Goal: Task Accomplishment & Management: Manage account settings

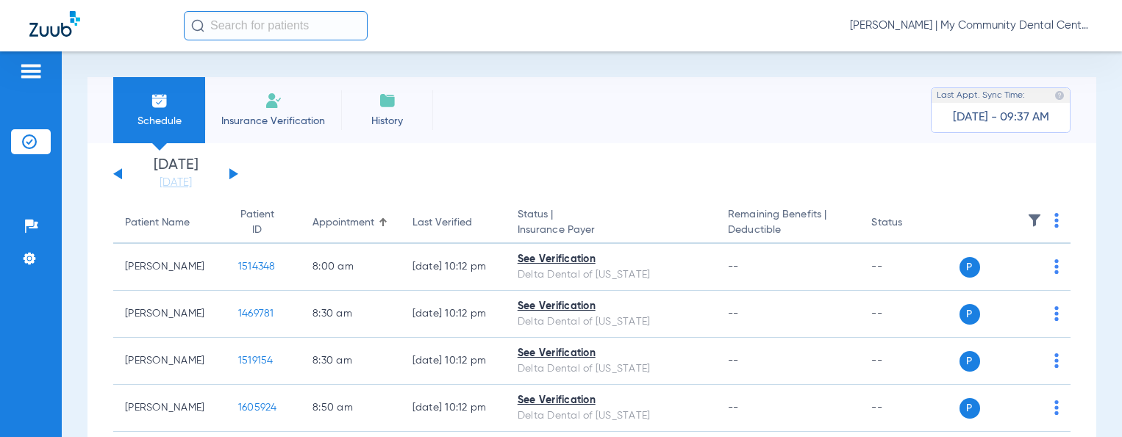
click at [951, 26] on span "[PERSON_NAME] | My Community Dental Centers" at bounding box center [971, 25] width 243 height 15
click at [1007, 64] on button "Account Selection" at bounding box center [1037, 51] width 106 height 29
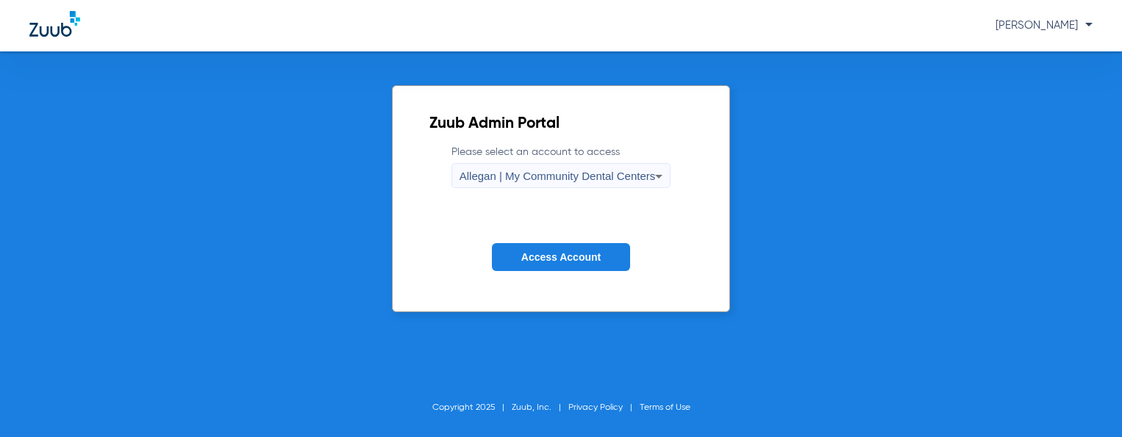
click at [549, 165] on div "Allegan | My Community Dental Centers" at bounding box center [557, 176] width 196 height 25
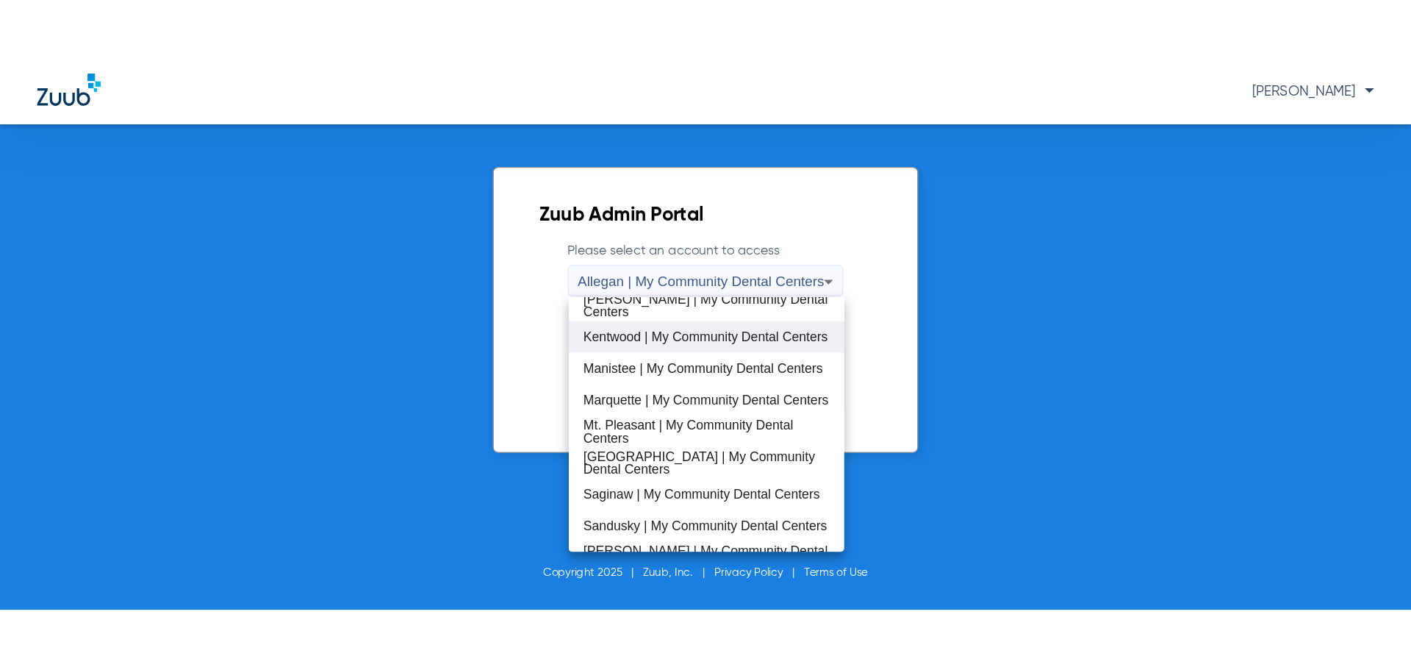
scroll to position [326, 0]
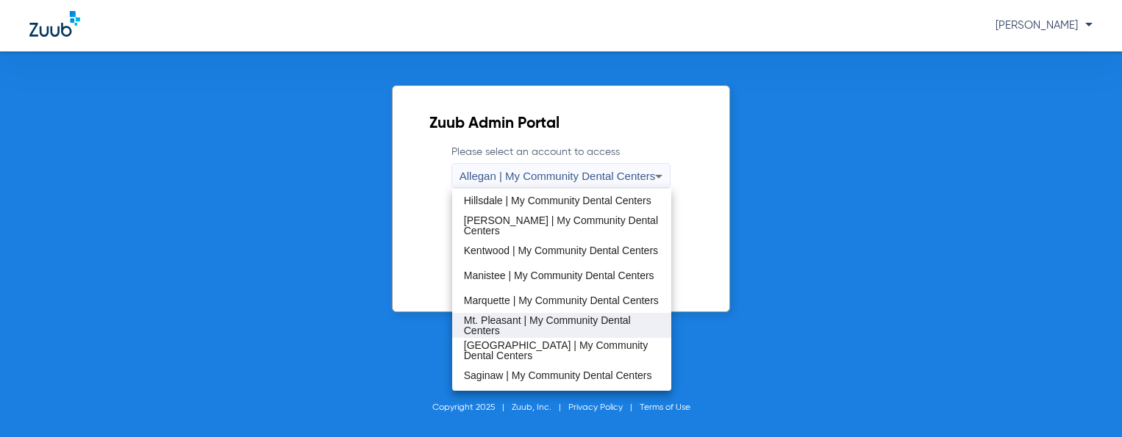
click at [540, 317] on div "Allegan | My Community Dental Centers [GEOGRAPHIC_DATA] | My Community Dental C…" at bounding box center [562, 290] width 220 height 202
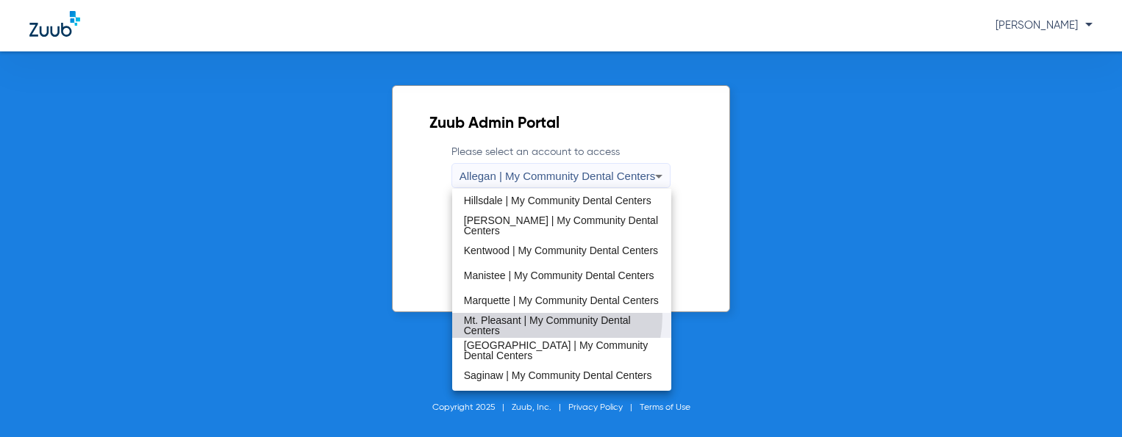
click at [540, 316] on span "Mt. Pleasant | My Community Dental Centers" at bounding box center [562, 325] width 196 height 21
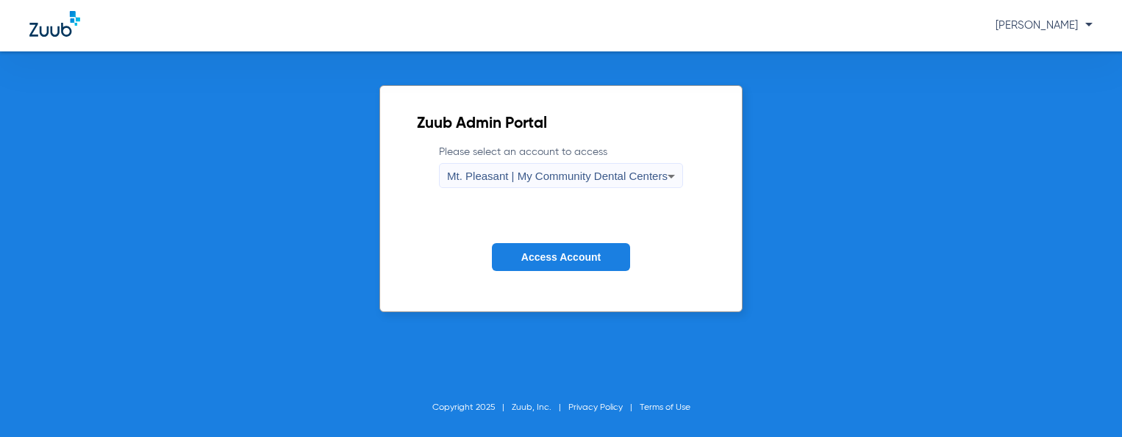
click at [537, 242] on form "Please select an account to access Mt. Pleasant | My Community Dental Centers A…" at bounding box center [561, 219] width 288 height 149
click at [542, 256] on span "Access Account" at bounding box center [560, 257] width 79 height 12
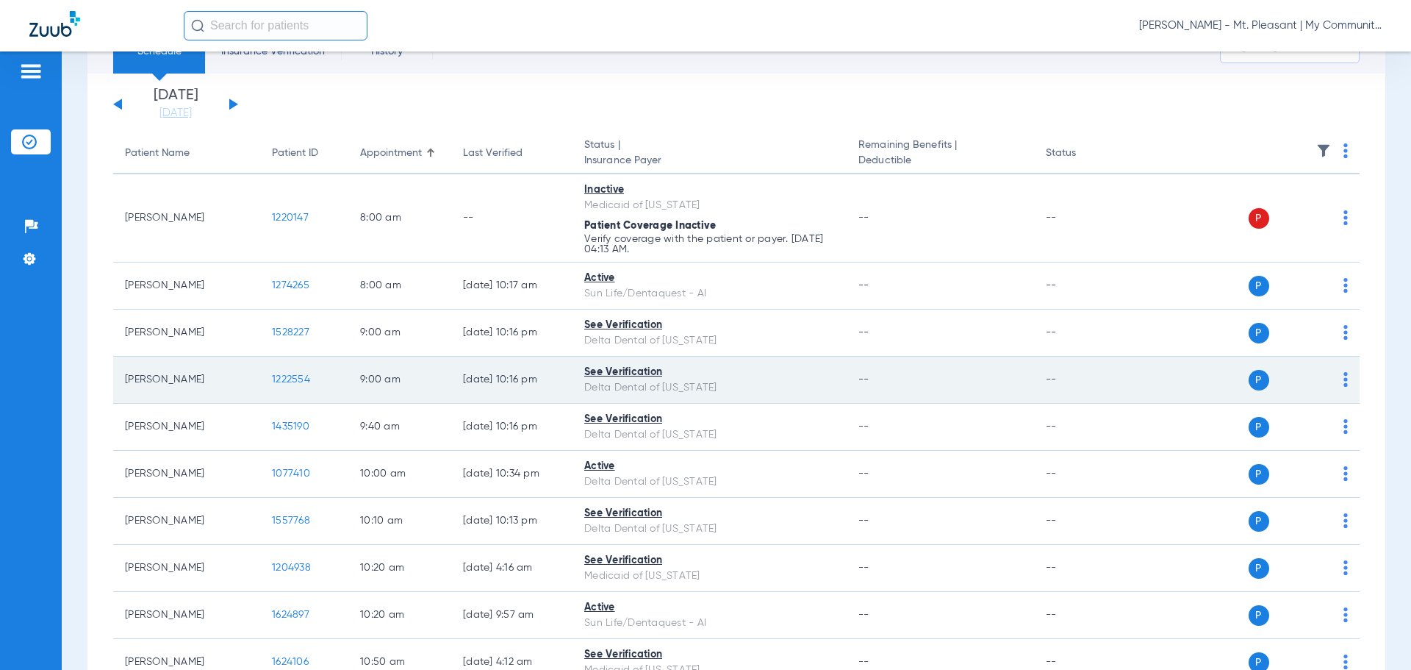
scroll to position [43, 0]
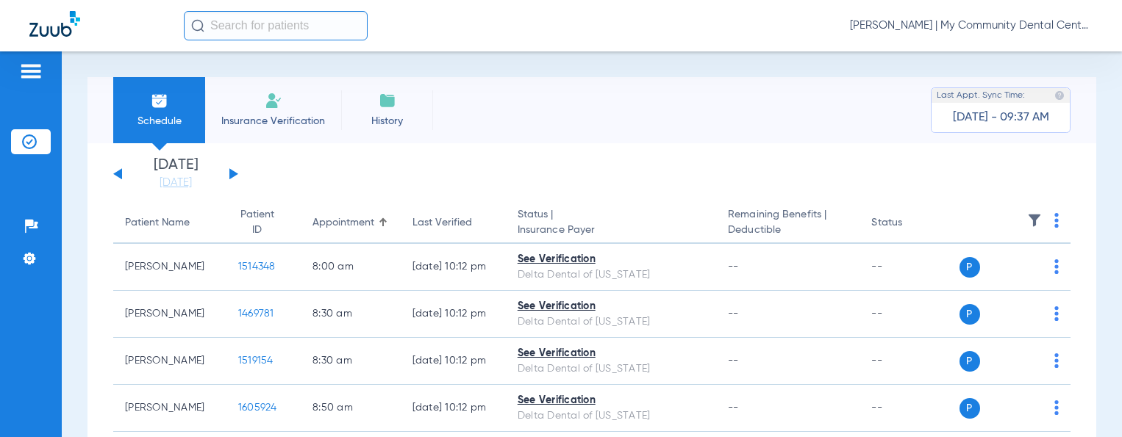
click at [917, 24] on span "Tiara Willis - Sandusky | My Community Dental Centers" at bounding box center [971, 25] width 243 height 15
click at [1019, 54] on span "Account Selection" at bounding box center [1037, 52] width 82 height 10
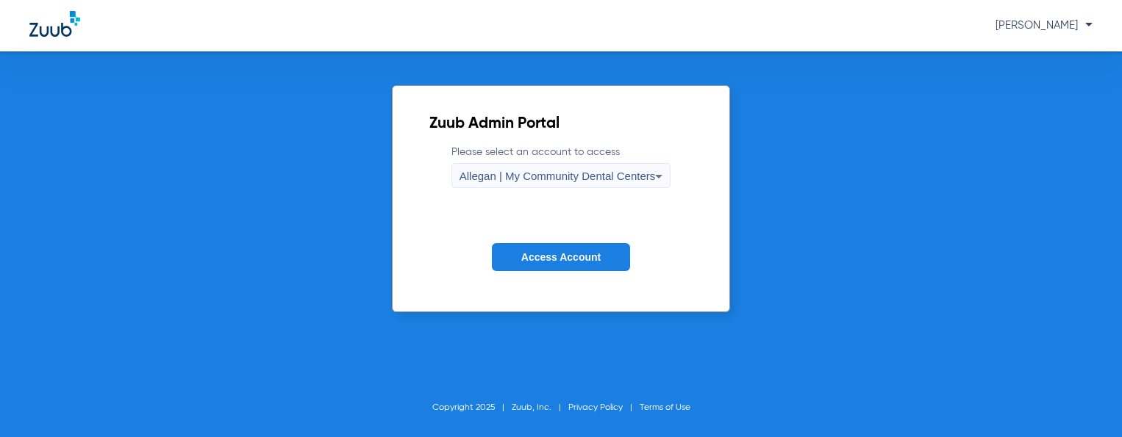
click at [539, 182] on span "Allegan | My Community Dental Centers" at bounding box center [557, 176] width 196 height 12
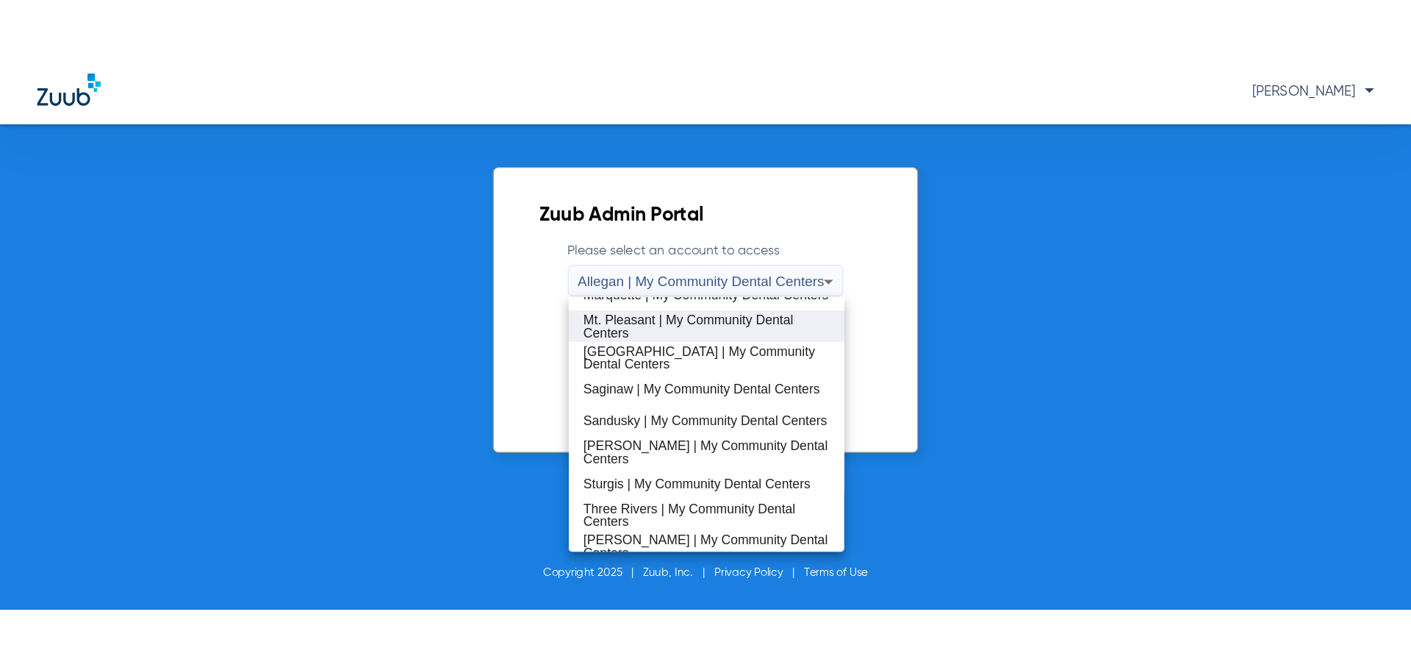
scroll to position [441, 0]
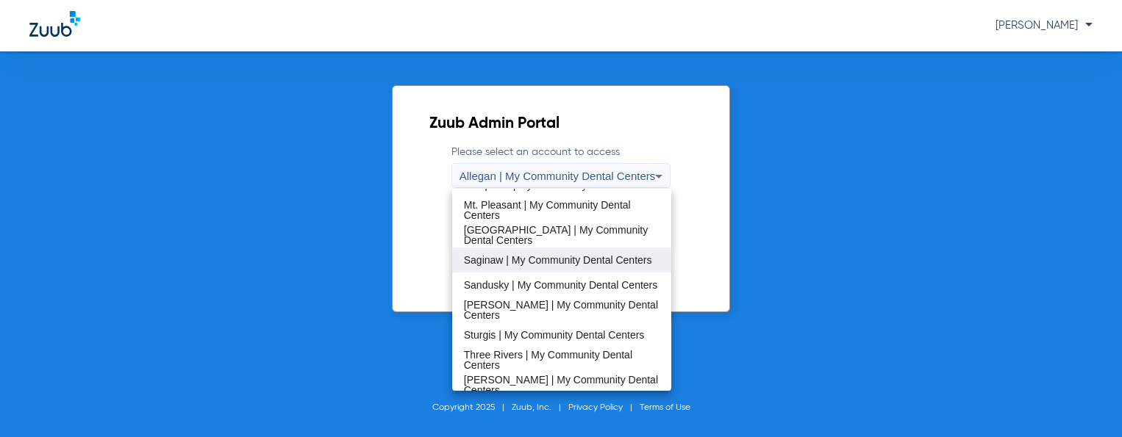
drag, startPoint x: 548, startPoint y: 244, endPoint x: 545, endPoint y: 254, distance: 10.0
click at [545, 254] on div "Allegan | My Community Dental Centers [GEOGRAPHIC_DATA] | My Community Dental C…" at bounding box center [562, 290] width 220 height 202
click at [545, 255] on span "Saginaw | My Community Dental Centers" at bounding box center [558, 260] width 188 height 10
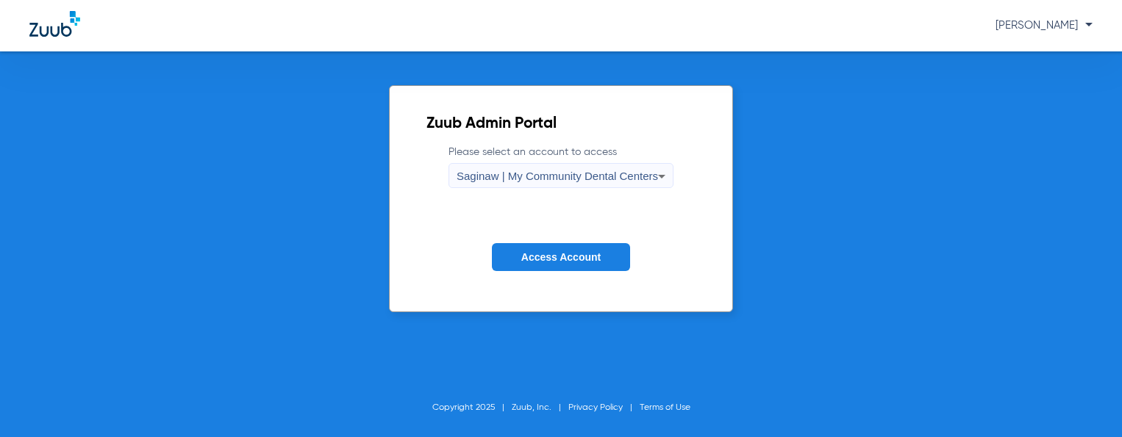
click at [545, 254] on span "Access Account" at bounding box center [560, 257] width 79 height 12
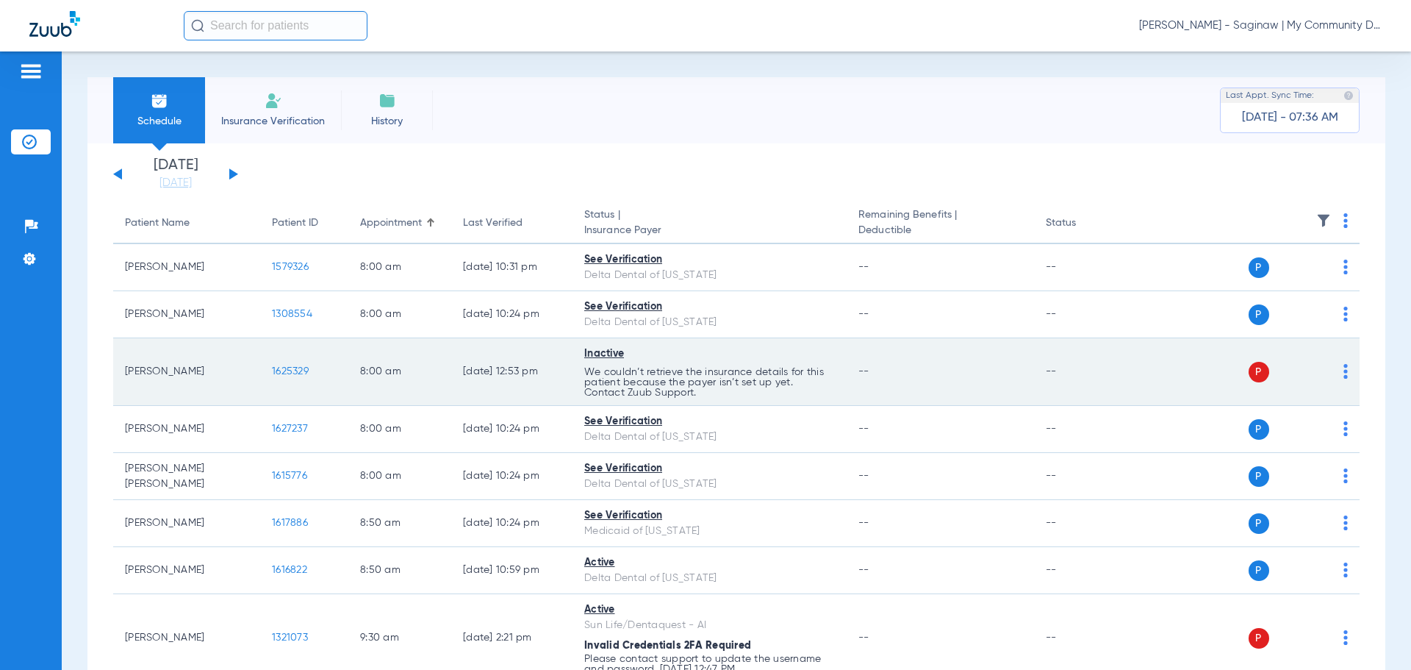
click at [1121, 367] on img at bounding box center [1346, 371] width 4 height 15
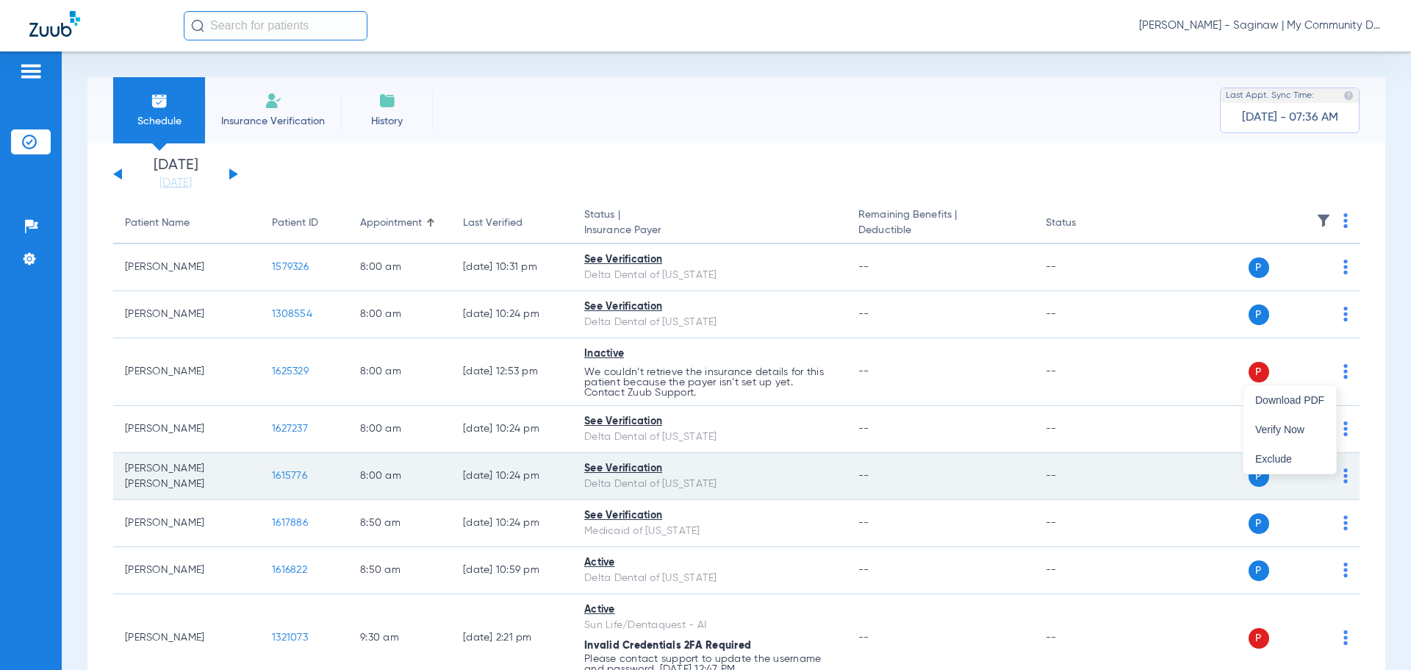
click at [1121, 430] on span "Verify Now" at bounding box center [1290, 429] width 69 height 10
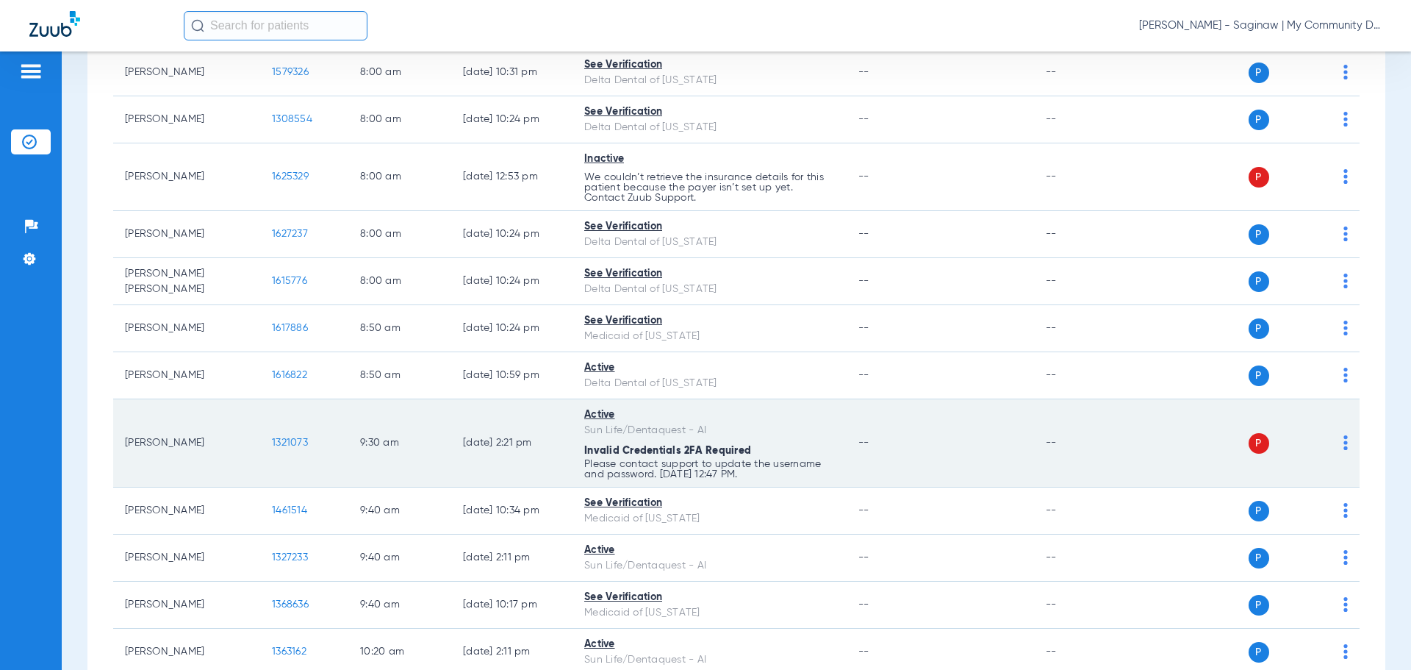
scroll to position [221, 0]
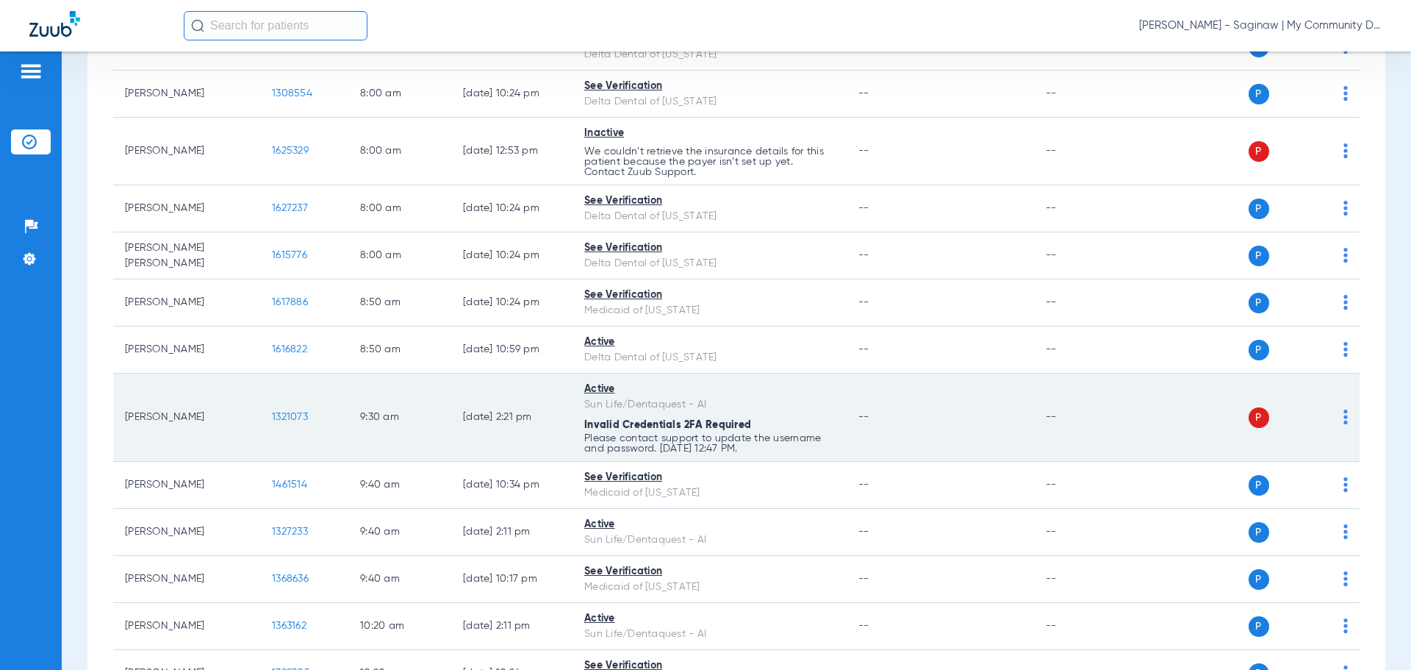
click at [1121, 418] on div "P S" at bounding box center [1241, 417] width 215 height 21
click at [1121, 416] on div "P S" at bounding box center [1241, 417] width 215 height 21
click at [1121, 419] on img at bounding box center [1346, 416] width 4 height 15
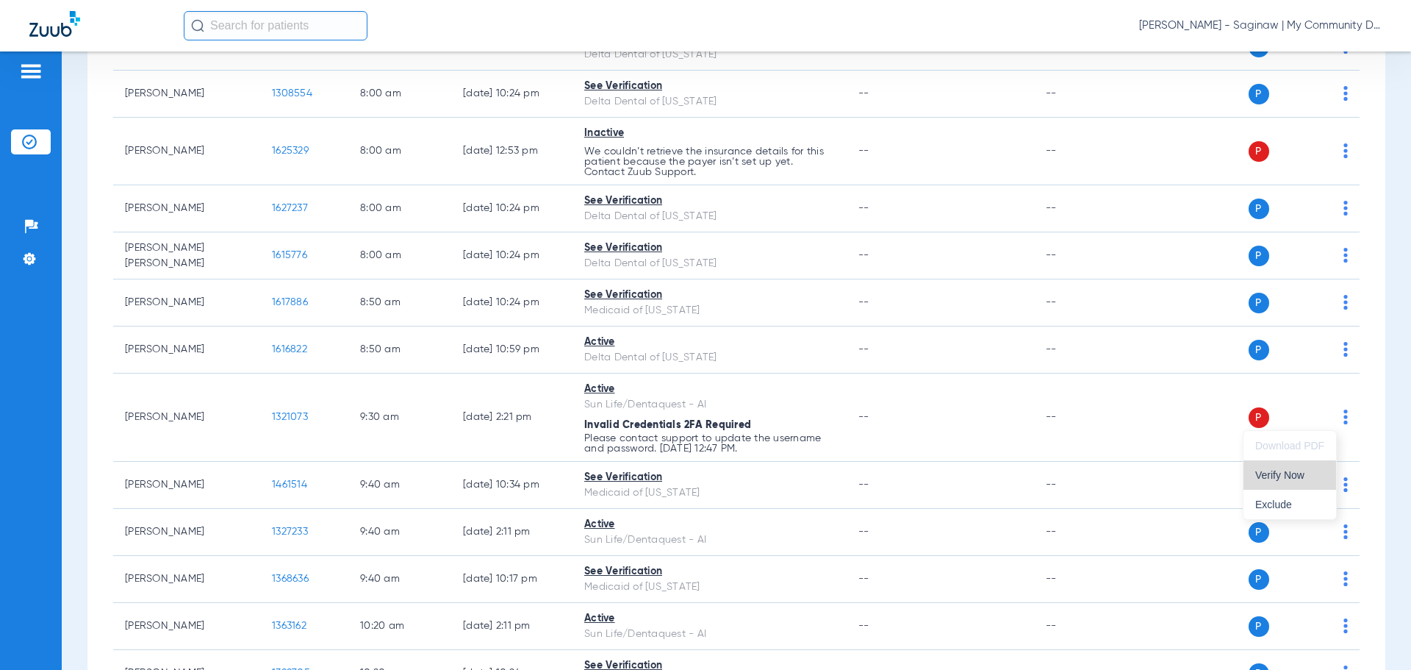
click at [1121, 437] on span "Verify Now" at bounding box center [1290, 475] width 69 height 10
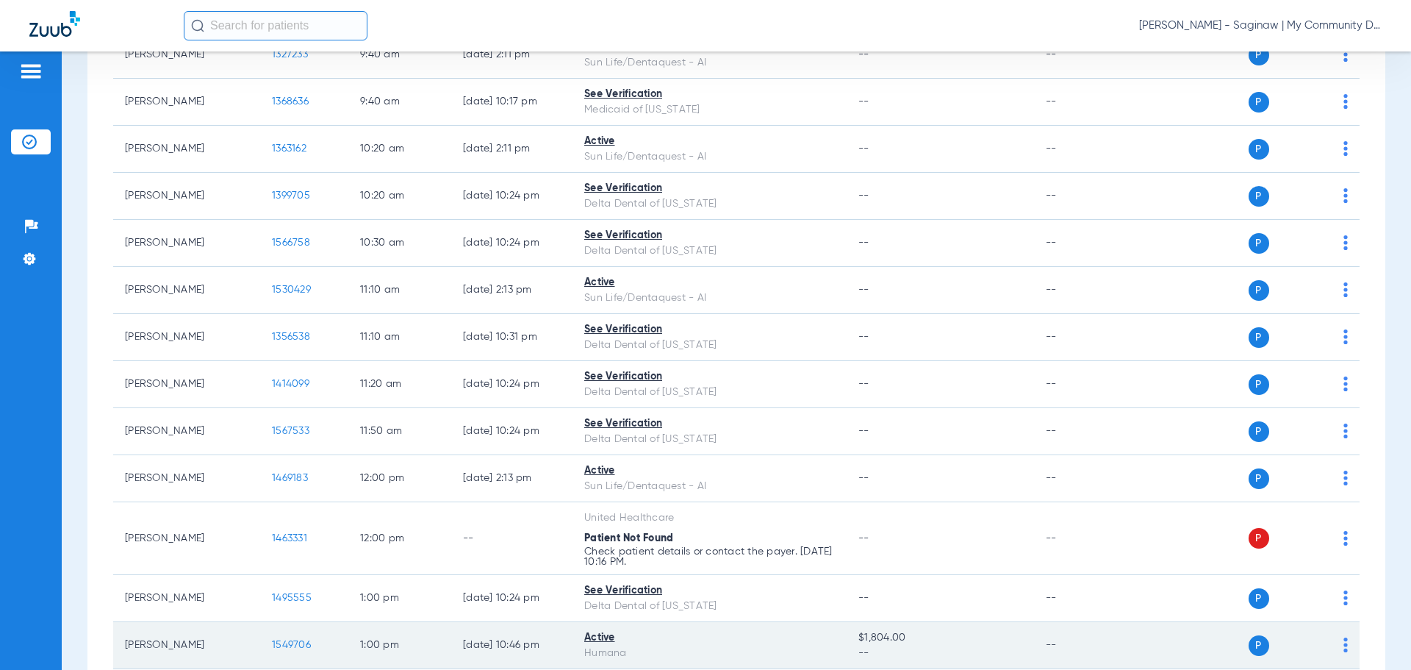
scroll to position [882, 0]
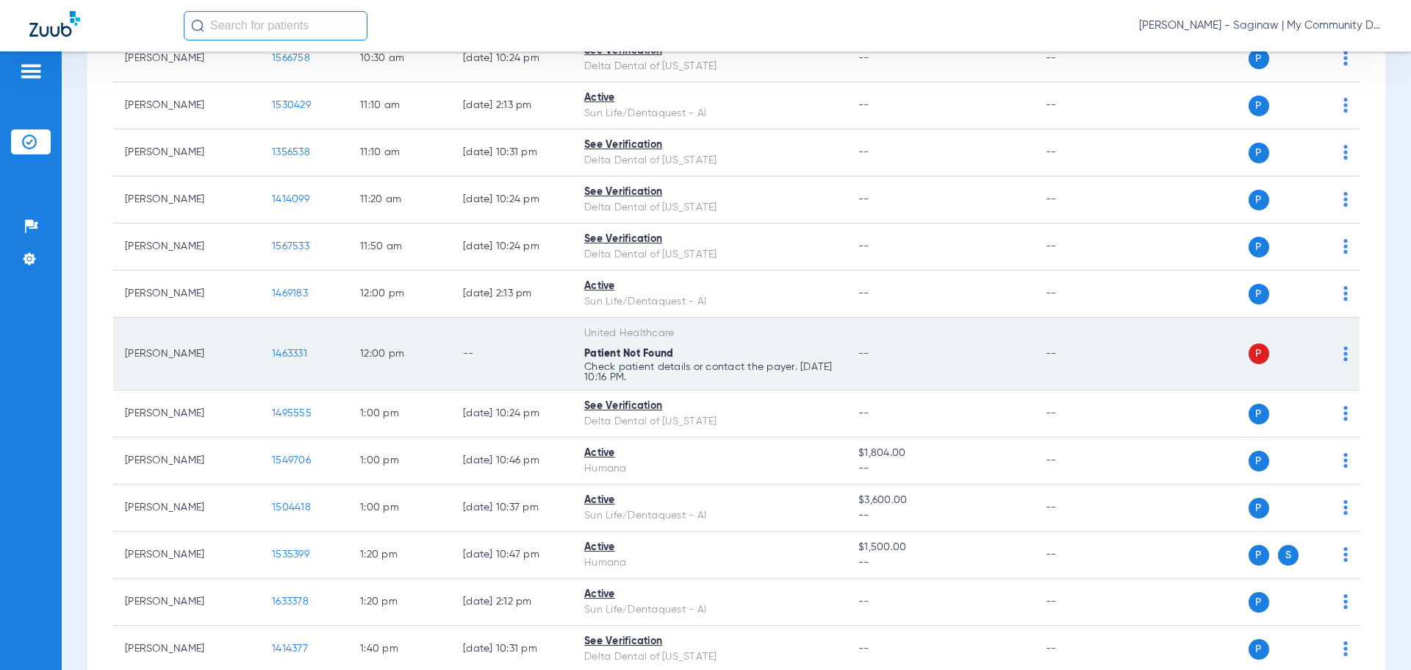
click at [1121, 359] on div "P S" at bounding box center [1241, 353] width 215 height 21
click at [1121, 359] on img at bounding box center [1346, 353] width 4 height 15
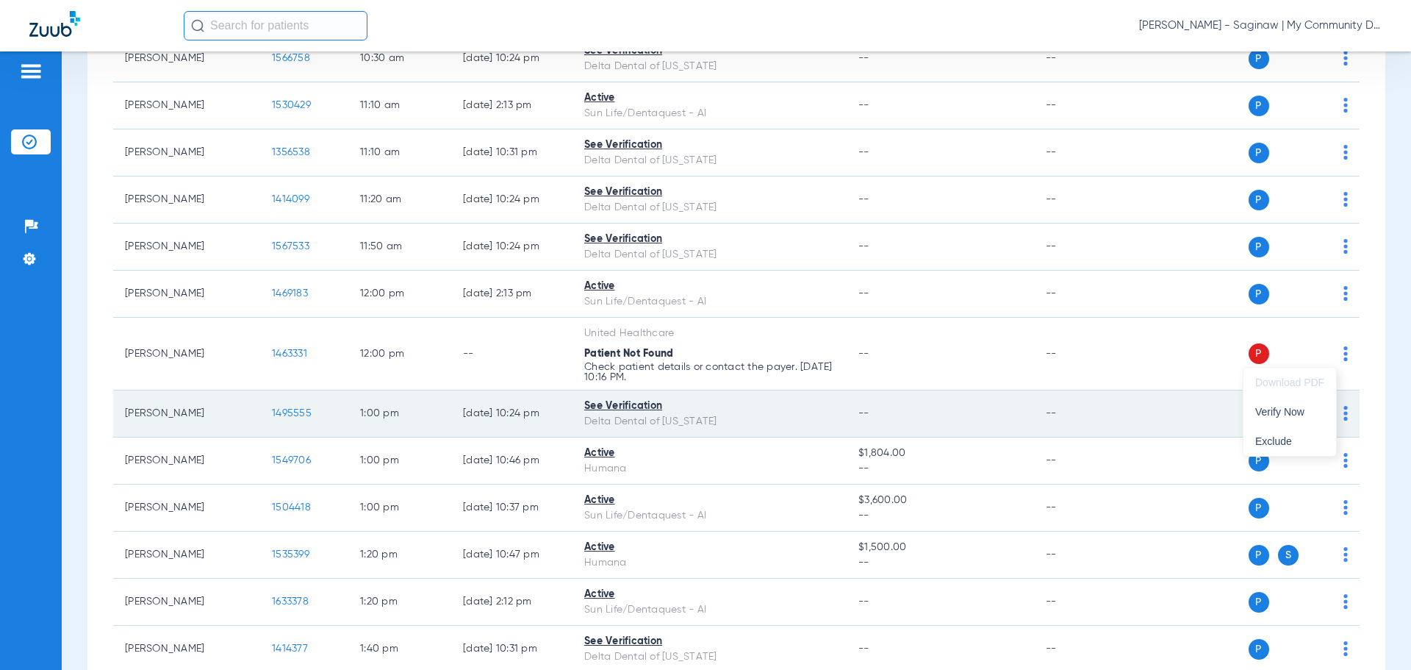
click at [1121, 413] on span "Verify Now" at bounding box center [1290, 412] width 69 height 10
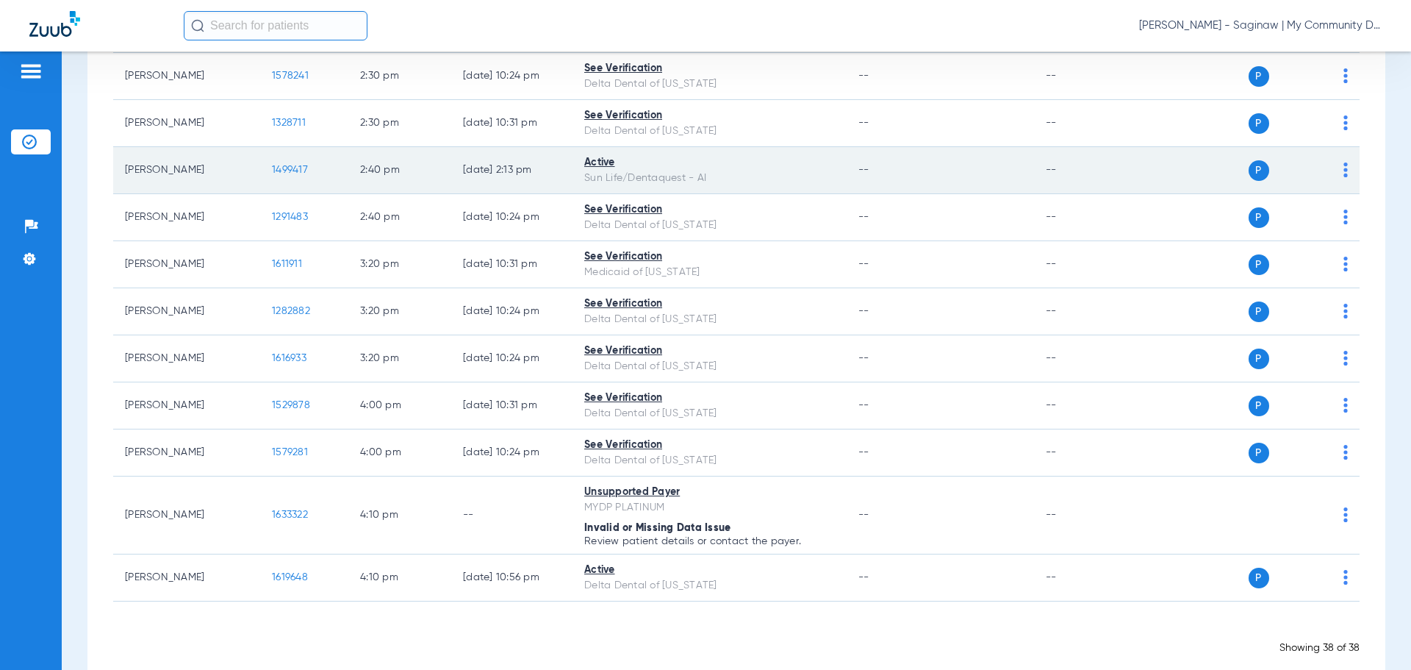
scroll to position [1533, 0]
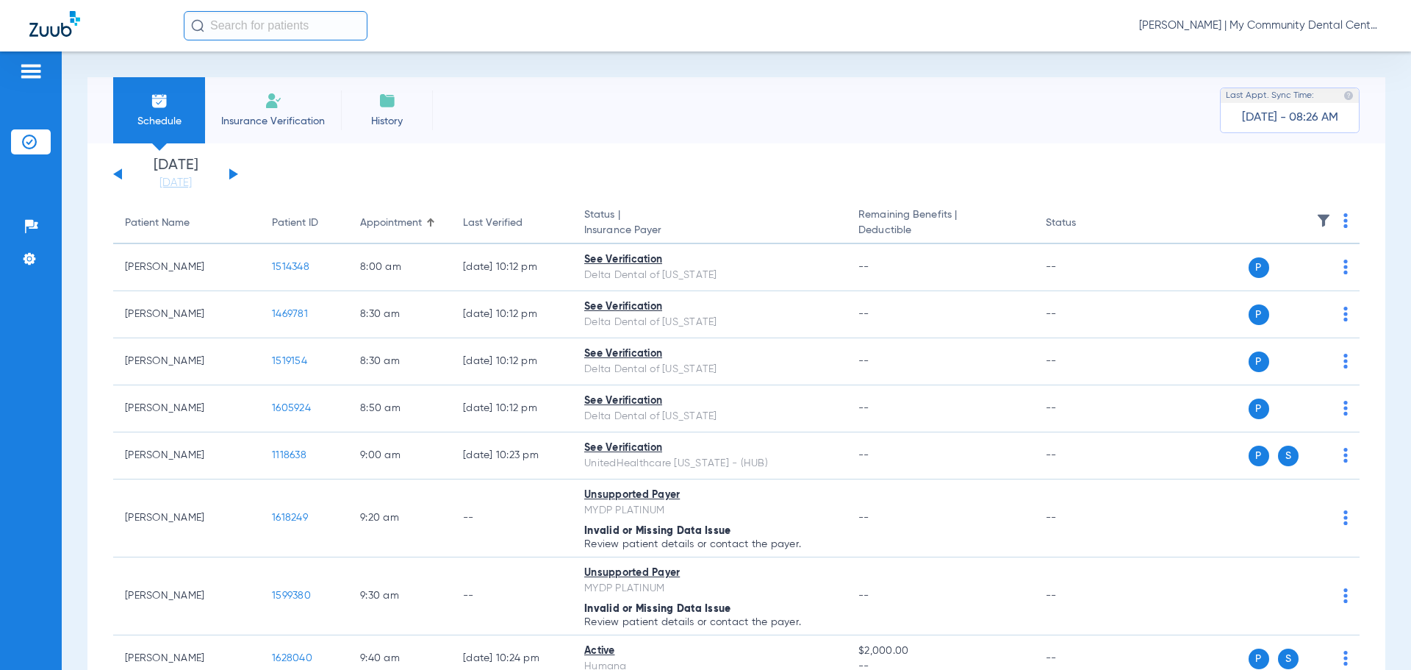
click at [167, 178] on link "[DATE]" at bounding box center [176, 183] width 88 height 15
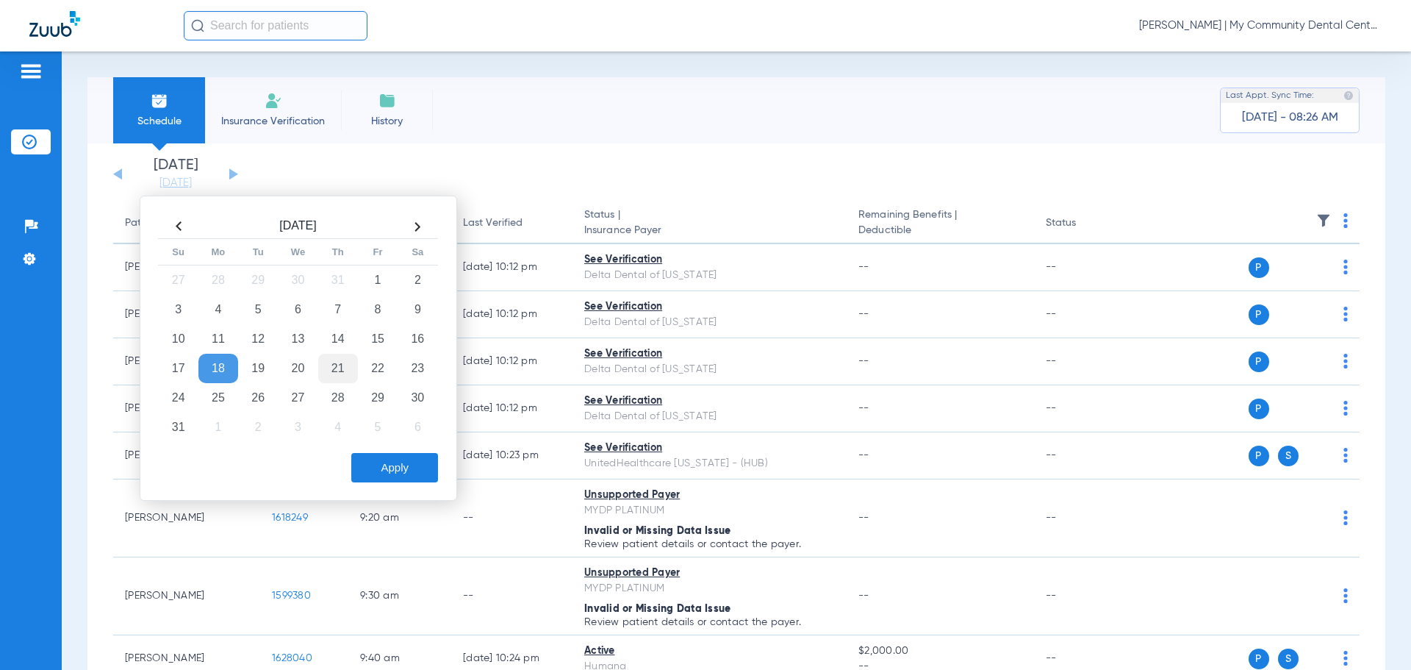
click at [334, 367] on td "21" at bounding box center [338, 368] width 40 height 29
click at [393, 437] on button "Apply" at bounding box center [394, 467] width 87 height 29
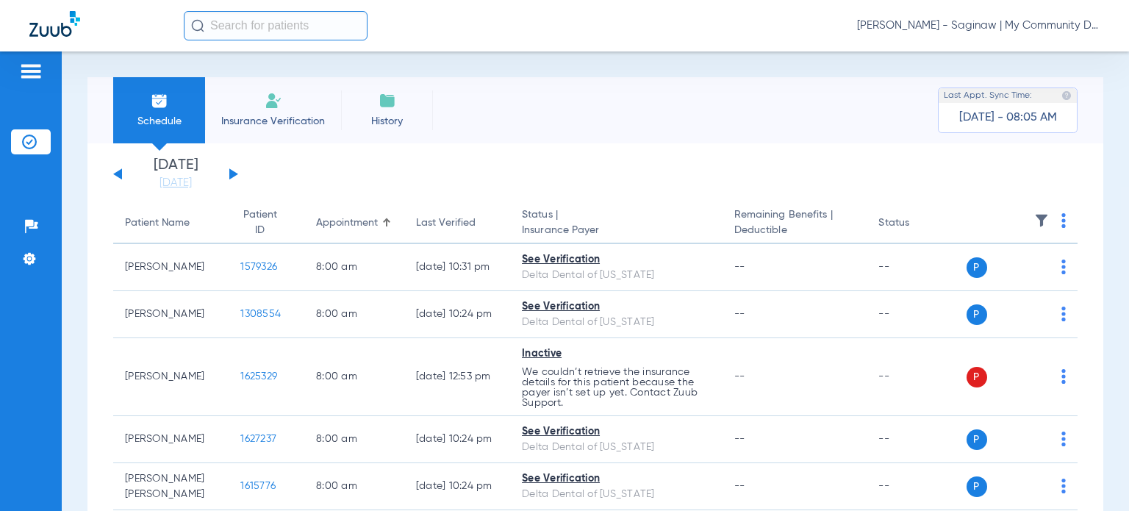
click at [942, 21] on span "[PERSON_NAME] - Saginaw | My Community Dental Centers" at bounding box center [978, 25] width 243 height 15
click at [1032, 60] on button "Account Selection" at bounding box center [1045, 51] width 106 height 29
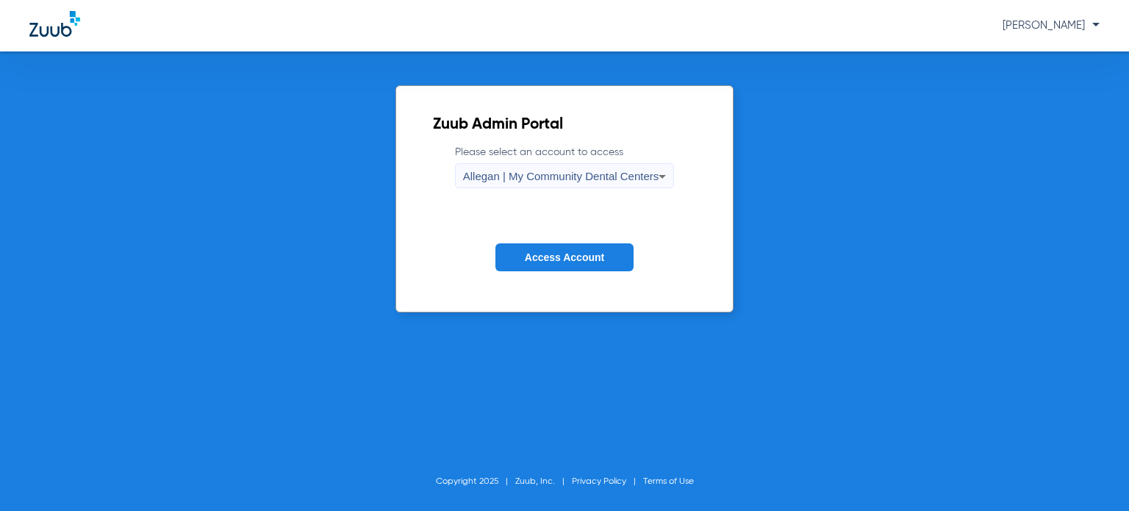
click at [518, 168] on div "Allegan | My Community Dental Centers" at bounding box center [561, 176] width 196 height 25
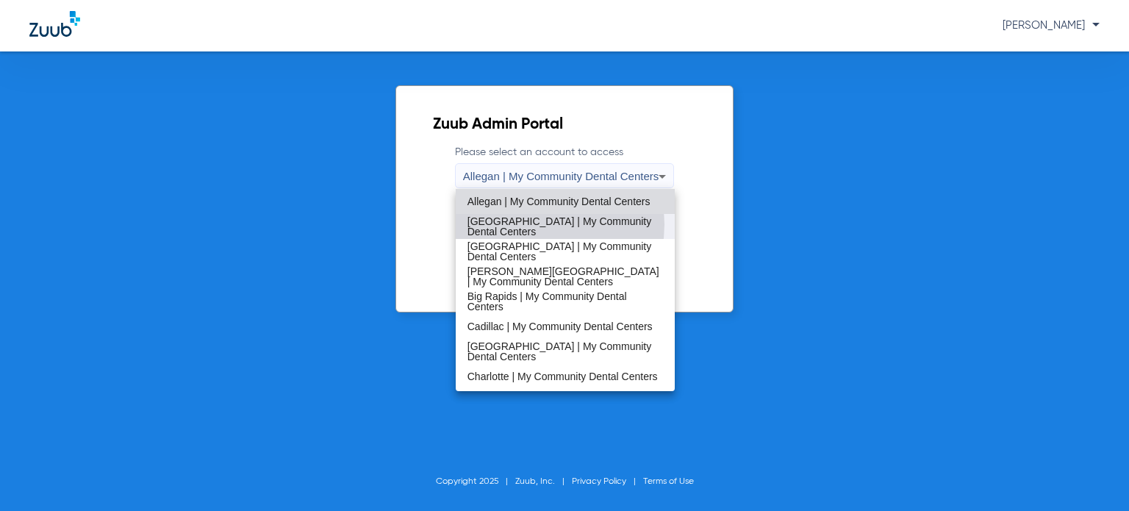
click at [529, 224] on span "[GEOGRAPHIC_DATA] | My Community Dental Centers" at bounding box center [566, 226] width 196 height 21
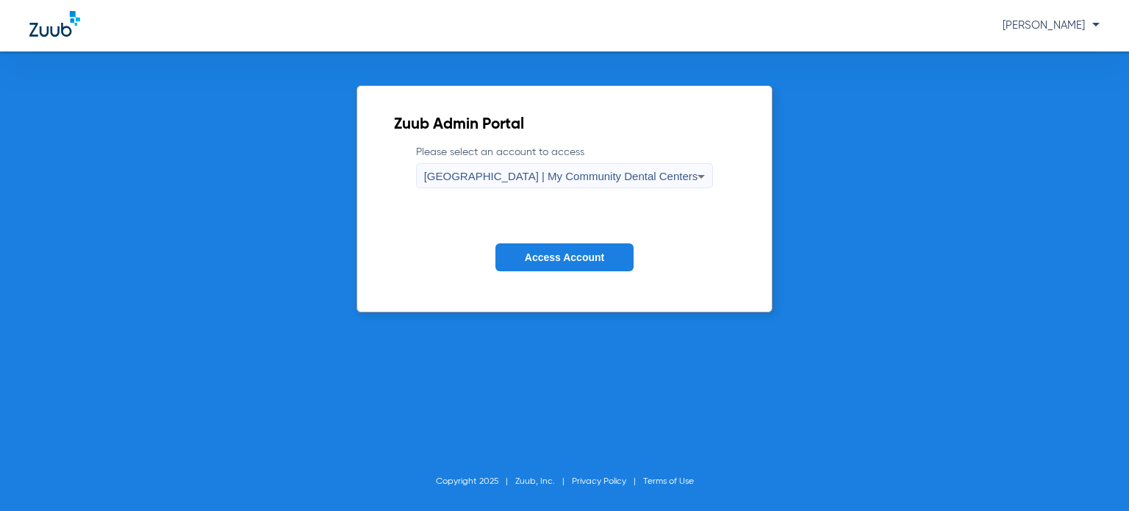
click at [525, 252] on span "Access Account" at bounding box center [564, 257] width 79 height 12
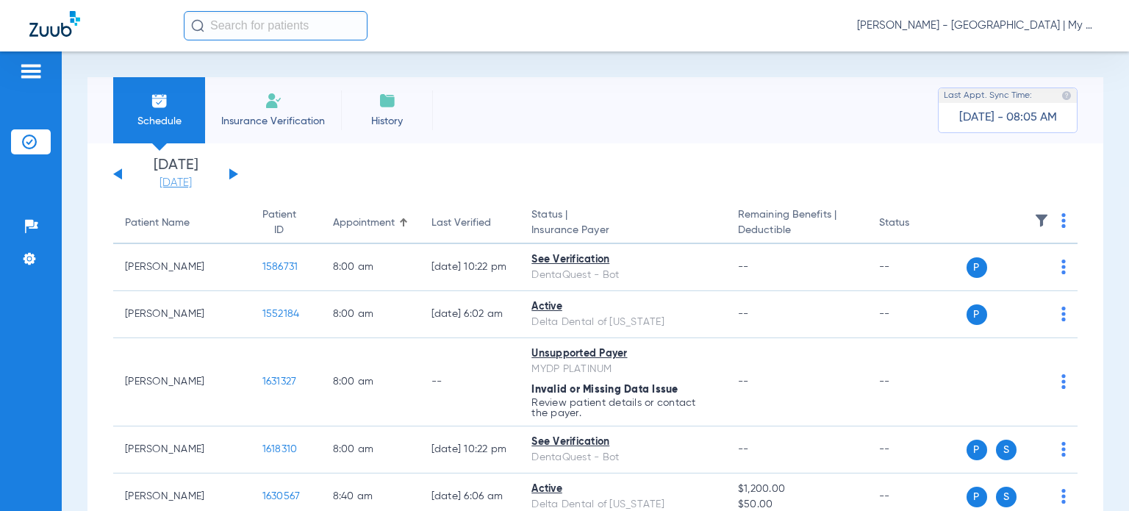
click at [151, 187] on link "[DATE]" at bounding box center [176, 183] width 88 height 15
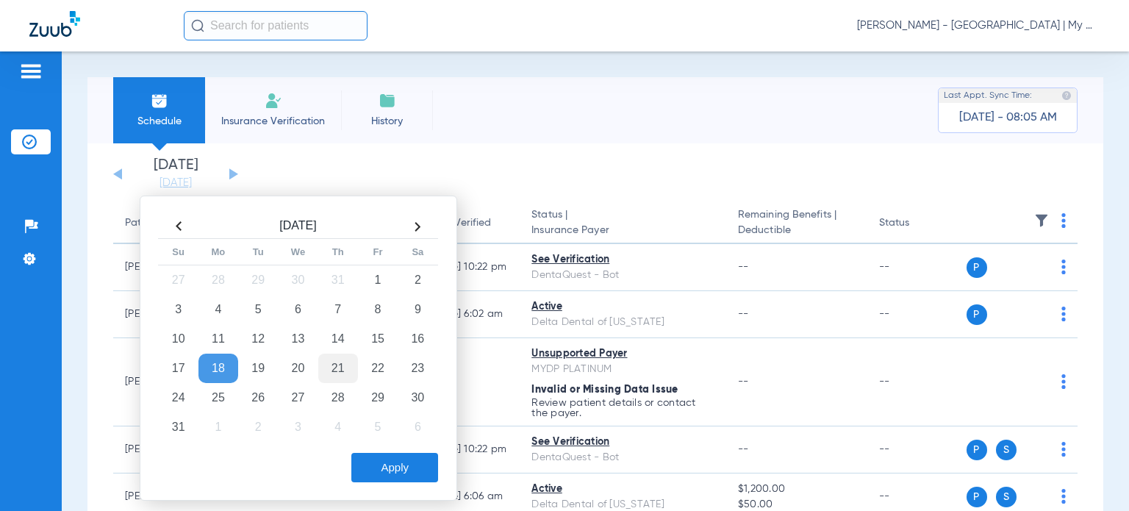
click at [333, 362] on td "21" at bounding box center [338, 368] width 40 height 29
click at [406, 464] on button "Apply" at bounding box center [394, 467] width 87 height 29
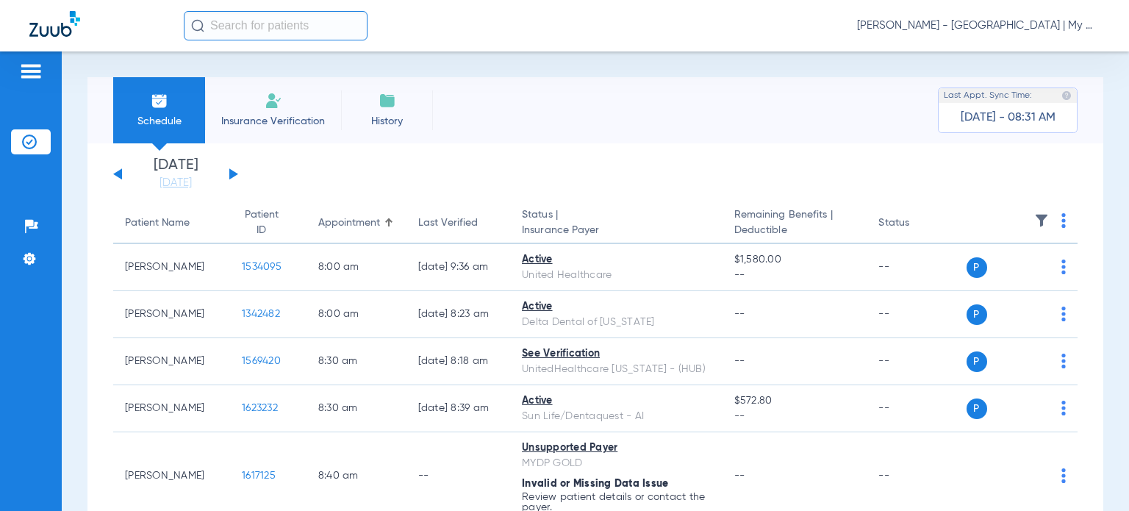
click at [1034, 213] on img at bounding box center [1041, 220] width 15 height 15
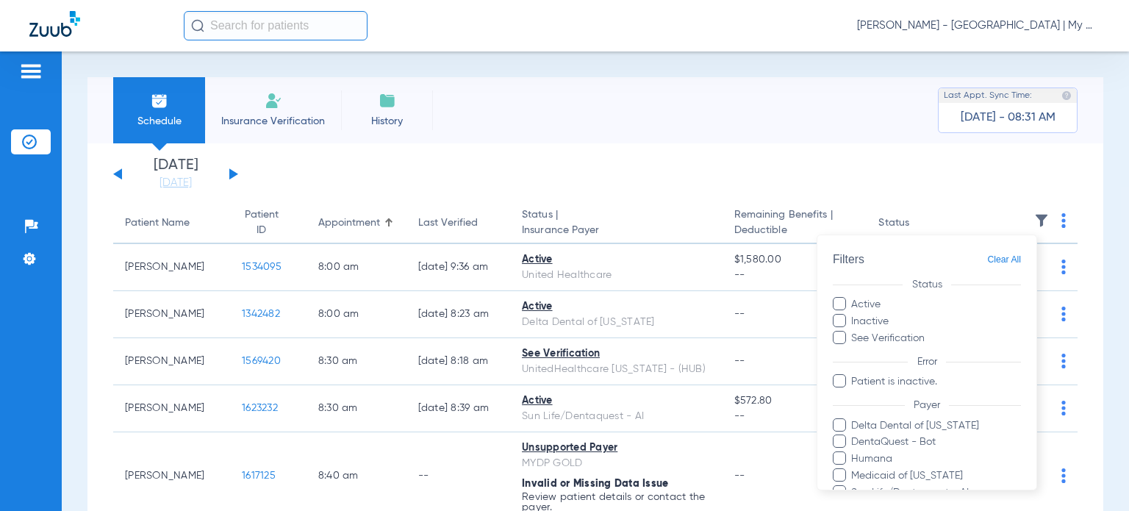
scroll to position [197, 0]
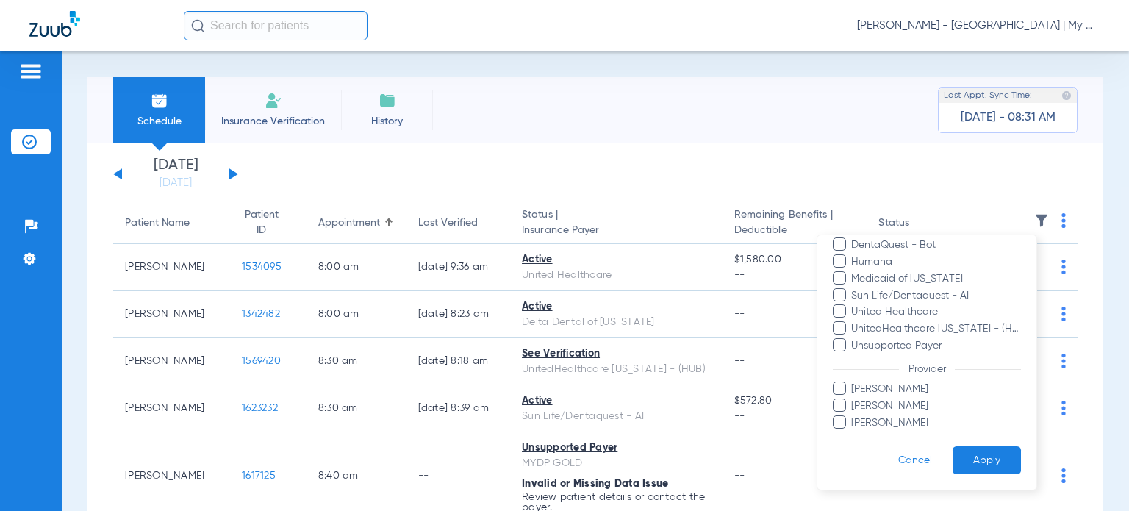
click at [903, 399] on span "Melissa Purucker" at bounding box center [936, 405] width 171 height 15
click at [854, 416] on input "Melissa Purucker" at bounding box center [854, 416] width 0 height 0
click at [970, 464] on button "Apply" at bounding box center [987, 459] width 68 height 29
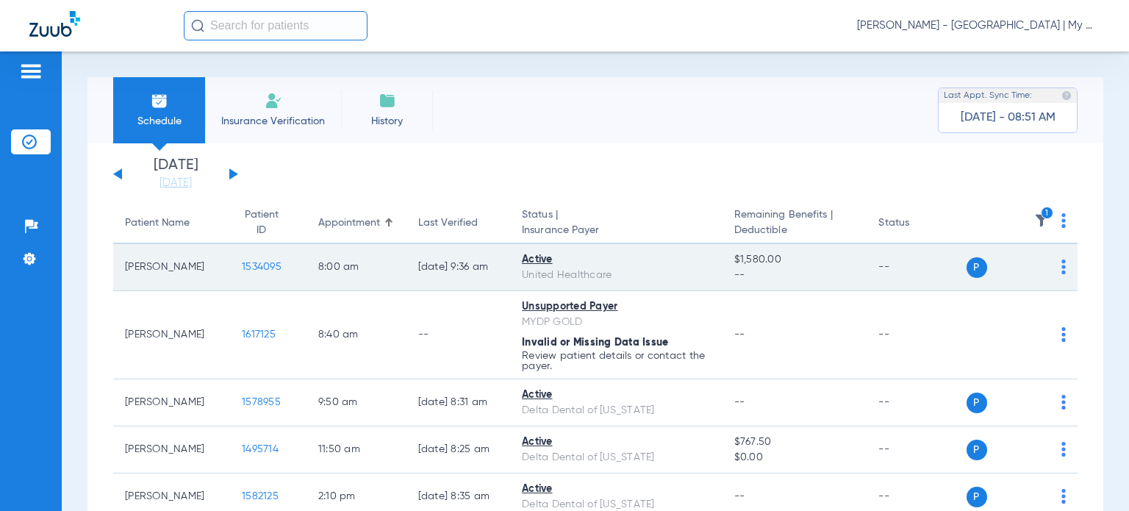
click at [250, 264] on span "1534095" at bounding box center [262, 267] width 40 height 10
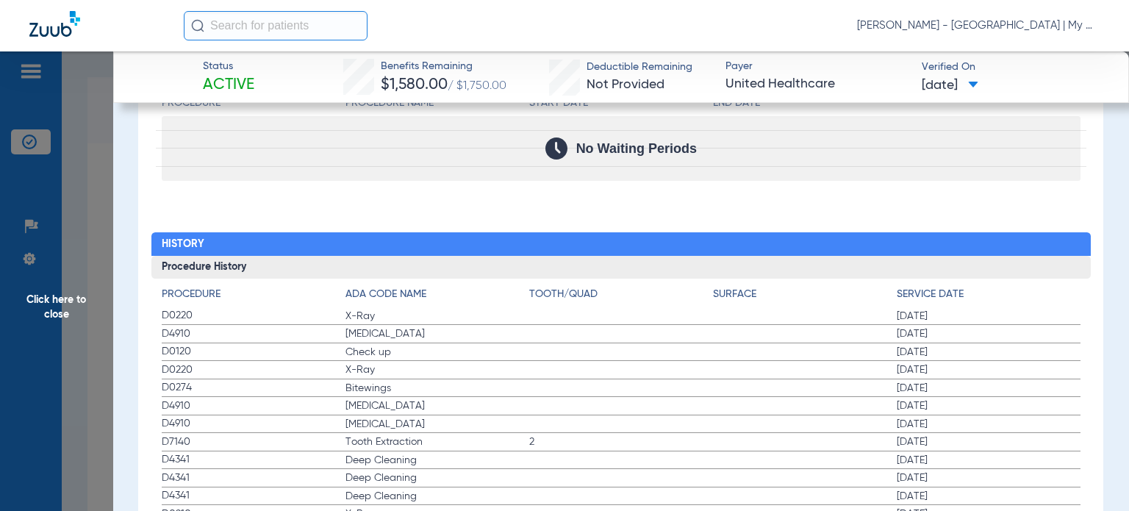
scroll to position [1866, 0]
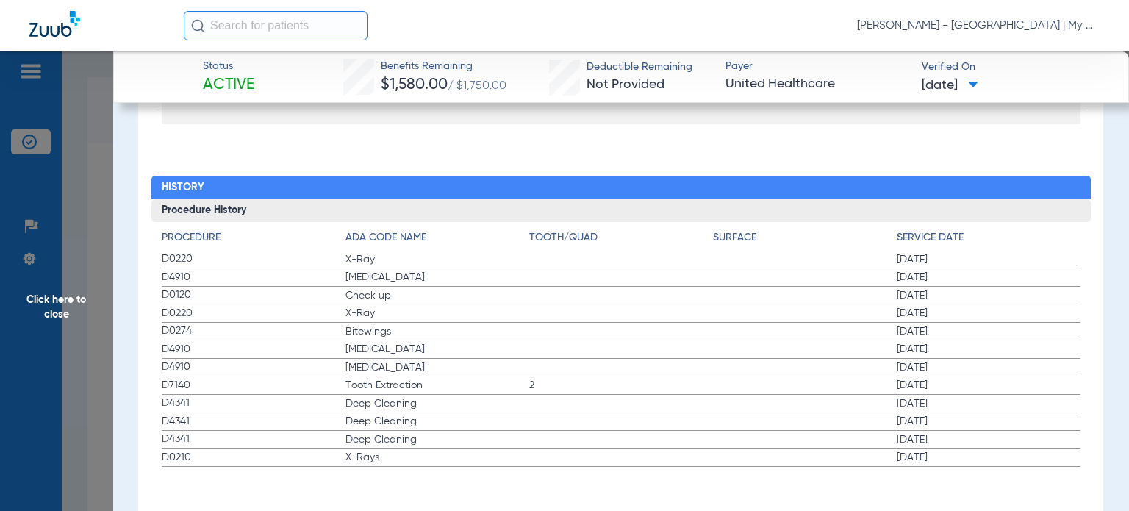
drag, startPoint x: 947, startPoint y: 318, endPoint x: 488, endPoint y: 290, distance: 459.5
click at [488, 290] on app-history-list "Procedure ADA Code Name Tooth/Quad Surface Service Date D0220 X-Ray 07/15/2025 …" at bounding box center [621, 348] width 919 height 237
drag, startPoint x: 329, startPoint y: 464, endPoint x: 987, endPoint y: 443, distance: 658.2
click at [885, 462] on label "D0210 X-Rays 07/24/2023" at bounding box center [621, 457] width 919 height 18
click at [100, 364] on span "Click here to close" at bounding box center [56, 306] width 113 height 511
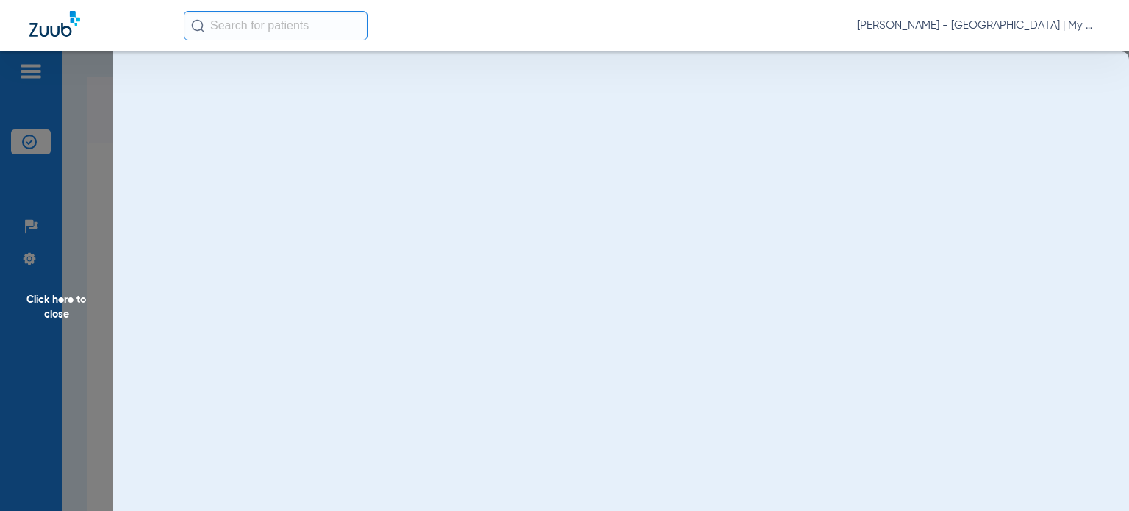
scroll to position [0, 0]
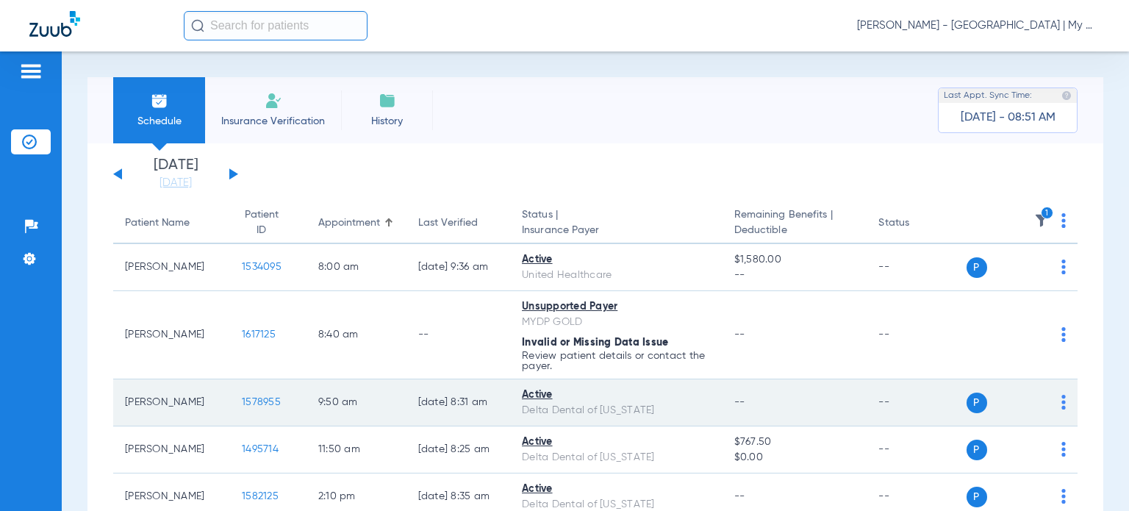
click at [257, 402] on span "1578955" at bounding box center [261, 402] width 39 height 10
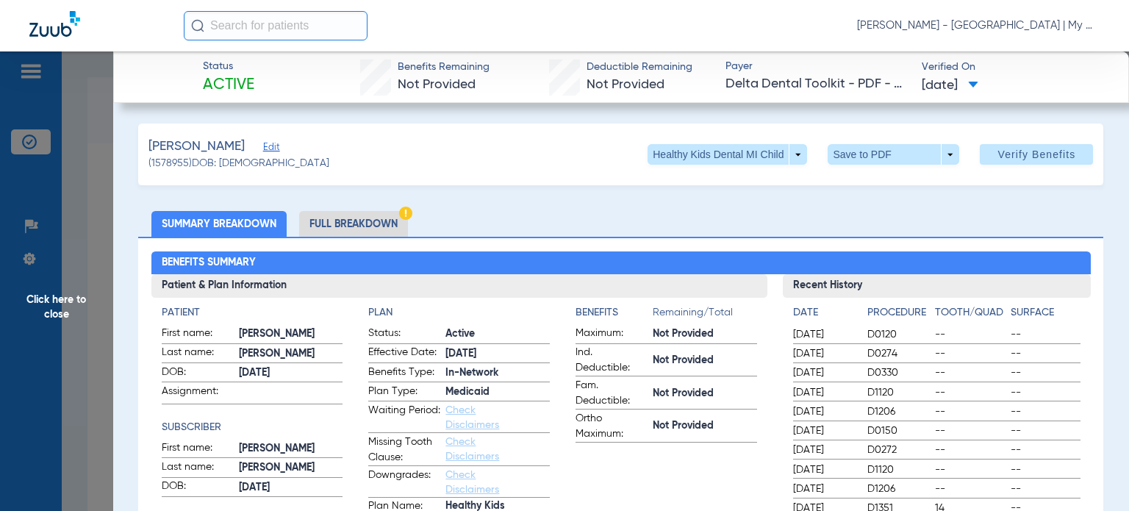
click at [91, 307] on span "Click here to close" at bounding box center [56, 306] width 113 height 511
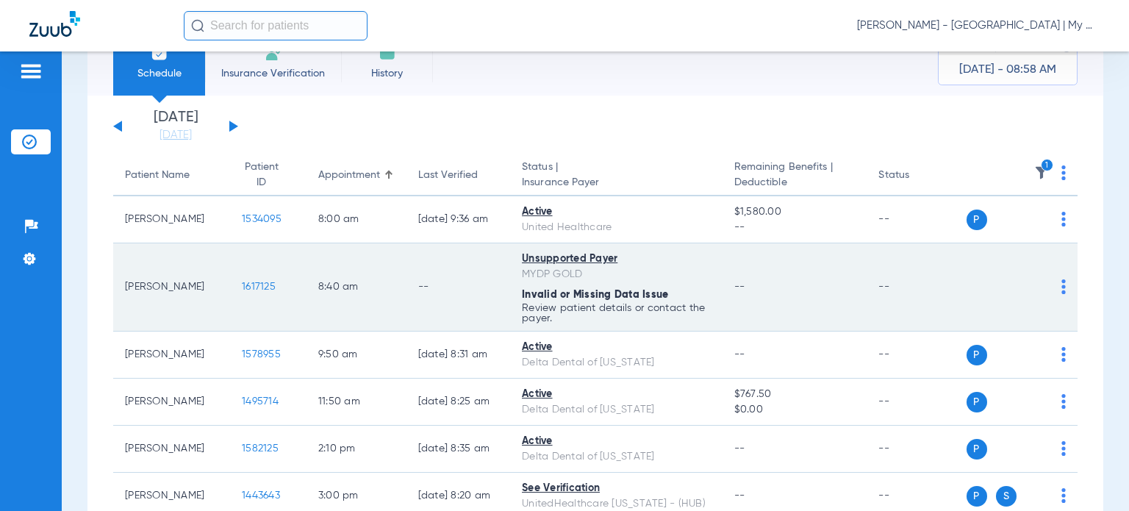
scroll to position [74, 0]
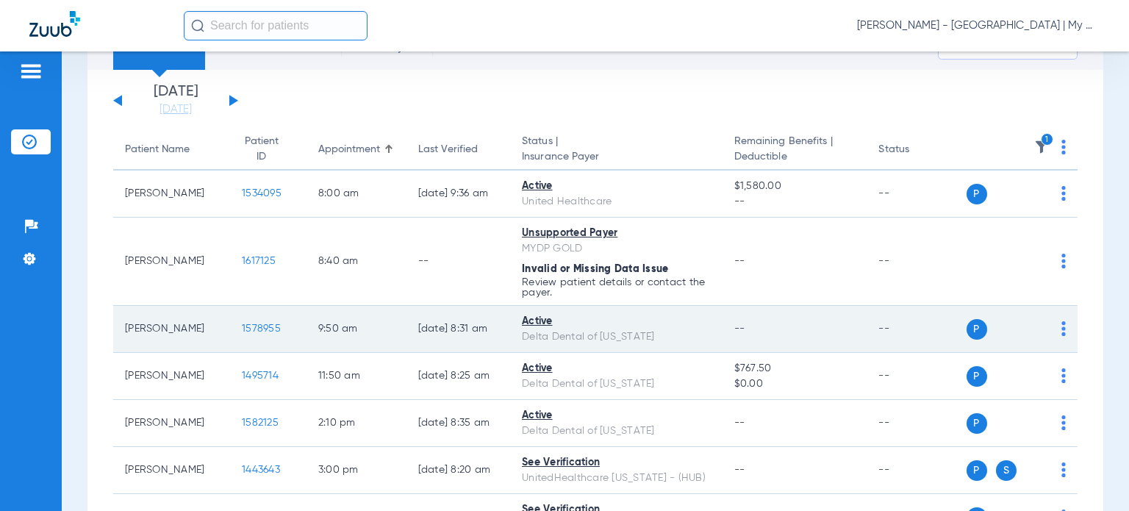
click at [248, 332] on span "1578955" at bounding box center [261, 328] width 39 height 10
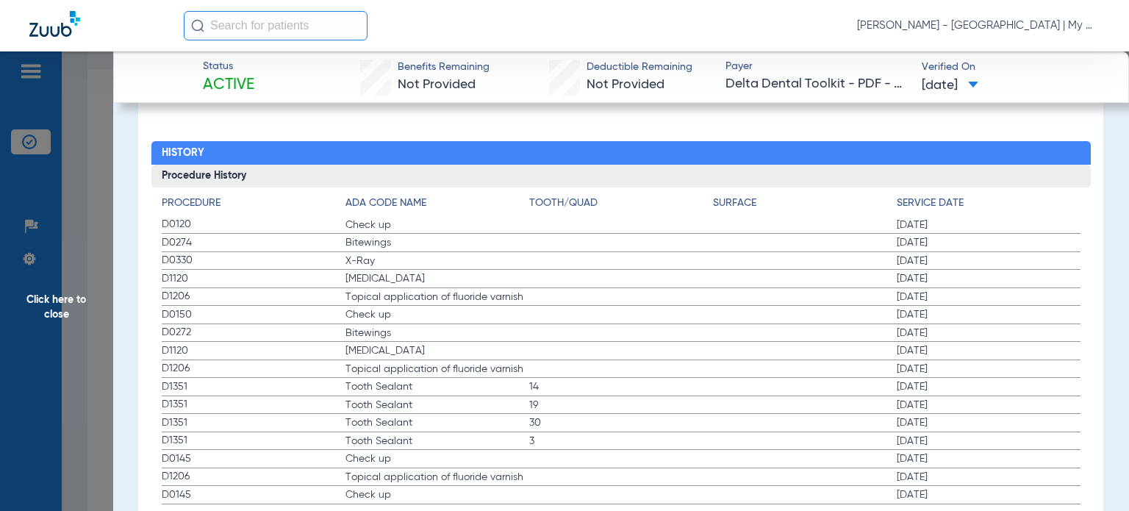
scroll to position [1655, 0]
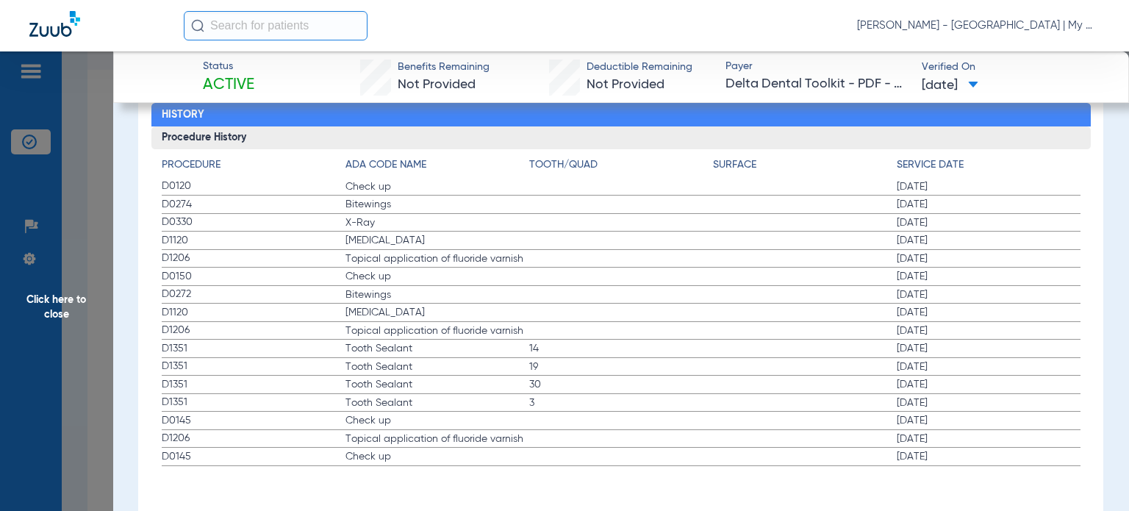
drag, startPoint x: 168, startPoint y: 179, endPoint x: 718, endPoint y: 249, distance: 555.0
click at [679, 247] on app-history-list "Procedure ADA Code Name Tooth/Quad Surface Service Date D0120 Check up 02/05/20…" at bounding box center [621, 311] width 919 height 309
click at [353, 220] on span "X-Ray" at bounding box center [437, 222] width 184 height 15
click at [365, 216] on span "X-Ray" at bounding box center [437, 222] width 184 height 15
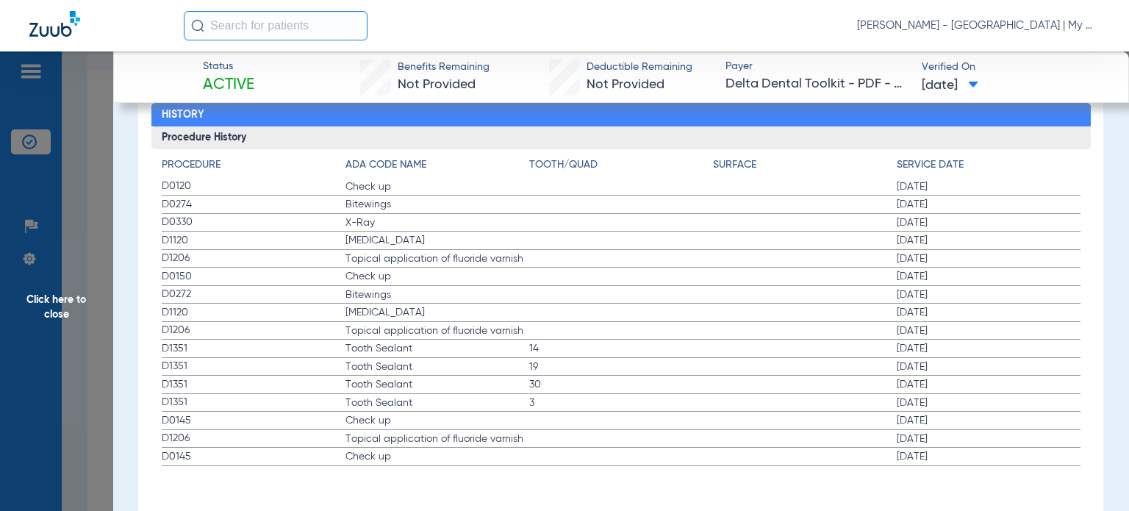
click at [103, 300] on span "Click here to close" at bounding box center [56, 306] width 113 height 511
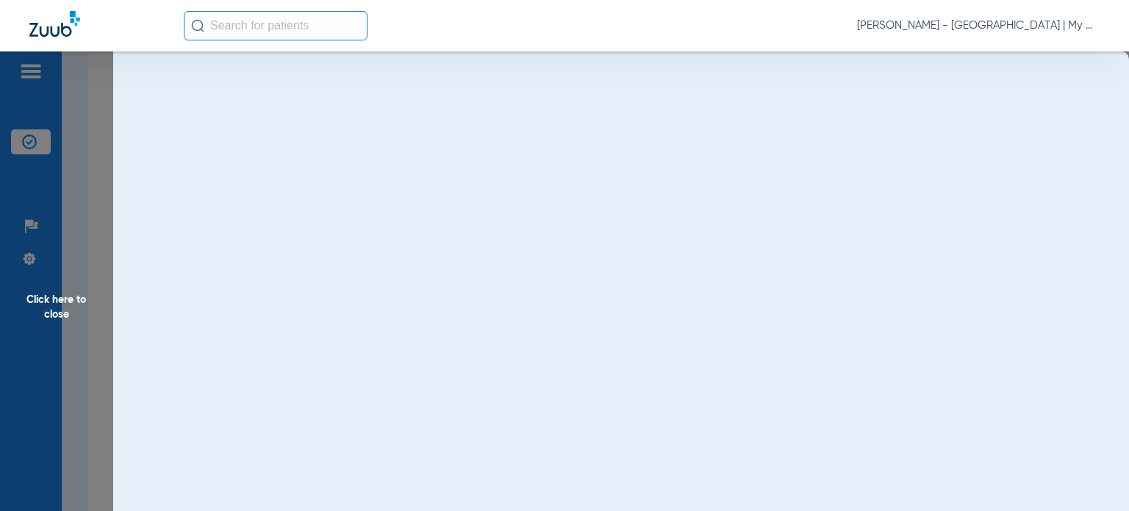
scroll to position [0, 0]
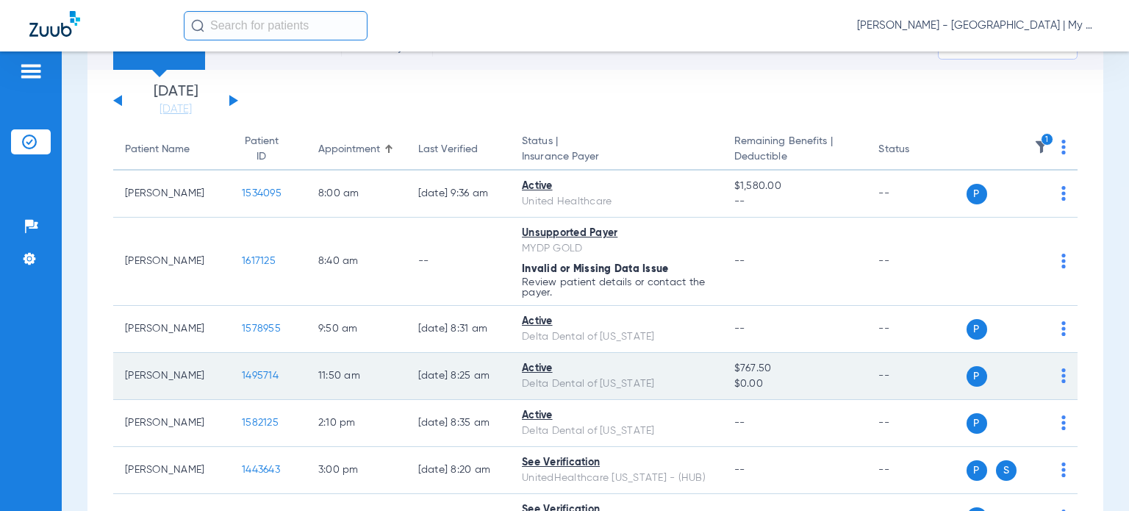
click at [248, 376] on span "1495714" at bounding box center [260, 375] width 37 height 10
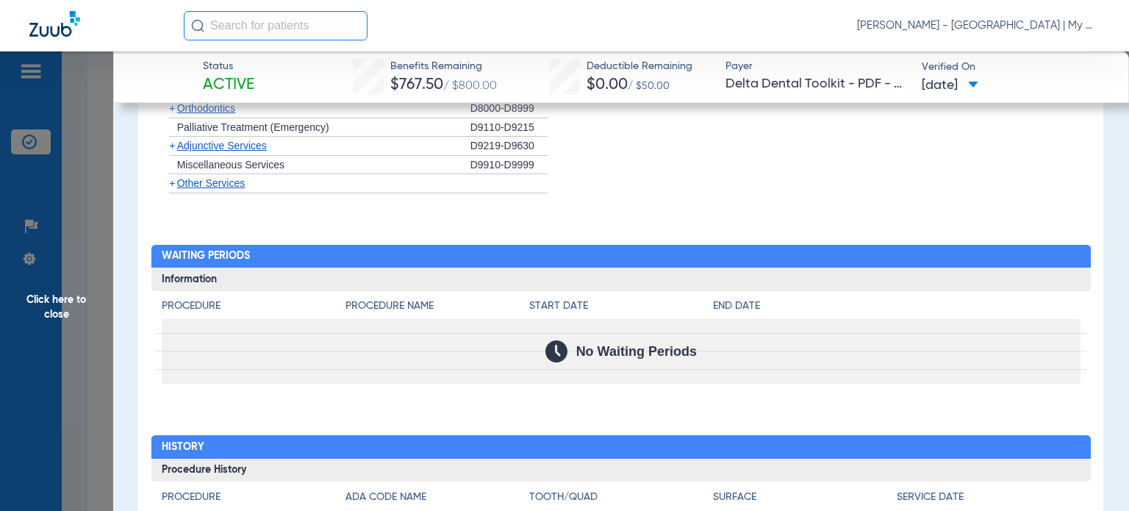
scroll to position [1475, 0]
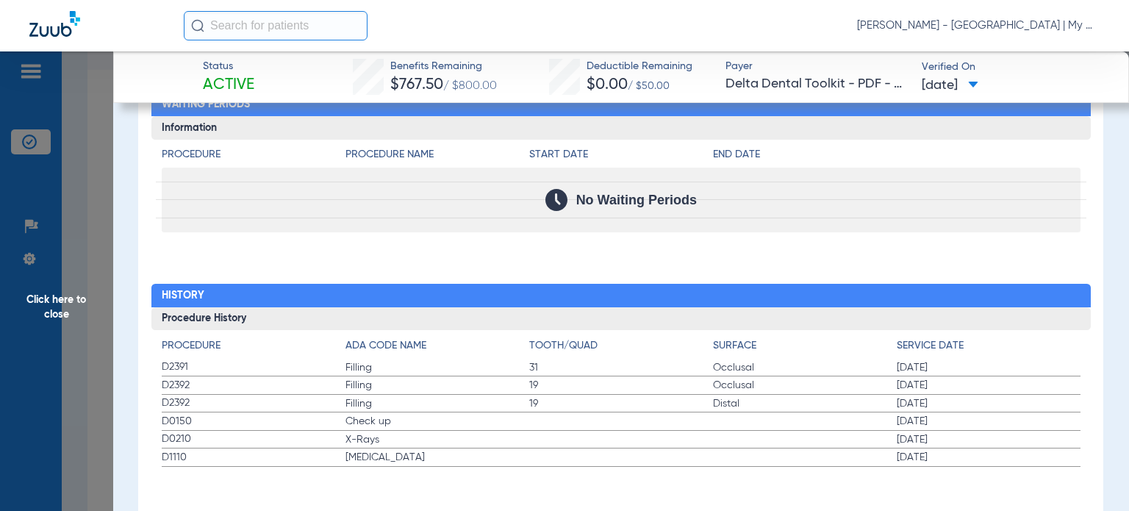
drag, startPoint x: 162, startPoint y: 414, endPoint x: 969, endPoint y: 458, distance: 808.3
click at [969, 458] on app-history-list "Procedure ADA Code Name Tooth/Quad Surface Service Date D2391 Filling 31 Occlus…" at bounding box center [621, 402] width 919 height 129
click at [93, 364] on span "Click here to close" at bounding box center [56, 306] width 113 height 511
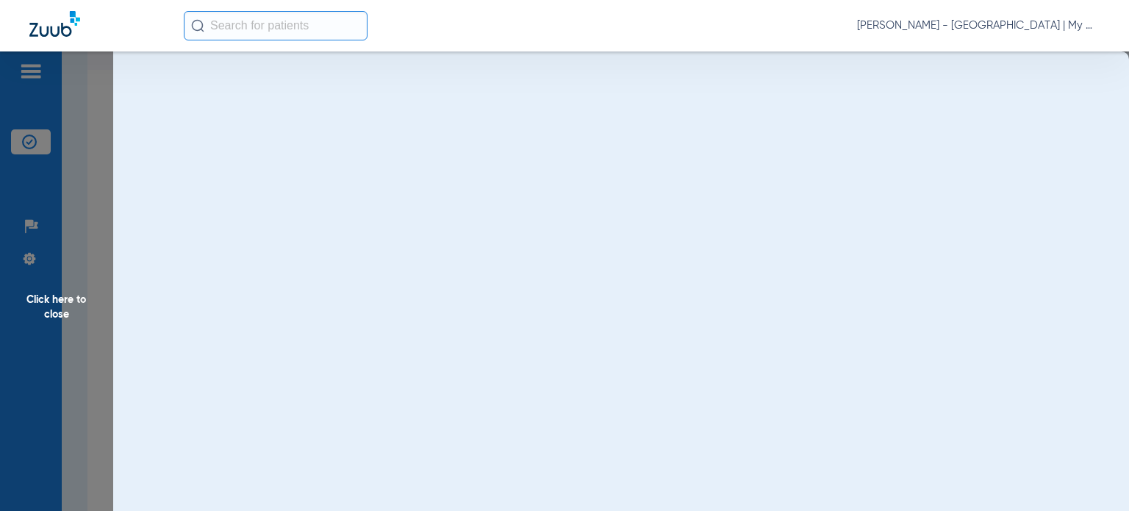
scroll to position [0, 0]
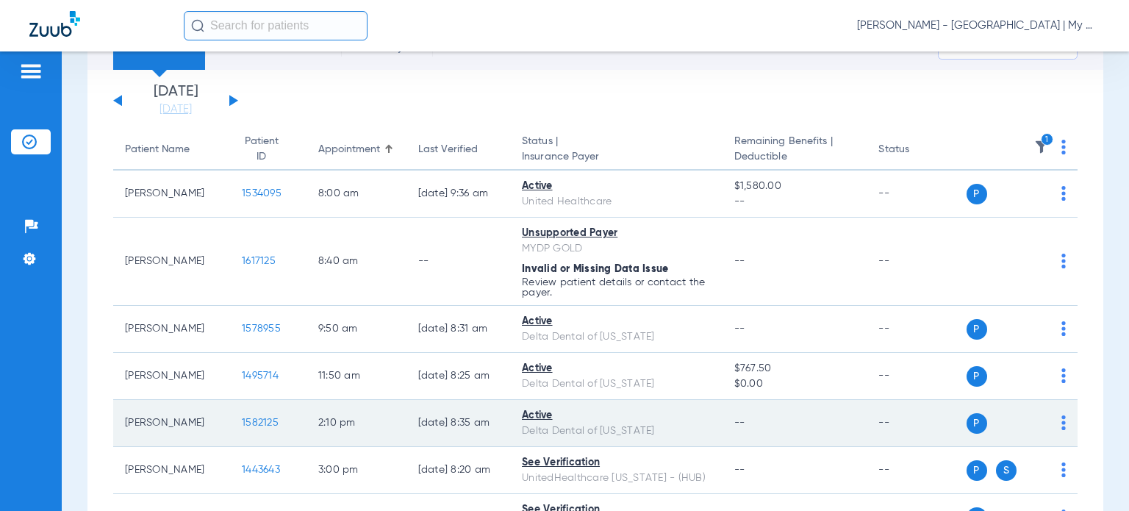
click at [242, 419] on span "1582125" at bounding box center [260, 423] width 37 height 10
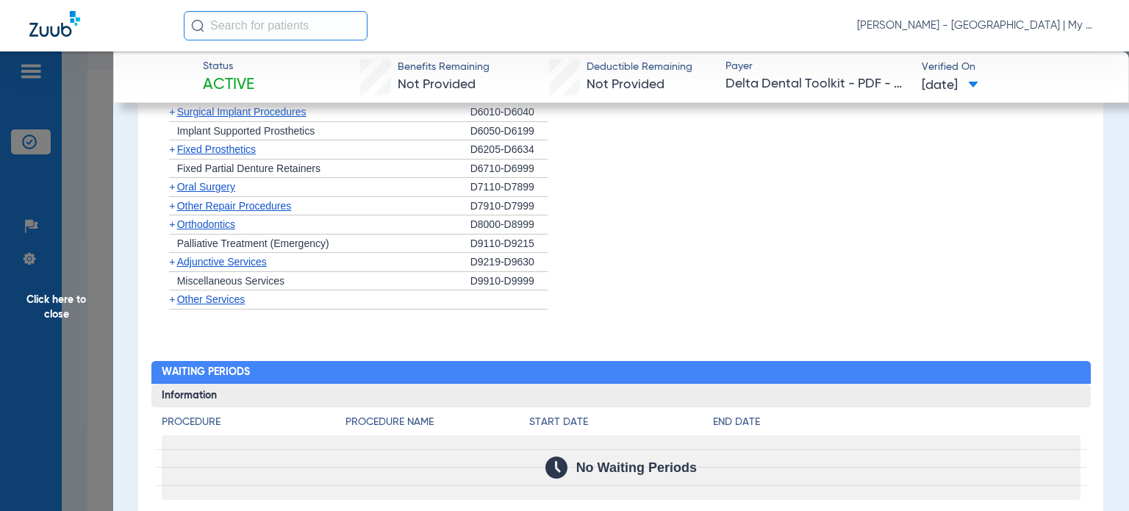
scroll to position [1400, 0]
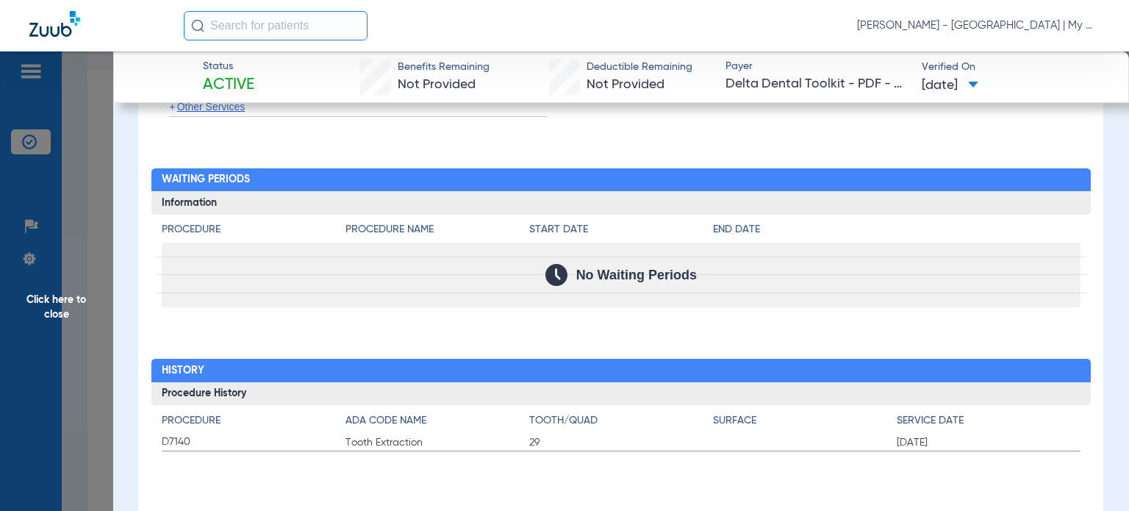
click at [74, 354] on span "Click here to close" at bounding box center [56, 306] width 113 height 511
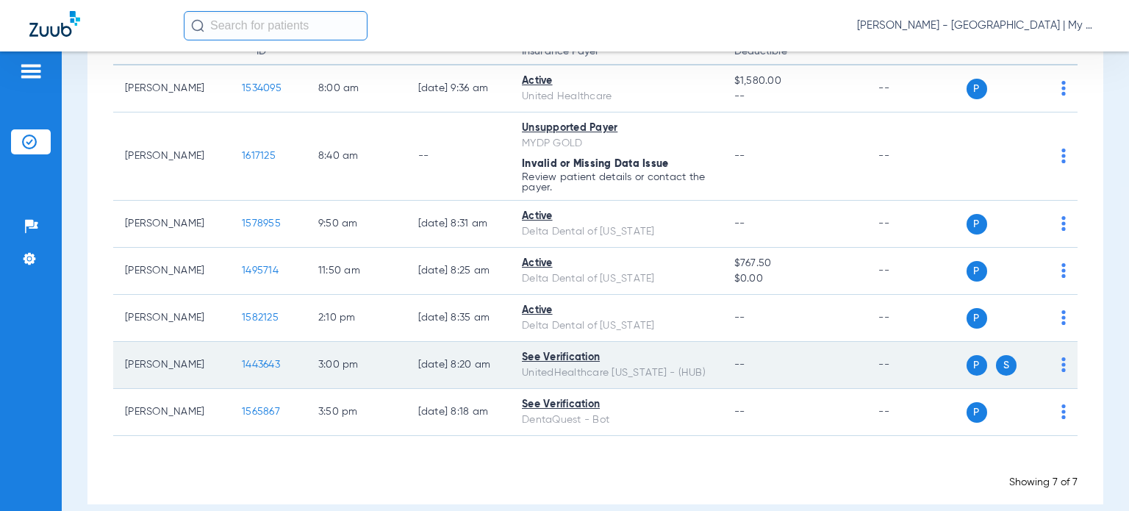
scroll to position [196, 0]
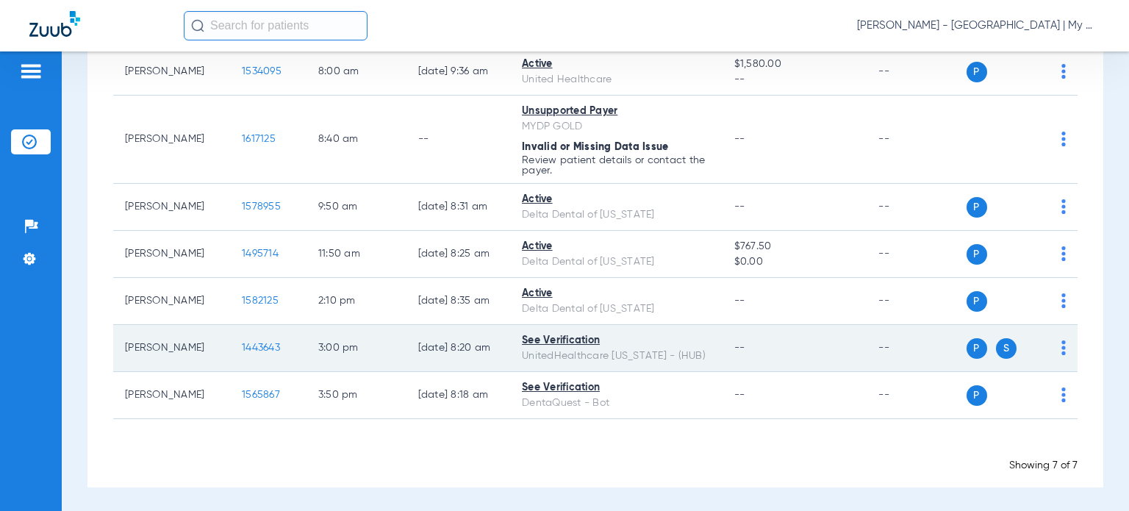
click at [256, 348] on span "1443643" at bounding box center [261, 348] width 38 height 10
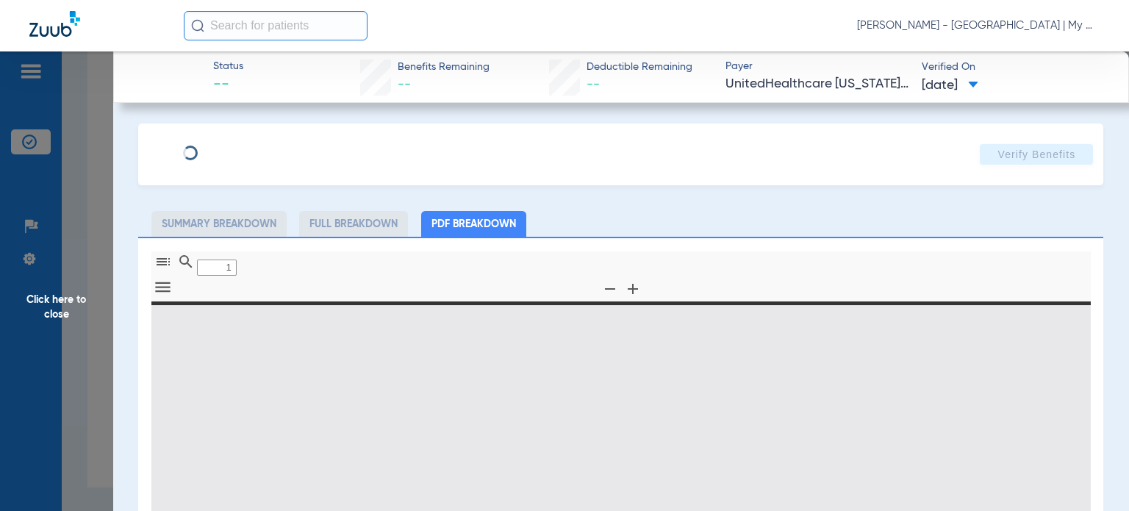
type input "0"
select select "page-width"
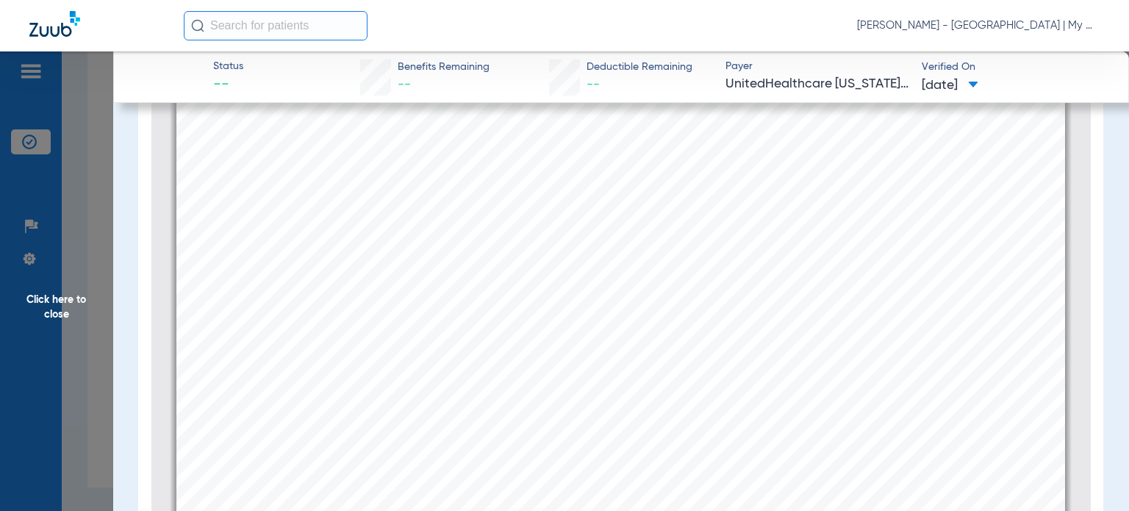
scroll to position [3778, 0]
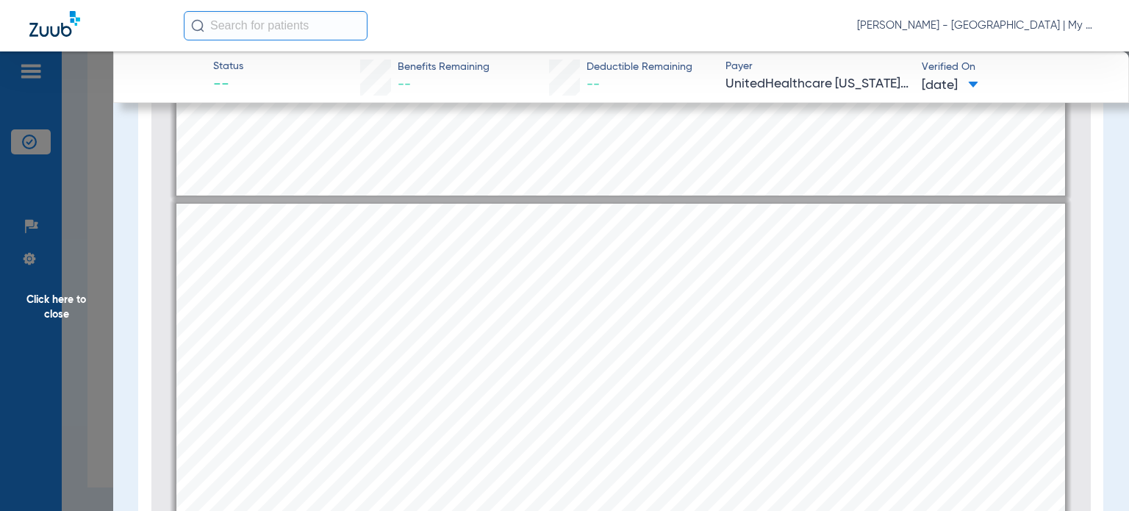
type input "1"
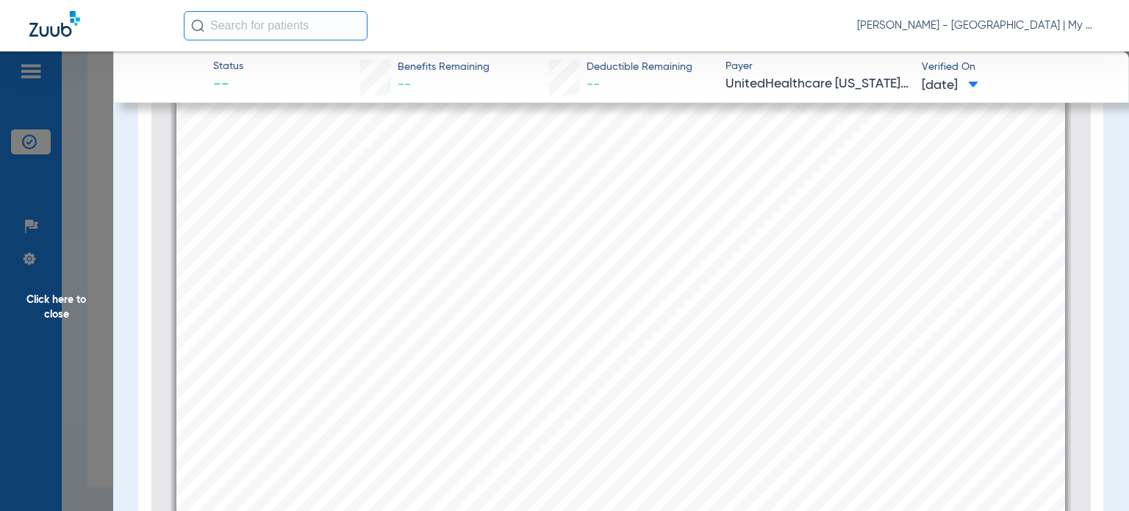
scroll to position [0, 0]
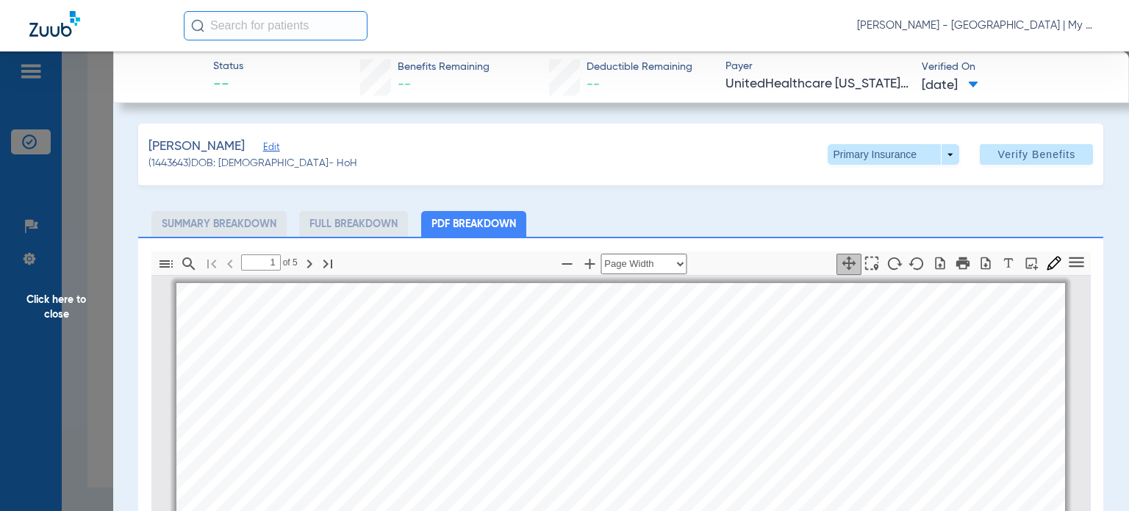
click at [842, 168] on div "Deforest, Donna Edit (1443643) DOB: 05/21/1951 - HoH Primary Insurance arrow_dr…" at bounding box center [620, 154] width 965 height 62
click at [856, 157] on span at bounding box center [894, 154] width 132 height 21
click at [885, 206] on button "Secondary Insurance" at bounding box center [878, 212] width 121 height 29
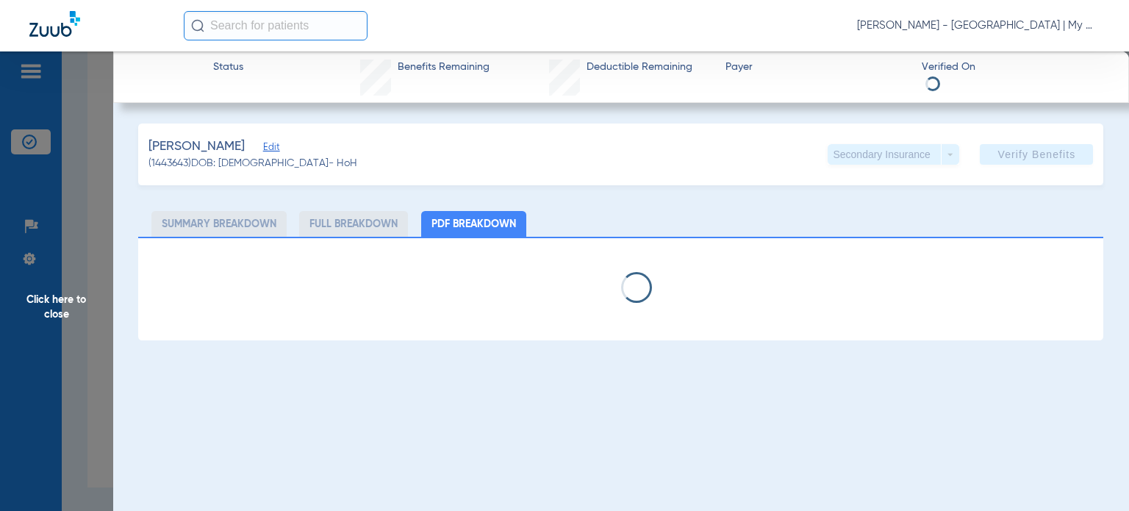
select select "page-width"
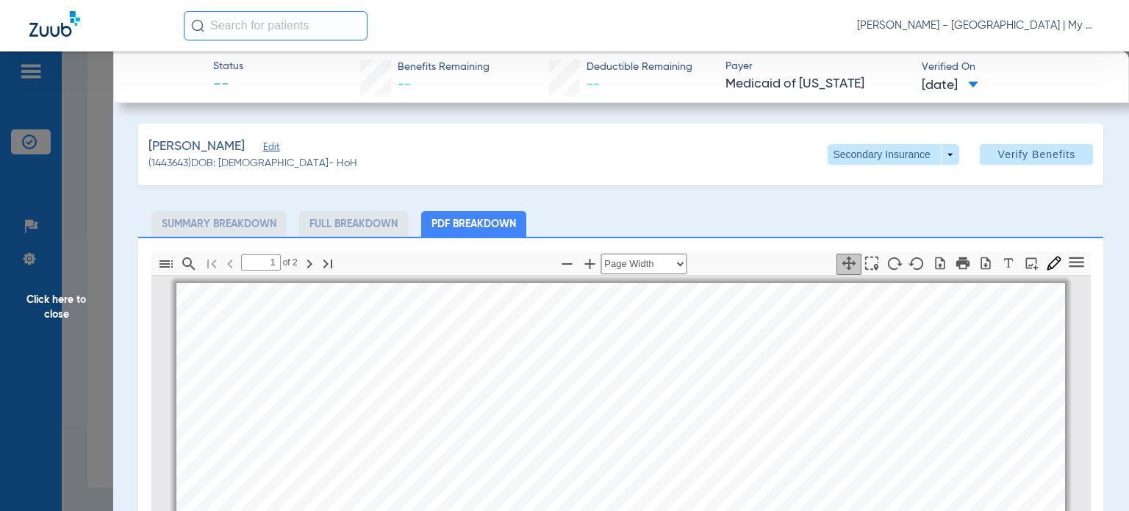
scroll to position [7, 0]
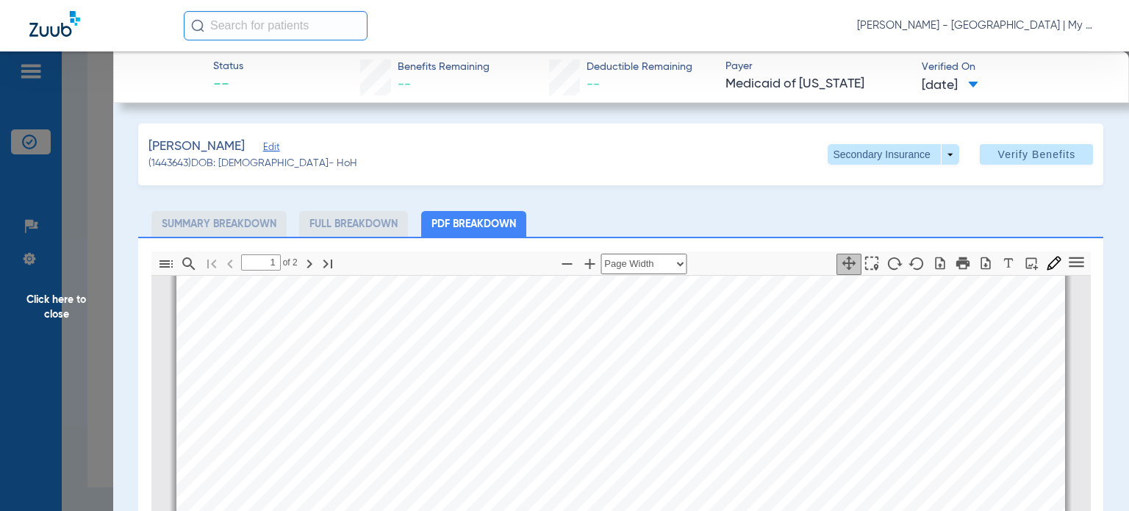
type input "2"
click at [62, 279] on span "Click here to close" at bounding box center [56, 306] width 113 height 511
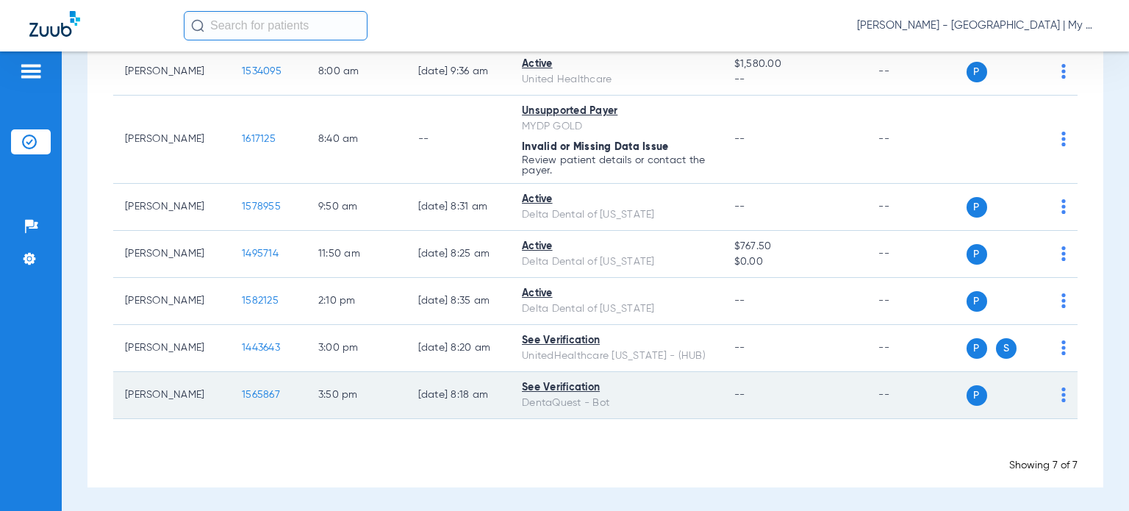
click at [242, 394] on span "1565867" at bounding box center [261, 395] width 38 height 10
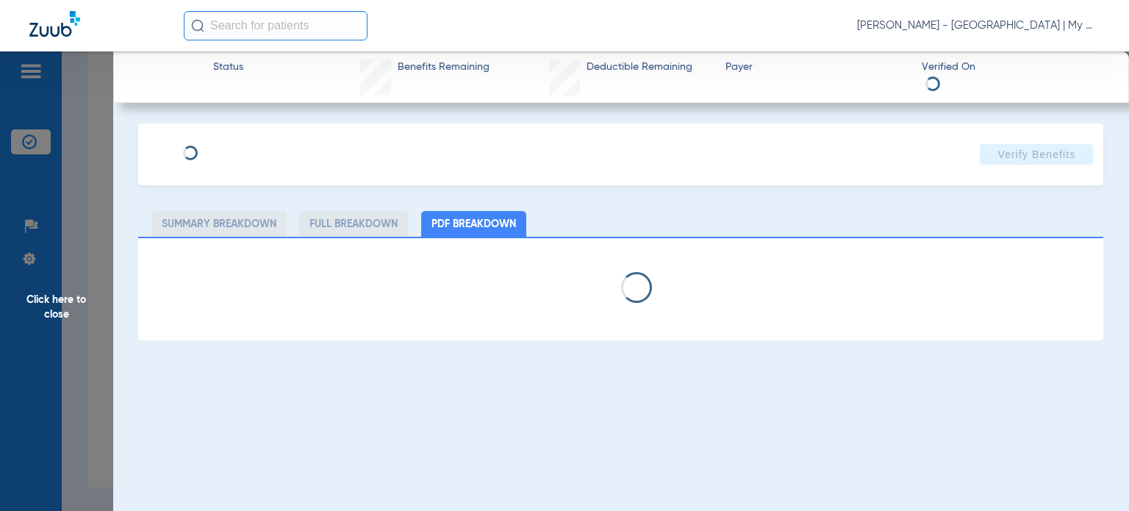
select select "page-width"
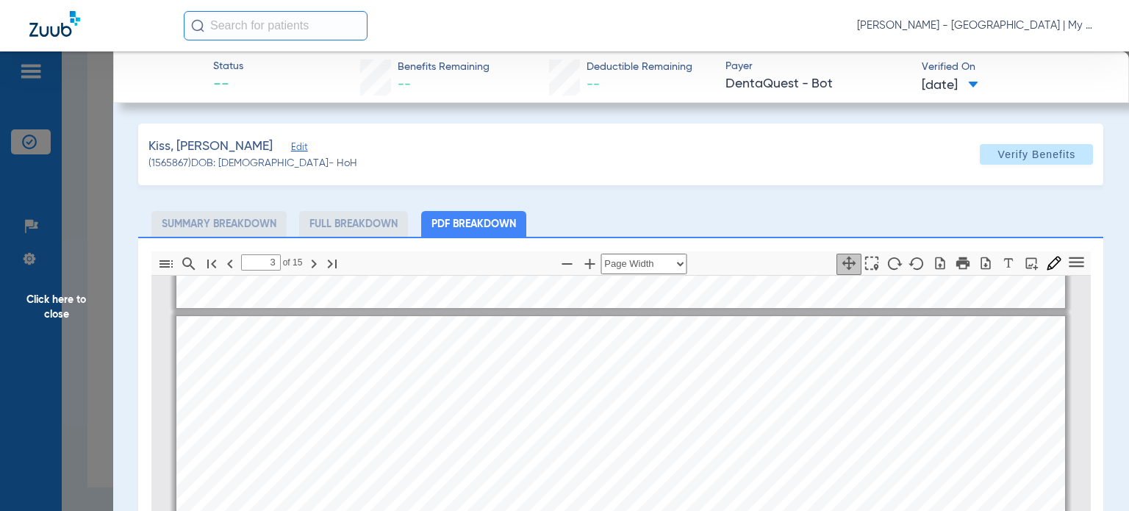
scroll to position [1331, 0]
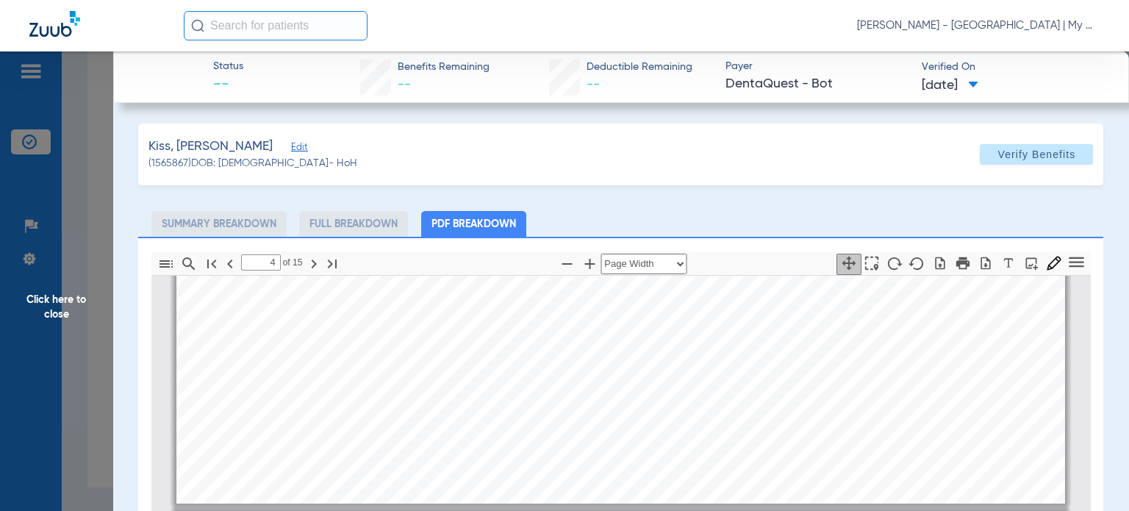
type input "3"
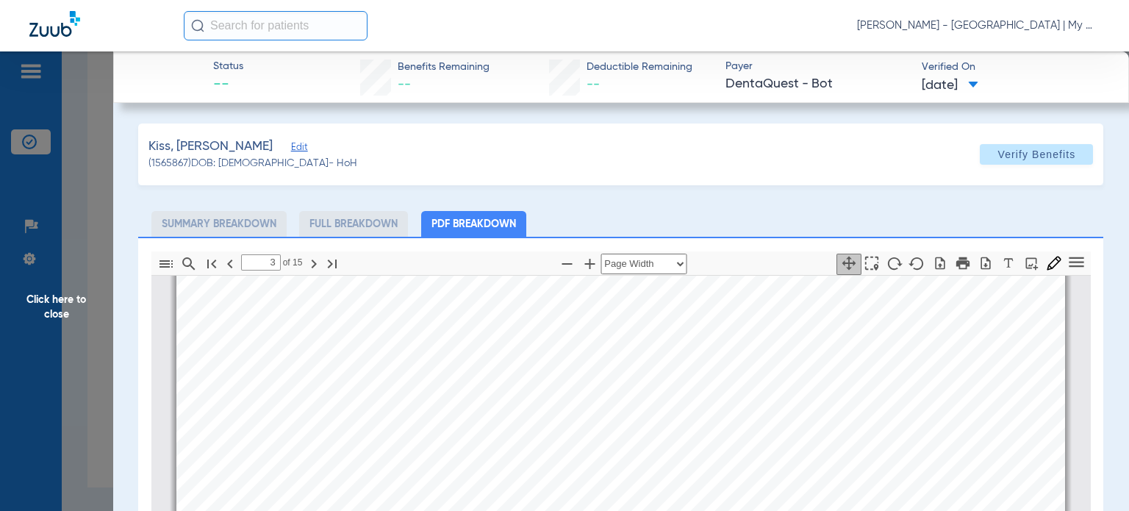
scroll to position [1478, 0]
click at [88, 304] on span "Click here to close" at bounding box center [56, 306] width 113 height 511
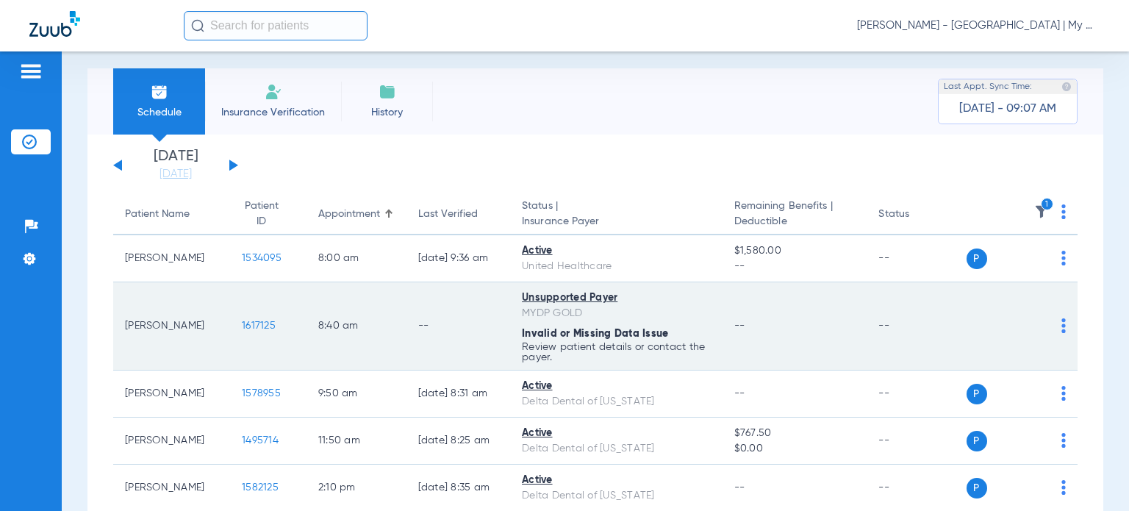
scroll to position [0, 0]
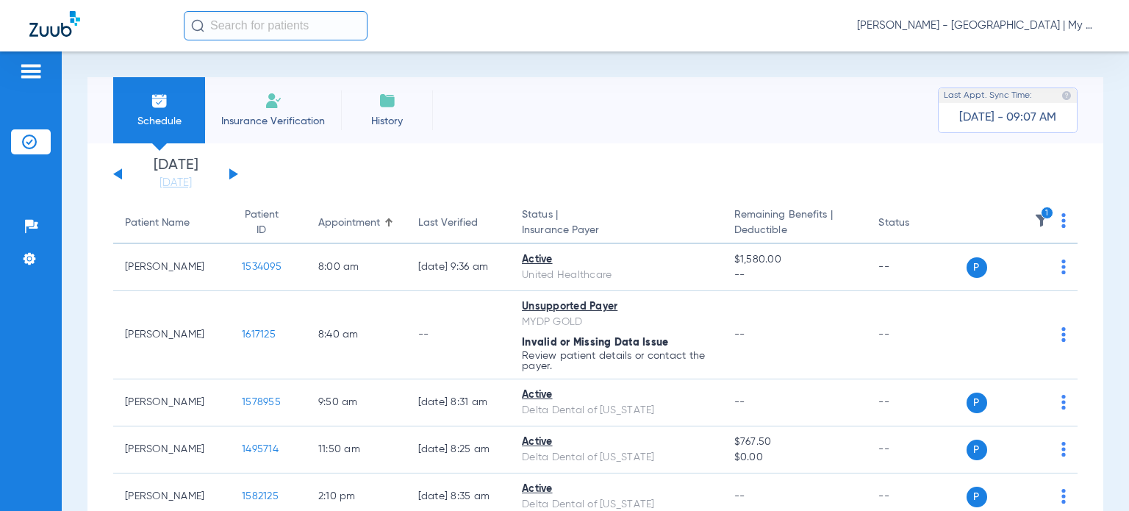
click at [1041, 214] on icon "1" at bounding box center [1047, 213] width 13 height 13
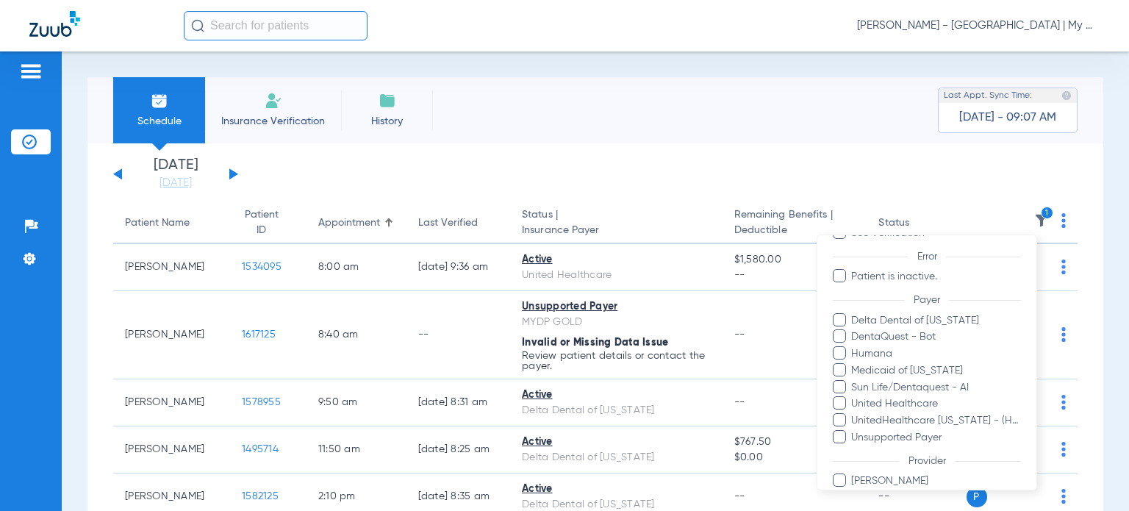
scroll to position [197, 0]
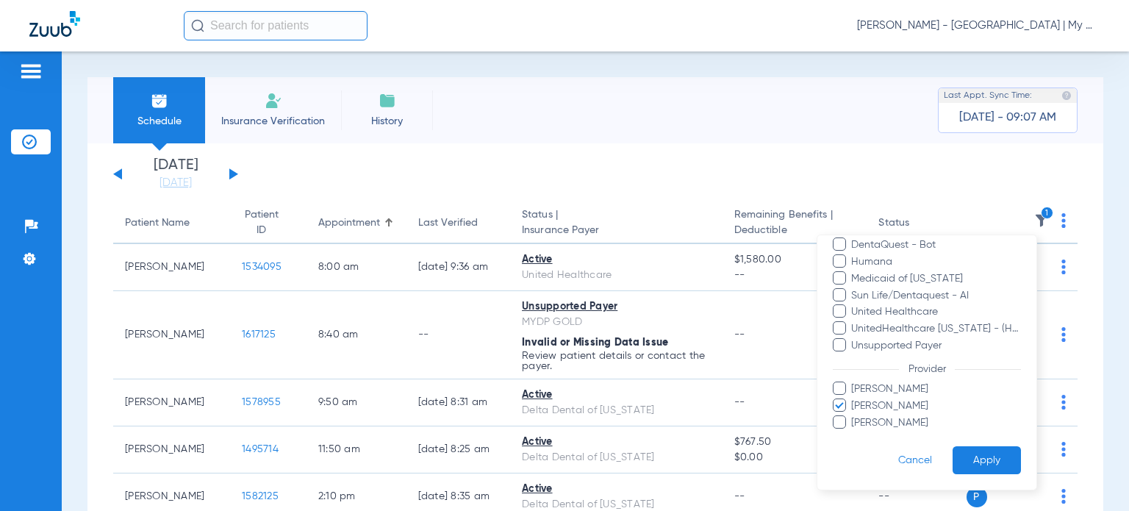
click at [882, 407] on span "Melissa Purucker" at bounding box center [936, 405] width 171 height 15
click at [854, 416] on input "Melissa Purucker" at bounding box center [854, 416] width 0 height 0
click at [888, 428] on span "Shellie Horn" at bounding box center [936, 422] width 171 height 15
click at [854, 432] on input "Shellie Horn" at bounding box center [854, 432] width 0 height 0
click at [964, 457] on button "Apply" at bounding box center [987, 459] width 68 height 29
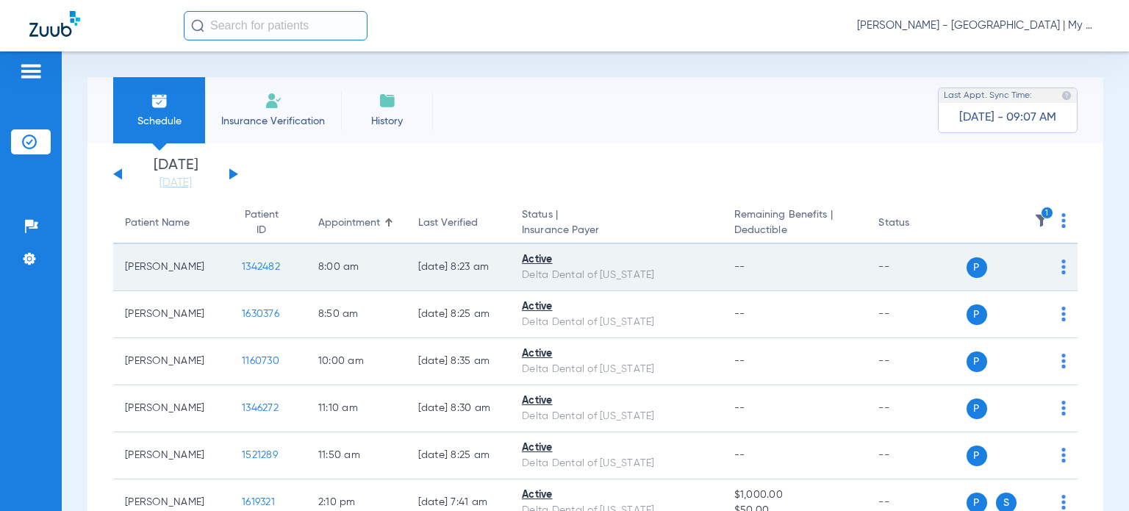
click at [248, 268] on span "1342482" at bounding box center [261, 267] width 38 height 10
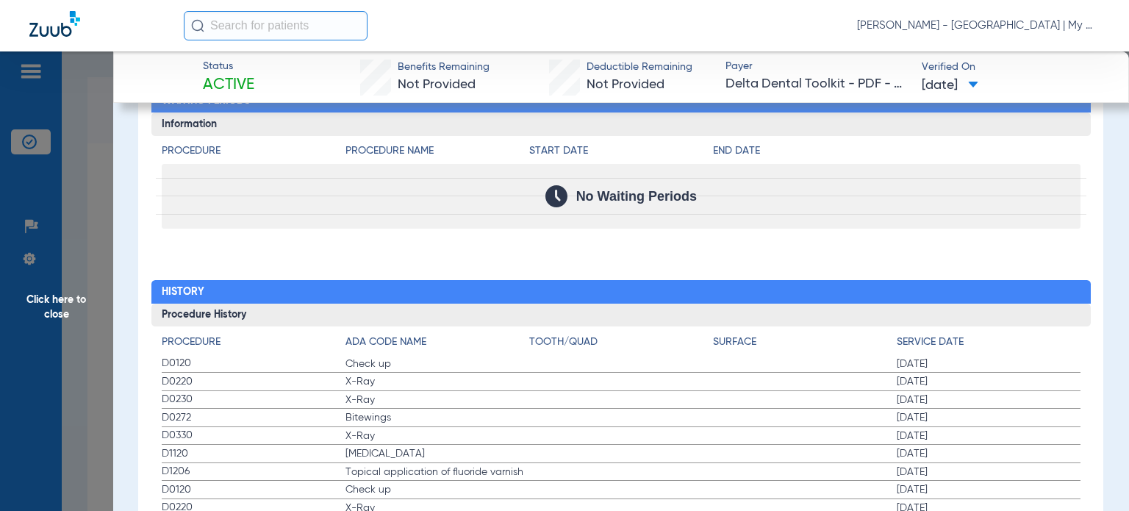
scroll to position [1544, 0]
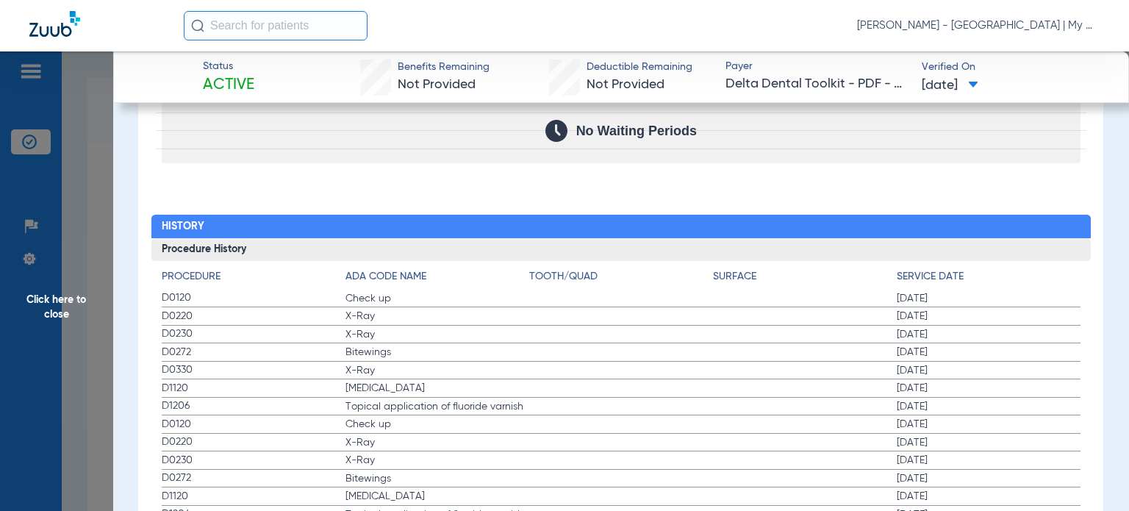
drag, startPoint x: 215, startPoint y: 298, endPoint x: 594, endPoint y: 362, distance: 384.7
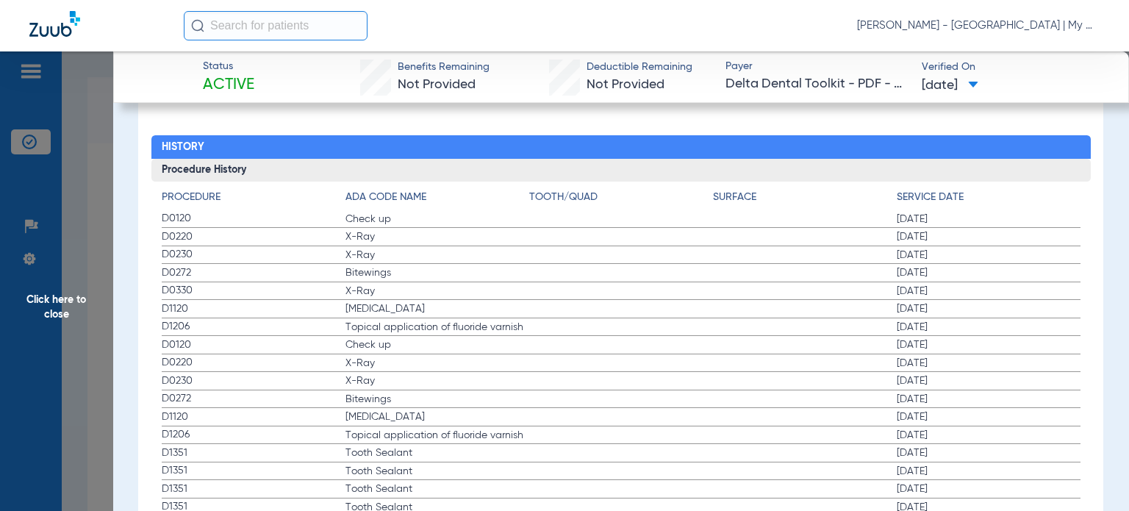
scroll to position [1691, 0]
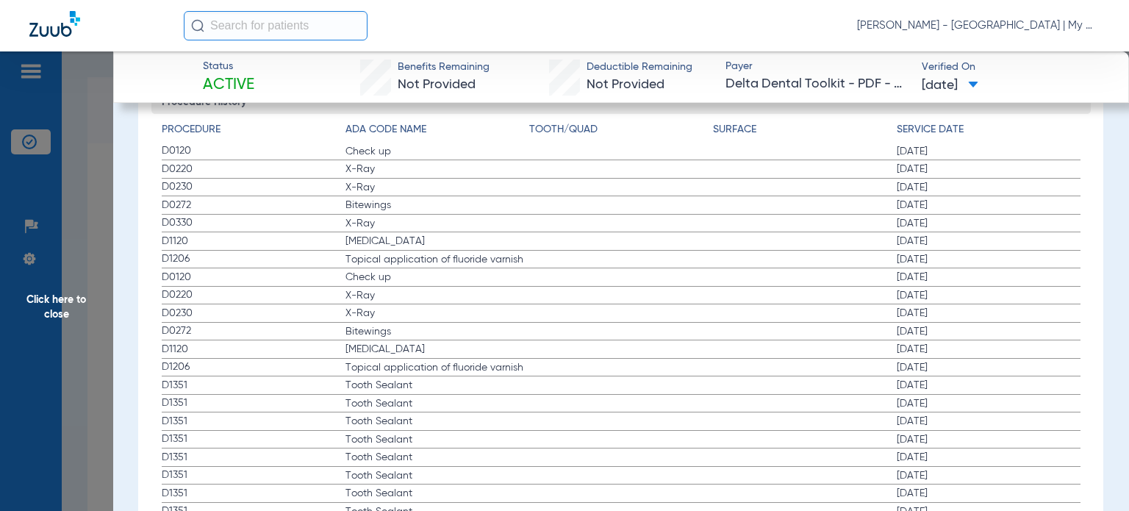
click at [79, 329] on span "Click here to close" at bounding box center [56, 306] width 113 height 511
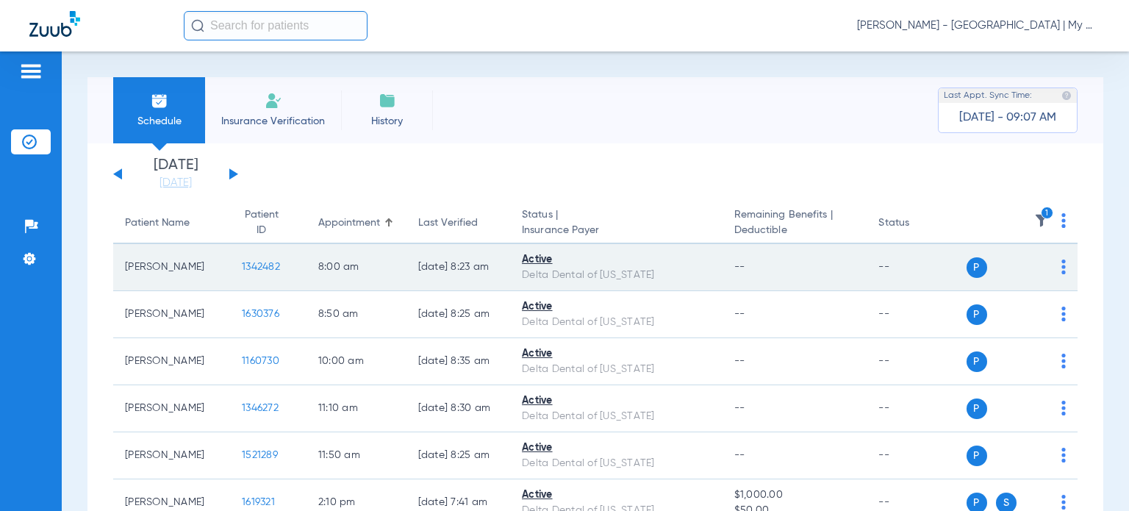
click at [242, 269] on span "1342482" at bounding box center [261, 267] width 38 height 10
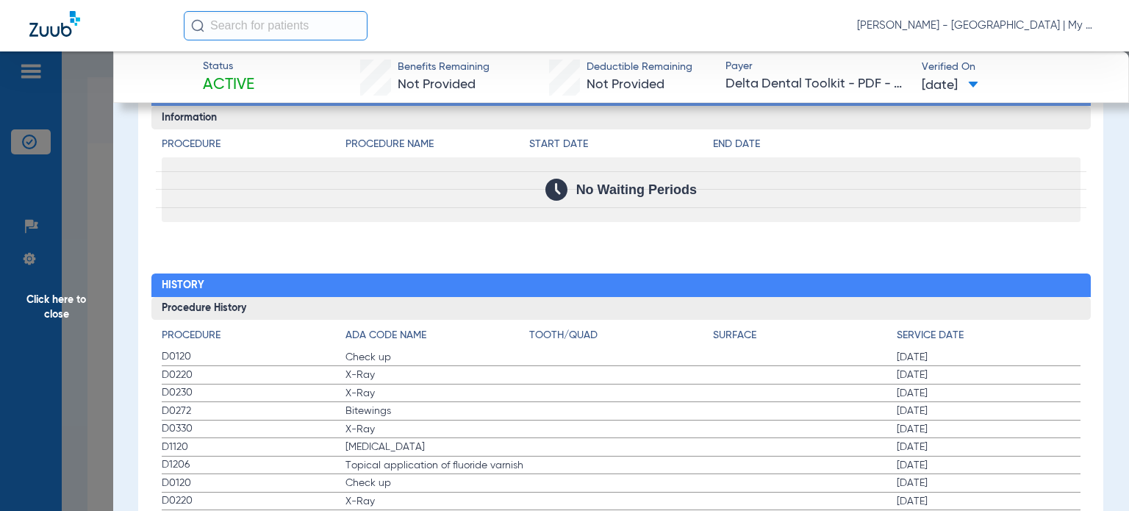
scroll to position [1609, 0]
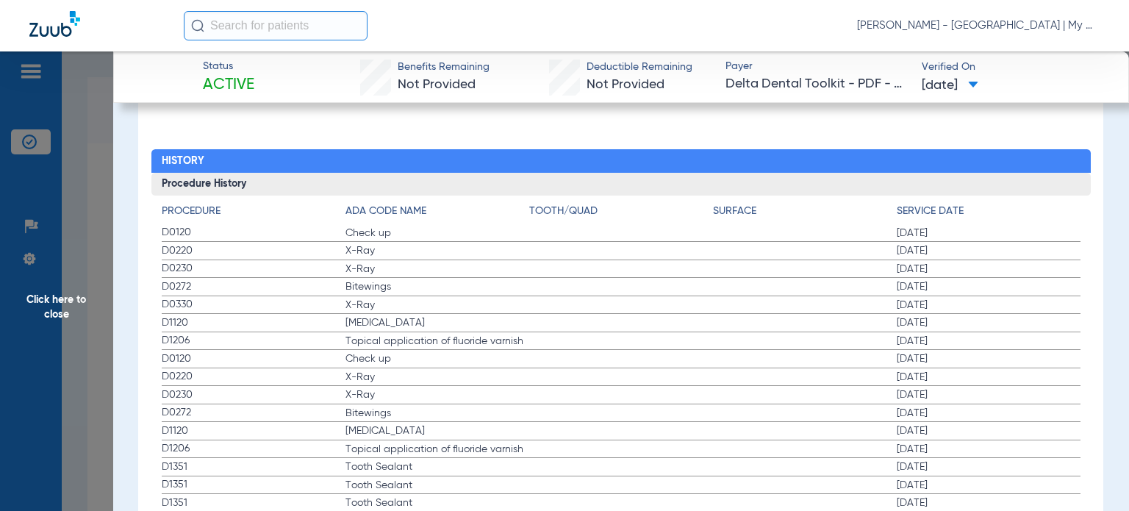
drag, startPoint x: 174, startPoint y: 229, endPoint x: 379, endPoint y: 284, distance: 212.6
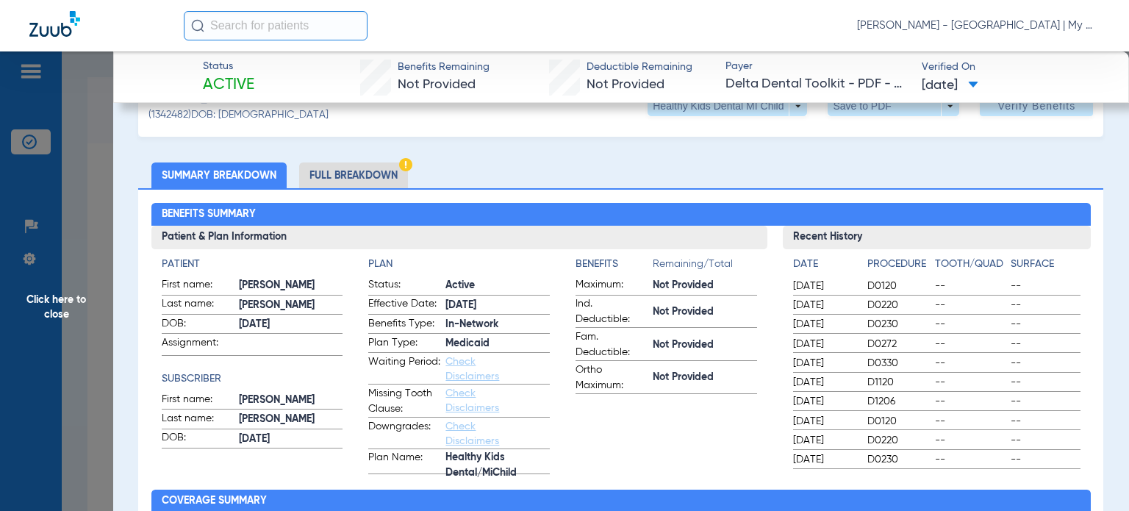
scroll to position [0, 0]
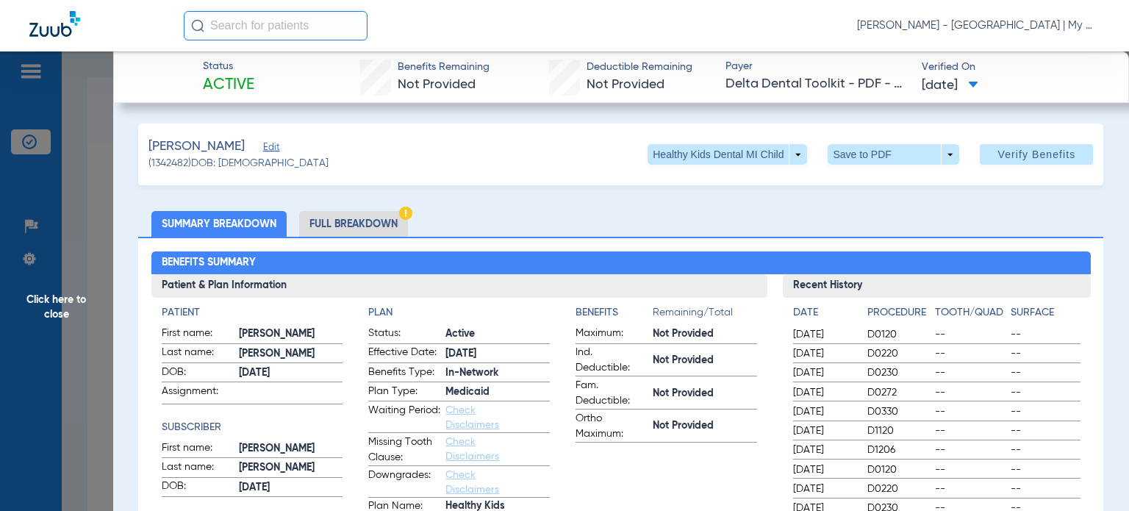
click at [87, 363] on span "Click here to close" at bounding box center [56, 306] width 113 height 511
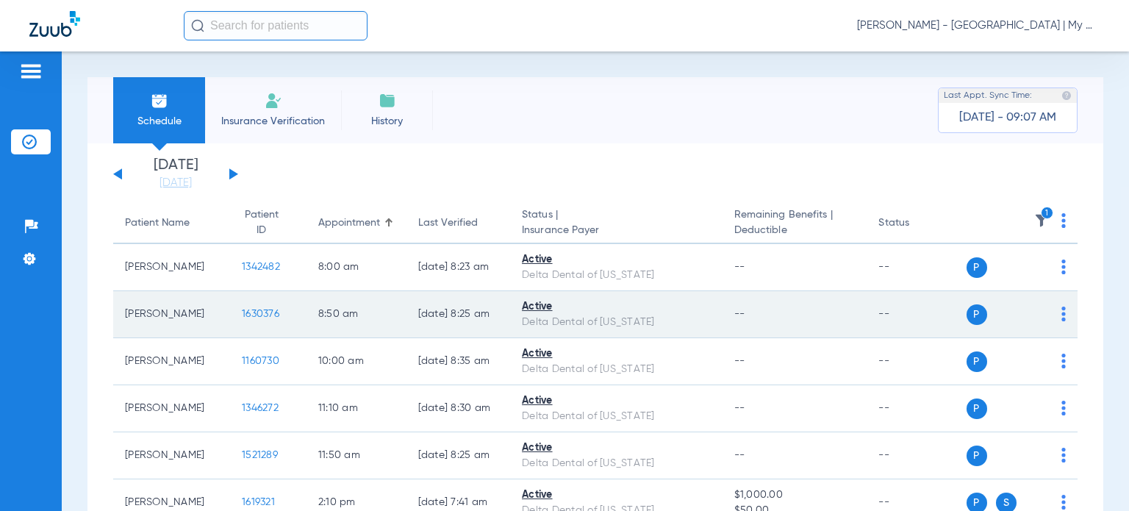
click at [242, 318] on span "1630376" at bounding box center [260, 314] width 37 height 10
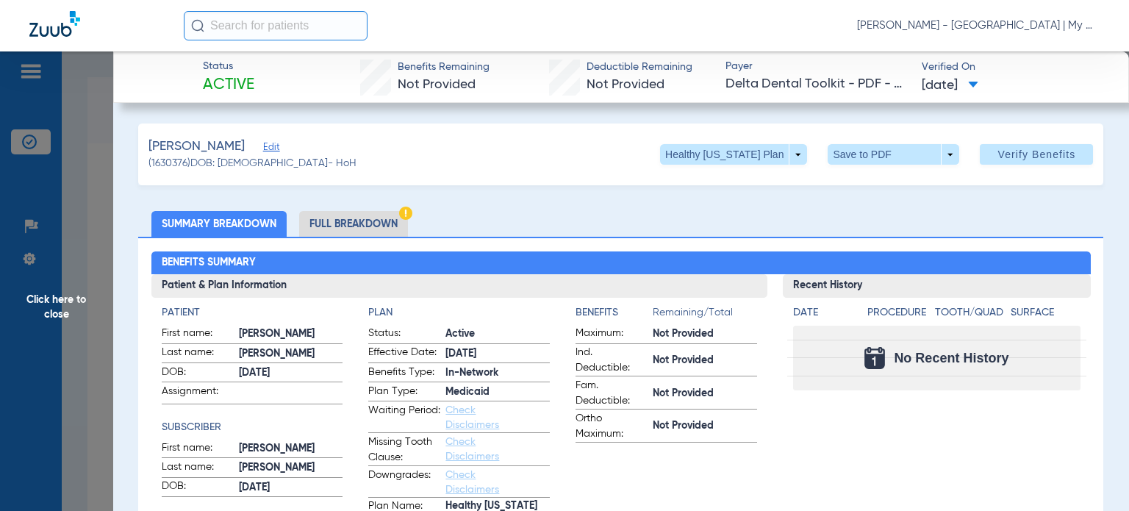
click at [84, 370] on span "Click here to close" at bounding box center [56, 306] width 113 height 511
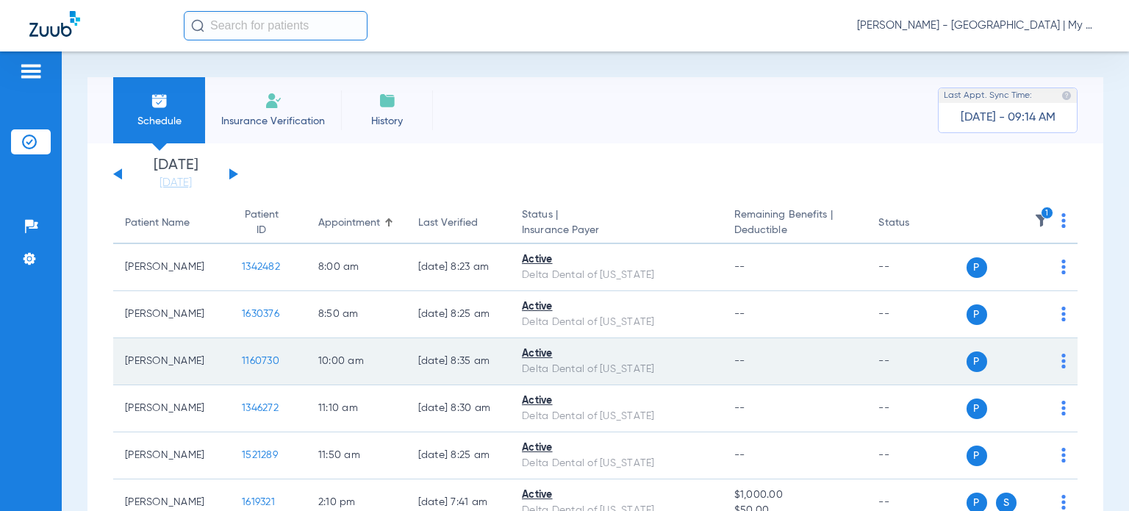
click at [244, 359] on span "1160730" at bounding box center [260, 361] width 37 height 10
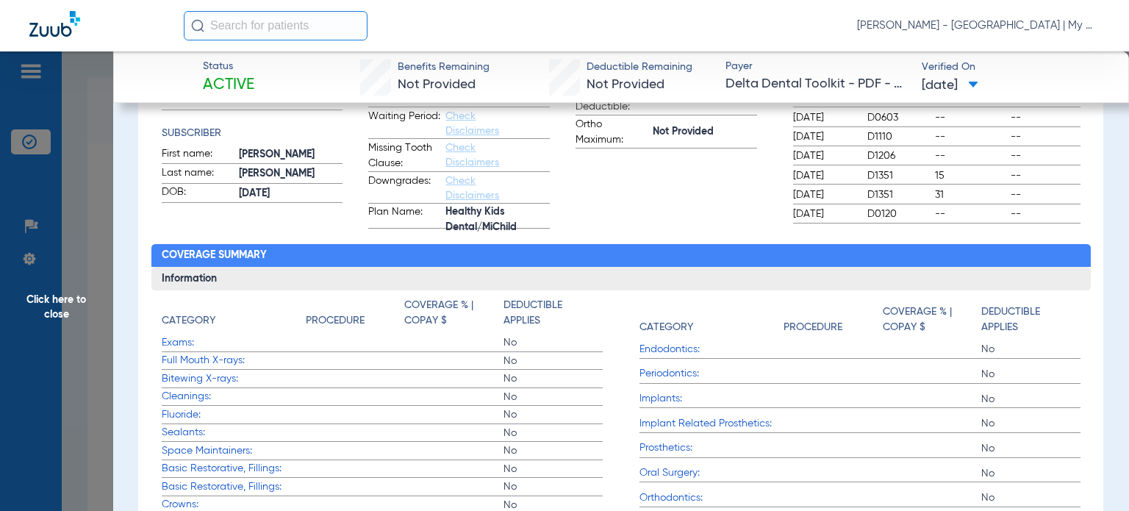
scroll to position [293, 0]
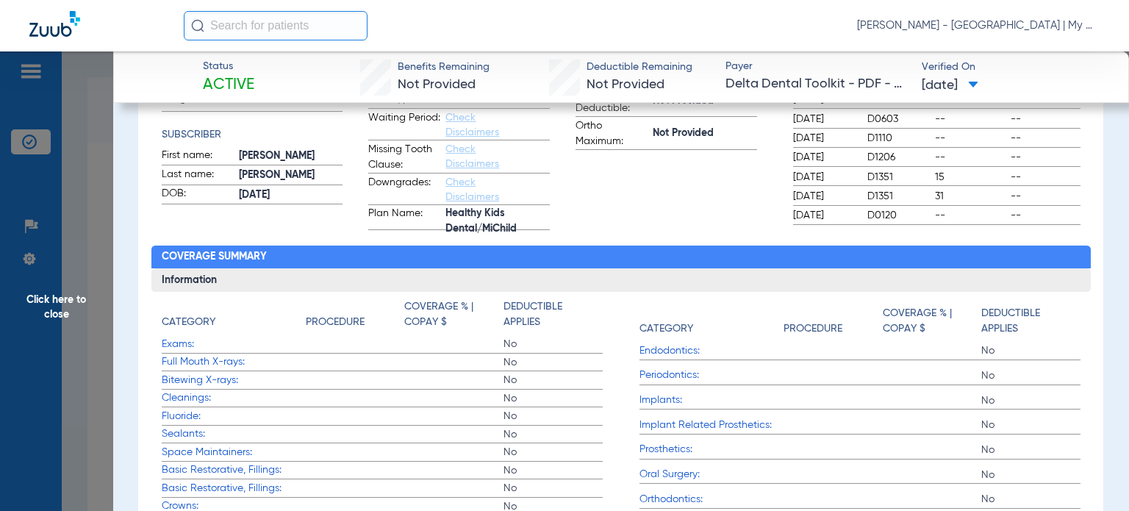
click at [271, 346] on span "Exams:" at bounding box center [234, 344] width 144 height 15
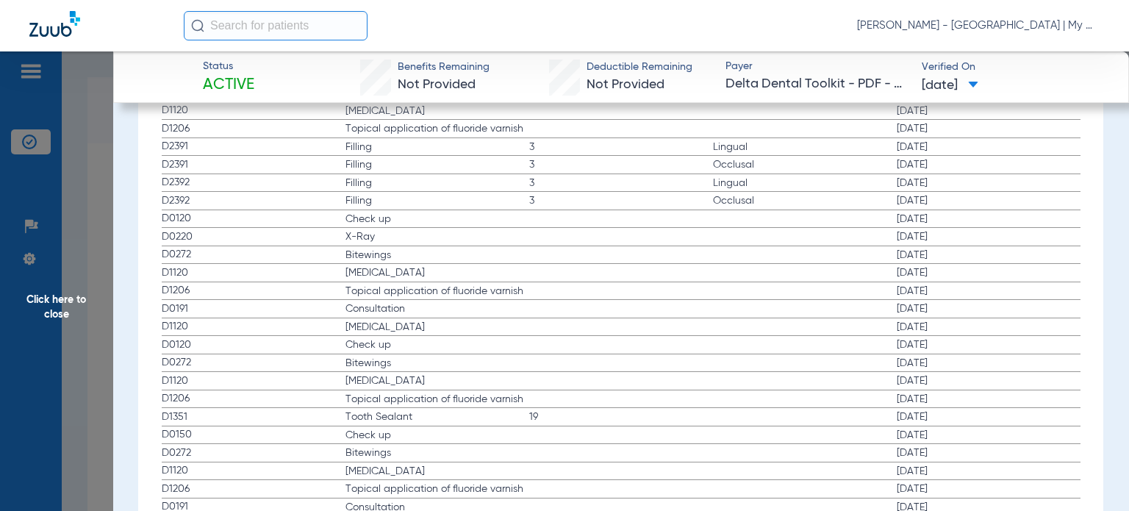
scroll to position [1616, 0]
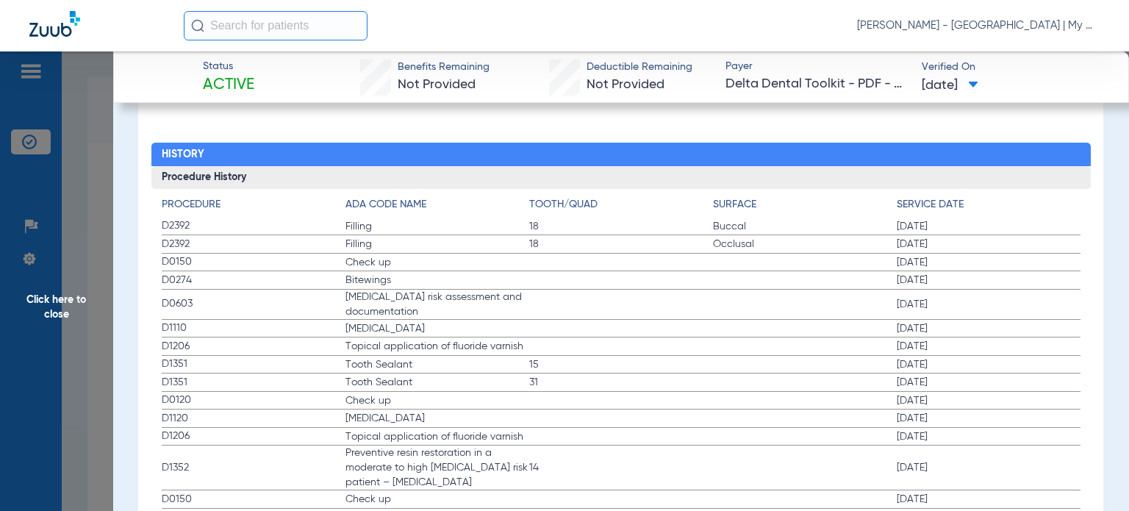
drag, startPoint x: 160, startPoint y: 254, endPoint x: 949, endPoint y: 274, distance: 789.0
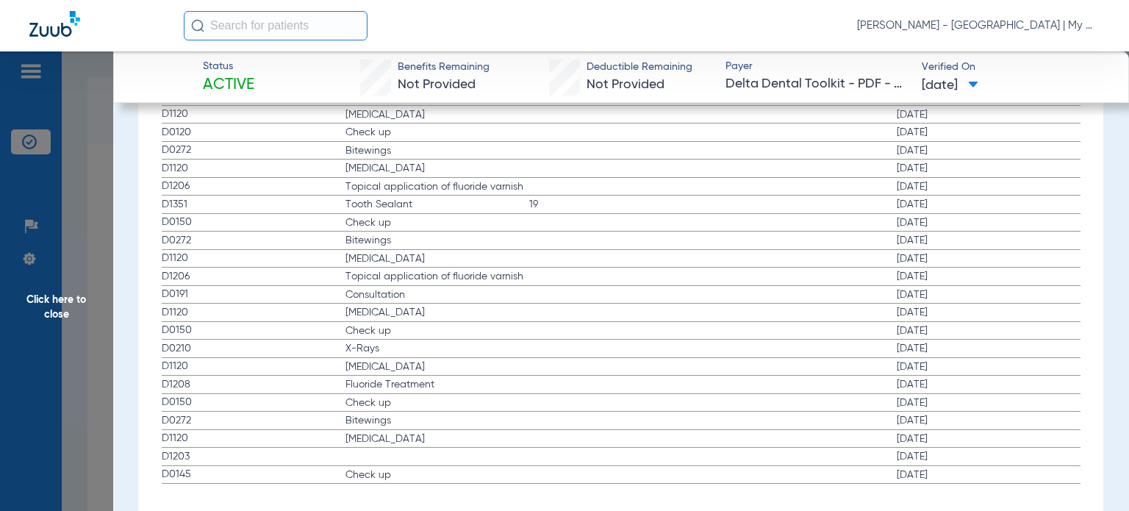
scroll to position [2351, 0]
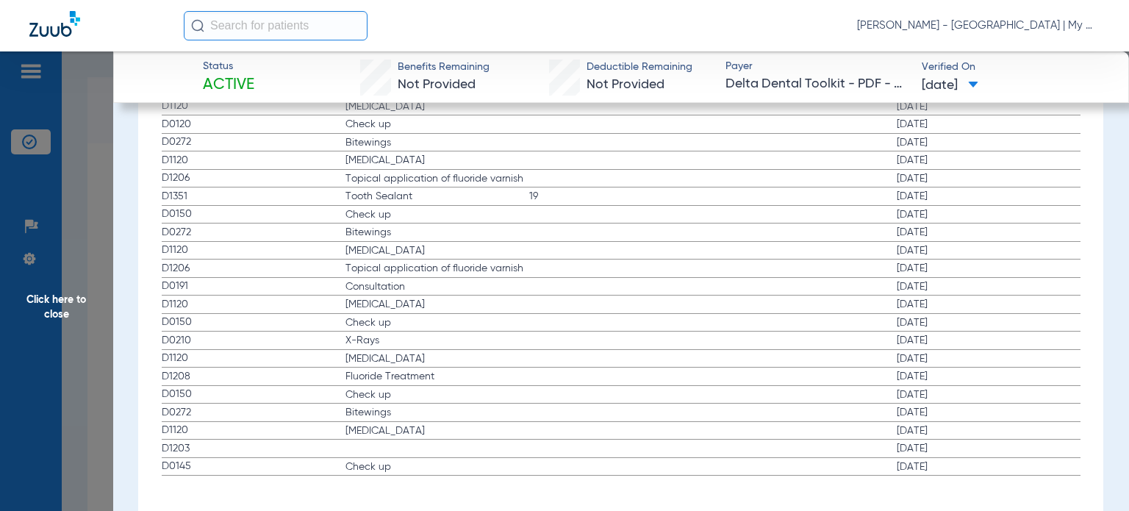
drag, startPoint x: 171, startPoint y: 340, endPoint x: 978, endPoint y: 329, distance: 807.2
click at [978, 332] on label "D0210 X-Rays 04/03/2013" at bounding box center [621, 341] width 919 height 18
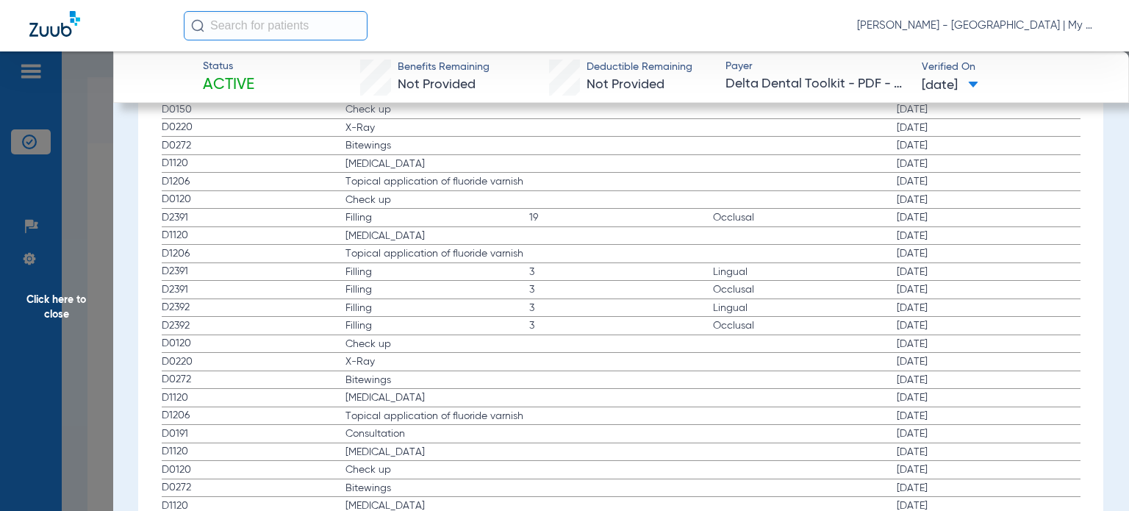
scroll to position [1983, 0]
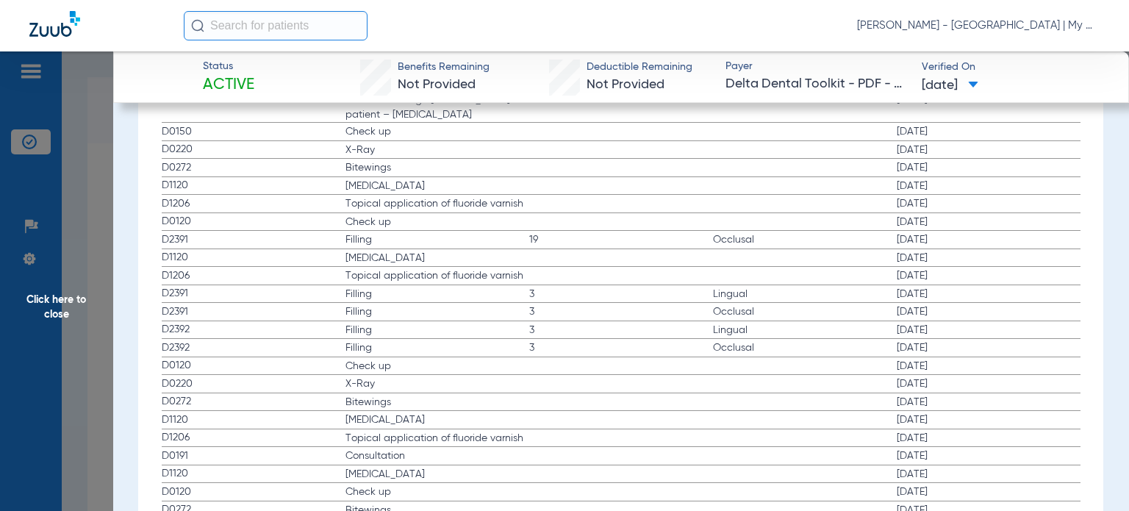
click at [207, 358] on span "D0120" at bounding box center [254, 365] width 184 height 15
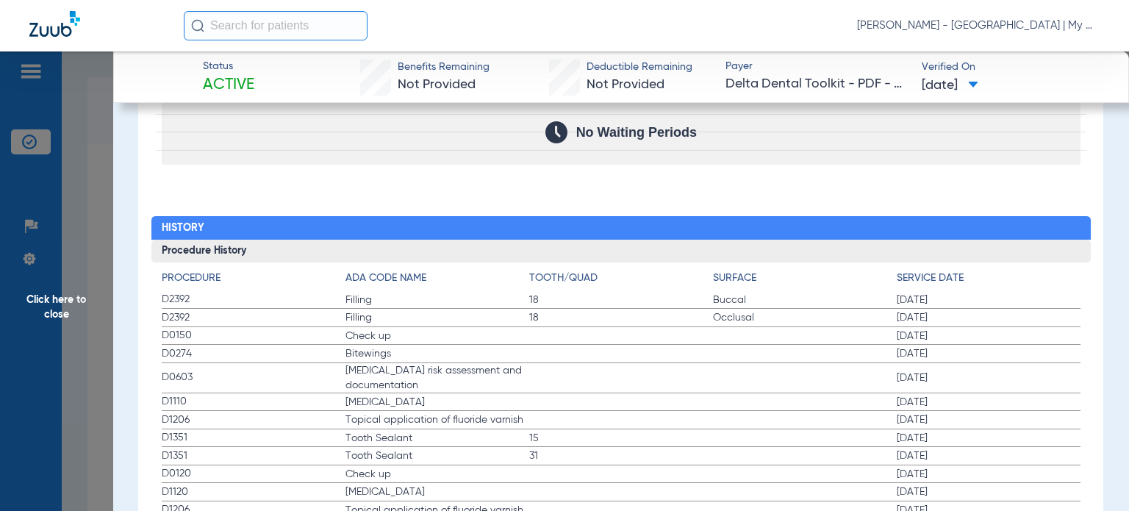
click at [81, 343] on span "Click here to close" at bounding box center [56, 306] width 113 height 511
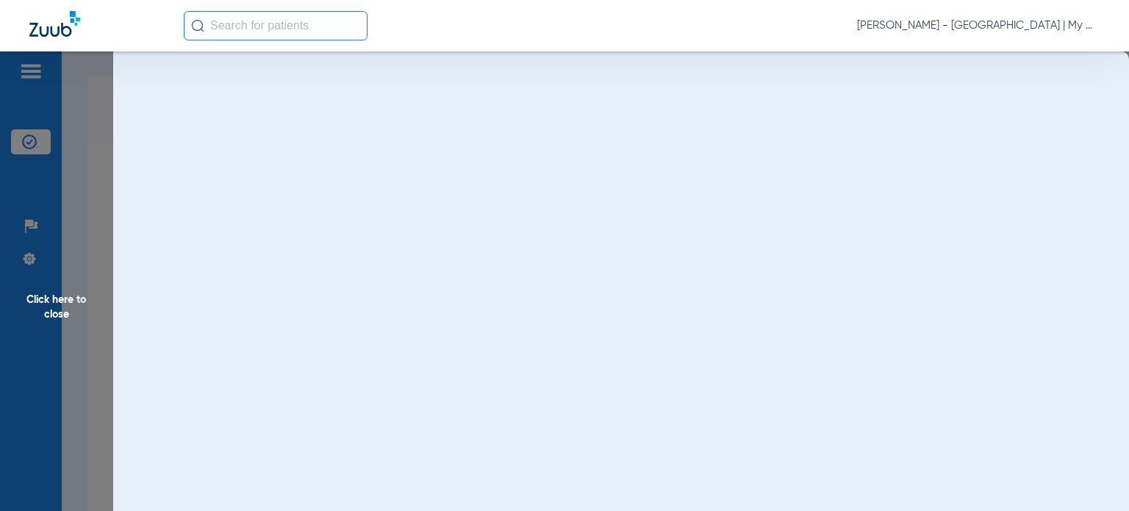
scroll to position [0, 0]
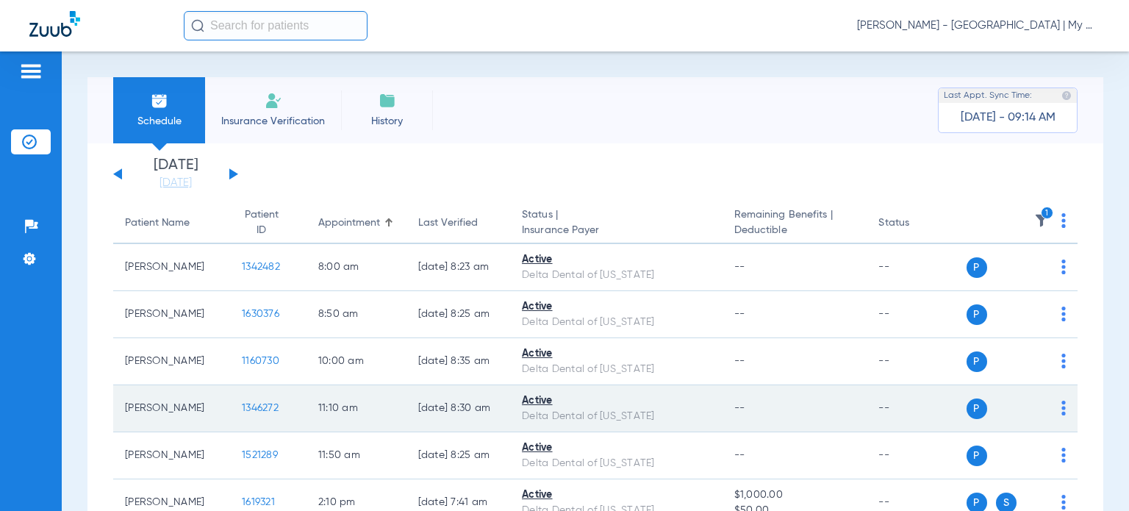
click at [242, 412] on span "1346272" at bounding box center [260, 408] width 37 height 10
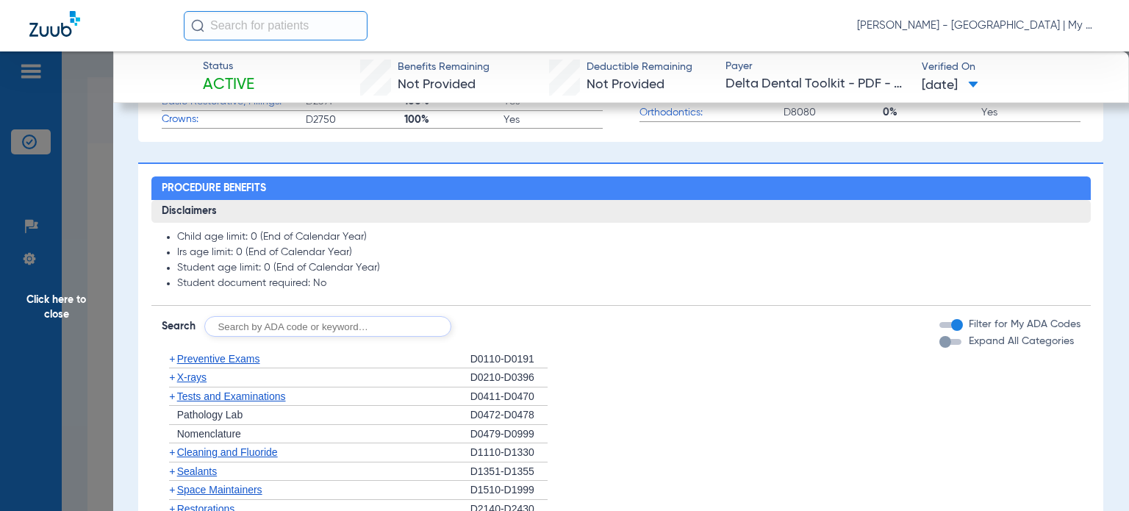
scroll to position [956, 0]
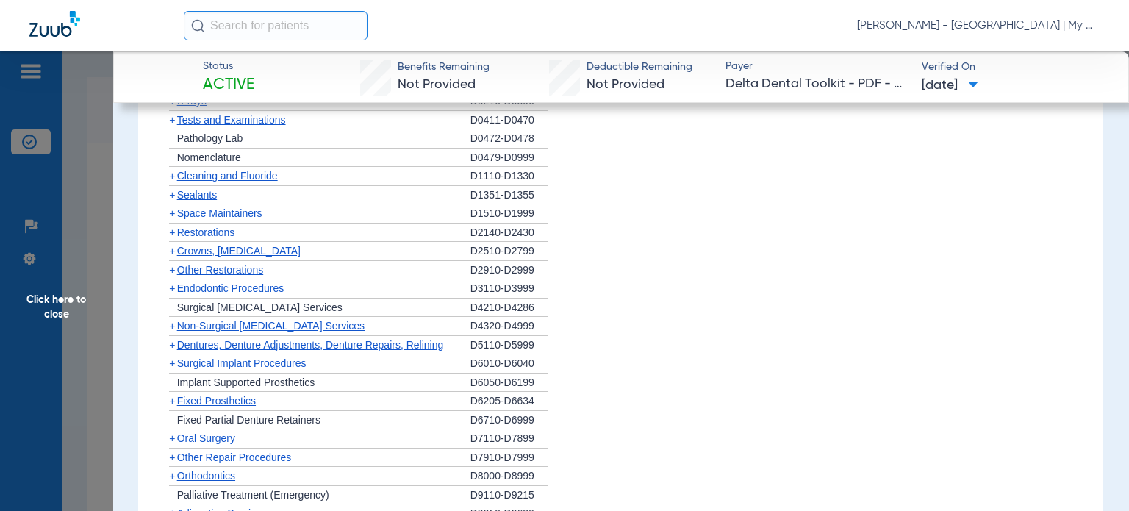
click at [753, 411] on li "+ Fixed Partial Denture Retainers D6710-D6999" at bounding box center [621, 420] width 919 height 19
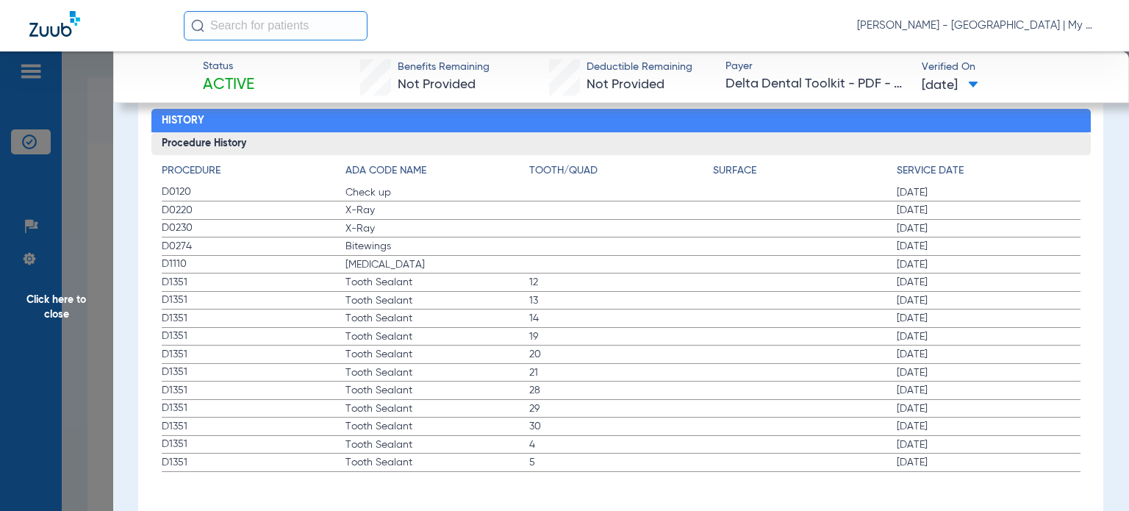
scroll to position [1655, 0]
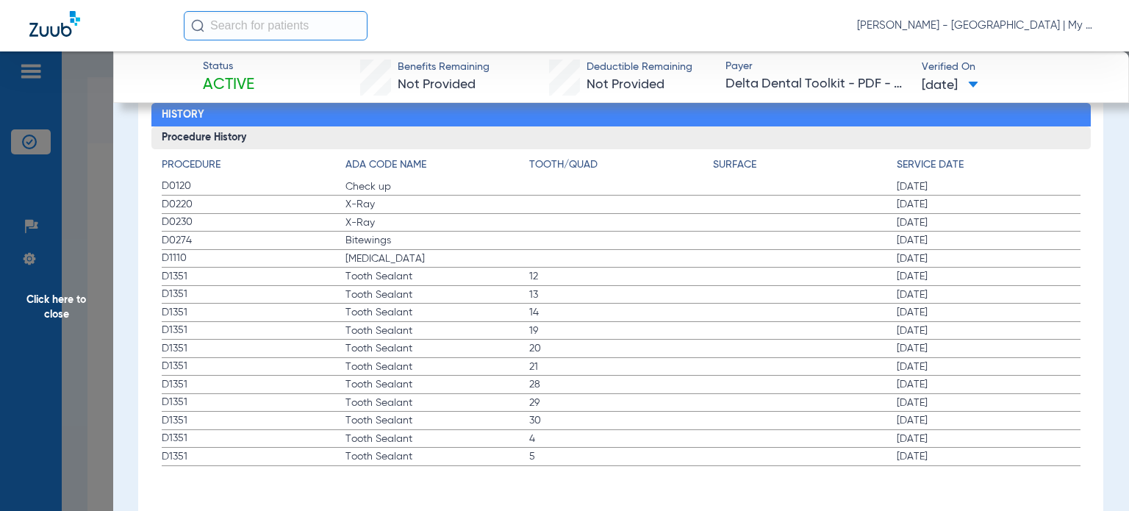
drag, startPoint x: 162, startPoint y: 177, endPoint x: 397, endPoint y: 240, distance: 243.4
click at [397, 240] on app-history-list "Procedure ADA Code Name Tooth/Quad Surface Service Date D0120 Check up 02/11/20…" at bounding box center [621, 311] width 919 height 309
click at [815, 387] on label "D1351 Tooth Sealant 28 02/11/2025" at bounding box center [621, 385] width 919 height 18
click at [780, 418] on label "D1351 Tooth Sealant 30 02/11/2025" at bounding box center [621, 421] width 919 height 18
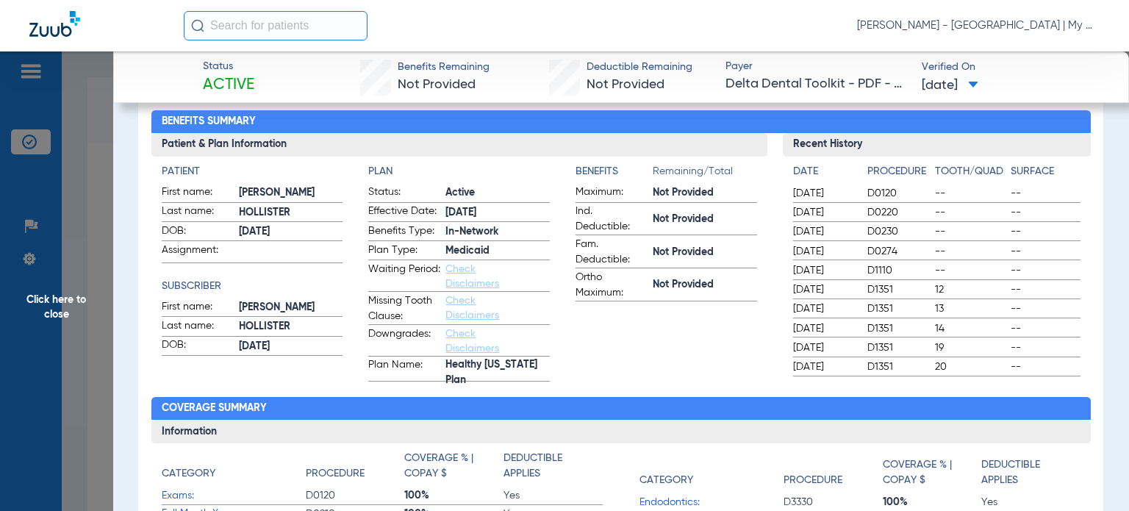
scroll to position [0, 0]
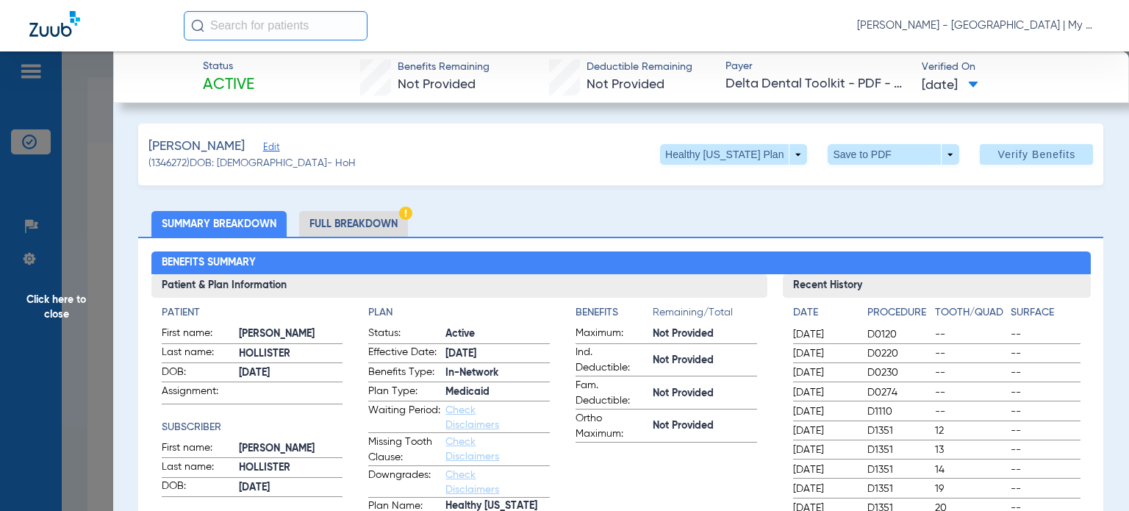
click at [105, 384] on span "Click here to close" at bounding box center [56, 306] width 113 height 511
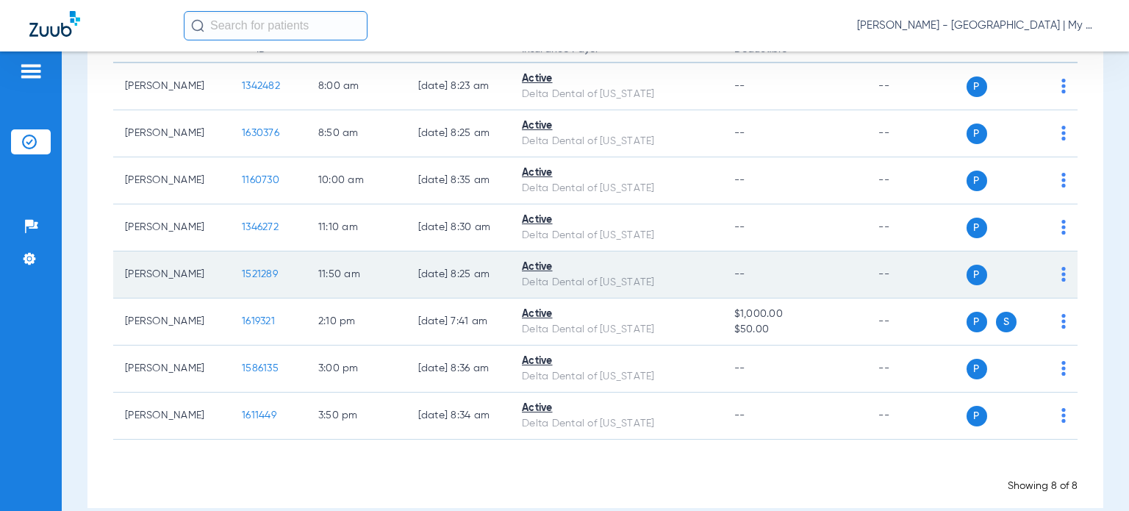
scroll to position [201, 0]
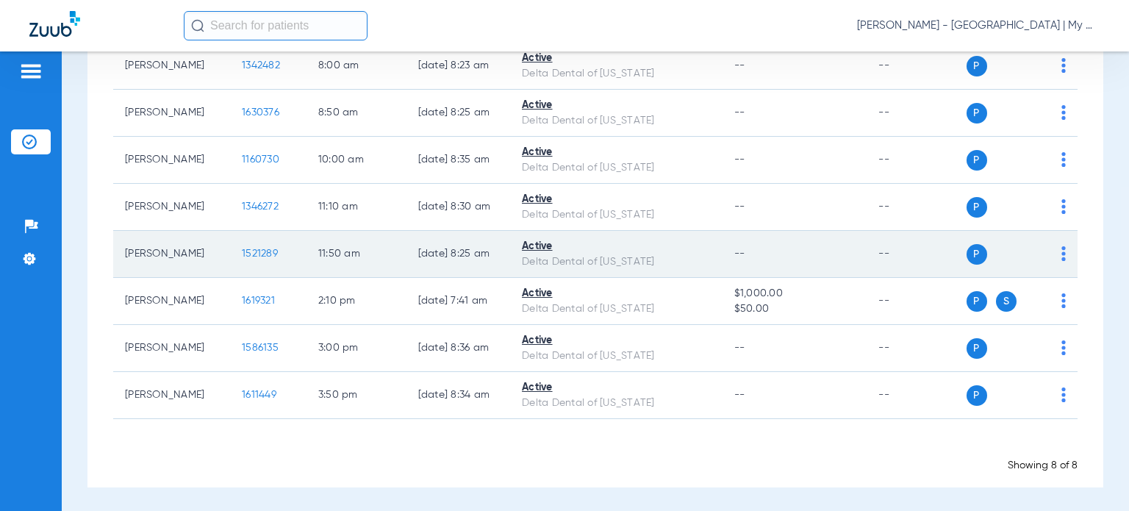
click at [242, 252] on span "1521289" at bounding box center [260, 253] width 36 height 10
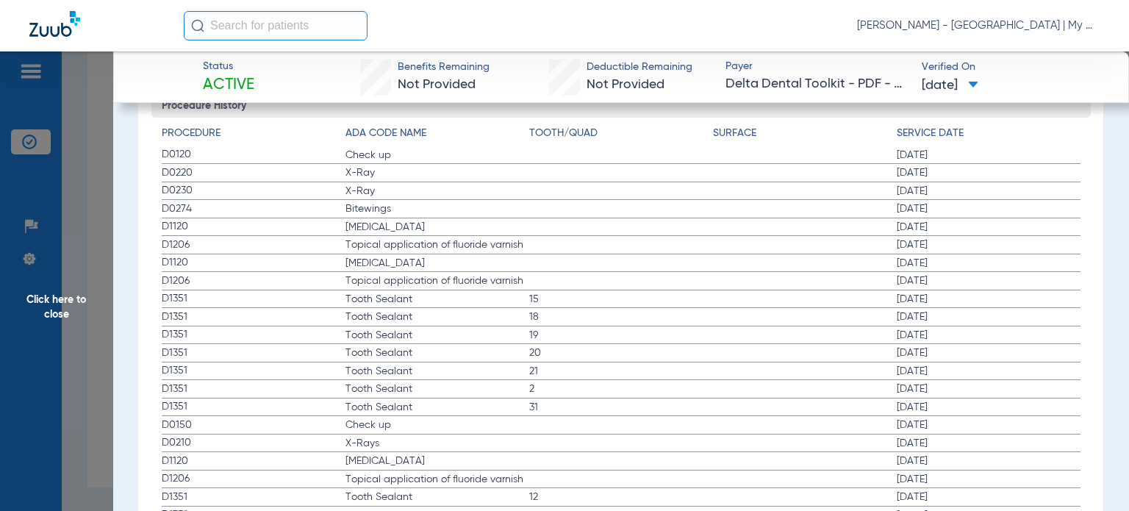
scroll to position [1617, 0]
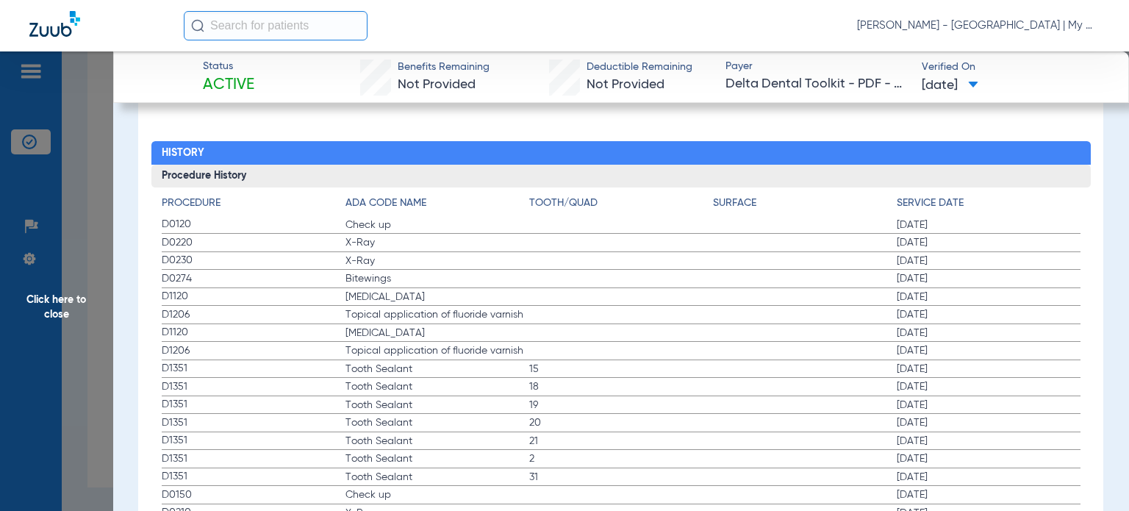
drag, startPoint x: 171, startPoint y: 220, endPoint x: 416, endPoint y: 288, distance: 254.9
click at [43, 317] on span "Click here to close" at bounding box center [56, 306] width 113 height 511
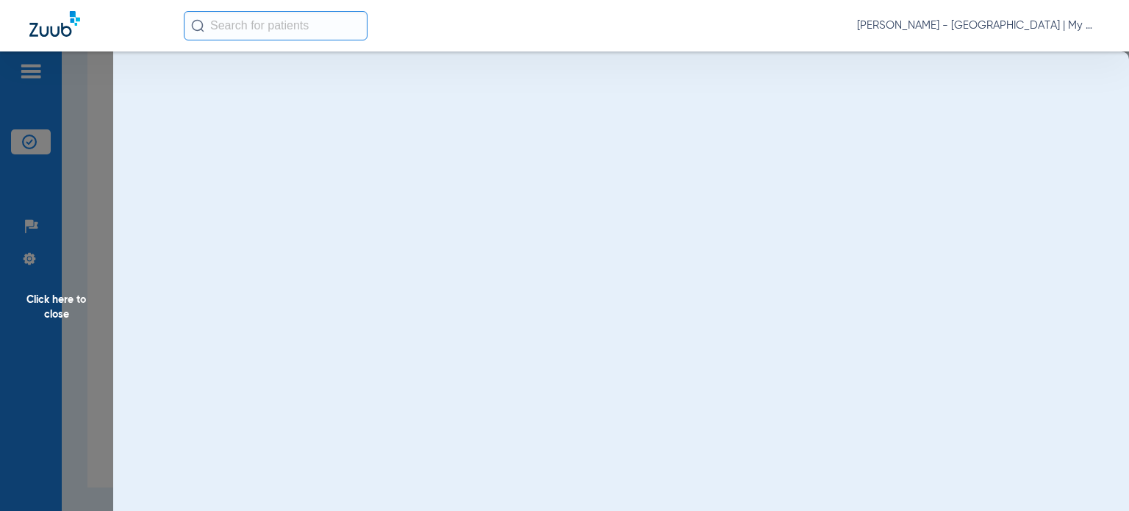
scroll to position [0, 0]
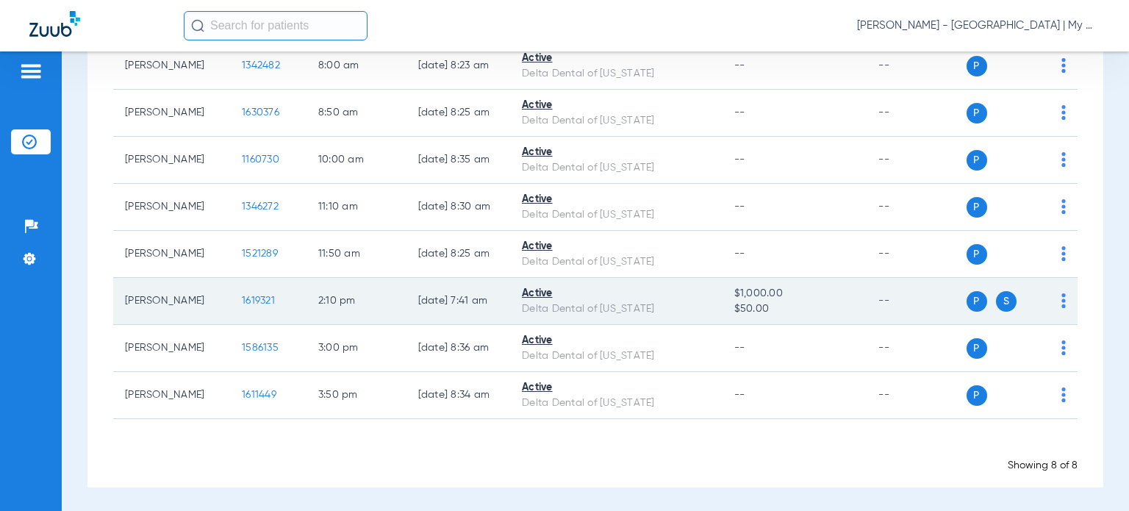
click at [242, 296] on span "1619321" at bounding box center [258, 301] width 33 height 10
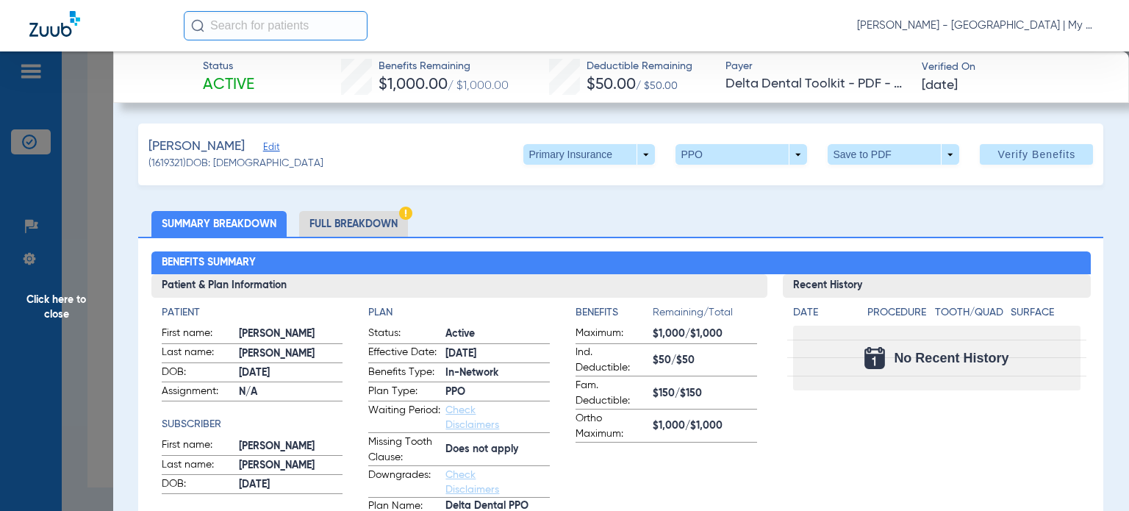
click at [531, 403] on label "Waiting Period: Check Disclaimers" at bounding box center [459, 418] width 182 height 30
click at [359, 227] on li "Full Breakdown" at bounding box center [353, 224] width 109 height 26
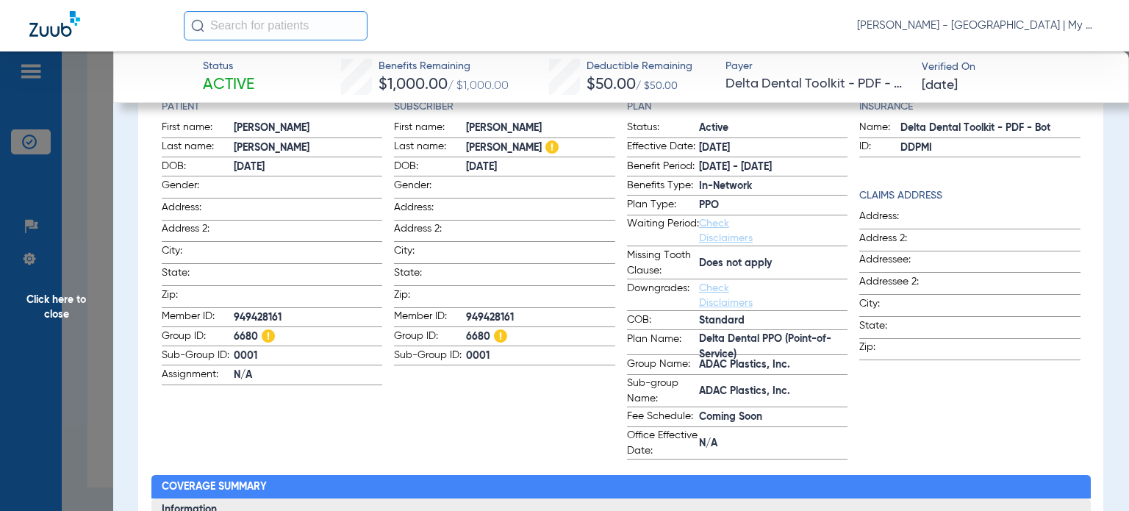
scroll to position [368, 0]
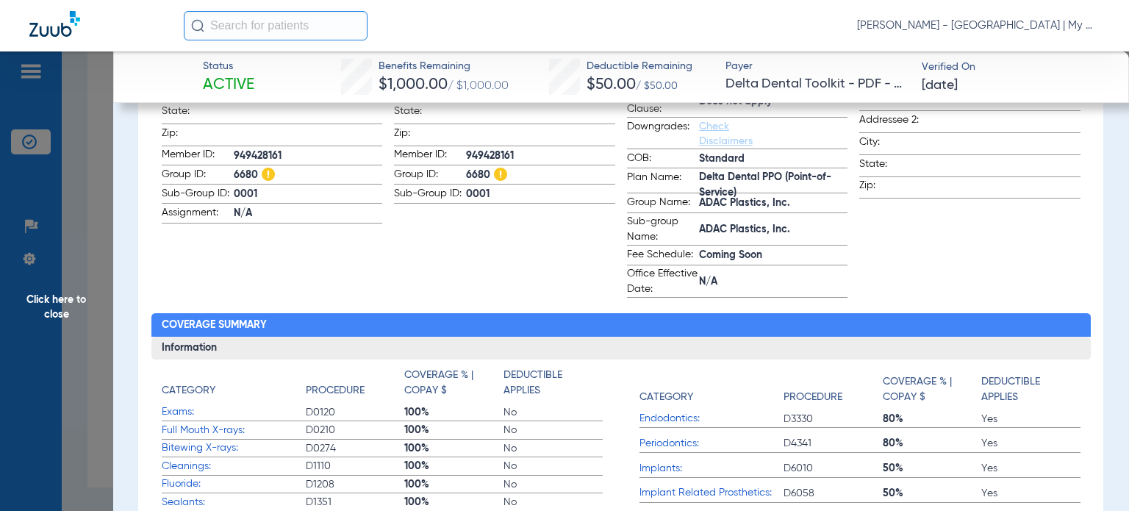
click at [312, 262] on app-patient-information "Patient First name: Wendell Last name: Stine DOB: 09/05/2008 Gender: Address: A…" at bounding box center [272, 118] width 221 height 360
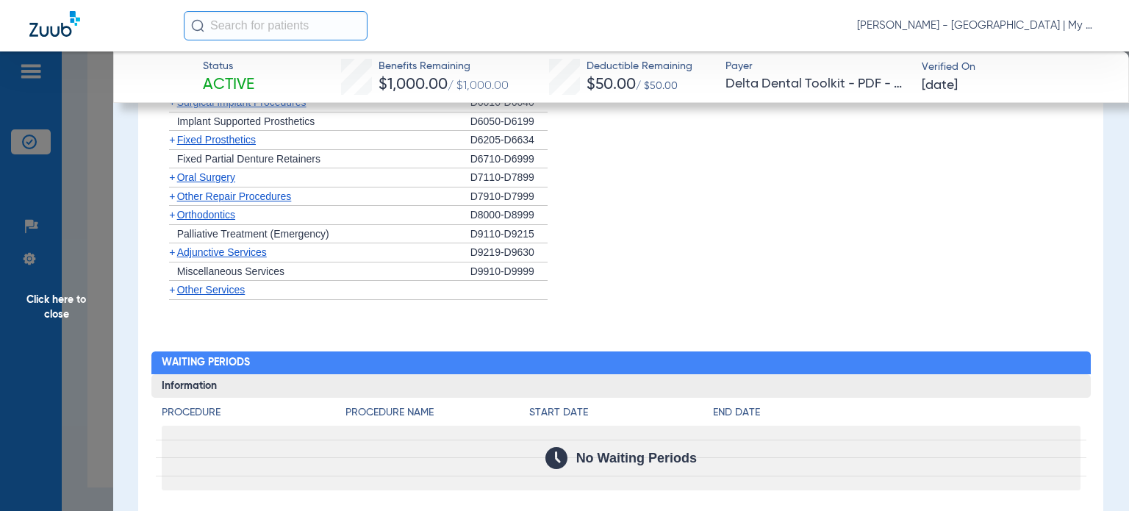
scroll to position [1206, 0]
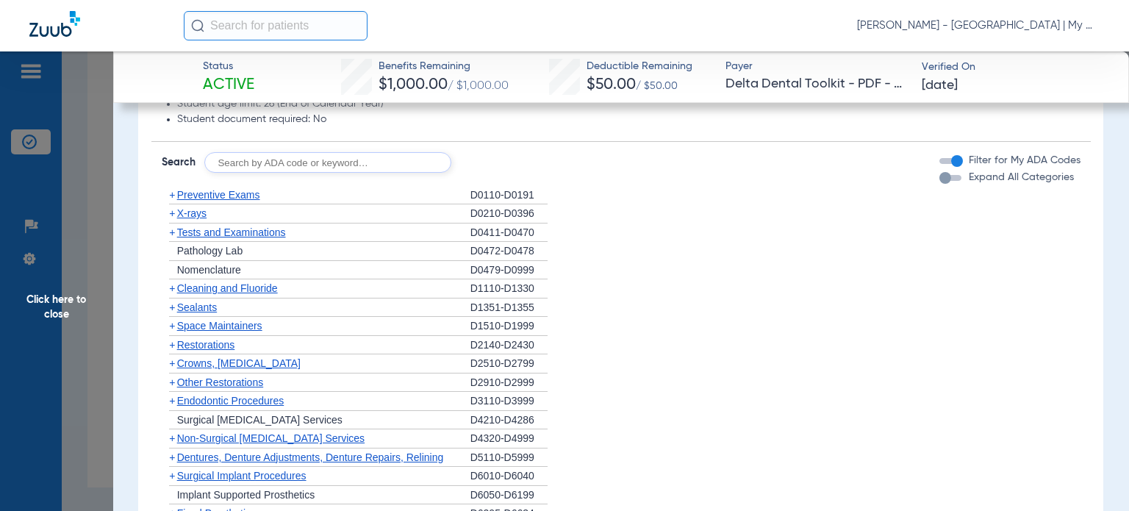
click at [78, 301] on span "Click here to close" at bounding box center [56, 306] width 113 height 511
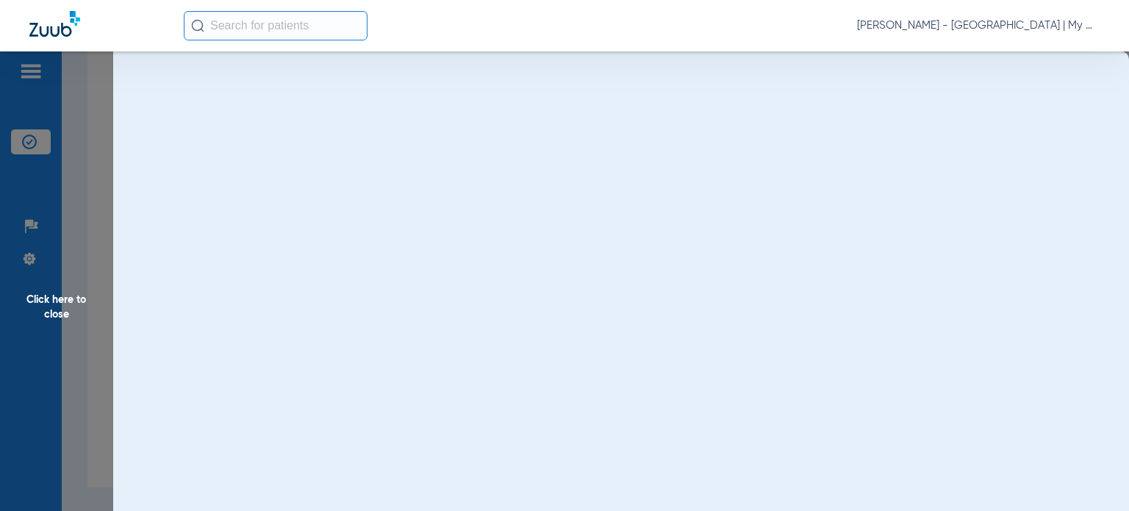
scroll to position [0, 0]
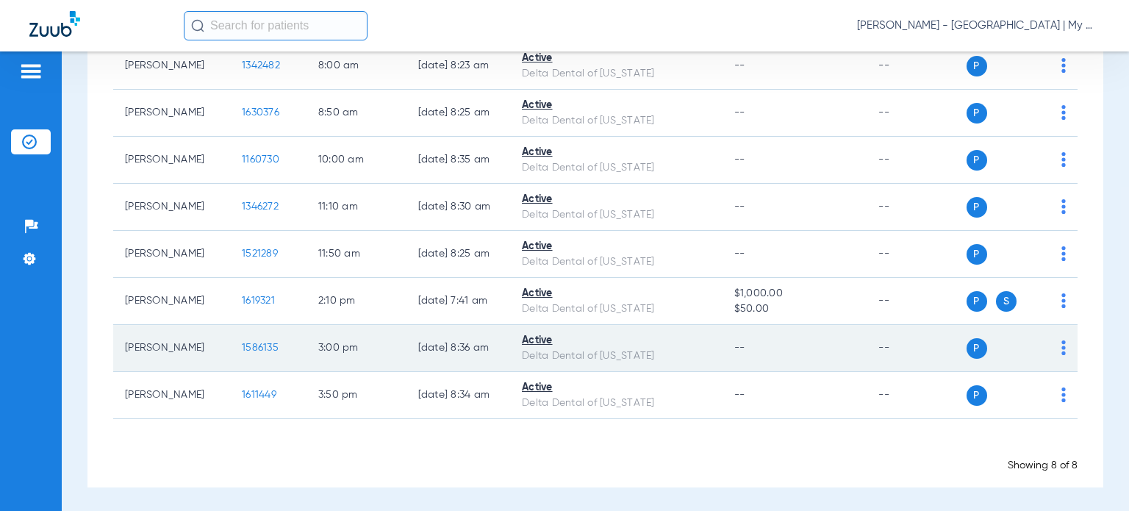
click at [245, 345] on span "1586135" at bounding box center [260, 348] width 37 height 10
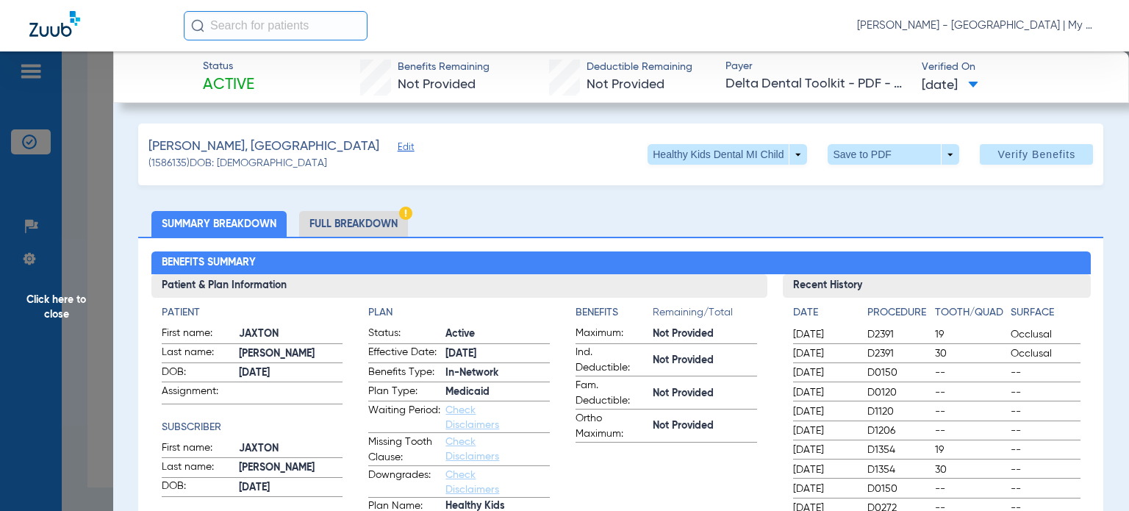
click at [522, 352] on span "4/1/16" at bounding box center [497, 353] width 104 height 15
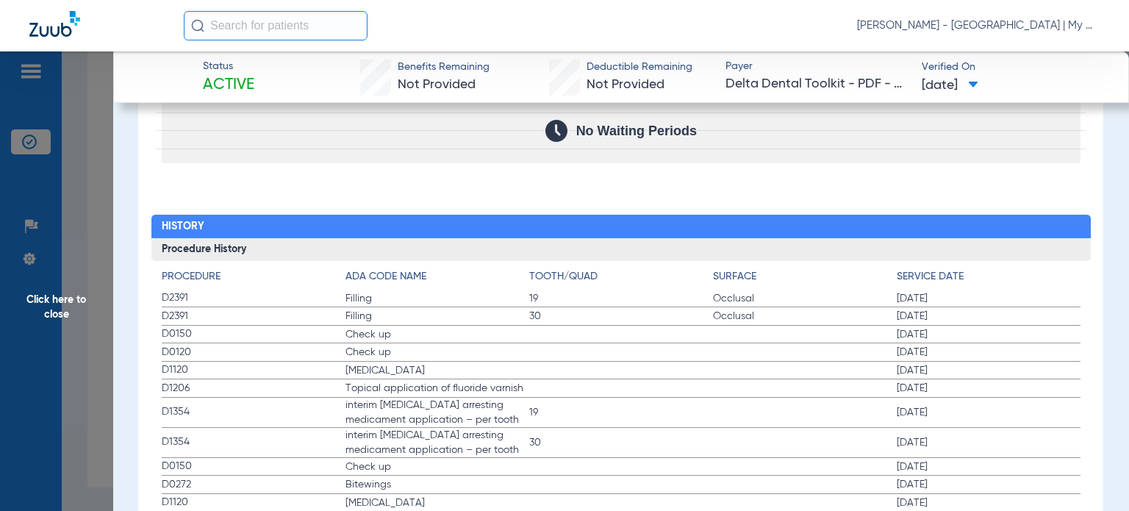
scroll to position [1607, 0]
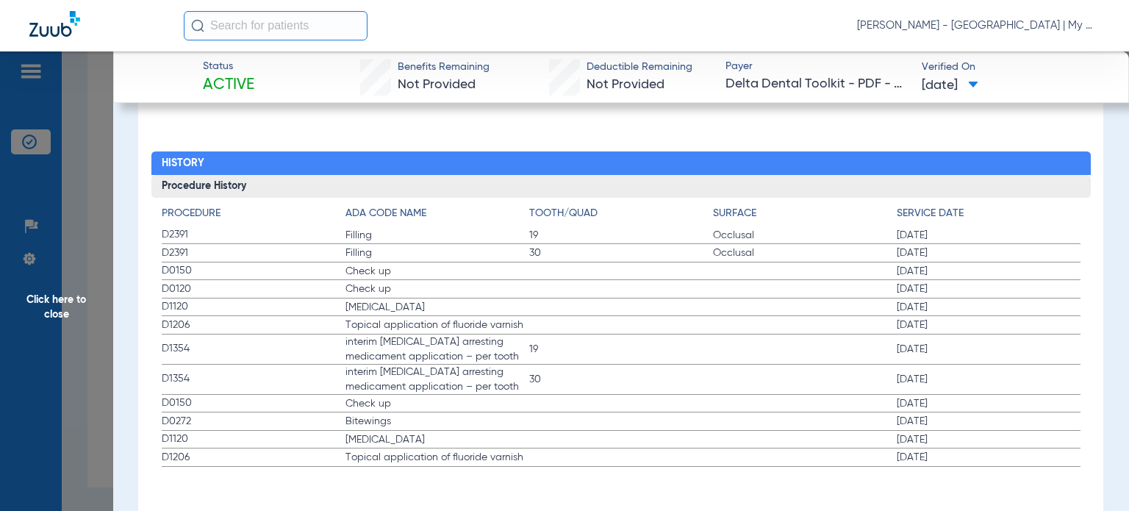
drag, startPoint x: 165, startPoint y: 267, endPoint x: 979, endPoint y: 314, distance: 815.1
click at [979, 314] on app-history-list "Procedure ADA Code Name Tooth/Quad Surface Service Date D2391 Filling 19 Occlus…" at bounding box center [621, 336] width 919 height 261
click at [825, 395] on label "D0150 Check up 10/11/2024" at bounding box center [621, 404] width 919 height 18
click at [350, 404] on span "Check up" at bounding box center [437, 403] width 184 height 15
drag, startPoint x: 159, startPoint y: 307, endPoint x: 767, endPoint y: 311, distance: 608.7
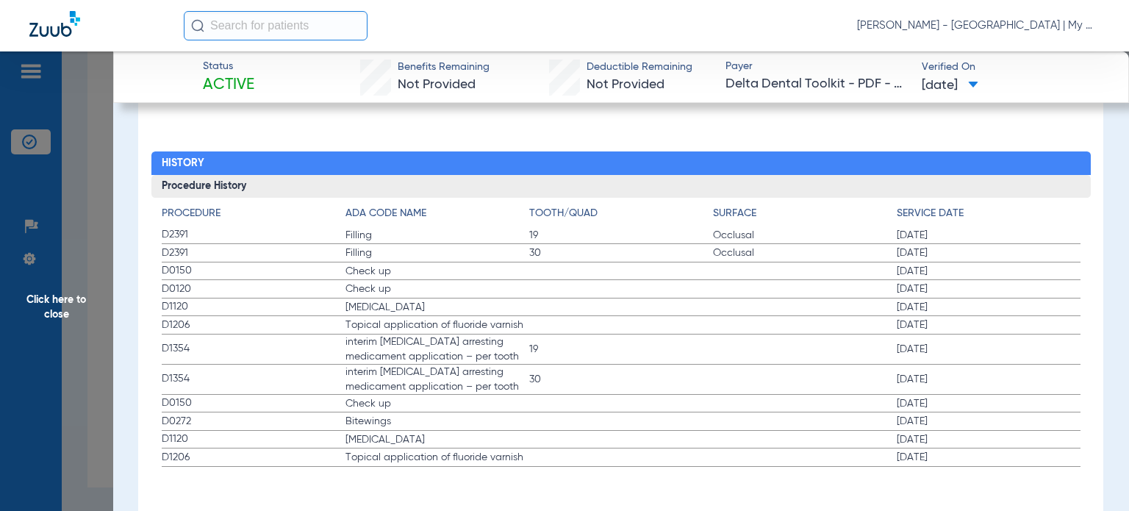
click at [725, 322] on div "Procedure ADA Code Name Tooth/Quad Surface Service Date D2391 Filling 19 Occlus…" at bounding box center [620, 332] width 939 height 269
click at [712, 371] on label "D1354 interim caries arresting medicament application – per tooth 30 04/23/2025" at bounding box center [621, 380] width 919 height 30
drag, startPoint x: 166, startPoint y: 399, endPoint x: 426, endPoint y: 443, distance: 263.8
click at [426, 443] on app-history-list "Procedure ADA Code Name Tooth/Quad Surface Service Date D2391 Filling 19 Occlus…" at bounding box center [621, 336] width 919 height 261
click at [355, 318] on span "Topical application of fluoride varnish" at bounding box center [437, 325] width 184 height 15
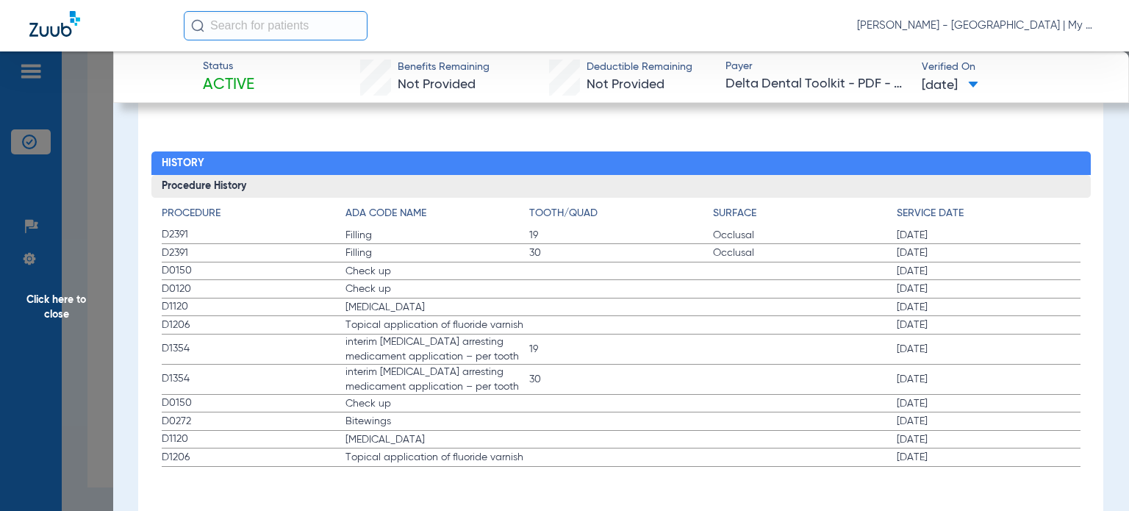
drag, startPoint x: 165, startPoint y: 304, endPoint x: 838, endPoint y: 317, distance: 673.5
click at [482, 335] on app-history-list "Procedure ADA Code Name Tooth/Quad Surface Service Date D2391 Filling 19 Occlus…" at bounding box center [621, 336] width 919 height 261
click at [751, 433] on label "D1120 Teeth Cleaning 10/11/2024" at bounding box center [621, 440] width 919 height 18
drag, startPoint x: 59, startPoint y: 441, endPoint x: 80, endPoint y: 443, distance: 21.4
click at [59, 441] on span "Click here to close" at bounding box center [56, 306] width 113 height 511
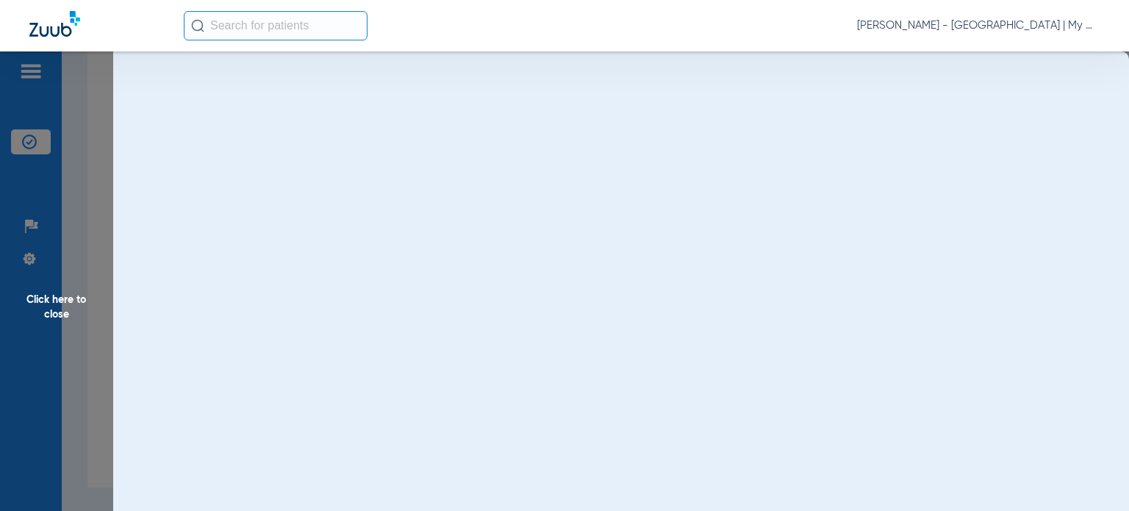
scroll to position [0, 0]
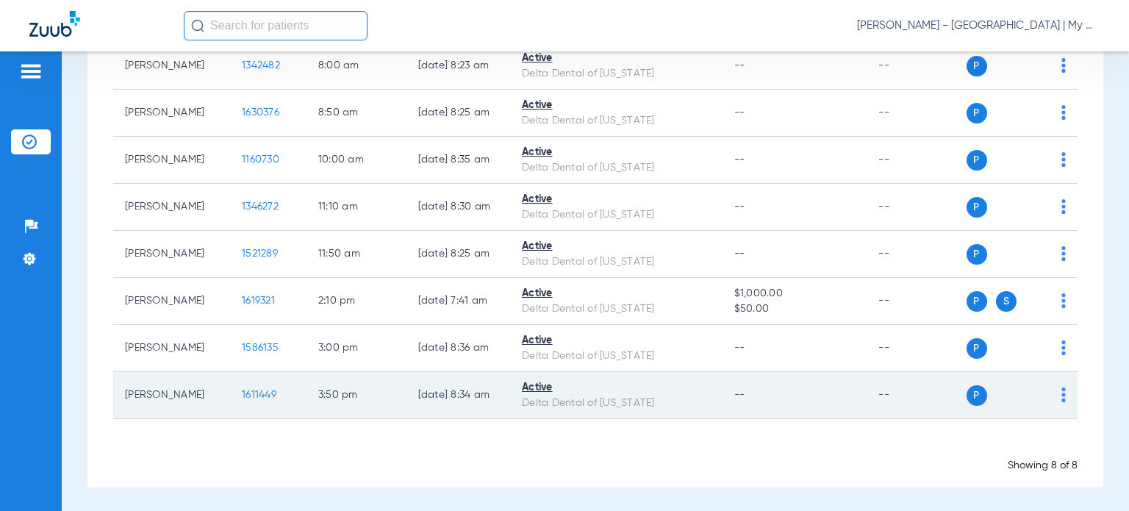
click at [246, 393] on span "1611449" at bounding box center [259, 395] width 35 height 10
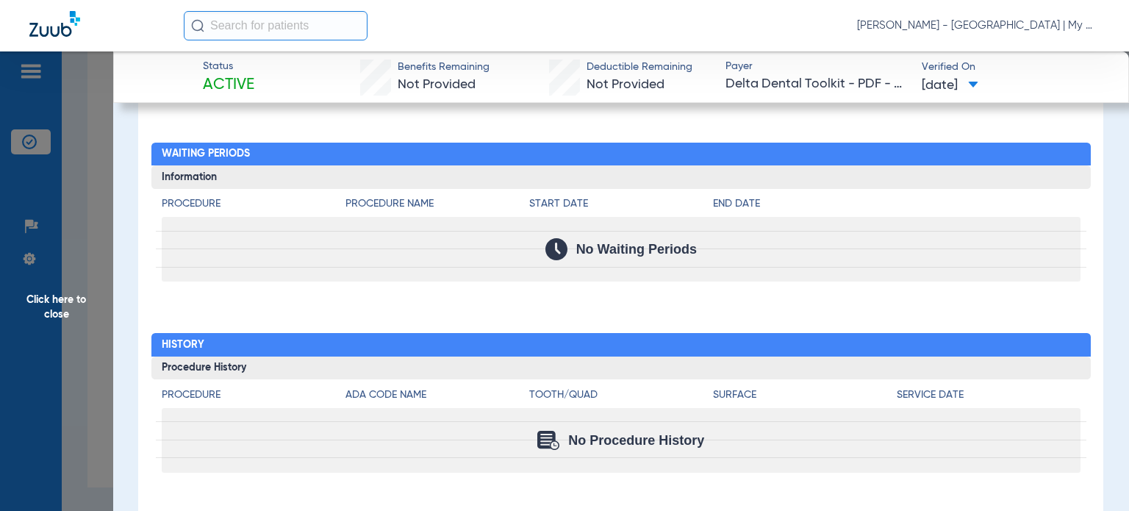
scroll to position [1432, 0]
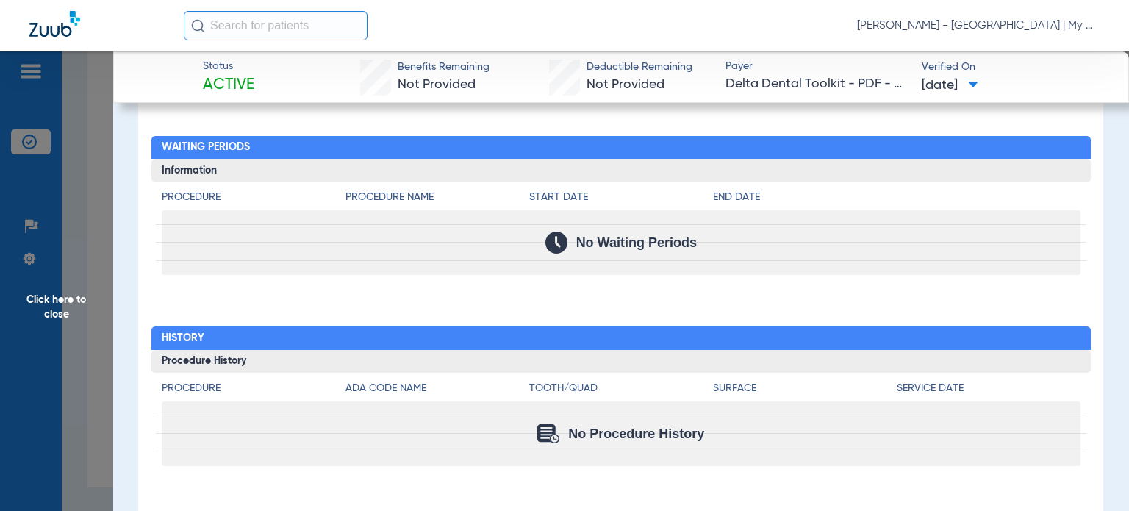
click at [71, 323] on span "Click here to close" at bounding box center [56, 306] width 113 height 511
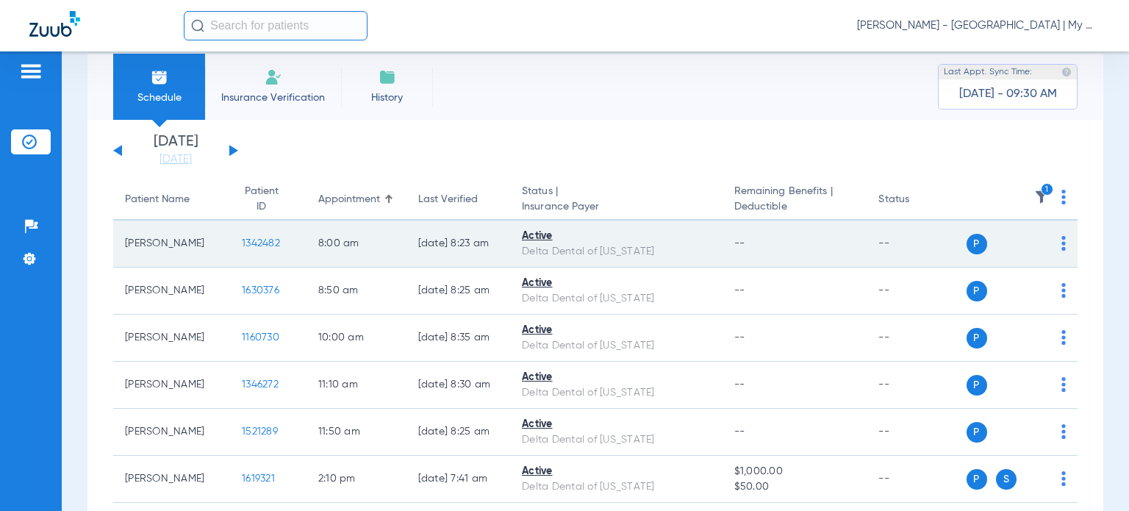
scroll to position [0, 0]
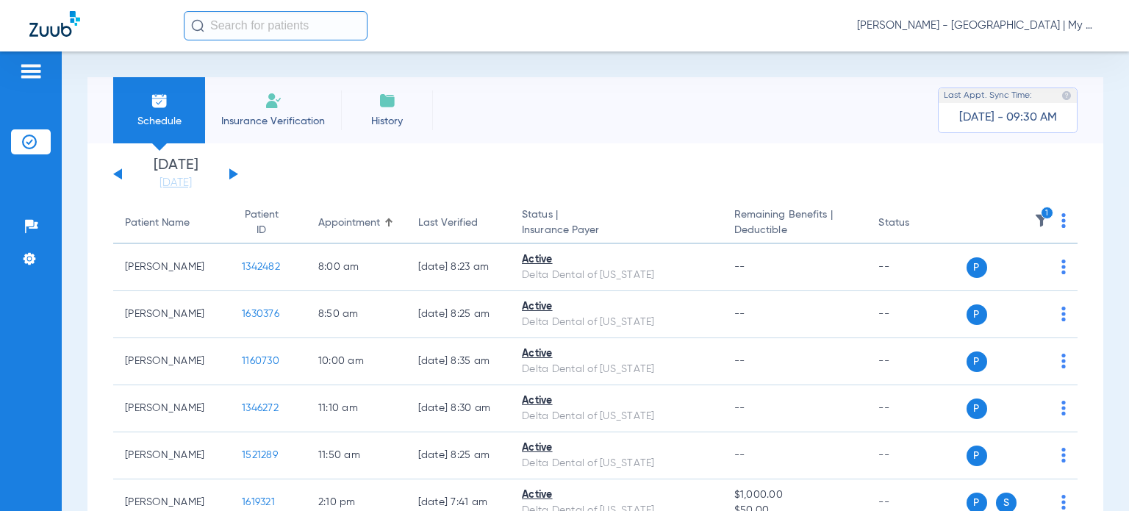
click at [1034, 224] on img at bounding box center [1041, 220] width 15 height 15
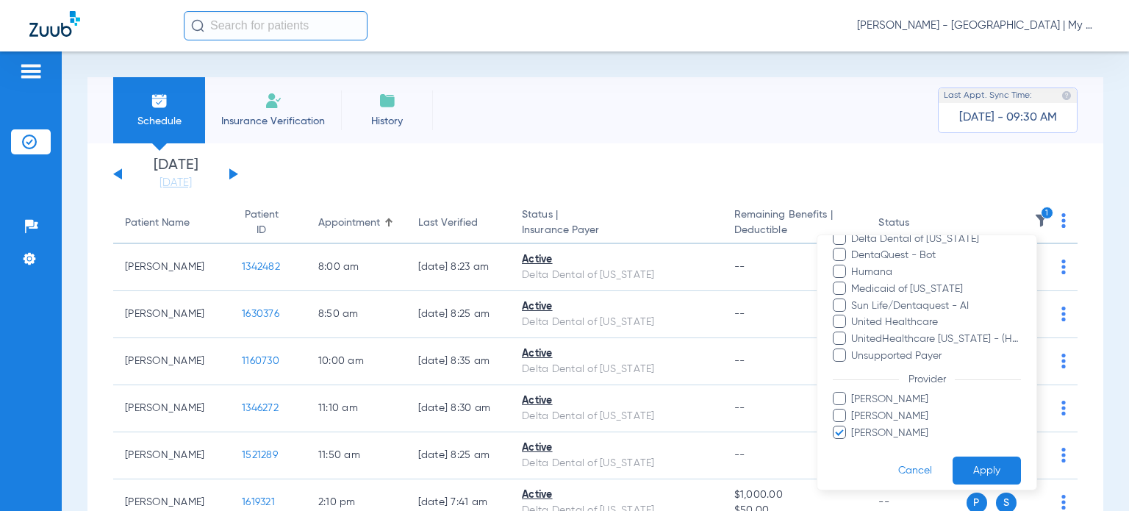
scroll to position [197, 0]
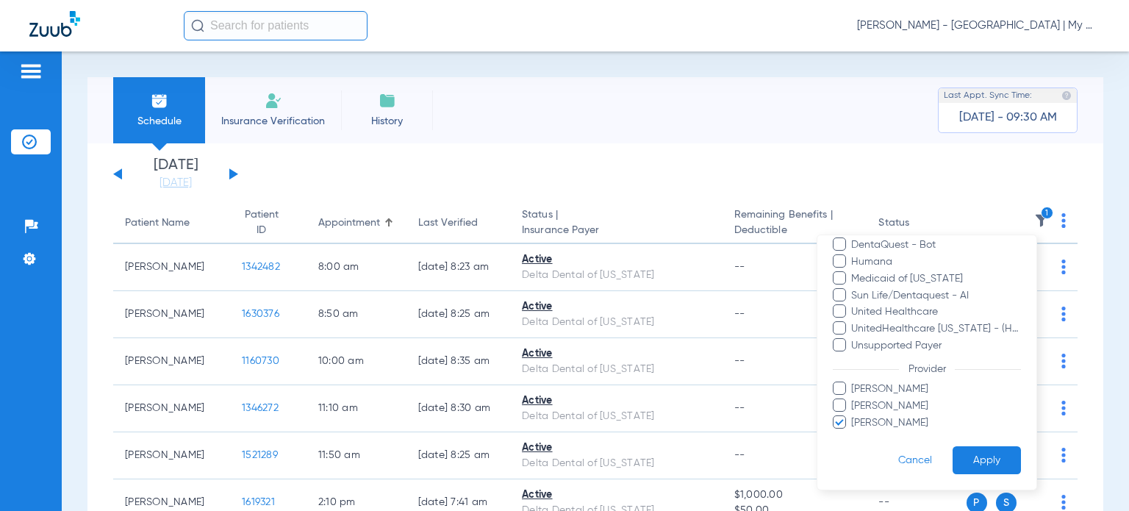
click at [875, 420] on span "Shellie Horn" at bounding box center [936, 422] width 171 height 15
click at [854, 432] on input "Shellie Horn" at bounding box center [854, 432] width 0 height 0
click at [900, 386] on span "Chemani Baxter" at bounding box center [936, 389] width 171 height 15
click at [854, 399] on input "Chemani Baxter" at bounding box center [854, 399] width 0 height 0
click at [963, 458] on button "Apply" at bounding box center [987, 459] width 68 height 29
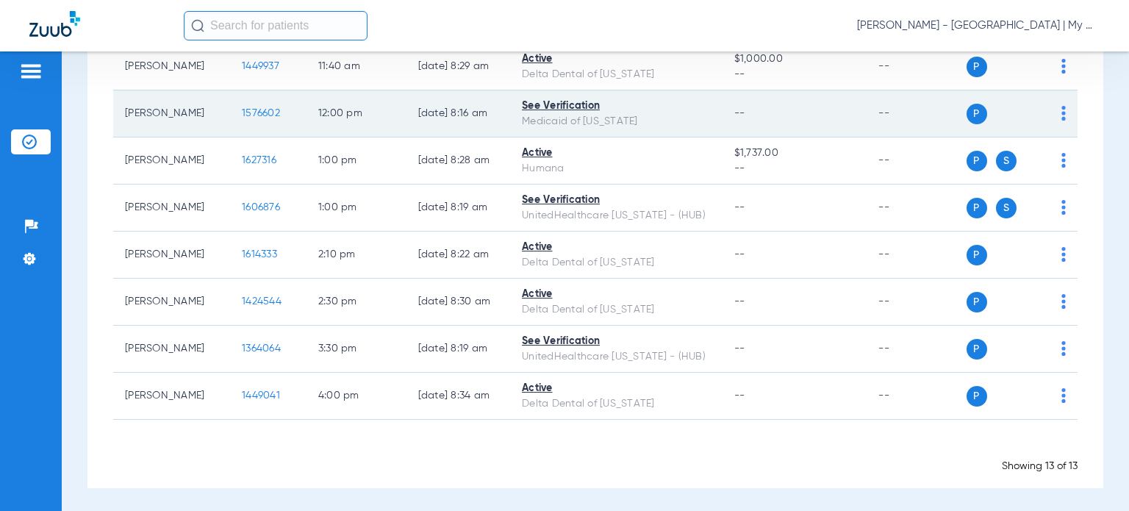
scroll to position [362, 0]
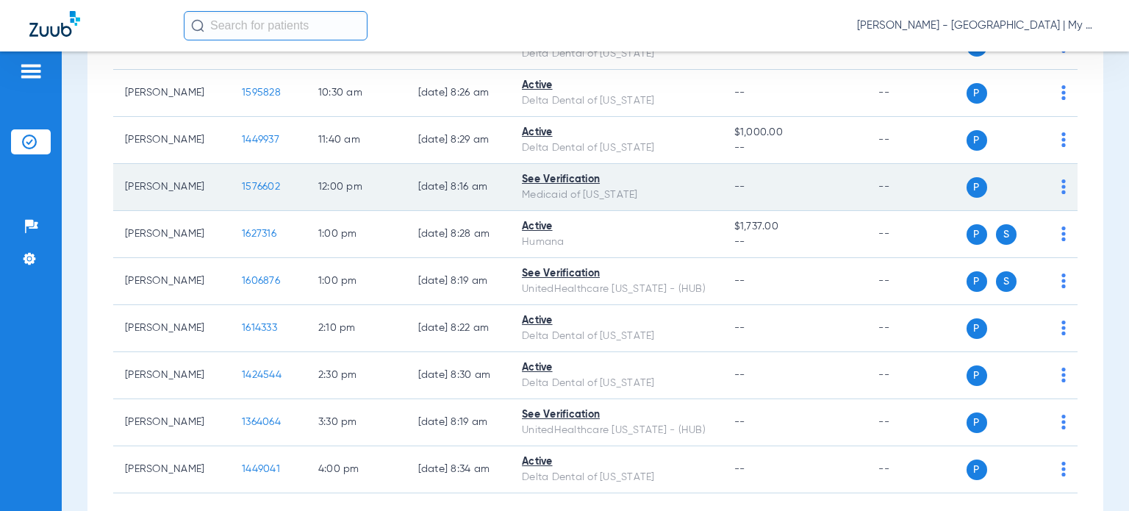
click at [252, 189] on span "1576602" at bounding box center [261, 187] width 38 height 10
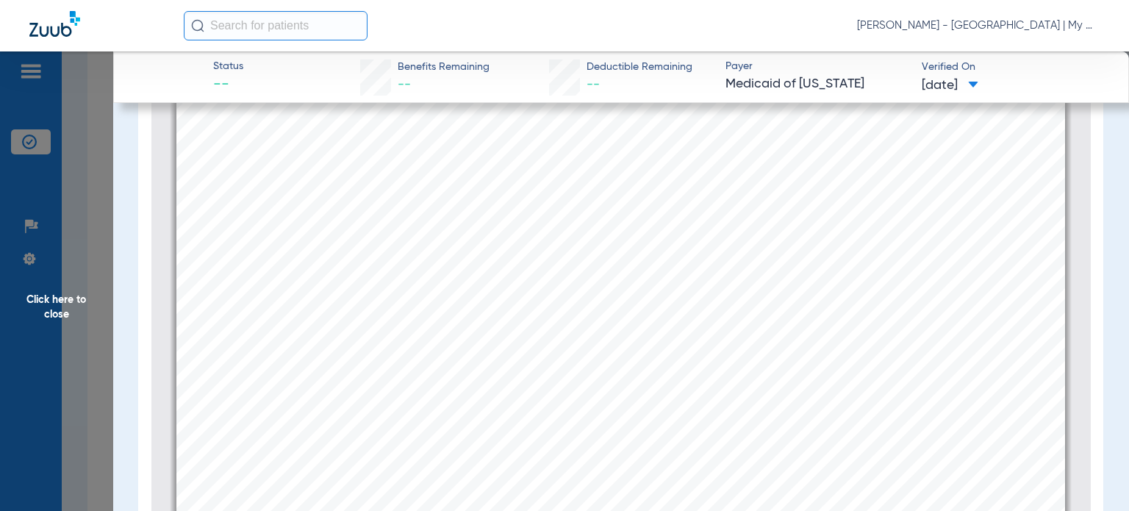
scroll to position [7, 0]
type input "2"
click at [92, 316] on span "Click here to close" at bounding box center [56, 306] width 113 height 511
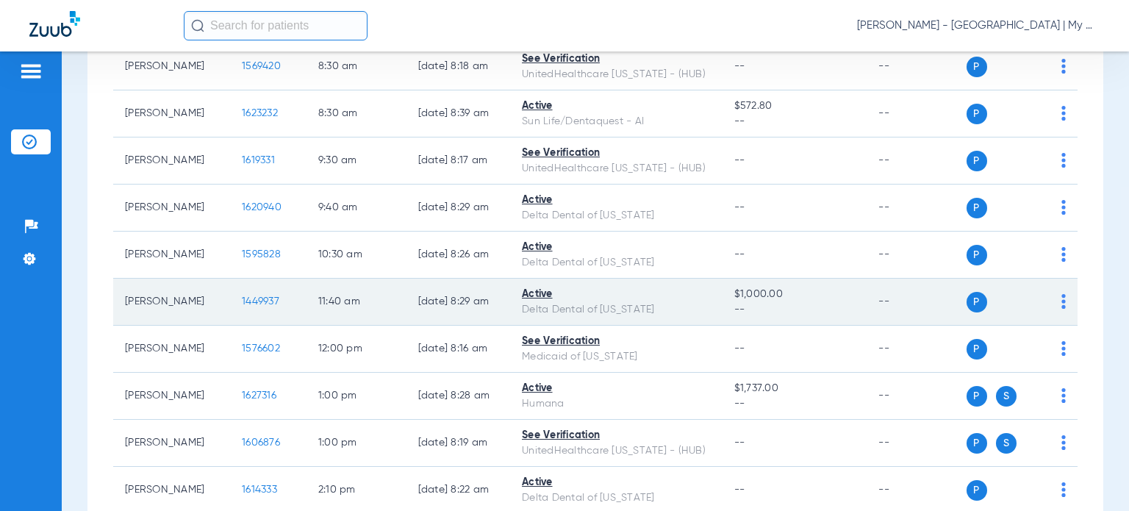
scroll to position [215, 0]
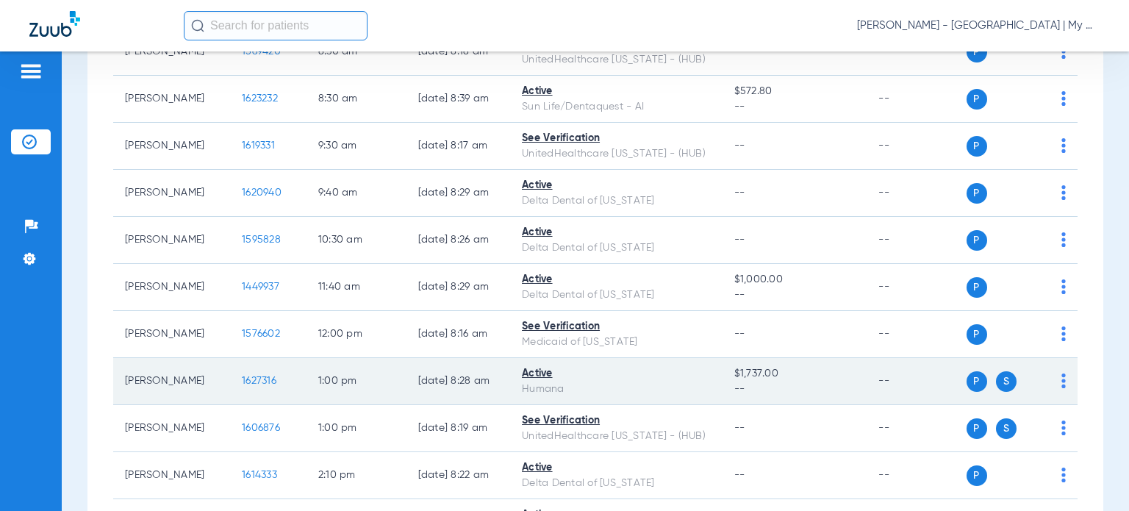
click at [246, 383] on span "1627316" at bounding box center [259, 381] width 35 height 10
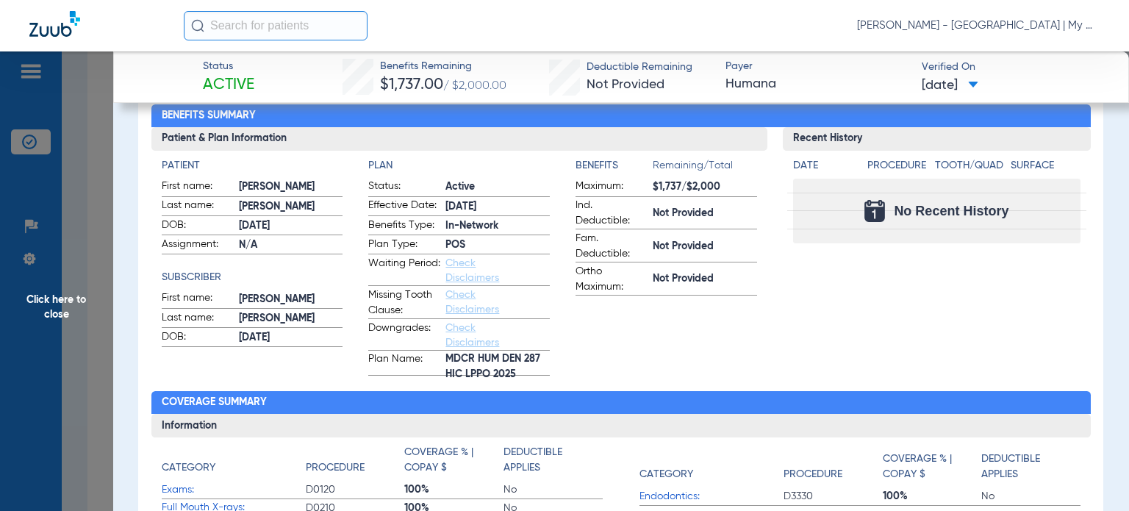
scroll to position [0, 0]
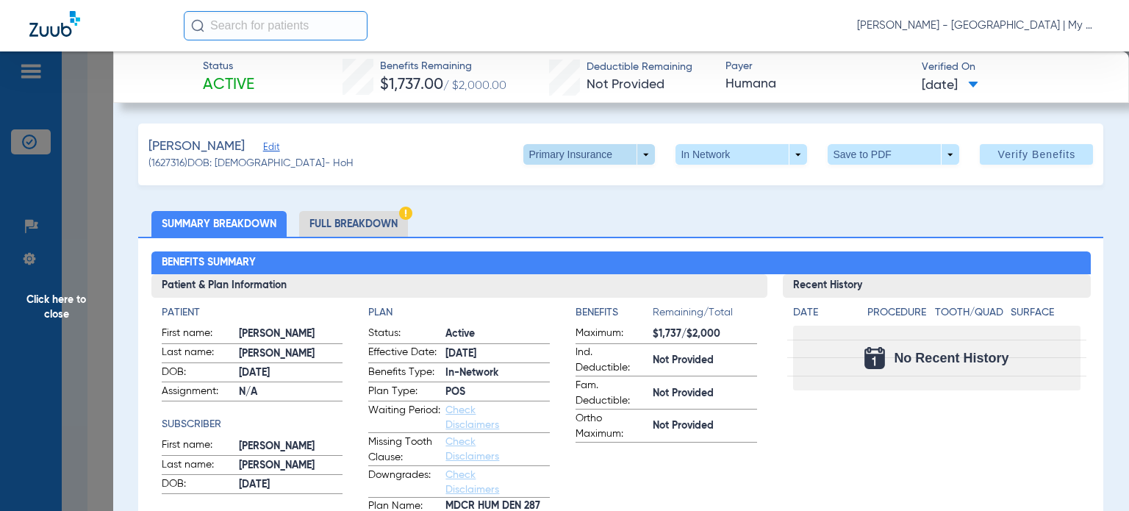
click at [554, 162] on span at bounding box center [589, 154] width 132 height 21
click at [551, 208] on span "Secondary Insurance" at bounding box center [574, 213] width 97 height 10
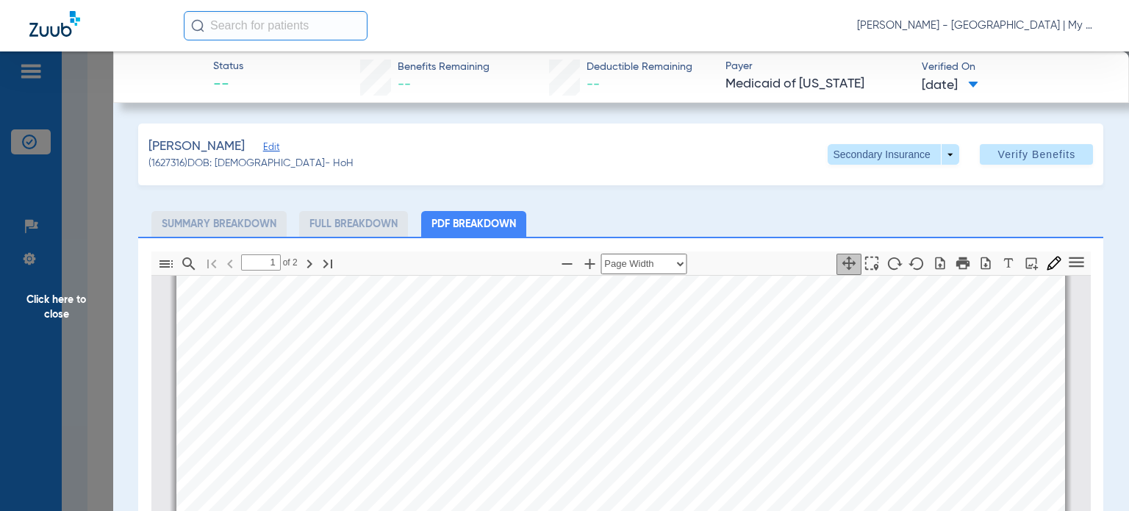
scroll to position [147, 0]
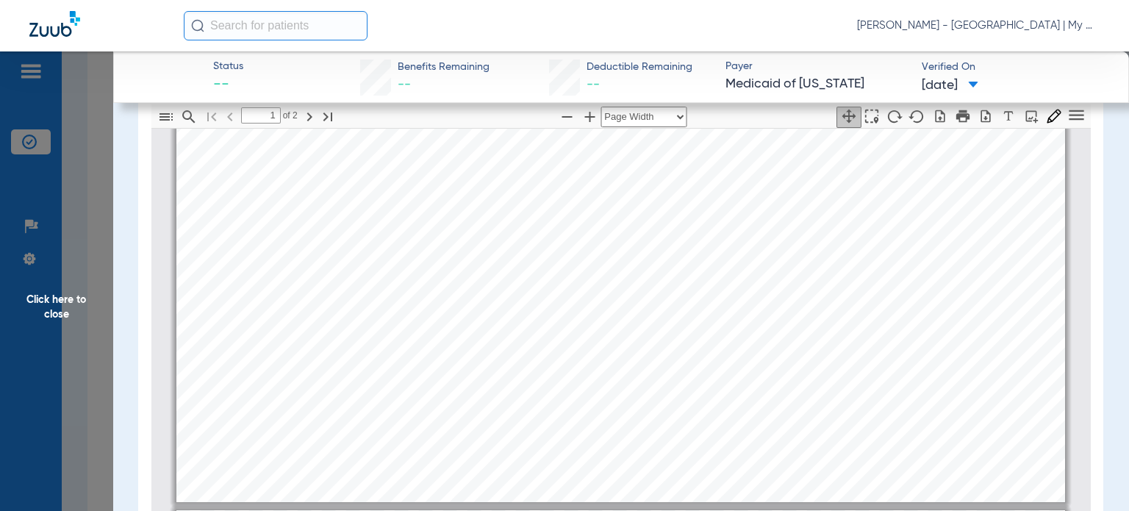
type input "2"
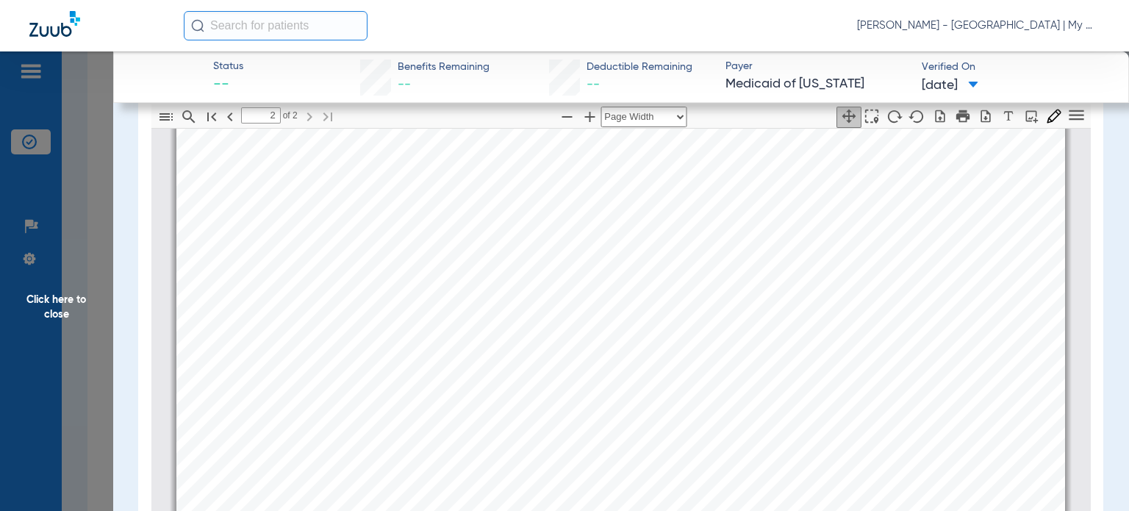
click at [82, 370] on span "Click here to close" at bounding box center [56, 306] width 113 height 511
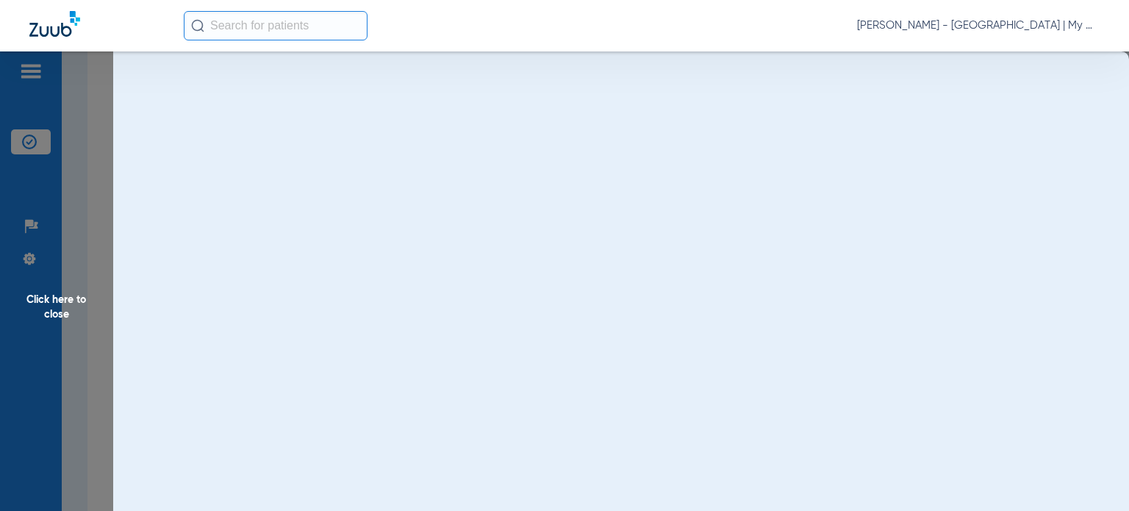
scroll to position [0, 0]
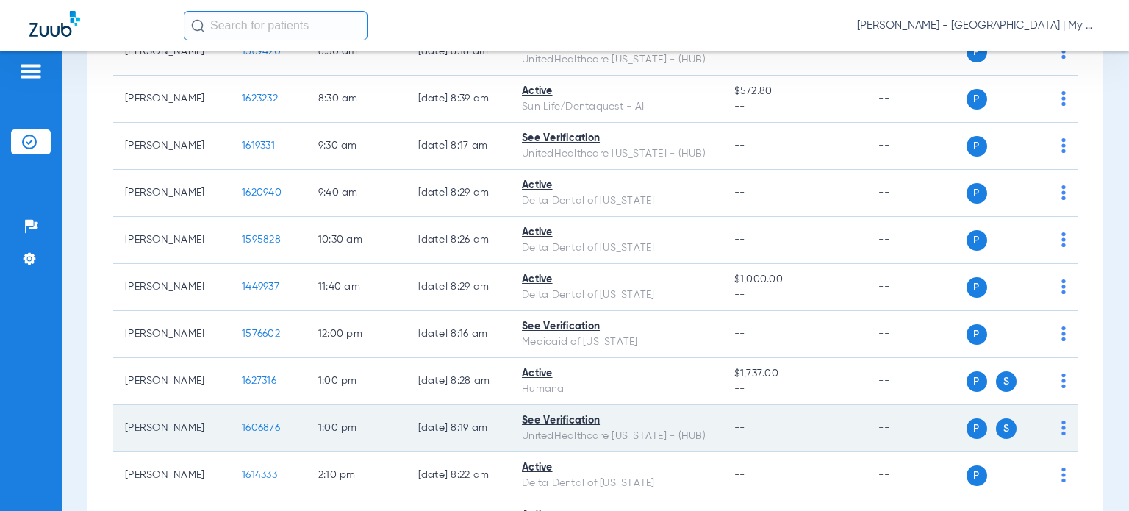
click at [262, 425] on span "1606876" at bounding box center [261, 428] width 38 height 10
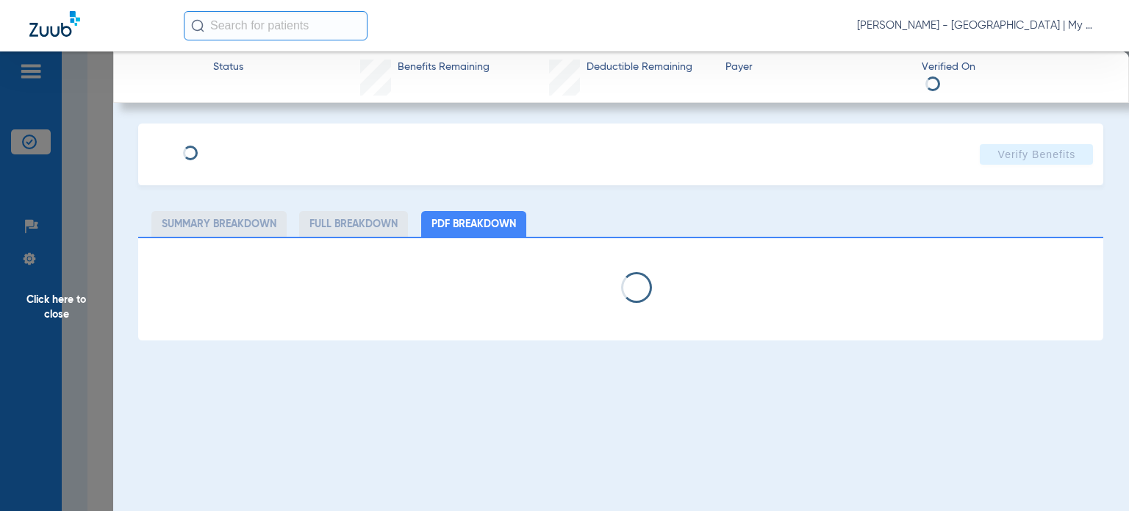
select select "page-width"
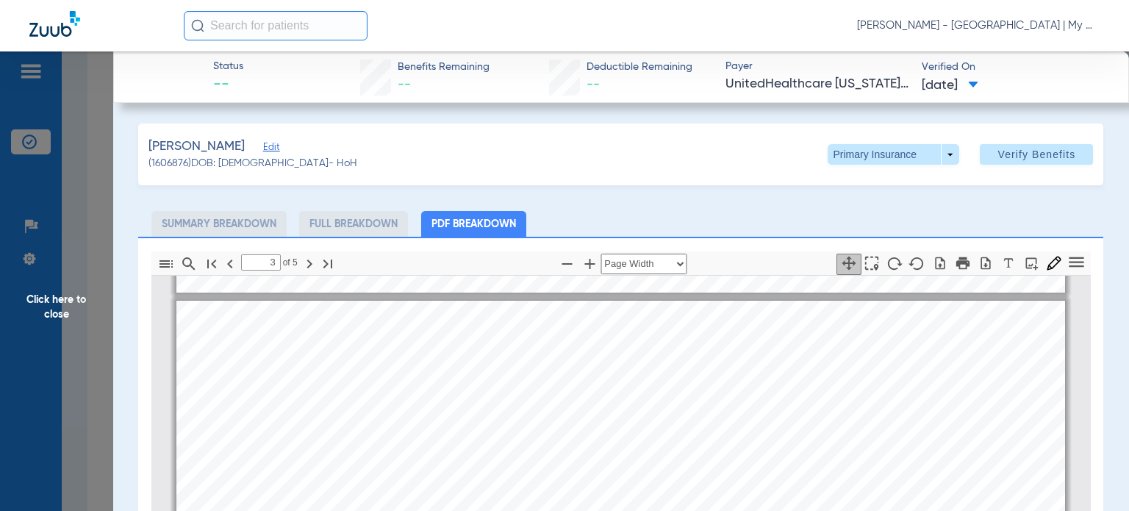
scroll to position [2507, 0]
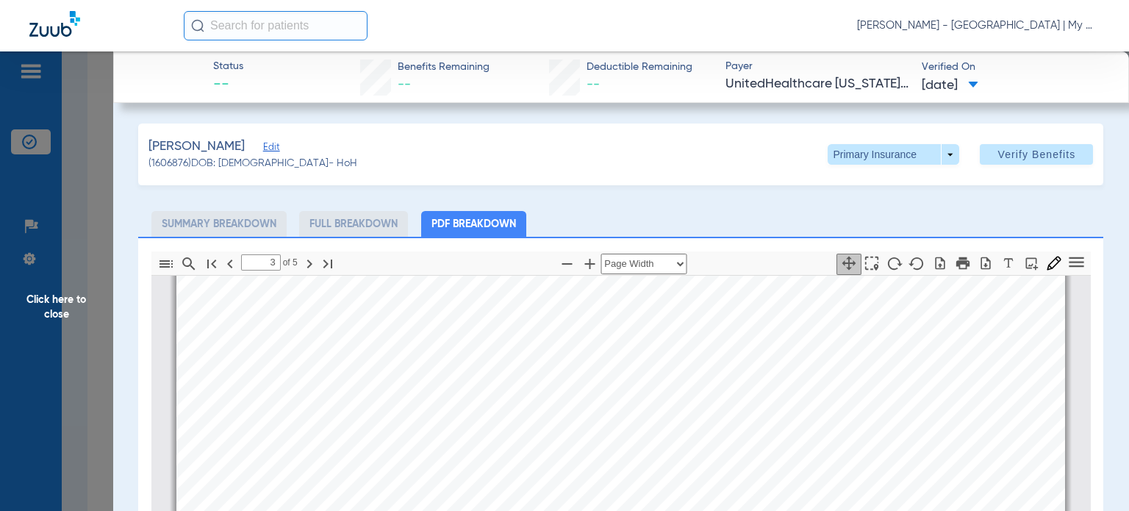
type input "4"
click at [835, 156] on span at bounding box center [894, 154] width 132 height 21
click at [844, 208] on span "Secondary Insurance" at bounding box center [878, 213] width 97 height 10
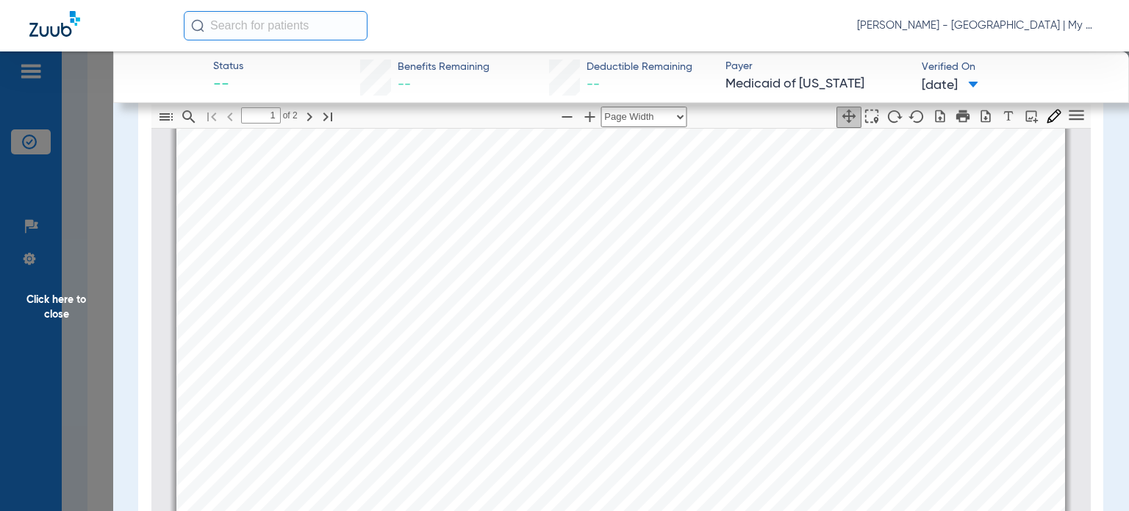
scroll to position [522, 0]
type input "2"
click at [63, 307] on span "Click here to close" at bounding box center [56, 306] width 113 height 511
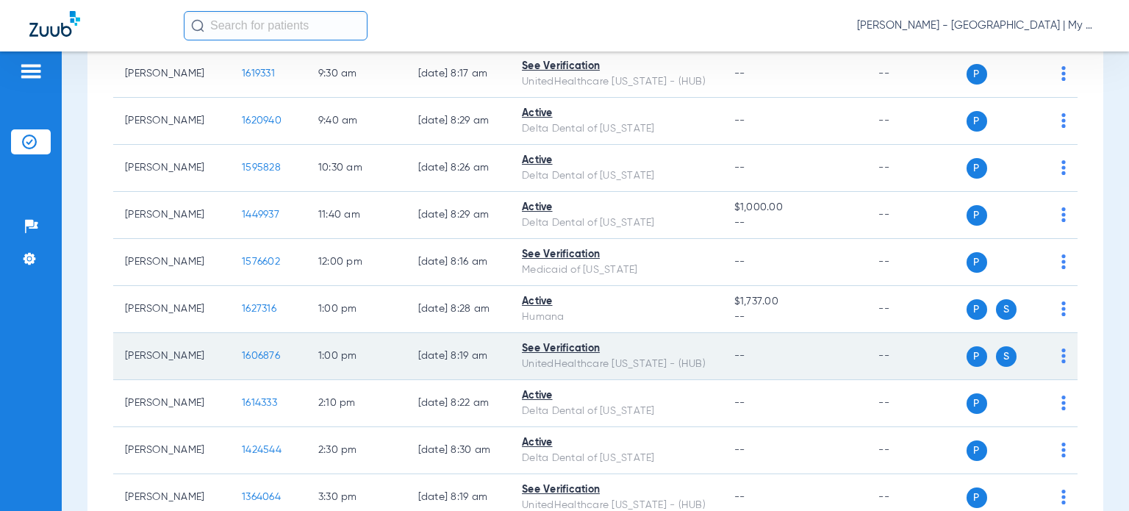
scroll to position [436, 0]
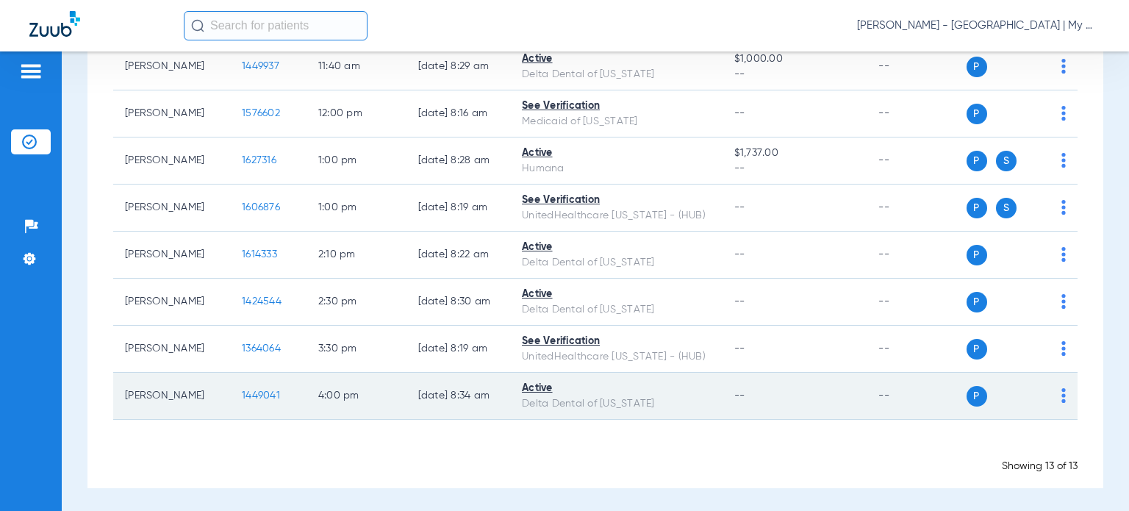
click at [250, 390] on span "1449041" at bounding box center [261, 395] width 38 height 10
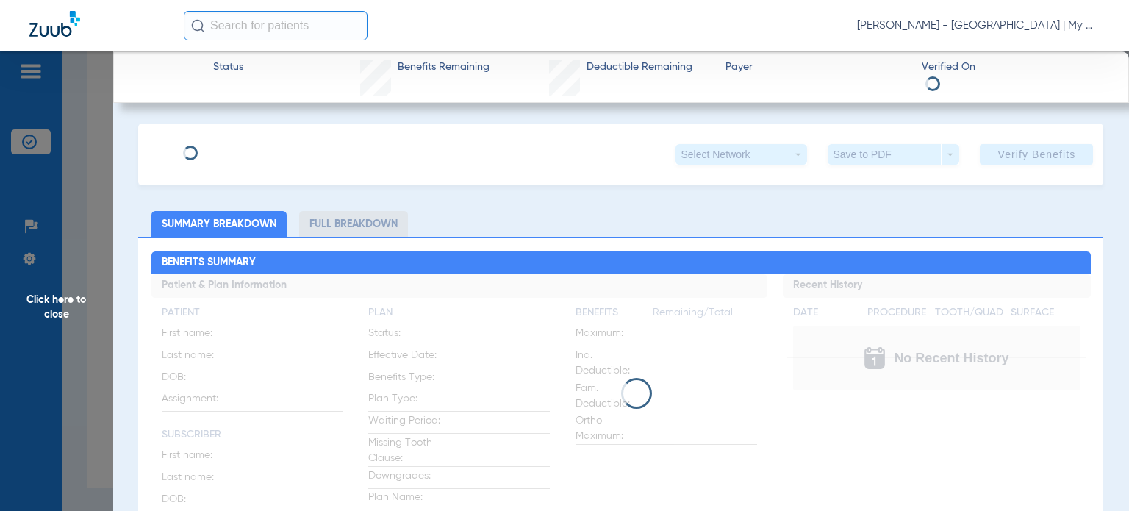
scroll to position [74, 0]
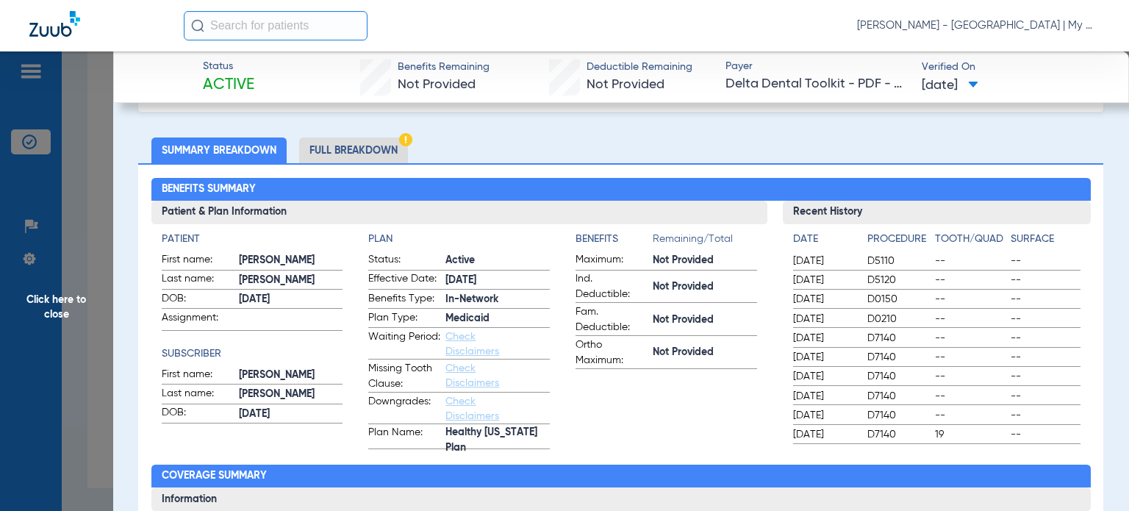
click at [359, 143] on li "Full Breakdown" at bounding box center [353, 150] width 109 height 26
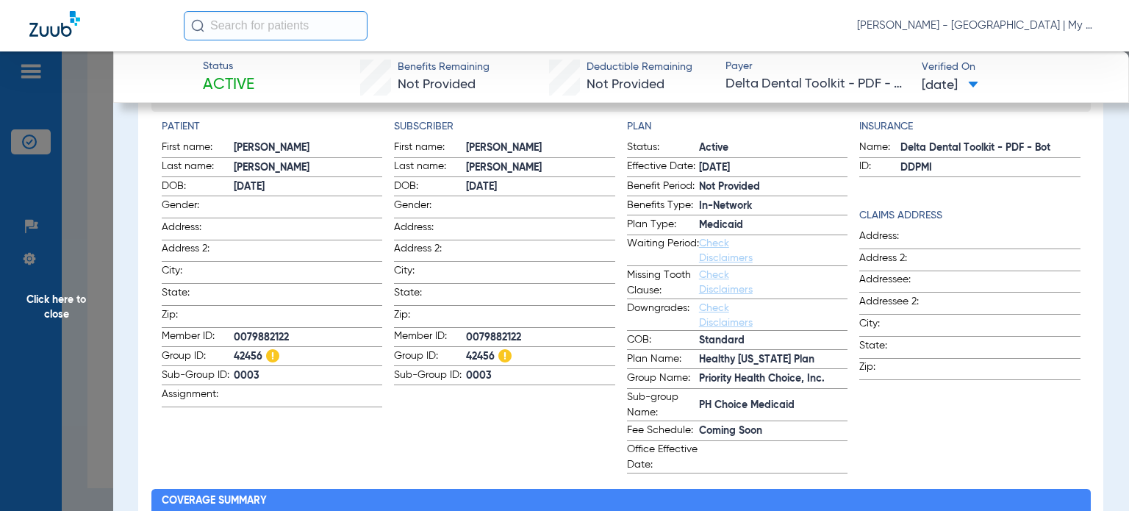
scroll to position [221, 0]
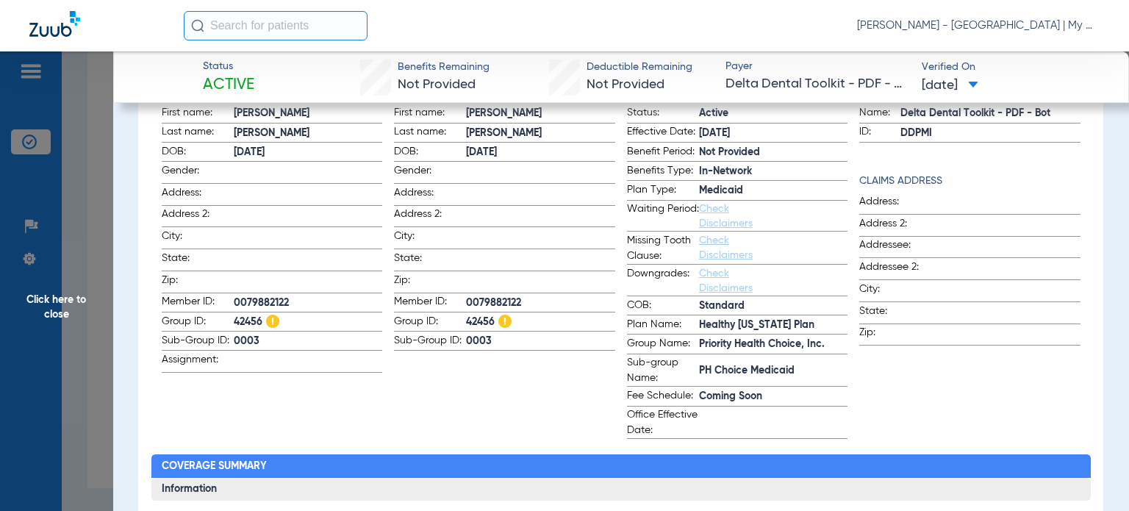
click at [873, 435] on div "Insurance Name: Delta Dental Toolkit - PDF - Bot ID: DDPMI Claims Address Addre…" at bounding box center [969, 262] width 221 height 354
click at [882, 422] on div "Insurance Name: Delta Dental Toolkit - PDF - Bot ID: DDPMI Claims Address Addre…" at bounding box center [969, 262] width 221 height 354
click at [71, 359] on span "Click here to close" at bounding box center [56, 306] width 113 height 511
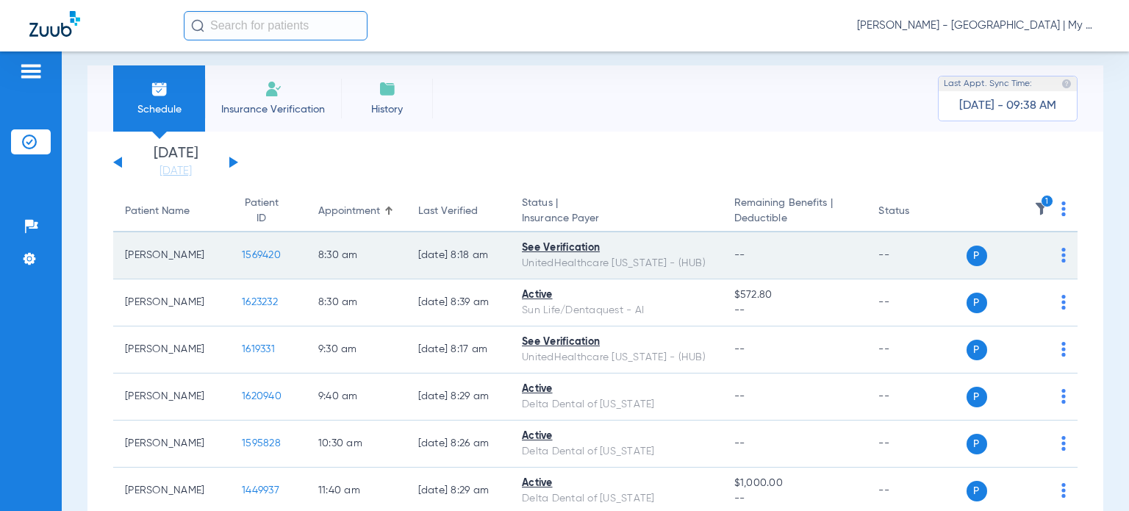
scroll to position [0, 0]
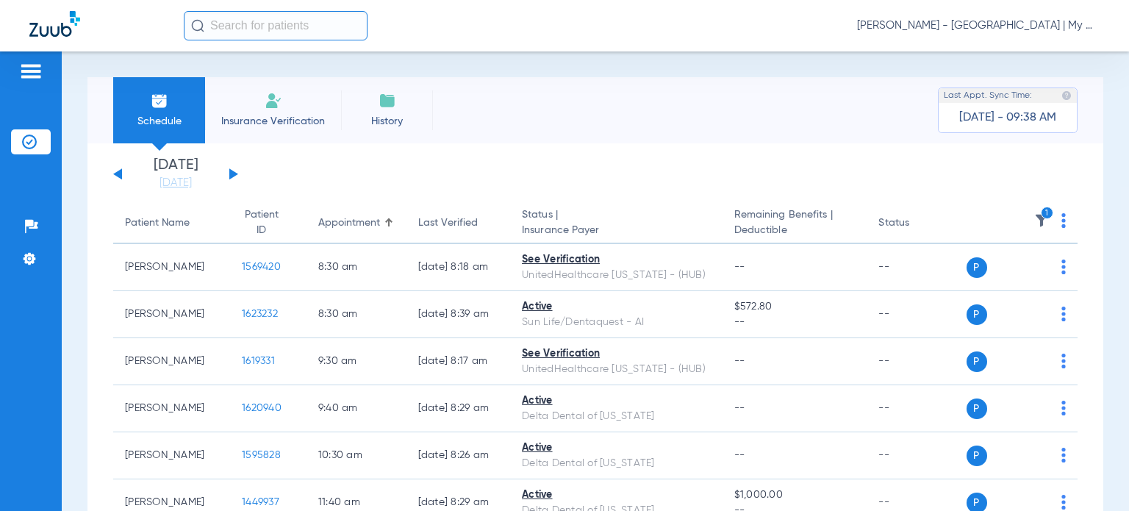
click at [1041, 216] on icon "1" at bounding box center [1047, 213] width 13 height 13
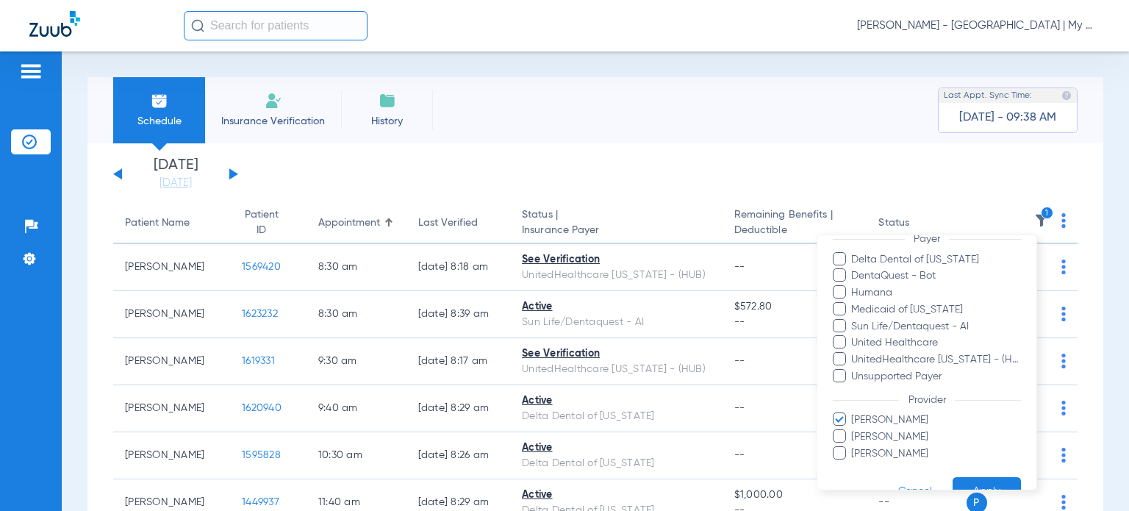
scroll to position [197, 0]
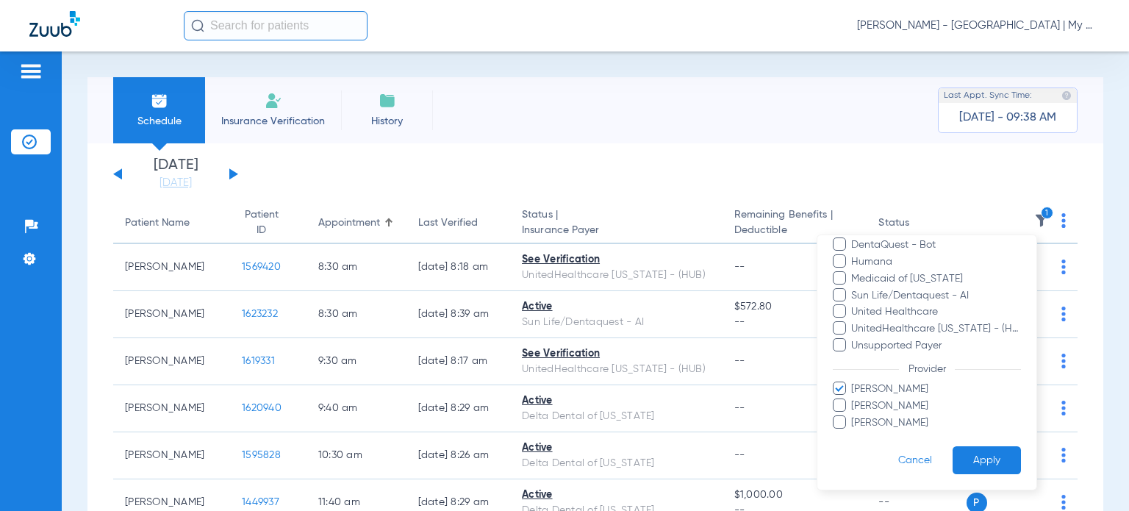
drag, startPoint x: 865, startPoint y: 399, endPoint x: 873, endPoint y: 387, distance: 14.5
click at [873, 387] on ul "Chemani Baxter Melissa Purucker Shellie Horn" at bounding box center [927, 406] width 188 height 49
click at [873, 387] on span "Chemani Baxter" at bounding box center [936, 389] width 171 height 15
click at [854, 399] on input "Chemani Baxter" at bounding box center [854, 399] width 0 height 0
click at [953, 456] on button "Apply" at bounding box center [987, 459] width 68 height 29
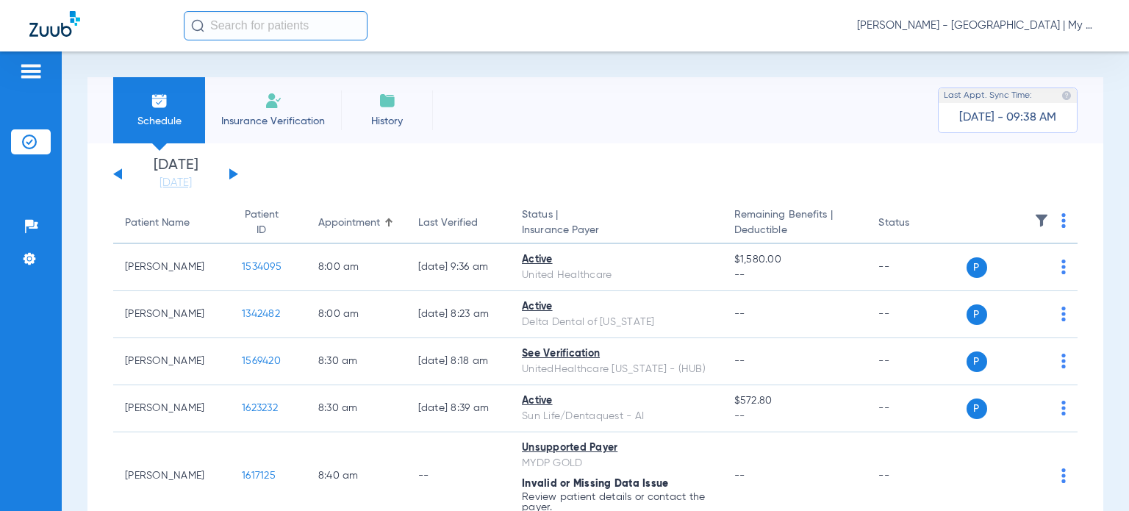
click at [234, 173] on button at bounding box center [233, 173] width 9 height 11
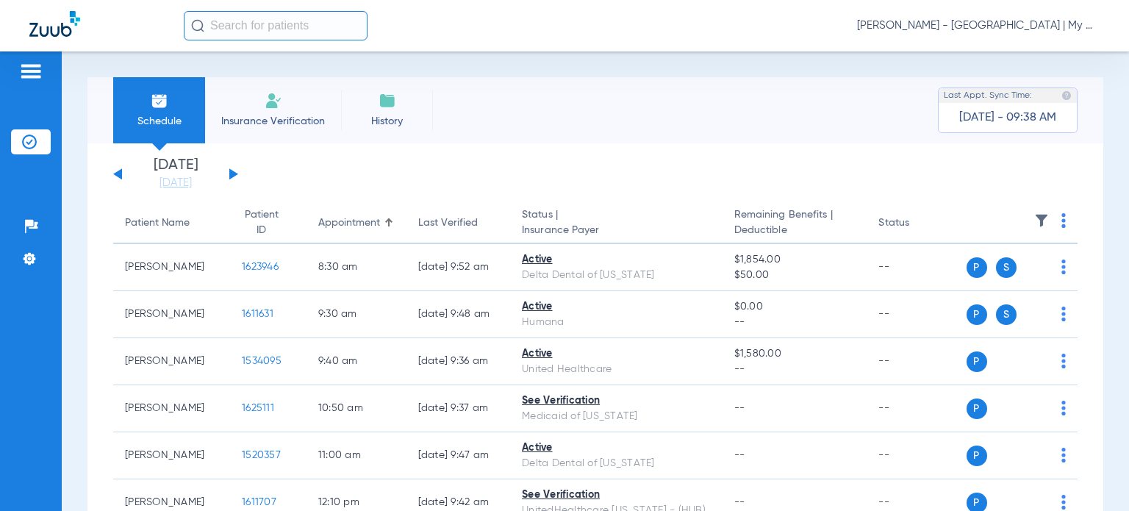
click at [1061, 221] on img at bounding box center [1063, 220] width 4 height 15
click at [999, 276] on span "Verify All" at bounding box center [996, 279] width 92 height 10
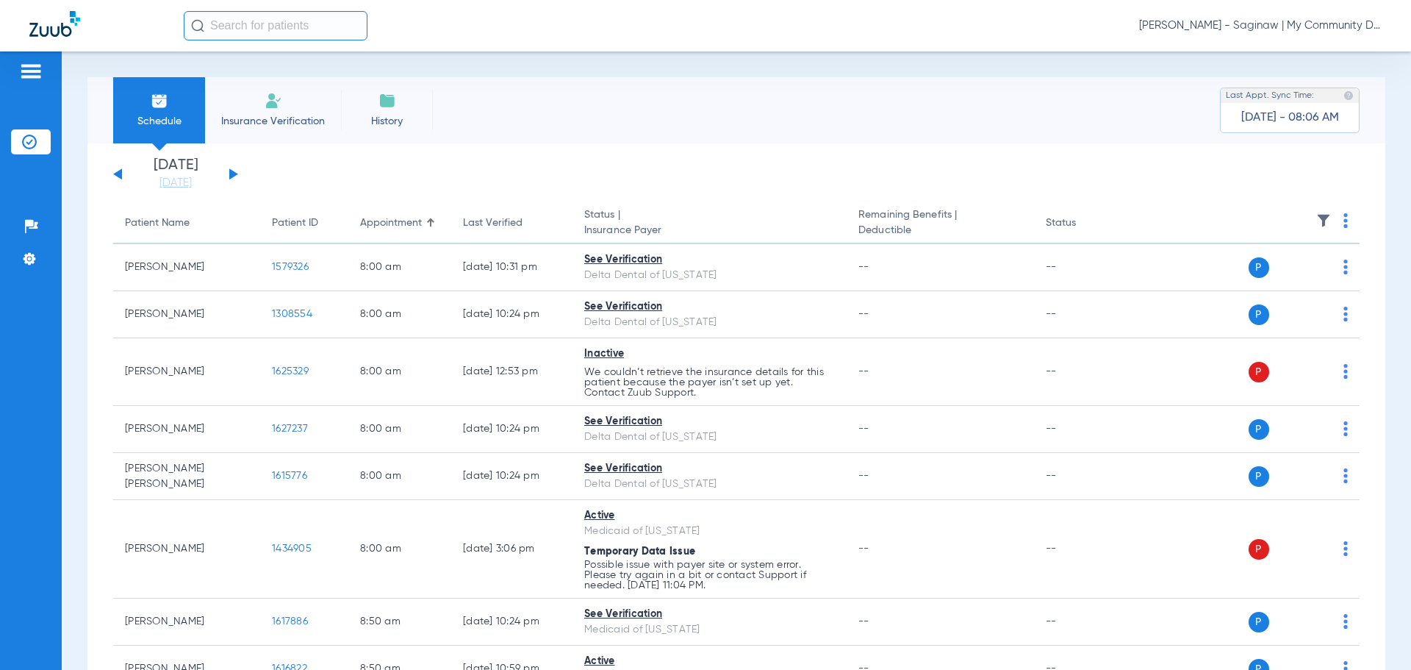
click at [1128, 27] on span "[PERSON_NAME] - Saginaw | My Community Dental Centers" at bounding box center [1260, 25] width 243 height 15
click at [1128, 50] on span "Account Selection" at bounding box center [1327, 52] width 82 height 10
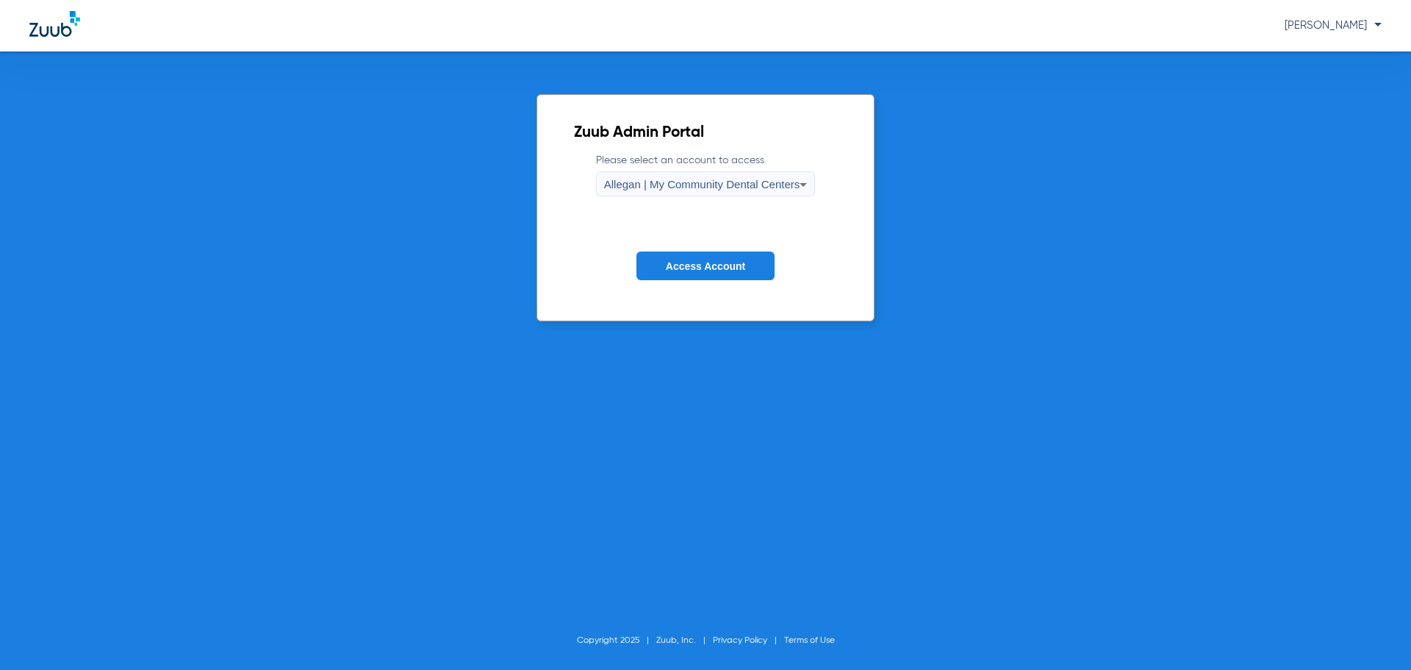
click at [690, 182] on span "Allegan | My Community Dental Centers" at bounding box center [702, 184] width 196 height 12
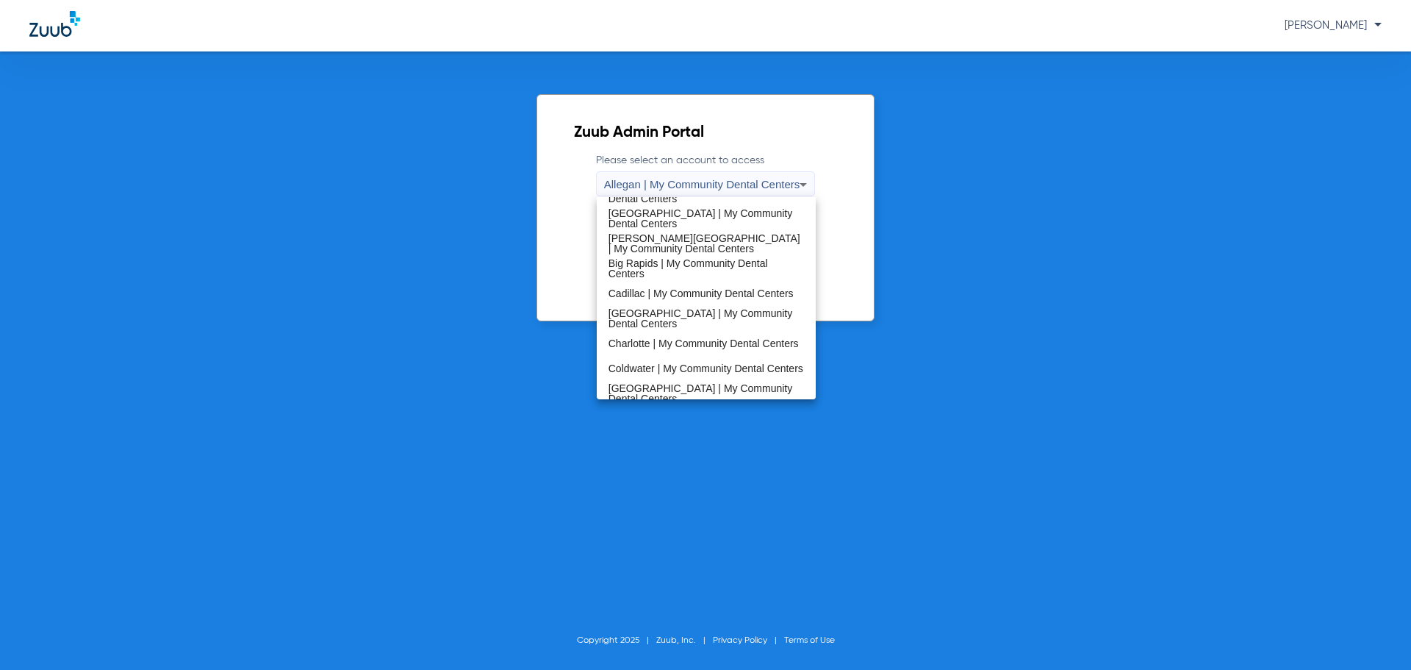
scroll to position [32, 0]
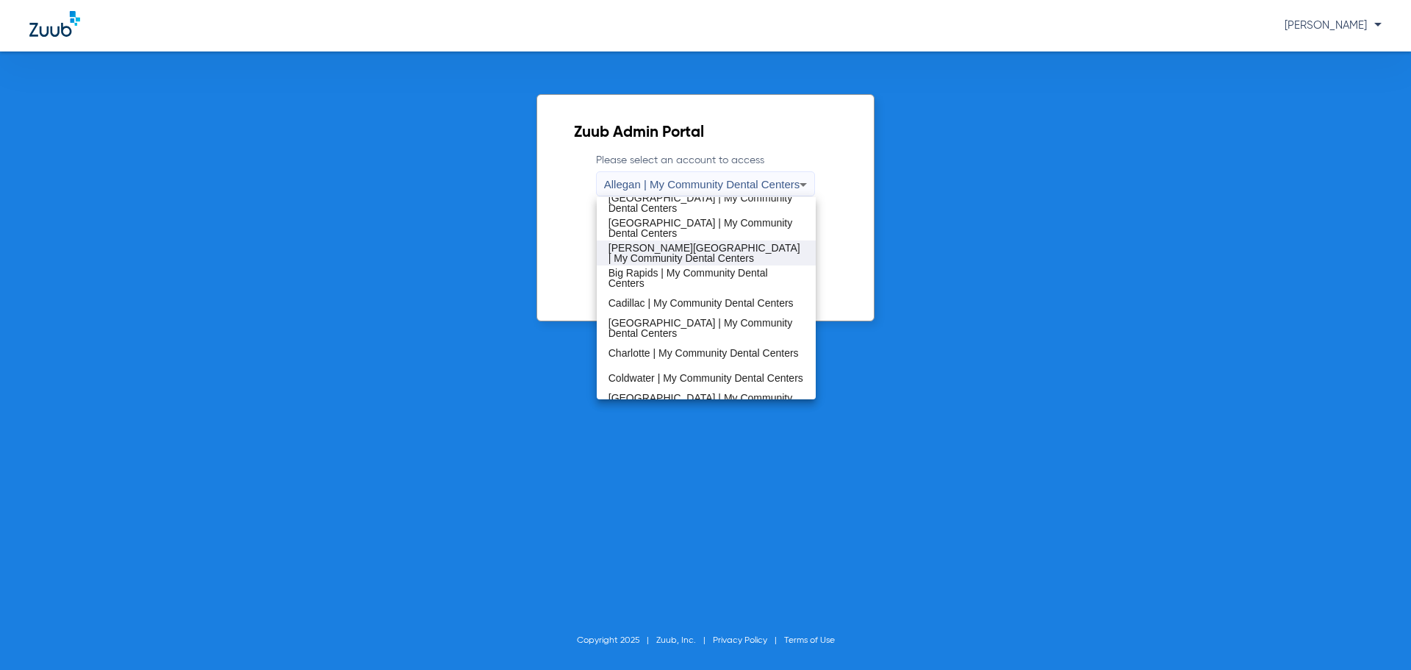
click at [659, 251] on span "[PERSON_NAME][GEOGRAPHIC_DATA] | My Community Dental Centers" at bounding box center [707, 253] width 196 height 21
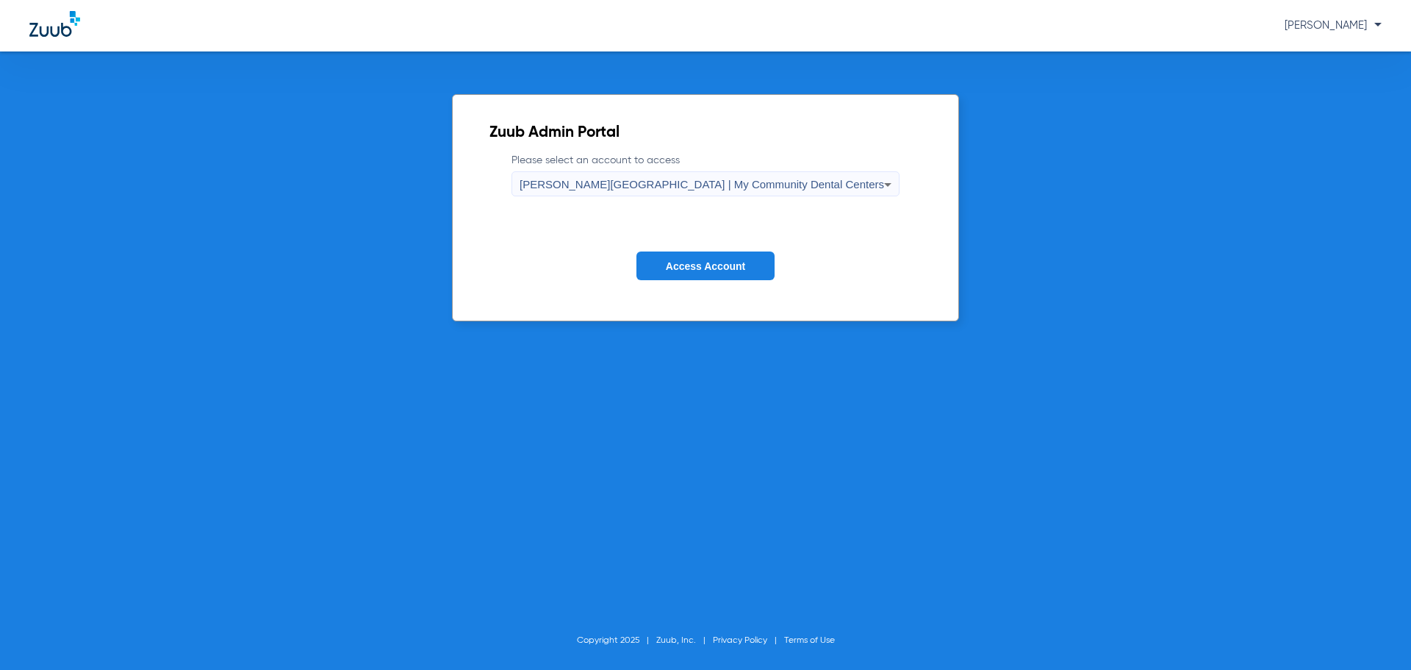
click at [676, 266] on span "Access Account" at bounding box center [705, 266] width 79 height 12
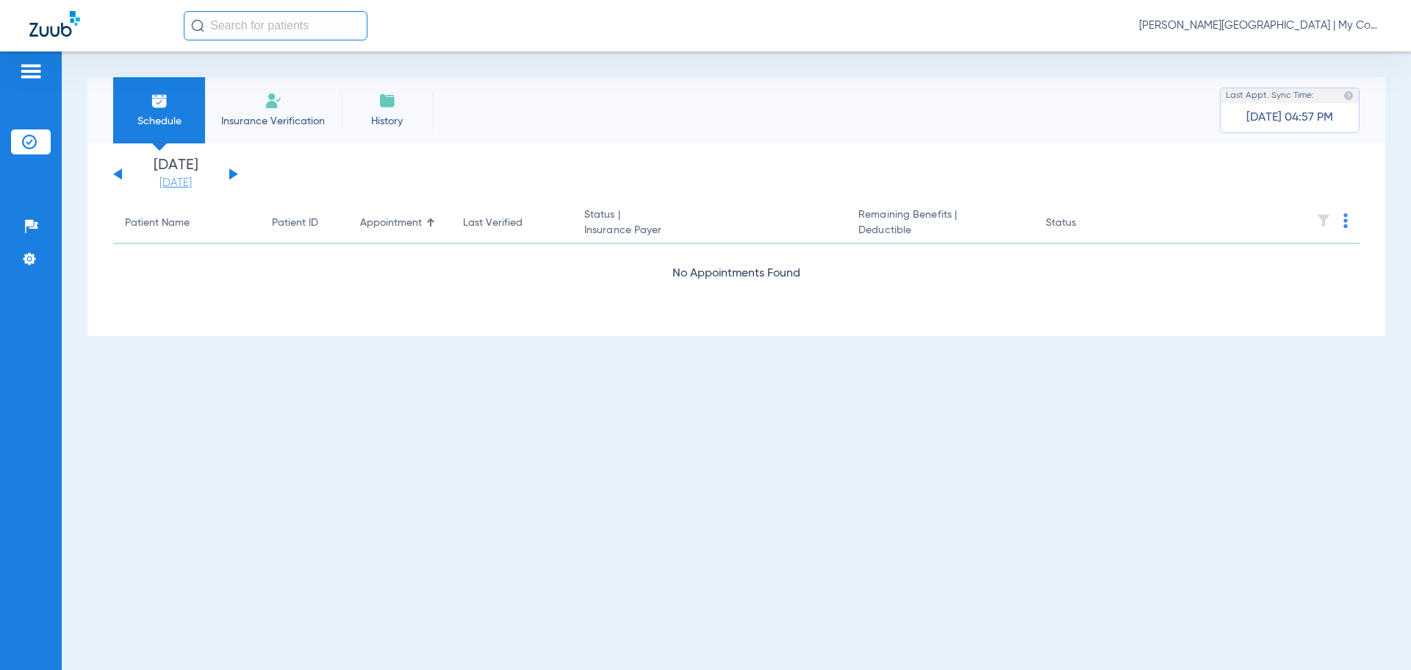
click at [184, 187] on link "[DATE]" at bounding box center [176, 183] width 88 height 15
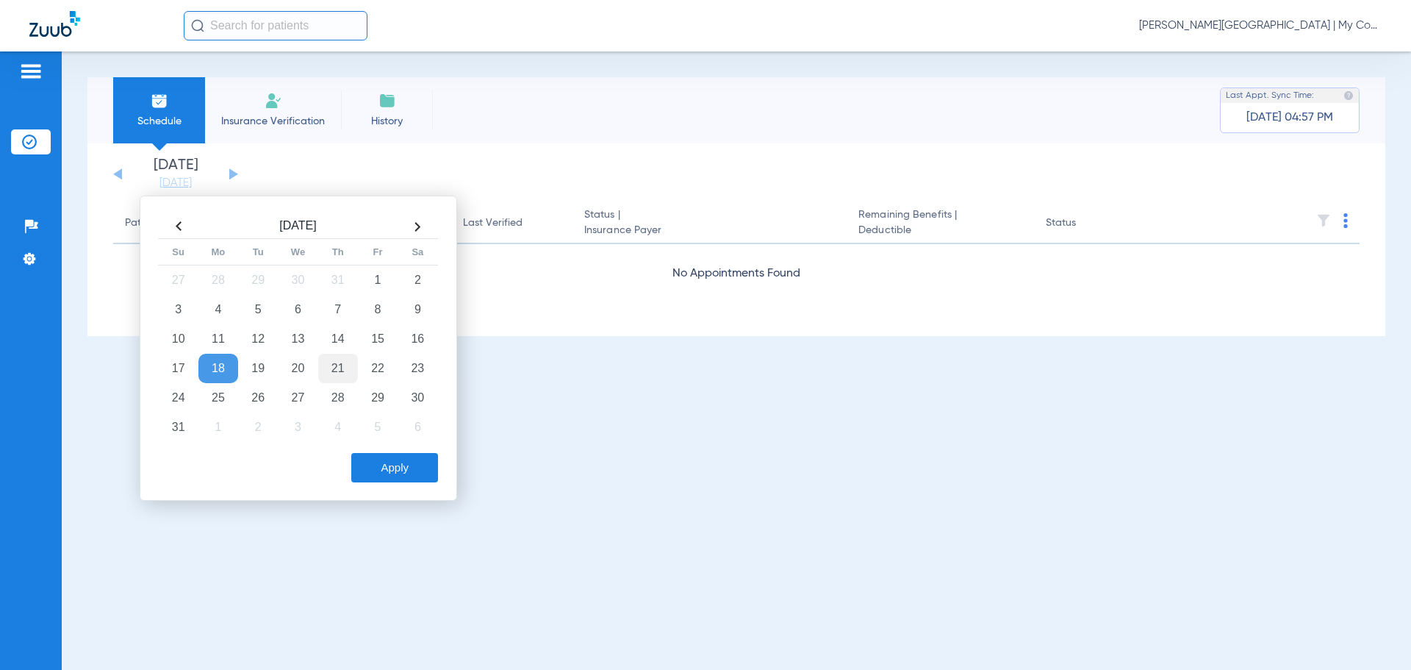
click at [337, 370] on td "21" at bounding box center [338, 368] width 40 height 29
click at [393, 462] on button "Apply" at bounding box center [394, 467] width 87 height 29
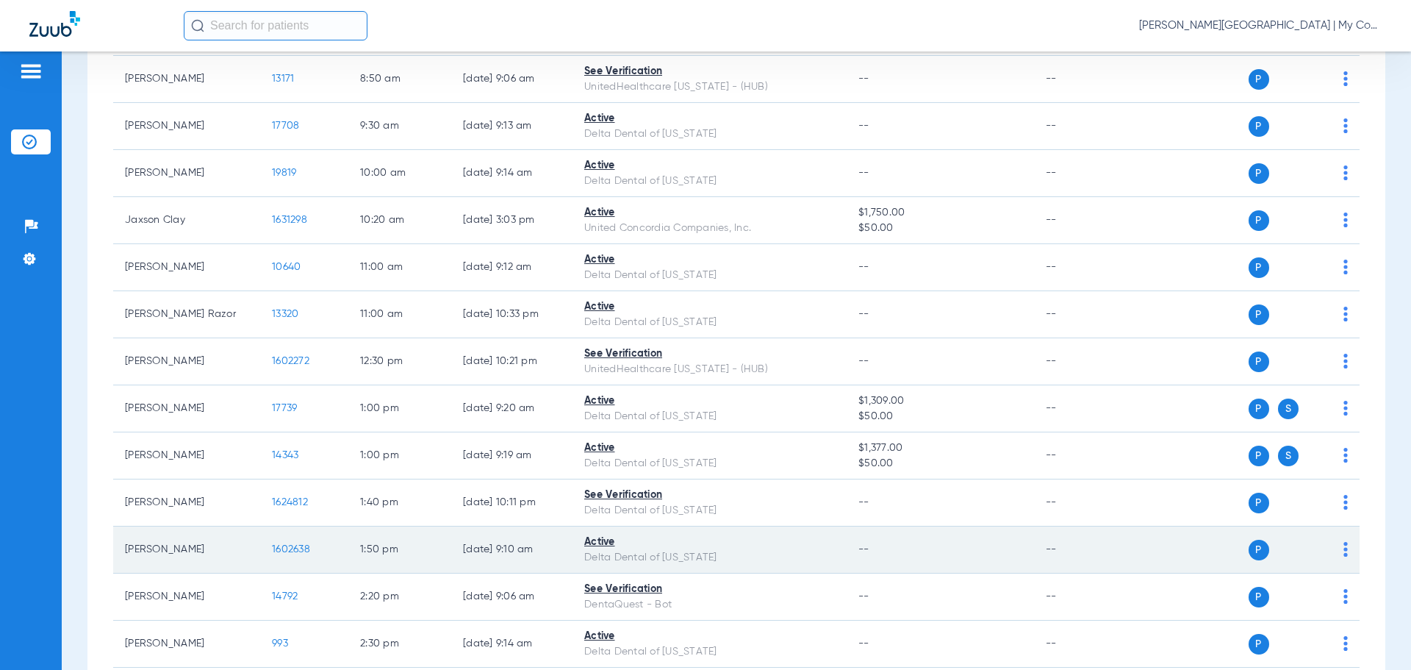
scroll to position [468, 0]
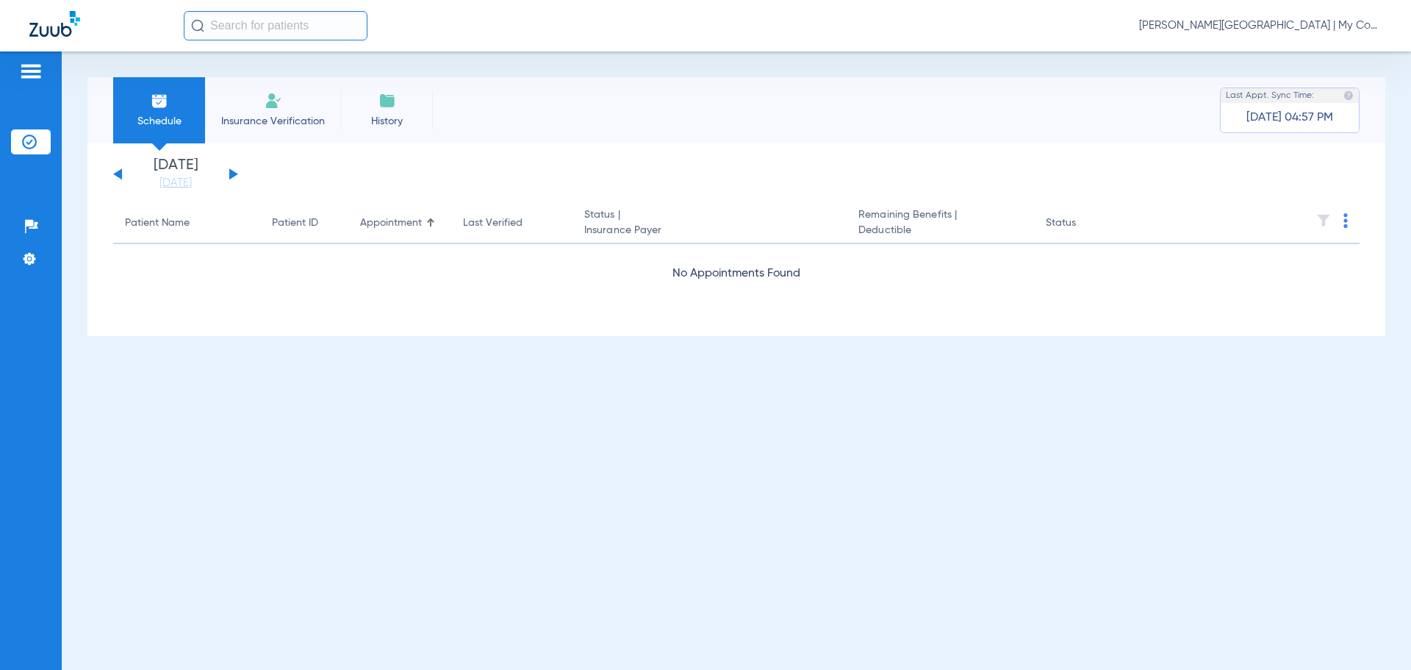
click at [1255, 24] on span "[PERSON_NAME][GEOGRAPHIC_DATA] | My Community Dental Centers" at bounding box center [1260, 25] width 243 height 15
click at [1295, 54] on span "Account Selection" at bounding box center [1327, 52] width 82 height 10
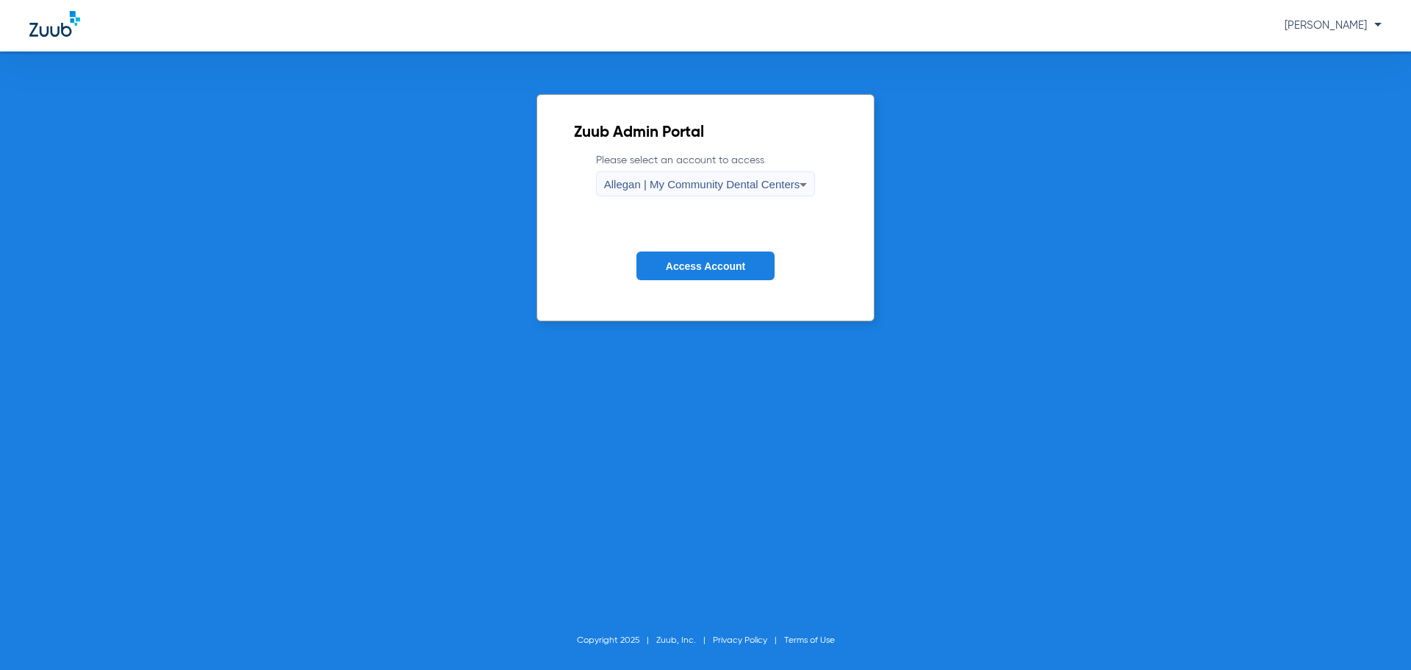
click at [701, 182] on span "Allegan | My Community Dental Centers" at bounding box center [702, 184] width 196 height 12
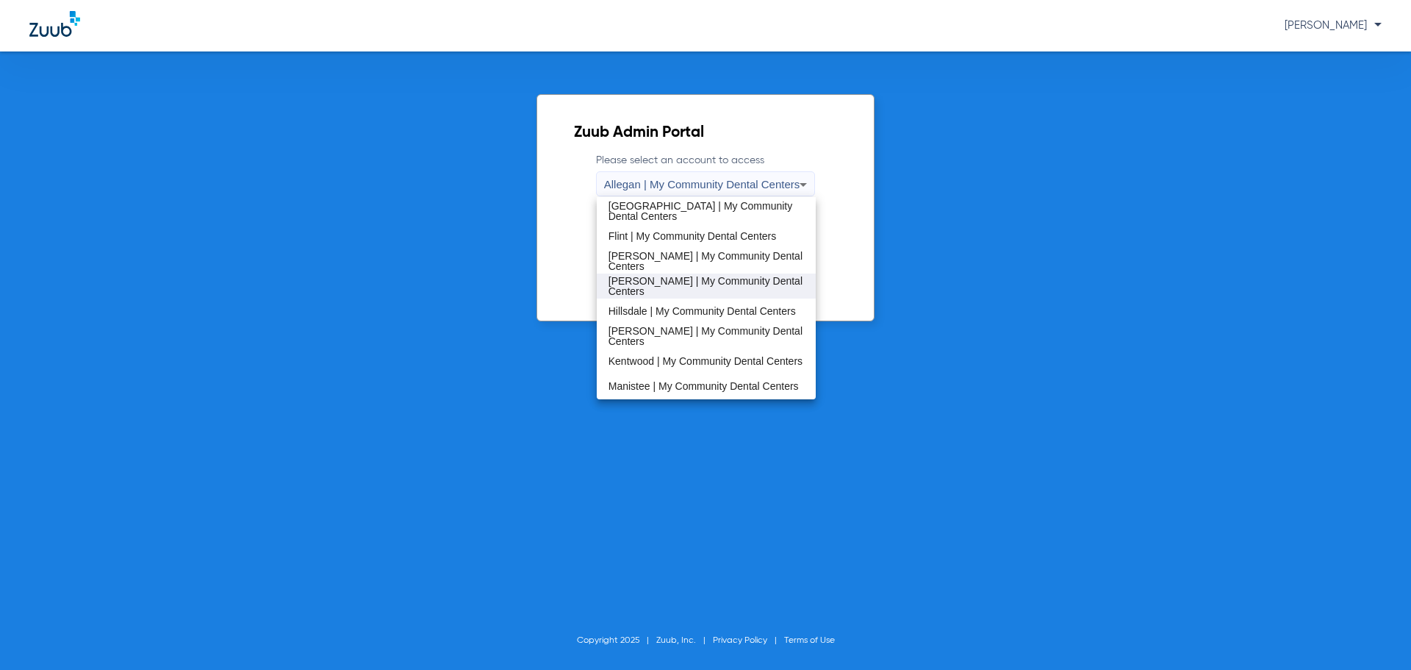
scroll to position [179, 0]
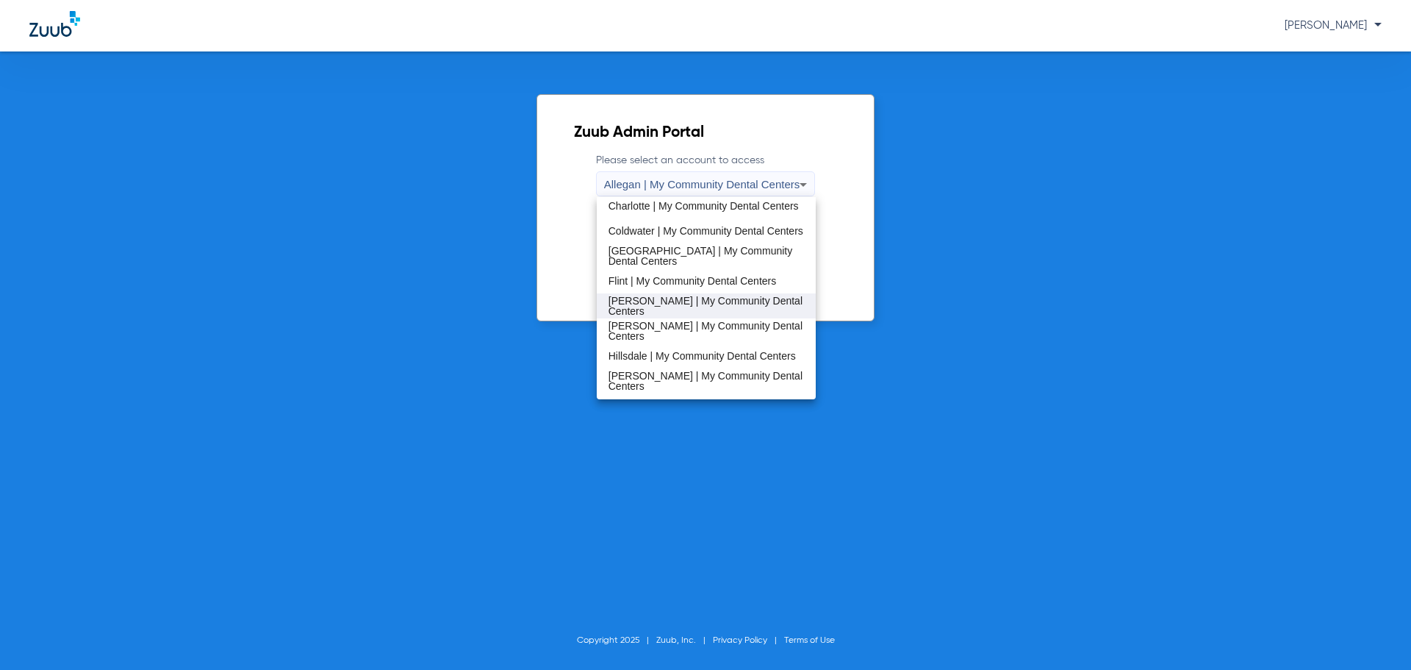
click at [649, 303] on span "[PERSON_NAME] | My Community Dental Centers" at bounding box center [707, 306] width 196 height 21
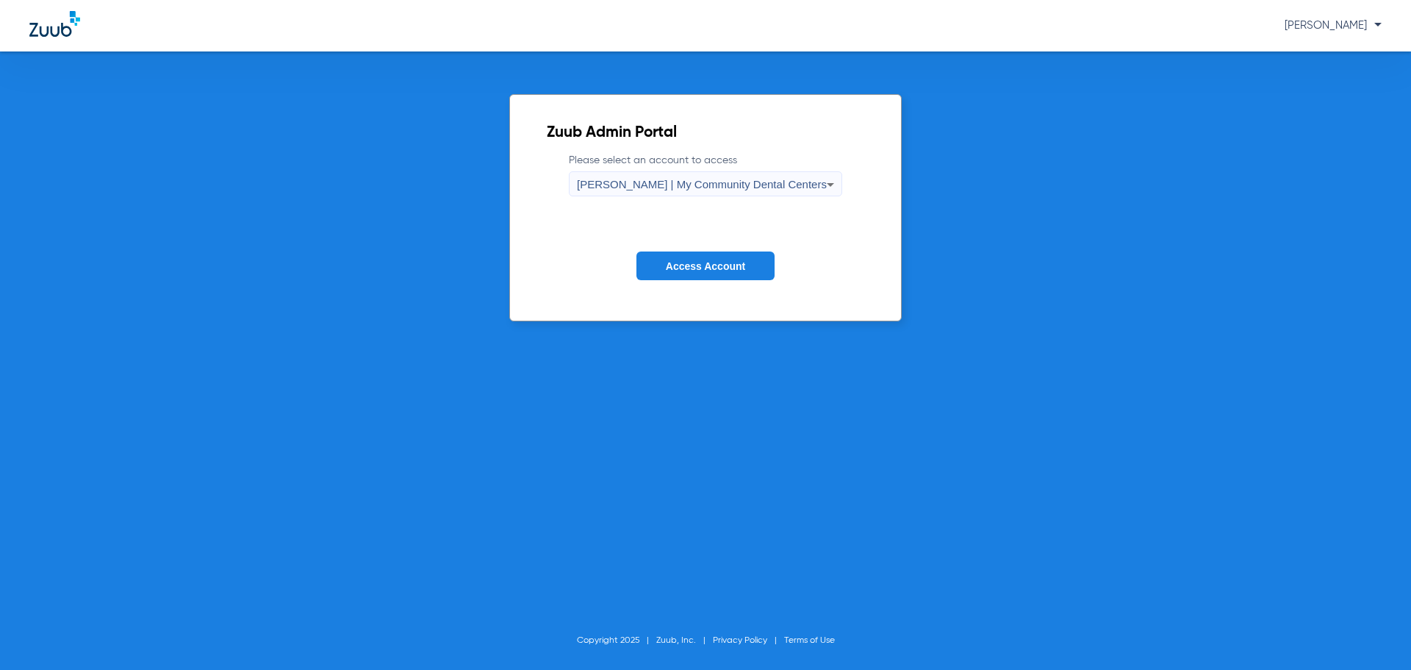
click at [677, 272] on button "Access Account" at bounding box center [706, 265] width 138 height 29
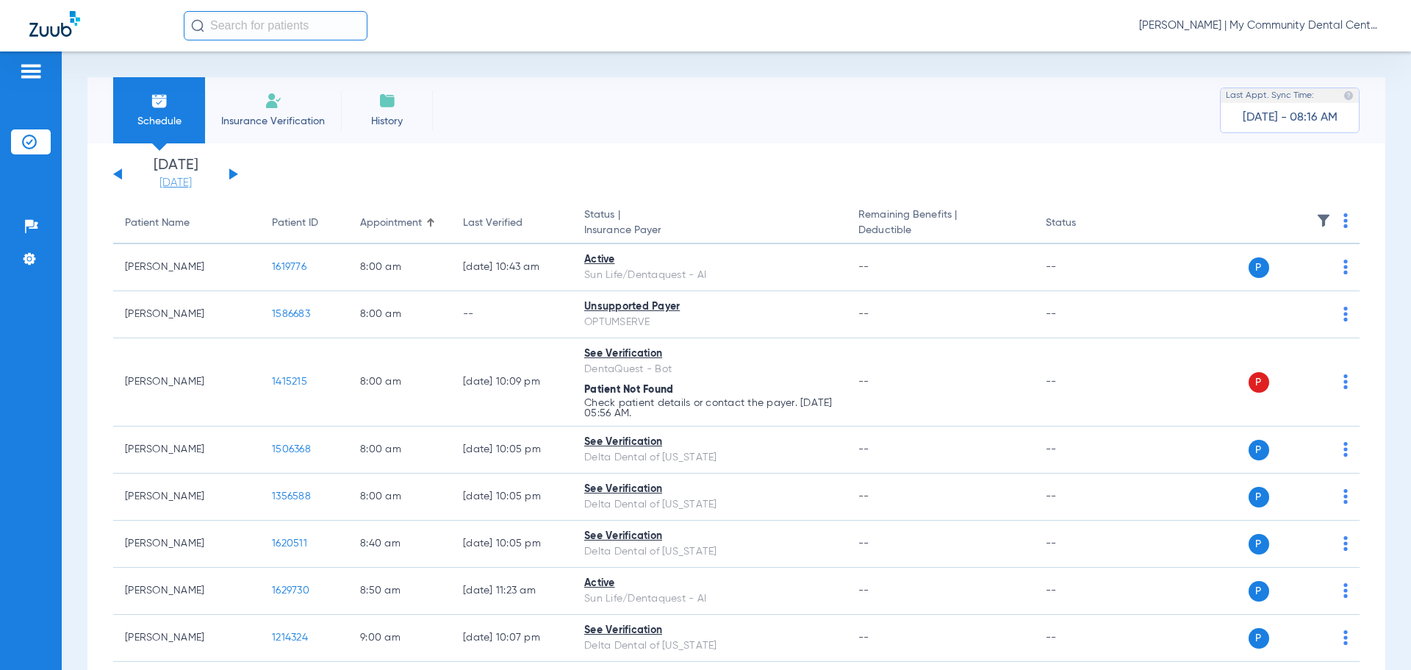
click at [190, 185] on link "[DATE]" at bounding box center [176, 183] width 88 height 15
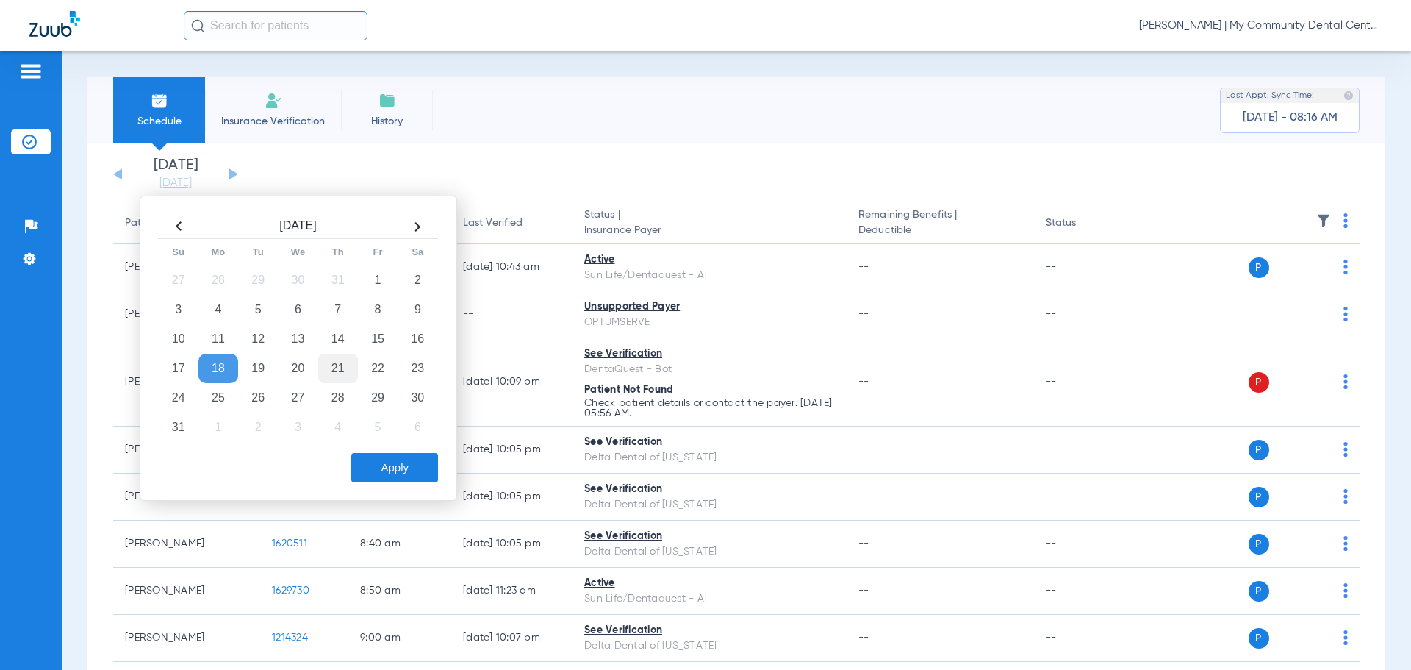
click at [334, 365] on td "21" at bounding box center [338, 368] width 40 height 29
click at [411, 468] on button "Apply" at bounding box center [394, 467] width 87 height 29
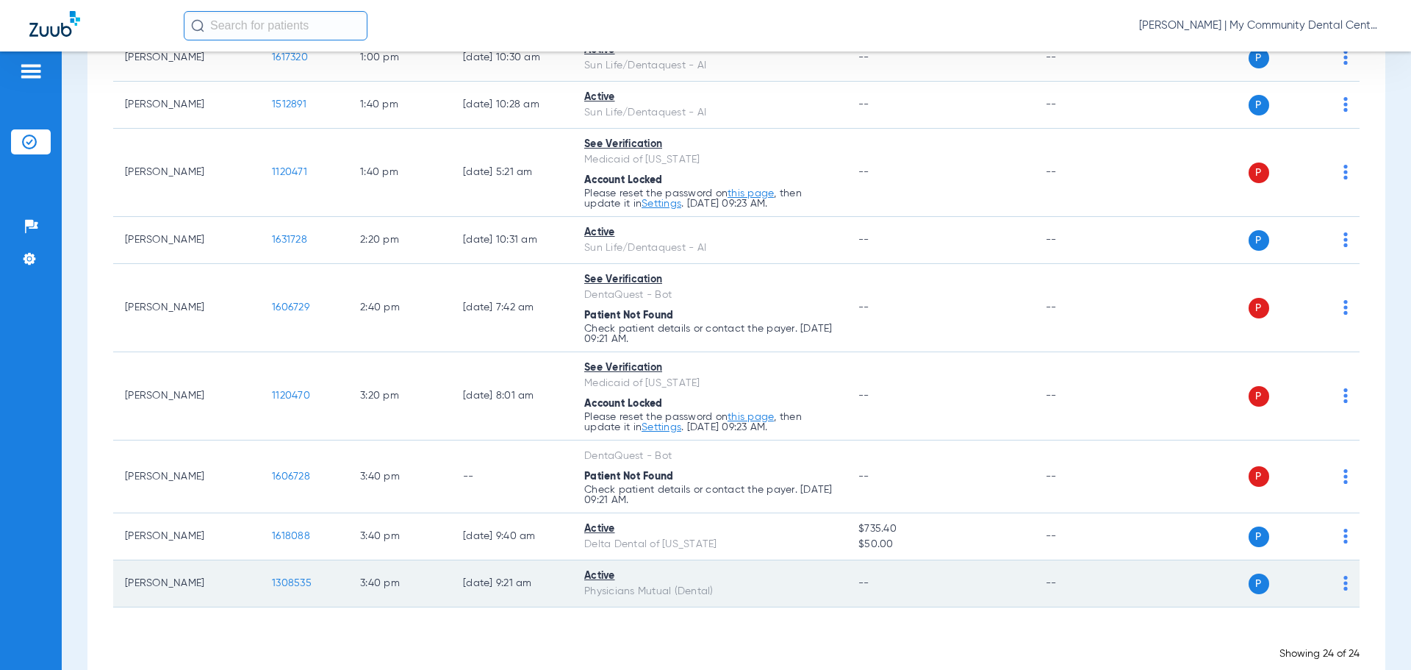
scroll to position [1024, 0]
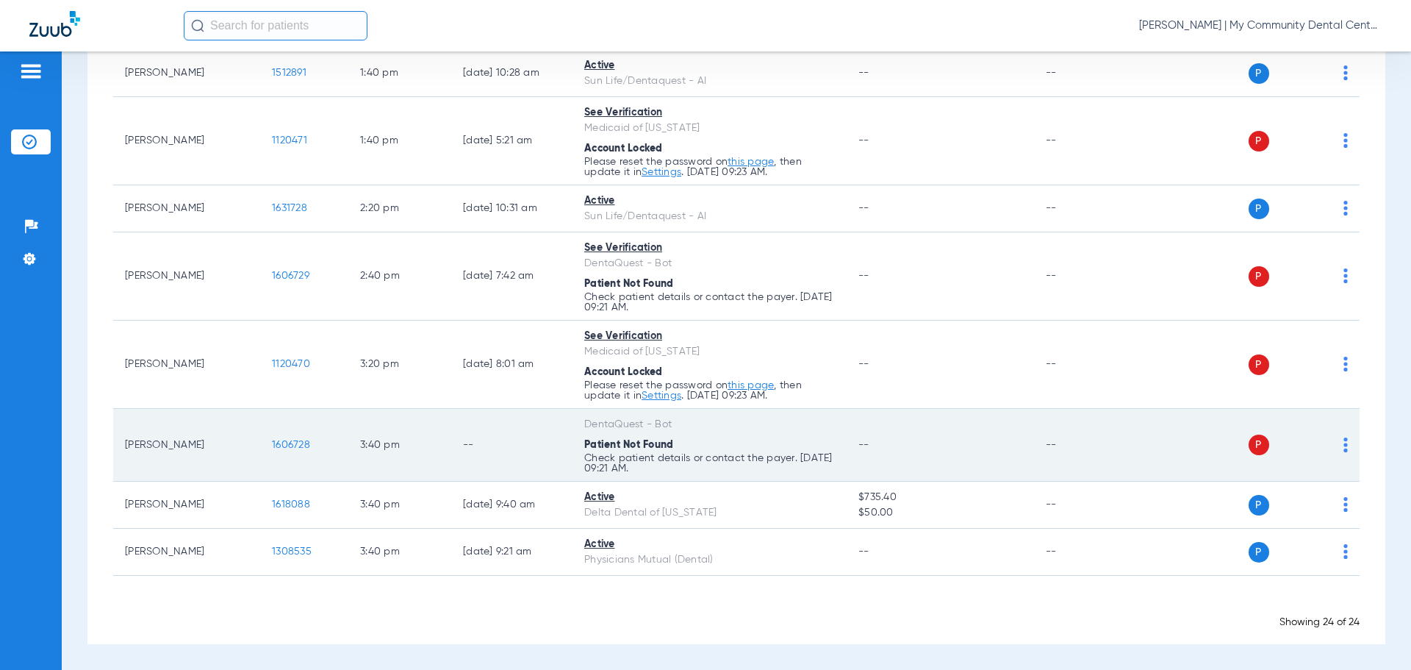
drag, startPoint x: 1335, startPoint y: 443, endPoint x: 1331, endPoint y: 453, distance: 10.5
click at [1344, 443] on img at bounding box center [1346, 444] width 4 height 15
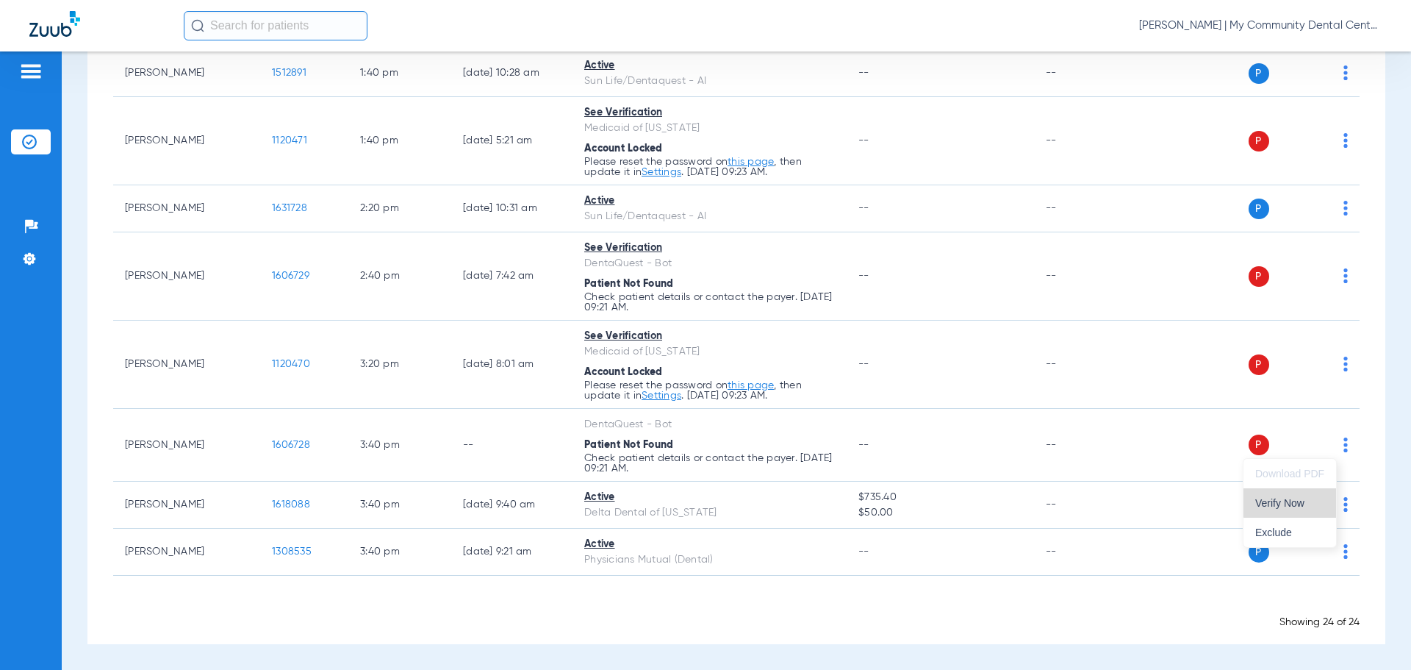
click at [1298, 501] on span "Verify Now" at bounding box center [1290, 503] width 69 height 10
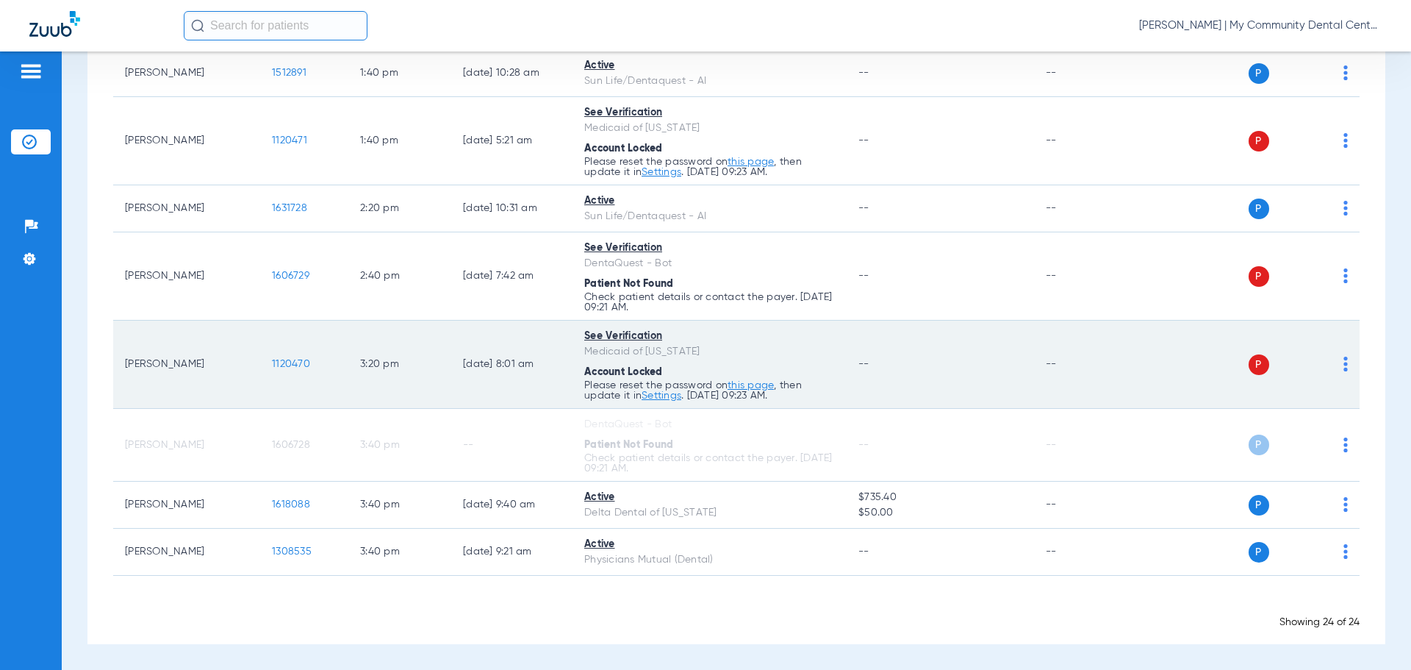
click at [1337, 362] on td "P S" at bounding box center [1247, 365] width 227 height 88
click at [1344, 368] on img at bounding box center [1346, 364] width 4 height 15
drag, startPoint x: 1255, startPoint y: 420, endPoint x: 1297, endPoint y: 377, distance: 59.8
click at [1256, 420] on button "Verify Now" at bounding box center [1290, 421] width 93 height 29
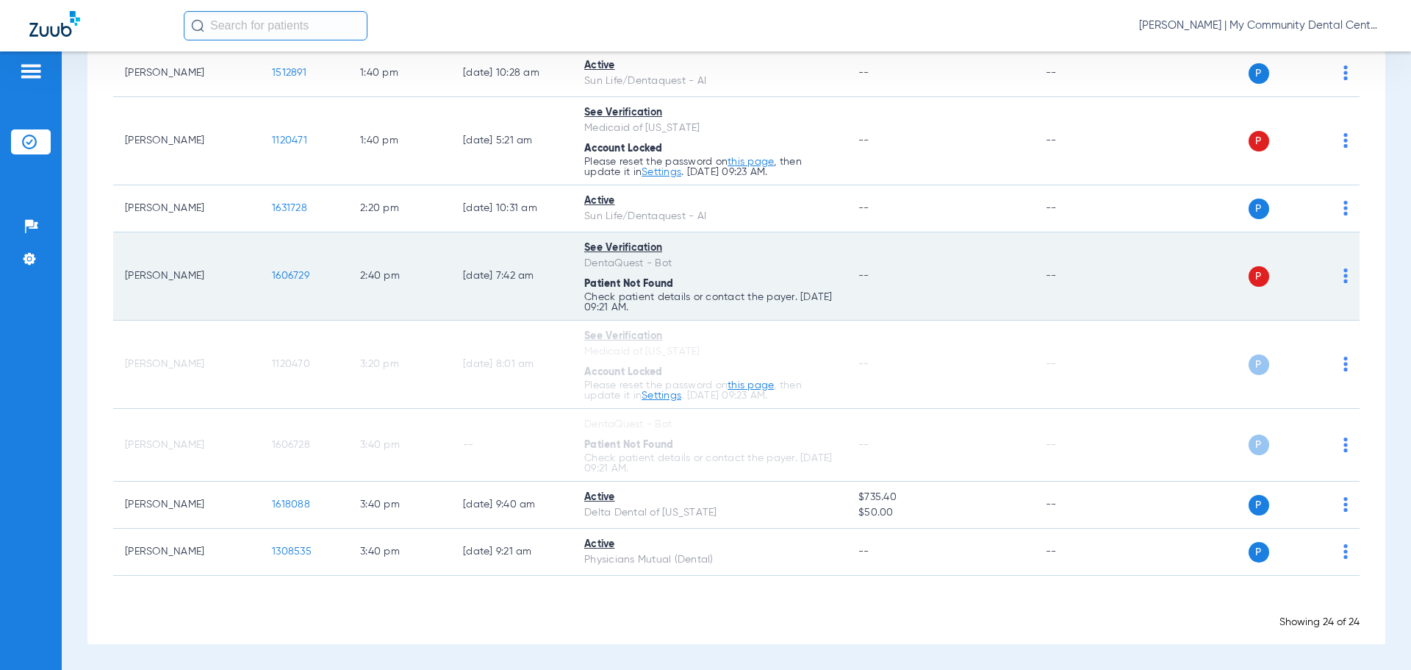
click at [1337, 282] on td "P S" at bounding box center [1247, 276] width 227 height 88
click at [1344, 282] on img at bounding box center [1346, 275] width 4 height 15
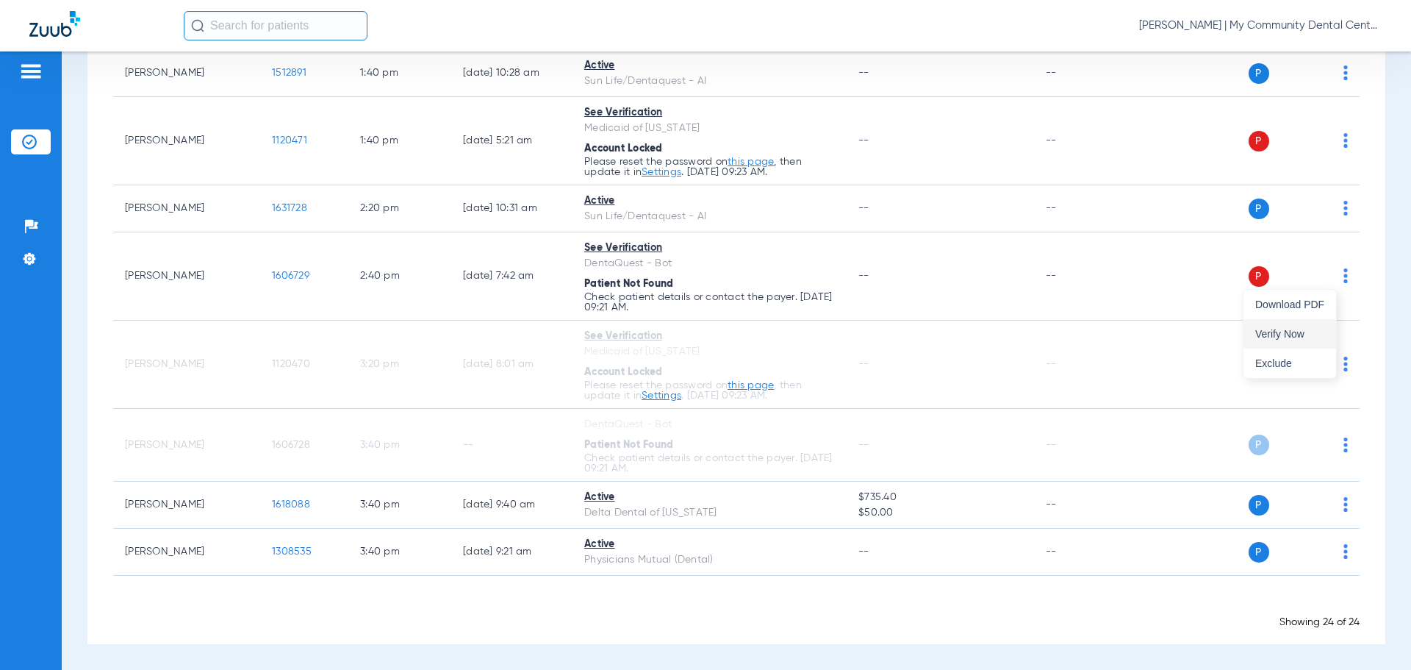
click at [1287, 340] on button "Verify Now" at bounding box center [1290, 333] width 93 height 29
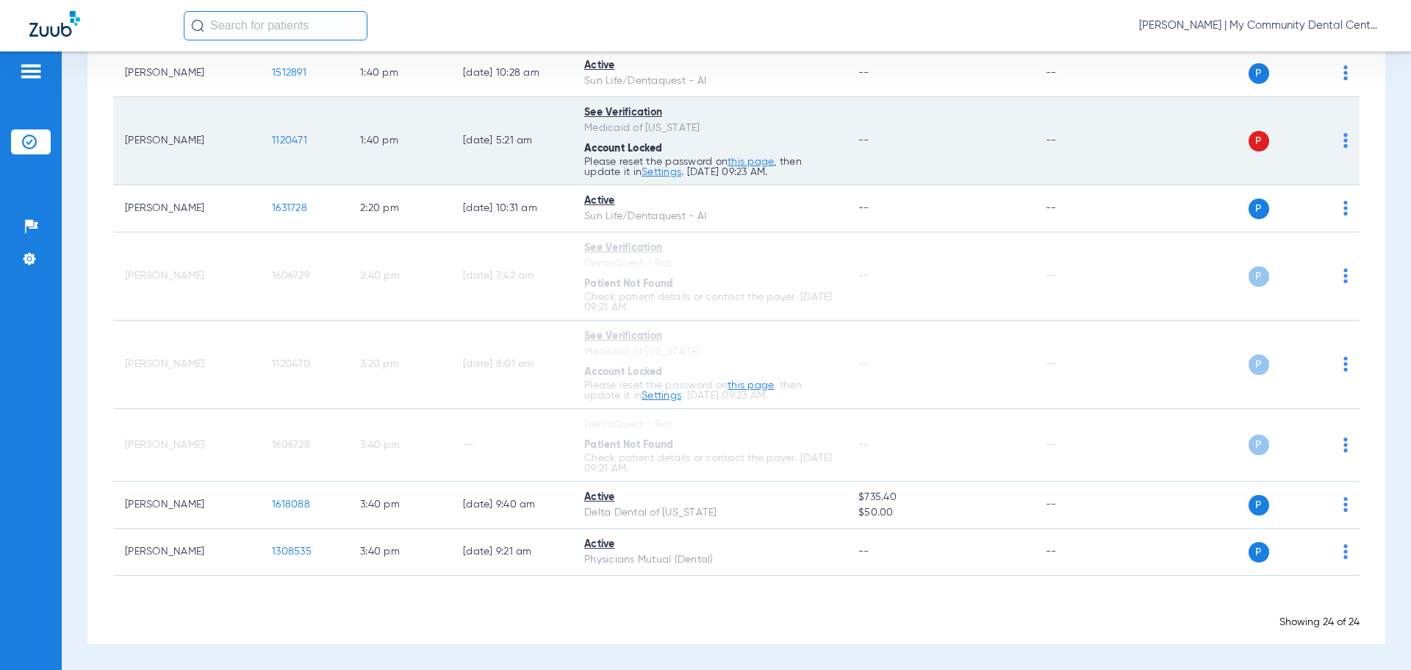
click at [1338, 142] on td "P S" at bounding box center [1247, 141] width 227 height 88
click at [1344, 143] on img at bounding box center [1346, 140] width 4 height 15
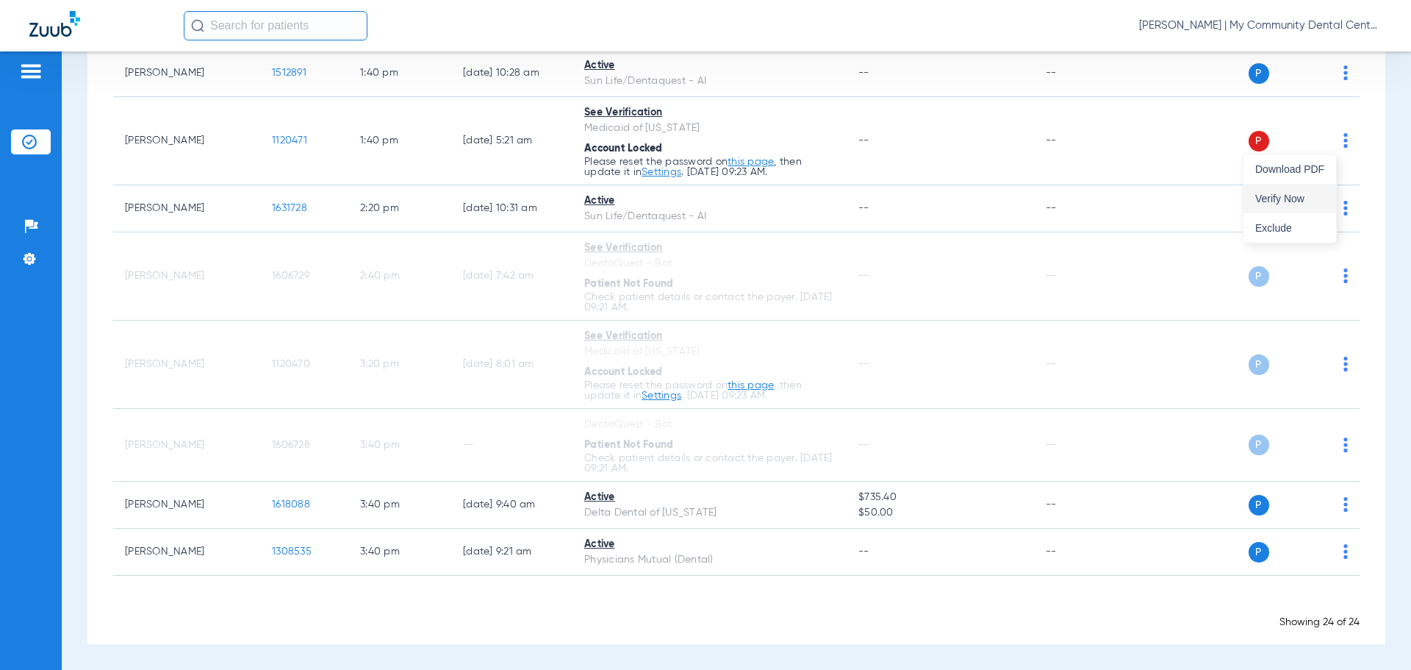
click at [1295, 203] on span "Verify Now" at bounding box center [1290, 198] width 69 height 10
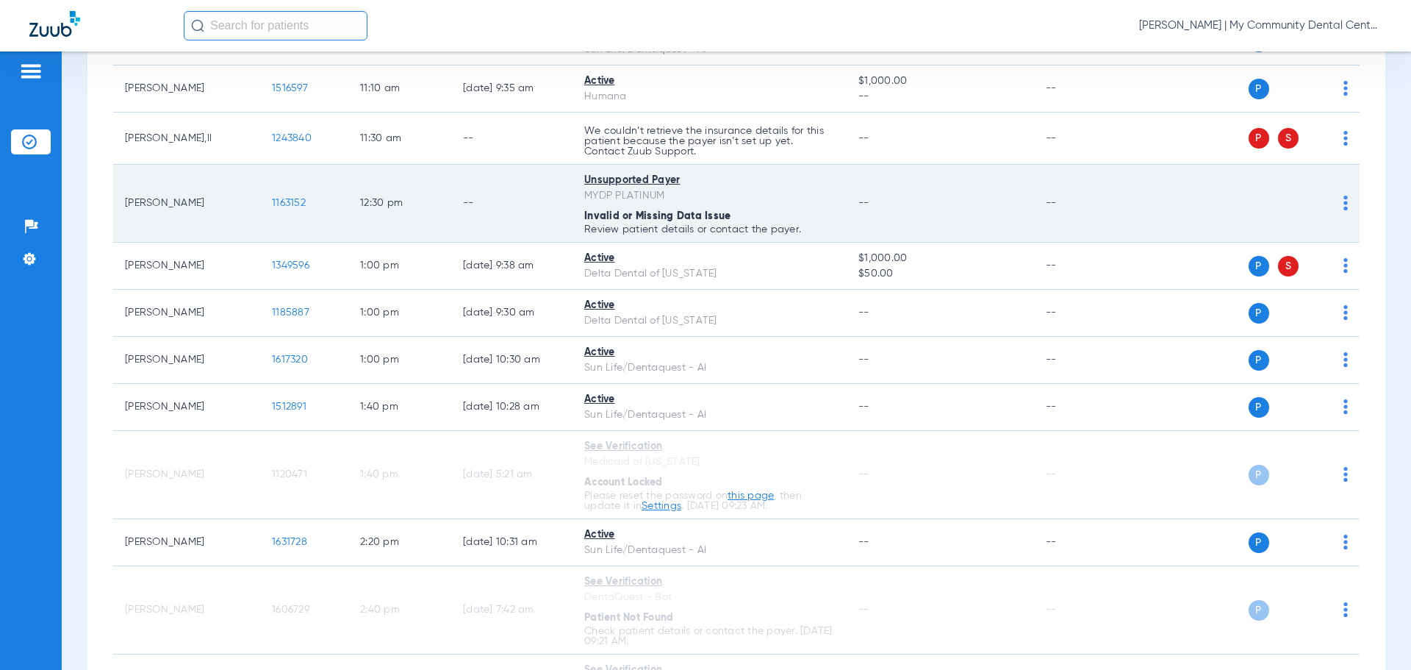
scroll to position [656, 0]
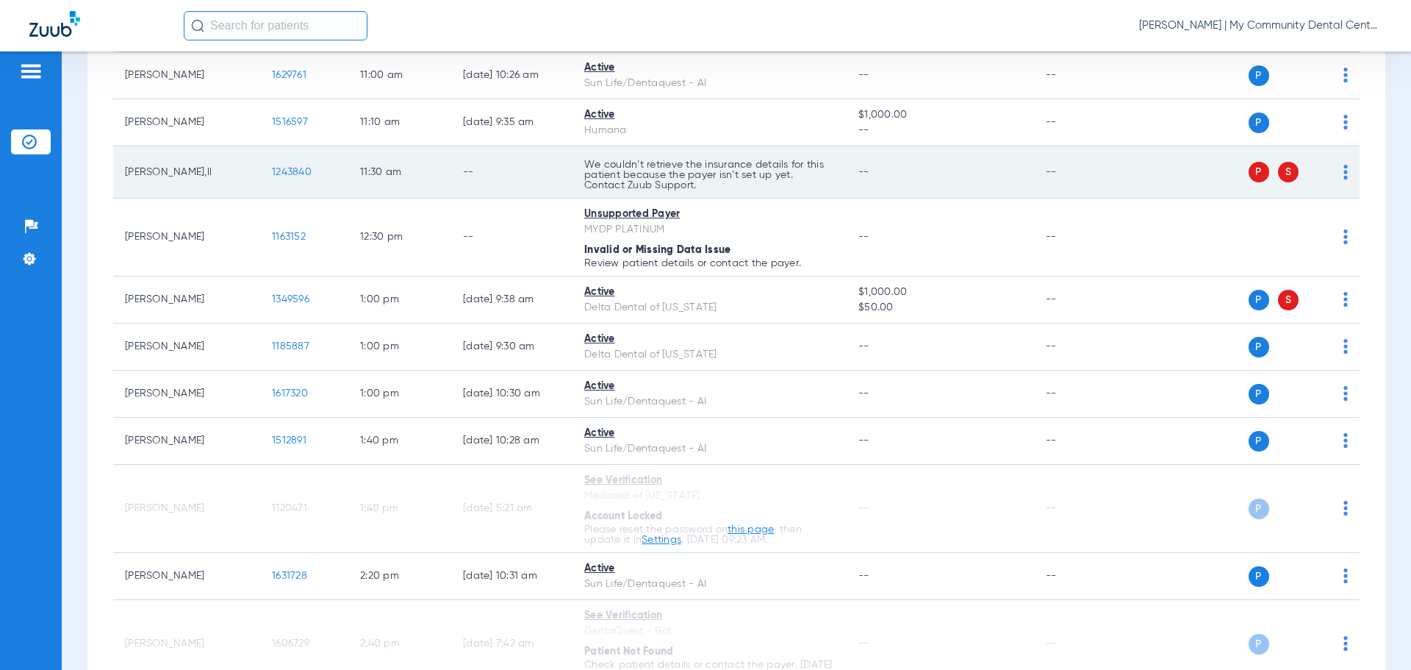
click at [1338, 175] on td "P S" at bounding box center [1247, 172] width 227 height 52
click at [1344, 176] on img at bounding box center [1346, 172] width 4 height 15
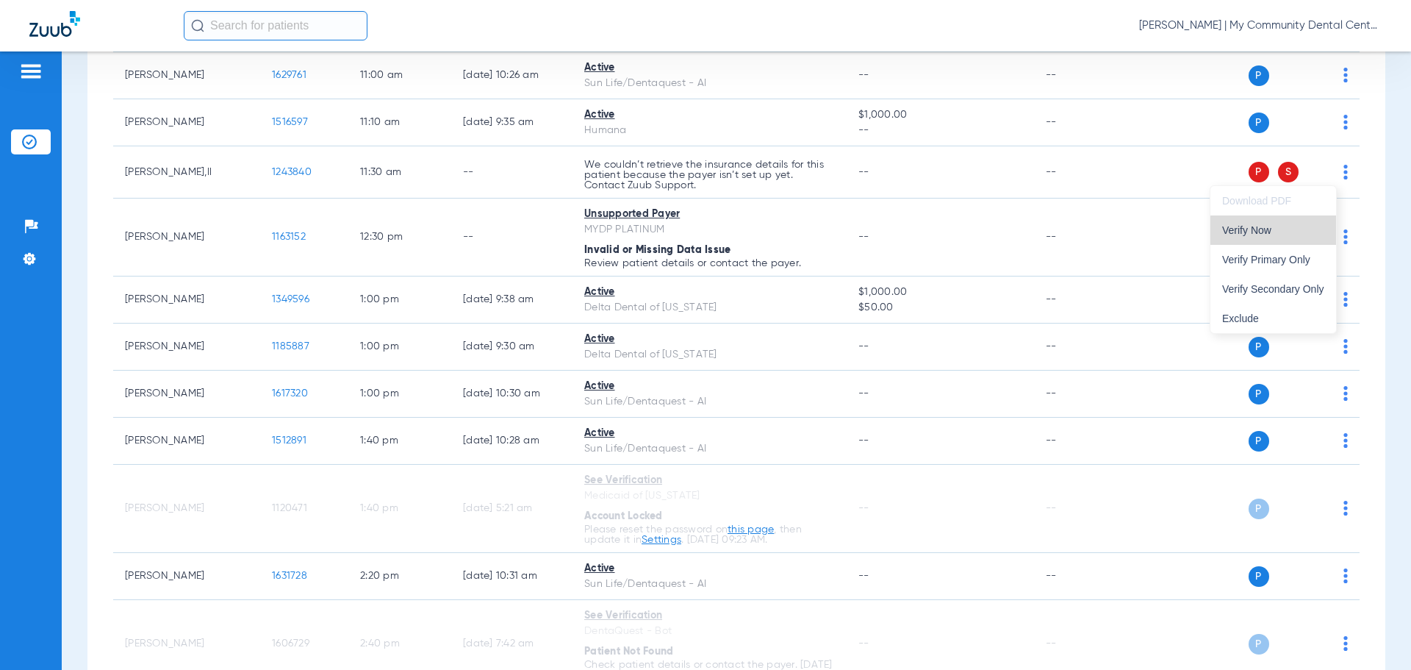
click at [1298, 238] on button "Verify Now" at bounding box center [1274, 229] width 126 height 29
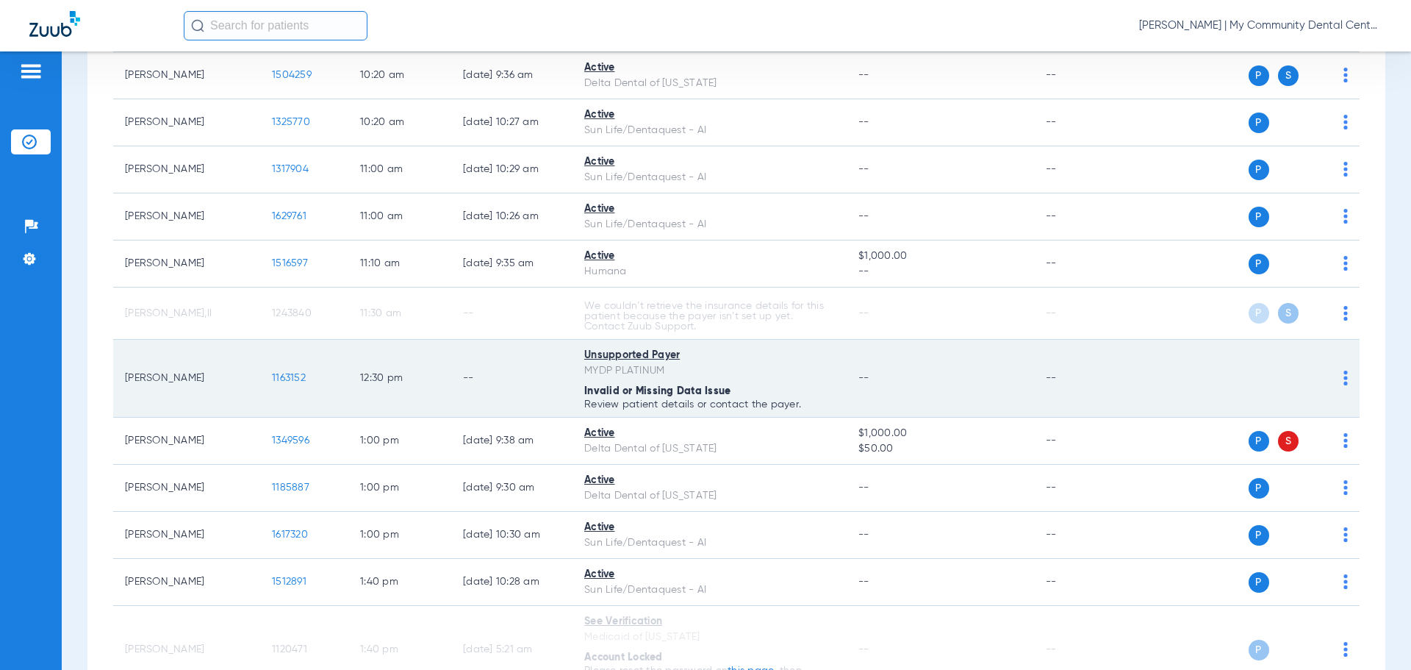
scroll to position [509, 0]
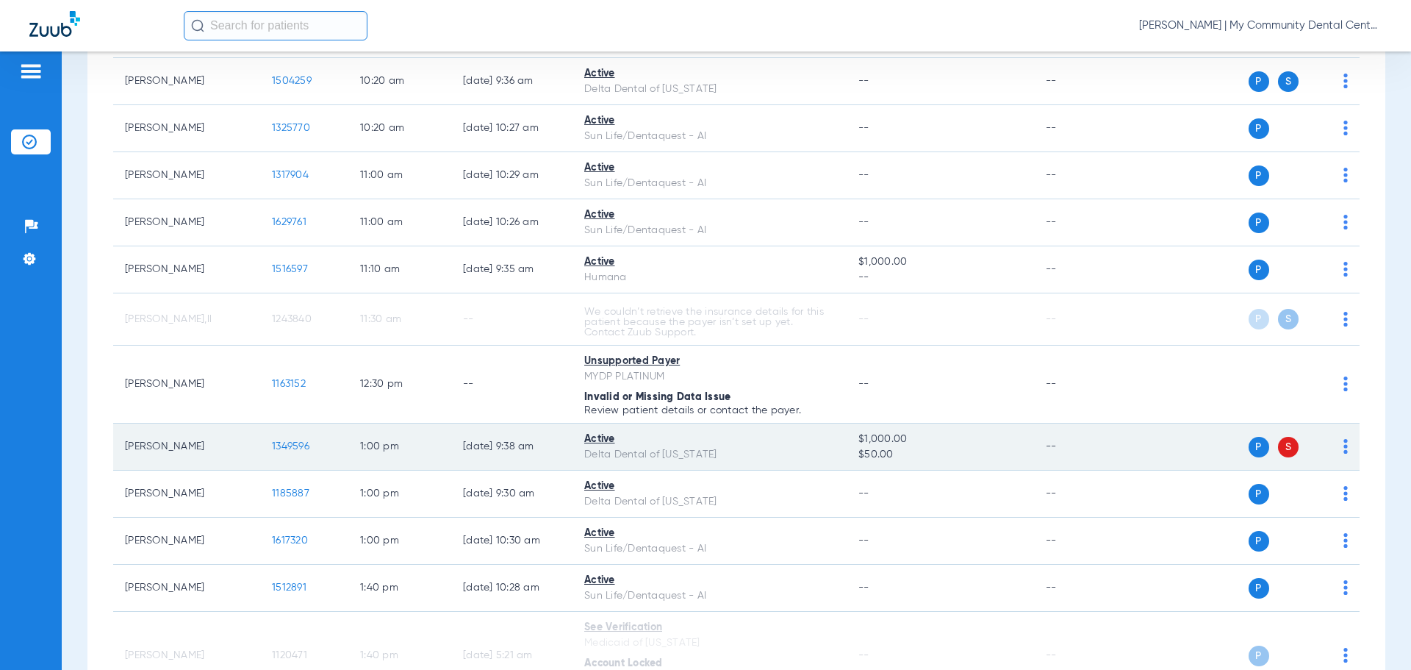
click at [1344, 443] on img at bounding box center [1346, 446] width 4 height 15
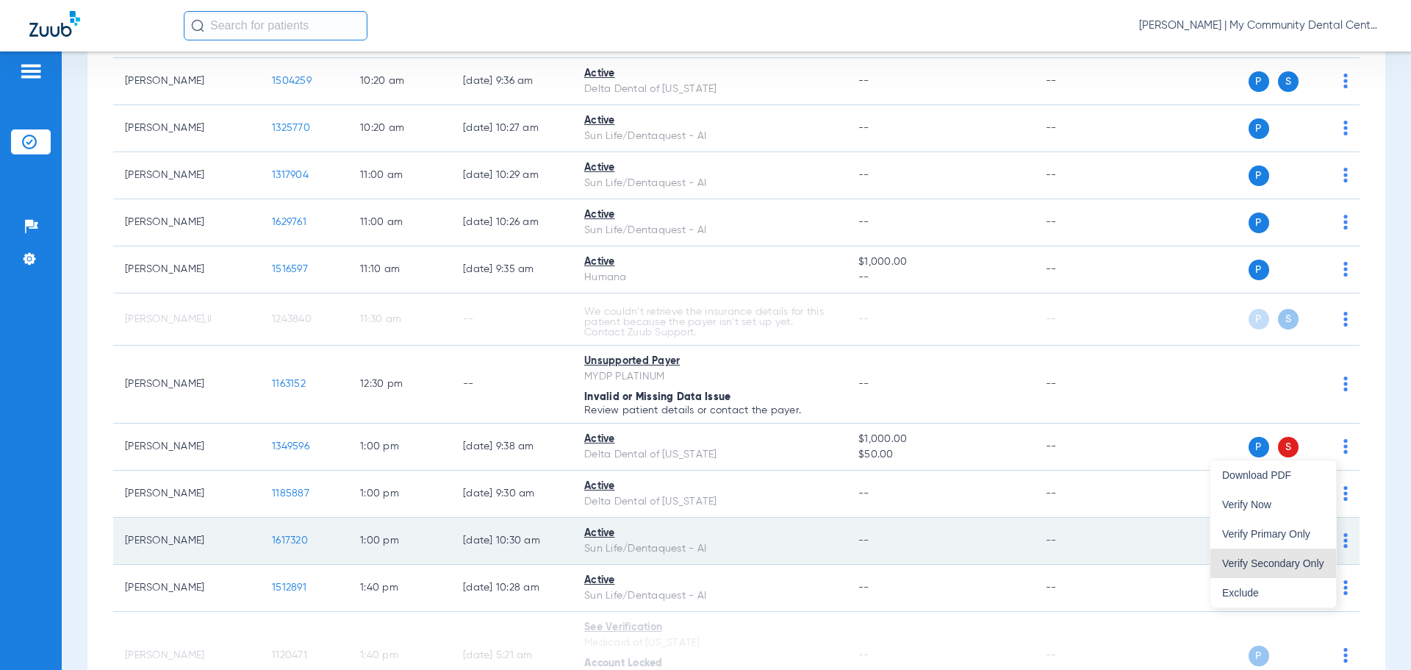
drag, startPoint x: 1277, startPoint y: 562, endPoint x: 1257, endPoint y: 544, distance: 26.6
click at [1277, 561] on span "Verify Secondary Only" at bounding box center [1273, 563] width 102 height 10
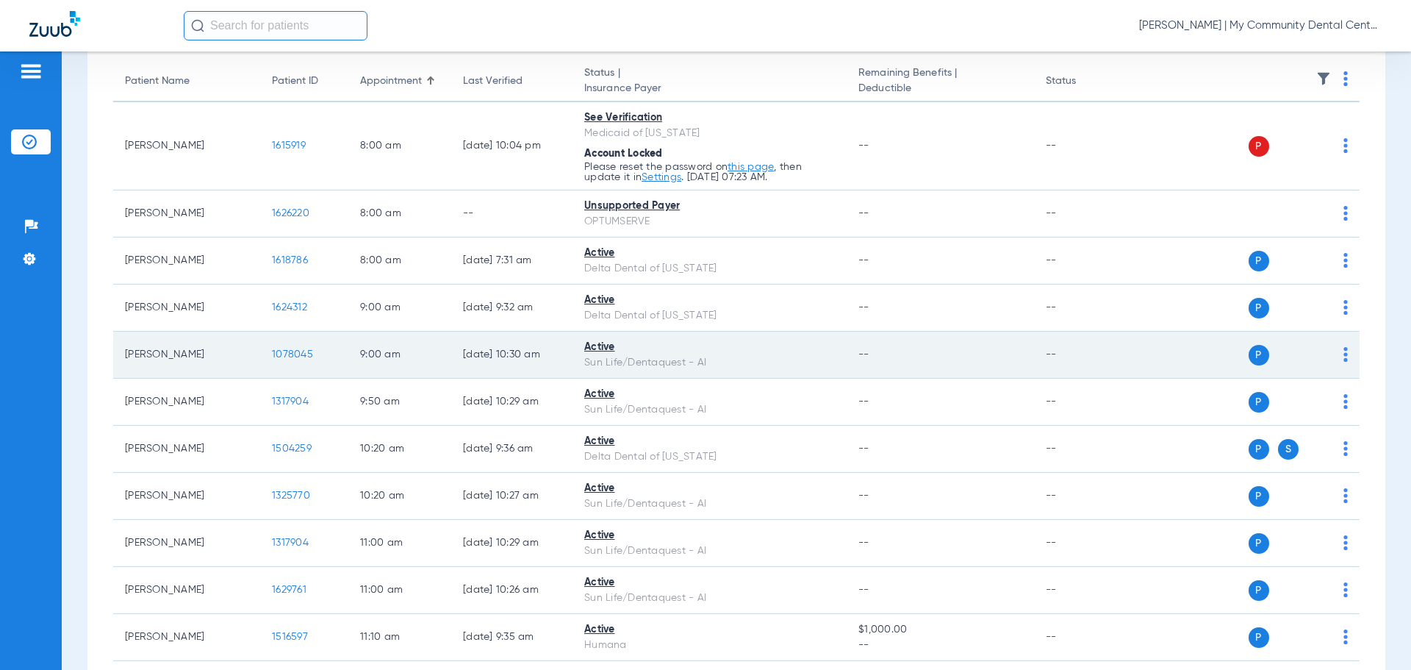
scroll to position [0, 0]
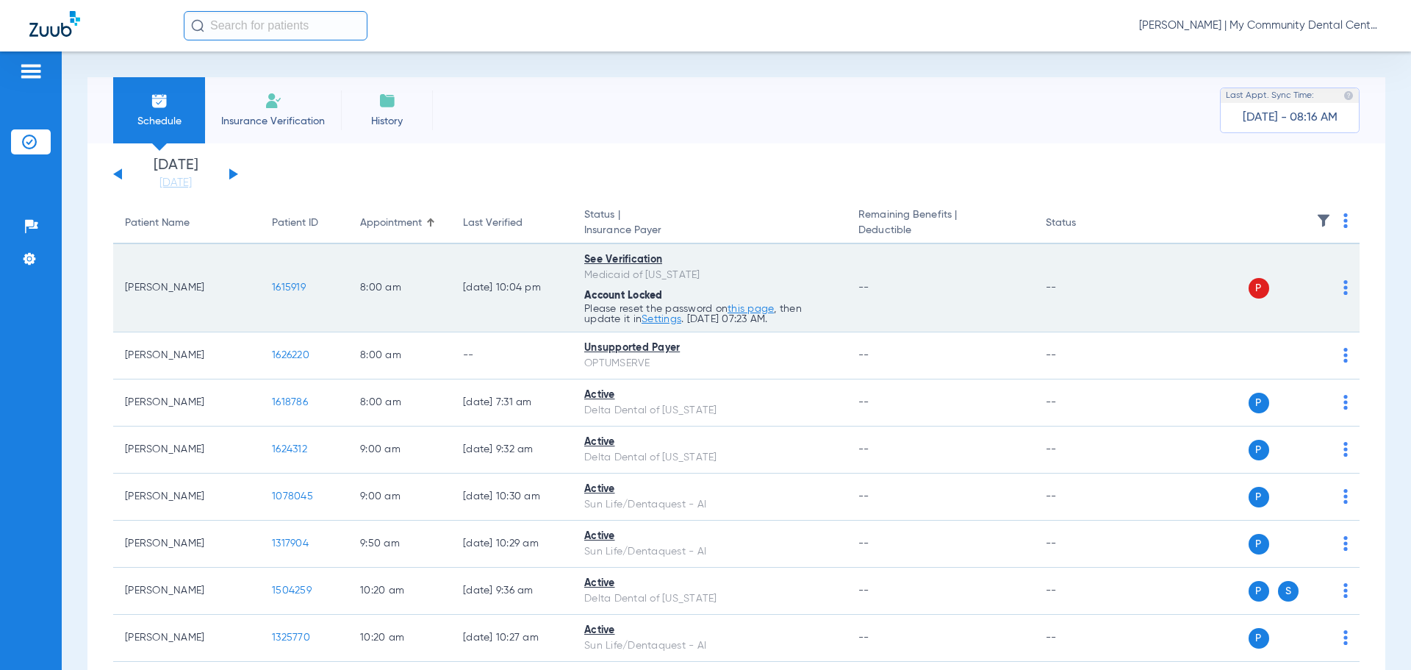
click at [1344, 283] on img at bounding box center [1346, 287] width 4 height 15
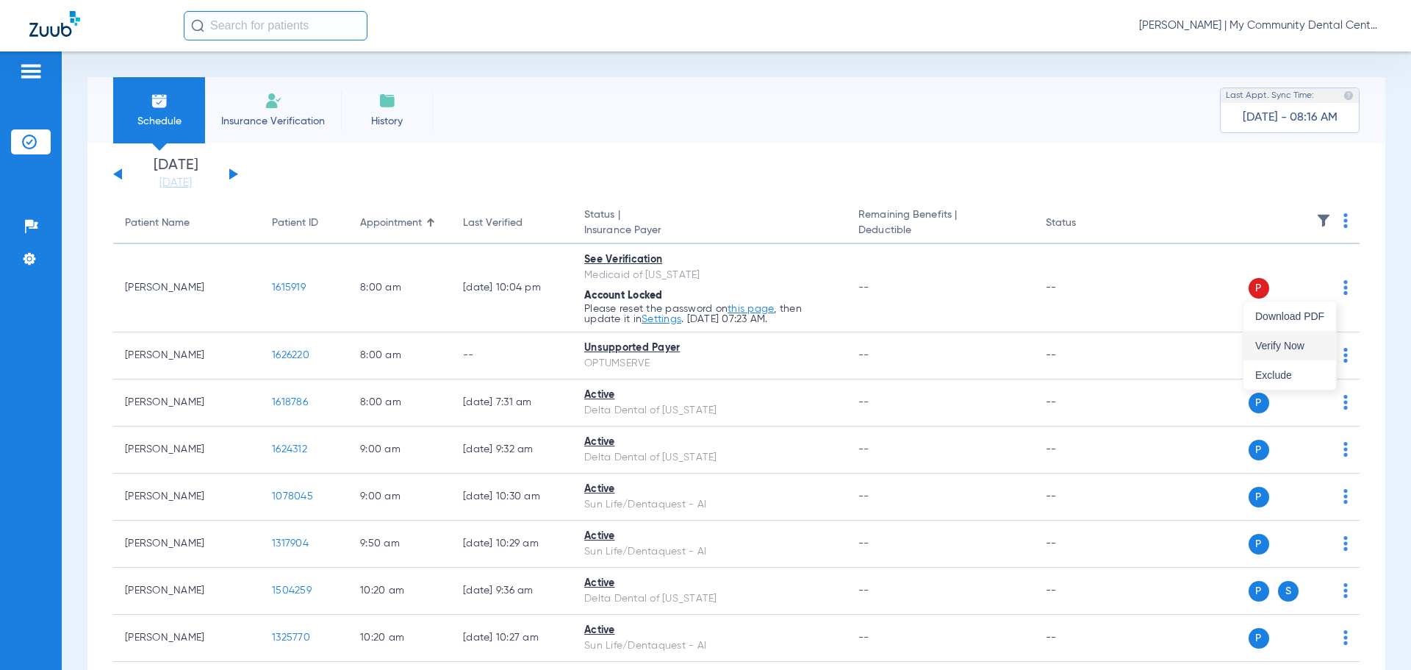
click at [1308, 336] on button "Verify Now" at bounding box center [1290, 345] width 93 height 29
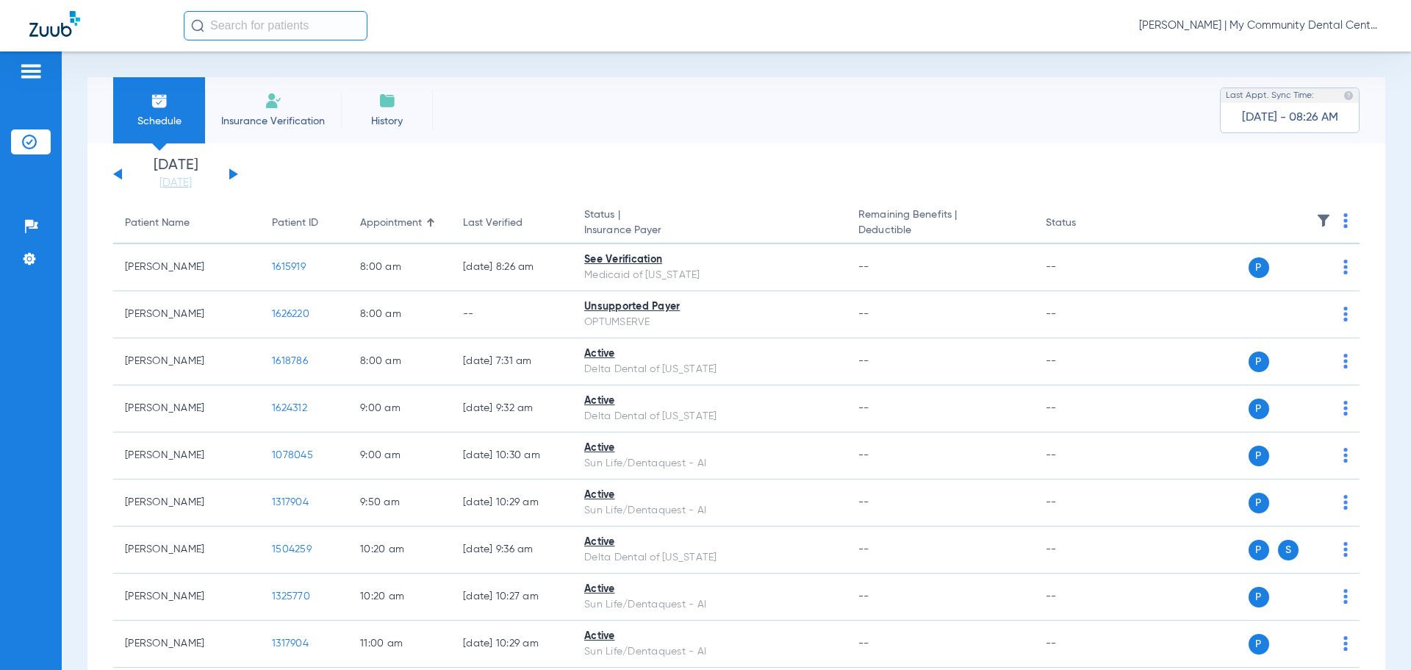
scroll to position [441, 0]
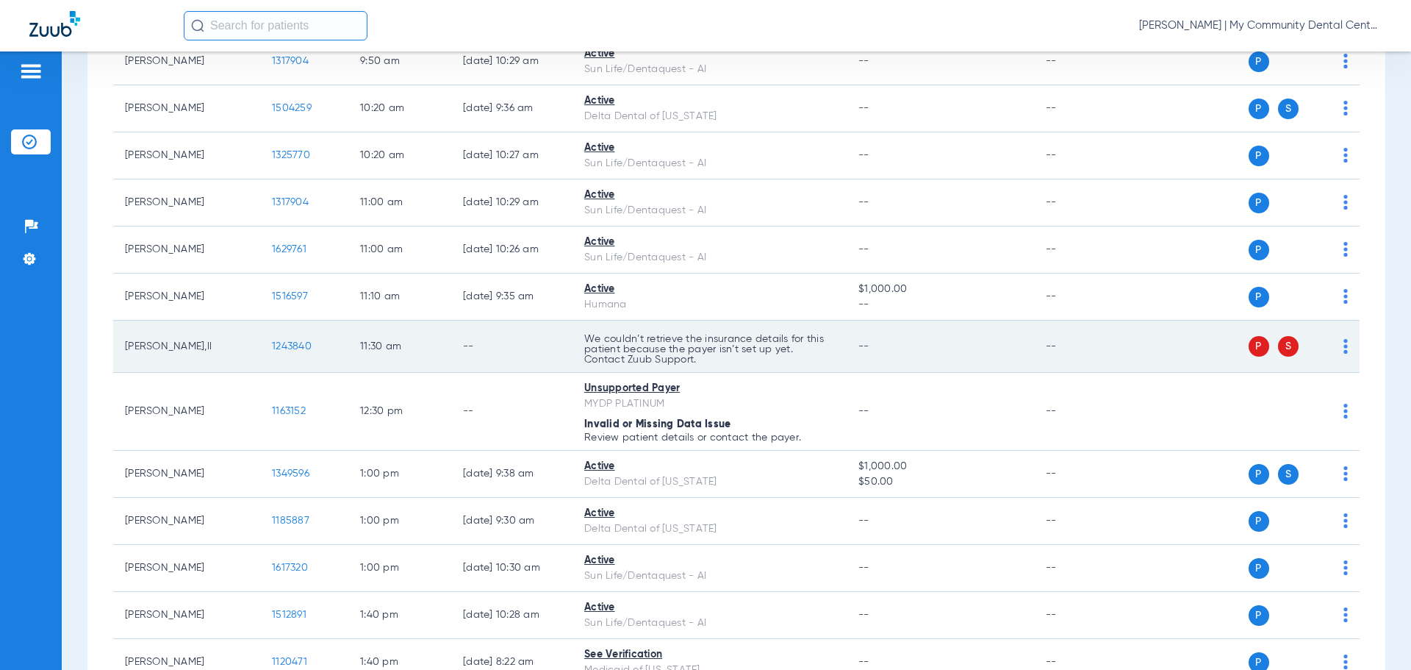
click at [1337, 350] on td "P S" at bounding box center [1247, 347] width 227 height 52
click at [1344, 351] on img at bounding box center [1346, 346] width 4 height 15
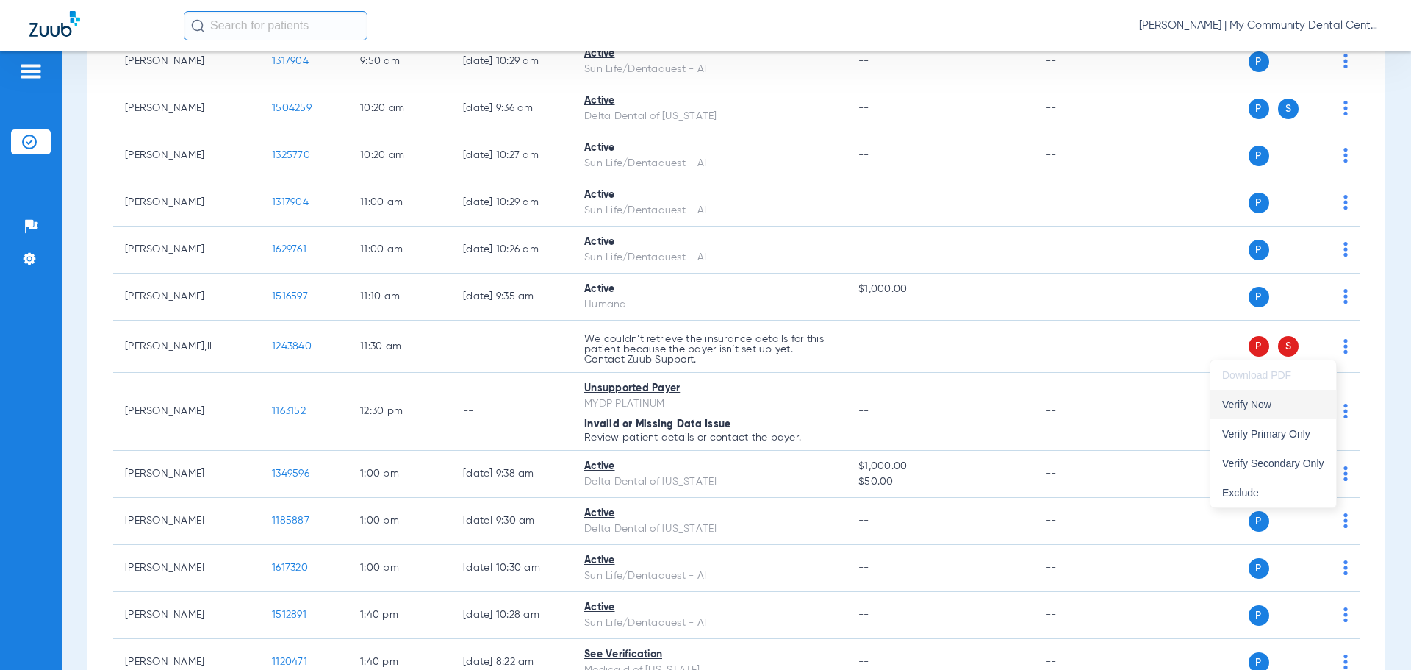
click at [1292, 404] on span "Verify Now" at bounding box center [1273, 404] width 102 height 10
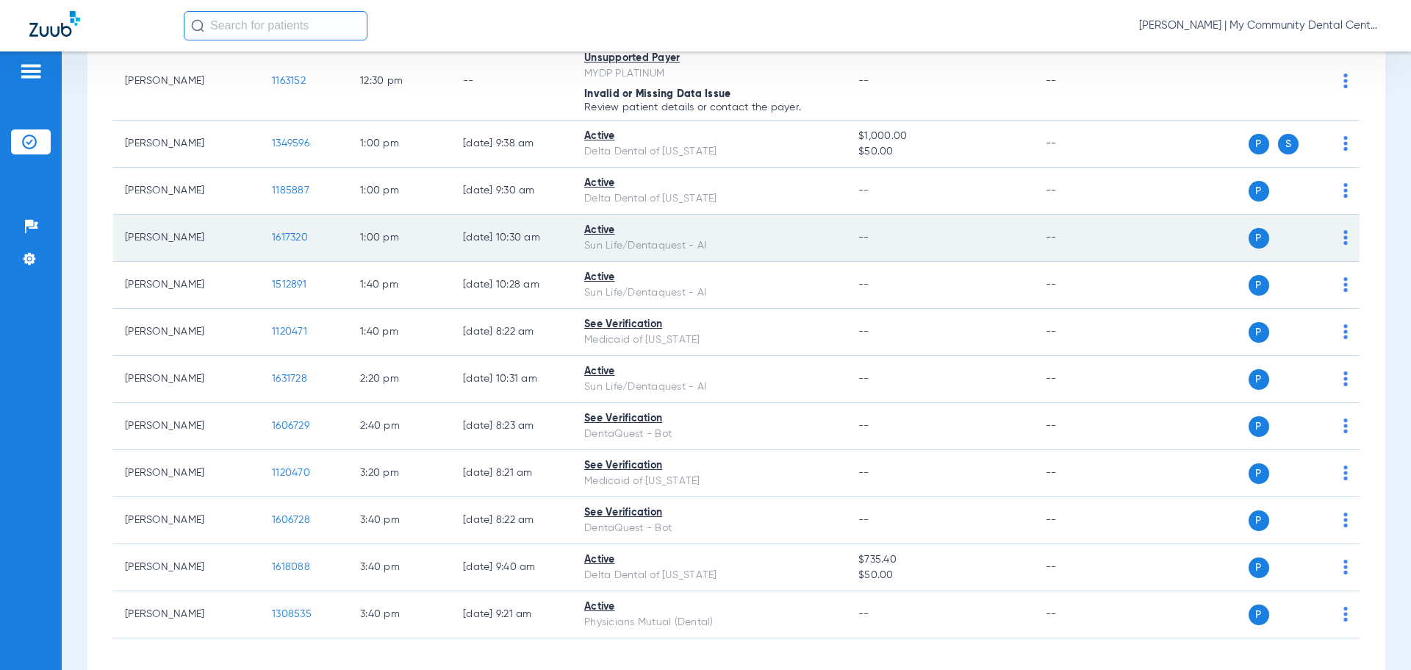
scroll to position [834, 0]
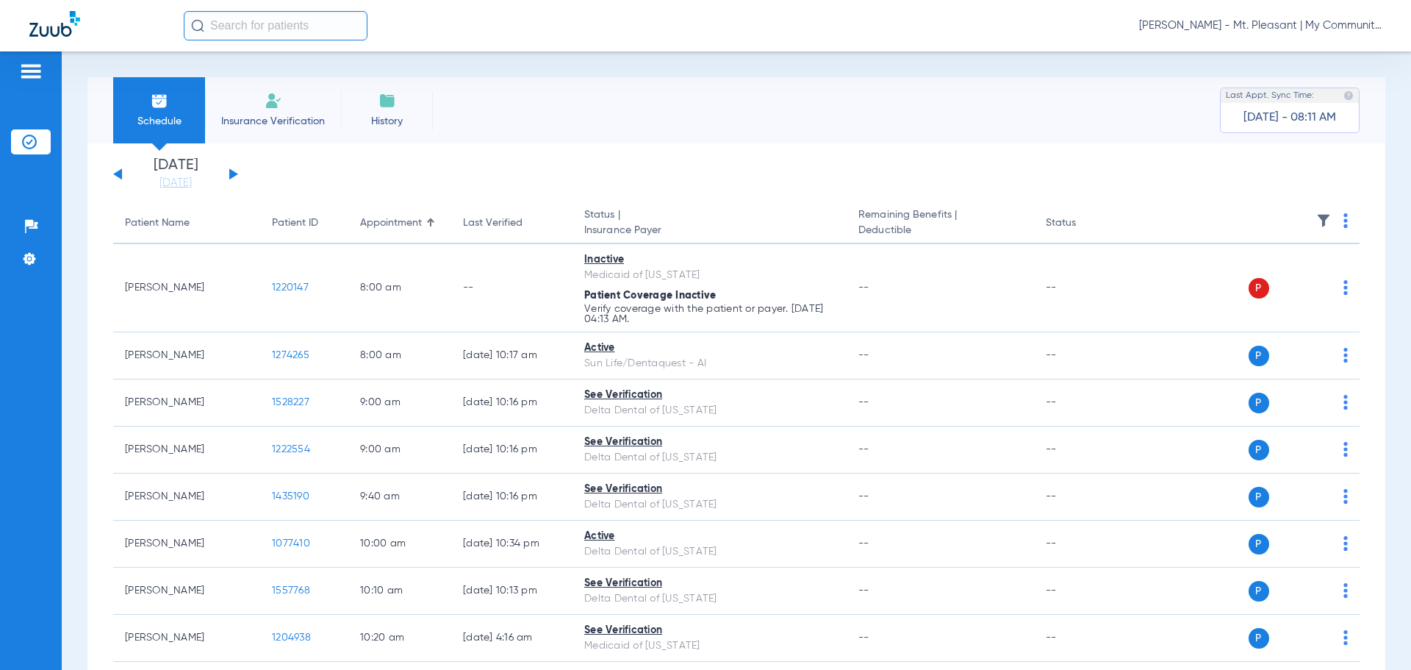
scroll to position [43, 0]
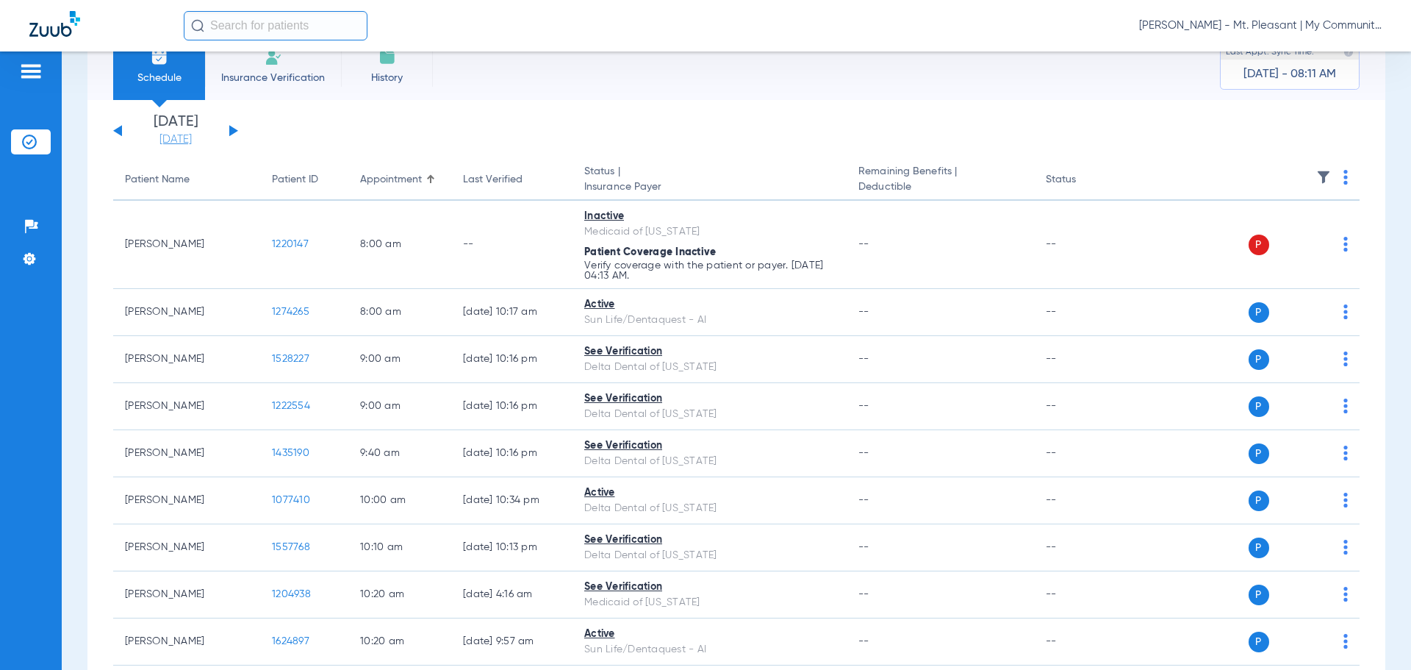
click at [176, 136] on link "[DATE]" at bounding box center [176, 139] width 88 height 15
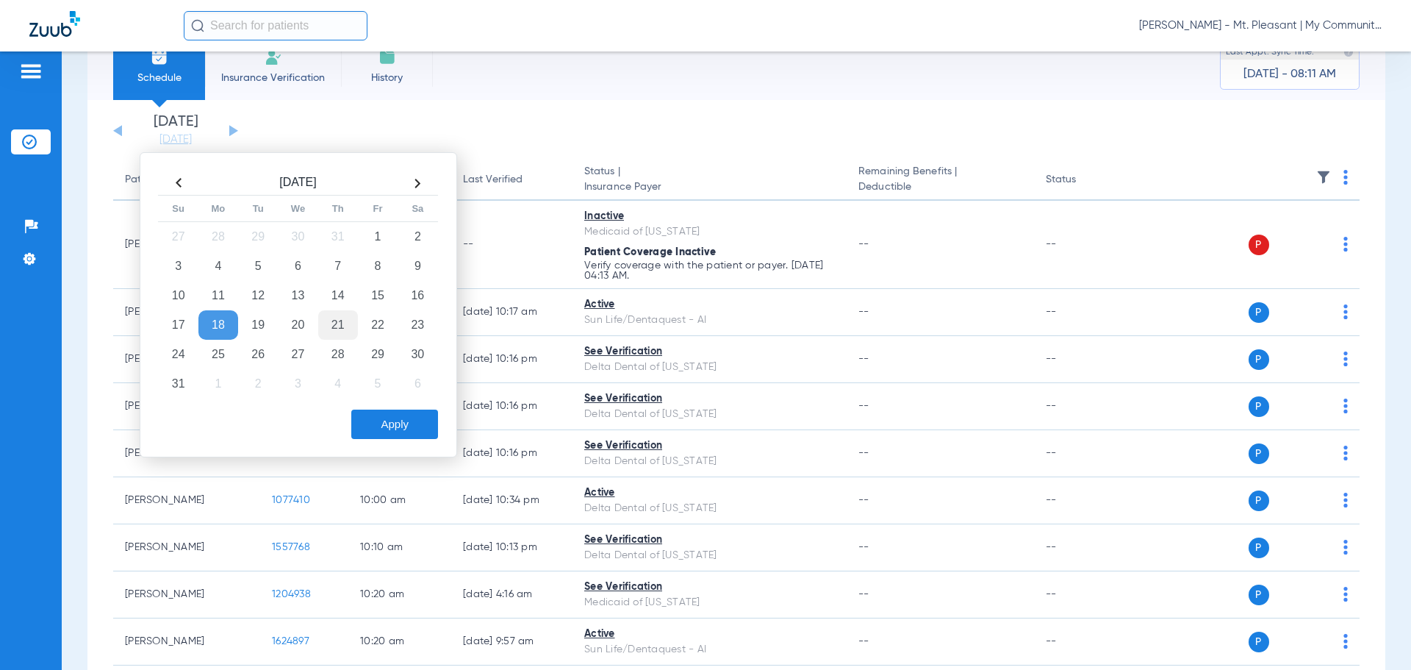
click at [323, 323] on td "21" at bounding box center [338, 324] width 40 height 29
click at [389, 423] on button "Apply" at bounding box center [394, 423] width 87 height 29
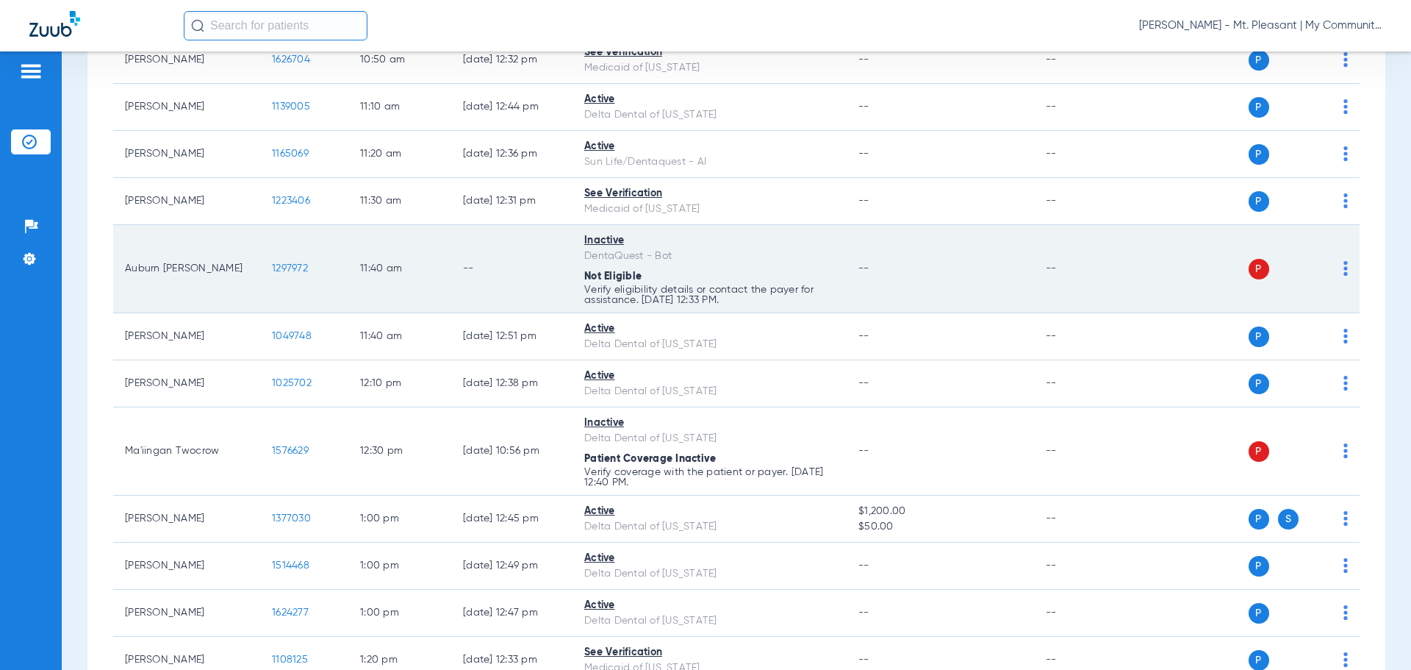
scroll to position [881, 0]
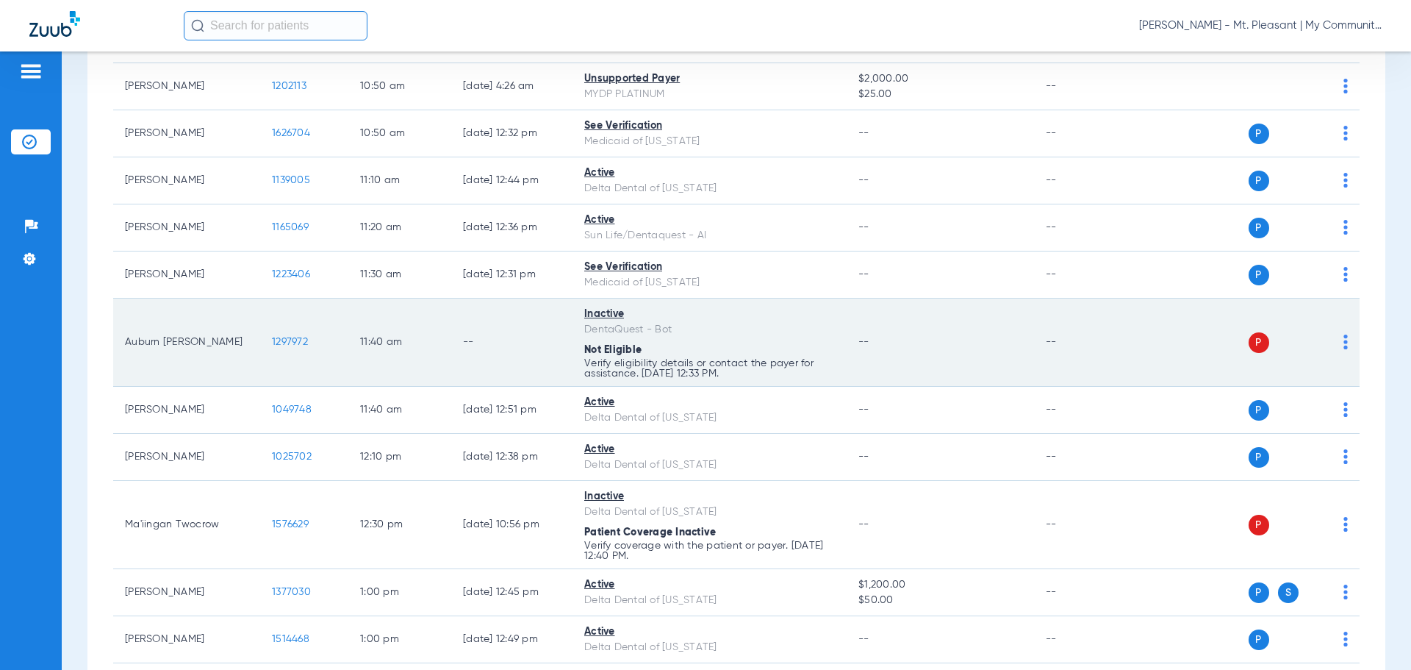
click at [1337, 337] on td "P S" at bounding box center [1247, 342] width 227 height 88
click at [1344, 343] on img at bounding box center [1346, 341] width 4 height 15
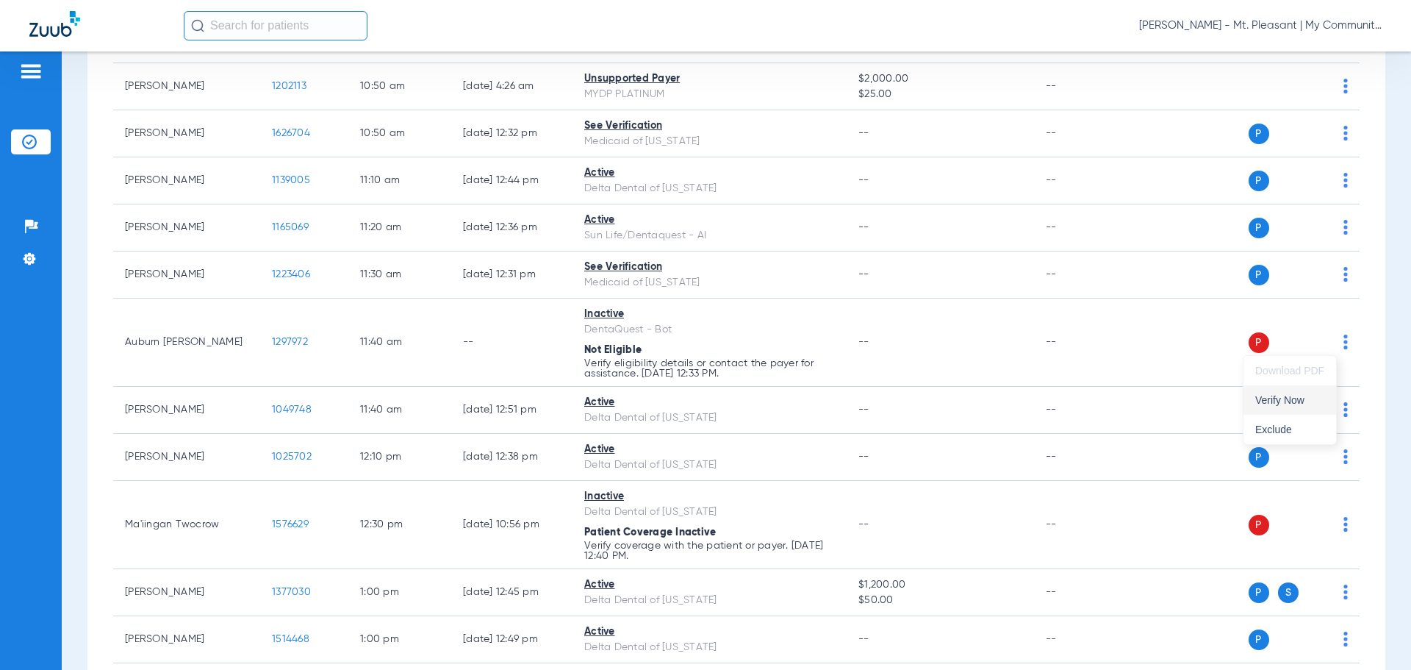
click at [1285, 398] on span "Verify Now" at bounding box center [1290, 400] width 69 height 10
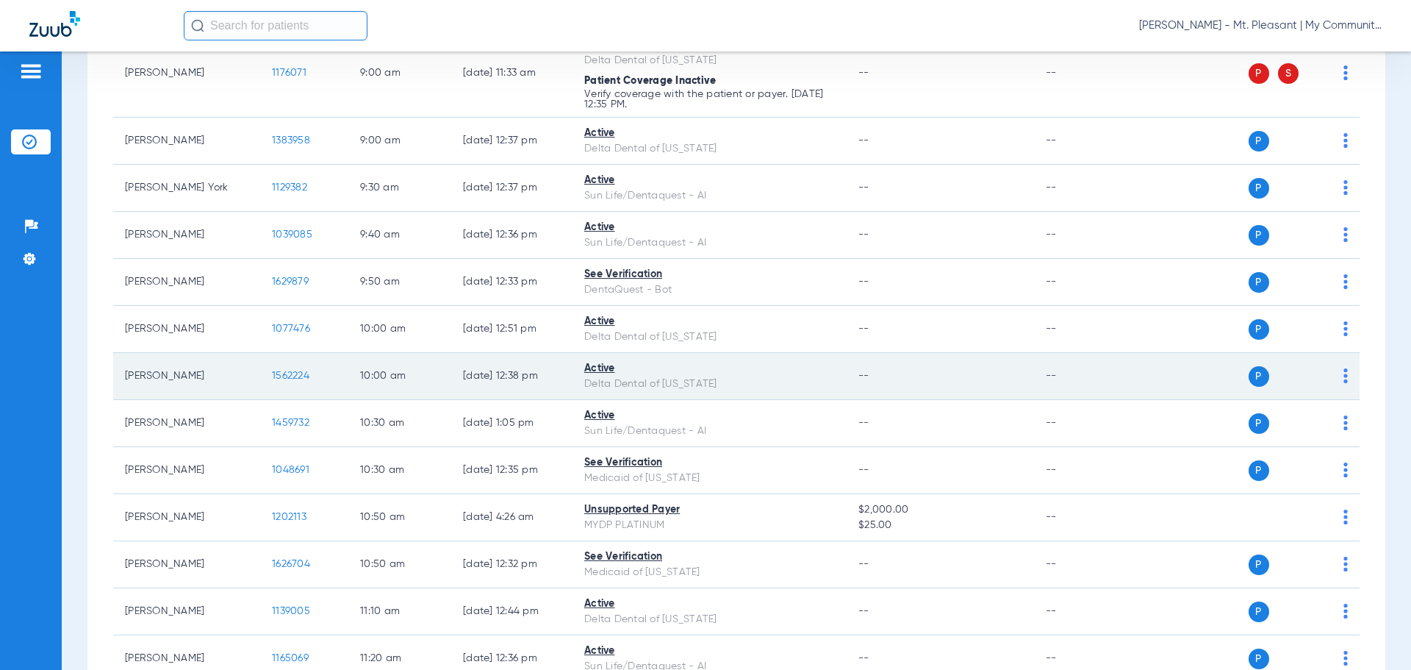
scroll to position [219, 0]
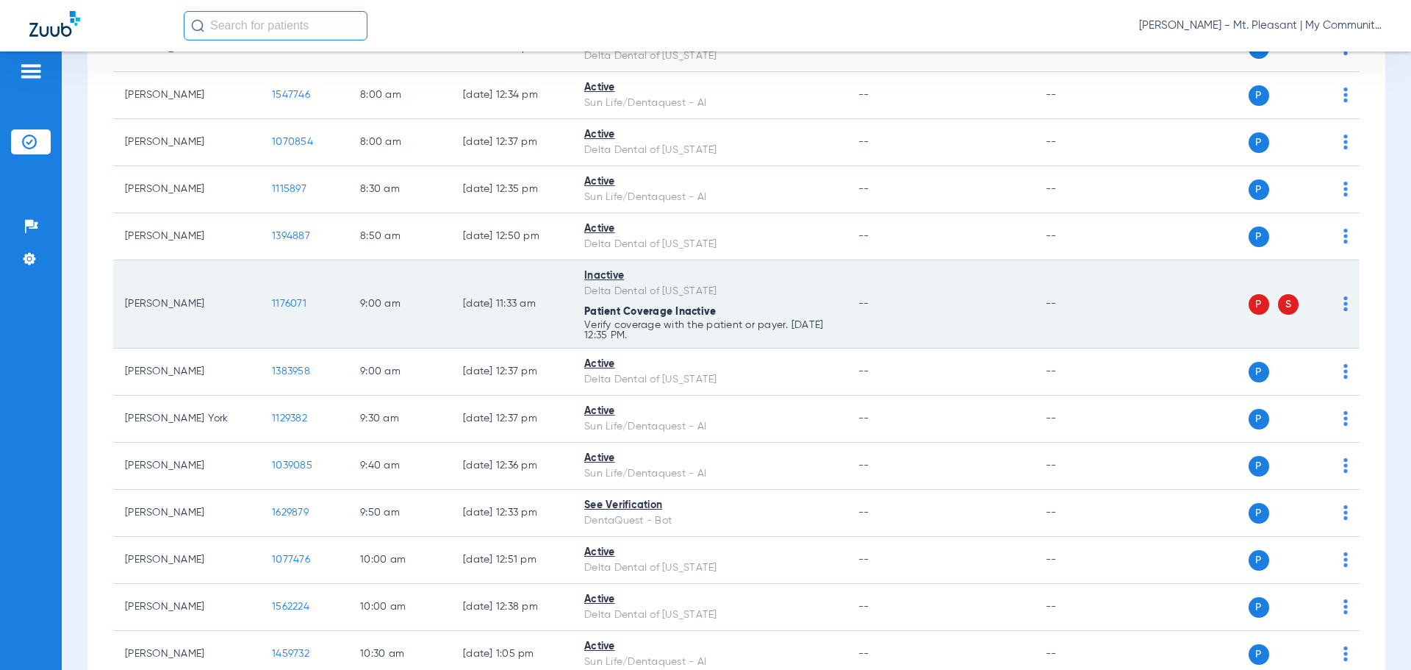
click at [1332, 301] on div "P S" at bounding box center [1241, 304] width 215 height 21
click at [1344, 301] on img at bounding box center [1346, 303] width 4 height 15
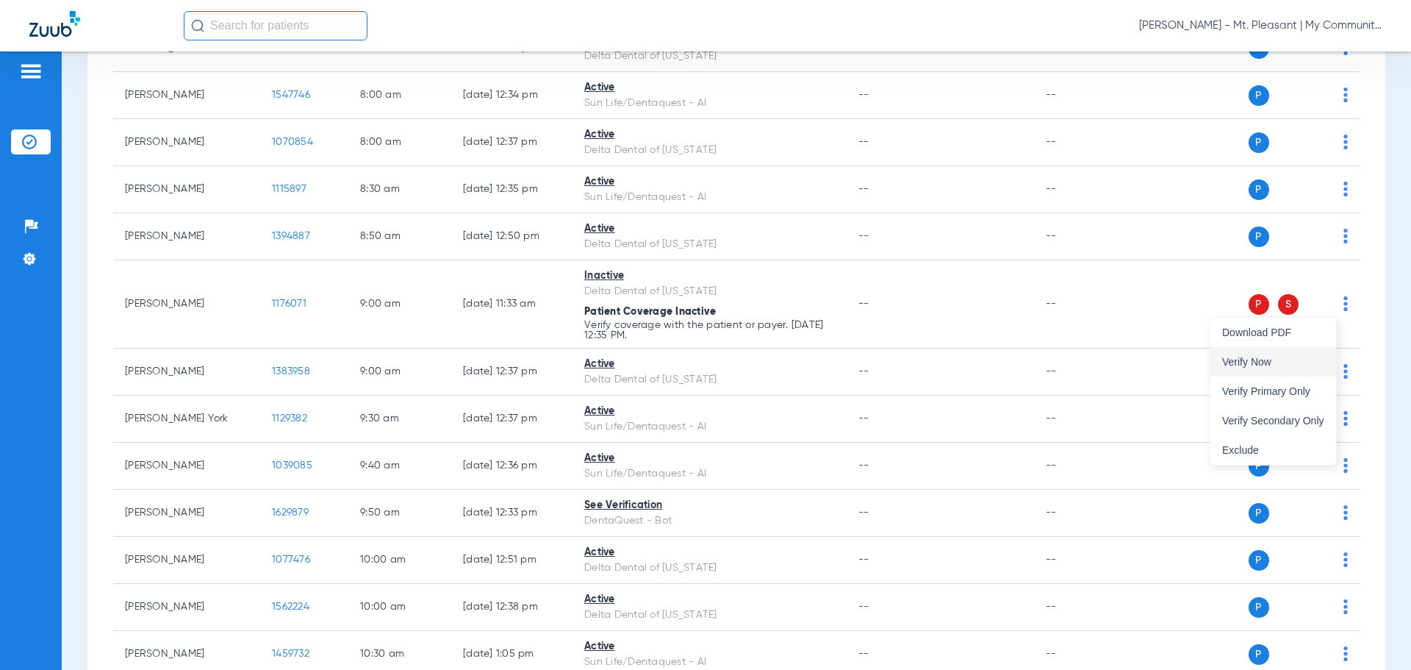
click at [1277, 354] on button "Verify Now" at bounding box center [1274, 361] width 126 height 29
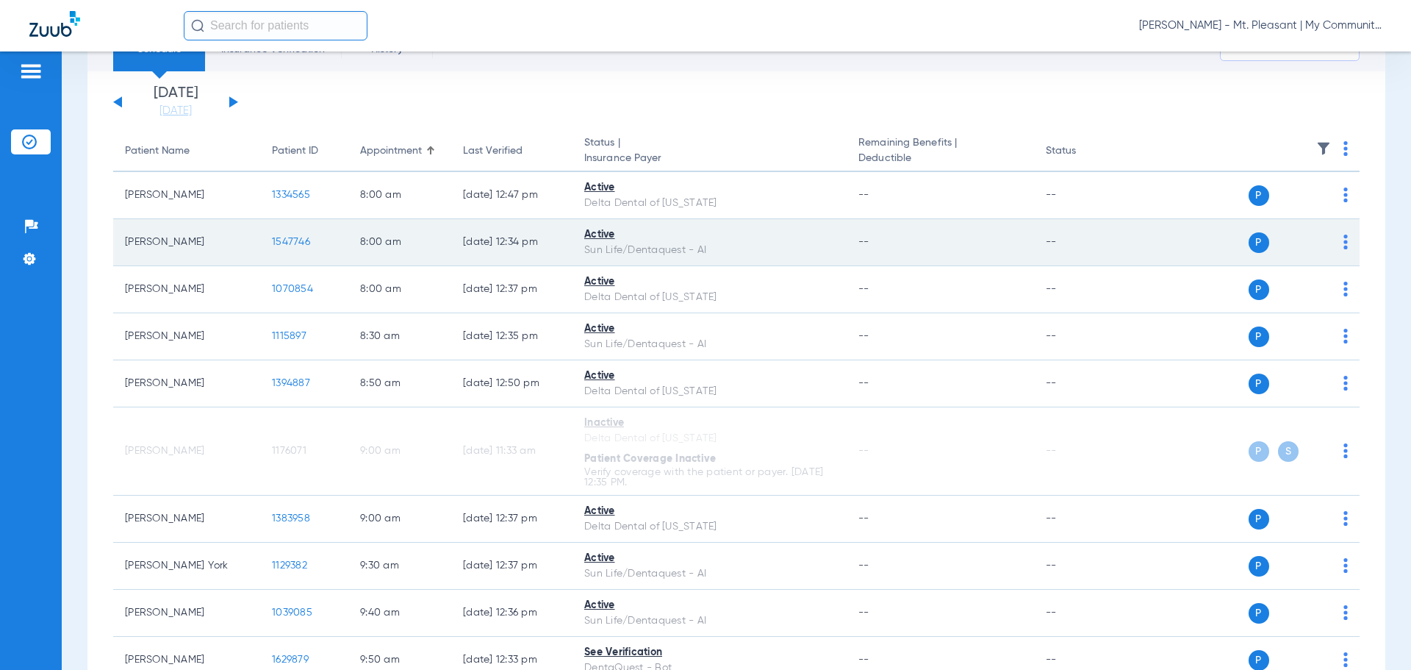
scroll to position [0, 0]
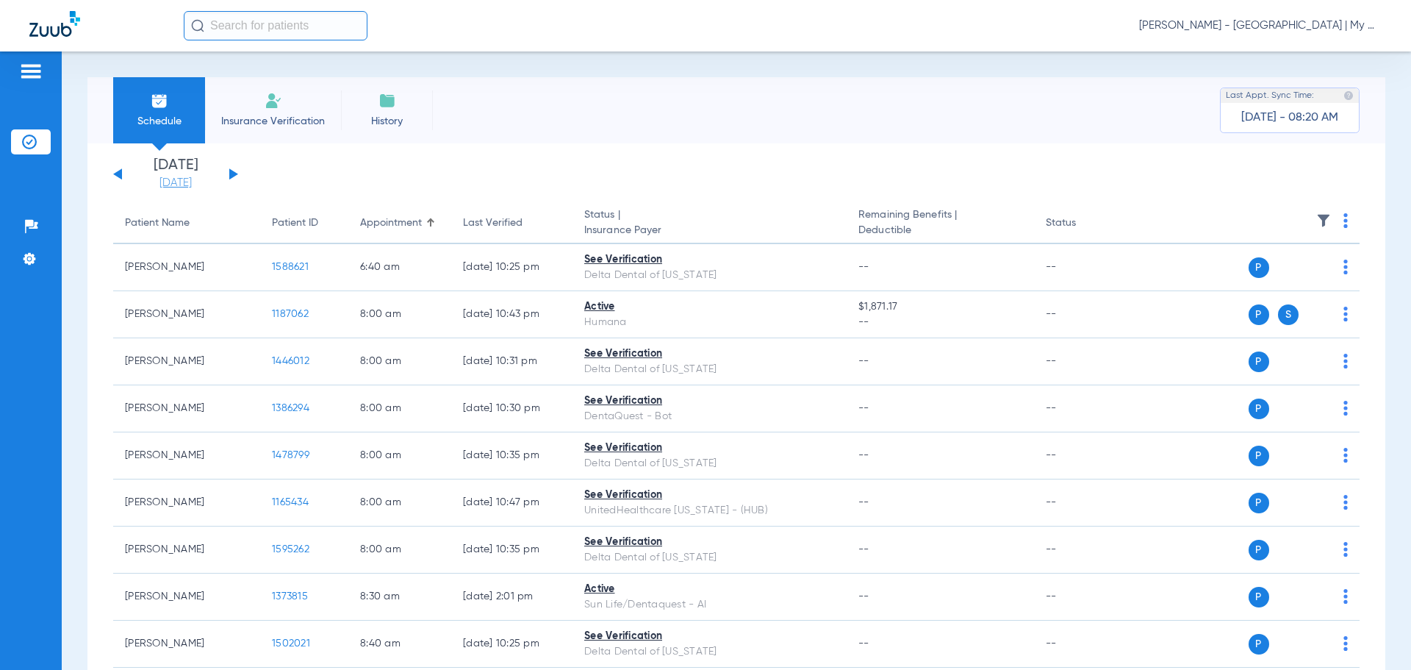
click at [198, 186] on link "[DATE]" at bounding box center [176, 183] width 88 height 15
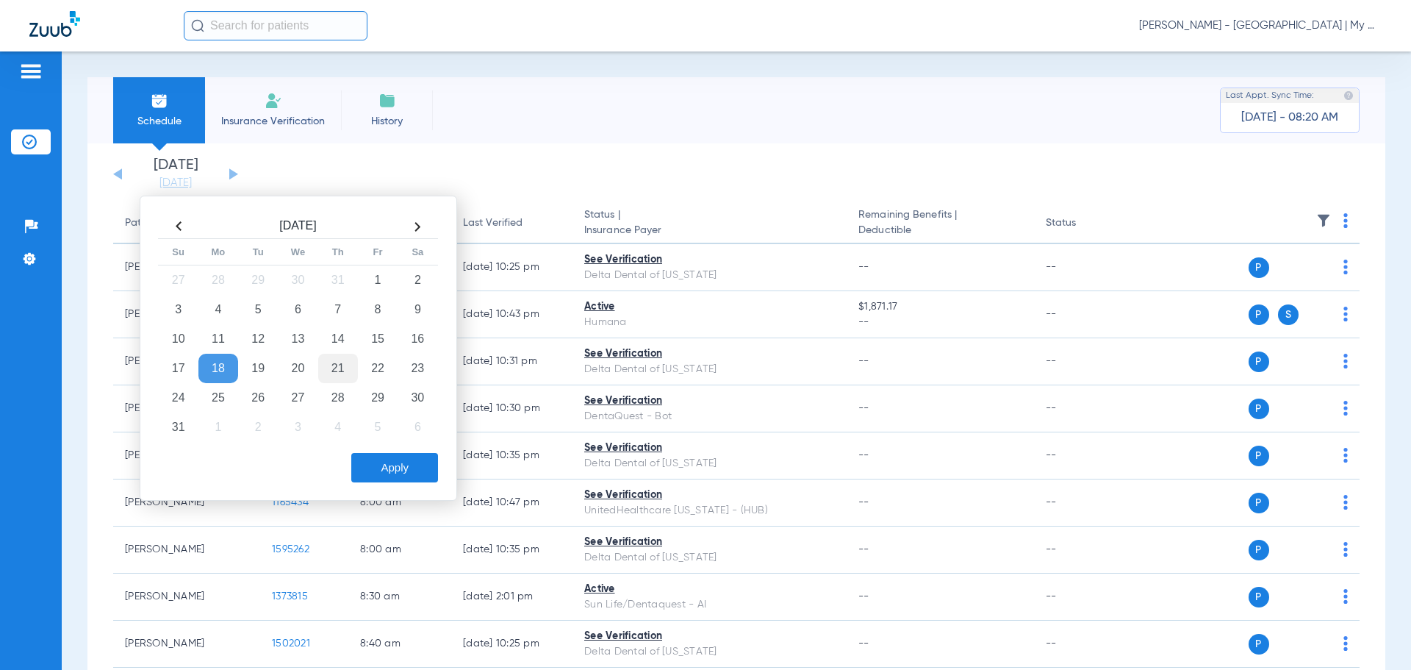
click at [333, 379] on td "21" at bounding box center [338, 368] width 40 height 29
click at [401, 471] on button "Apply" at bounding box center [394, 467] width 87 height 29
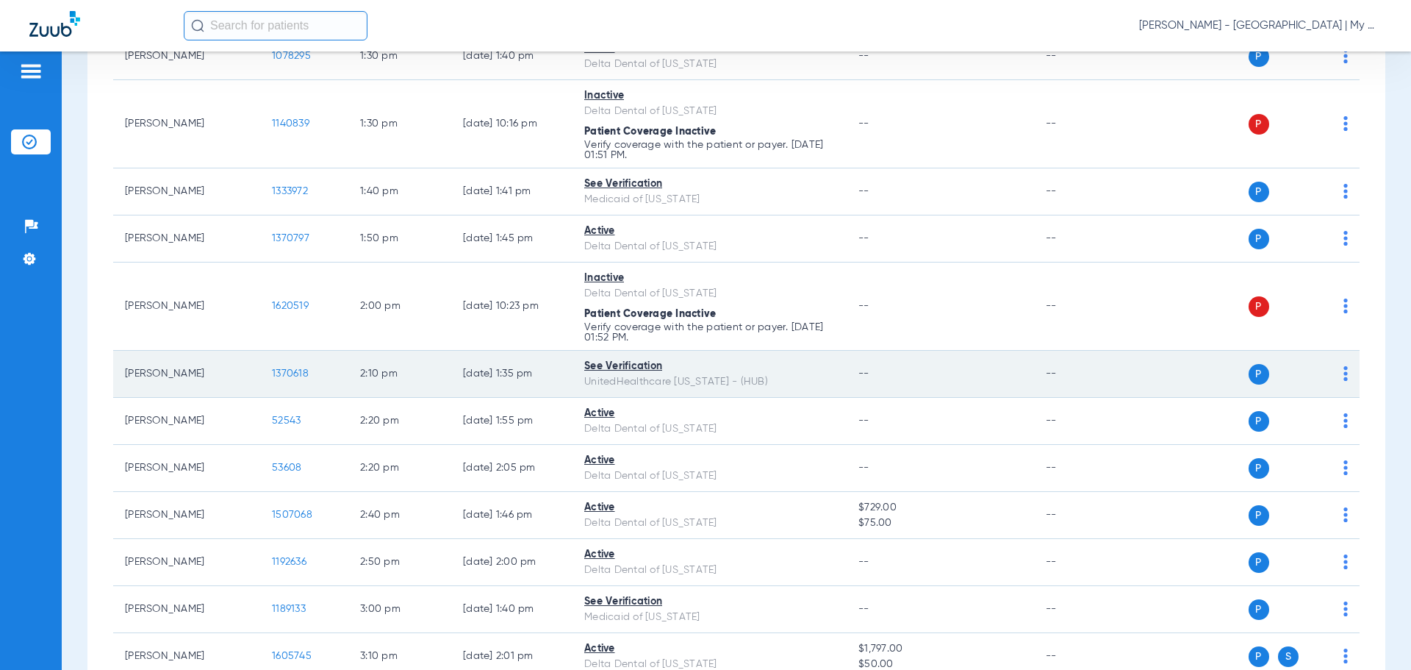
scroll to position [1964, 0]
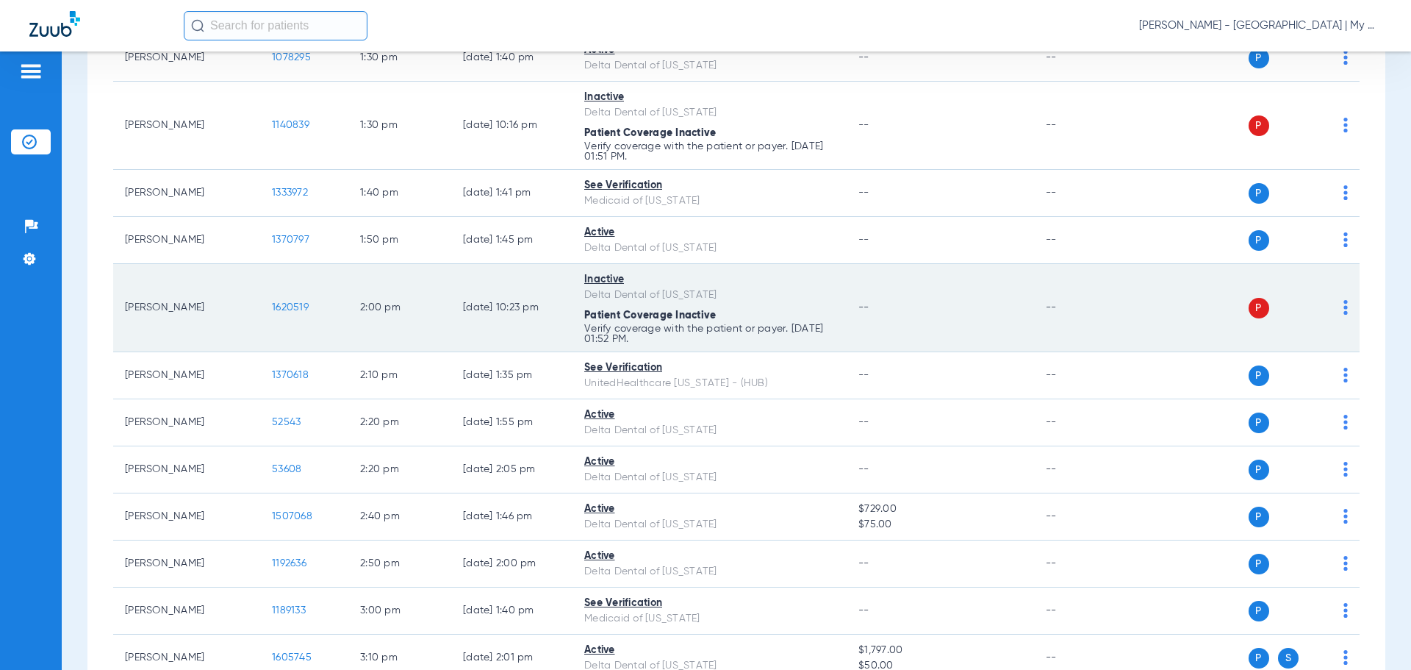
click at [1339, 311] on td "P S" at bounding box center [1247, 308] width 227 height 88
click at [1344, 311] on img at bounding box center [1346, 307] width 4 height 15
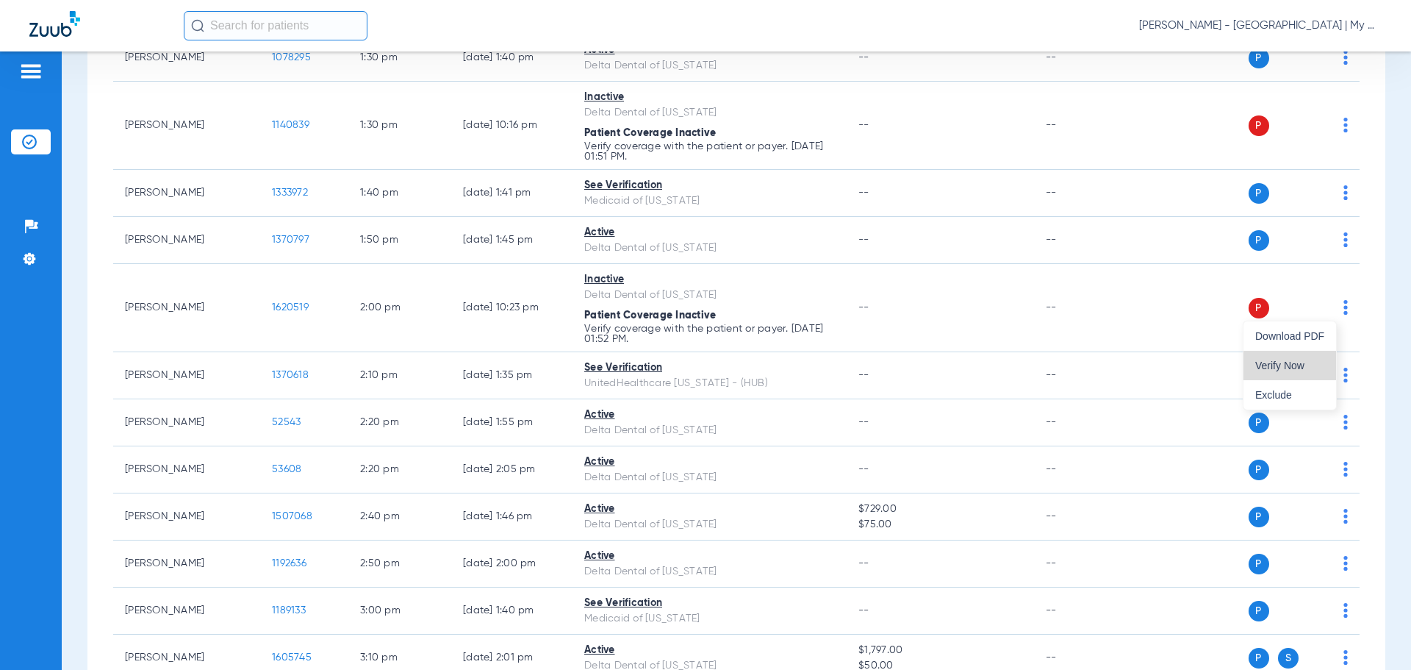
click at [1321, 351] on button "Verify Now" at bounding box center [1290, 365] width 93 height 29
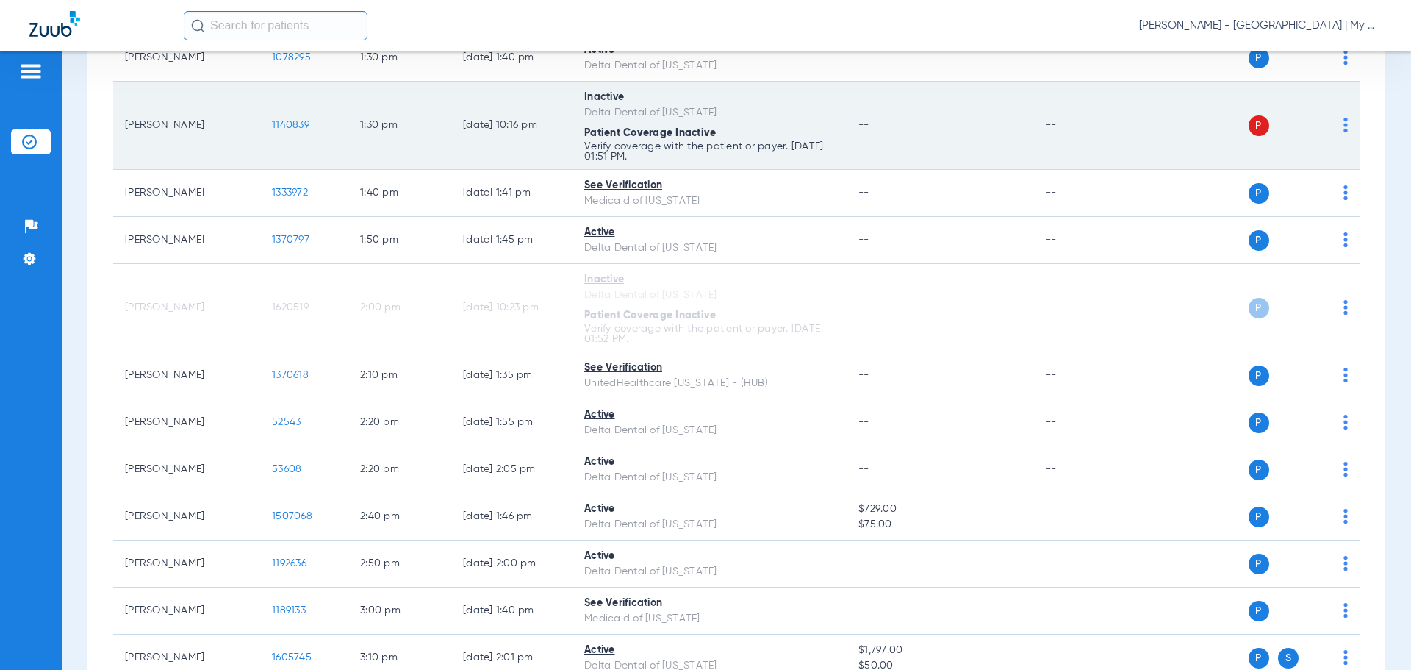
click at [1331, 127] on div "P S" at bounding box center [1241, 125] width 215 height 21
click at [1344, 123] on img at bounding box center [1346, 125] width 4 height 15
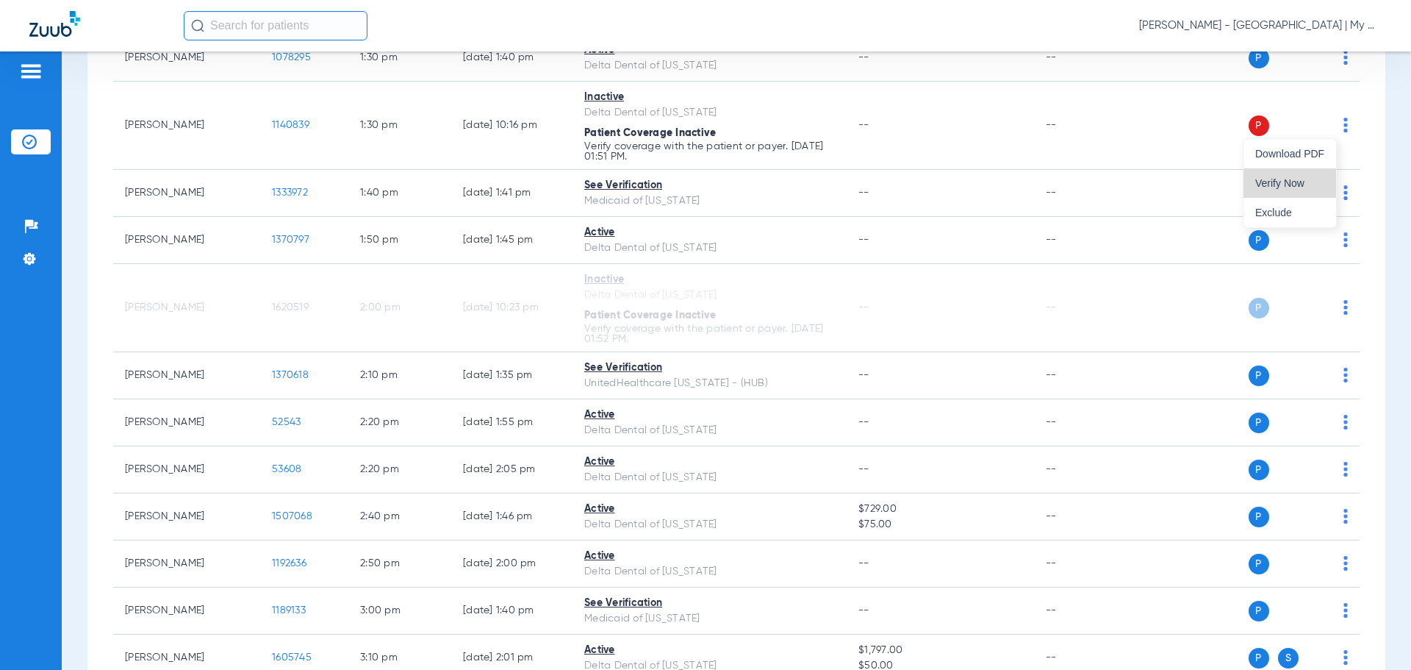
click at [1294, 185] on span "Verify Now" at bounding box center [1290, 183] width 69 height 10
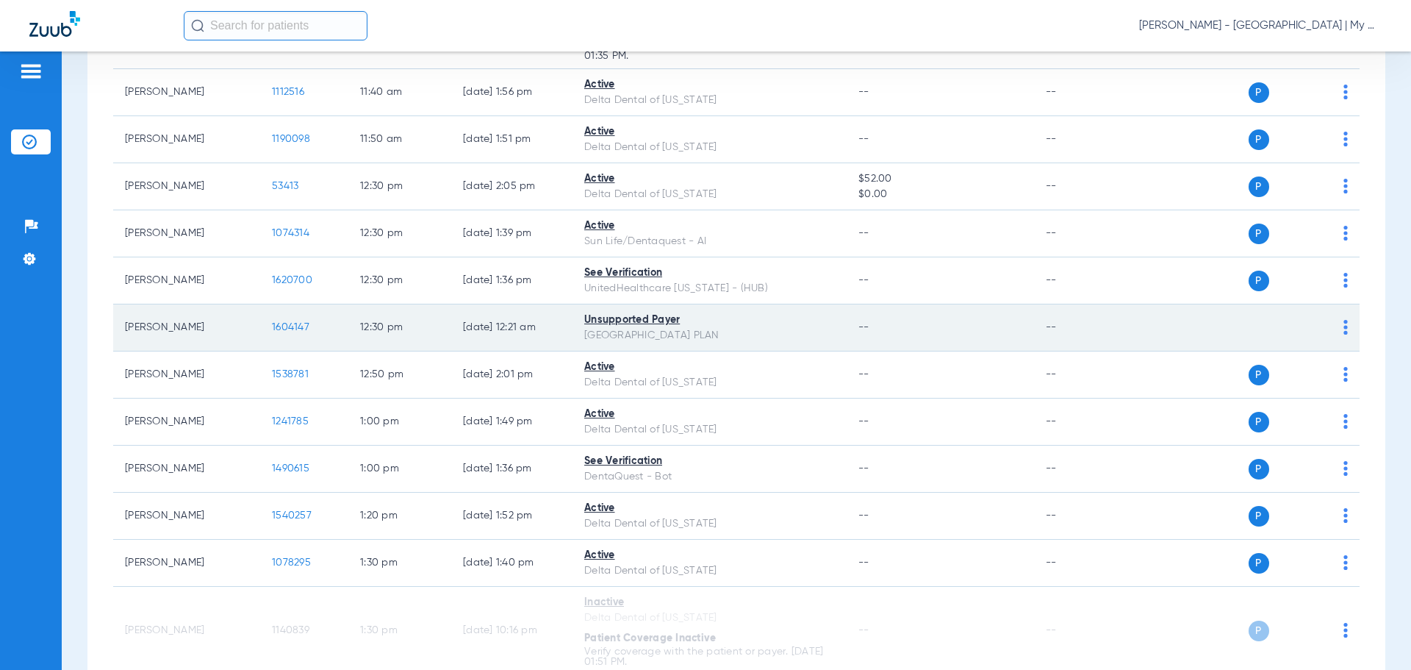
scroll to position [1229, 0]
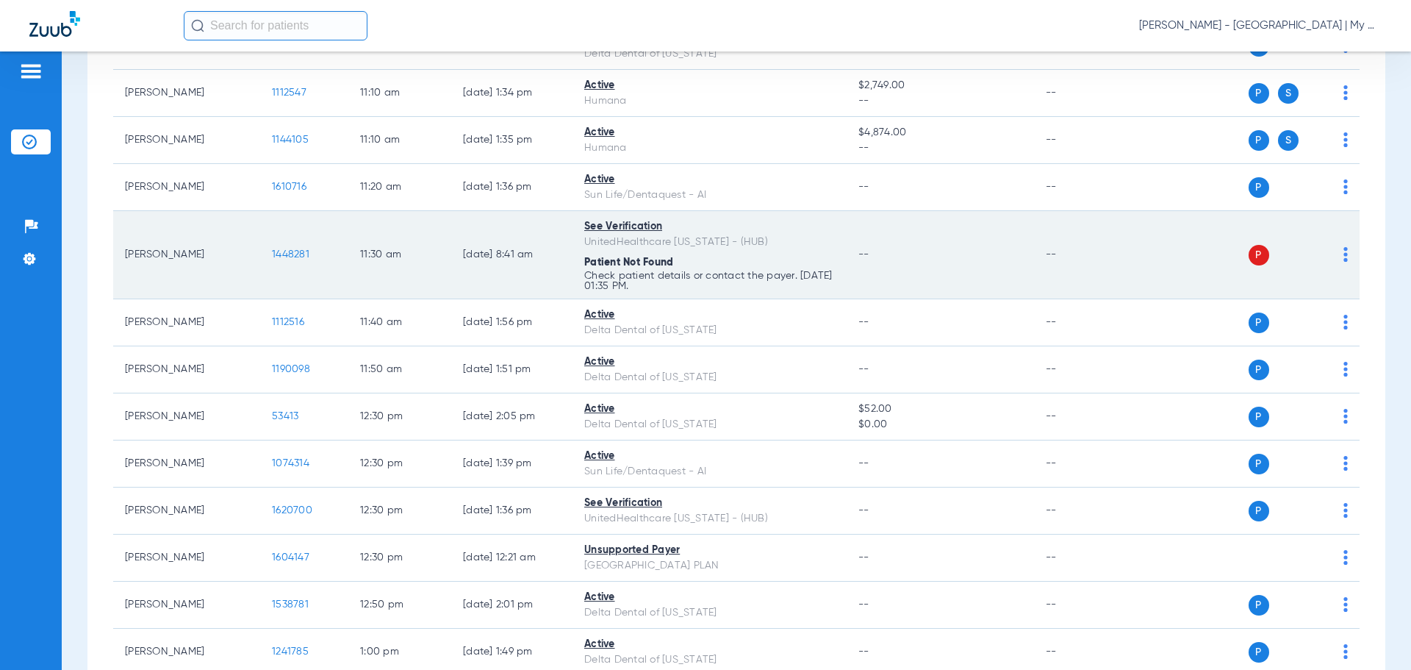
click at [1344, 251] on img at bounding box center [1346, 254] width 4 height 15
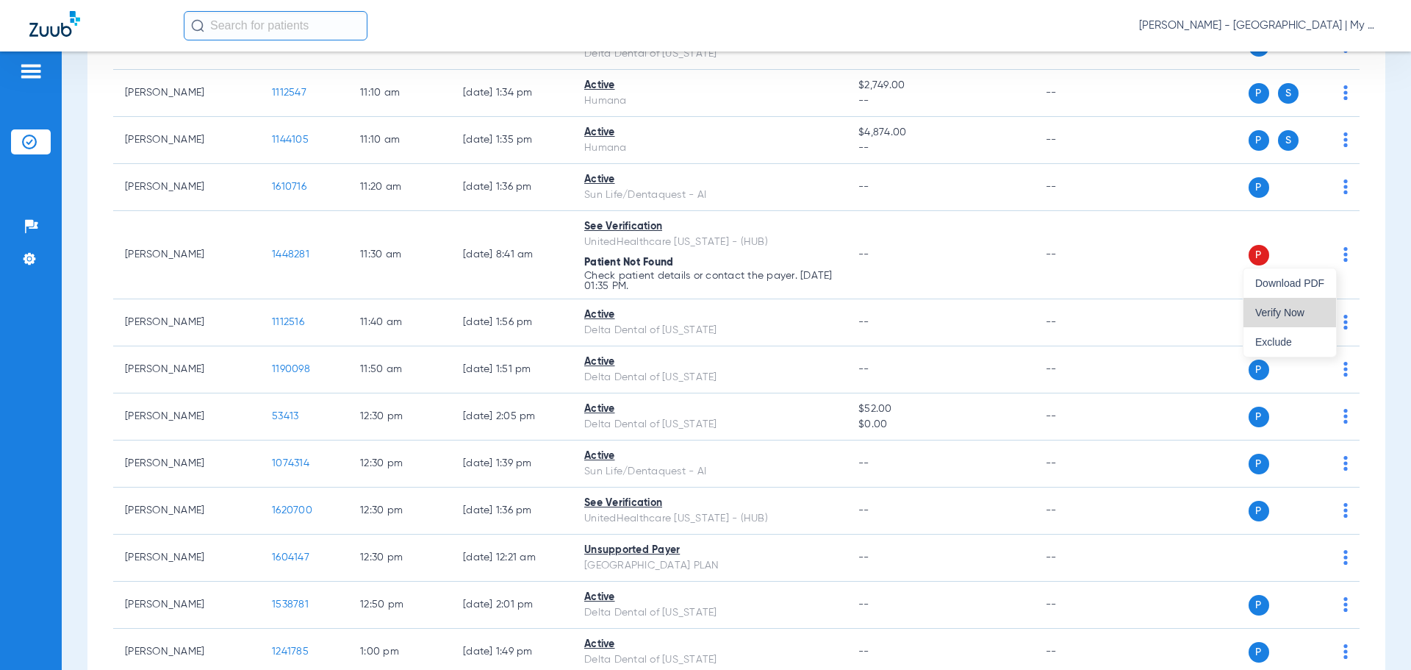
click at [1295, 298] on button "Verify Now" at bounding box center [1290, 312] width 93 height 29
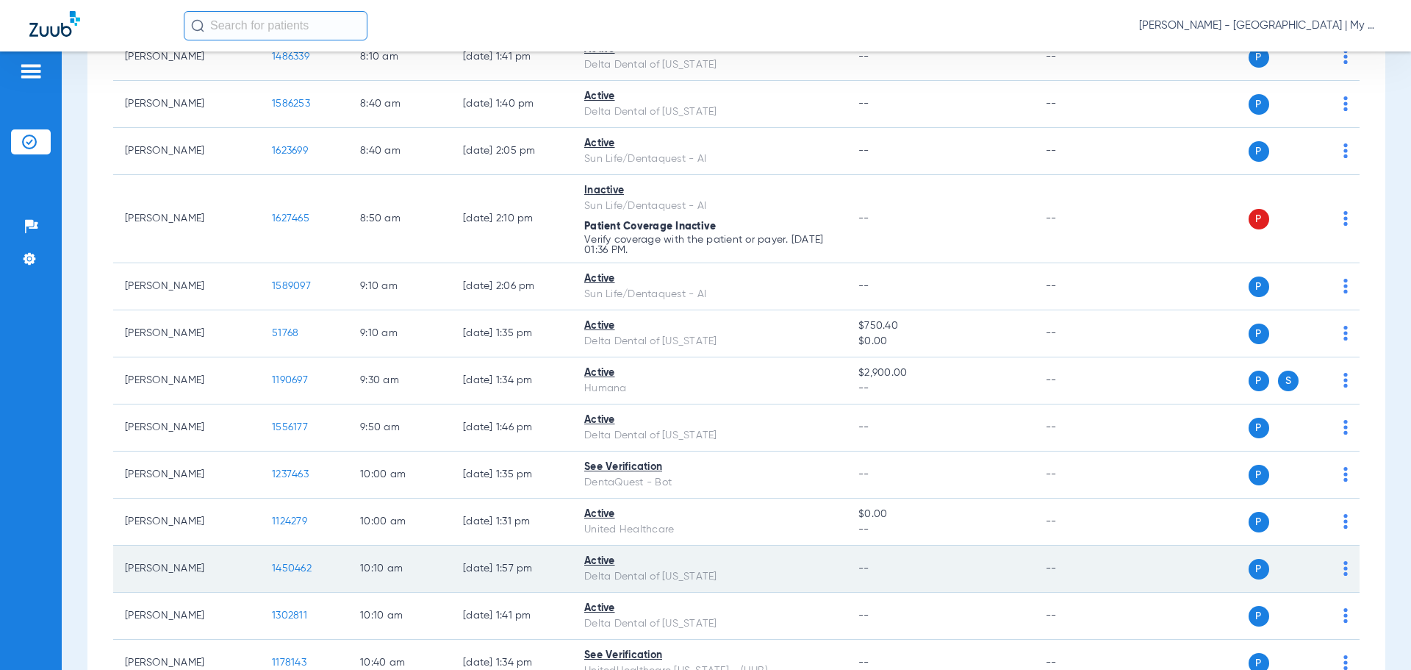
scroll to position [420, 0]
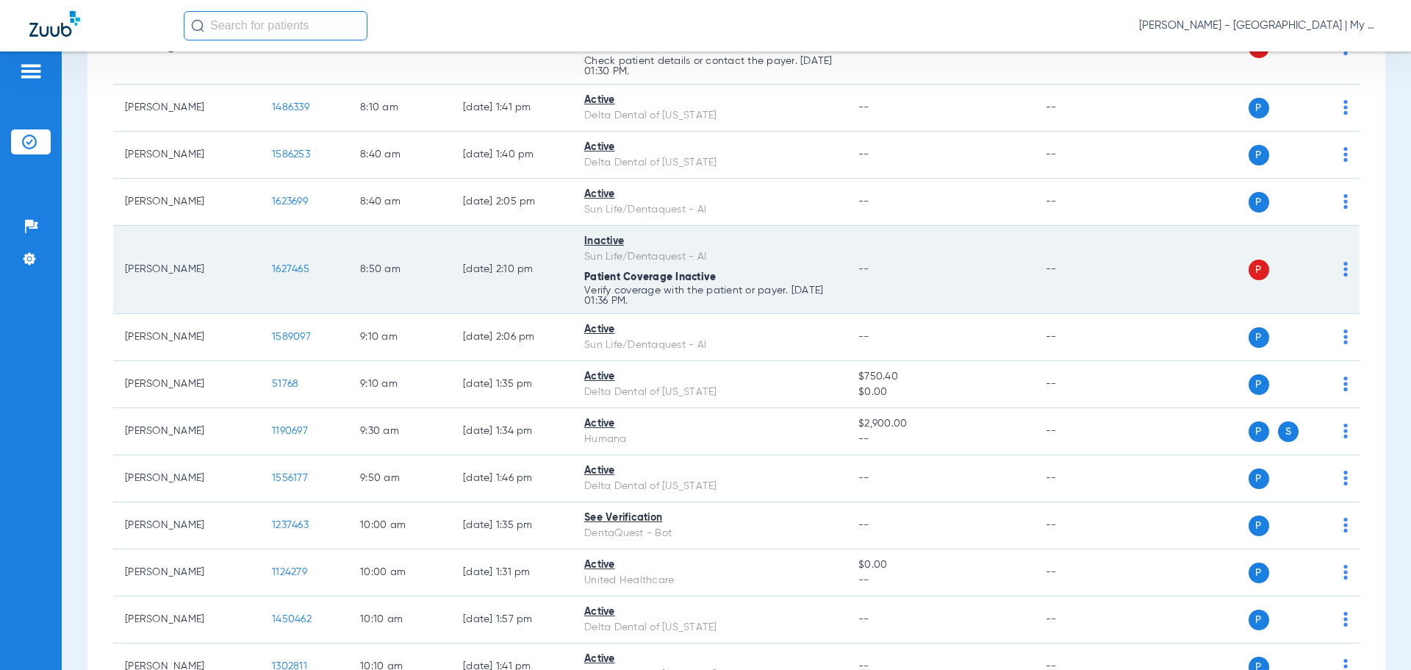
click at [1344, 272] on img at bounding box center [1346, 269] width 4 height 15
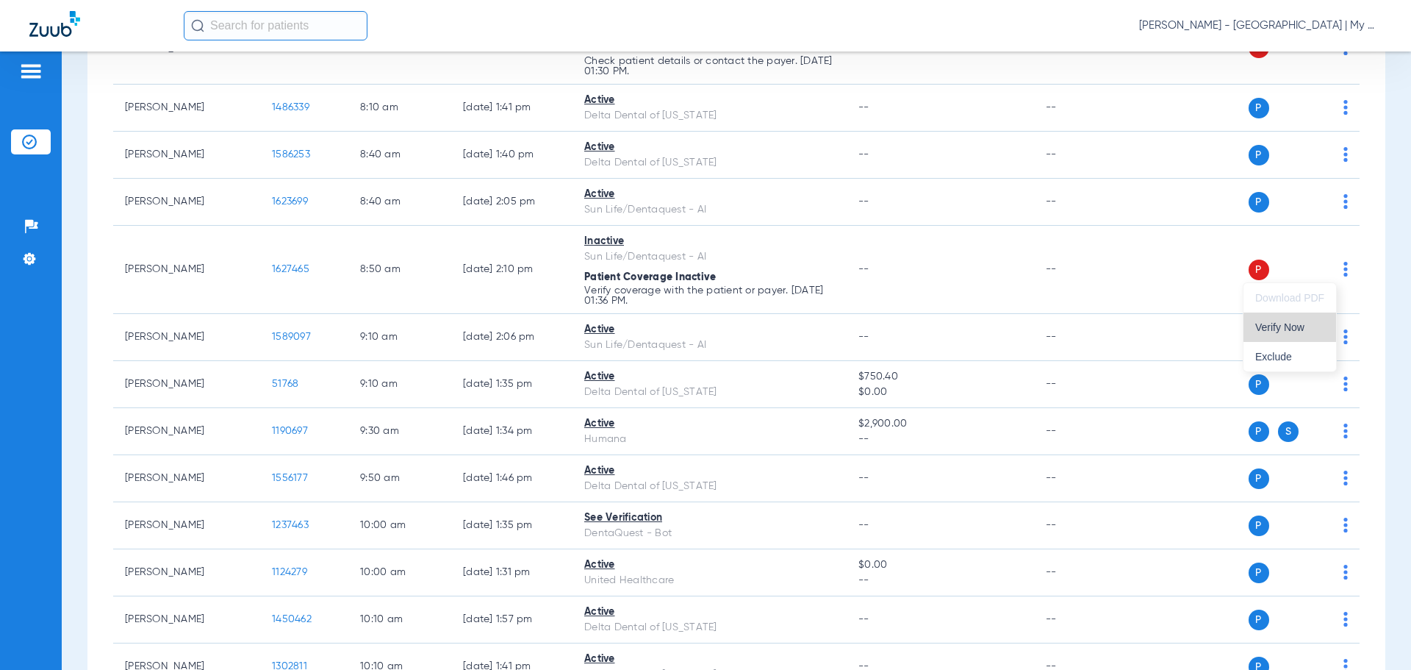
click at [1293, 324] on span "Verify Now" at bounding box center [1290, 327] width 69 height 10
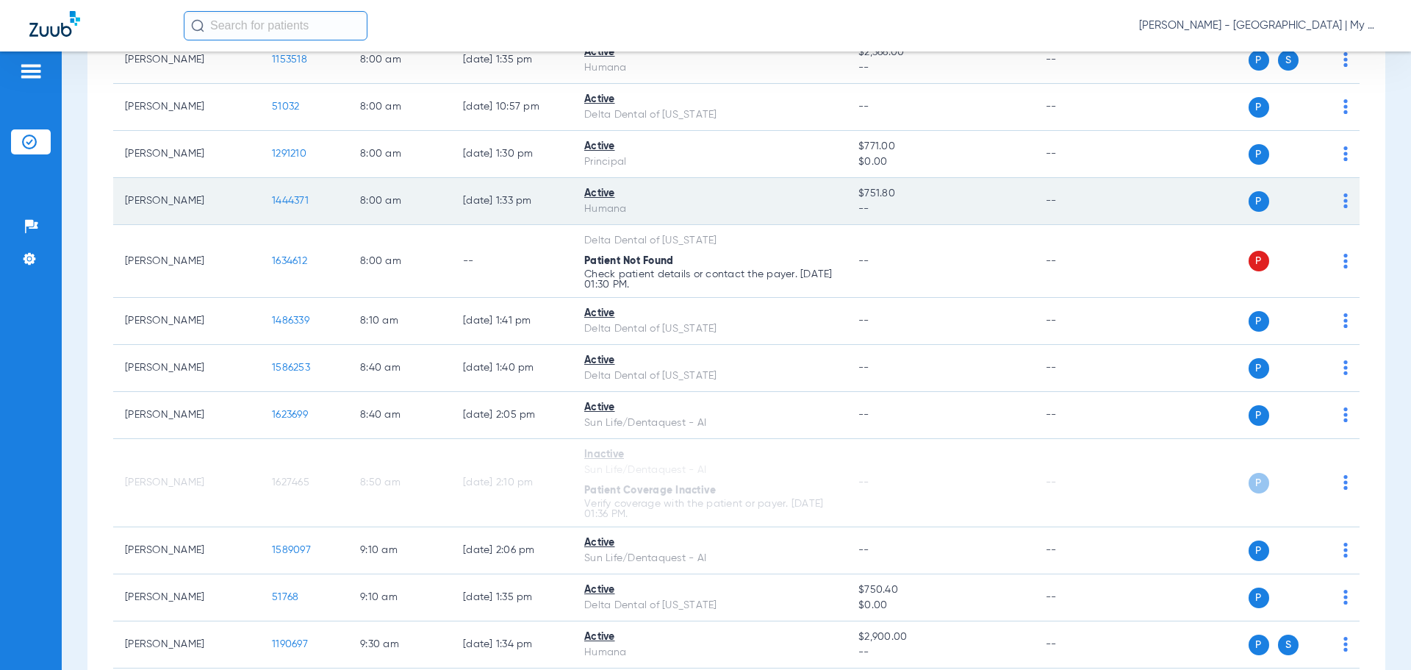
scroll to position [200, 0]
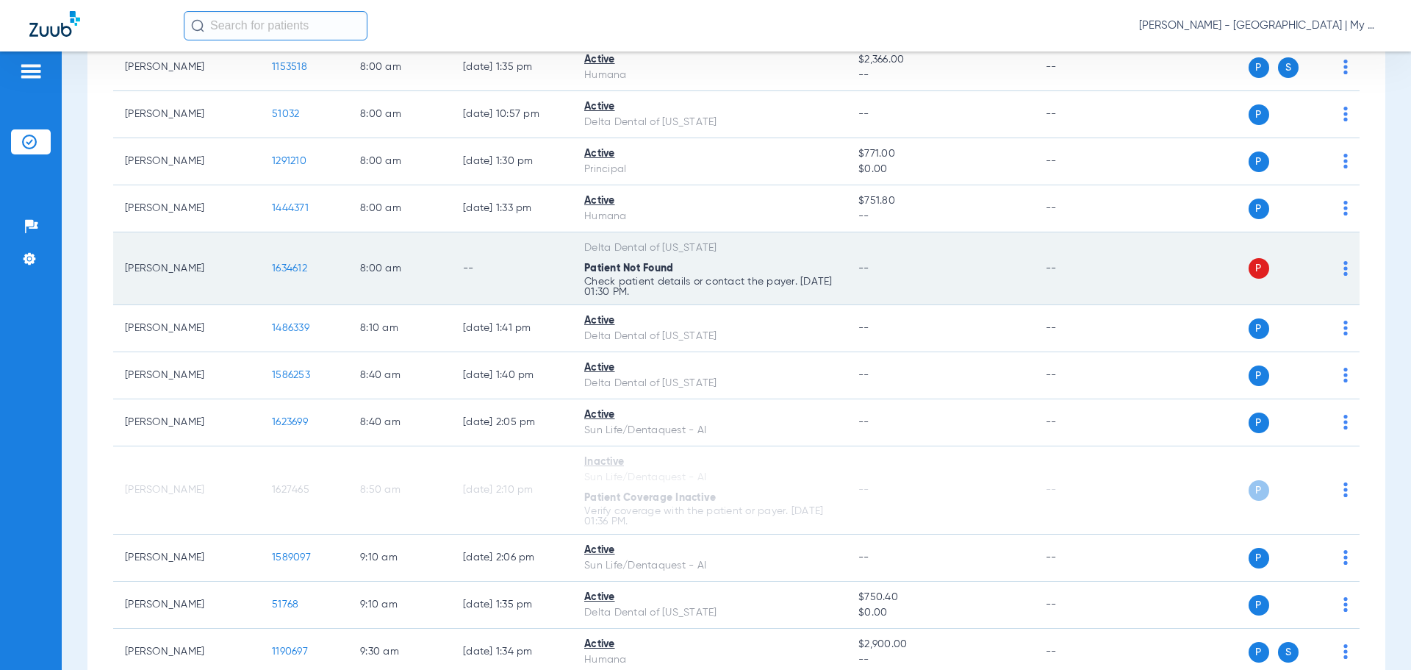
click at [1331, 266] on div "P S" at bounding box center [1241, 268] width 215 height 21
click at [1344, 266] on img at bounding box center [1346, 268] width 4 height 15
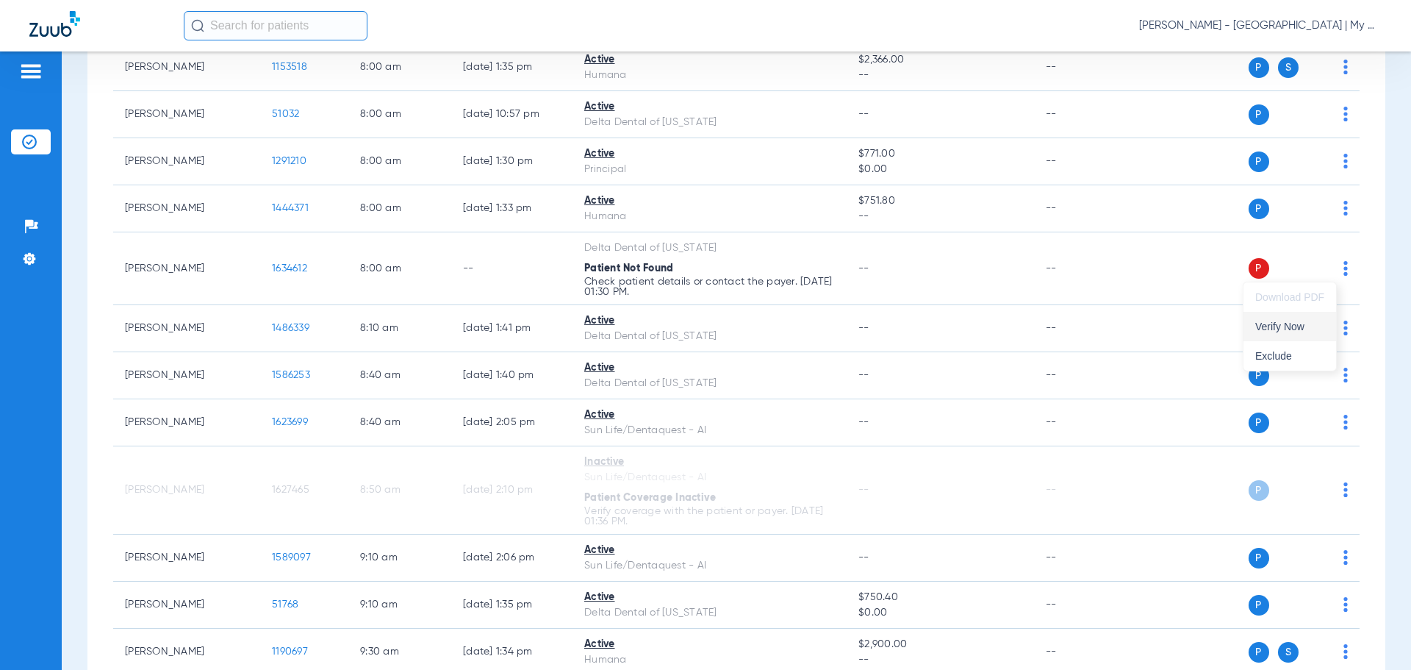
click at [1304, 312] on button "Verify Now" at bounding box center [1290, 326] width 93 height 29
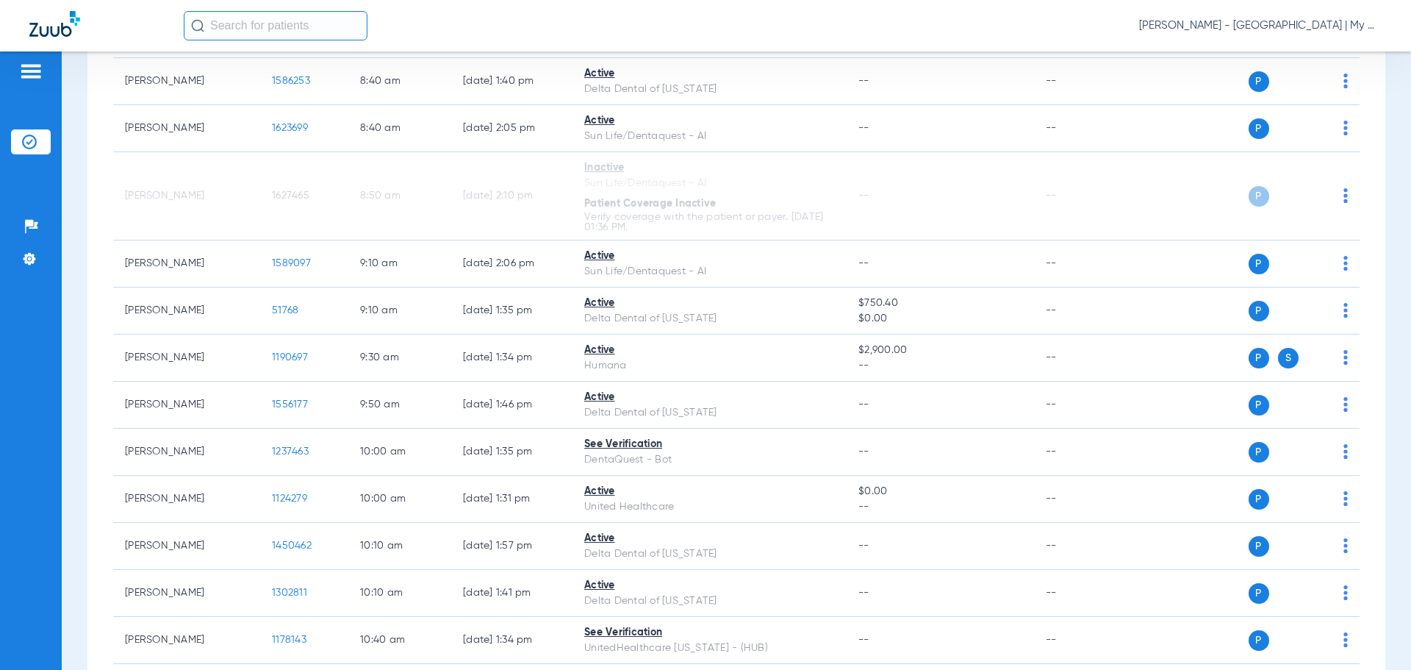
scroll to position [0, 0]
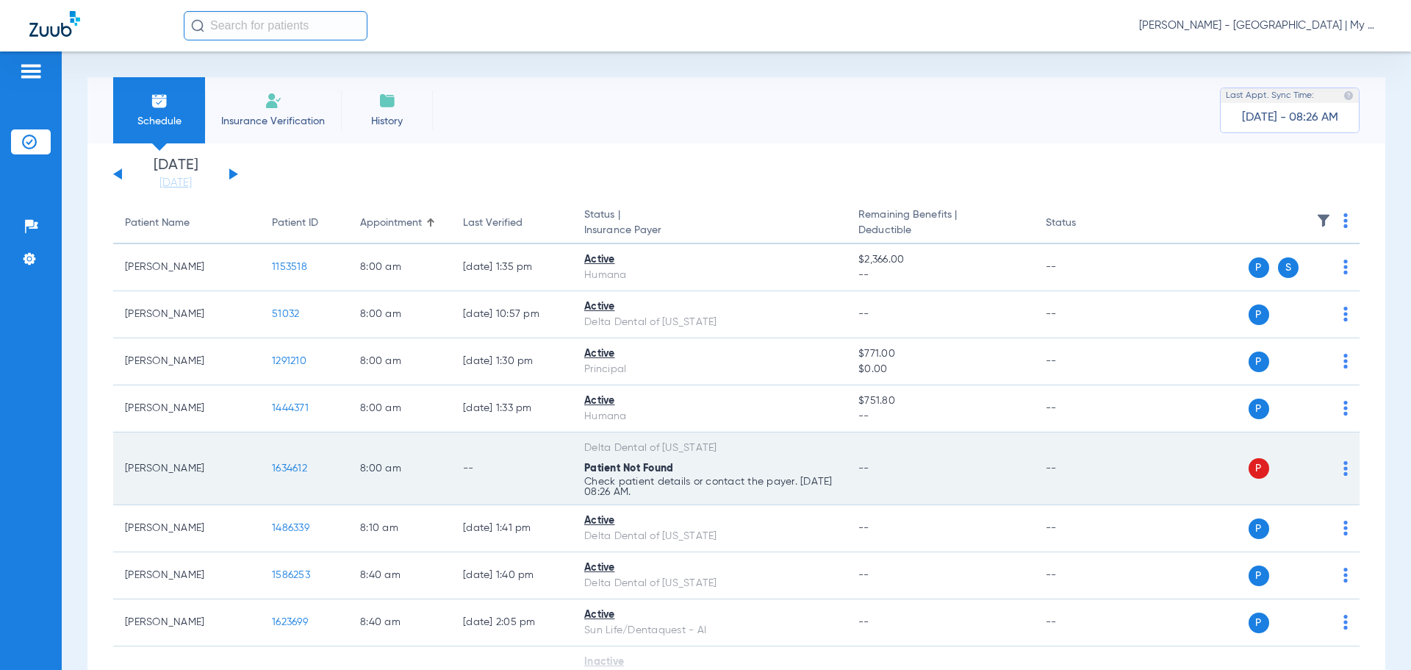
click at [1344, 470] on img at bounding box center [1346, 468] width 4 height 15
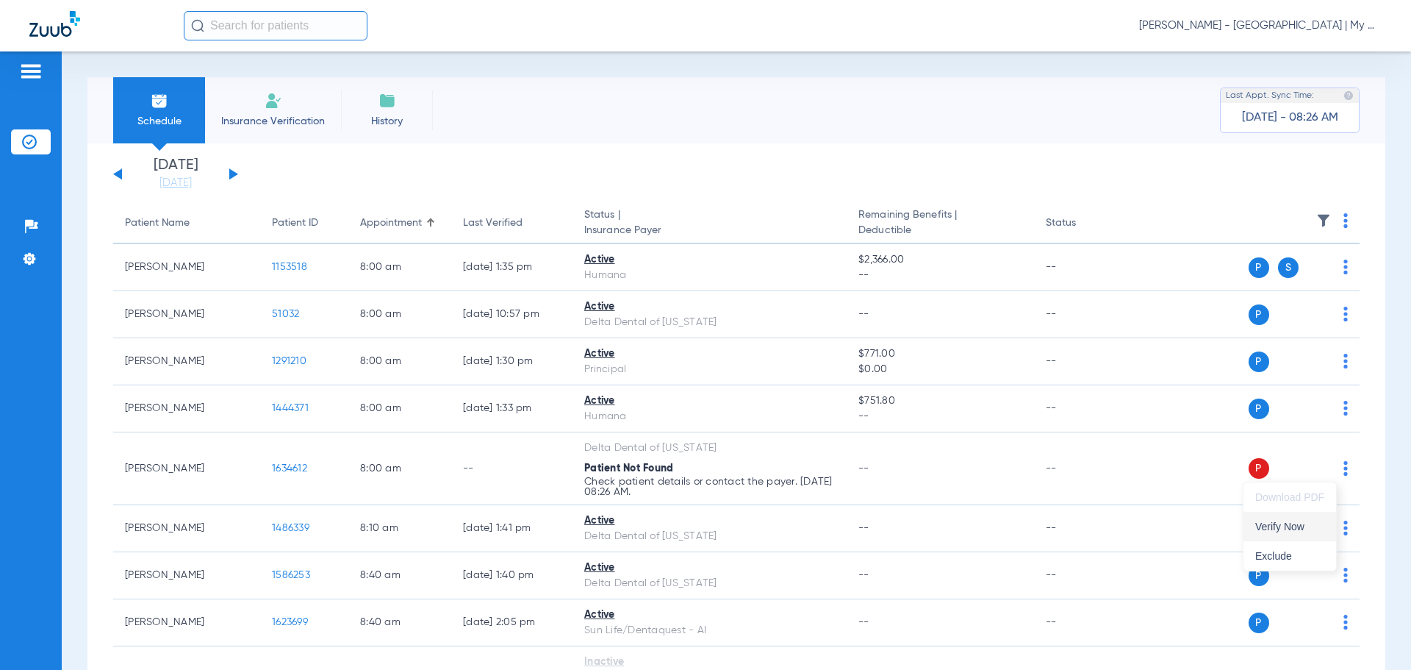
click at [1309, 529] on span "Verify Now" at bounding box center [1290, 526] width 69 height 10
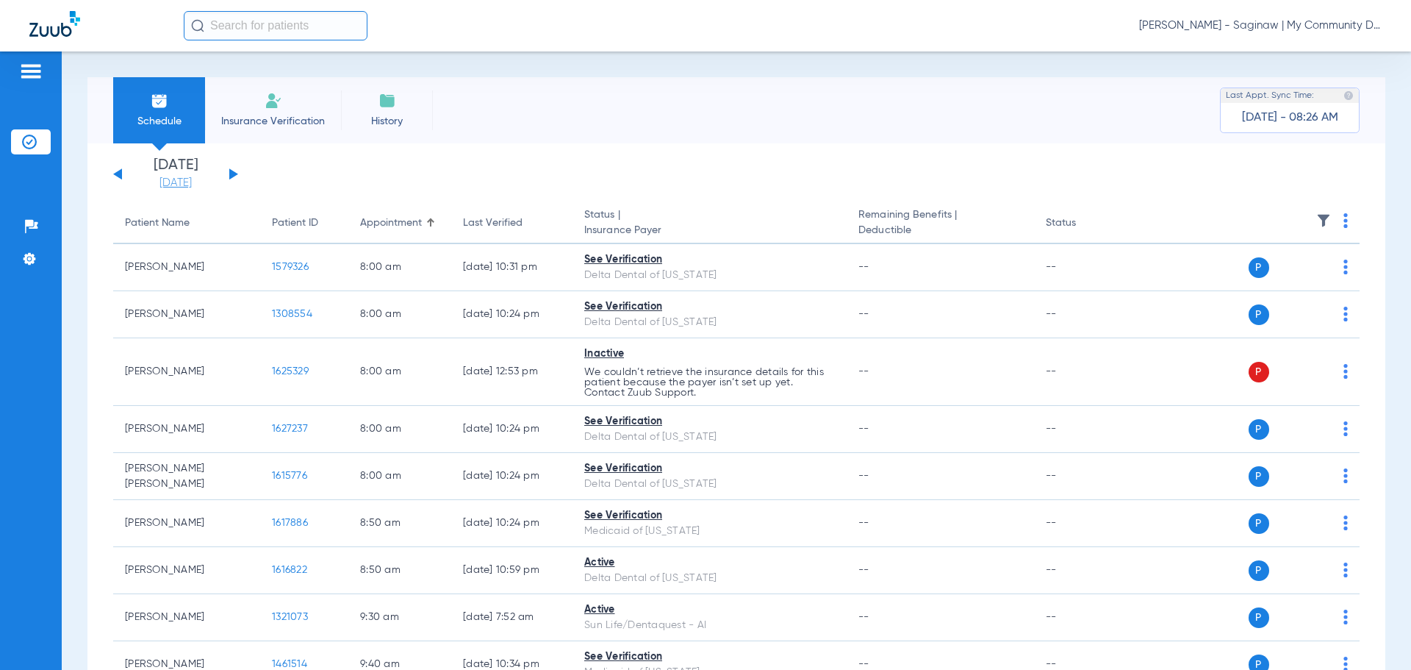
click at [185, 186] on link "[DATE]" at bounding box center [176, 183] width 88 height 15
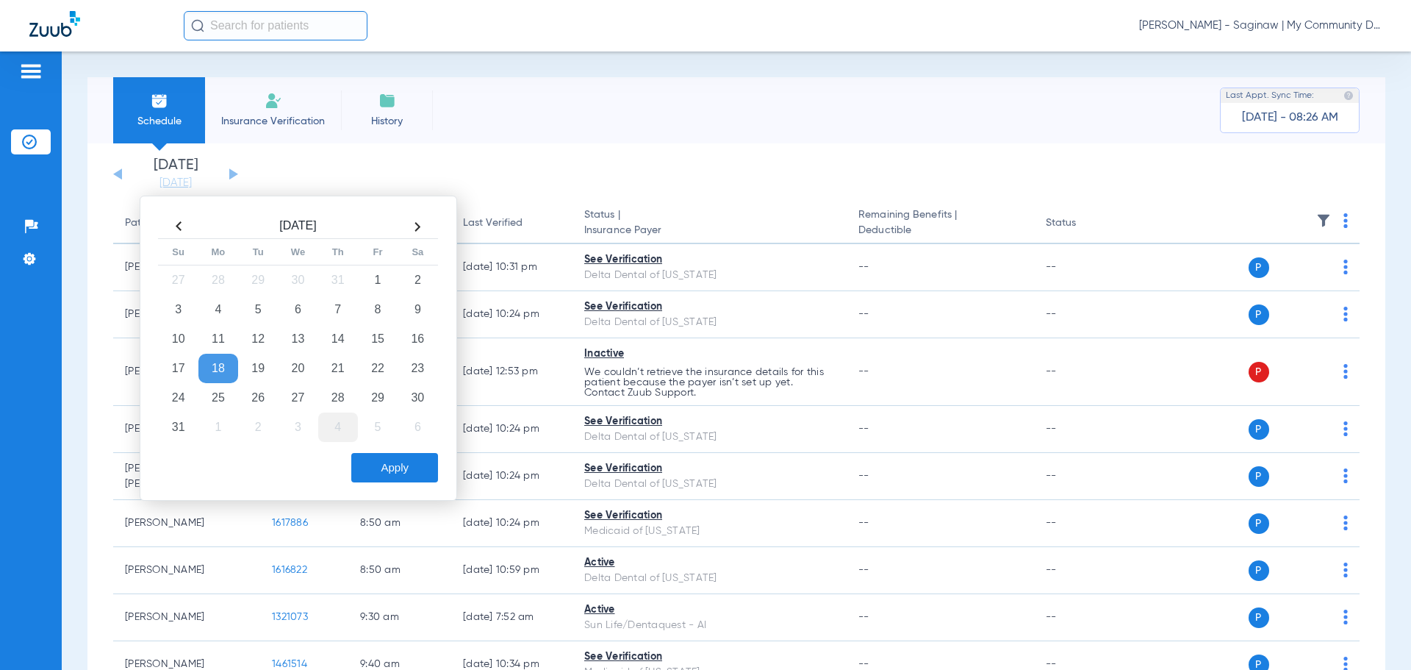
drag, startPoint x: 332, startPoint y: 364, endPoint x: 349, endPoint y: 430, distance: 68.5
click at [332, 368] on td "21" at bounding box center [338, 368] width 40 height 29
click at [355, 448] on div "Apply" at bounding box center [296, 463] width 283 height 37
click at [373, 467] on button "Apply" at bounding box center [394, 467] width 87 height 29
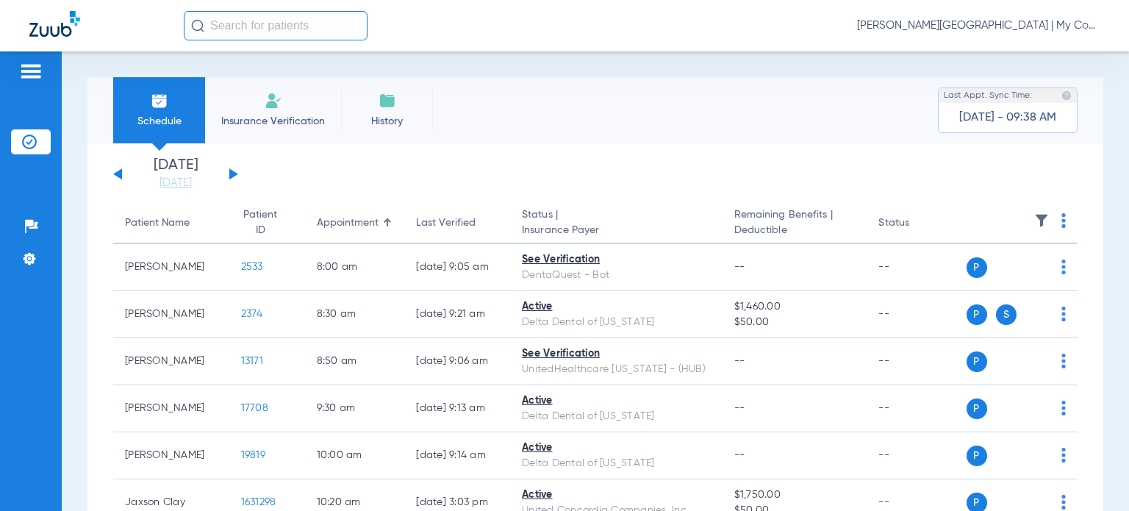
click at [1034, 225] on img at bounding box center [1041, 220] width 15 height 15
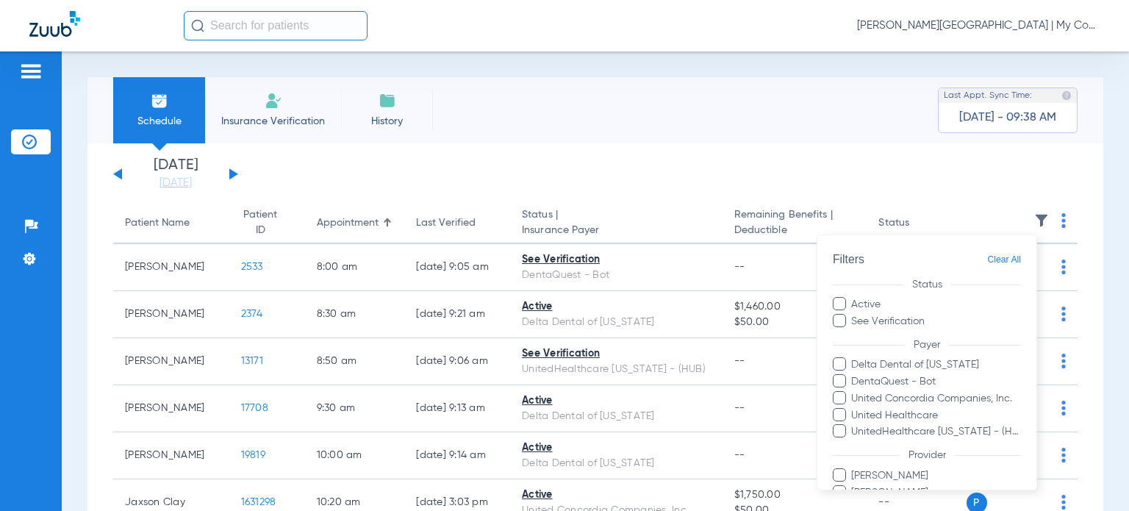
scroll to position [69, 0]
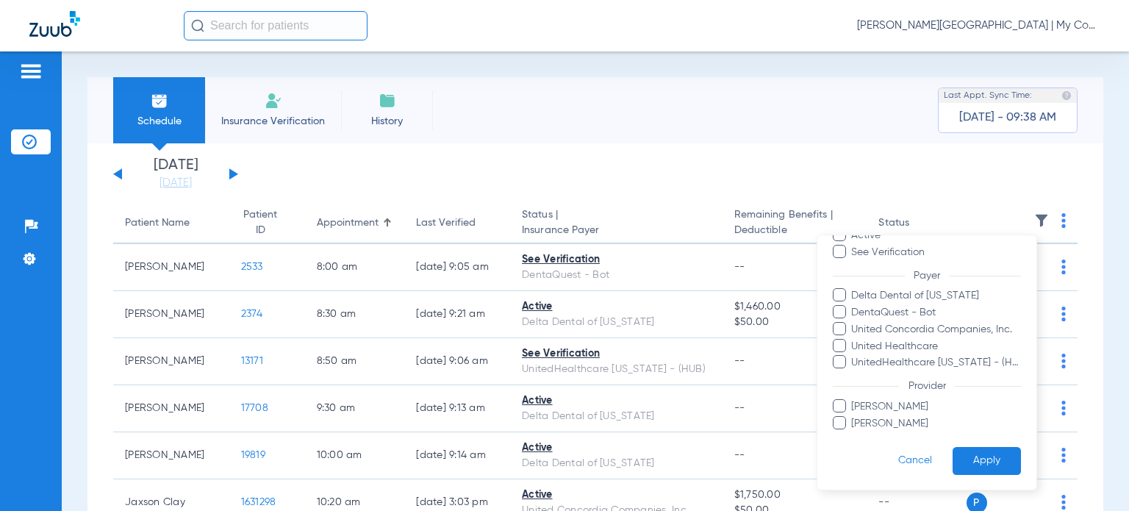
click at [897, 408] on span "[PERSON_NAME]" at bounding box center [936, 405] width 171 height 15
click at [854, 416] on input "[PERSON_NAME]" at bounding box center [854, 416] width 0 height 0
click at [958, 464] on button "Apply" at bounding box center [987, 460] width 68 height 29
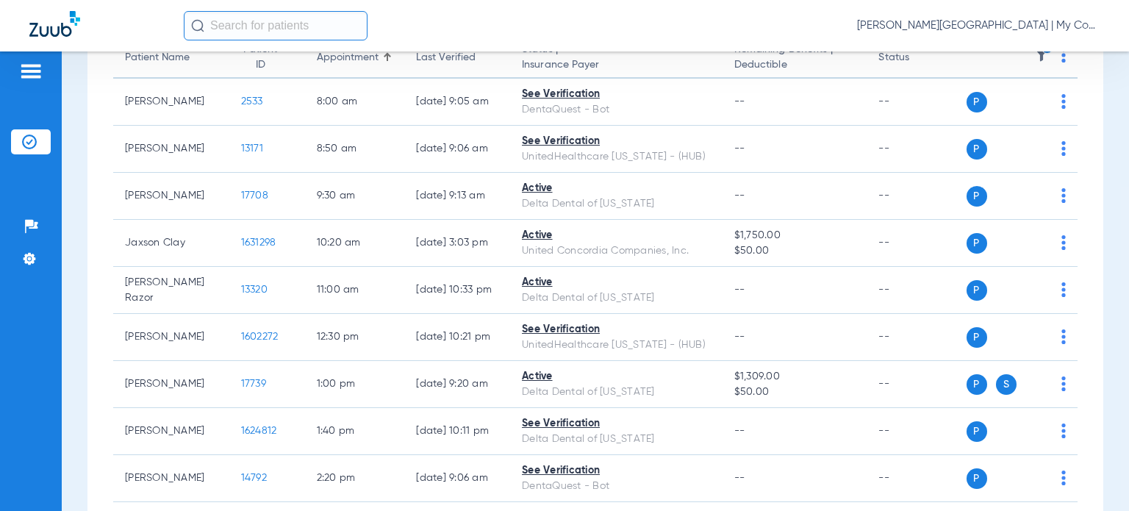
scroll to position [1, 0]
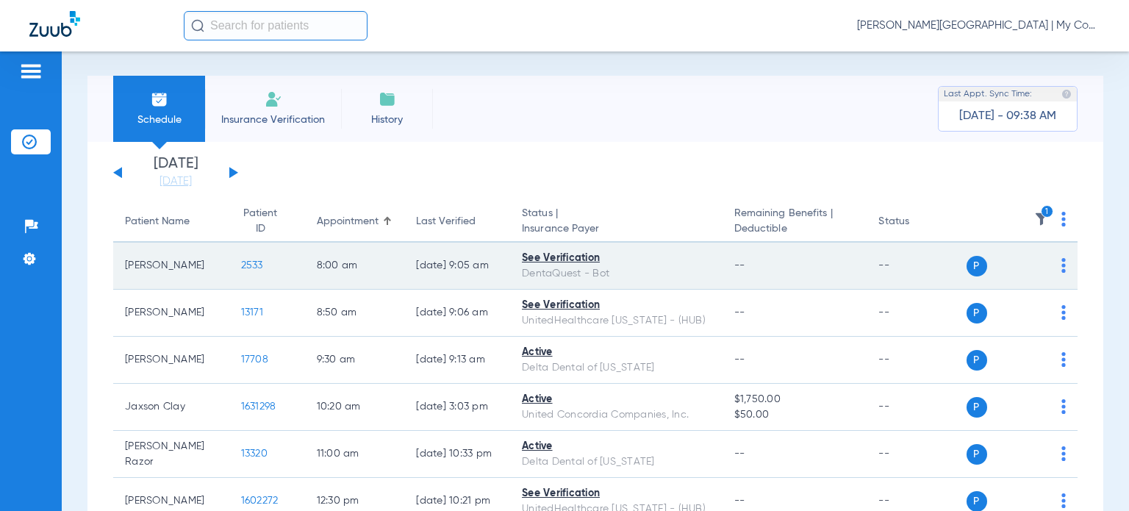
click at [241, 260] on span "2533" at bounding box center [252, 265] width 22 height 10
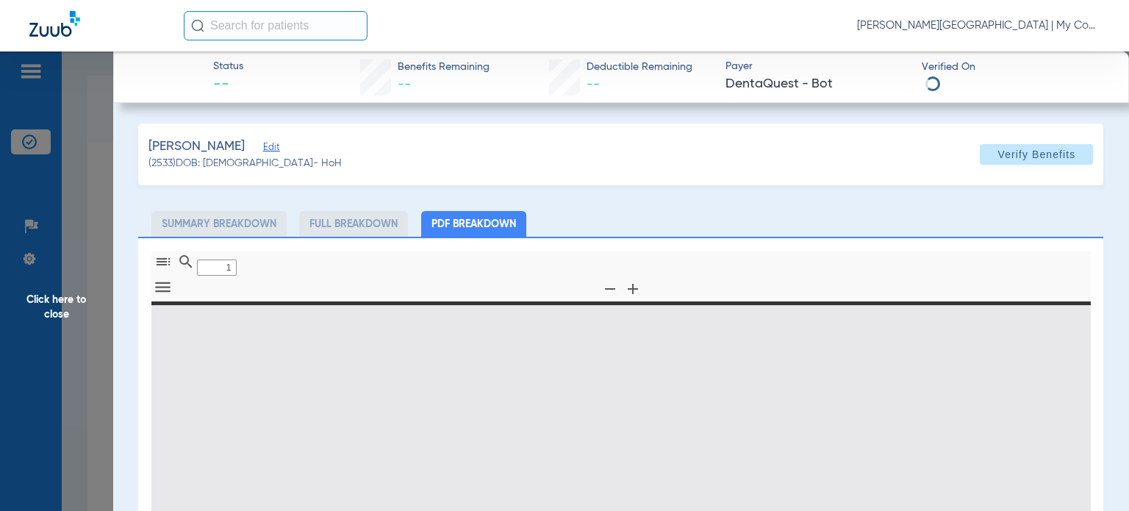
type input "0"
select select "page-width"
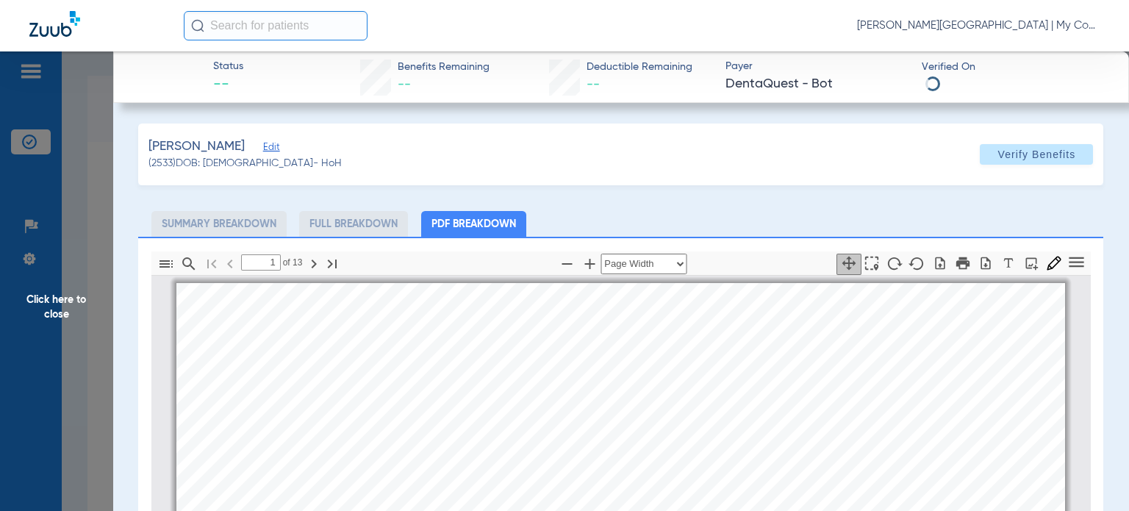
scroll to position [7, 0]
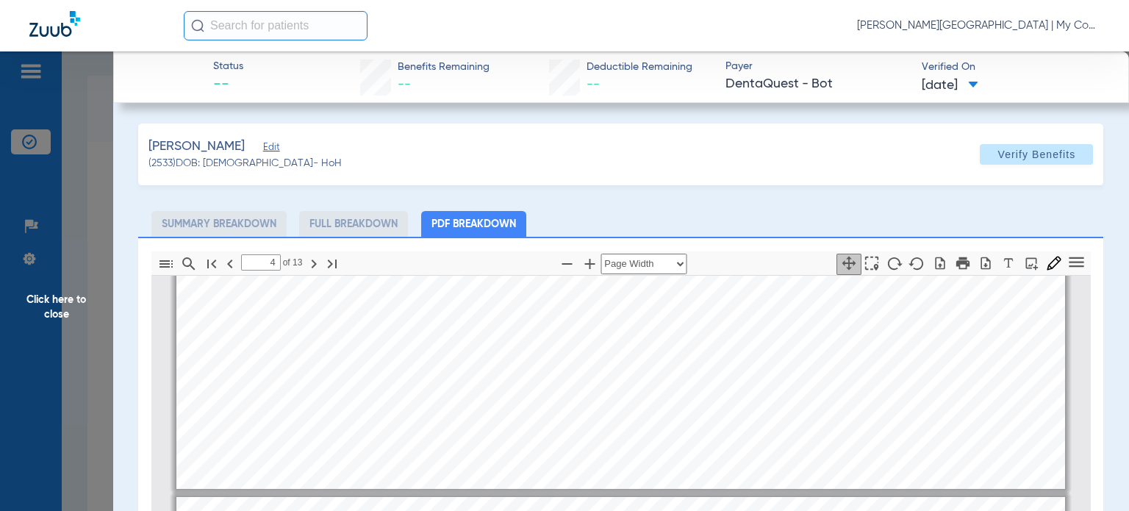
type input "3"
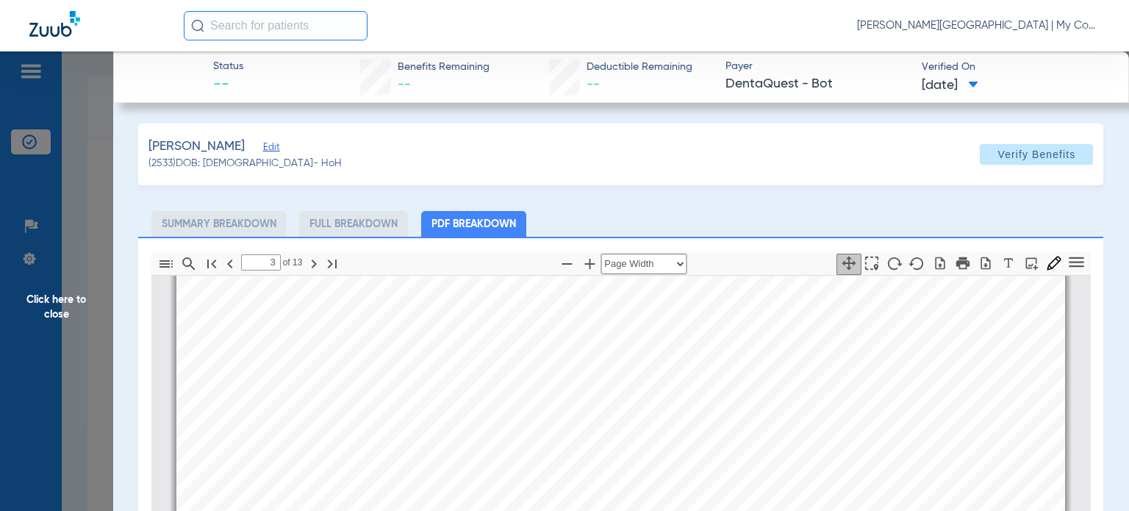
scroll to position [1257, 0]
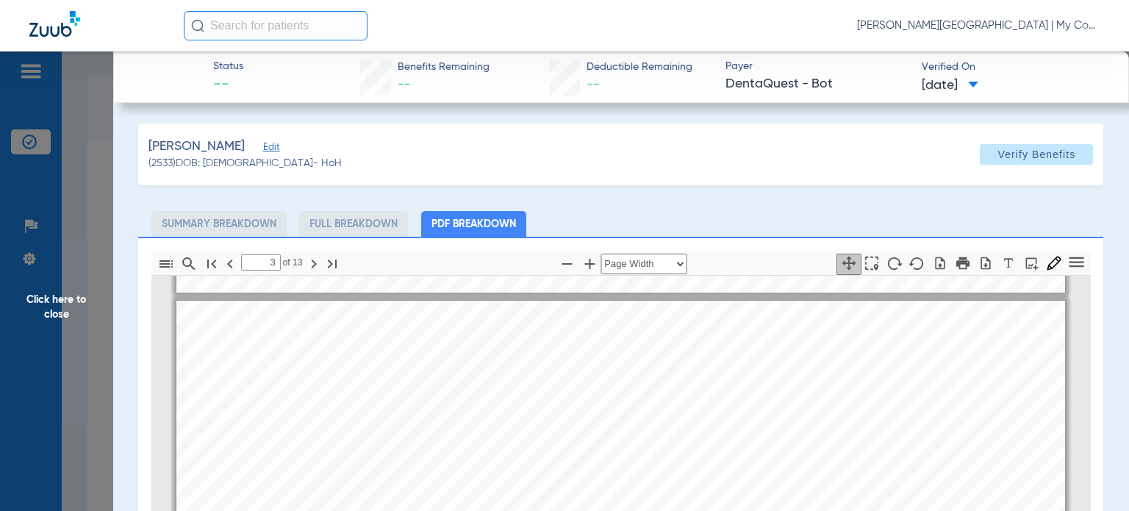
click at [87, 350] on span "Click here to close" at bounding box center [56, 306] width 113 height 511
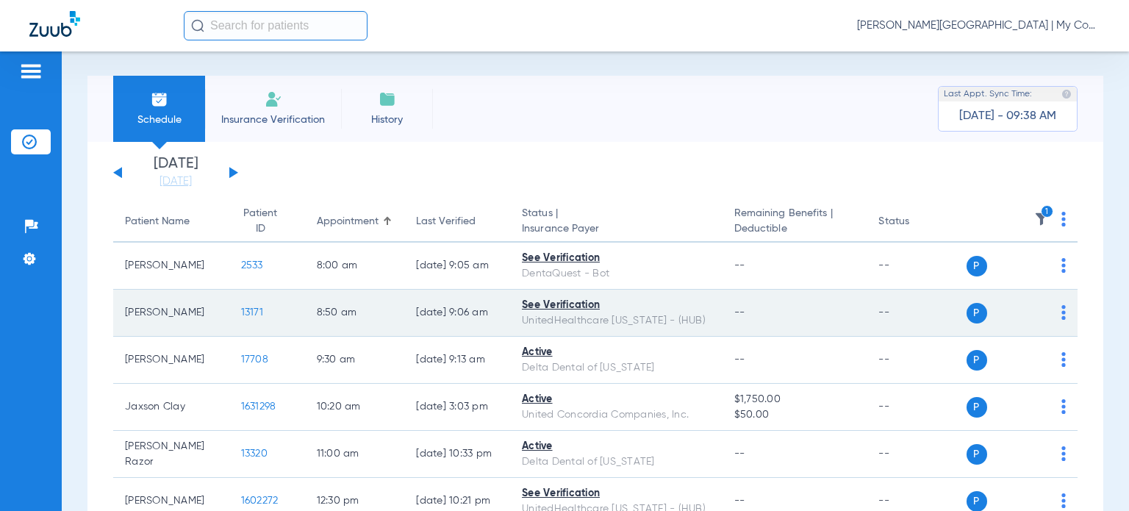
click at [241, 315] on span "13171" at bounding box center [252, 312] width 22 height 10
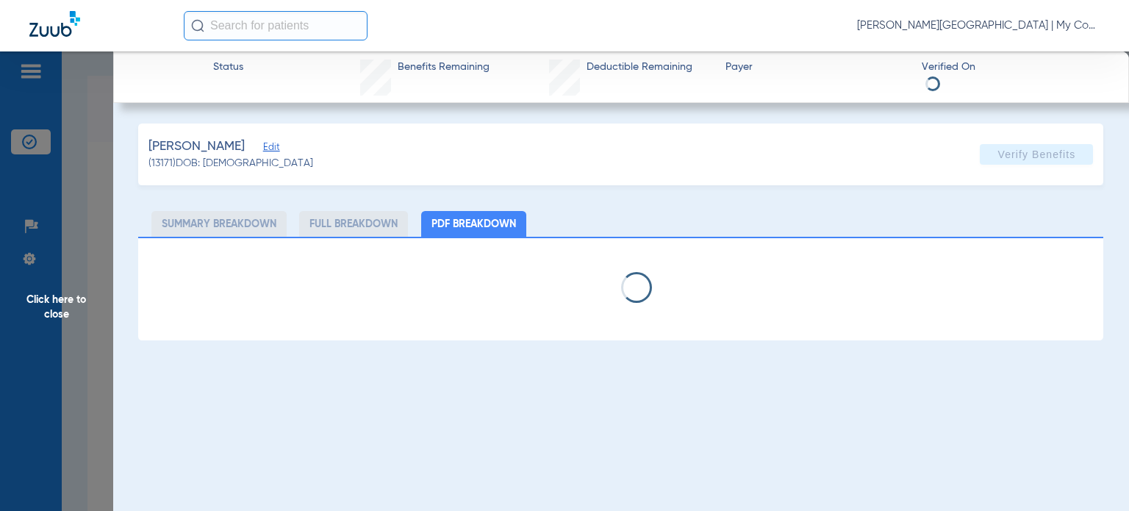
select select "page-width"
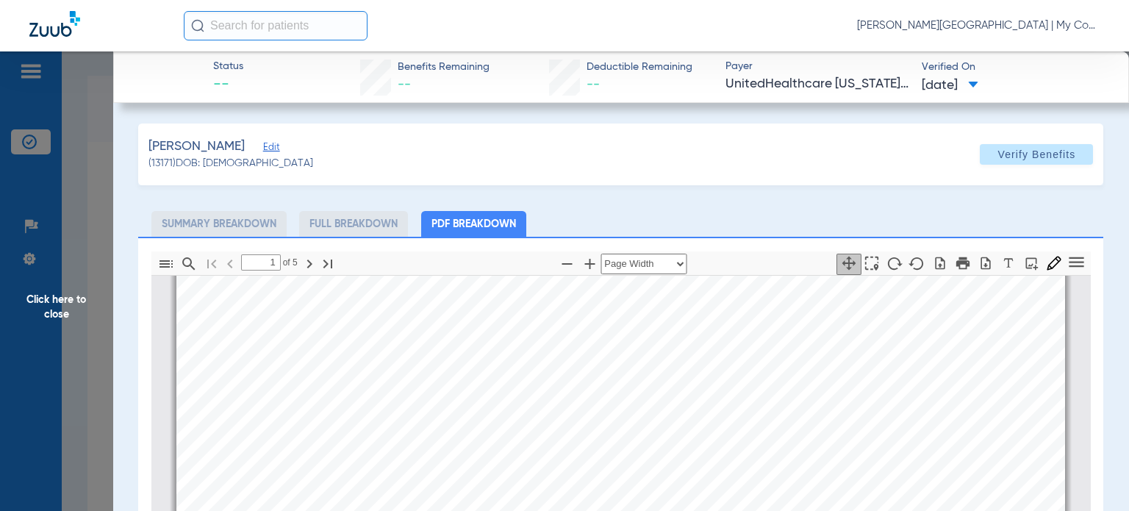
scroll to position [81, 0]
type input "4"
click at [62, 380] on span "Click here to close" at bounding box center [56, 306] width 113 height 511
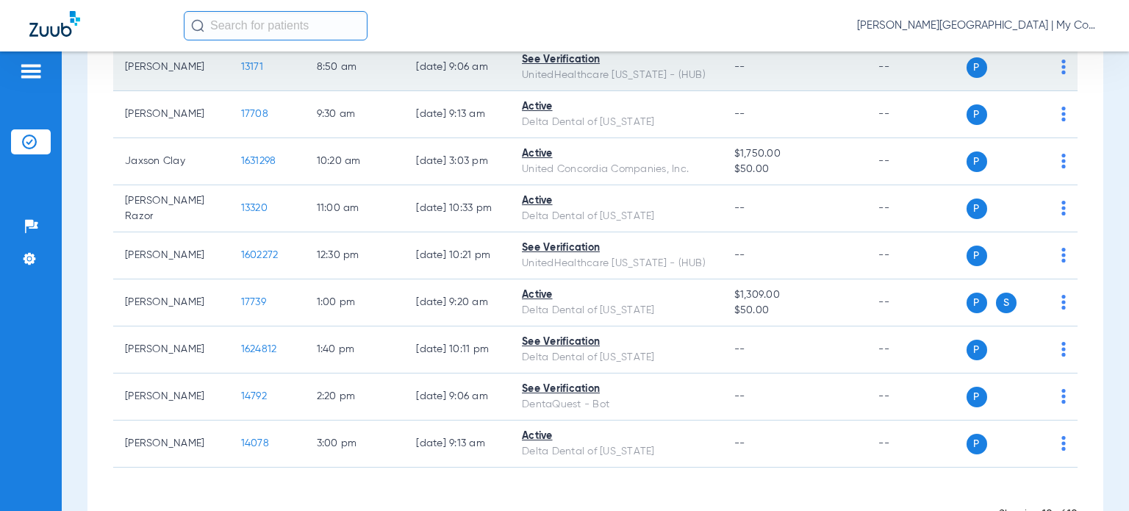
scroll to position [221, 0]
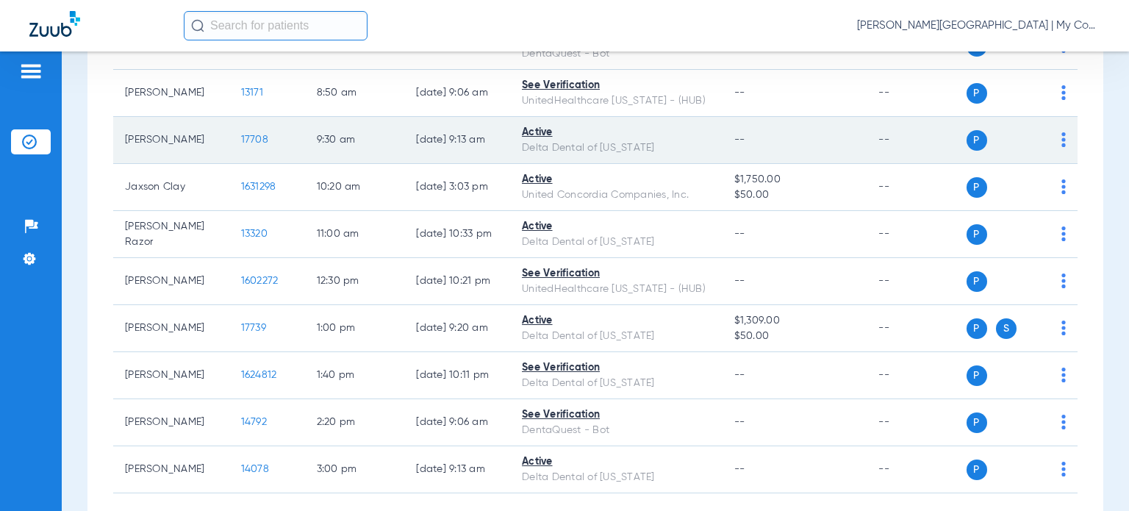
click at [246, 135] on span "17708" at bounding box center [254, 140] width 27 height 10
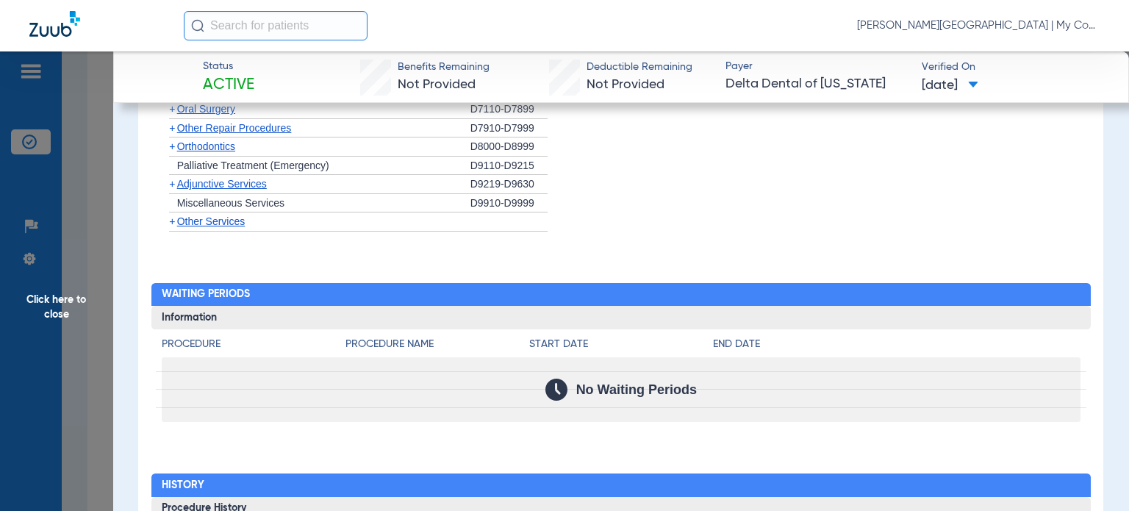
scroll to position [1439, 0]
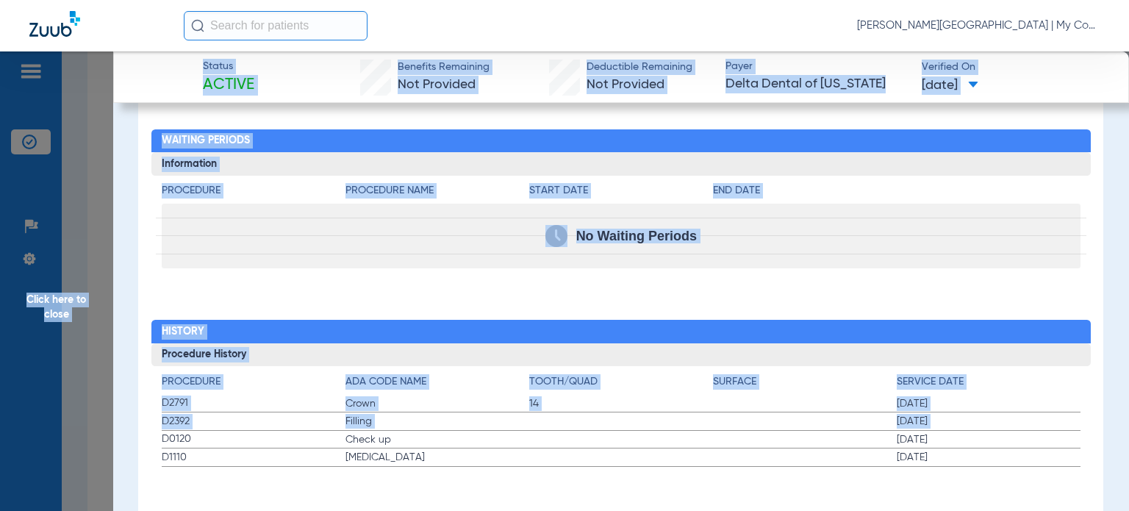
drag, startPoint x: 162, startPoint y: 434, endPoint x: 845, endPoint y: 477, distance: 685.0
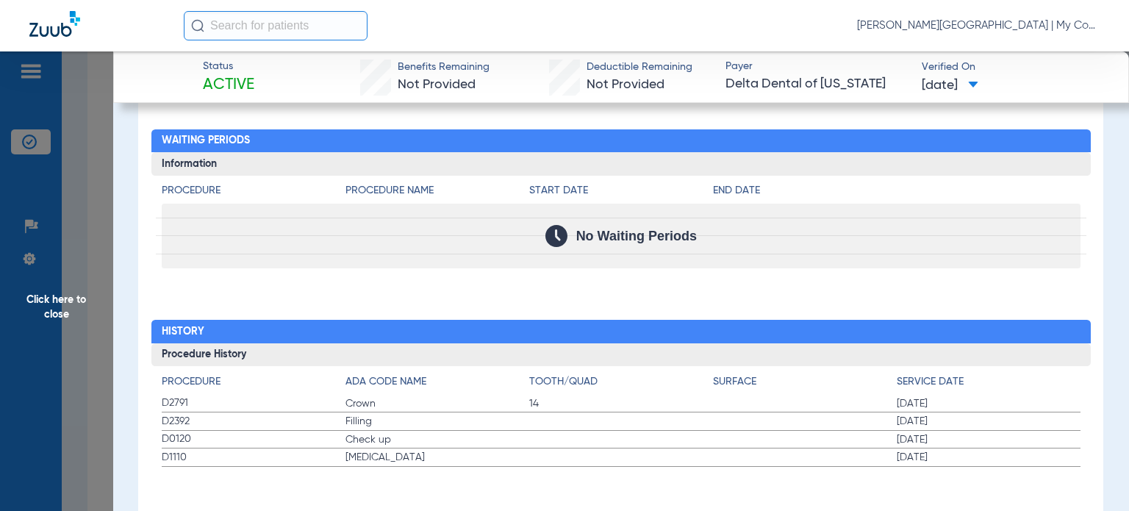
click at [91, 312] on span "Click here to close" at bounding box center [56, 306] width 113 height 511
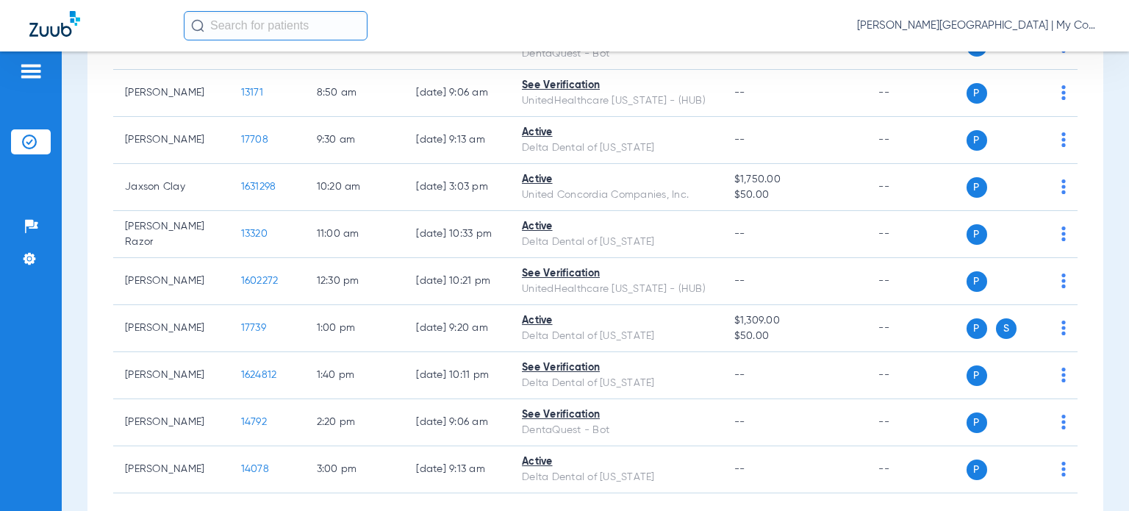
scroll to position [0, 0]
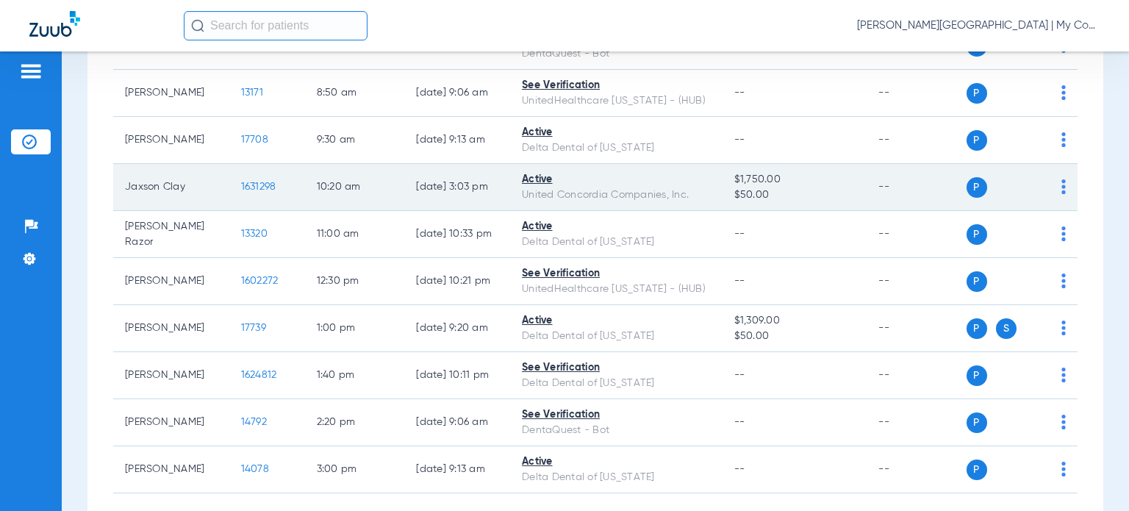
click at [250, 186] on span "1631298" at bounding box center [258, 187] width 35 height 10
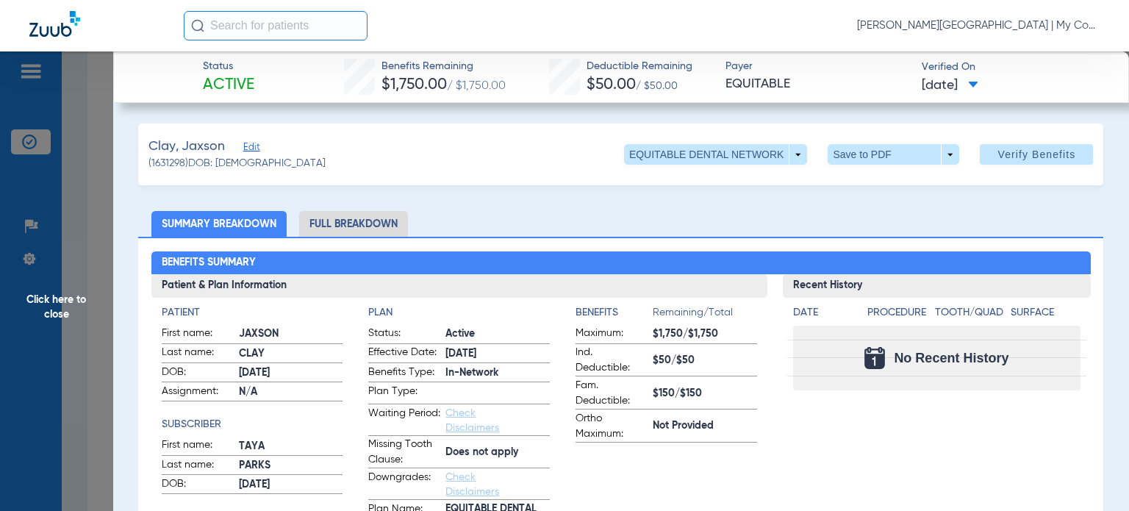
click at [85, 327] on span "Click here to close" at bounding box center [56, 306] width 113 height 511
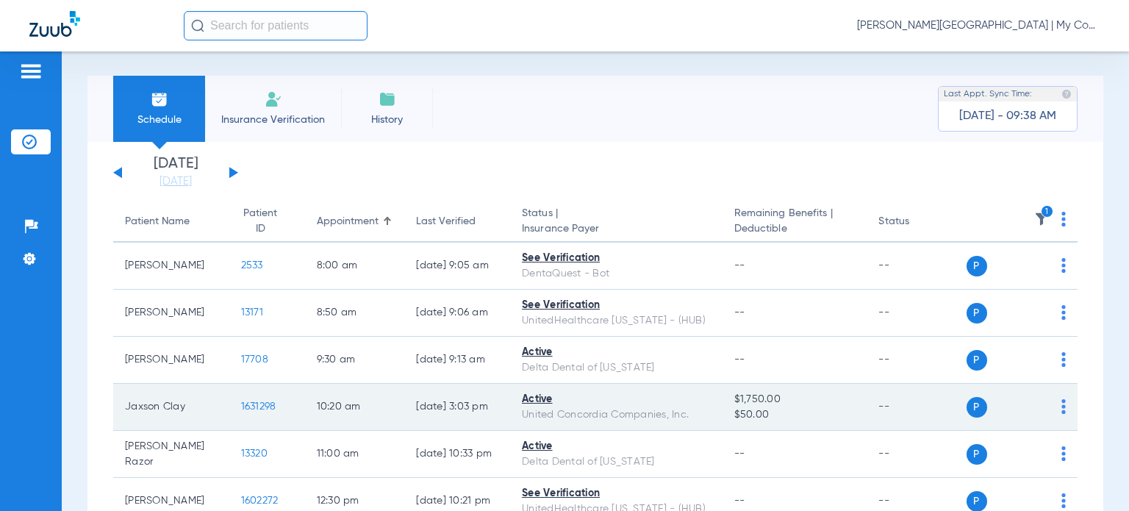
scroll to position [295, 0]
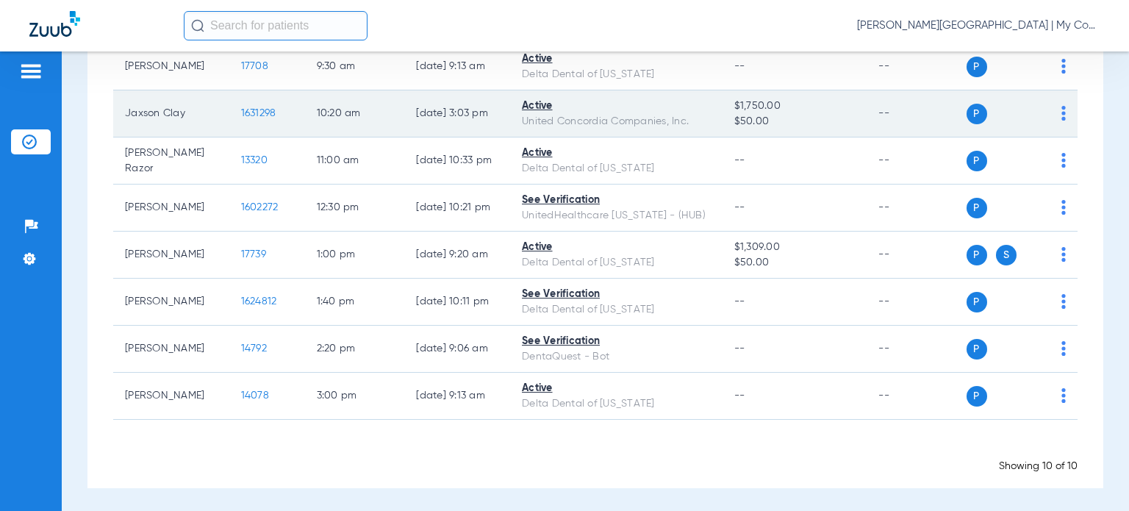
click at [1061, 115] on img at bounding box center [1063, 113] width 4 height 15
click at [229, 111] on div at bounding box center [564, 255] width 1129 height 511
click at [241, 111] on span "1631298" at bounding box center [258, 113] width 35 height 10
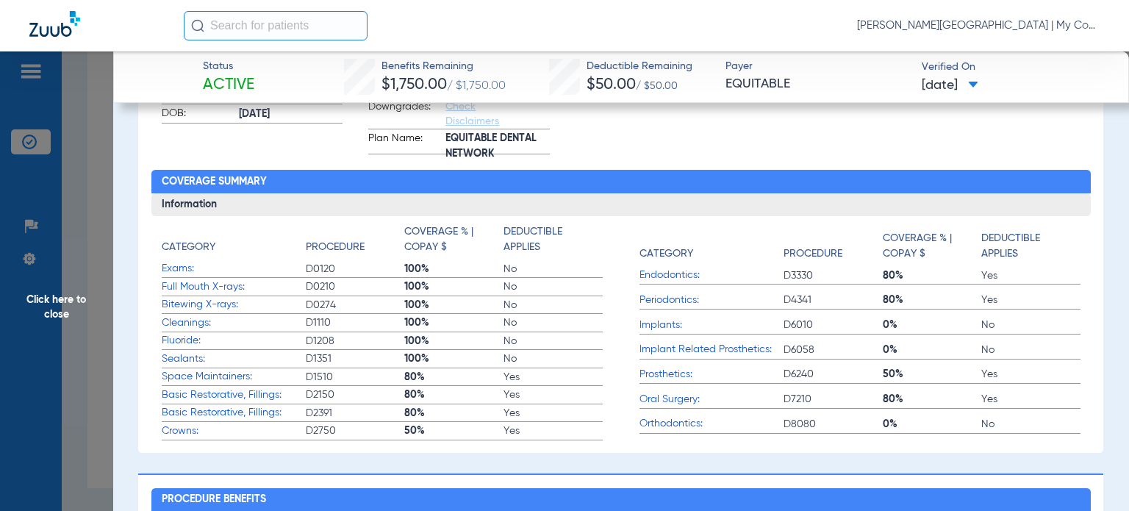
scroll to position [368, 0]
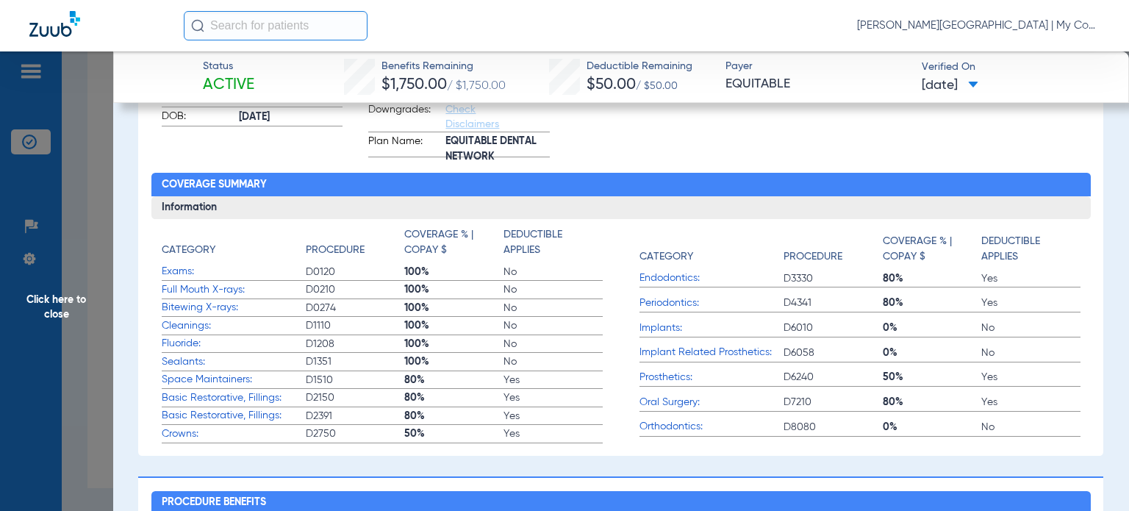
drag, startPoint x: 165, startPoint y: 262, endPoint x: 571, endPoint y: 437, distance: 442.6
click at [571, 437] on app-coverage-list "Category Procedure Coverage % | Copay $ Deductible Applies Exams: D0120 100% No…" at bounding box center [382, 335] width 441 height 216
click at [65, 417] on span "Click here to close" at bounding box center [56, 306] width 113 height 511
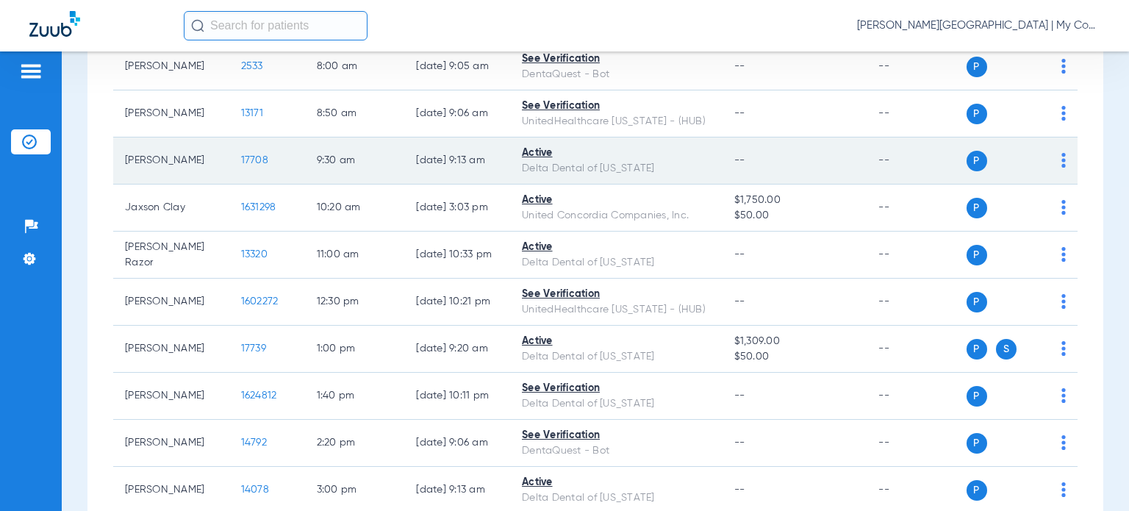
scroll to position [148, 0]
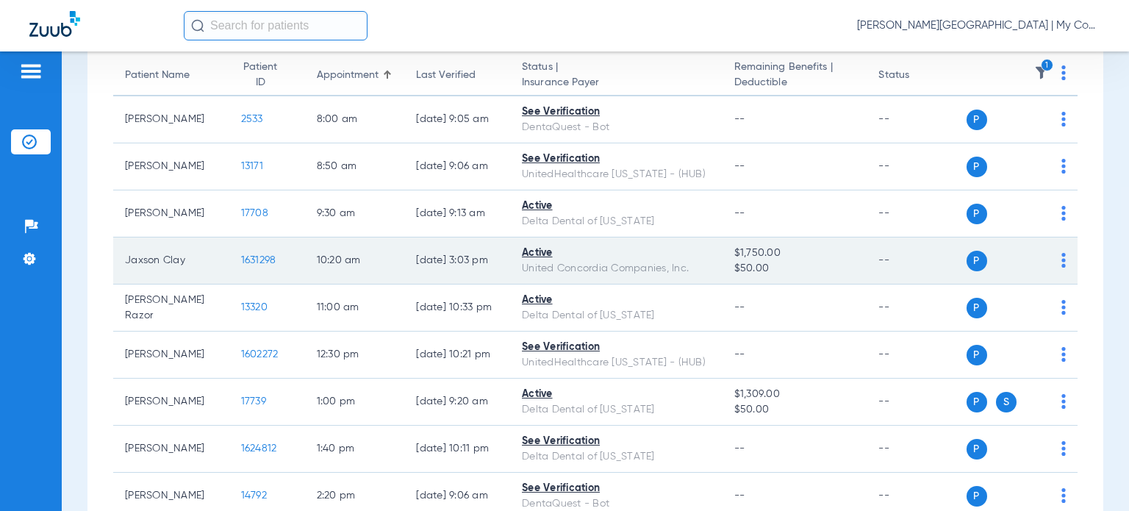
click at [1061, 258] on img at bounding box center [1063, 260] width 4 height 15
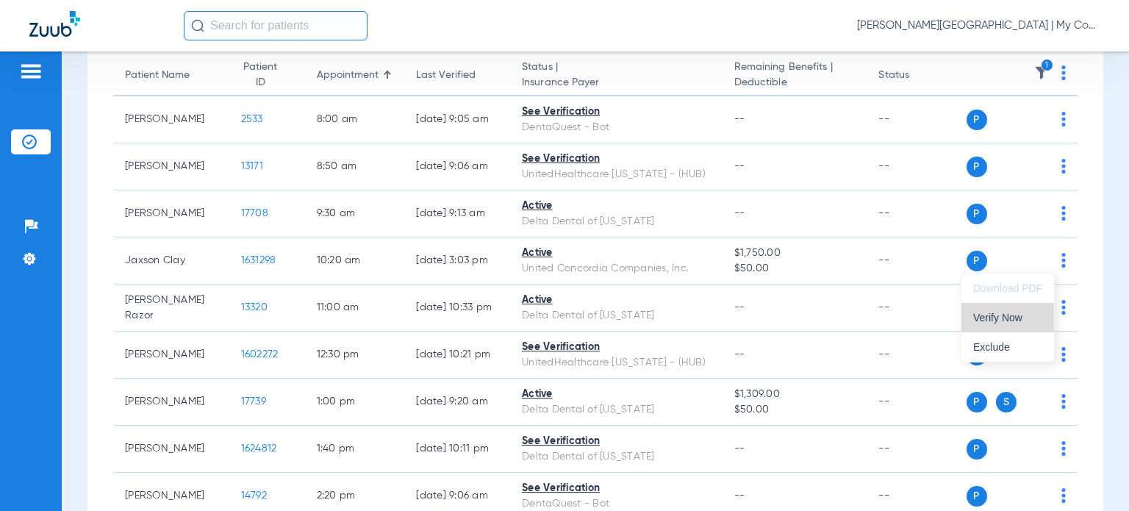
click at [1006, 325] on button "Verify Now" at bounding box center [1008, 317] width 93 height 29
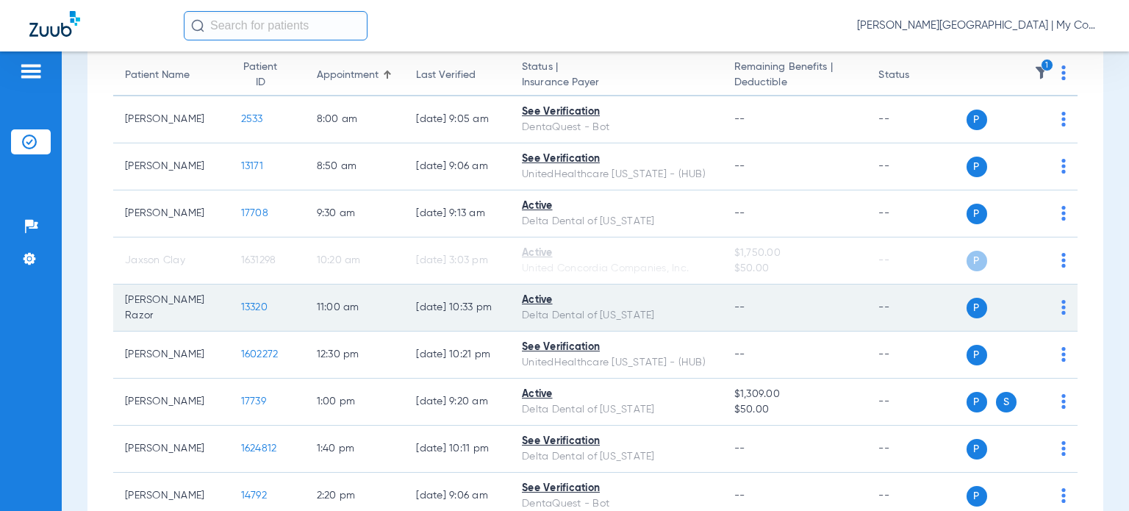
click at [285, 307] on td "13320" at bounding box center [267, 307] width 76 height 47
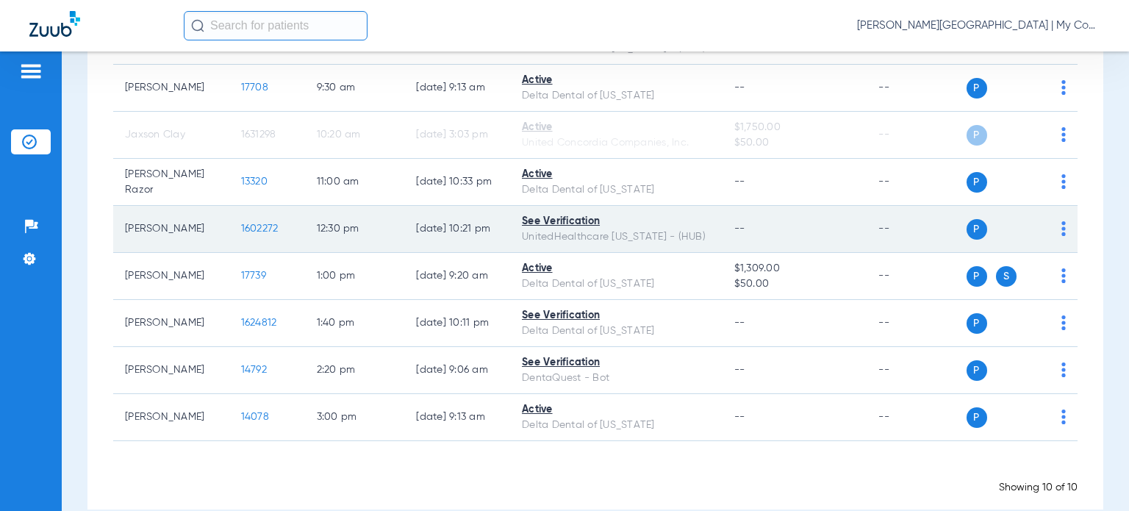
scroll to position [295, 0]
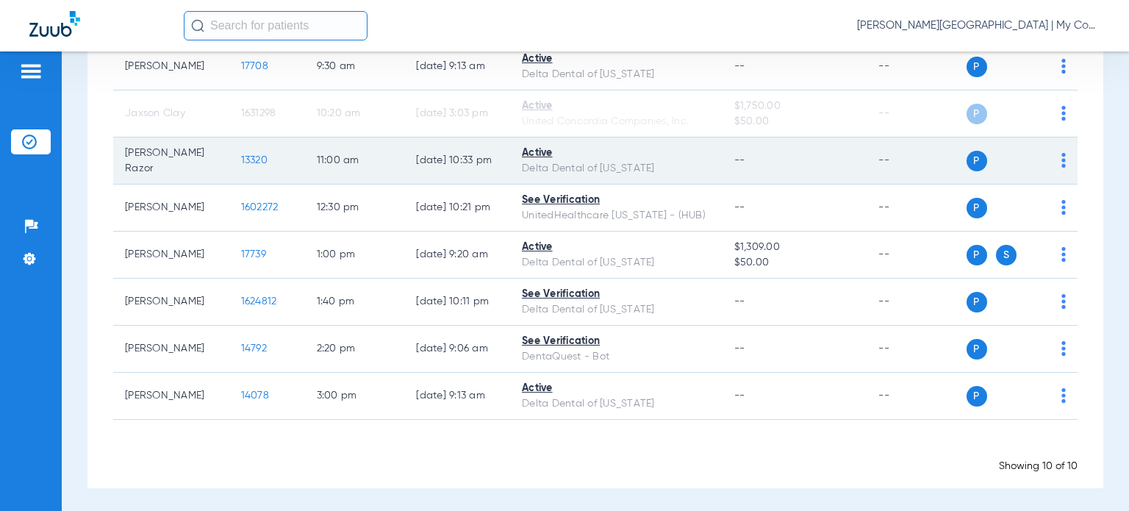
click at [248, 161] on span "13320" at bounding box center [254, 160] width 26 height 10
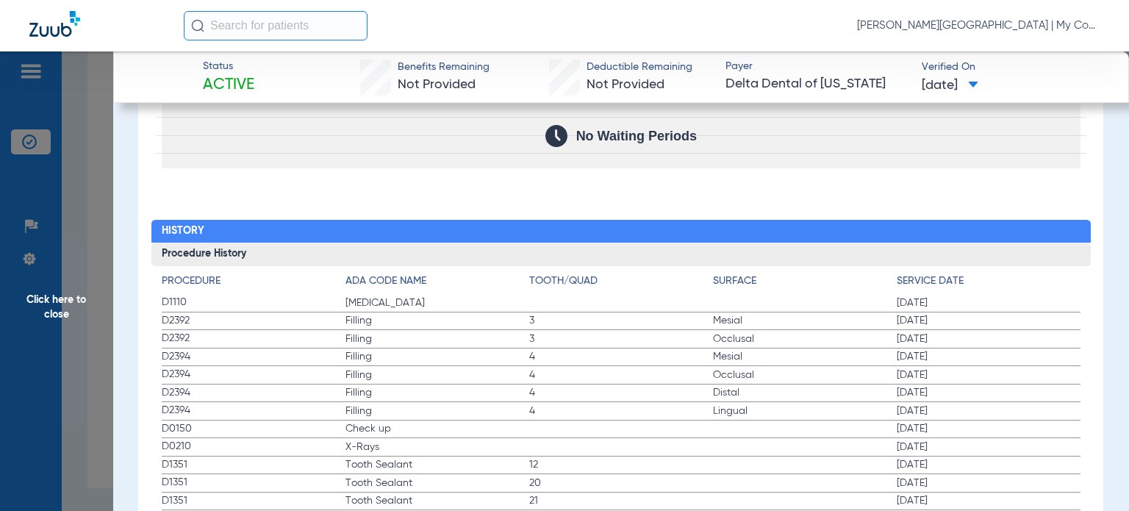
scroll to position [1538, 0]
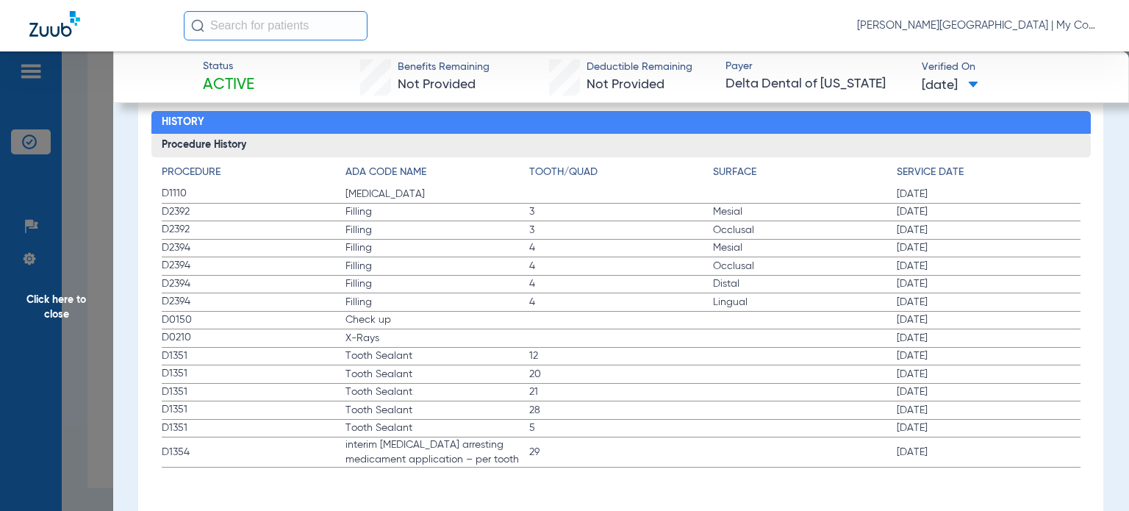
drag, startPoint x: 173, startPoint y: 185, endPoint x: 959, endPoint y: 339, distance: 800.8
click at [959, 339] on app-history-list "Procedure ADA Code Name Tooth/Quad Surface Service Date D1110 Teeth Cleaning 01…" at bounding box center [621, 316] width 919 height 303
click at [517, 329] on label "D0210 X-Rays 01/22/2025" at bounding box center [621, 338] width 919 height 18
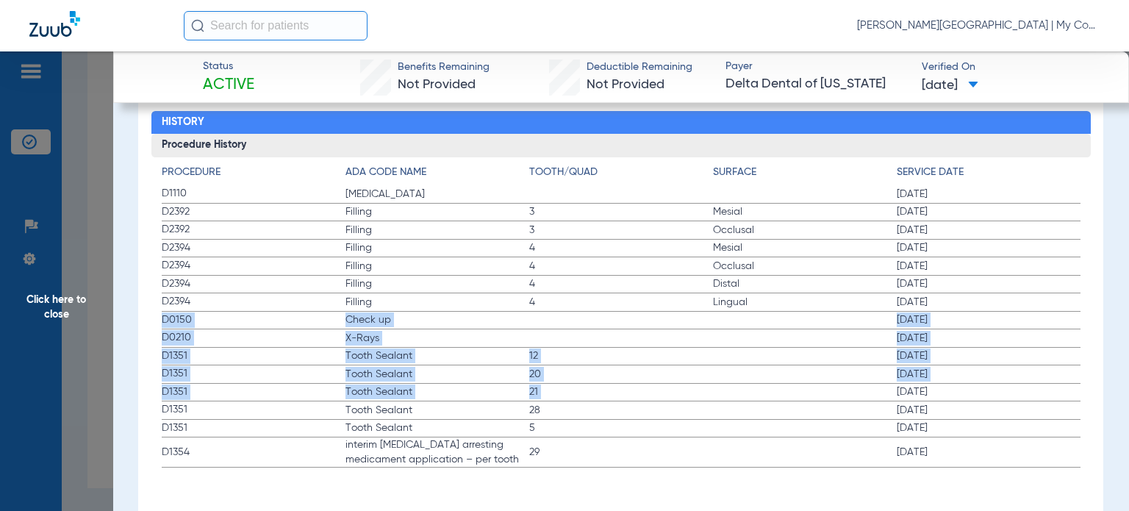
drag, startPoint x: 159, startPoint y: 315, endPoint x: 870, endPoint y: 395, distance: 716.1
click at [870, 395] on div "Procedure ADA Code Name Tooth/Quad Surface Service Date D1110 Teeth Cleaning 01…" at bounding box center [620, 312] width 939 height 311
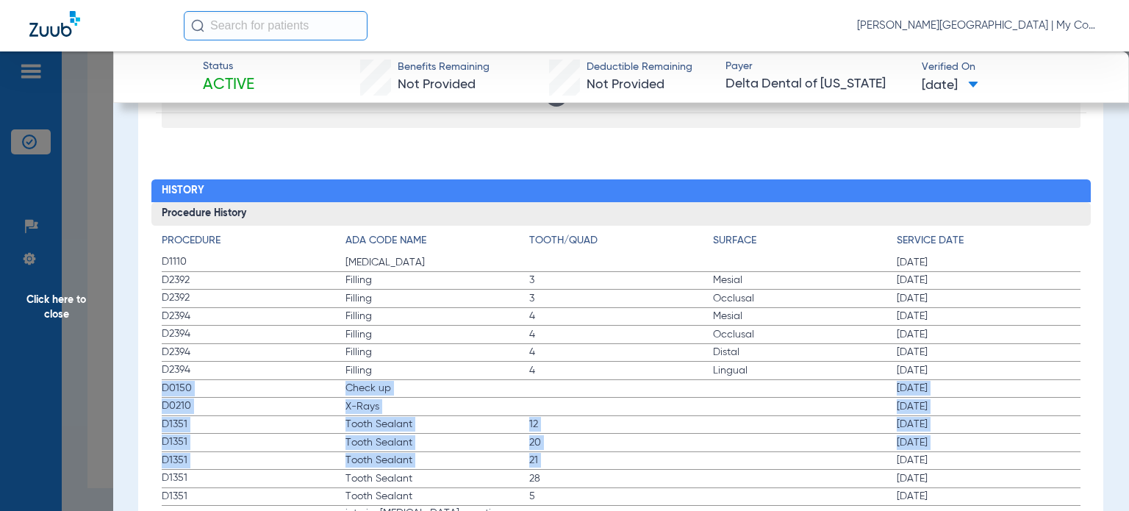
scroll to position [1391, 0]
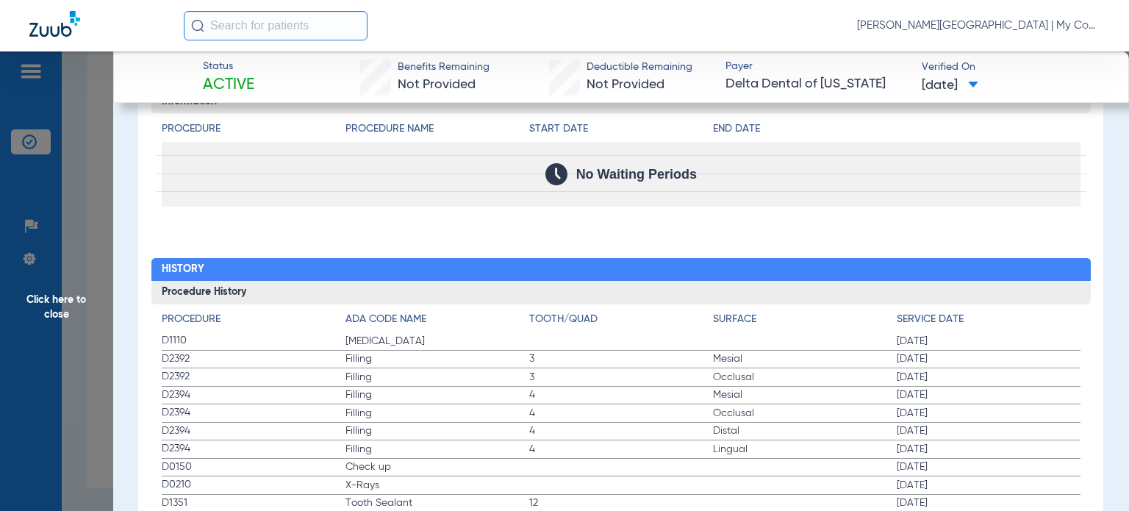
click at [338, 226] on div "Procedure Benefits Search Filter for My ADA Codes Expand All Categories + Preve…" at bounding box center [620, 63] width 965 height 1232
drag, startPoint x: 113, startPoint y: 212, endPoint x: 78, endPoint y: 223, distance: 37.0
click at [113, 473] on app-side-panel-drawer "Click here to close Status Active Benefits Remaining Not Provided Deductible Re…" at bounding box center [113, 473] width 0 height 0
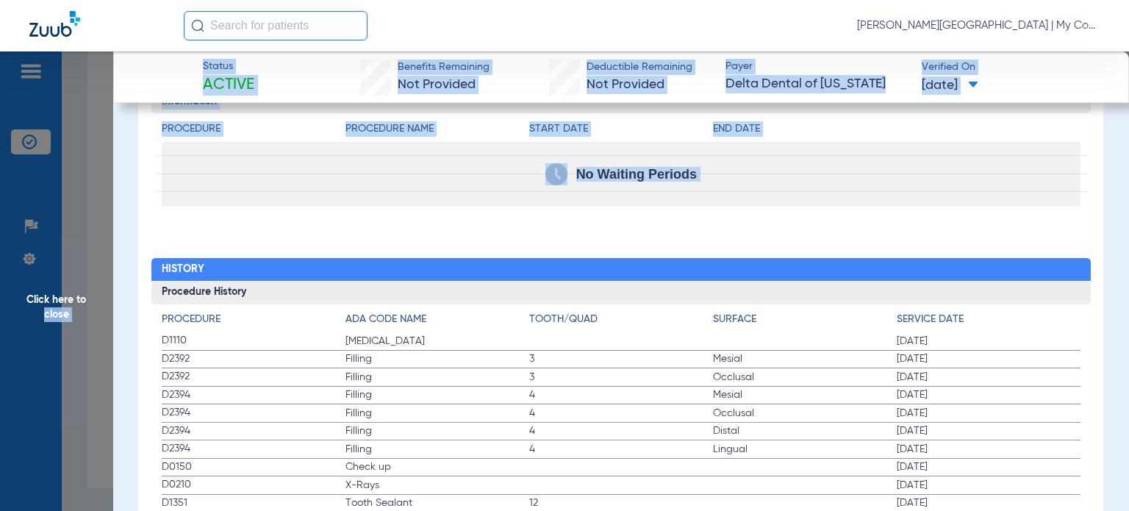
click at [78, 223] on span "Click here to close" at bounding box center [56, 306] width 113 height 511
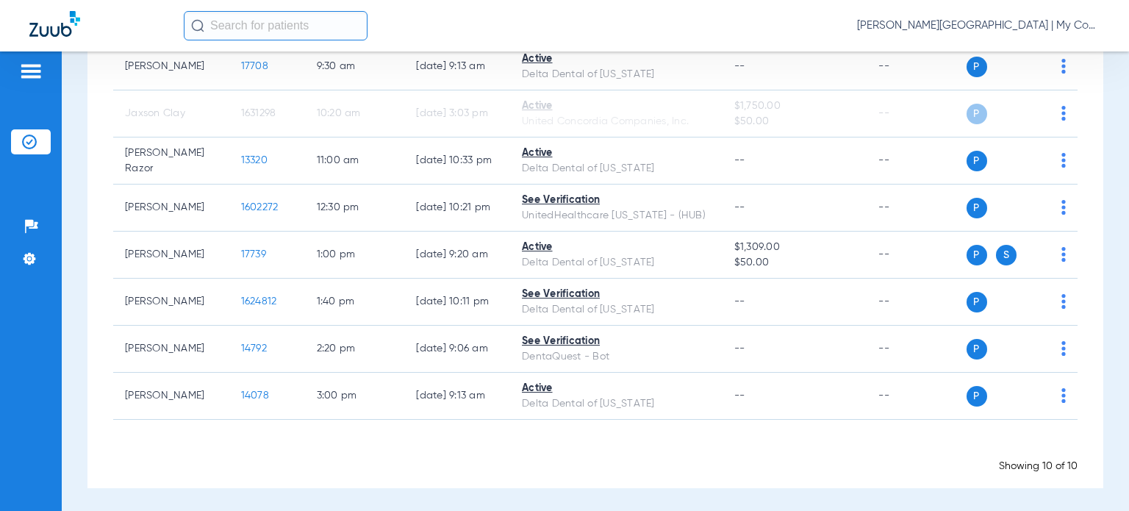
scroll to position [0, 0]
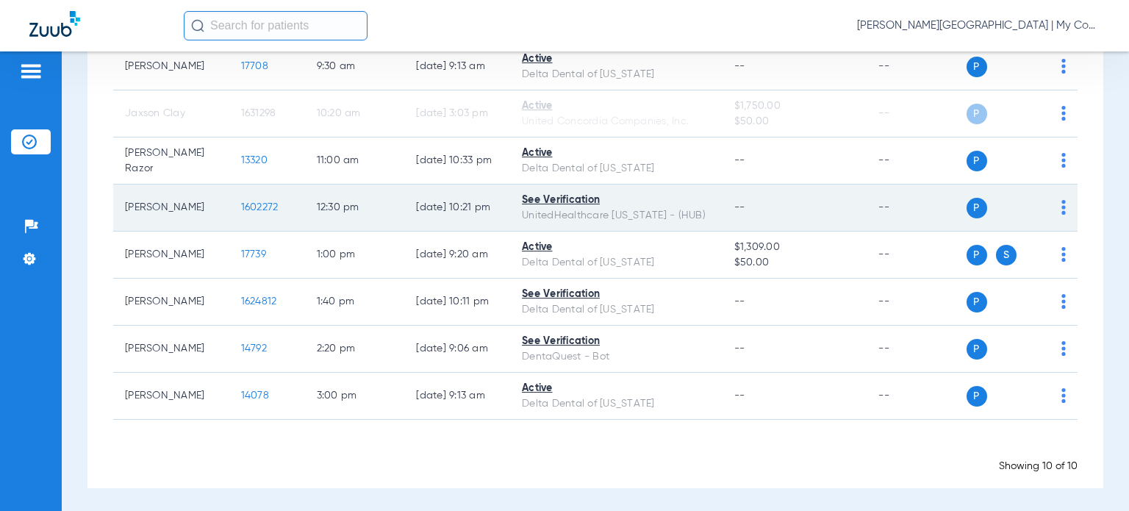
click at [252, 202] on span "1602272" at bounding box center [259, 207] width 37 height 10
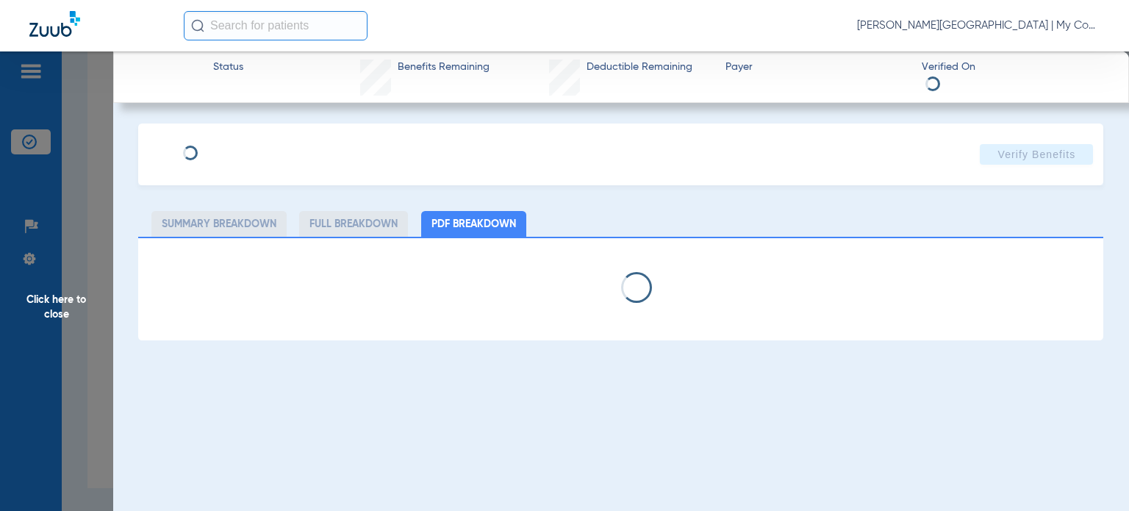
select select "page-width"
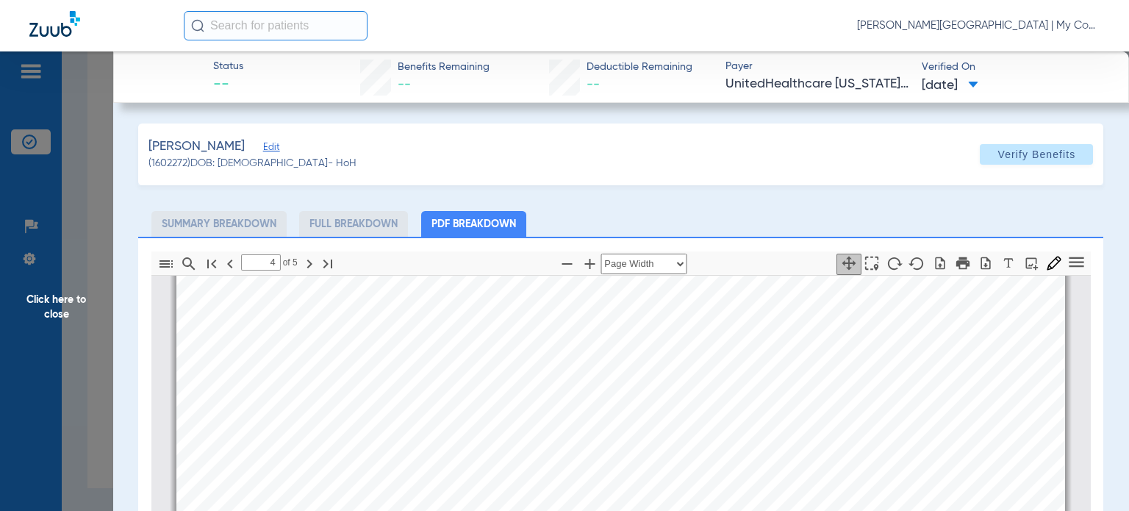
scroll to position [4418, 0]
click at [806, 394] on div "Service History JEANETTE THOMPSON | DOB: 01/03/1964 Payer UnitedHealthcare Mich…" at bounding box center [620, 284] width 889 height 1256
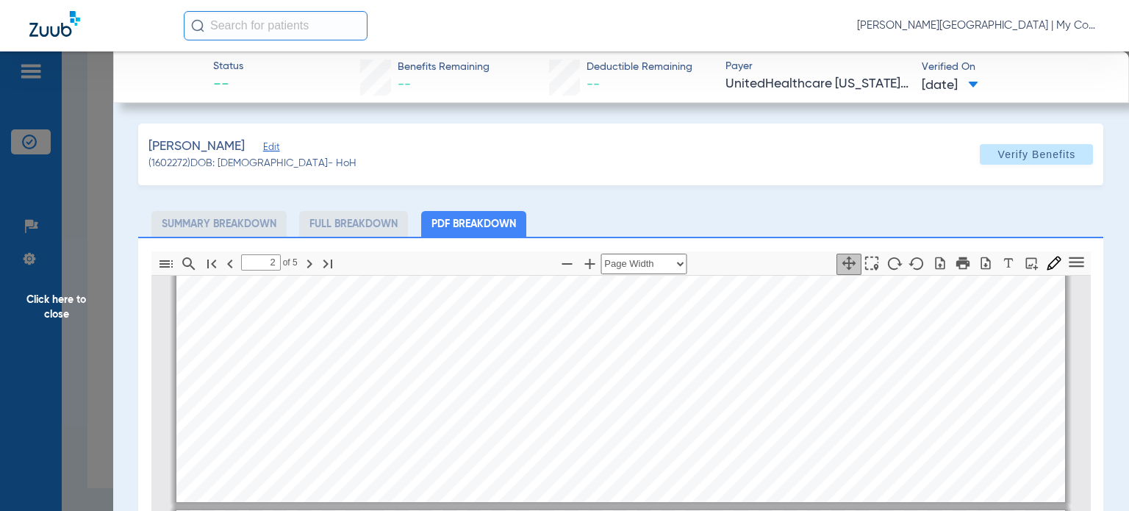
type input "1"
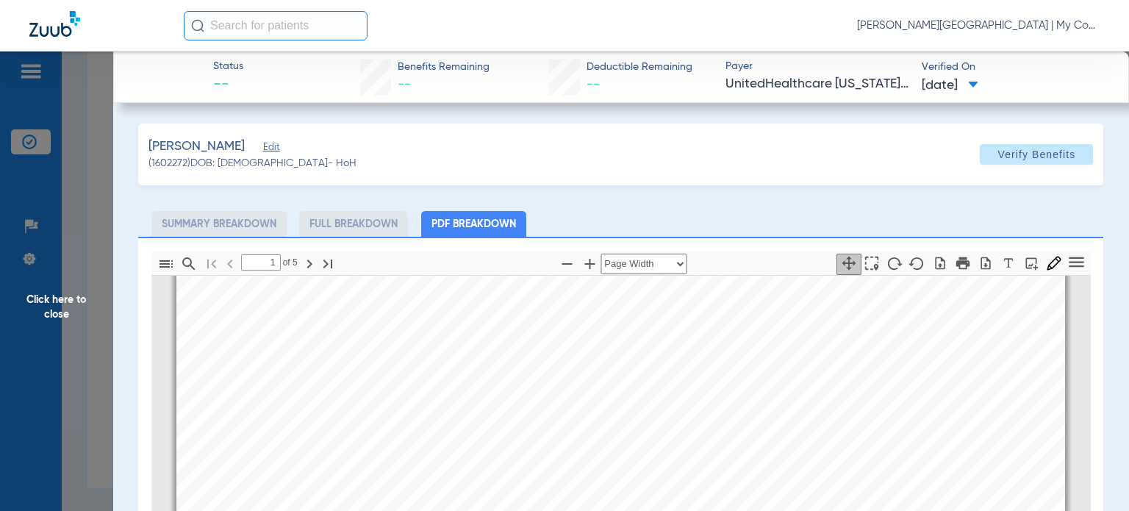
scroll to position [294, 0]
click at [87, 337] on span "Click here to close" at bounding box center [56, 306] width 113 height 511
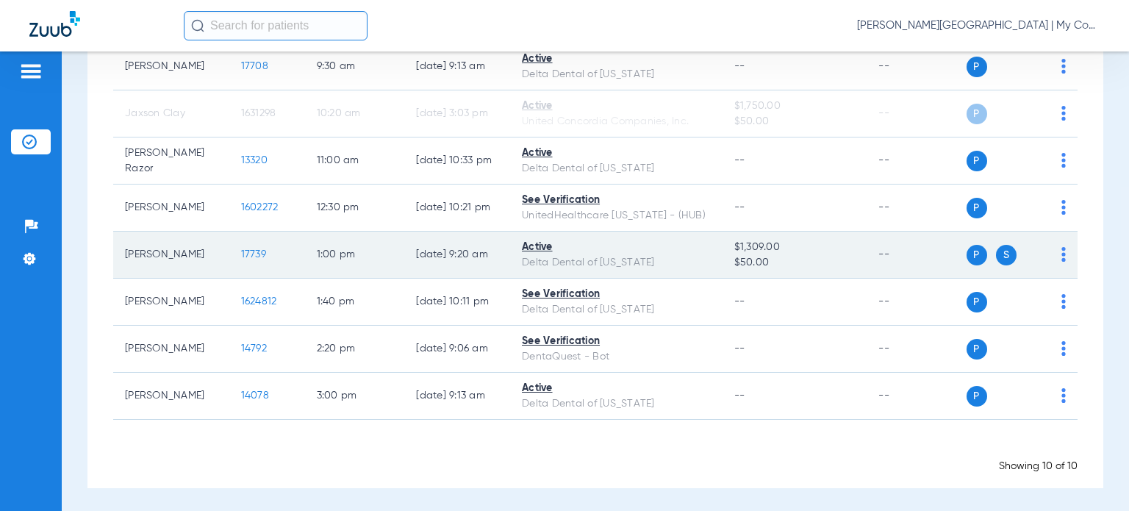
click at [241, 249] on span "17739" at bounding box center [253, 254] width 25 height 10
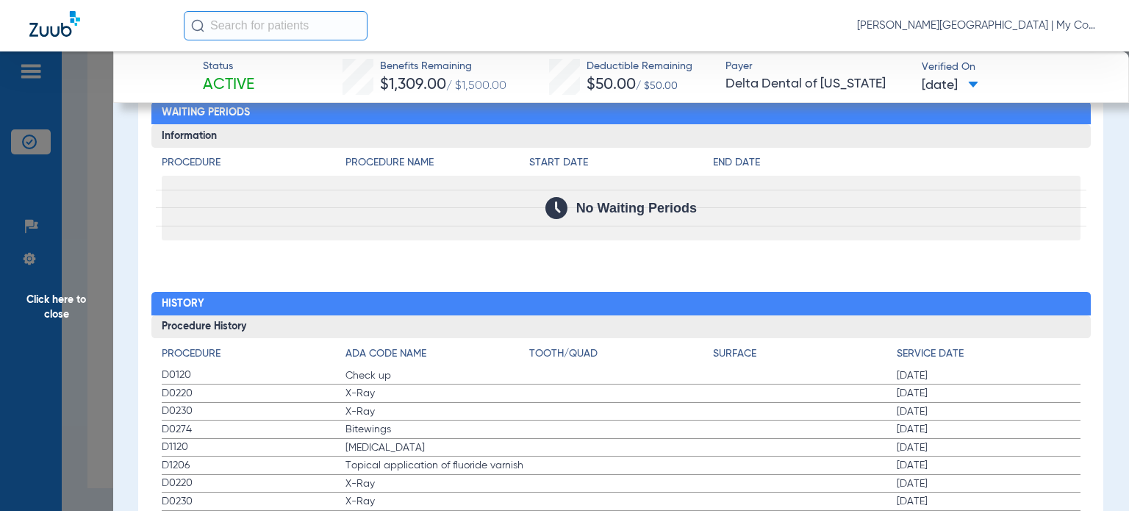
scroll to position [1764, 0]
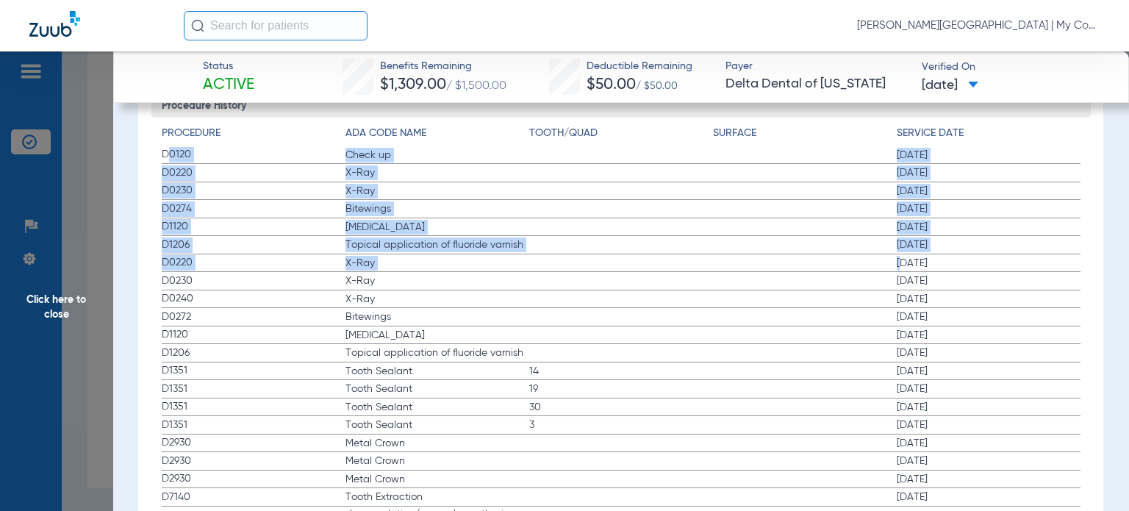
drag, startPoint x: 167, startPoint y: 152, endPoint x: 892, endPoint y: 265, distance: 733.5
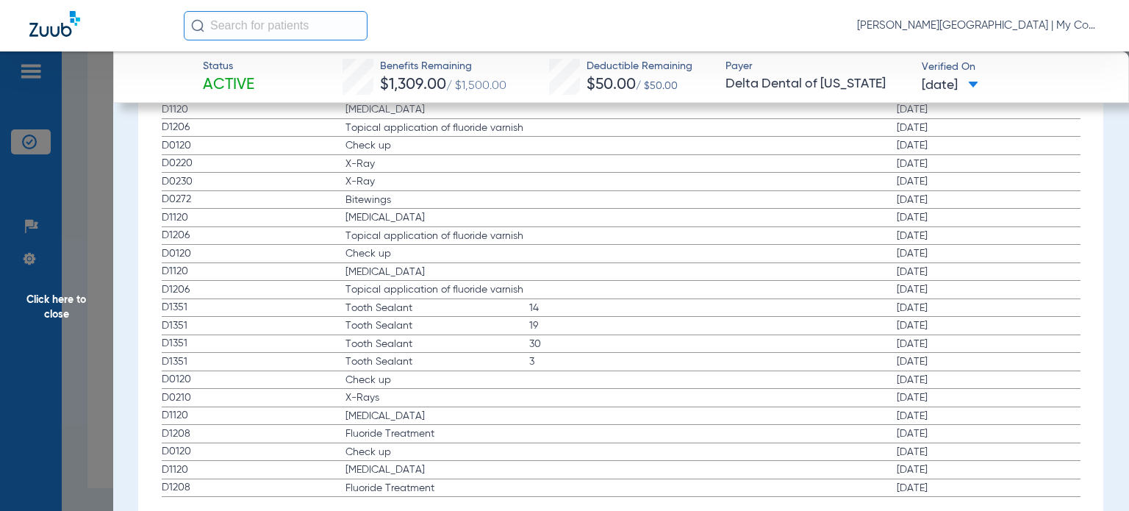
scroll to position [2352, 0]
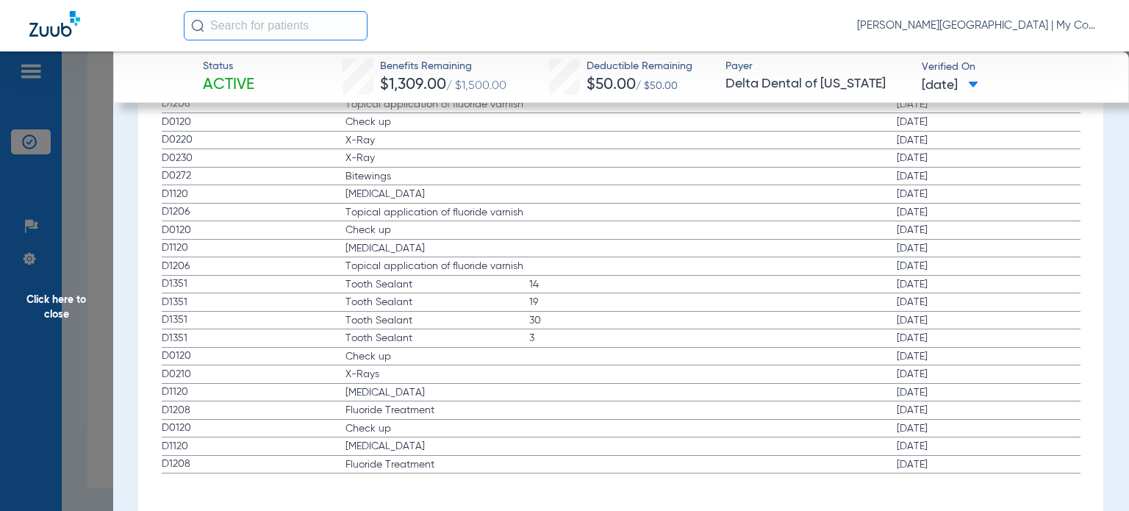
drag, startPoint x: 162, startPoint y: 370, endPoint x: 956, endPoint y: 368, distance: 793.9
click at [956, 369] on label "D0210 X-Rays 02/01/2022" at bounding box center [621, 374] width 919 height 18
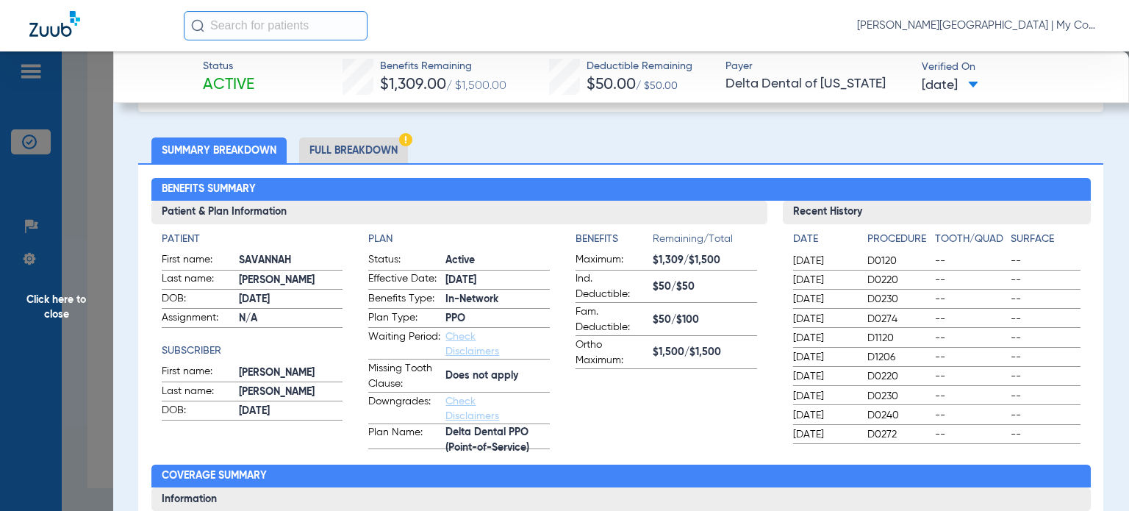
scroll to position [0, 0]
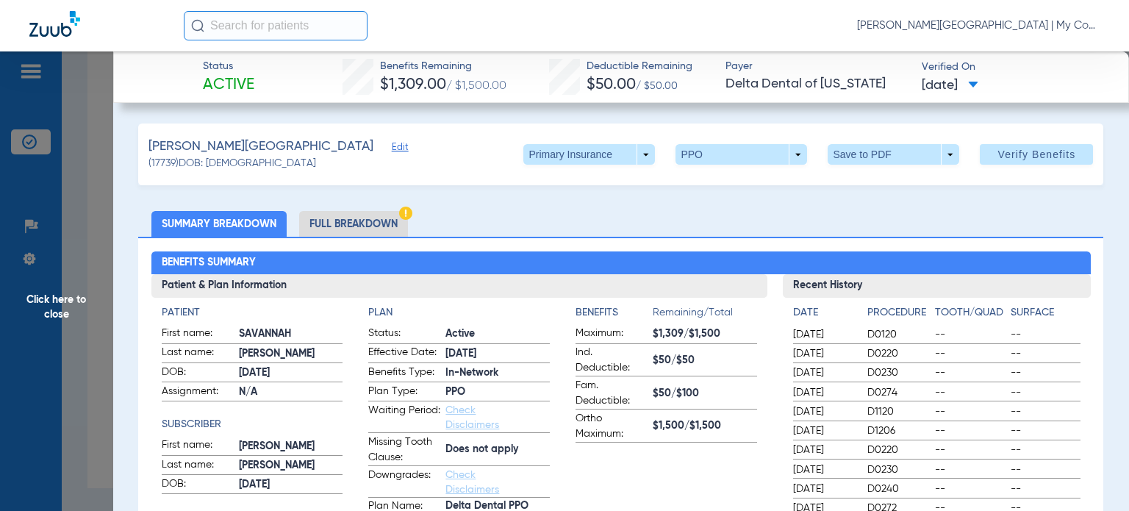
click at [291, 323] on div "Patient First name: SAVANNAH Last name: PARTEE DOB: 09/23/2014 Assignment: N/A …" at bounding box center [253, 414] width 182 height 218
click at [357, 225] on li "Full Breakdown" at bounding box center [353, 224] width 109 height 26
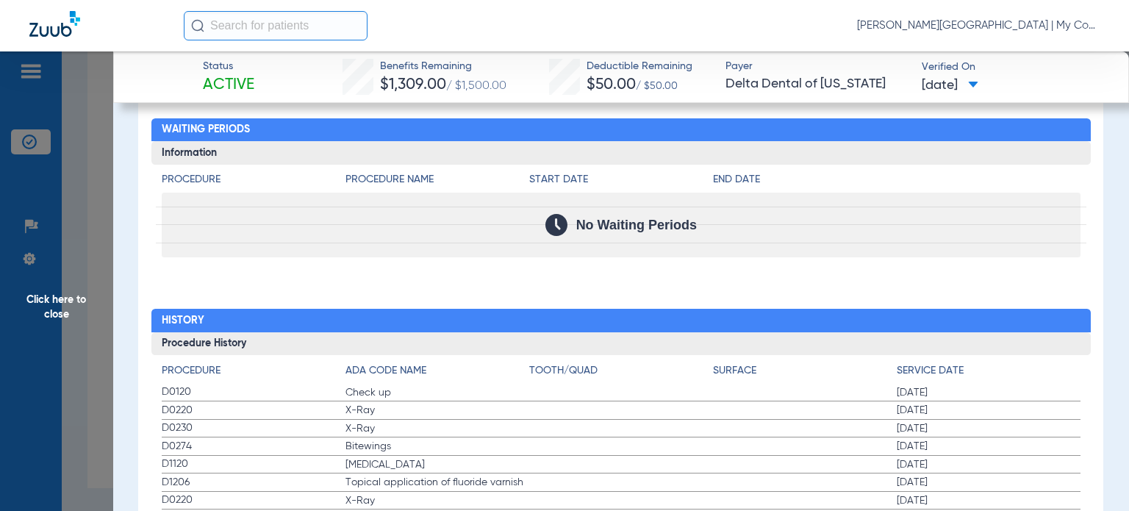
scroll to position [1838, 0]
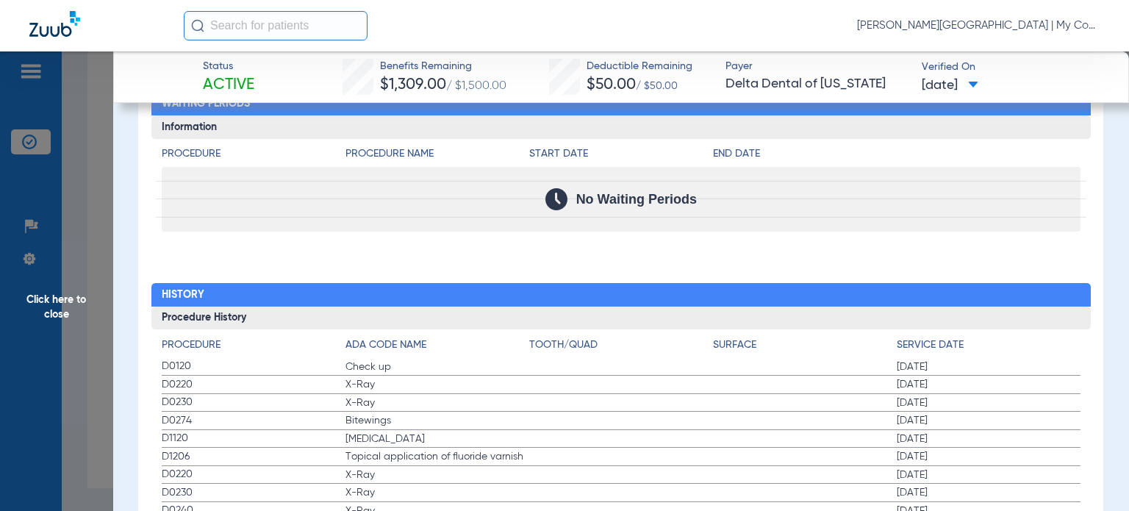
click at [102, 327] on span "Click here to close" at bounding box center [56, 306] width 113 height 511
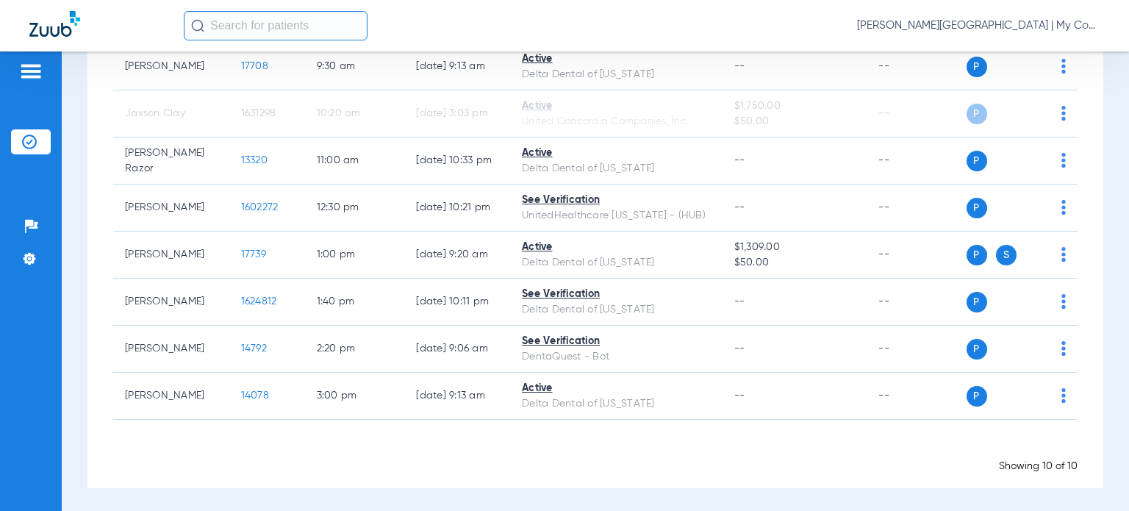
scroll to position [0, 0]
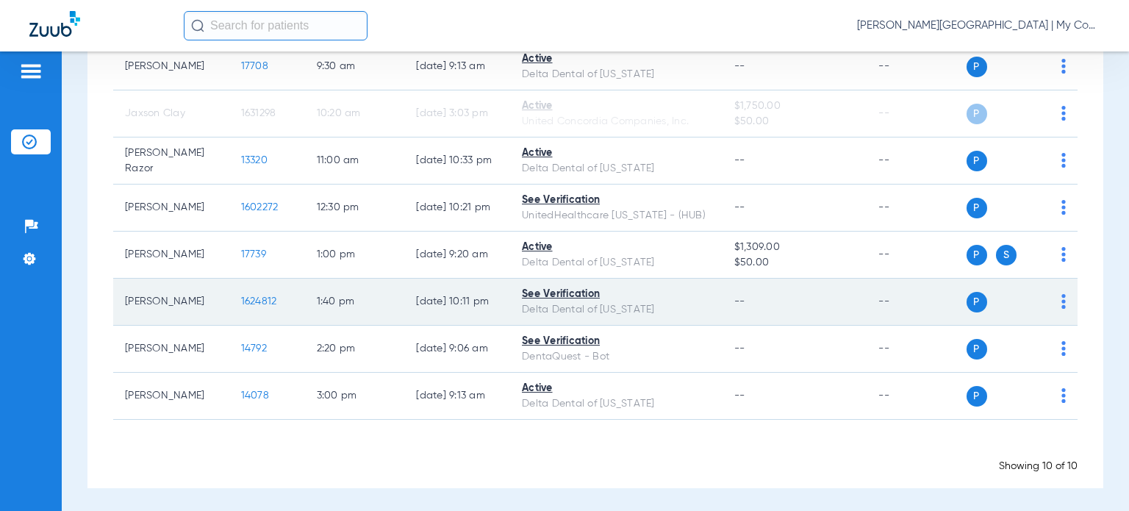
click at [265, 301] on td "1624812" at bounding box center [267, 302] width 76 height 47
click at [238, 308] on td "1624812" at bounding box center [267, 302] width 76 height 47
click at [242, 299] on span "1624812" at bounding box center [259, 301] width 36 height 10
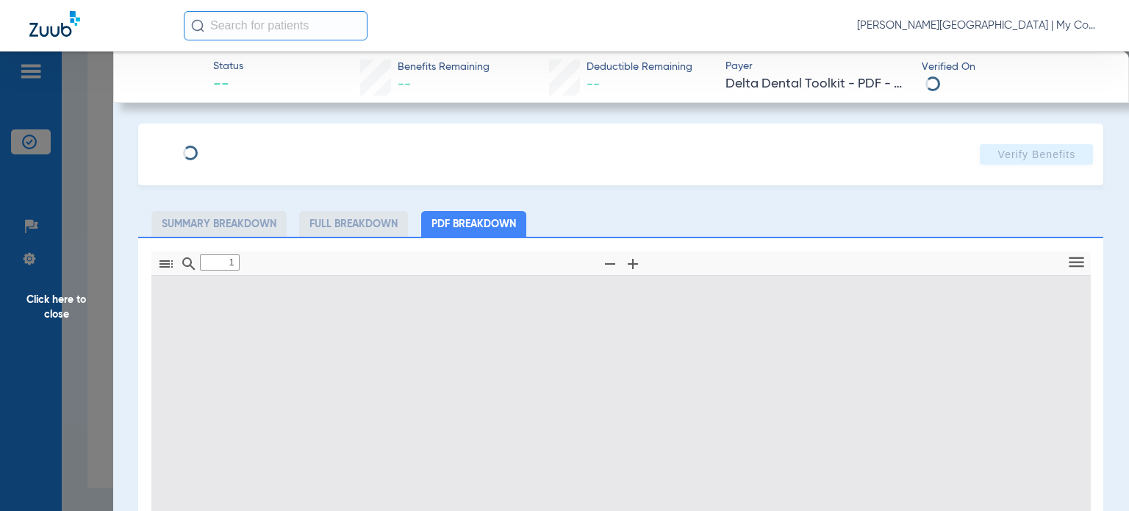
type input "0"
select select "page-width"
type input "1"
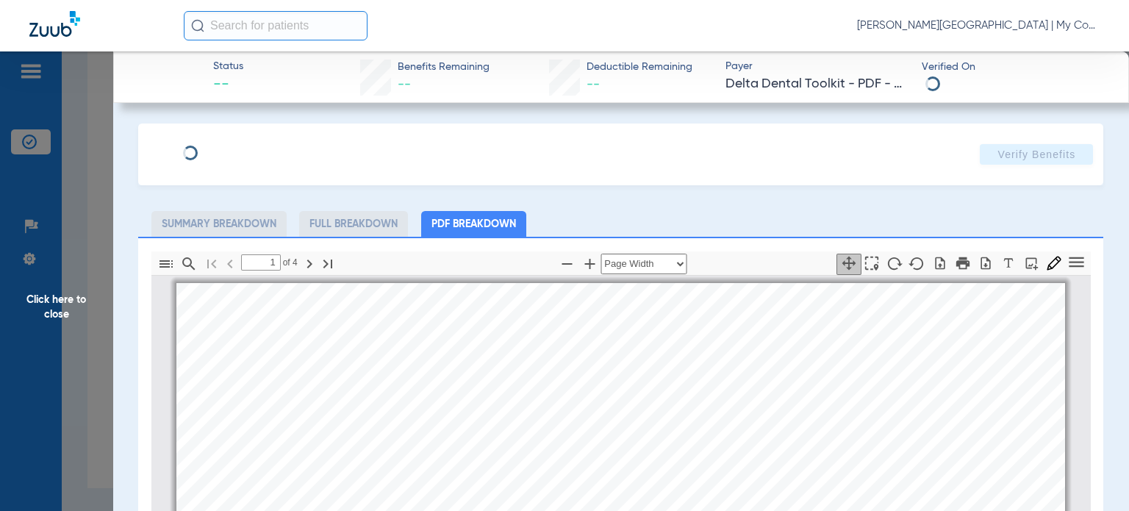
scroll to position [7, 0]
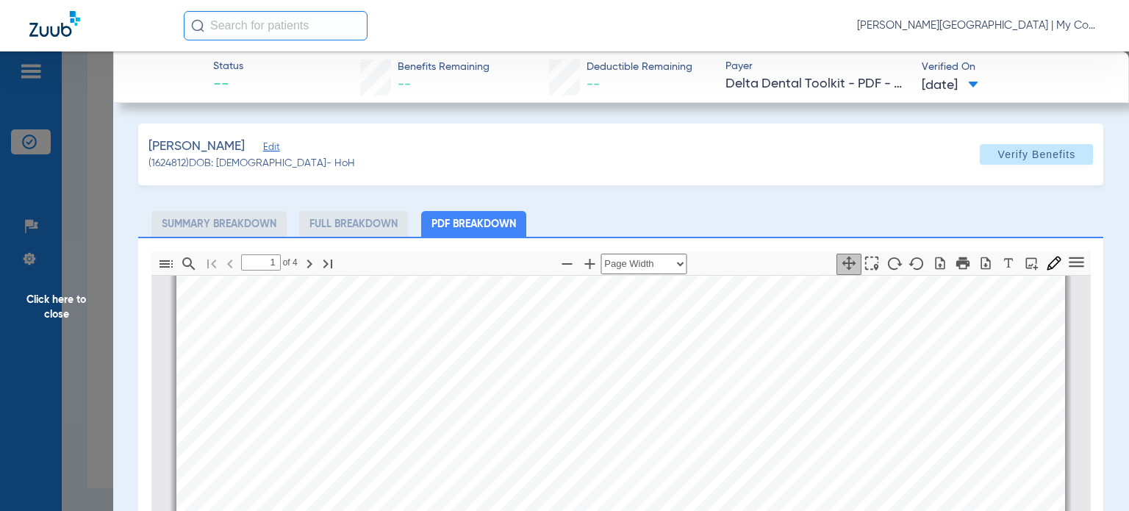
drag, startPoint x: 789, startPoint y: 396, endPoint x: 649, endPoint y: 304, distance: 167.2
click at [789, 396] on div "mbb_20250814221104_88758515_DOT Page 1 Eligibility and Benefits are based on in…" at bounding box center [620, 189] width 889 height 1150
click at [97, 355] on span "Click here to close" at bounding box center [56, 306] width 113 height 511
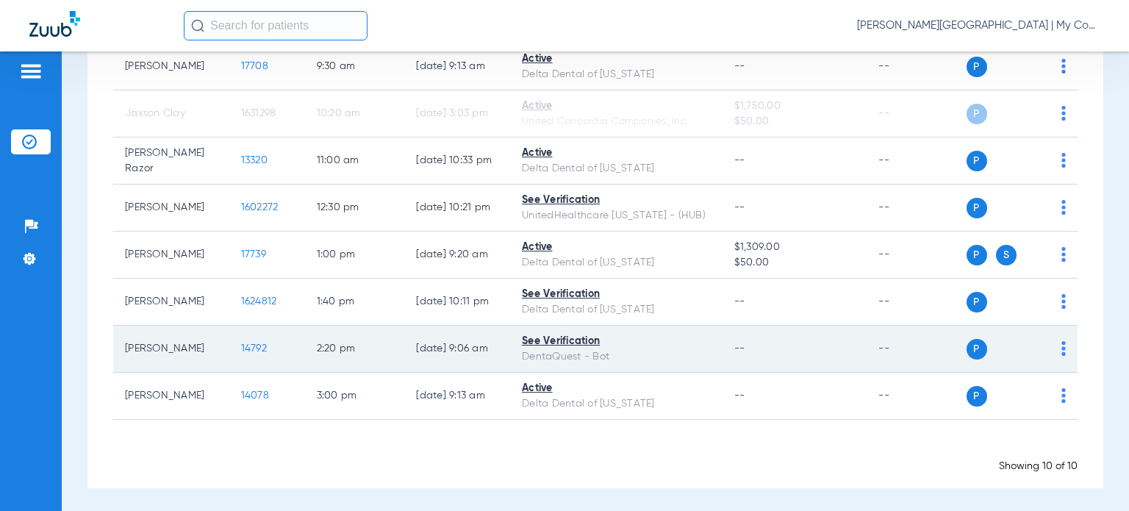
click at [229, 342] on td "14792" at bounding box center [267, 349] width 76 height 47
click at [241, 345] on span "14792" at bounding box center [254, 348] width 26 height 10
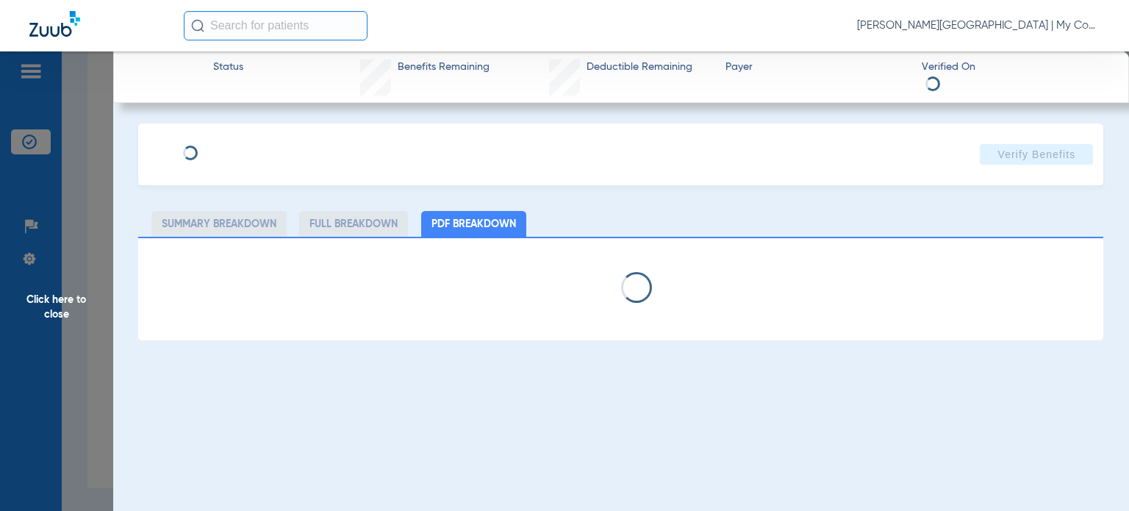
select select "page-width"
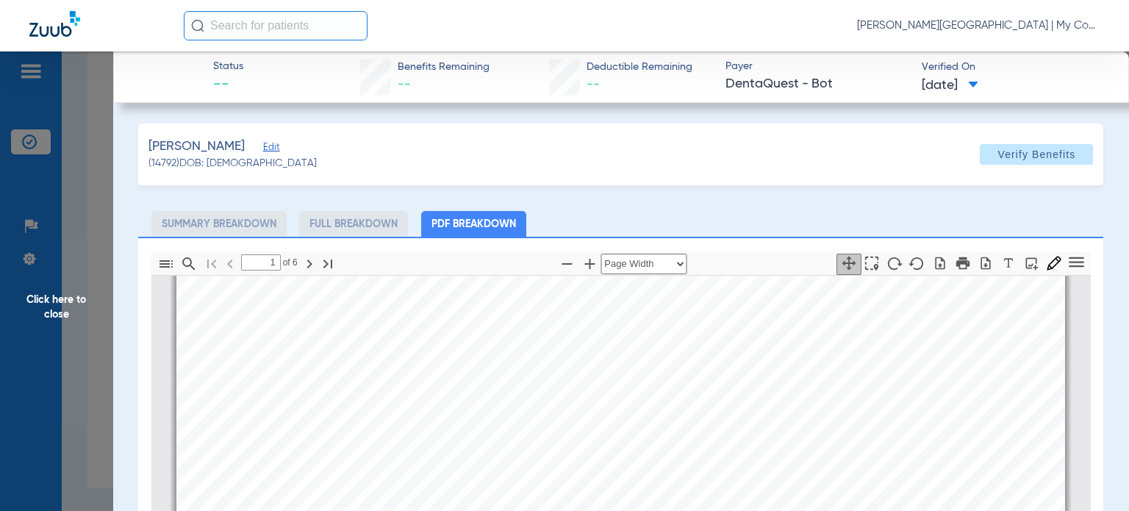
scroll to position [81, 0]
type input "2"
click at [51, 382] on span "Click here to close" at bounding box center [56, 306] width 113 height 511
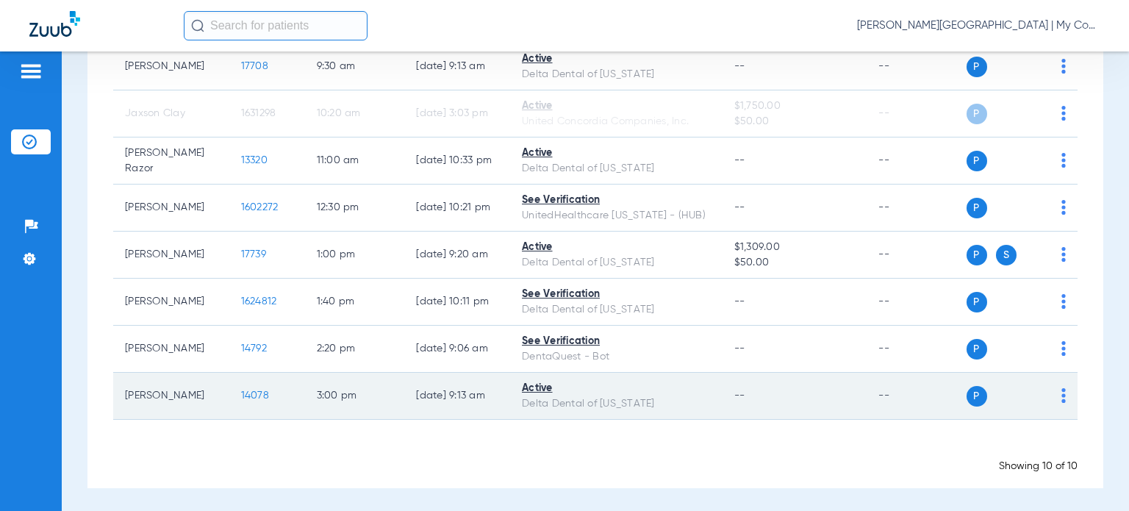
click at [229, 389] on td "14078" at bounding box center [267, 396] width 76 height 47
click at [229, 395] on td "14078" at bounding box center [267, 396] width 76 height 47
click at [241, 395] on span "14078" at bounding box center [255, 395] width 28 height 10
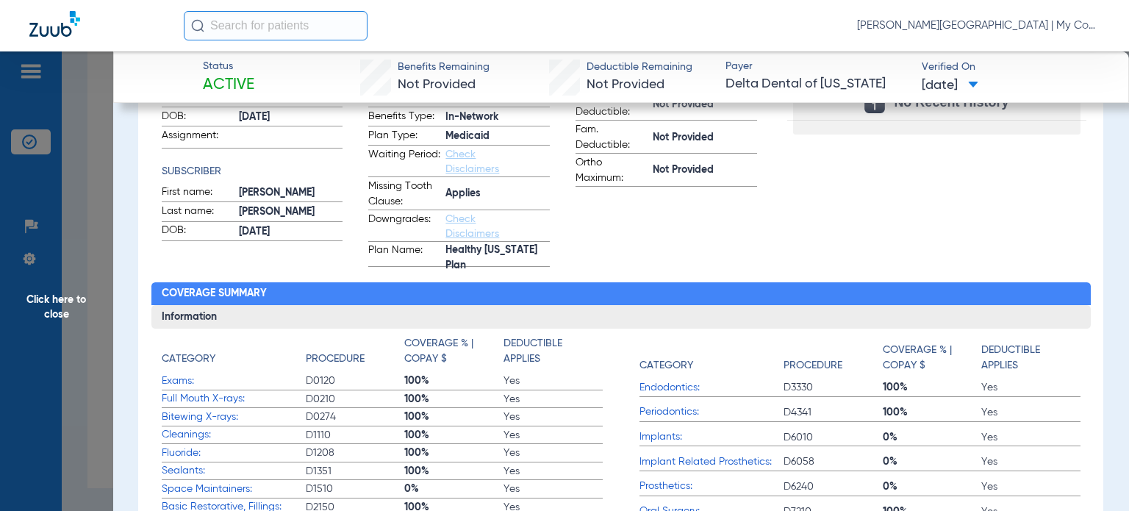
scroll to position [35, 0]
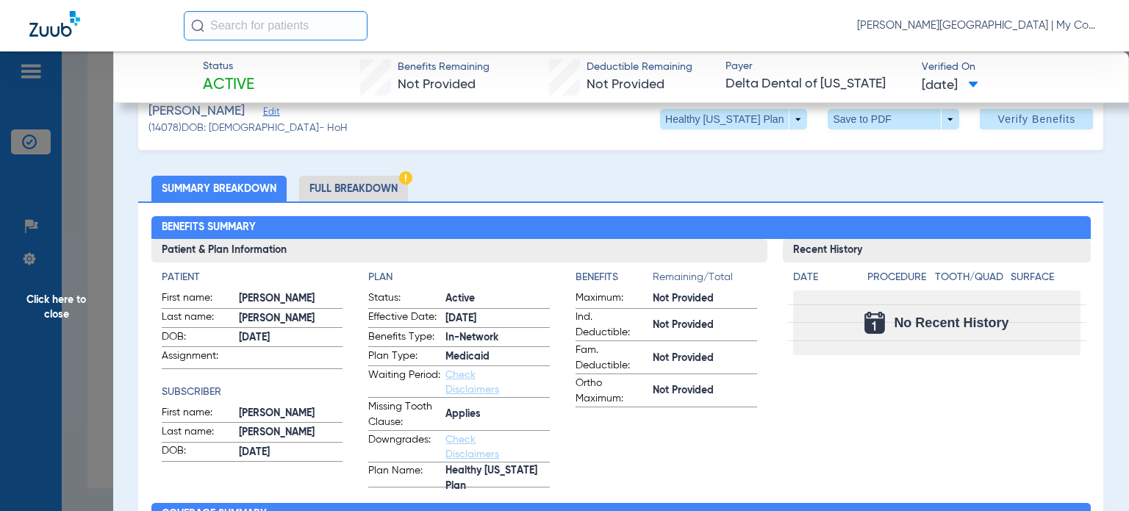
click at [85, 364] on span "Click here to close" at bounding box center [56, 306] width 113 height 511
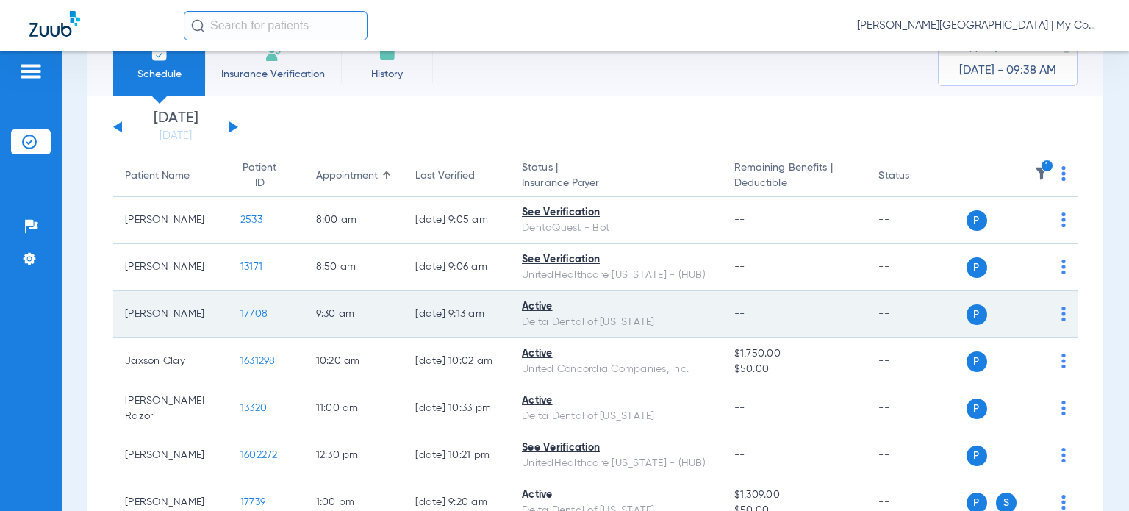
scroll to position [0, 0]
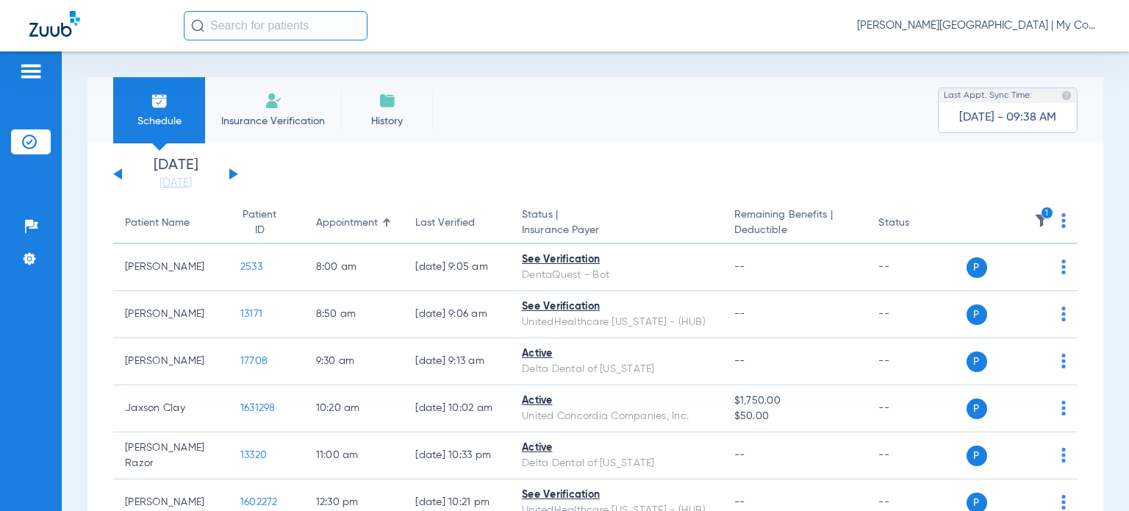
click at [1041, 213] on icon "1" at bounding box center [1047, 213] width 13 height 13
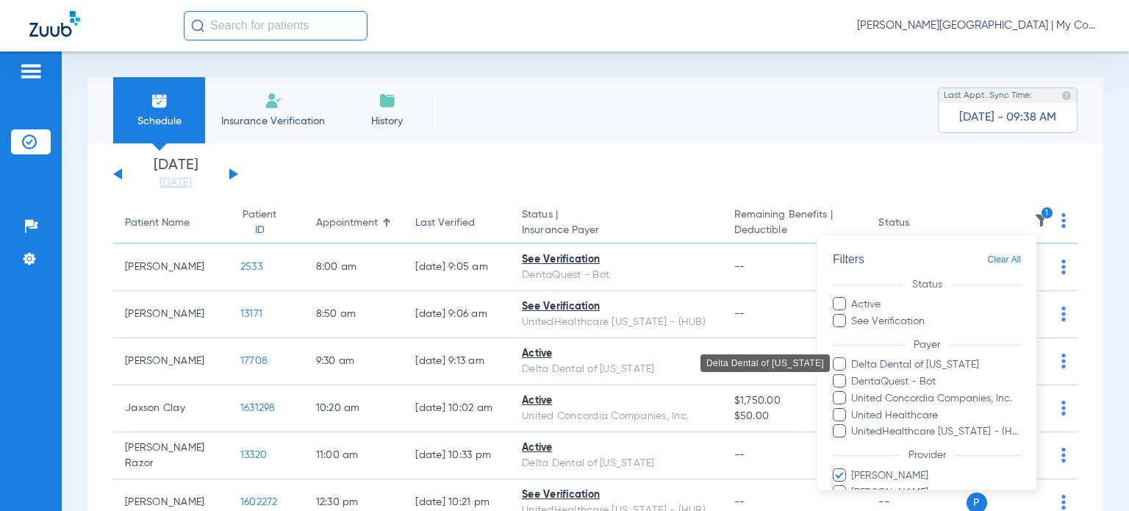
scroll to position [69, 0]
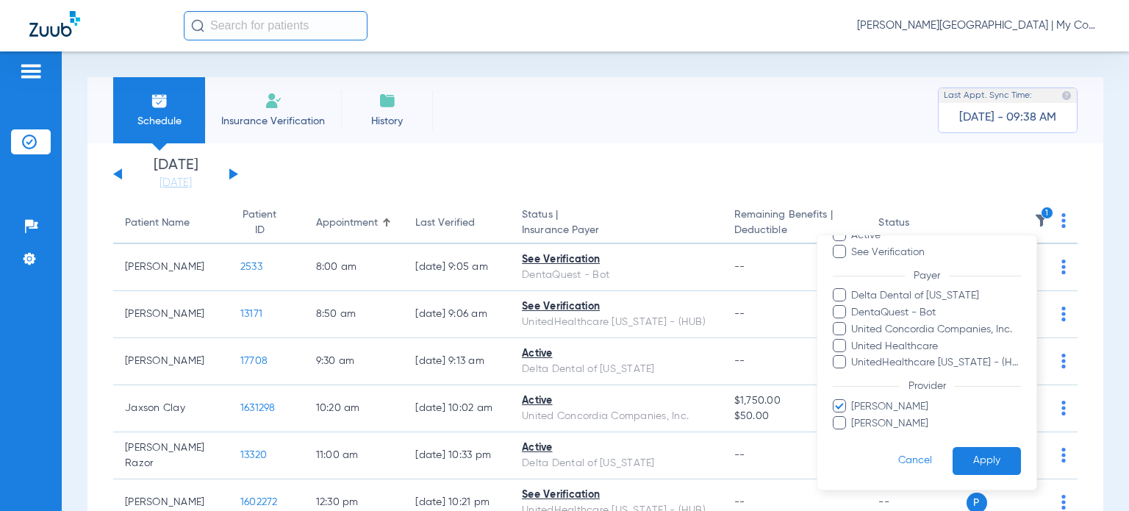
click at [894, 405] on span "Hanna Zaal" at bounding box center [936, 405] width 171 height 15
click at [854, 416] on input "Hanna Zaal" at bounding box center [854, 416] width 0 height 0
click at [898, 425] on span "Jennifer Stewart" at bounding box center [936, 422] width 171 height 15
click at [854, 433] on input "Jennifer Stewart" at bounding box center [854, 433] width 0 height 0
click at [976, 460] on button "Apply" at bounding box center [987, 460] width 68 height 29
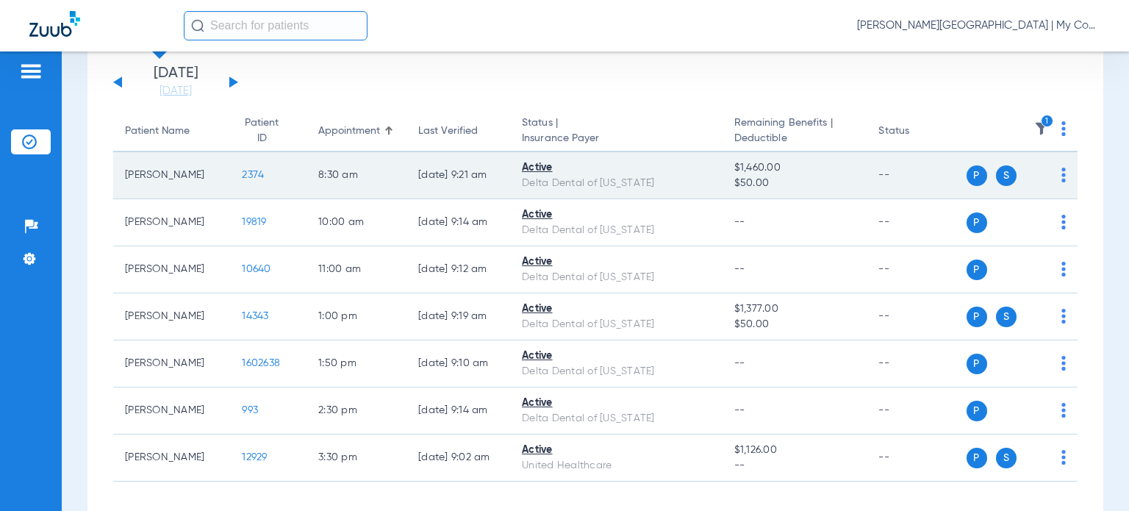
scroll to position [7, 0]
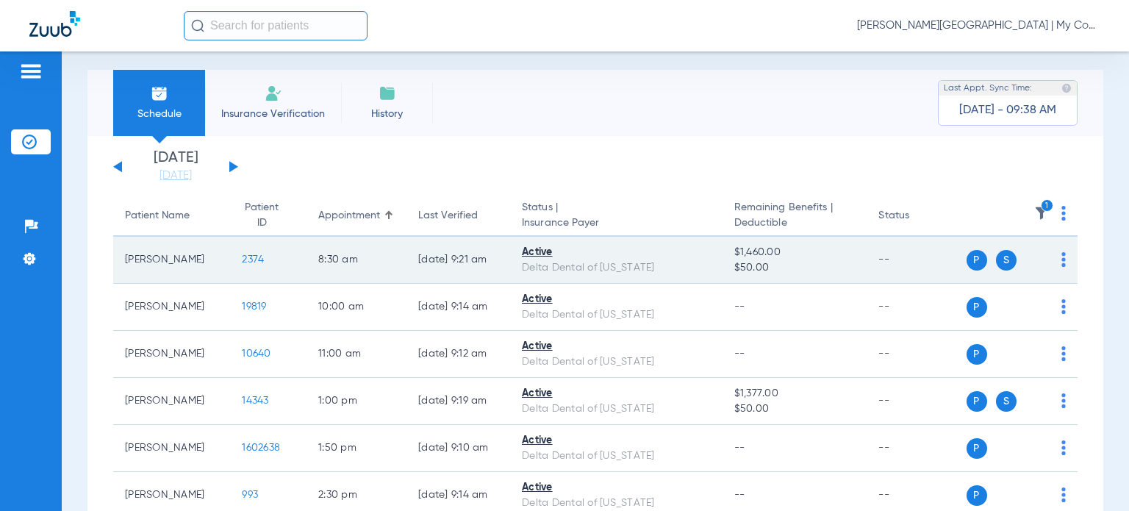
click at [242, 257] on span "2374" at bounding box center [253, 259] width 22 height 10
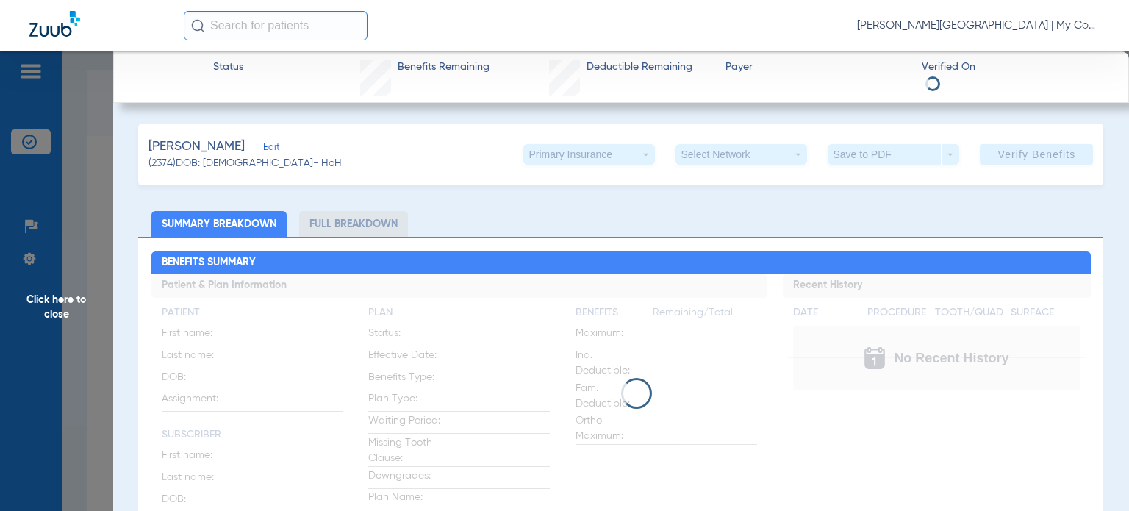
click at [279, 176] on div "Brumfield, Laquita Edit (2374) DOB: 07/11/1974 - HoH Primary Insurance arrow_dr…" at bounding box center [620, 154] width 965 height 62
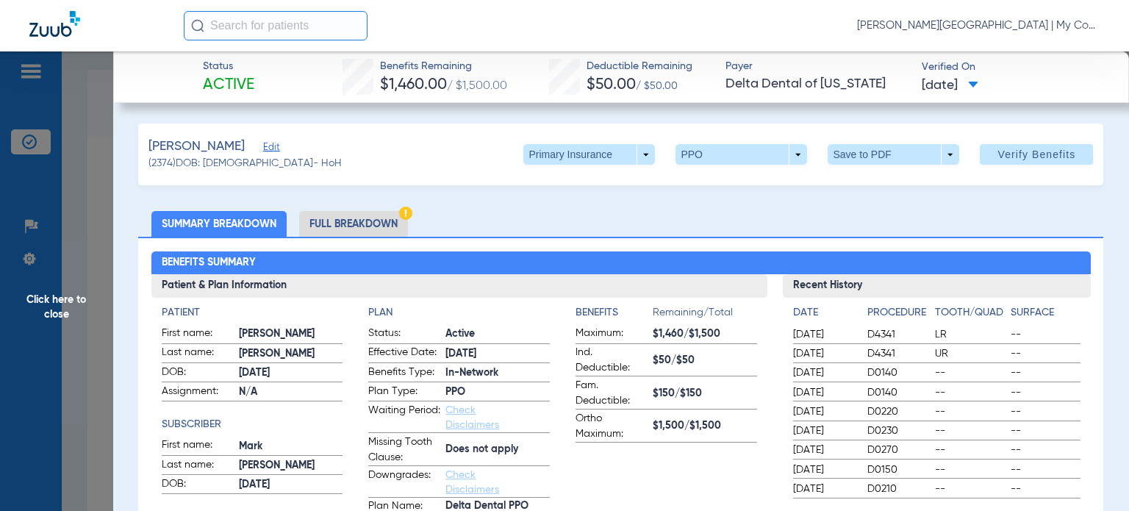
click at [354, 217] on li "Full Breakdown" at bounding box center [353, 224] width 109 height 26
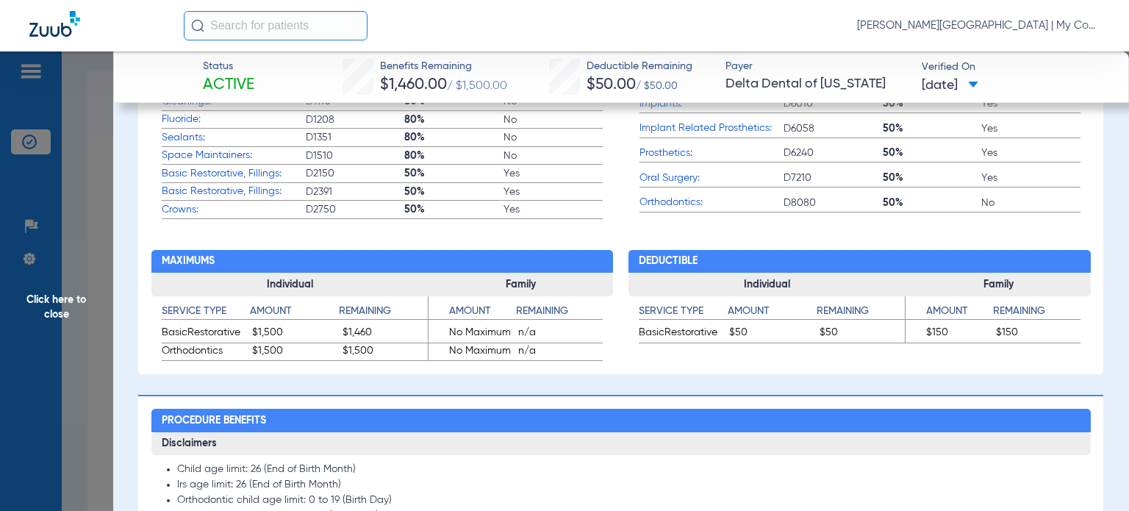
scroll to position [588, 0]
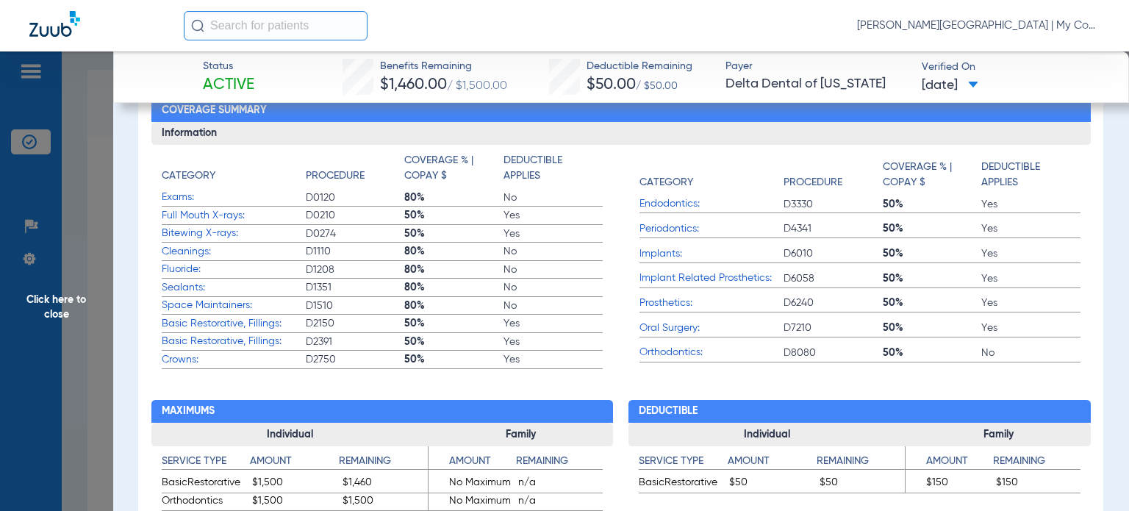
drag, startPoint x: 169, startPoint y: 211, endPoint x: 330, endPoint y: 252, distance: 166.2
click at [523, 237] on app-coverage-list "Category Procedure Coverage % | Copay $ Deductible Applies Exams: D0120 80% No …" at bounding box center [382, 261] width 441 height 216
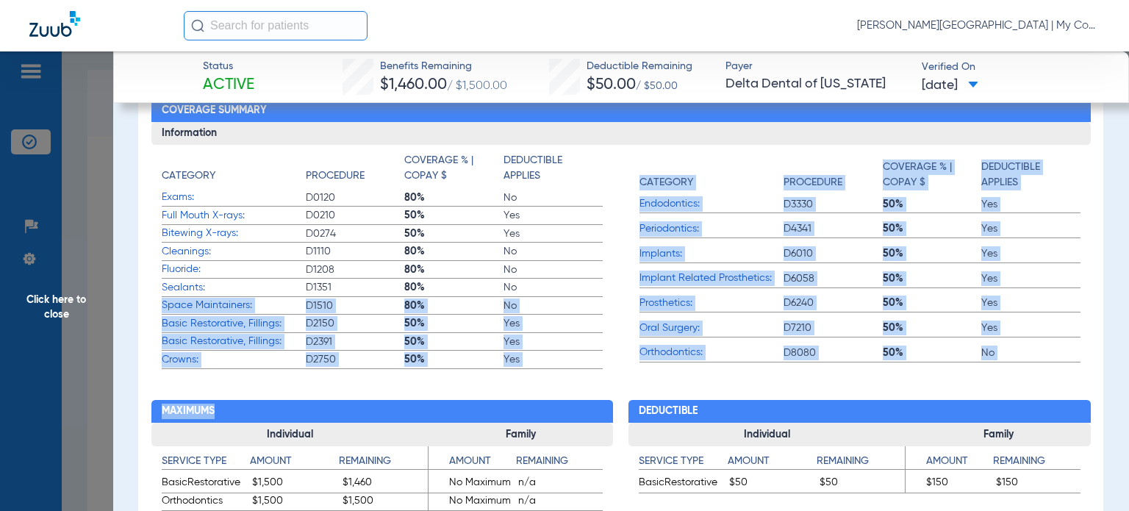
drag, startPoint x: 150, startPoint y: 310, endPoint x: 276, endPoint y: 372, distance: 140.0
click at [276, 372] on div "Member - Plan - Insurance Patient & Plan Information Patient First name: Laquit…" at bounding box center [620, 86] width 965 height 875
click at [330, 388] on app-benefits "Maximums Individual Service Type Amount Remaining BasicRestorative $1,500 $1,46…" at bounding box center [382, 440] width 462 height 143
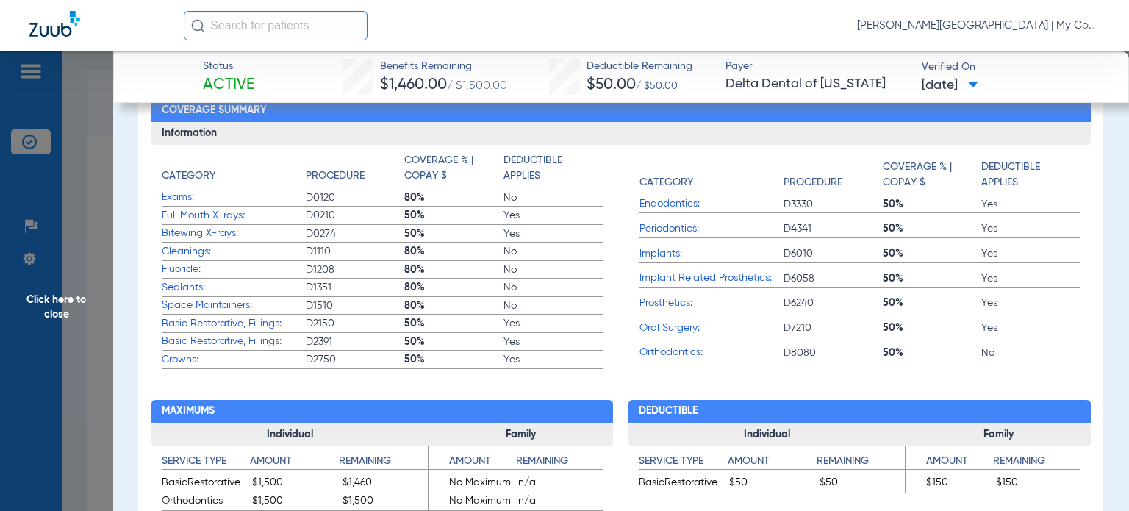
drag, startPoint x: 626, startPoint y: 226, endPoint x: 1012, endPoint y: 237, distance: 386.1
click at [1012, 237] on div "Category Procedure Coverage % | Copay $ Deductible Applies Exams: D0120 80% No …" at bounding box center [621, 261] width 919 height 216
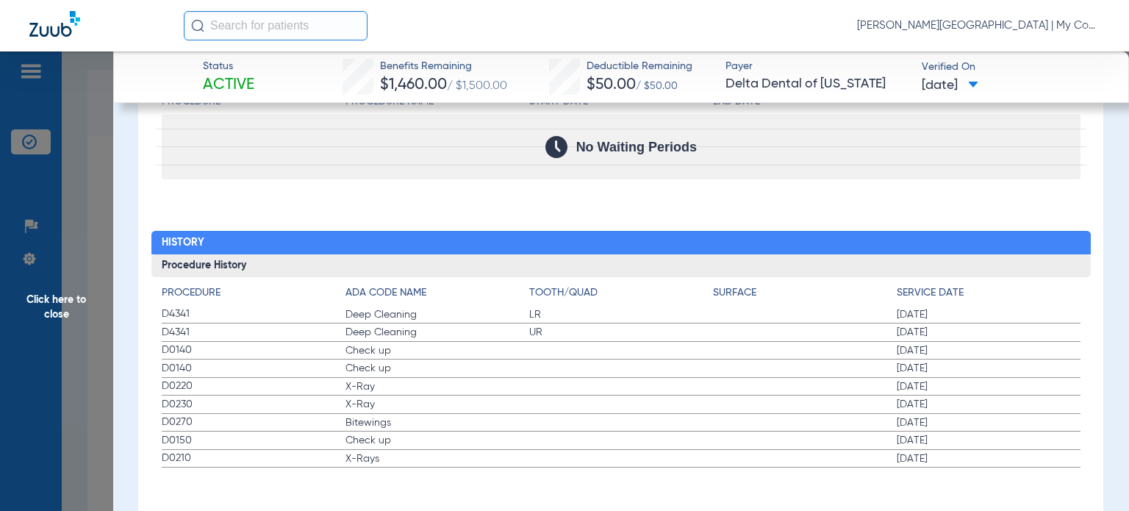
scroll to position [1897, 0]
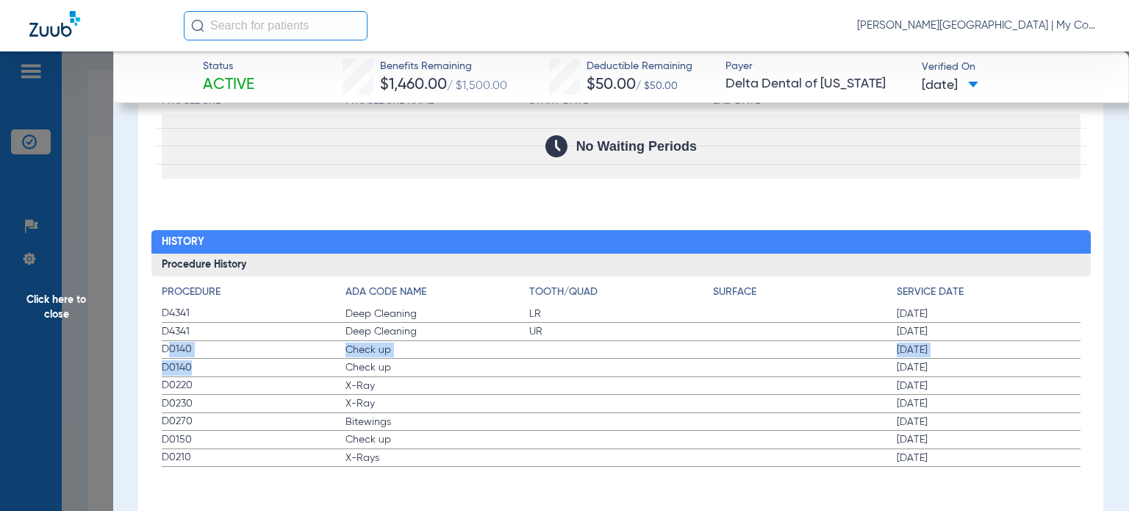
drag, startPoint x: 170, startPoint y: 350, endPoint x: 249, endPoint y: 370, distance: 81.8
click at [249, 370] on app-history-list "Procedure ADA Code Name Tooth/Quad Surface Service Date D4341 Deep Cleaning LR …" at bounding box center [621, 375] width 919 height 183
click at [218, 389] on label "D0220 X-Ray 02/12/2024" at bounding box center [621, 386] width 919 height 18
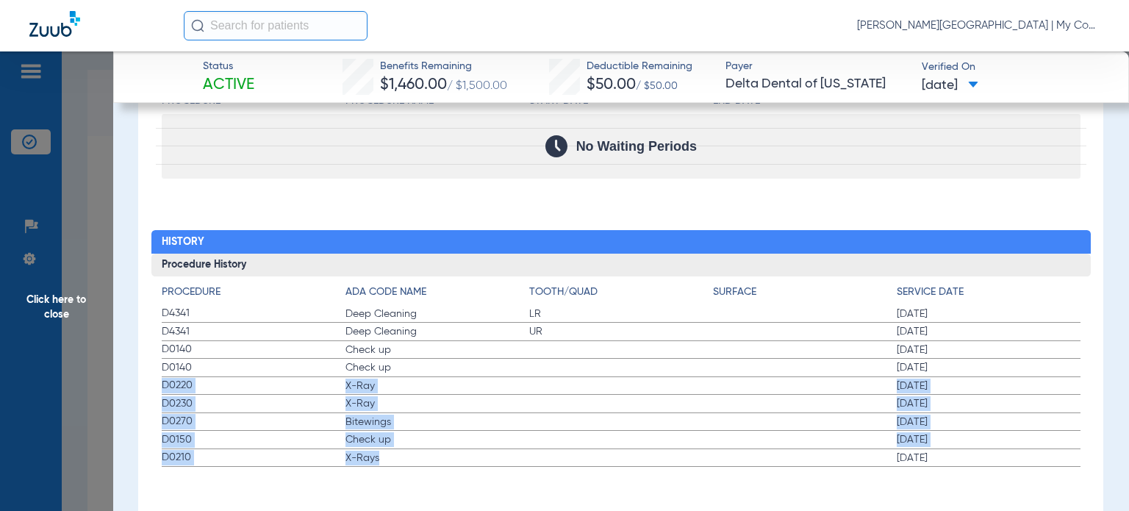
drag, startPoint x: 156, startPoint y: 381, endPoint x: 418, endPoint y: 453, distance: 271.4
click at [418, 453] on div "Procedure ADA Code Name Tooth/Quad Surface Service Date D4341 Deep Cleaning LR …" at bounding box center [620, 371] width 939 height 190
click at [35, 359] on span "Click here to close" at bounding box center [56, 306] width 113 height 511
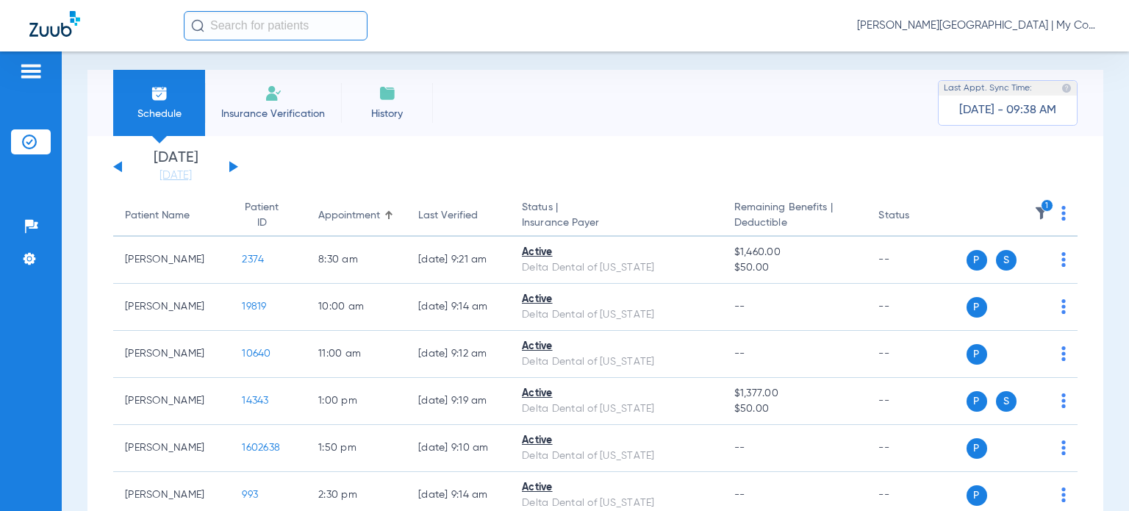
scroll to position [0, 0]
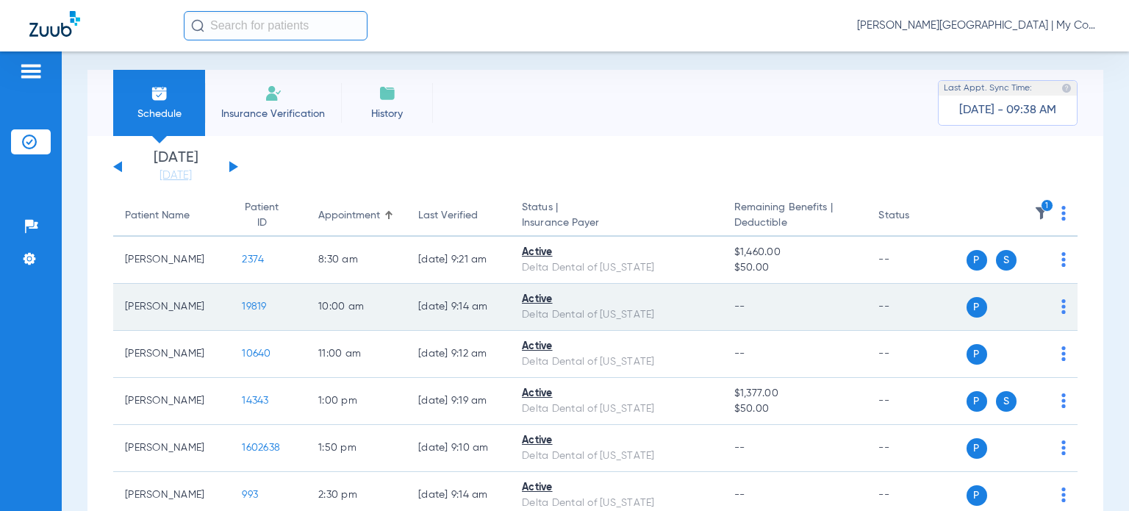
click at [242, 308] on span "19819" at bounding box center [254, 306] width 24 height 10
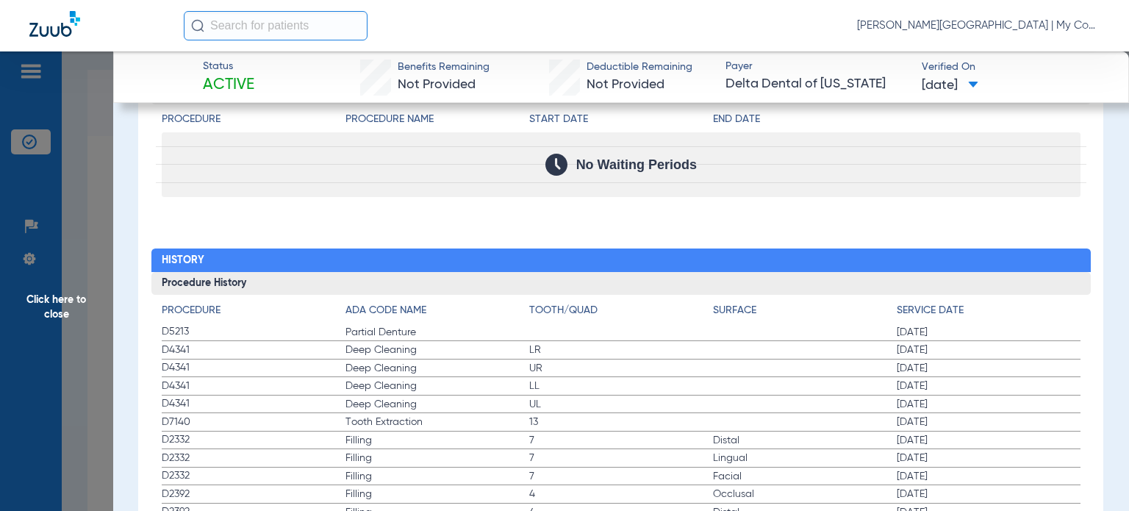
scroll to position [1702, 0]
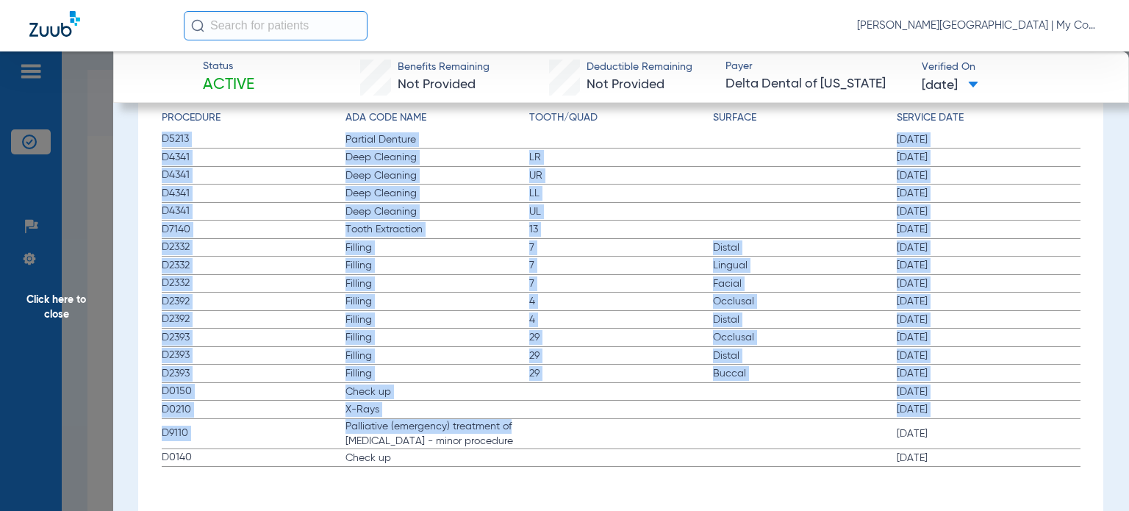
drag, startPoint x: 161, startPoint y: 132, endPoint x: 575, endPoint y: 419, distance: 503.9
click at [575, 419] on app-history-list "Procedure ADA Code Name Tooth/Quad Surface Service Date D5213 Partial Denture 0…" at bounding box center [621, 288] width 919 height 357
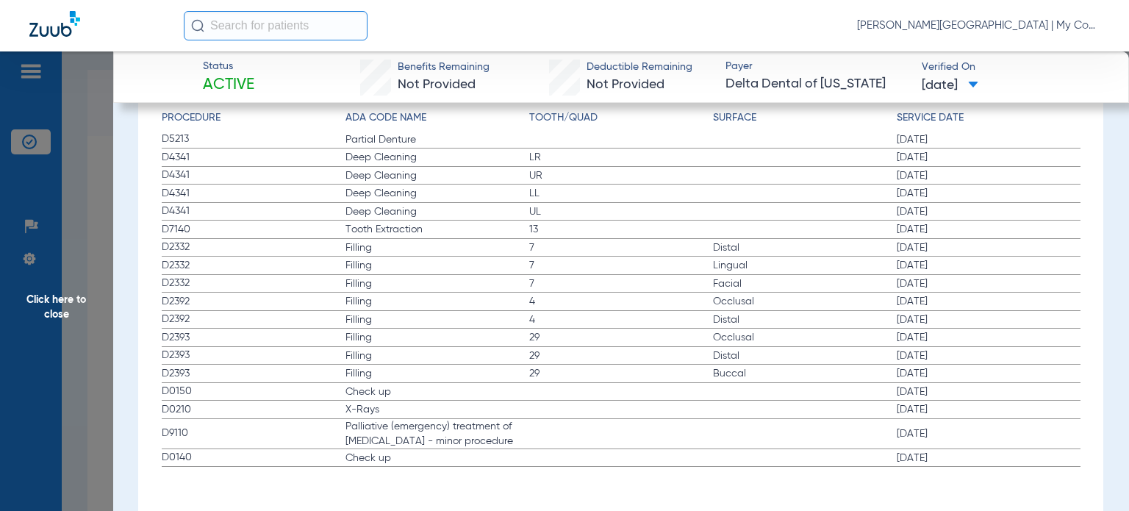
click at [58, 318] on span "Click here to close" at bounding box center [56, 306] width 113 height 511
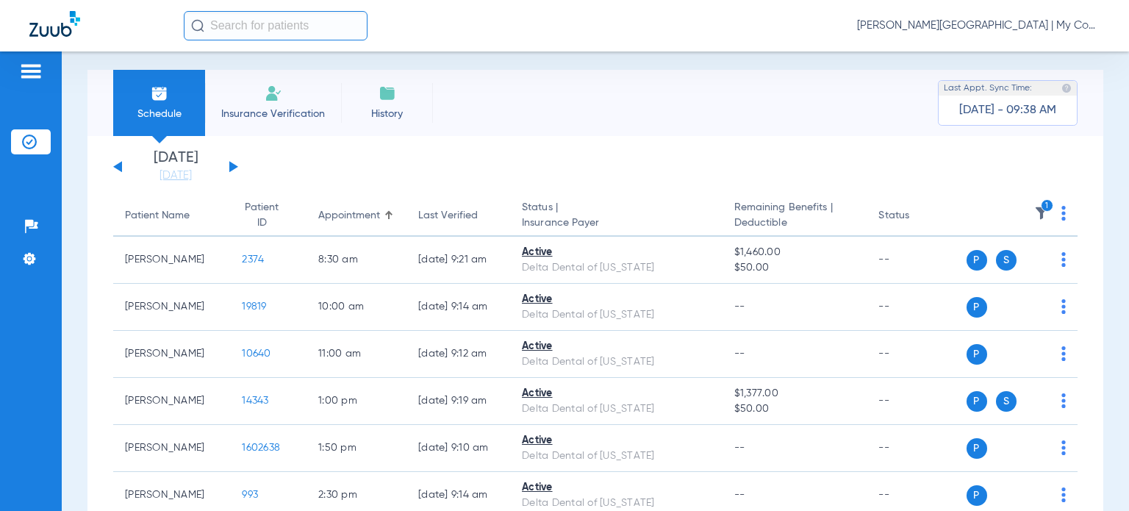
scroll to position [0, 0]
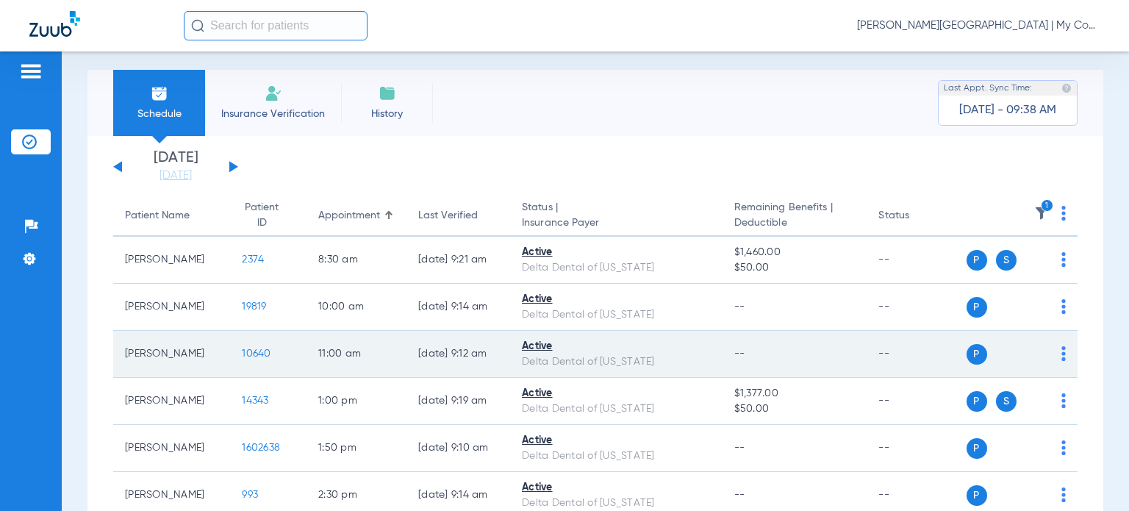
click at [242, 351] on span "10640" at bounding box center [256, 353] width 29 height 10
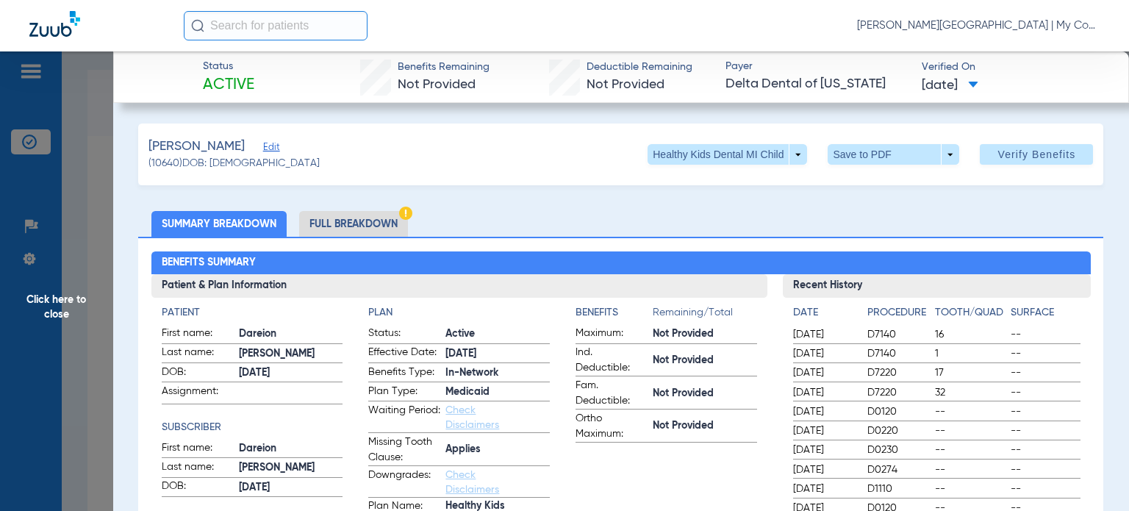
click at [708, 446] on app-benefits-information "Benefits Remaining/Total Maximum: Not Provided Ind. Deductible: Not Provided Fa…" at bounding box center [667, 414] width 182 height 218
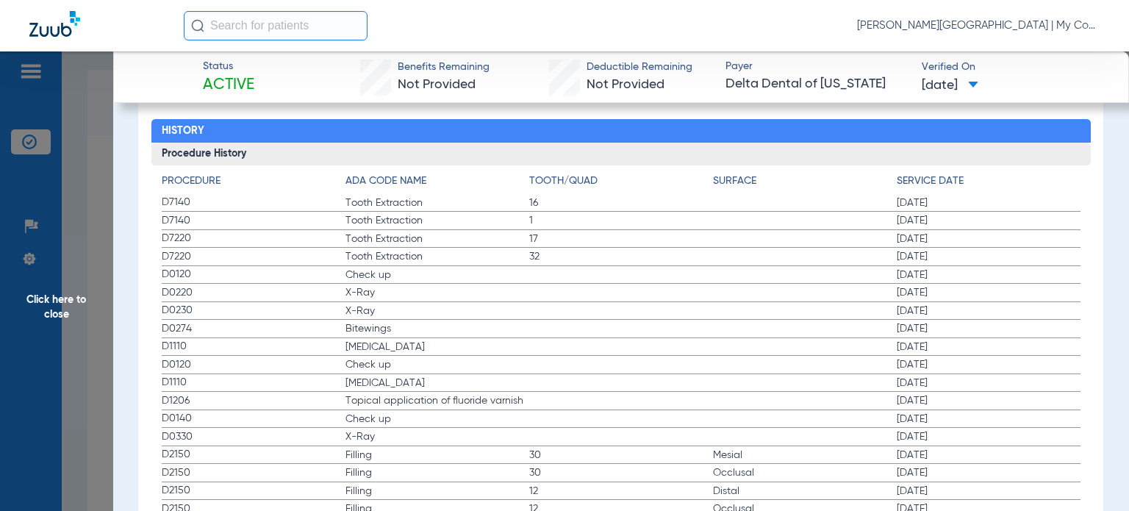
scroll to position [1617, 0]
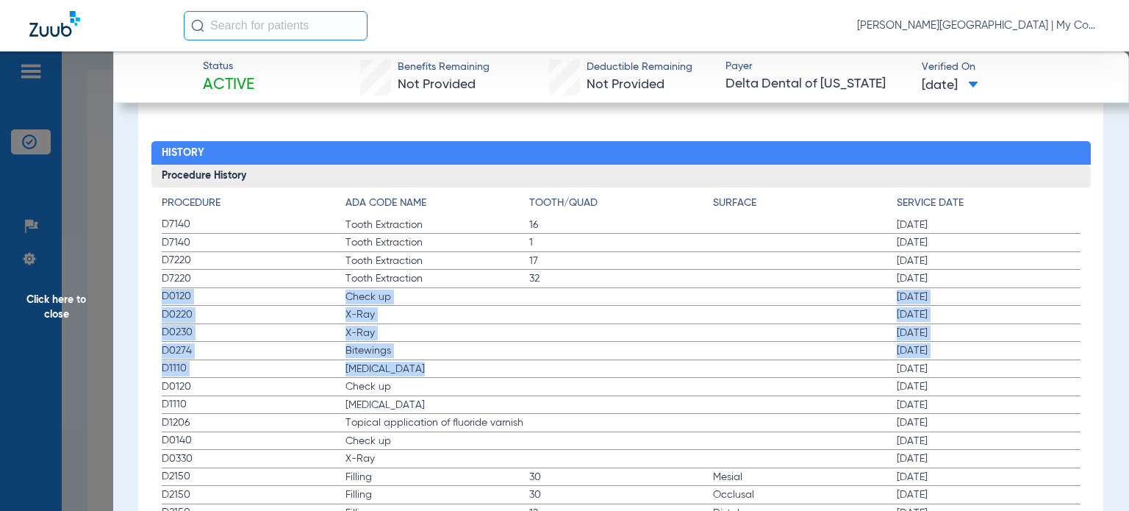
drag, startPoint x: 161, startPoint y: 287, endPoint x: 438, endPoint y: 362, distance: 286.9
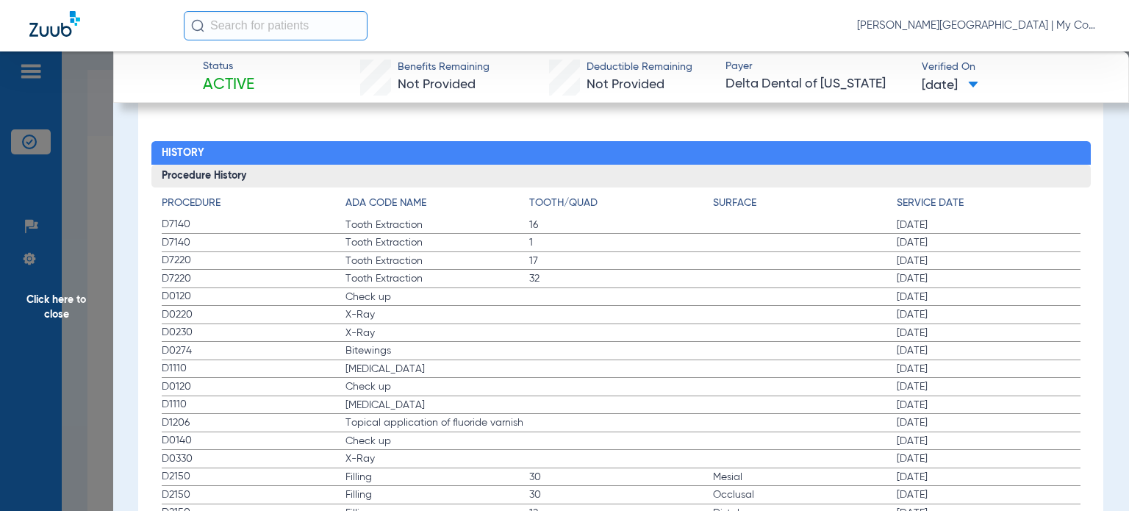
drag, startPoint x: 354, startPoint y: 379, endPoint x: 302, endPoint y: 382, distance: 52.3
click at [354, 379] on span "Check up" at bounding box center [437, 386] width 184 height 15
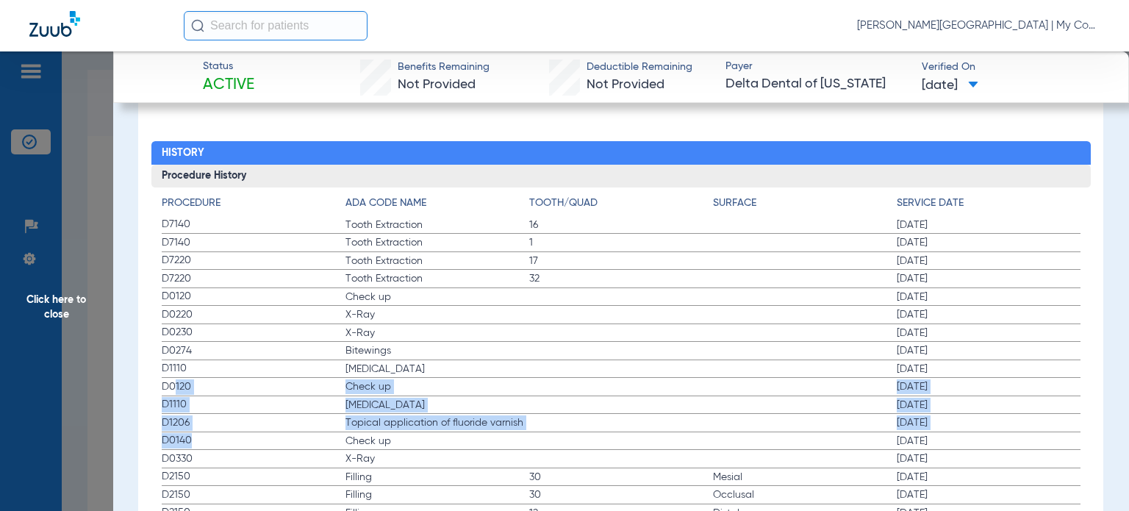
drag, startPoint x: 172, startPoint y: 383, endPoint x: 337, endPoint y: 429, distance: 170.9
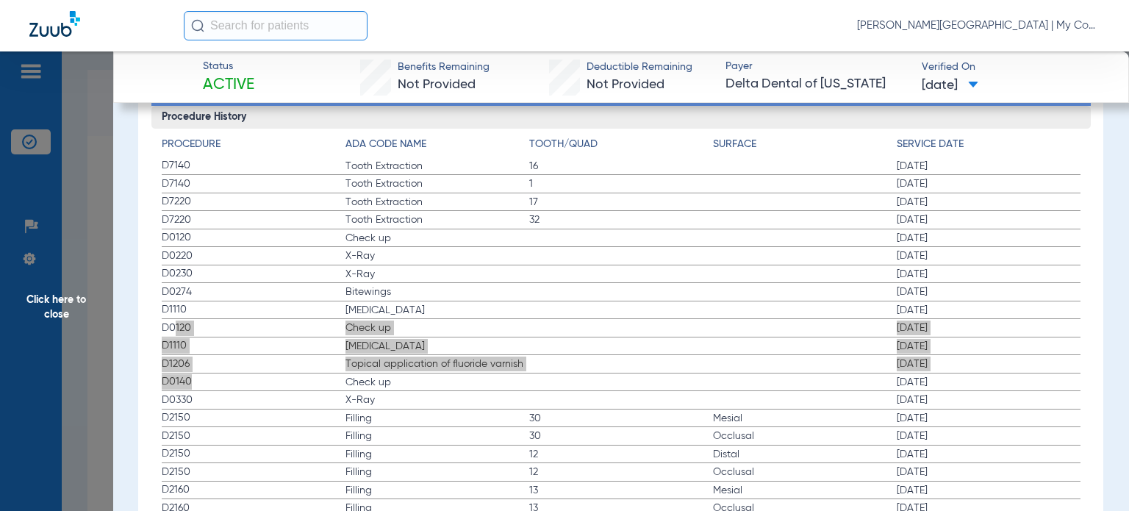
scroll to position [1691, 0]
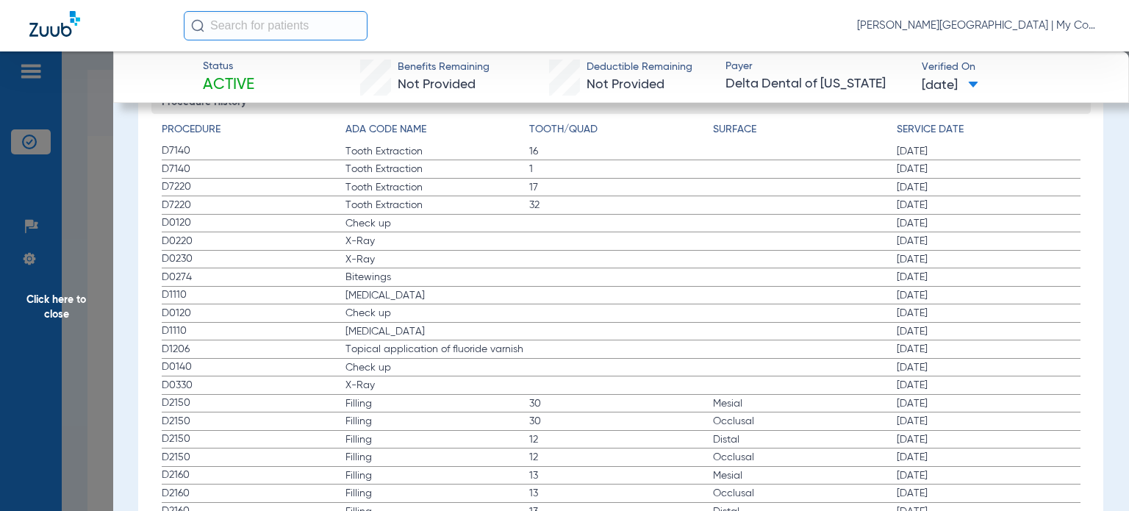
click at [71, 257] on span "Click here to close" at bounding box center [56, 306] width 113 height 511
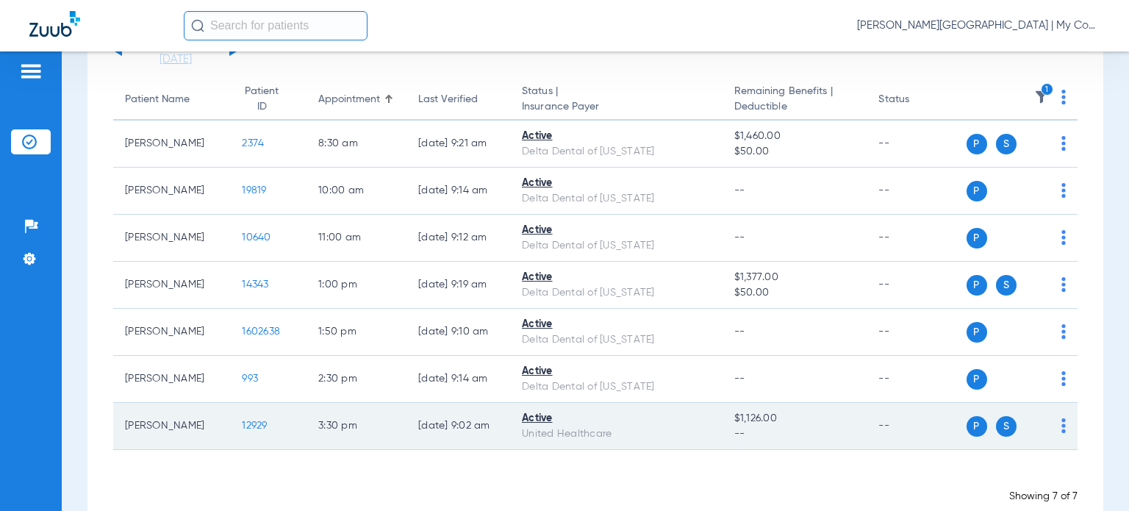
scroll to position [154, 0]
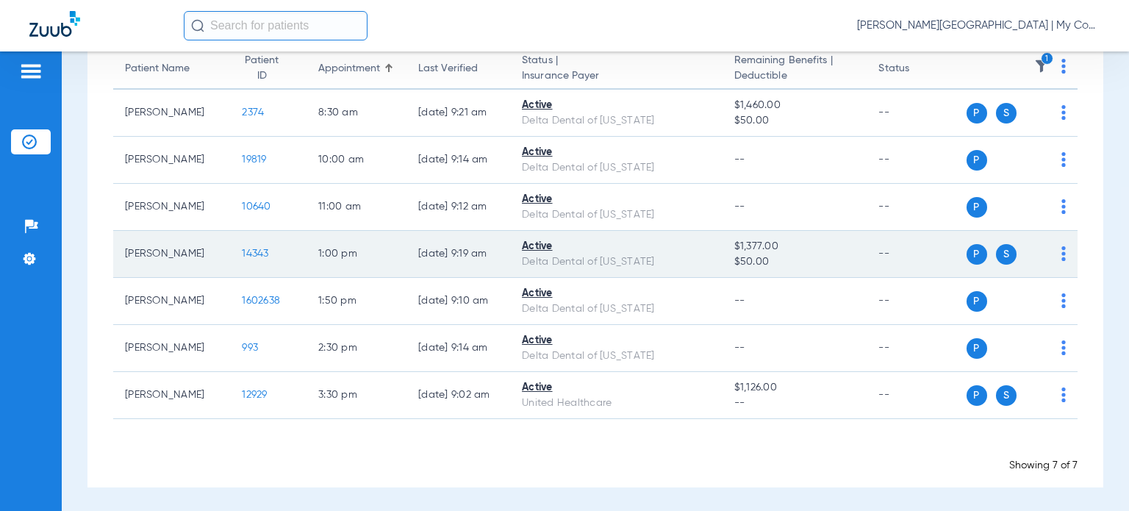
click at [242, 255] on span "14343" at bounding box center [255, 253] width 26 height 10
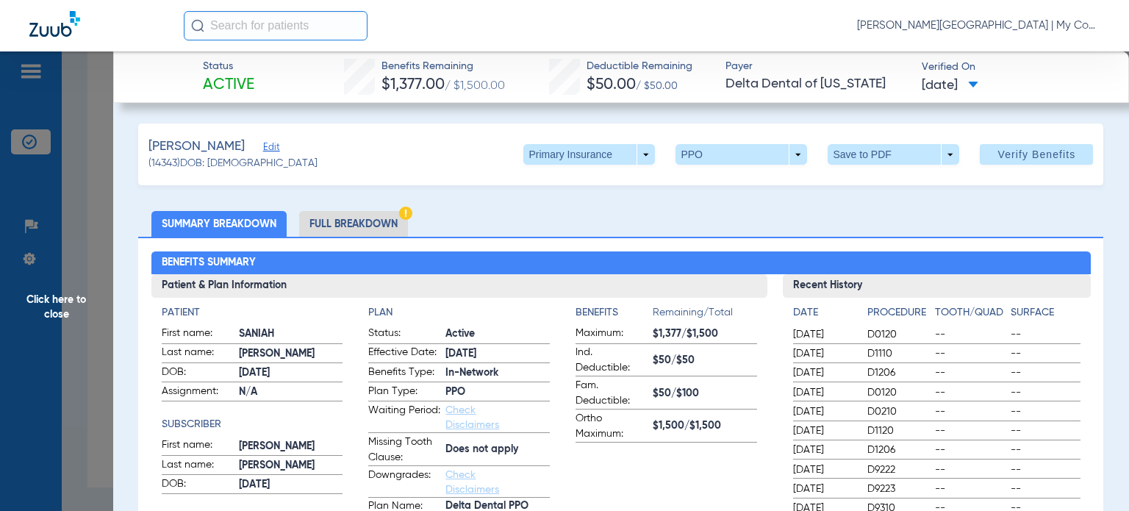
click at [279, 171] on div "Partee, Saniah Edit (14343) DOB: 07/30/2010 Primary Insurance arrow_drop_down P…" at bounding box center [620, 154] width 965 height 62
click at [323, 215] on li "Full Breakdown" at bounding box center [353, 224] width 109 height 26
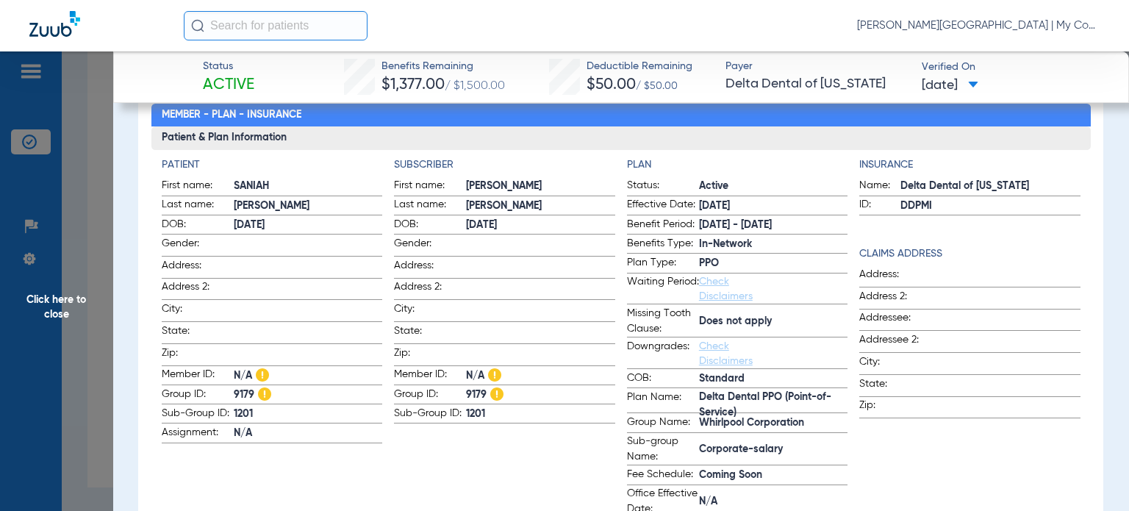
scroll to position [221, 0]
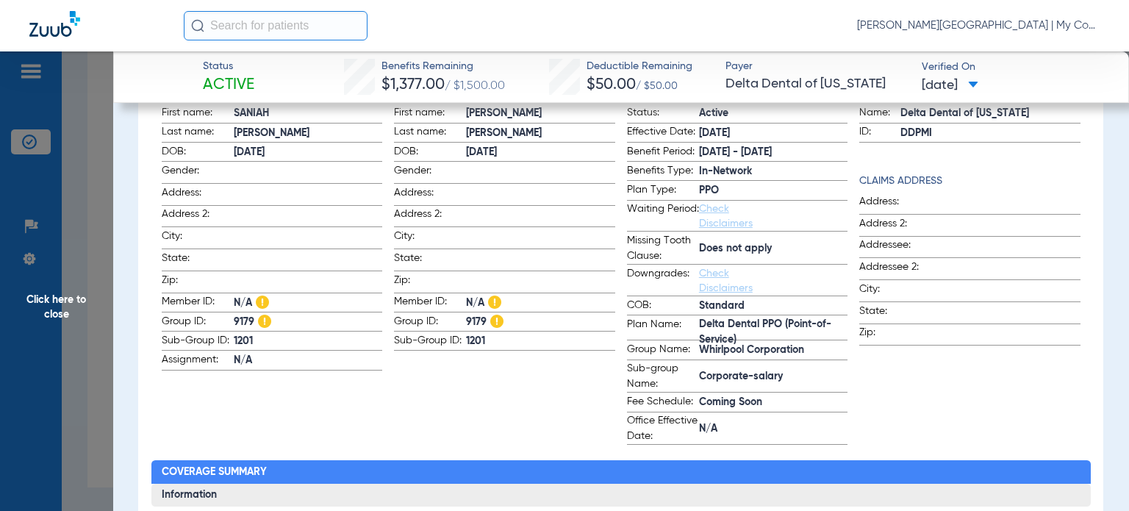
click at [423, 414] on app-subscriber-information "Subscriber First name: Shaneika Last name: Turner DOB: 11/03/1987 Gender: Addre…" at bounding box center [504, 265] width 221 height 360
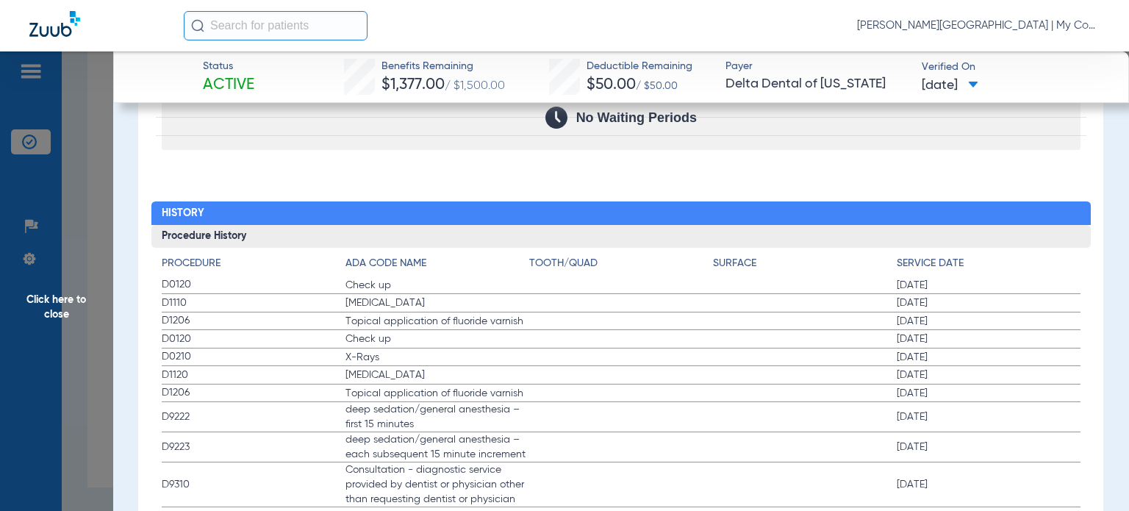
scroll to position [1911, 0]
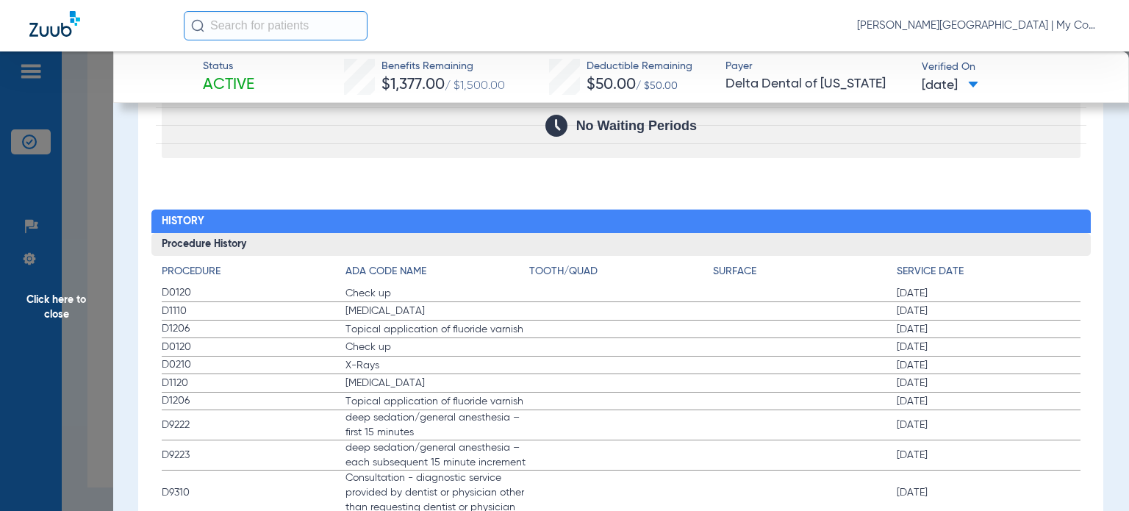
drag, startPoint x: 171, startPoint y: 286, endPoint x: 978, endPoint y: 368, distance: 812.1
click at [742, 404] on label "D1206 Topical application of fluoride varnish 07/23/2024" at bounding box center [621, 402] width 919 height 18
click at [81, 305] on span "Click here to close" at bounding box center [56, 306] width 113 height 511
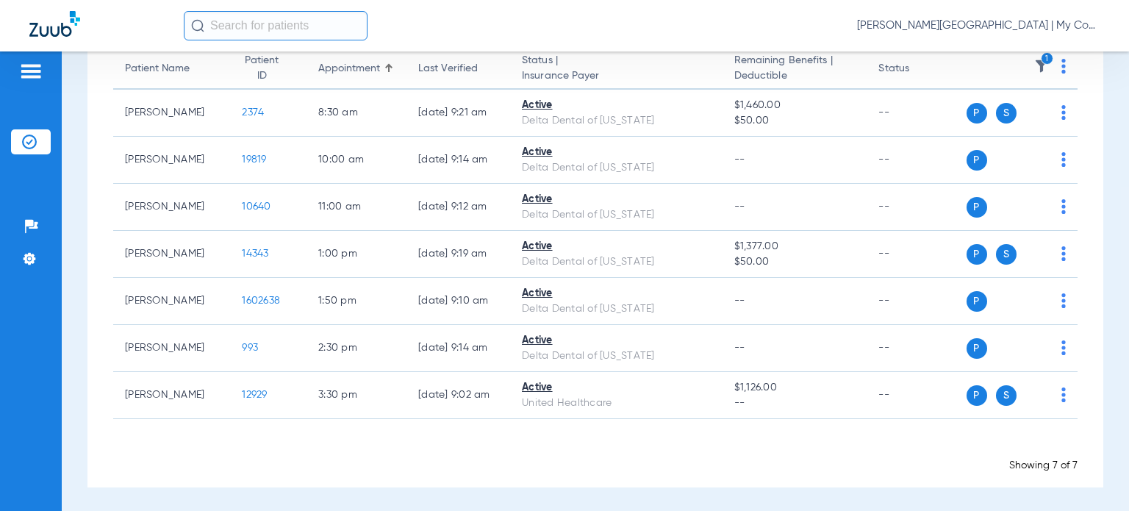
scroll to position [0, 0]
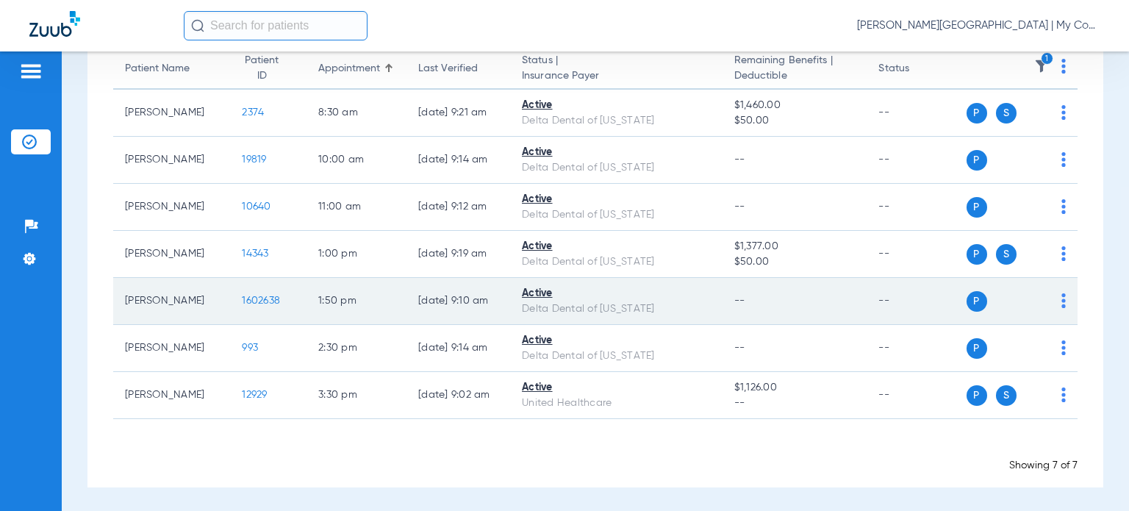
click at [242, 301] on span "1602638" at bounding box center [261, 301] width 38 height 10
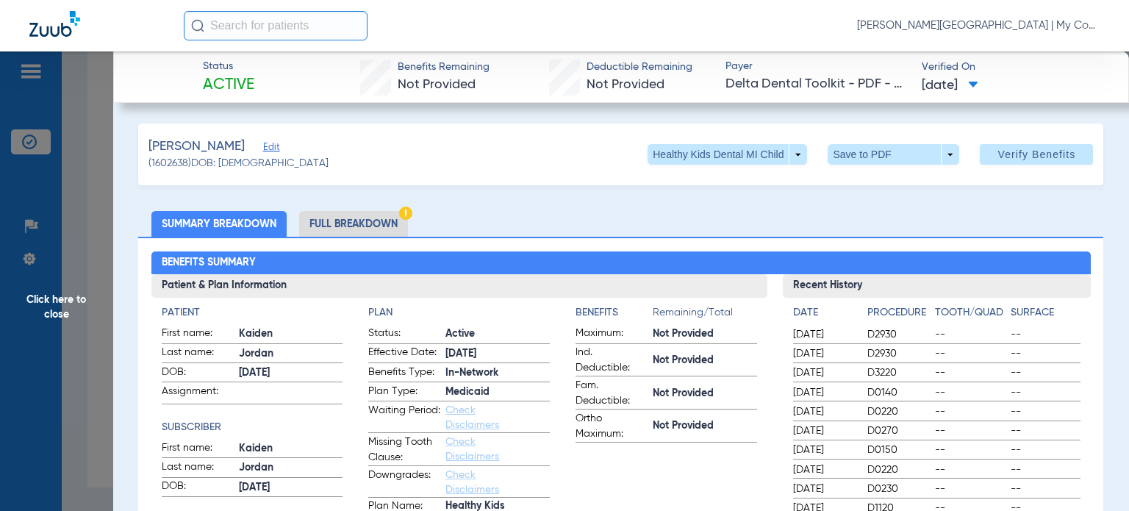
click at [298, 336] on span "Kaiden" at bounding box center [291, 333] width 104 height 15
click at [329, 223] on li "Full Breakdown" at bounding box center [353, 224] width 109 height 26
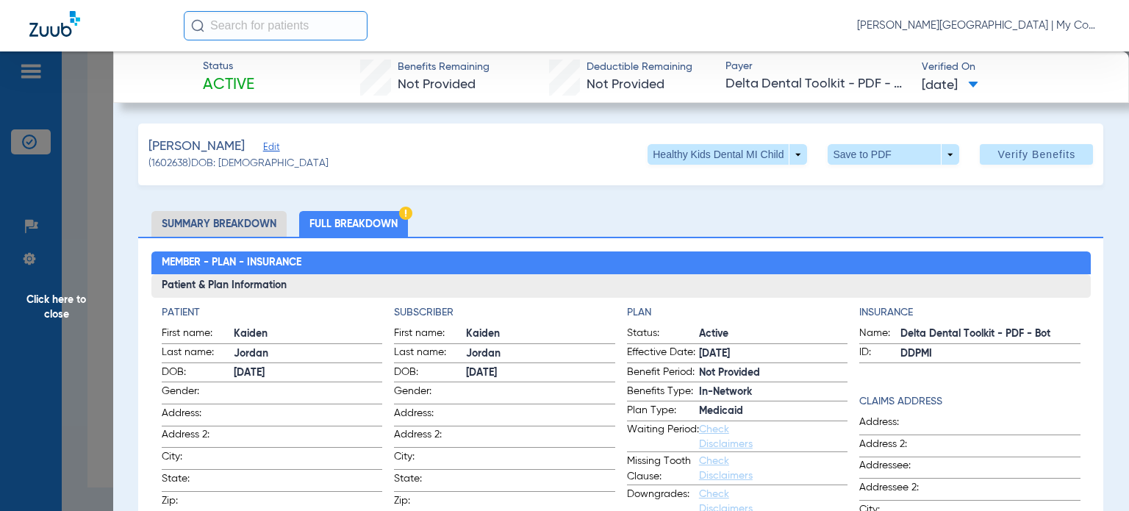
click at [441, 450] on span "City:" at bounding box center [430, 459] width 72 height 20
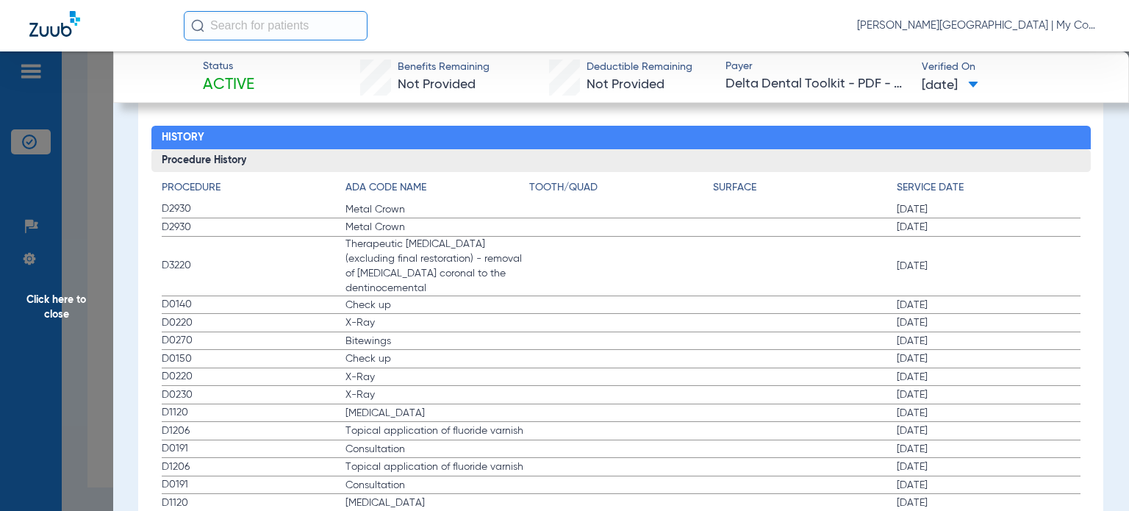
scroll to position [1911, 0]
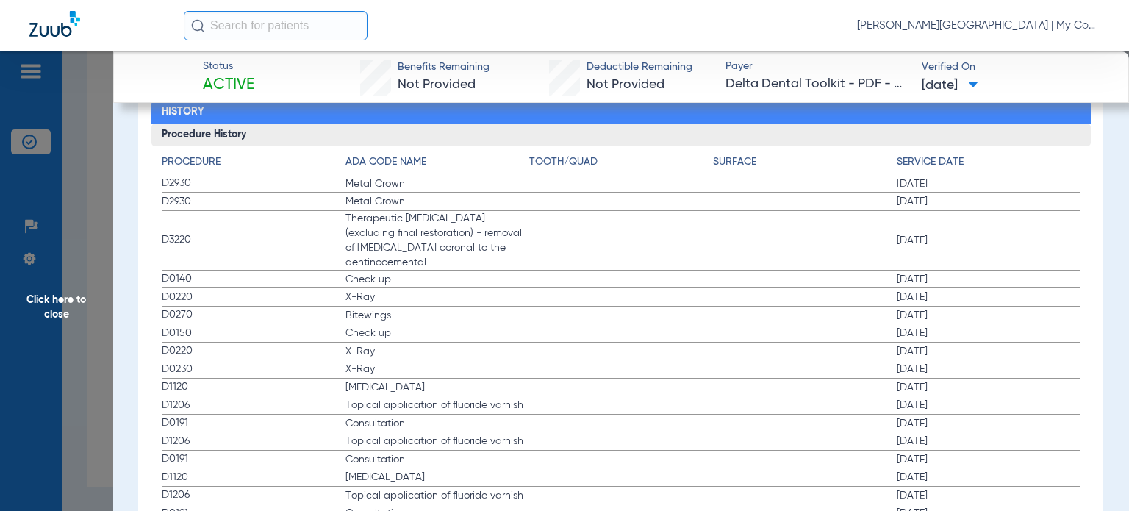
drag, startPoint x: 147, startPoint y: 262, endPoint x: 950, endPoint y: 301, distance: 803.6
click at [179, 326] on span "D0150" at bounding box center [254, 333] width 184 height 15
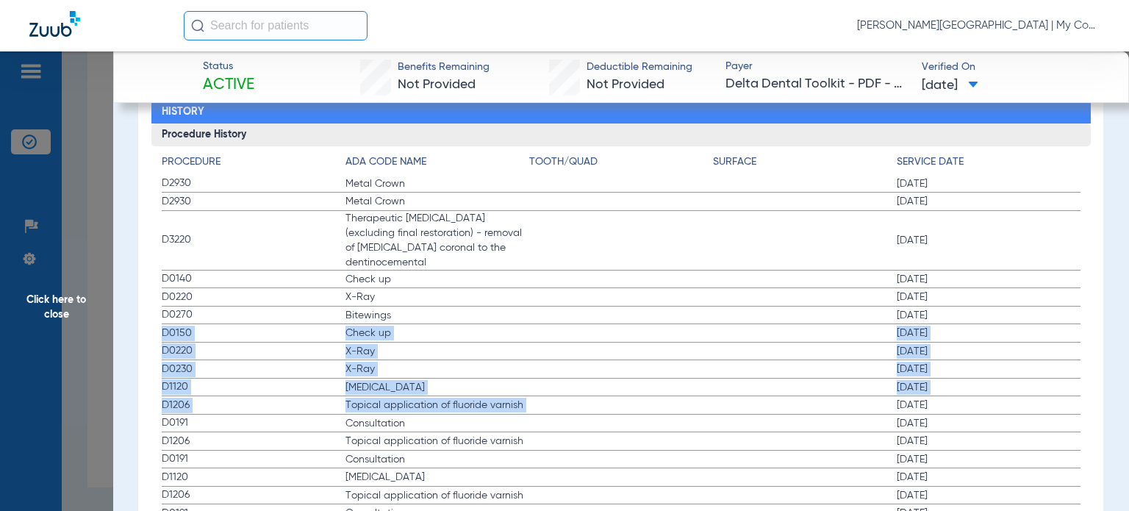
drag, startPoint x: 150, startPoint y: 319, endPoint x: 817, endPoint y: 386, distance: 670.8
click at [817, 386] on div "Procedure ADA Code Name Tooth/Quad Surface Service Date D2930 Metal Crown 04/16…" at bounding box center [620, 379] width 939 height 466
click at [367, 360] on label "D0230 X-Ray 01/08/2025" at bounding box center [621, 369] width 919 height 18
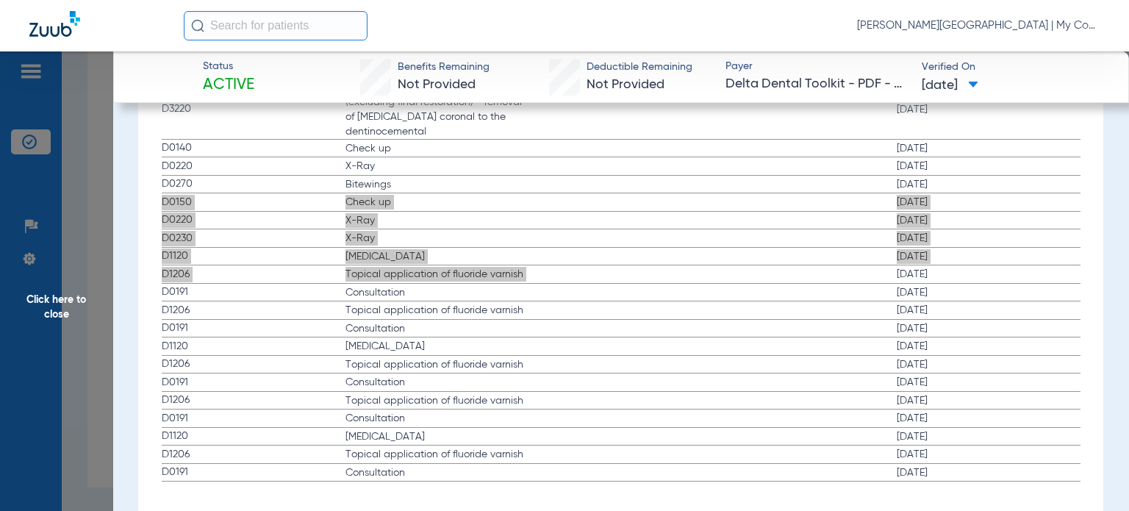
scroll to position [1969, 0]
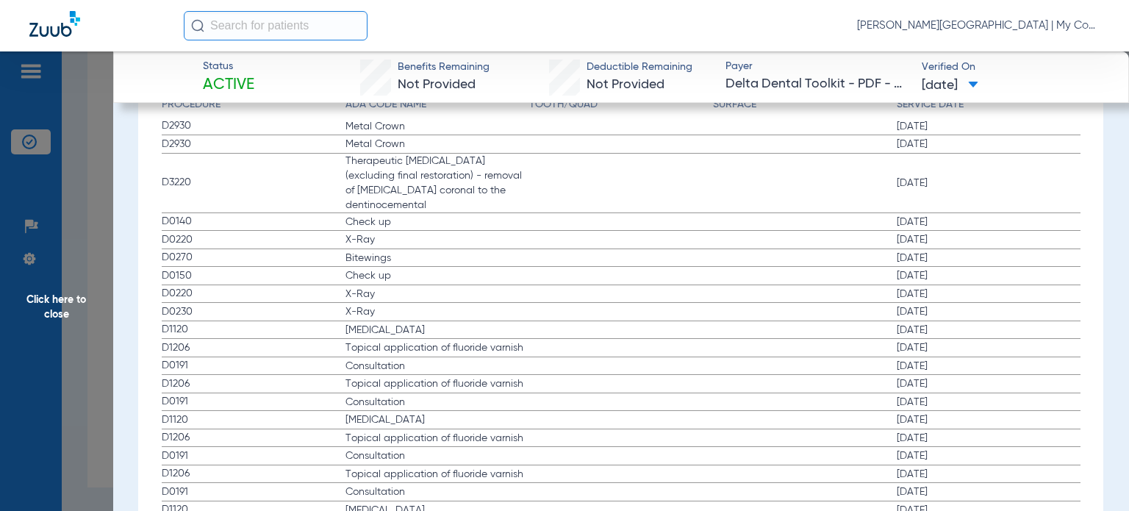
click at [800, 411] on label "D1120 Teeth Cleaning 07/06/2022" at bounding box center [621, 420] width 919 height 18
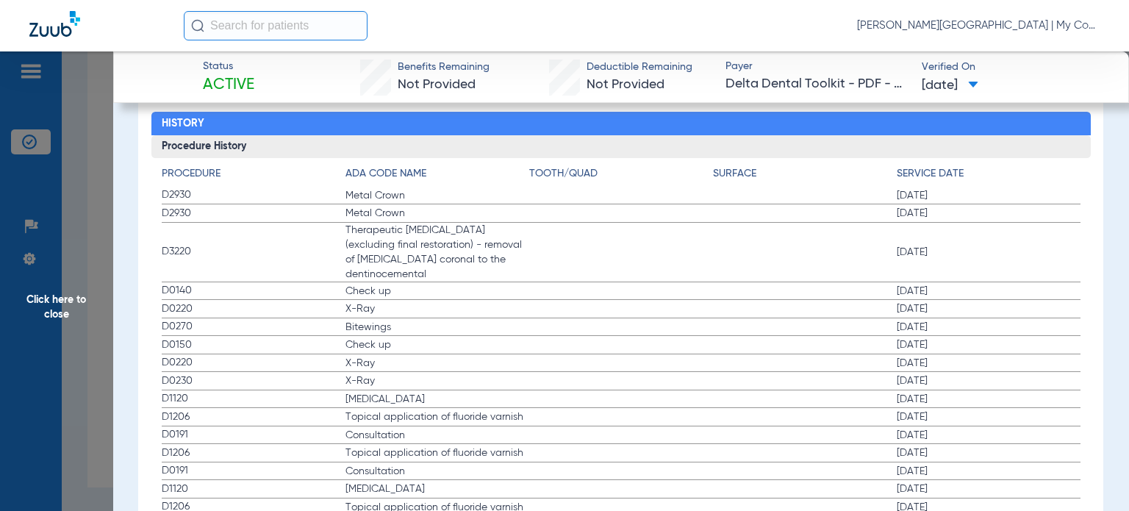
scroll to position [1895, 0]
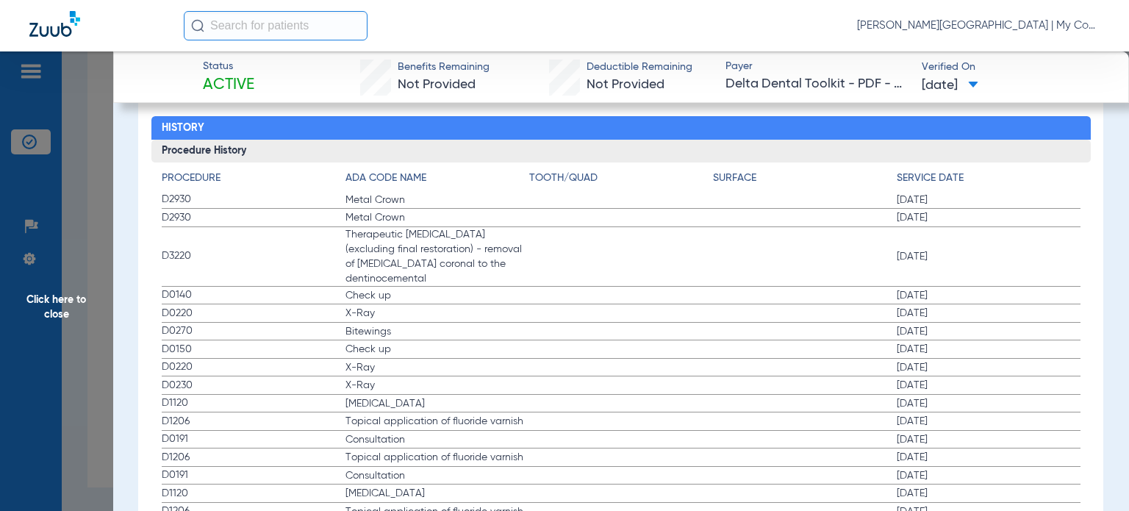
click at [96, 346] on span "Click here to close" at bounding box center [56, 306] width 113 height 511
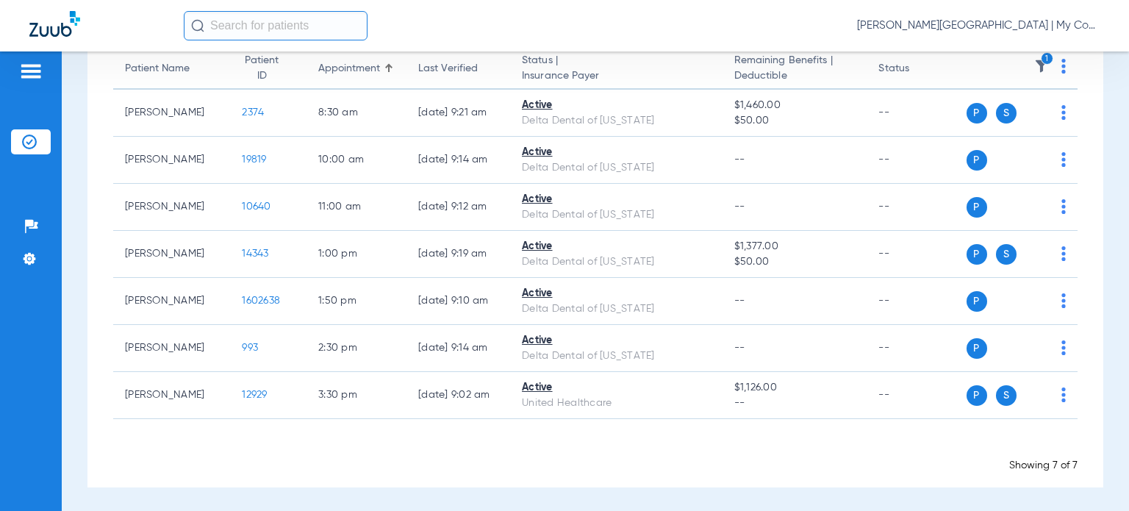
scroll to position [0, 0]
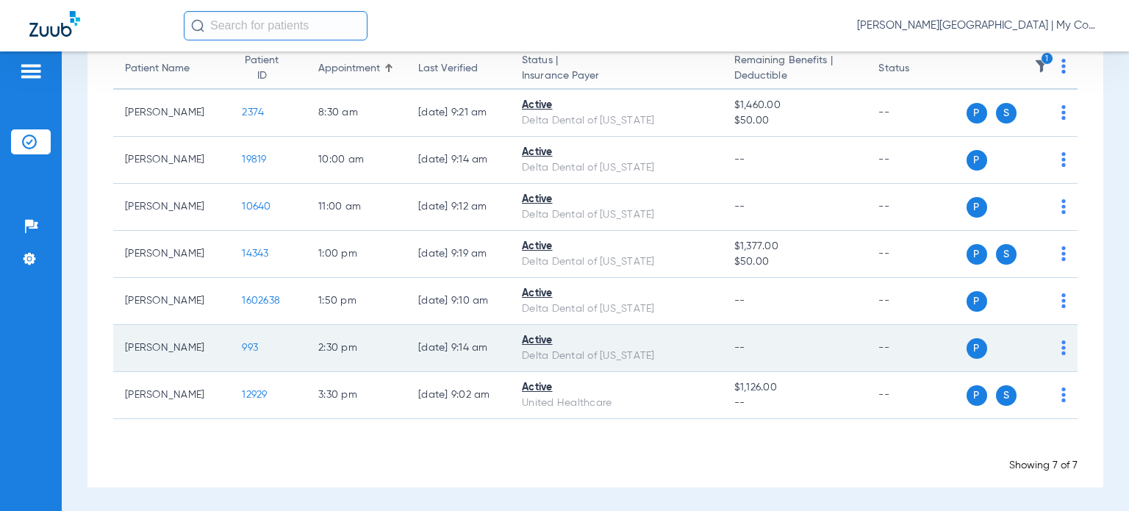
click at [242, 345] on span "993" at bounding box center [250, 348] width 16 height 10
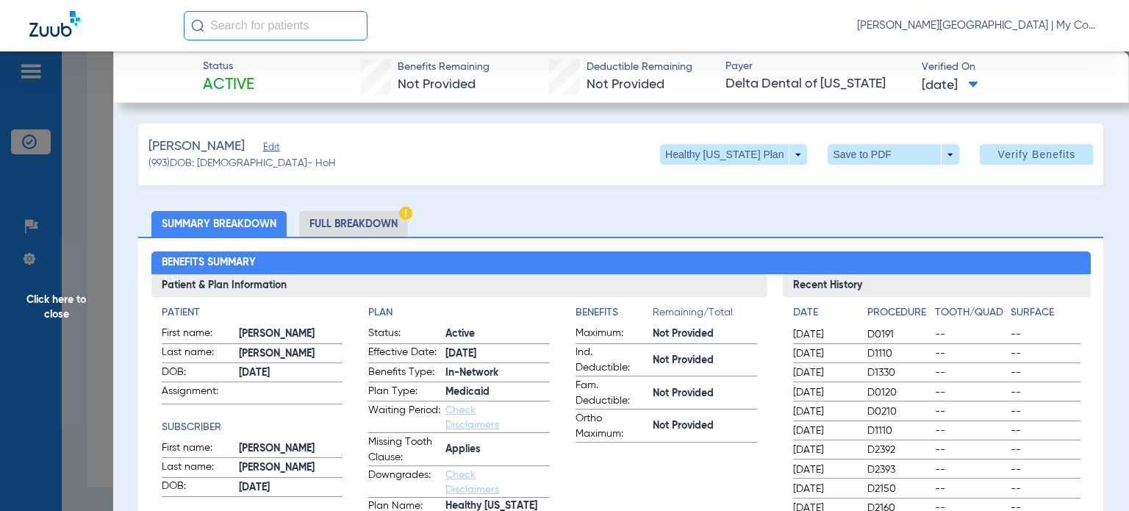
click at [527, 436] on label "Missing Tooth Clause: Applies" at bounding box center [459, 450] width 182 height 32
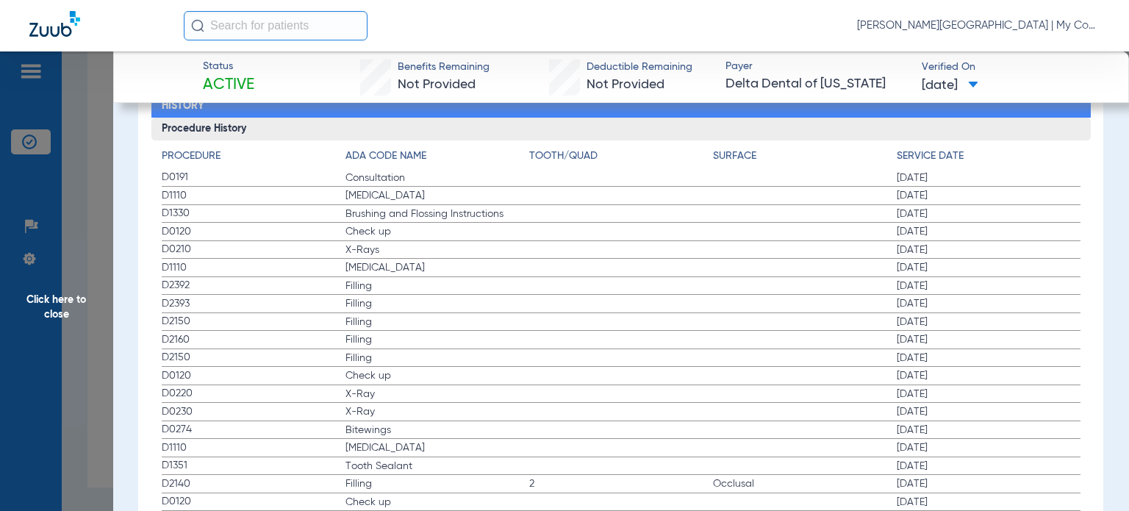
scroll to position [1691, 0]
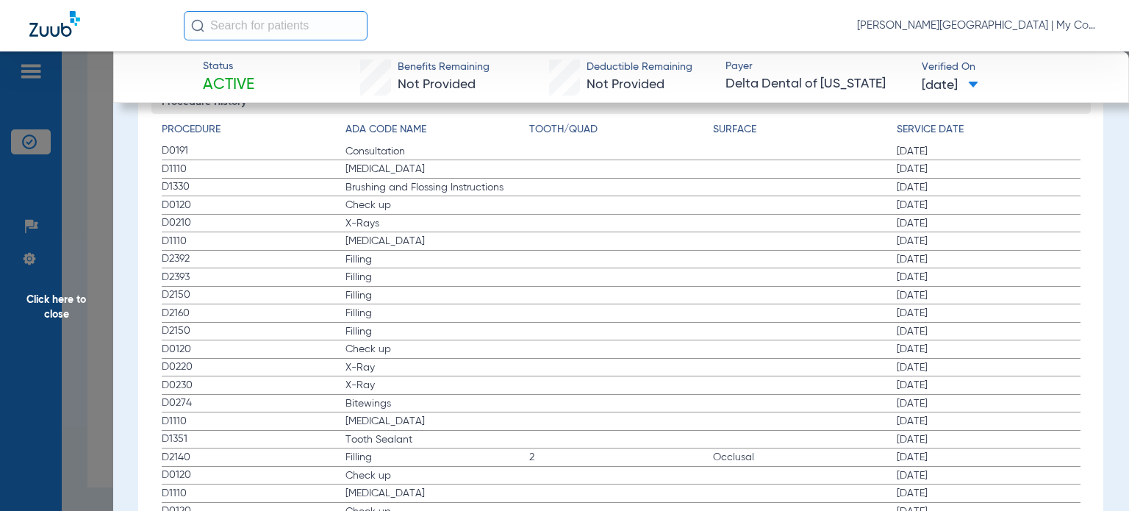
click at [373, 232] on label "D1110 Teeth Cleaning 02/11/2025" at bounding box center [621, 241] width 919 height 18
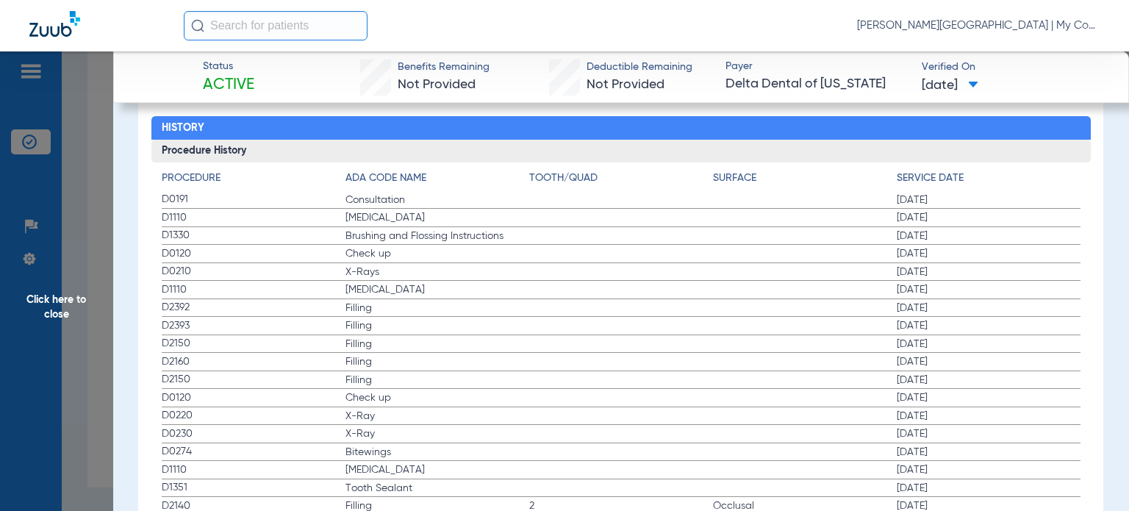
scroll to position [1617, 0]
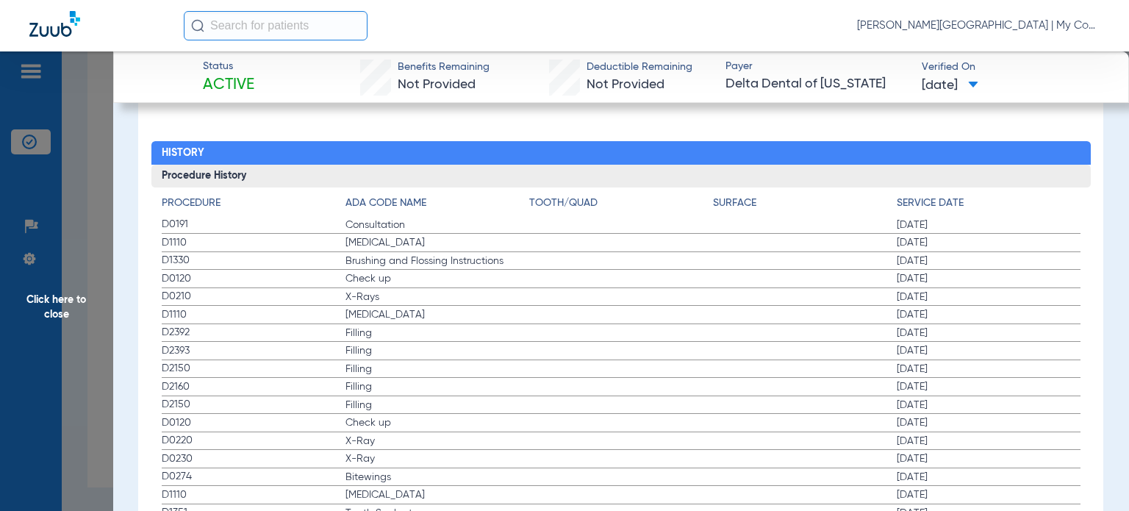
click at [182, 218] on span "D0191" at bounding box center [254, 224] width 184 height 15
drag, startPoint x: 162, startPoint y: 216, endPoint x: 959, endPoint y: 293, distance: 800.5
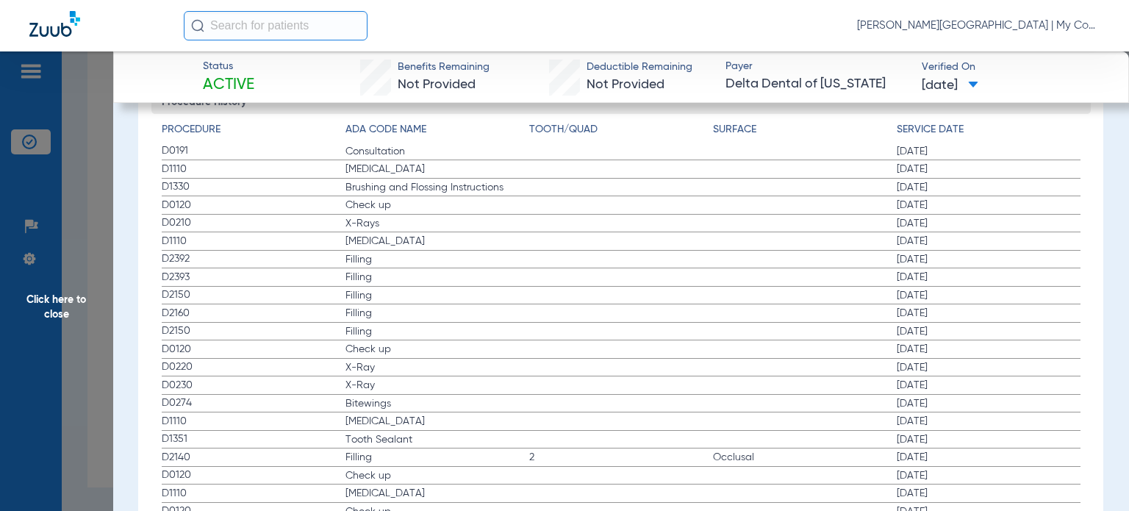
click at [75, 369] on span "Click here to close" at bounding box center [56, 306] width 113 height 511
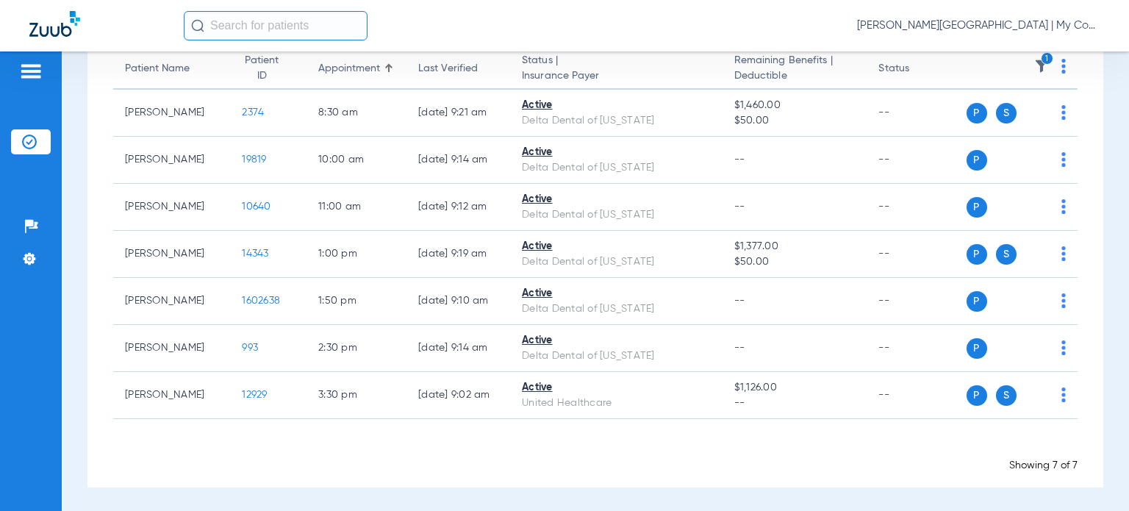
scroll to position [0, 0]
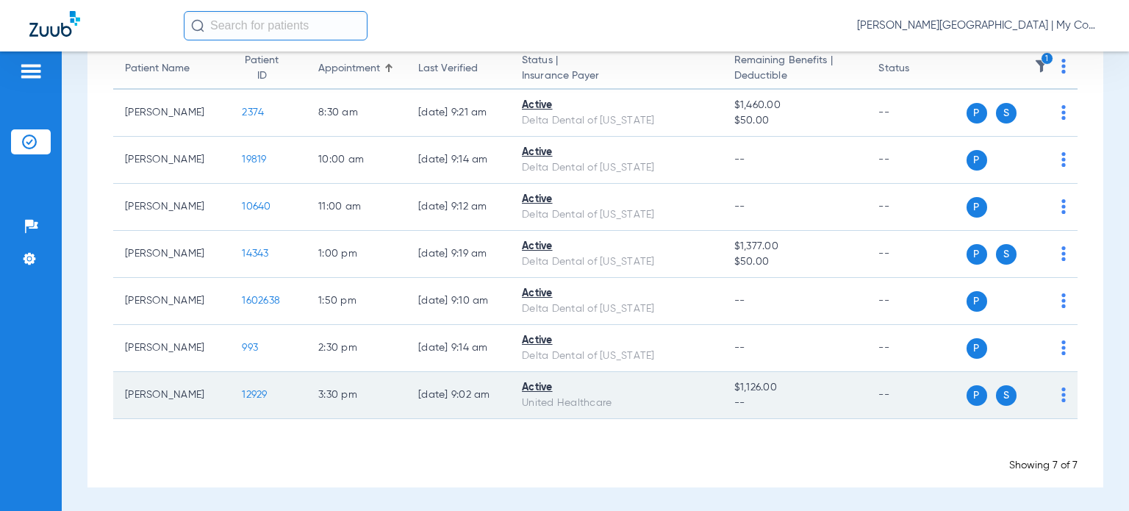
click at [242, 394] on span "12929" at bounding box center [254, 395] width 25 height 10
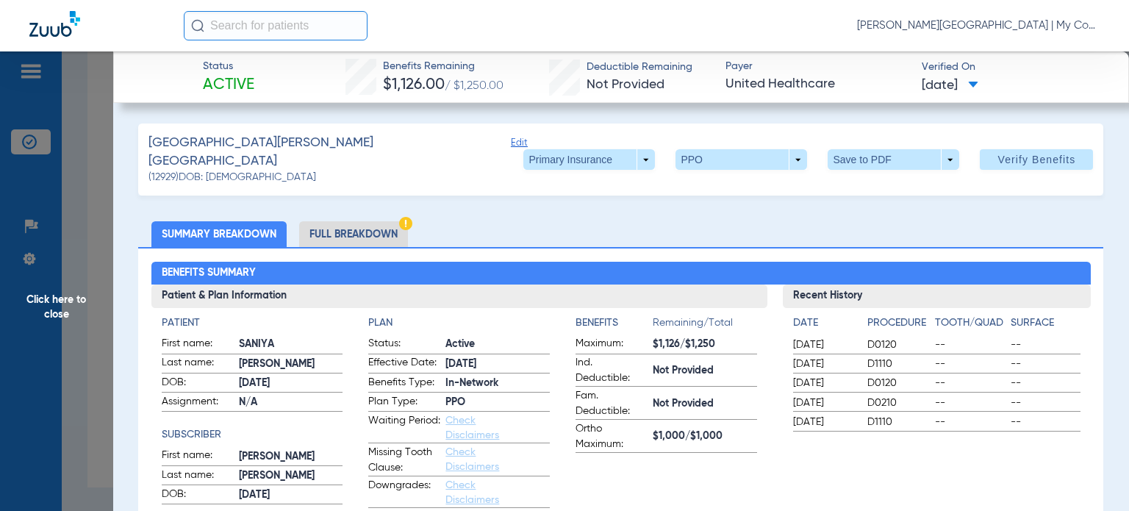
scroll to position [74, 0]
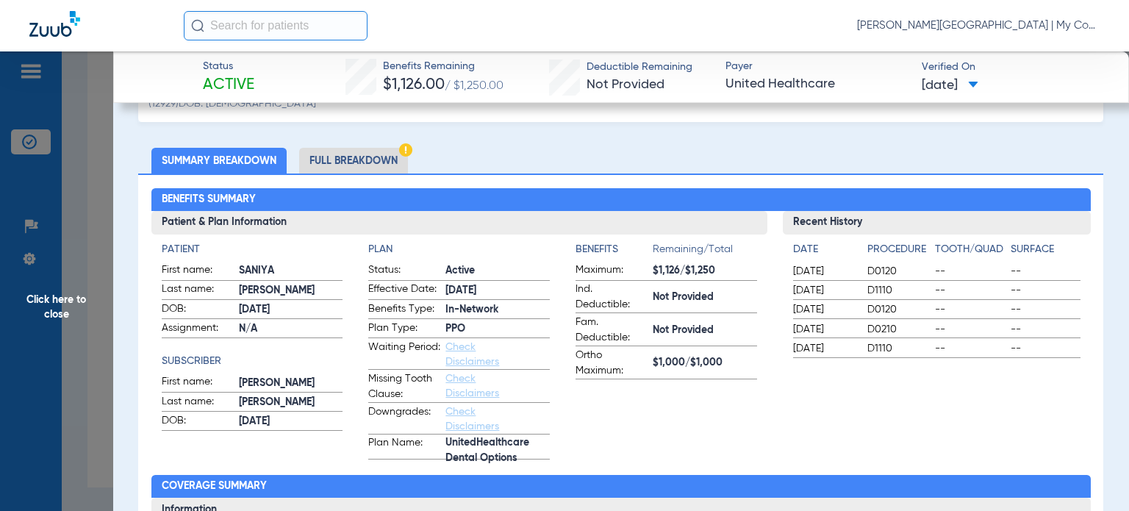
click at [640, 401] on app-benefits-information "Benefits Remaining/Total Maximum: $1,126/$1,250 Ind. Deductible: Not Provided F…" at bounding box center [667, 351] width 182 height 218
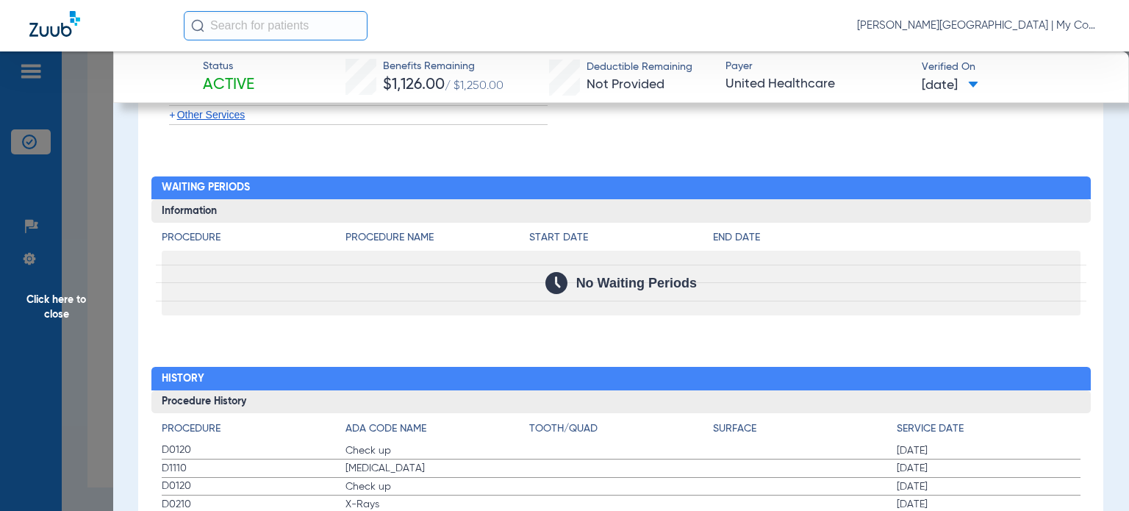
scroll to position [1740, 0]
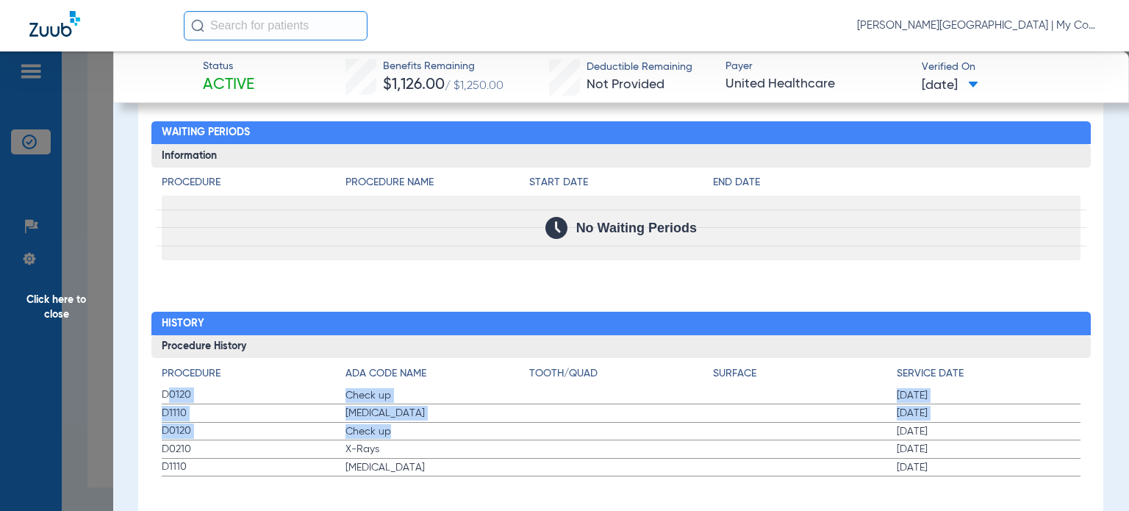
drag, startPoint x: 168, startPoint y: 379, endPoint x: 1094, endPoint y: 337, distance: 927.1
click at [525, 414] on app-history-list "Procedure ADA Code Name Tooth/Quad Surface Service Date D0120 Check up 02/12/20…" at bounding box center [621, 421] width 919 height 111
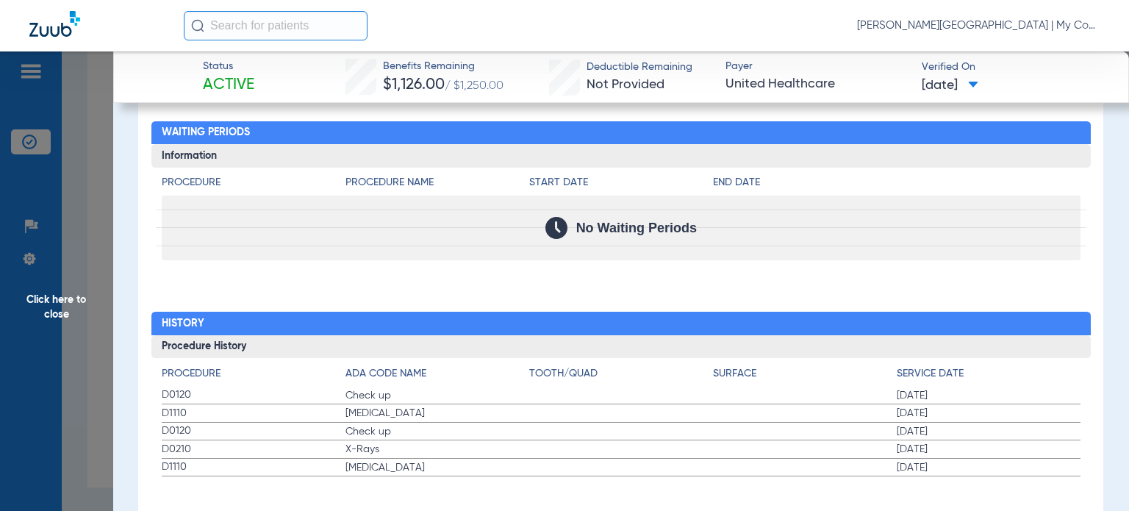
click at [96, 370] on span "Click here to close" at bounding box center [56, 306] width 113 height 511
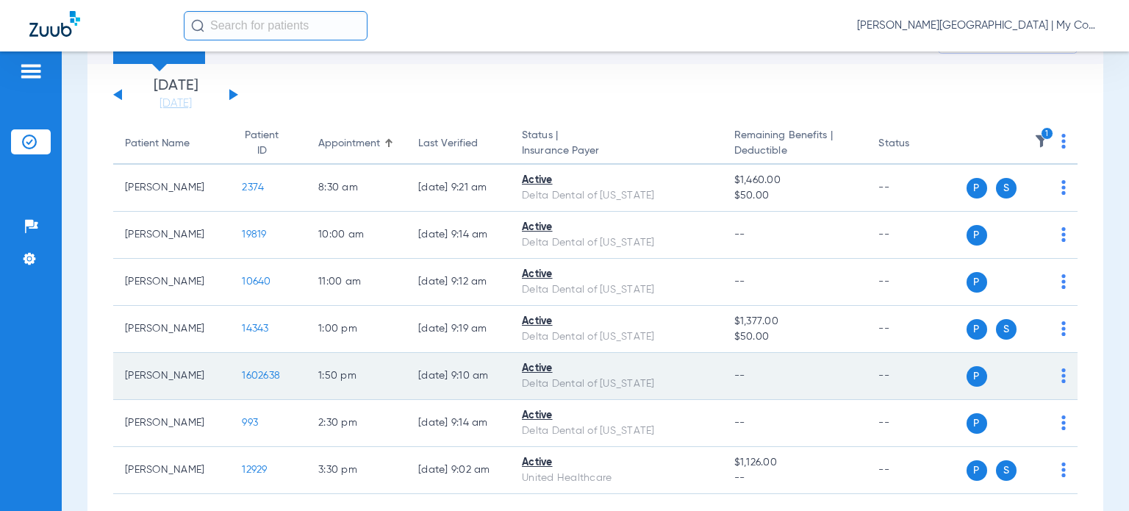
scroll to position [0, 0]
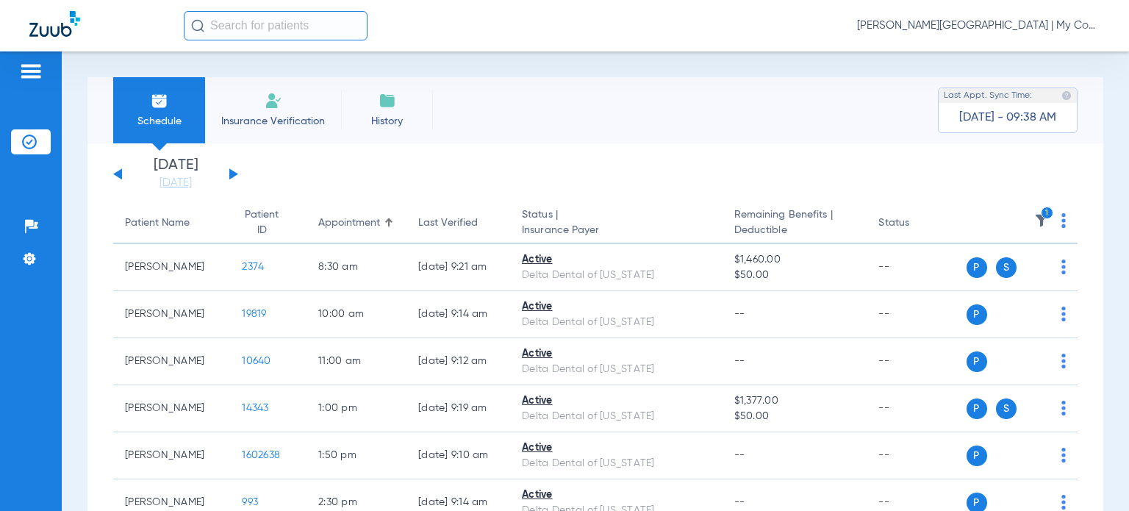
click at [1034, 217] on img at bounding box center [1041, 220] width 15 height 15
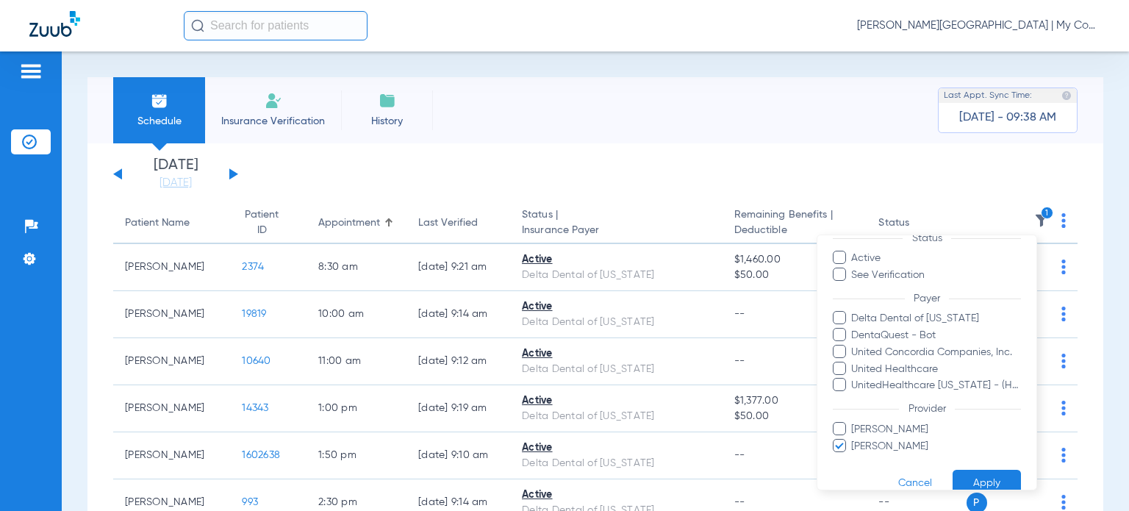
scroll to position [69, 0]
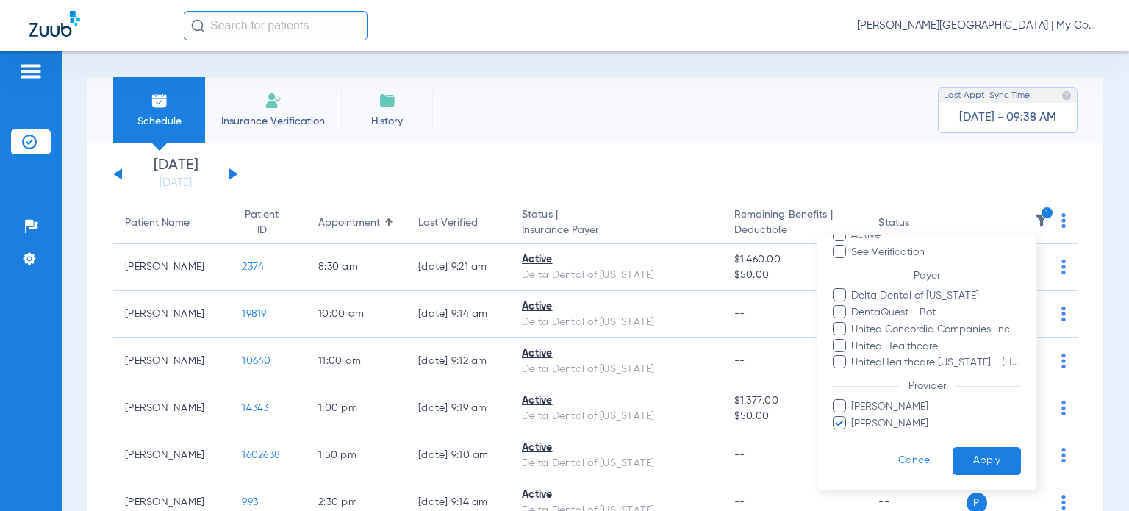
click at [884, 418] on span "Jennifer Stewart" at bounding box center [936, 422] width 171 height 15
click at [854, 433] on input "Jennifer Stewart" at bounding box center [854, 433] width 0 height 0
click at [992, 460] on button "Apply" at bounding box center [987, 460] width 68 height 29
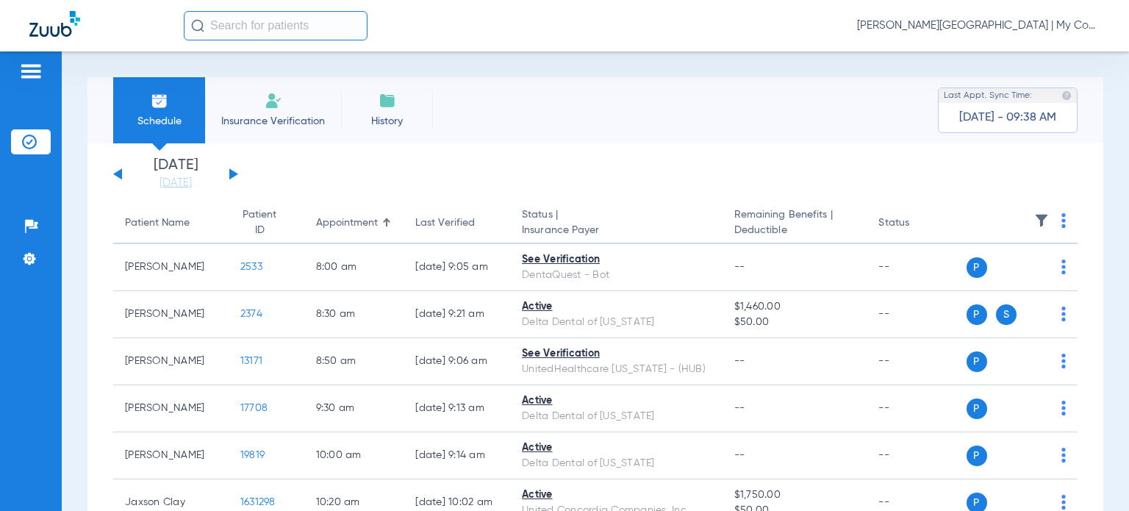
click at [229, 176] on div "[DATE] [DATE] [DATE] [DATE] [DATE] [DATE] [DATE] [DATE] [DATE] [DATE] [DATE] [D…" at bounding box center [175, 174] width 125 height 32
click at [232, 175] on button at bounding box center [233, 173] width 9 height 11
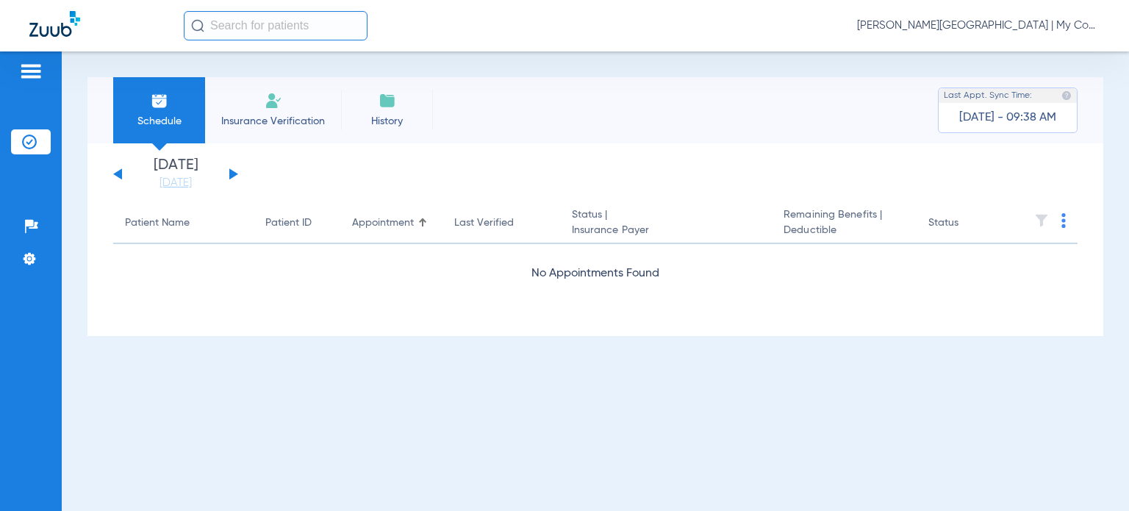
click at [116, 173] on button at bounding box center [117, 173] width 9 height 11
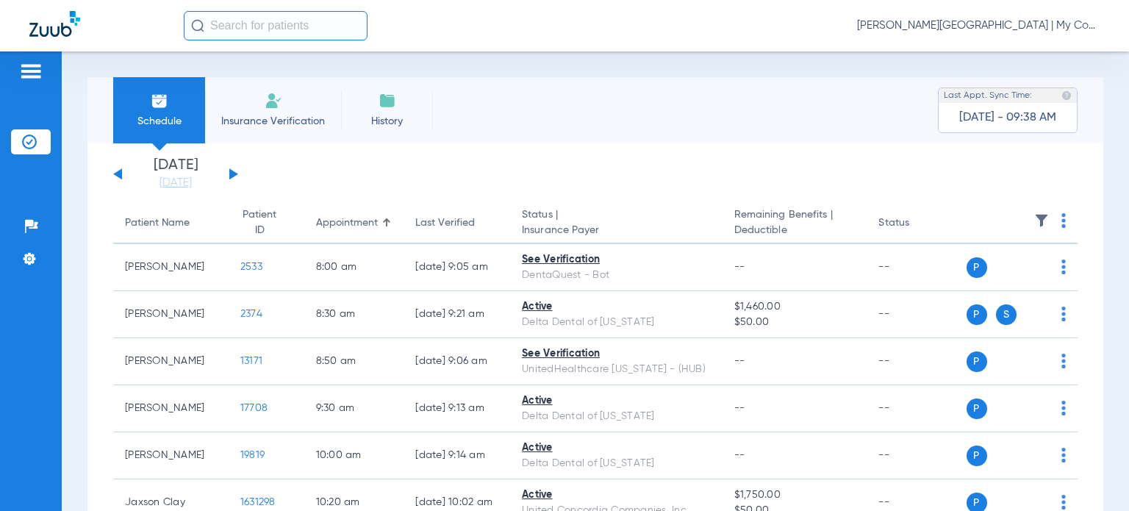
click at [232, 173] on button at bounding box center [233, 173] width 9 height 11
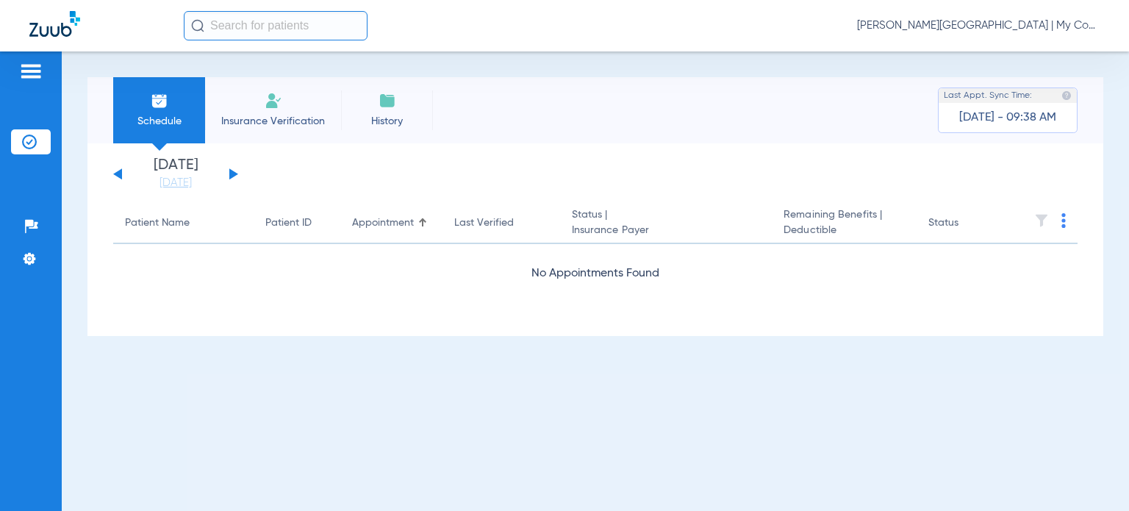
click at [232, 173] on button at bounding box center [233, 173] width 9 height 11
click at [232, 168] on div "[DATE] [DATE] [DATE] [DATE] [DATE] [DATE] [DATE] [DATE] [DATE] [DATE] [DATE] [D…" at bounding box center [175, 174] width 125 height 32
click at [232, 171] on button at bounding box center [233, 173] width 9 height 11
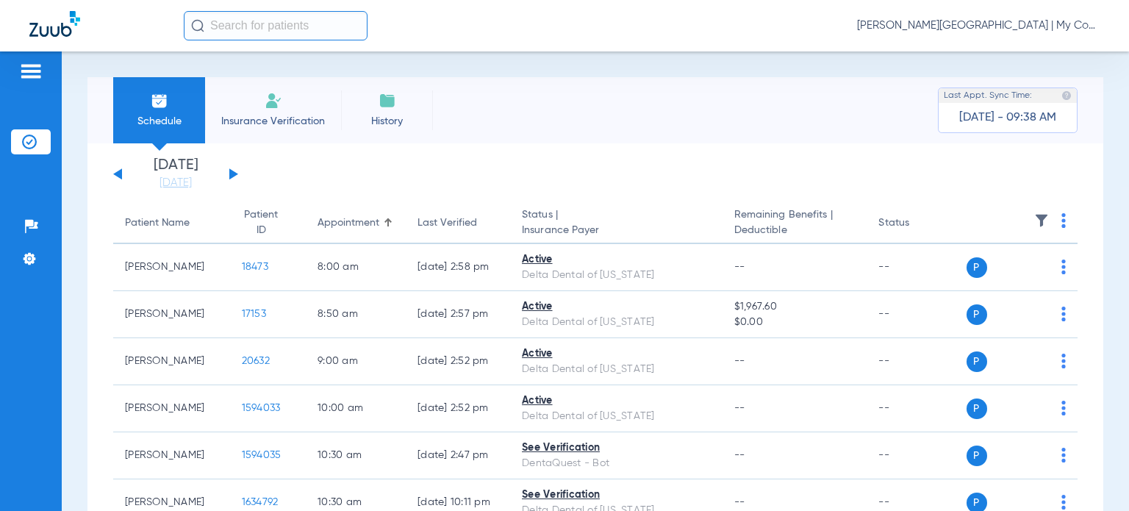
click at [117, 172] on button at bounding box center [117, 173] width 9 height 11
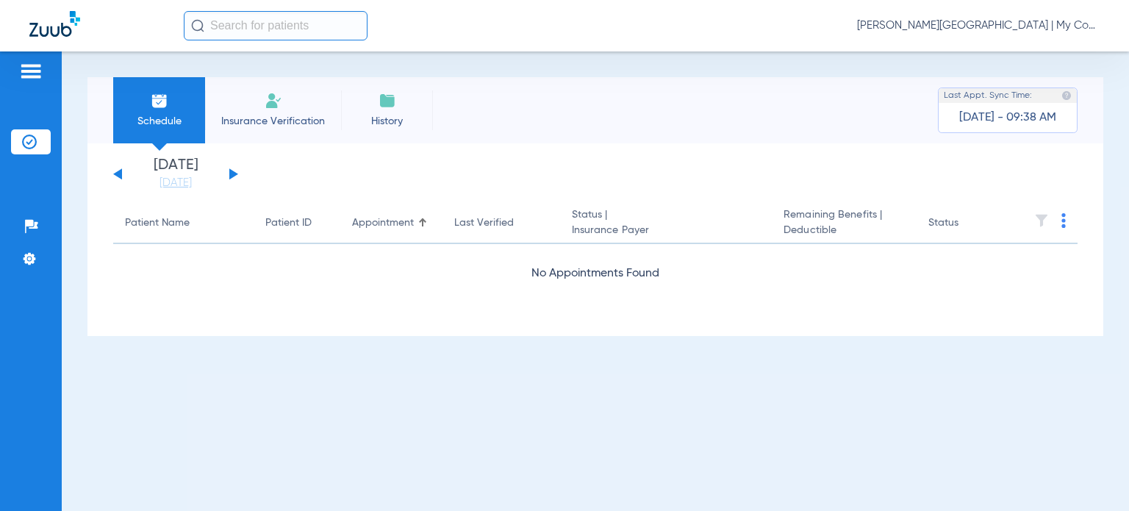
click at [231, 173] on button at bounding box center [233, 173] width 9 height 11
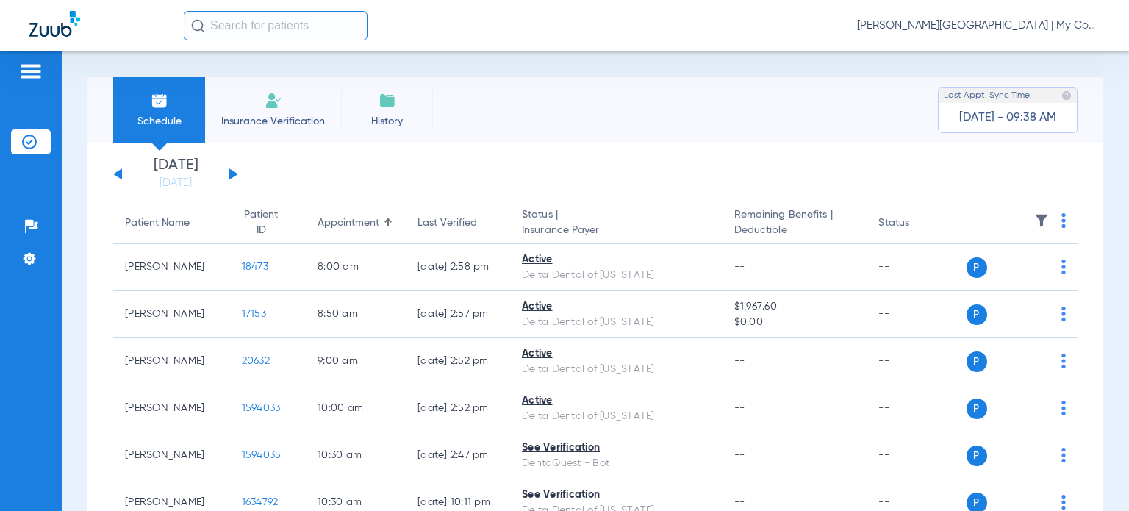
click at [1050, 216] on th at bounding box center [1023, 223] width 112 height 41
click at [1050, 220] on th at bounding box center [1023, 223] width 112 height 41
click at [1061, 220] on img at bounding box center [1063, 220] width 4 height 15
drag, startPoint x: 1014, startPoint y: 269, endPoint x: 403, endPoint y: 15, distance: 661.7
click at [1013, 269] on button "Verify All" at bounding box center [996, 279] width 115 height 29
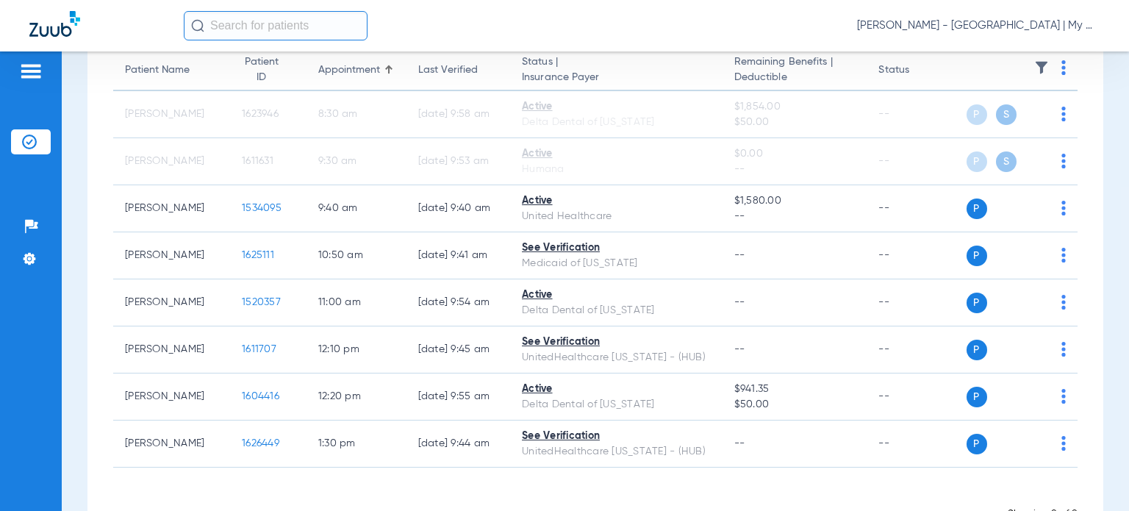
scroll to position [128, 0]
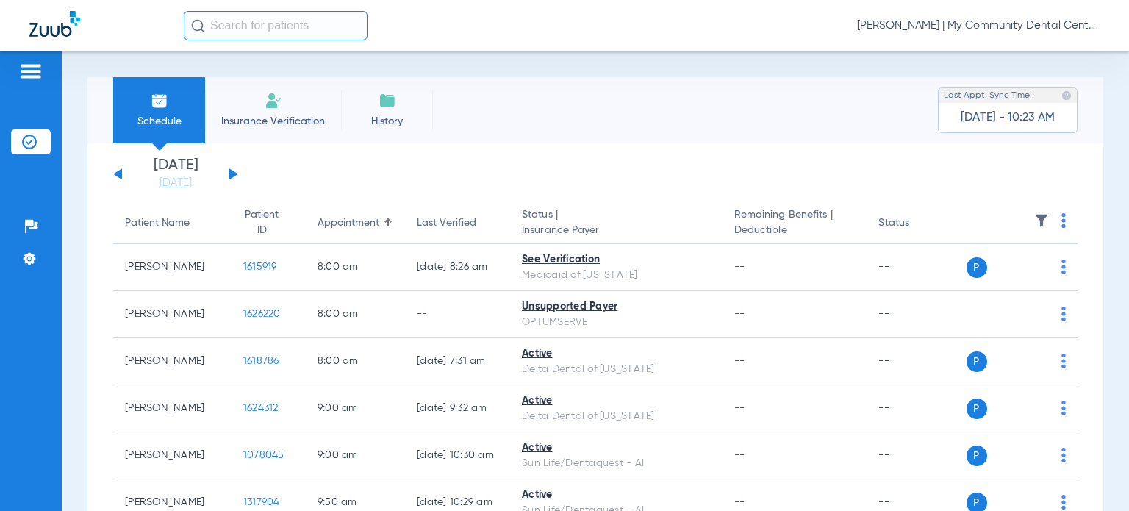
click at [1034, 218] on img at bounding box center [1041, 220] width 15 height 15
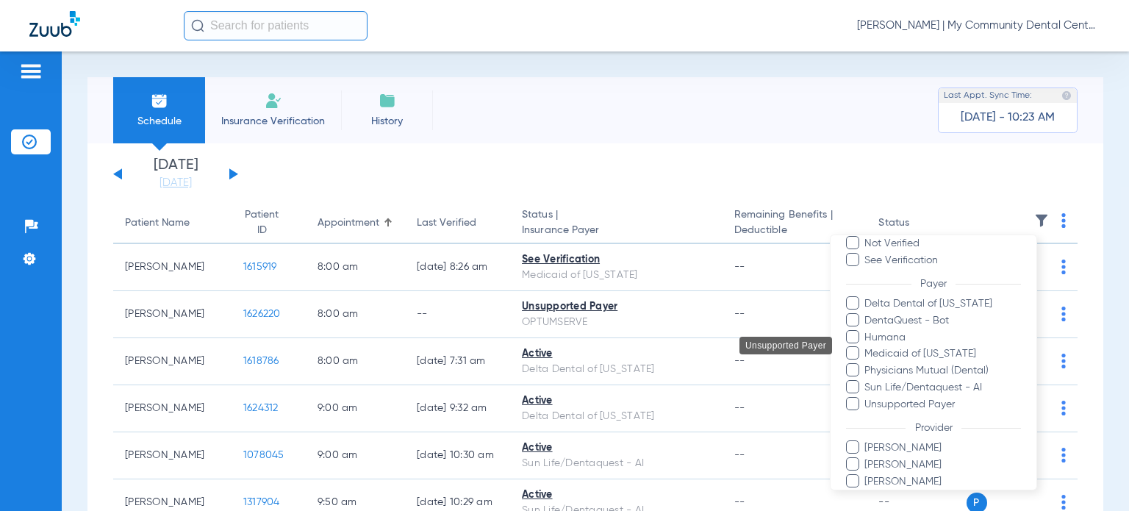
scroll to position [136, 0]
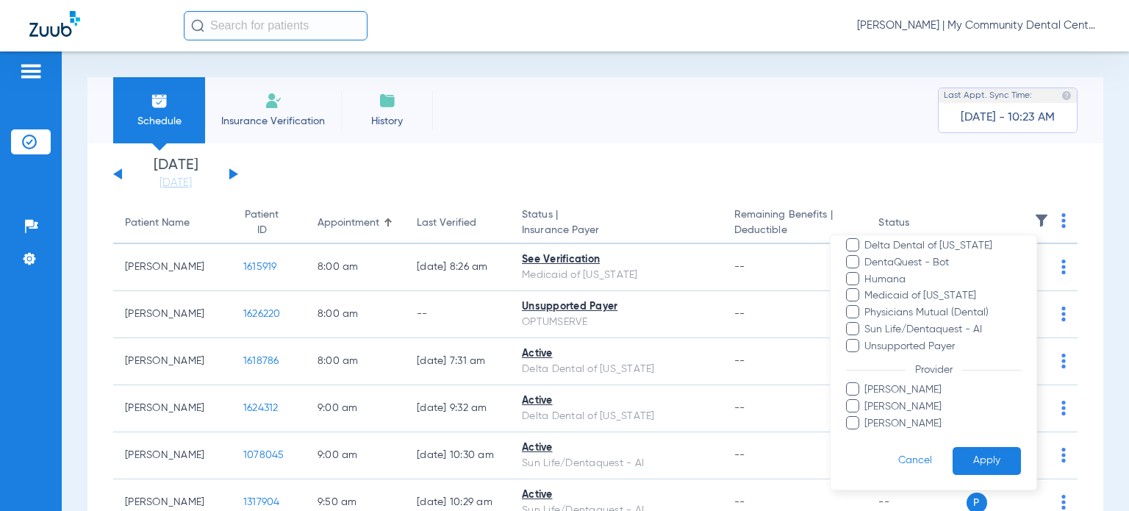
click at [883, 390] on span "Kristen Reetz" at bounding box center [942, 389] width 157 height 15
click at [867, 400] on input "Kristen Reetz" at bounding box center [867, 400] width 0 height 0
click at [986, 451] on button "Apply" at bounding box center [987, 460] width 68 height 29
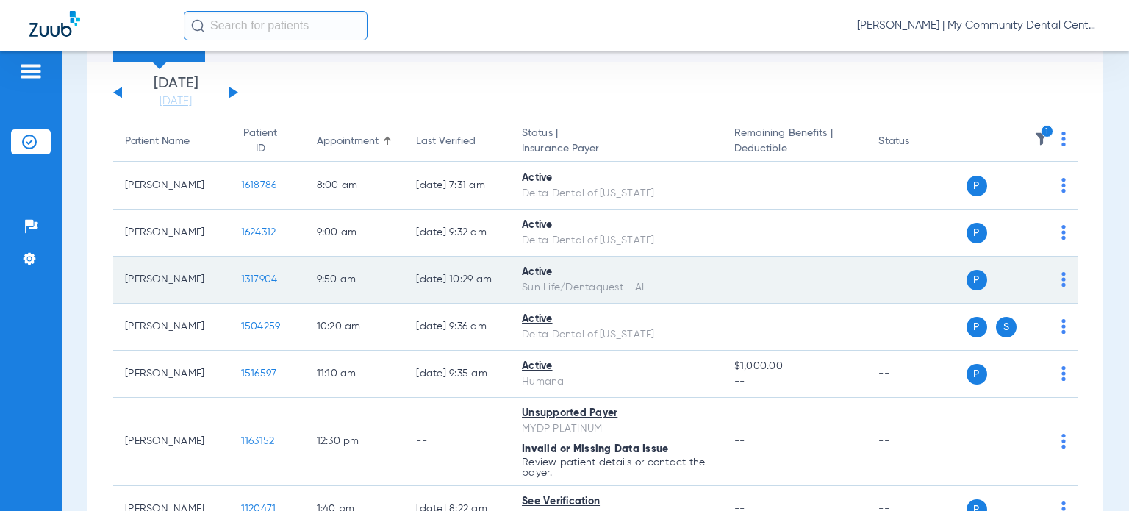
scroll to position [69, 0]
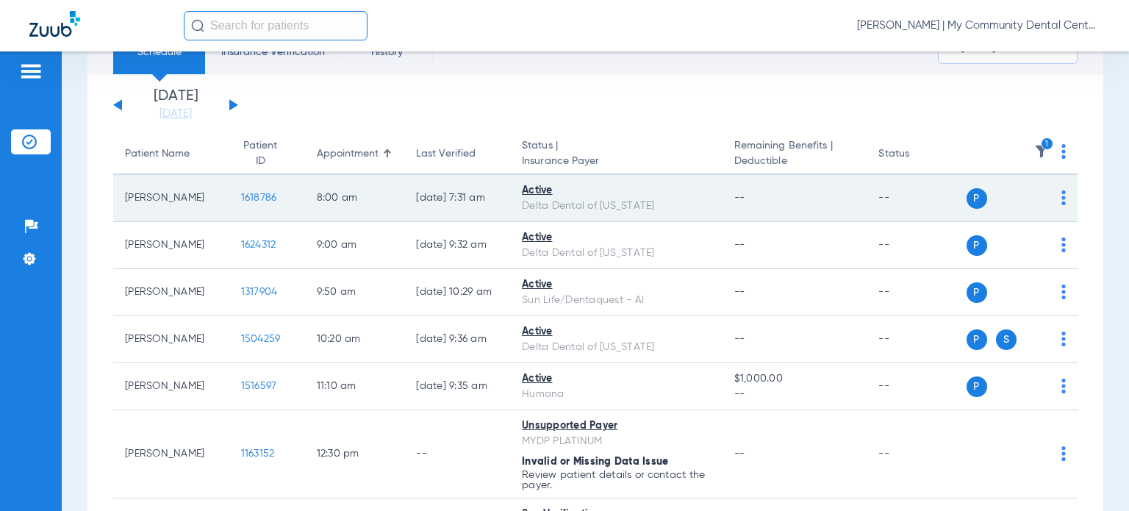
click at [241, 196] on span "1618786" at bounding box center [259, 198] width 36 height 10
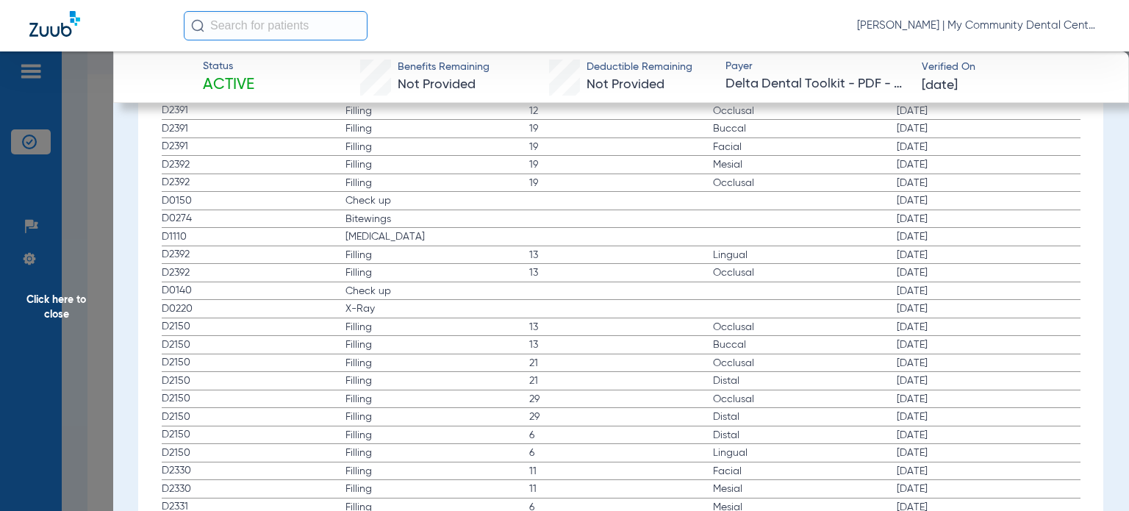
scroll to position [1764, 0]
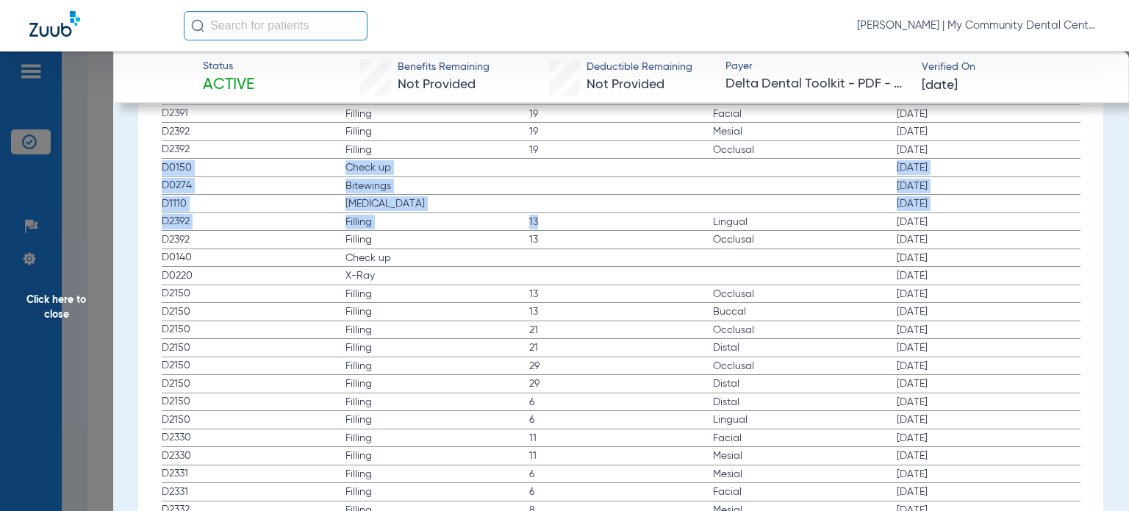
drag, startPoint x: 162, startPoint y: 161, endPoint x: 642, endPoint y: 210, distance: 482.5
click at [642, 210] on app-history-list "Procedure ADA Code Name Tooth/Quad Surface Service Date D2391 Filling 12 Occlus…" at bounding box center [621, 428] width 919 height 759
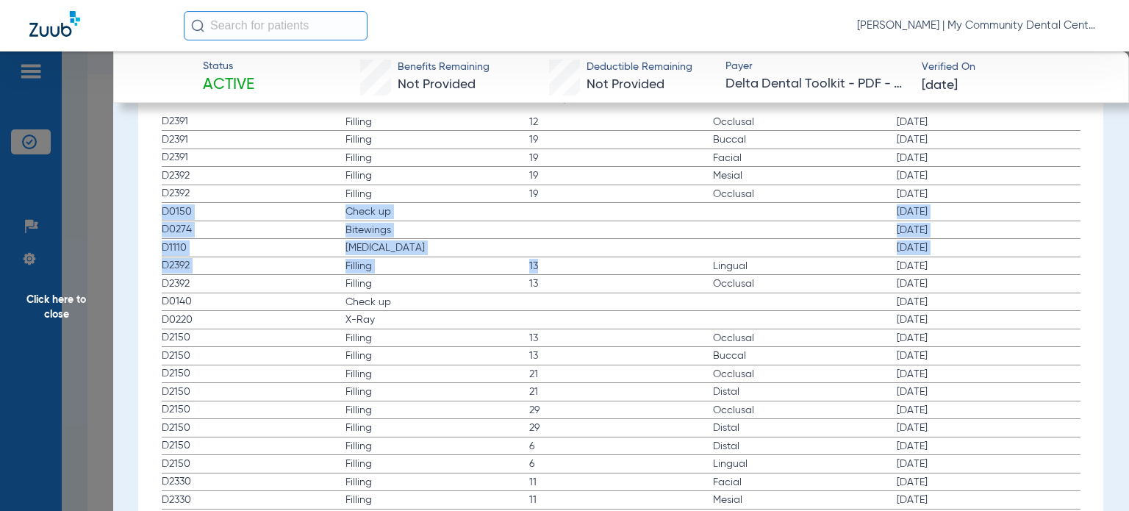
scroll to position [1691, 0]
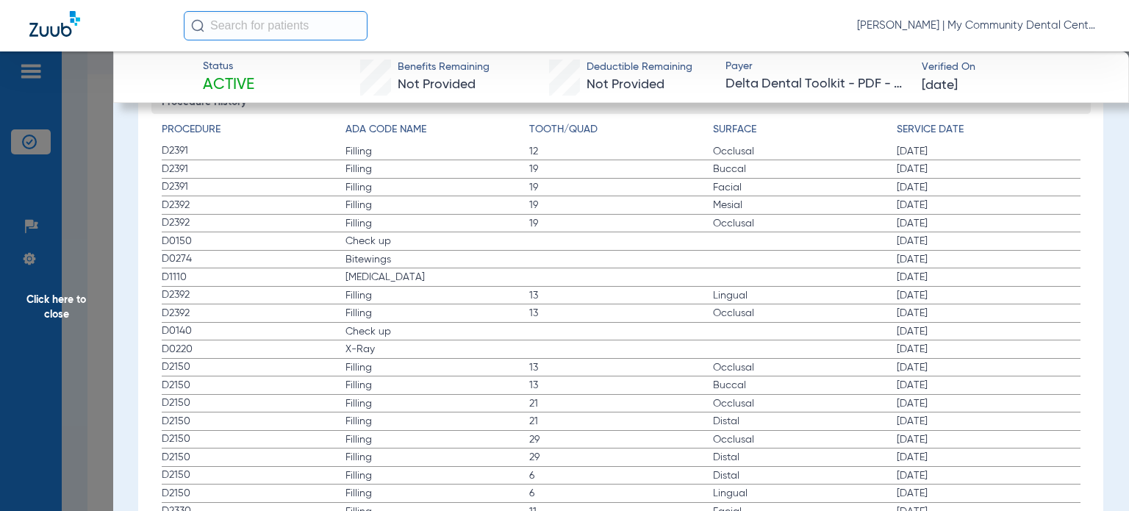
click at [109, 263] on span "Click here to close" at bounding box center [56, 306] width 113 height 511
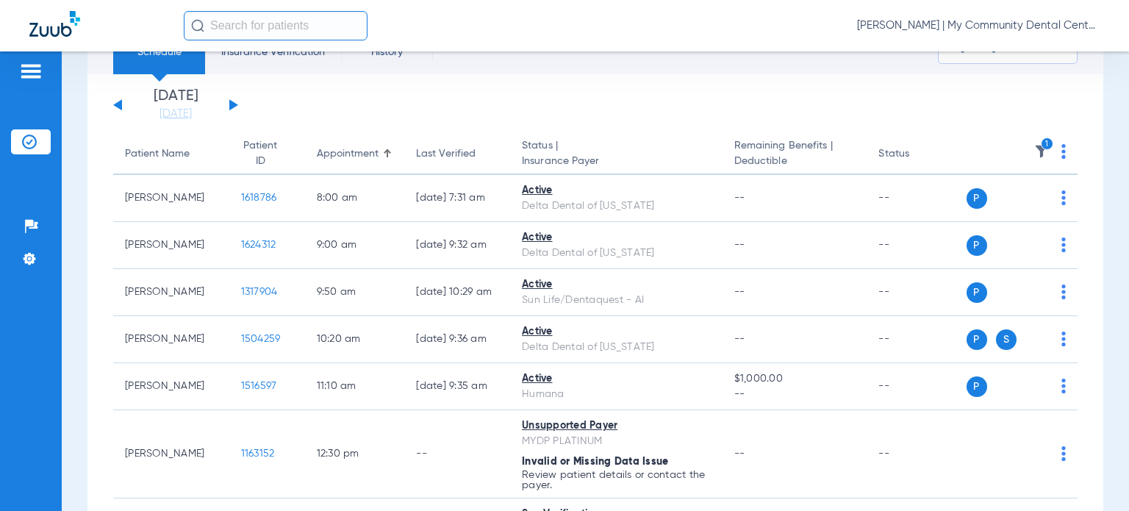
scroll to position [0, 0]
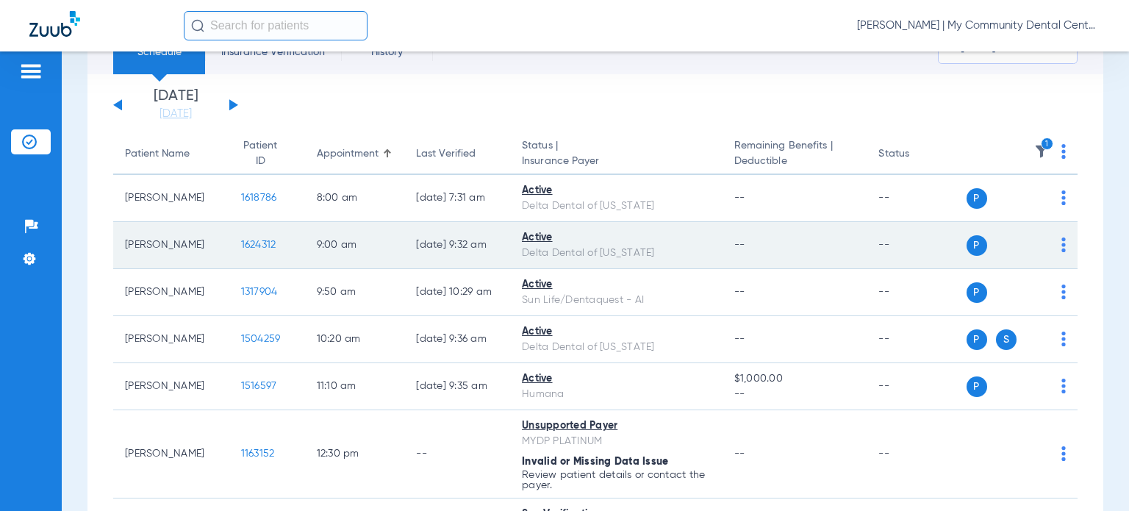
click at [246, 246] on span "1624312" at bounding box center [258, 245] width 35 height 10
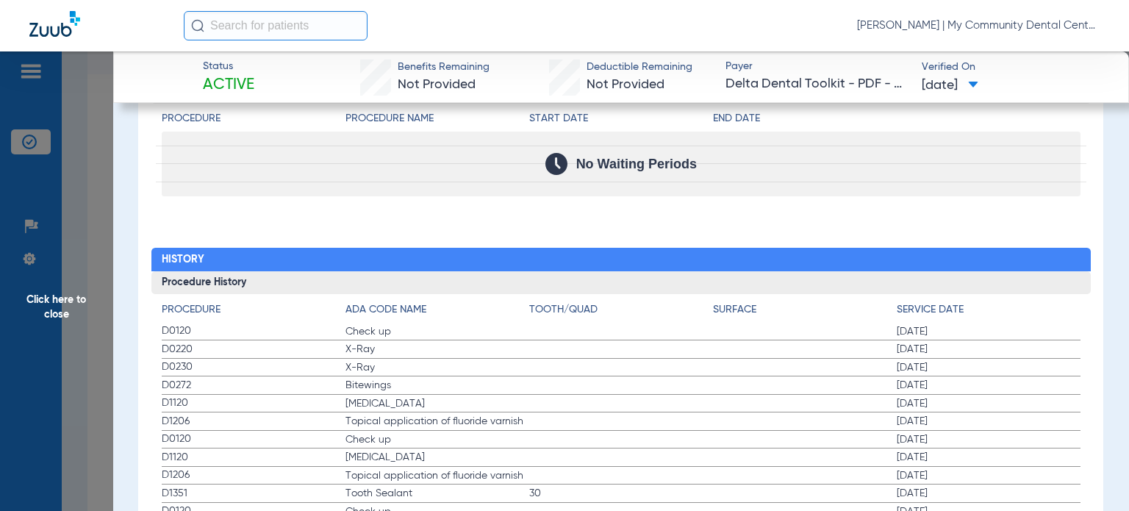
scroll to position [1544, 0]
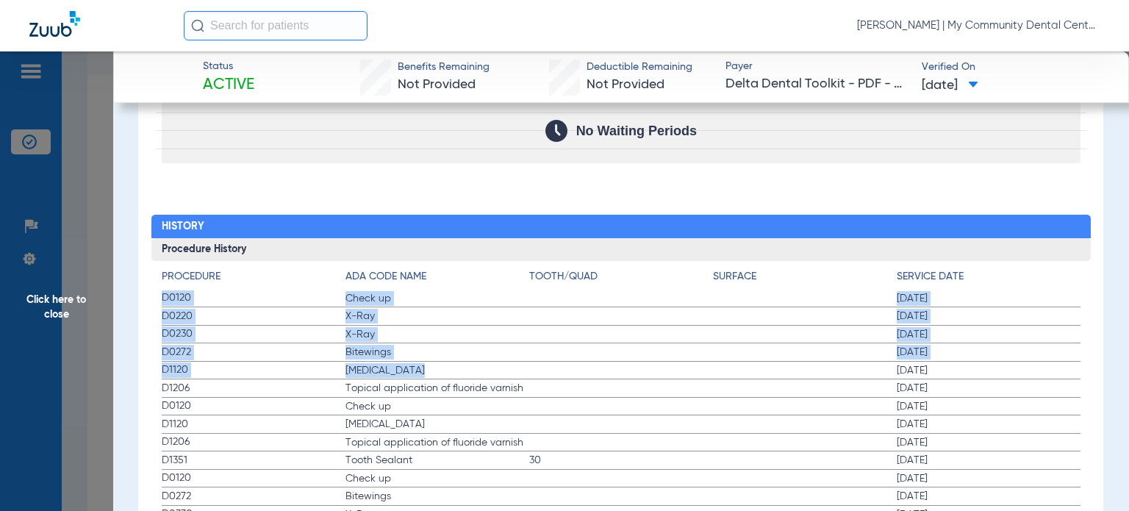
drag, startPoint x: 165, startPoint y: 295, endPoint x: 493, endPoint y: 365, distance: 336.1
click at [493, 365] on app-history-list "Procedure ADA Code Name Tooth/Quad Surface Service Date D0120 Check up 03/13/20…" at bounding box center [621, 507] width 919 height 476
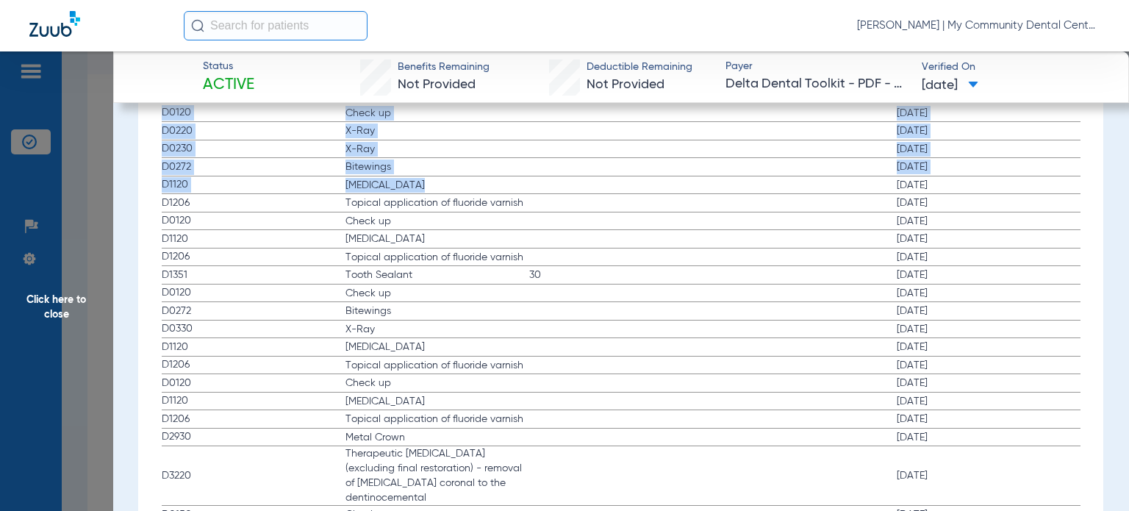
scroll to position [1764, 0]
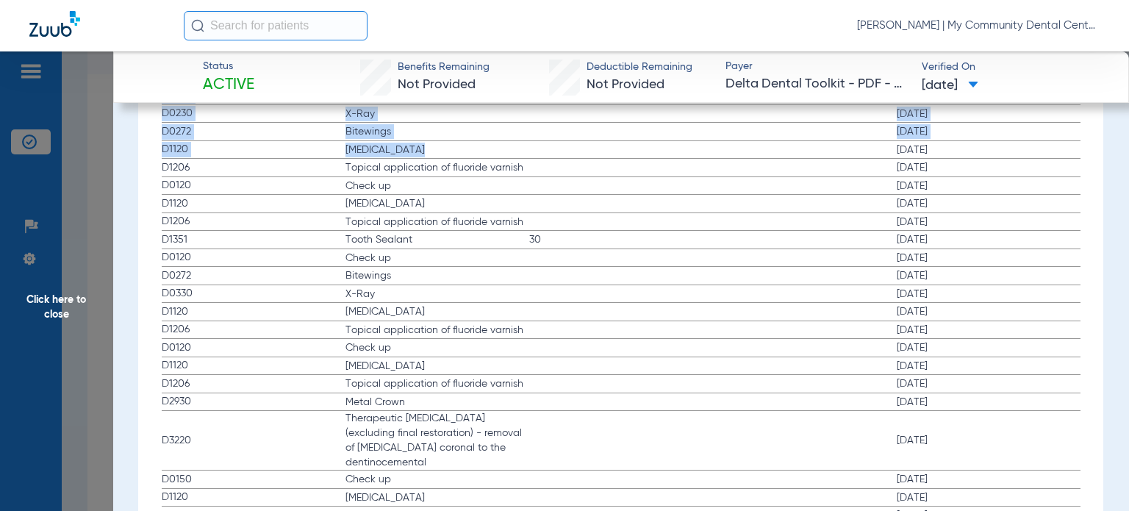
drag, startPoint x: 172, startPoint y: 289, endPoint x: 1009, endPoint y: 299, distance: 836.6
click at [1009, 299] on app-history-list "Procedure ADA Code Name Tooth/Quad Surface Service Date D0120 Check up 03/13/20…" at bounding box center [621, 287] width 919 height 476
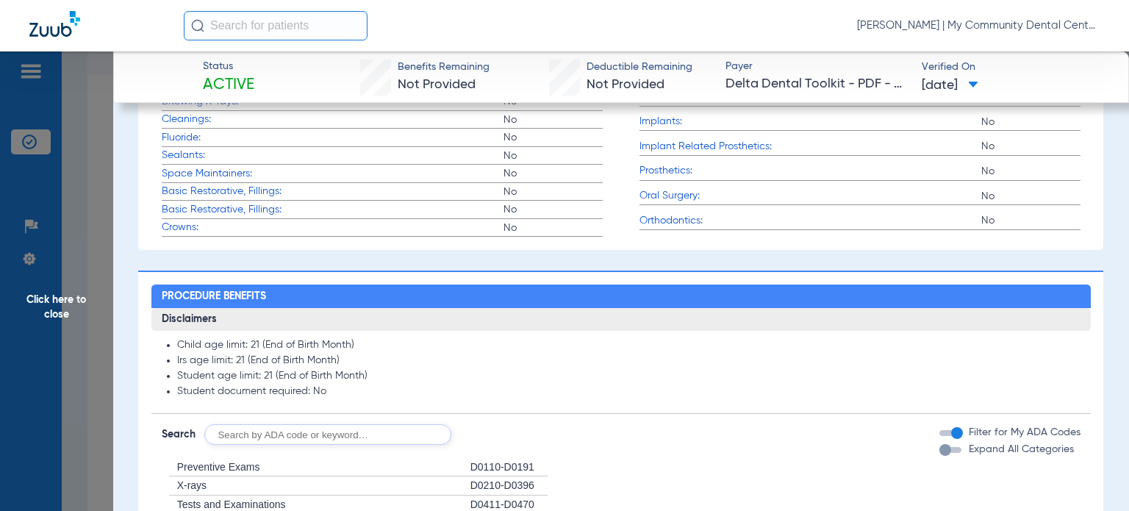
scroll to position [558, 0]
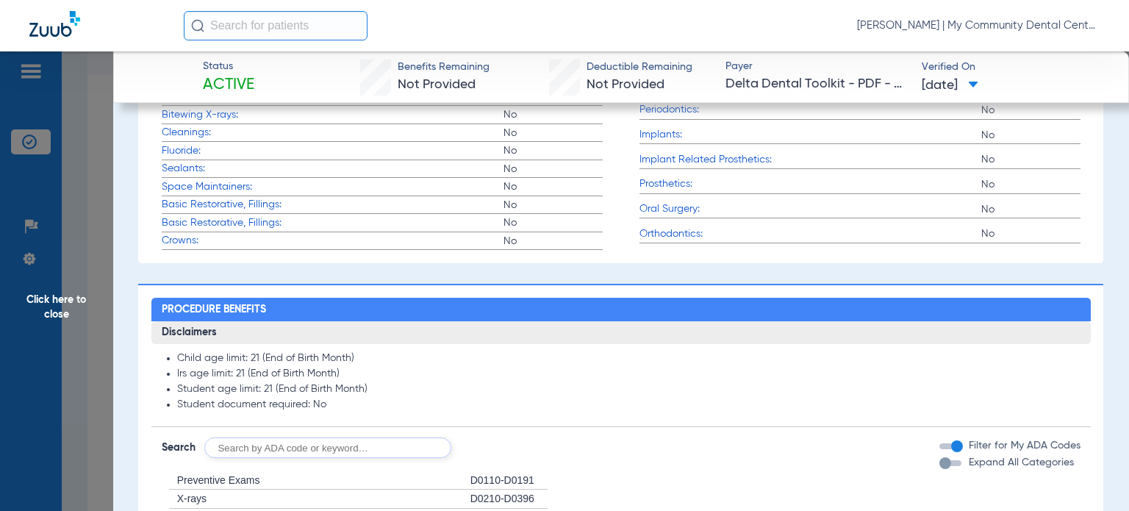
click at [75, 307] on span "Click here to close" at bounding box center [56, 306] width 113 height 511
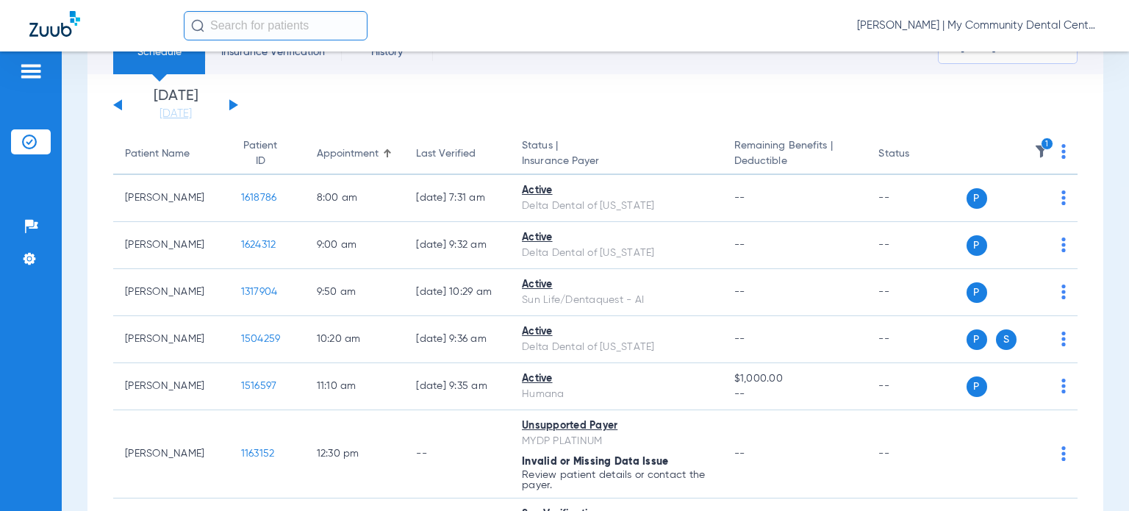
scroll to position [0, 0]
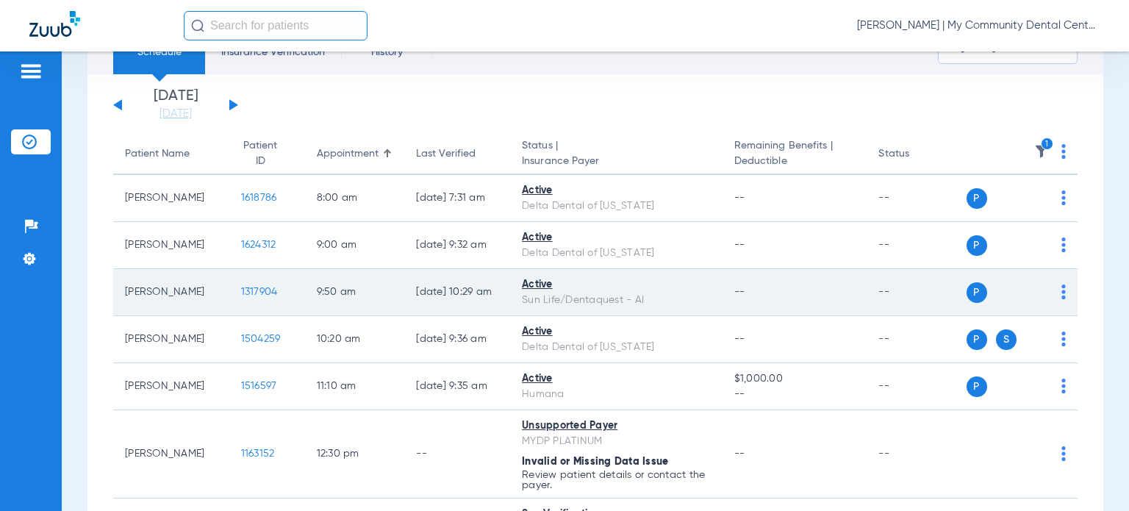
click at [241, 290] on span "1317904" at bounding box center [259, 292] width 37 height 10
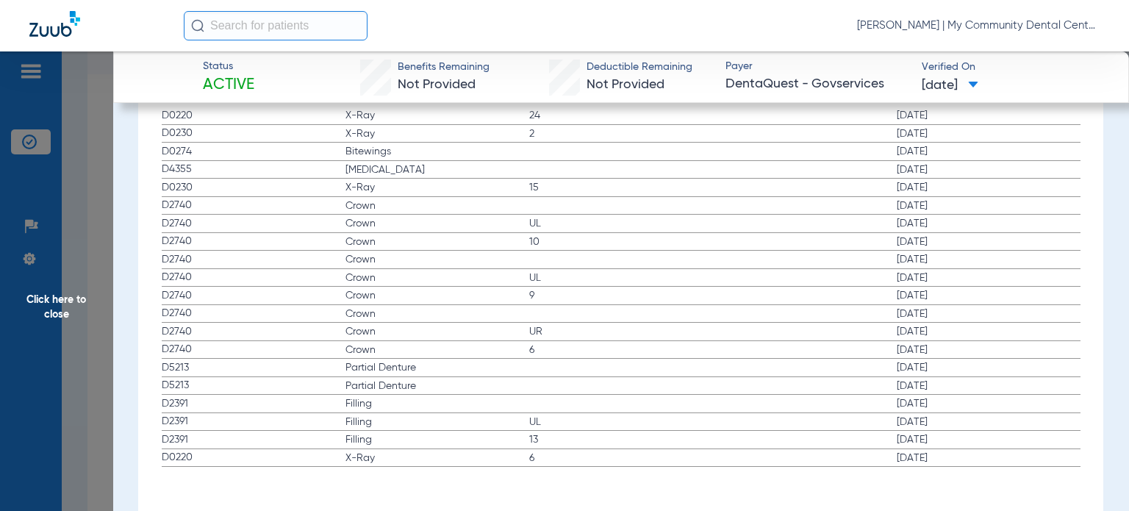
scroll to position [1582, 0]
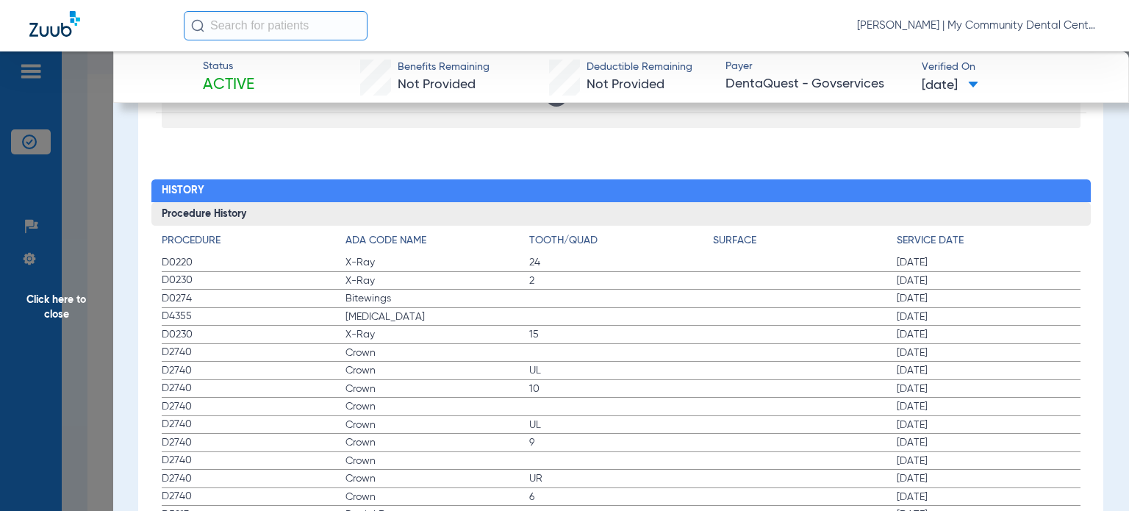
drag, startPoint x: 156, startPoint y: 255, endPoint x: 973, endPoint y: 327, distance: 820.6
click at [973, 327] on div "Procedure ADA Code Name Tooth/Quad Surface Service Date D0220 X-Ray 24 07/10/20…" at bounding box center [620, 420] width 939 height 389
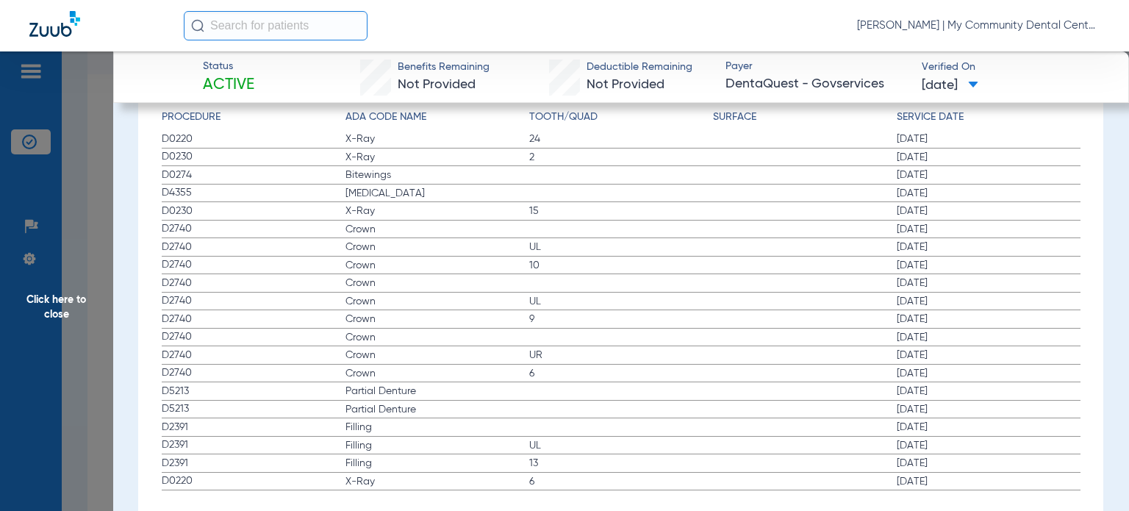
scroll to position [1729, 0]
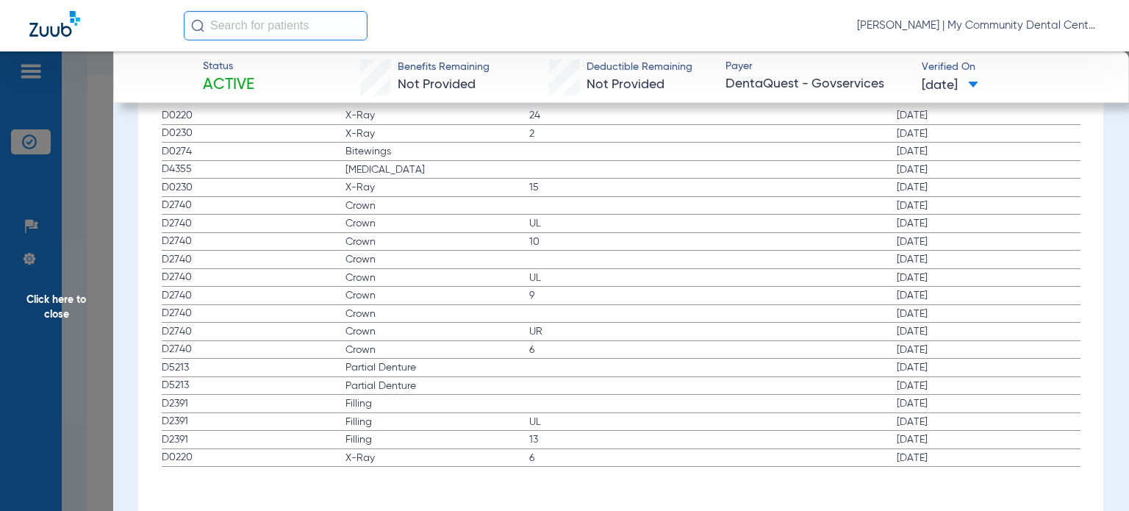
click at [88, 378] on span "Click here to close" at bounding box center [56, 306] width 113 height 511
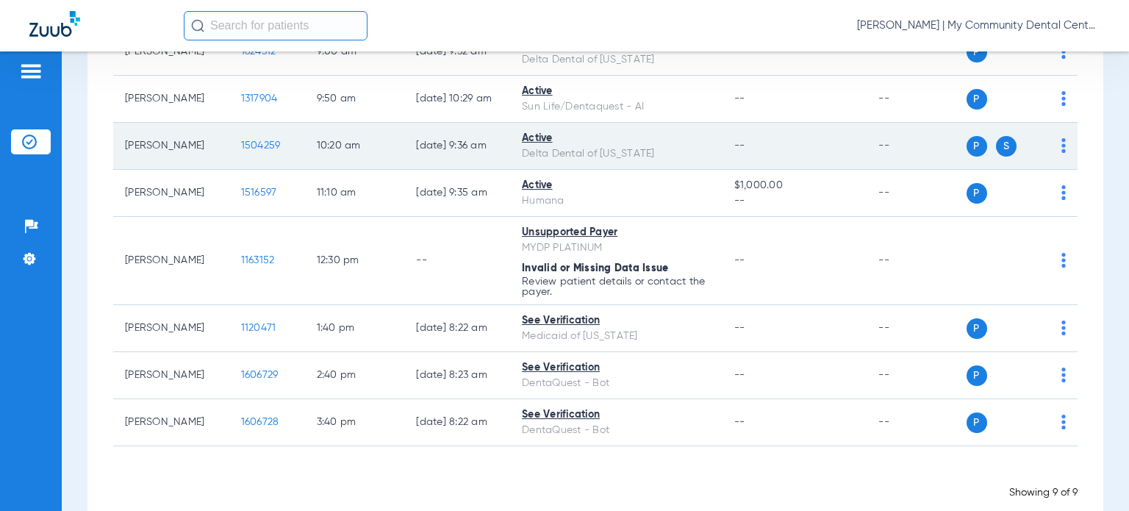
scroll to position [290, 0]
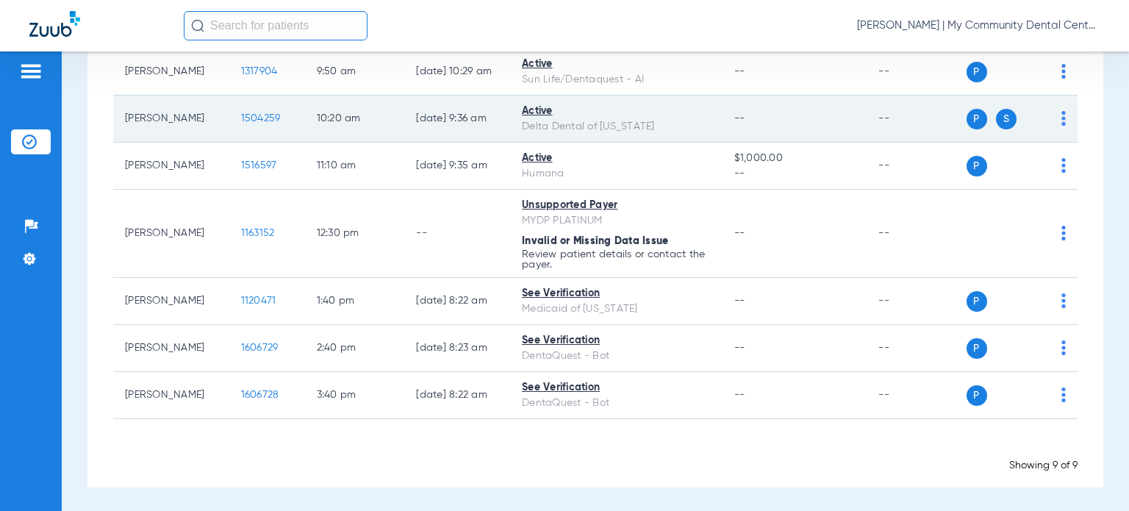
click at [241, 123] on span "1504259" at bounding box center [261, 118] width 40 height 10
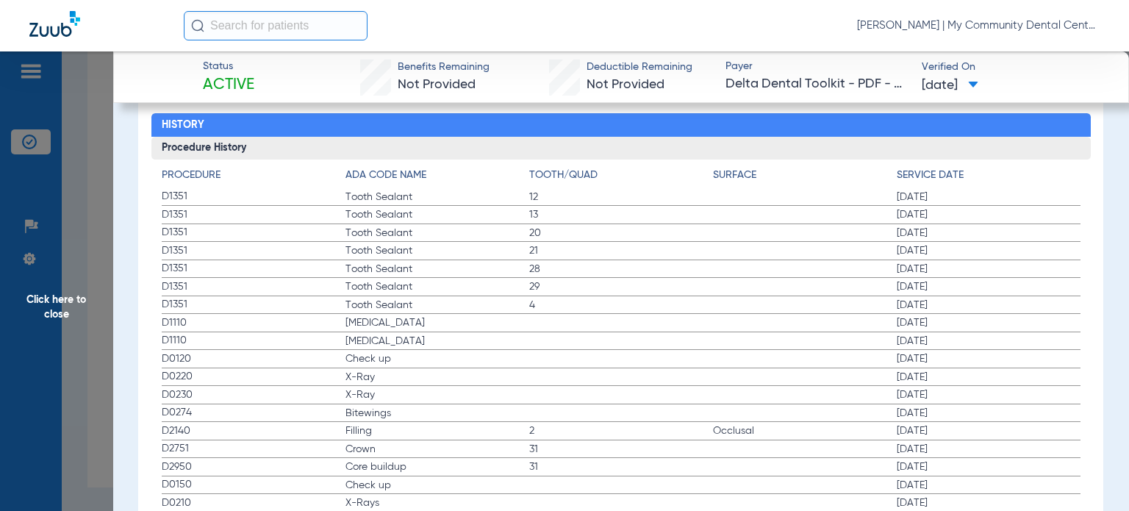
scroll to position [1691, 0]
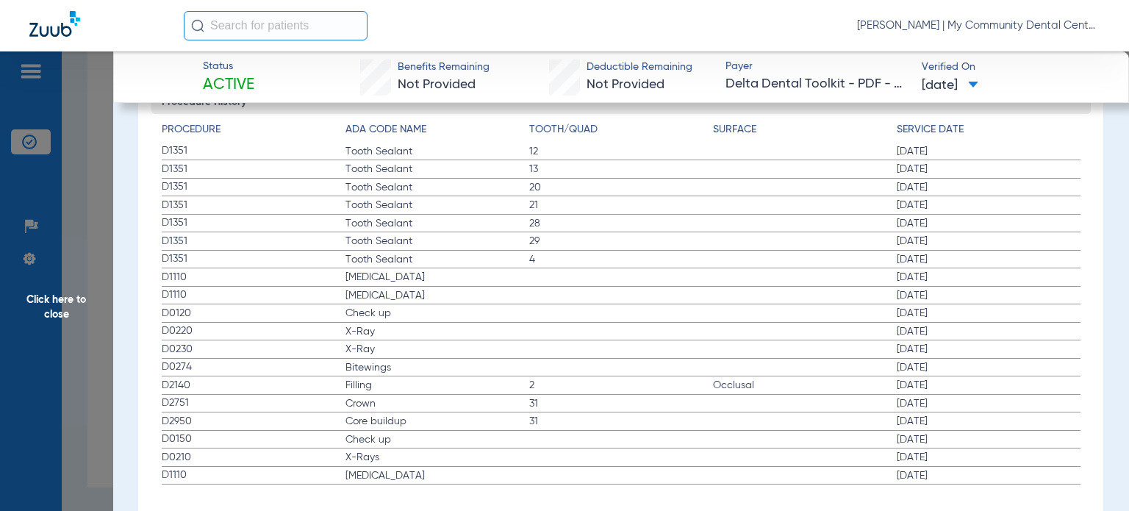
drag, startPoint x: 212, startPoint y: 317, endPoint x: 959, endPoint y: 461, distance: 760.6
click at [959, 458] on div "Procedure ADA Code Name Tooth/Quad Surface Service Date D1351 Tooth Sealant 12 …" at bounding box center [620, 299] width 939 height 370
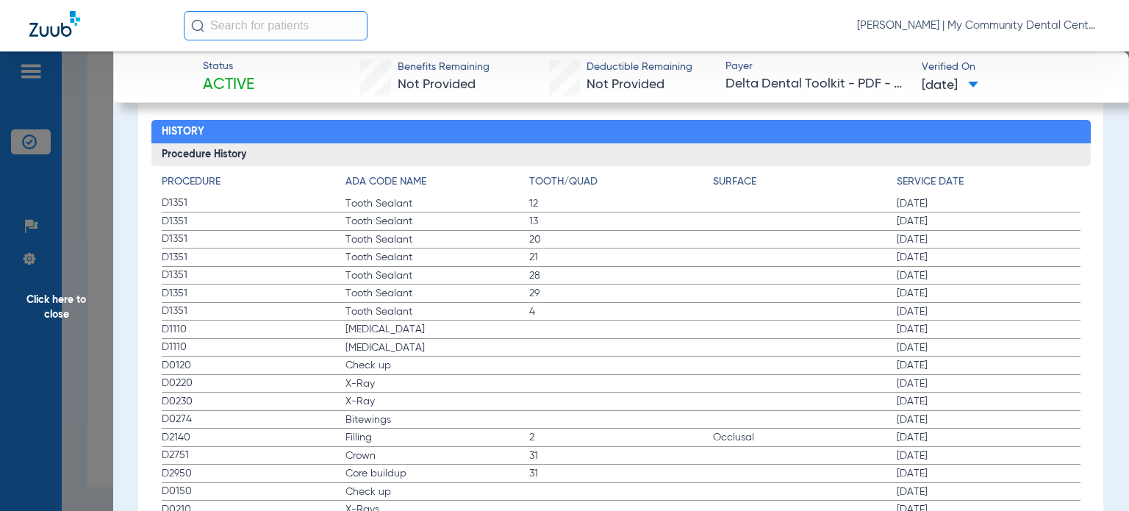
scroll to position [1544, 0]
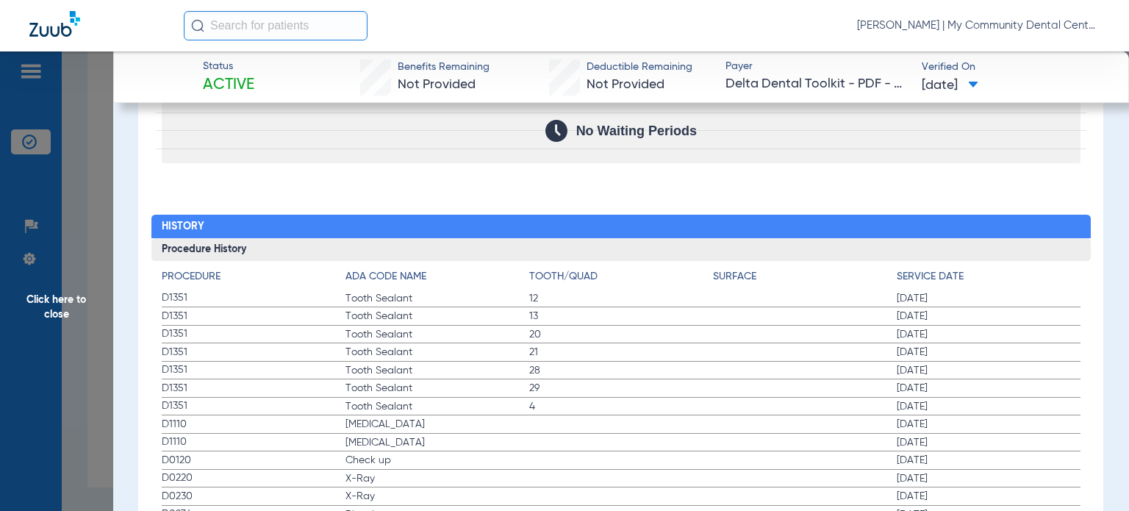
click at [79, 257] on span "Click here to close" at bounding box center [56, 306] width 113 height 511
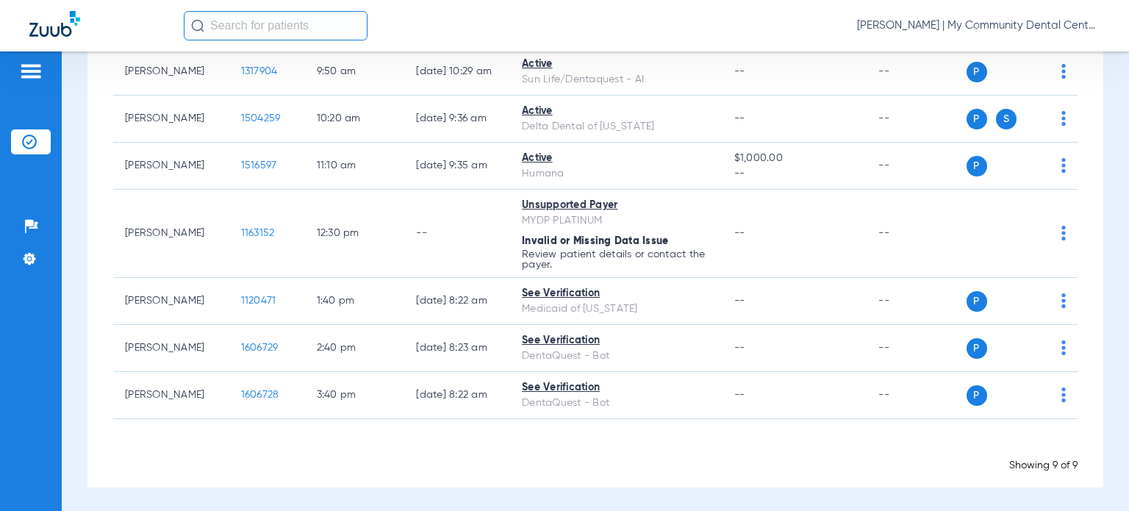
scroll to position [0, 0]
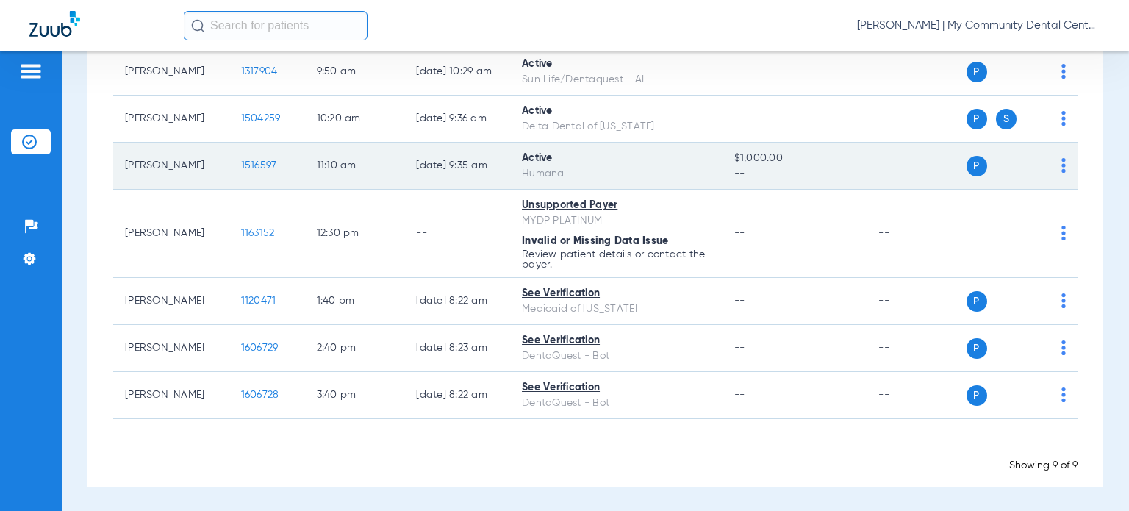
click at [235, 155] on td "1516597" at bounding box center [267, 166] width 76 height 47
click at [241, 163] on span "1516597" at bounding box center [259, 165] width 36 height 10
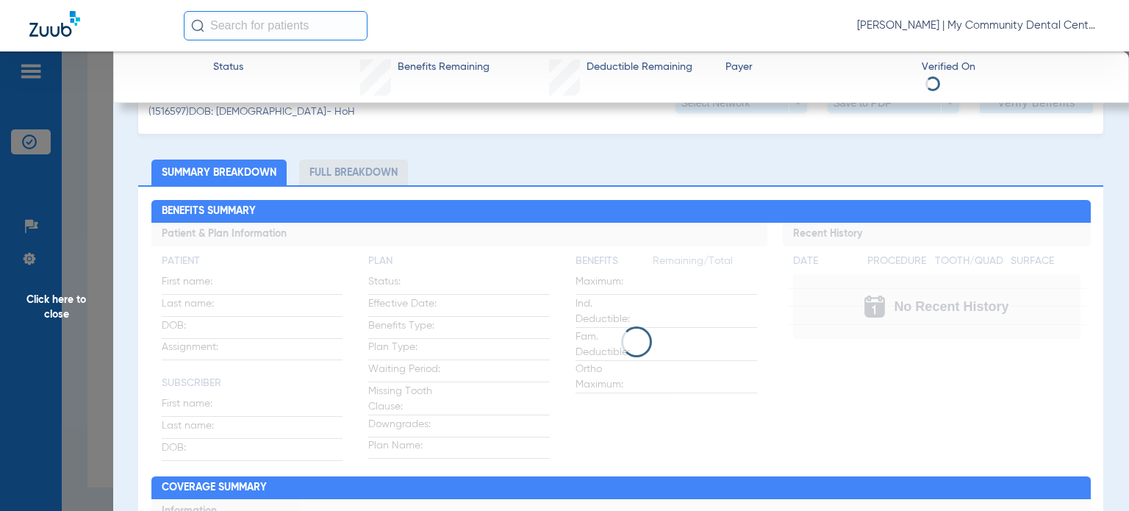
scroll to position [74, 0]
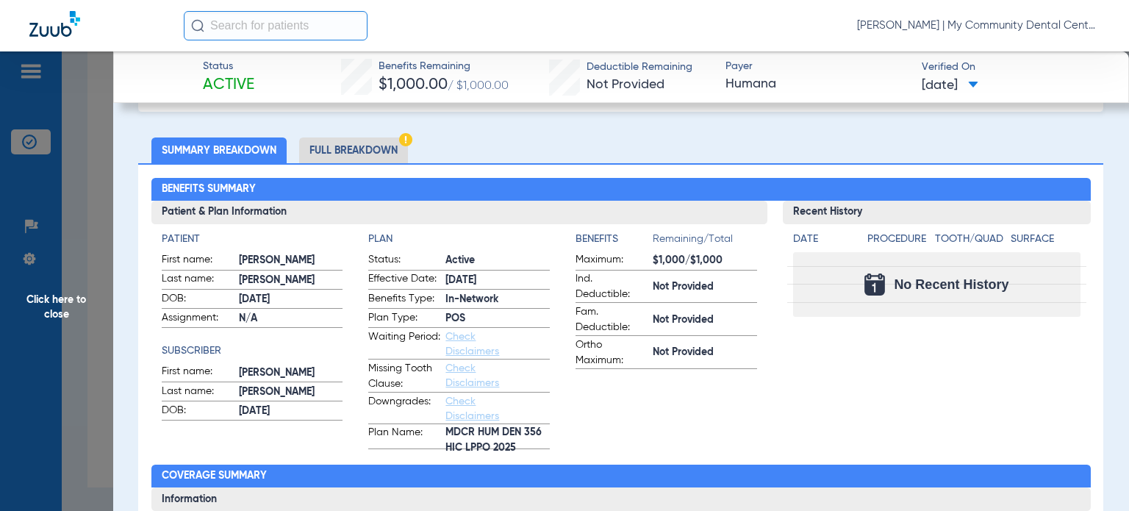
click at [687, 420] on app-benefits-information "Benefits Remaining/Total Maximum: $1,000/$1,000 Ind. Deductible: Not Provided F…" at bounding box center [667, 341] width 182 height 218
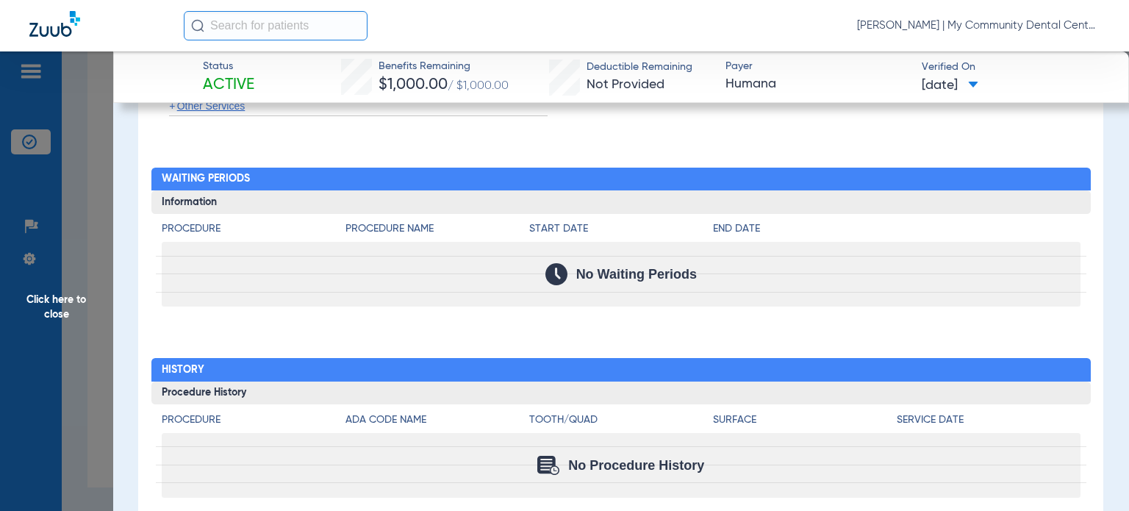
scroll to position [1494, 0]
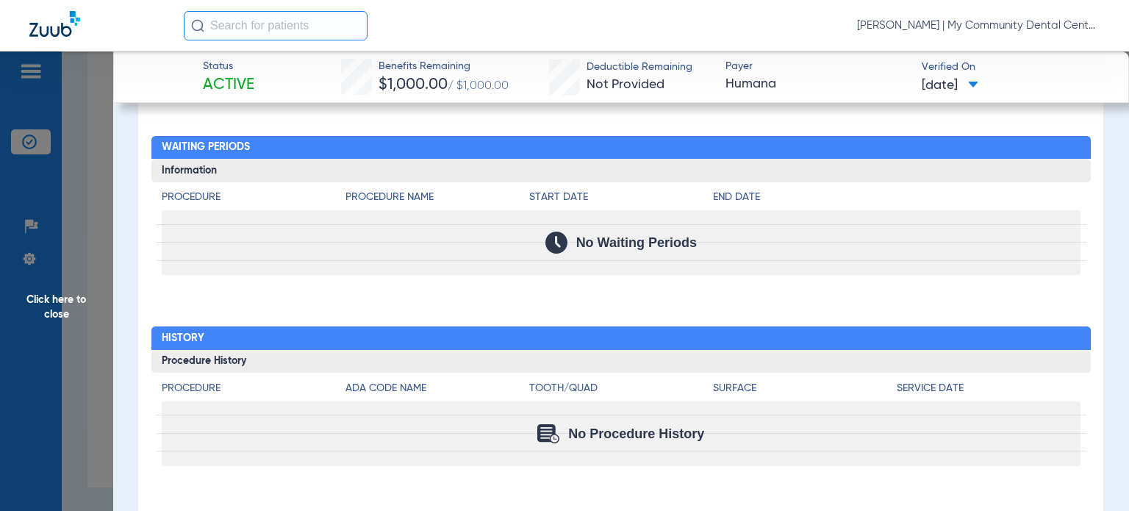
click at [96, 283] on span "Click here to close" at bounding box center [56, 306] width 113 height 511
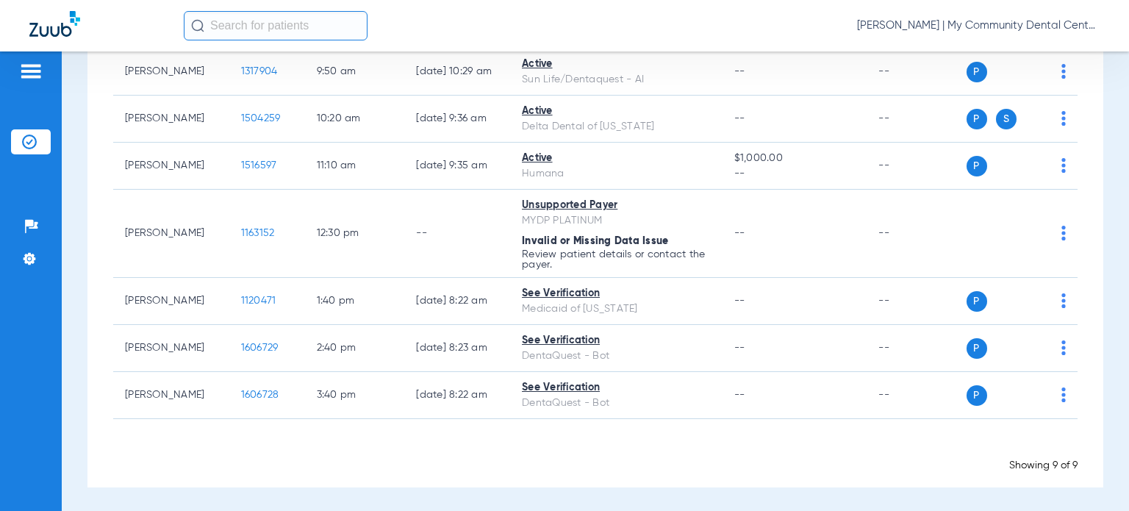
scroll to position [0, 0]
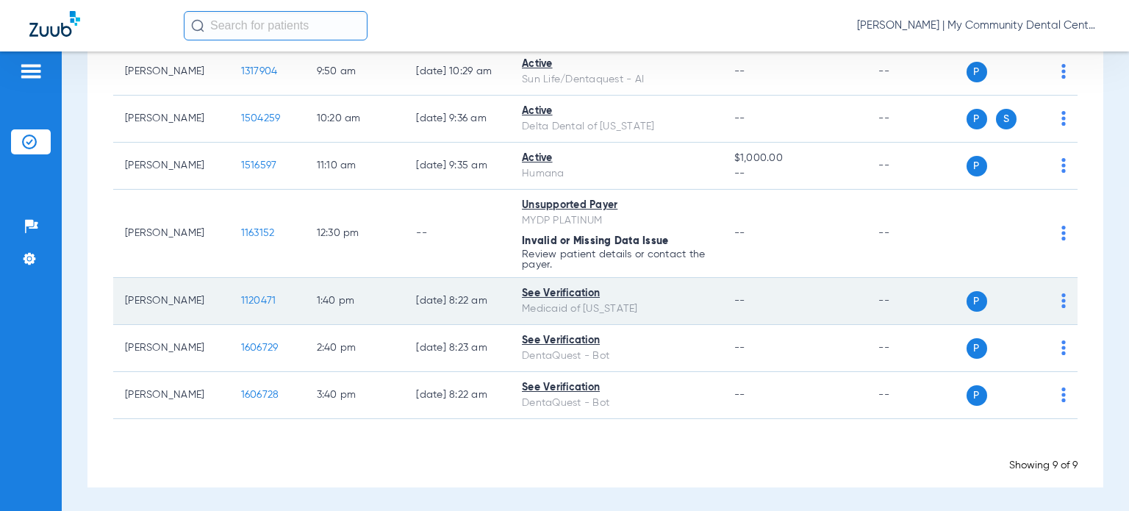
click at [248, 305] on span "1120471" at bounding box center [258, 301] width 35 height 10
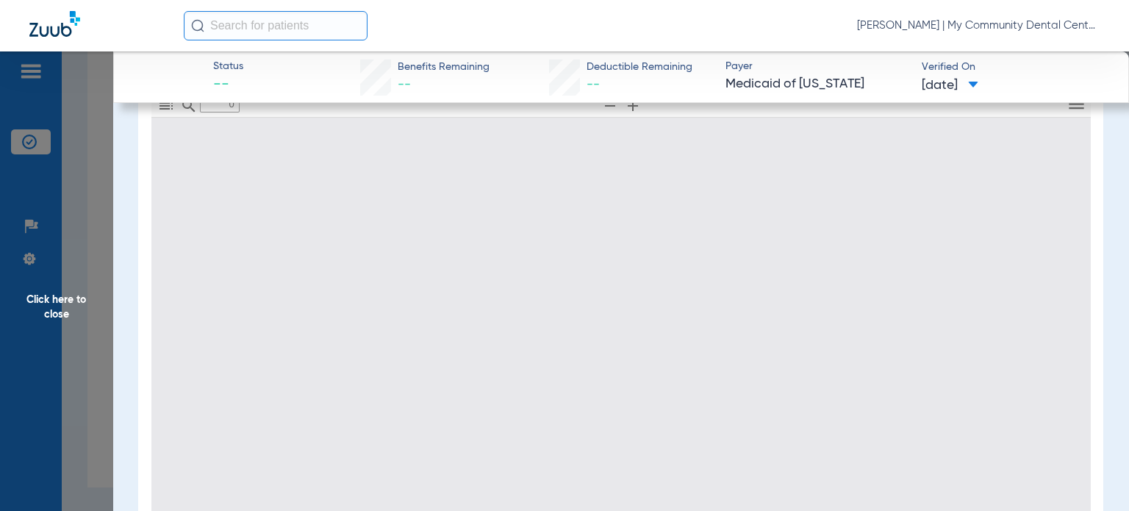
scroll to position [212, 0]
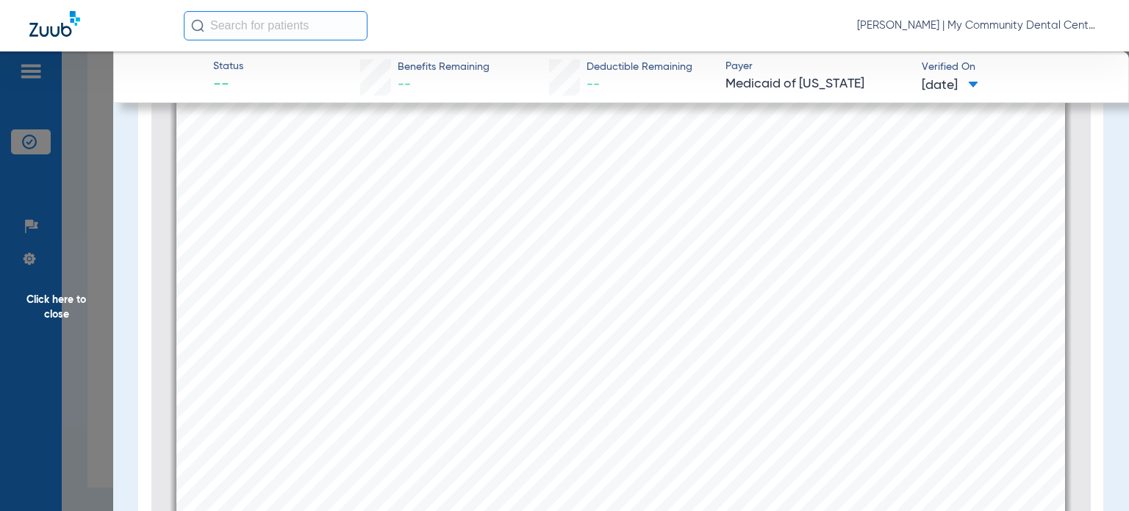
type input "2"
drag, startPoint x: 79, startPoint y: 367, endPoint x: 961, endPoint y: 256, distance: 888.3
click at [80, 367] on span "Click here to close" at bounding box center [56, 306] width 113 height 511
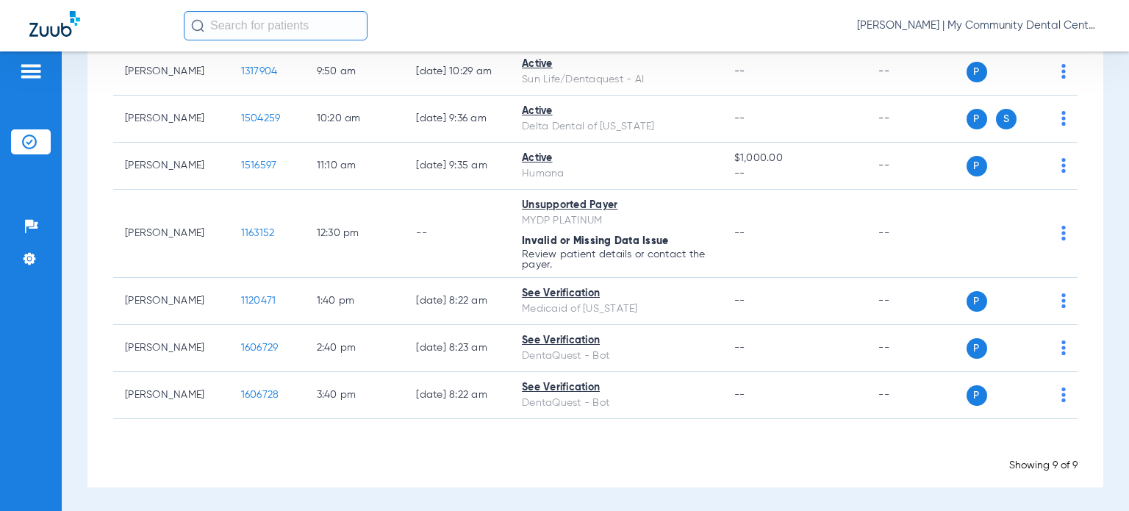
scroll to position [0, 0]
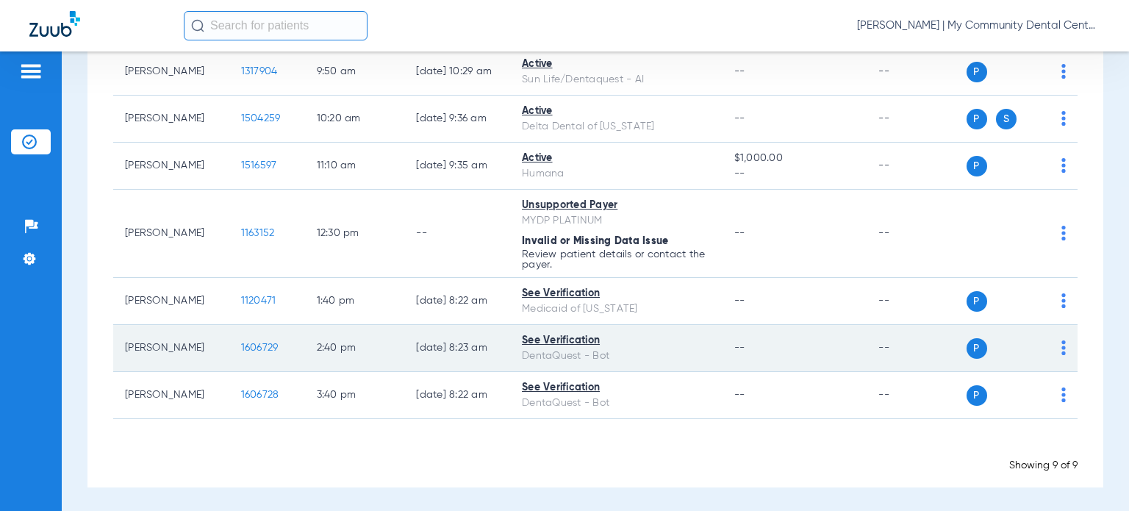
click at [246, 349] on span "1606729" at bounding box center [259, 348] width 37 height 10
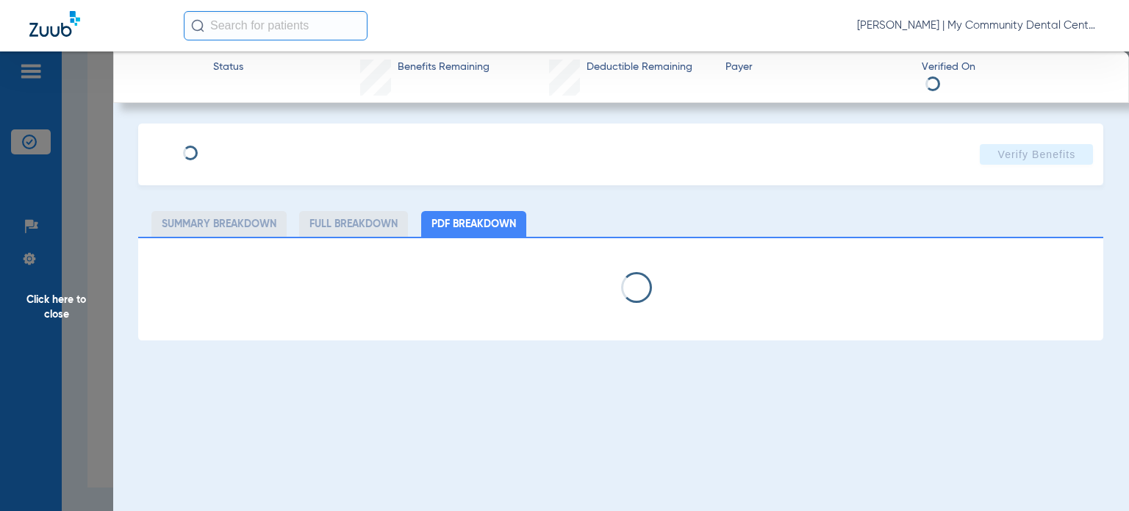
select select "page-width"
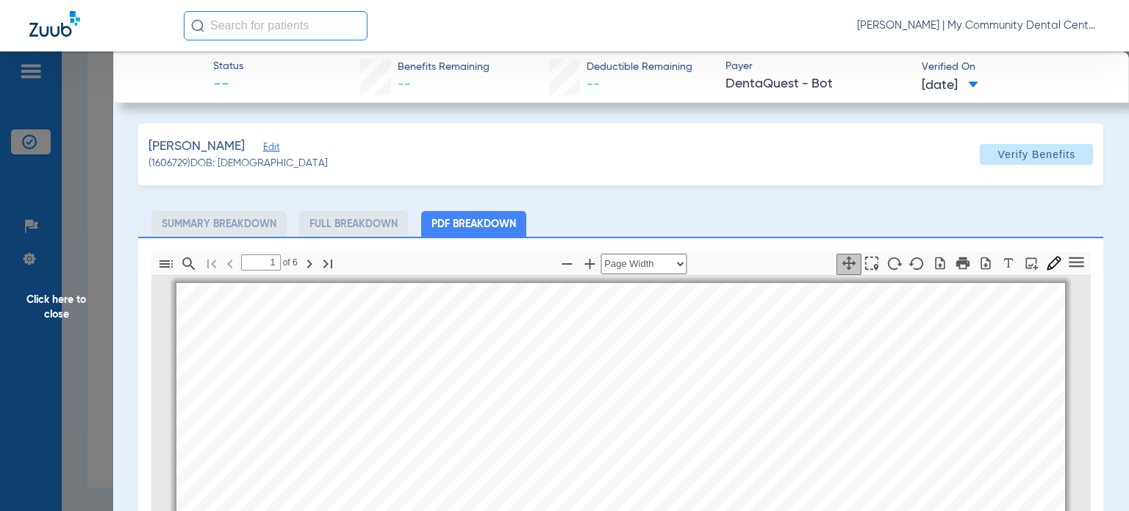
scroll to position [7, 0]
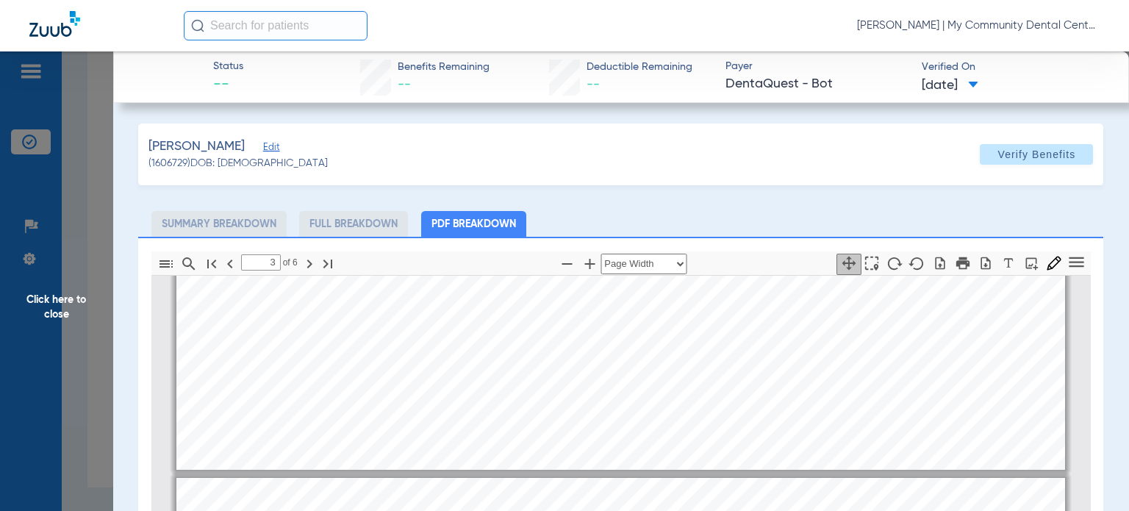
type input "2"
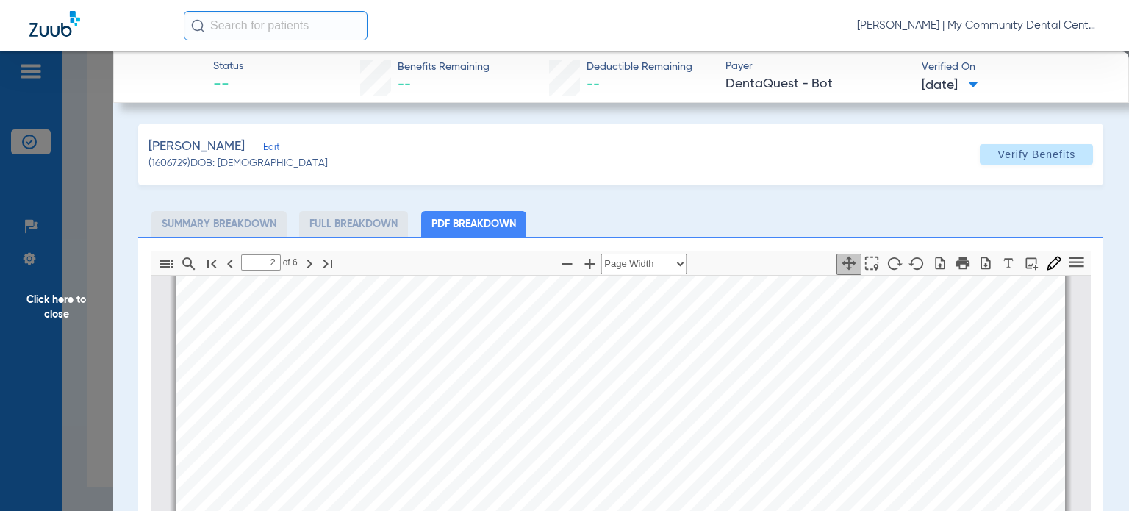
scroll to position [669, 0]
click at [100, 329] on span "Click here to close" at bounding box center [56, 306] width 113 height 511
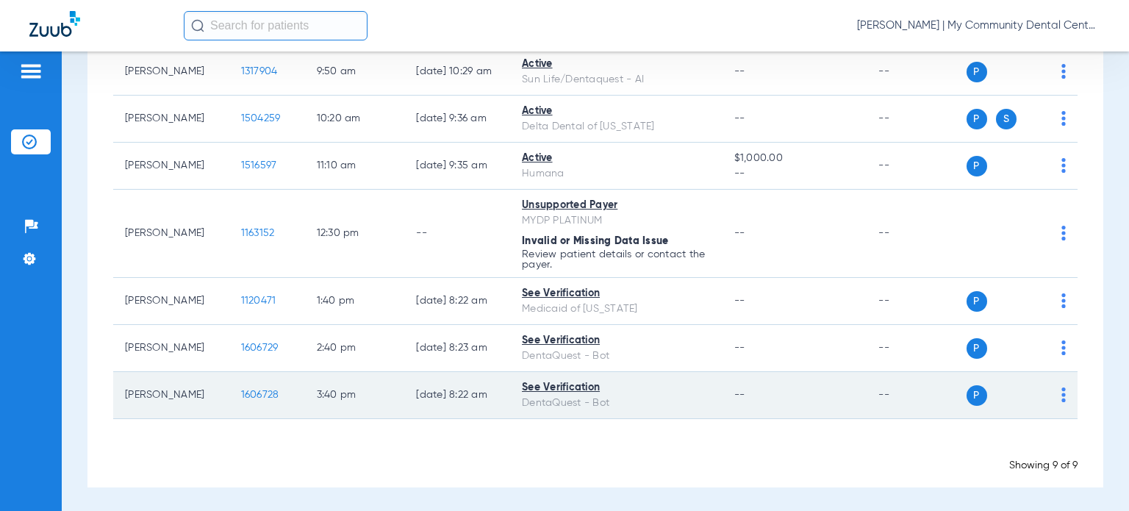
click at [241, 395] on span "1606728" at bounding box center [260, 395] width 38 height 10
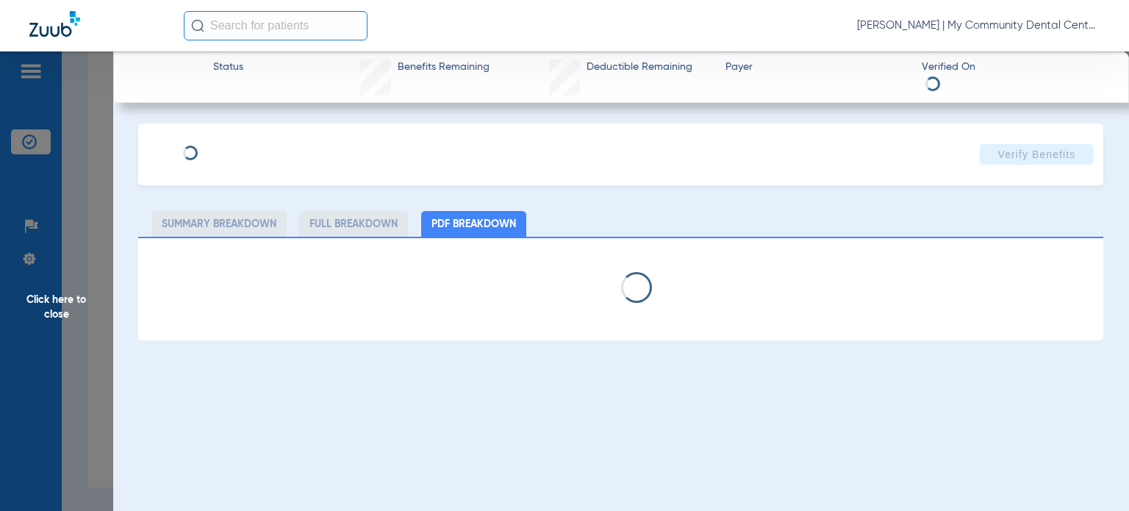
select select "page-width"
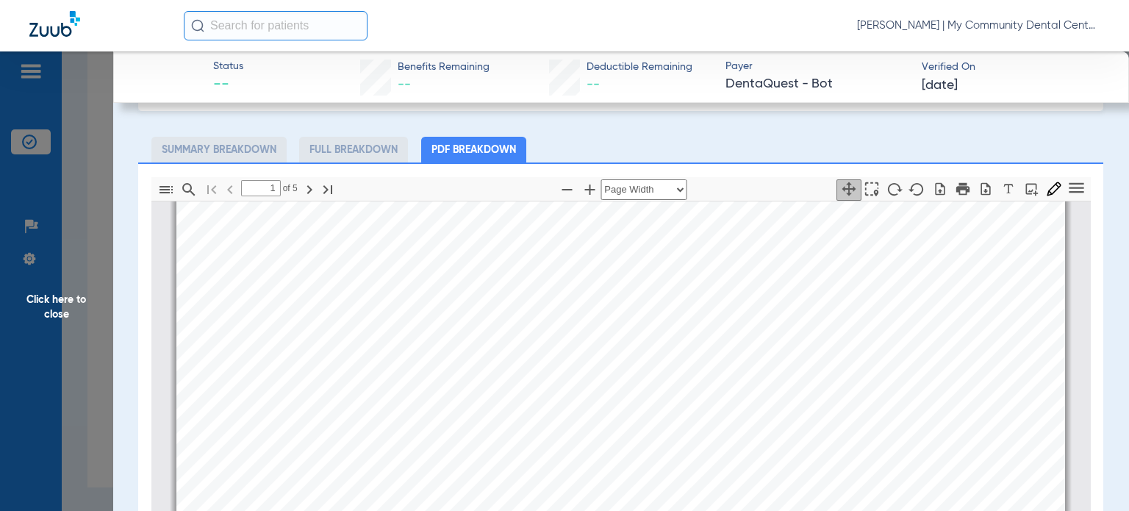
scroll to position [212, 0]
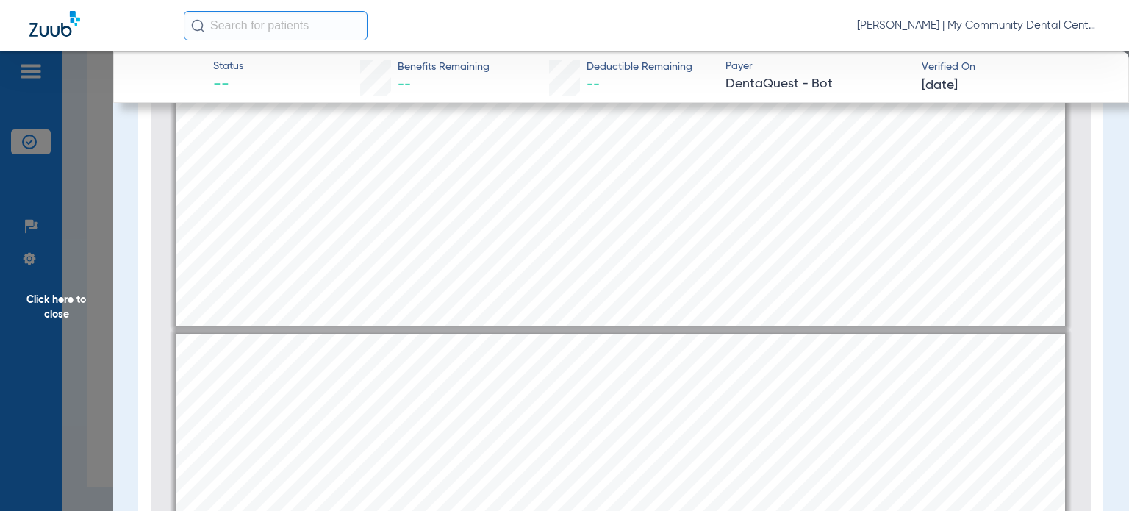
type input "2"
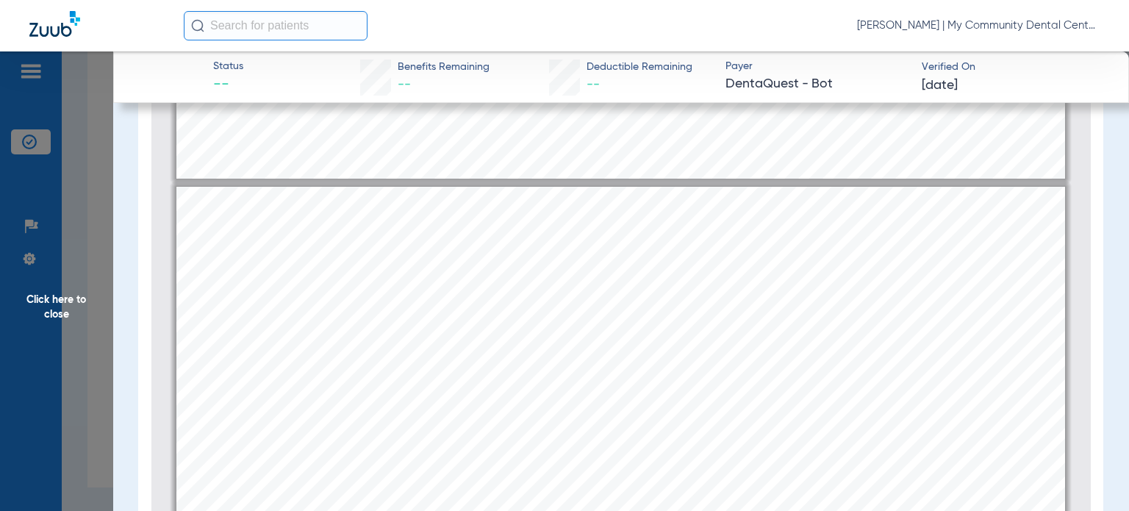
click at [116, 321] on app-member-insurance-verification-view "Status -- Benefits Remaining -- Deductible Remaining -- Payer DentaQuest - Bot …" at bounding box center [621, 201] width 1016 height 723
click at [104, 331] on span "Click here to close" at bounding box center [56, 306] width 113 height 511
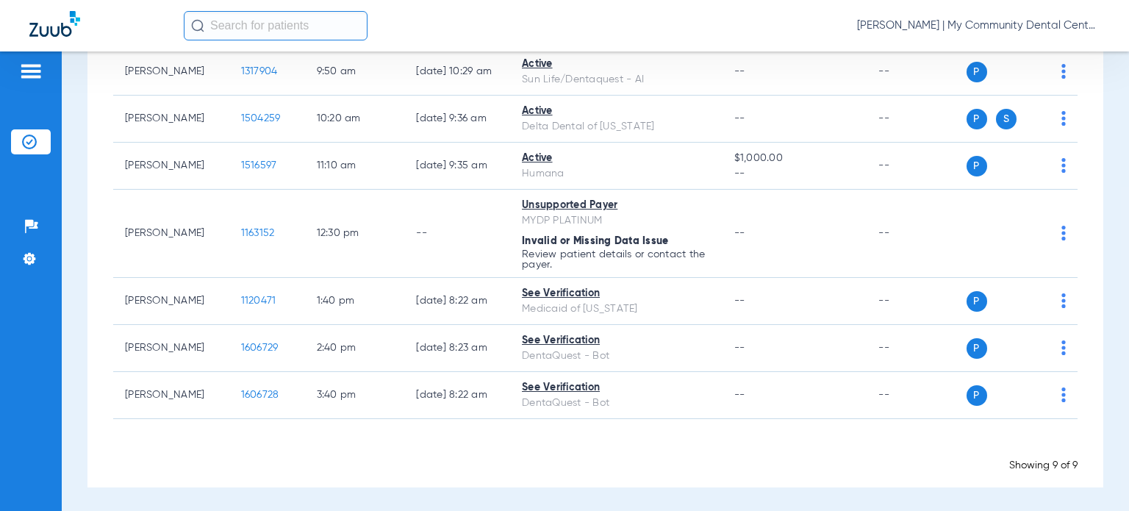
scroll to position [0, 0]
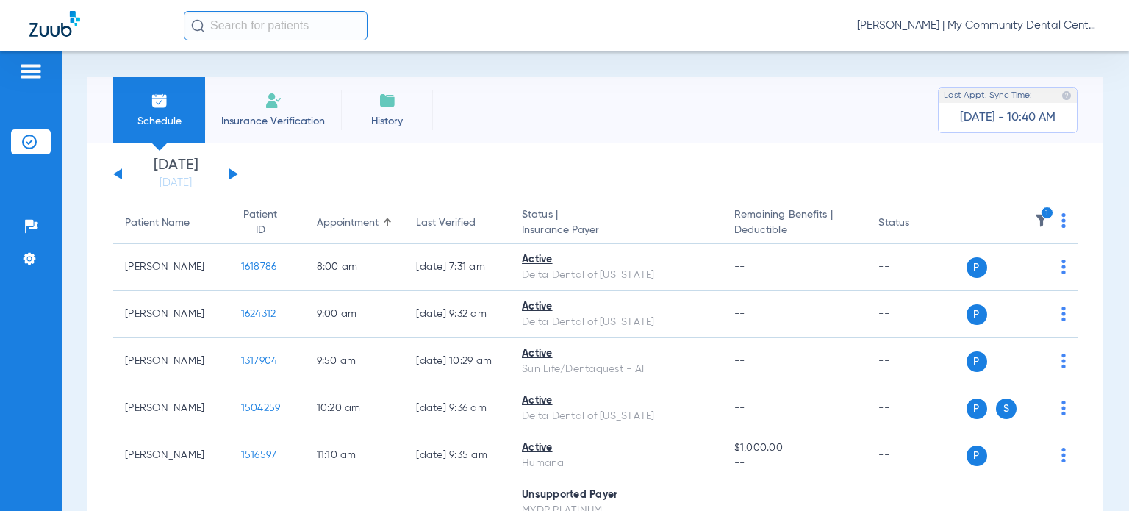
click at [1025, 221] on th "1" at bounding box center [1023, 223] width 112 height 41
click at [1034, 220] on img at bounding box center [1041, 220] width 15 height 15
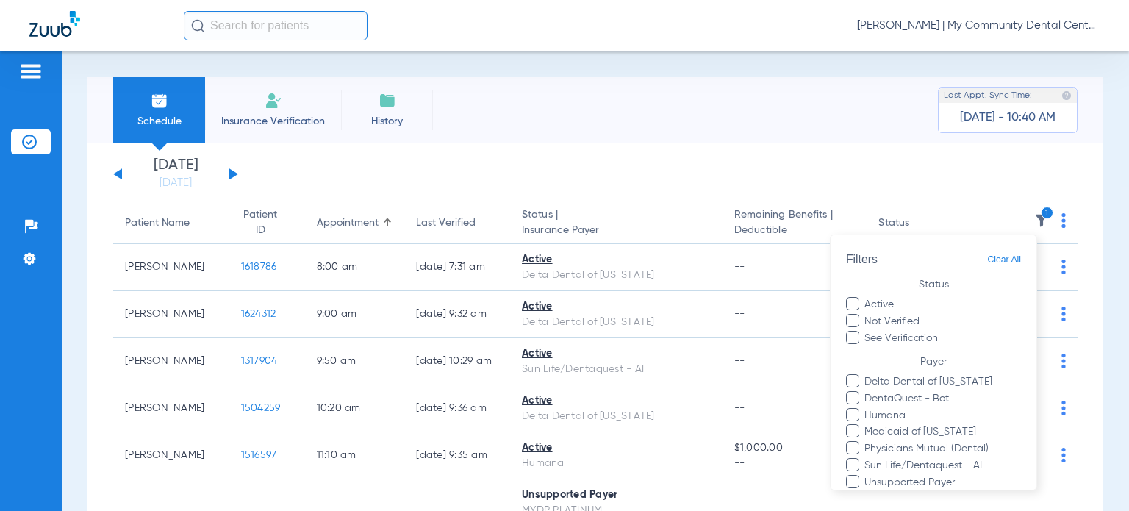
click at [554, 173] on div at bounding box center [564, 255] width 1129 height 511
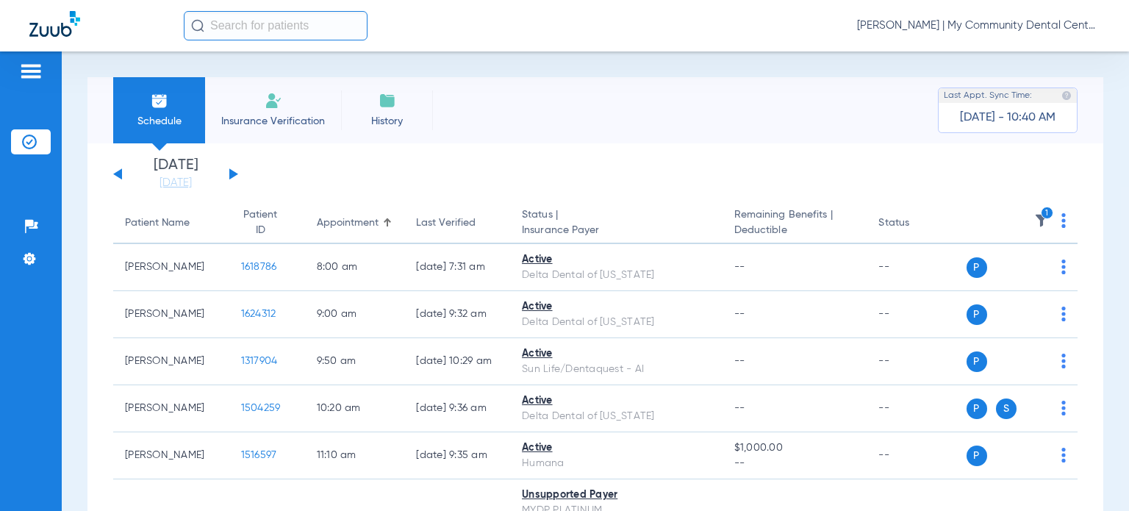
click at [1034, 220] on img at bounding box center [1041, 220] width 15 height 15
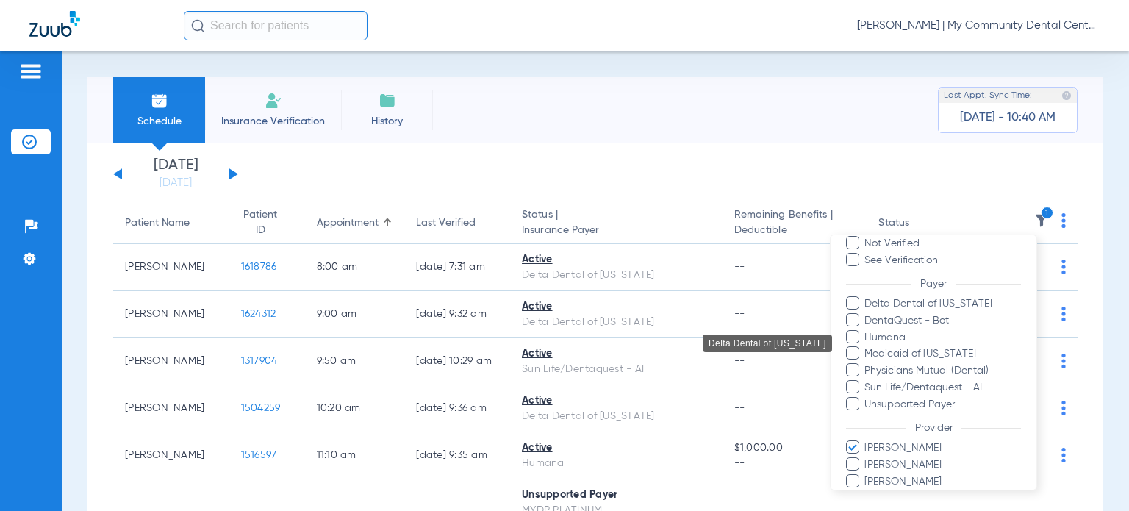
scroll to position [136, 0]
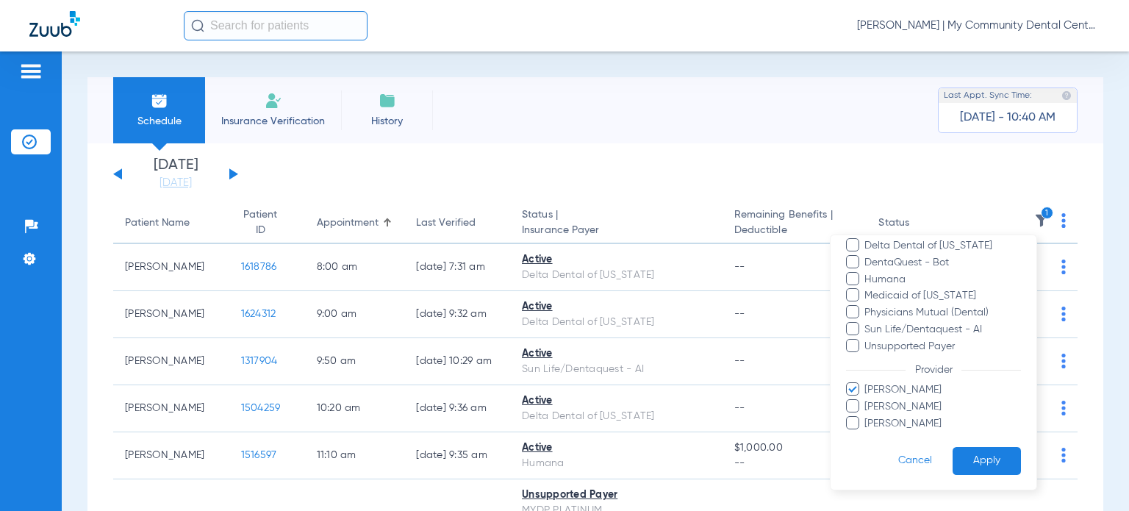
click at [875, 390] on span "Kristen Reetz" at bounding box center [942, 389] width 157 height 15
click at [867, 400] on input "Kristen Reetz" at bounding box center [867, 400] width 0 height 0
click at [882, 401] on span "Michael O'Brien" at bounding box center [942, 405] width 157 height 15
click at [867, 416] on input "Michael O'Brien" at bounding box center [867, 416] width 0 height 0
click at [953, 454] on button "Apply" at bounding box center [987, 460] width 68 height 29
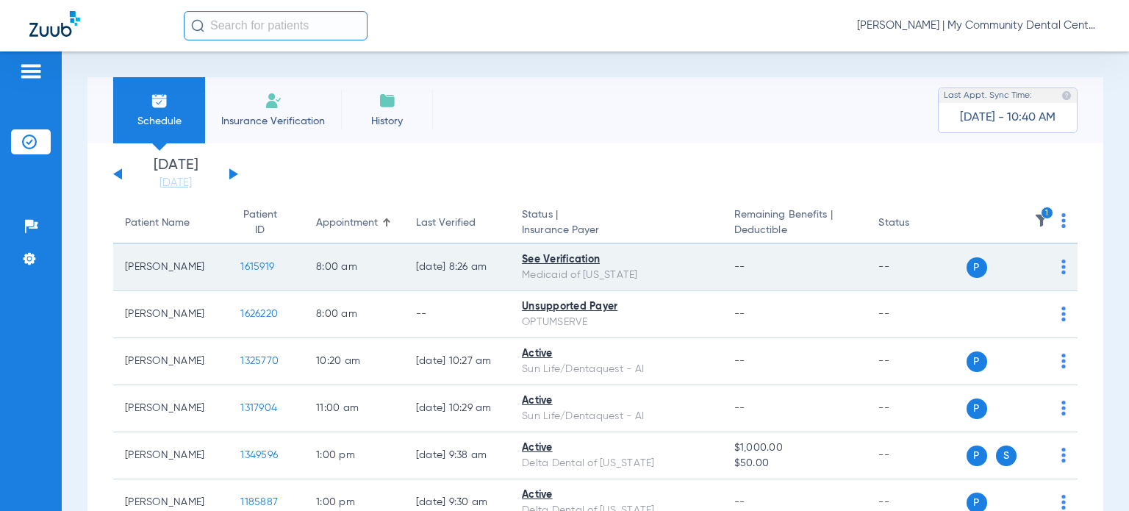
click at [247, 275] on td "1615919" at bounding box center [267, 267] width 76 height 47
click at [244, 270] on span "1615919" at bounding box center [257, 267] width 34 height 10
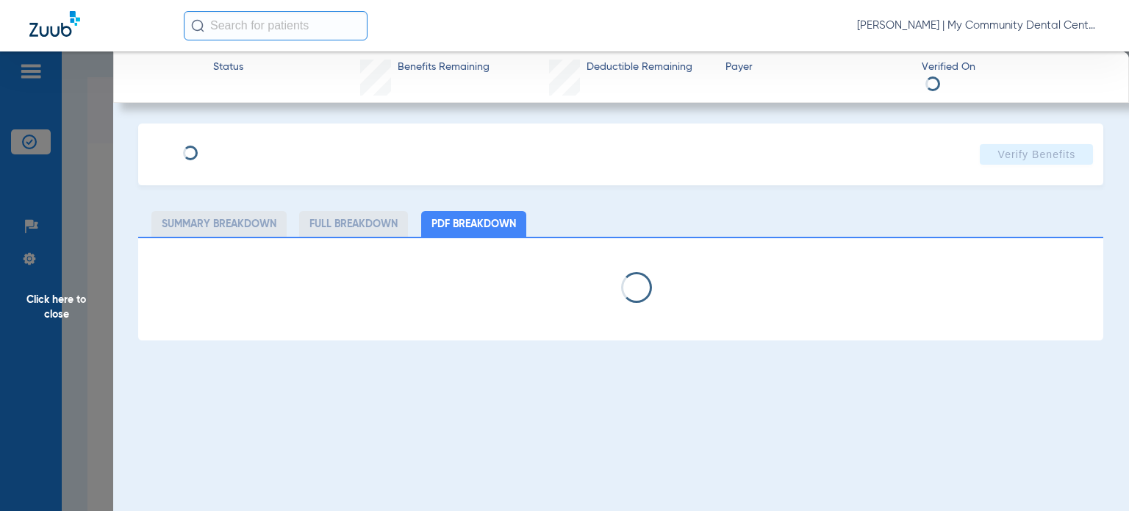
select select "page-width"
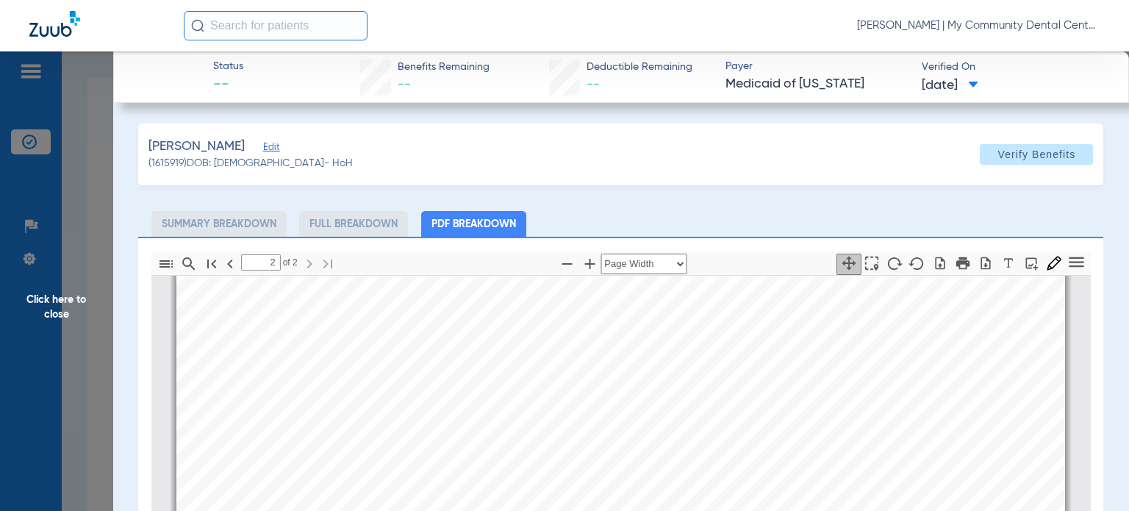
scroll to position [1625, 0]
drag, startPoint x: 287, startPoint y: 408, endPoint x: 287, endPoint y: 387, distance: 21.3
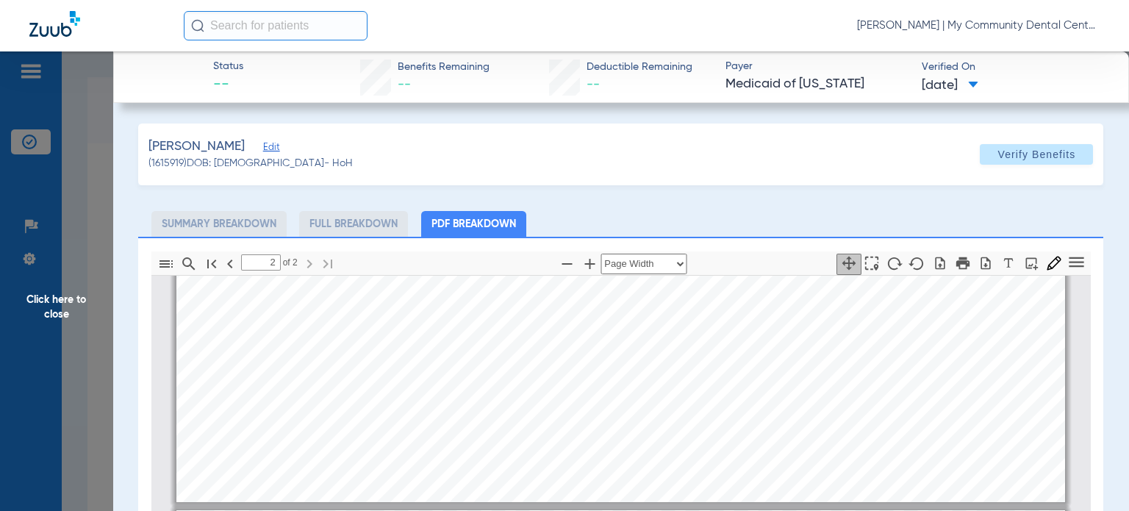
type input "1"
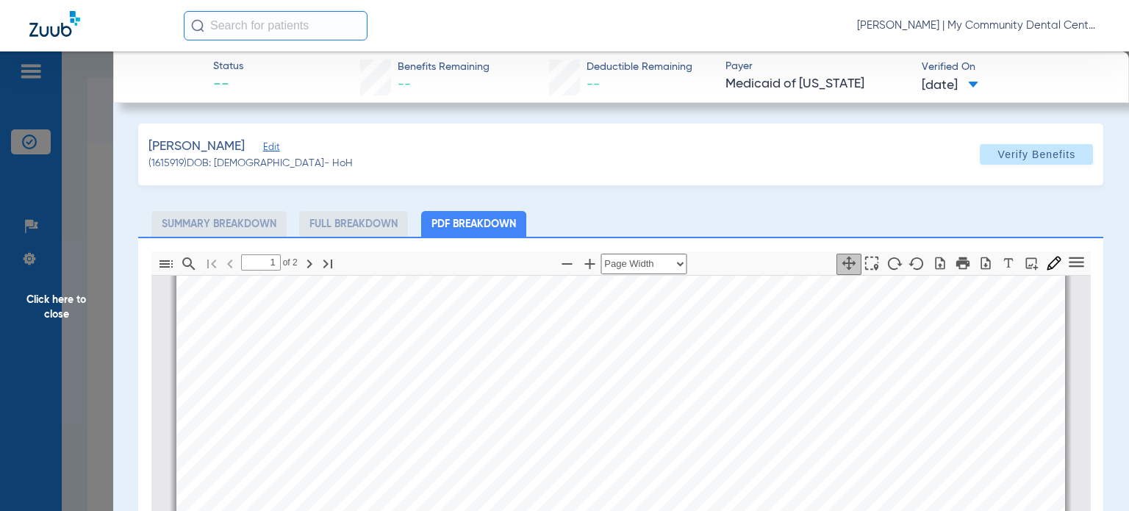
scroll to position [448, 0]
click at [135, 410] on app-member-insurance-verification-view "Status -- Benefits Remaining -- Deductible Remaining -- Payer Medicaid of Michi…" at bounding box center [621, 412] width 1016 height 723
click at [102, 405] on span "Click here to close" at bounding box center [56, 306] width 113 height 511
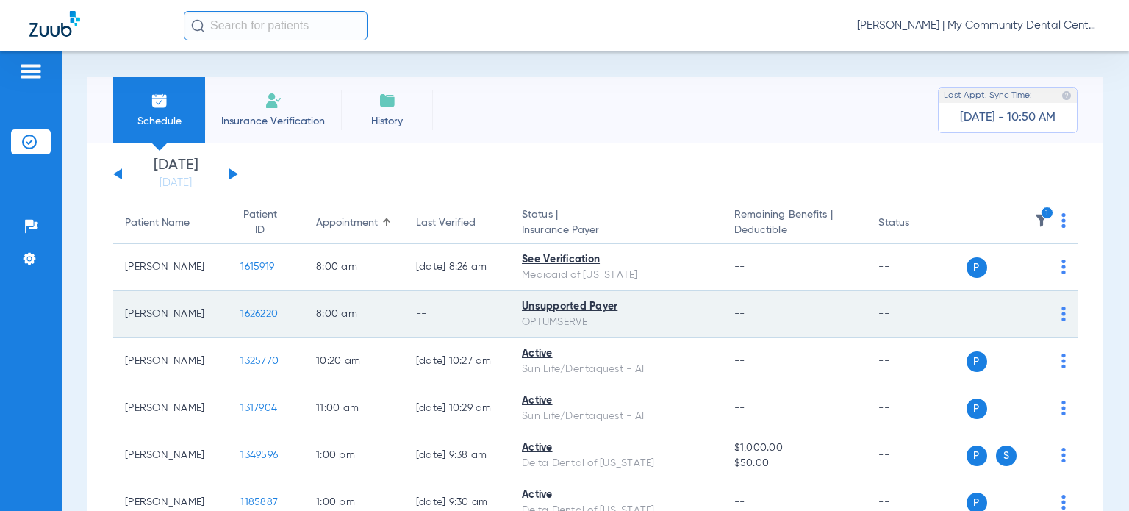
click at [257, 302] on td "1626220" at bounding box center [267, 314] width 76 height 47
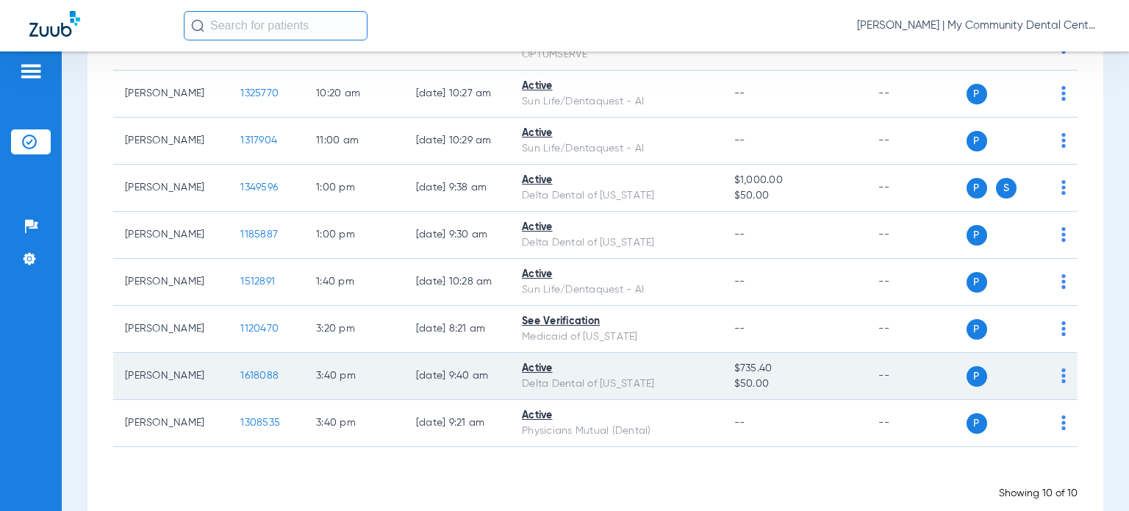
scroll to position [294, 0]
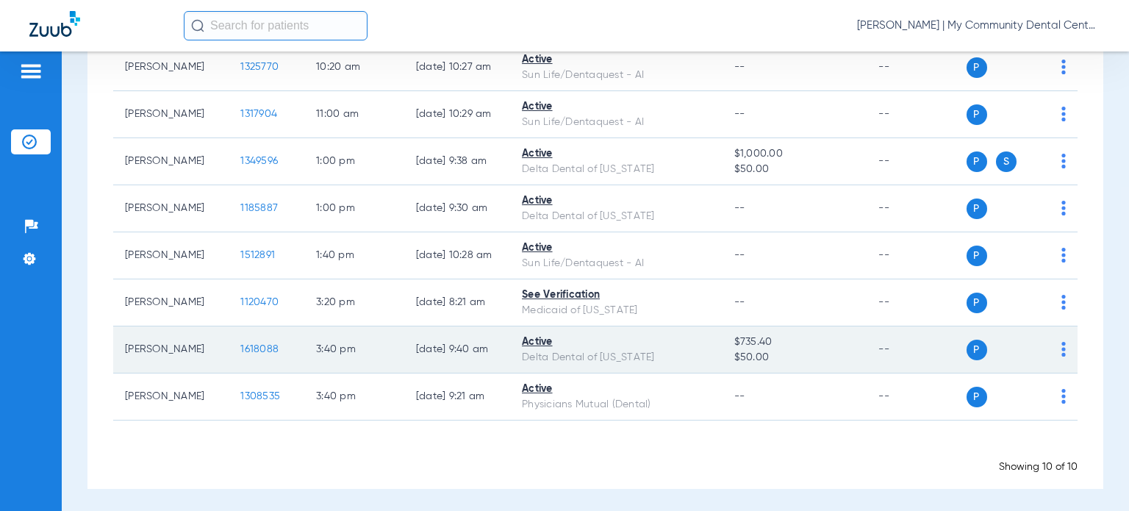
click at [254, 345] on span "1618088" at bounding box center [259, 349] width 38 height 10
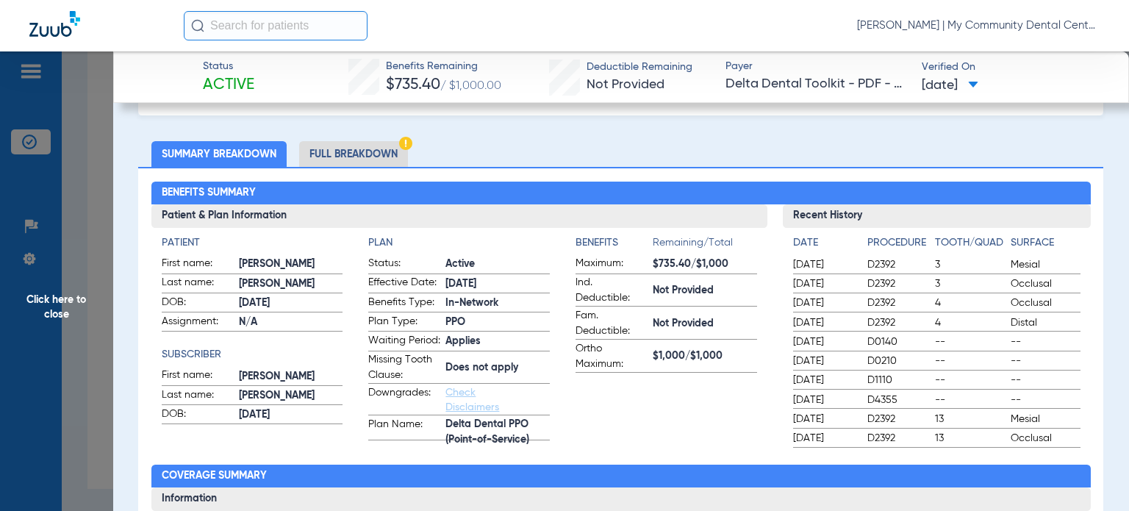
scroll to position [0, 0]
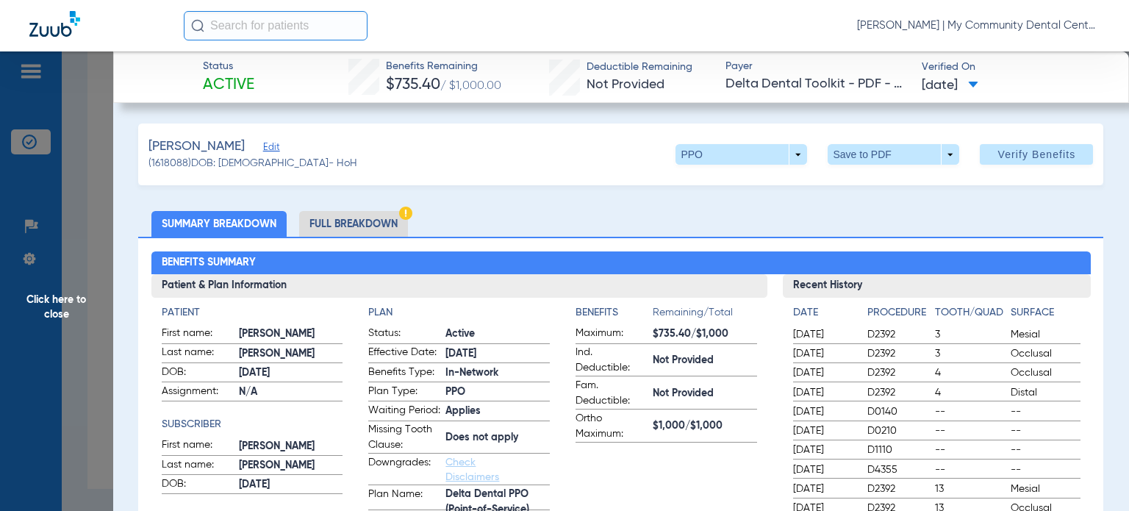
click at [348, 214] on li "Full Breakdown" at bounding box center [353, 224] width 109 height 26
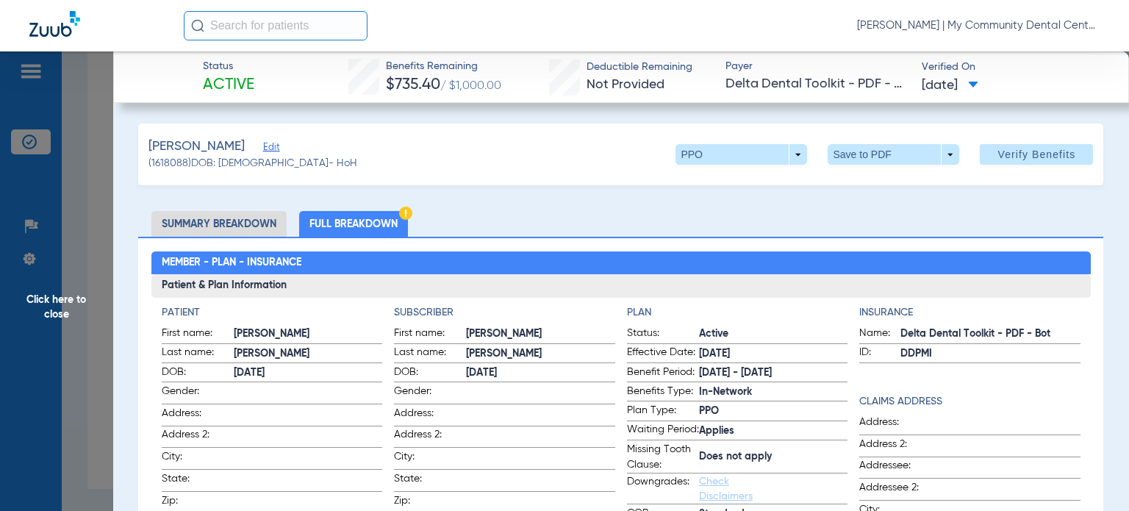
click at [346, 392] on span at bounding box center [308, 391] width 149 height 15
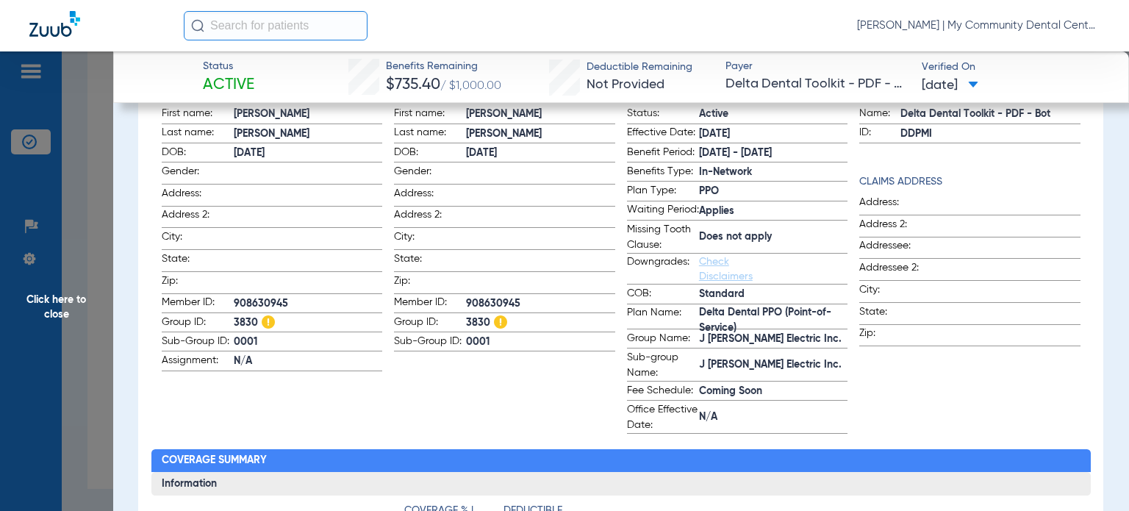
scroll to position [221, 0]
click at [76, 298] on span "Click here to close" at bounding box center [56, 306] width 113 height 511
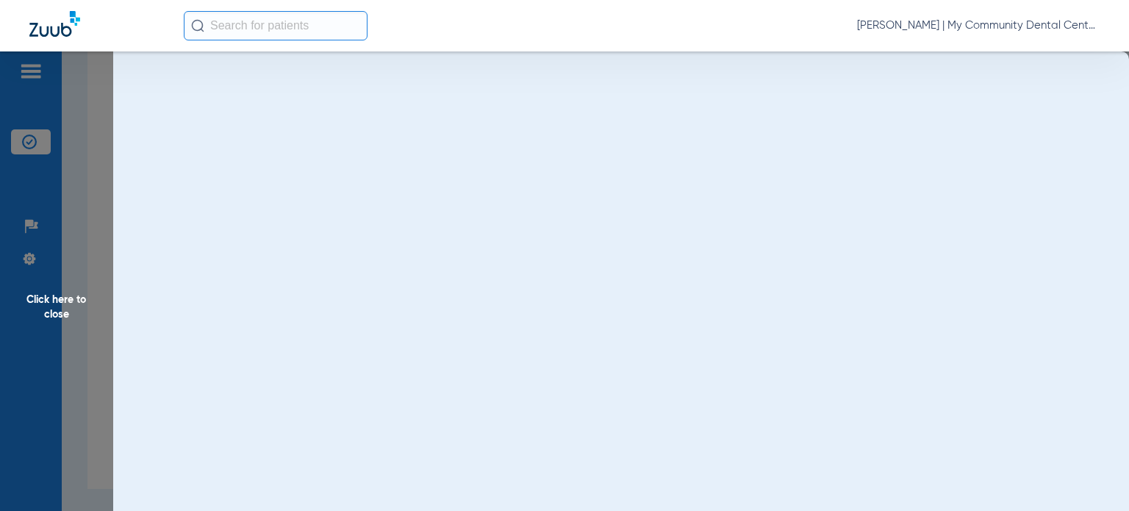
scroll to position [0, 0]
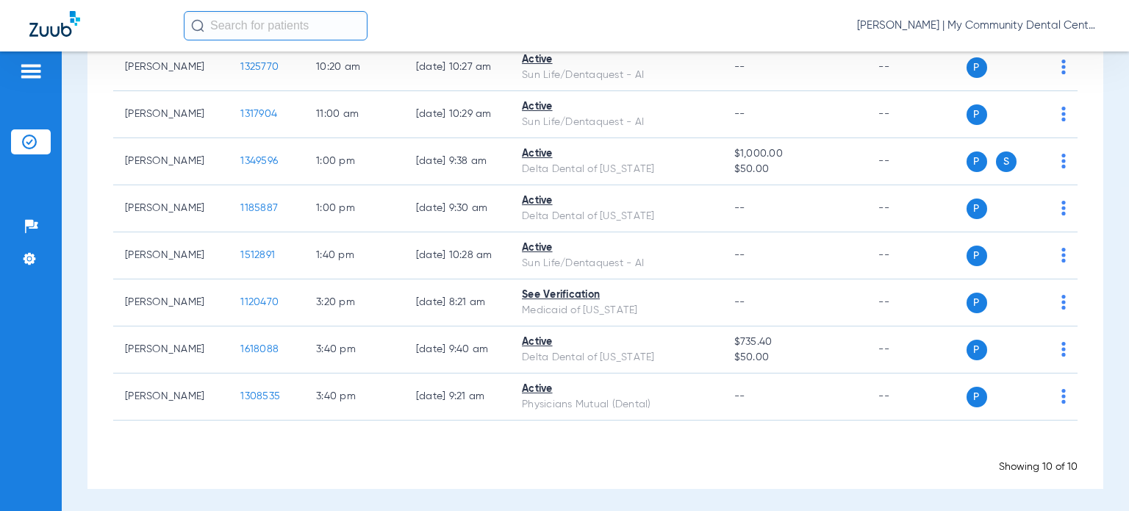
click at [441, 423] on app-appointment-list "Patient Name Patient ID Appointment Last Verified Status | Insurance Payer Rema…" at bounding box center [595, 191] width 964 height 565
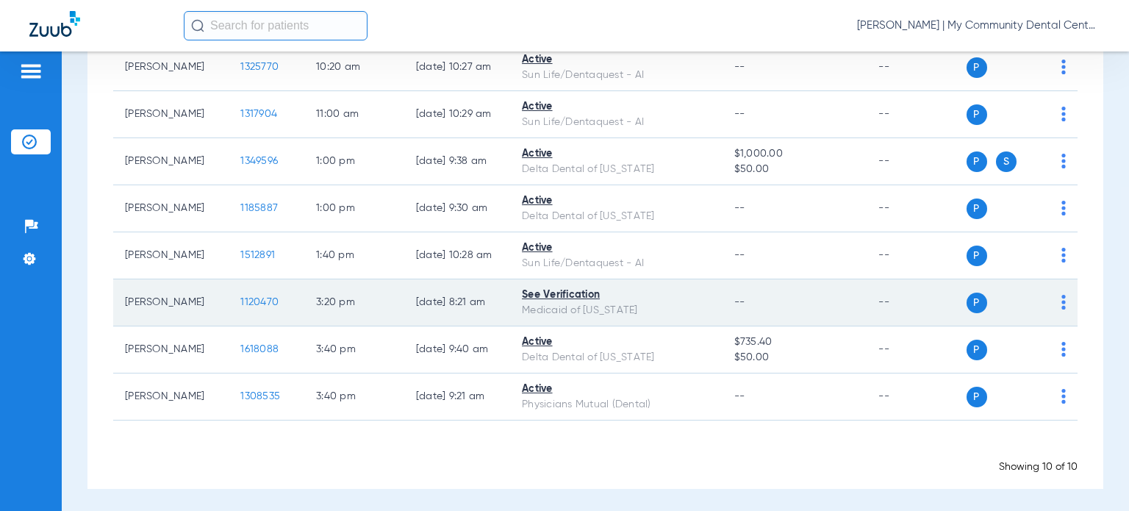
click at [246, 303] on span "1120470" at bounding box center [259, 302] width 38 height 10
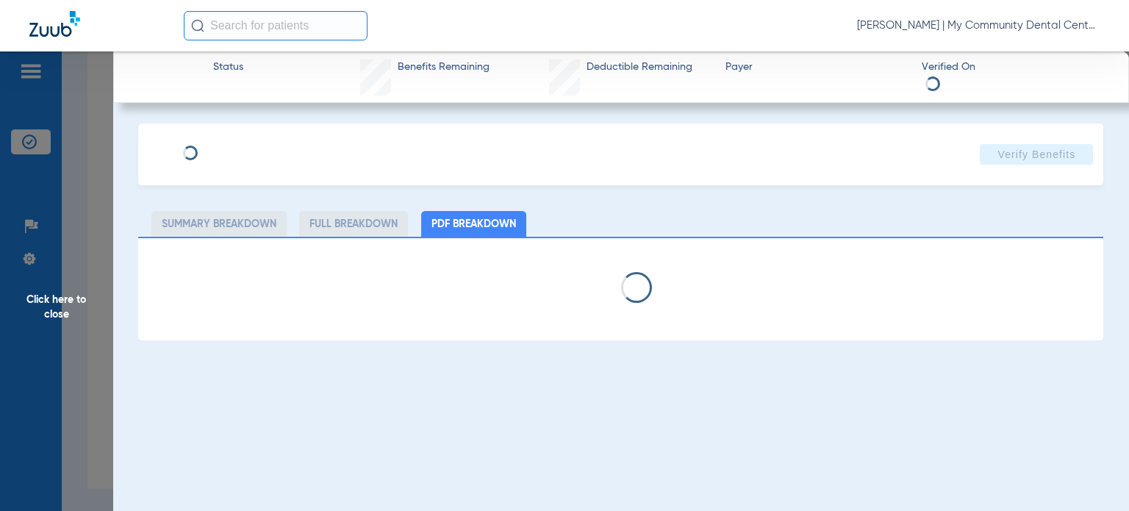
select select "page-width"
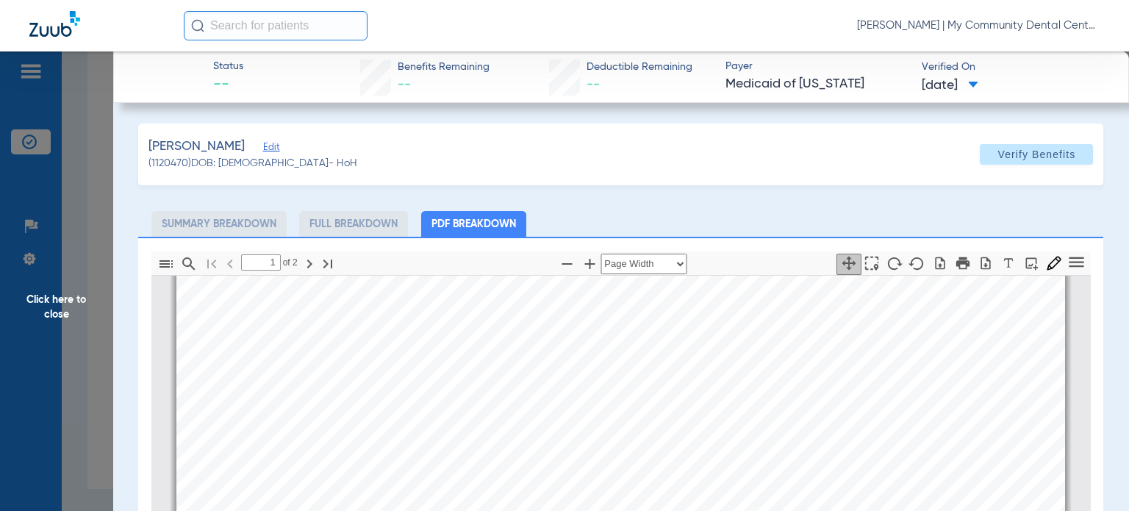
scroll to position [889, 0]
type input "2"
click at [90, 329] on span "Click here to close" at bounding box center [56, 306] width 113 height 511
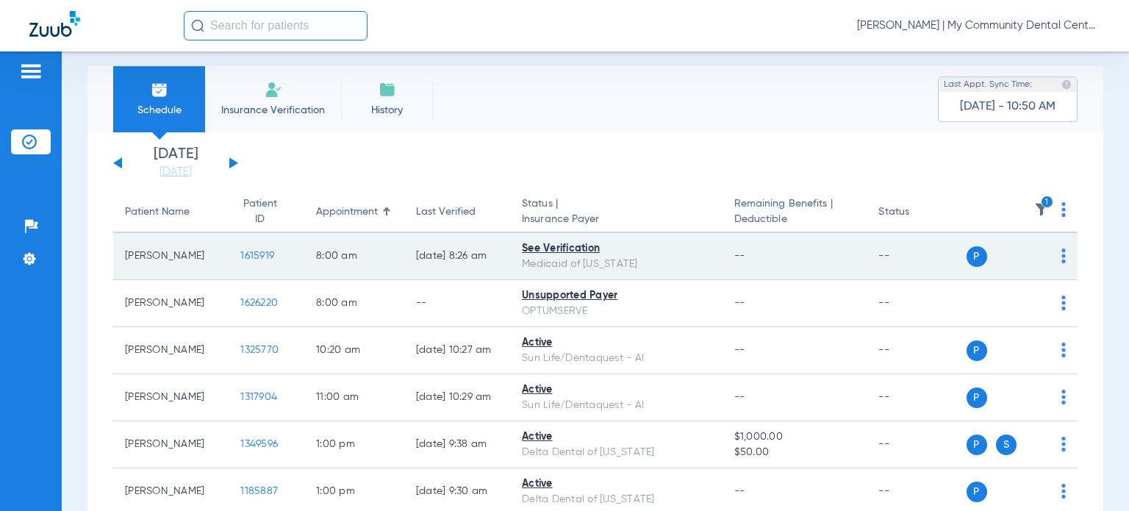
scroll to position [0, 0]
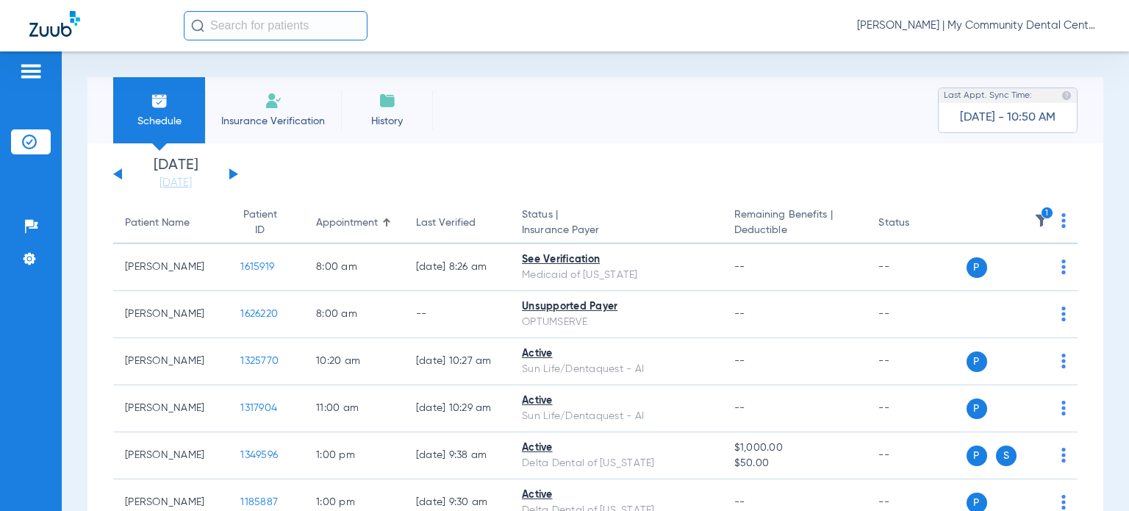
click at [1034, 221] on img at bounding box center [1041, 220] width 15 height 15
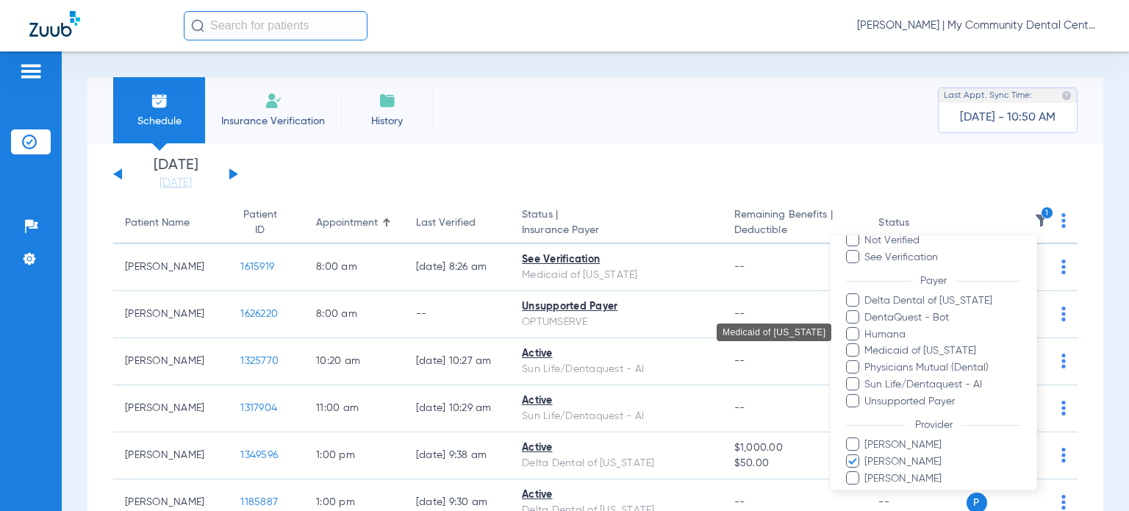
scroll to position [136, 0]
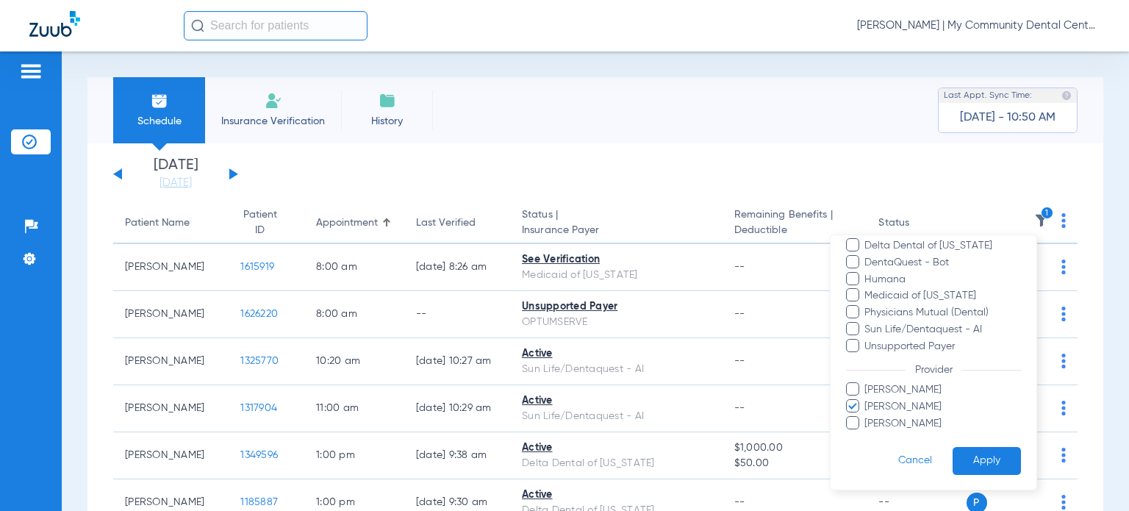
click at [899, 404] on span "Michael O'Brien" at bounding box center [942, 405] width 157 height 15
click at [867, 416] on input "Michael O'Brien" at bounding box center [867, 416] width 0 height 0
click at [882, 423] on span "Nina Bakshi" at bounding box center [942, 422] width 157 height 15
click at [867, 433] on input "Nina Bakshi" at bounding box center [867, 433] width 0 height 0
click at [966, 454] on button "Apply" at bounding box center [987, 460] width 68 height 29
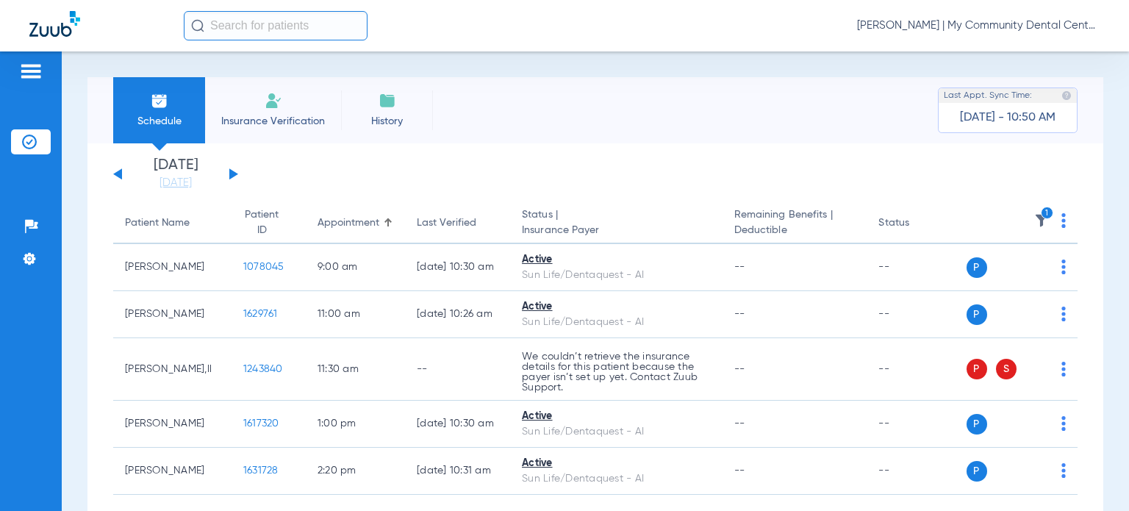
click at [1041, 218] on icon "1" at bounding box center [1047, 213] width 13 height 13
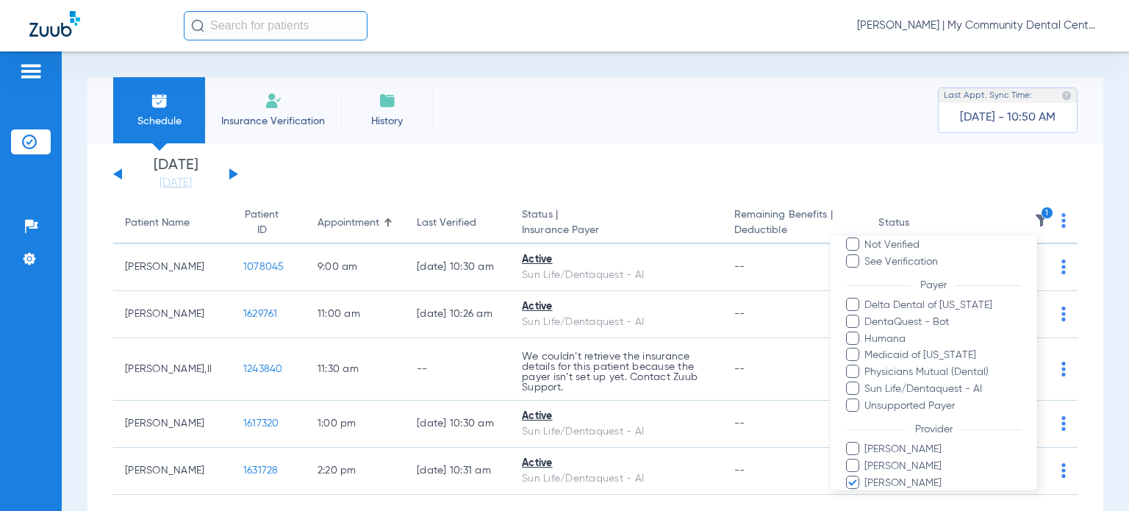
scroll to position [136, 0]
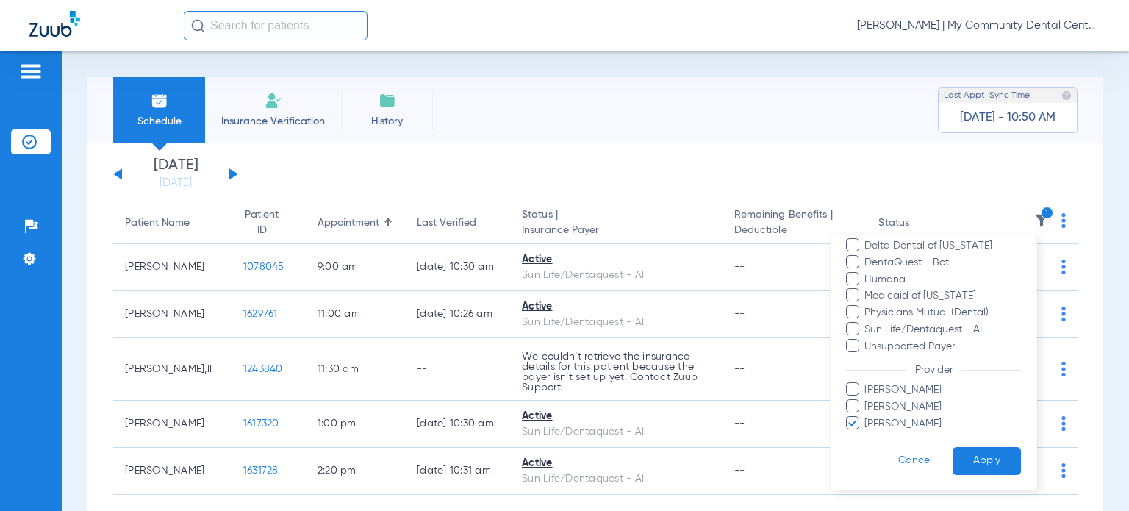
click at [892, 420] on span "Nina Bakshi" at bounding box center [942, 422] width 157 height 15
click at [867, 433] on input "Nina Bakshi" at bounding box center [867, 433] width 0 height 0
drag, startPoint x: 900, startPoint y: 407, endPoint x: 906, endPoint y: 412, distance: 7.8
click at [900, 407] on span "Michael O'Brien" at bounding box center [942, 405] width 157 height 15
click at [867, 416] on input "Michael O'Brien" at bounding box center [867, 416] width 0 height 0
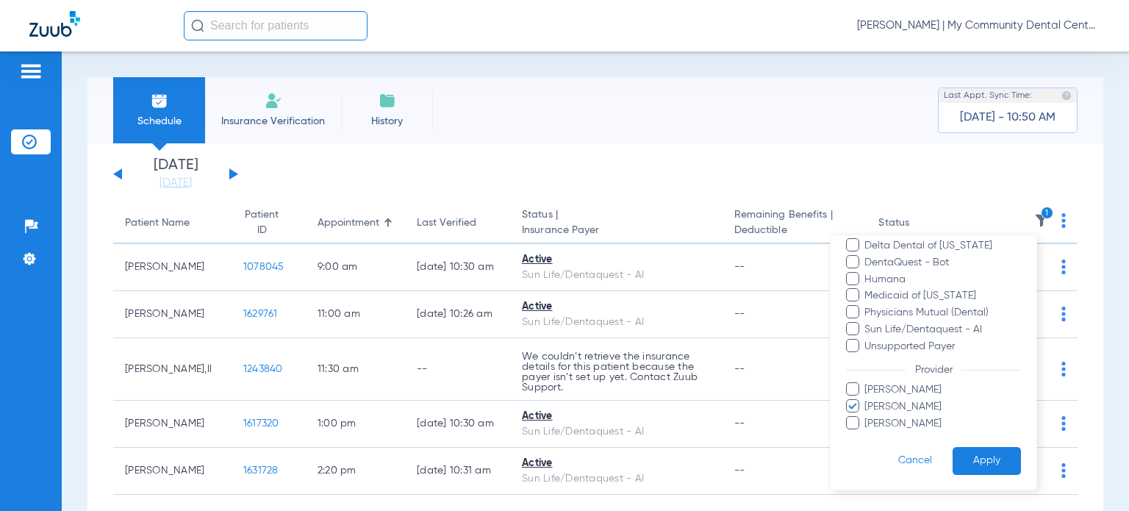
click at [968, 469] on button "Apply" at bounding box center [987, 460] width 68 height 29
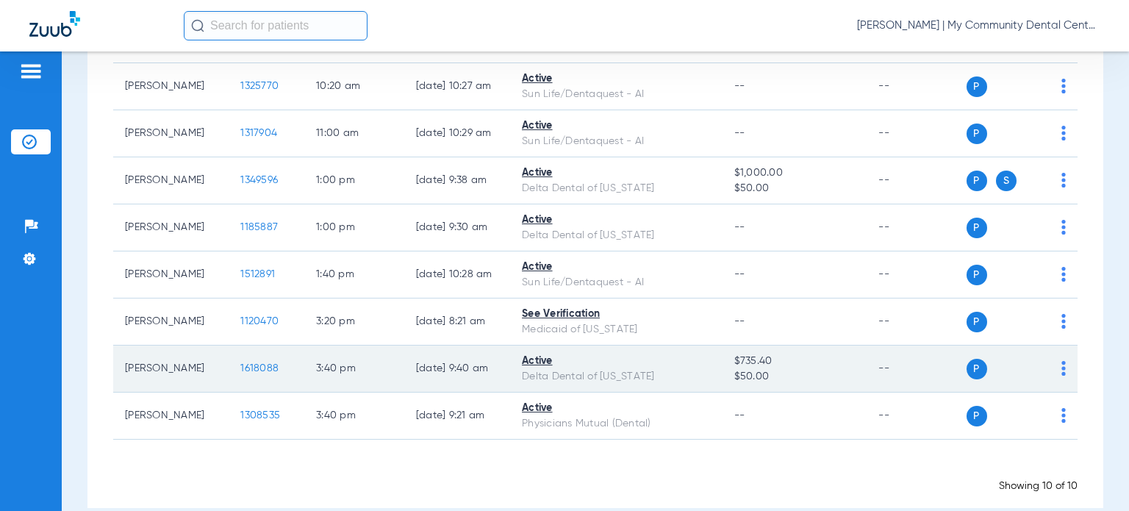
scroll to position [295, 0]
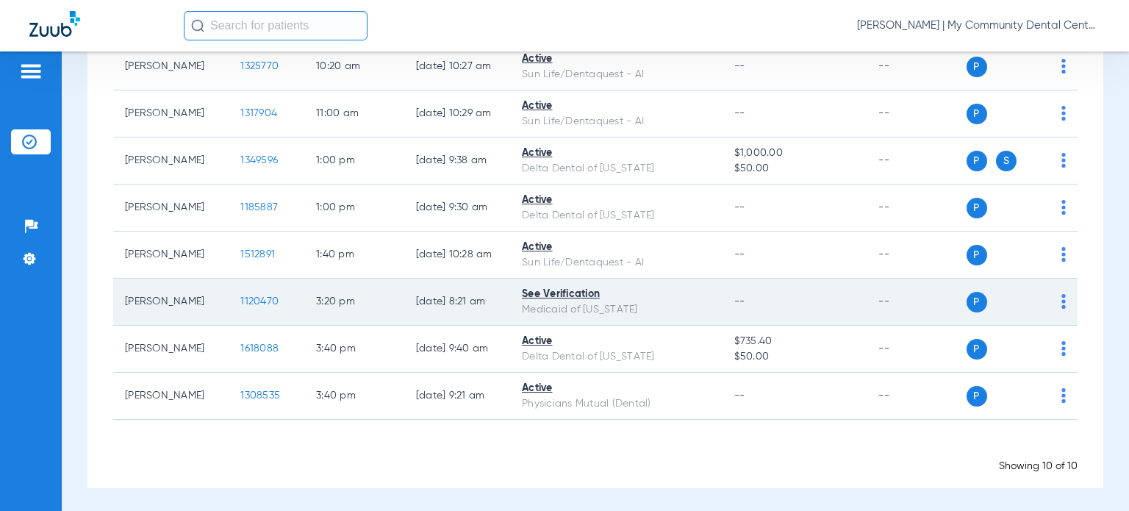
drag, startPoint x: 318, startPoint y: 298, endPoint x: 290, endPoint y: 305, distance: 28.9
click at [317, 298] on td "3:20 PM" at bounding box center [354, 302] width 100 height 47
click at [242, 298] on span "1120470" at bounding box center [259, 301] width 38 height 10
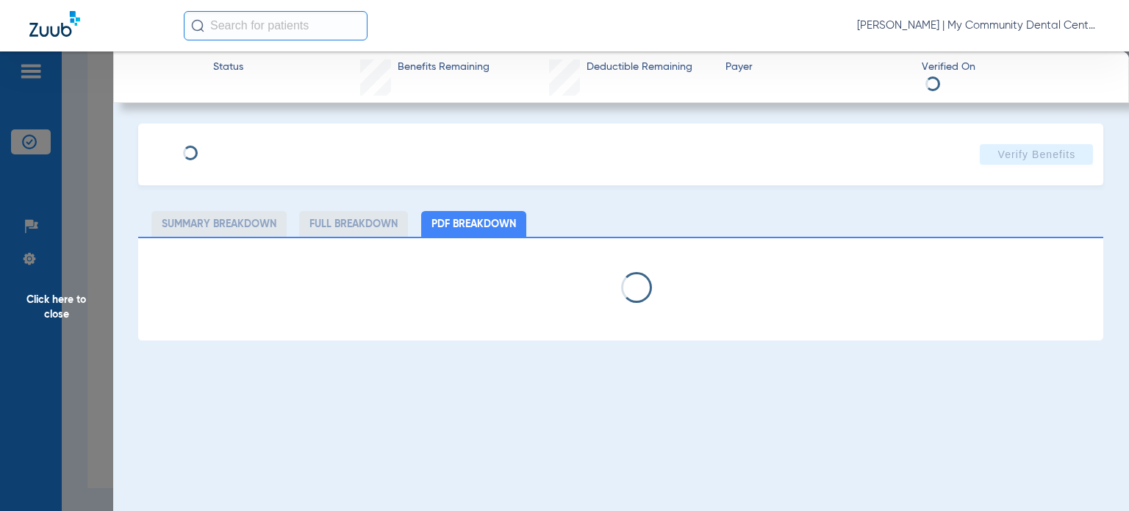
select select "page-width"
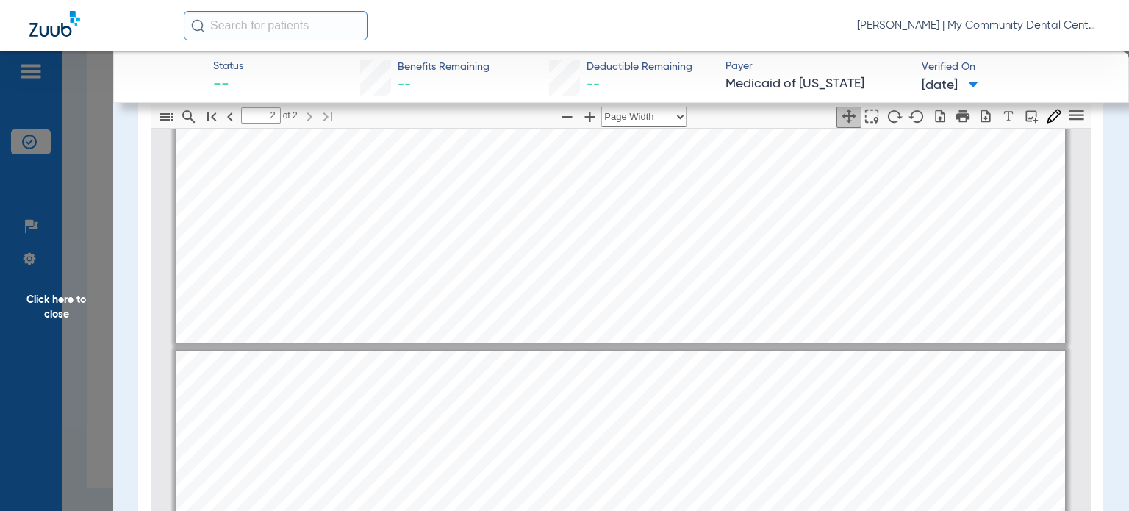
scroll to position [1036, 0]
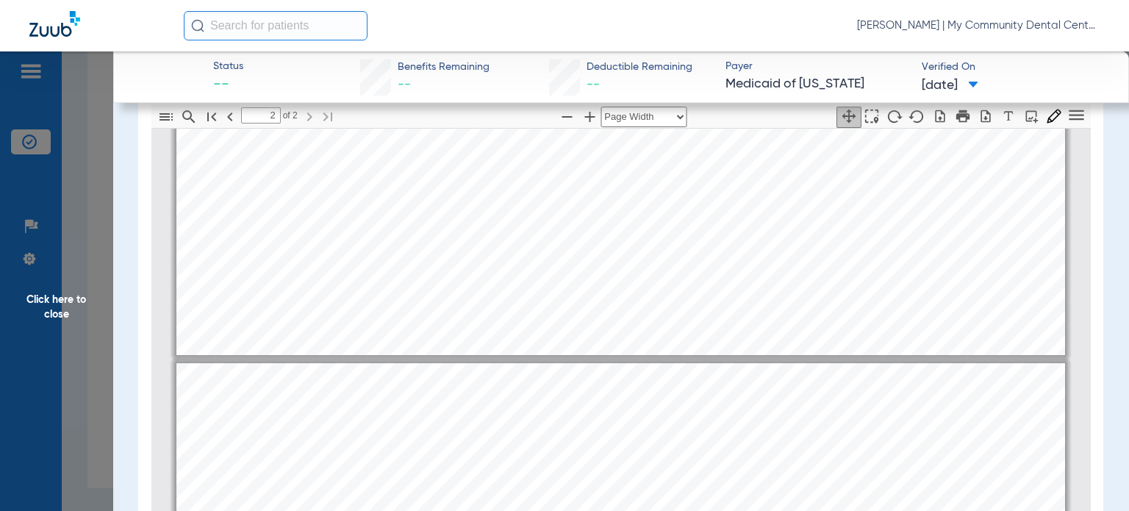
type input "1"
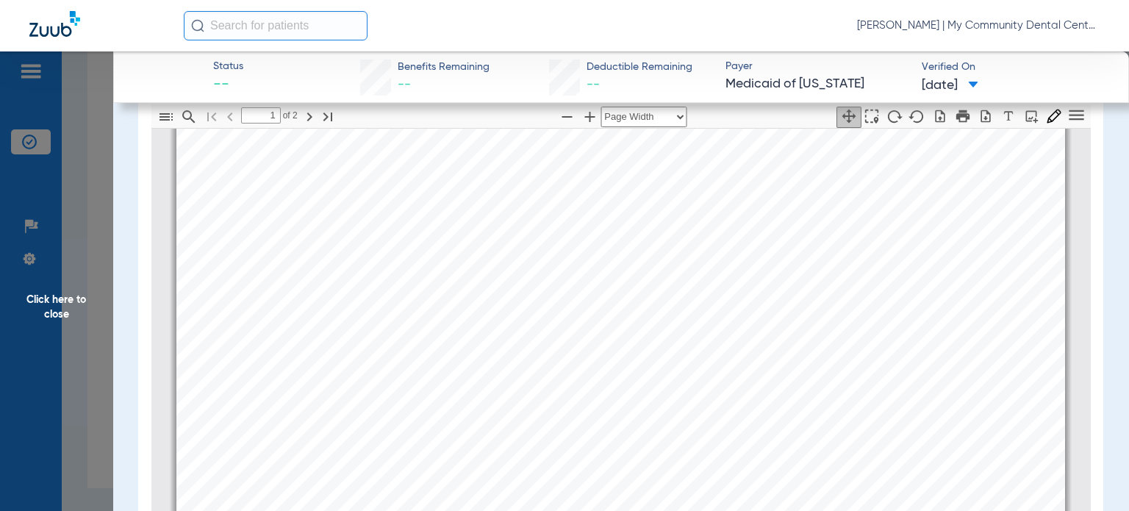
scroll to position [228, 0]
click at [104, 393] on span "Click here to close" at bounding box center [56, 306] width 113 height 511
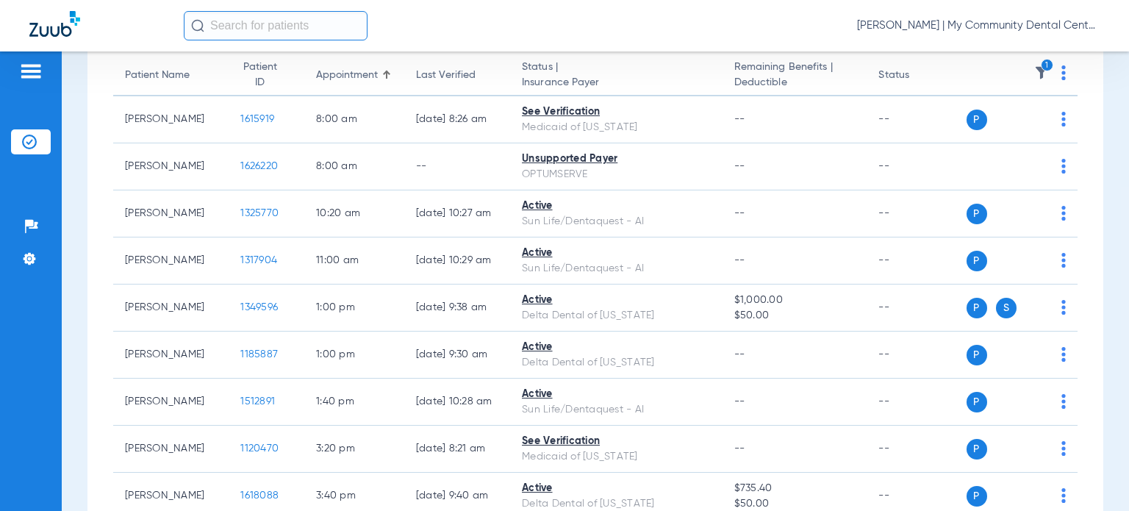
scroll to position [74, 0]
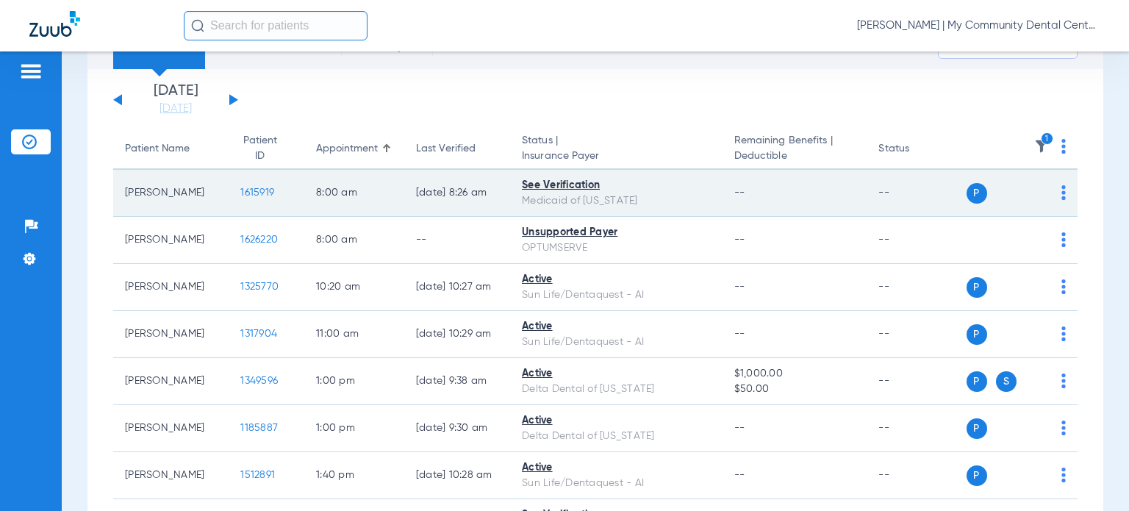
click at [245, 193] on span "1615919" at bounding box center [257, 192] width 34 height 10
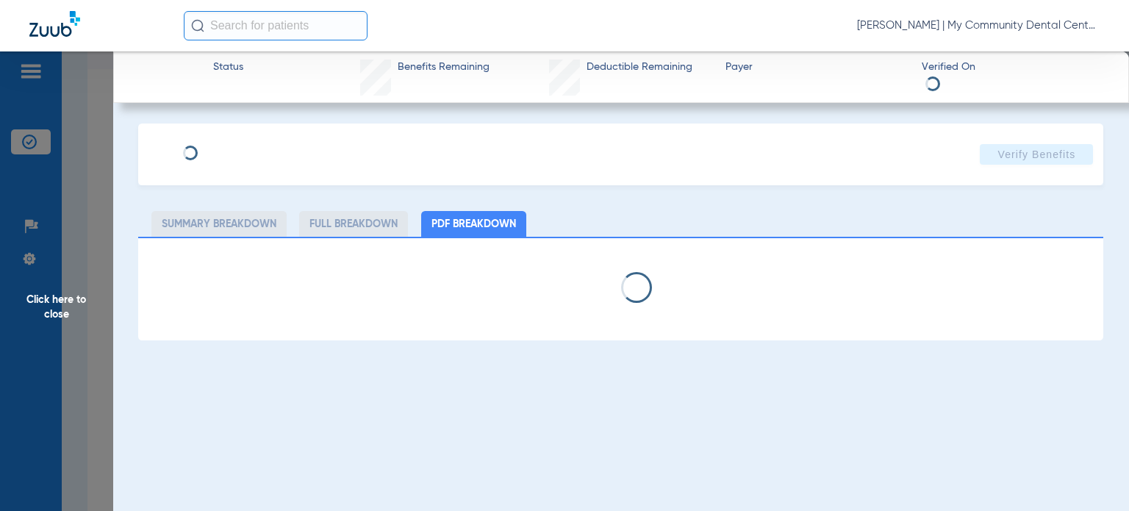
select select "page-width"
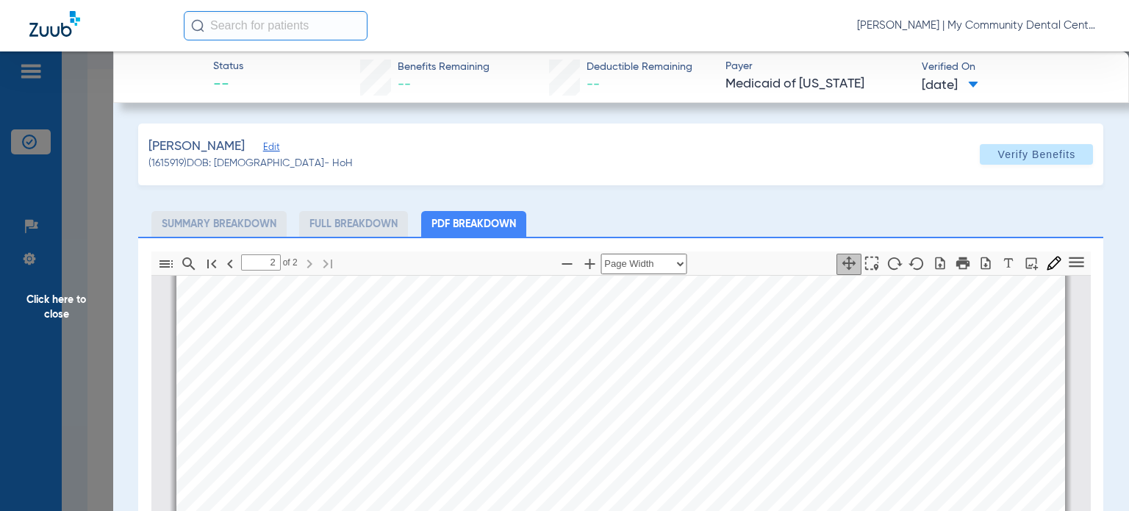
scroll to position [1551, 0]
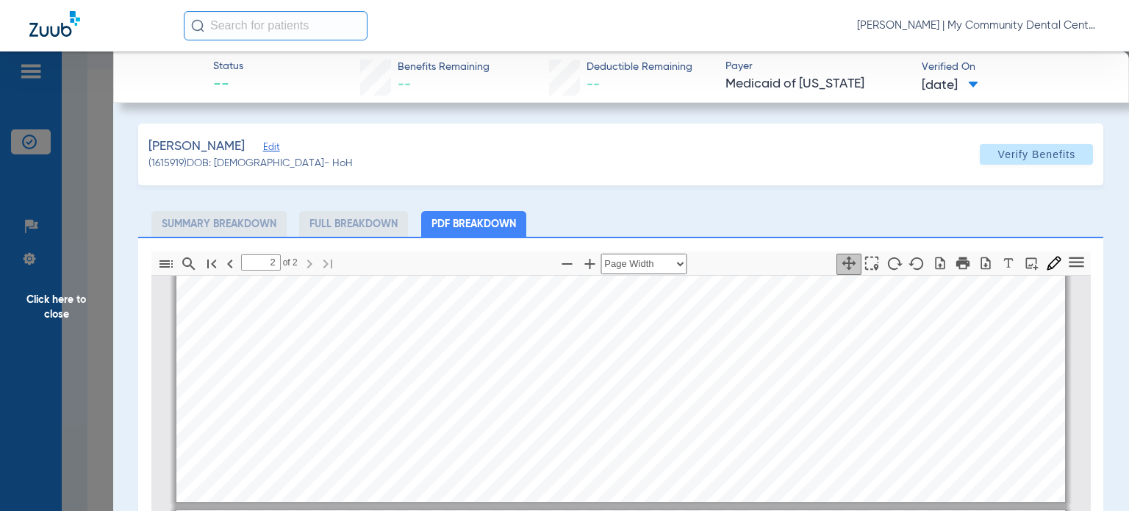
type input "1"
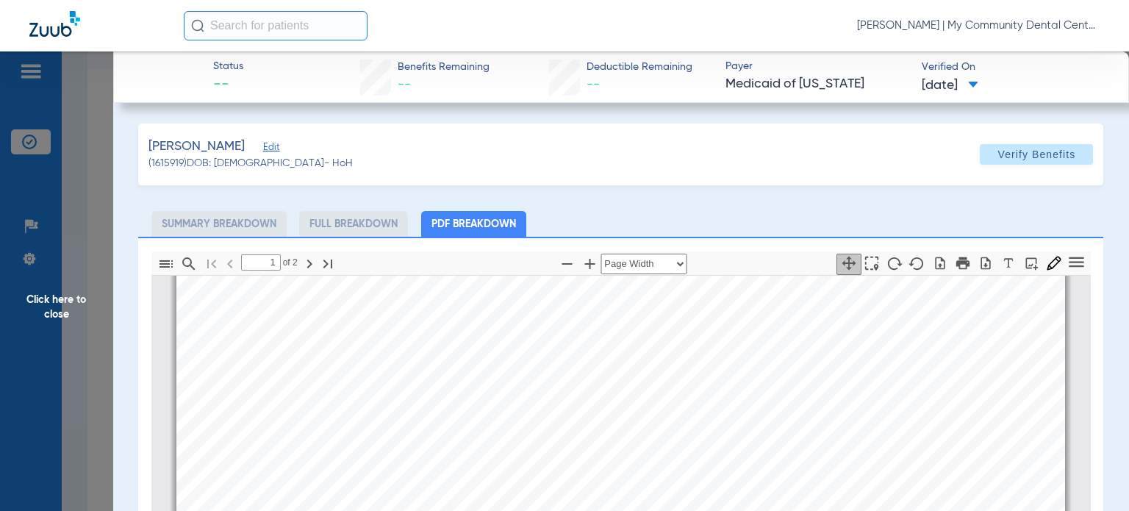
scroll to position [522, 0]
click at [93, 326] on span "Click here to close" at bounding box center [56, 306] width 113 height 511
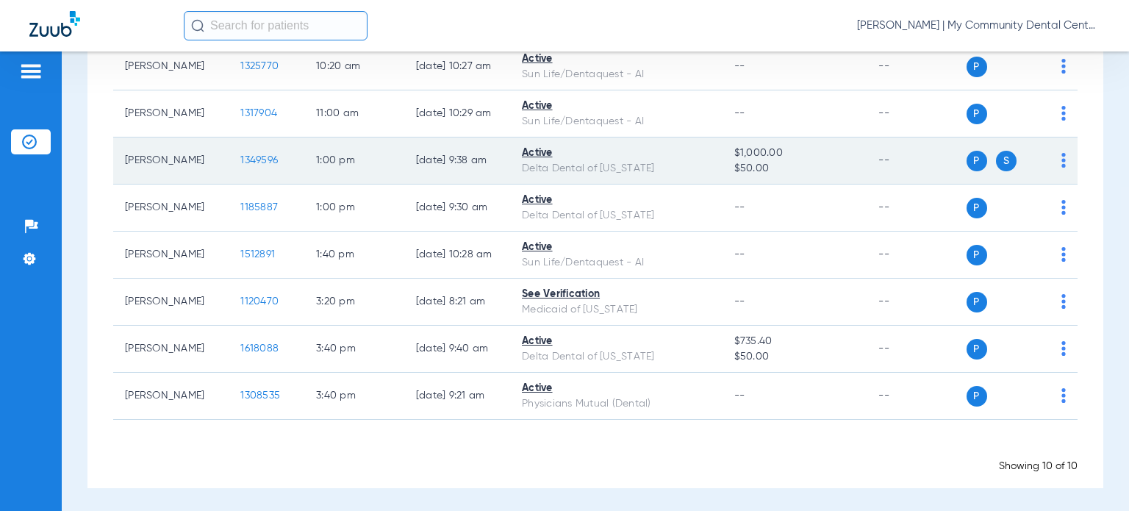
scroll to position [148, 0]
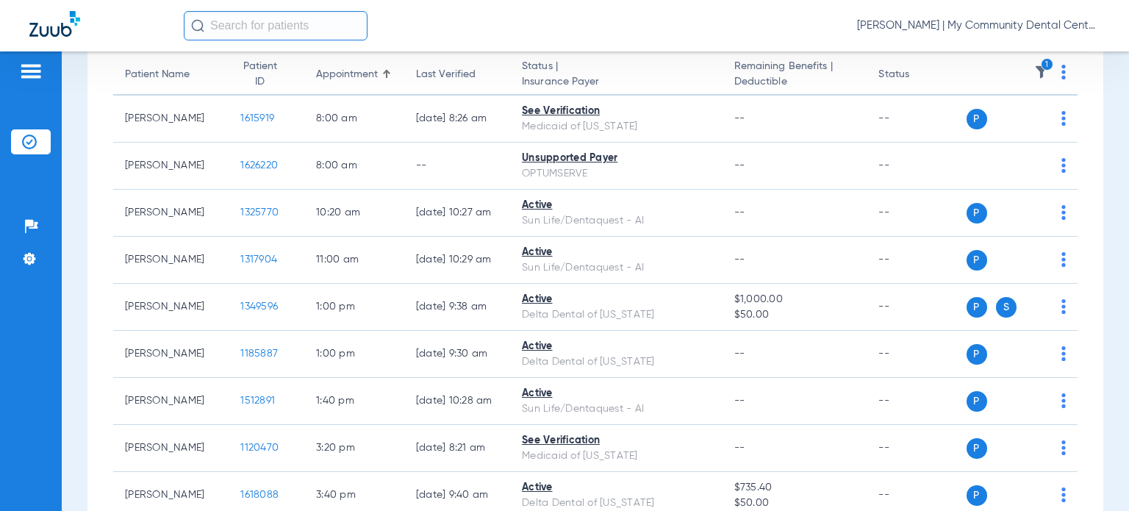
click at [1034, 70] on img at bounding box center [1041, 72] width 15 height 15
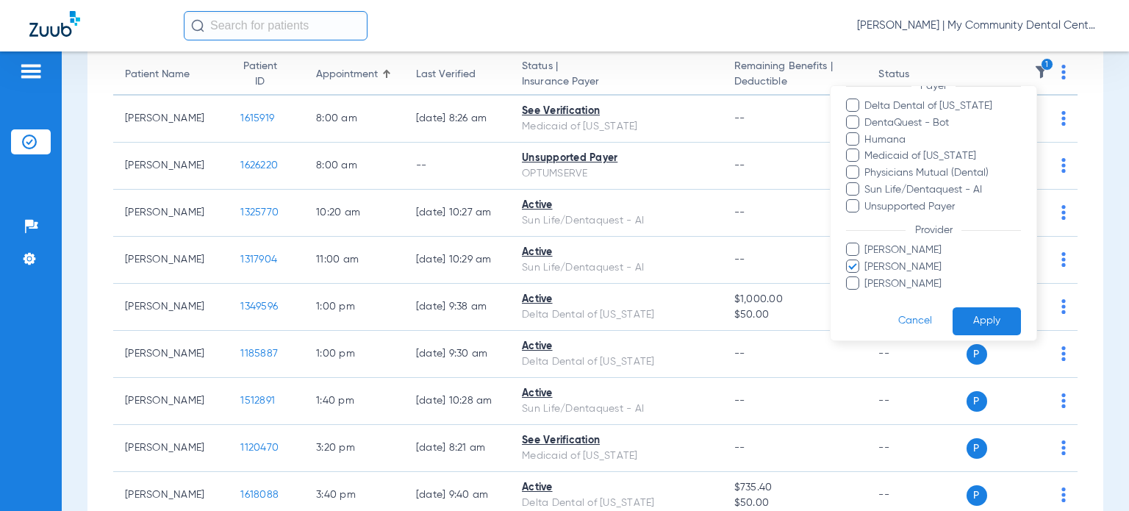
scroll to position [136, 0]
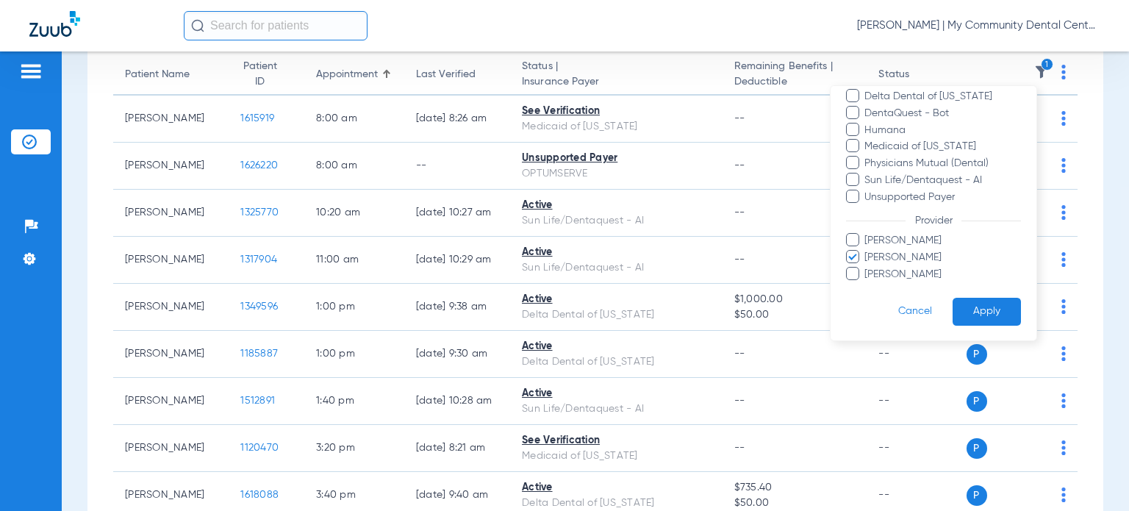
click at [870, 255] on span "Michael O'Brien" at bounding box center [942, 257] width 157 height 15
click at [867, 268] on input "Michael O'Brien" at bounding box center [867, 268] width 0 height 0
click at [872, 271] on span "Nina Bakshi" at bounding box center [942, 274] width 157 height 15
click at [867, 284] on input "Nina Bakshi" at bounding box center [867, 284] width 0 height 0
click at [982, 309] on button "Apply" at bounding box center [987, 312] width 68 height 29
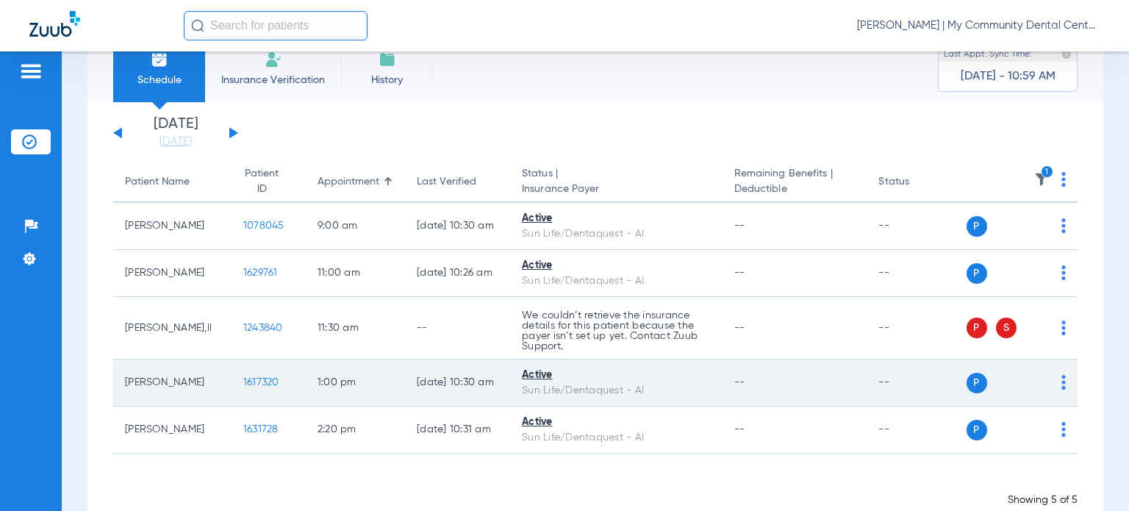
scroll to position [76, 0]
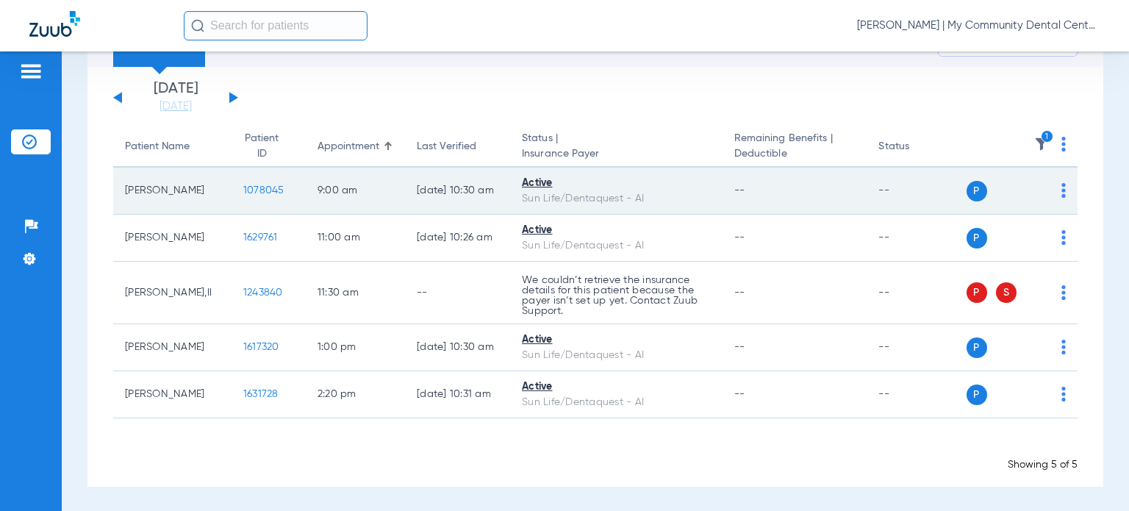
click at [243, 197] on td "1078045" at bounding box center [269, 191] width 74 height 47
click at [243, 191] on span "1078045" at bounding box center [263, 190] width 41 height 10
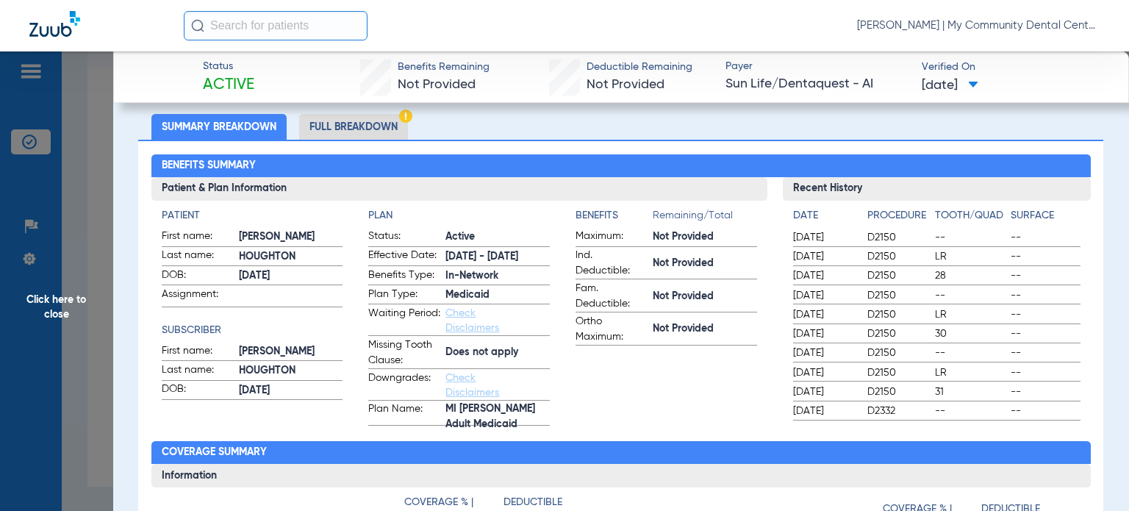
scroll to position [74, 0]
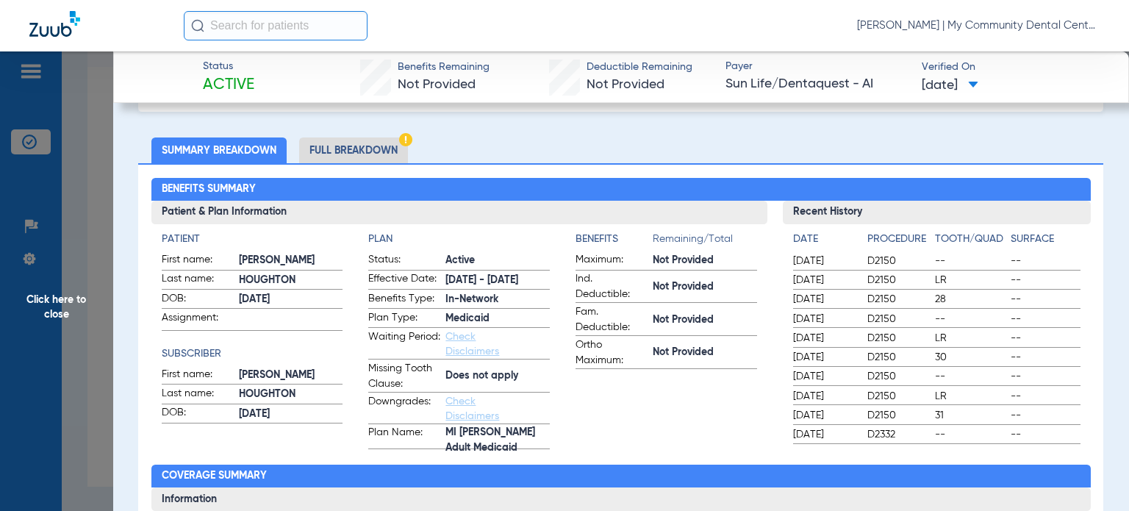
click at [342, 149] on li "Full Breakdown" at bounding box center [353, 150] width 109 height 26
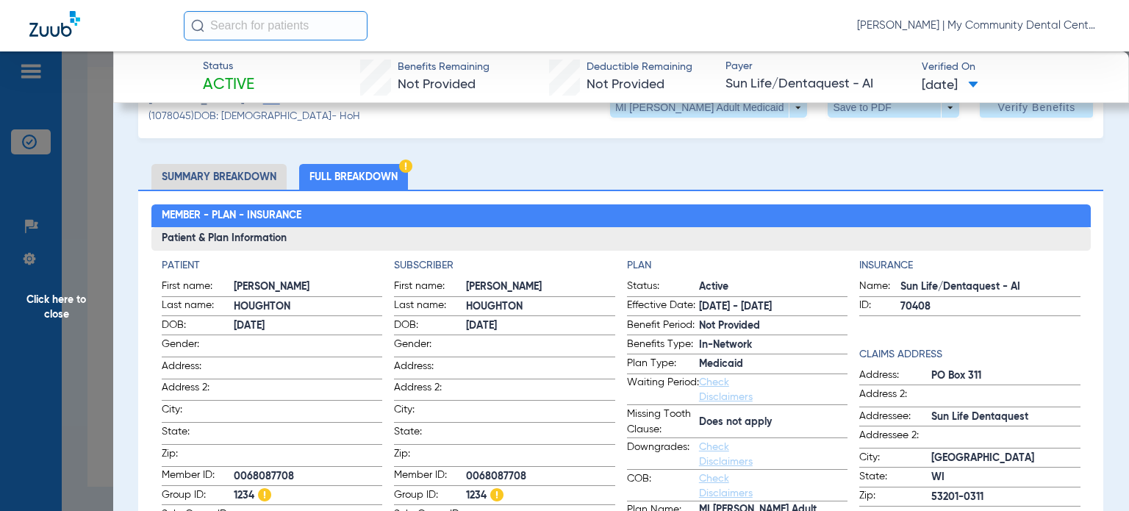
scroll to position [0, 0]
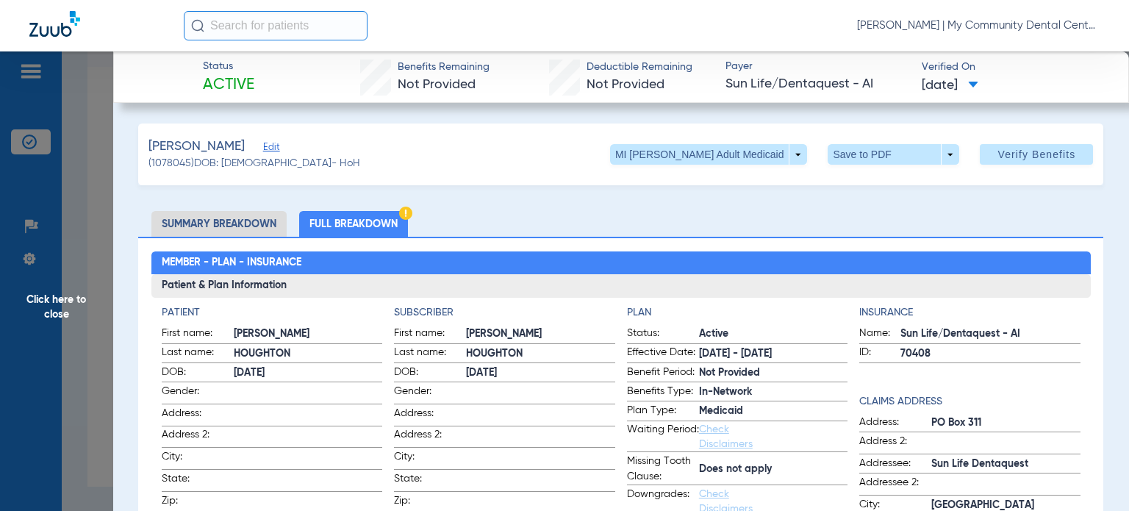
click at [88, 434] on span "Click here to close" at bounding box center [56, 306] width 113 height 511
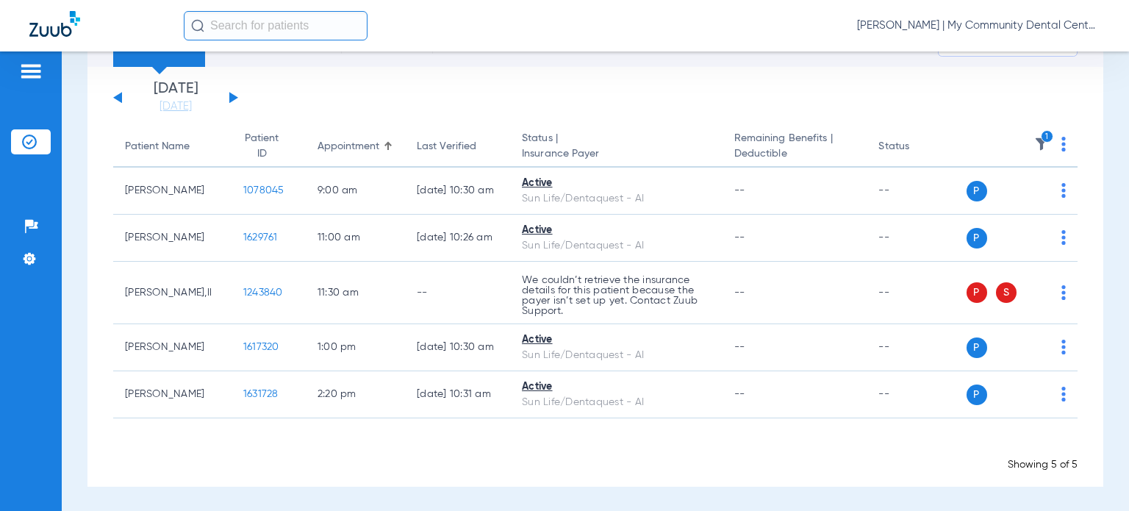
click at [753, 429] on app-appointment-list "Patient Name Patient ID Appointment Last Verified Status | Insurance Payer Rema…" at bounding box center [595, 298] width 964 height 345
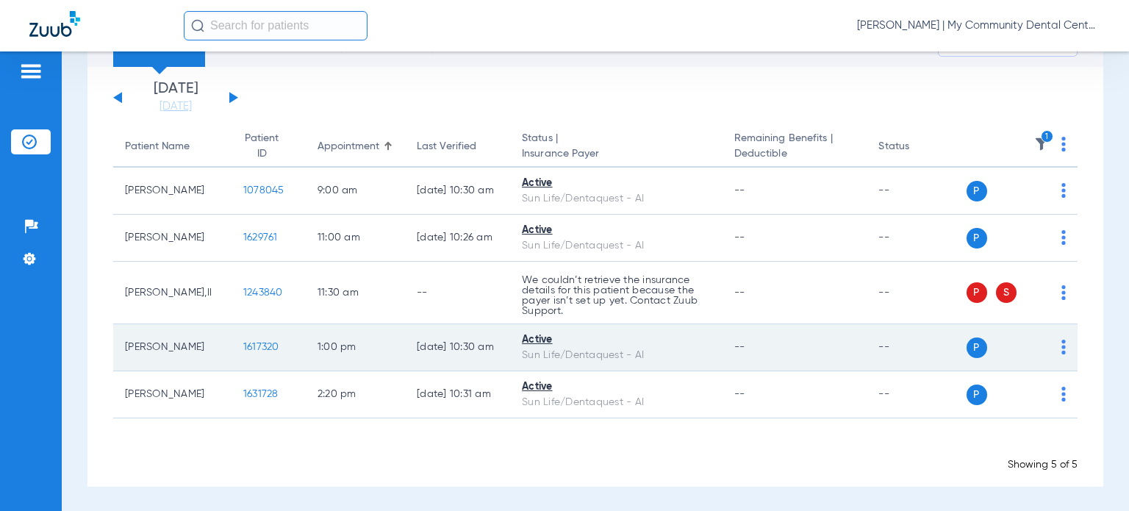
click at [243, 351] on span "1617320" at bounding box center [261, 347] width 36 height 10
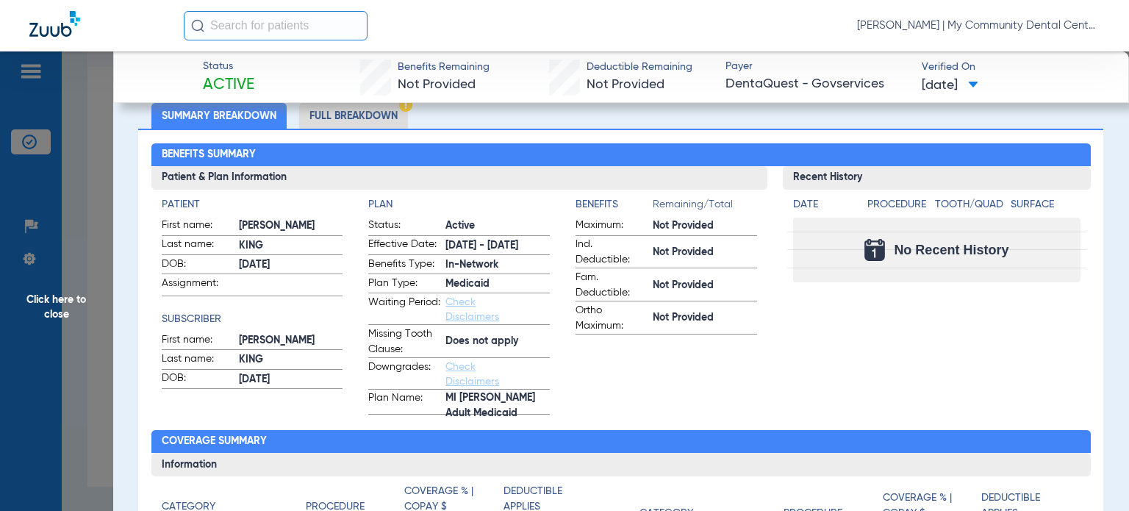
scroll to position [74, 0]
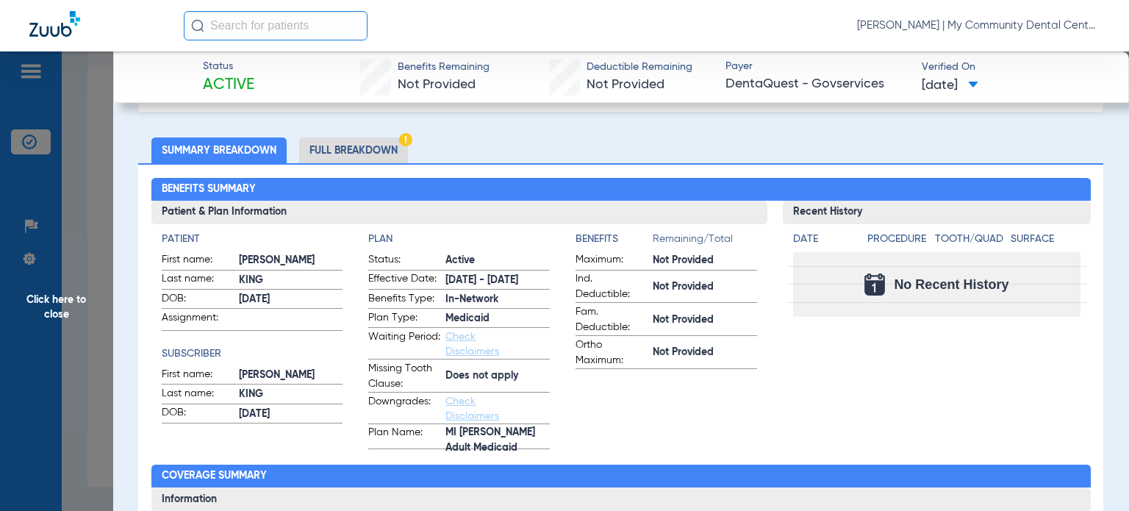
click at [388, 157] on li "Full Breakdown" at bounding box center [353, 150] width 109 height 26
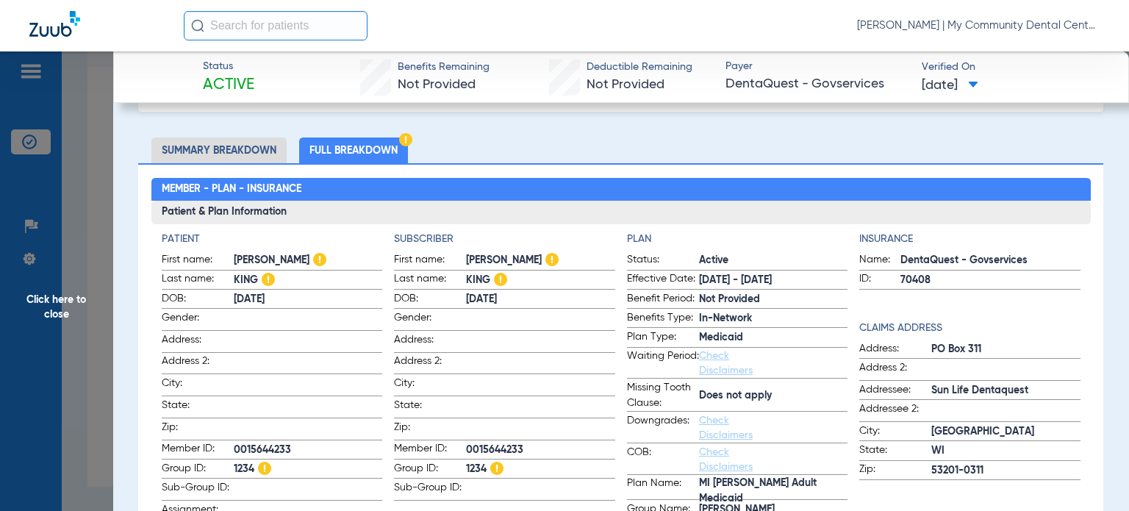
click at [97, 390] on span "Click here to close" at bounding box center [56, 306] width 113 height 511
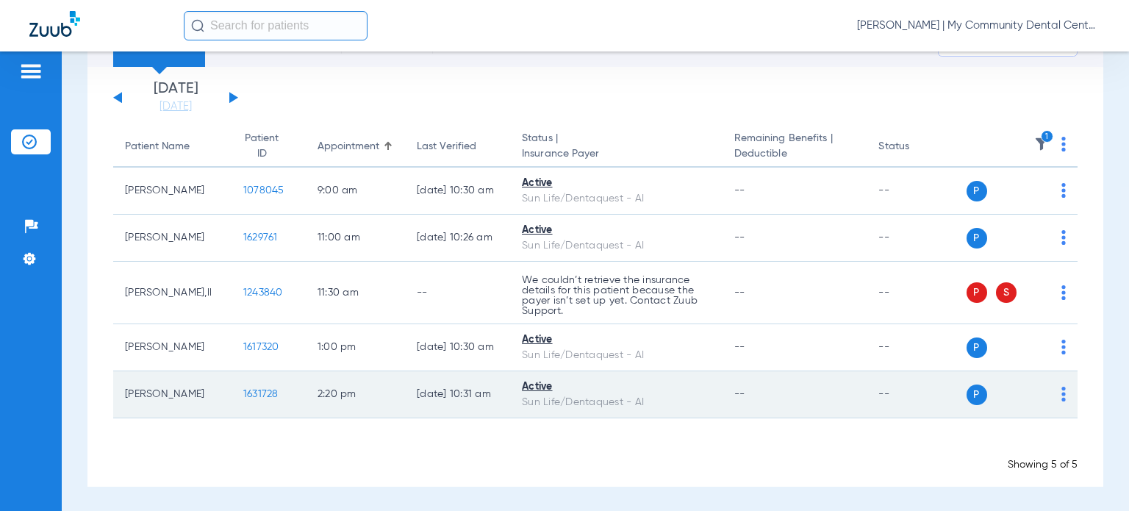
scroll to position [3, 0]
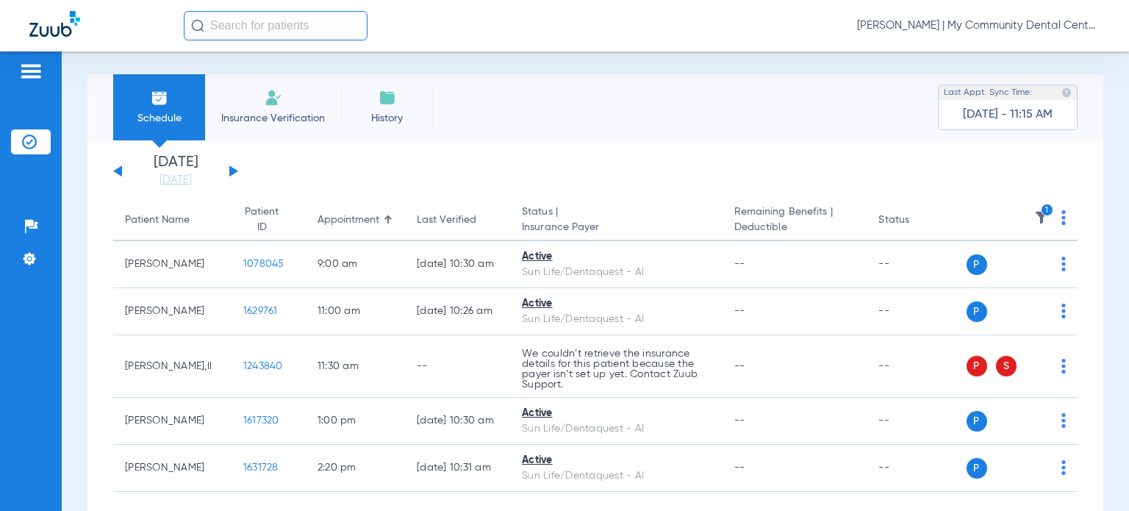
click at [1041, 211] on icon "1" at bounding box center [1047, 210] width 13 height 13
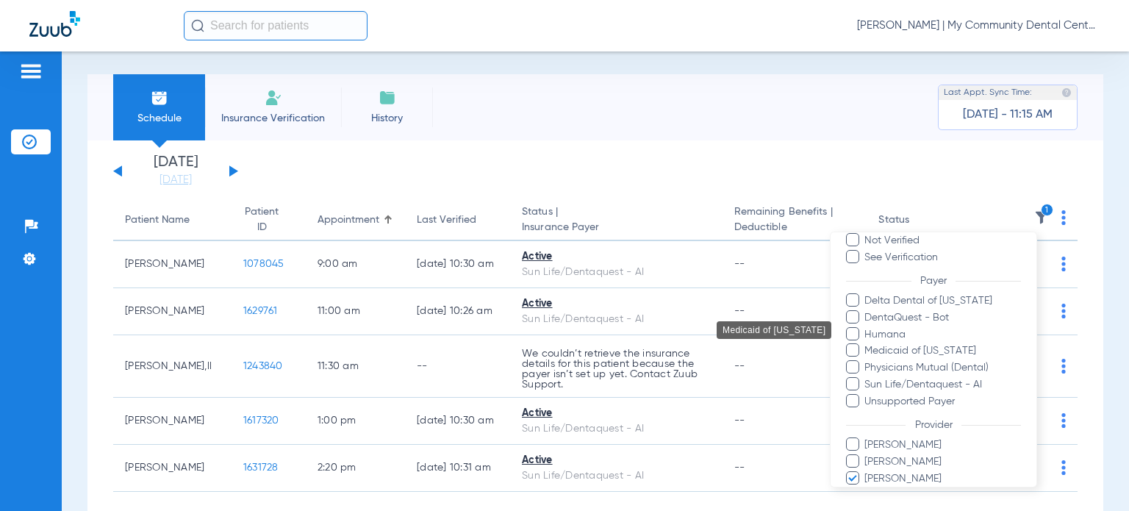
scroll to position [136, 0]
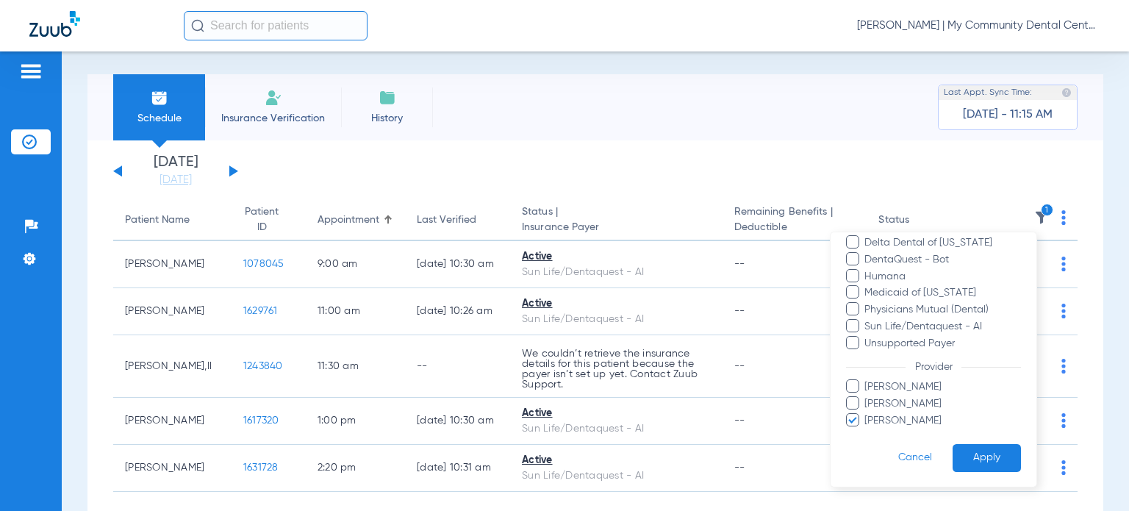
click at [898, 418] on span "Nina Bakshi" at bounding box center [942, 419] width 157 height 15
click at [867, 430] on input "Nina Bakshi" at bounding box center [867, 430] width 0 height 0
click at [982, 451] on button "Apply" at bounding box center [987, 457] width 68 height 29
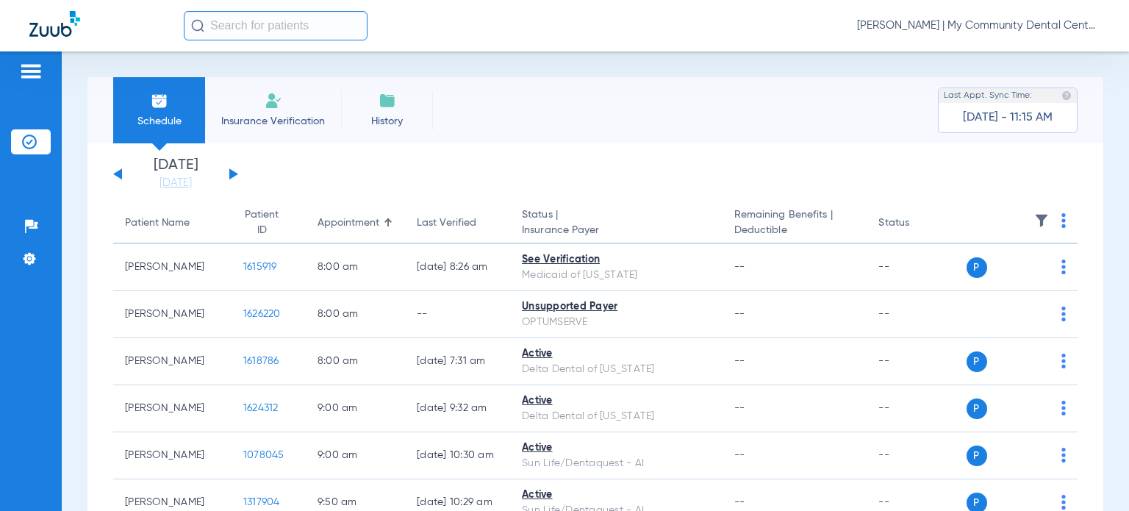
click at [234, 172] on button at bounding box center [233, 173] width 9 height 11
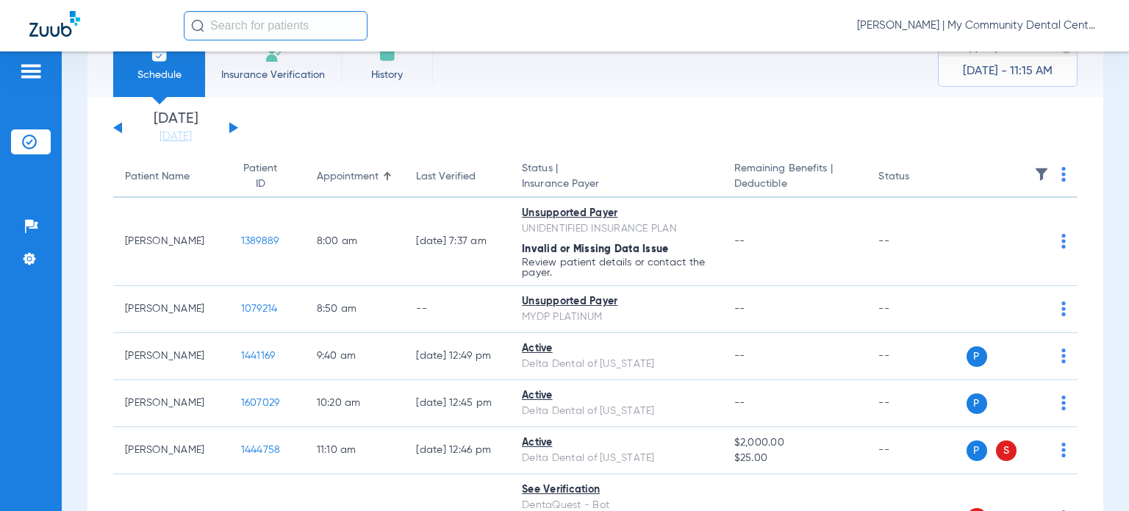
scroll to position [43, 0]
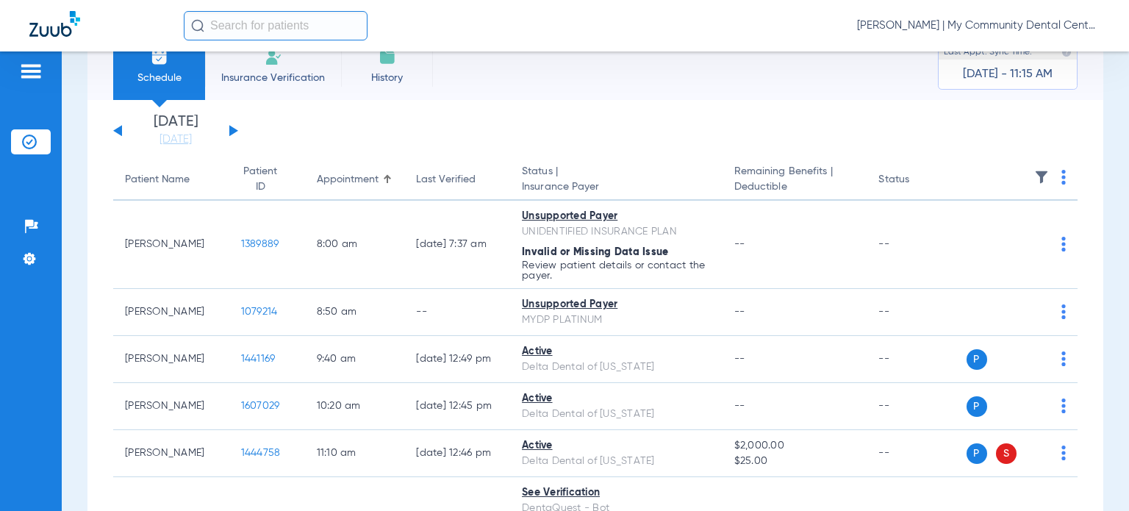
click at [1061, 176] on img at bounding box center [1063, 177] width 4 height 15
click at [988, 232] on span "Verify All" at bounding box center [996, 235] width 92 height 10
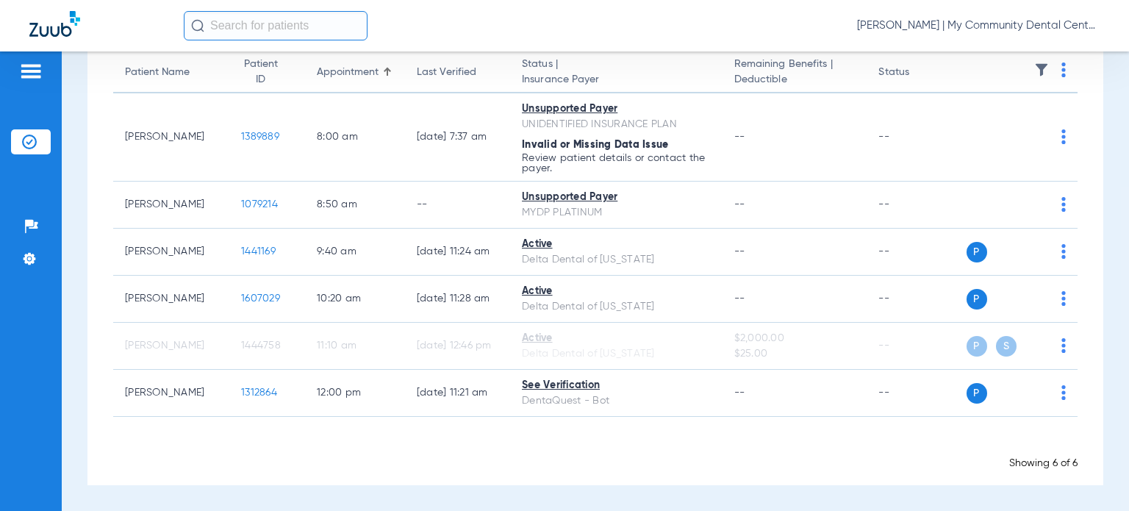
scroll to position [148, 0]
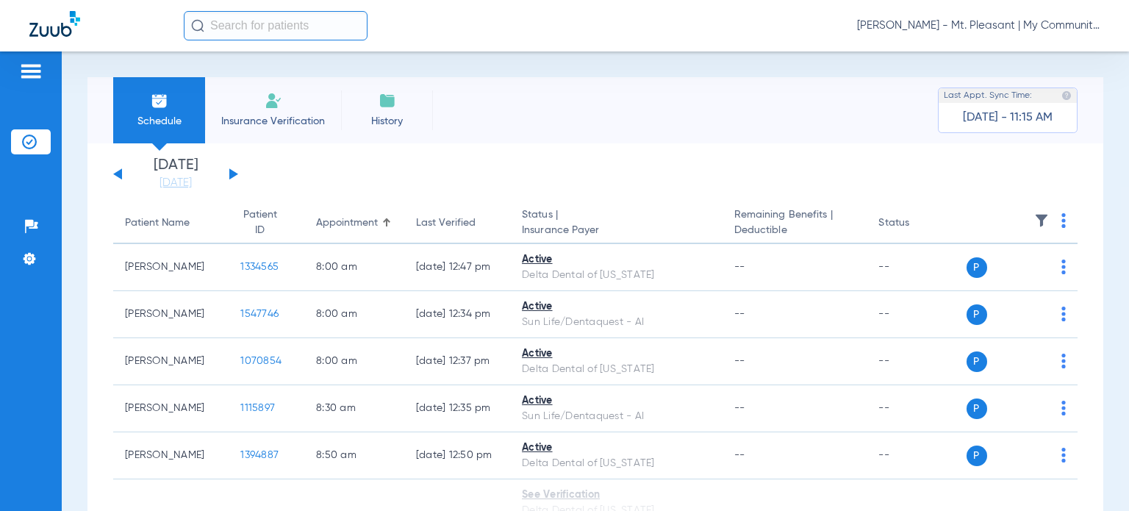
click at [1034, 214] on img at bounding box center [1041, 220] width 15 height 15
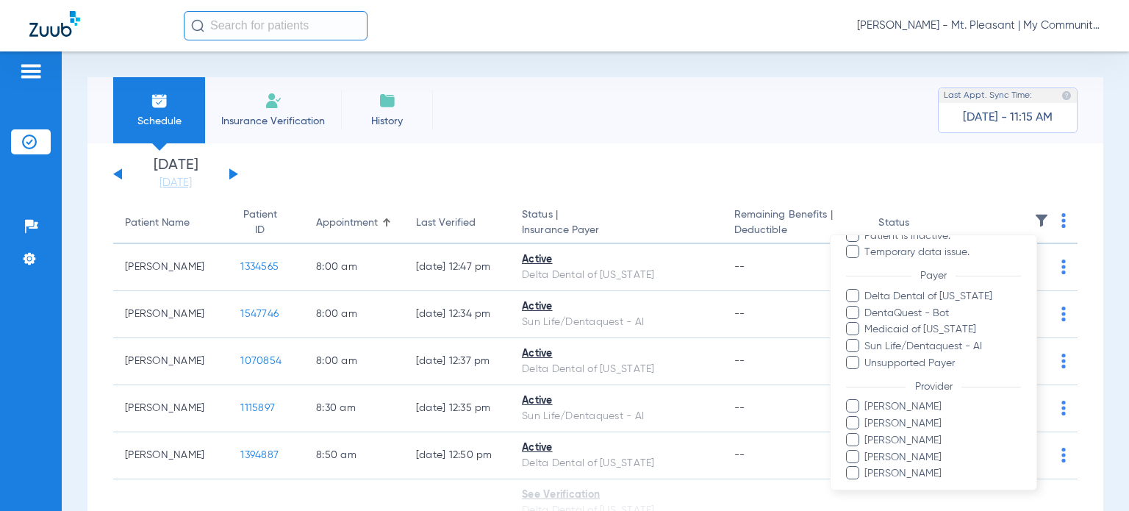
scroll to position [230, 0]
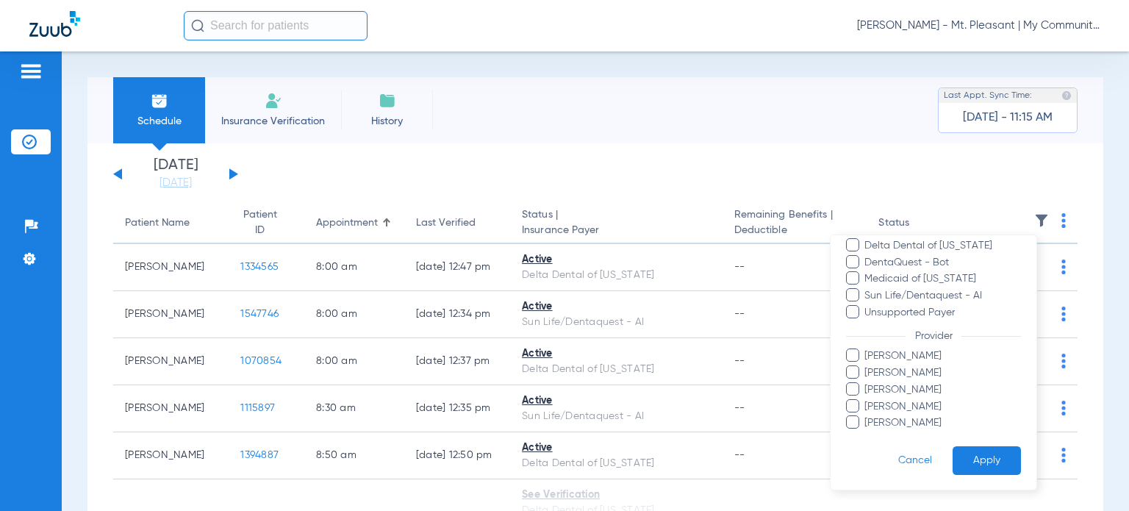
click at [864, 382] on span "[PERSON_NAME]" at bounding box center [942, 389] width 157 height 15
click at [867, 399] on input "[PERSON_NAME]" at bounding box center [867, 399] width 0 height 0
click at [975, 459] on button "Apply" at bounding box center [987, 460] width 68 height 29
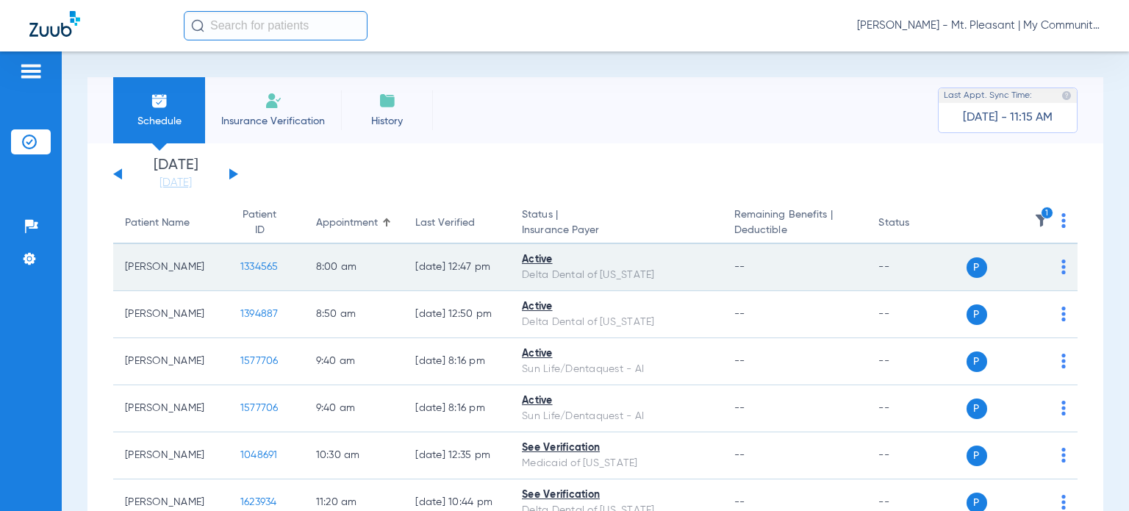
click at [253, 265] on span "1334565" at bounding box center [259, 267] width 38 height 10
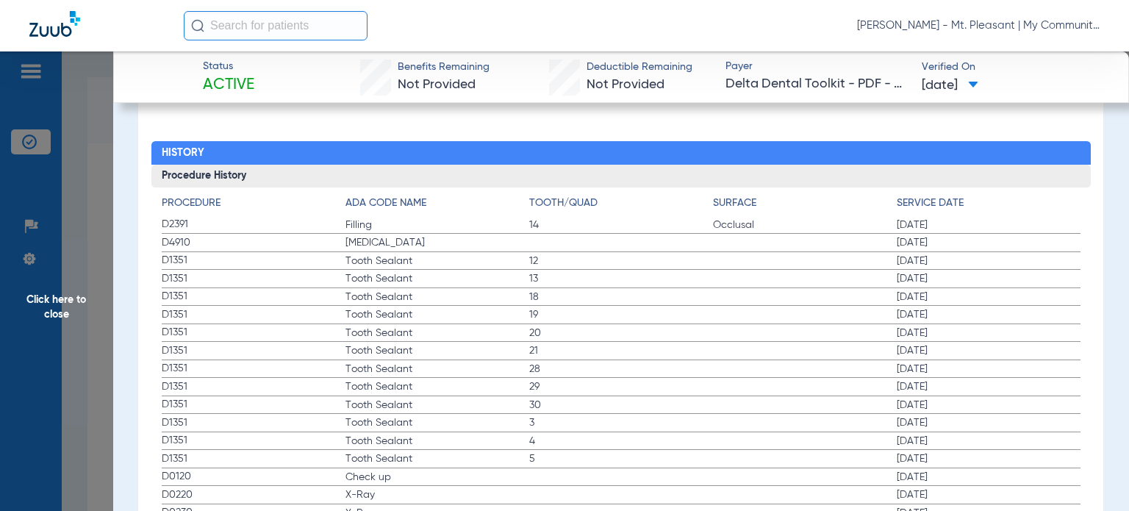
scroll to position [1838, 0]
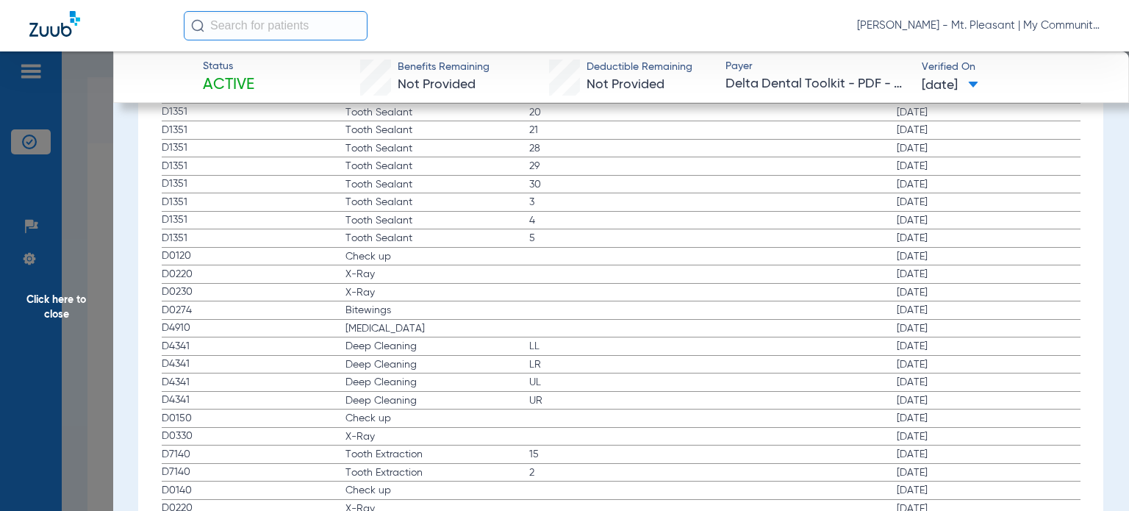
drag, startPoint x: 160, startPoint y: 258, endPoint x: 972, endPoint y: 327, distance: 814.5
click at [972, 327] on div "Procedure ADA Code Name Tooth/Quad Surface Service Date D2391 Filling 14 Occlus…" at bounding box center [620, 443] width 939 height 953
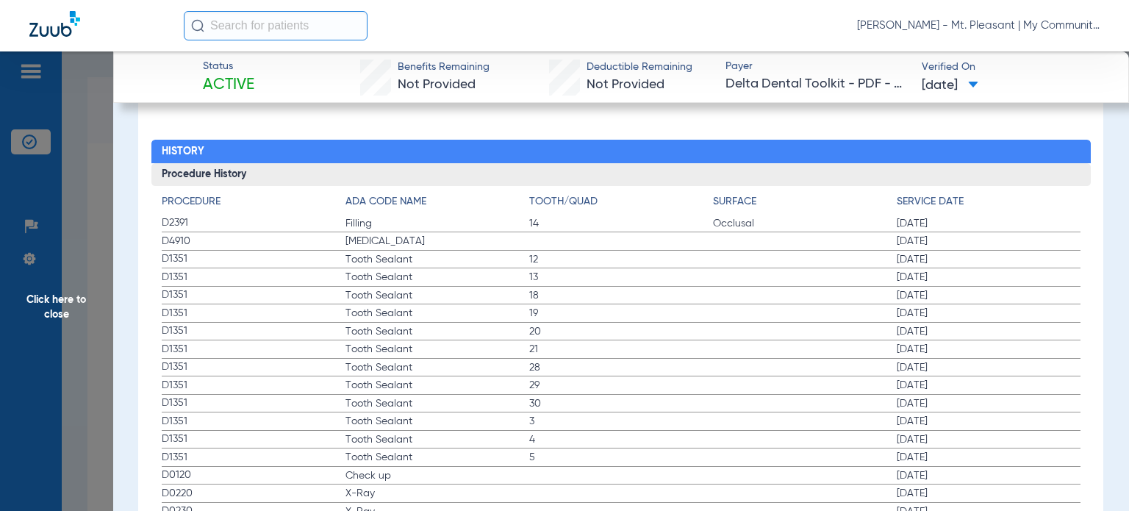
scroll to position [1617, 0]
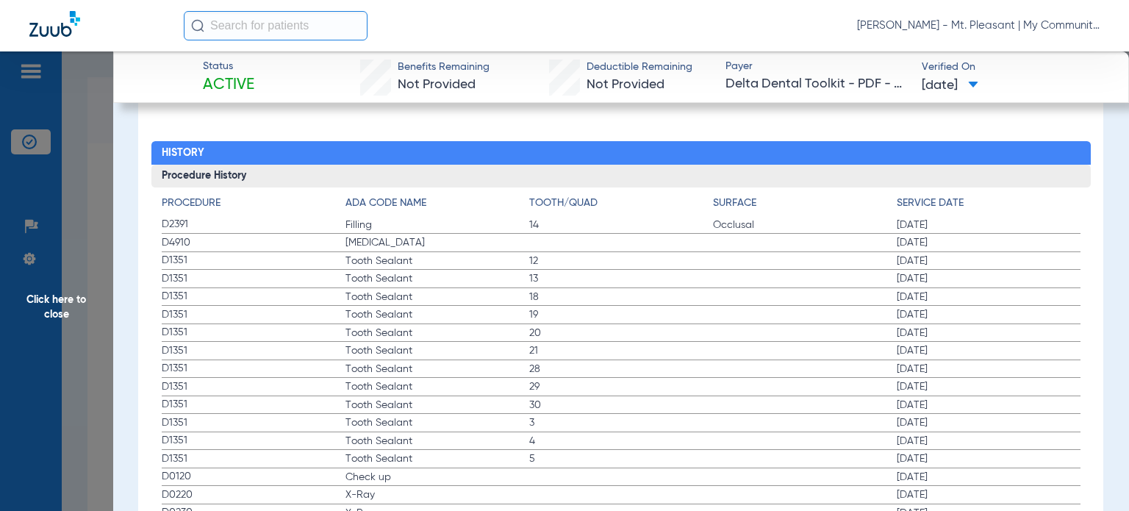
click at [91, 346] on span "Click here to close" at bounding box center [56, 306] width 113 height 511
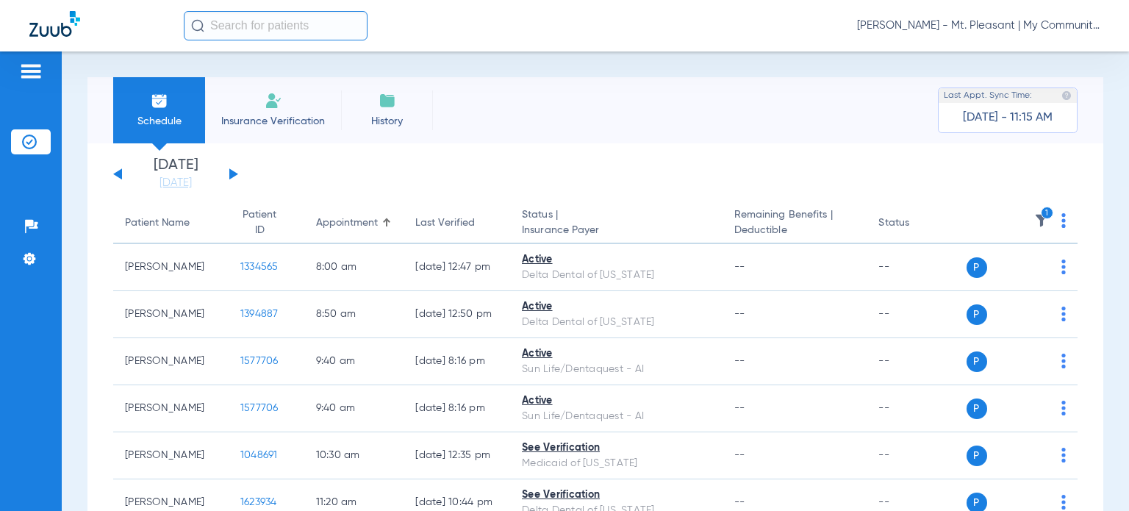
scroll to position [0, 0]
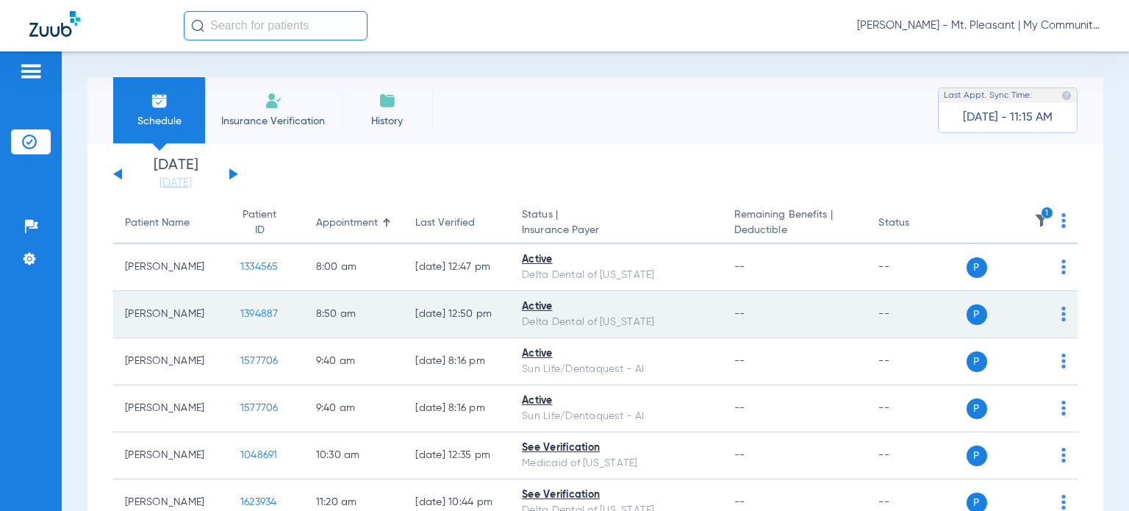
click at [240, 310] on span "1394887" at bounding box center [259, 314] width 38 height 10
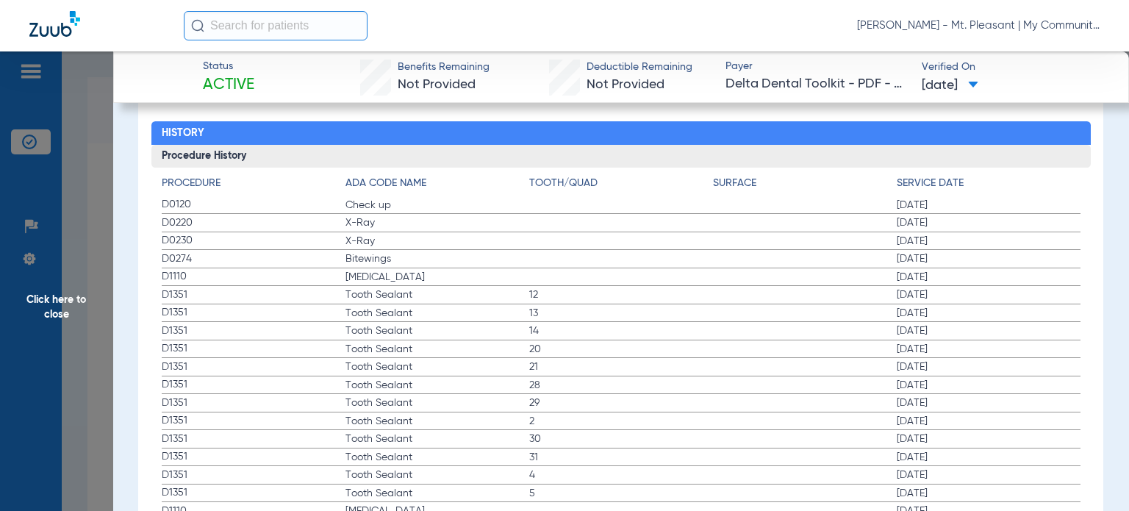
scroll to position [1617, 0]
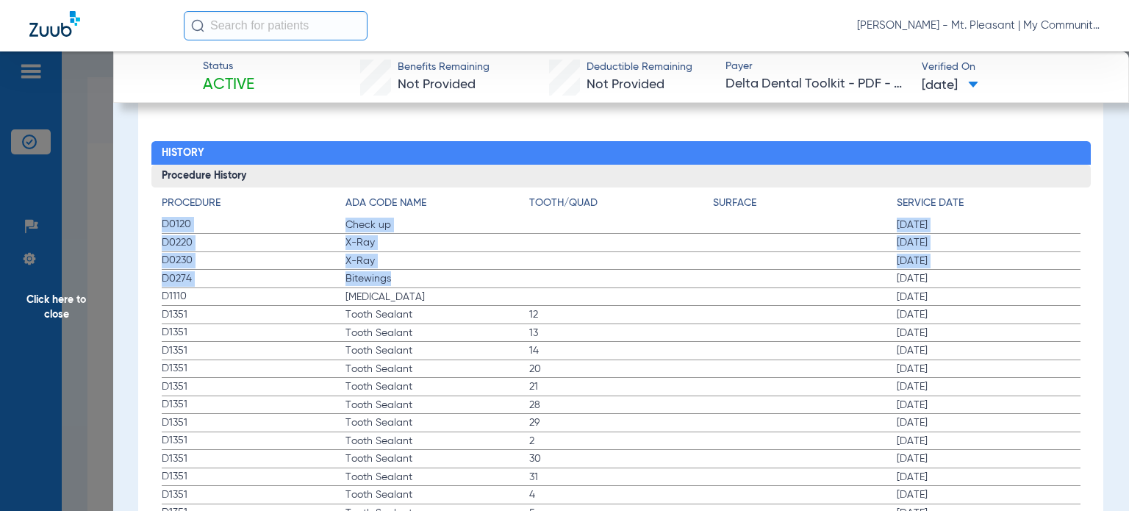
drag, startPoint x: 160, startPoint y: 222, endPoint x: 491, endPoint y: 282, distance: 336.8
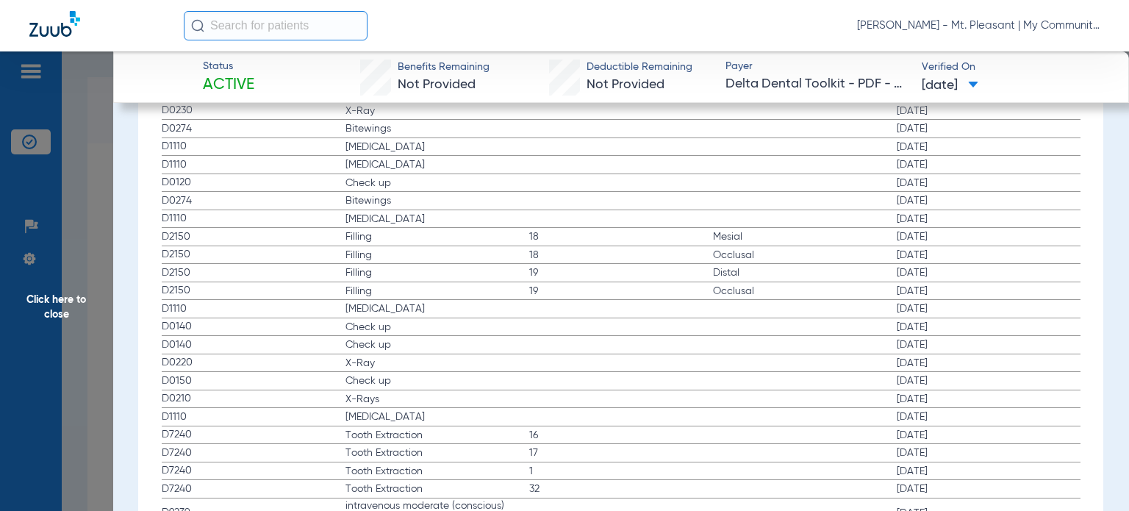
scroll to position [2205, 0]
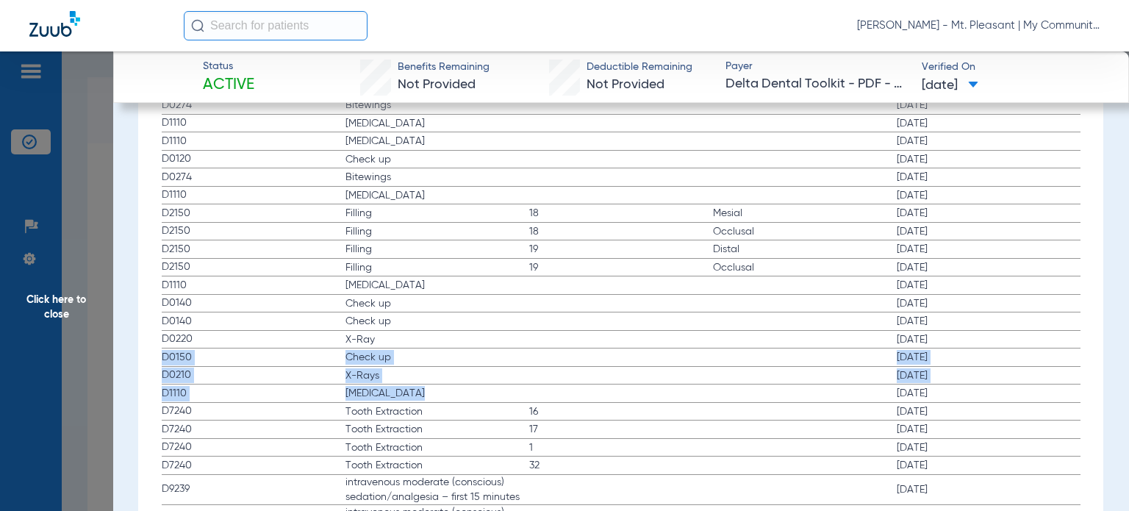
drag, startPoint x: 158, startPoint y: 352, endPoint x: 637, endPoint y: 389, distance: 480.7
click at [637, 389] on div "Procedure ADA Code Name Tooth/Quad Surface Service Date D0120 Check up [DATE] D…" at bounding box center [620, 182] width 939 height 1167
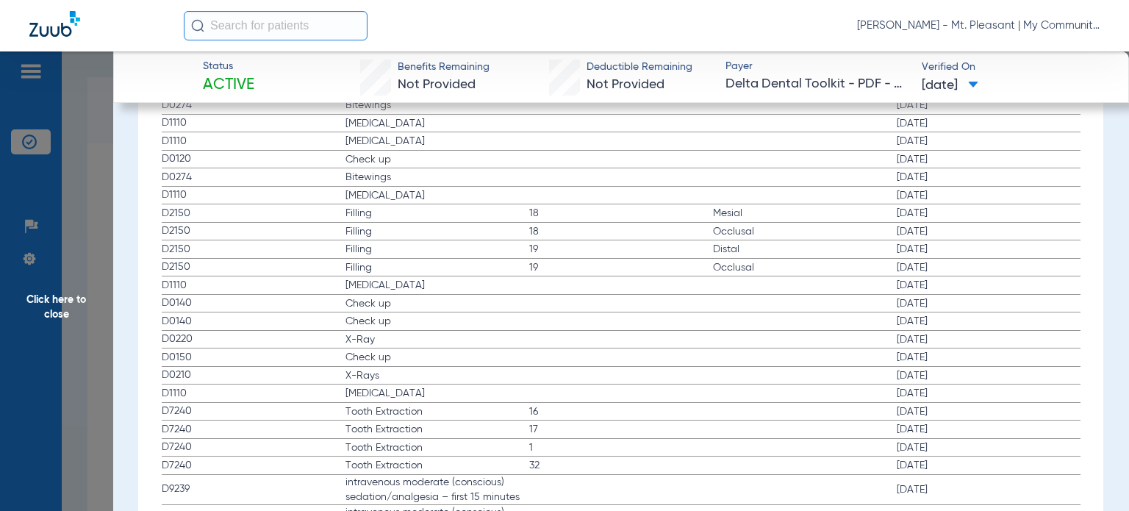
click at [80, 365] on span "Click here to close" at bounding box center [56, 306] width 113 height 511
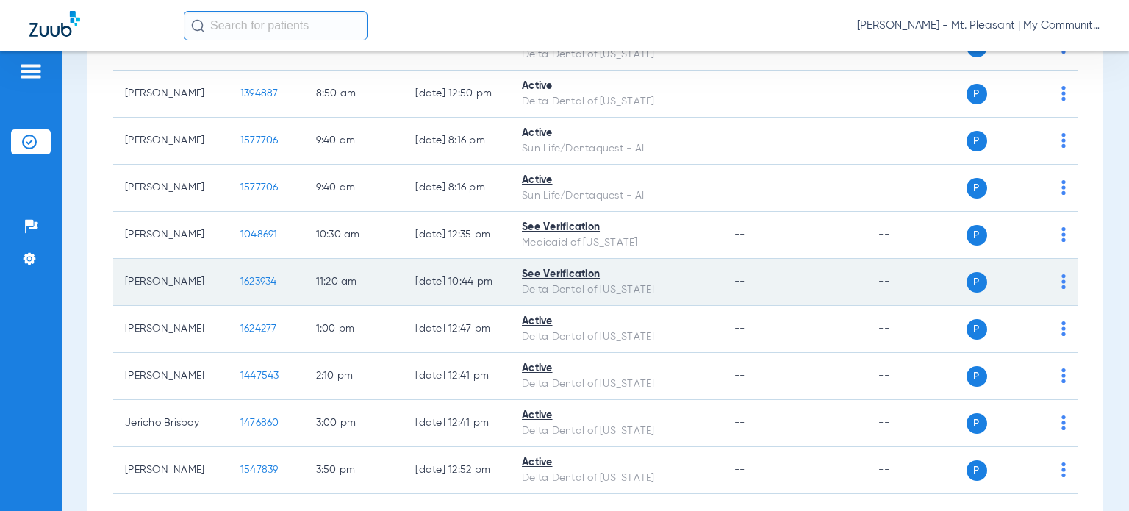
scroll to position [295, 0]
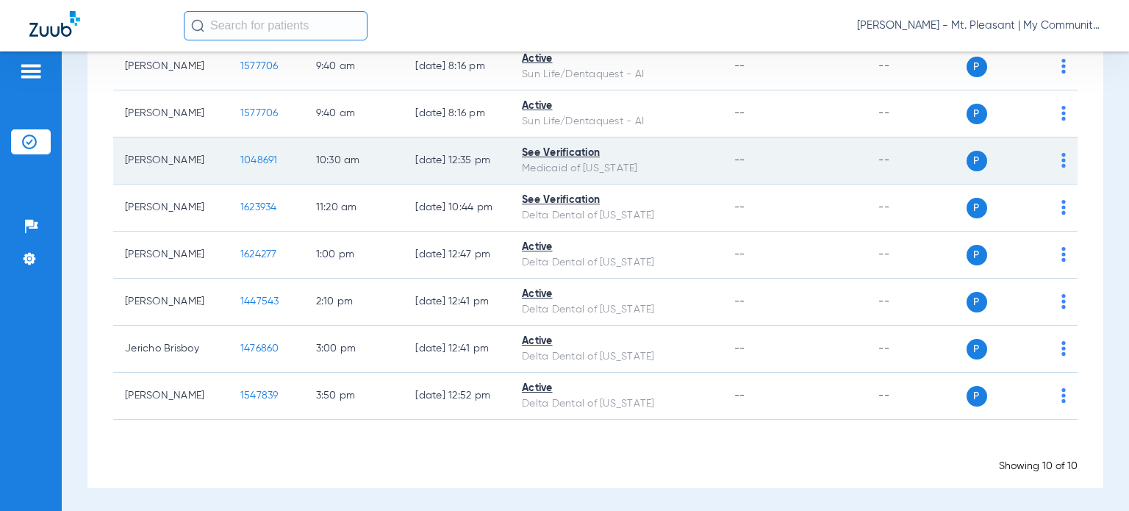
click at [240, 160] on span "1048691" at bounding box center [258, 160] width 37 height 10
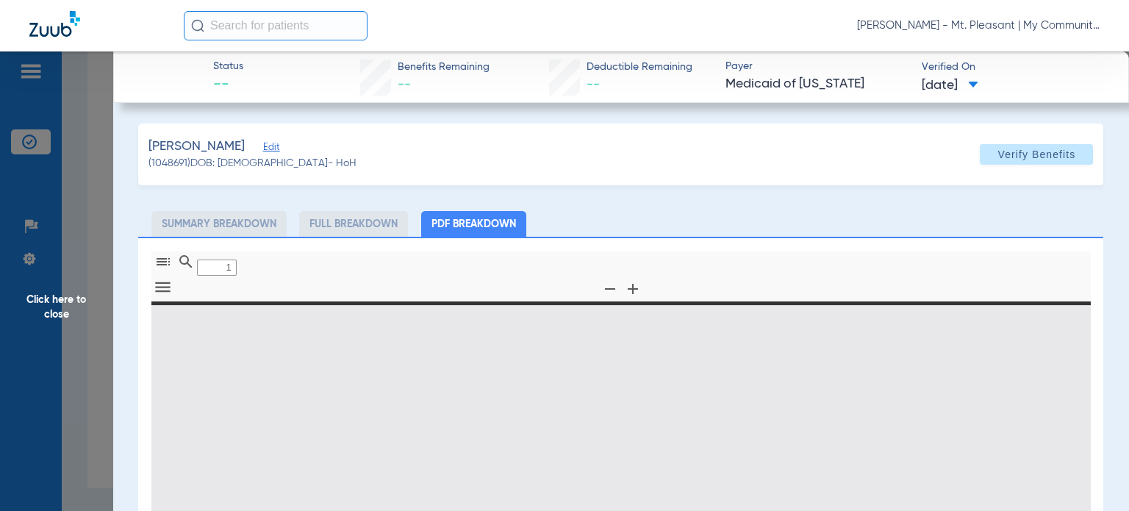
type input "0"
select select "page-width"
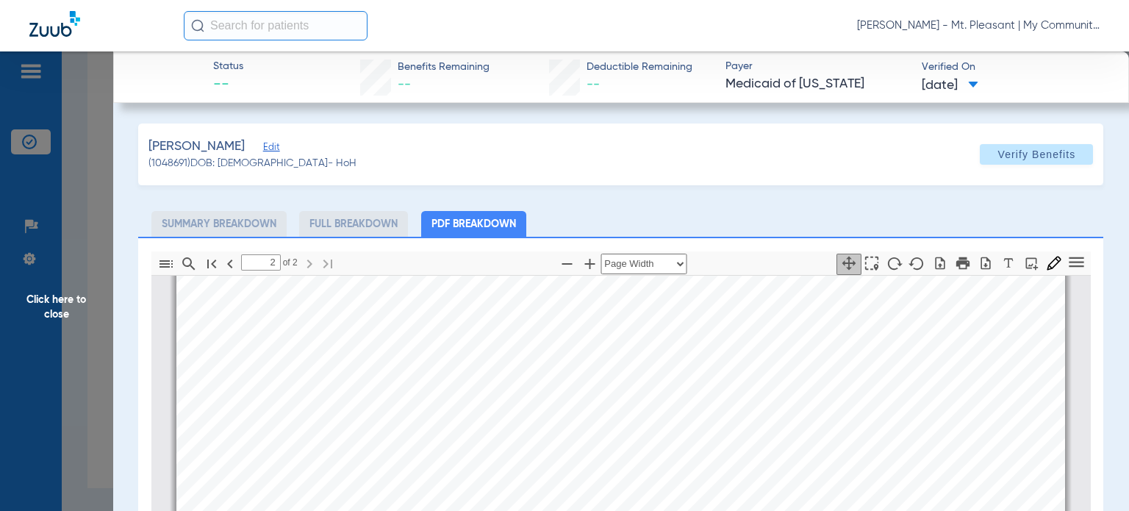
scroll to position [1772, 0]
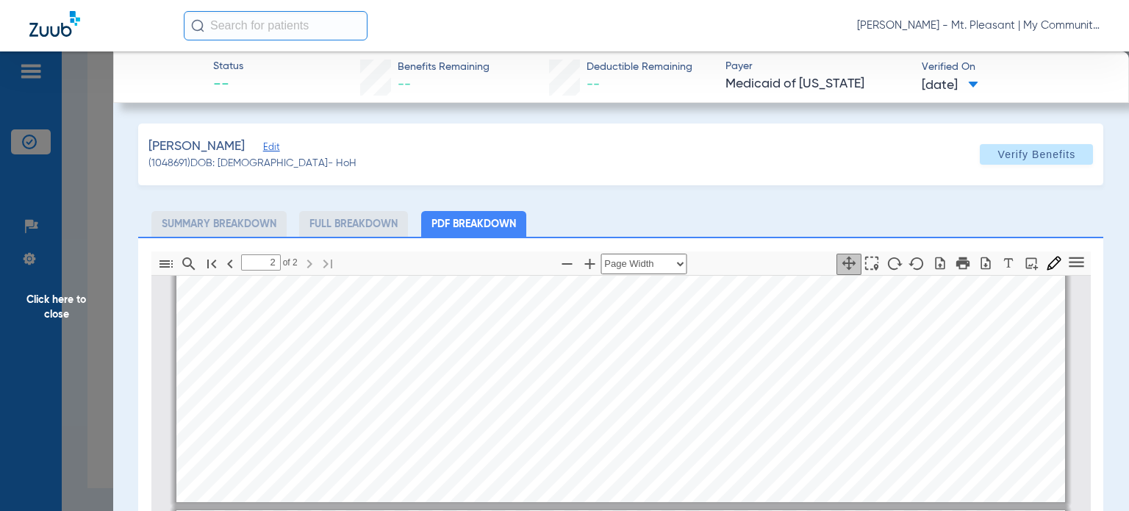
type input "1"
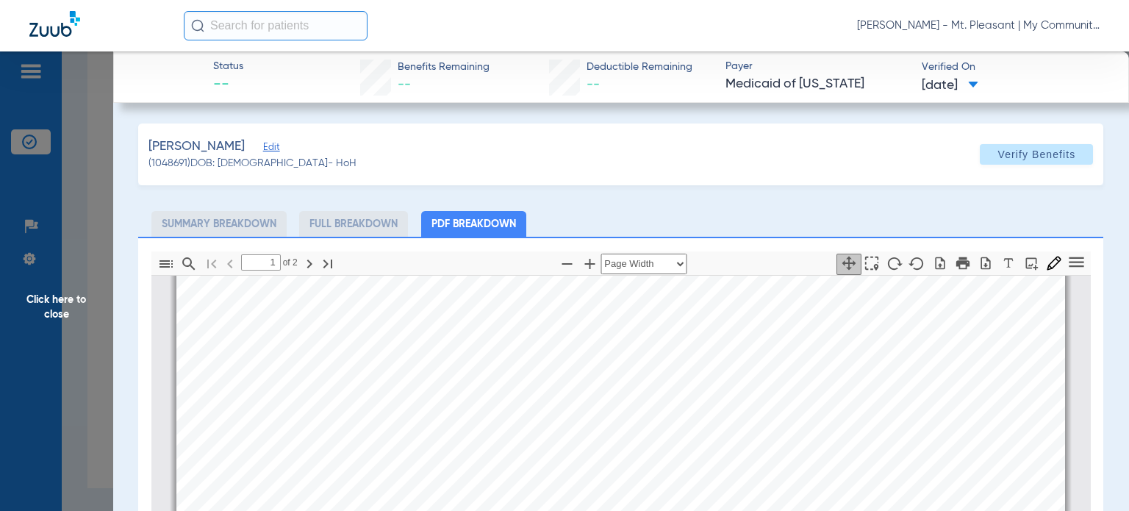
scroll to position [81, 0]
click at [97, 470] on span "Click here to close" at bounding box center [56, 306] width 113 height 511
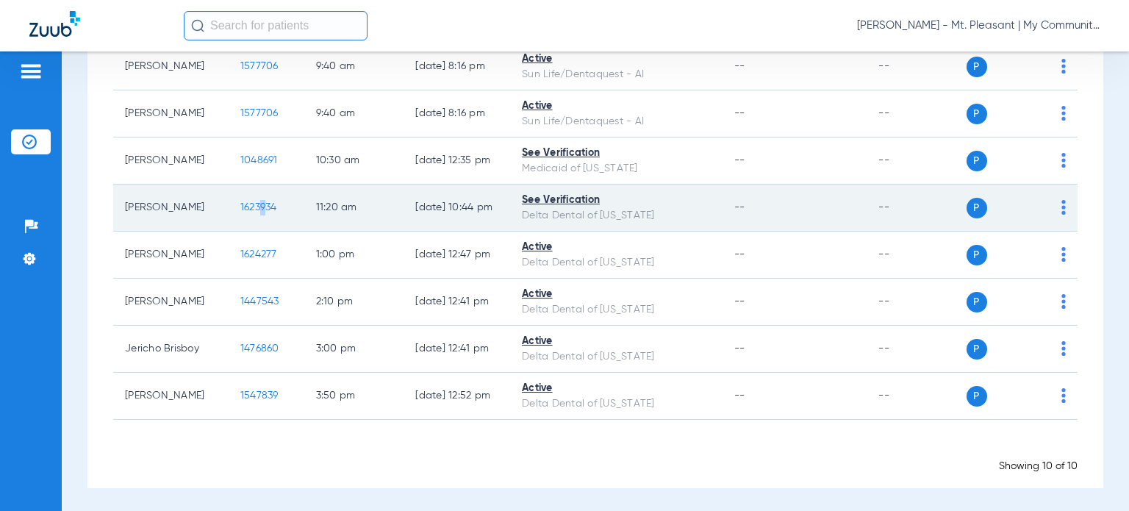
click at [240, 207] on span "1623934" at bounding box center [258, 207] width 37 height 10
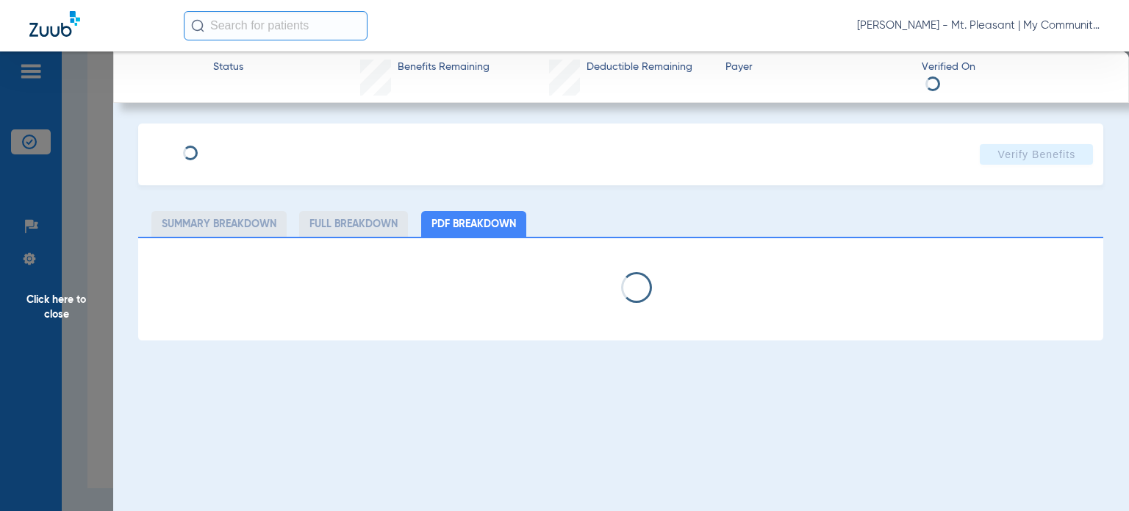
select select "page-width"
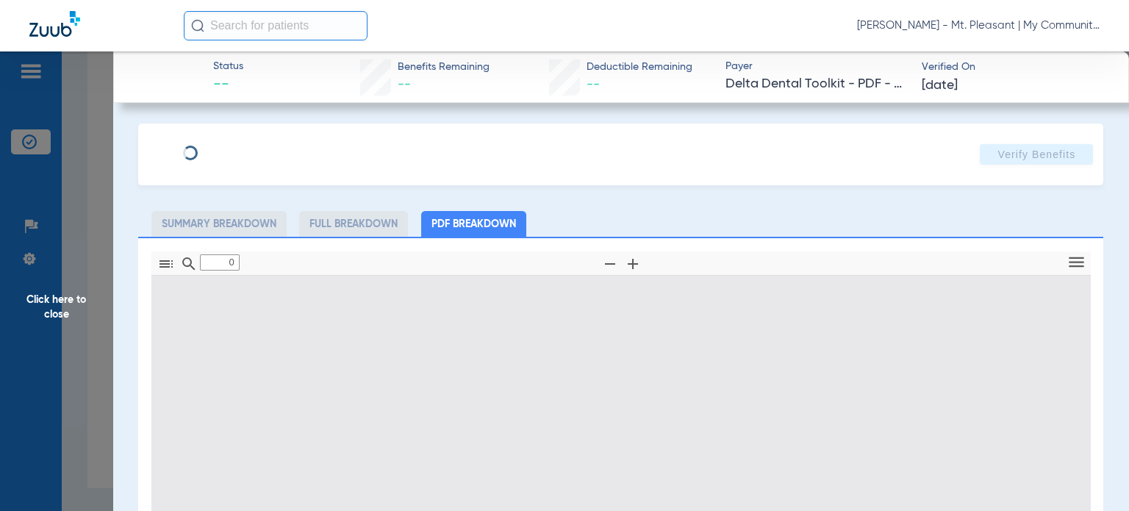
type input "1"
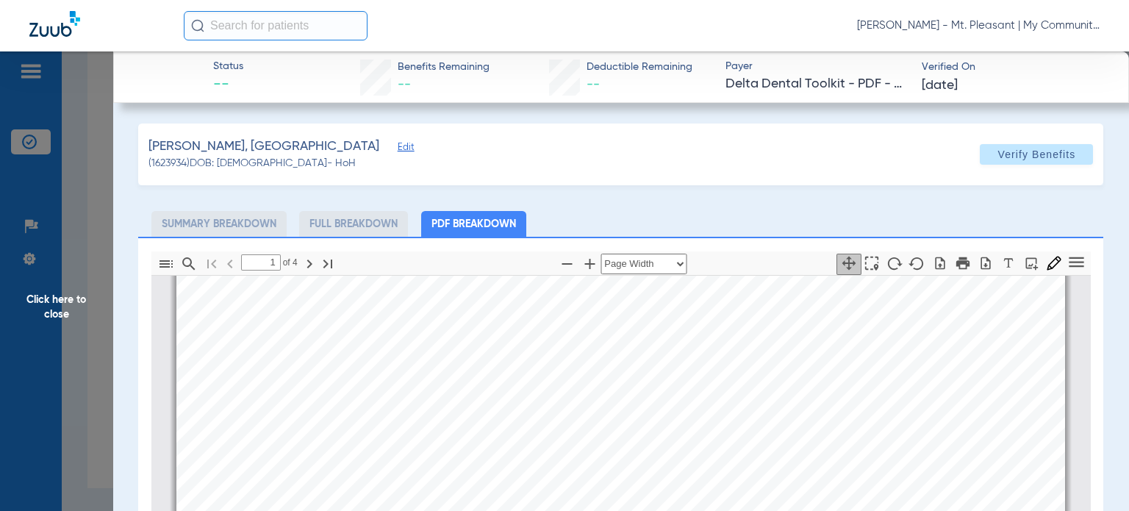
scroll to position [375, 0]
click at [65, 366] on span "Click here to close" at bounding box center [56, 306] width 113 height 511
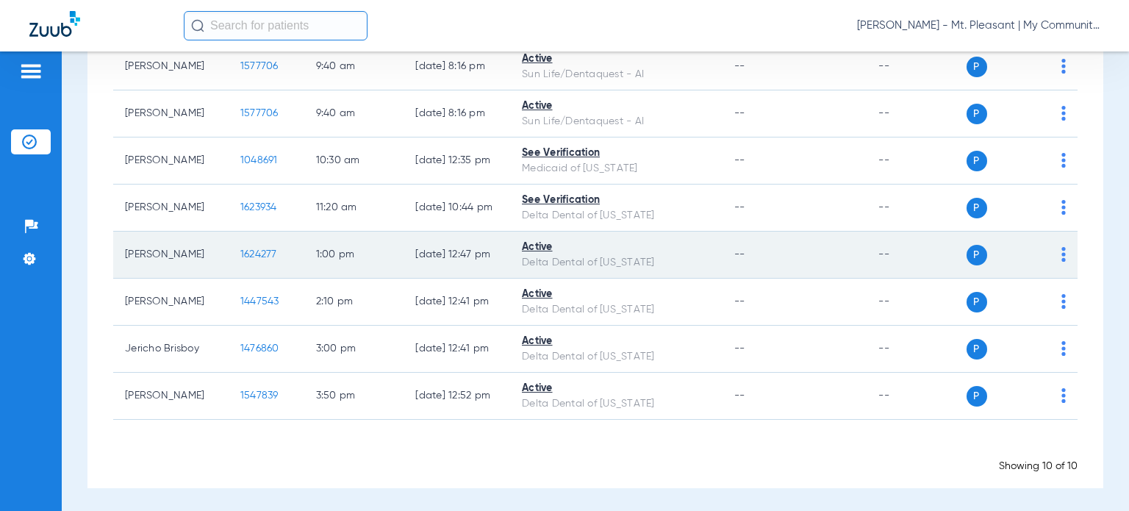
click at [241, 254] on span "1624277" at bounding box center [258, 254] width 37 height 10
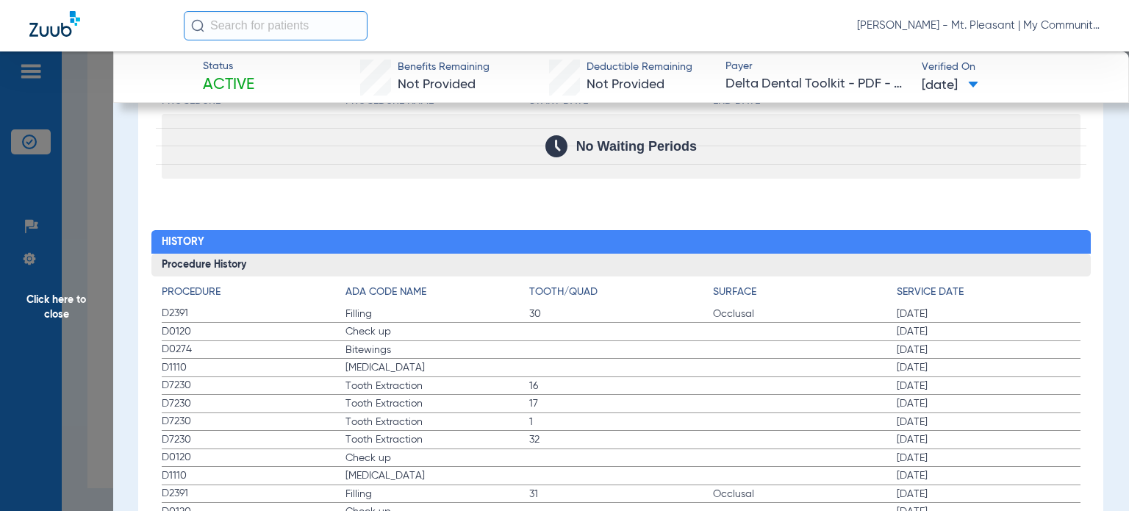
scroll to position [1617, 0]
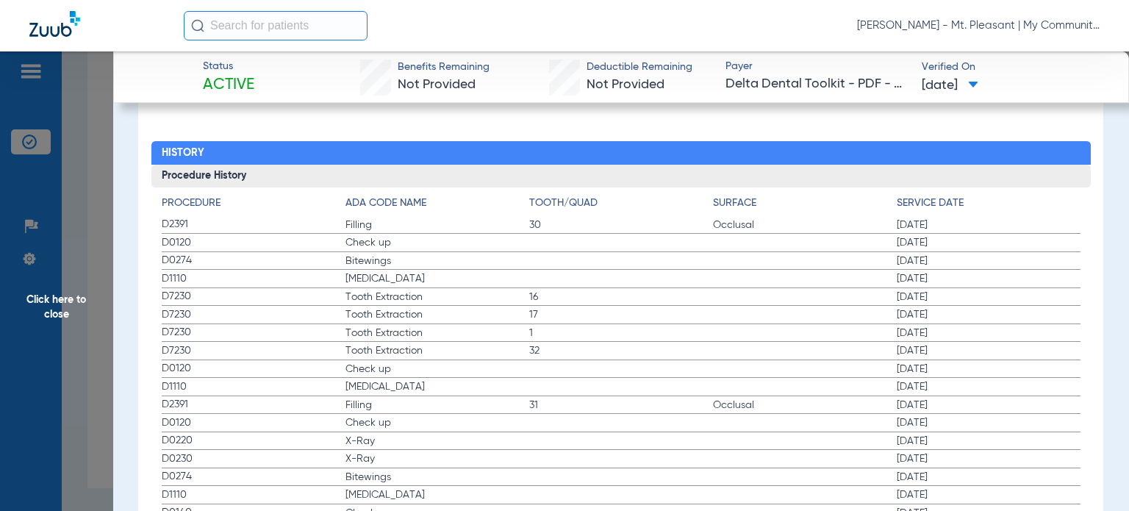
drag, startPoint x: 153, startPoint y: 237, endPoint x: 965, endPoint y: 252, distance: 812.4
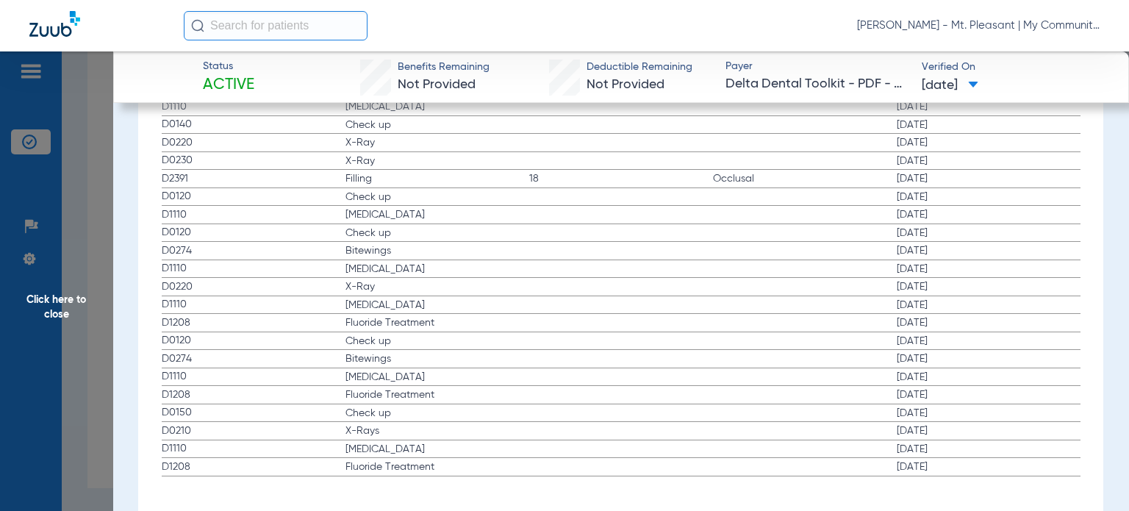
scroll to position [2015, 0]
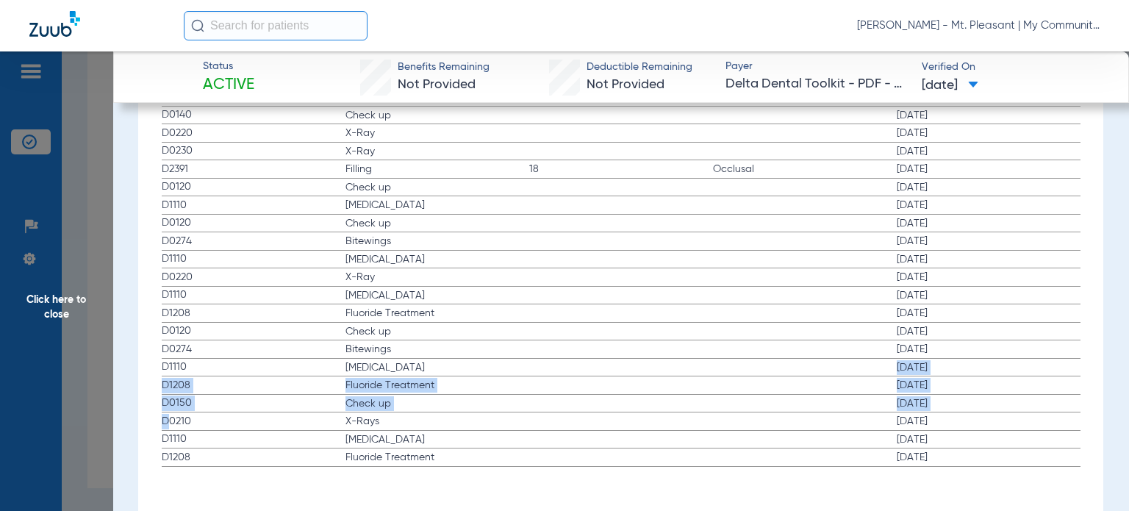
drag, startPoint x: 166, startPoint y: 412, endPoint x: 515, endPoint y: 359, distance: 353.3
click at [515, 359] on app-history-list "Procedure ADA Code Name Tooth/Quad Surface Service Date D2391 Filling 30 Occlus…" at bounding box center [621, 132] width 919 height 669
drag, startPoint x: 369, startPoint y: 404, endPoint x: 362, endPoint y: 411, distance: 10.4
click at [368, 404] on span "Check up" at bounding box center [437, 403] width 184 height 15
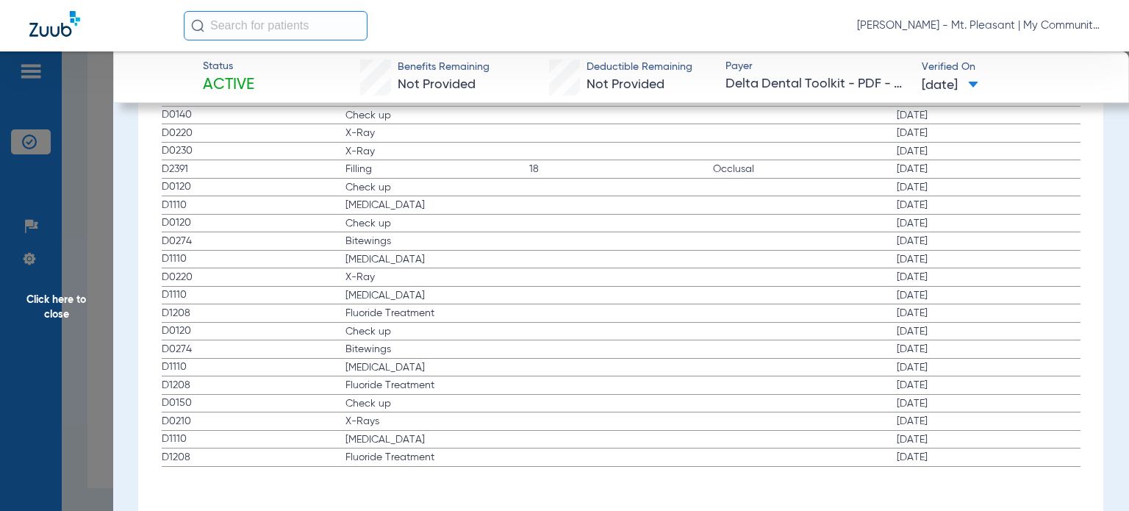
click at [212, 436] on span "D1110" at bounding box center [254, 438] width 184 height 15
drag, startPoint x: 187, startPoint y: 418, endPoint x: 417, endPoint y: 425, distance: 229.5
click at [417, 425] on label "D0210 X-Rays [DATE]" at bounding box center [621, 421] width 919 height 18
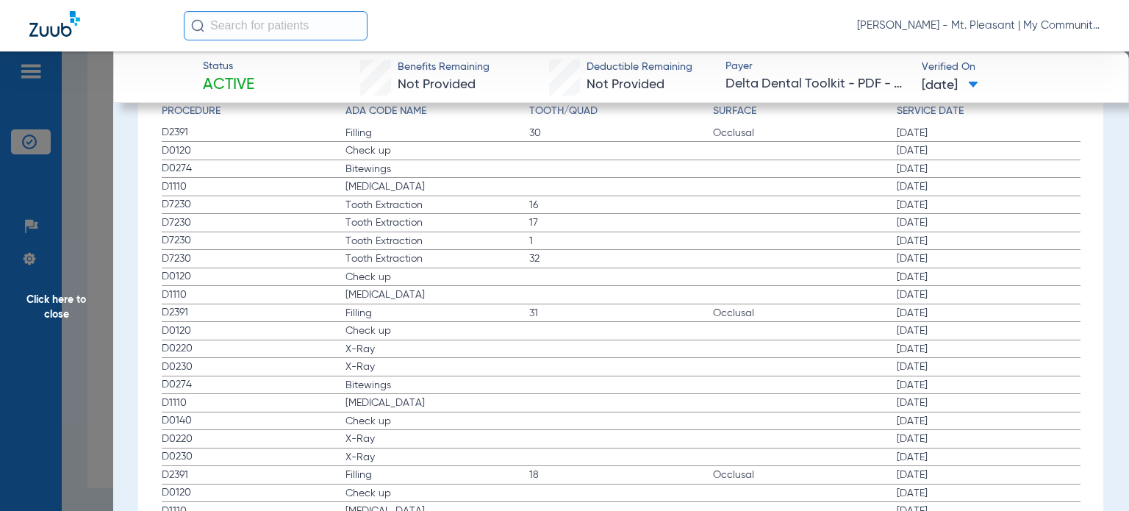
scroll to position [1794, 0]
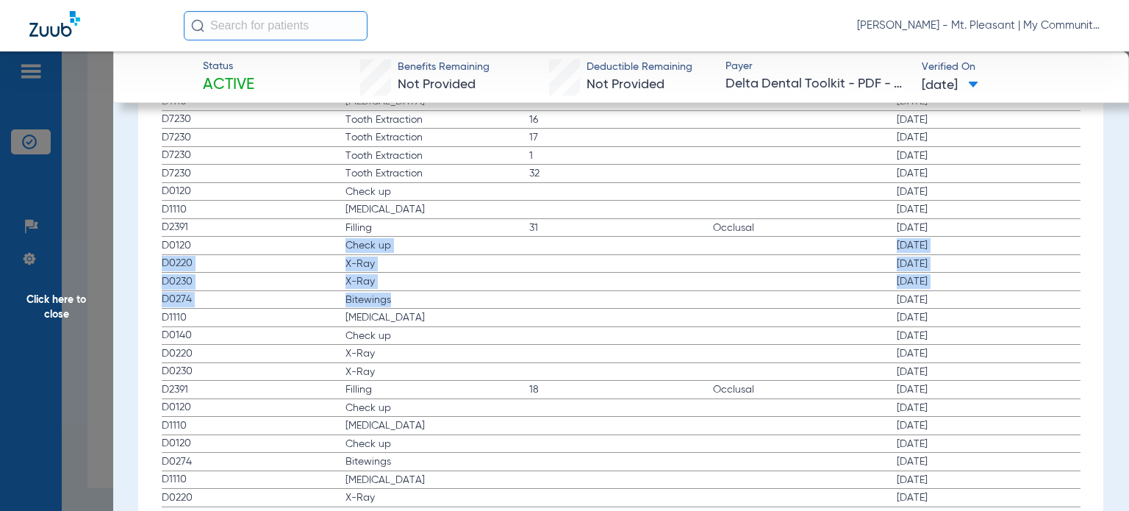
drag, startPoint x: 337, startPoint y: 240, endPoint x: 423, endPoint y: 299, distance: 104.8
click at [423, 299] on app-history-list "Procedure ADA Code Name Tooth/Quad Surface Service Date D2391 Filling 30 Occlus…" at bounding box center [621, 352] width 919 height 669
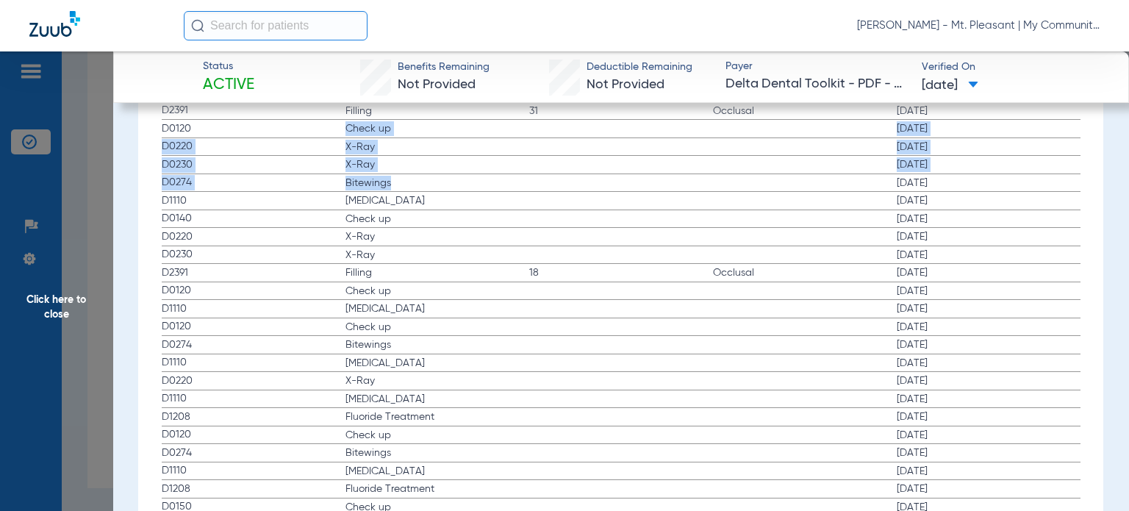
scroll to position [1941, 0]
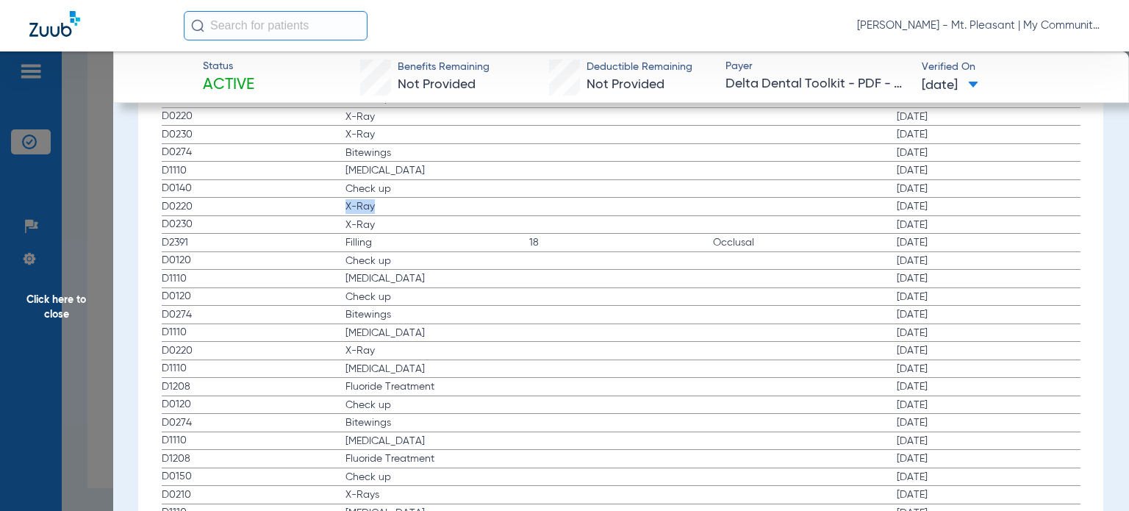
drag, startPoint x: 336, startPoint y: 197, endPoint x: 479, endPoint y: 199, distance: 142.6
click at [479, 199] on label "D0220 X-Ray [DATE]" at bounding box center [621, 207] width 919 height 18
drag, startPoint x: 481, startPoint y: 217, endPoint x: 464, endPoint y: 206, distance: 20.2
click at [476, 218] on span "X-Ray" at bounding box center [437, 225] width 184 height 15
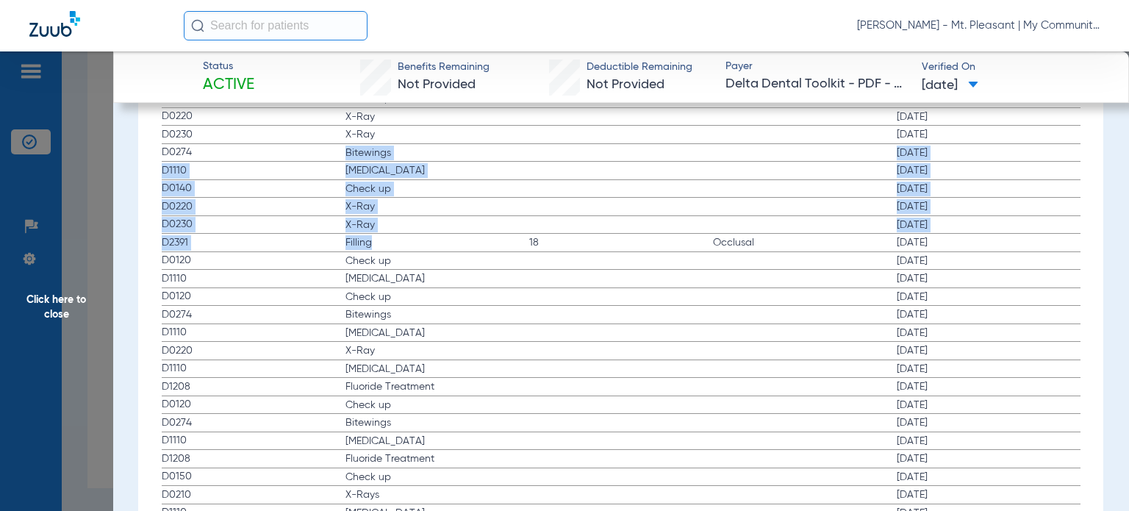
drag, startPoint x: 338, startPoint y: 147, endPoint x: 518, endPoint y: 245, distance: 204.3
click at [518, 245] on app-history-list "Procedure ADA Code Name Tooth/Quad Surface Service Date D2391 Filling 30 Occlus…" at bounding box center [621, 205] width 919 height 669
drag, startPoint x: 159, startPoint y: 259, endPoint x: 964, endPoint y: 312, distance: 807.4
click at [964, 312] on div "Procedure ADA Code Name Tooth/Quad Surface Service Date D2391 Filling 30 Occlus…" at bounding box center [620, 201] width 939 height 677
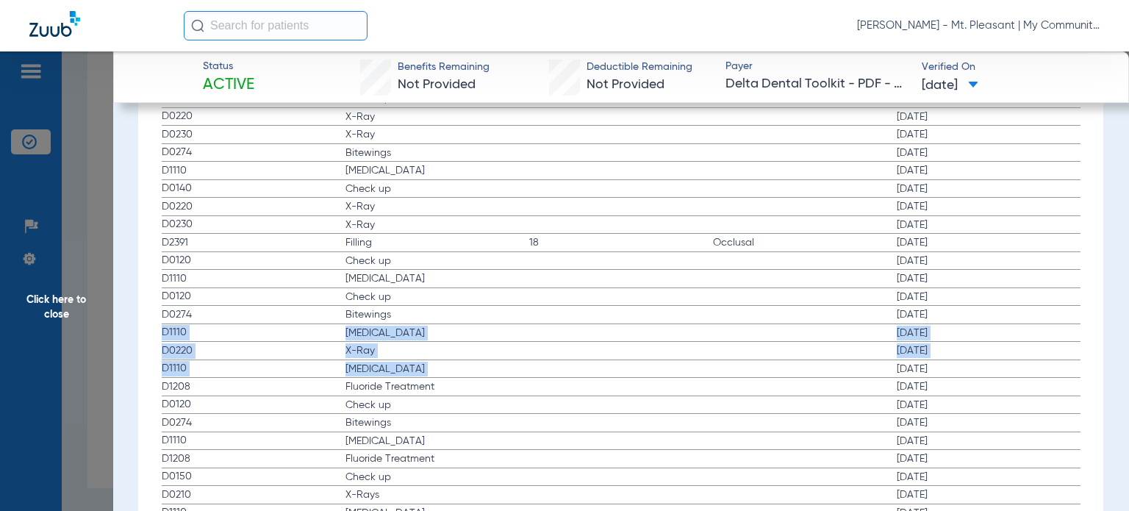
drag, startPoint x: 163, startPoint y: 332, endPoint x: 756, endPoint y: 370, distance: 593.7
click at [756, 370] on app-history-list "Procedure ADA Code Name Tooth/Quad Surface Service Date D2391 Filling 30 Occlus…" at bounding box center [621, 205] width 919 height 669
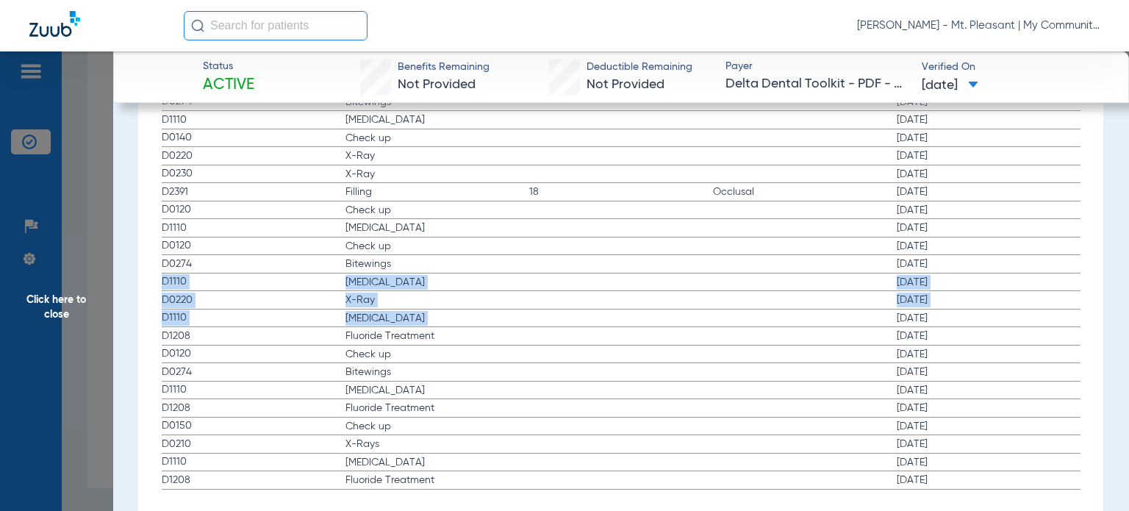
scroll to position [2015, 0]
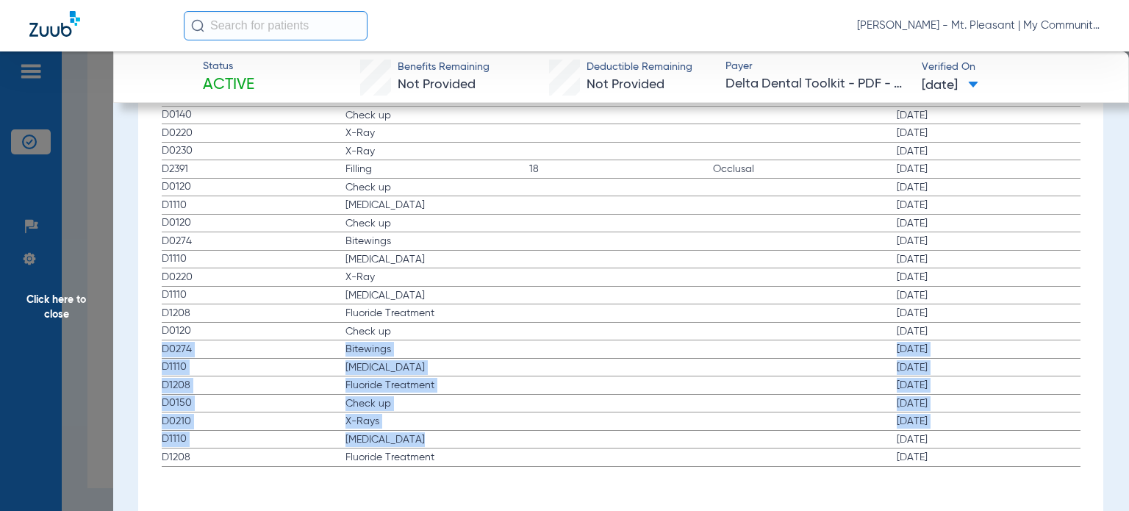
drag, startPoint x: 161, startPoint y: 349, endPoint x: 476, endPoint y: 426, distance: 323.9
click at [475, 427] on app-history-list "Procedure ADA Code Name Tooth/Quad Surface Service Date D2391 Filling 30 Occlus…" at bounding box center [621, 132] width 919 height 669
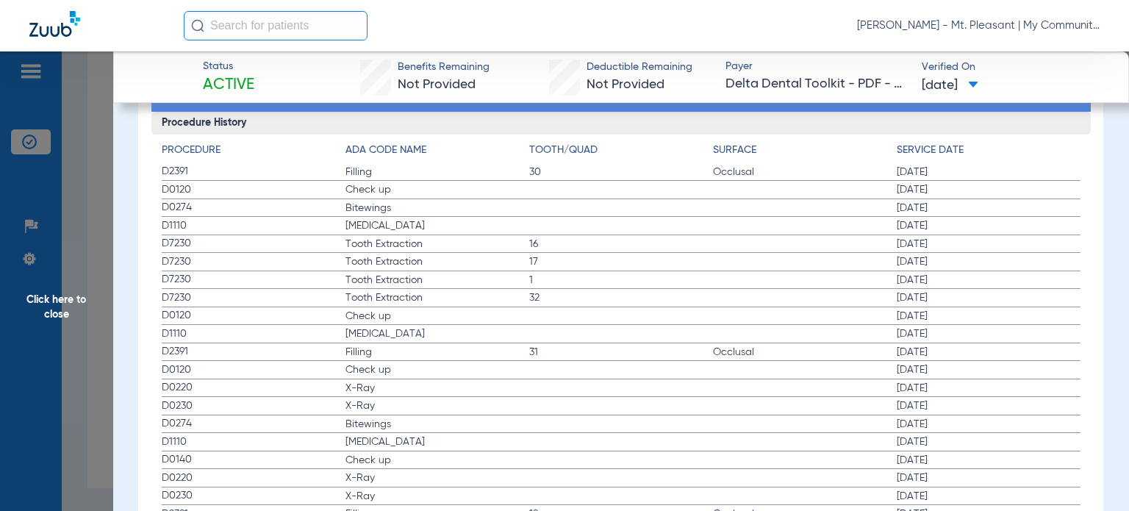
scroll to position [1500, 0]
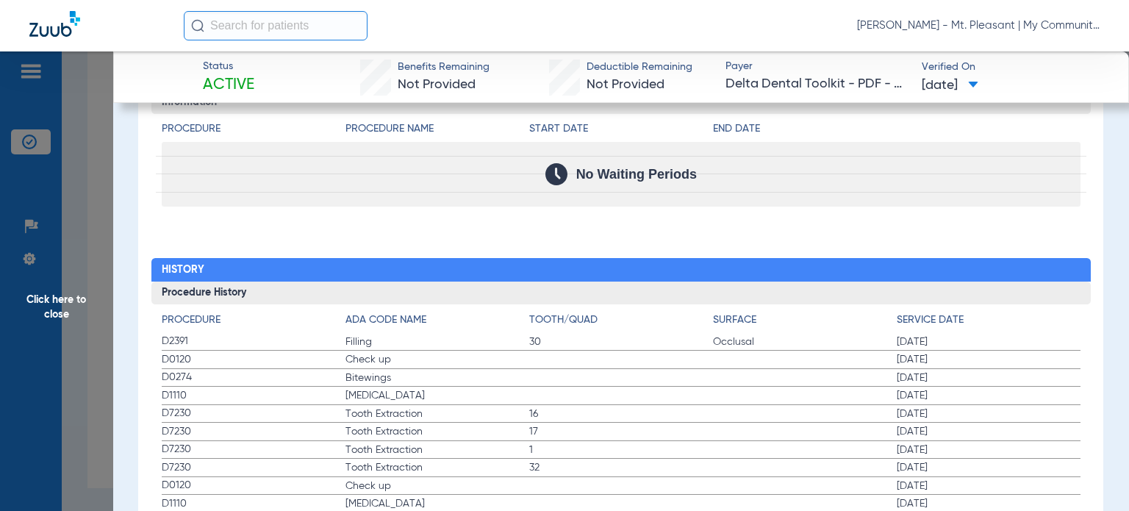
click at [99, 413] on span "Click here to close" at bounding box center [56, 306] width 113 height 511
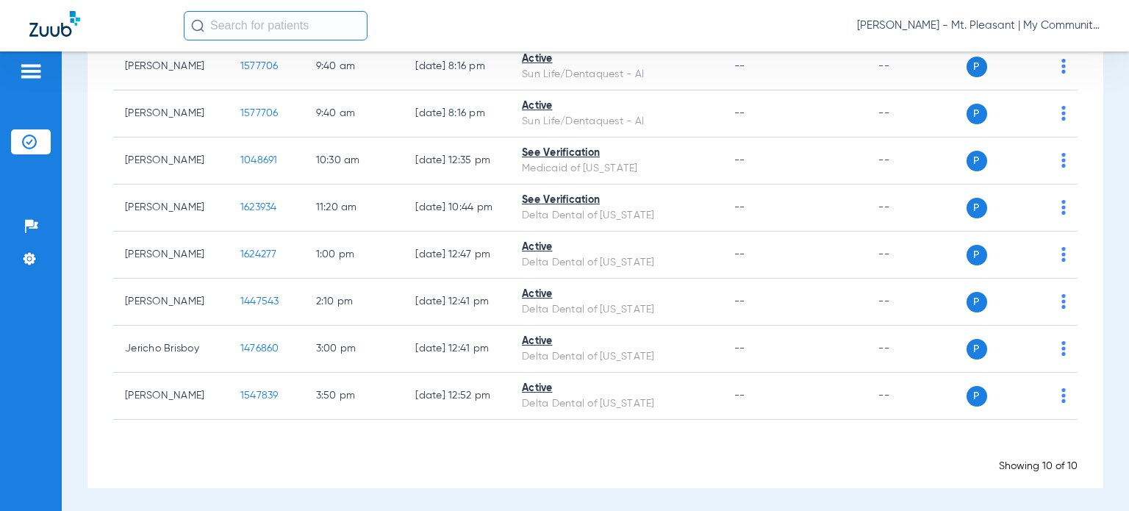
scroll to position [0, 0]
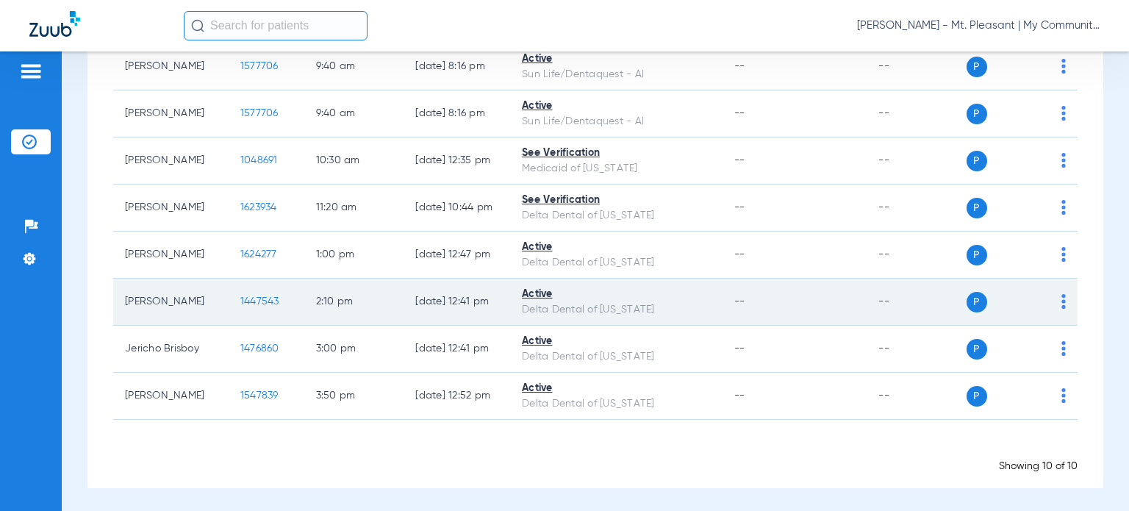
click at [243, 300] on span "1447543" at bounding box center [259, 301] width 39 height 10
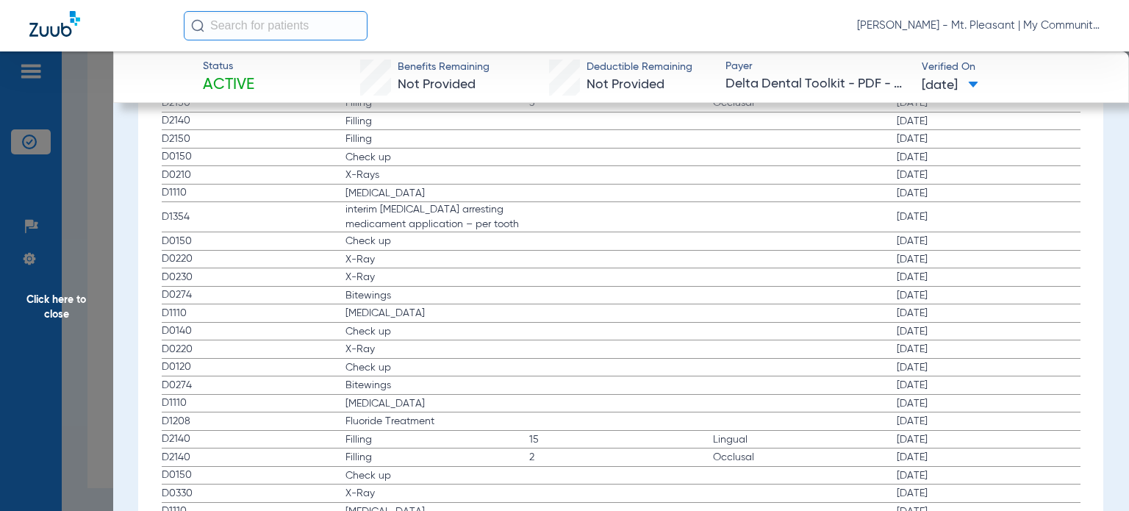
scroll to position [1617, 0]
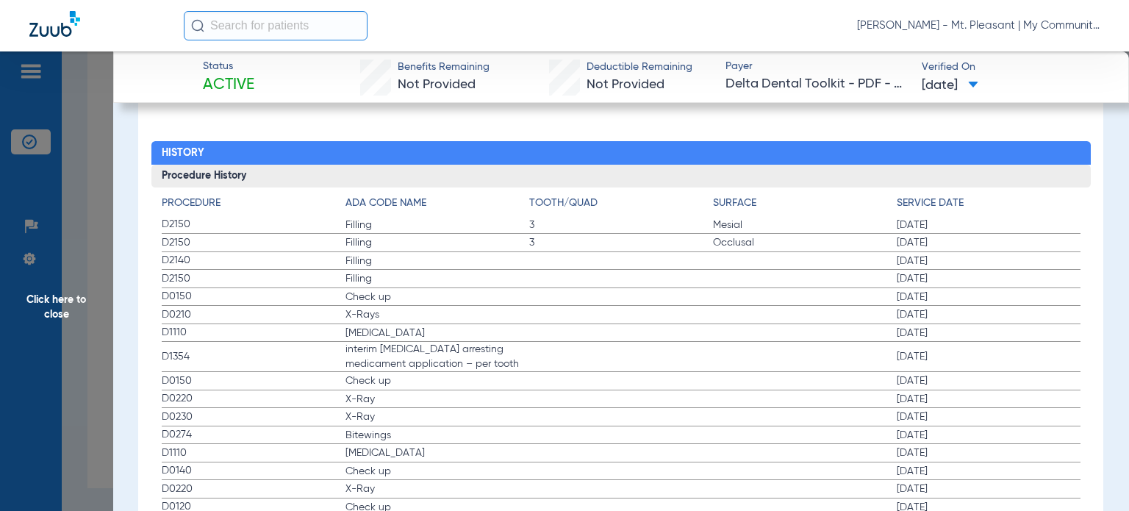
drag, startPoint x: 165, startPoint y: 290, endPoint x: 980, endPoint y: 315, distance: 815.6
click at [980, 315] on app-history-list "Procedure ADA Code Name Tooth/Quad Surface Service Date D2150 Filling 3 Mesial …" at bounding box center [621, 446] width 919 height 501
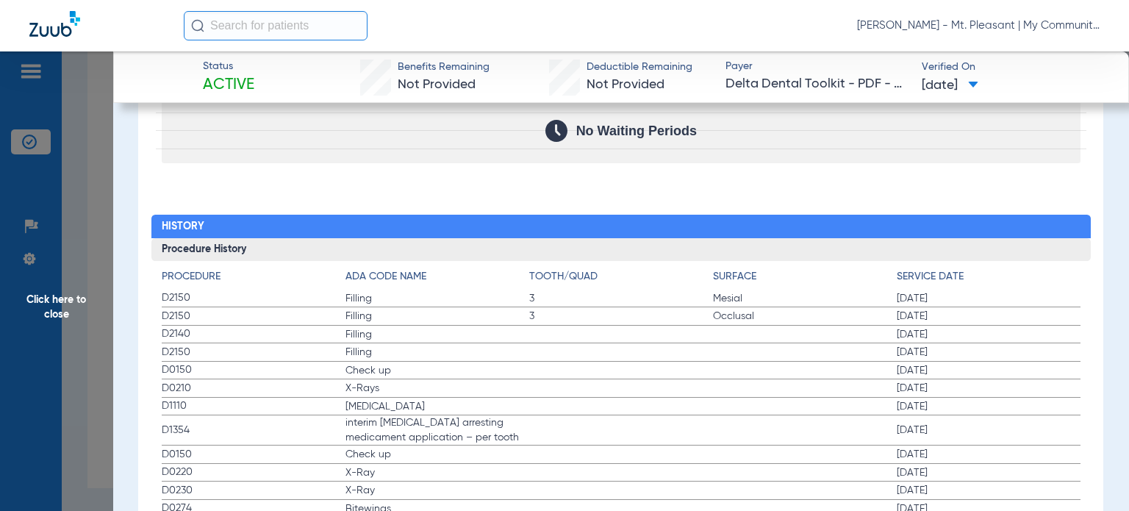
scroll to position [1691, 0]
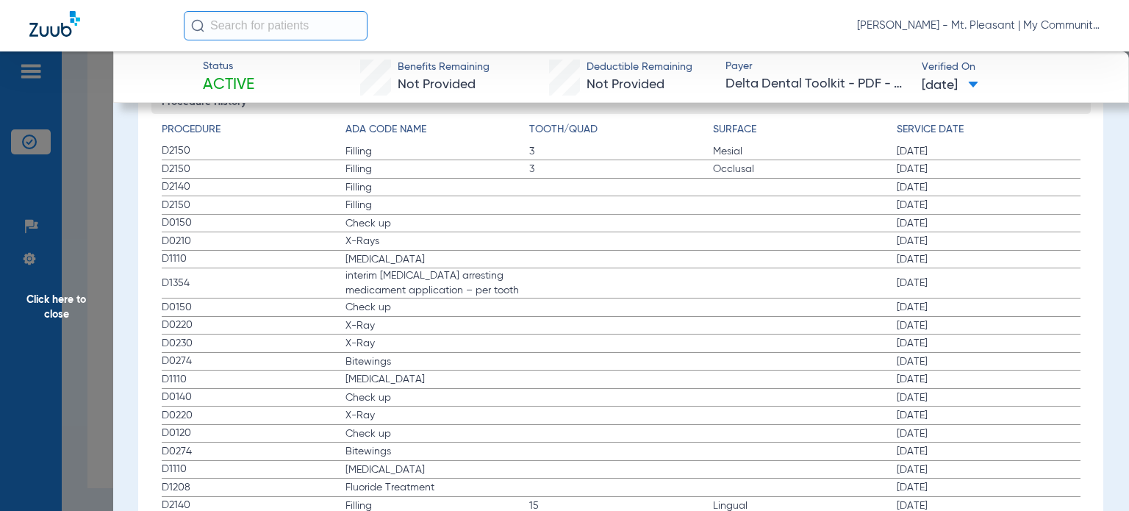
click at [79, 386] on span "Click here to close" at bounding box center [56, 306] width 113 height 511
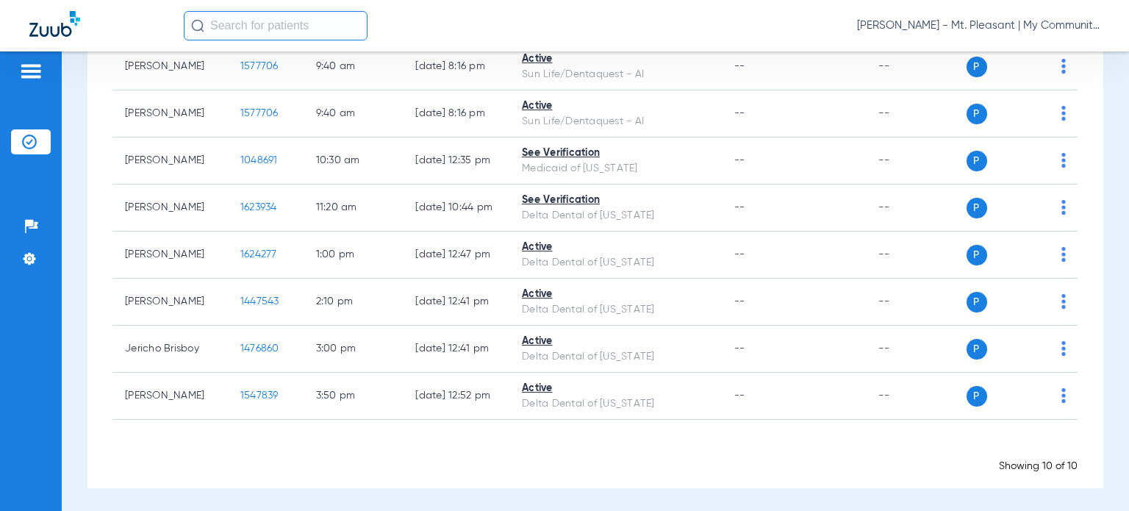
scroll to position [0, 0]
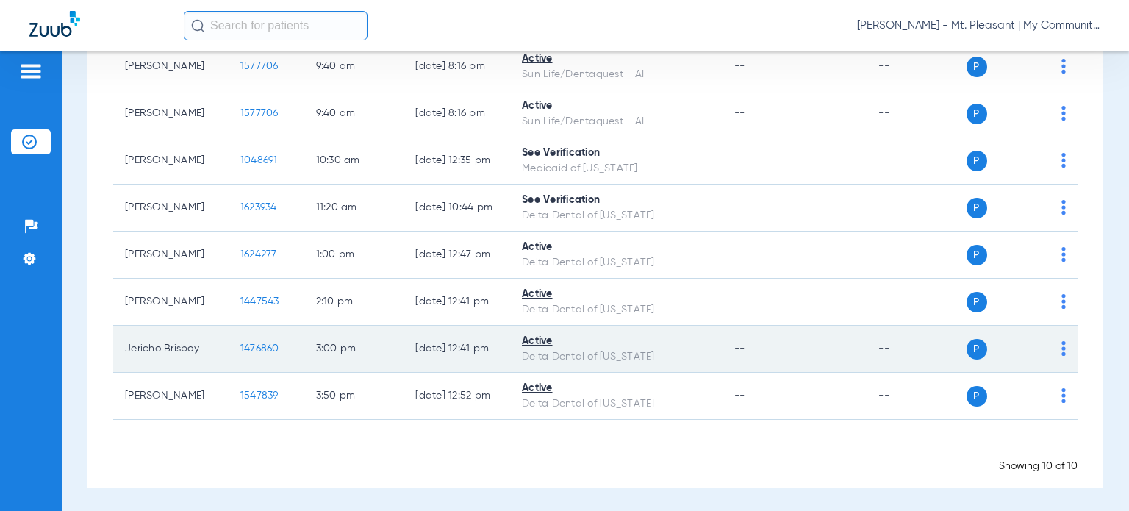
click at [251, 357] on td "1476860" at bounding box center [267, 349] width 76 height 47
click at [249, 350] on span "1476860" at bounding box center [259, 348] width 39 height 10
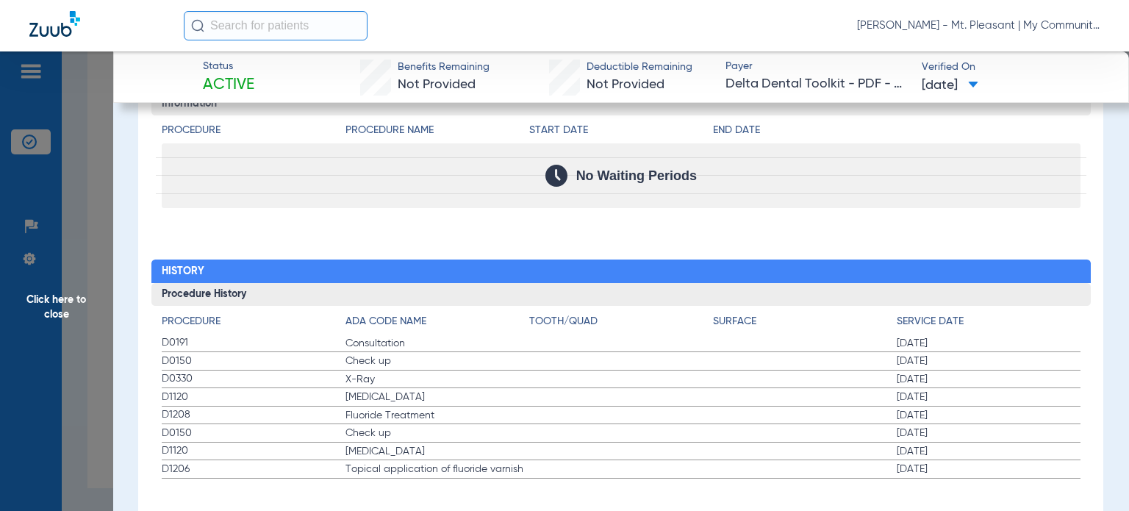
scroll to position [1511, 0]
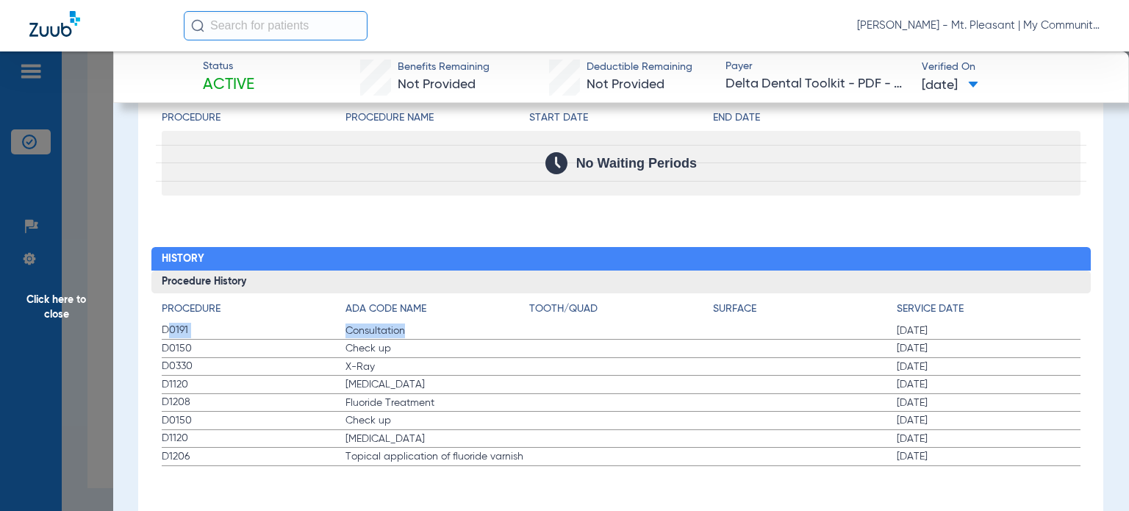
drag, startPoint x: 187, startPoint y: 329, endPoint x: 418, endPoint y: 333, distance: 230.9
click at [418, 333] on label "D0191 Consultation [DATE]" at bounding box center [621, 331] width 919 height 18
click at [418, 333] on span "Consultation" at bounding box center [437, 330] width 184 height 15
drag, startPoint x: 159, startPoint y: 343, endPoint x: 955, endPoint y: 364, distance: 796.4
click at [955, 364] on div "Procedure ADA Code Name Tooth/Quad Surface Service Date D0191 Consultation [DAT…" at bounding box center [620, 379] width 939 height 173
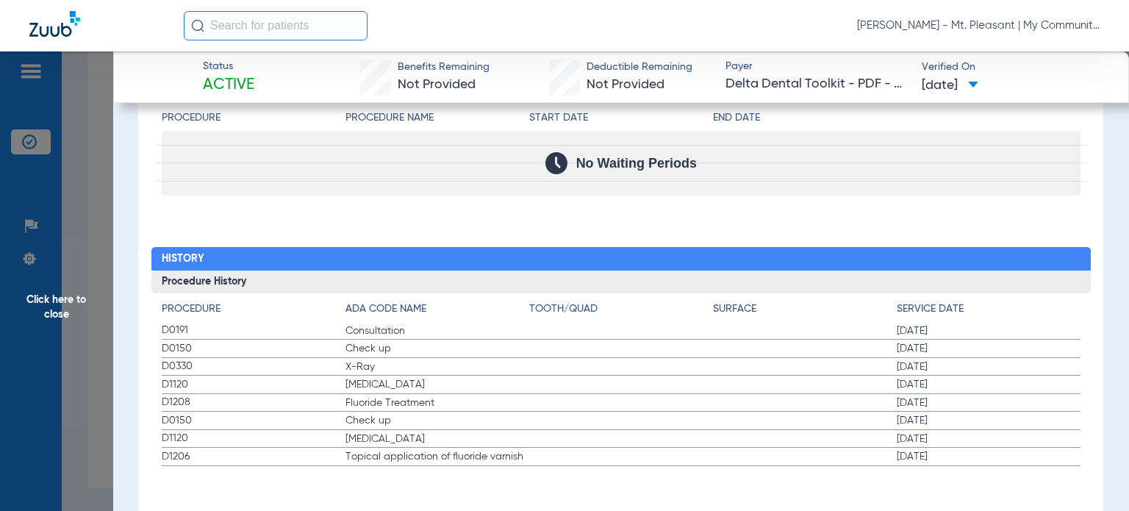
click at [385, 413] on span "Check up" at bounding box center [437, 420] width 184 height 15
drag, startPoint x: 344, startPoint y: 343, endPoint x: 959, endPoint y: 404, distance: 618.2
click at [959, 404] on app-history-list "Procedure ADA Code Name Tooth/Quad Surface Service Date D0191 Consultation [DAT…" at bounding box center [621, 383] width 919 height 165
click at [44, 434] on span "Click here to close" at bounding box center [56, 306] width 113 height 511
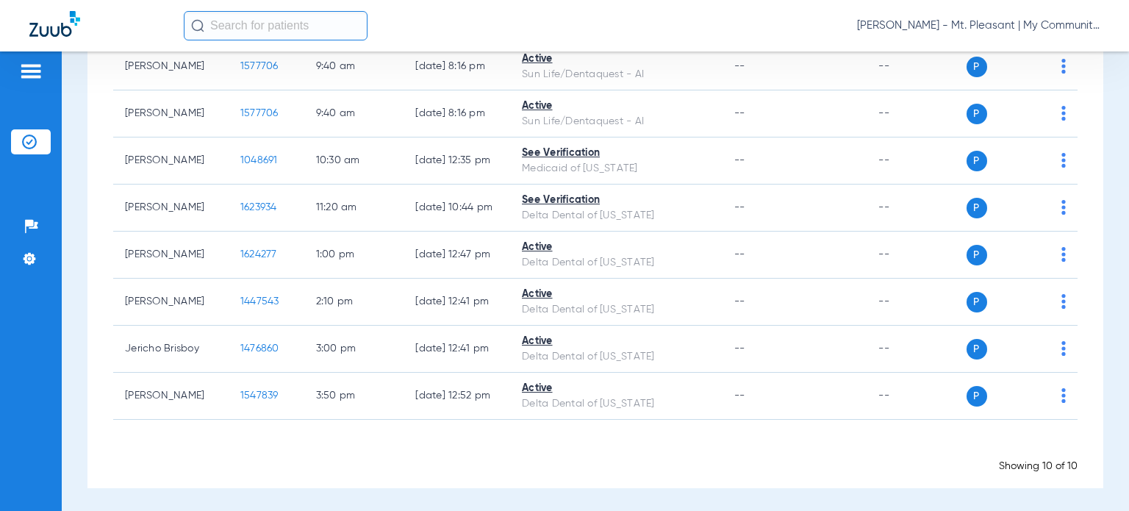
scroll to position [0, 0]
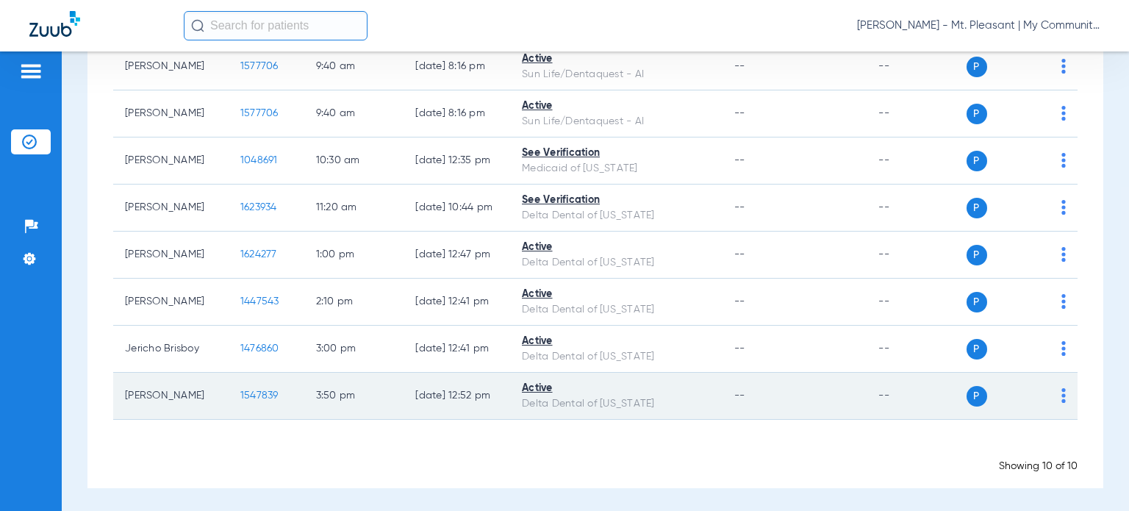
click at [244, 393] on span "1547839" at bounding box center [259, 395] width 38 height 10
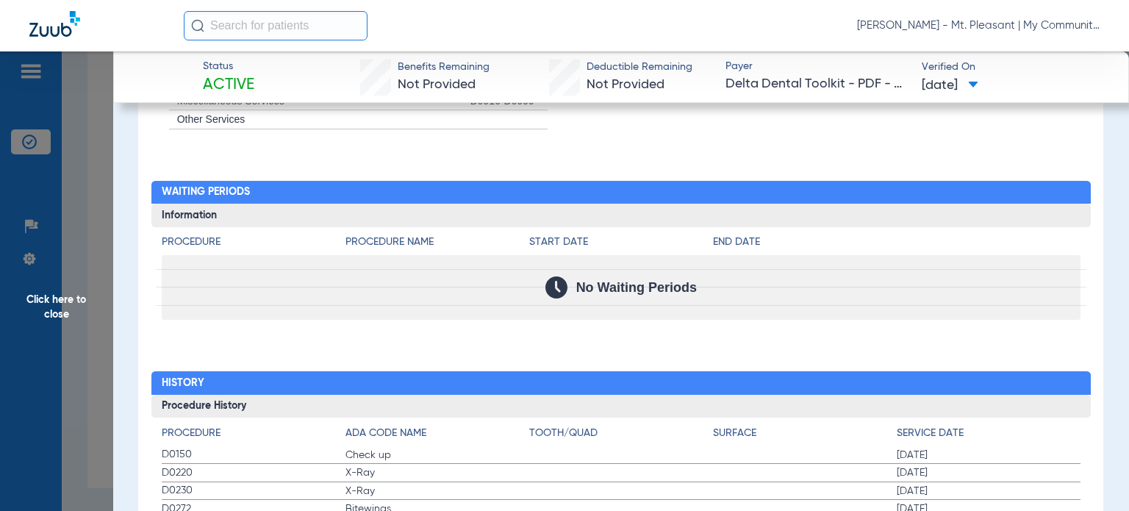
scroll to position [1475, 0]
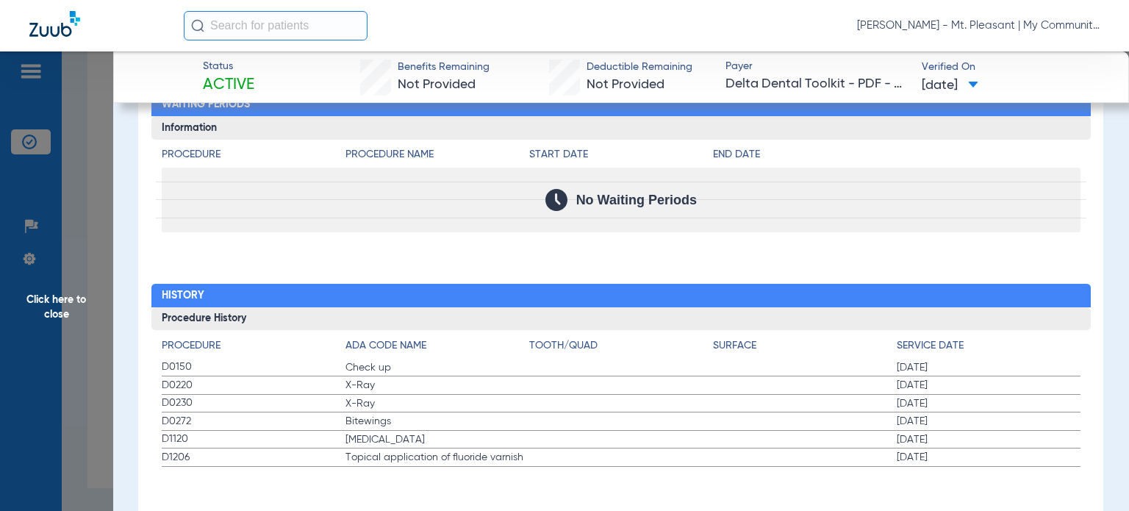
drag, startPoint x: 159, startPoint y: 369, endPoint x: 1009, endPoint y: 458, distance: 855.1
click at [1009, 458] on div "Procedure ADA Code Name Tooth/Quad Surface Service Date D0150 Check up [DATE] D…" at bounding box center [620, 398] width 939 height 137
click at [85, 451] on span "Click here to close" at bounding box center [56, 306] width 113 height 511
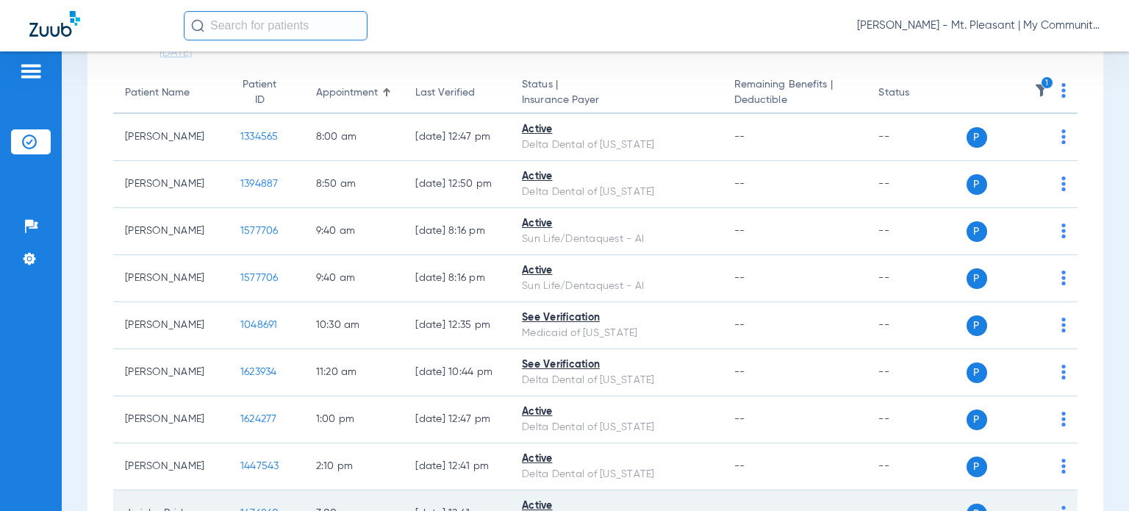
scroll to position [0, 0]
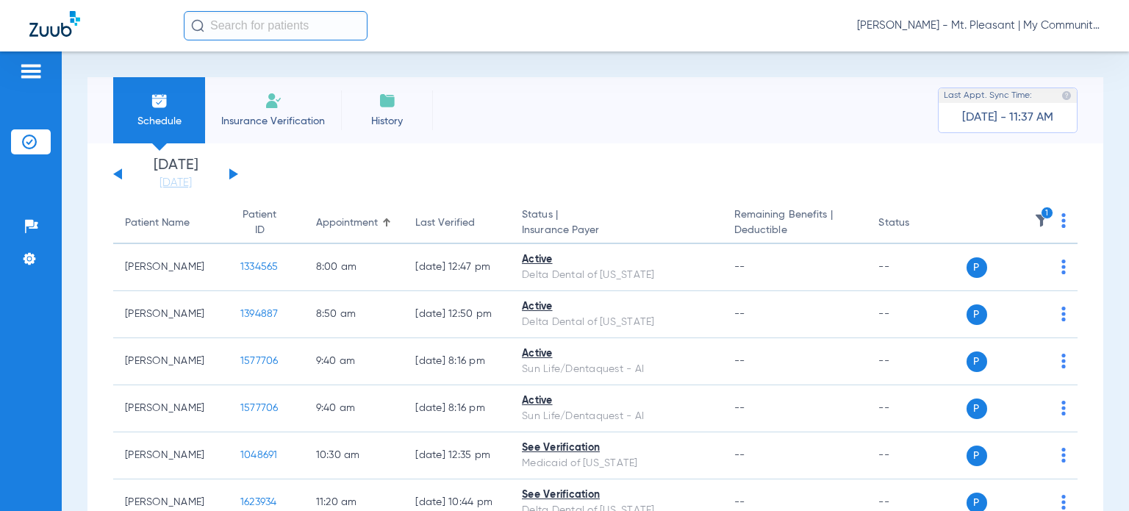
click at [1034, 217] on img at bounding box center [1041, 220] width 15 height 15
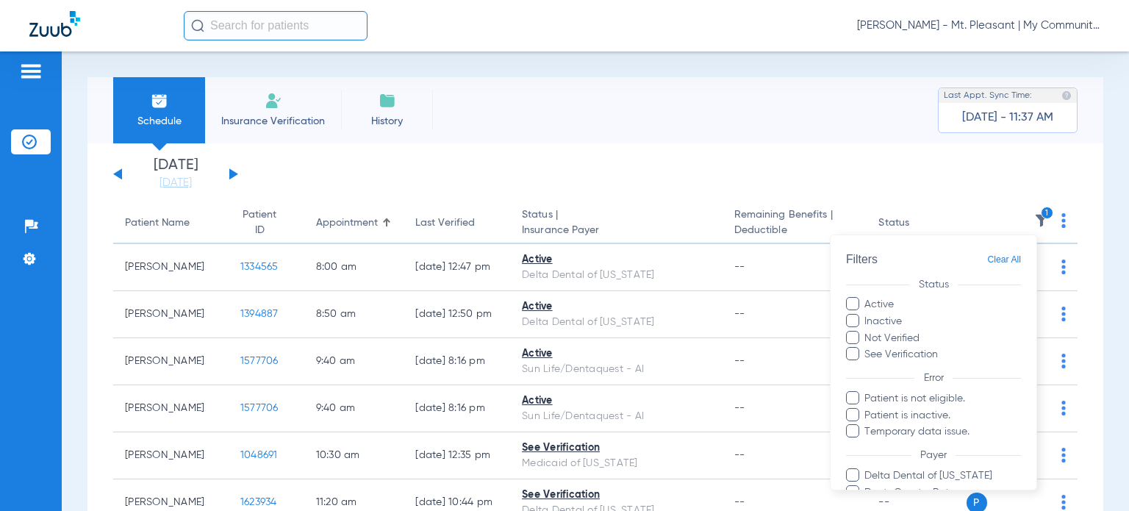
scroll to position [230, 0]
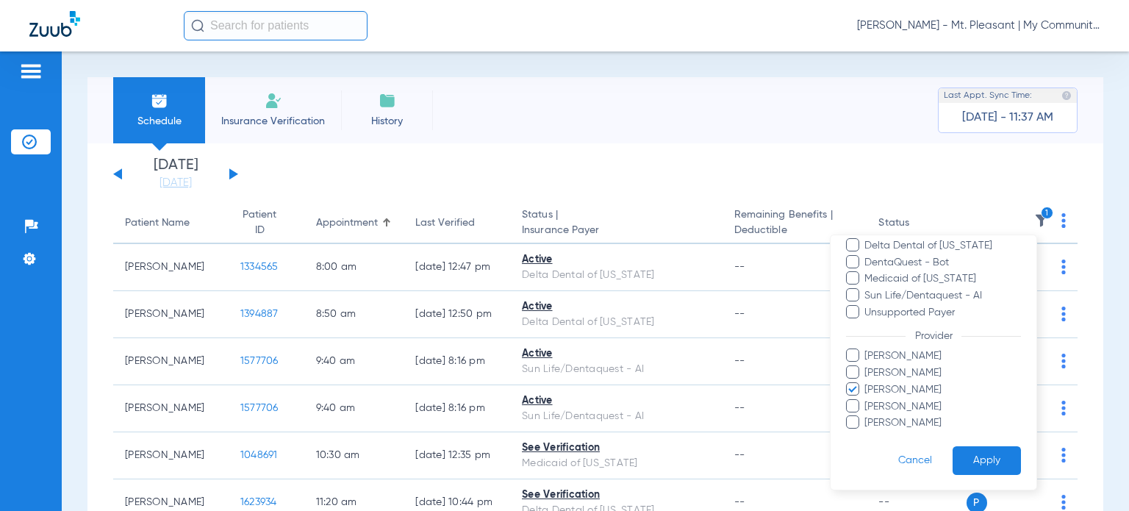
click at [864, 390] on span "[PERSON_NAME]" at bounding box center [942, 389] width 157 height 15
click at [867, 399] on input "[PERSON_NAME]" at bounding box center [867, 399] width 0 height 0
click at [865, 400] on span "[PERSON_NAME]" at bounding box center [942, 405] width 157 height 15
click at [867, 416] on input "[PERSON_NAME]" at bounding box center [867, 416] width 0 height 0
click at [865, 401] on span "[PERSON_NAME]" at bounding box center [942, 405] width 157 height 15
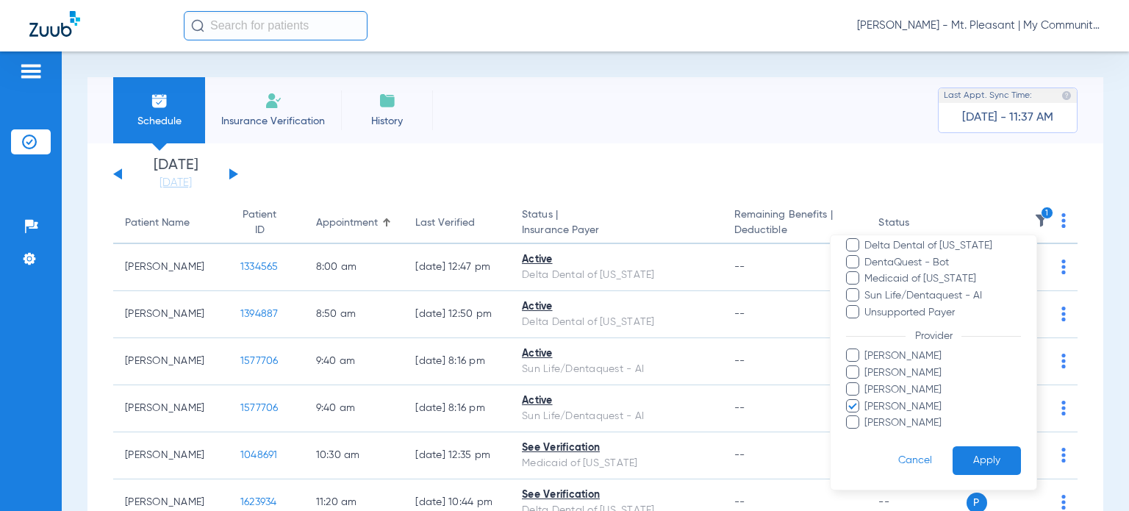
click at [867, 416] on input "[PERSON_NAME]" at bounding box center [867, 416] width 0 height 0
click at [876, 420] on span "[PERSON_NAME]" at bounding box center [942, 422] width 157 height 15
click at [867, 433] on input "[PERSON_NAME]" at bounding box center [867, 433] width 0 height 0
click at [988, 460] on button "Apply" at bounding box center [987, 460] width 68 height 29
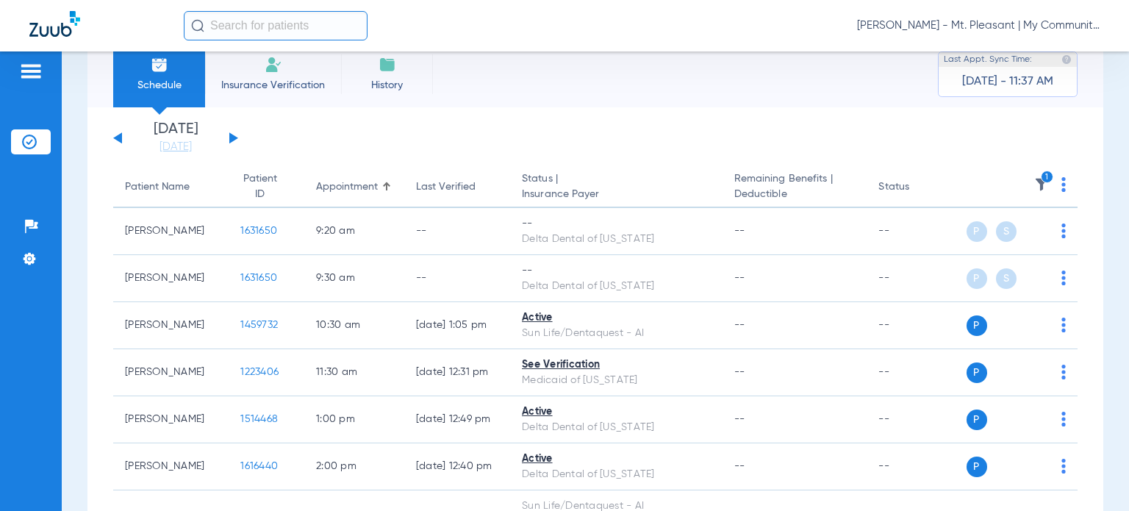
scroll to position [27, 0]
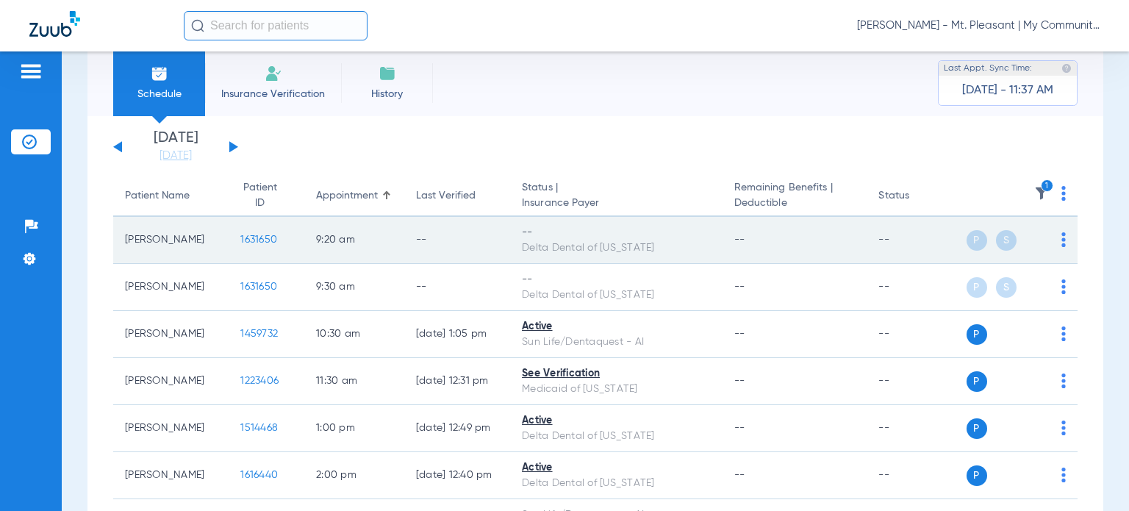
click at [1061, 240] on img at bounding box center [1063, 239] width 4 height 15
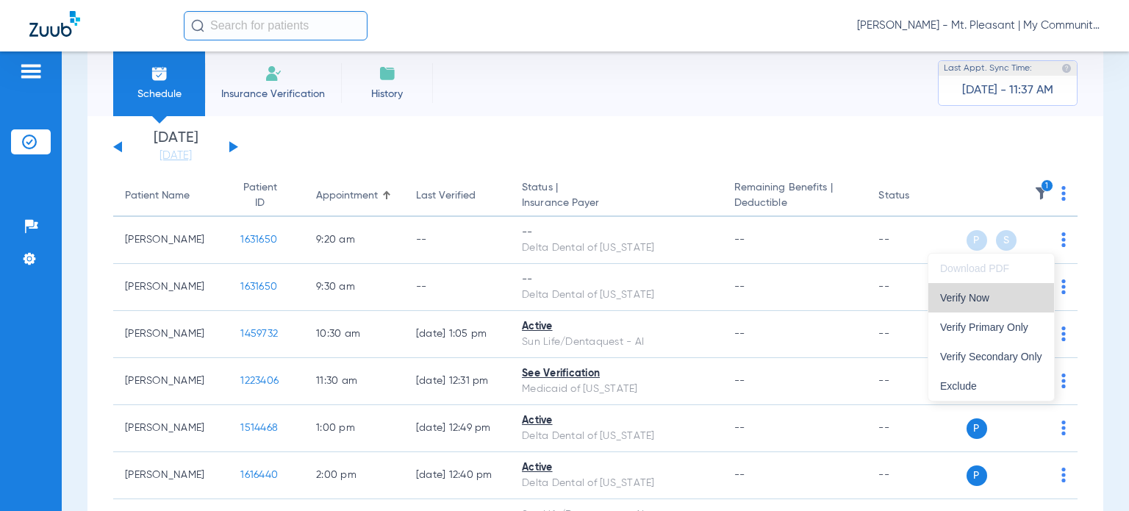
click at [998, 287] on button "Verify Now" at bounding box center [991, 297] width 126 height 29
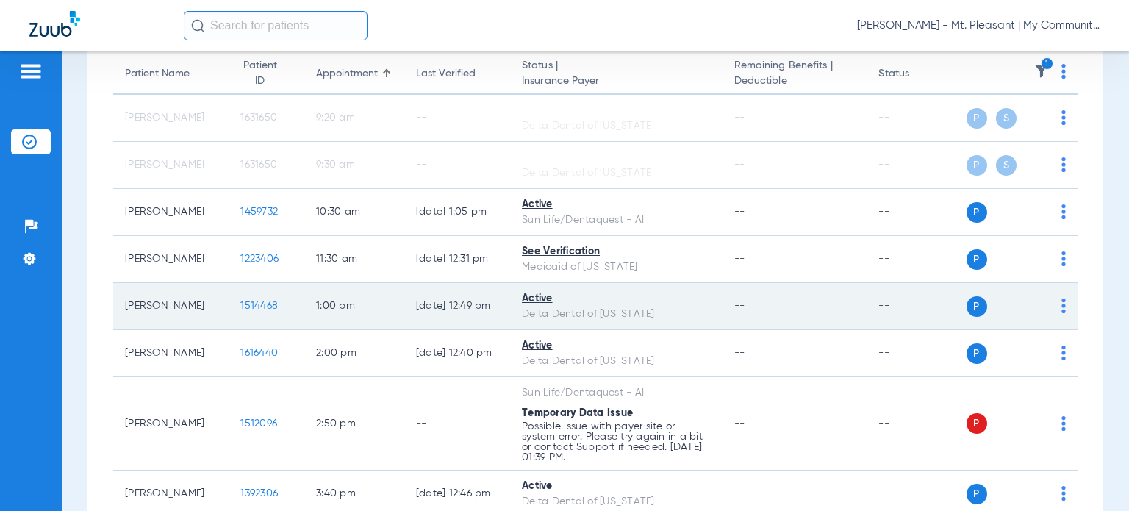
scroll to position [174, 0]
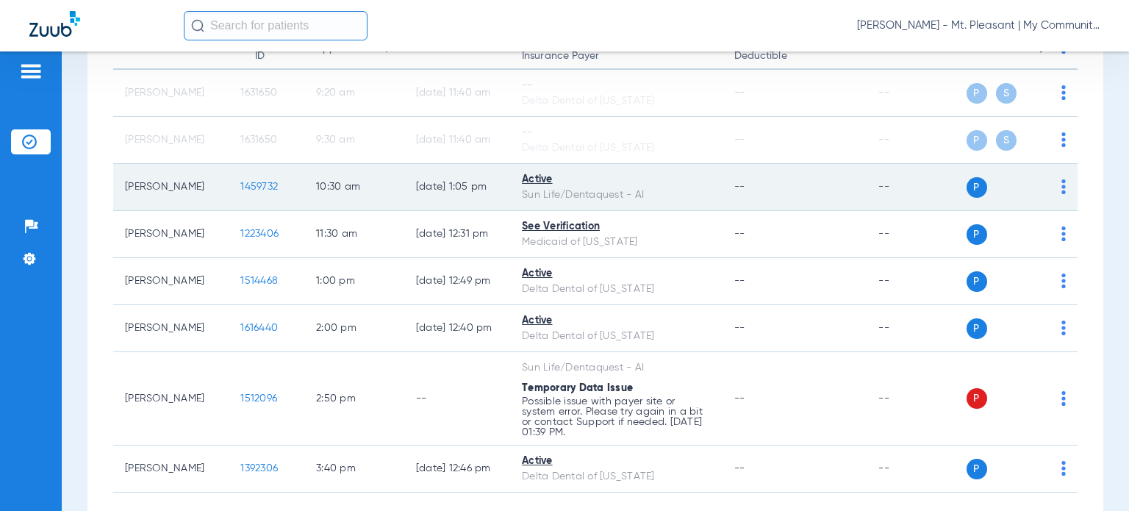
click at [250, 182] on span "1459732" at bounding box center [258, 187] width 37 height 10
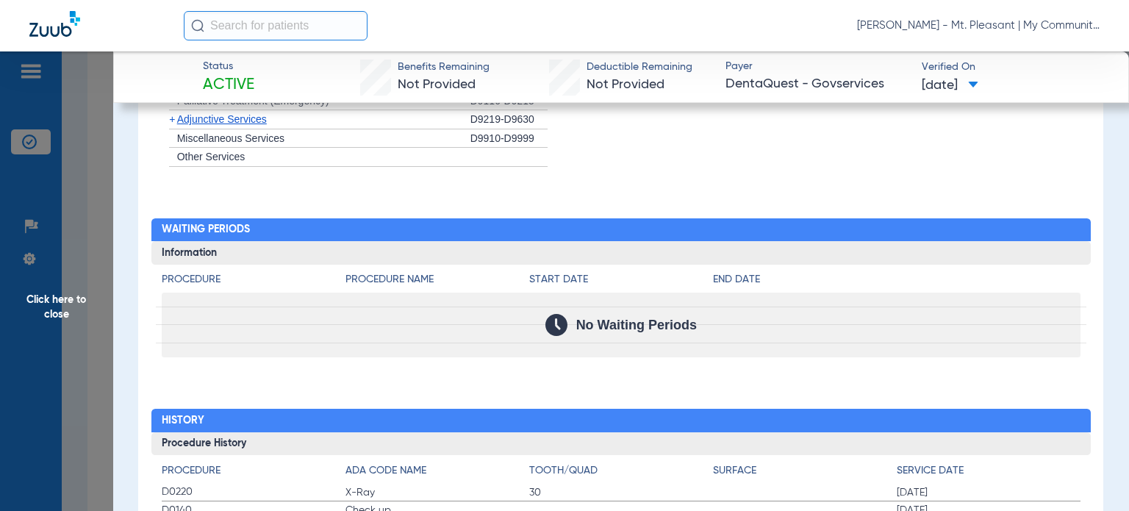
scroll to position [1617, 0]
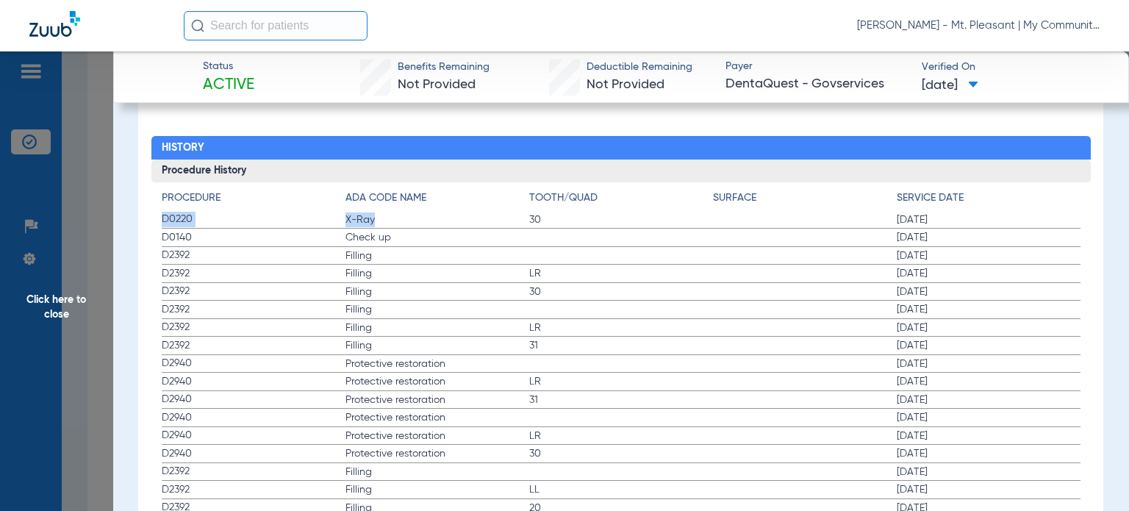
drag, startPoint x: 159, startPoint y: 216, endPoint x: 468, endPoint y: 215, distance: 308.7
click at [468, 215] on div "Procedure ADA Code Name Tooth/Quad Surface Service Date D0220 X-Ray 30 [DATE] D…" at bounding box center [620, 493] width 939 height 623
click at [491, 247] on label "D2392 Filling [DATE]" at bounding box center [621, 256] width 919 height 18
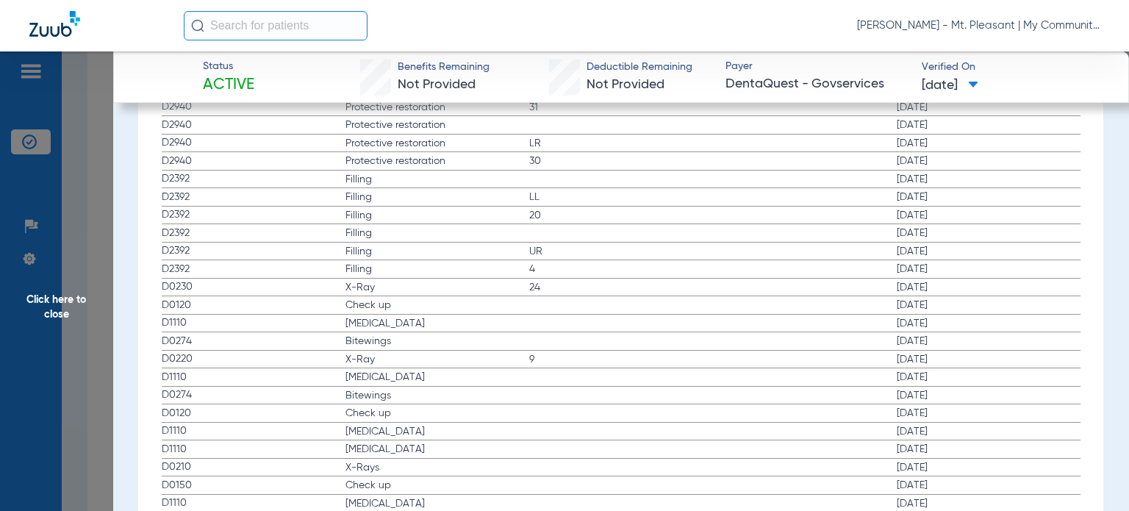
scroll to position [1911, 0]
drag, startPoint x: 157, startPoint y: 284, endPoint x: 169, endPoint y: 289, distance: 13.3
click at [169, 289] on div "Procedure ADA Code Name Tooth/Quad Surface Service Date D0220 X-Ray 30 [DATE] D…" at bounding box center [620, 199] width 939 height 623
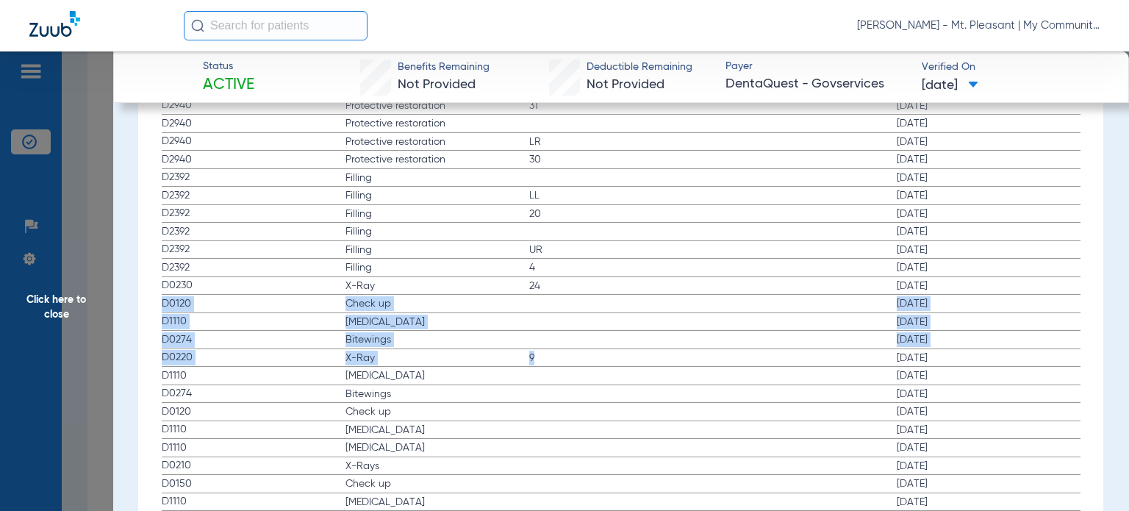
drag, startPoint x: 165, startPoint y: 297, endPoint x: 561, endPoint y: 362, distance: 401.6
click at [561, 362] on div "Procedure ADA Code Name Tooth/Quad Surface Service Date D0220 X-Ray 30 [DATE] D…" at bounding box center [620, 199] width 939 height 623
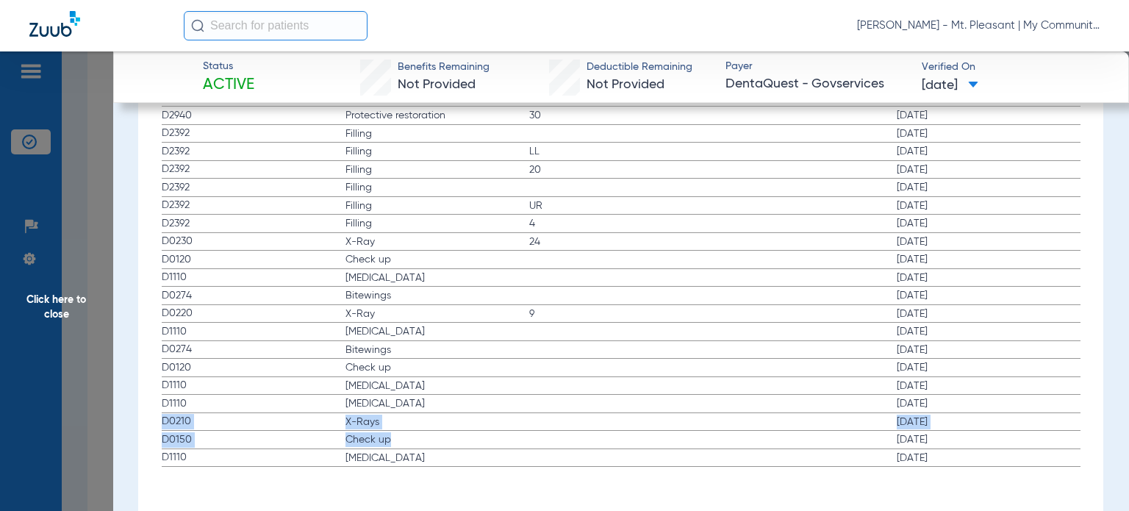
drag, startPoint x: 163, startPoint y: 414, endPoint x: 692, endPoint y: 436, distance: 529.7
click at [692, 436] on app-history-list "Procedure ADA Code Name Tooth/Quad Surface Service Date D0220 X-Ray 30 [DATE] D…" at bounding box center [621, 159] width 919 height 615
click at [296, 280] on span "D1110" at bounding box center [254, 277] width 184 height 15
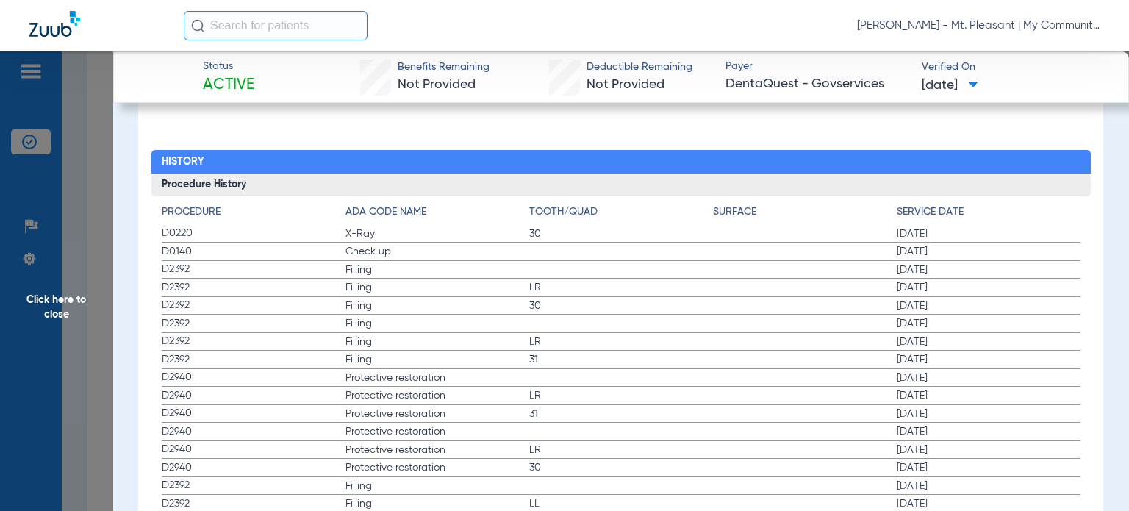
scroll to position [1808, 0]
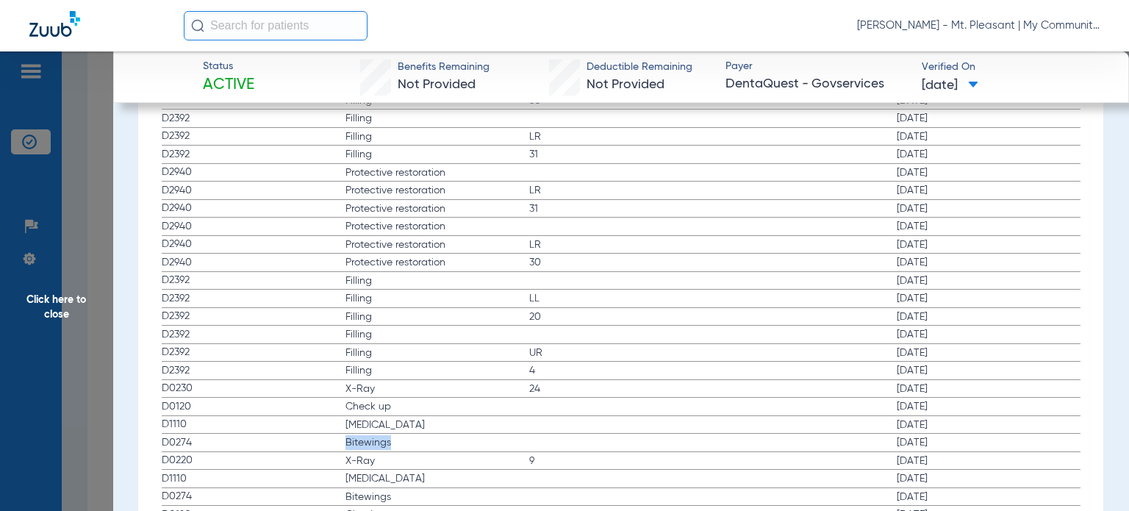
drag, startPoint x: 345, startPoint y: 441, endPoint x: 465, endPoint y: 435, distance: 120.0
click at [456, 439] on span "Bitewings" at bounding box center [437, 442] width 184 height 15
click at [74, 323] on span "Click here to close" at bounding box center [56, 306] width 113 height 511
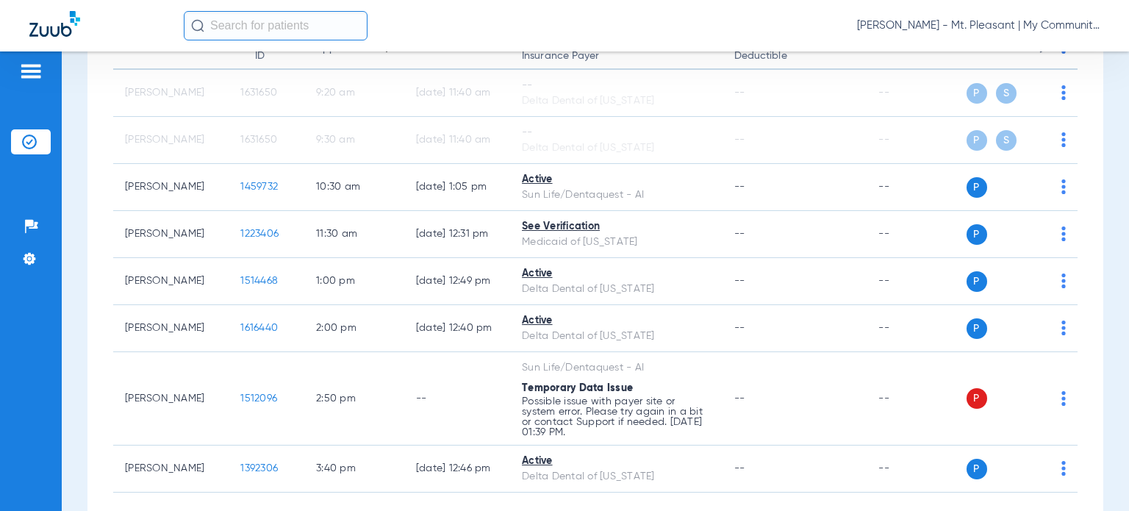
scroll to position [0, 0]
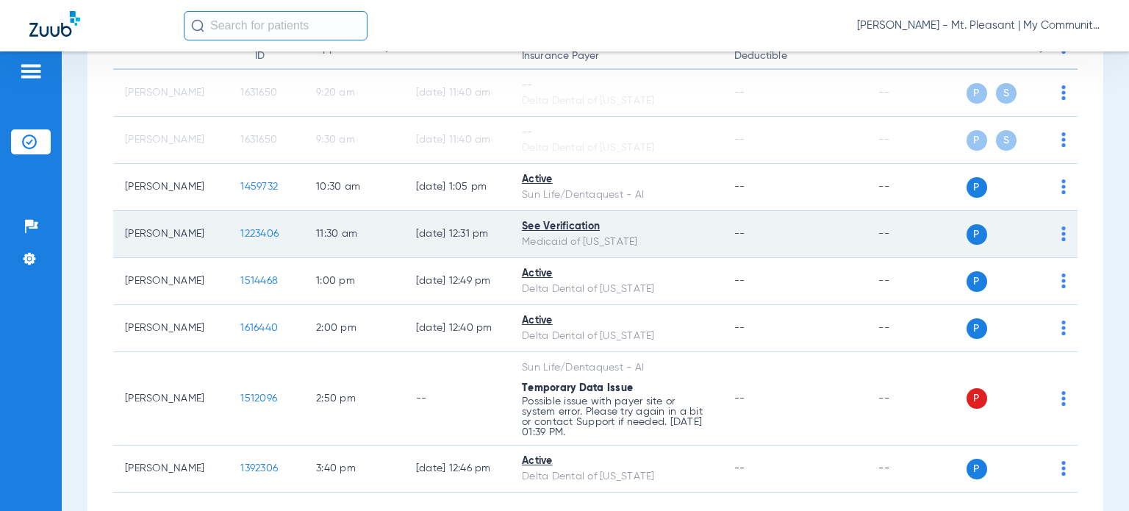
click at [247, 240] on td "1223406" at bounding box center [267, 234] width 76 height 47
click at [245, 232] on span "1223406" at bounding box center [259, 234] width 38 height 10
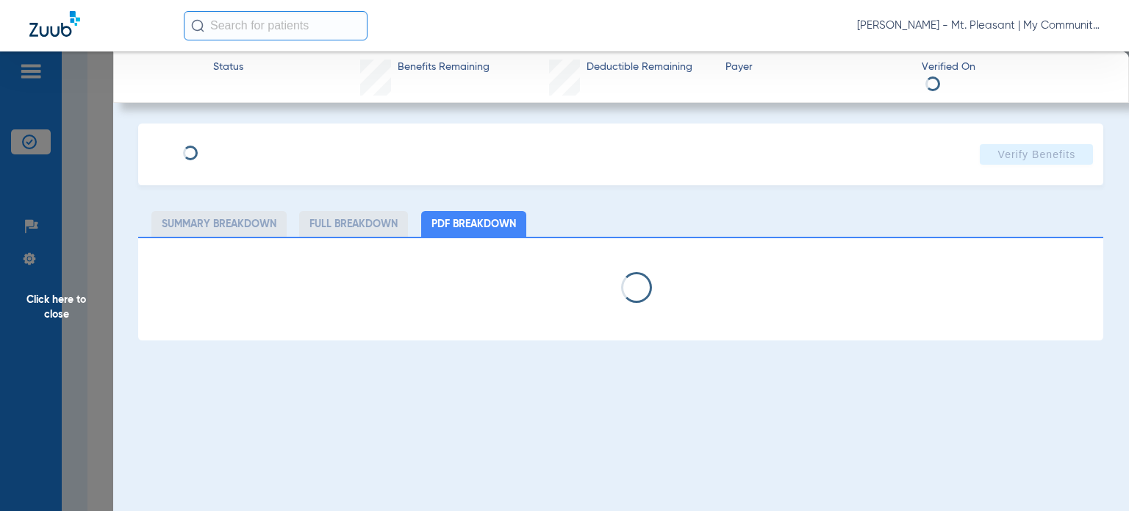
select select "page-width"
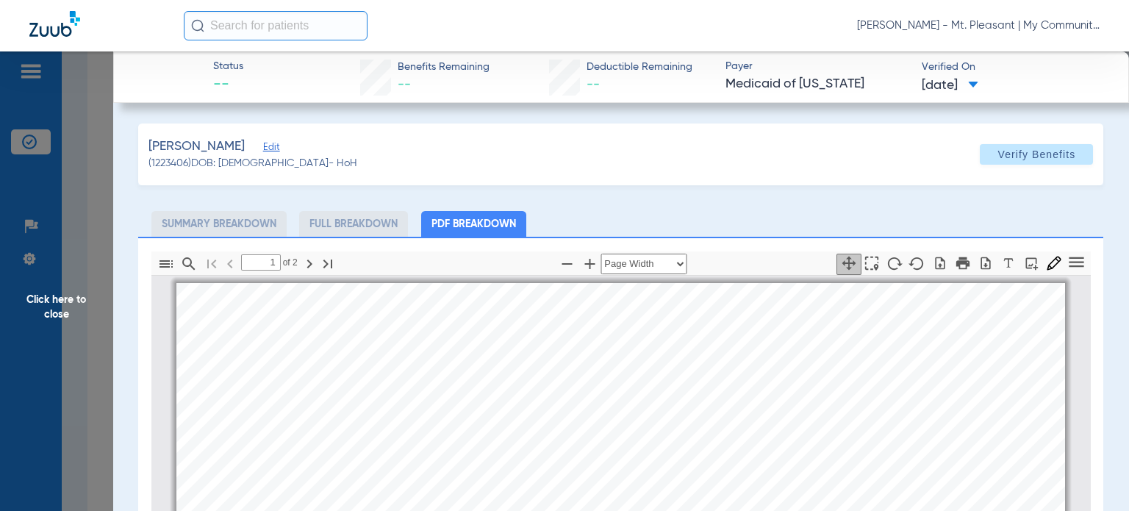
scroll to position [7, 0]
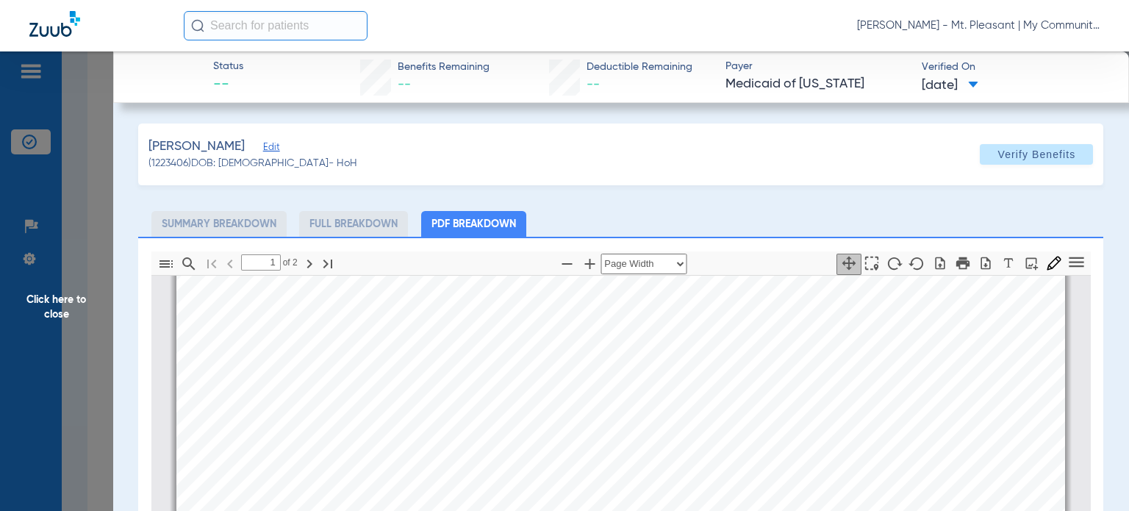
type input "2"
click at [46, 401] on span "Click here to close" at bounding box center [56, 306] width 113 height 511
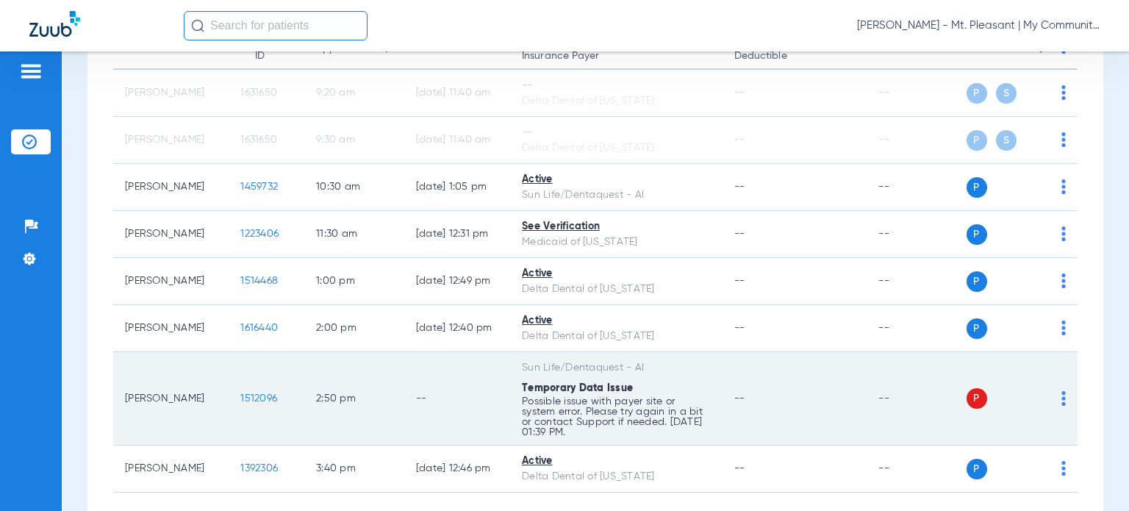
scroll to position [248, 0]
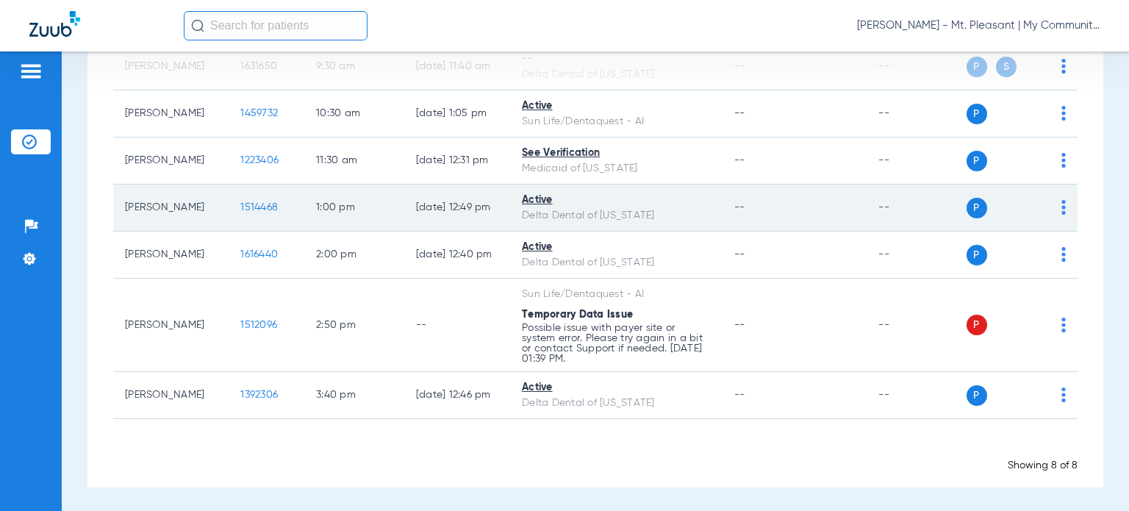
click at [240, 203] on span "1514468" at bounding box center [258, 207] width 37 height 10
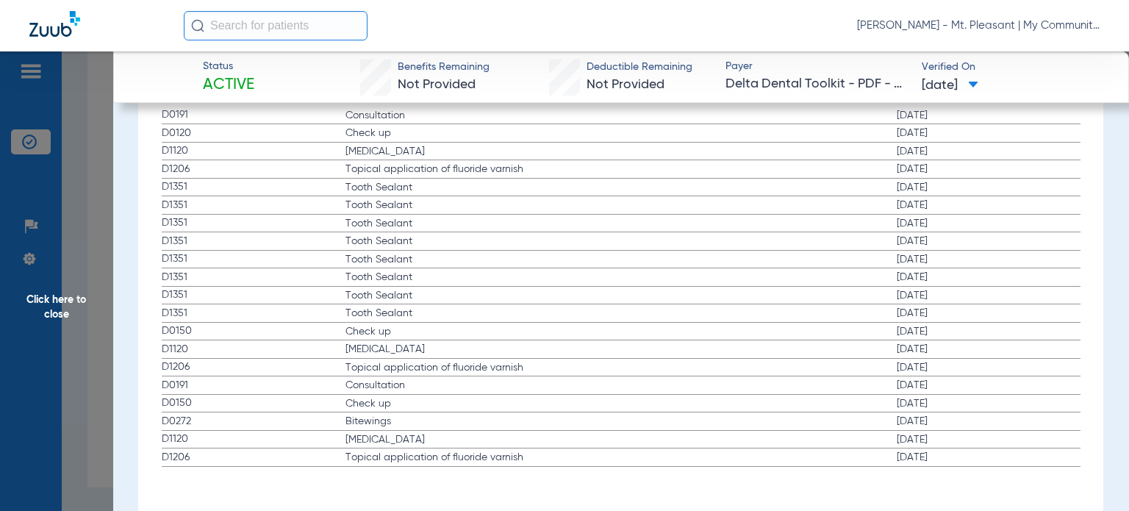
scroll to position [1580, 0]
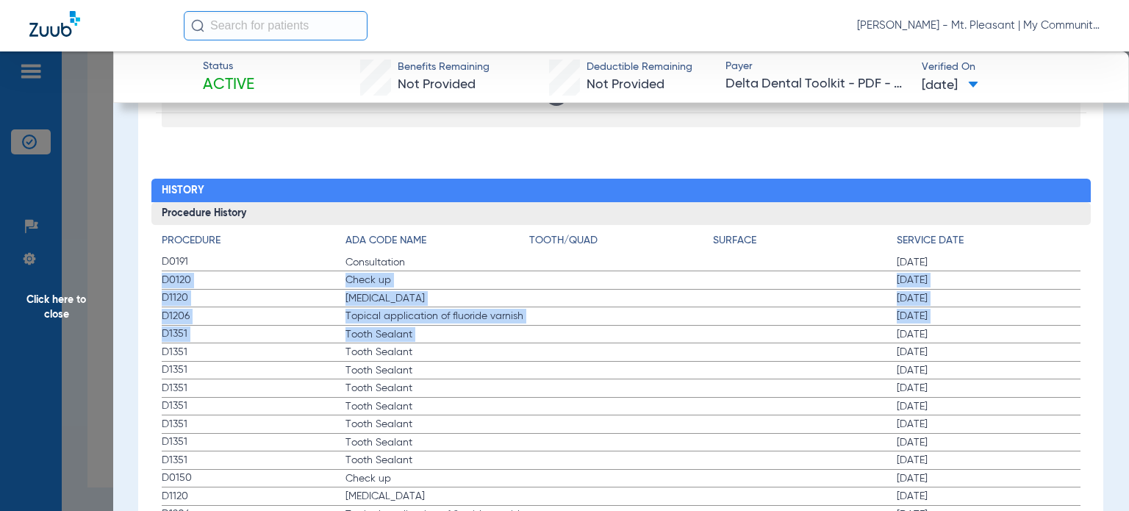
drag, startPoint x: 165, startPoint y: 273, endPoint x: 759, endPoint y: 325, distance: 596.2
click at [759, 325] on app-history-list "Procedure ADA Code Name Tooth/Quad Surface Service Date D0191 Consultation [DAT…" at bounding box center [621, 423] width 919 height 381
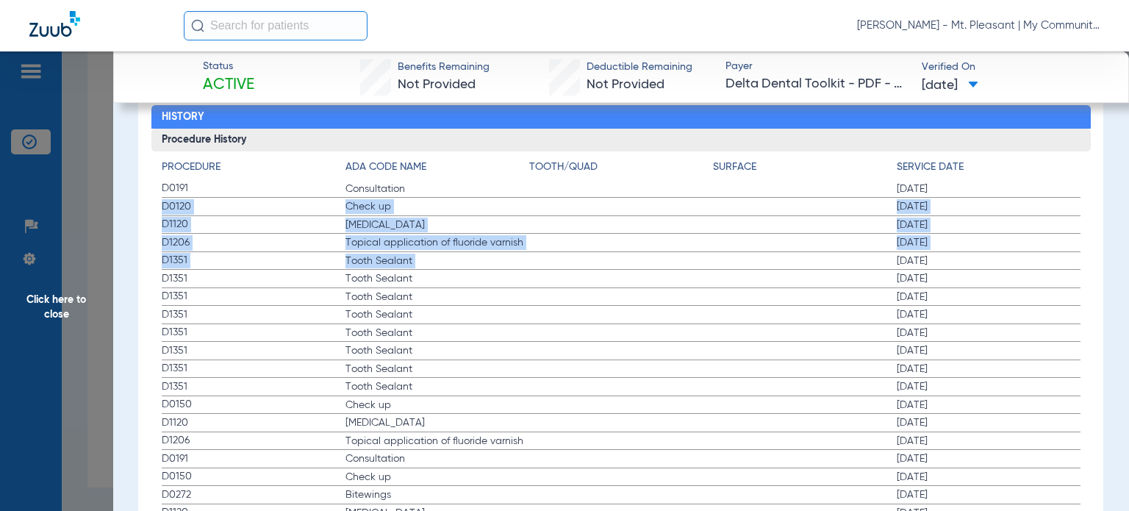
scroll to position [1727, 0]
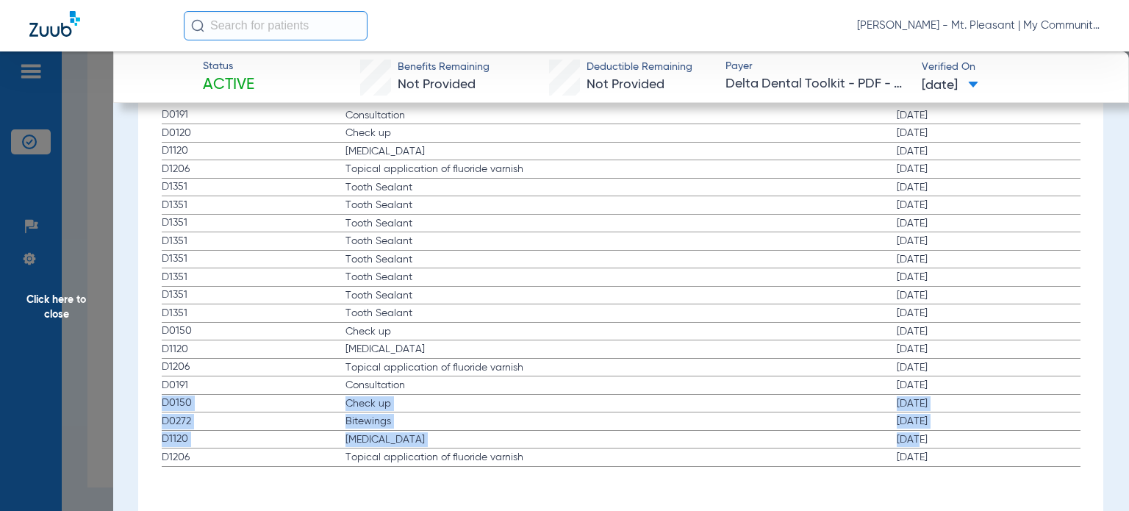
drag, startPoint x: 162, startPoint y: 400, endPoint x: 913, endPoint y: 438, distance: 752.2
click at [913, 439] on app-history-list "Procedure ADA Code Name Tooth/Quad Surface Service Date D0191 Consultation [DAT…" at bounding box center [621, 276] width 919 height 381
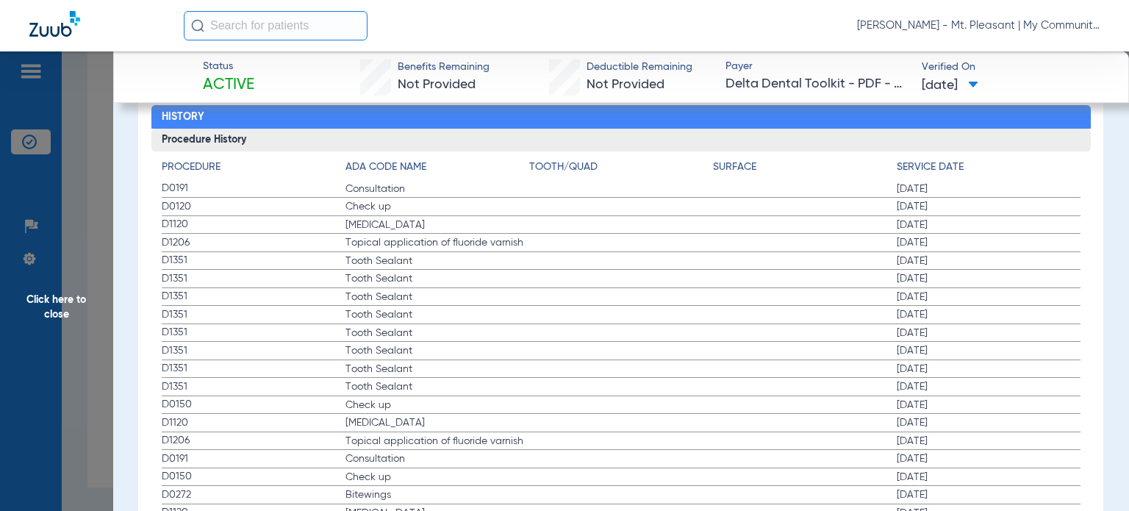
click at [57, 343] on span "Click here to close" at bounding box center [56, 306] width 113 height 511
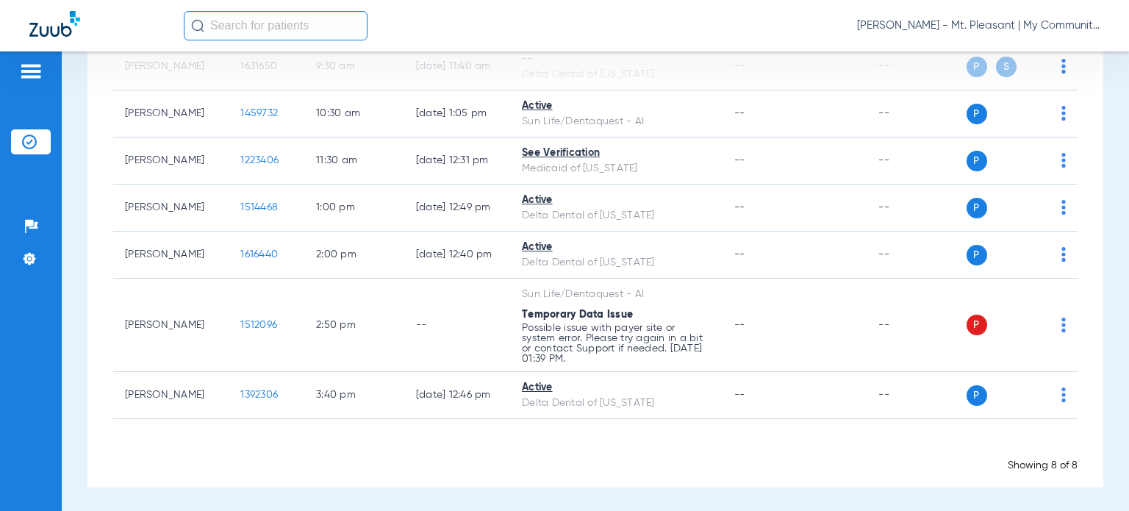
scroll to position [0, 0]
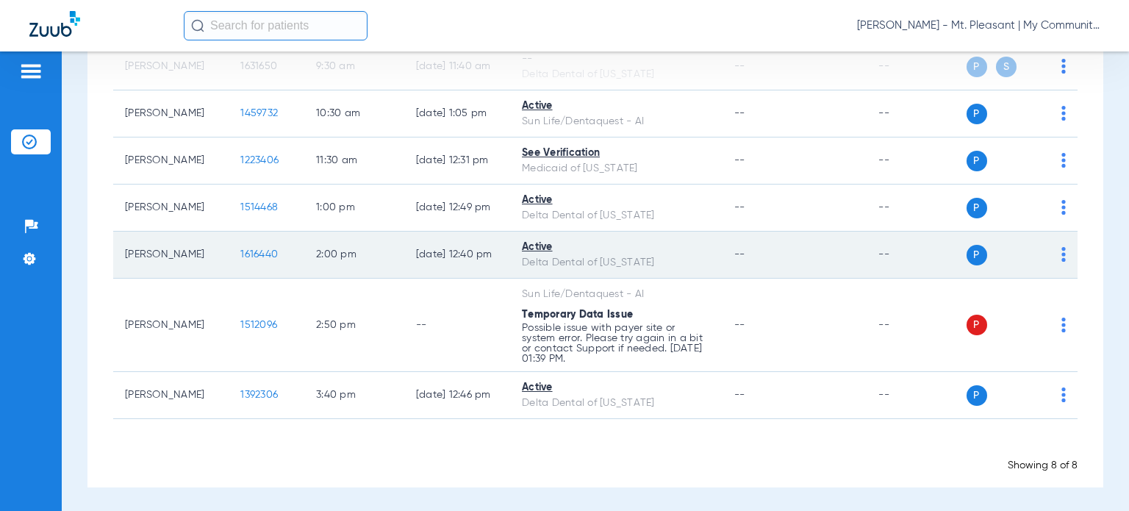
click at [240, 252] on span "1616440" at bounding box center [258, 254] width 37 height 10
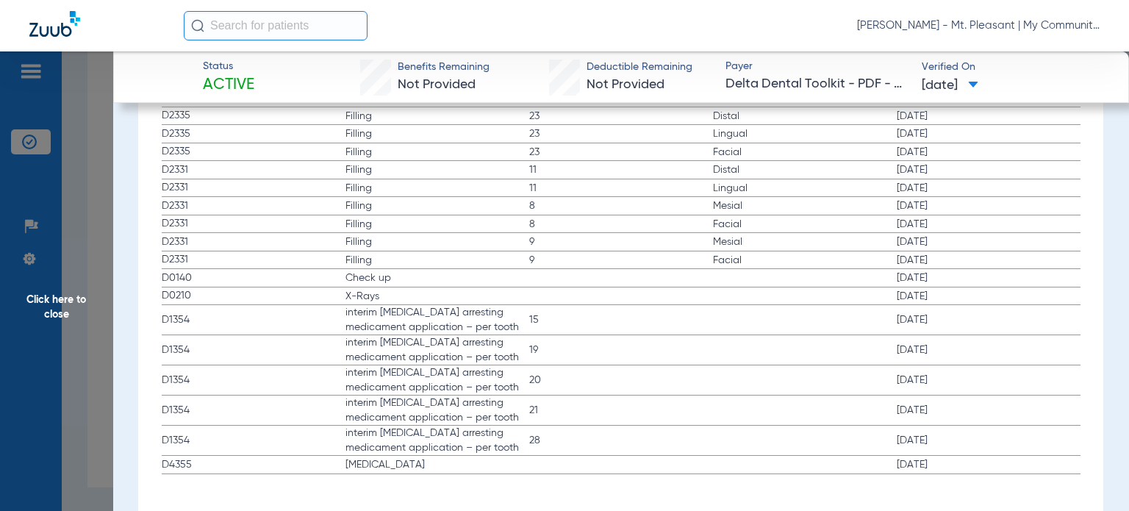
scroll to position [2021, 0]
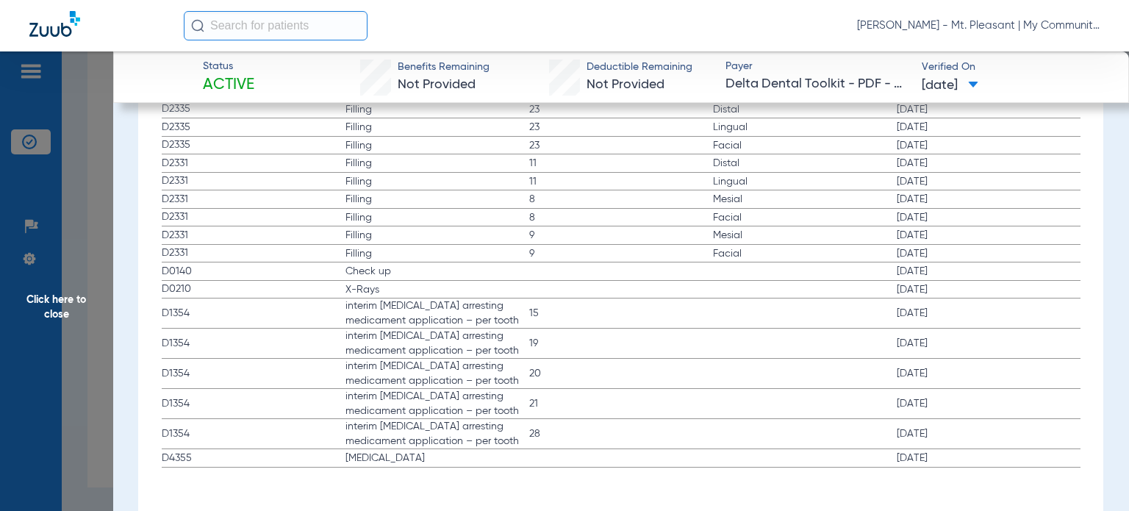
drag, startPoint x: 161, startPoint y: 267, endPoint x: 964, endPoint y: 429, distance: 819.7
click at [112, 368] on span "Click here to close" at bounding box center [56, 306] width 113 height 511
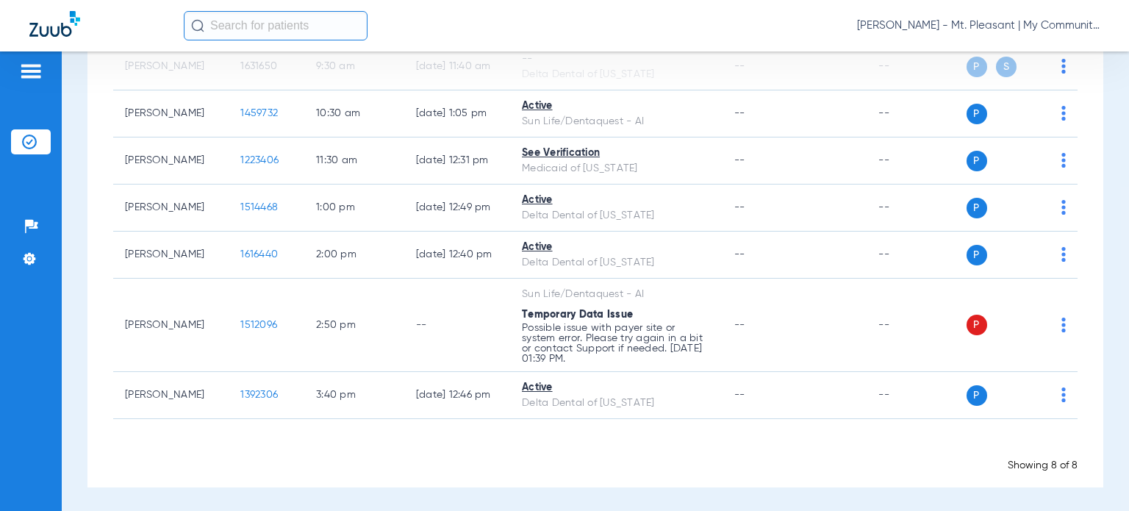
scroll to position [0, 0]
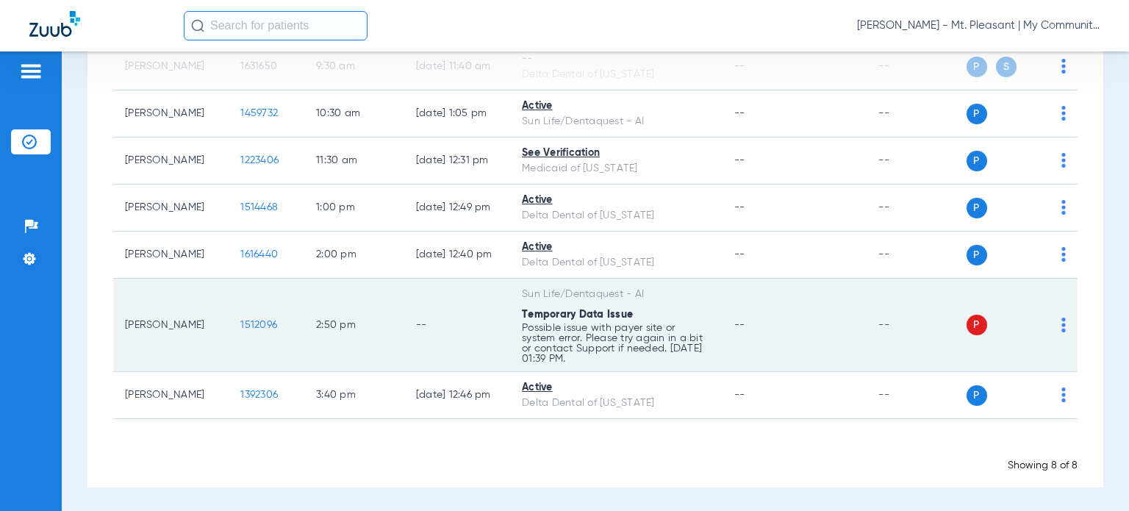
click at [1048, 321] on div "P S" at bounding box center [1017, 325] width 100 height 21
click at [1061, 324] on img at bounding box center [1063, 325] width 4 height 15
drag, startPoint x: 225, startPoint y: 331, endPoint x: 235, endPoint y: 323, distance: 12.6
click at [226, 331] on div at bounding box center [564, 255] width 1129 height 511
click at [240, 323] on span "1512096" at bounding box center [258, 325] width 37 height 10
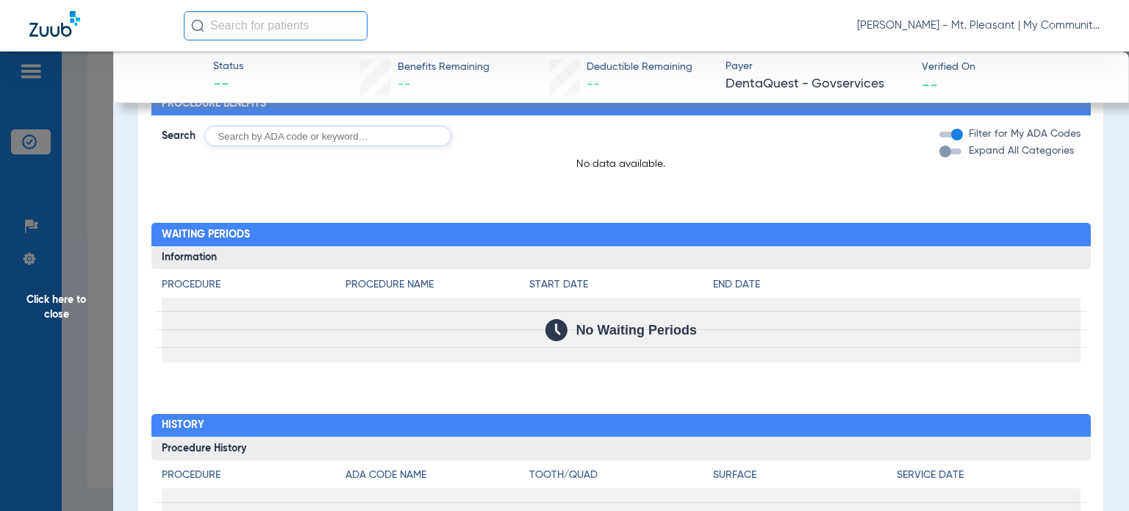
scroll to position [806, 0]
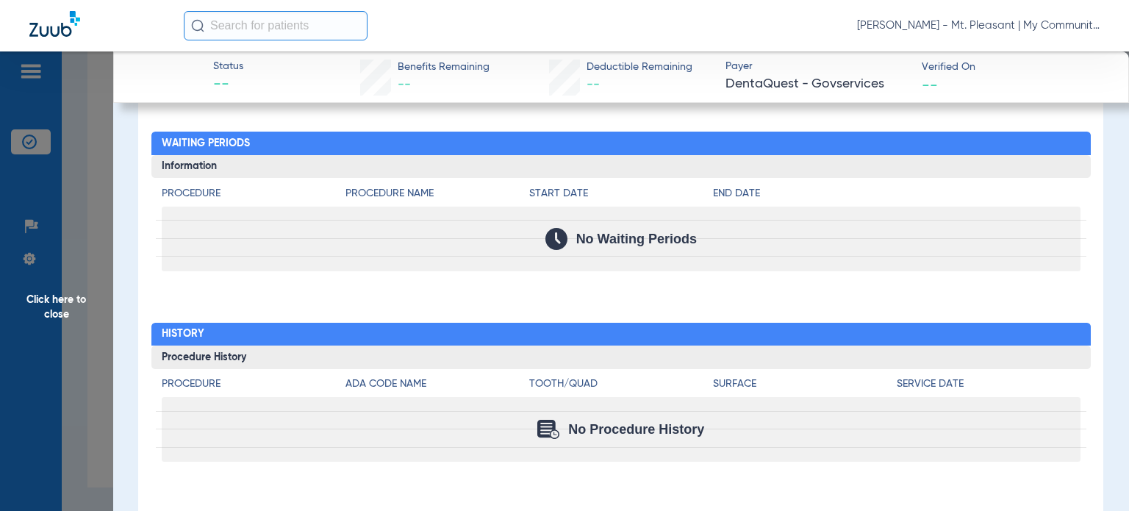
click at [79, 421] on span "Click here to close" at bounding box center [56, 306] width 113 height 511
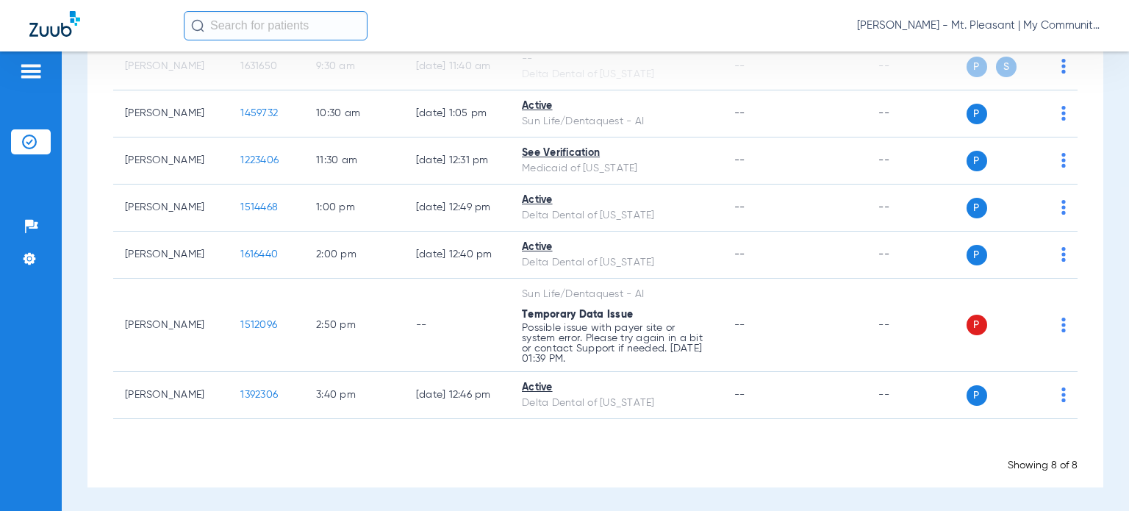
scroll to position [0, 0]
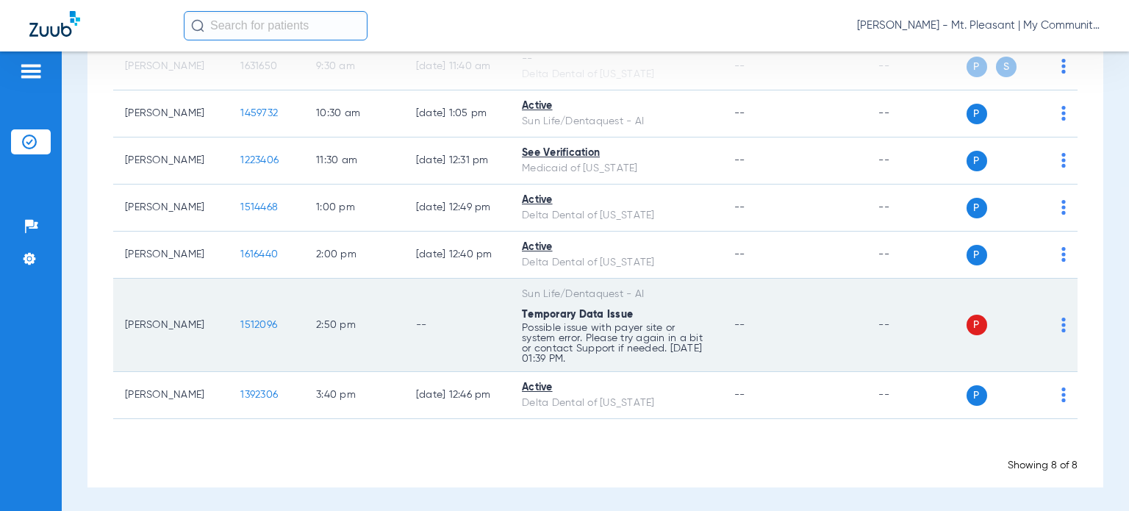
click at [1061, 322] on img at bounding box center [1063, 325] width 4 height 15
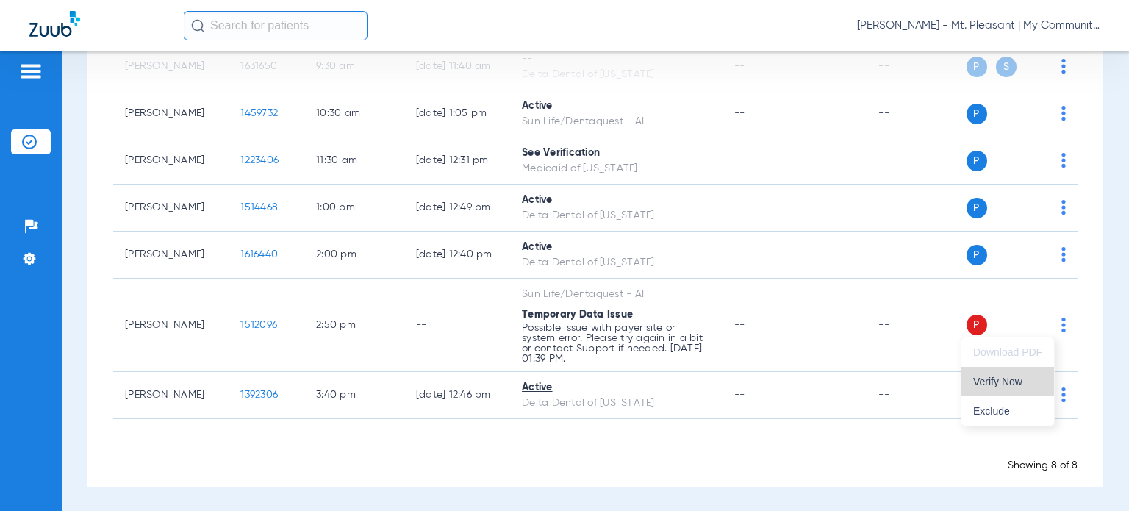
click at [1025, 380] on span "Verify Now" at bounding box center [1007, 381] width 69 height 10
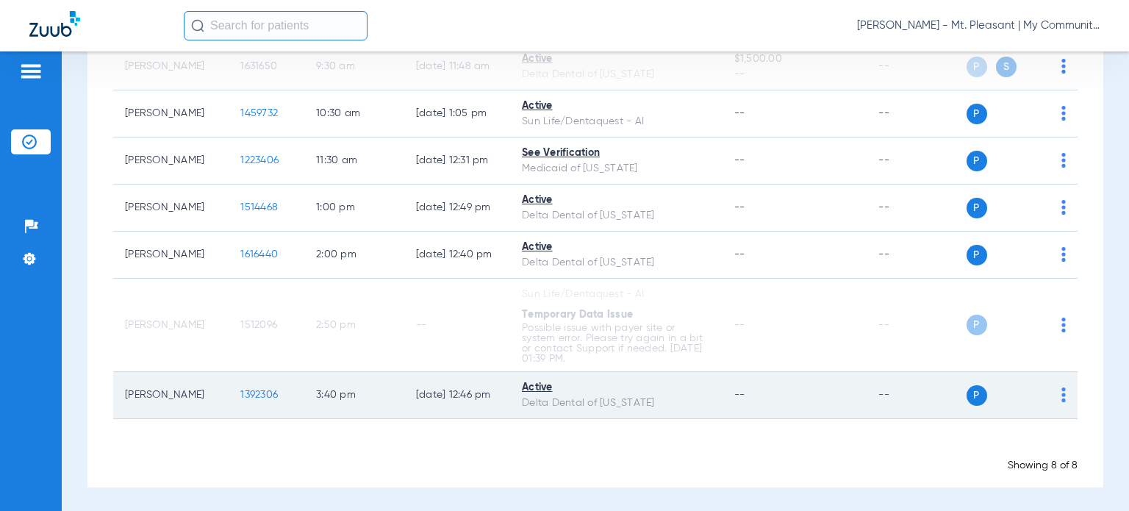
click at [260, 401] on td "1392306" at bounding box center [267, 395] width 76 height 47
click at [253, 394] on span "1392306" at bounding box center [258, 395] width 37 height 10
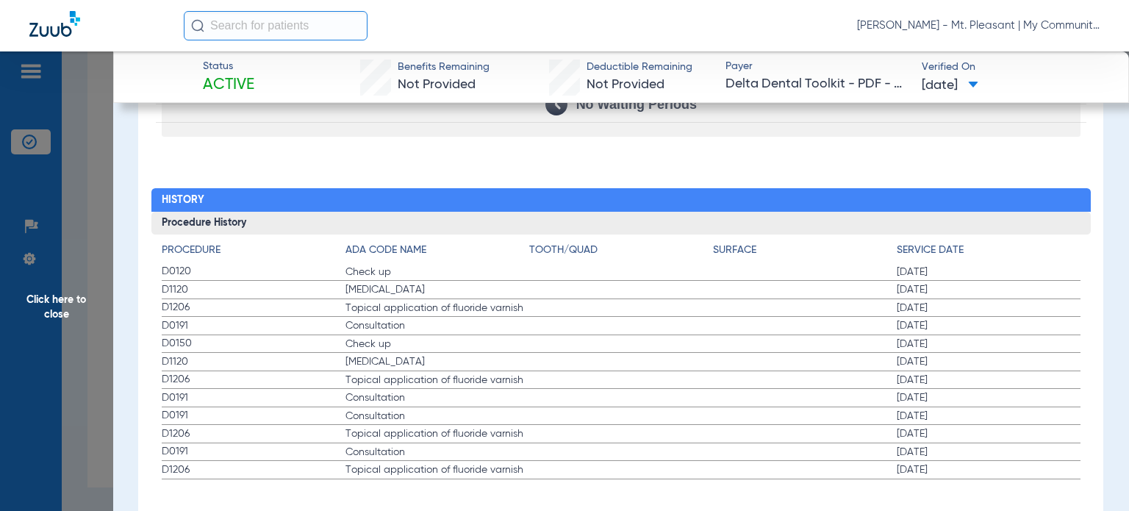
scroll to position [1583, 0]
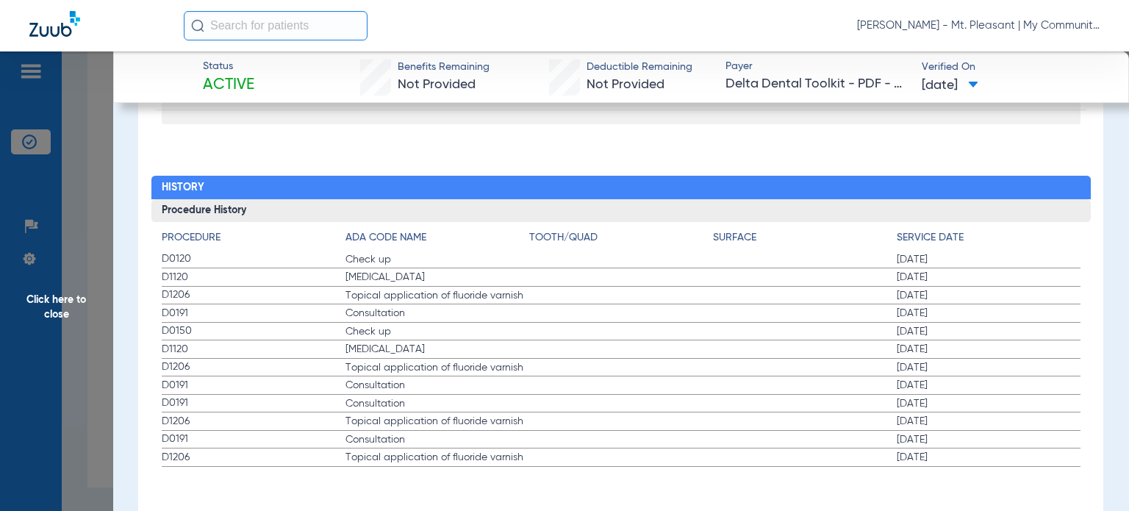
drag, startPoint x: 156, startPoint y: 255, endPoint x: 948, endPoint y: 293, distance: 793.3
click at [948, 293] on div "Procedure ADA Code Name Tooth/Quad Surface Service Date D0120 Check up 02/12/20…" at bounding box center [620, 344] width 939 height 245
click at [103, 362] on span "Click here to close" at bounding box center [56, 306] width 113 height 511
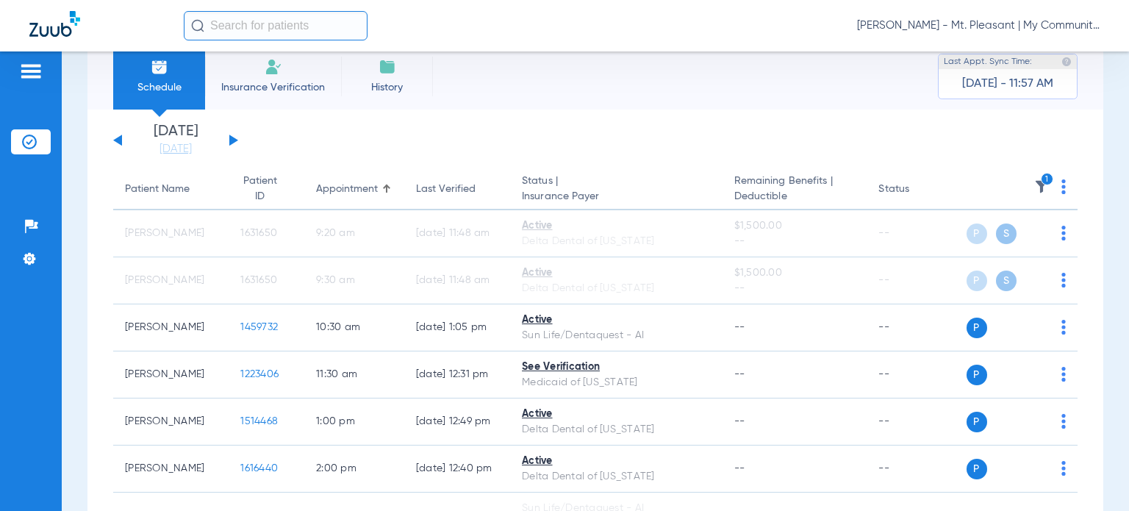
scroll to position [27, 0]
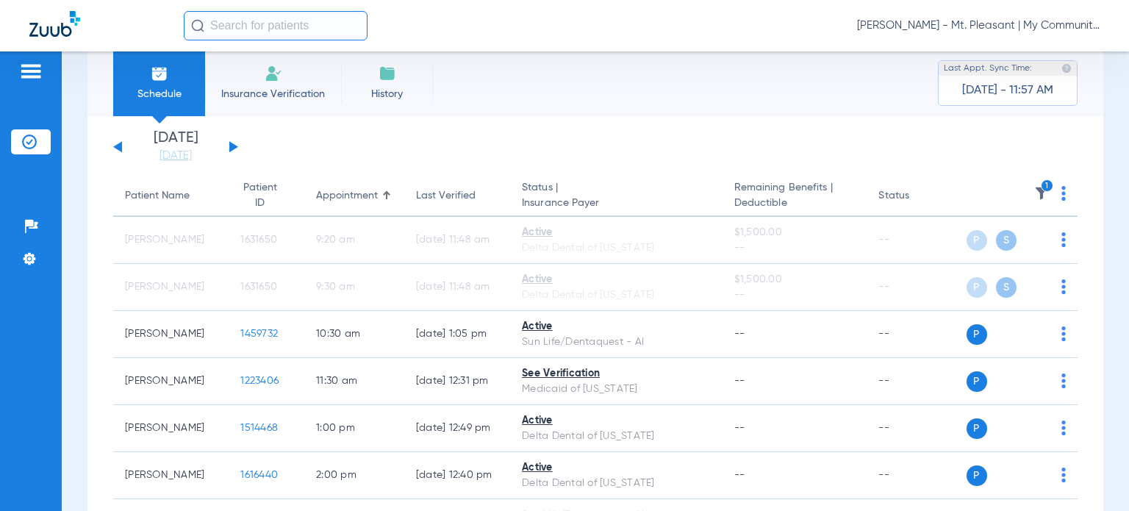
click at [1034, 190] on img at bounding box center [1041, 193] width 15 height 15
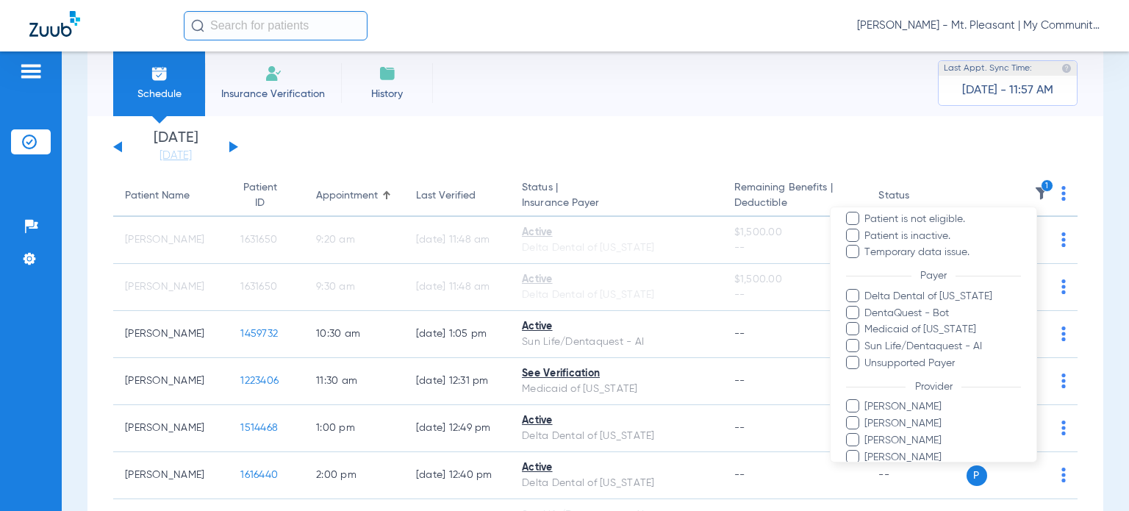
scroll to position [230, 0]
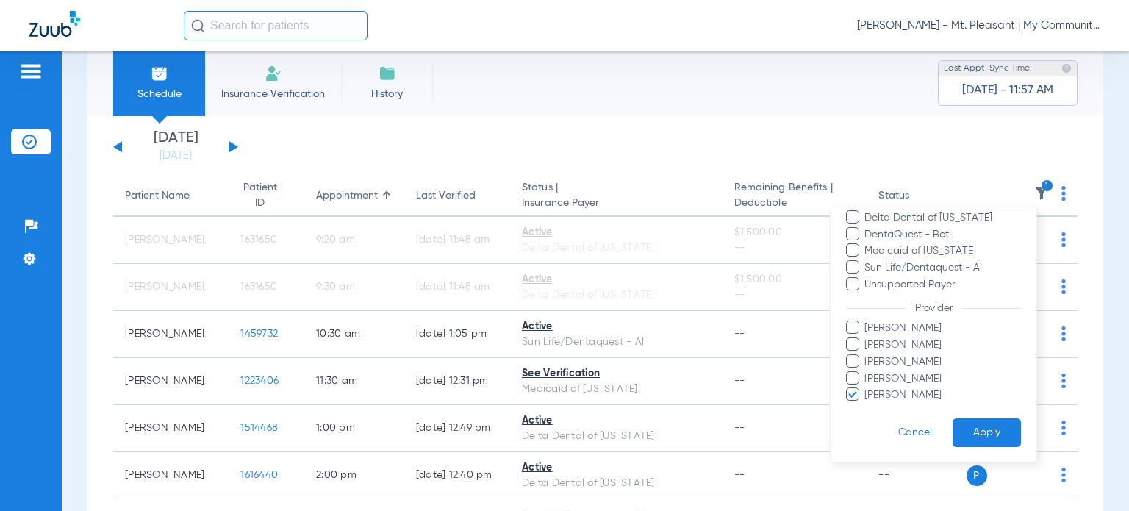
click at [898, 397] on span "Pam Dilno" at bounding box center [942, 394] width 157 height 15
click at [867, 405] on input "Pam Dilno" at bounding box center [867, 405] width 0 height 0
click at [894, 346] on span "Josiah Most" at bounding box center [942, 344] width 157 height 15
click at [867, 355] on input "Josiah Most" at bounding box center [867, 355] width 0 height 0
click at [974, 425] on button "Apply" at bounding box center [987, 432] width 68 height 29
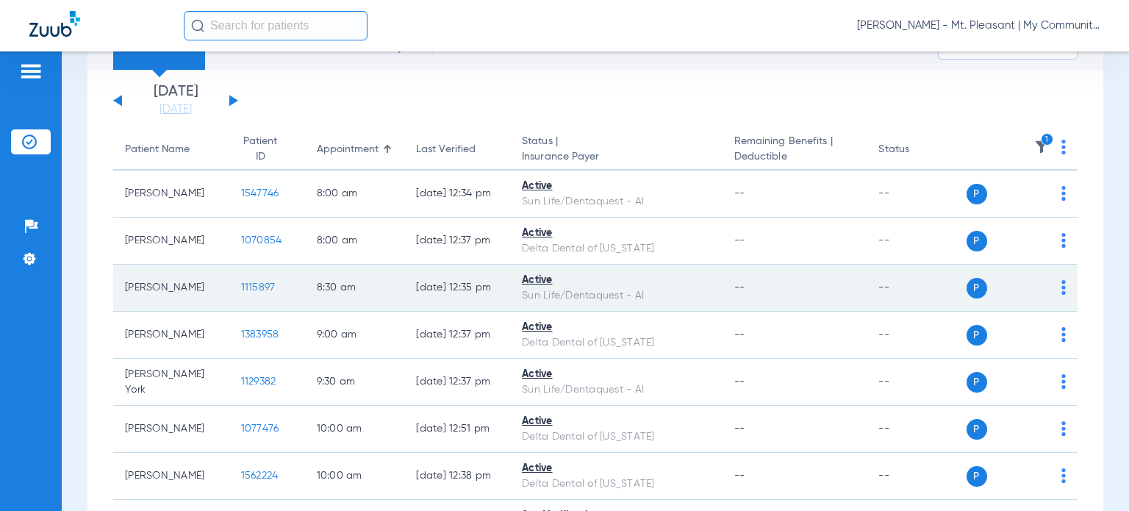
scroll to position [147, 0]
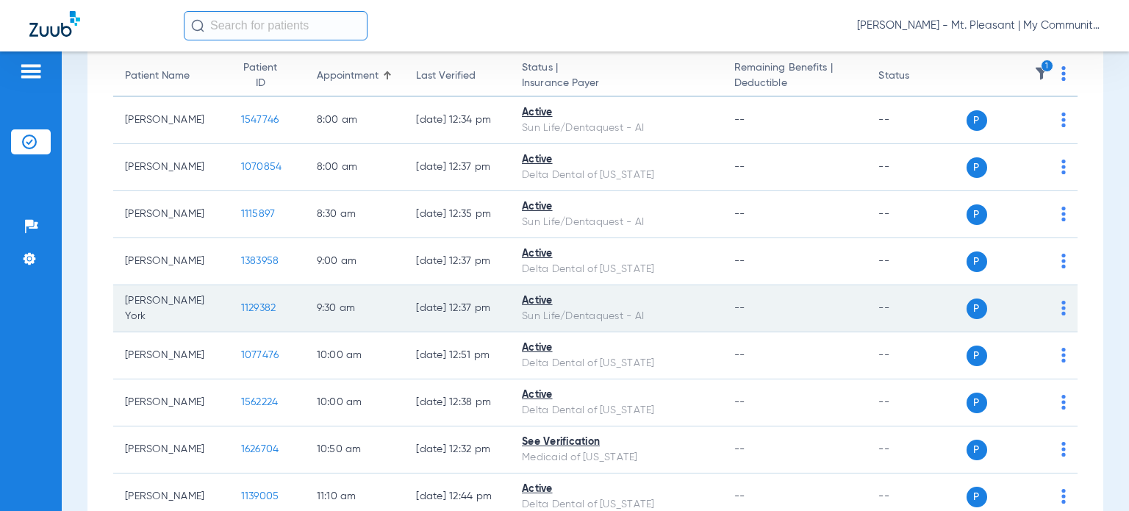
click at [241, 305] on span "1129382" at bounding box center [258, 308] width 35 height 10
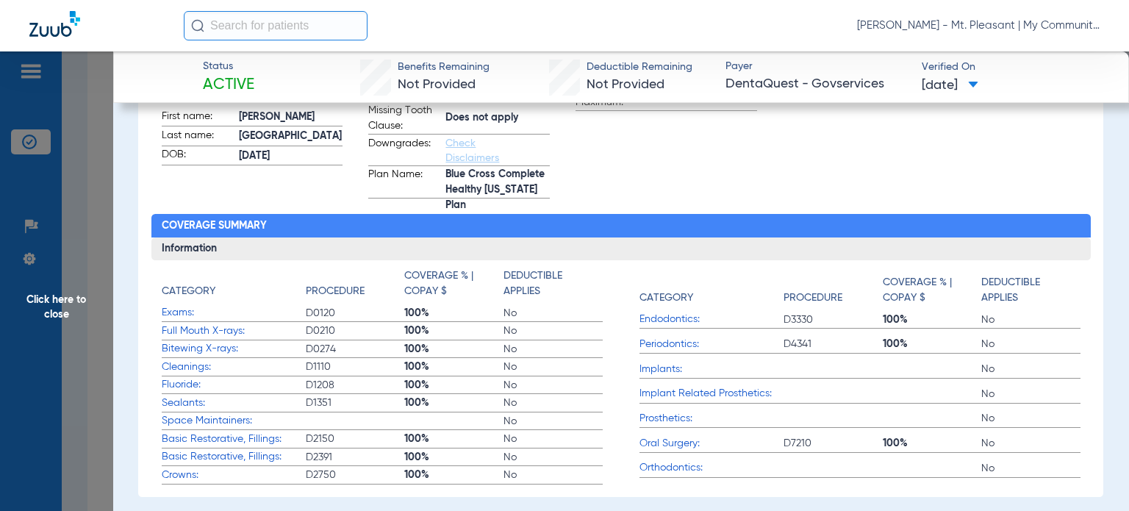
scroll to position [0, 0]
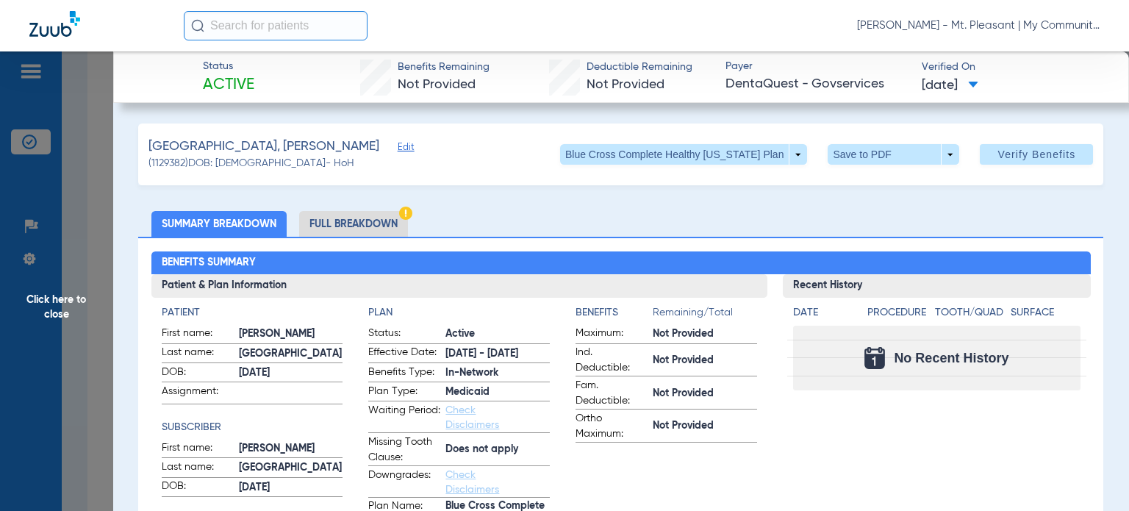
click at [65, 317] on span "Click here to close" at bounding box center [56, 306] width 113 height 511
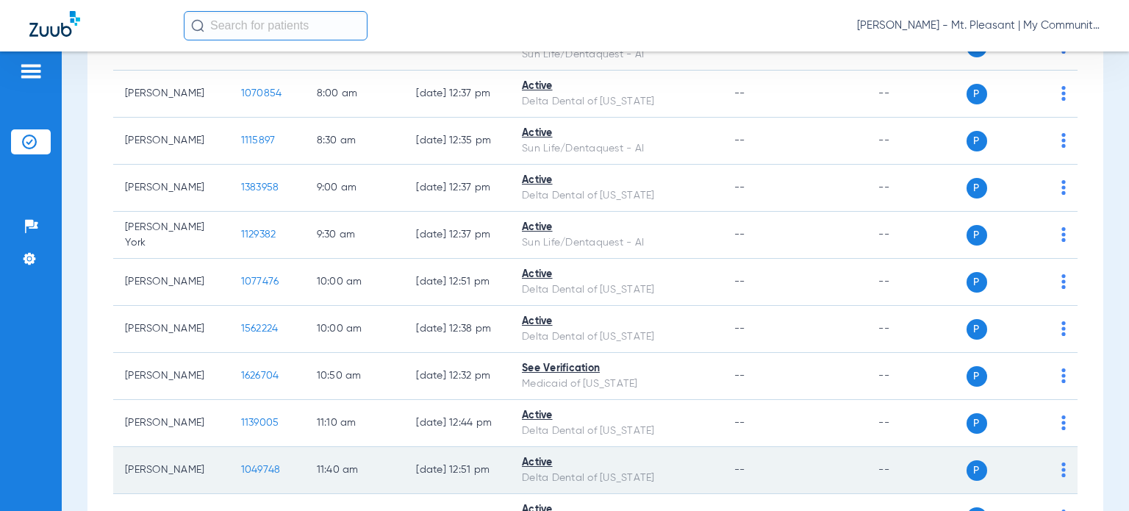
scroll to position [294, 0]
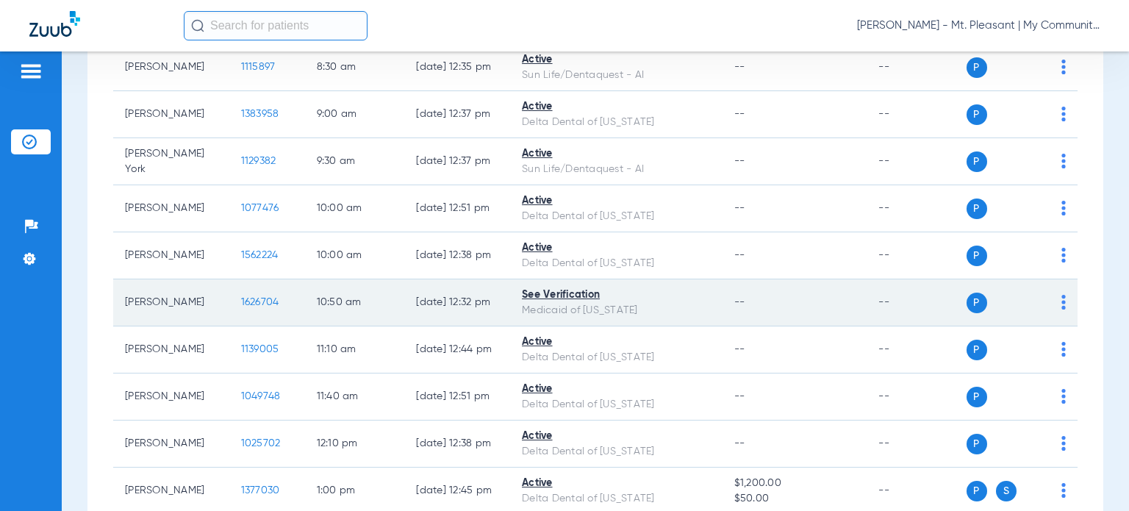
click at [246, 299] on span "1626704" at bounding box center [260, 302] width 38 height 10
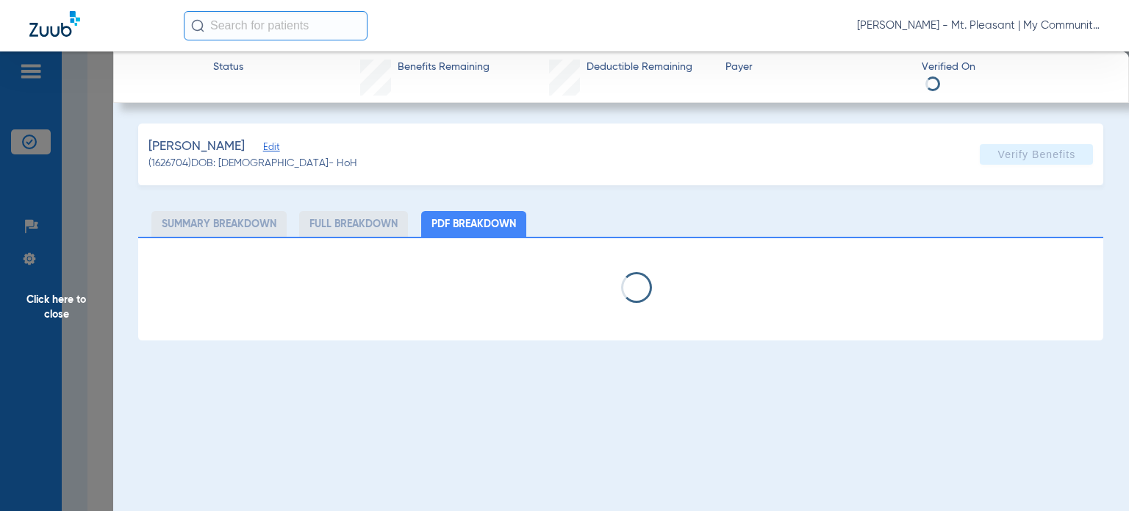
select select "page-width"
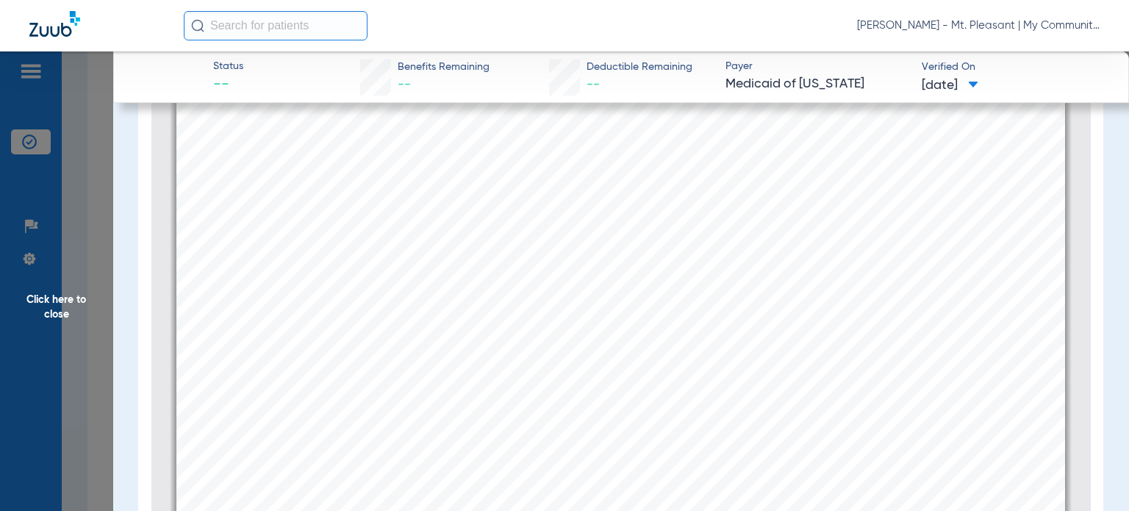
scroll to position [212, 0]
type input "2"
click at [89, 364] on span "Click here to close" at bounding box center [56, 306] width 113 height 511
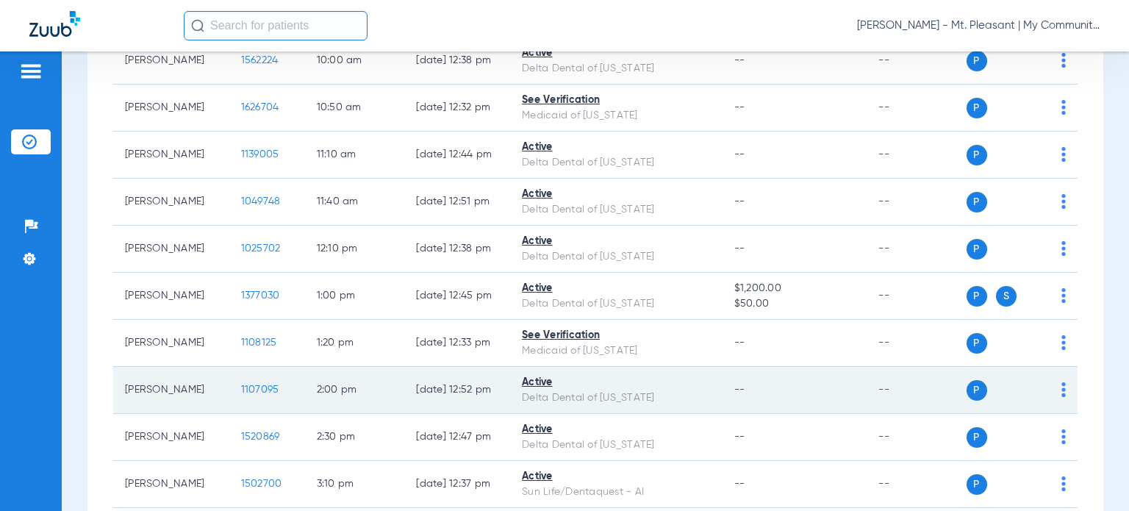
scroll to position [515, 0]
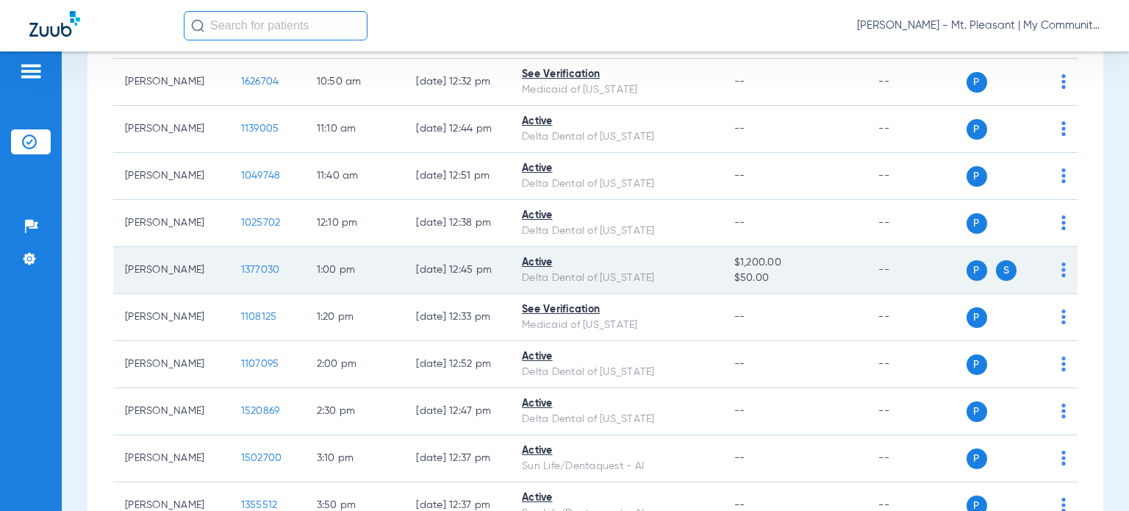
click at [241, 265] on span "1377030" at bounding box center [260, 270] width 39 height 10
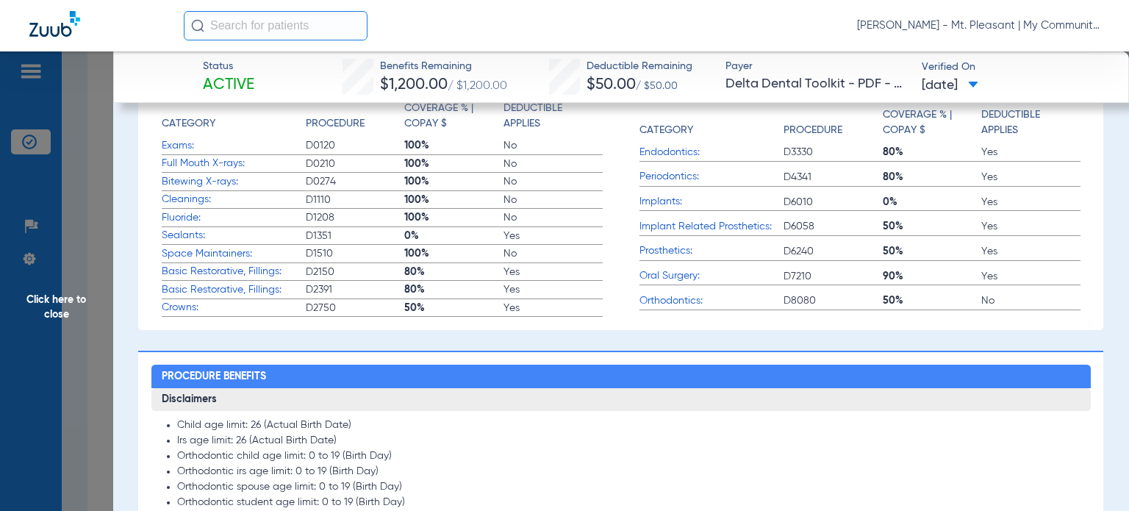
scroll to position [376, 0]
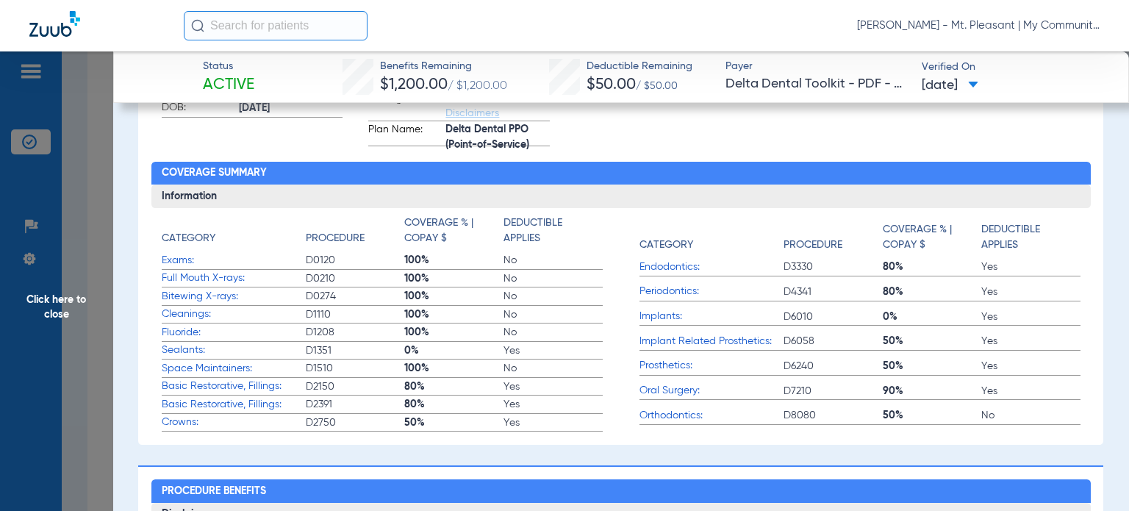
click at [47, 323] on span "Click here to close" at bounding box center [56, 306] width 113 height 511
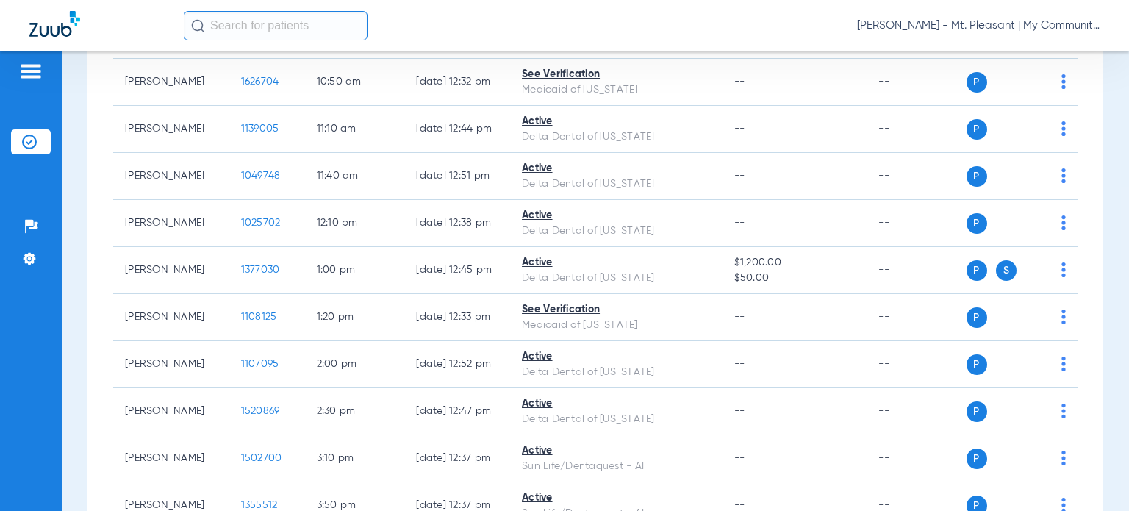
scroll to position [0, 0]
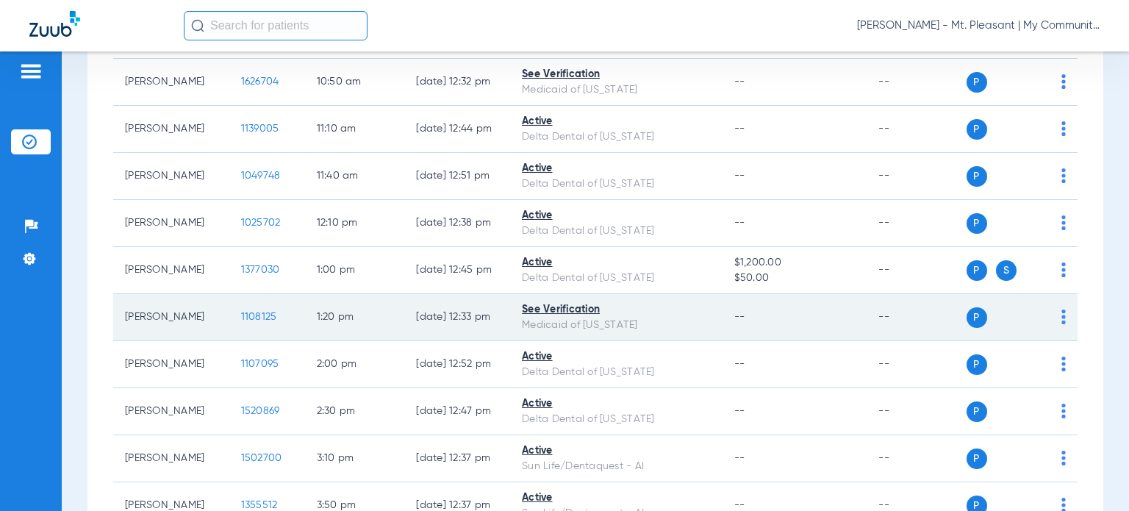
click at [243, 314] on span "1108125" at bounding box center [259, 317] width 36 height 10
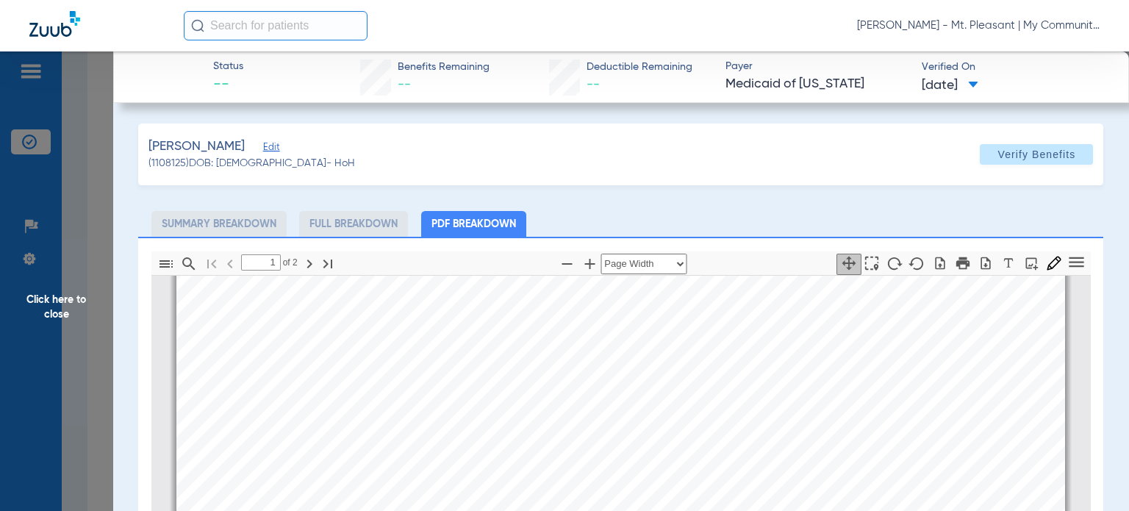
type input "2"
click at [56, 352] on span "Click here to close" at bounding box center [56, 306] width 113 height 511
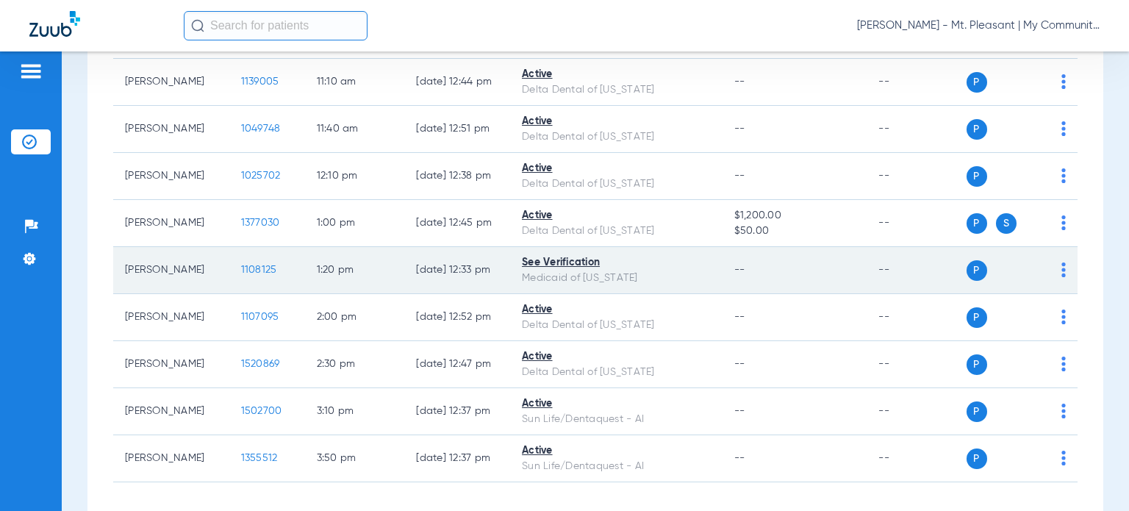
scroll to position [588, 0]
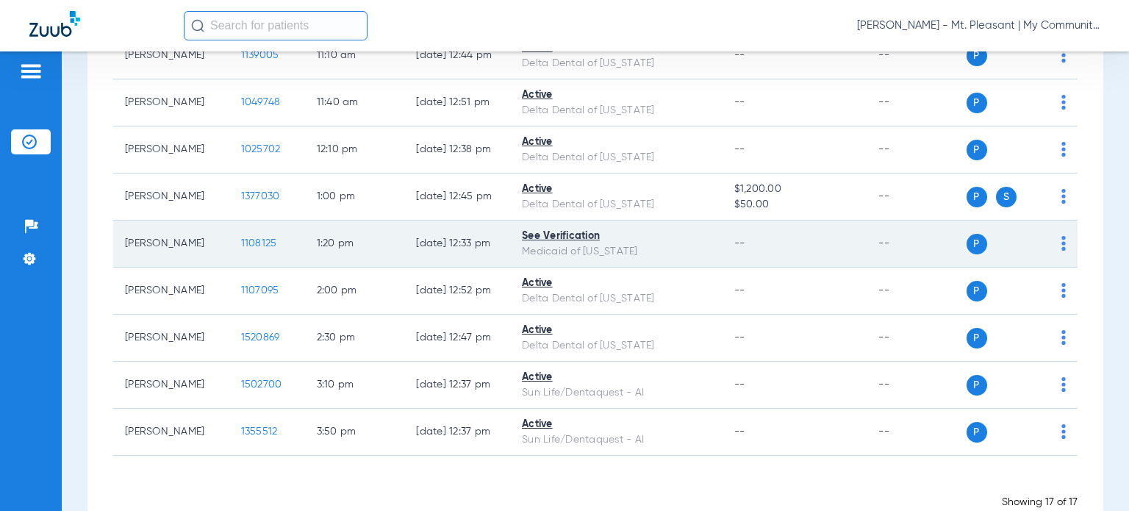
click at [242, 238] on span "1108125" at bounding box center [259, 243] width 36 height 10
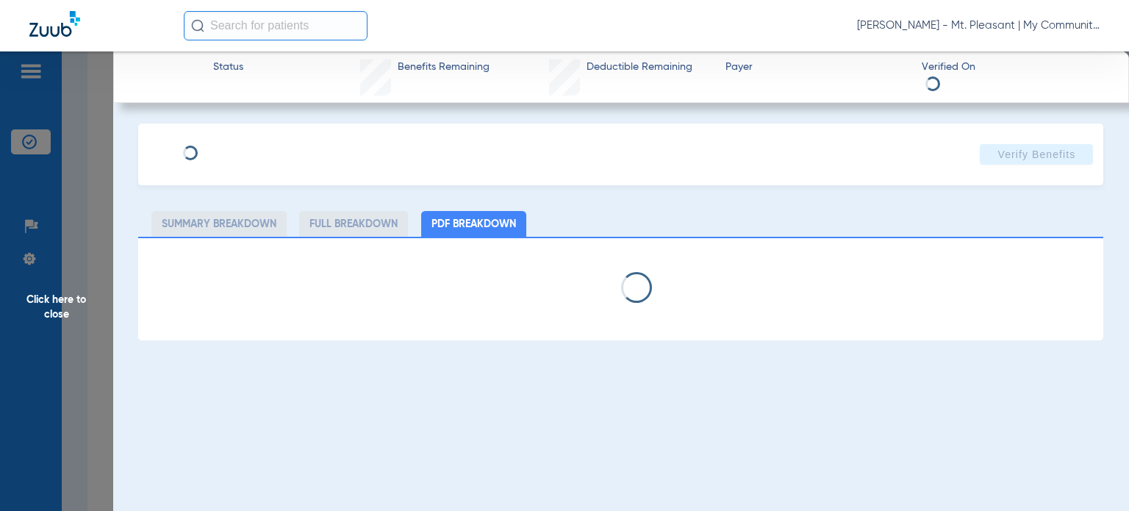
select select "page-width"
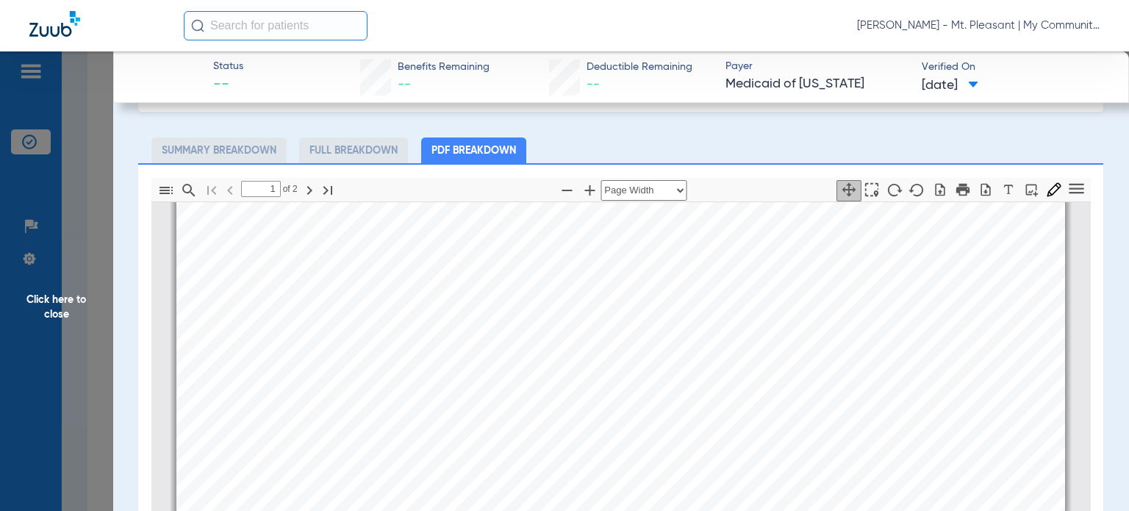
scroll to position [7, 0]
type input "2"
click at [51, 312] on span "Click here to close" at bounding box center [56, 306] width 113 height 511
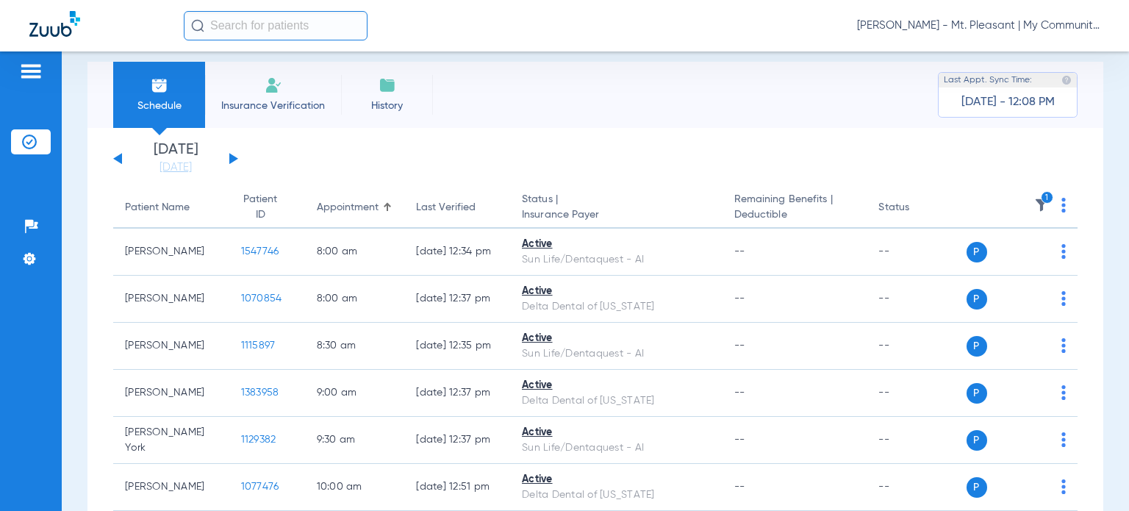
scroll to position [0, 0]
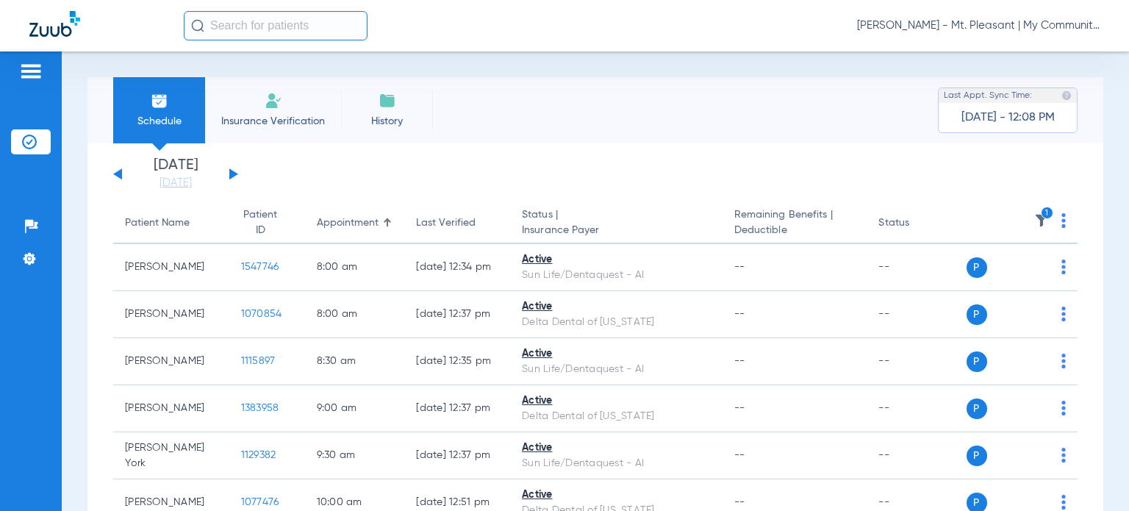
click at [1041, 214] on icon "1" at bounding box center [1047, 213] width 13 height 13
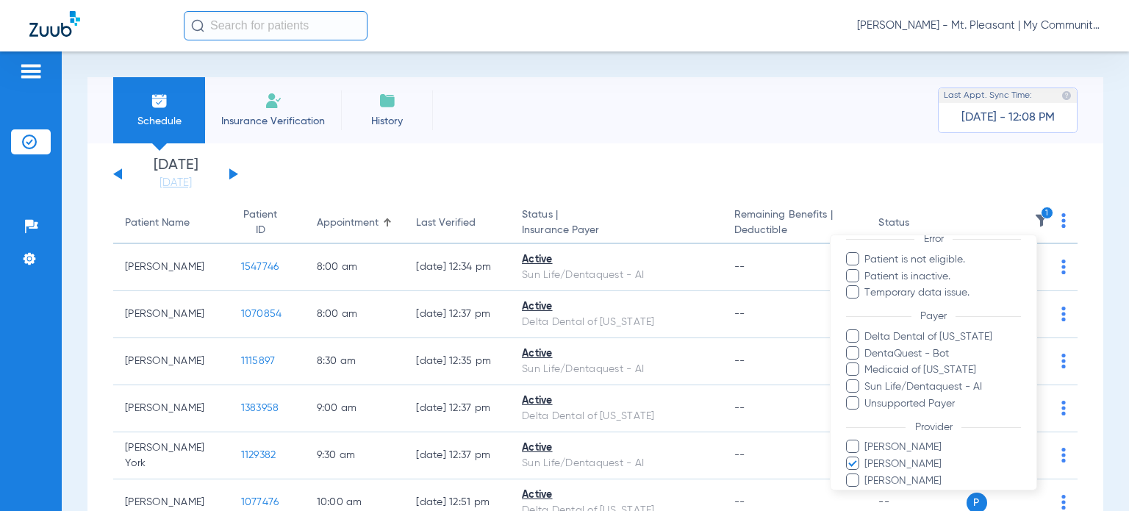
scroll to position [230, 0]
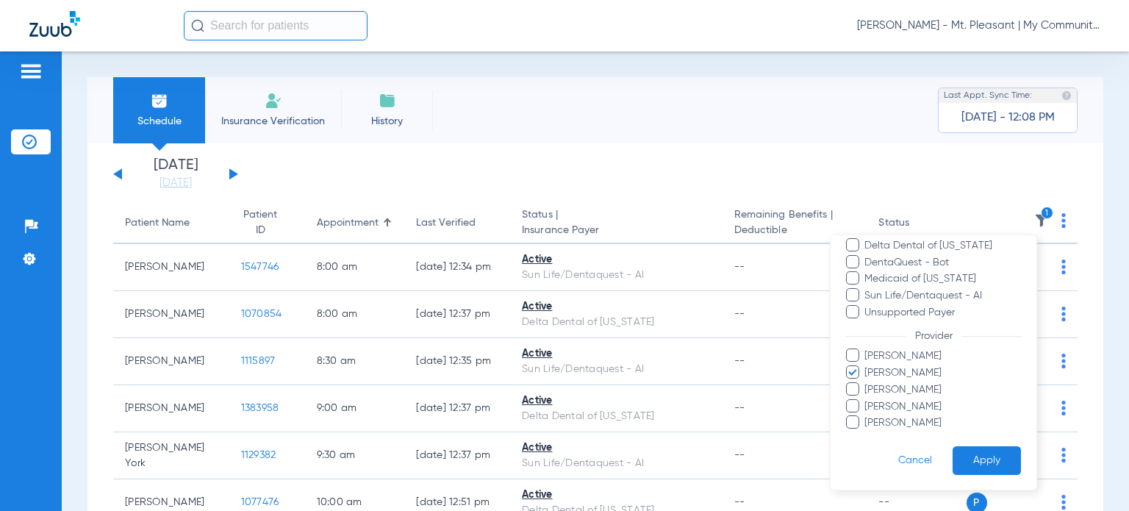
click at [894, 378] on span "Josiah Most" at bounding box center [942, 372] width 157 height 15
click at [867, 383] on input "Josiah Most" at bounding box center [867, 383] width 0 height 0
click at [809, 163] on div at bounding box center [564, 255] width 1129 height 511
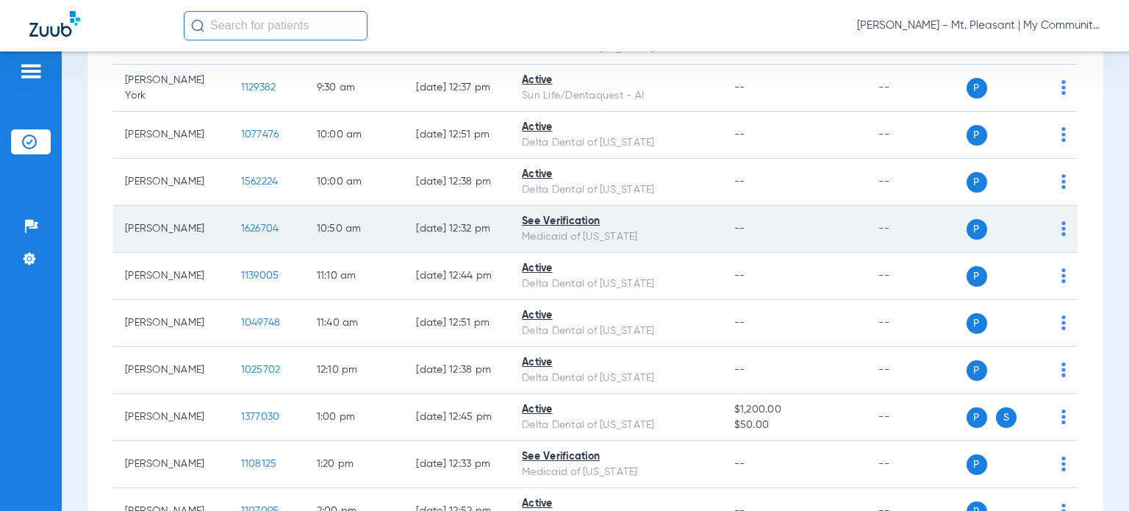
scroll to position [623, 0]
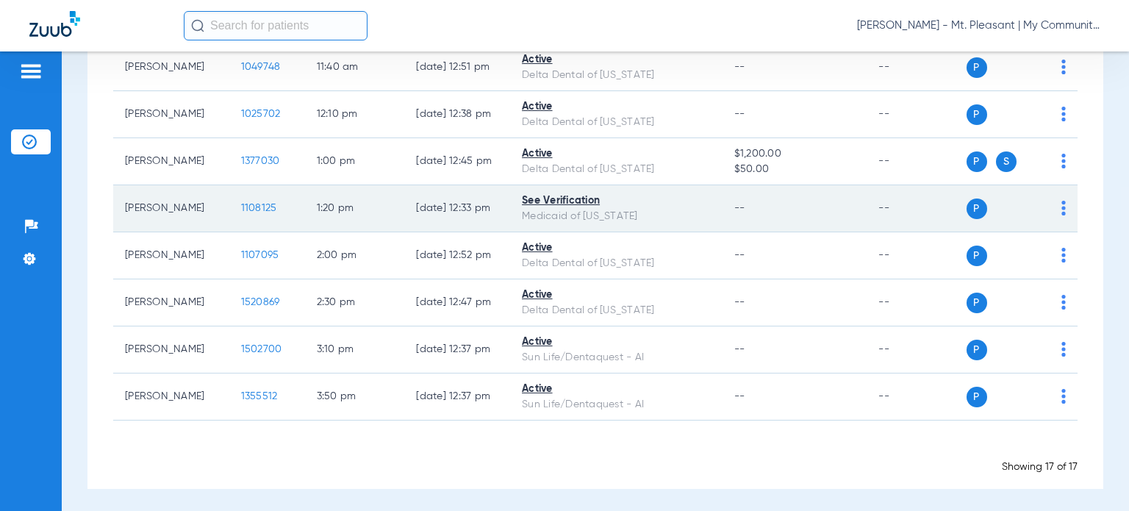
click at [245, 205] on span "1108125" at bounding box center [259, 208] width 36 height 10
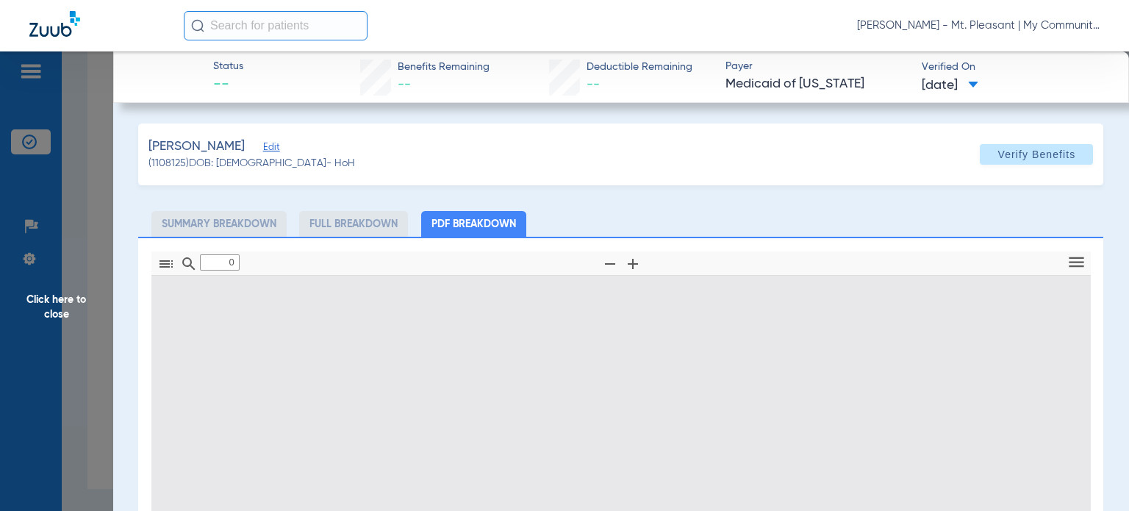
scroll to position [212, 0]
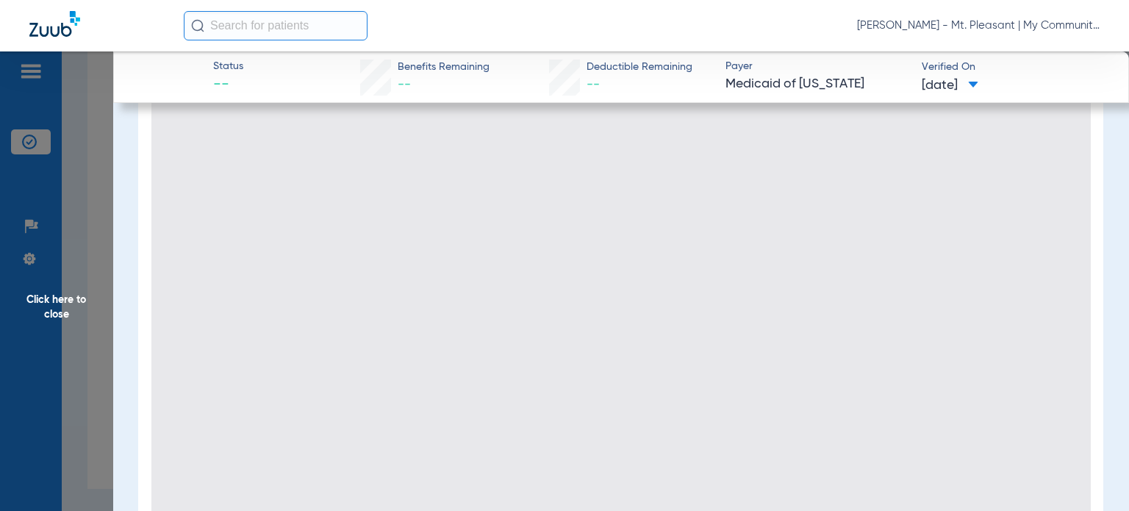
type input "1"
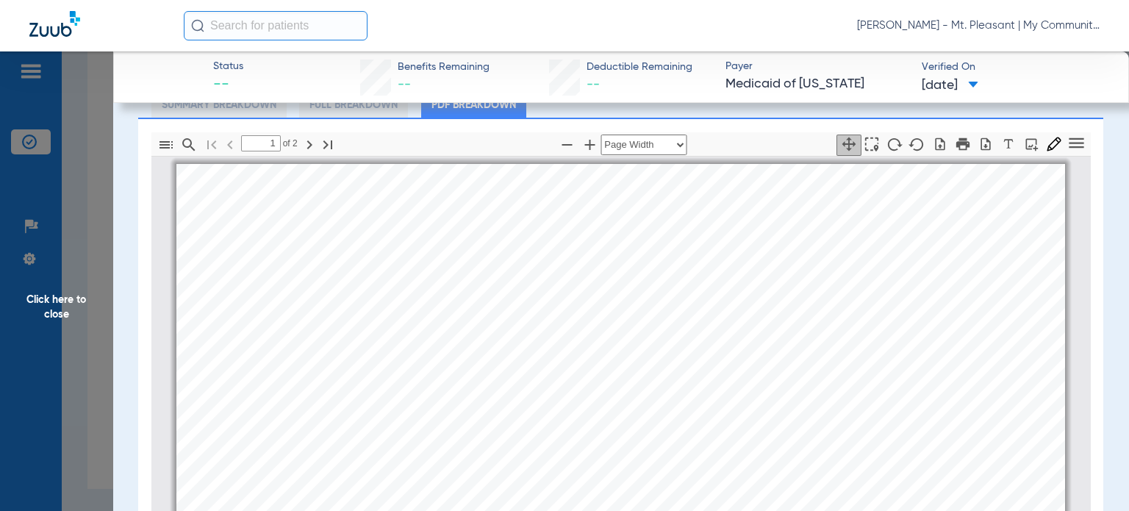
scroll to position [0, 0]
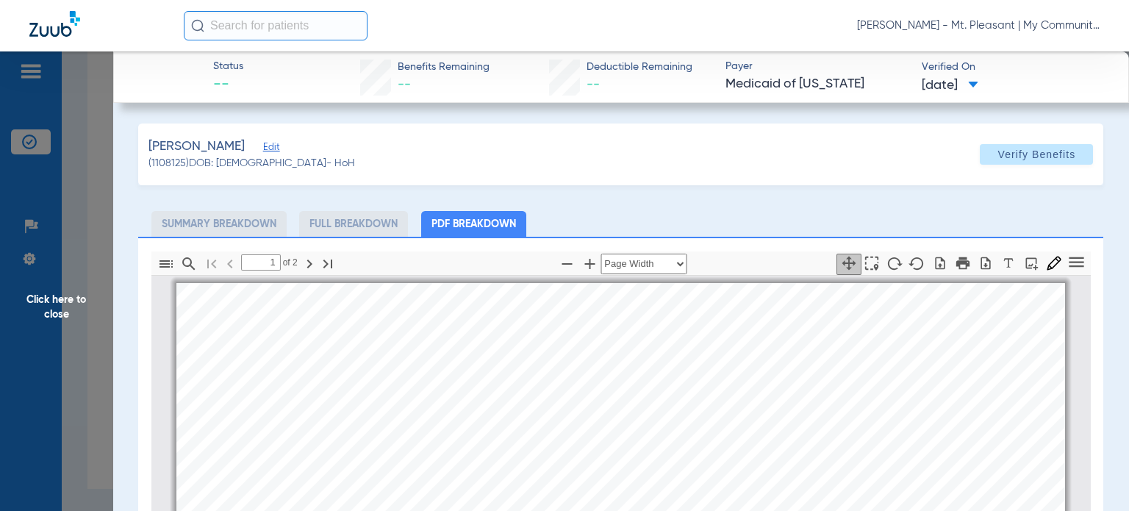
click at [82, 287] on span "Click here to close" at bounding box center [56, 306] width 113 height 511
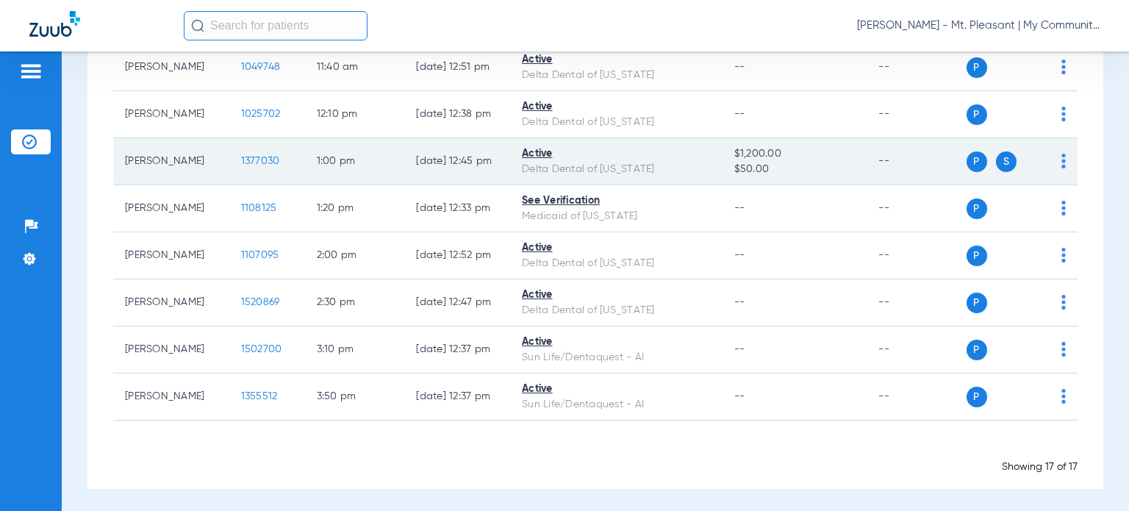
click at [241, 156] on span "1377030" at bounding box center [260, 161] width 39 height 10
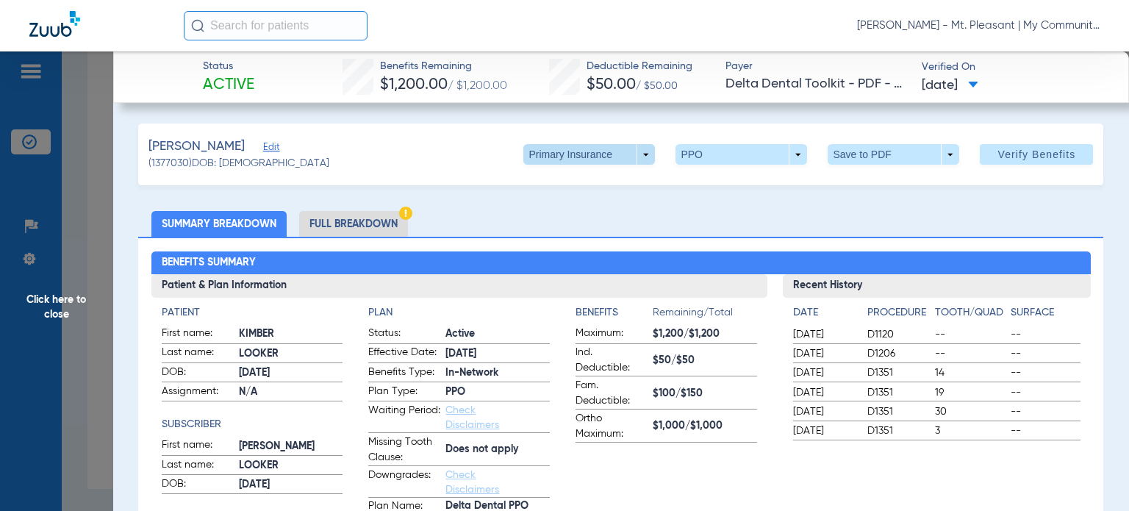
click at [615, 159] on span at bounding box center [589, 154] width 132 height 21
click at [579, 208] on span "Secondary Insurance" at bounding box center [574, 213] width 97 height 10
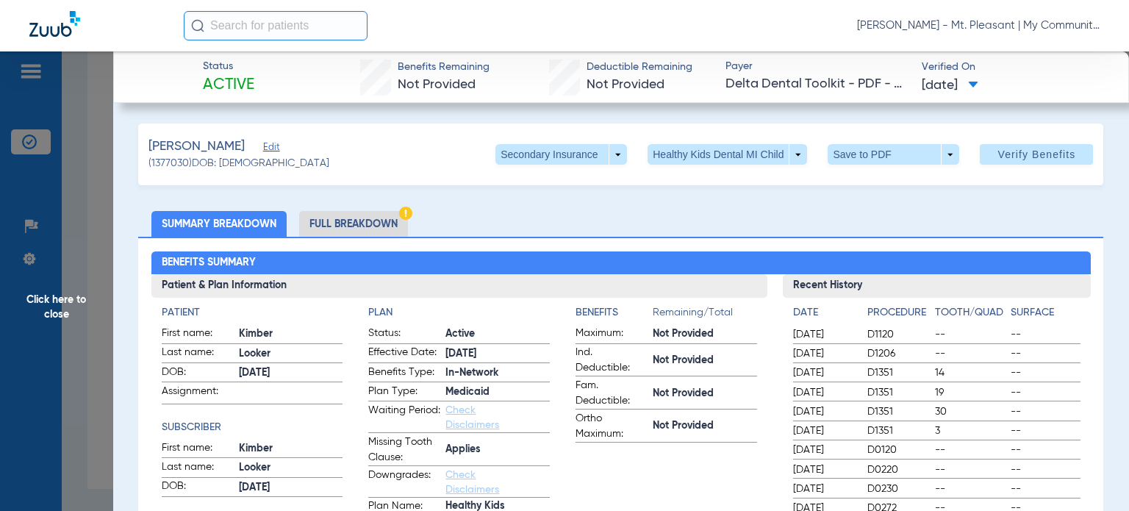
click at [88, 334] on span "Click here to close" at bounding box center [56, 306] width 113 height 511
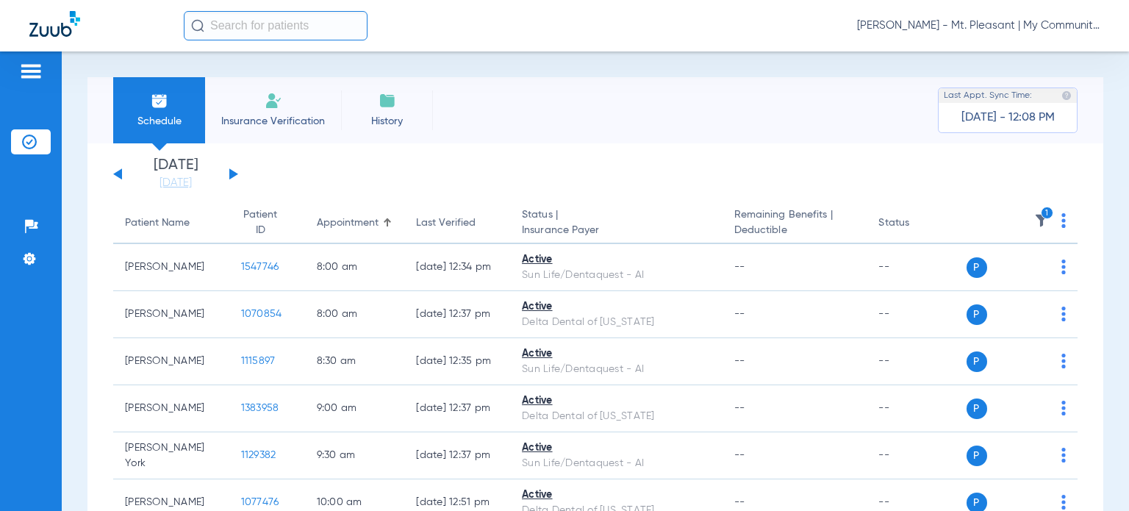
click at [1034, 217] on img at bounding box center [1041, 220] width 15 height 15
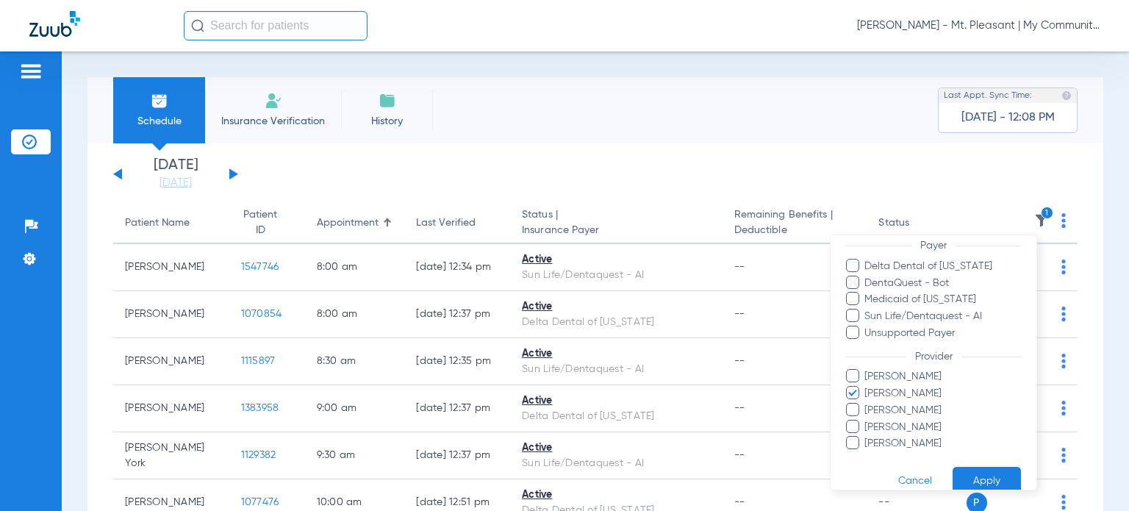
scroll to position [230, 0]
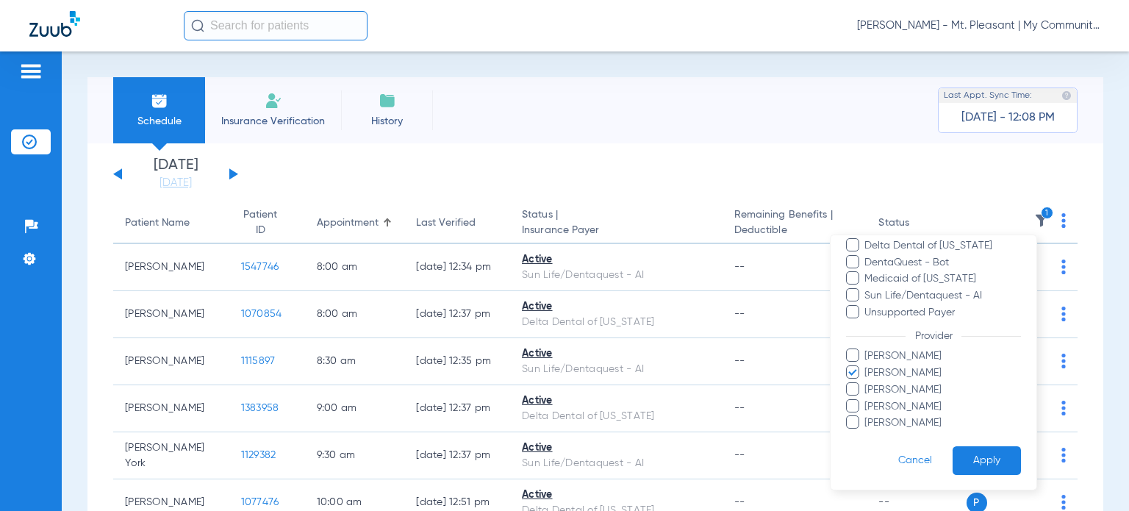
click at [892, 373] on span "Josiah Most" at bounding box center [942, 372] width 157 height 15
click at [867, 383] on input "Josiah Most" at bounding box center [867, 383] width 0 height 0
click at [967, 462] on button "Apply" at bounding box center [987, 460] width 68 height 29
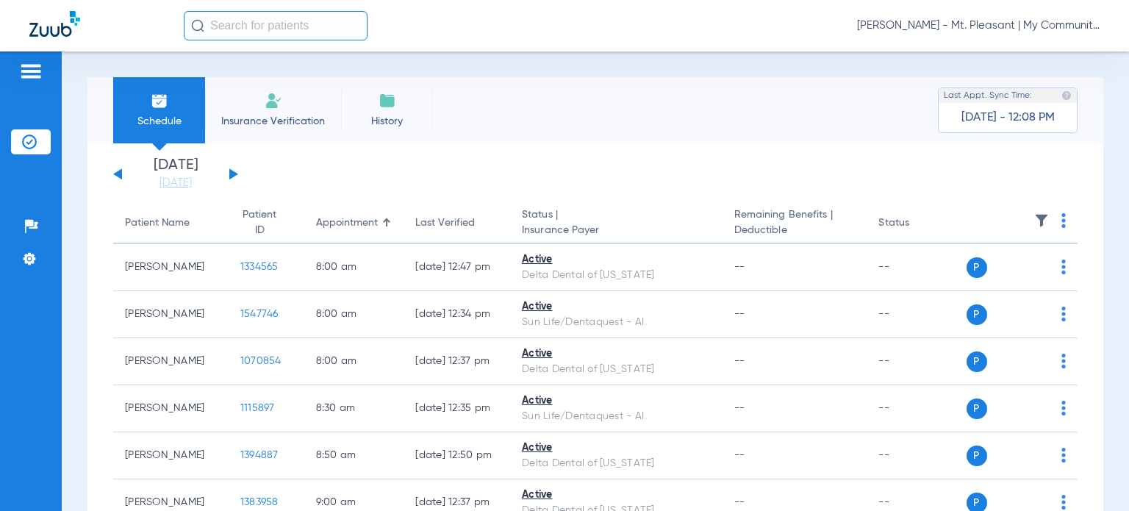
click at [231, 175] on button at bounding box center [233, 173] width 9 height 11
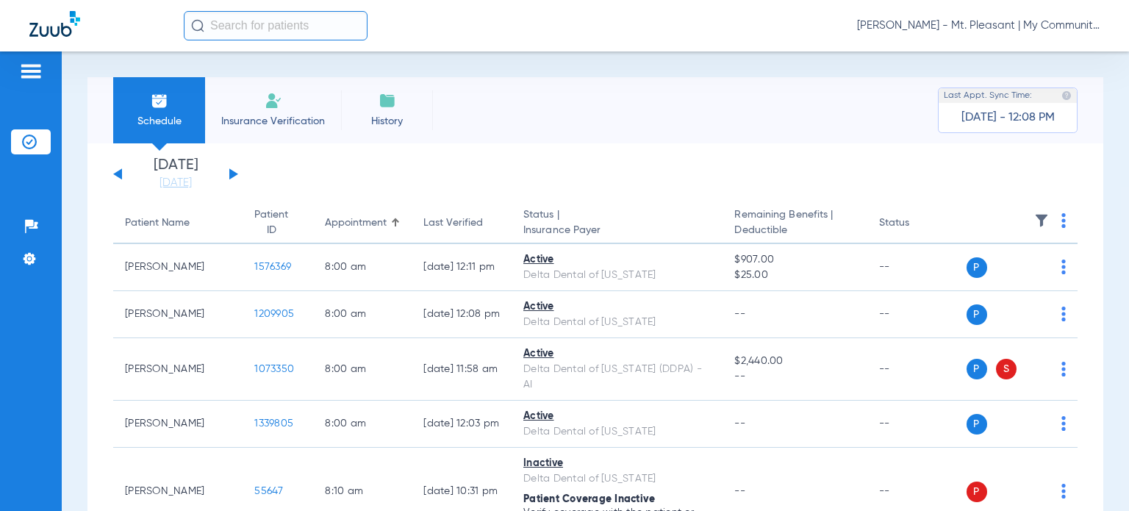
click at [1061, 223] on img at bounding box center [1063, 220] width 4 height 15
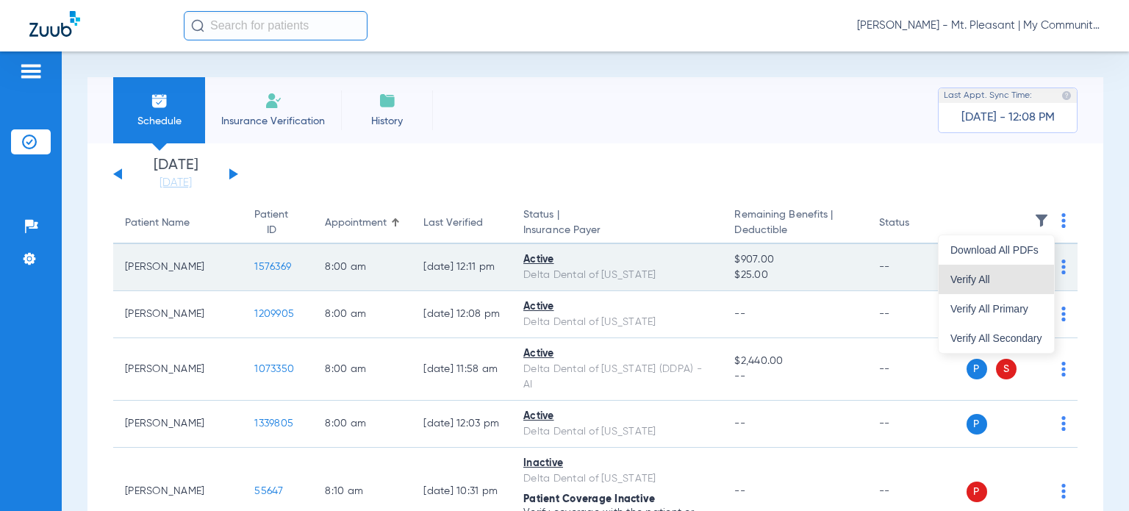
drag, startPoint x: 1000, startPoint y: 275, endPoint x: 708, endPoint y: 264, distance: 292.0
click at [1000, 275] on span "Verify All" at bounding box center [996, 279] width 92 height 10
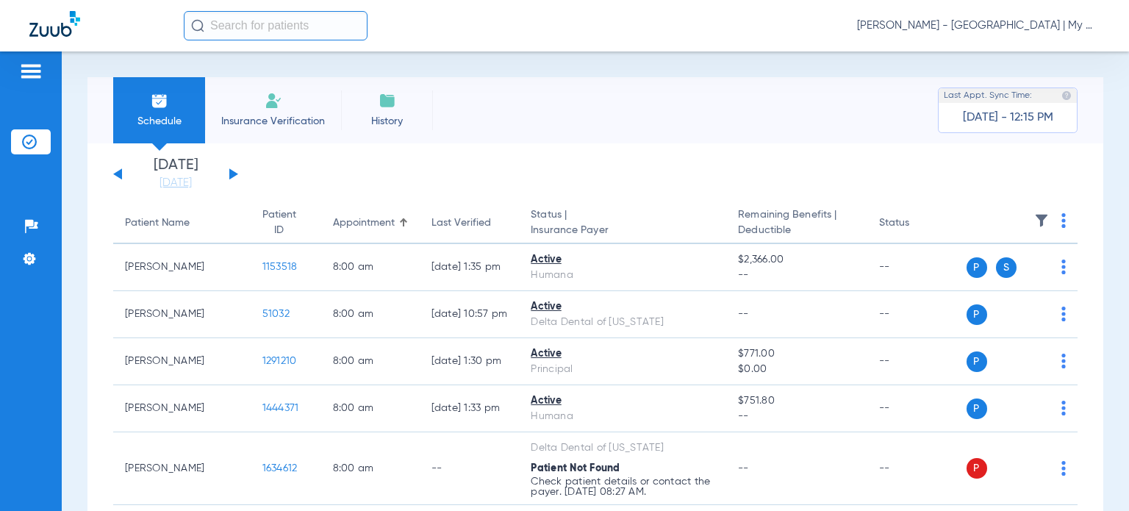
click at [1035, 221] on img at bounding box center [1041, 220] width 15 height 15
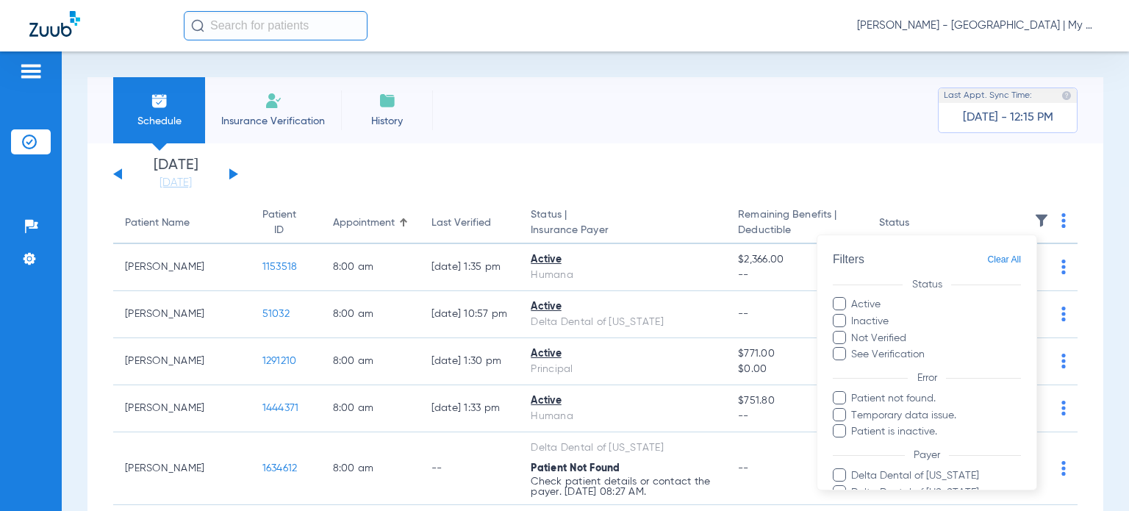
scroll to position [347, 0]
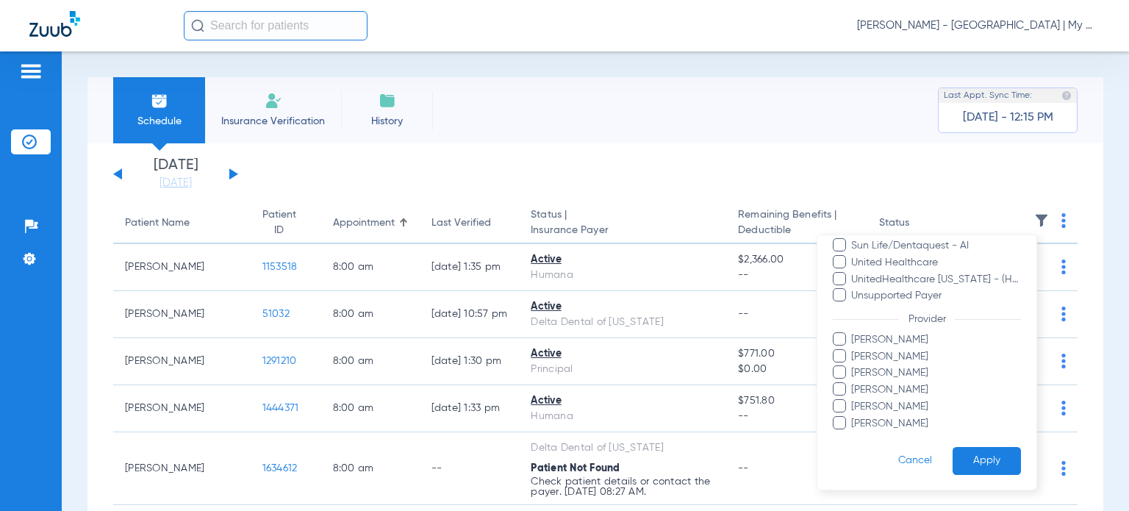
click at [898, 390] on span "[PERSON_NAME]" at bounding box center [936, 389] width 171 height 15
click at [854, 400] on input "[PERSON_NAME]" at bounding box center [854, 400] width 0 height 0
click at [973, 463] on button "Apply" at bounding box center [987, 460] width 68 height 29
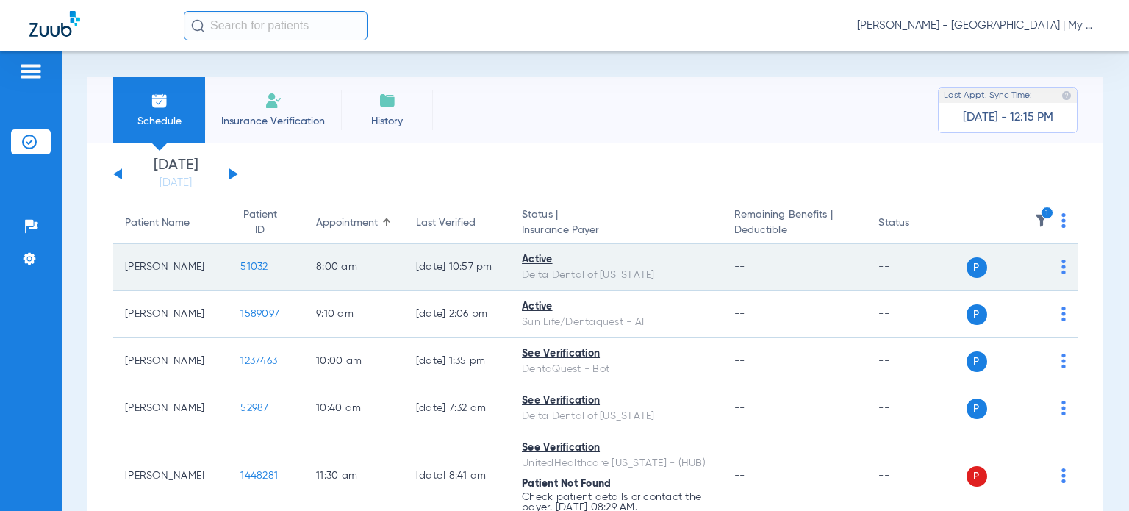
click at [240, 263] on span "51032" at bounding box center [253, 267] width 27 height 10
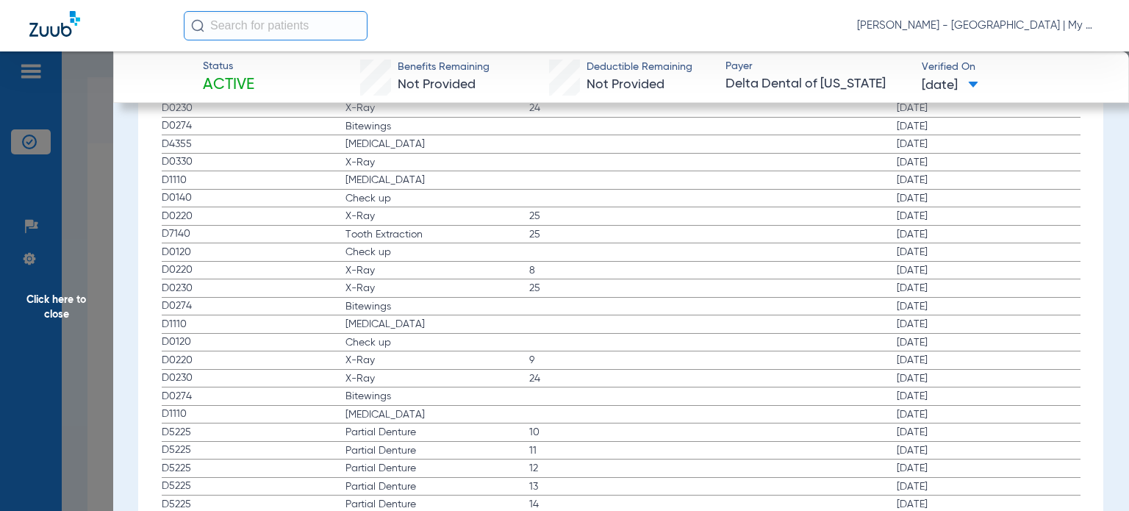
scroll to position [2095, 0]
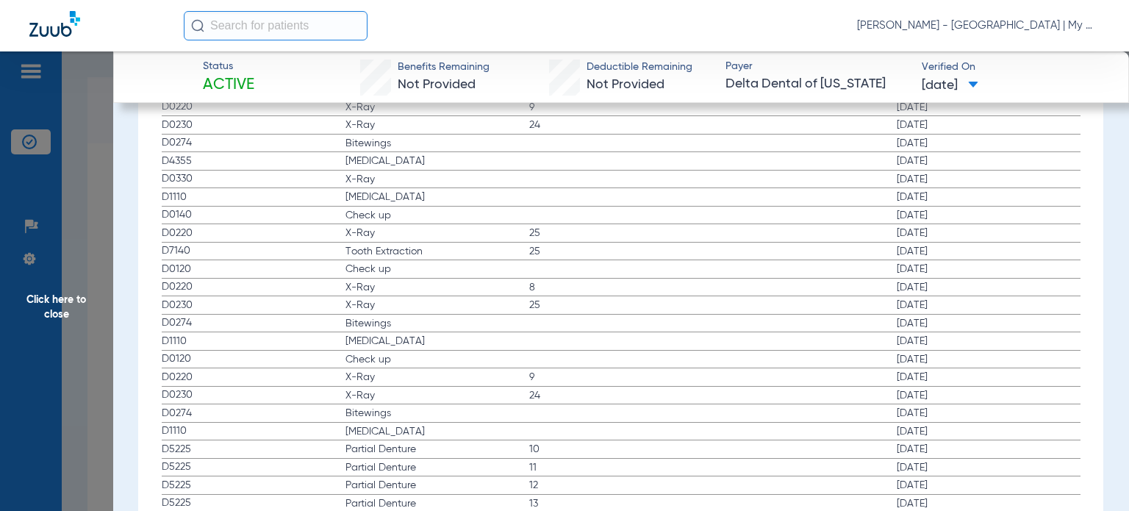
click at [89, 359] on span "Click here to close" at bounding box center [56, 306] width 113 height 511
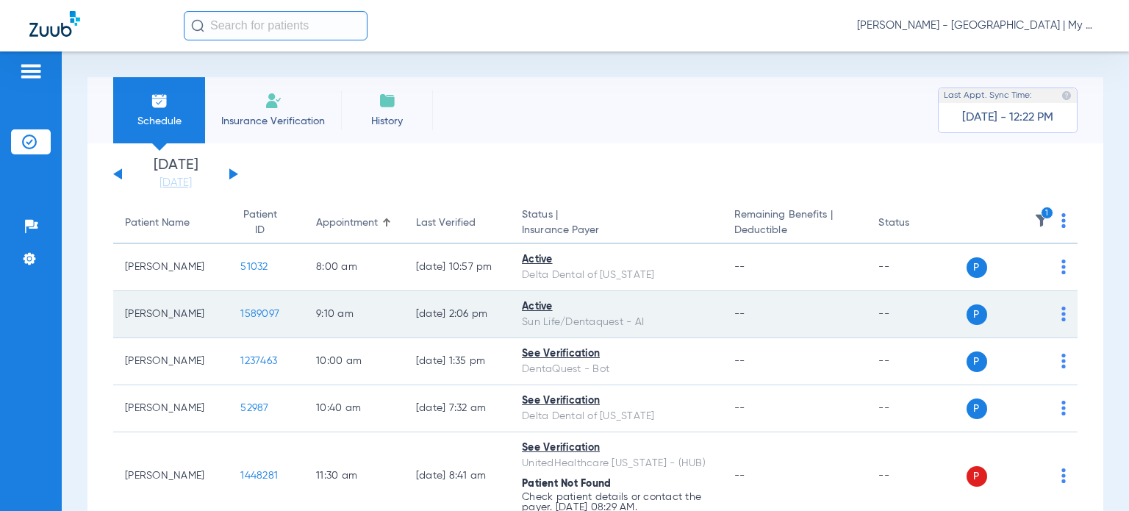
click at [248, 307] on td "1589097" at bounding box center [267, 314] width 76 height 47
click at [244, 312] on span "1589097" at bounding box center [259, 314] width 39 height 10
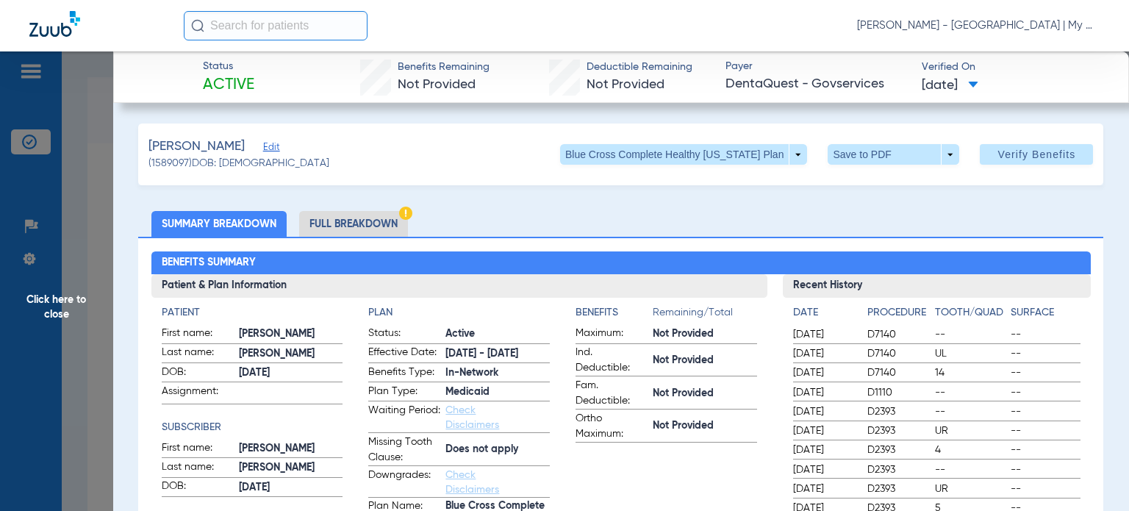
click at [102, 405] on span "Click here to close" at bounding box center [56, 306] width 113 height 511
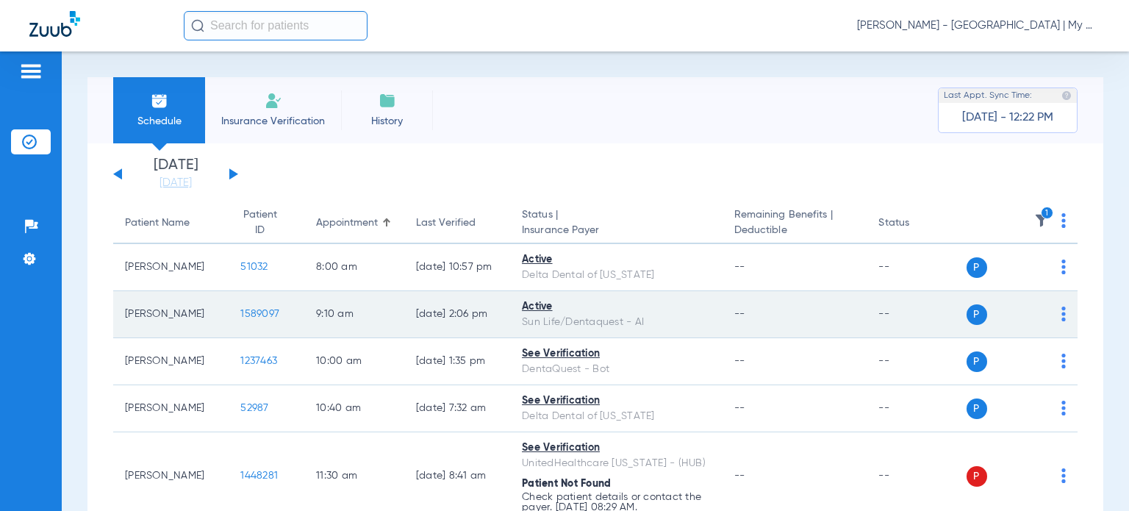
drag, startPoint x: 243, startPoint y: 361, endPoint x: 251, endPoint y: 313, distance: 48.6
click at [251, 313] on tbody "[PERSON_NAME] 51032 8:00 AM [DATE] 10:57 PM Active Delta Dental of [US_STATE] -…" at bounding box center [595, 500] width 964 height 512
click at [251, 313] on span "1589097" at bounding box center [259, 314] width 39 height 10
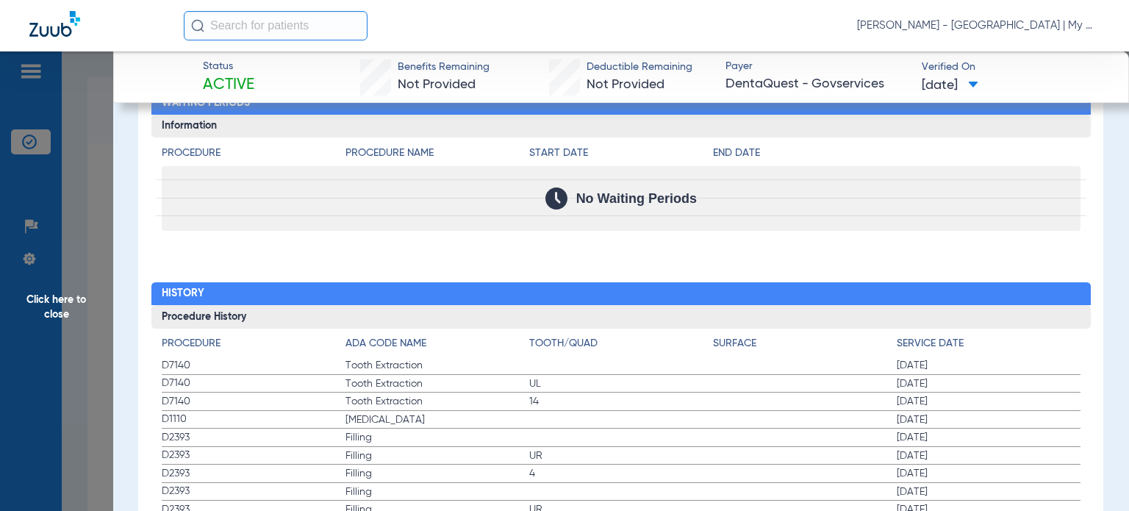
scroll to position [1622, 0]
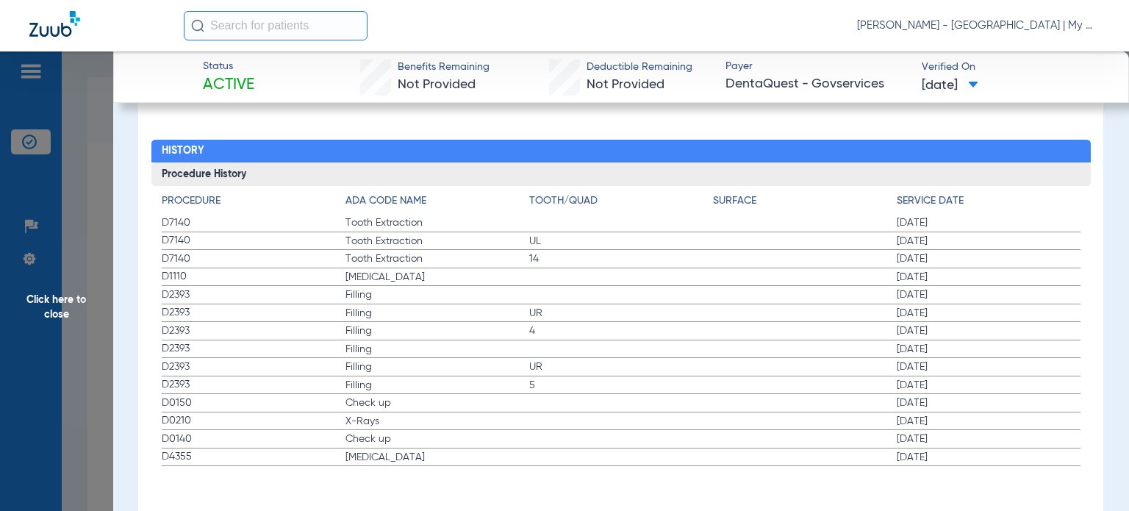
drag, startPoint x: 162, startPoint y: 394, endPoint x: 959, endPoint y: 454, distance: 799.1
click at [959, 454] on div "Procedure ADA Code Name Tooth/Quad Surface Service Date D7140 Tooth Extraction …" at bounding box center [620, 326] width 939 height 281
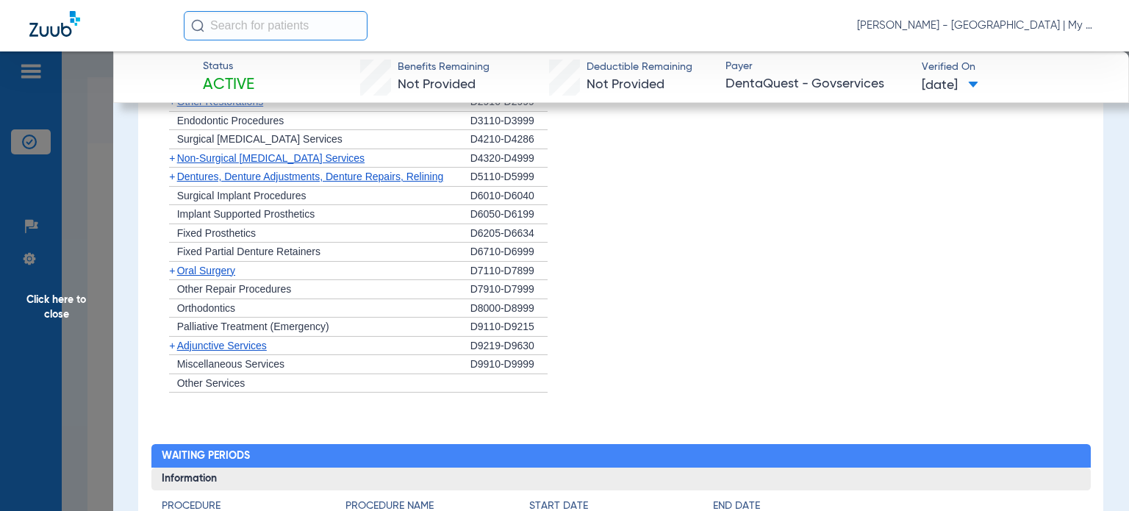
scroll to position [1176, 0]
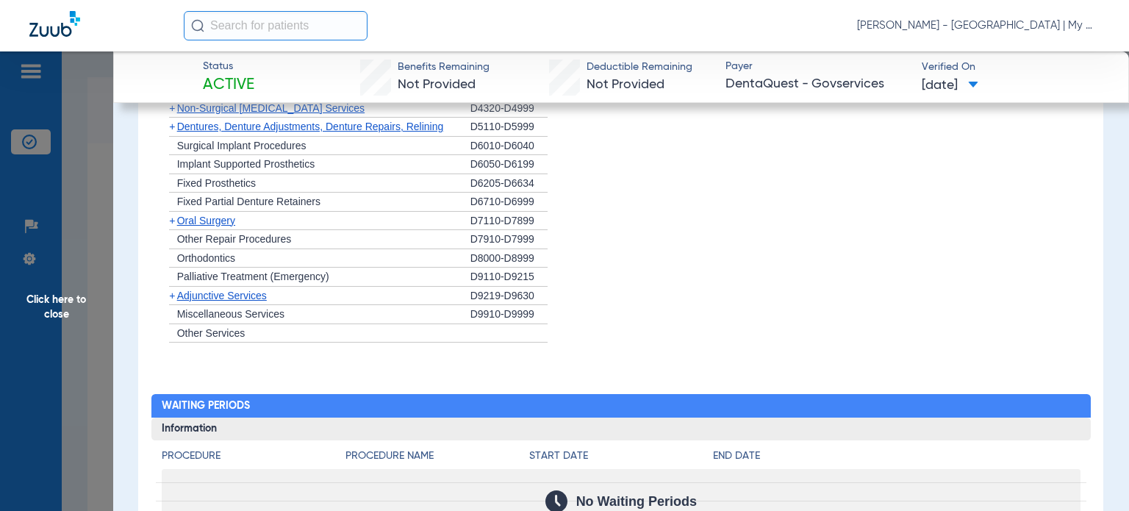
click at [97, 413] on span "Click here to close" at bounding box center [56, 306] width 113 height 511
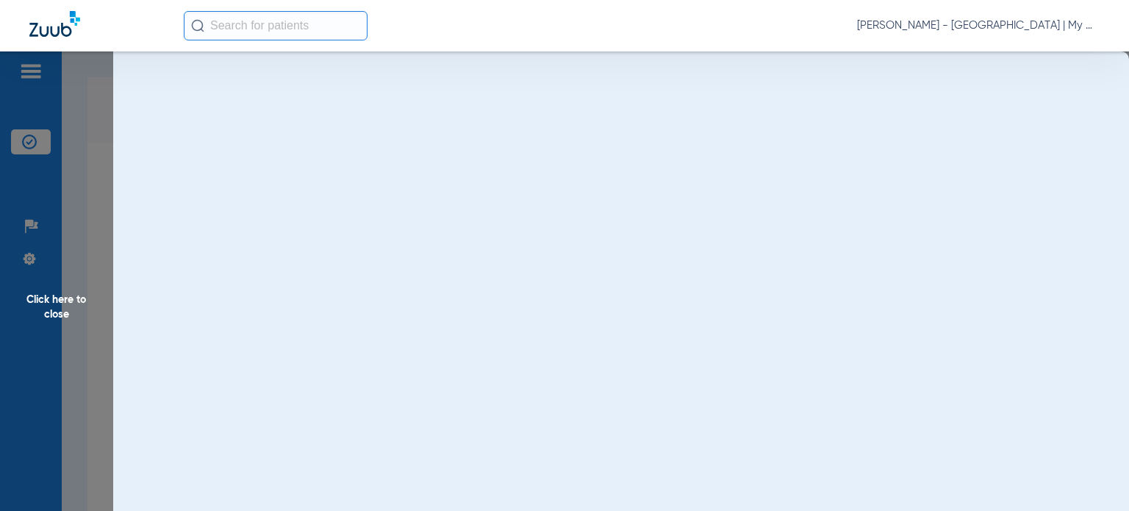
scroll to position [0, 0]
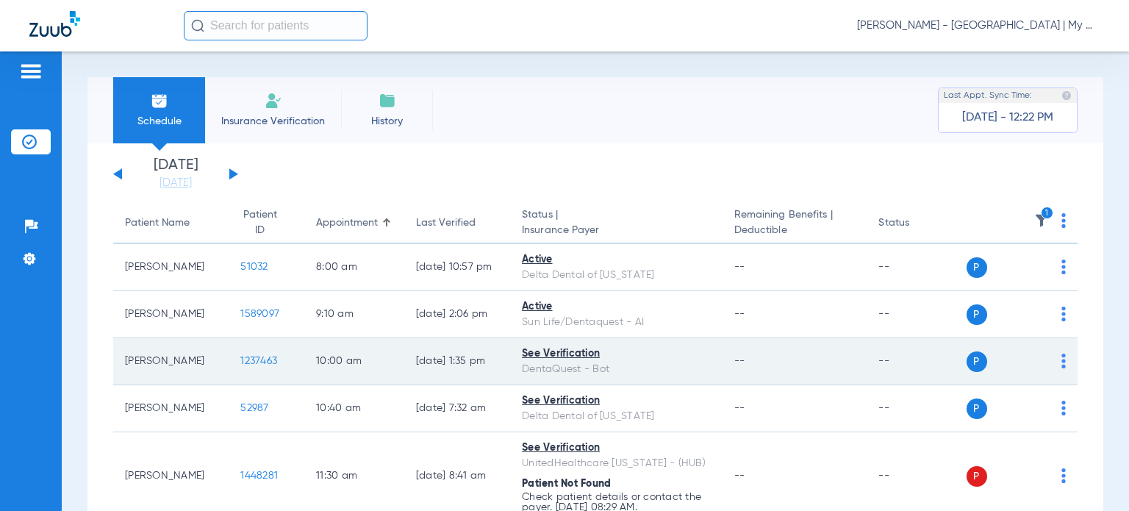
click at [235, 352] on td "1237463" at bounding box center [267, 361] width 76 height 47
click at [240, 362] on span "1237463" at bounding box center [258, 361] width 37 height 10
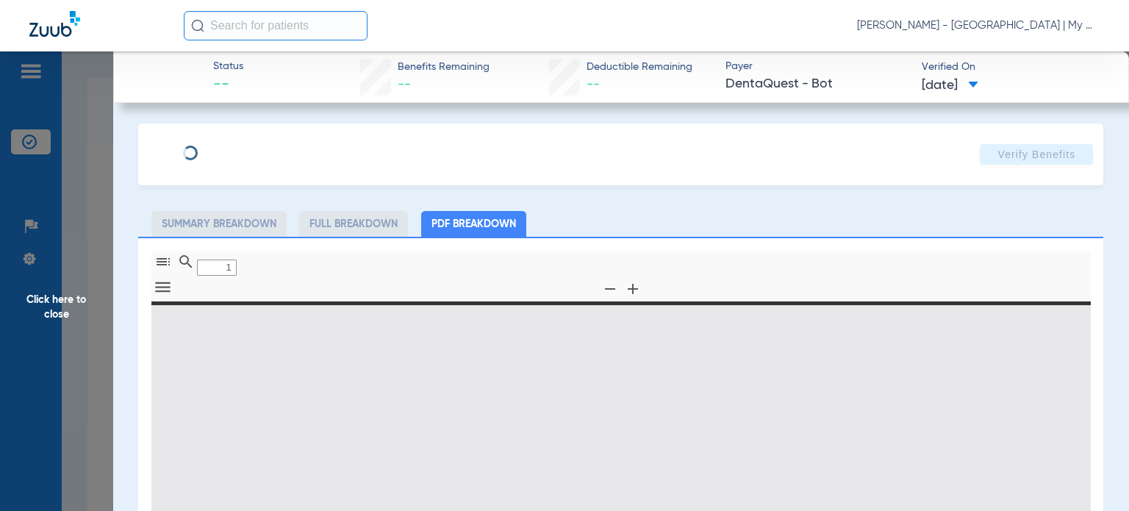
type input "0"
select select "page-width"
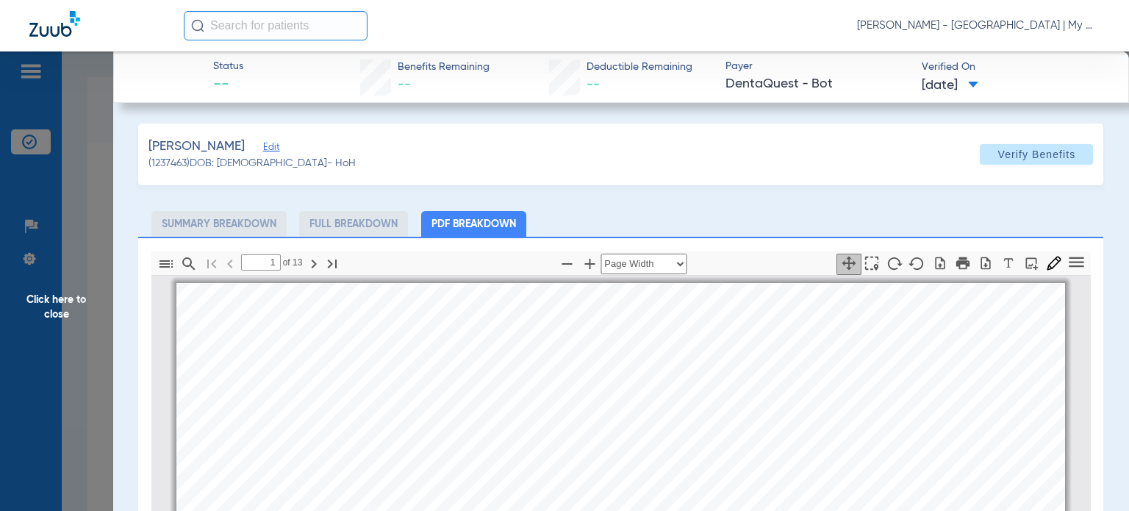
scroll to position [7, 0]
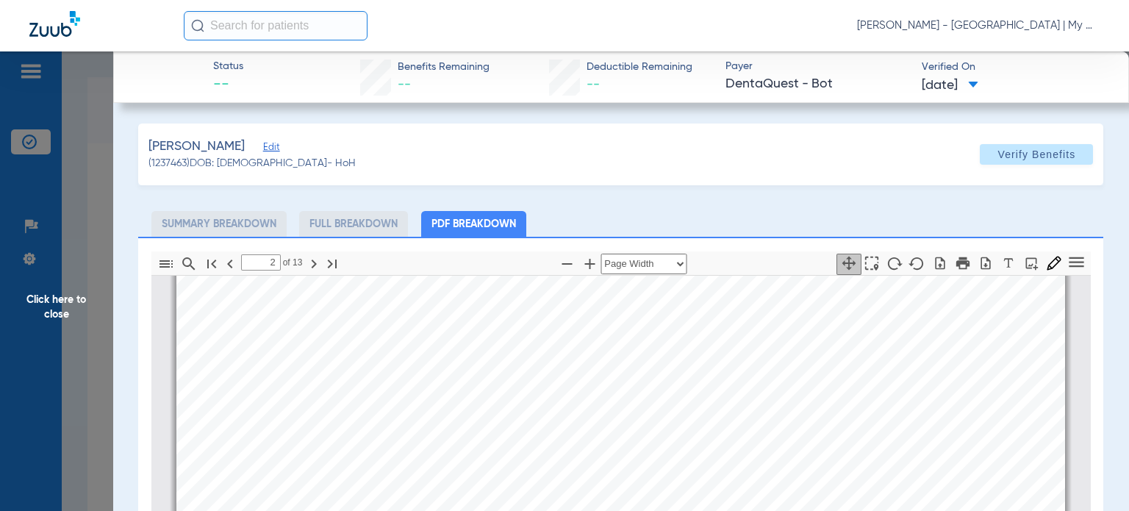
type input "3"
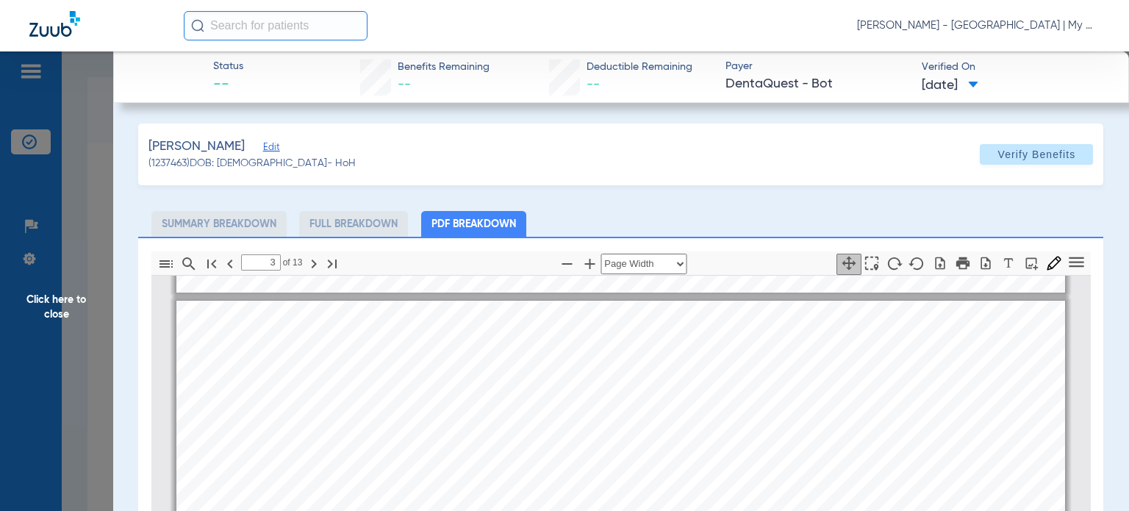
click at [62, 426] on span "Click here to close" at bounding box center [56, 306] width 113 height 511
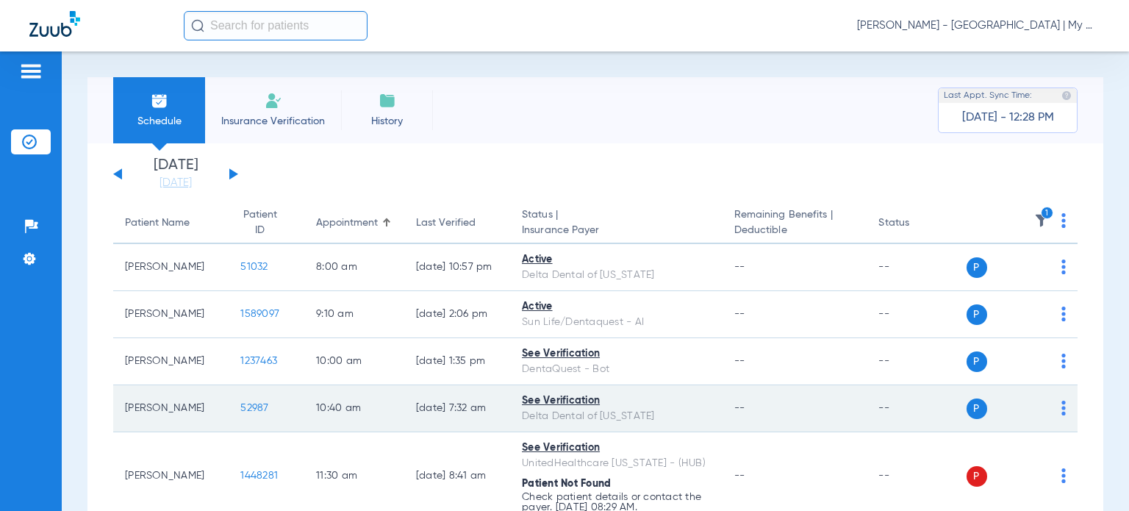
click at [240, 408] on span "52987" at bounding box center [254, 408] width 28 height 10
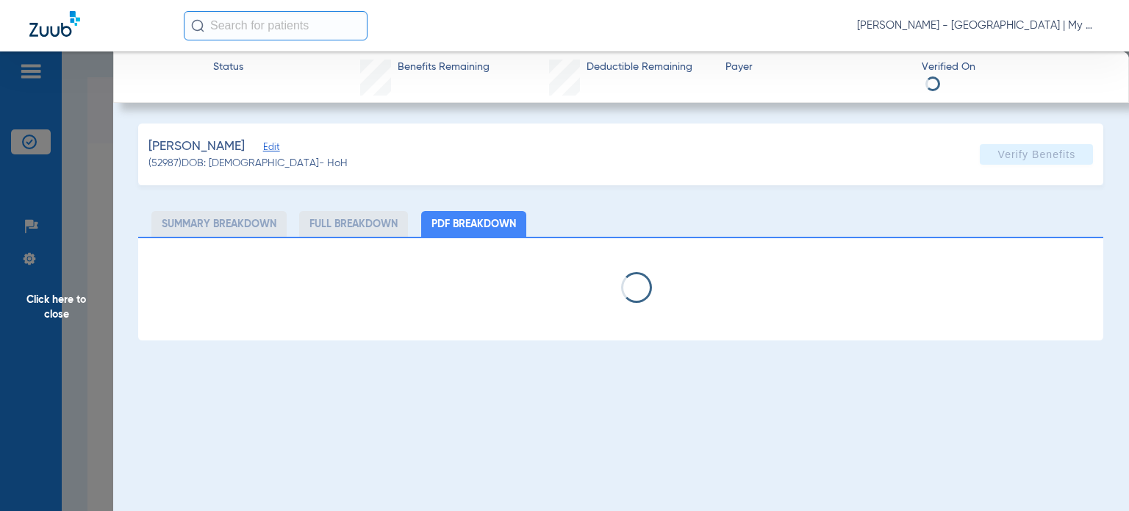
select select "page-width"
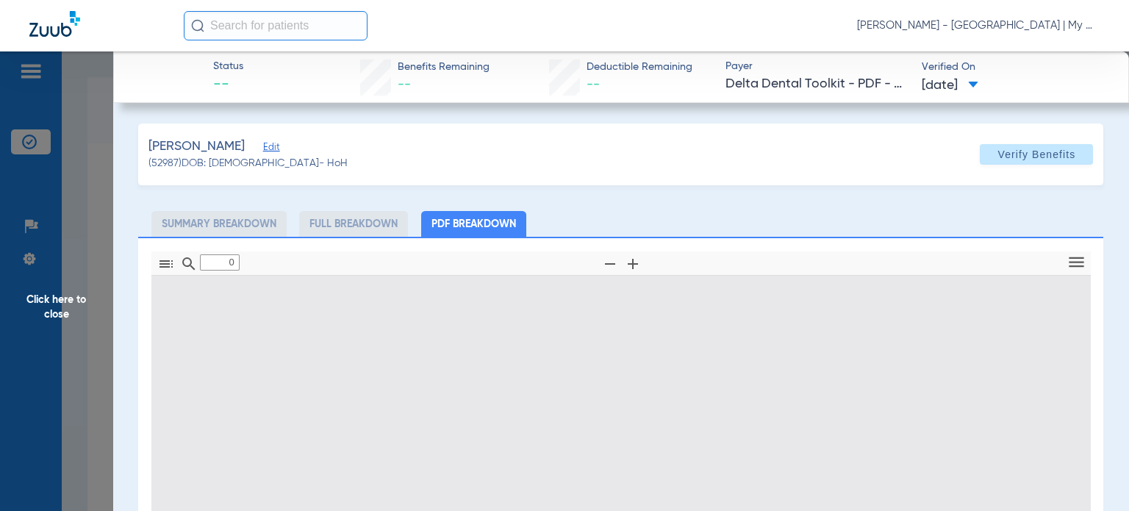
type input "1"
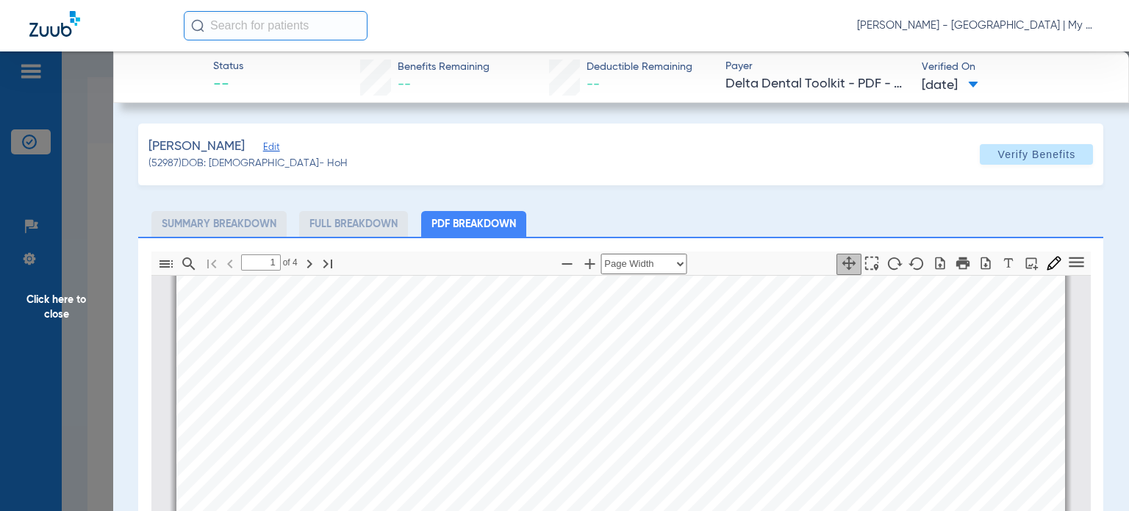
scroll to position [375, 0]
click at [119, 401] on app-member-insurance-verification-view "Status -- Benefits Remaining -- Deductible Remaining -- Payer Delta Dental Tool…" at bounding box center [621, 412] width 1016 height 723
click at [107, 403] on span "Click here to close" at bounding box center [56, 306] width 113 height 511
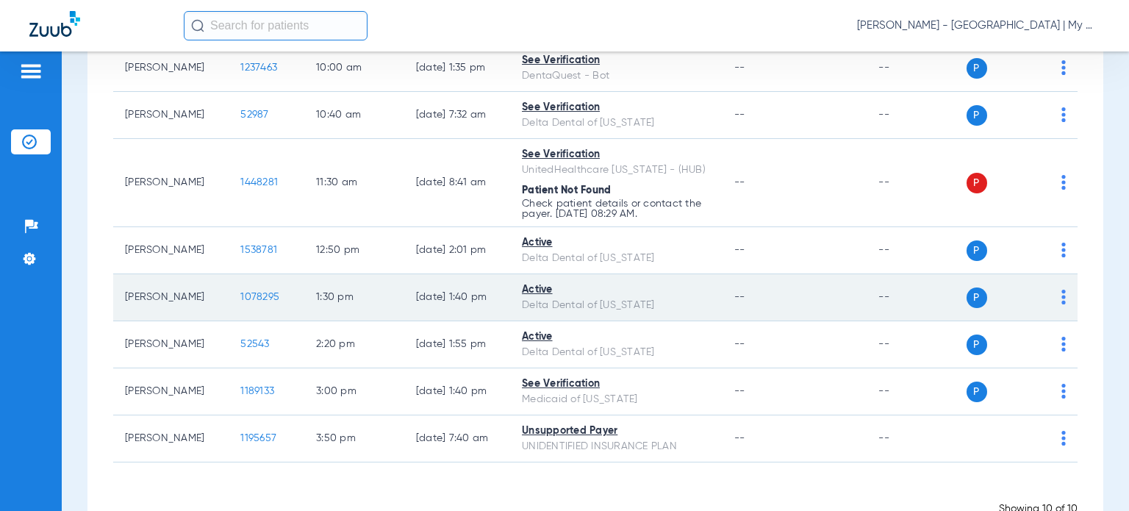
scroll to position [294, 0]
click at [245, 299] on span "1078295" at bounding box center [259, 296] width 39 height 10
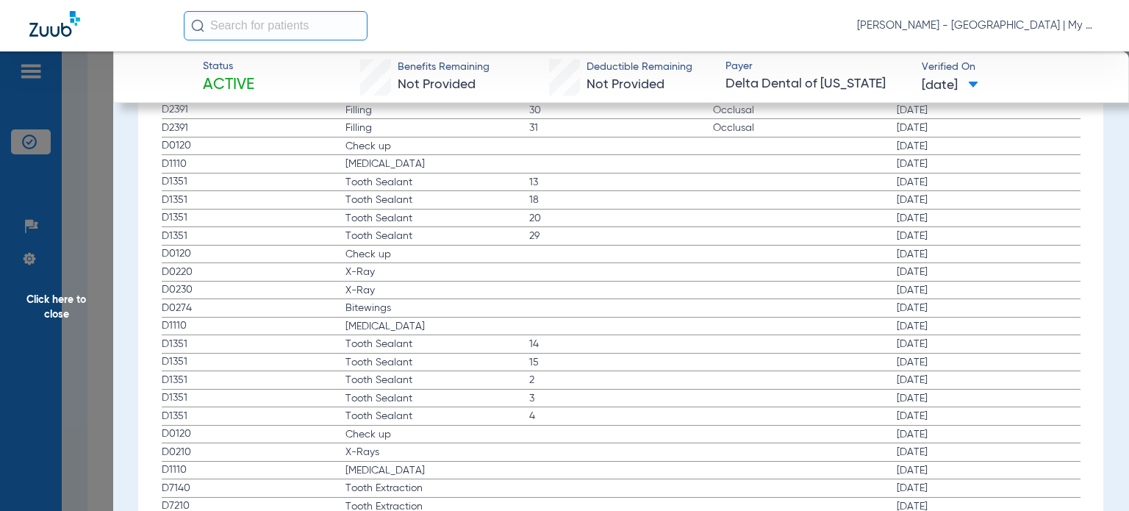
scroll to position [1764, 0]
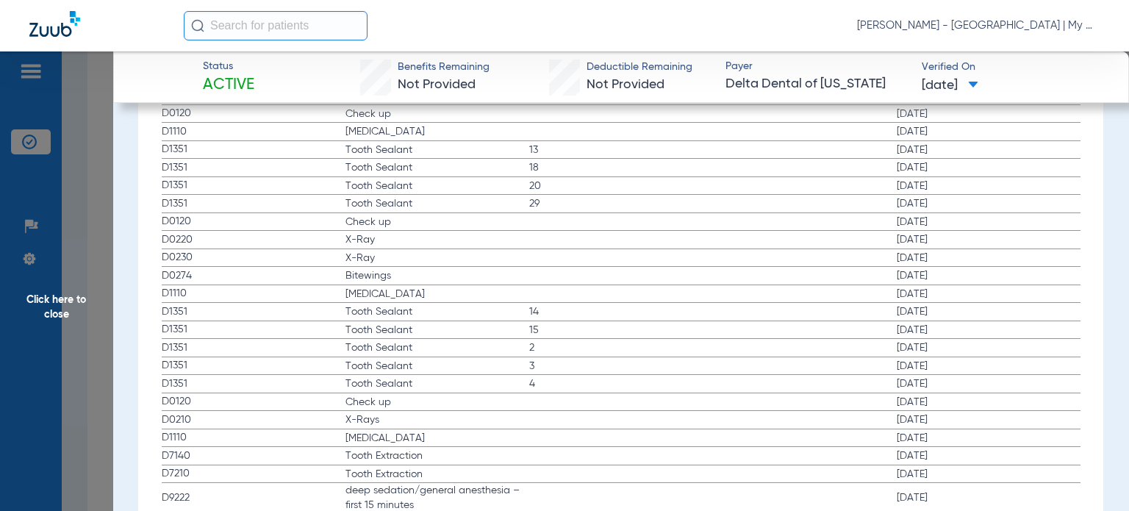
drag, startPoint x: 188, startPoint y: 418, endPoint x: 367, endPoint y: 411, distance: 178.8
click at [367, 411] on label "D0210 X-Rays [DATE]" at bounding box center [621, 420] width 919 height 18
click at [93, 296] on span "Click here to close" at bounding box center [56, 306] width 113 height 511
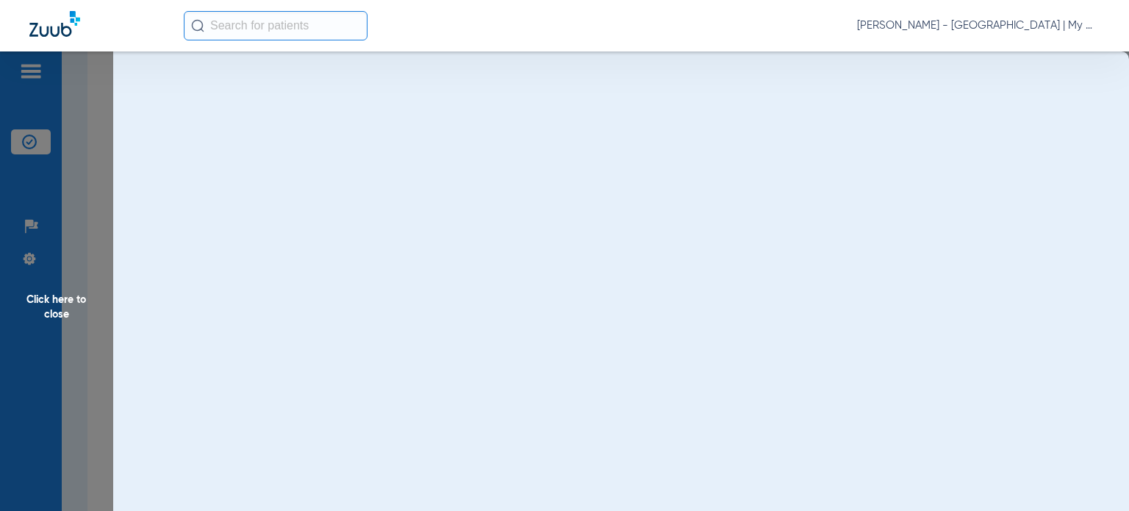
scroll to position [0, 0]
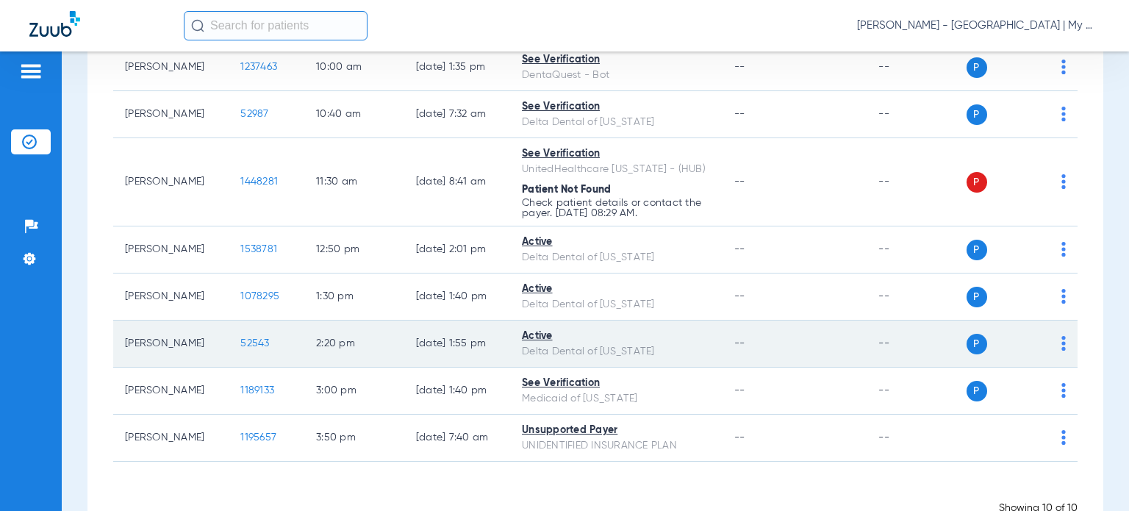
click at [240, 346] on span "52543" at bounding box center [254, 343] width 29 height 10
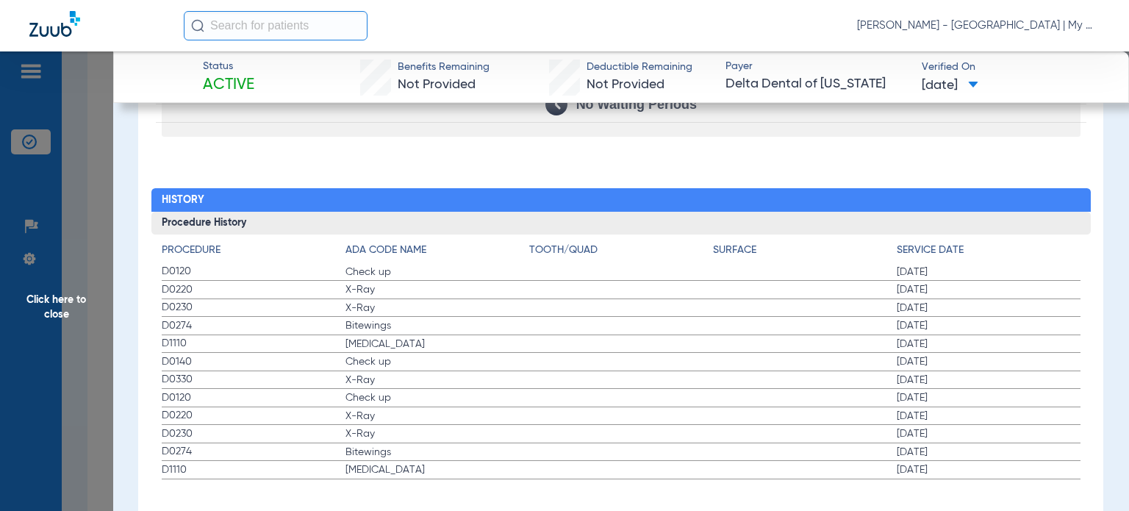
scroll to position [1583, 0]
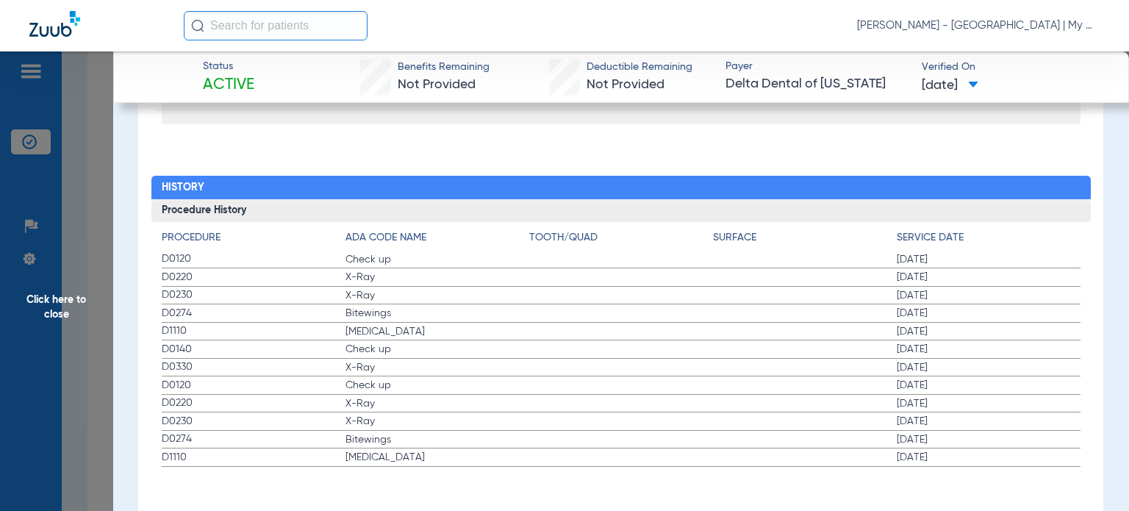
drag, startPoint x: 160, startPoint y: 252, endPoint x: 559, endPoint y: 415, distance: 430.9
click at [532, 426] on div "Procedure ADA Code Name Tooth/Quad Surface Service Date D0120 Check up [DATE] D…" at bounding box center [620, 344] width 939 height 245
click at [50, 420] on span "Click here to close" at bounding box center [56, 306] width 113 height 511
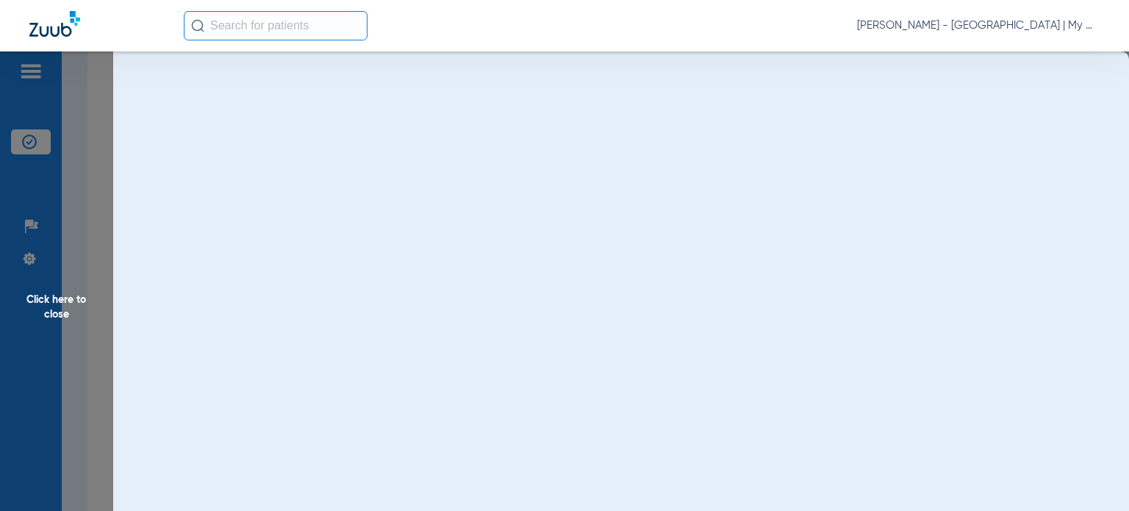
scroll to position [0, 0]
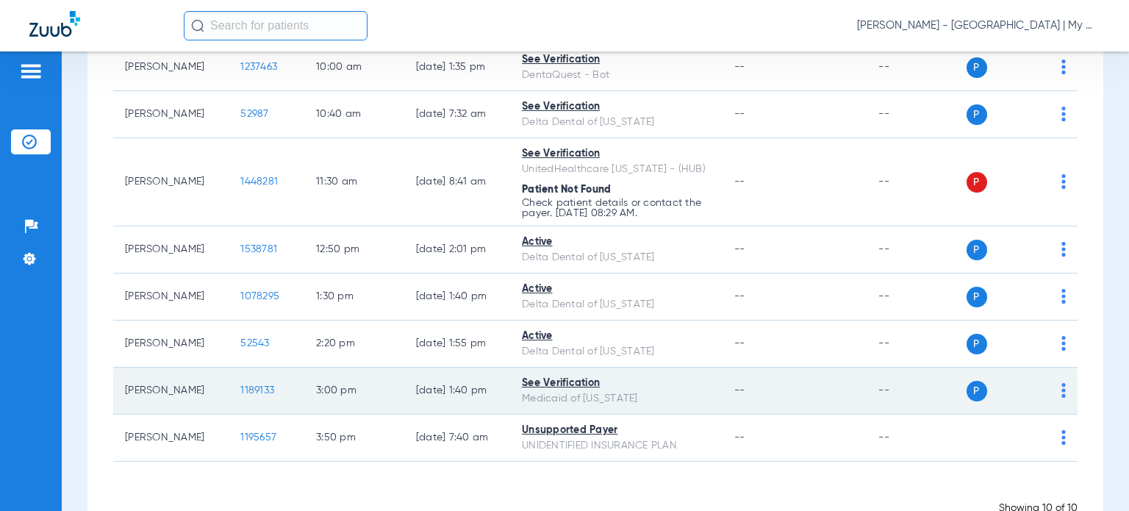
click at [242, 393] on span "1189133" at bounding box center [257, 390] width 34 height 10
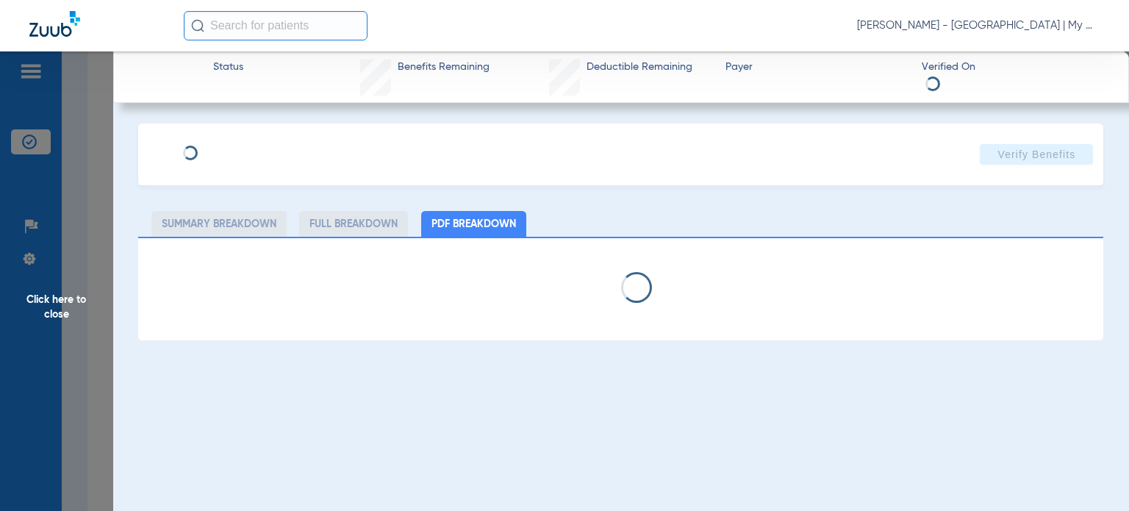
select select "page-width"
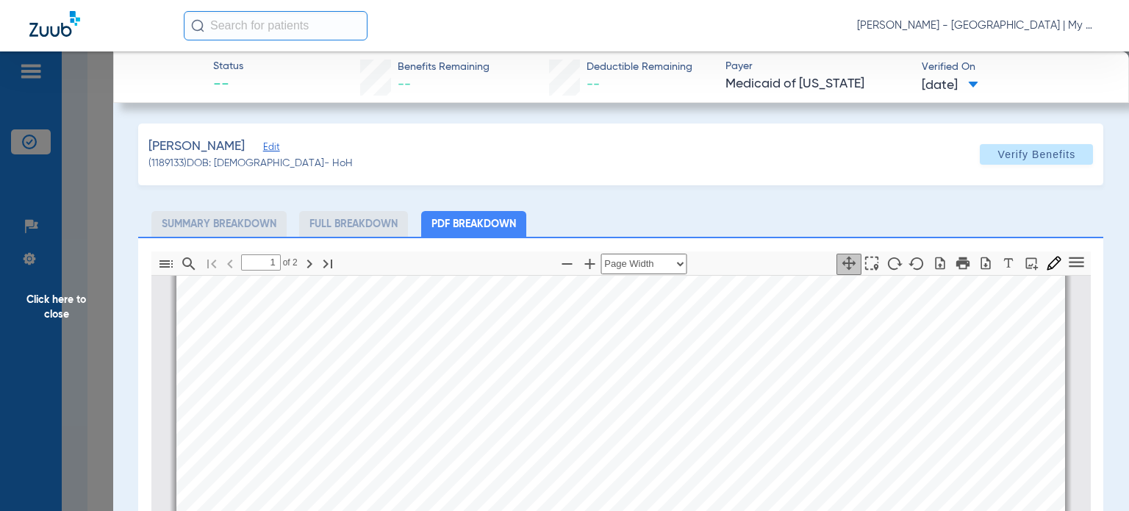
scroll to position [576, 0]
type input "2"
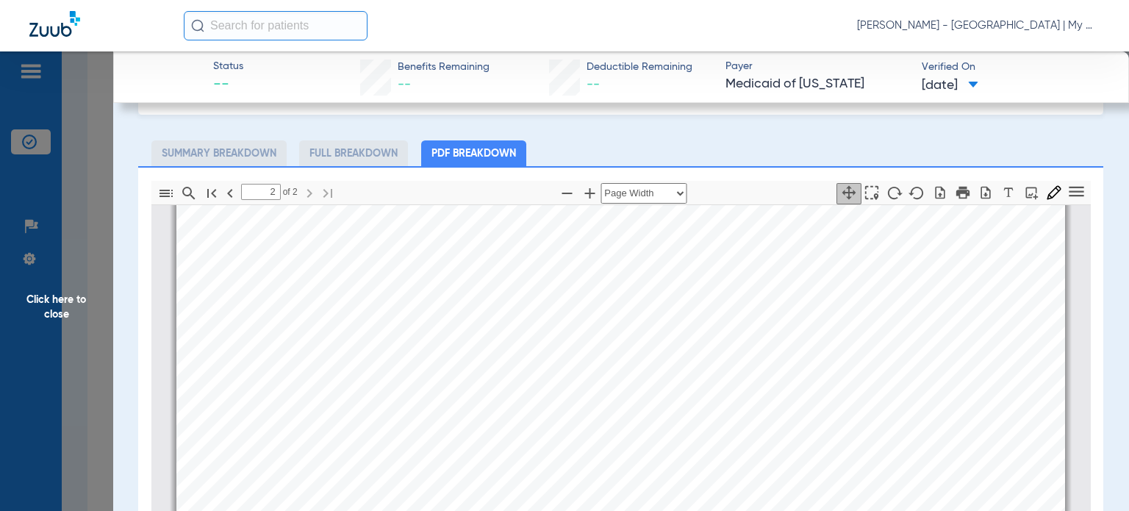
scroll to position [212, 0]
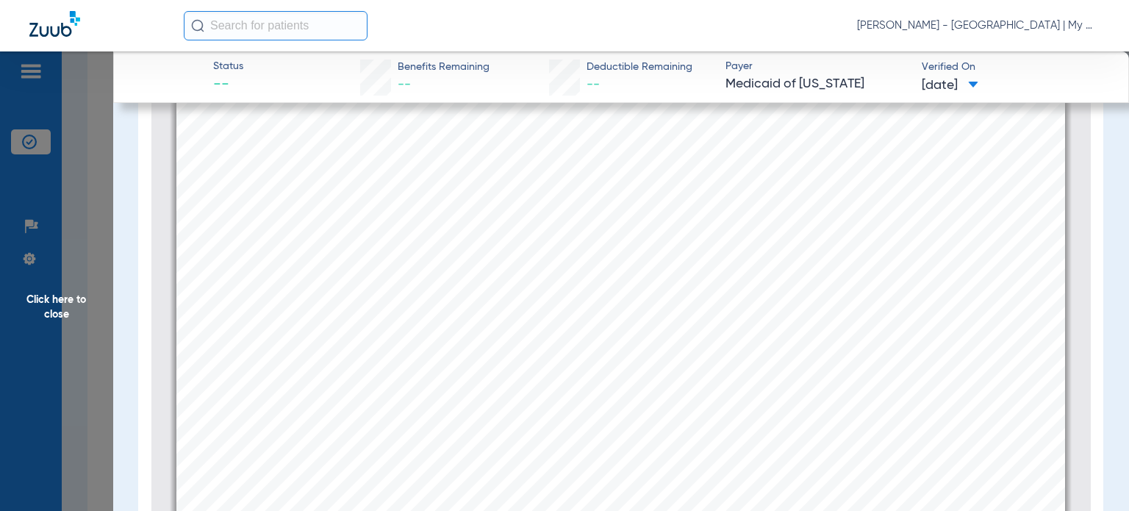
click at [91, 342] on span "Click here to close" at bounding box center [56, 306] width 113 height 511
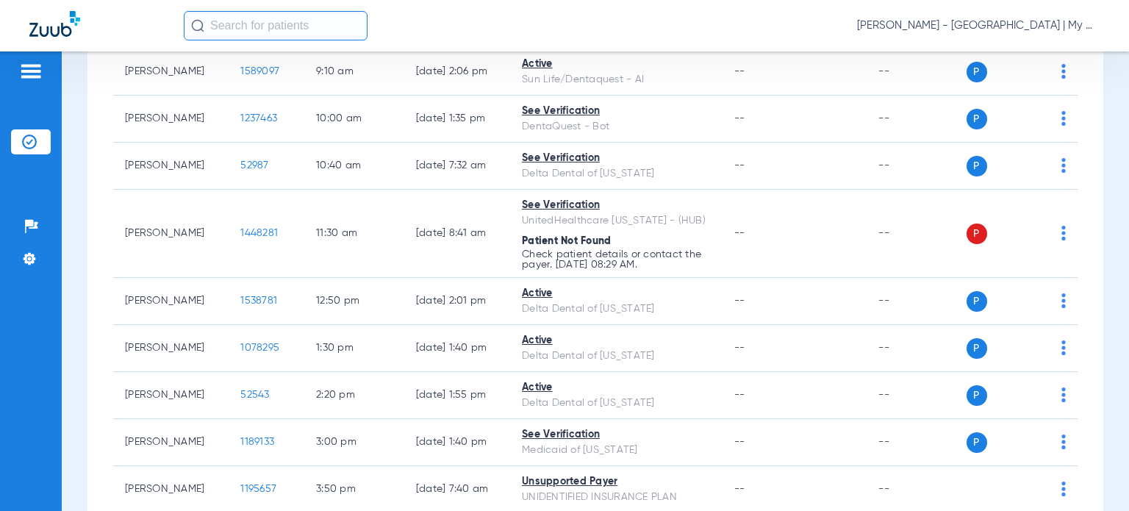
scroll to position [0, 0]
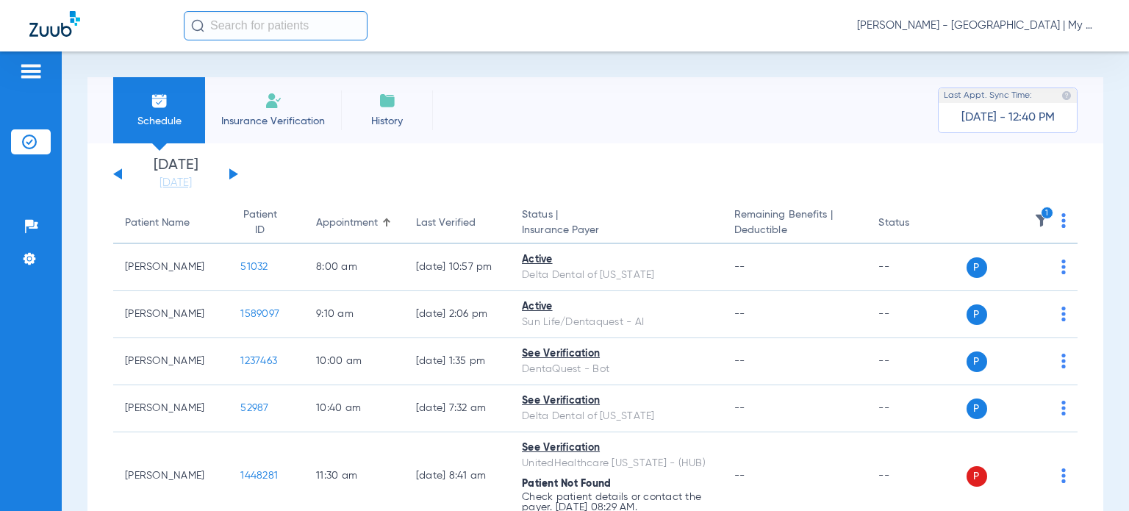
click at [1041, 214] on icon "1" at bounding box center [1047, 213] width 13 height 13
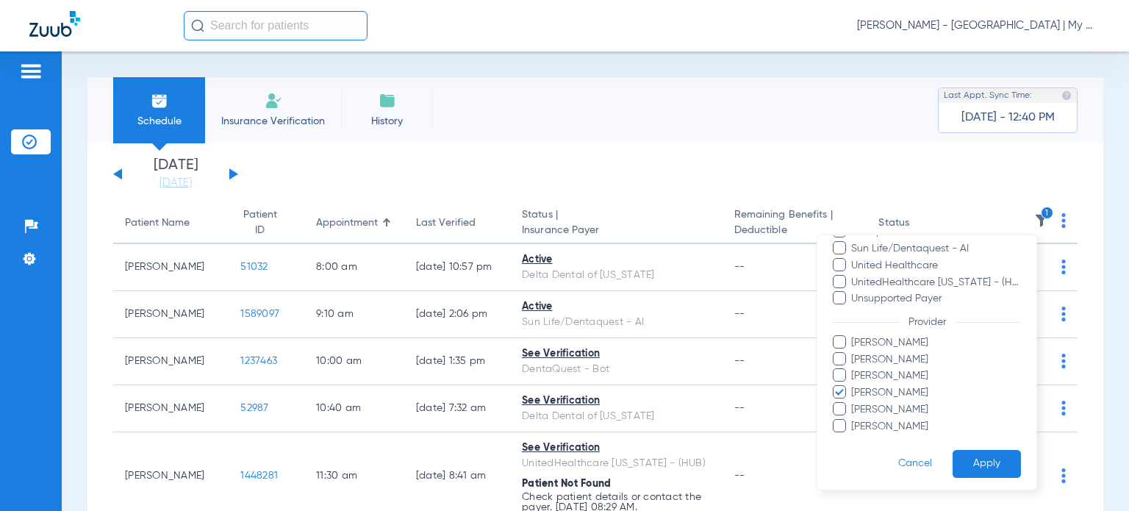
scroll to position [347, 0]
click at [680, 332] on div at bounding box center [564, 255] width 1129 height 511
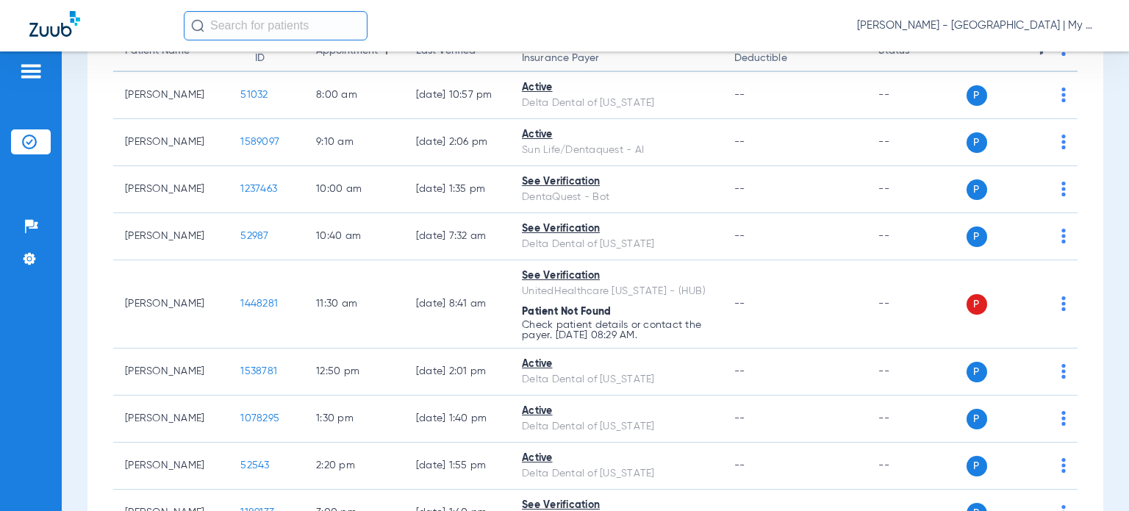
scroll to position [0, 0]
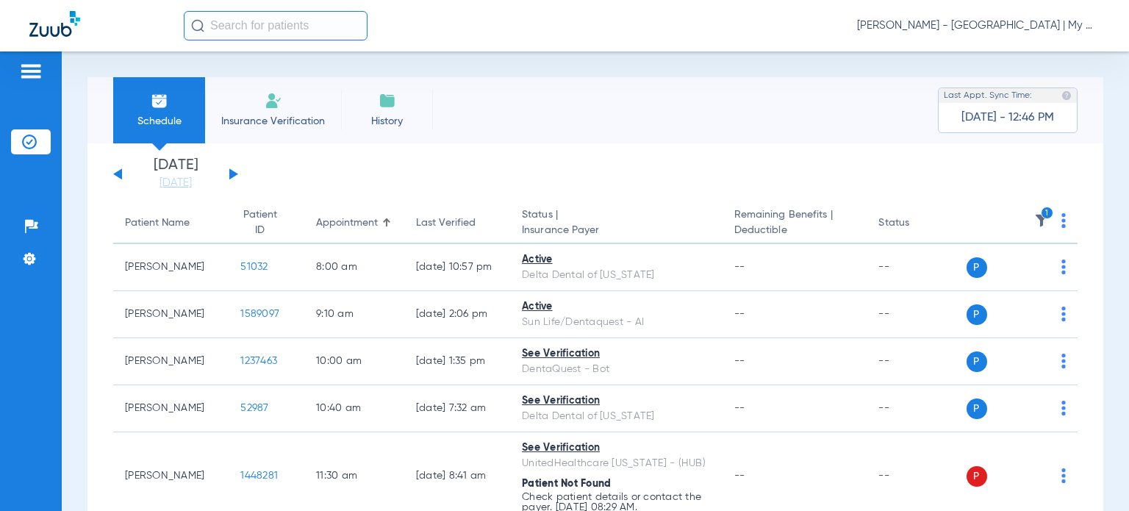
click at [1039, 223] on th "1" at bounding box center [1023, 223] width 112 height 41
click at [1041, 215] on icon "1" at bounding box center [1047, 213] width 13 height 13
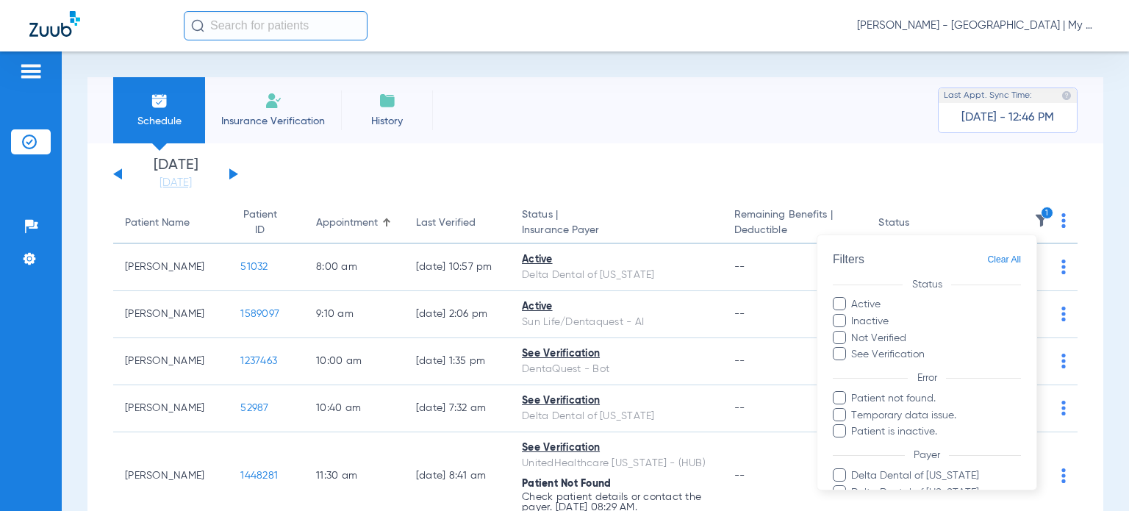
scroll to position [347, 0]
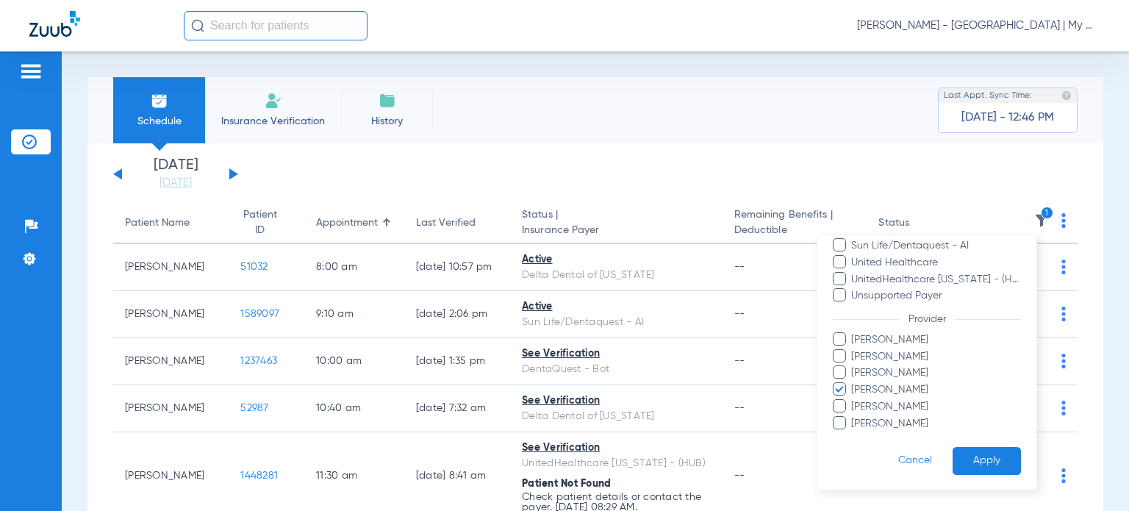
click at [898, 389] on span "[PERSON_NAME]" at bounding box center [936, 389] width 171 height 15
click at [854, 400] on input "[PERSON_NAME]" at bounding box center [854, 400] width 0 height 0
click at [891, 398] on span "[PERSON_NAME]" at bounding box center [936, 405] width 171 height 15
click at [854, 416] on input "[PERSON_NAME]" at bounding box center [854, 416] width 0 height 0
click at [976, 464] on button "Apply" at bounding box center [987, 460] width 68 height 29
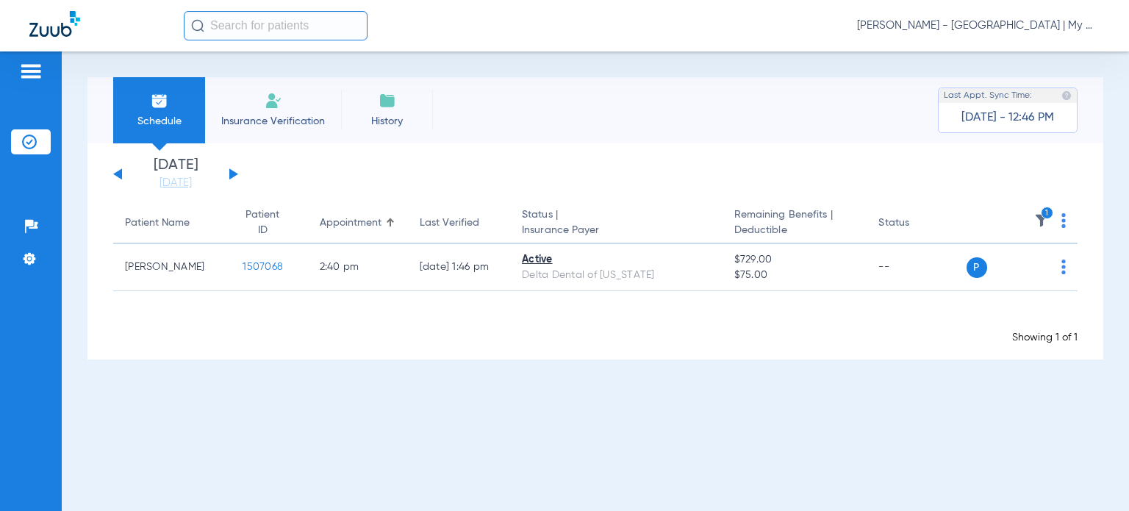
click at [1039, 226] on img at bounding box center [1041, 220] width 15 height 15
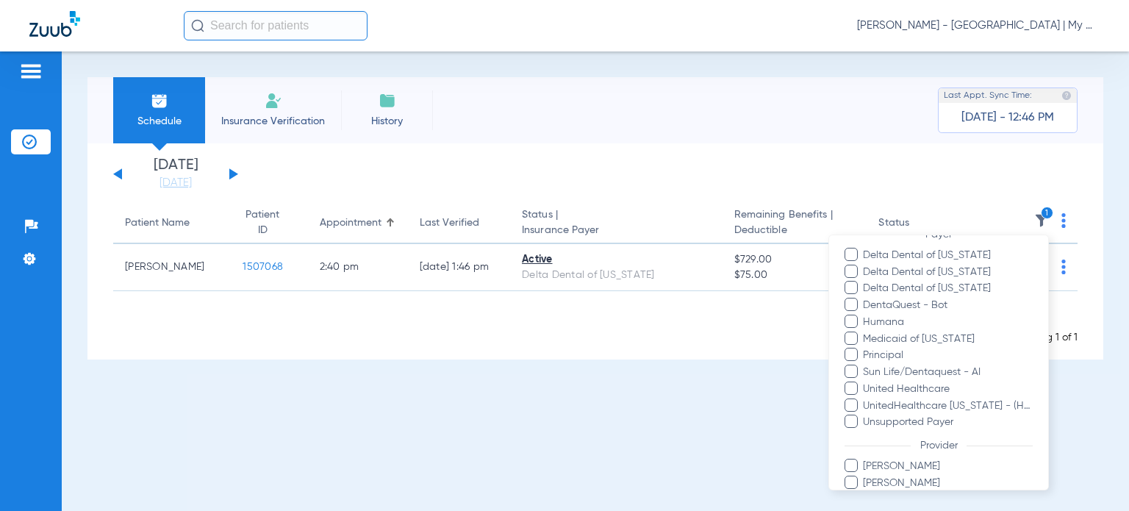
scroll to position [347, 0]
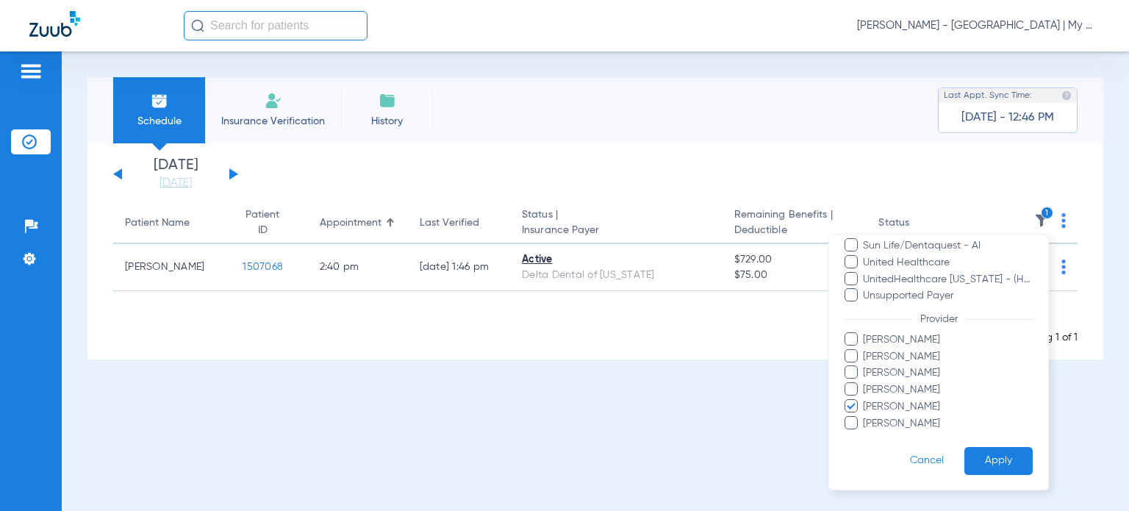
click at [898, 409] on span "Shelley Klei" at bounding box center [947, 405] width 171 height 15
click at [865, 416] on input "Shelley Klei" at bounding box center [865, 416] width 0 height 0
click at [937, 373] on span "Mandy Rourke-Bowman" at bounding box center [947, 372] width 171 height 15
click at [865, 383] on input "Mandy Rourke-Bowman" at bounding box center [865, 383] width 0 height 0
click at [995, 458] on button "Apply" at bounding box center [998, 460] width 68 height 29
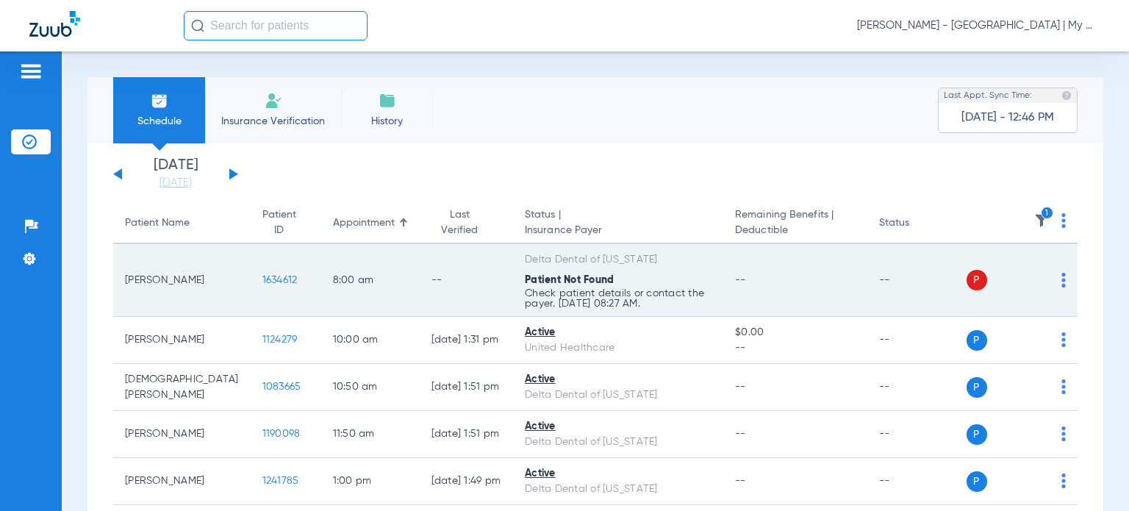
click at [251, 280] on td "1634612" at bounding box center [286, 280] width 71 height 73
click at [262, 279] on span "1634612" at bounding box center [279, 280] width 35 height 10
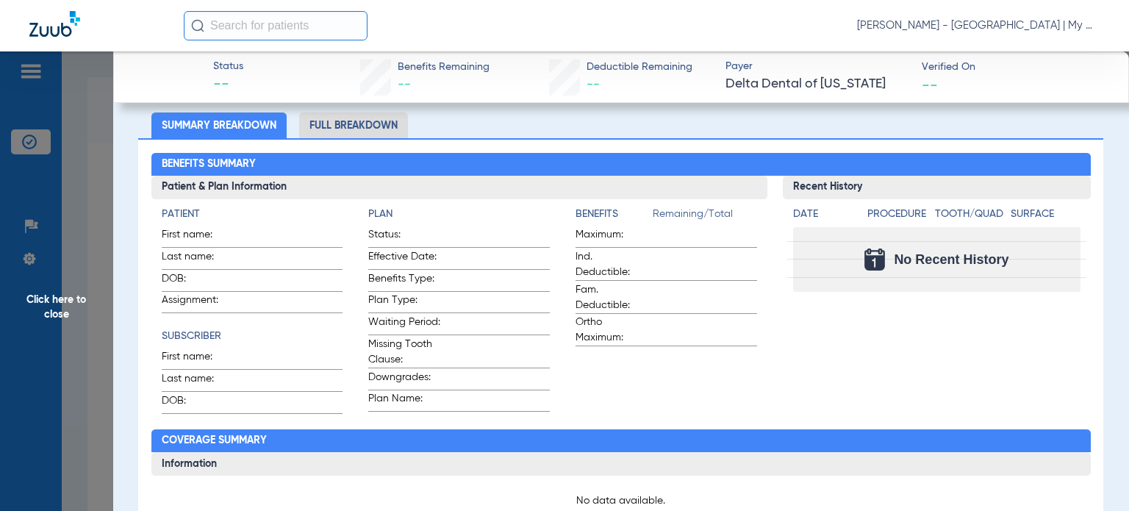
scroll to position [204, 0]
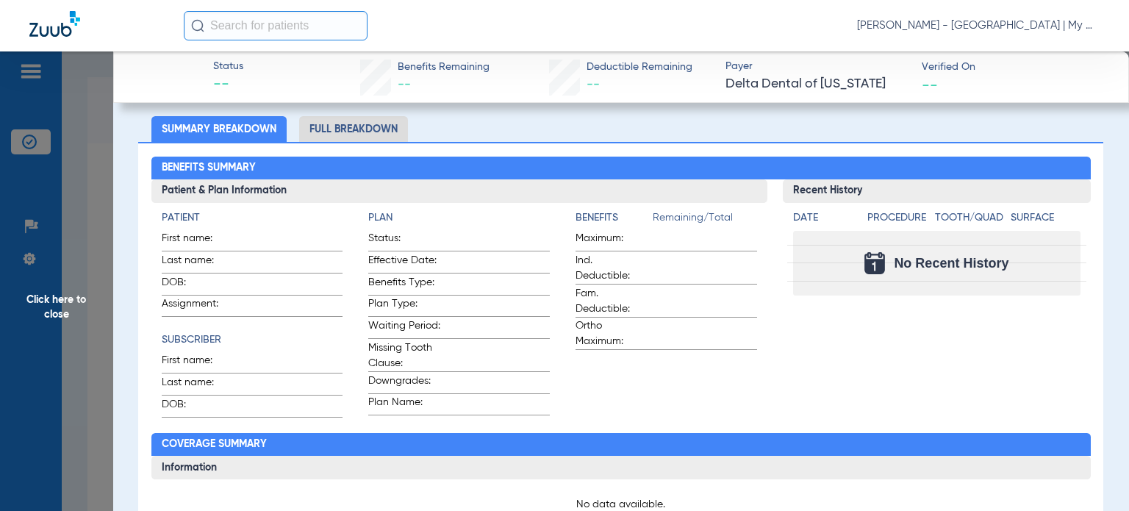
click at [44, 346] on span "Click here to close" at bounding box center [56, 306] width 113 height 511
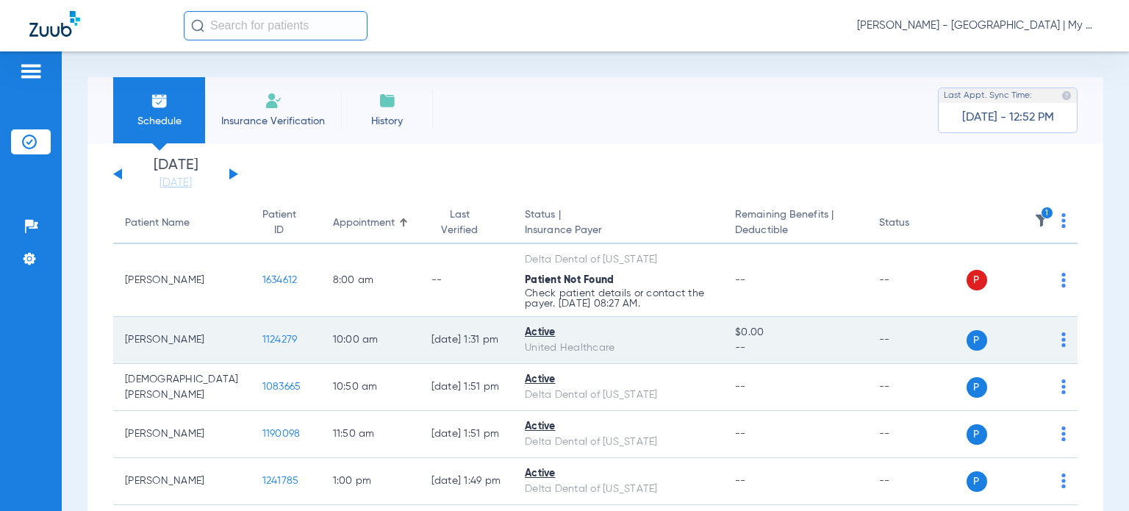
click at [262, 340] on span "1124279" at bounding box center [279, 339] width 35 height 10
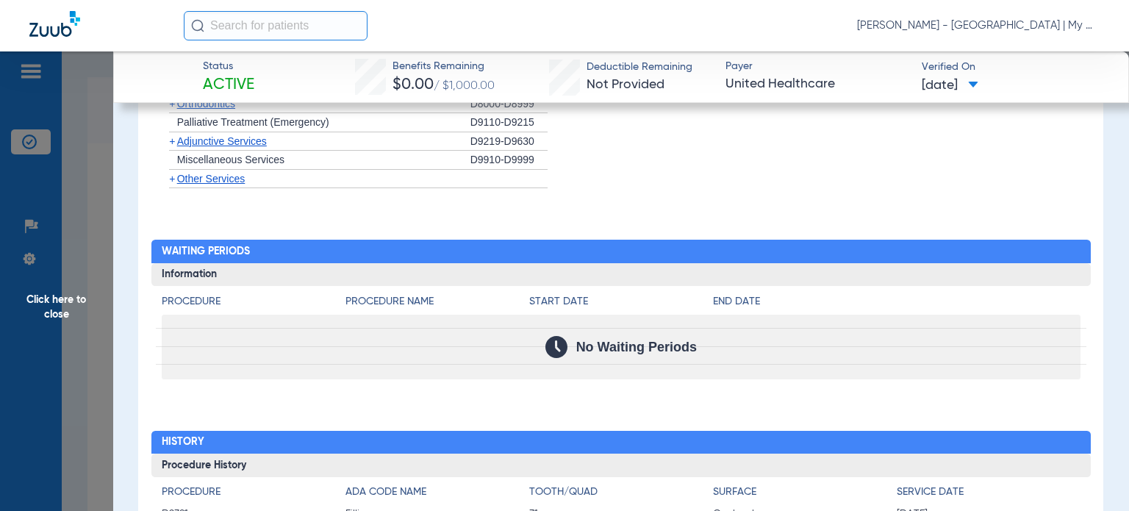
scroll to position [1832, 0]
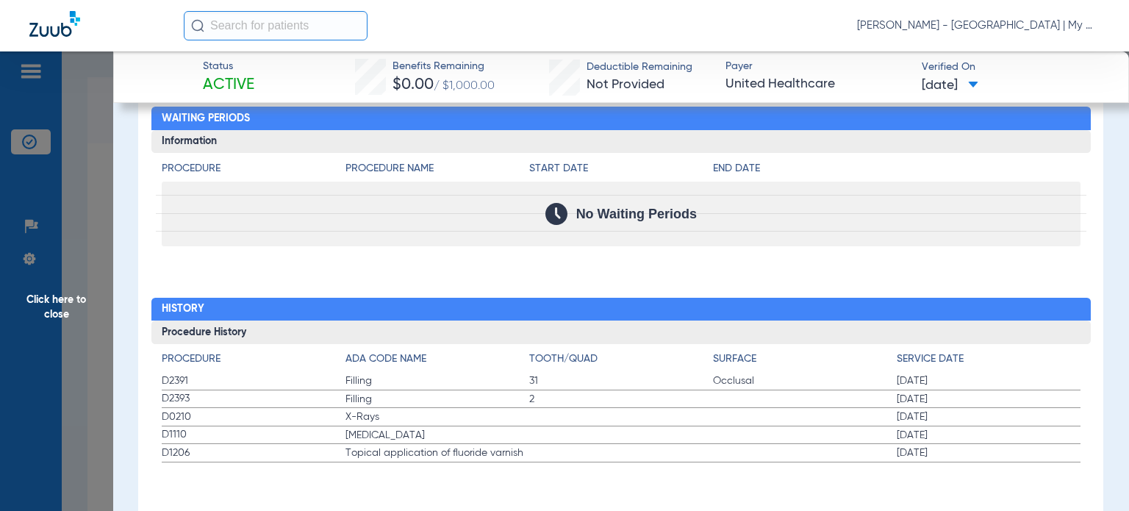
drag, startPoint x: 167, startPoint y: 420, endPoint x: 982, endPoint y: 462, distance: 816.3
click at [982, 462] on app-history-list "Procedure ADA Code Name Tooth/Quad Surface Service Date D2391 Filling 31 Occlus…" at bounding box center [621, 406] width 919 height 111
click at [637, 429] on label "D1110 Teeth Cleaning 01/20/2025" at bounding box center [621, 435] width 919 height 18
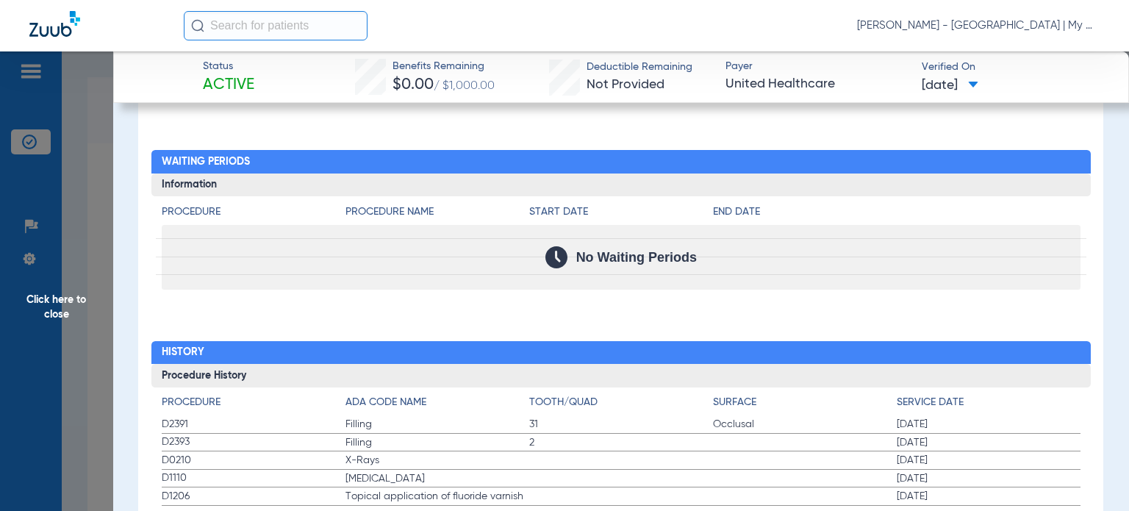
scroll to position [1758, 0]
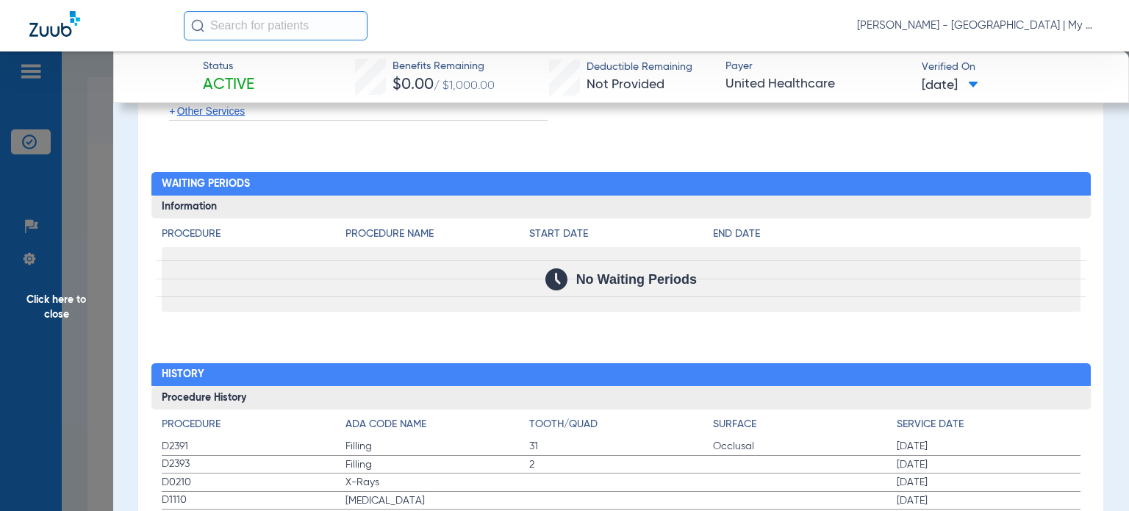
click at [79, 274] on span "Click here to close" at bounding box center [56, 306] width 113 height 511
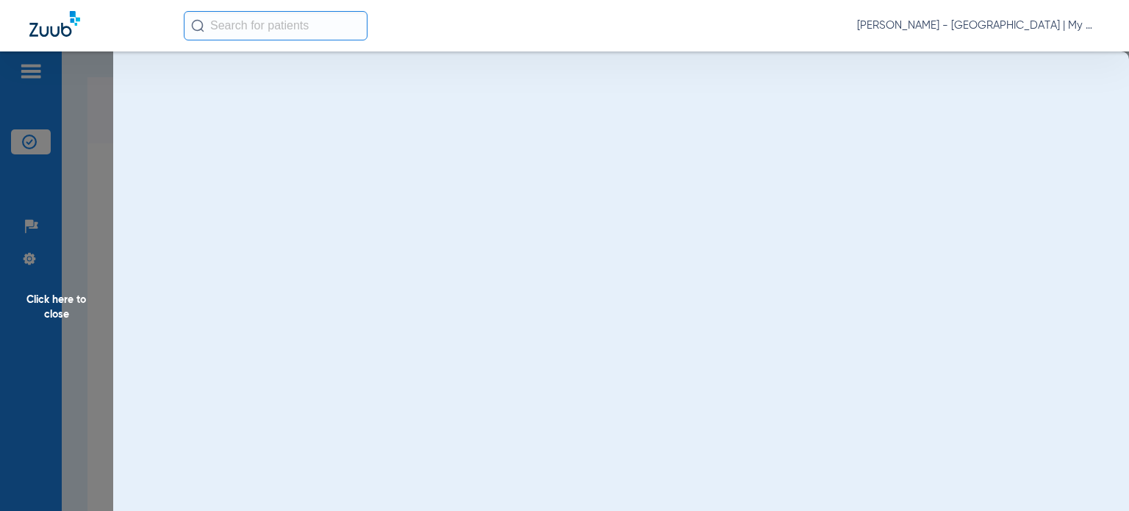
scroll to position [0, 0]
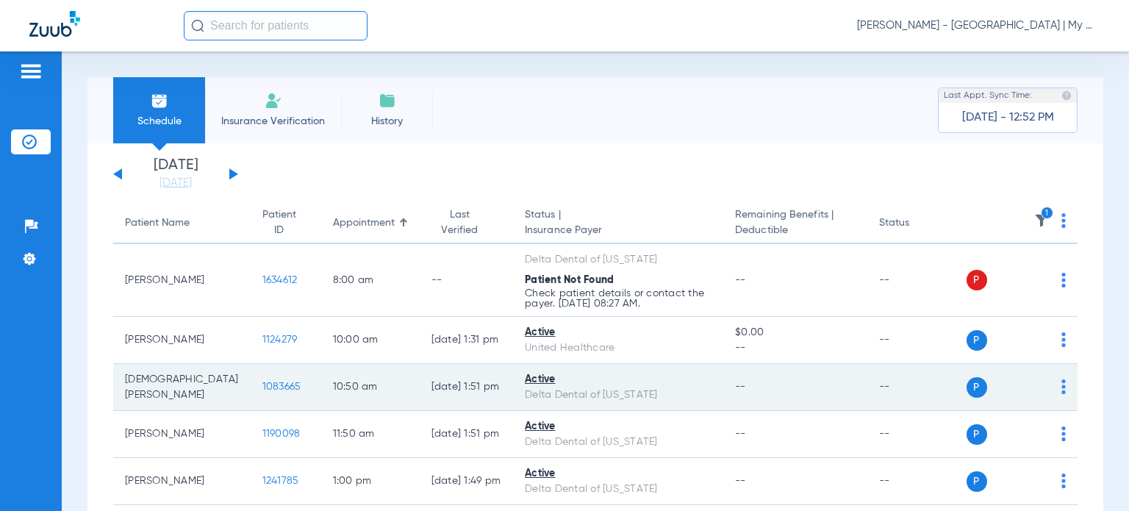
click at [262, 387] on span "1083665" at bounding box center [281, 387] width 39 height 10
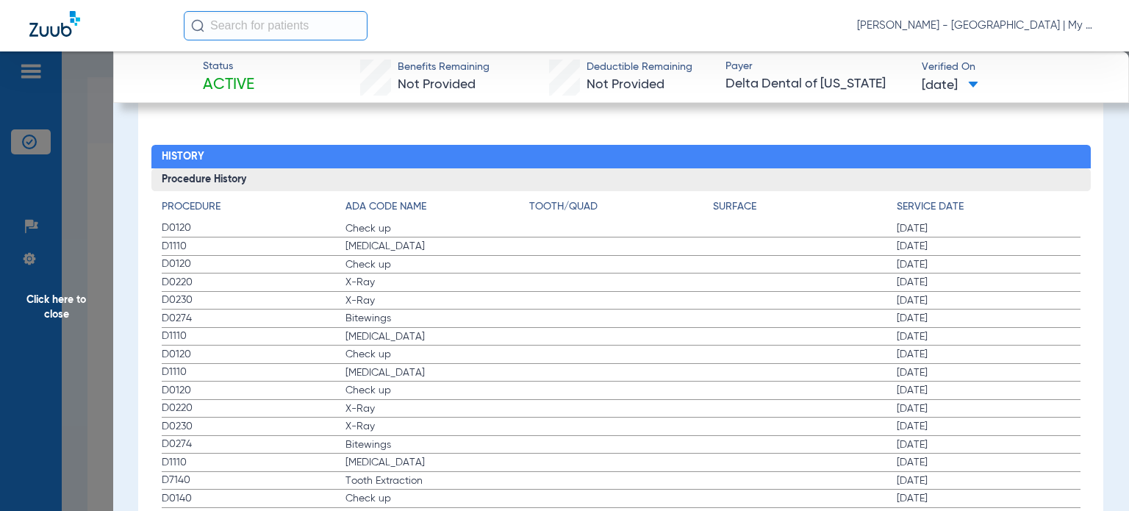
scroll to position [1526, 0]
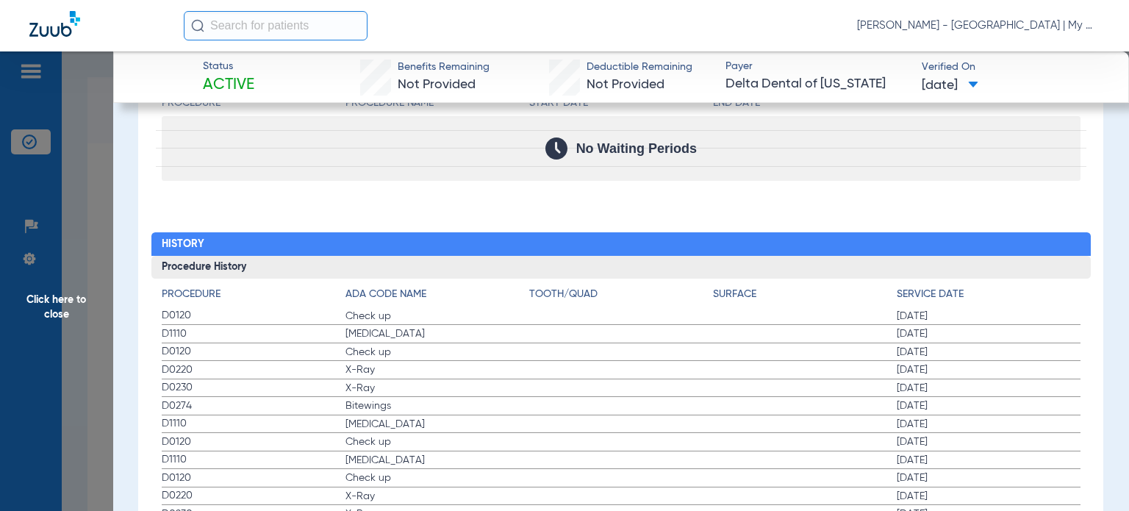
drag, startPoint x: 159, startPoint y: 309, endPoint x: 452, endPoint y: 290, distance: 293.9
click at [452, 290] on div "Procedure ADA Code Name Tooth/Quad Surface Service Date D0120 Check up 01/09/20…" at bounding box center [620, 446] width 939 height 334
click at [382, 309] on span "Check up" at bounding box center [437, 316] width 184 height 15
drag, startPoint x: 159, startPoint y: 317, endPoint x: 955, endPoint y: 323, distance: 796.1
click at [955, 323] on div "Procedure ADA Code Name Tooth/Quad Surface Service Date D0120 Check up 01/09/20…" at bounding box center [620, 446] width 939 height 334
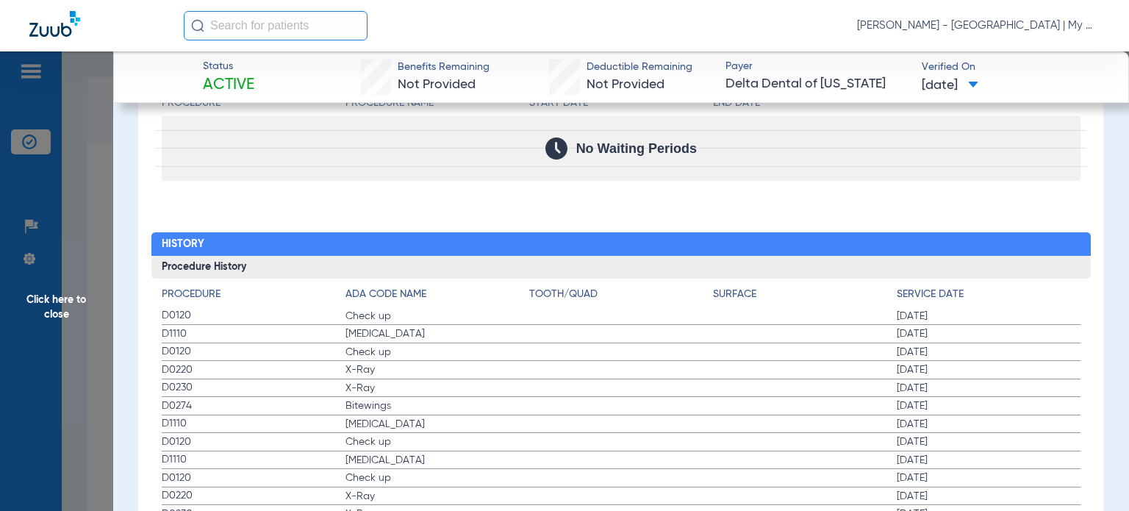
drag, startPoint x: 155, startPoint y: 346, endPoint x: 664, endPoint y: 402, distance: 511.7
click at [664, 402] on div "Procedure ADA Code Name Tooth/Quad Surface Service Date D0120 Check up 01/09/20…" at bounding box center [620, 446] width 939 height 334
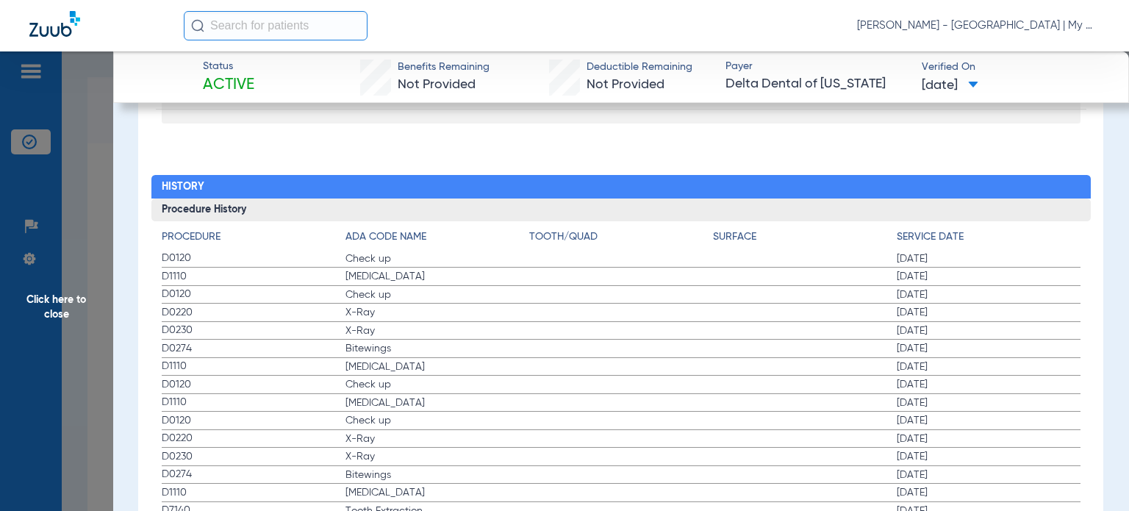
scroll to position [1673, 0]
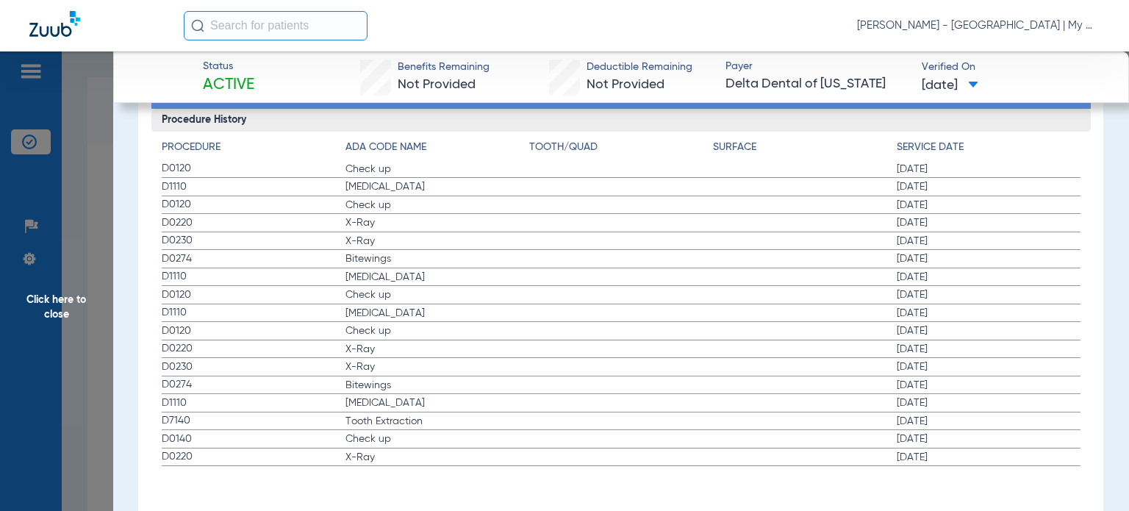
click at [49, 344] on span "Click here to close" at bounding box center [56, 306] width 113 height 511
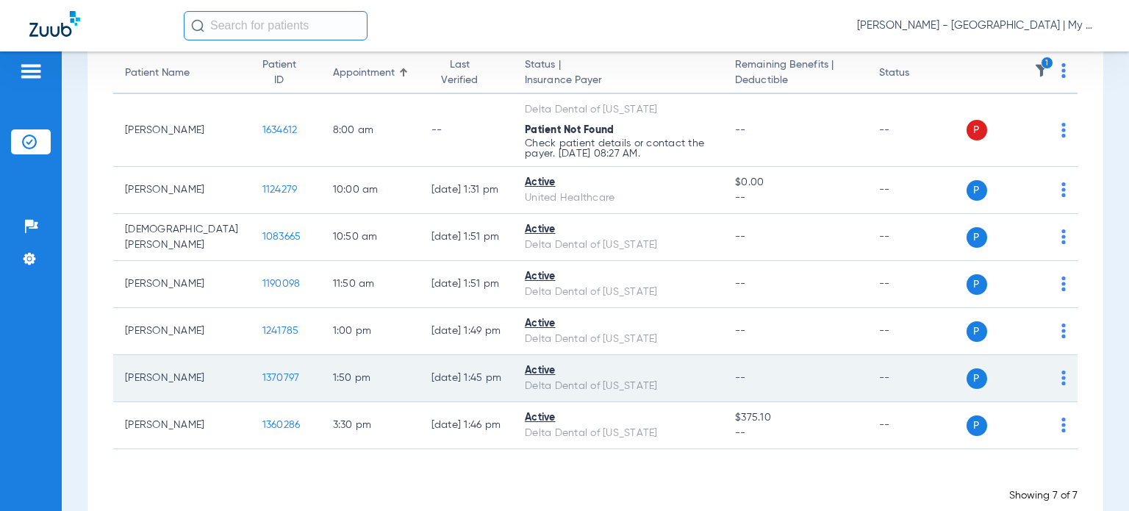
scroll to position [180, 0]
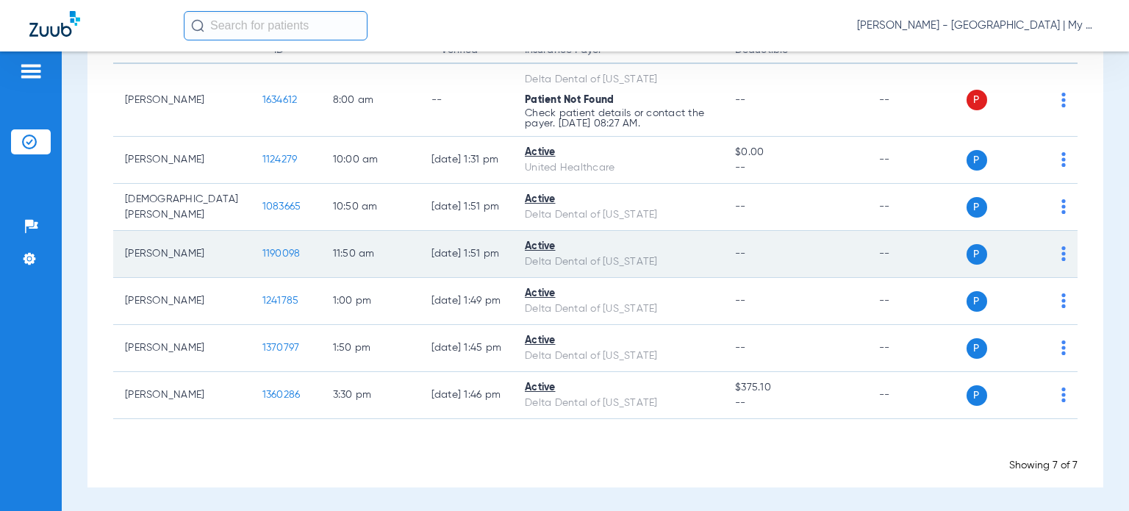
click at [262, 249] on span "1190098" at bounding box center [281, 253] width 38 height 10
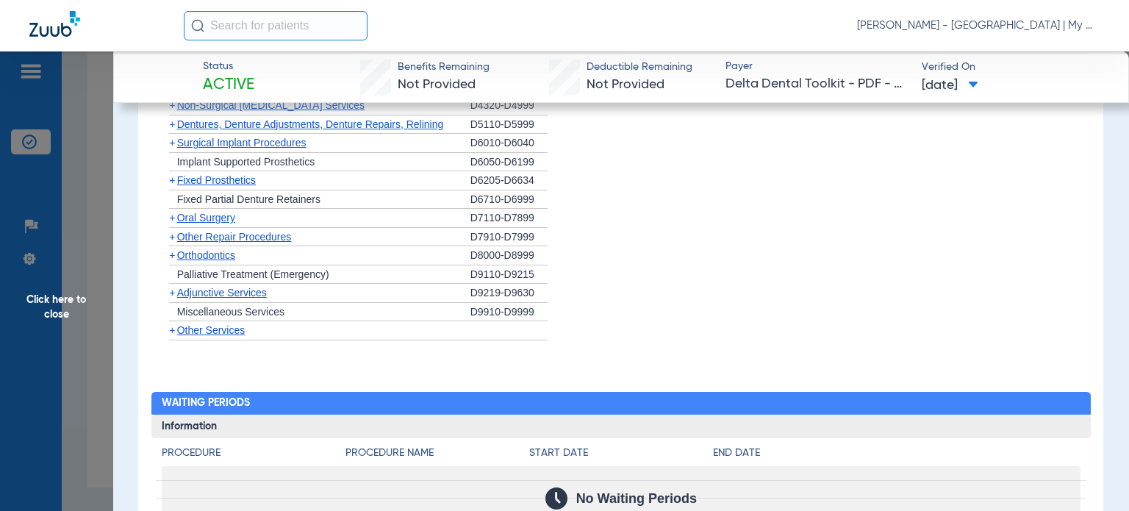
scroll to position [1544, 0]
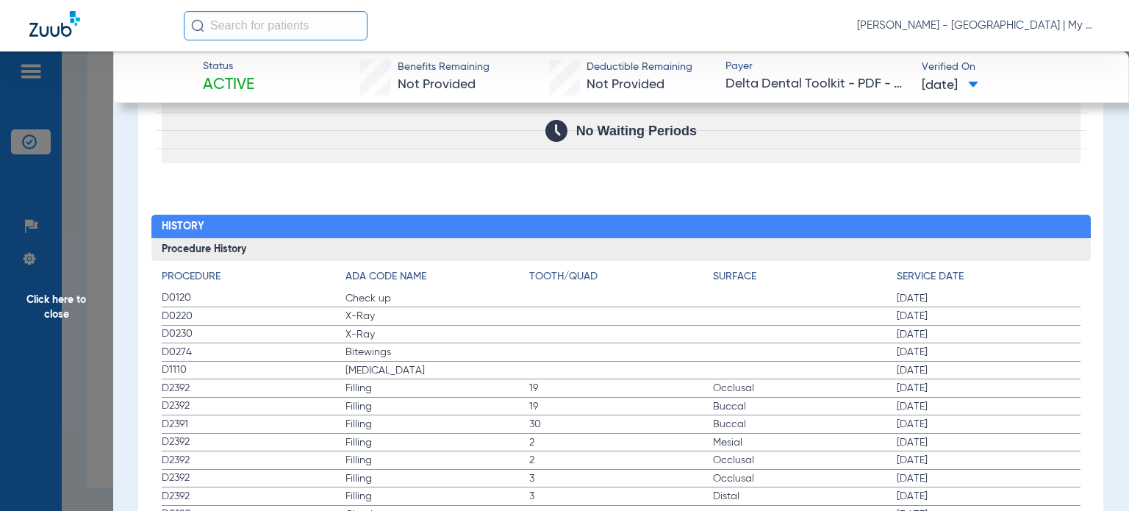
drag, startPoint x: 214, startPoint y: 308, endPoint x: 967, endPoint y: 352, distance: 754.8
click at [967, 352] on app-history-list "Procedure ADA Code Name Tooth/Quad Surface Service Date D0120 Check up 01/09/20…" at bounding box center [621, 432] width 919 height 327
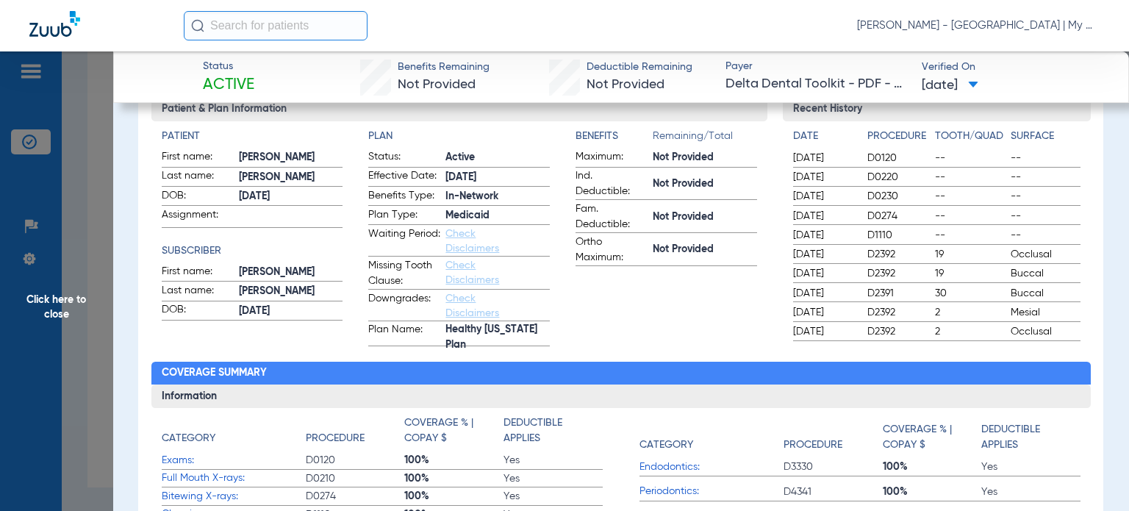
scroll to position [515, 0]
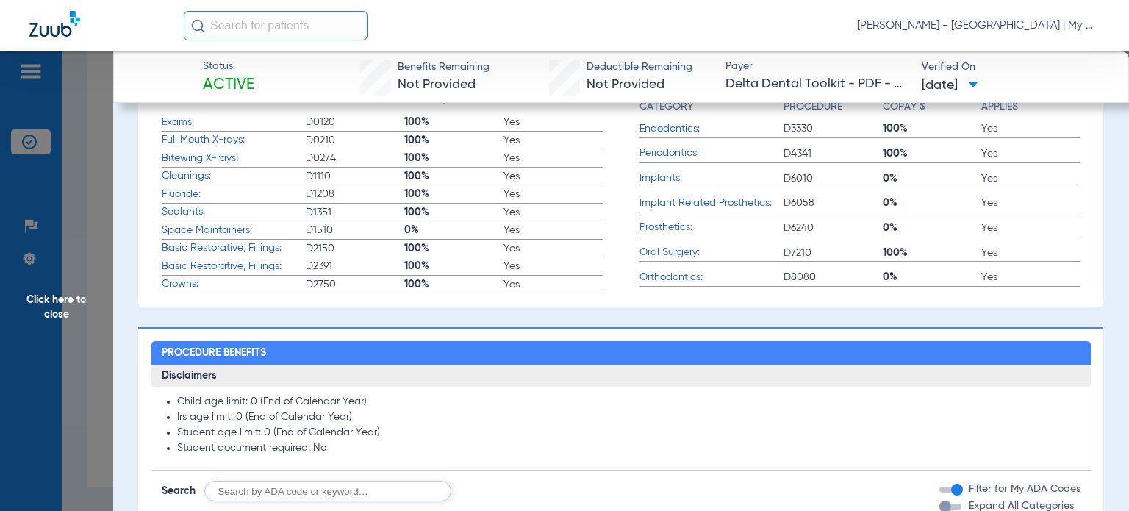
click at [77, 349] on span "Click here to close" at bounding box center [56, 306] width 113 height 511
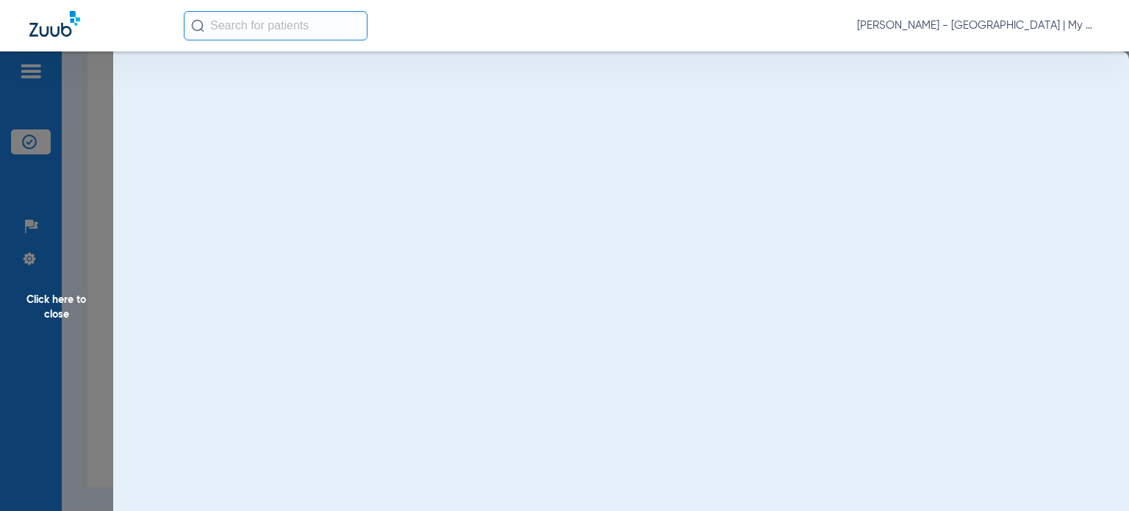
scroll to position [0, 0]
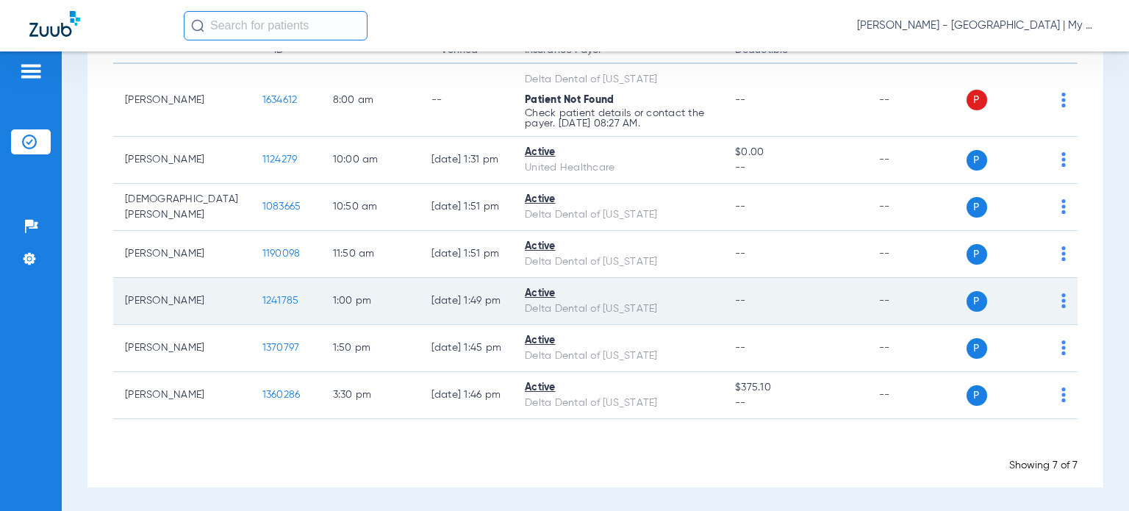
click at [262, 296] on span "1241785" at bounding box center [280, 301] width 37 height 10
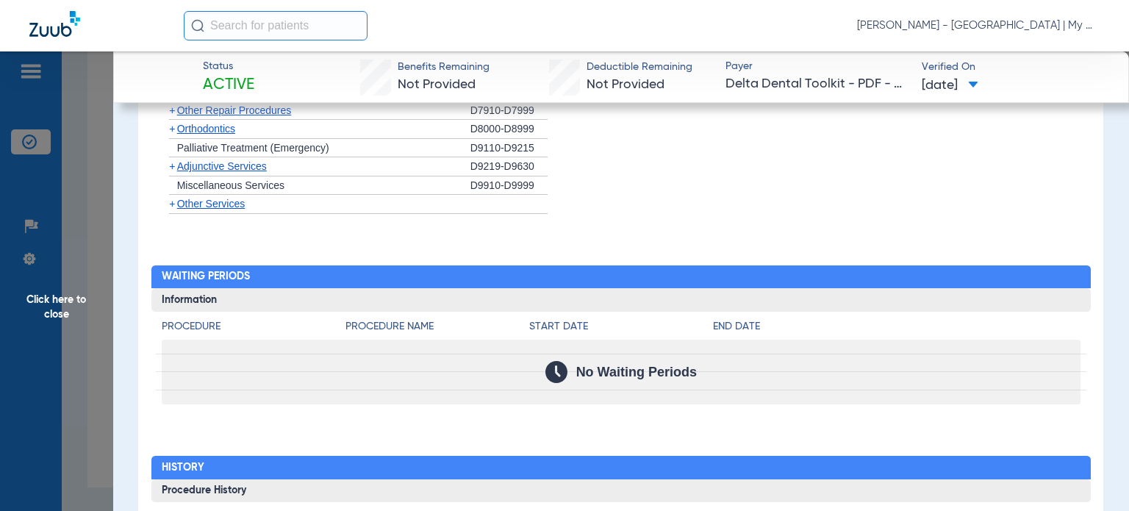
scroll to position [1544, 0]
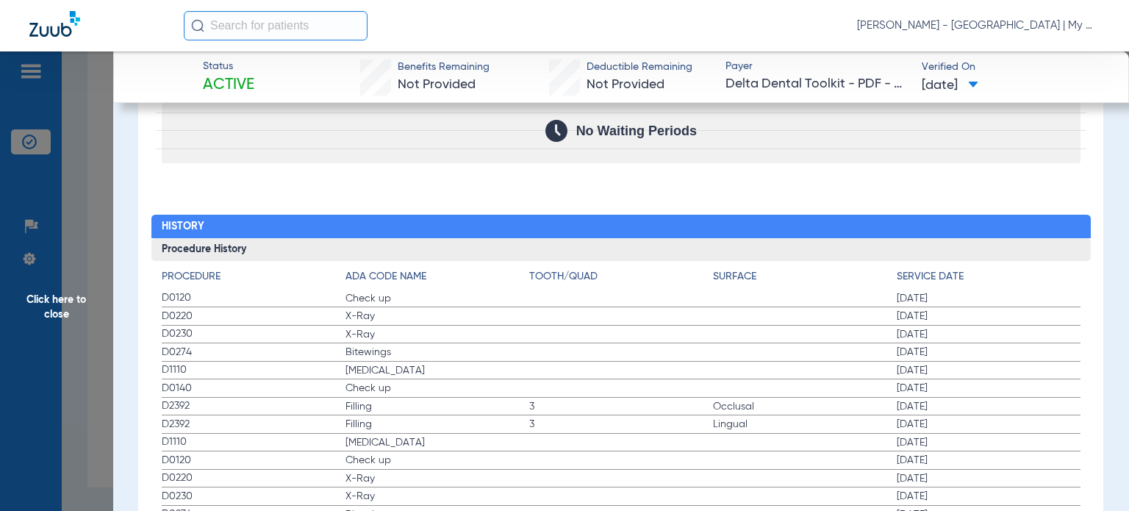
drag, startPoint x: 156, startPoint y: 293, endPoint x: 964, endPoint y: 369, distance: 811.5
click at [964, 369] on div "Procedure ADA Code Name Tooth/Quad Surface Service Date D0120 Check up 01/23/20…" at bounding box center [620, 473] width 939 height 425
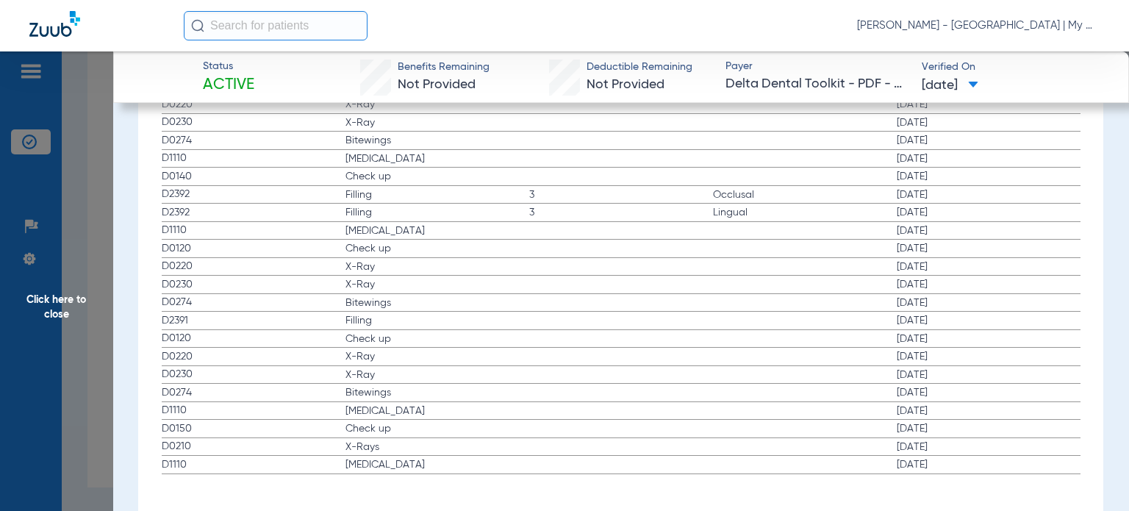
scroll to position [1763, 0]
drag, startPoint x: 148, startPoint y: 437, endPoint x: 1025, endPoint y: 438, distance: 877.7
drag, startPoint x: 152, startPoint y: 237, endPoint x: 429, endPoint y: 299, distance: 283.9
click at [429, 299] on div "Procedure ADA Code Name Tooth/Quad Surface Service Date D0120 Check up 01/23/20…" at bounding box center [620, 254] width 939 height 425
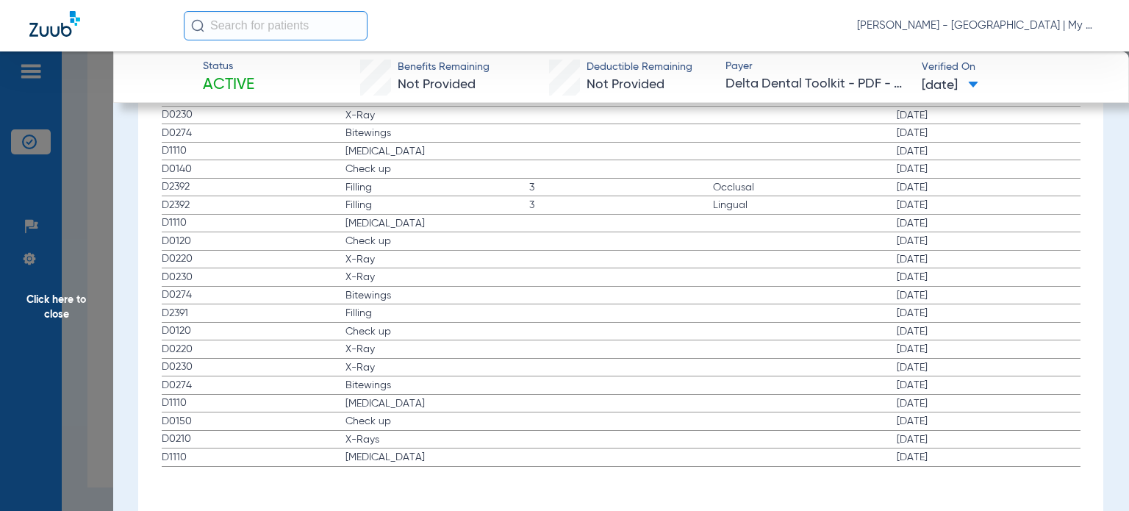
drag, startPoint x: 164, startPoint y: 325, endPoint x: 400, endPoint y: 371, distance: 240.5
click at [400, 371] on app-history-list "Procedure ADA Code Name Tooth/Quad Surface Service Date D0120 Check up 01/23/20…" at bounding box center [621, 258] width 919 height 417
click at [404, 448] on label "D1110 Teeth Cleaning 10/15/2019" at bounding box center [621, 457] width 919 height 18
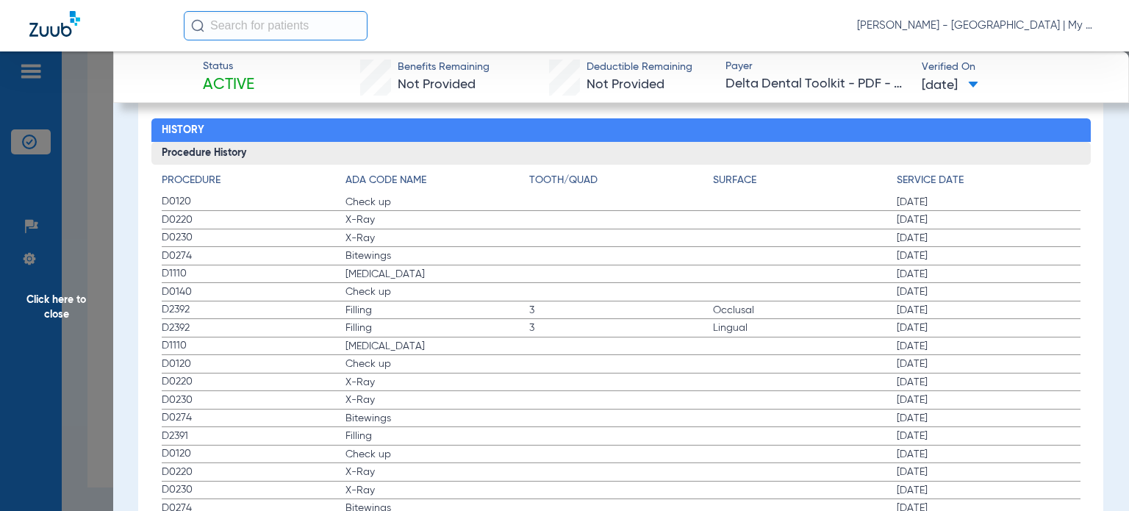
scroll to position [1616, 0]
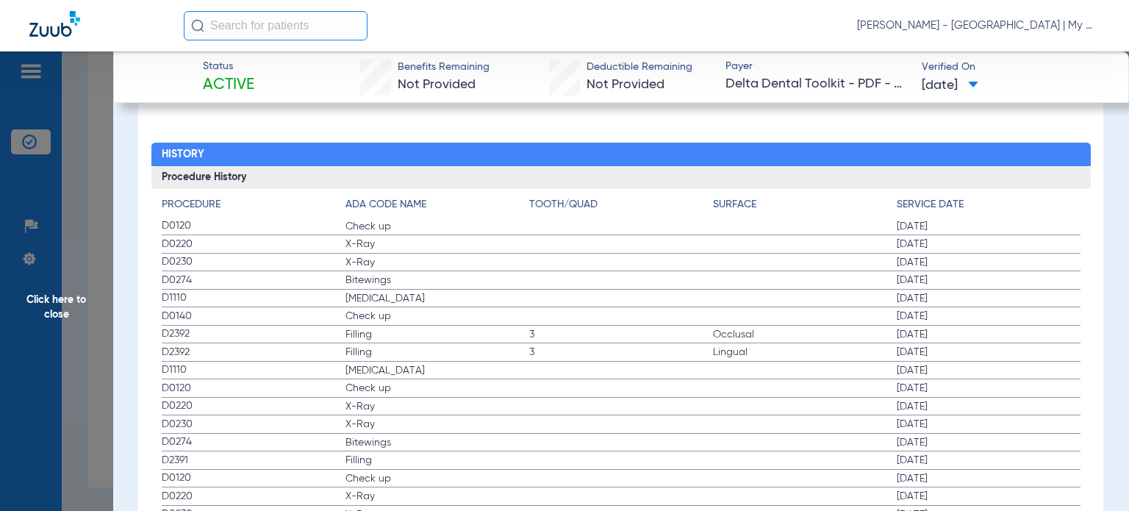
click at [63, 355] on span "Click here to close" at bounding box center [56, 306] width 113 height 511
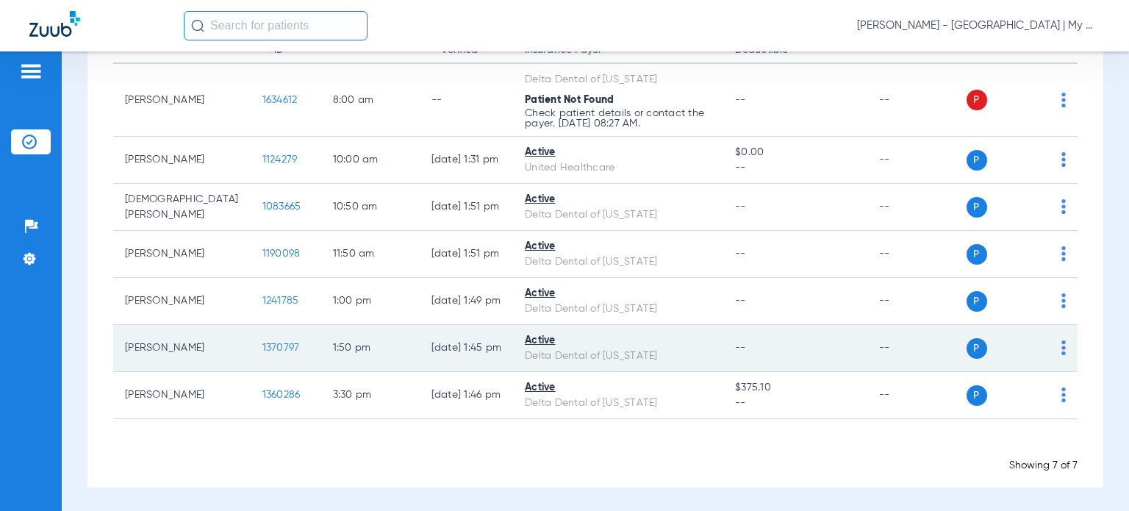
click at [262, 345] on span "1370797" at bounding box center [280, 348] width 37 height 10
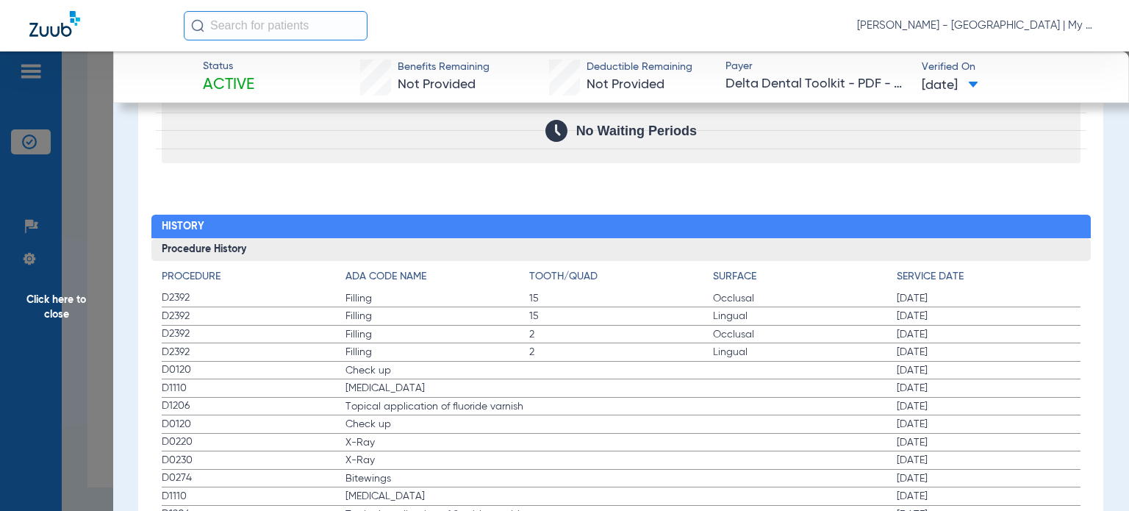
scroll to position [1691, 0]
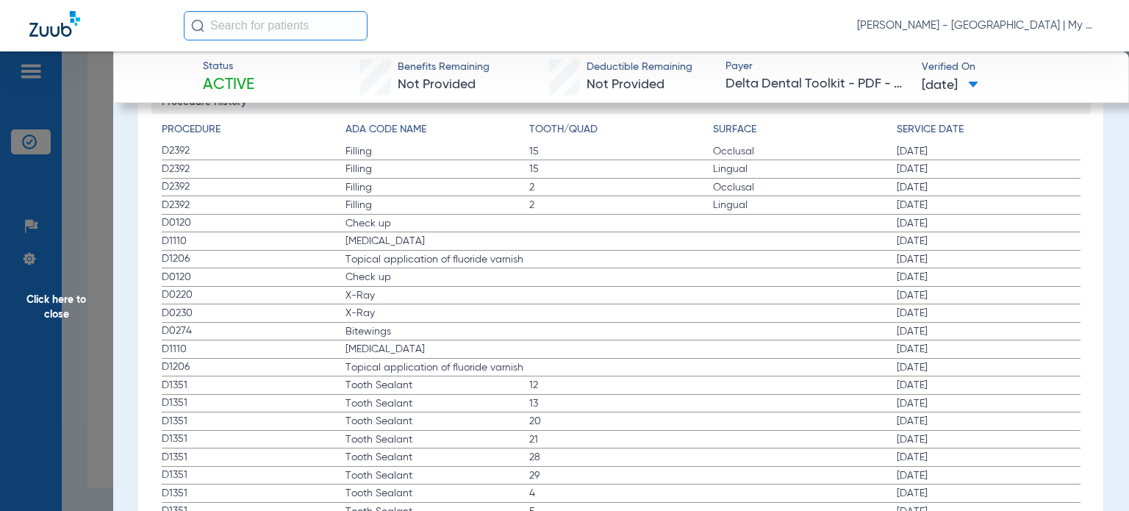
drag, startPoint x: 157, startPoint y: 218, endPoint x: 978, endPoint y: 264, distance: 822.4
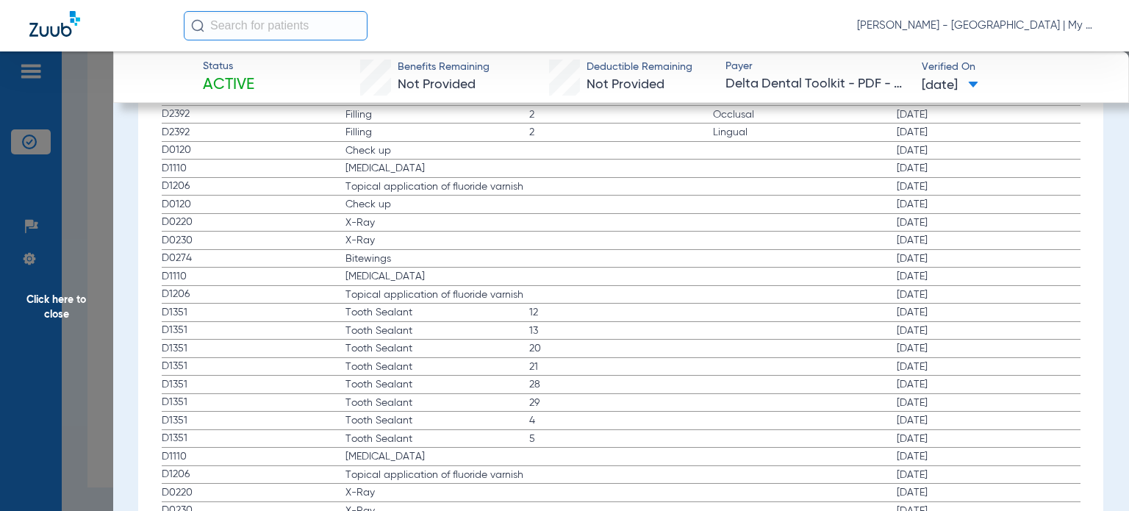
scroll to position [1764, 0]
click at [147, 202] on div "Procedure Benefits Disclaimers Child age limit: 21 (End of Birth Month) Irs age…" at bounding box center [620, 19] width 965 height 1885
drag, startPoint x: 164, startPoint y: 195, endPoint x: 952, endPoint y: 258, distance: 790.6
click at [952, 258] on app-history-list "Procedure ADA Code Name Tooth/Quad Surface Service Date D2392 Filling 15 Occlus…" at bounding box center [621, 473] width 919 height 849
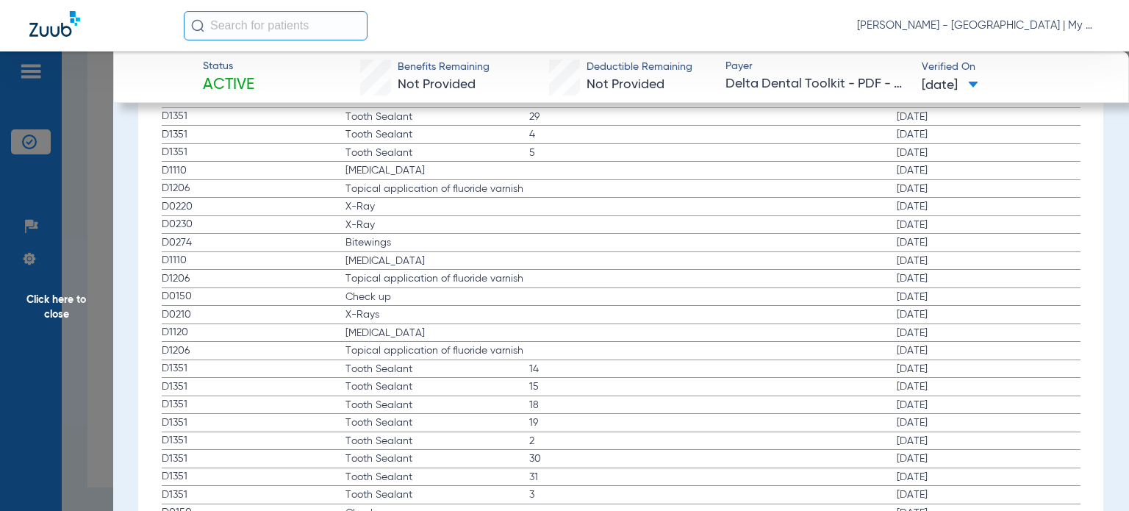
scroll to position [2058, 0]
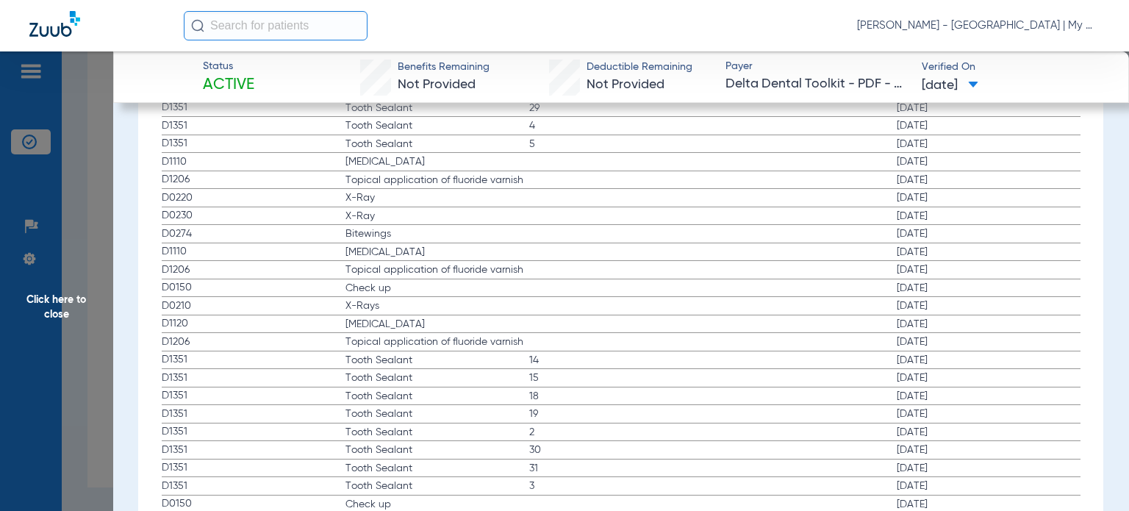
drag, startPoint x: 154, startPoint y: 302, endPoint x: 959, endPoint y: 300, distance: 804.9
click at [959, 300] on div "Procedure ADA Code Name Tooth/Quad Surface Service Date D2392 Filling 15 Occlus…" at bounding box center [620, 174] width 939 height 857
click at [68, 326] on span "Click here to close" at bounding box center [56, 306] width 113 height 511
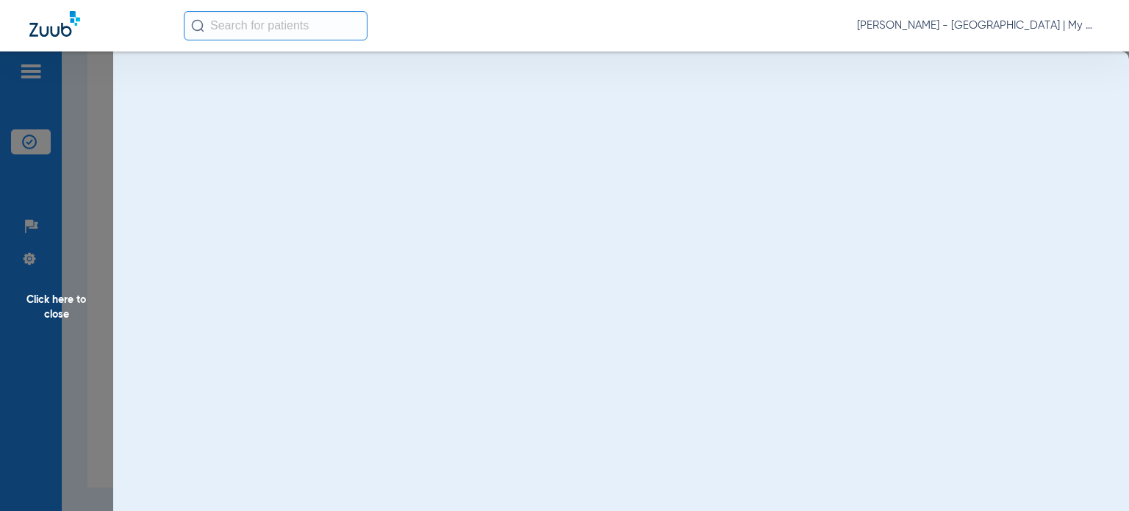
scroll to position [0, 0]
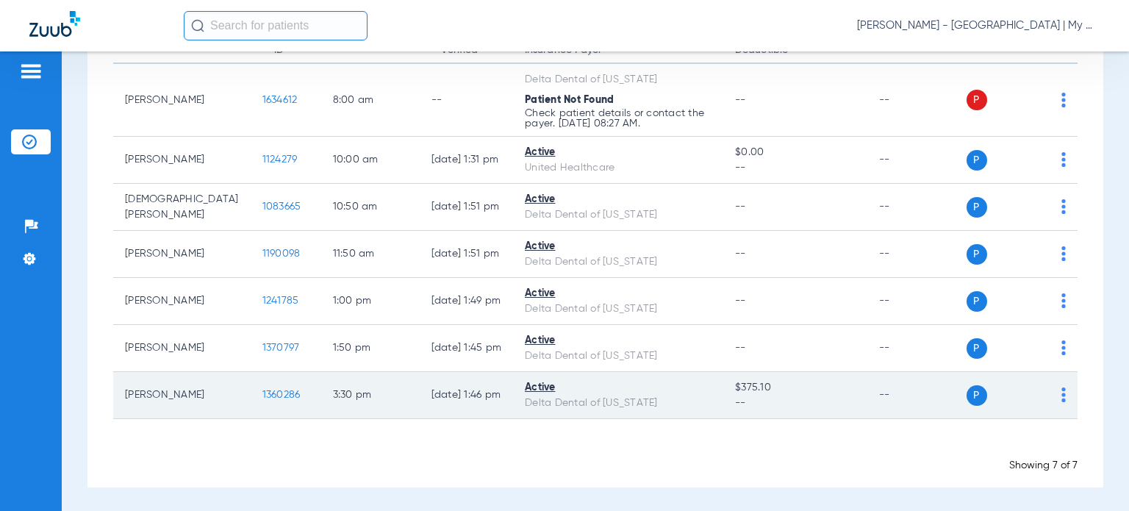
click at [262, 390] on span "1360286" at bounding box center [281, 395] width 38 height 10
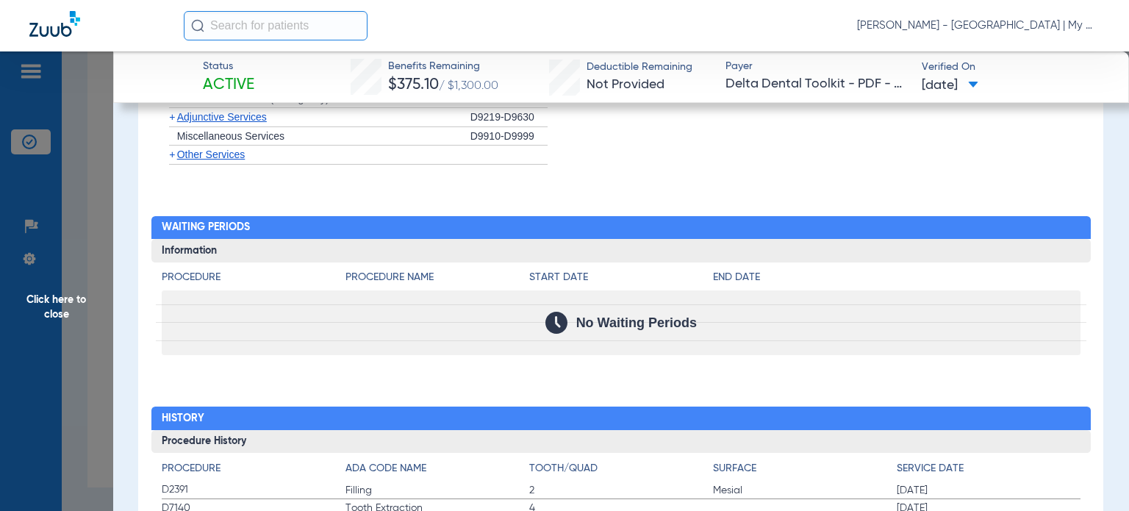
scroll to position [1691, 0]
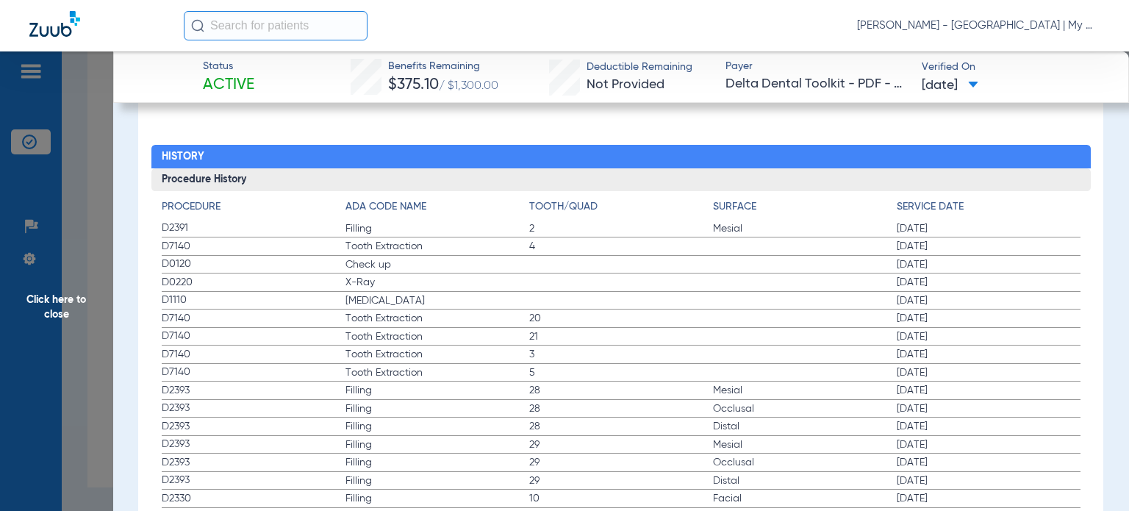
drag, startPoint x: 161, startPoint y: 259, endPoint x: 606, endPoint y: 303, distance: 446.8
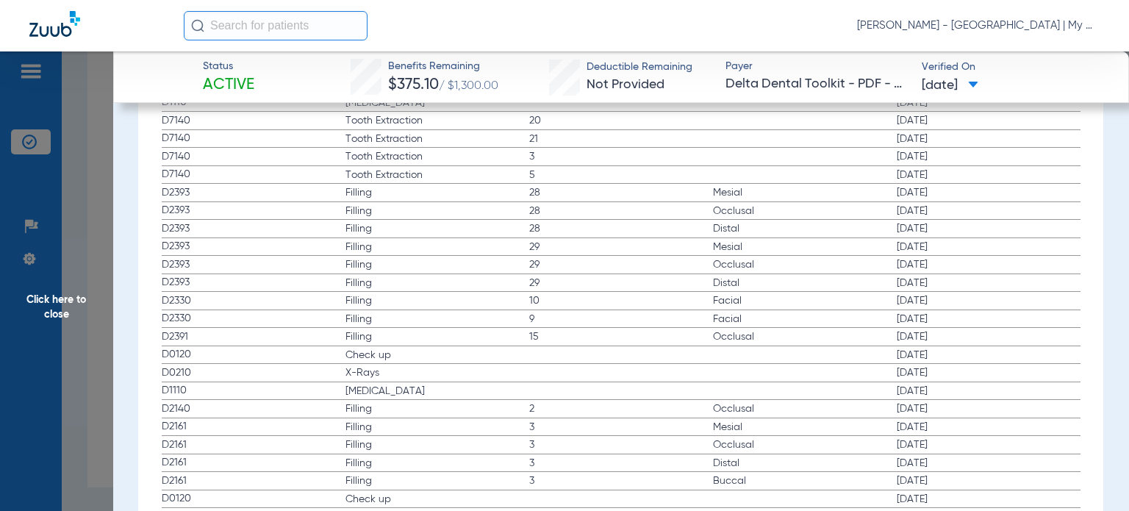
scroll to position [1911, 0]
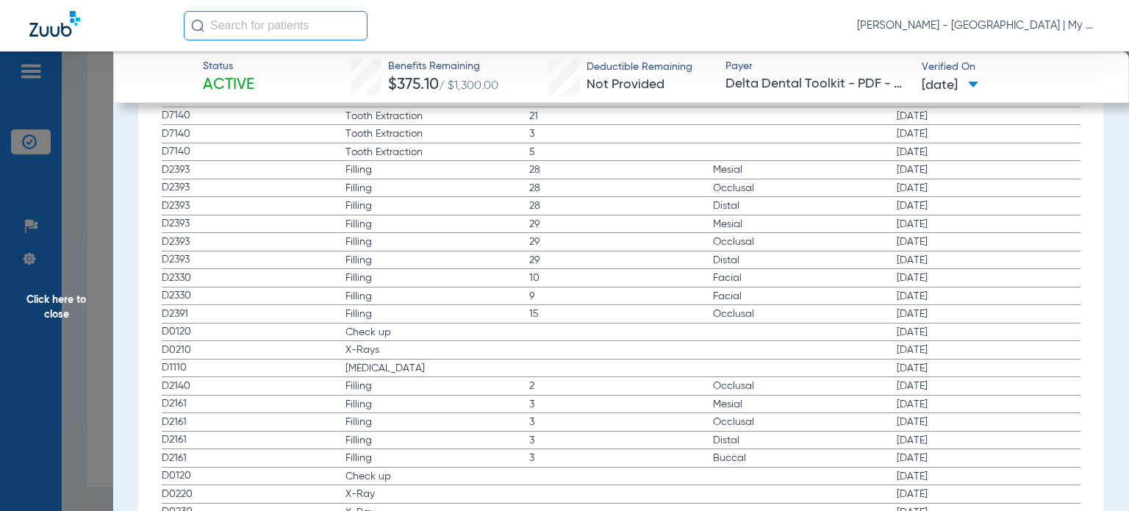
drag, startPoint x: 170, startPoint y: 334, endPoint x: 388, endPoint y: 372, distance: 221.5
click at [388, 372] on app-history-list "Procedure ADA Code Name Tooth/Quad Surface Service Date D2391 Filling 2 Mesial …" at bounding box center [621, 349] width 919 height 741
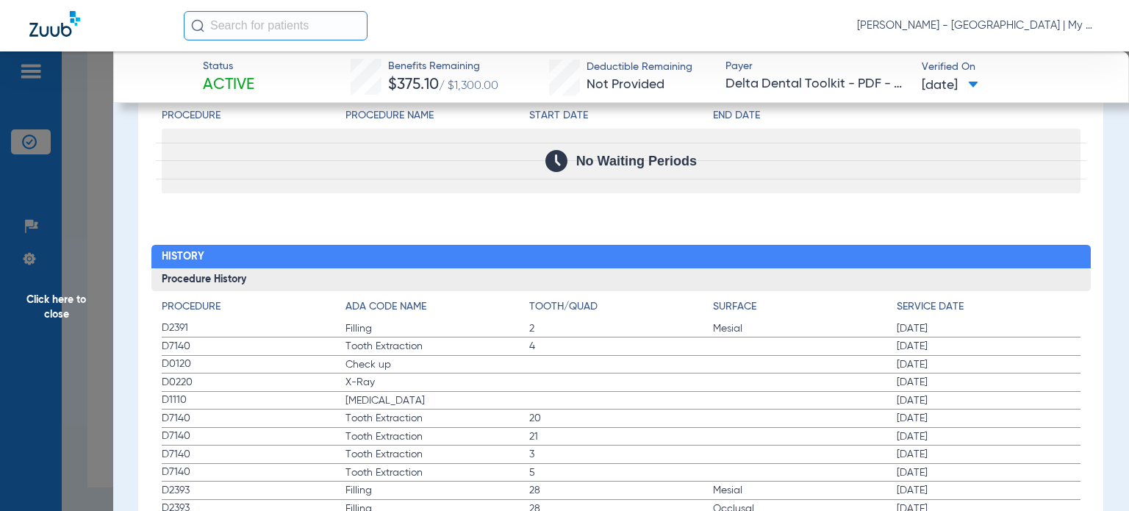
scroll to position [1576, 0]
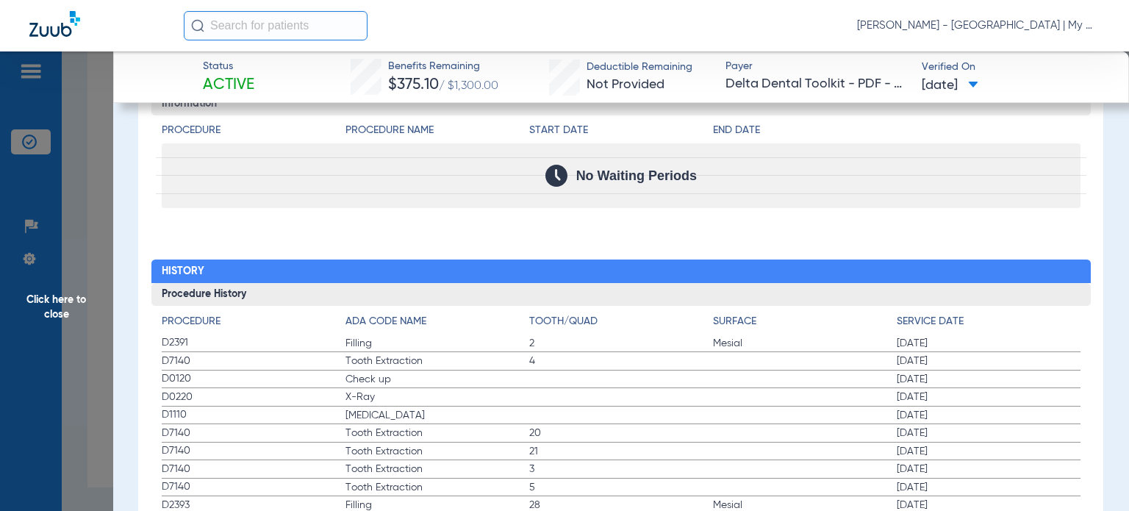
click at [110, 408] on span "Click here to close" at bounding box center [56, 306] width 113 height 511
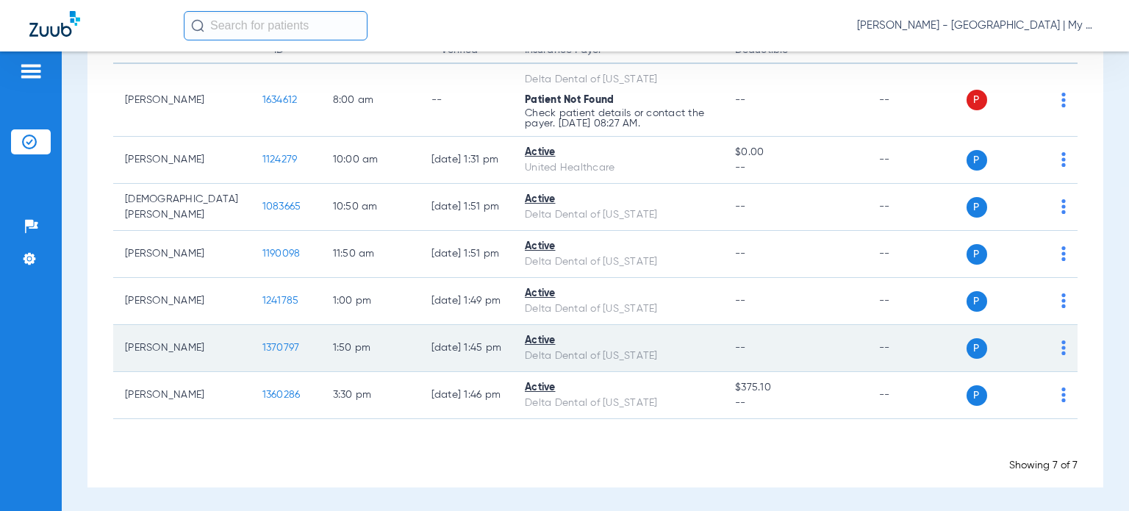
scroll to position [0, 0]
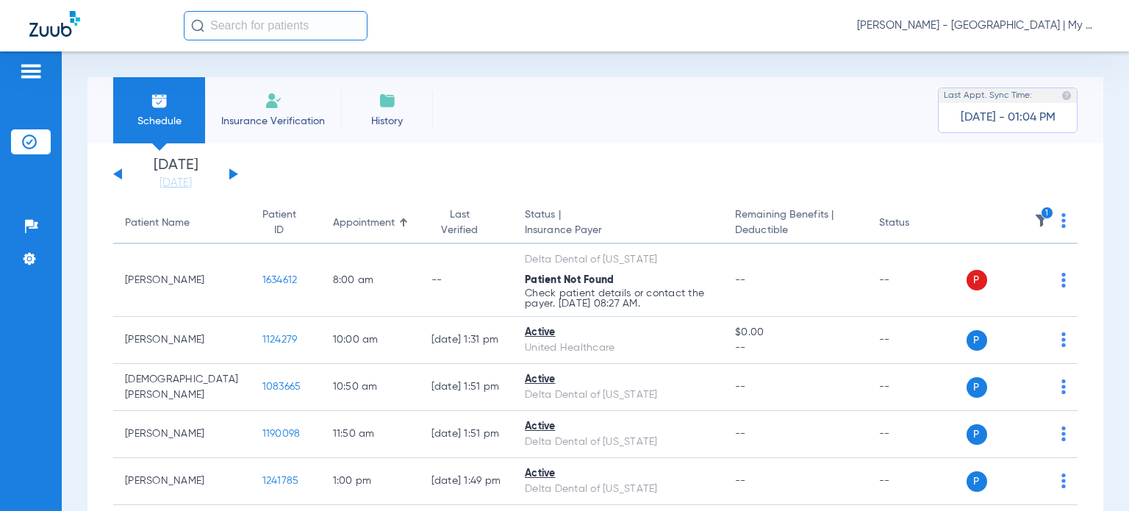
click at [1034, 223] on img at bounding box center [1041, 220] width 15 height 15
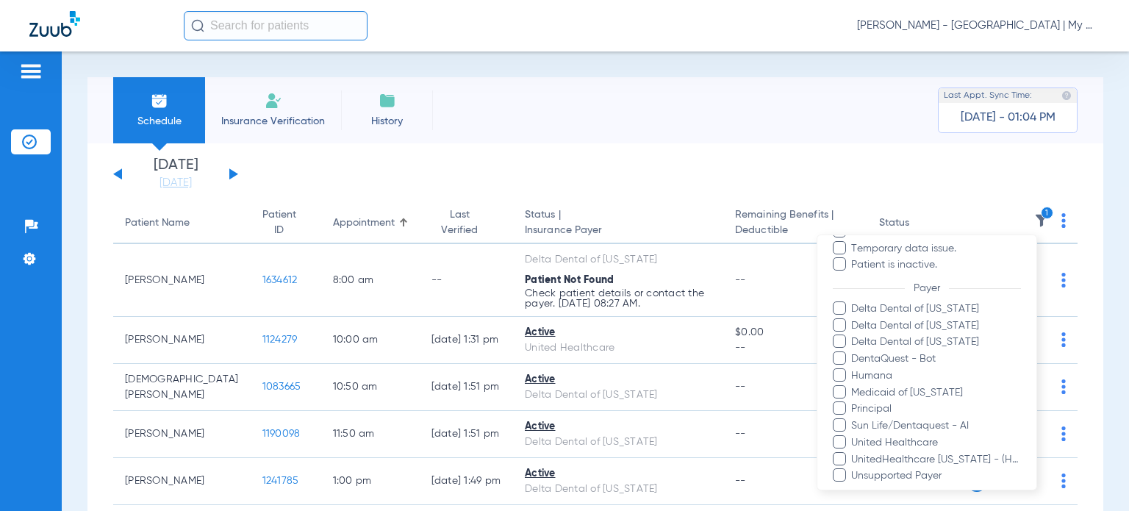
scroll to position [347, 0]
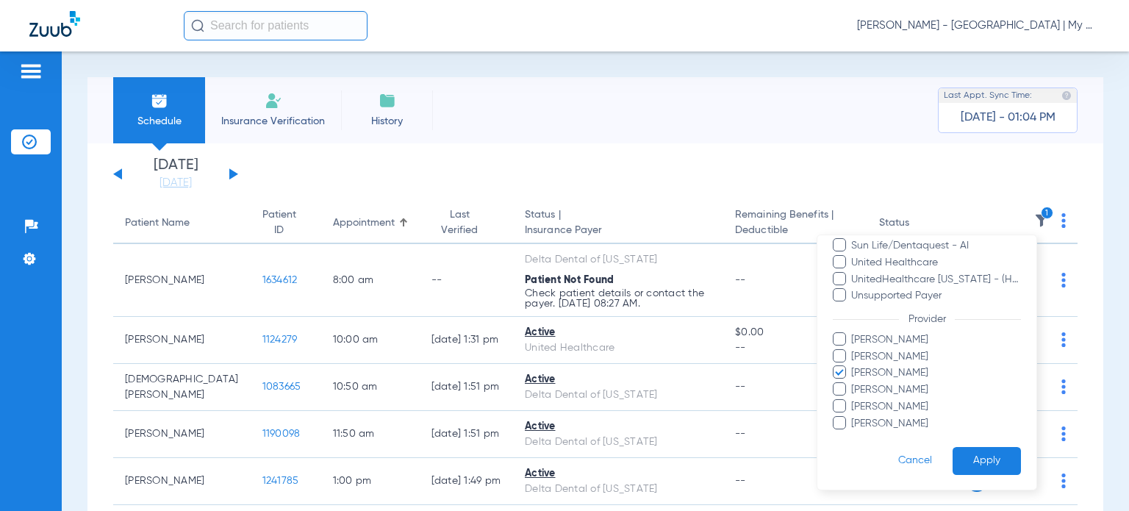
click at [920, 370] on span "Mandy Rourke-Bowman" at bounding box center [936, 372] width 171 height 15
click at [854, 383] on input "Mandy Rourke-Bowman" at bounding box center [854, 383] width 0 height 0
click at [892, 338] on span "Ghalib Issaq" at bounding box center [936, 339] width 171 height 15
click at [854, 349] on input "Ghalib Issaq" at bounding box center [854, 349] width 0 height 0
click at [962, 452] on button "Apply" at bounding box center [987, 460] width 68 height 29
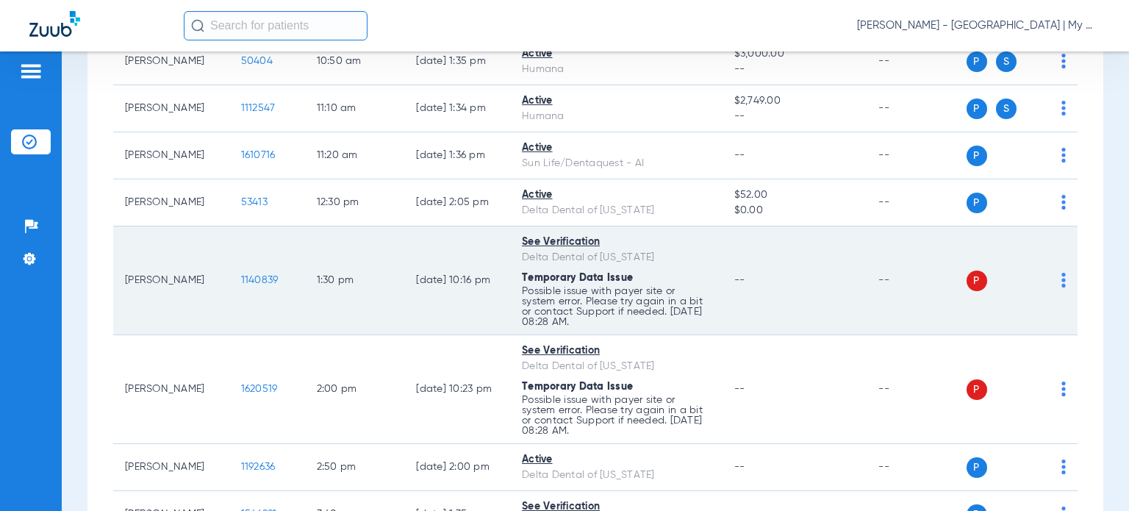
scroll to position [147, 0]
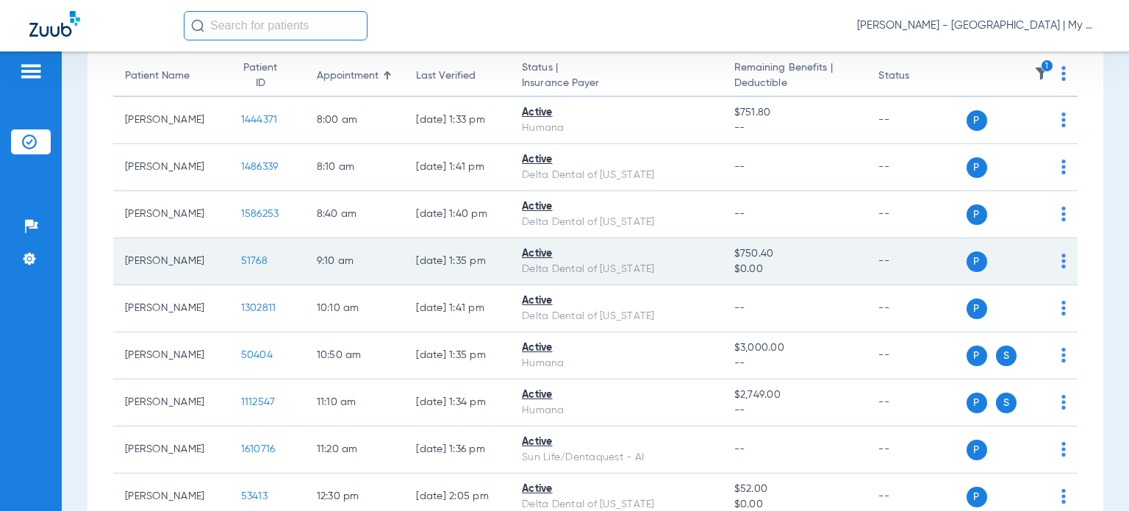
click at [241, 258] on span "51768" at bounding box center [254, 261] width 26 height 10
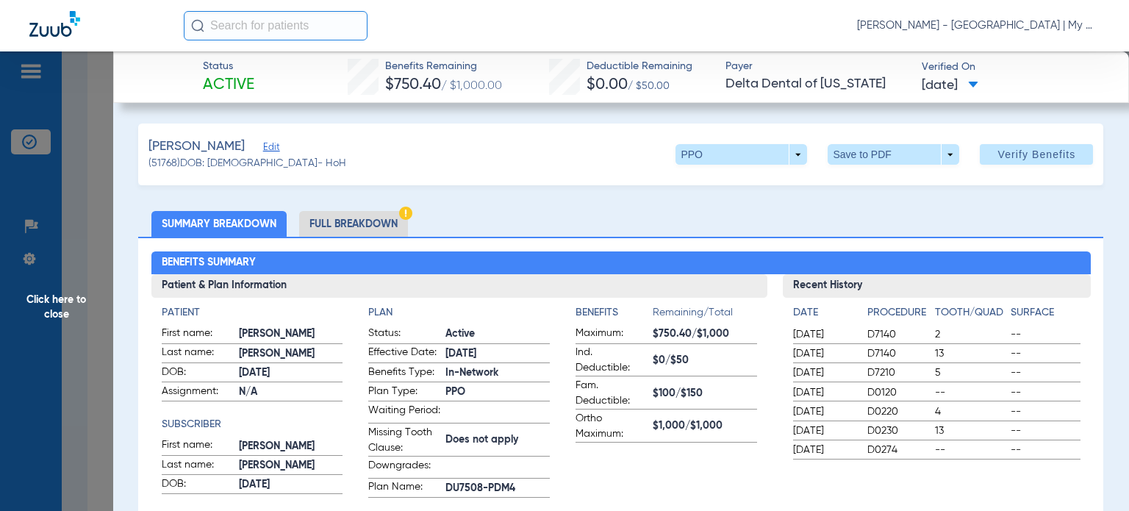
click at [99, 373] on span "Click here to close" at bounding box center [56, 306] width 113 height 511
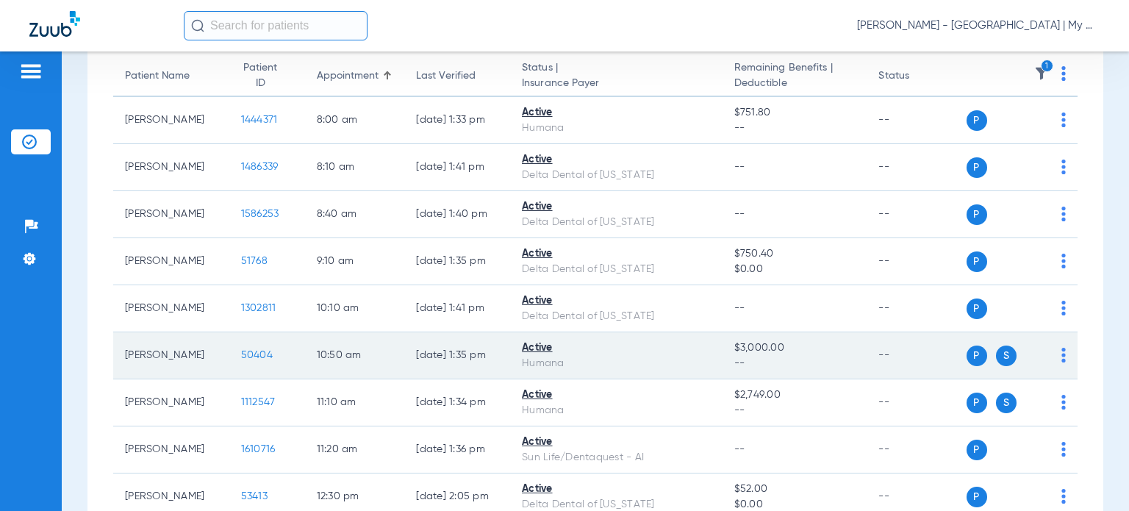
click at [241, 358] on span "50404" at bounding box center [257, 355] width 32 height 10
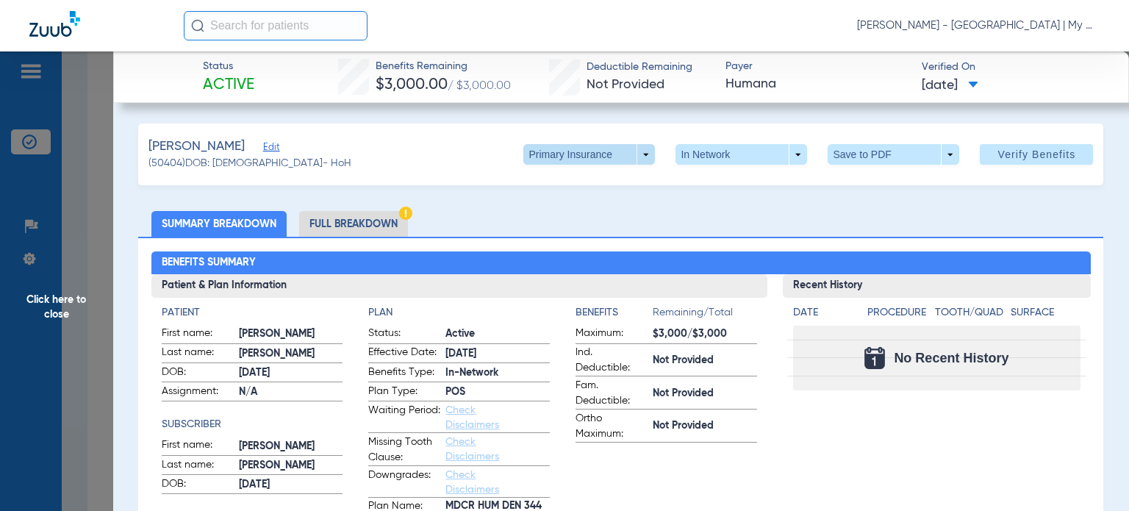
click at [545, 153] on span at bounding box center [589, 154] width 132 height 21
click at [545, 204] on button "Secondary Insurance" at bounding box center [574, 212] width 121 height 29
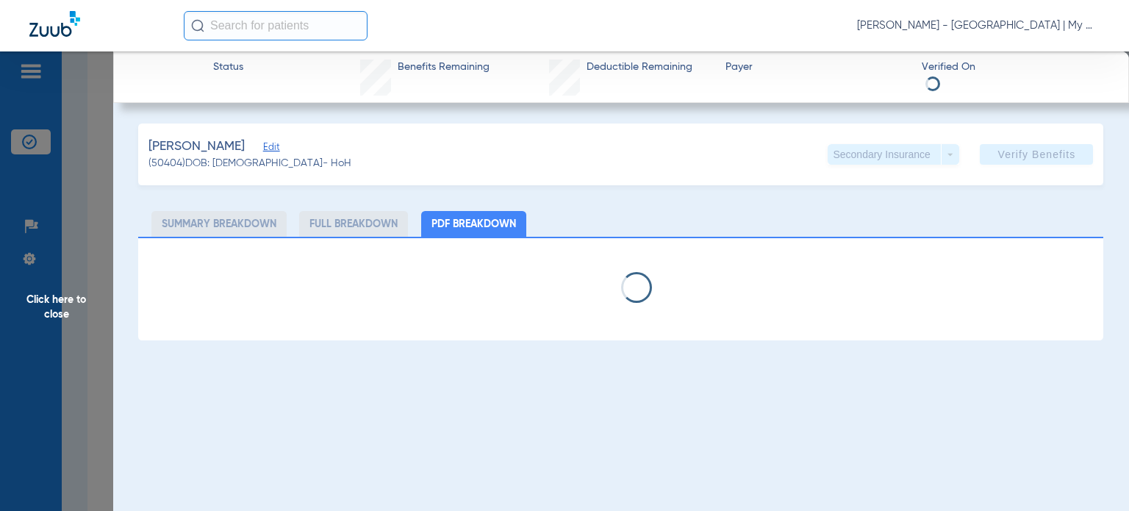
select select "page-width"
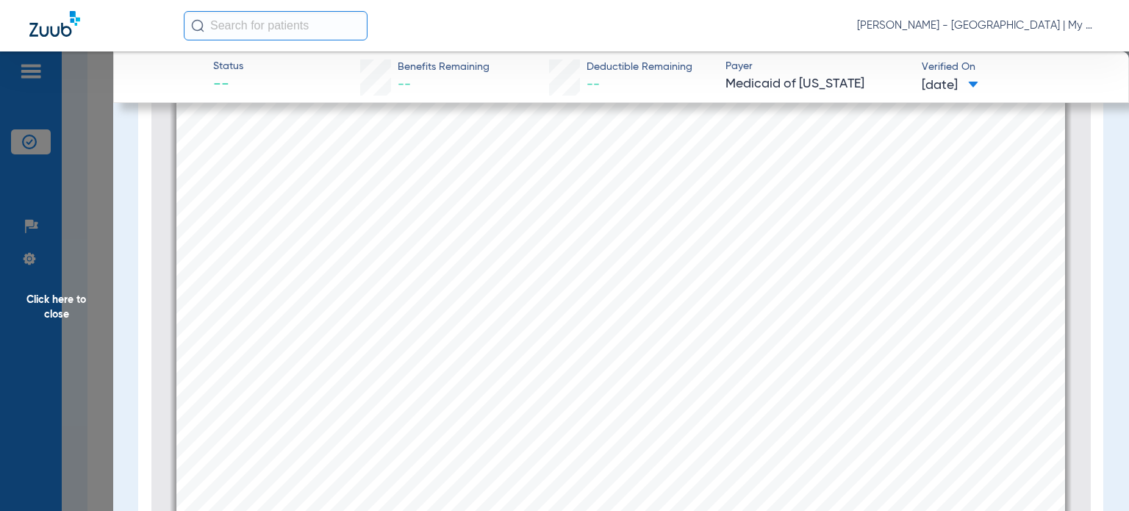
scroll to position [212, 0]
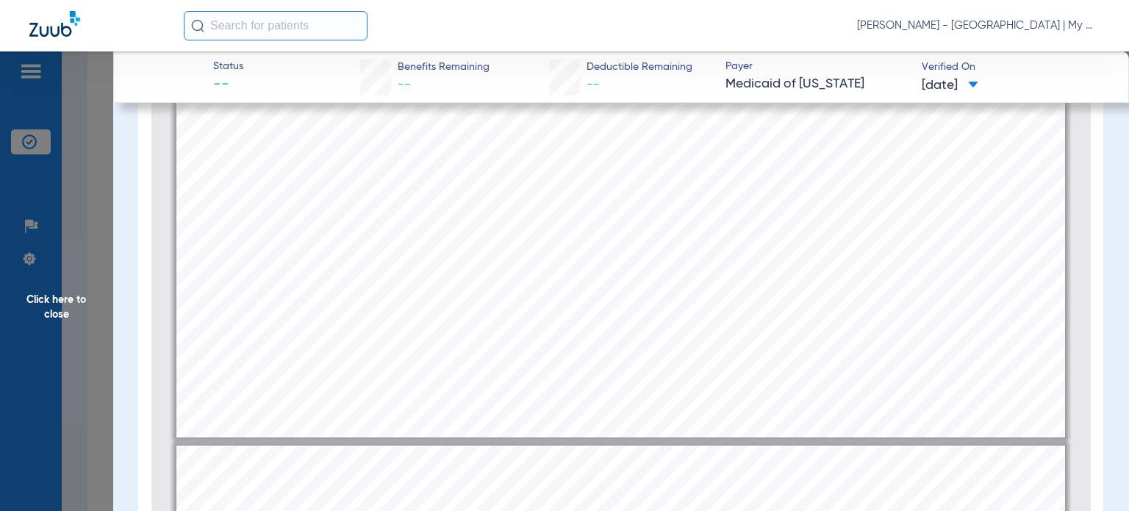
type input "2"
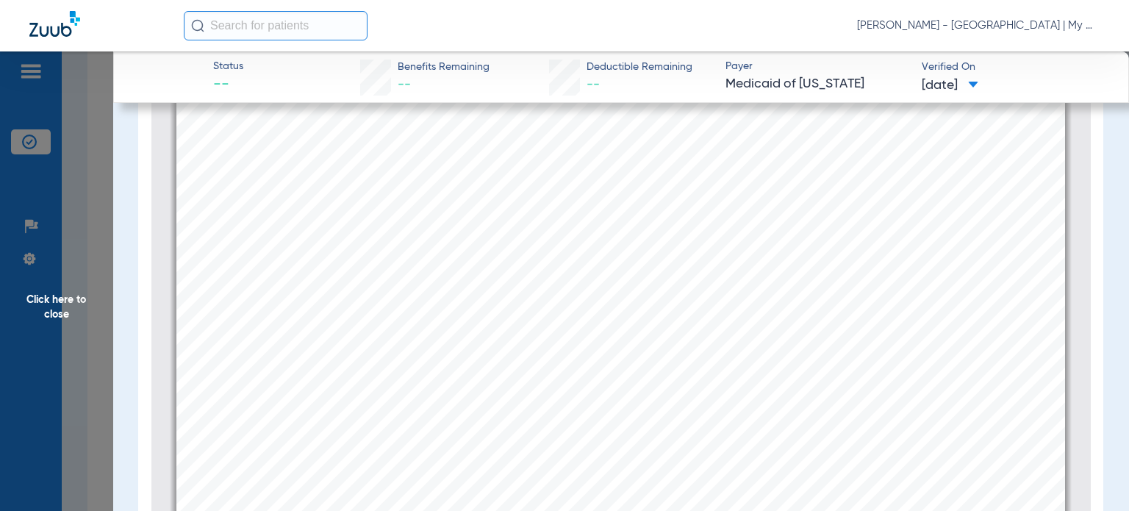
scroll to position [1625, 0]
click at [83, 348] on span "Click here to close" at bounding box center [56, 306] width 113 height 511
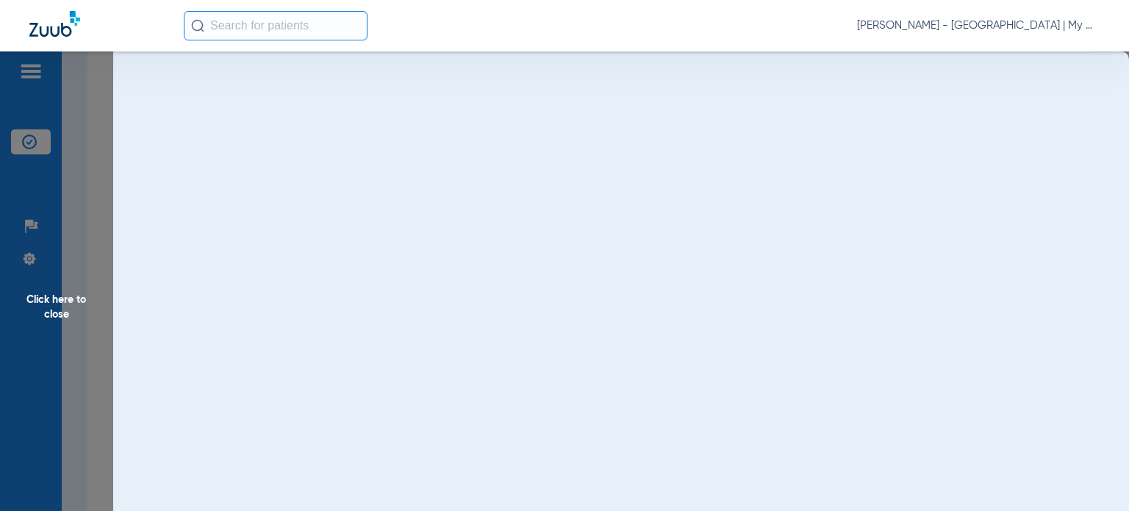
scroll to position [0, 0]
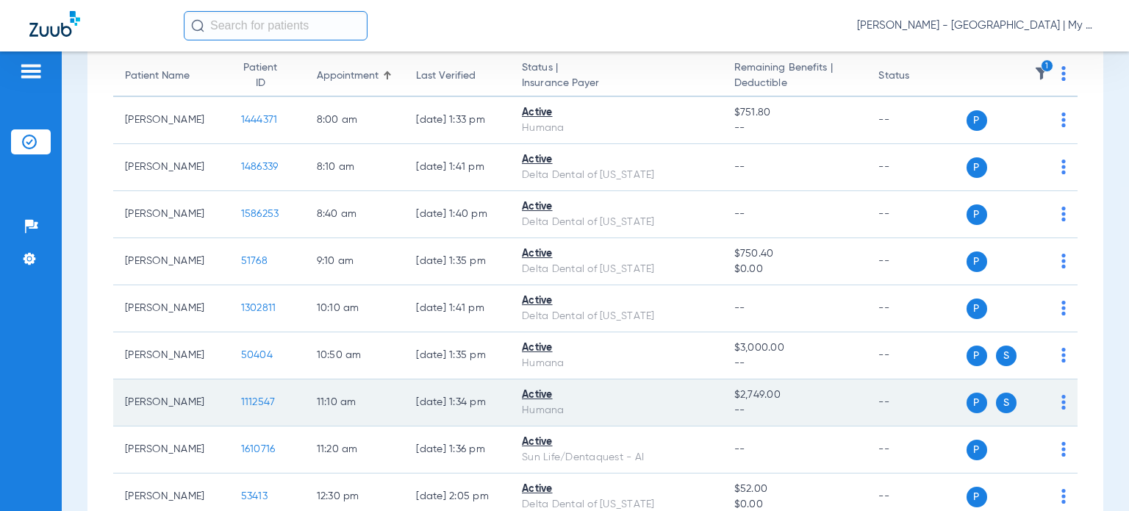
click at [241, 397] on span "1112547" at bounding box center [258, 402] width 35 height 10
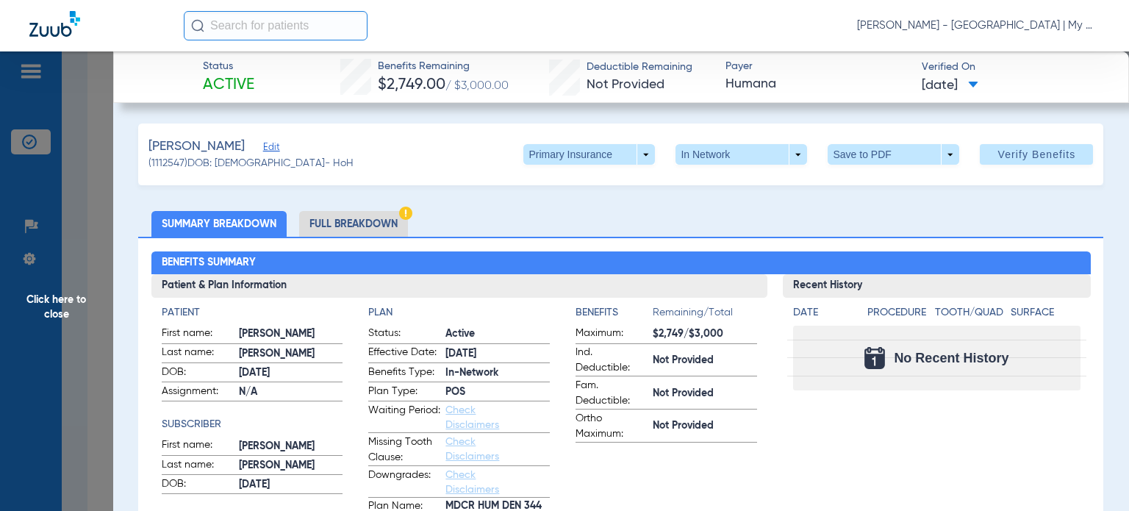
click at [376, 225] on li "Full Breakdown" at bounding box center [353, 224] width 109 height 26
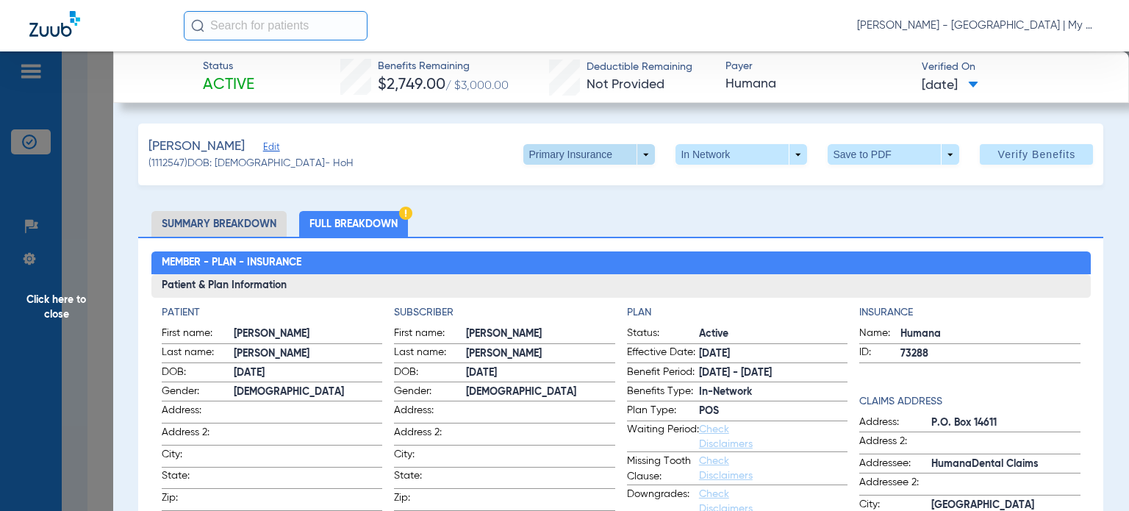
click at [615, 153] on span at bounding box center [589, 154] width 132 height 21
click at [557, 210] on span "Secondary Insurance" at bounding box center [574, 213] width 97 height 10
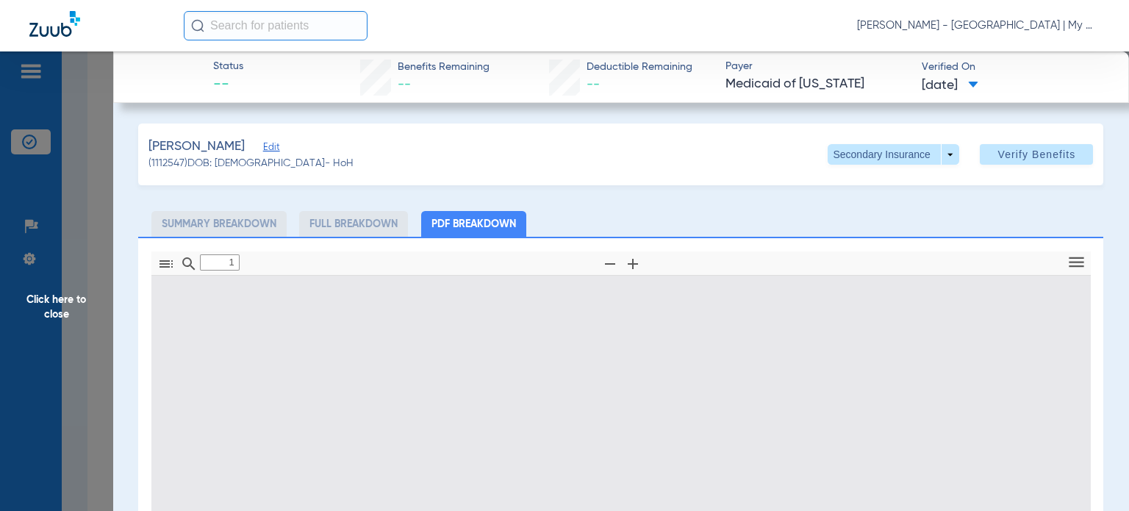
scroll to position [212, 0]
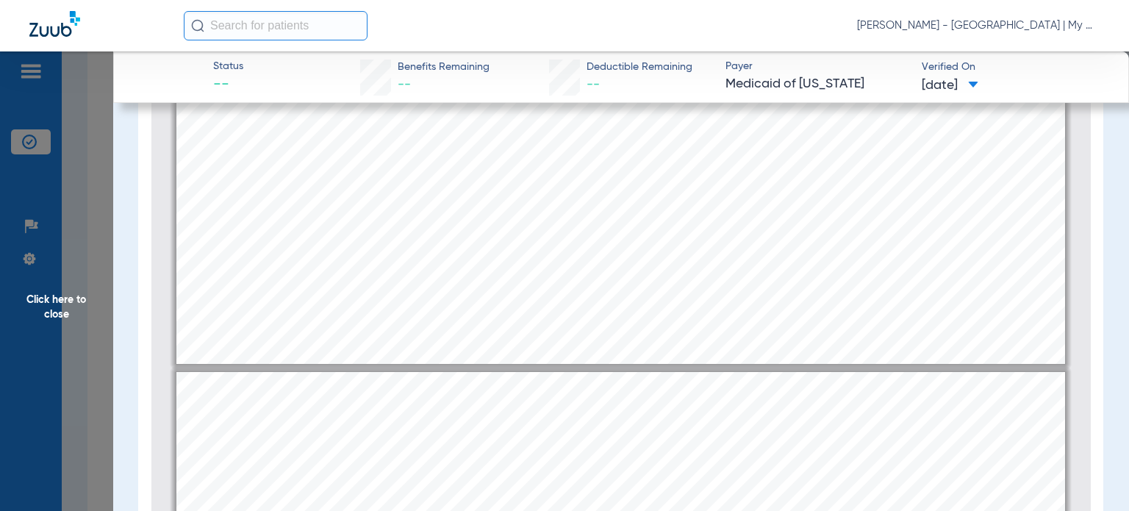
type input "2"
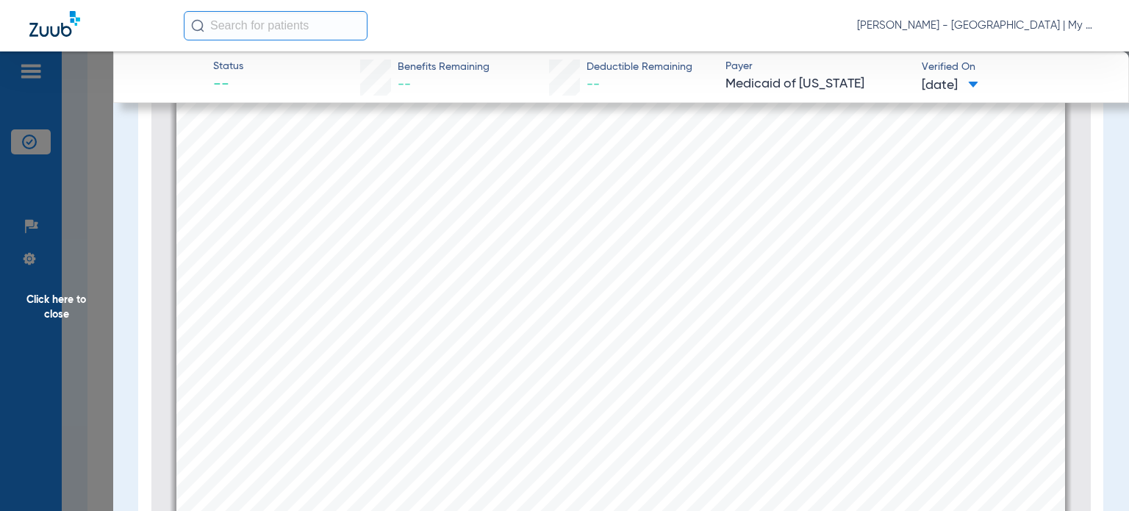
scroll to position [1845, 0]
click at [56, 385] on span "Click here to close" at bounding box center [56, 306] width 113 height 511
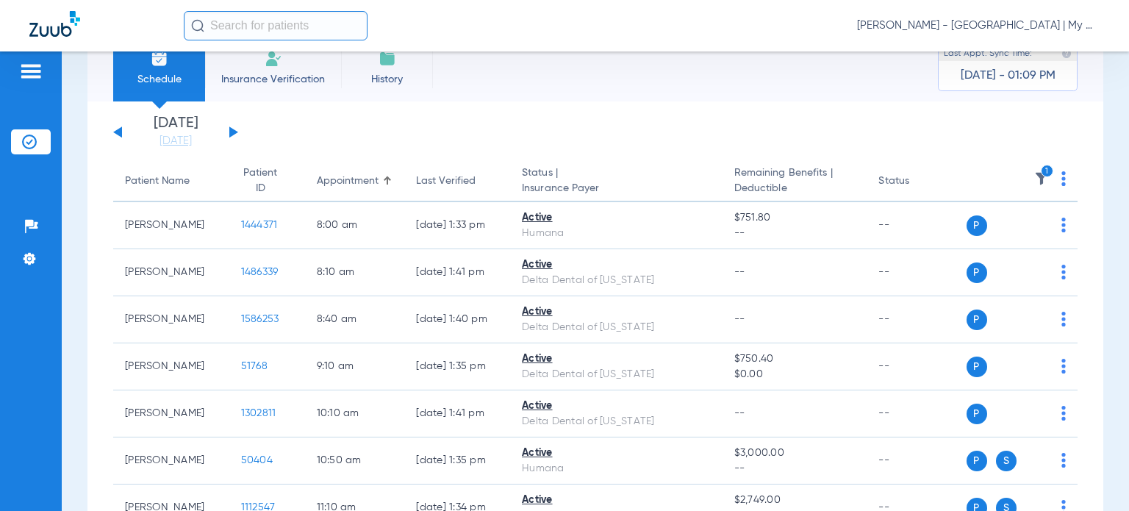
scroll to position [0, 0]
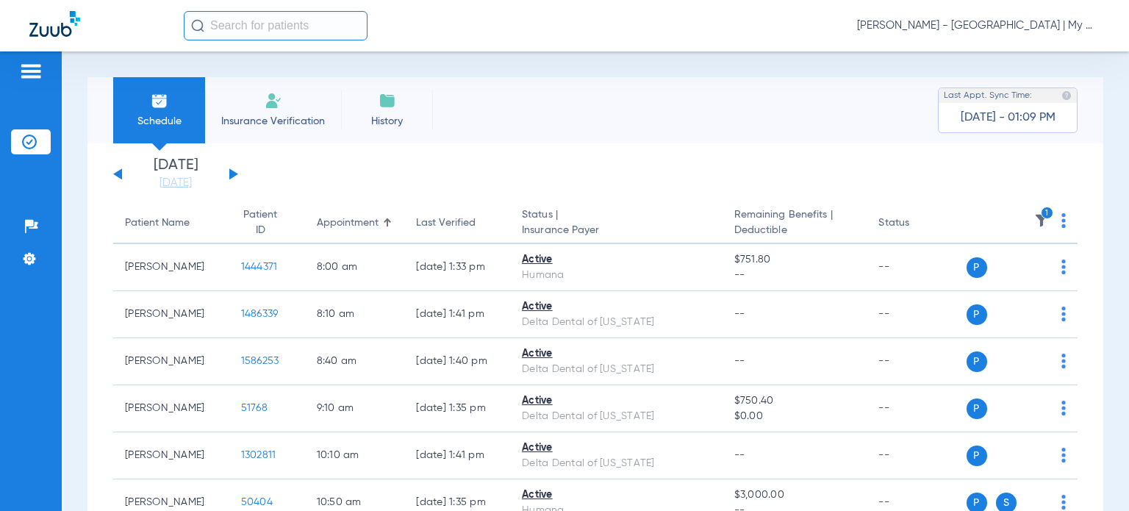
click at [1034, 222] on img at bounding box center [1041, 220] width 15 height 15
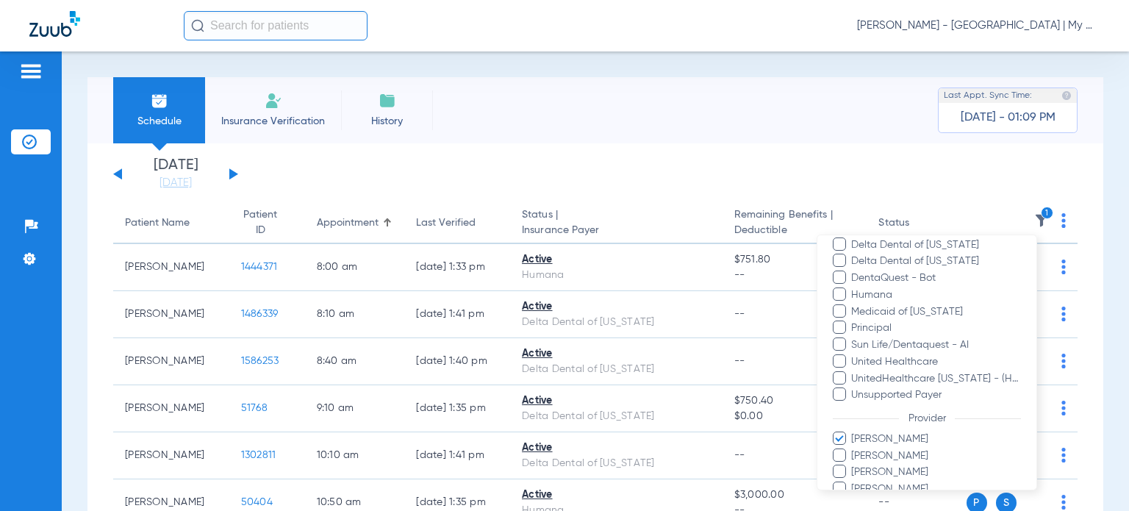
scroll to position [347, 0]
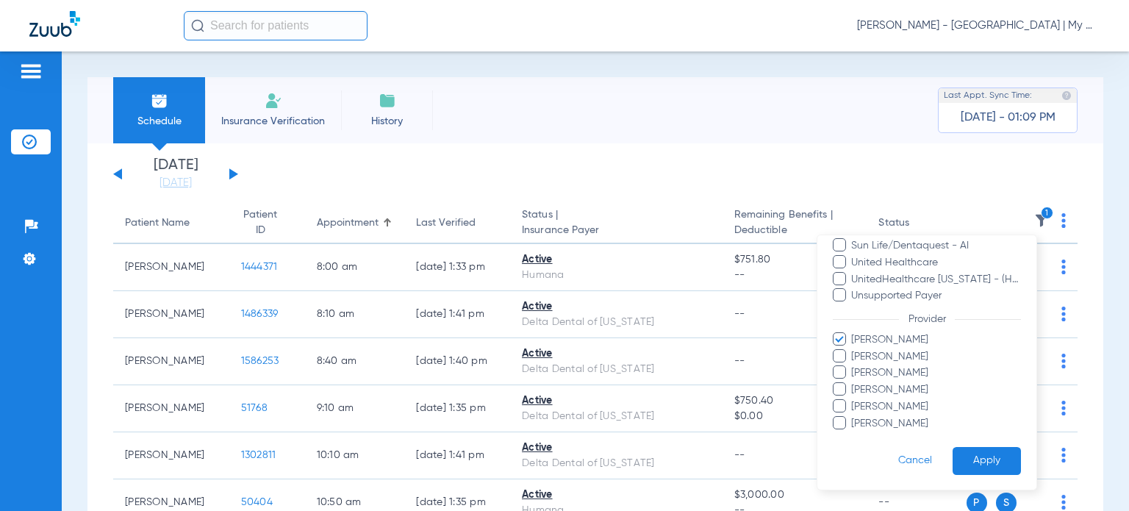
click at [875, 346] on ul "Ghalib Issaq Jessica Ray Mandy Rourke-Bowman Michelle Higgins Shelley Klei Vict…" at bounding box center [927, 381] width 188 height 99
click at [876, 346] on ul "Ghalib Issaq Jessica Ray Mandy Rourke-Bowman Michelle Higgins Shelley Klei Vict…" at bounding box center [927, 381] width 188 height 99
click at [876, 351] on span "Jessica Ray" at bounding box center [936, 355] width 171 height 15
click at [854, 366] on input "Jessica Ray" at bounding box center [854, 366] width 0 height 0
click at [872, 341] on span "Ghalib Issaq" at bounding box center [936, 339] width 171 height 15
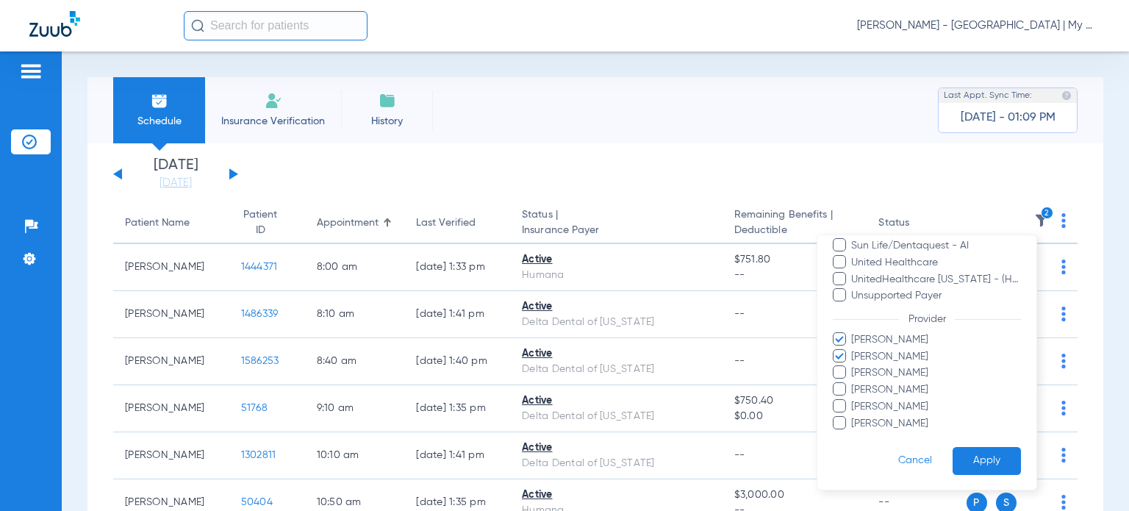
click at [854, 349] on input "Ghalib Issaq" at bounding box center [854, 349] width 0 height 0
click at [970, 463] on button "Apply" at bounding box center [987, 460] width 68 height 29
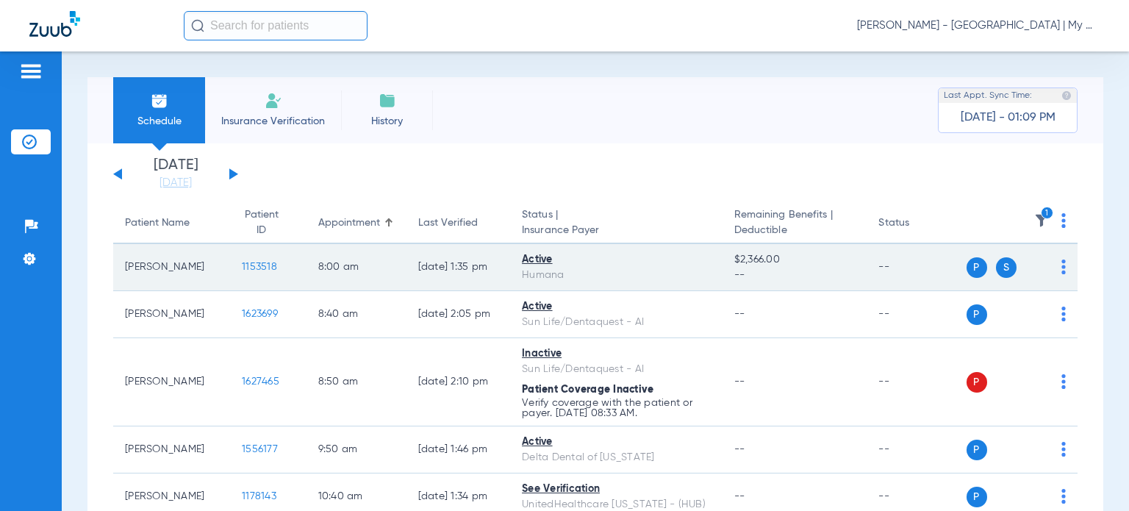
click at [232, 259] on td "1153518" at bounding box center [268, 267] width 76 height 47
click at [242, 266] on span "1153518" at bounding box center [259, 267] width 35 height 10
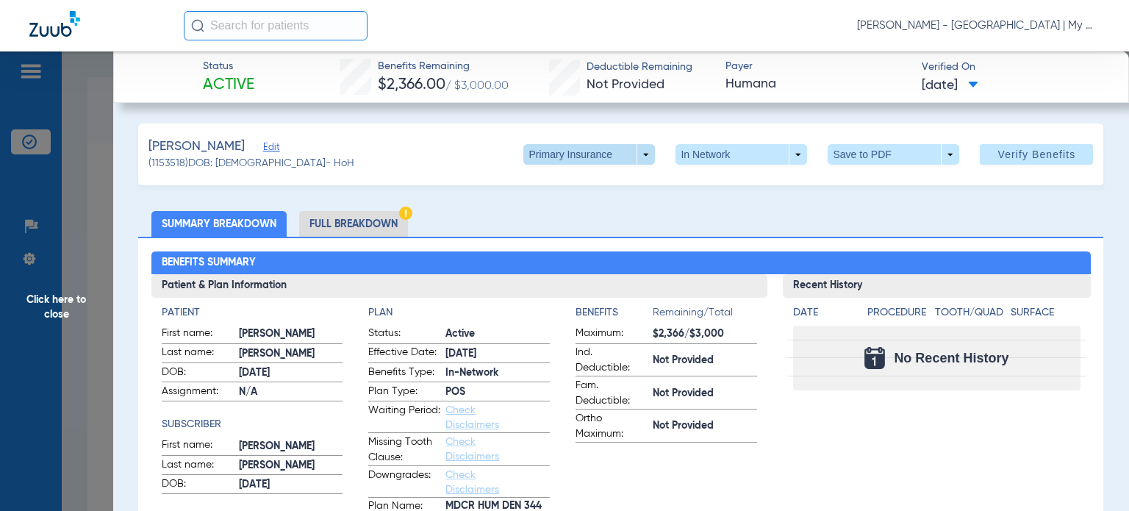
click at [595, 146] on span at bounding box center [589, 154] width 35 height 35
click at [571, 211] on span "Secondary Insurance" at bounding box center [574, 213] width 97 height 10
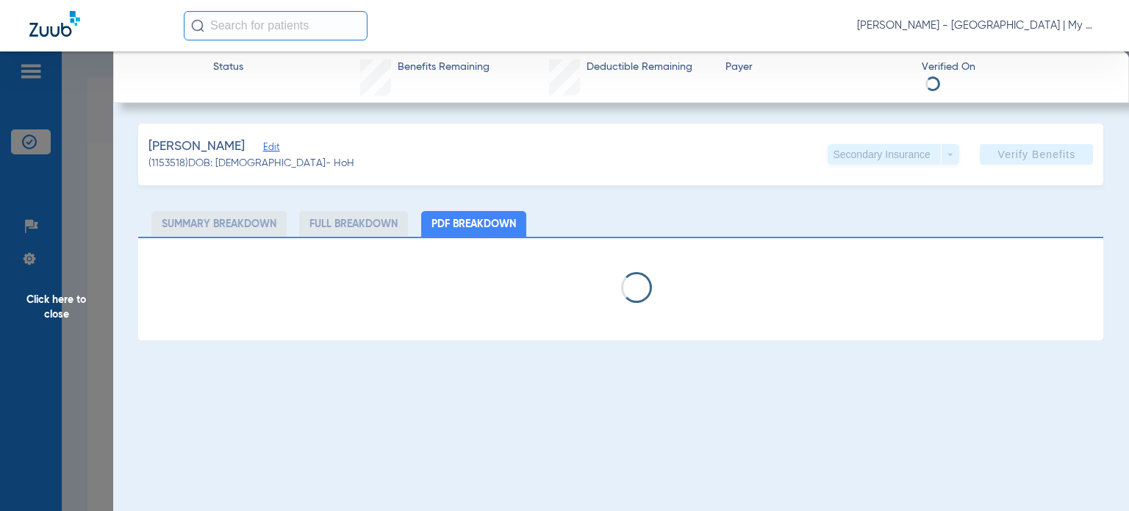
select select "page-width"
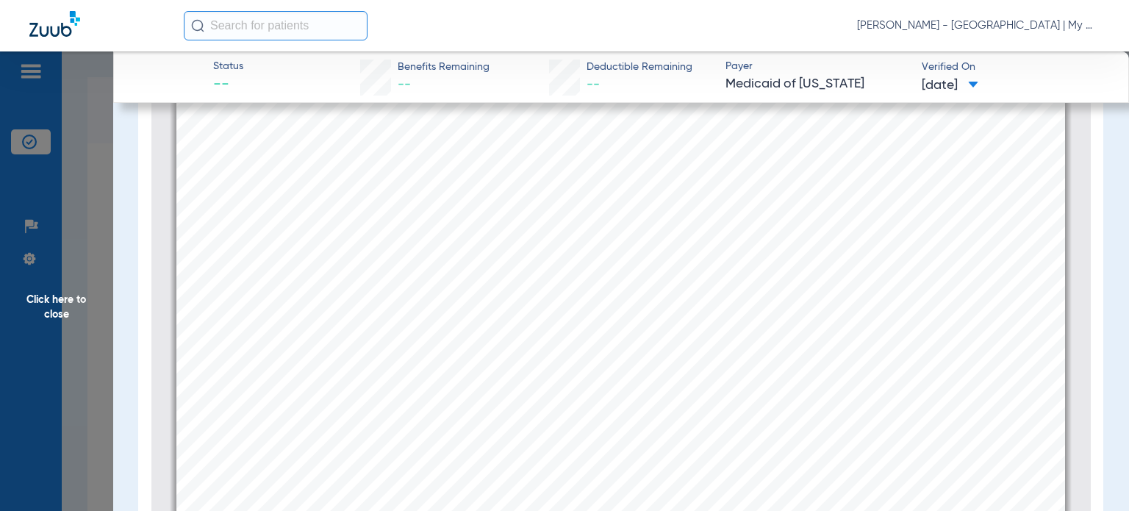
scroll to position [212, 0]
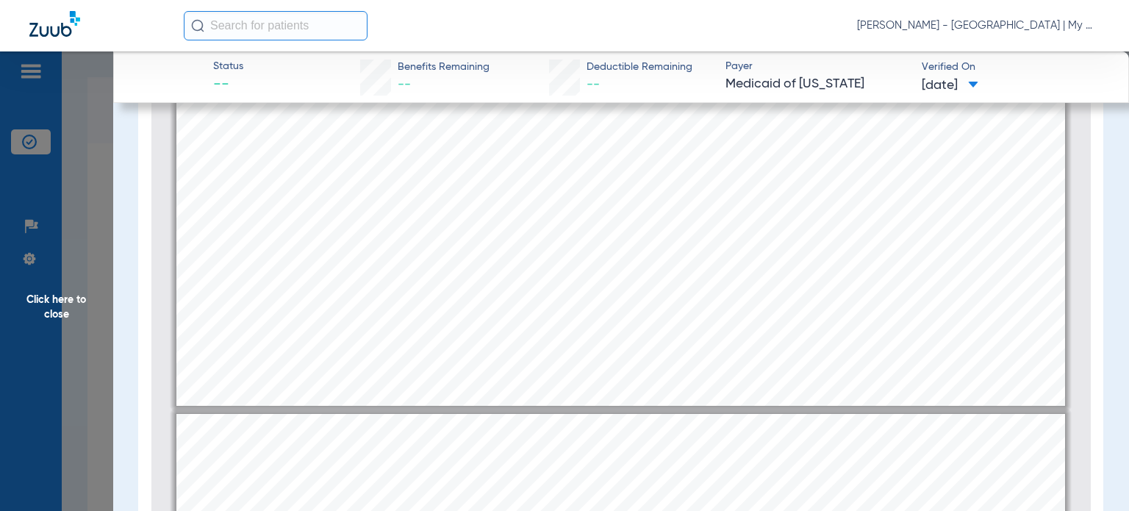
type input "2"
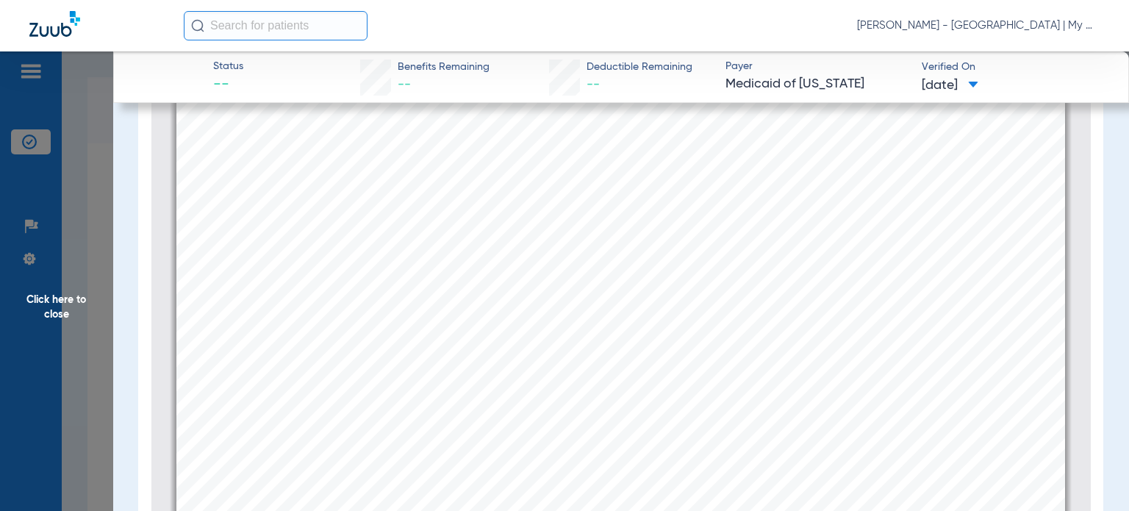
scroll to position [1845, 0]
click at [88, 317] on span "Click here to close" at bounding box center [56, 306] width 113 height 511
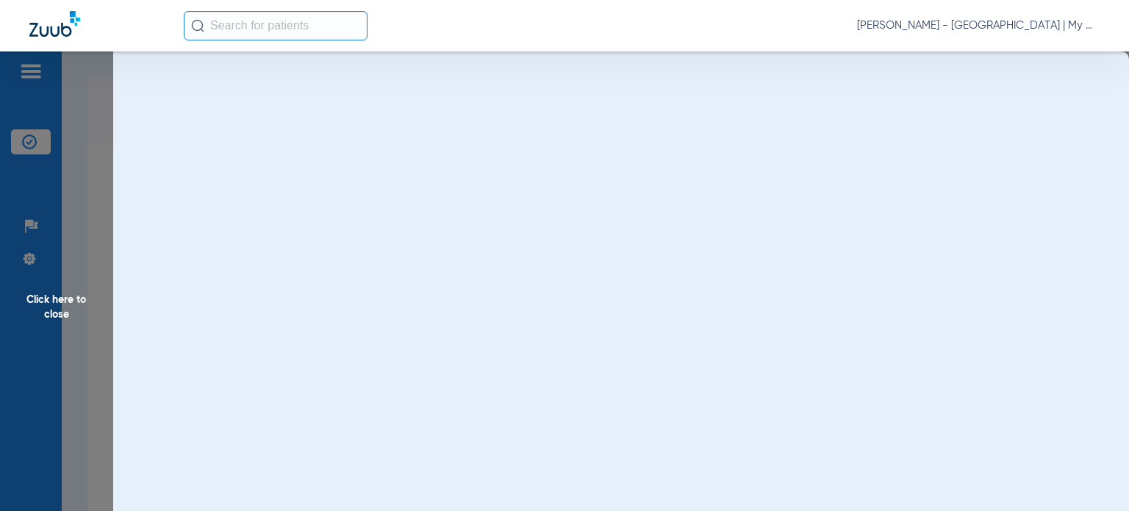
scroll to position [0, 0]
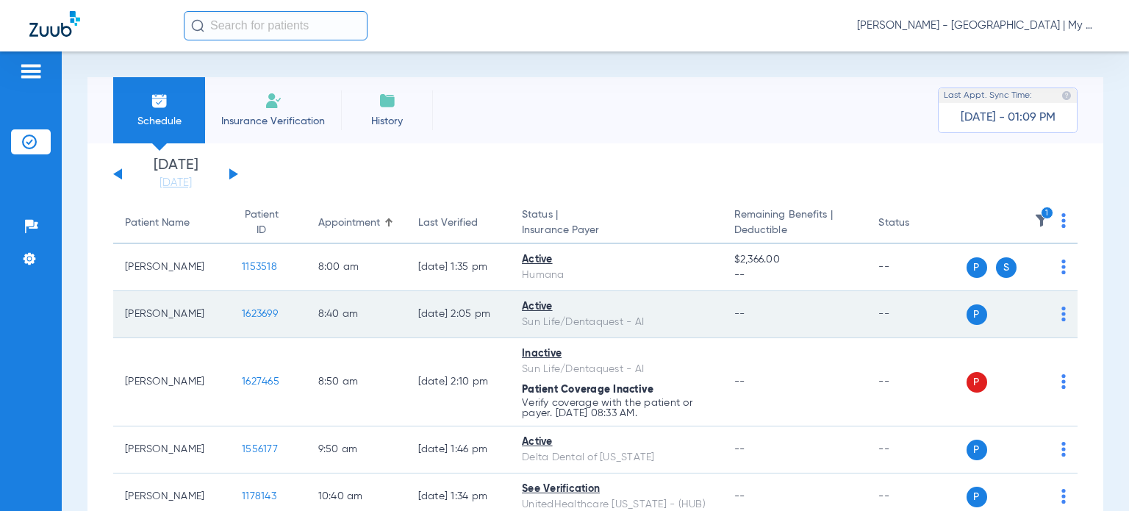
click at [243, 320] on td "1623699" at bounding box center [268, 314] width 76 height 47
click at [246, 316] on span "1623699" at bounding box center [260, 314] width 36 height 10
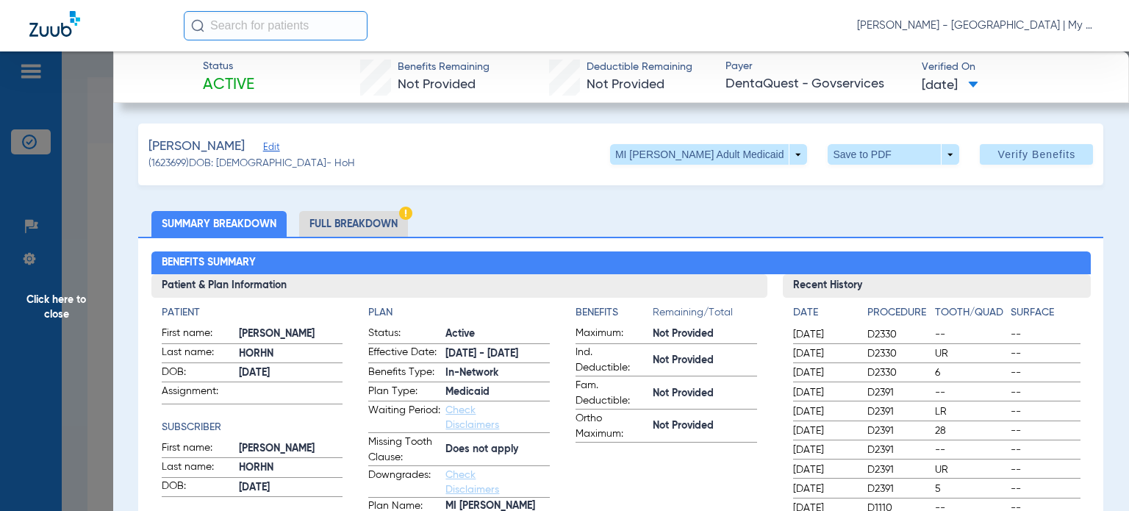
click at [341, 219] on li "Full Breakdown" at bounding box center [353, 224] width 109 height 26
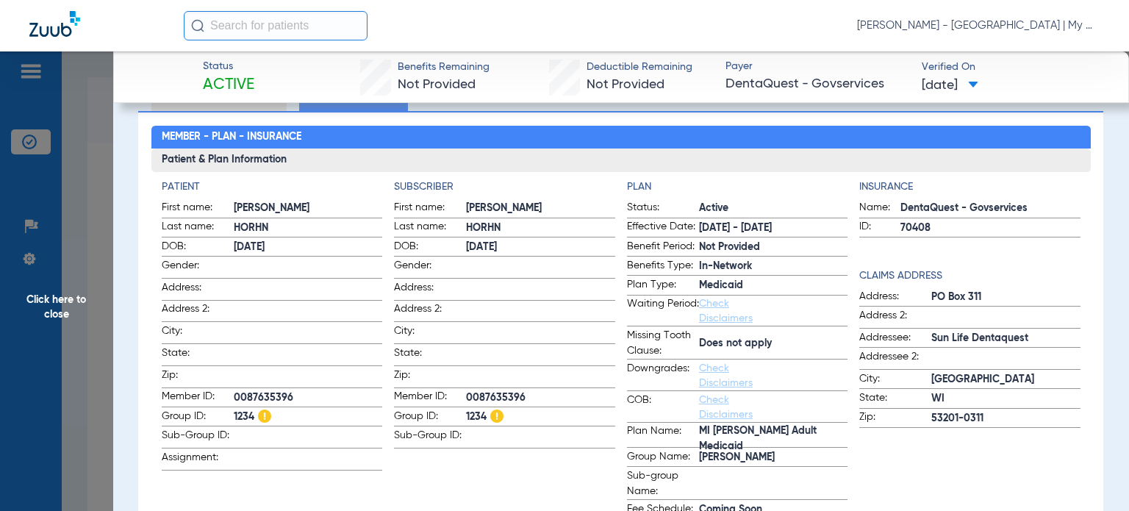
scroll to position [147, 0]
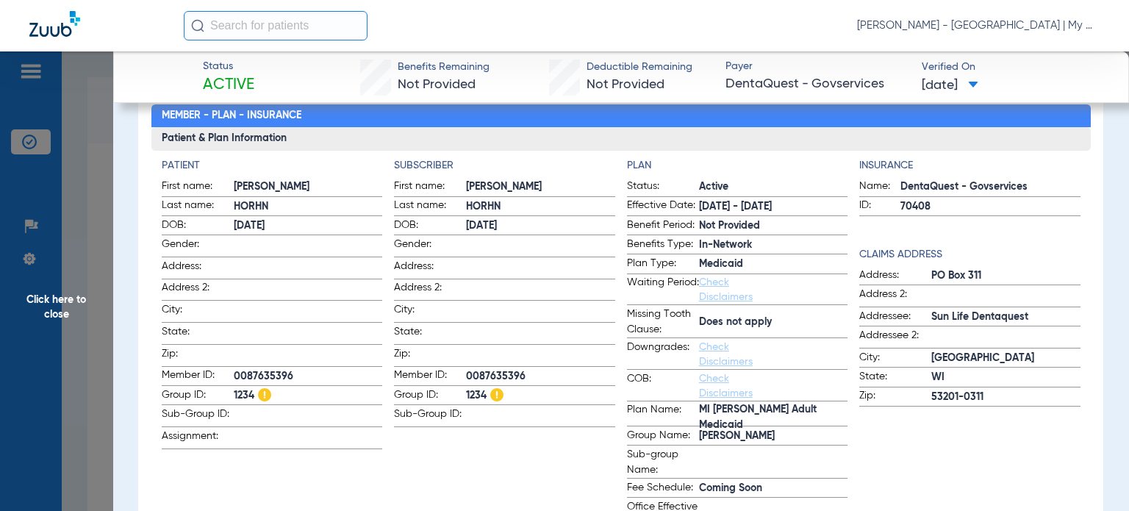
click at [80, 400] on span "Click here to close" at bounding box center [56, 306] width 113 height 511
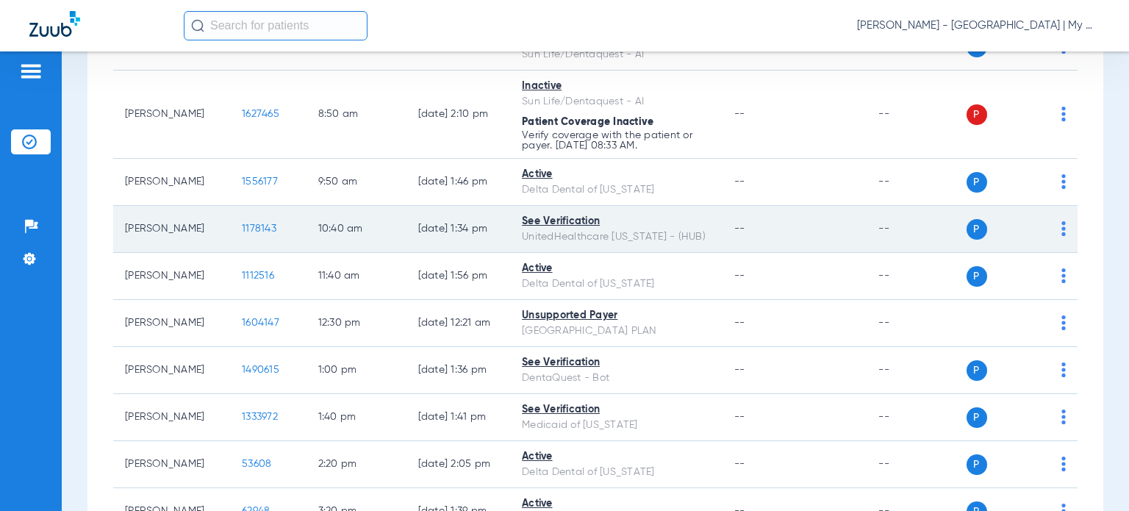
scroll to position [294, 0]
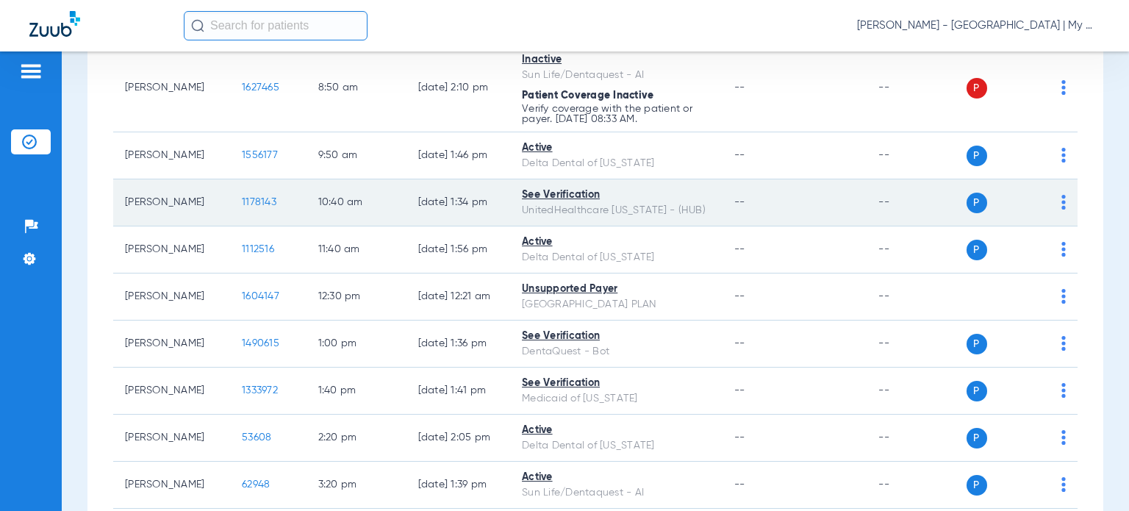
click at [242, 197] on span "1178143" at bounding box center [259, 202] width 35 height 10
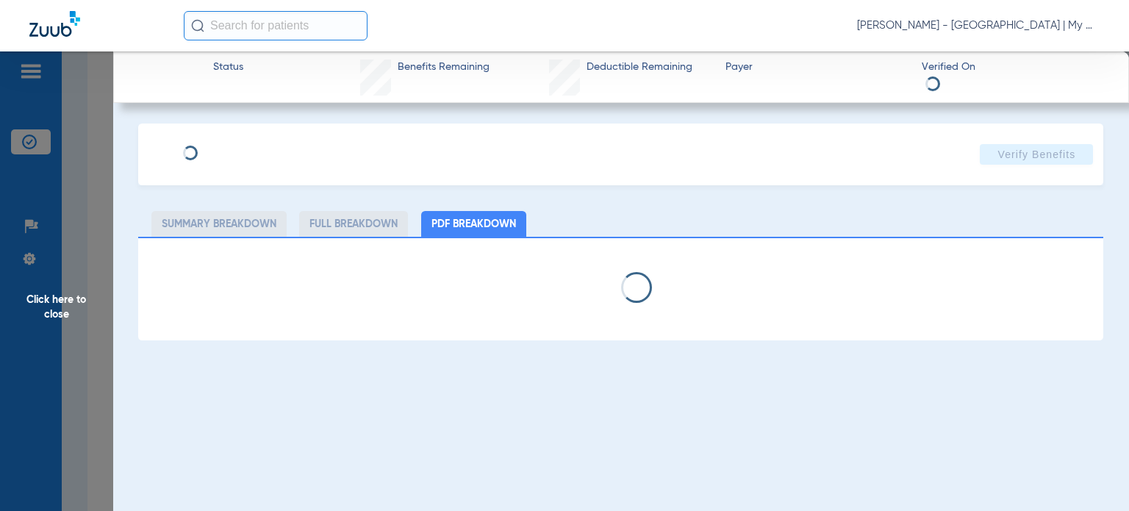
select select "page-width"
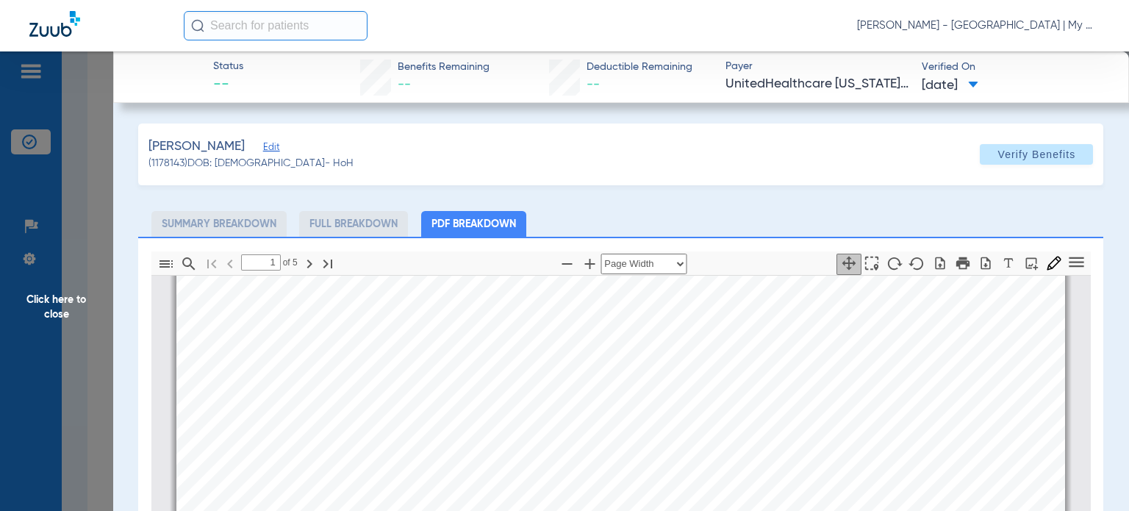
scroll to position [963, 0]
type input "4"
click at [113, 411] on app-member-insurance-verification-view "Status -- Benefits Remaining -- Deductible Remaining -- Payer UnitedHealthcare …" at bounding box center [621, 412] width 1016 height 723
click at [72, 424] on span "Click here to close" at bounding box center [56, 306] width 113 height 511
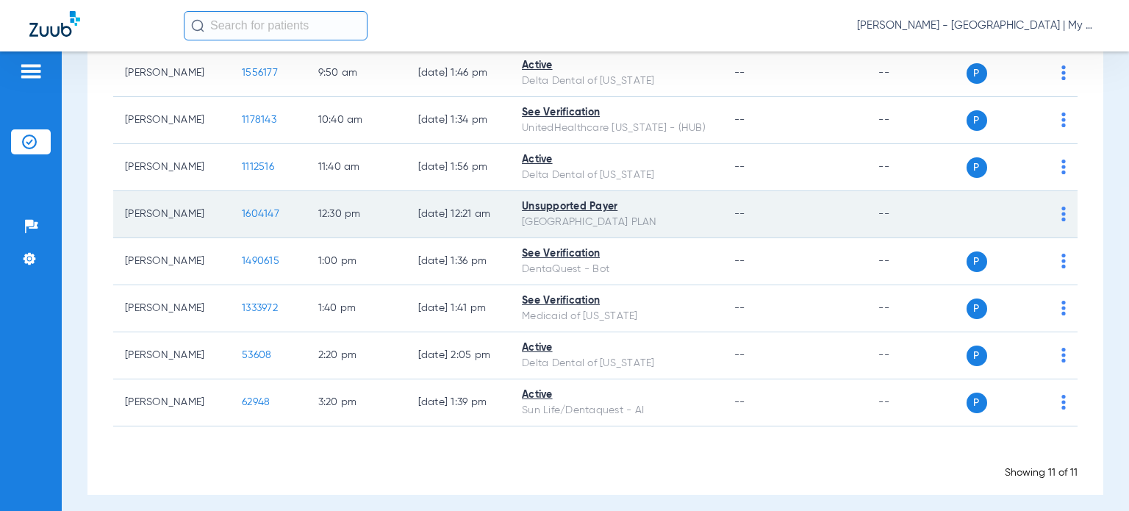
scroll to position [383, 0]
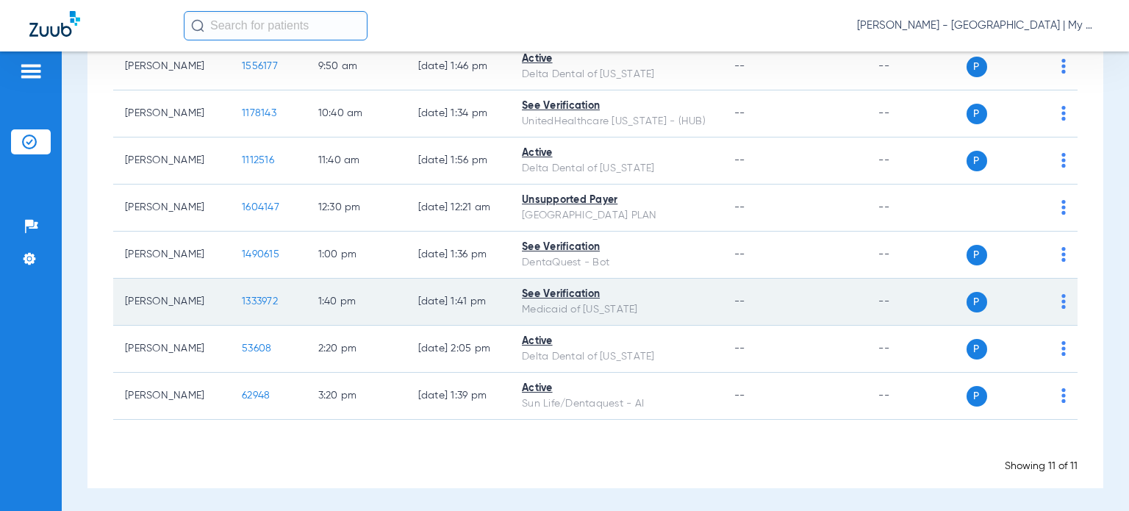
click at [247, 301] on span "1333972" at bounding box center [260, 301] width 36 height 10
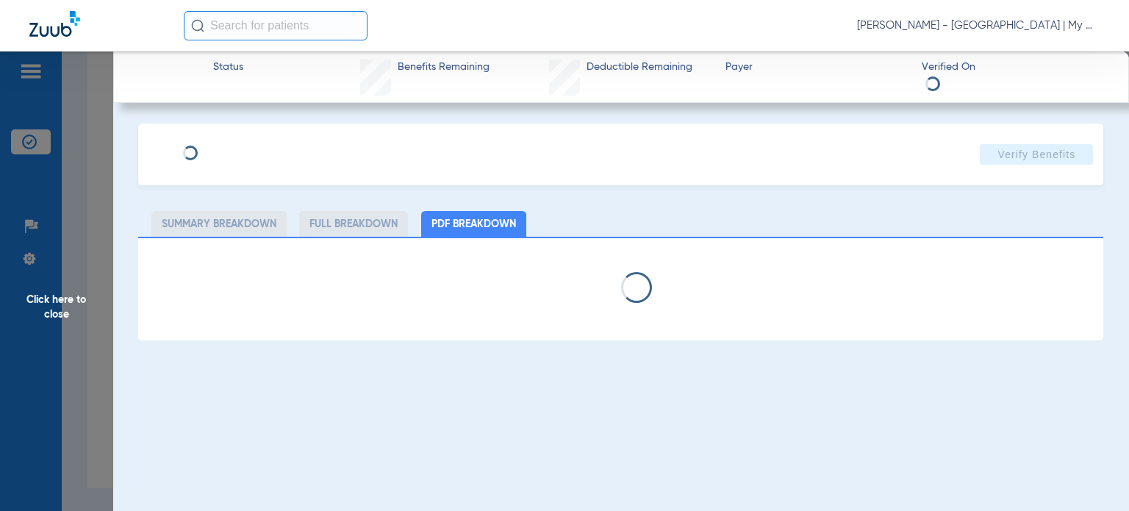
select select "page-width"
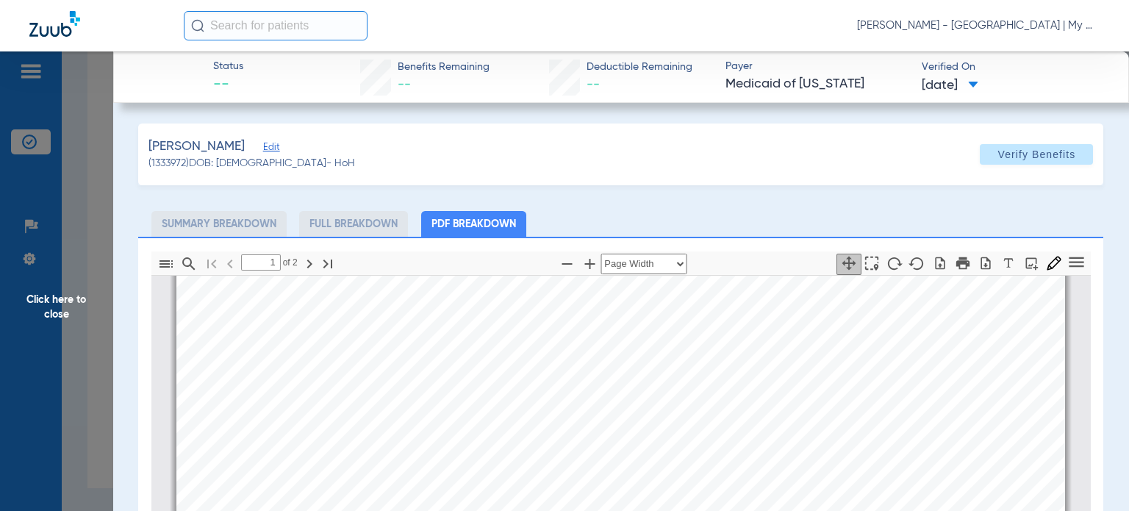
type input "2"
click at [74, 379] on span "Click here to close" at bounding box center [56, 306] width 113 height 511
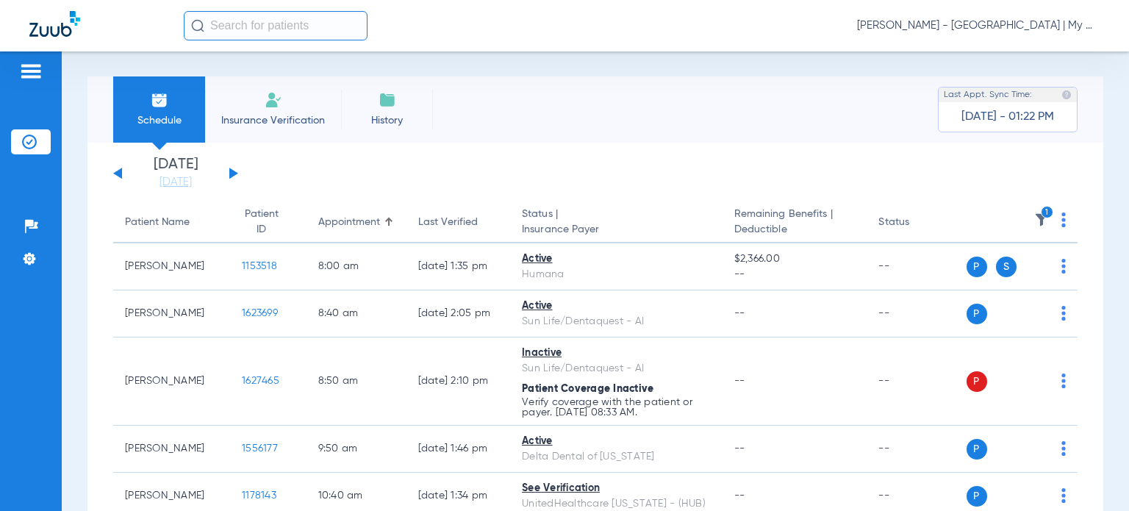
scroll to position [0, 0]
click at [1035, 220] on img at bounding box center [1041, 220] width 15 height 15
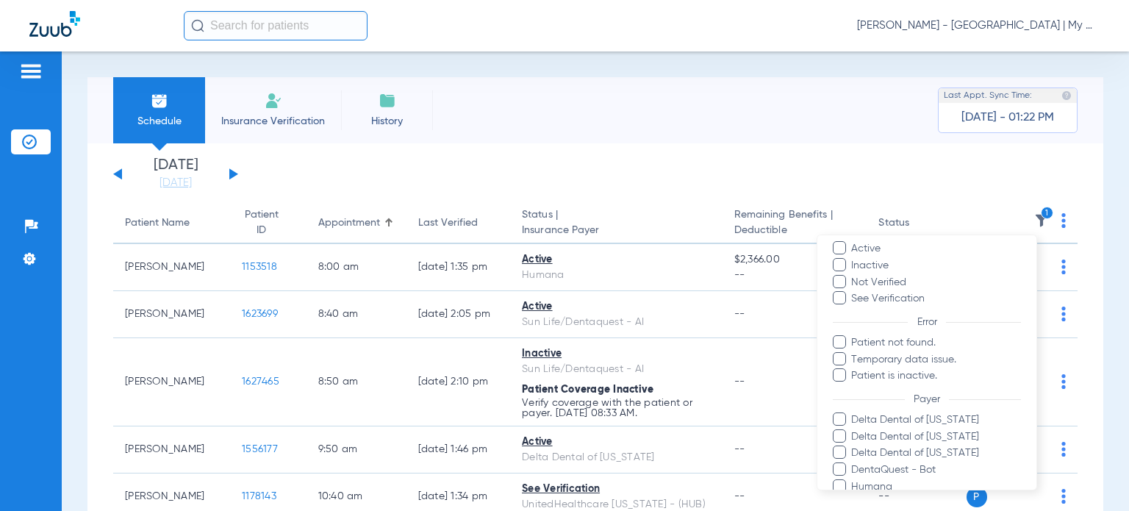
scroll to position [347, 0]
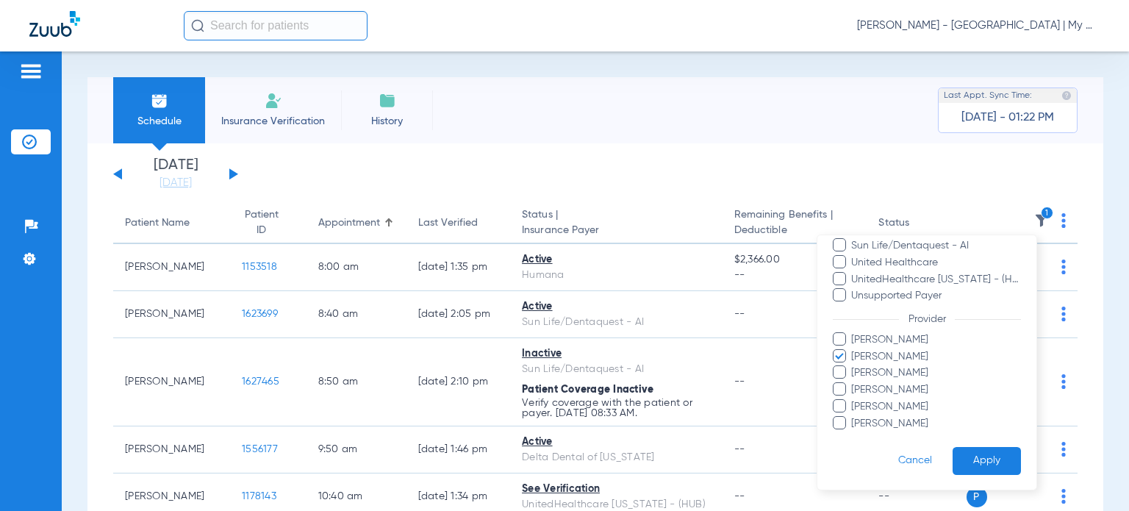
click at [879, 362] on span "Jessica Ray" at bounding box center [936, 355] width 171 height 15
click at [854, 366] on input "Jessica Ray" at bounding box center [854, 366] width 0 height 0
click at [891, 422] on span "Victoria Hall" at bounding box center [936, 422] width 171 height 15
click at [854, 433] on input "Victoria Hall" at bounding box center [854, 433] width 0 height 0
click at [973, 452] on button "Apply" at bounding box center [987, 460] width 68 height 29
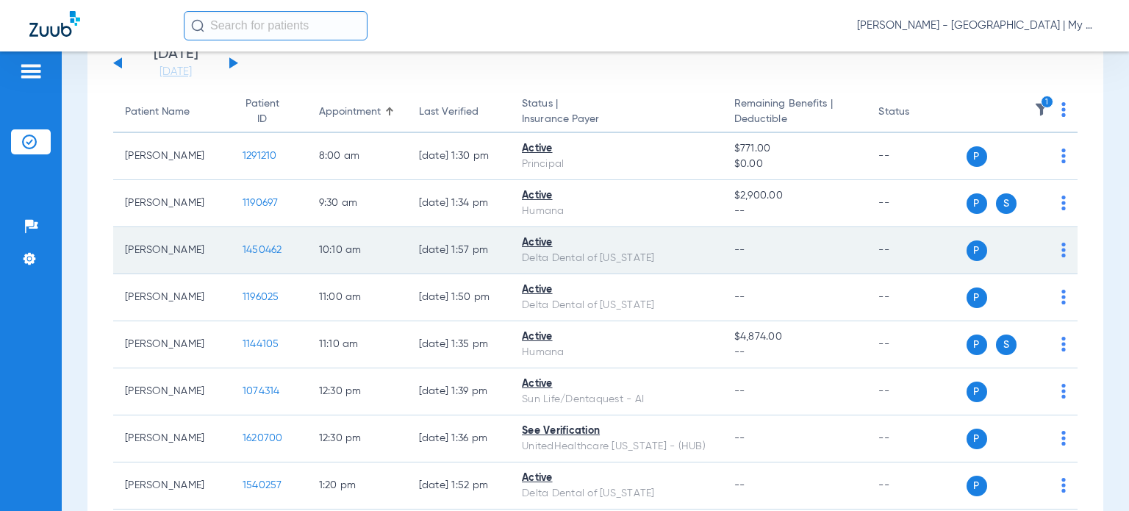
scroll to position [75, 0]
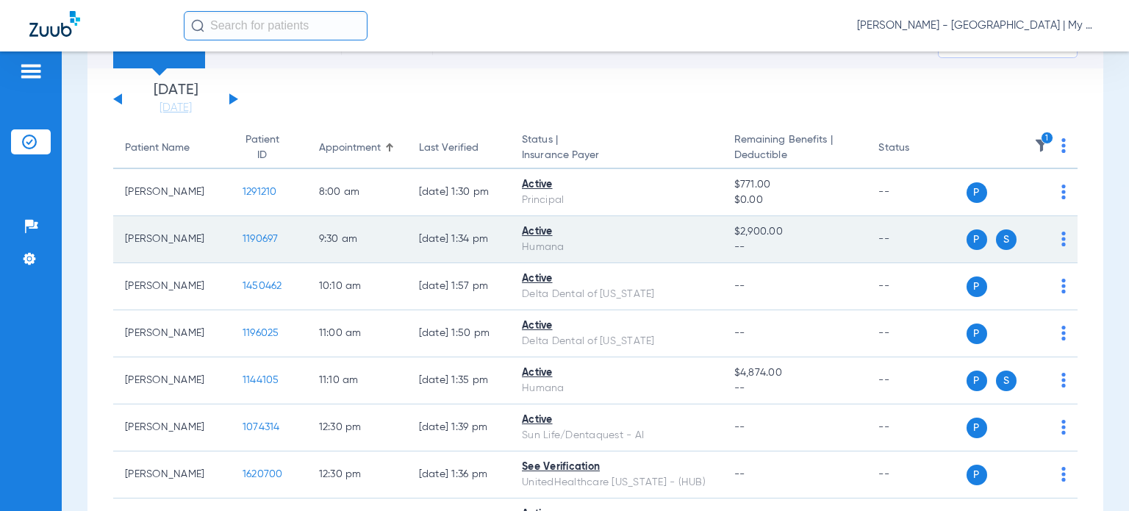
click at [248, 234] on span "1190697" at bounding box center [261, 239] width 36 height 10
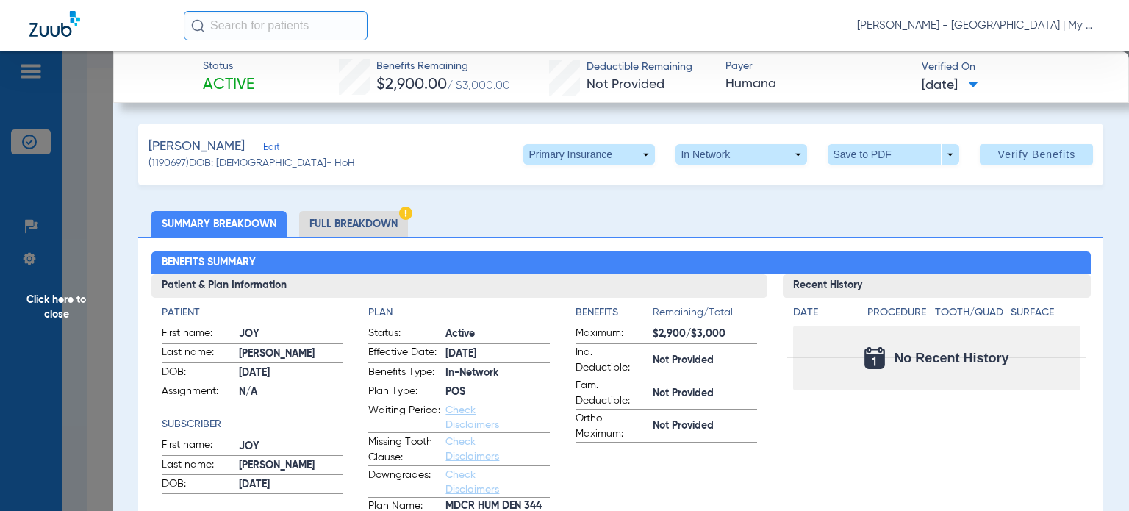
click at [583, 155] on span at bounding box center [589, 154] width 35 height 35
click at [556, 213] on span "Secondary Insurance" at bounding box center [574, 213] width 97 height 10
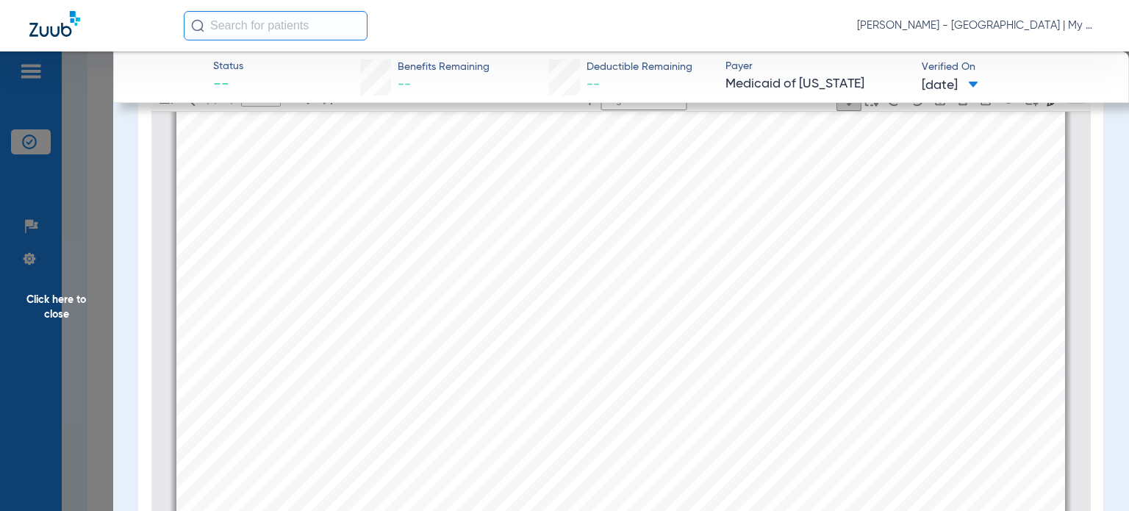
scroll to position [212, 0]
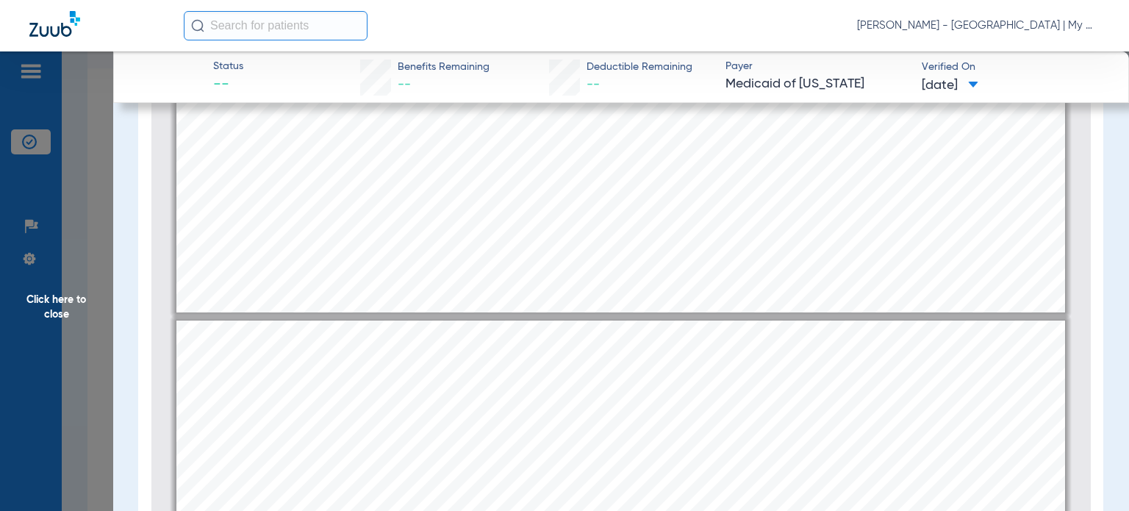
type input "2"
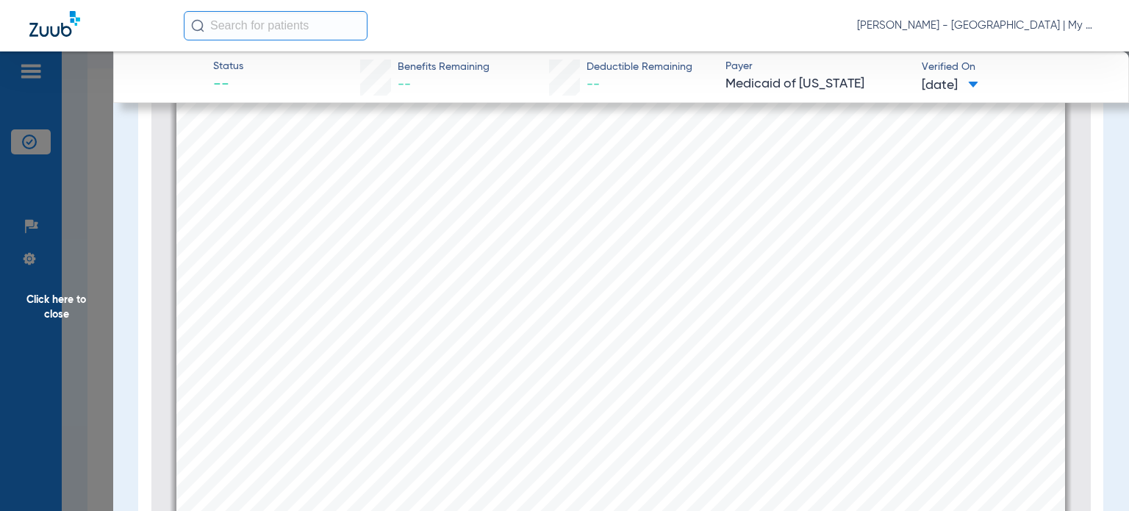
scroll to position [1772, 0]
click at [68, 348] on span "Click here to close" at bounding box center [56, 306] width 113 height 511
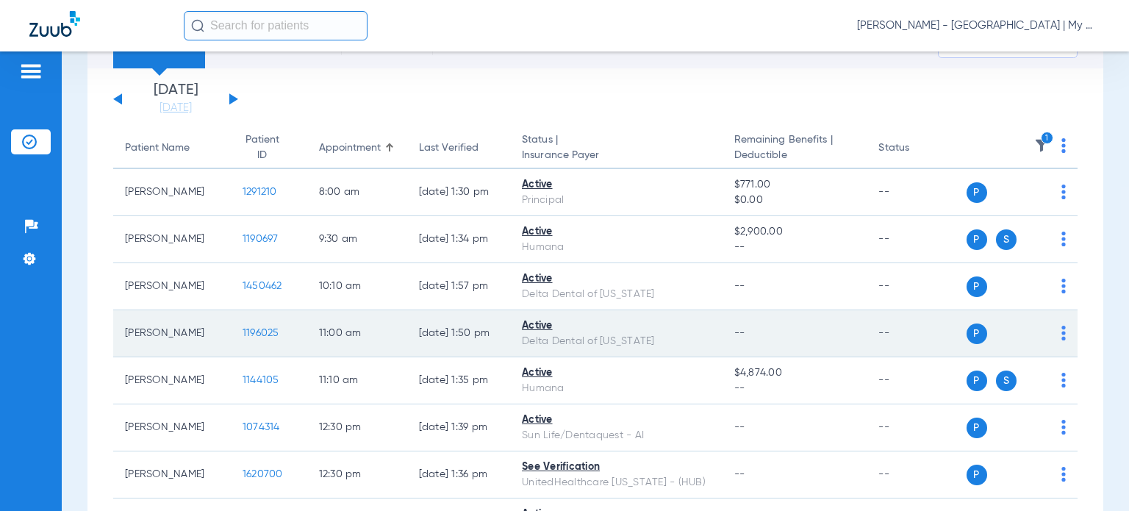
scroll to position [148, 0]
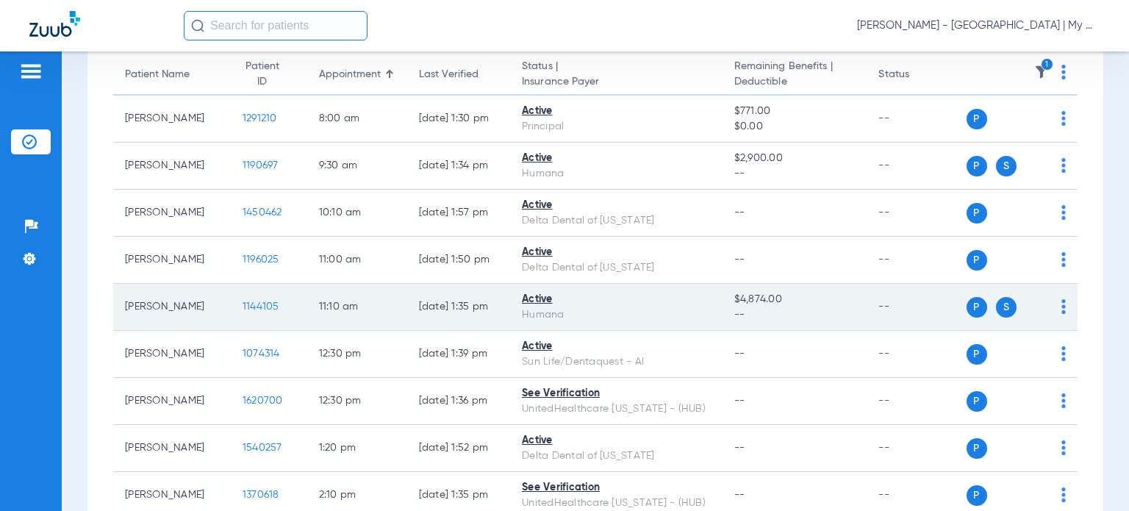
click at [247, 302] on span "1144105" at bounding box center [261, 306] width 37 height 10
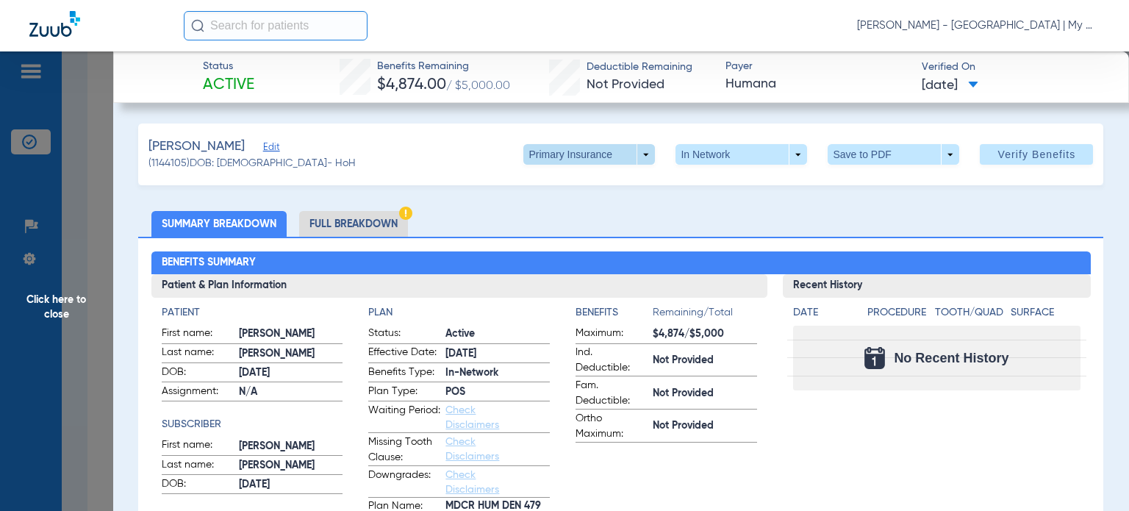
click at [601, 146] on span at bounding box center [589, 154] width 132 height 21
click at [566, 208] on span "Secondary Insurance" at bounding box center [574, 213] width 97 height 10
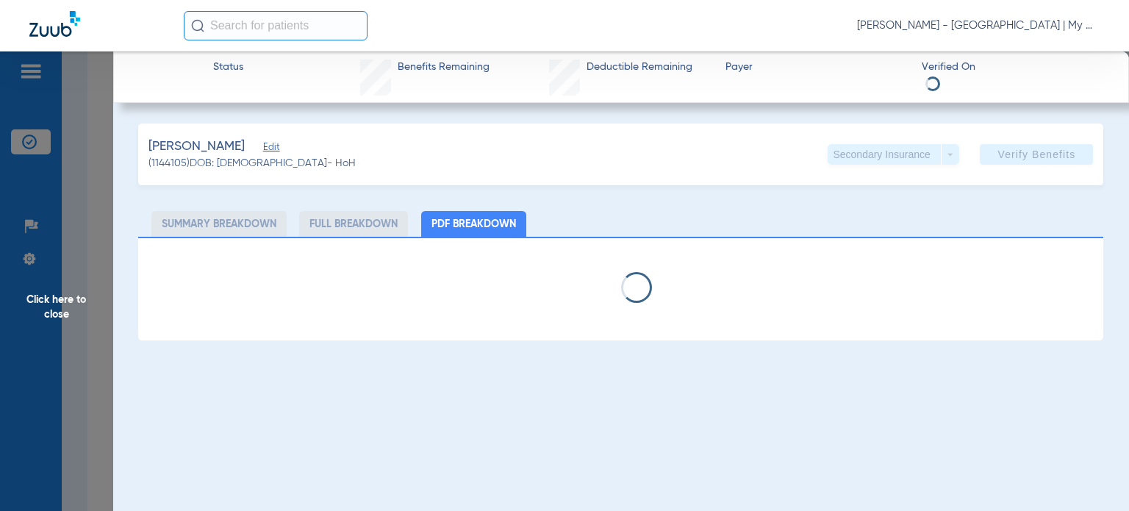
select select "page-width"
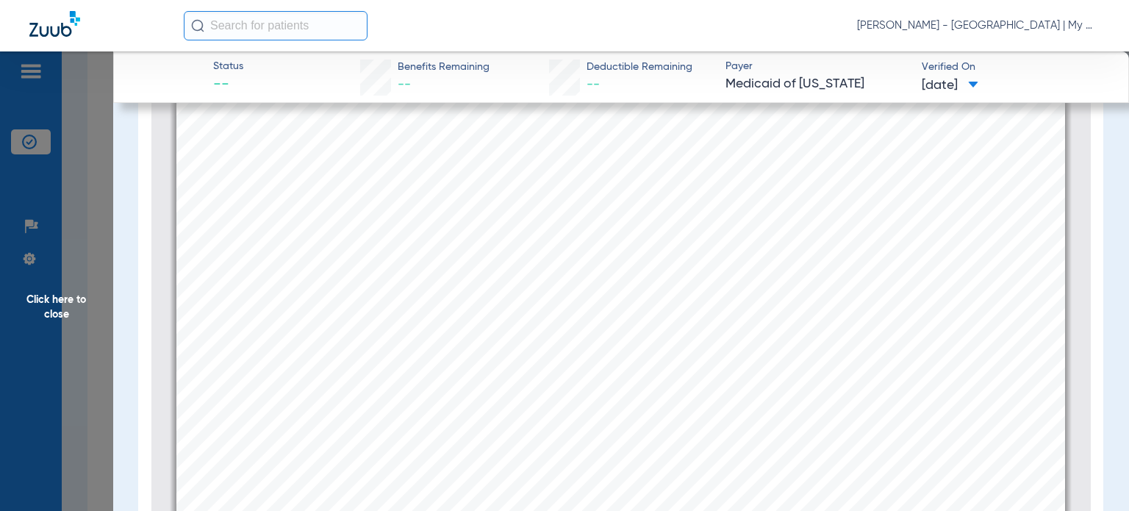
scroll to position [212, 0]
type input "2"
click at [91, 334] on span "Click here to close" at bounding box center [56, 306] width 113 height 511
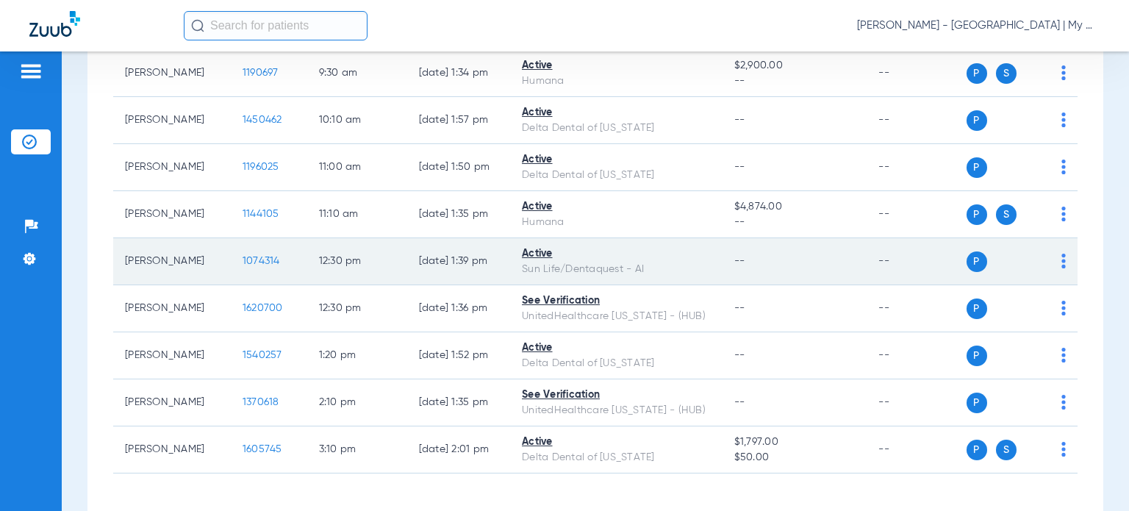
scroll to position [295, 0]
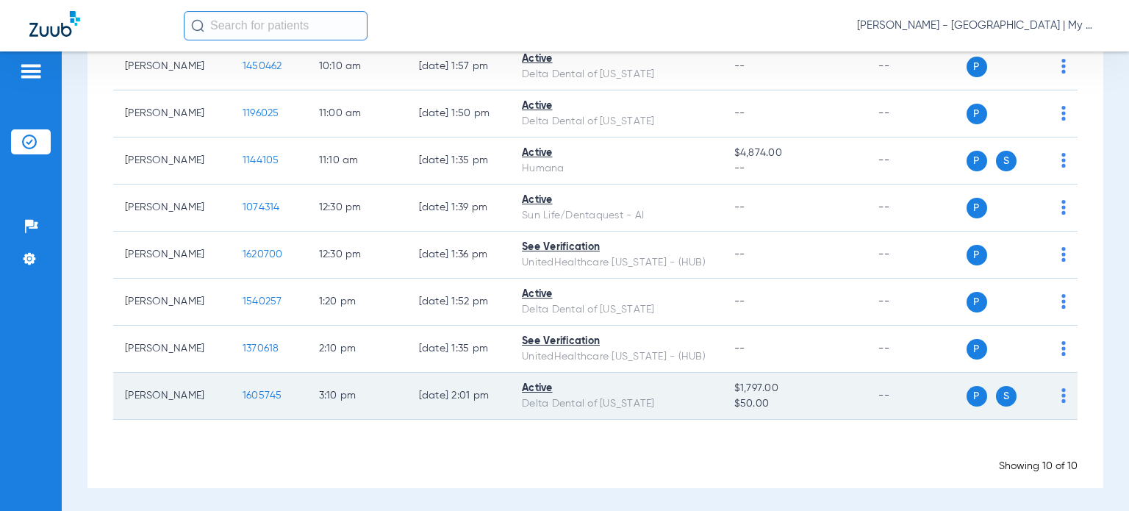
click at [243, 393] on span "1605745" at bounding box center [263, 395] width 40 height 10
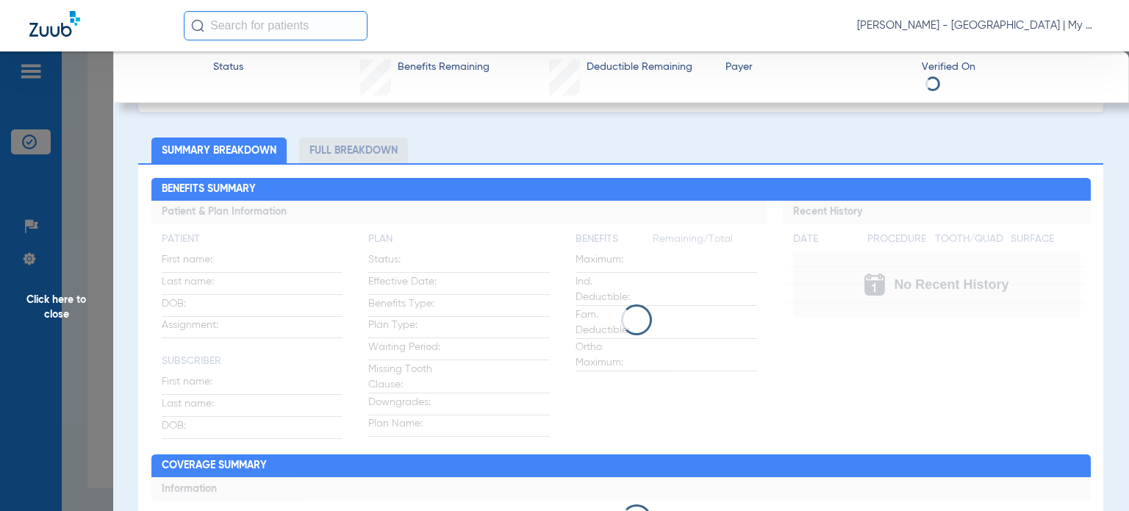
scroll to position [0, 0]
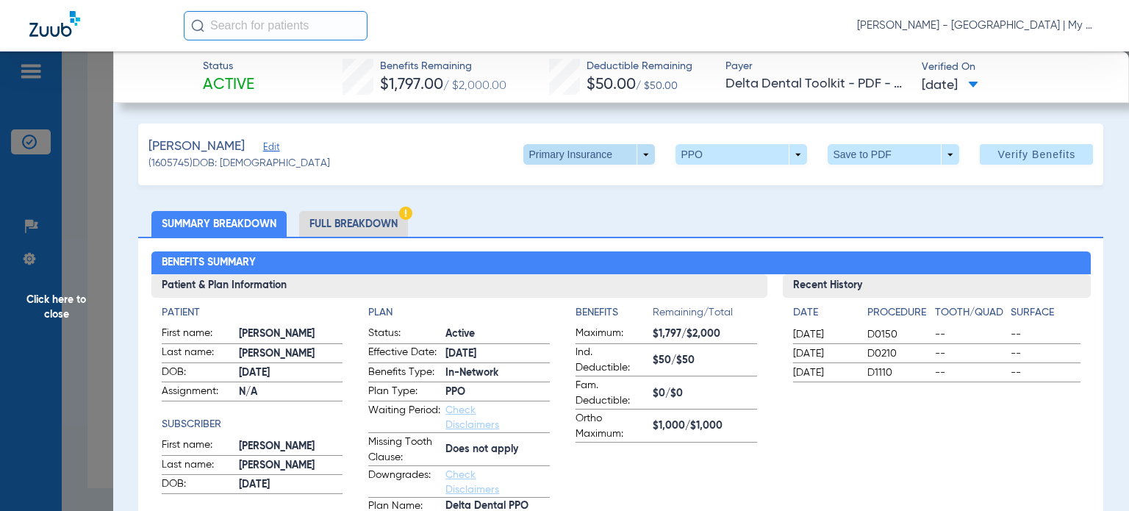
click at [605, 150] on span at bounding box center [589, 154] width 132 height 21
click at [580, 208] on span "Secondary Insurance" at bounding box center [574, 213] width 97 height 10
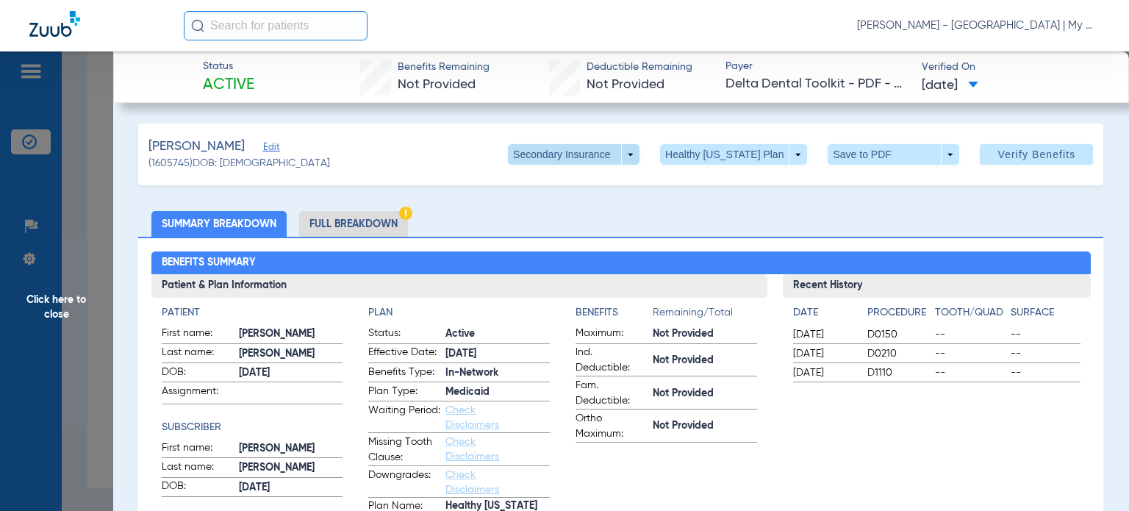
click at [604, 159] on span at bounding box center [574, 154] width 132 height 21
click at [677, 210] on div "Primary Insurance Secondary Insurance" at bounding box center [636, 197] width 247 height 64
click at [97, 339] on div at bounding box center [564, 255] width 1129 height 511
click at [68, 383] on span "Click here to close" at bounding box center [56, 306] width 113 height 511
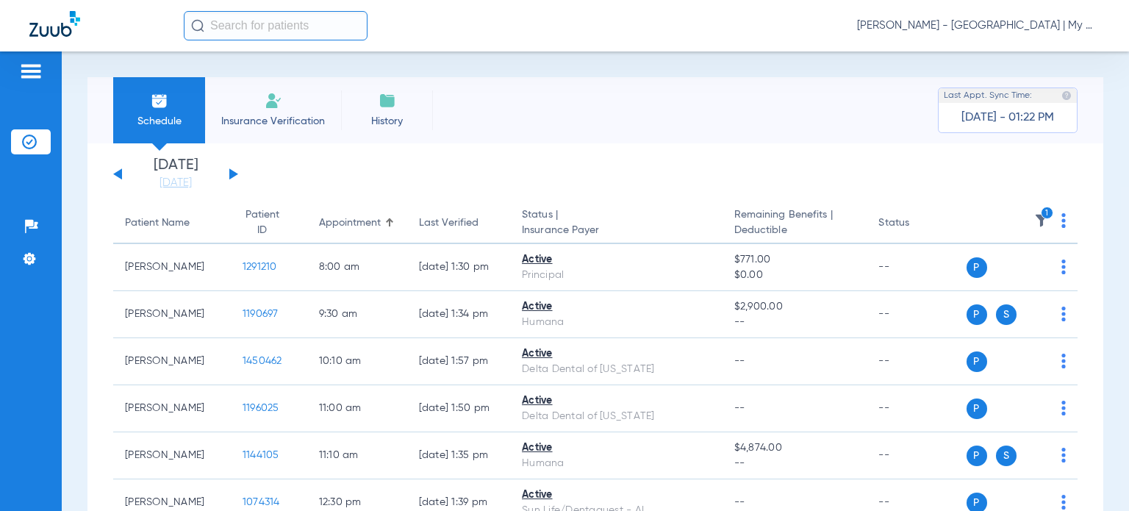
click at [1034, 217] on img at bounding box center [1041, 220] width 15 height 15
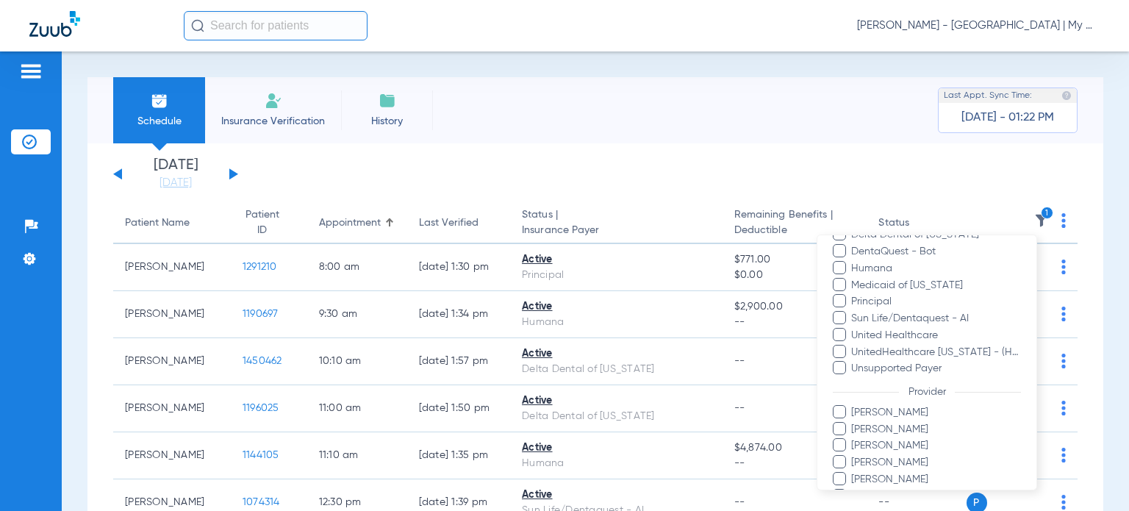
scroll to position [347, 0]
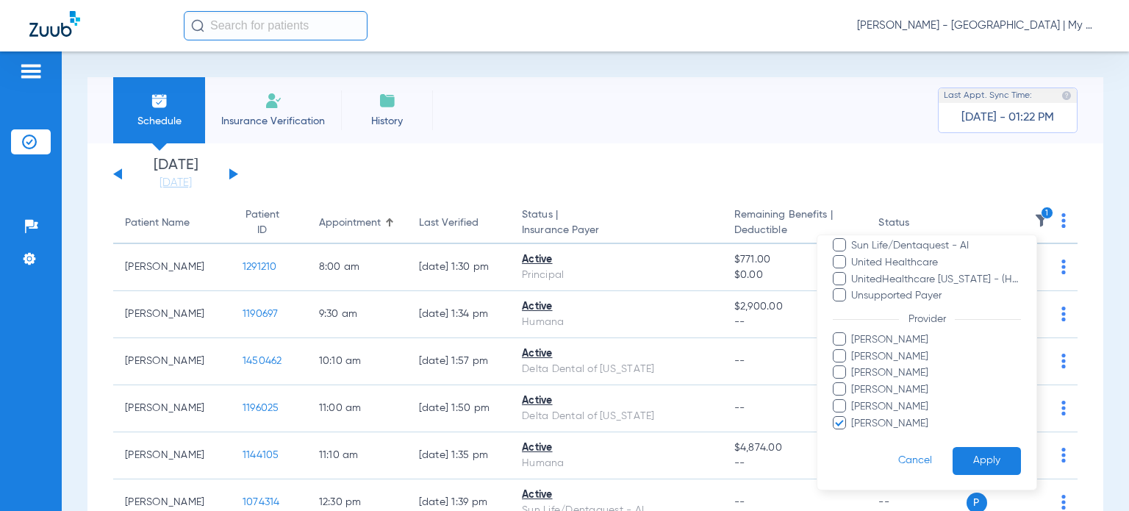
click at [881, 420] on span "Victoria Hall" at bounding box center [936, 422] width 171 height 15
click at [854, 433] on input "Victoria Hall" at bounding box center [854, 433] width 0 height 0
click at [971, 460] on button "Apply" at bounding box center [987, 460] width 68 height 29
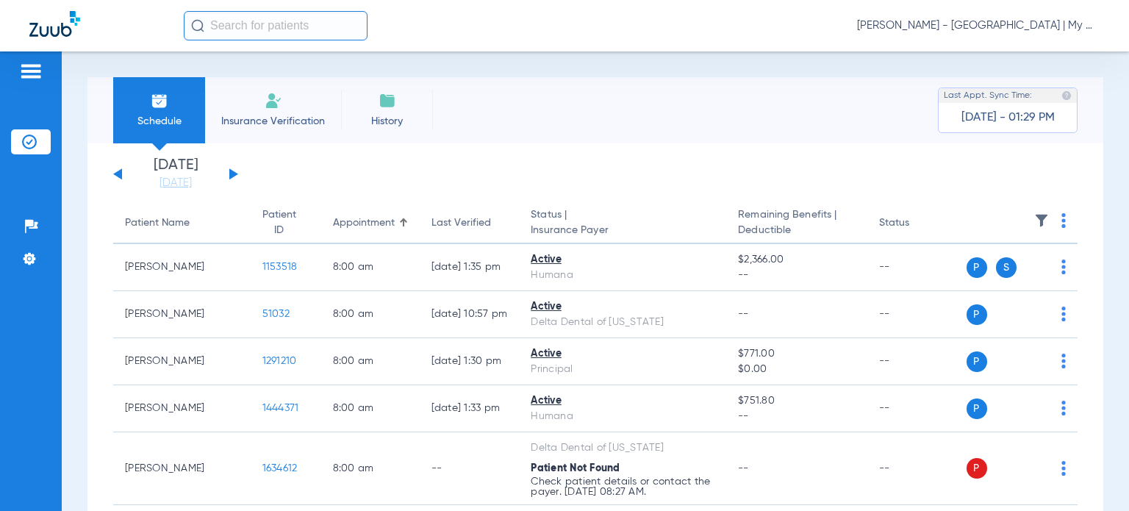
click at [234, 170] on div "Saturday 06-14-2025 Sunday 06-15-2025 Monday 06-16-2025 Tuesday 06-17-2025 Wedn…" at bounding box center [175, 174] width 125 height 32
click at [232, 172] on button at bounding box center [233, 173] width 9 height 11
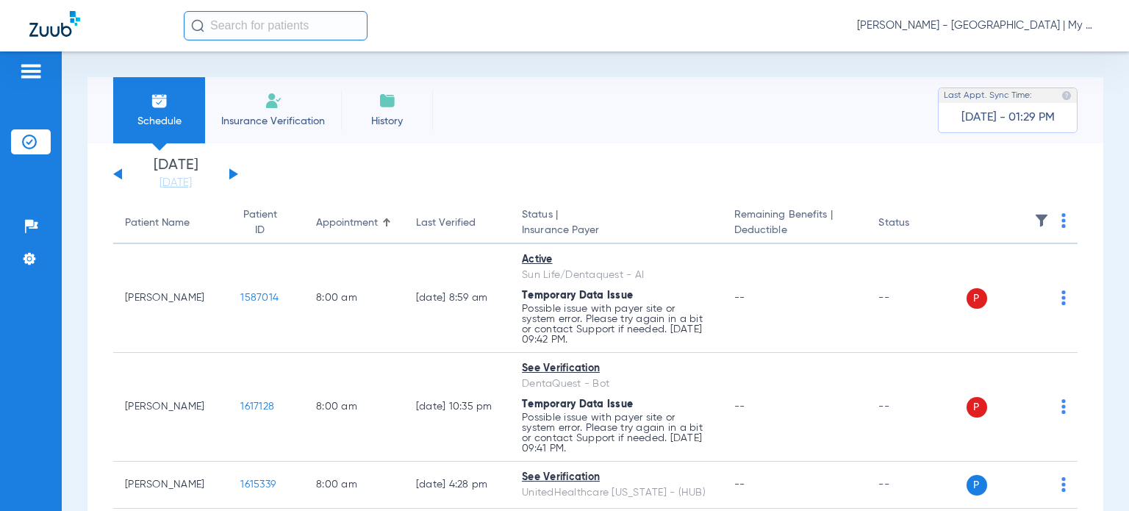
click at [1061, 220] on img at bounding box center [1063, 220] width 4 height 15
click at [991, 276] on span "Verify All" at bounding box center [996, 279] width 92 height 10
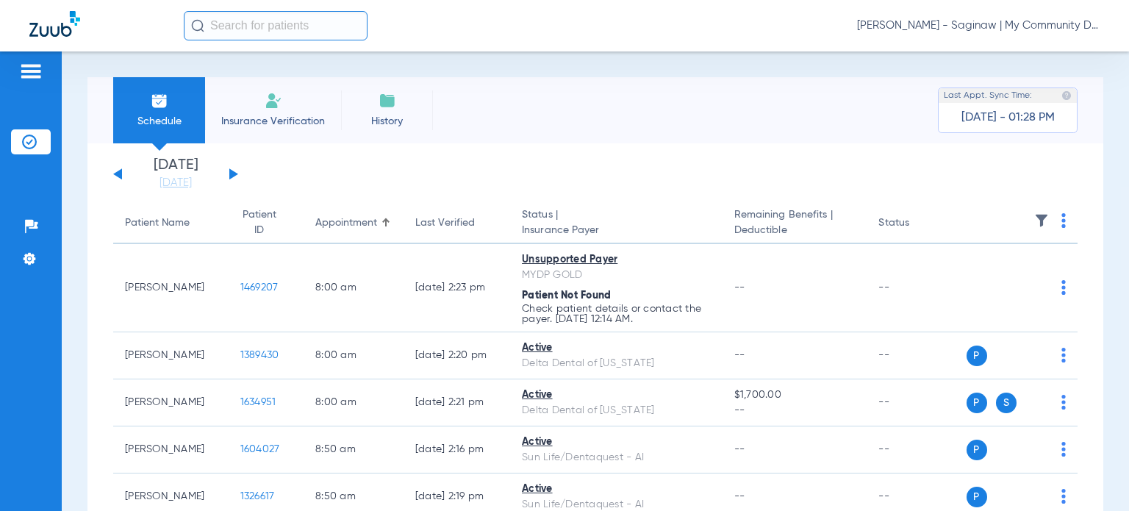
click at [1034, 214] on img at bounding box center [1041, 220] width 15 height 15
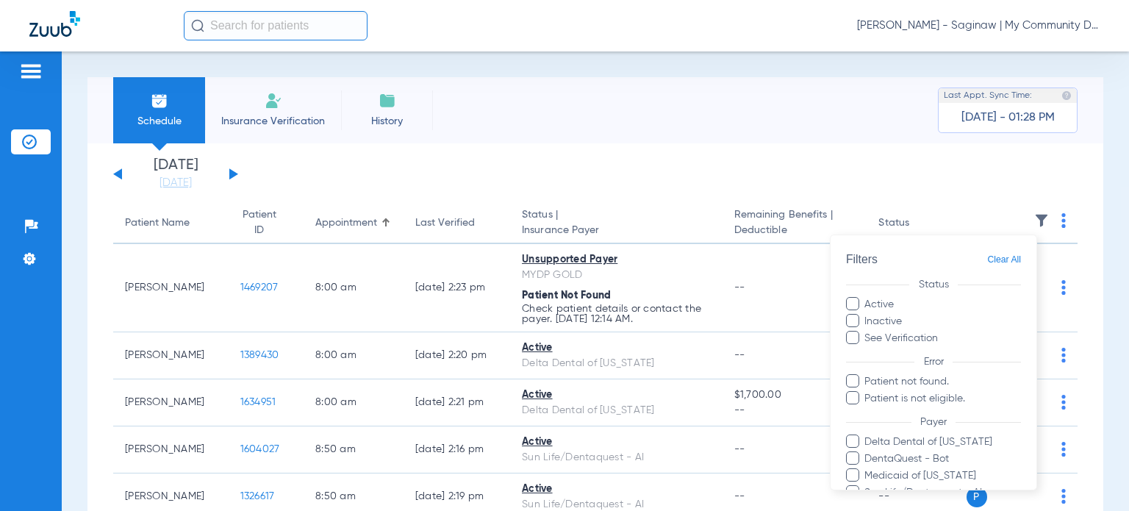
scroll to position [147, 0]
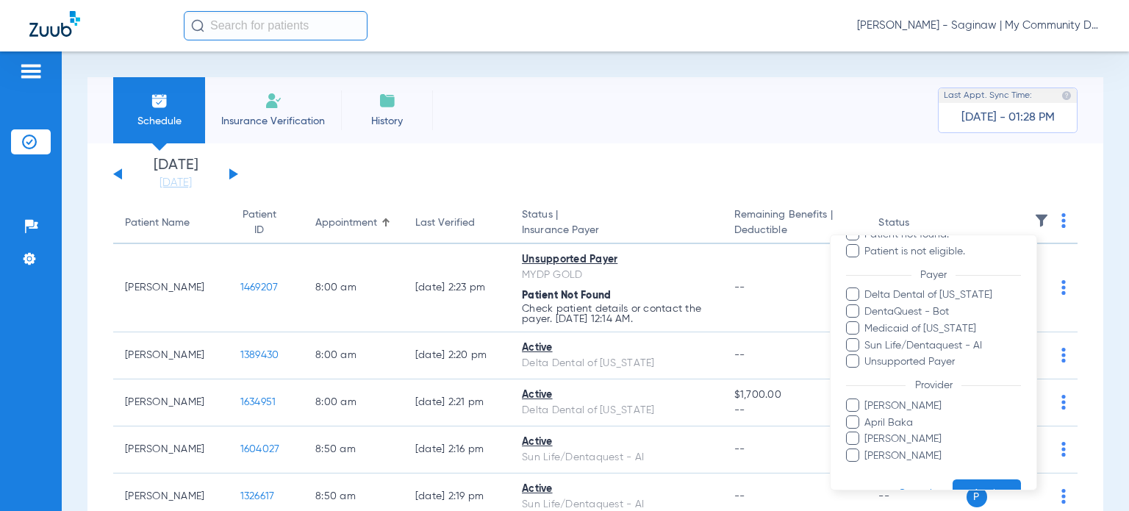
drag, startPoint x: 941, startPoint y: 302, endPoint x: 947, endPoint y: 453, distance: 150.8
click at [950, 457] on ul "Alicia Owens April Baka Larry Buford Rebecca Fettig-Payne" at bounding box center [933, 430] width 175 height 65
click at [944, 448] on span "Rebecca Fettig-Payne" at bounding box center [942, 455] width 157 height 15
click at [867, 466] on input "Rebecca Fettig-Payne" at bounding box center [867, 466] width 0 height 0
click at [971, 485] on button "Apply" at bounding box center [987, 493] width 68 height 29
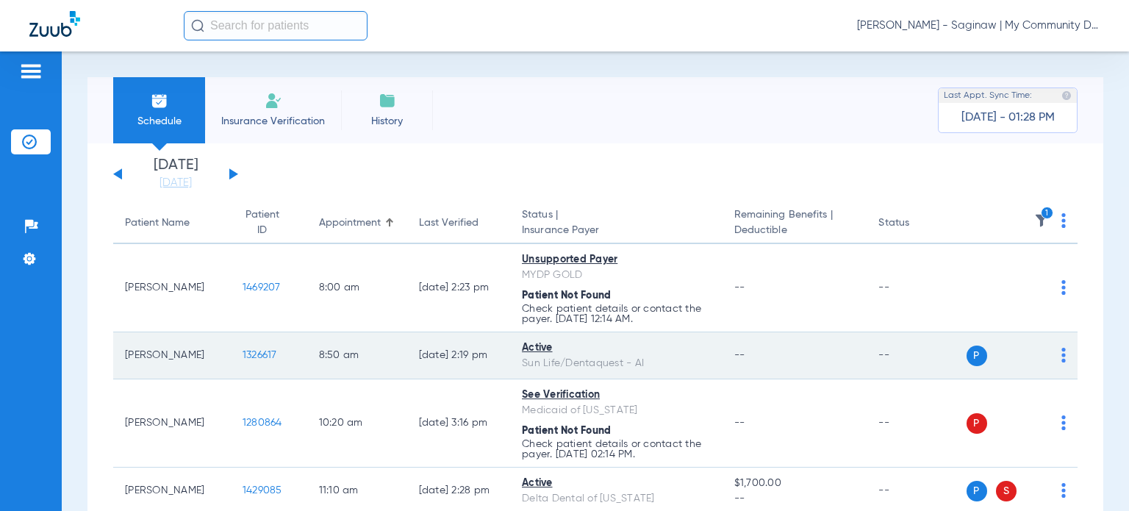
click at [249, 354] on span "1326617" at bounding box center [260, 355] width 35 height 10
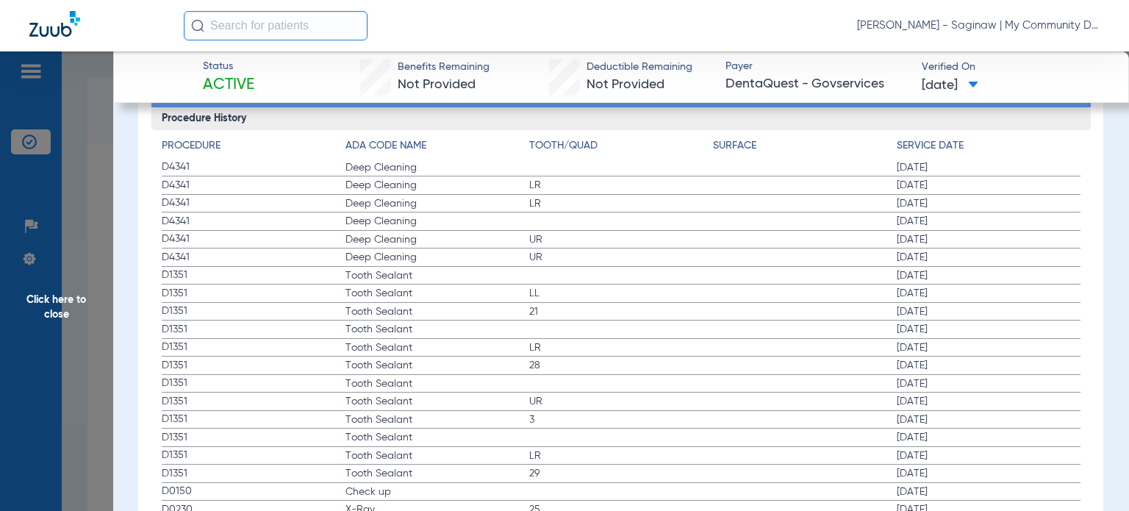
scroll to position [1794, 0]
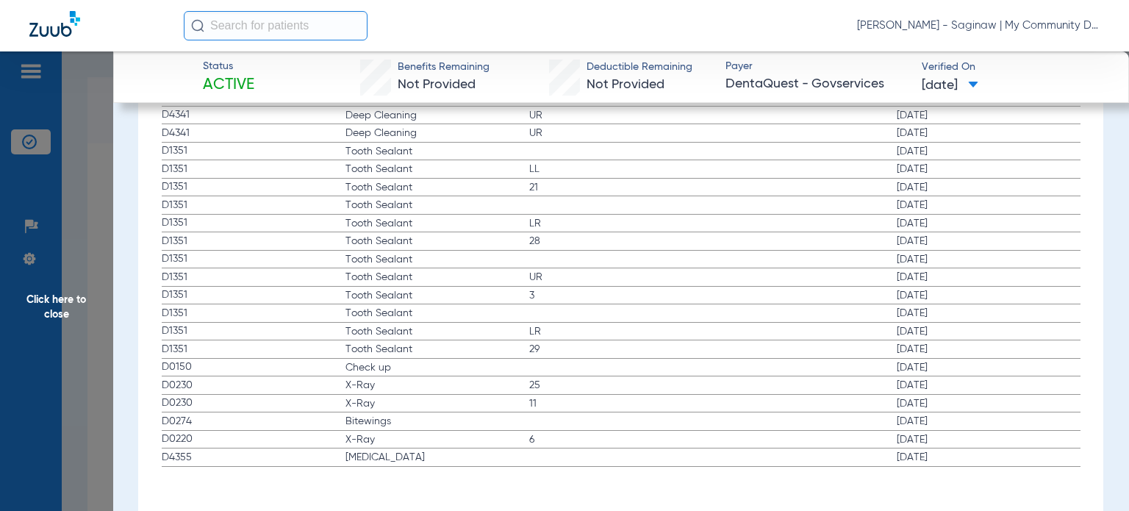
drag, startPoint x: 160, startPoint y: 358, endPoint x: 992, endPoint y: 434, distance: 835.6
click at [992, 434] on div "Procedure ADA Code Name Tooth/Quad Surface Service Date D4341 Deep Cleaning 08/…" at bounding box center [620, 236] width 939 height 461
click at [95, 284] on span "Click here to close" at bounding box center [56, 306] width 113 height 511
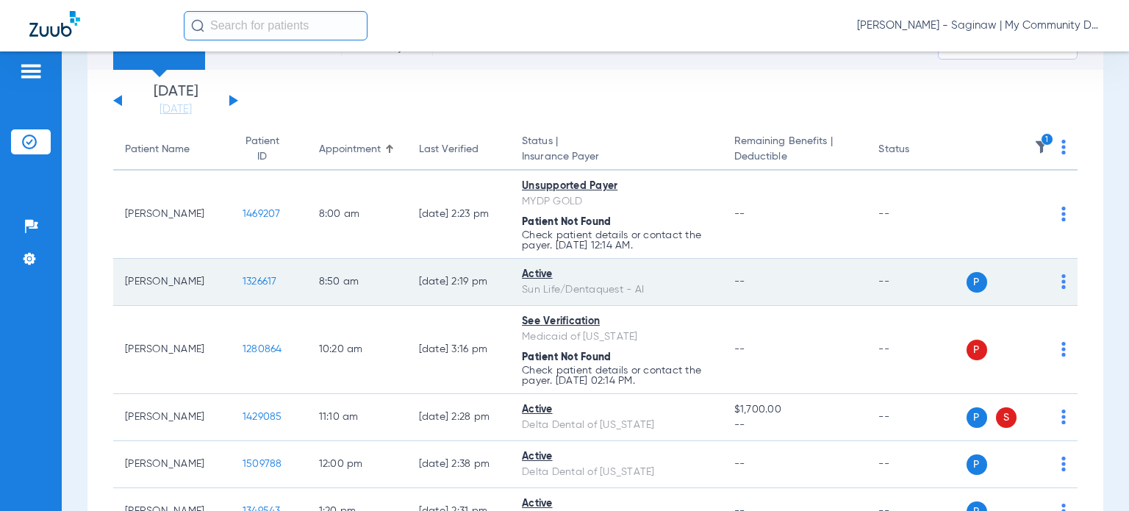
scroll to position [147, 0]
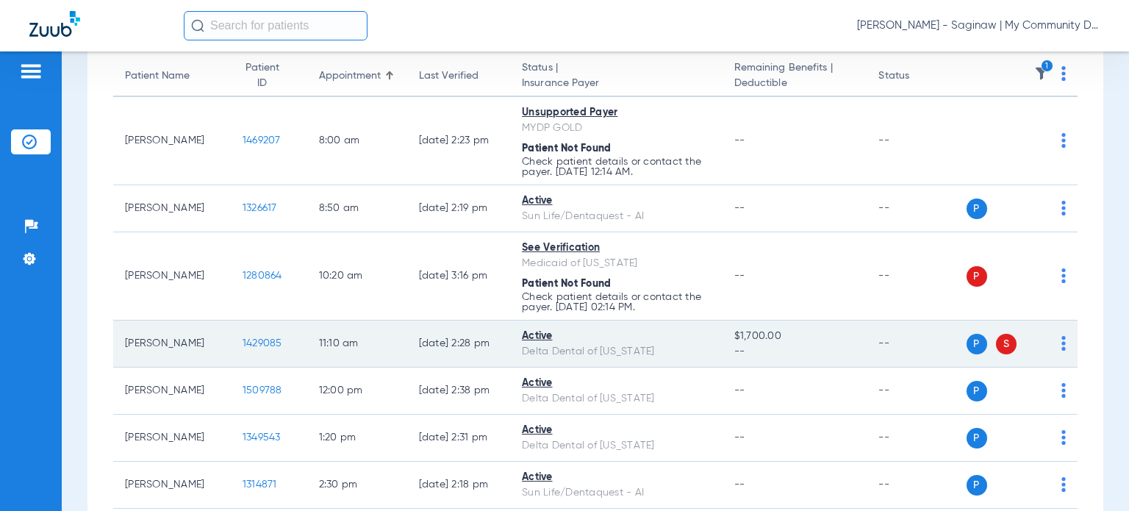
click at [251, 338] on span "1429085" at bounding box center [263, 343] width 40 height 10
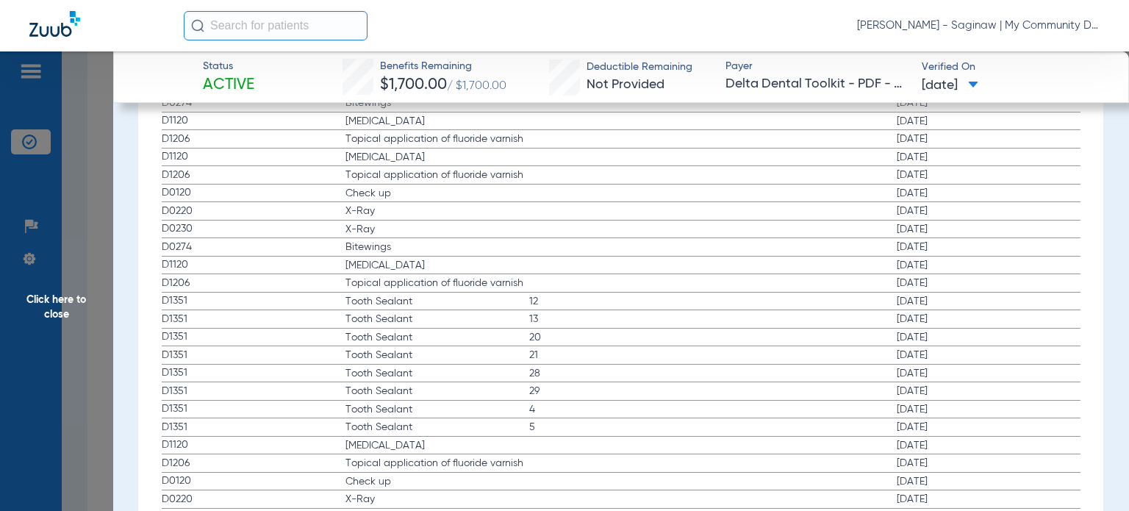
scroll to position [1651, 0]
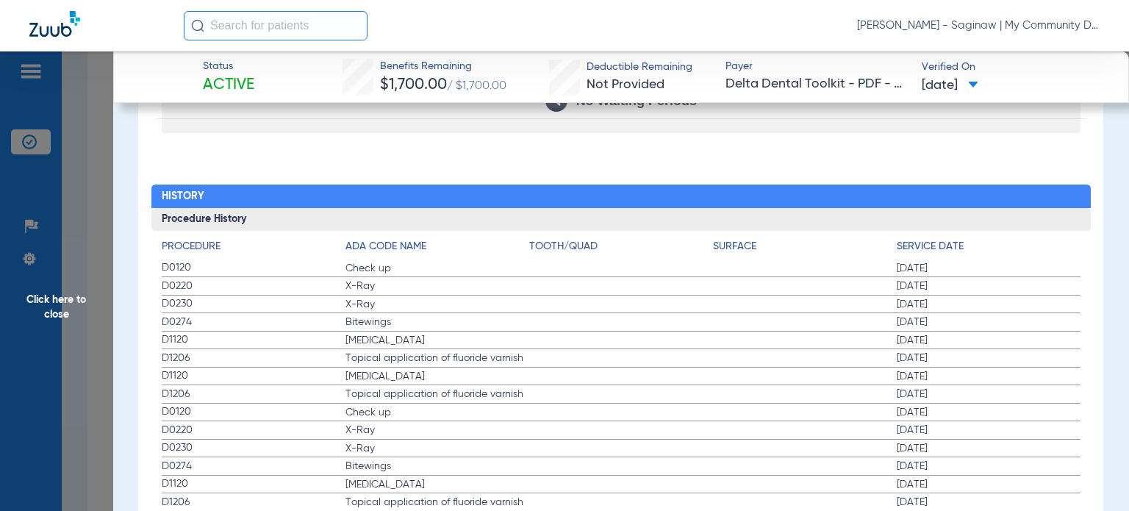
drag, startPoint x: 162, startPoint y: 261, endPoint x: 981, endPoint y: 315, distance: 821.4
click at [395, 337] on span "[MEDICAL_DATA]" at bounding box center [437, 340] width 184 height 15
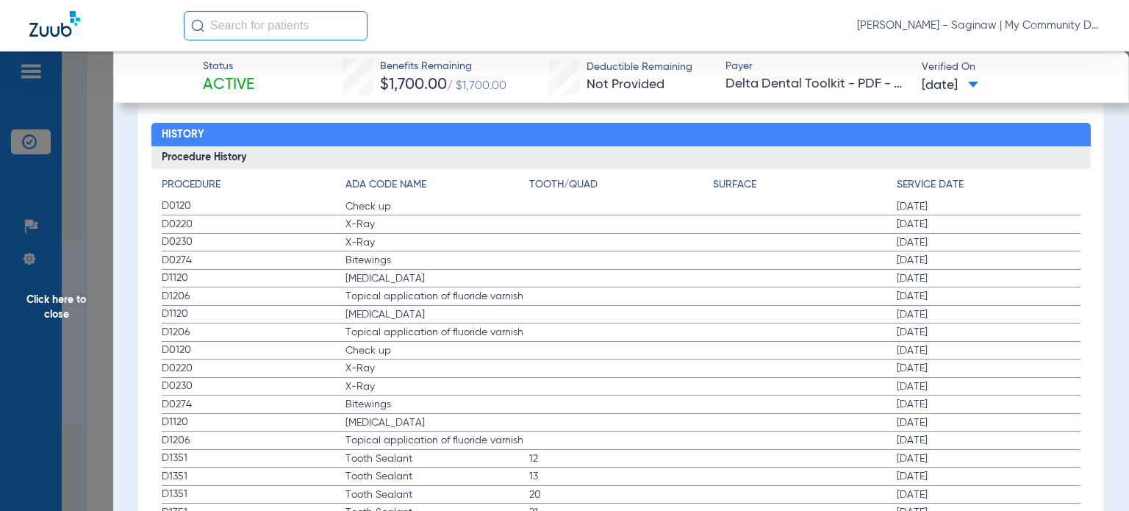
scroll to position [1691, 0]
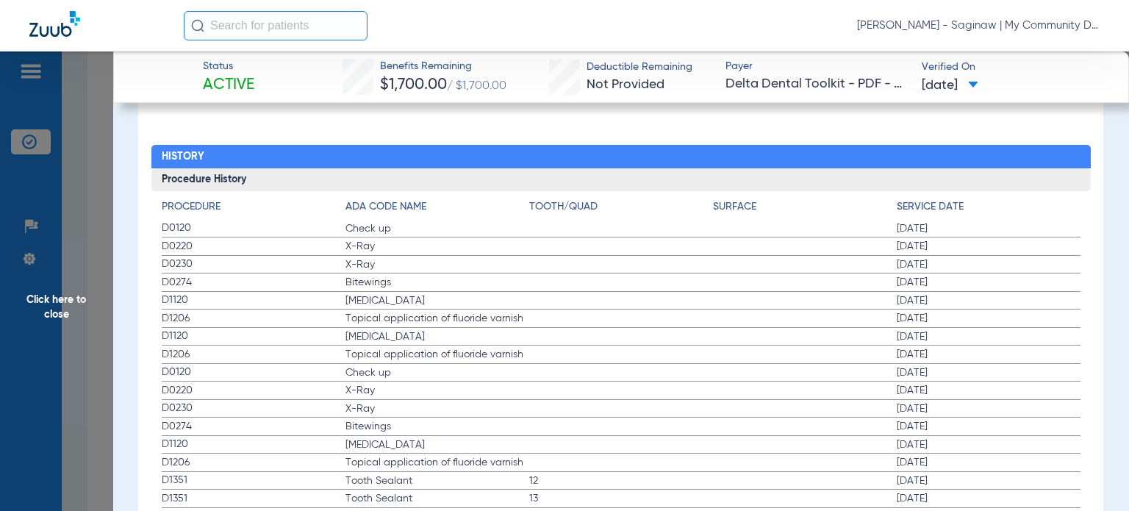
drag, startPoint x: 129, startPoint y: 334, endPoint x: 115, endPoint y: 340, distance: 15.2
click at [90, 348] on span "Click here to close" at bounding box center [56, 306] width 113 height 511
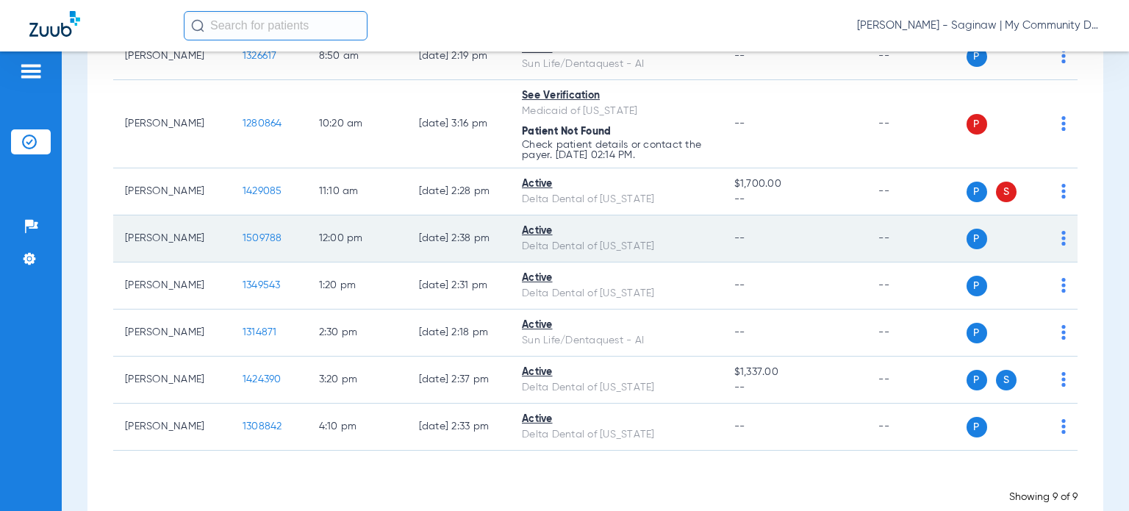
scroll to position [331, 0]
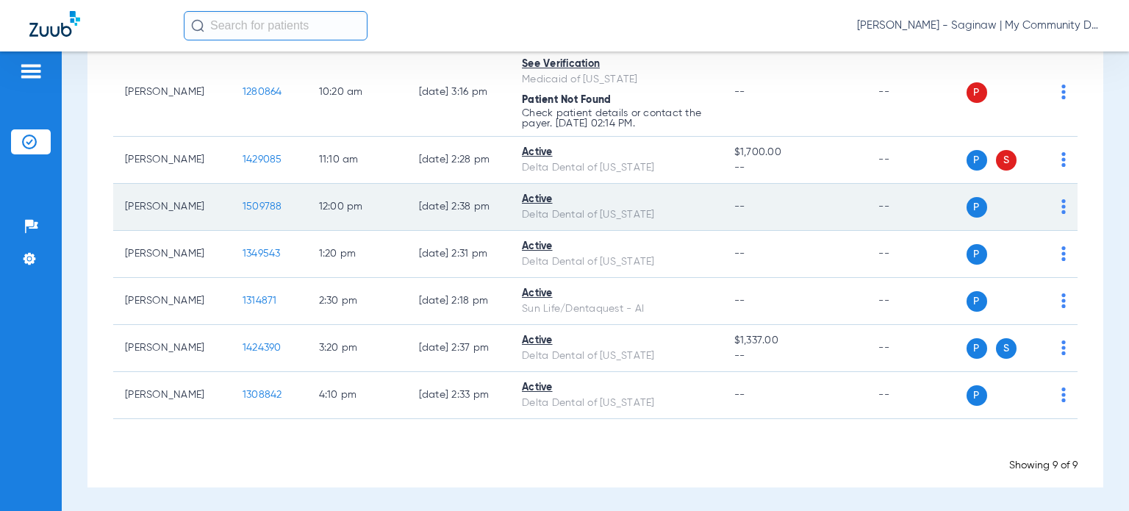
click at [244, 208] on span "1509788" at bounding box center [263, 206] width 40 height 10
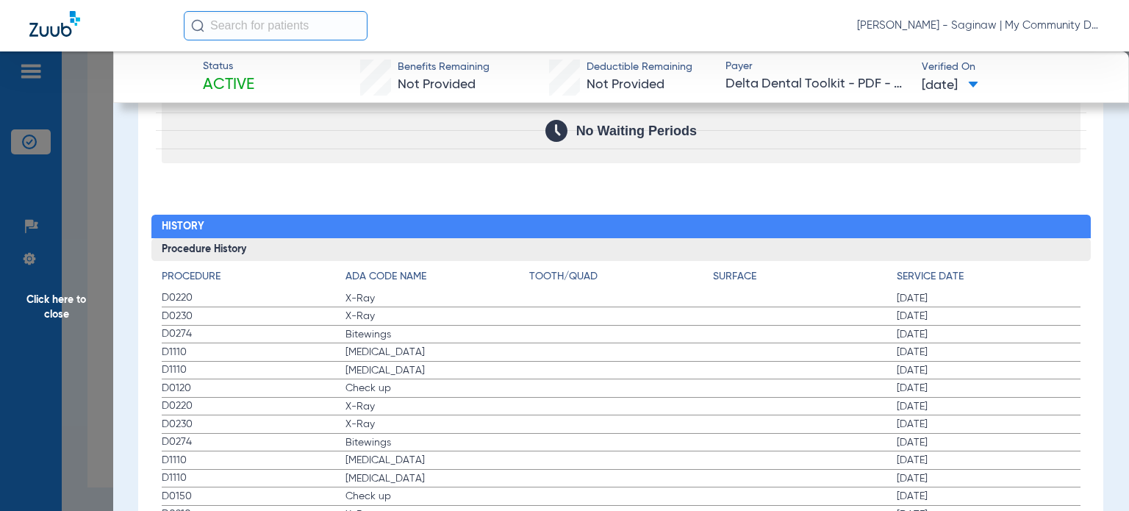
scroll to position [1617, 0]
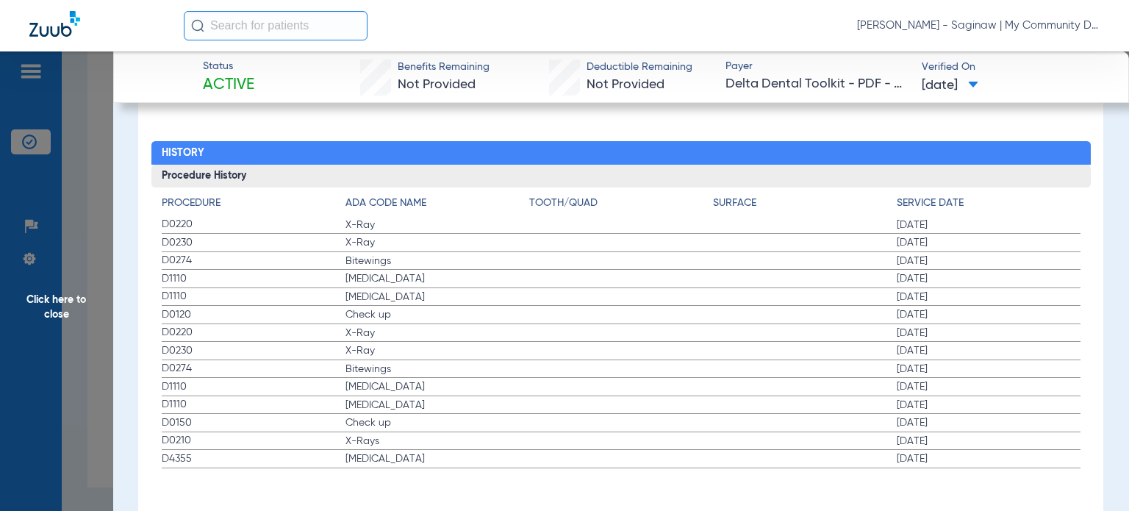
drag, startPoint x: 165, startPoint y: 223, endPoint x: 562, endPoint y: 273, distance: 400.2
click at [562, 273] on app-history-list "Procedure ADA Code Name Tooth/Quad Surface Service Date D0220 X-Ray 02/05/2025 …" at bounding box center [621, 332] width 919 height 273
click at [110, 416] on span "Click here to close" at bounding box center [56, 306] width 113 height 511
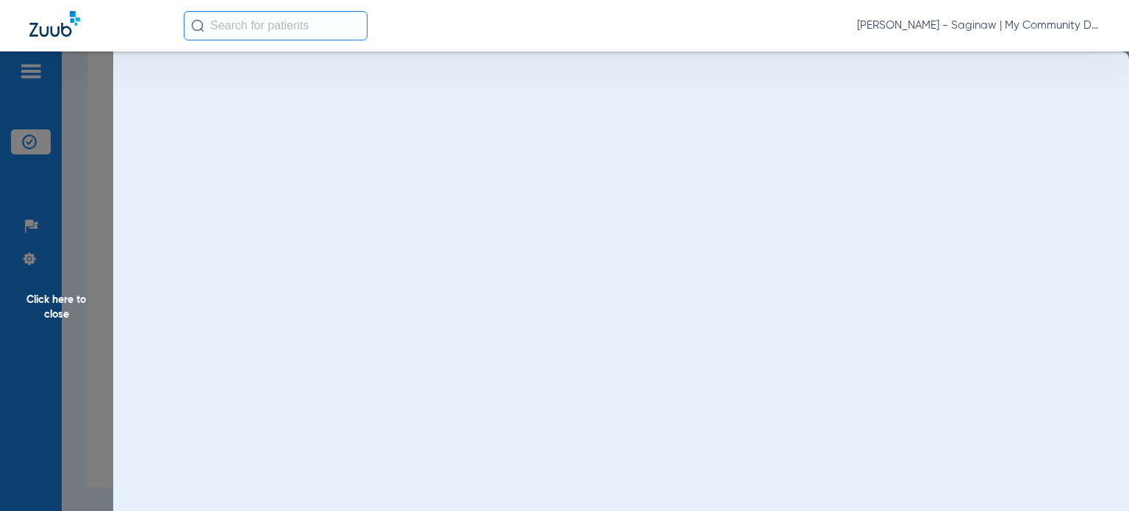
scroll to position [0, 0]
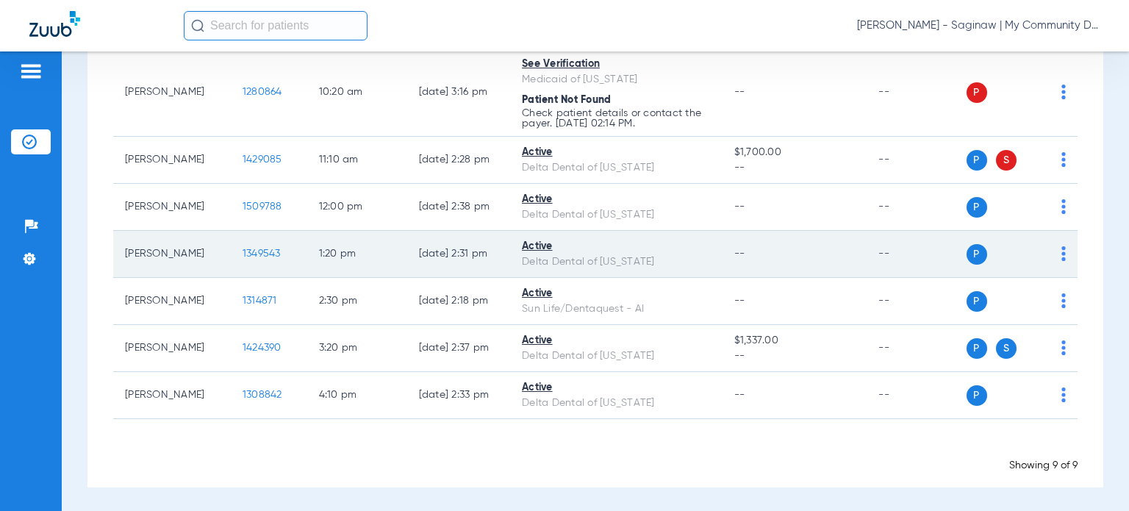
click at [260, 254] on span "1349543" at bounding box center [262, 253] width 38 height 10
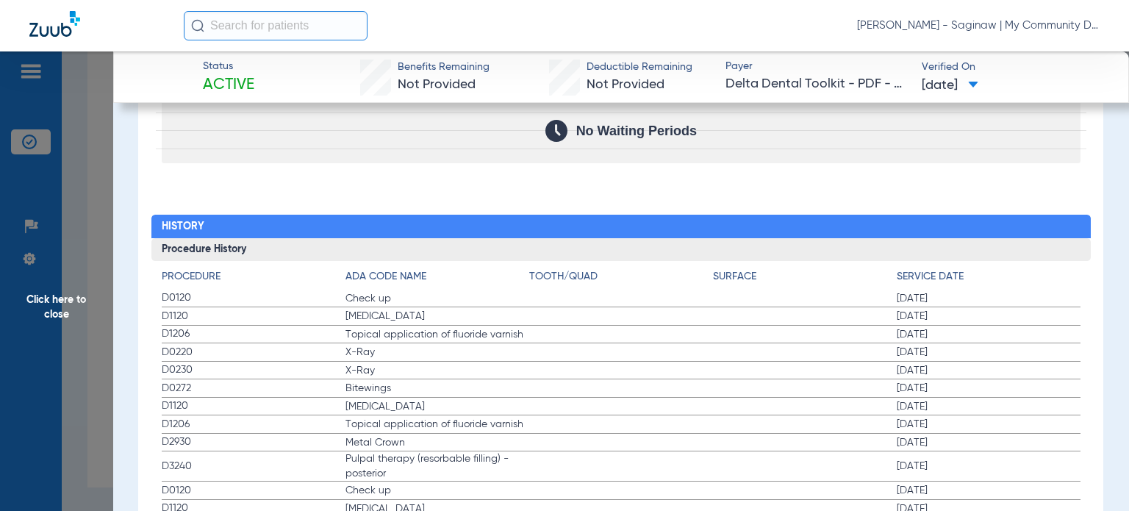
scroll to position [1617, 0]
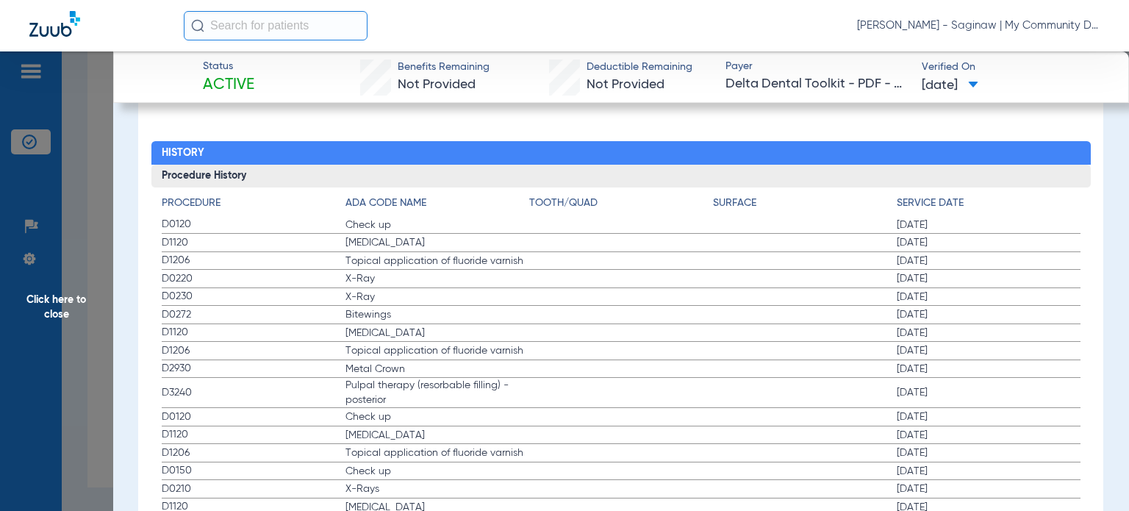
drag, startPoint x: 160, startPoint y: 222, endPoint x: 481, endPoint y: 297, distance: 329.2
click at [481, 297] on div "Procedure ADA Code Name Tooth/Quad Surface Service Date D0120 Check up 09/14/20…" at bounding box center [620, 396] width 939 height 419
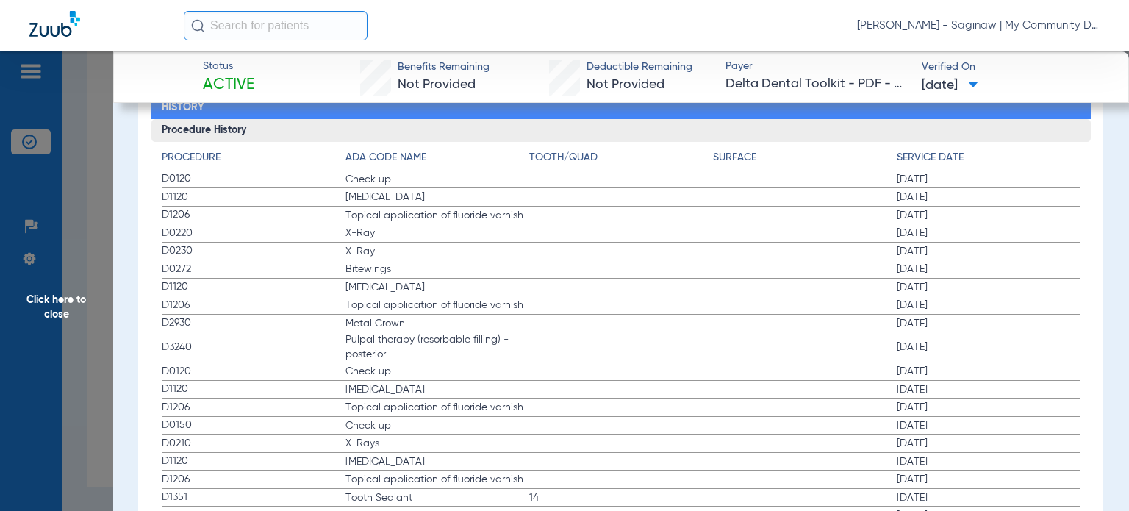
scroll to position [1463, 0]
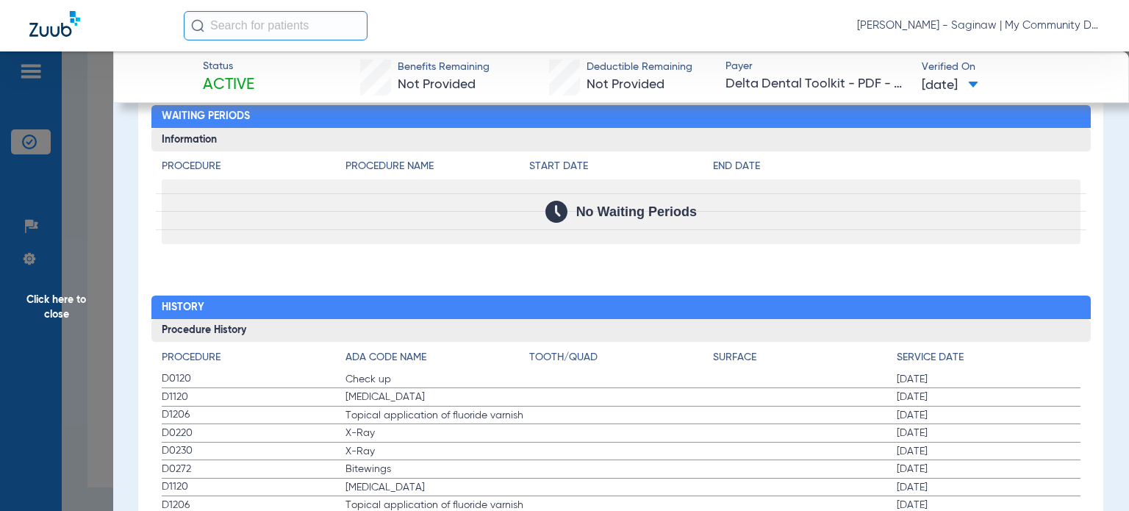
click at [87, 393] on span "Click here to close" at bounding box center [56, 306] width 113 height 511
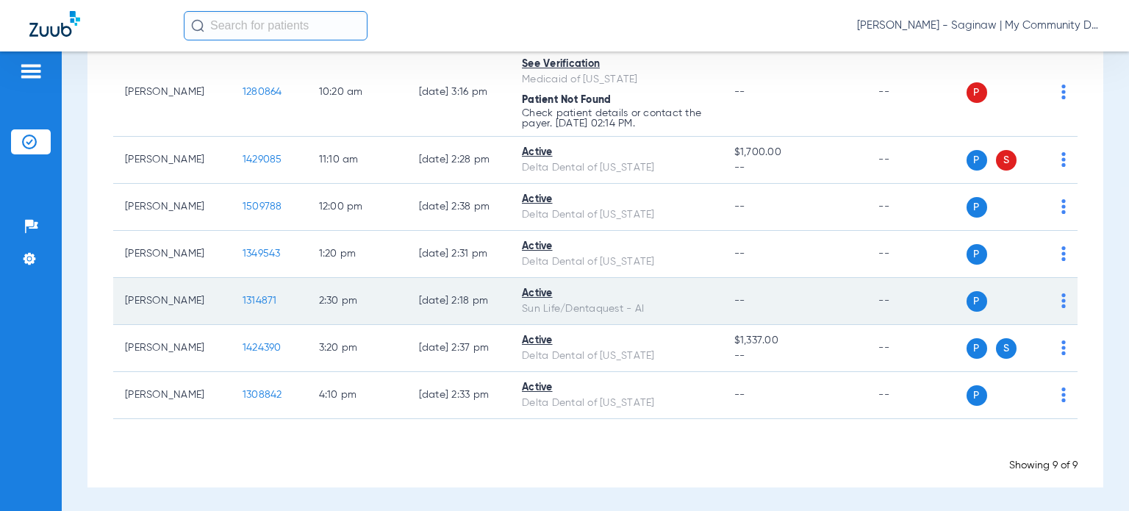
click at [243, 297] on span "1314871" at bounding box center [260, 301] width 35 height 10
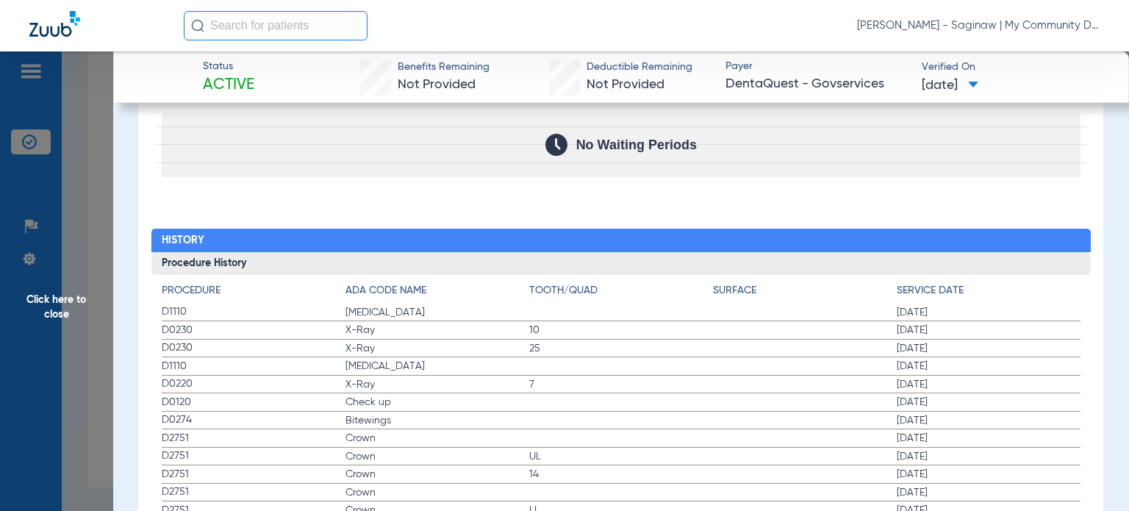
scroll to position [1617, 0]
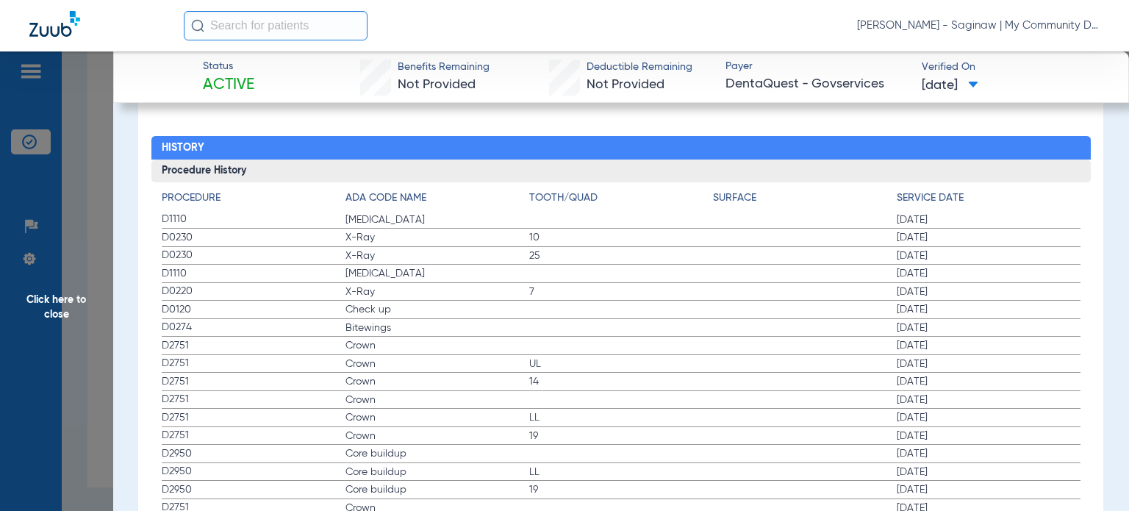
drag, startPoint x: 158, startPoint y: 213, endPoint x: 450, endPoint y: 244, distance: 293.5
click at [449, 248] on span "X-Ray" at bounding box center [437, 255] width 184 height 15
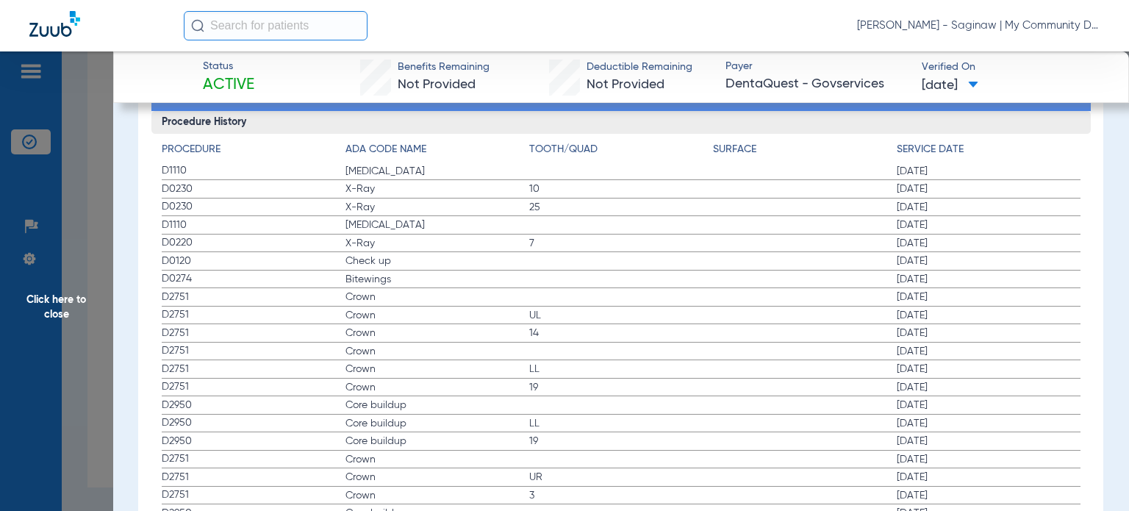
scroll to position [1691, 0]
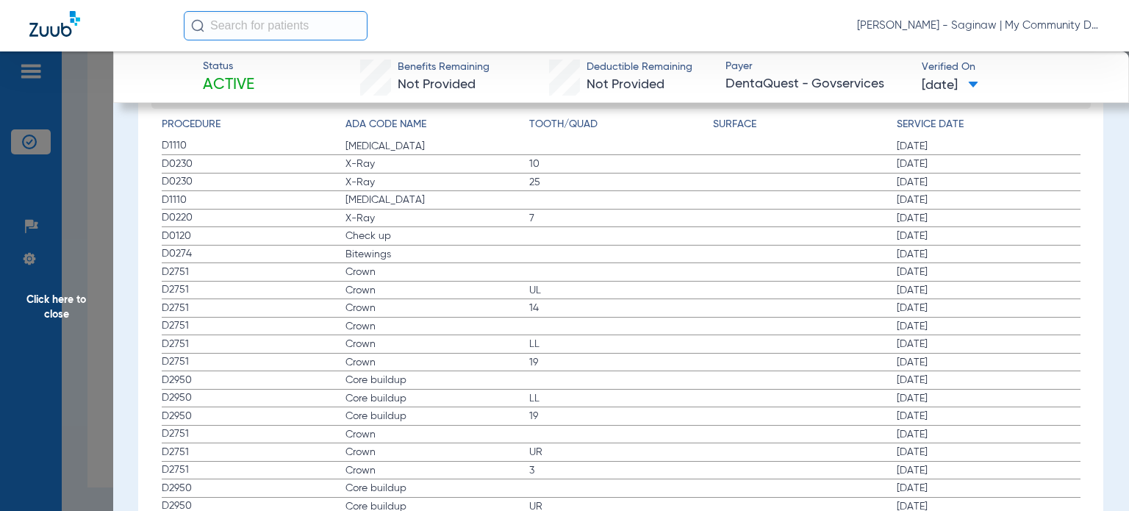
drag, startPoint x: 154, startPoint y: 196, endPoint x: 584, endPoint y: 268, distance: 436.6
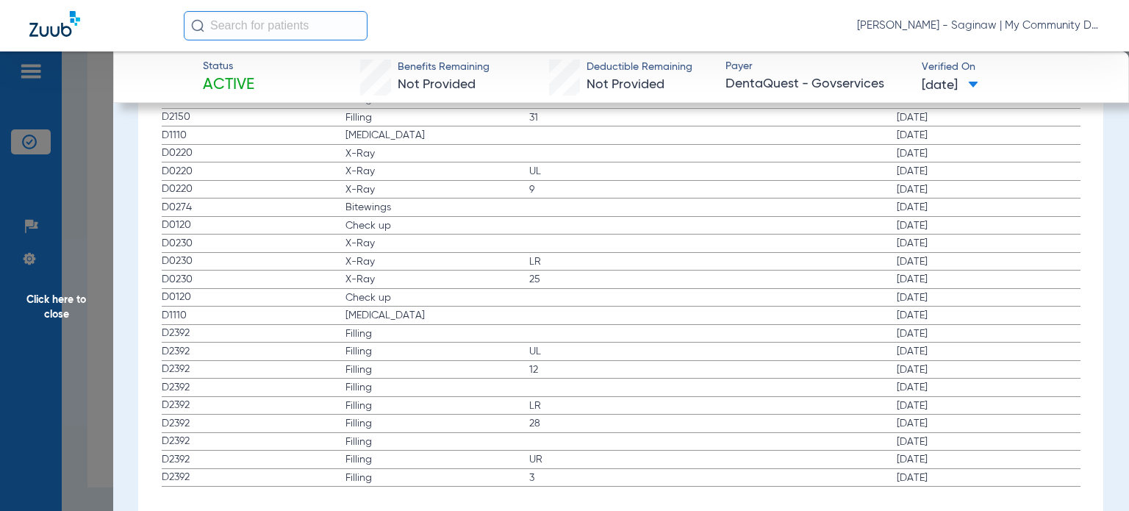
scroll to position [2929, 0]
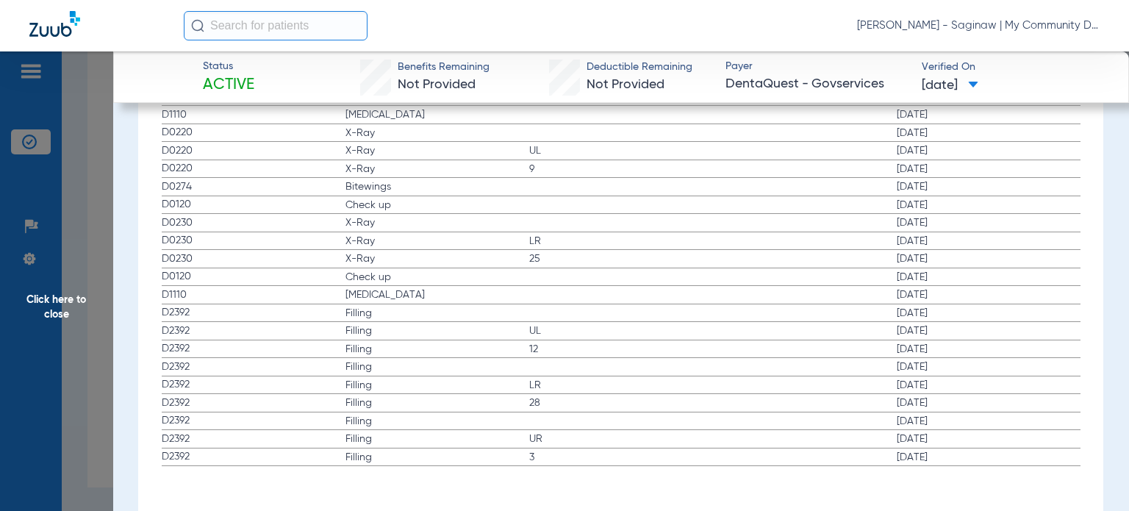
click at [44, 376] on span "Click here to close" at bounding box center [56, 306] width 113 height 511
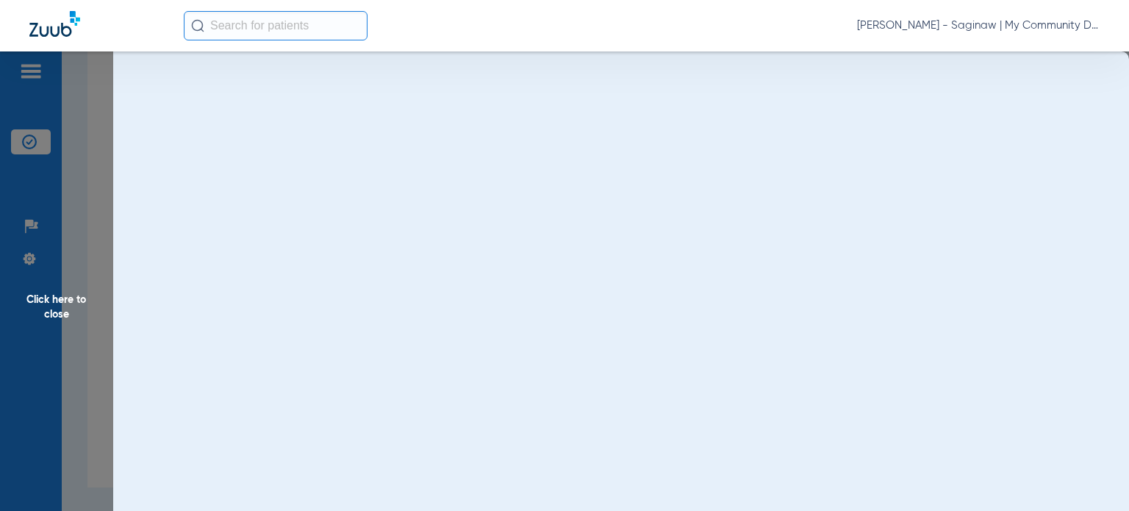
scroll to position [0, 0]
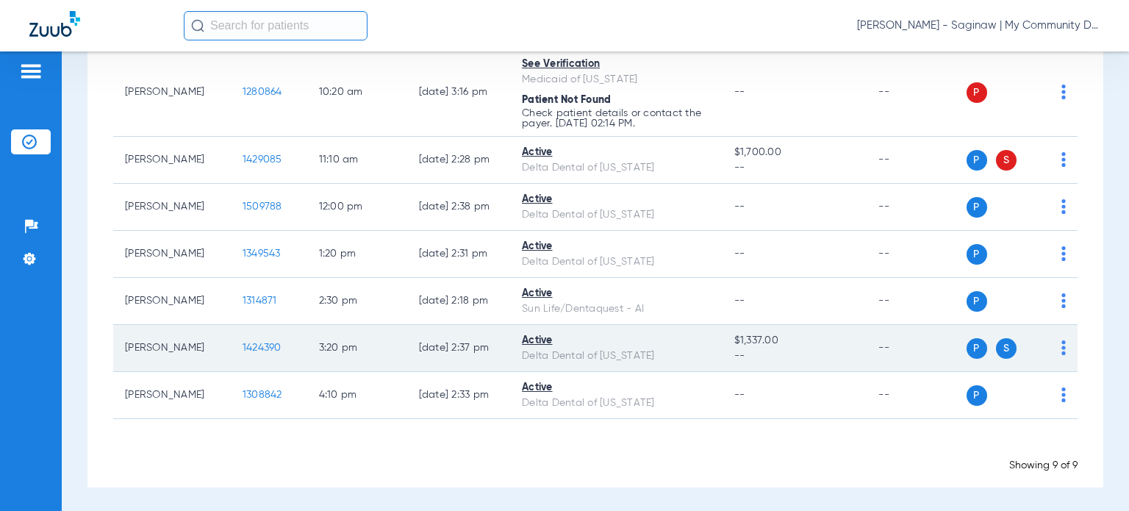
click at [246, 344] on span "1424390" at bounding box center [262, 348] width 39 height 10
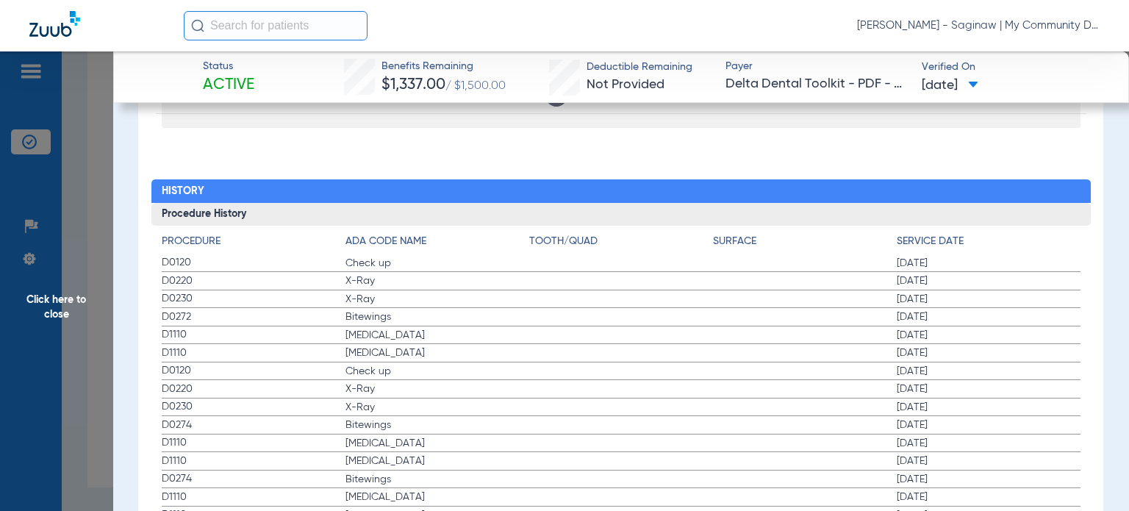
scroll to position [1691, 0]
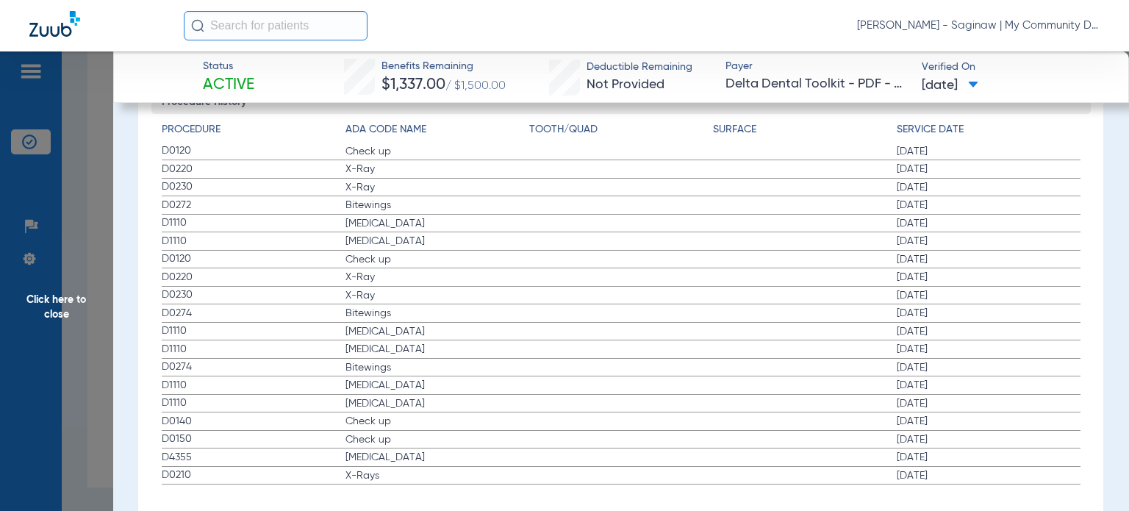
drag, startPoint x: 160, startPoint y: 146, endPoint x: 512, endPoint y: 215, distance: 359.0
click at [512, 215] on div "Procedure ADA Code Name Tooth/Quad Surface Service Date D0120 Check up 02/25/20…" at bounding box center [620, 299] width 939 height 370
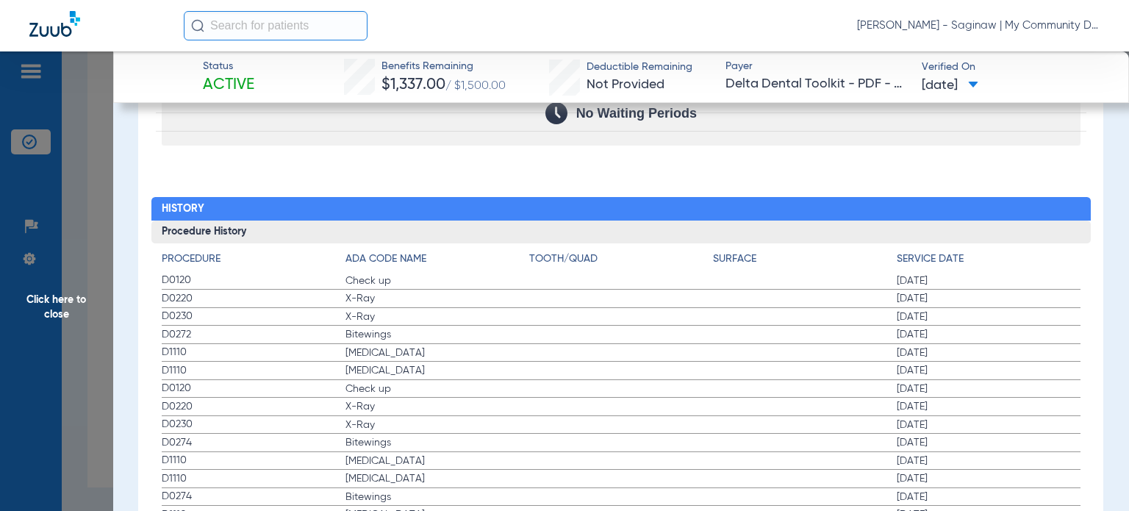
scroll to position [1708, 0]
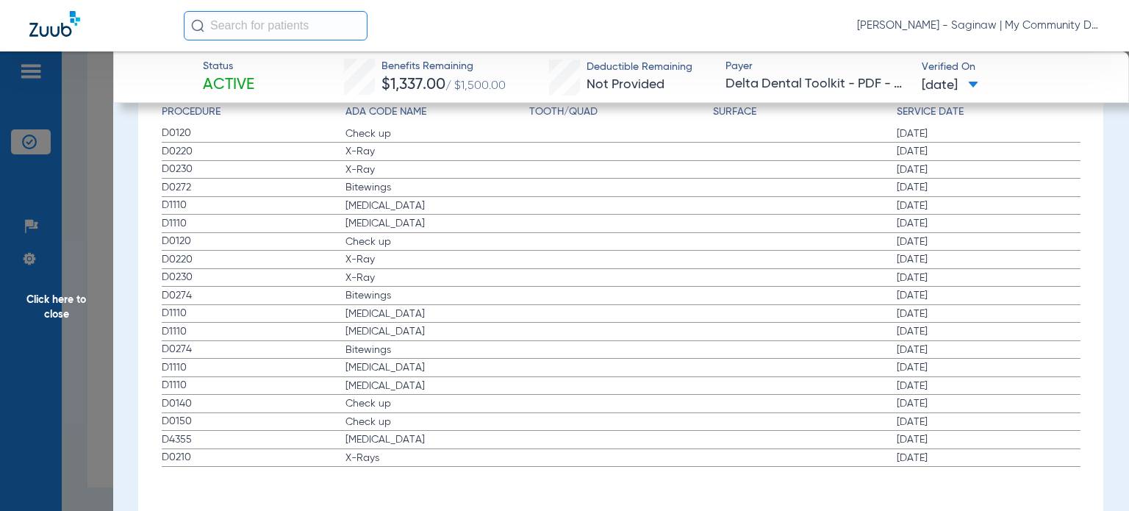
click at [88, 405] on span "Click here to close" at bounding box center [56, 306] width 113 height 511
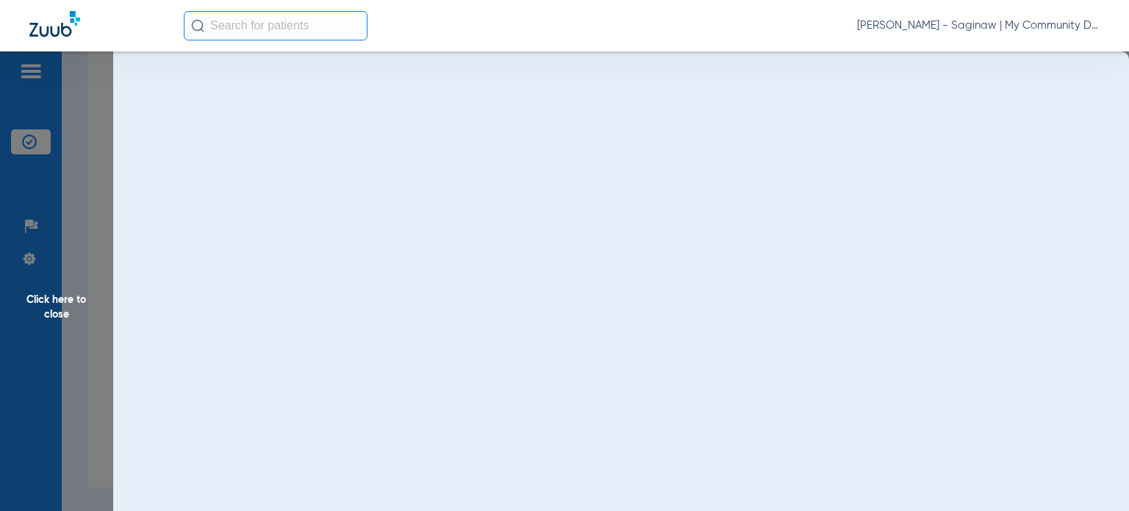
scroll to position [0, 0]
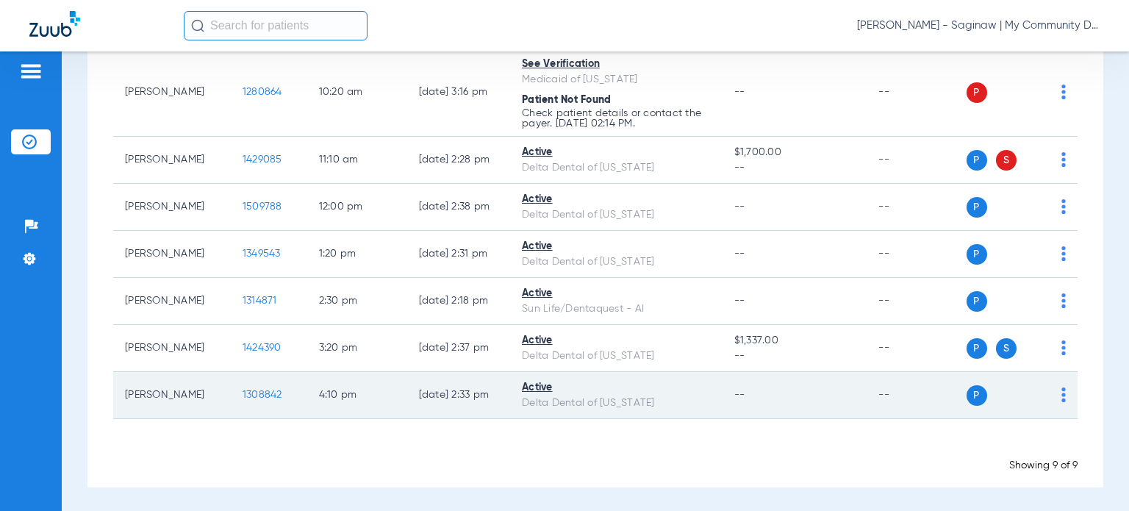
click at [253, 390] on span "1308842" at bounding box center [263, 395] width 40 height 10
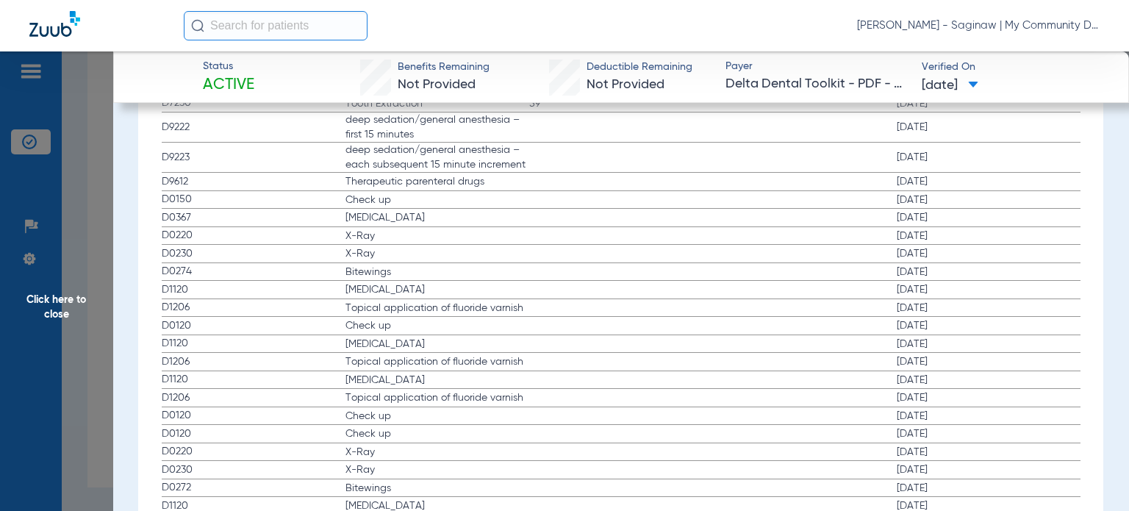
scroll to position [1764, 0]
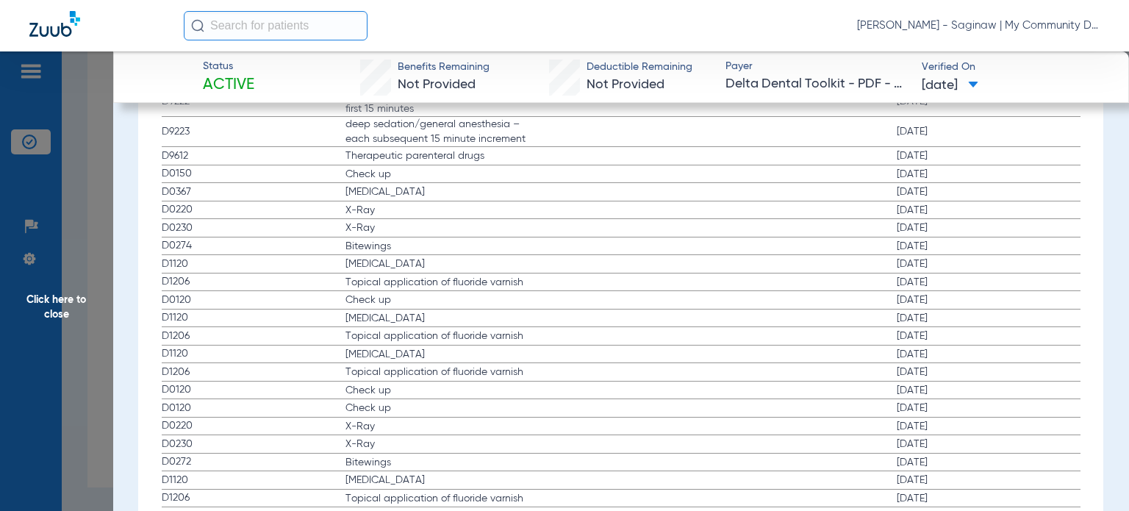
drag, startPoint x: 163, startPoint y: 200, endPoint x: 968, endPoint y: 313, distance: 812.8
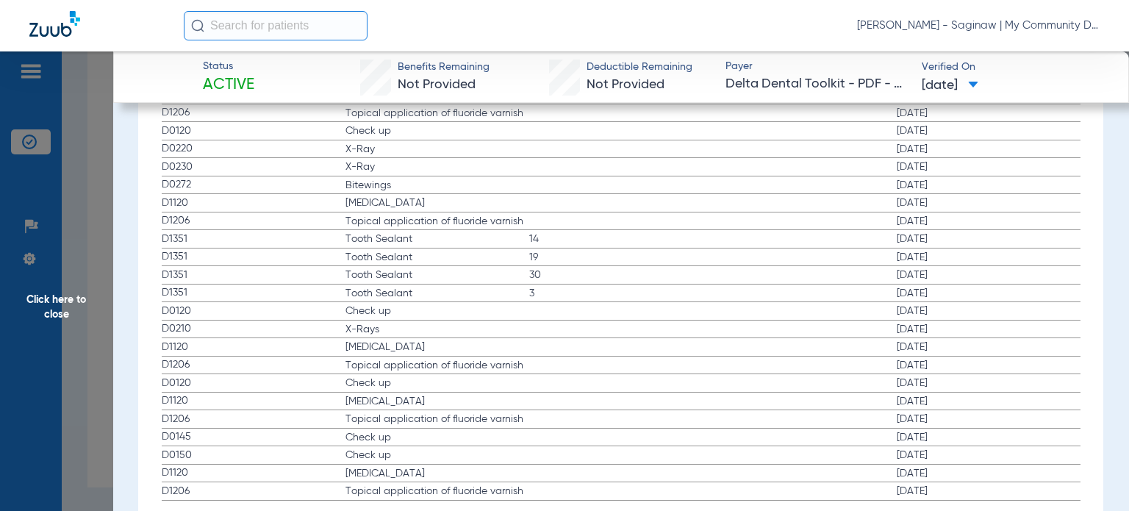
scroll to position [2352, 0]
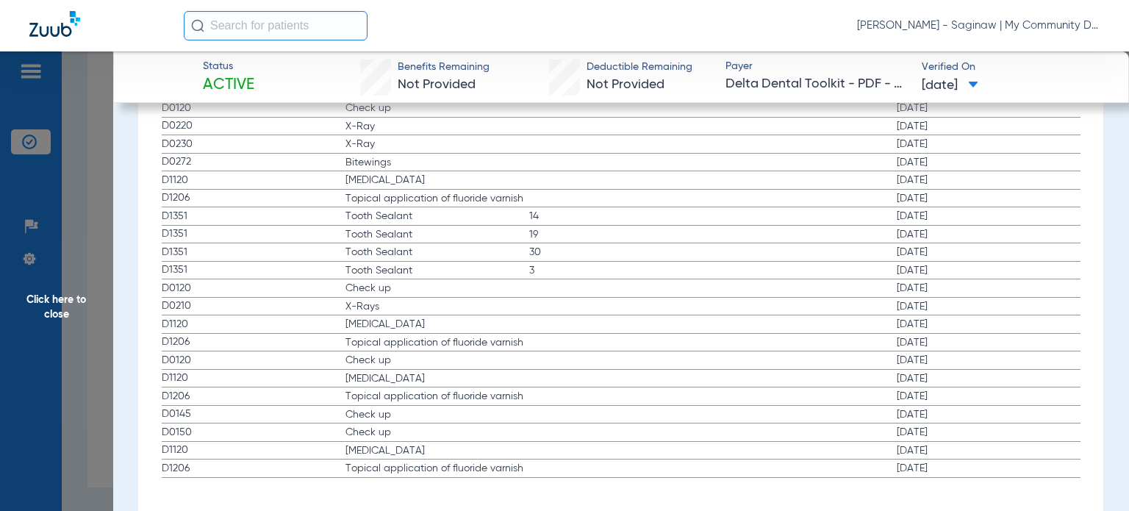
drag, startPoint x: 248, startPoint y: 305, endPoint x: 947, endPoint y: 304, distance: 698.3
click at [947, 304] on label "D0210 X-Rays 09/25/2019" at bounding box center [621, 307] width 919 height 18
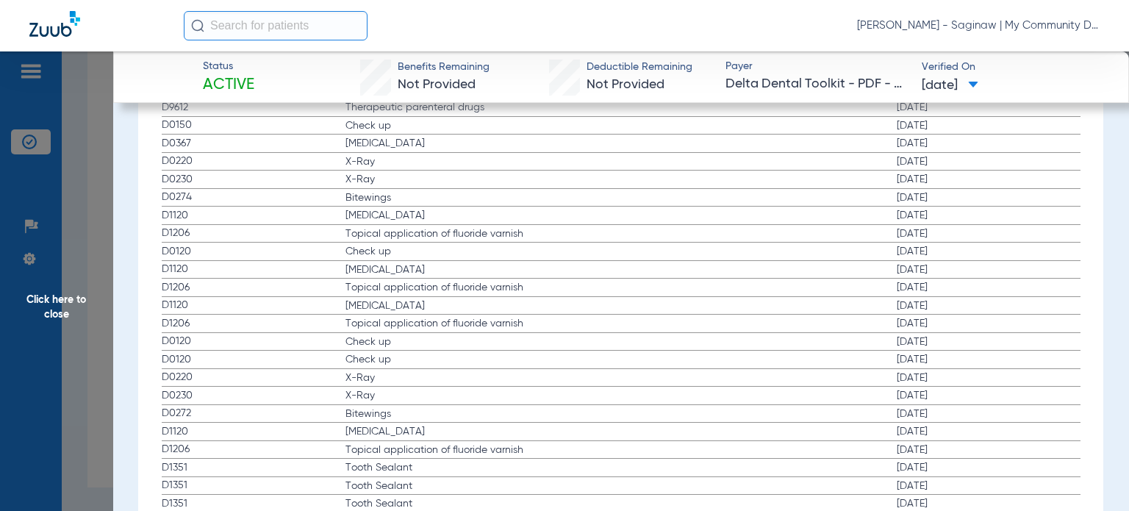
scroll to position [1838, 0]
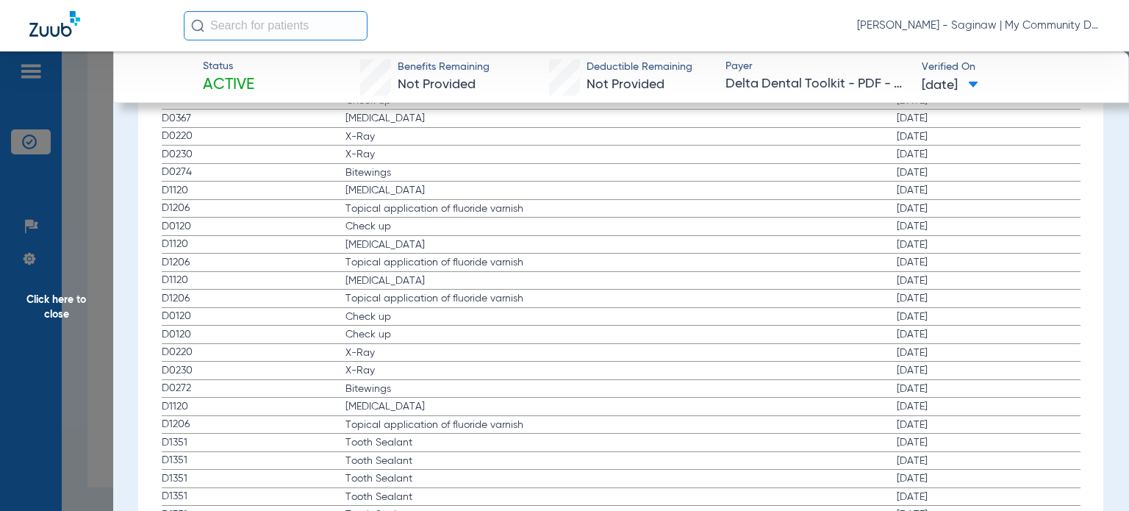
click at [47, 358] on span "Click here to close" at bounding box center [56, 306] width 113 height 511
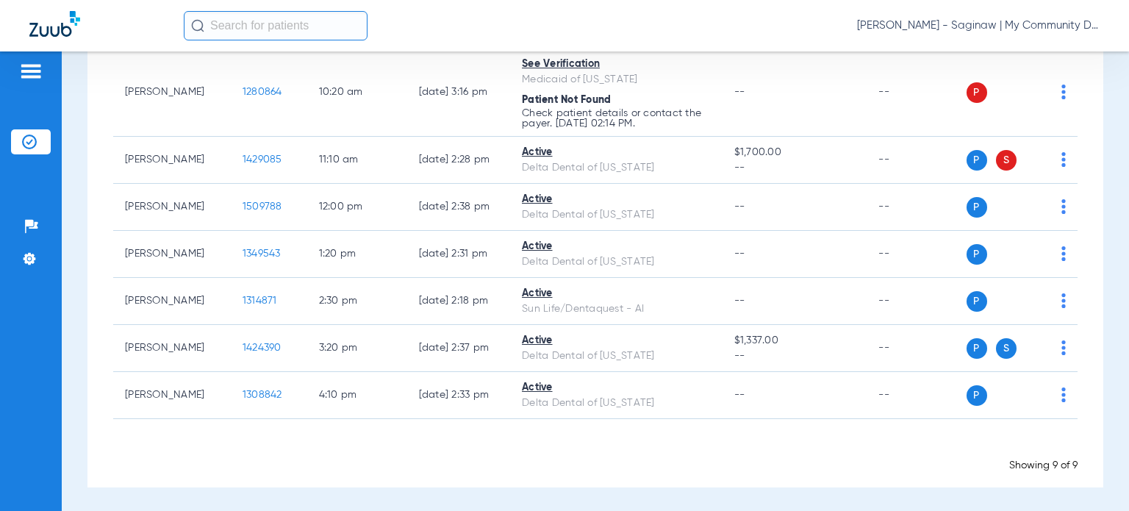
scroll to position [0, 0]
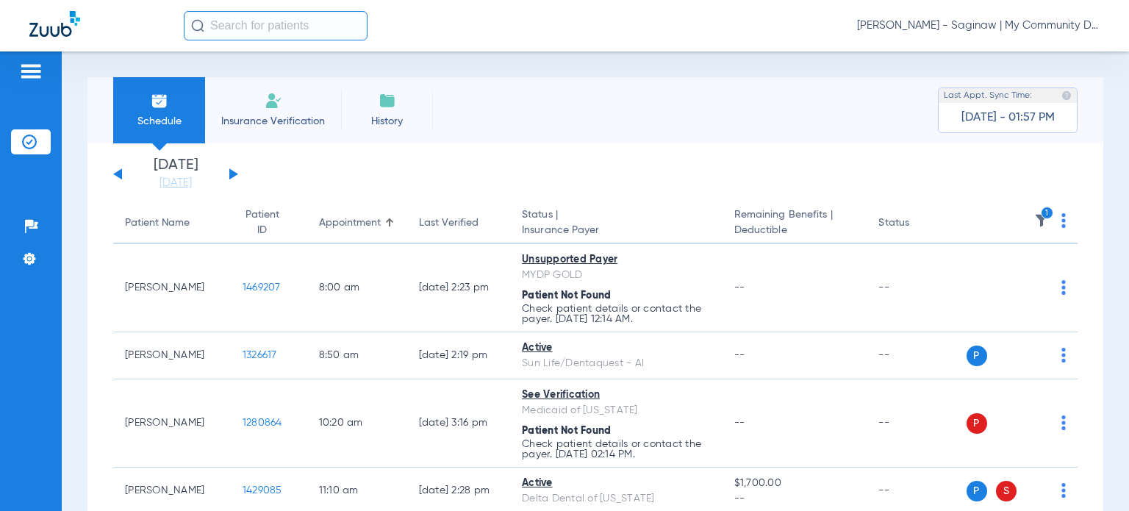
click at [1034, 214] on img at bounding box center [1041, 220] width 15 height 15
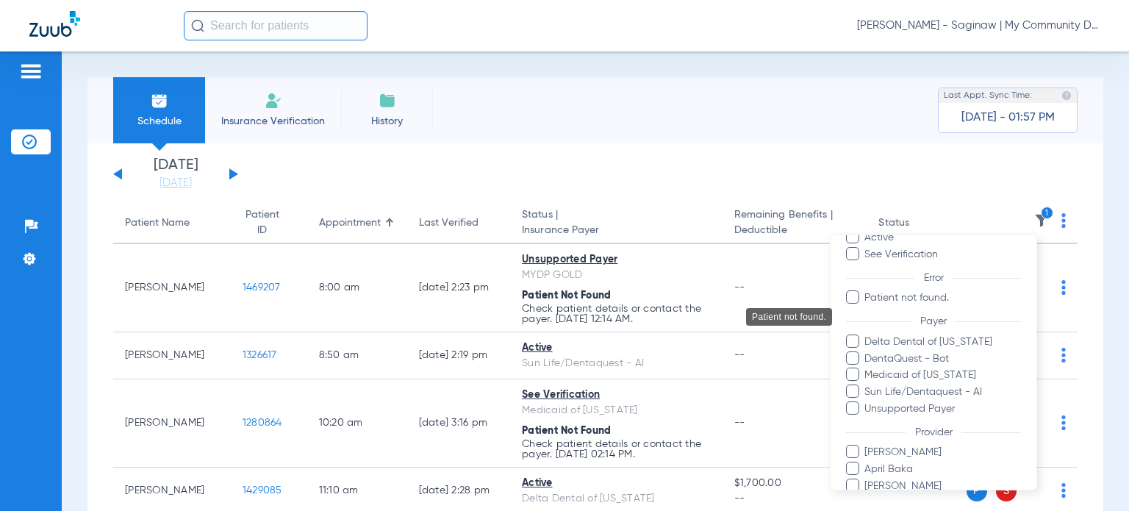
scroll to position [147, 0]
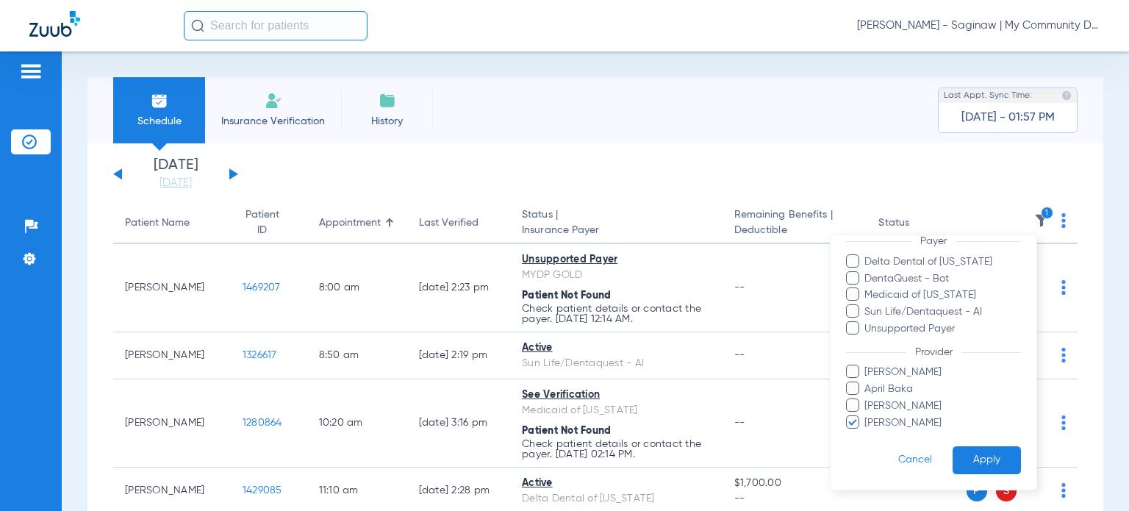
click at [895, 418] on span "Rebecca Fettig-Payne" at bounding box center [942, 422] width 157 height 15
click at [867, 432] on input "Rebecca Fettig-Payne" at bounding box center [867, 432] width 0 height 0
click at [875, 383] on span "April Baka" at bounding box center [942, 389] width 157 height 15
click at [867, 399] on input "April Baka" at bounding box center [867, 399] width 0 height 0
click at [977, 459] on button "Apply" at bounding box center [987, 459] width 68 height 29
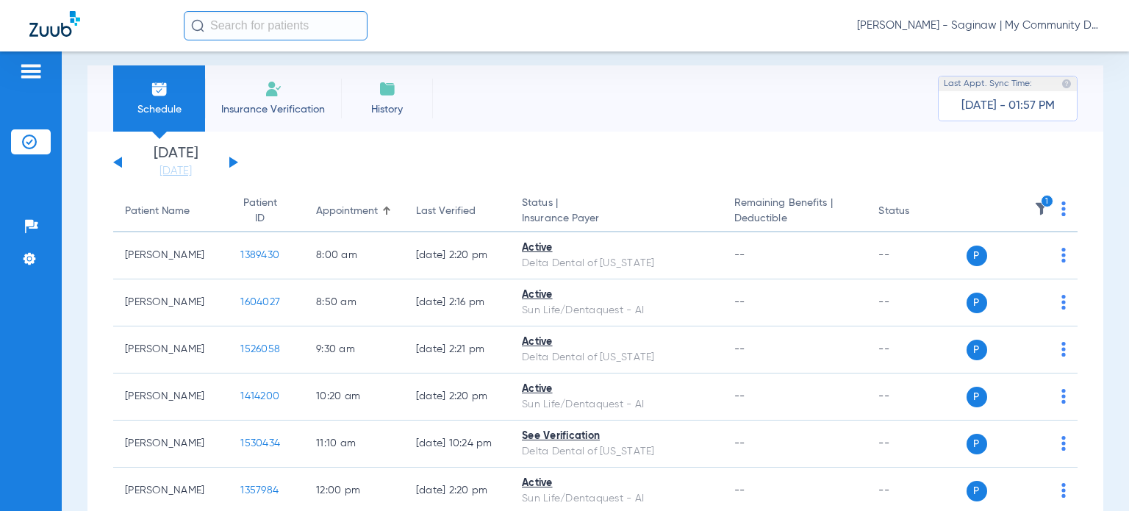
scroll to position [1, 0]
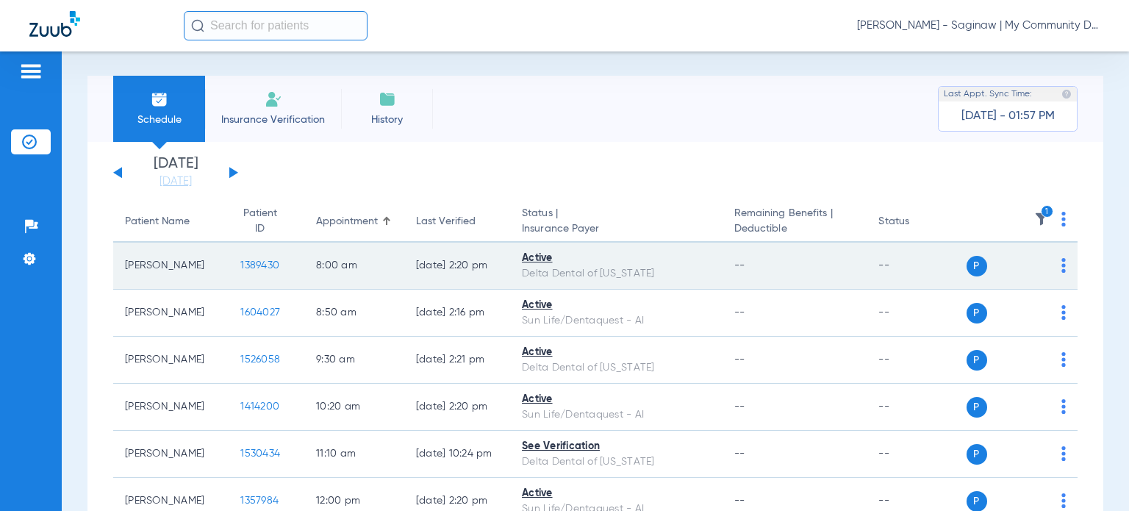
click at [240, 262] on span "1389430" at bounding box center [259, 265] width 39 height 10
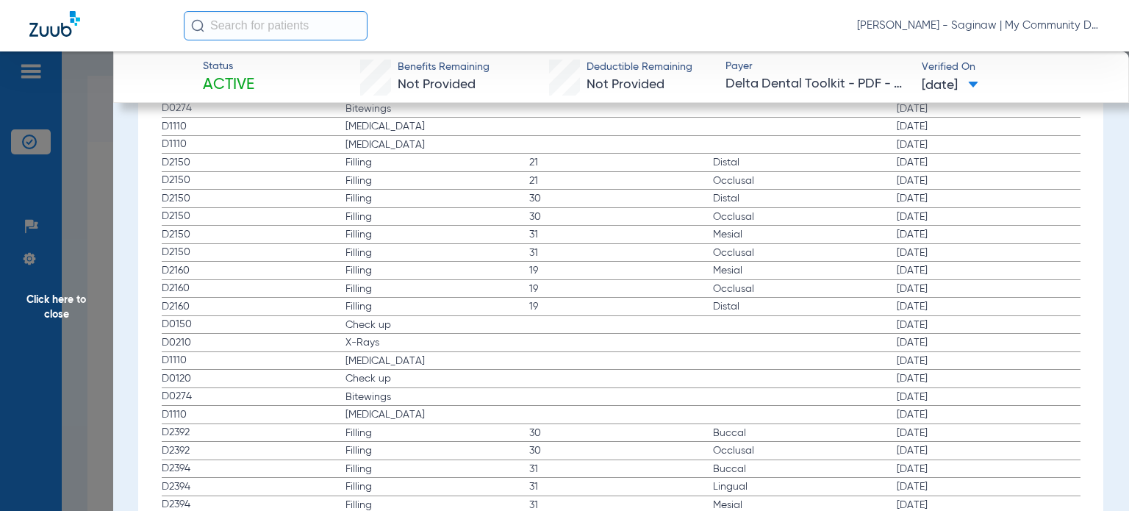
scroll to position [2132, 0]
drag, startPoint x: 303, startPoint y: 341, endPoint x: 526, endPoint y: 358, distance: 223.4
click at [526, 358] on app-history-list "Procedure ADA Code Name Tooth/Quad Surface Service Date D1110 Teeth Cleaning 02…" at bounding box center [621, 519] width 919 height 1677
click at [76, 395] on span "Click here to close" at bounding box center [56, 306] width 113 height 511
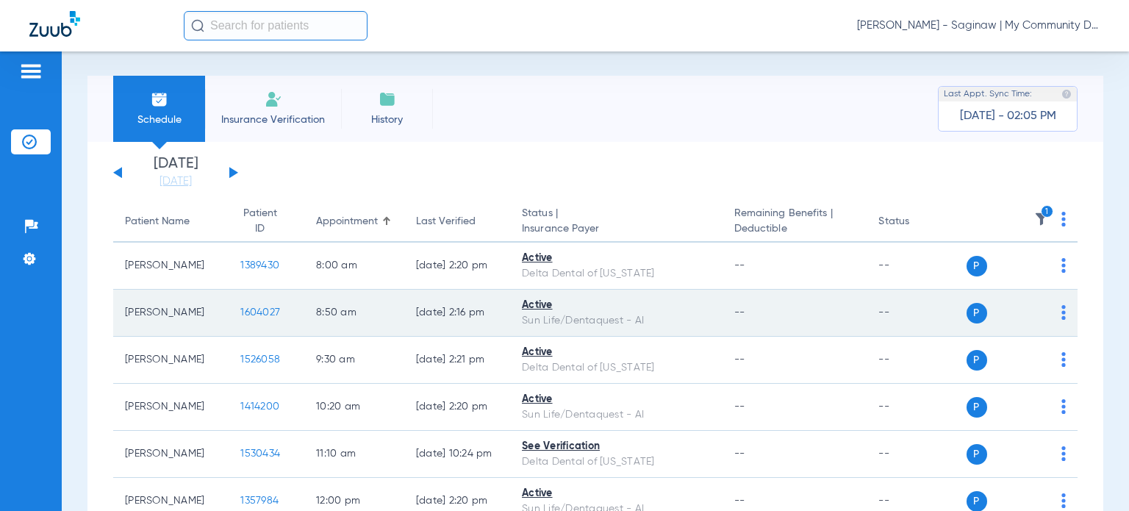
click at [248, 311] on span "1604027" at bounding box center [260, 312] width 40 height 10
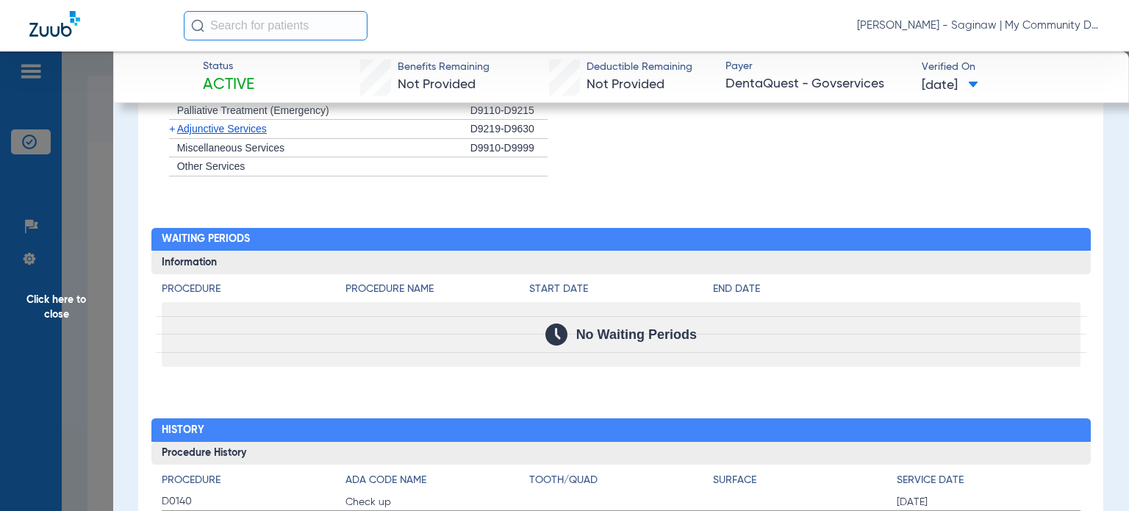
scroll to position [1416, 0]
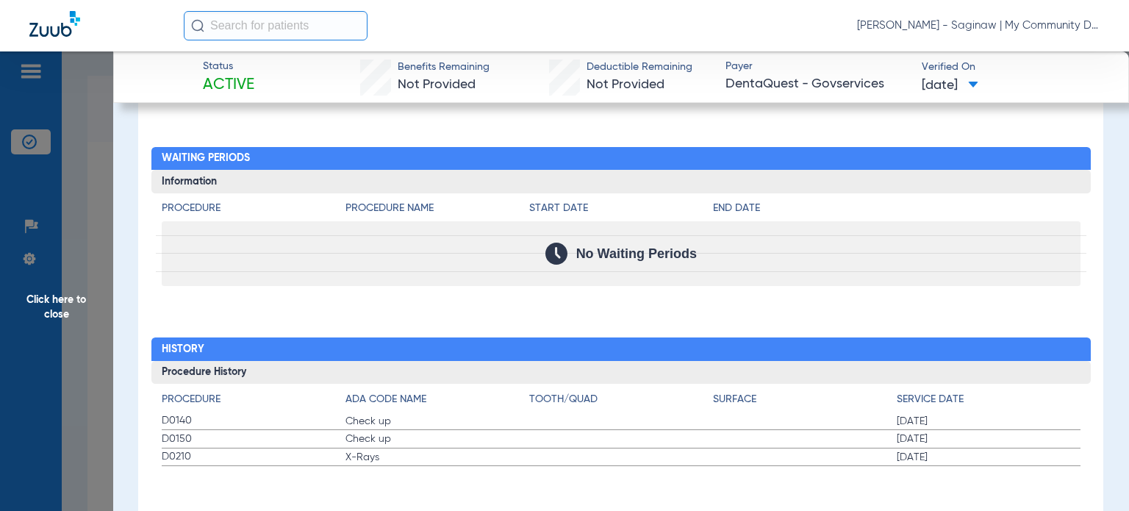
drag, startPoint x: 162, startPoint y: 434, endPoint x: 473, endPoint y: 502, distance: 319.1
click at [35, 365] on span "Click here to close" at bounding box center [56, 306] width 113 height 511
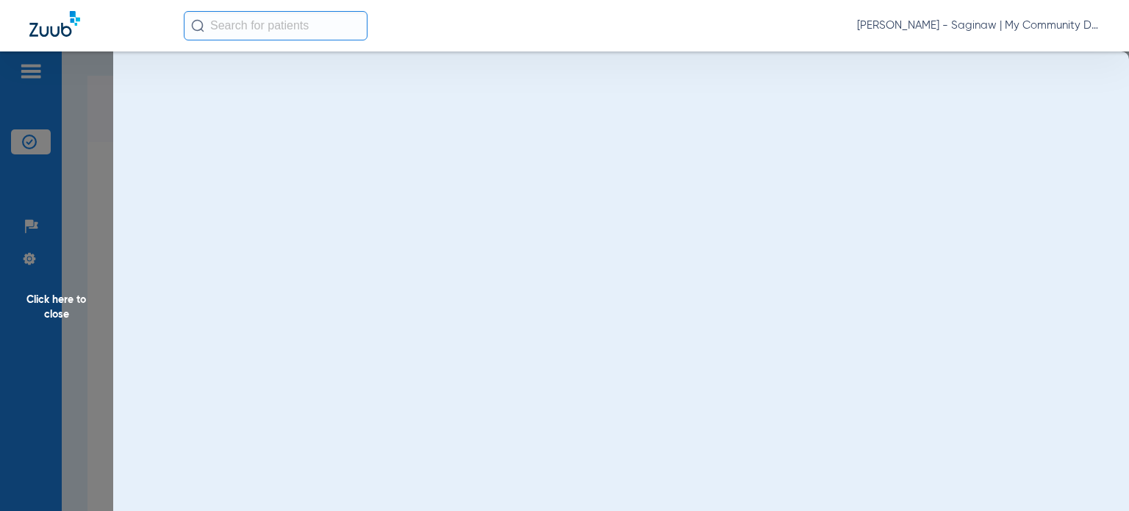
scroll to position [0, 0]
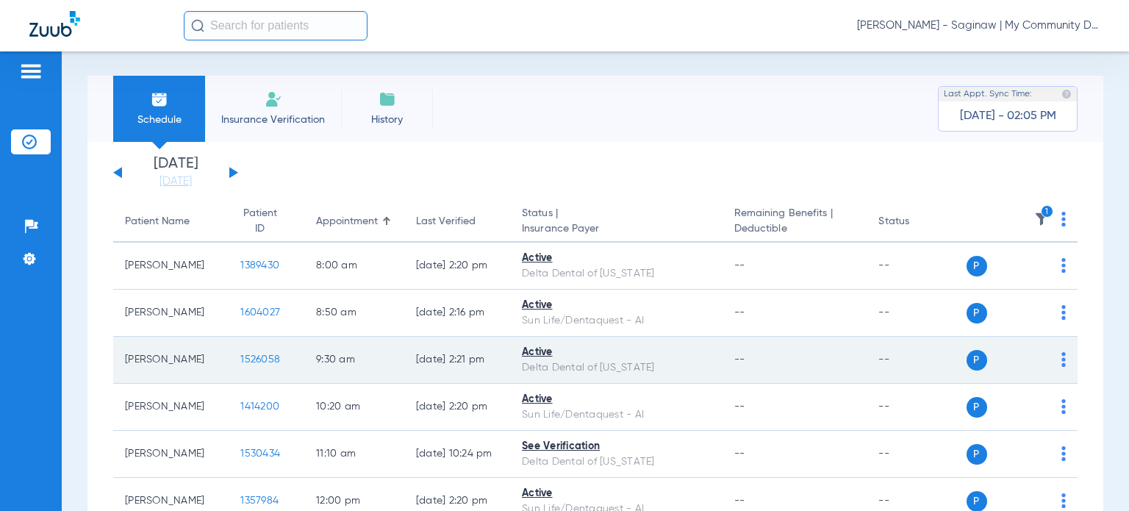
click at [237, 351] on td "1526058" at bounding box center [267, 360] width 76 height 47
click at [241, 357] on span "1526058" at bounding box center [260, 359] width 40 height 10
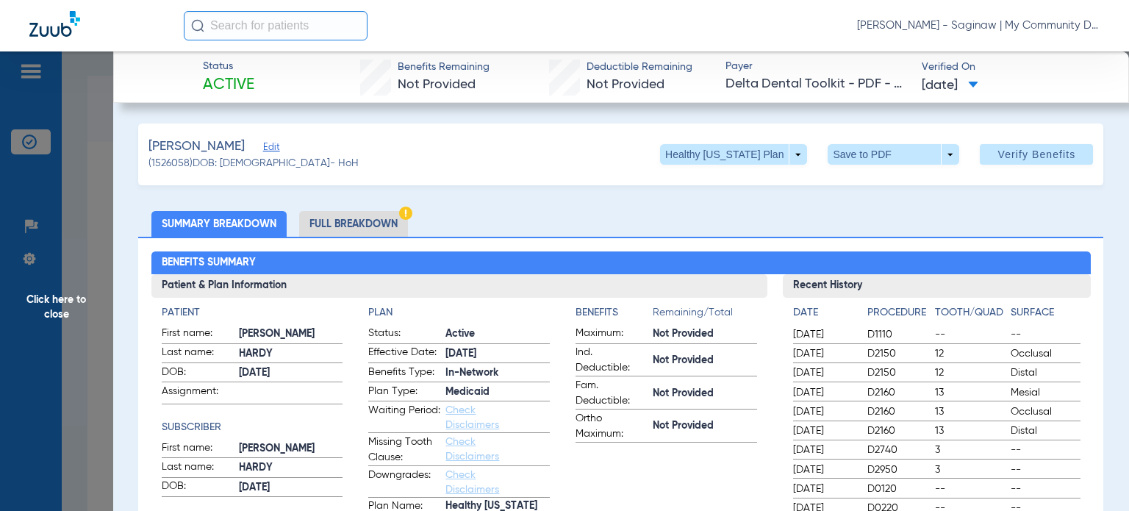
click at [103, 328] on span "Click here to close" at bounding box center [56, 306] width 113 height 511
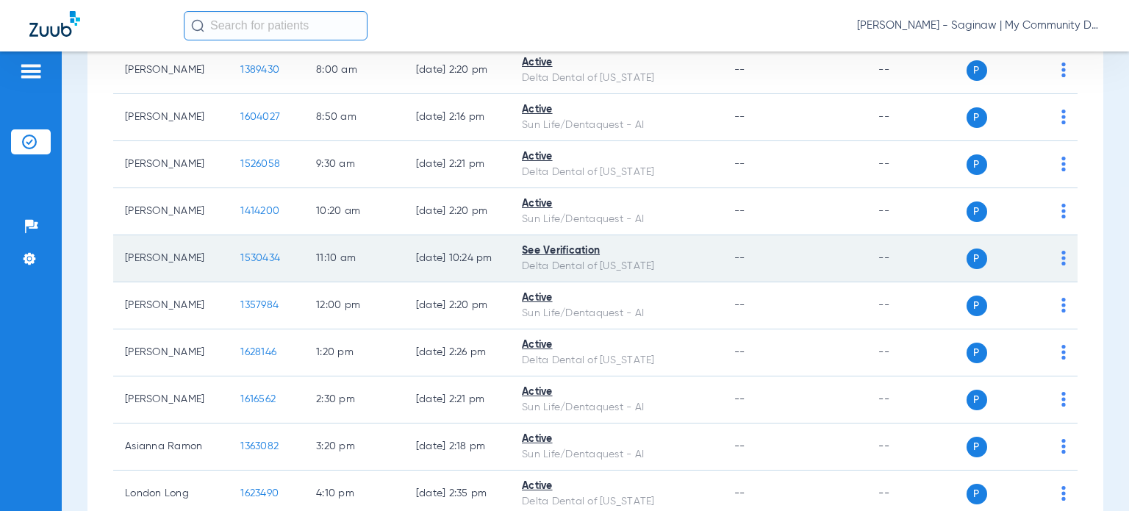
scroll to position [222, 0]
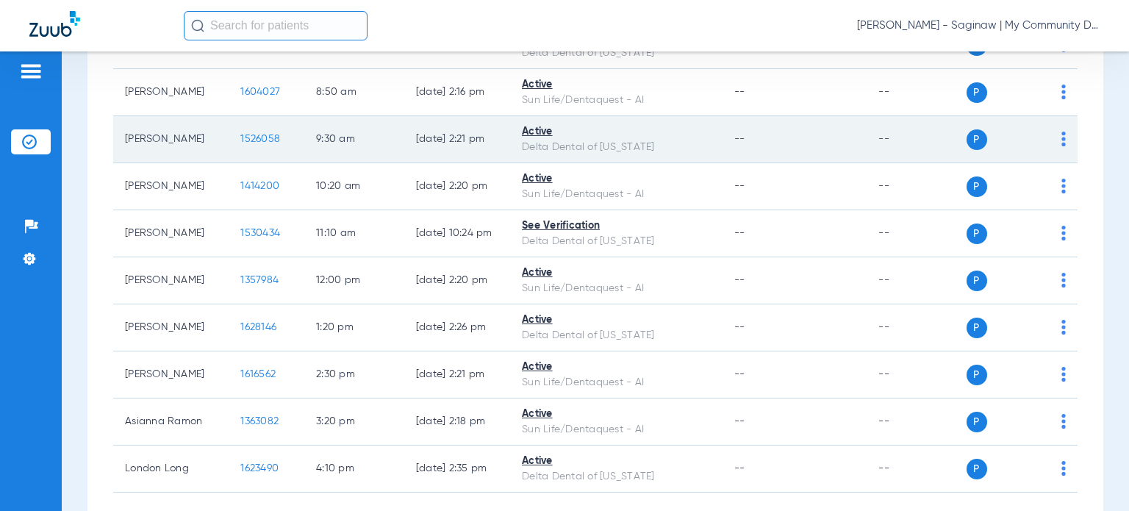
click at [244, 134] on span "1526058" at bounding box center [260, 139] width 40 height 10
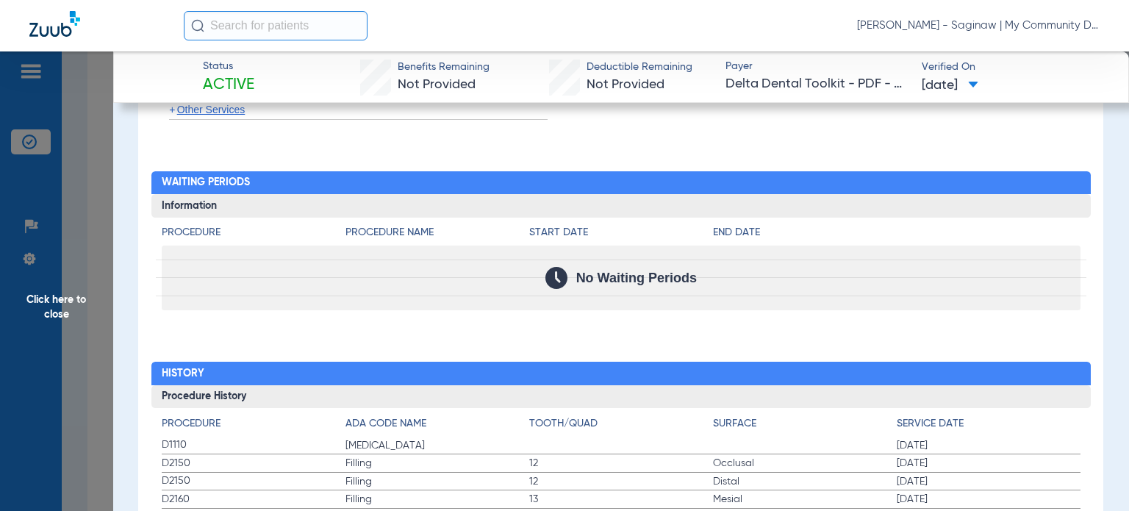
scroll to position [1691, 0]
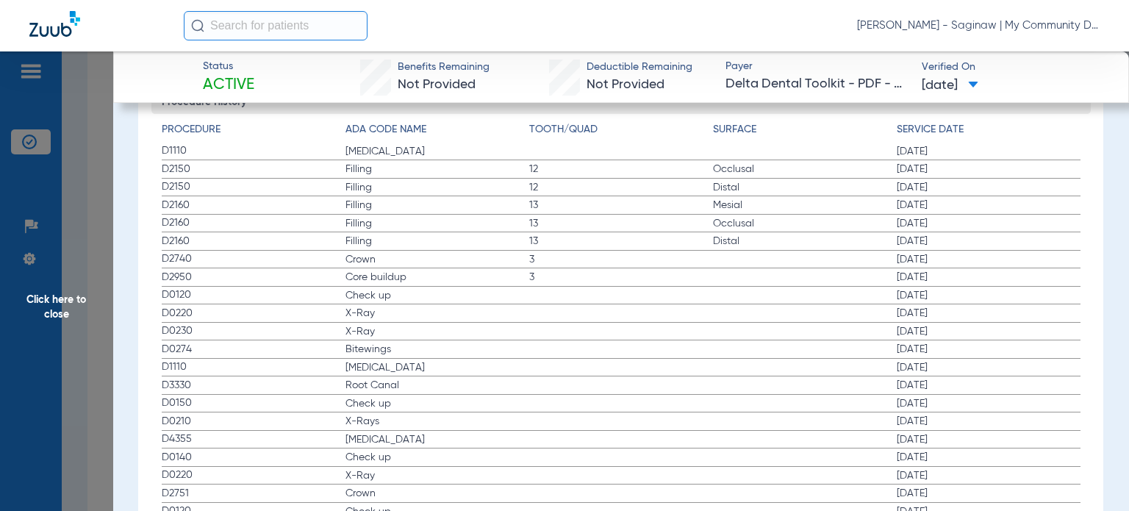
drag, startPoint x: 168, startPoint y: 287, endPoint x: 552, endPoint y: 358, distance: 391.0
click at [552, 358] on app-history-list "Procedure ADA Code Name Tooth/Quad Surface Service Date D1110 Teeth Cleaning 01…" at bounding box center [621, 339] width 919 height 435
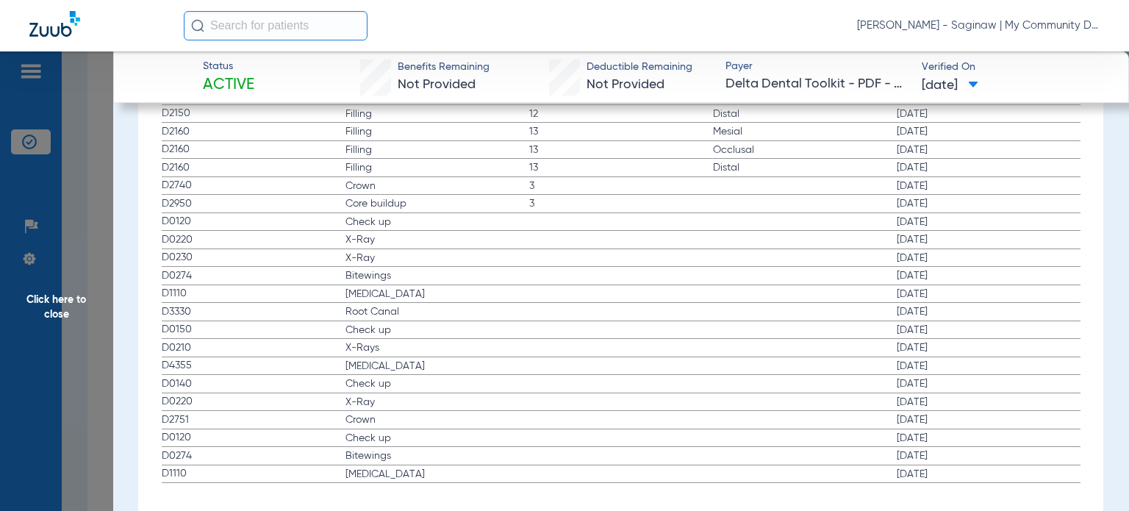
scroll to position [1781, 0]
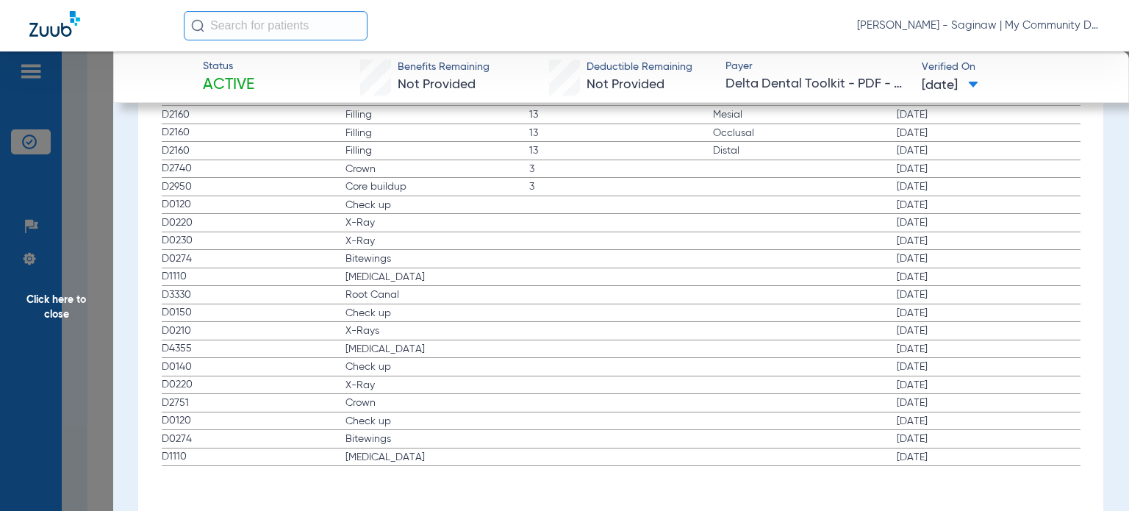
drag, startPoint x: 174, startPoint y: 332, endPoint x: 970, endPoint y: 328, distance: 795.4
click at [970, 328] on label "D0210 X-Rays 05/03/2023" at bounding box center [621, 331] width 919 height 18
click at [104, 372] on span "Click here to close" at bounding box center [56, 306] width 113 height 511
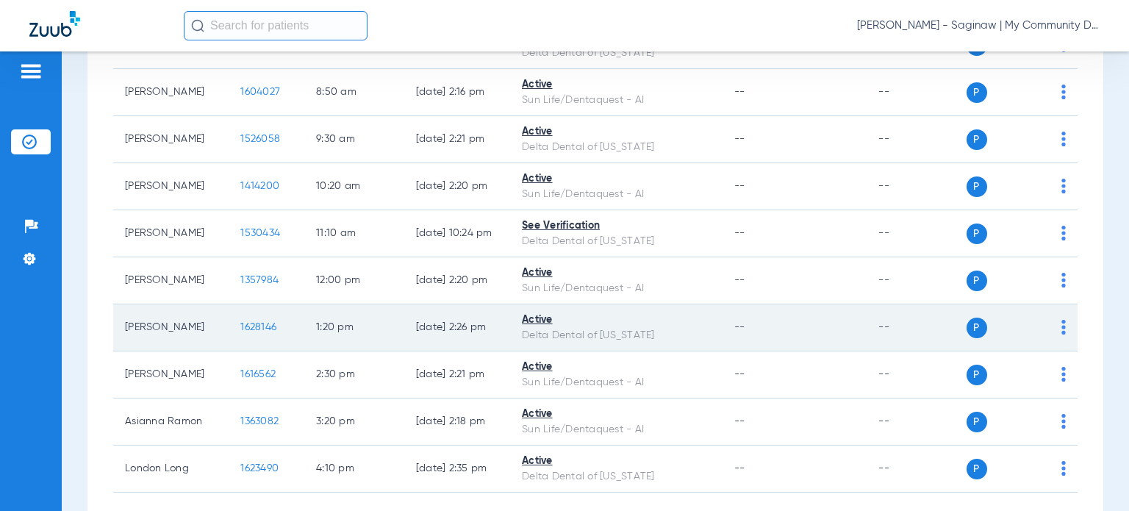
scroll to position [295, 0]
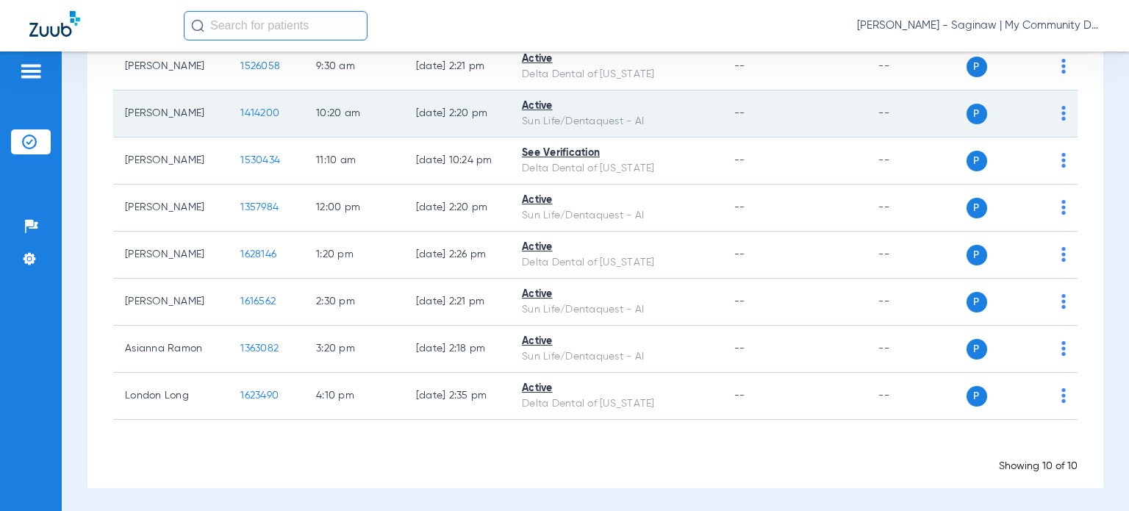
click at [248, 110] on span "1414200" at bounding box center [259, 113] width 39 height 10
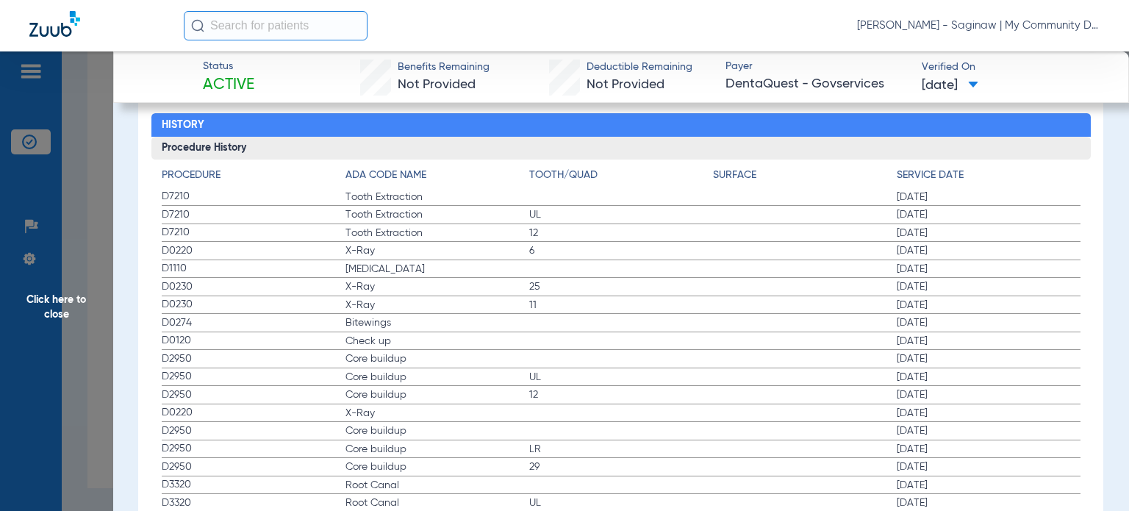
scroll to position [1686, 0]
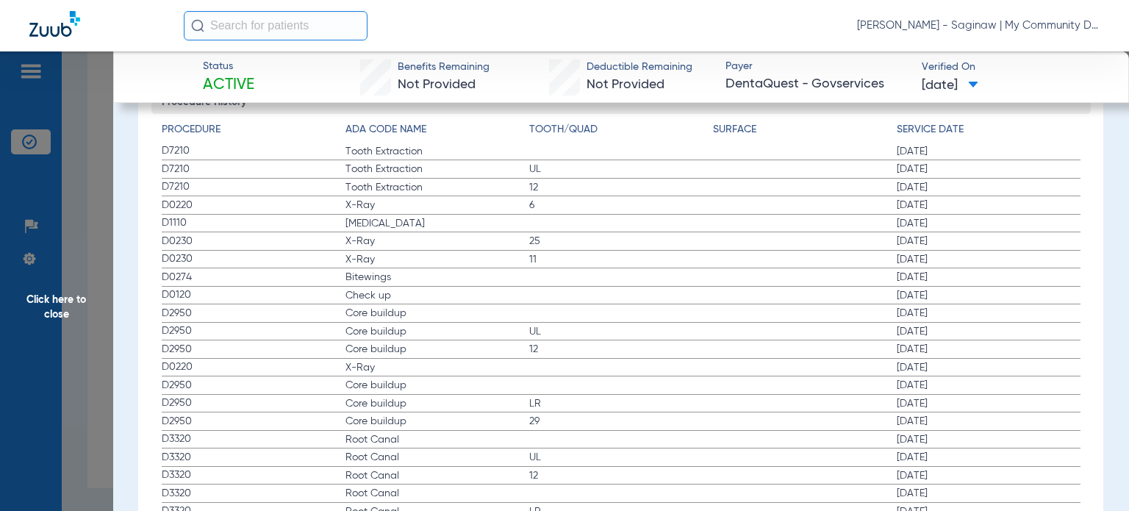
drag, startPoint x: 165, startPoint y: 217, endPoint x: 957, endPoint y: 282, distance: 795.1
click at [957, 282] on app-history-list "Procedure ADA Code Name Tooth/Quad Surface Service Date D7210 Tooth Extraction …" at bounding box center [621, 348] width 919 height 453
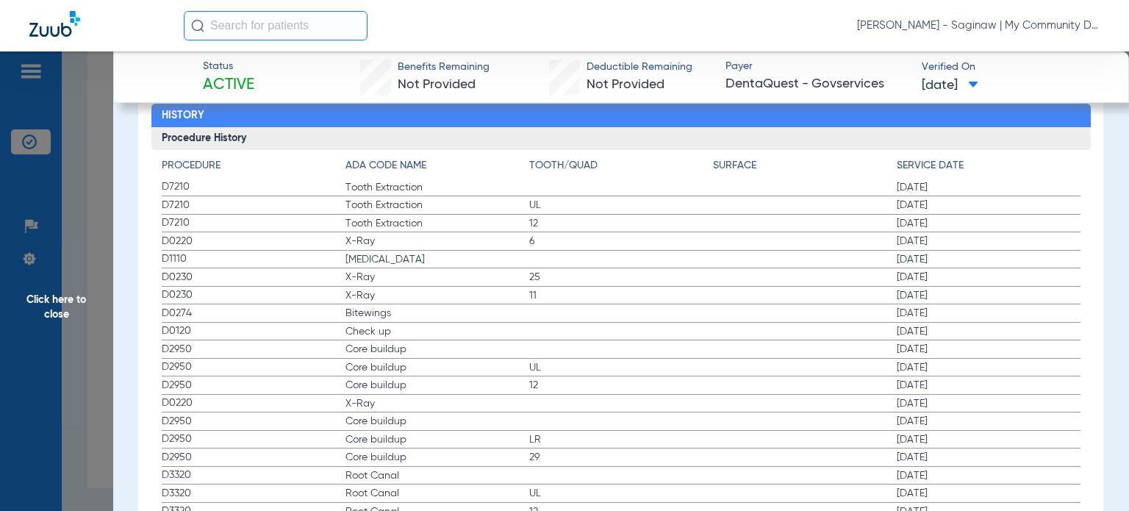
scroll to position [1647, 0]
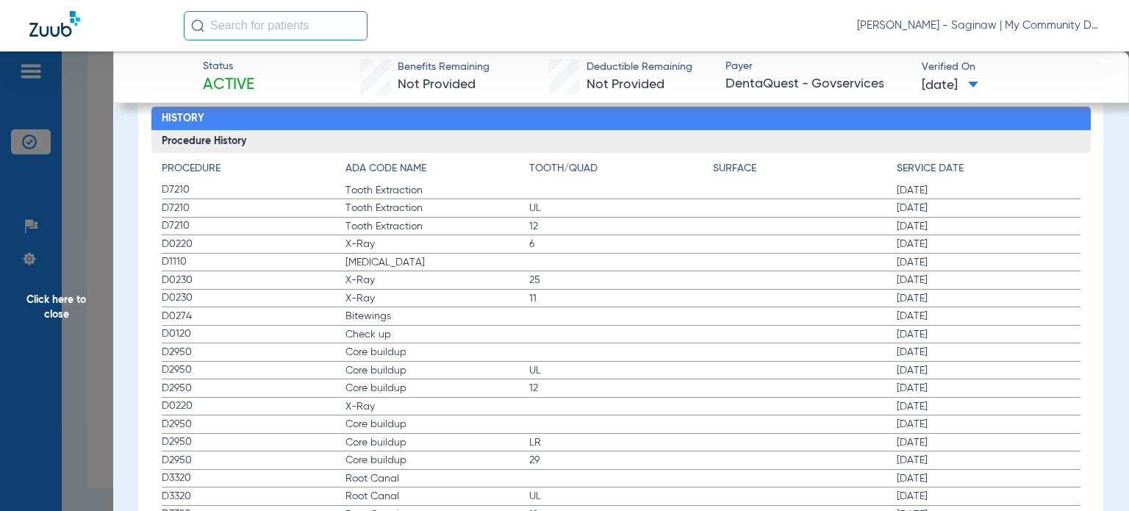
click at [81, 396] on span "Click here to close" at bounding box center [56, 306] width 113 height 511
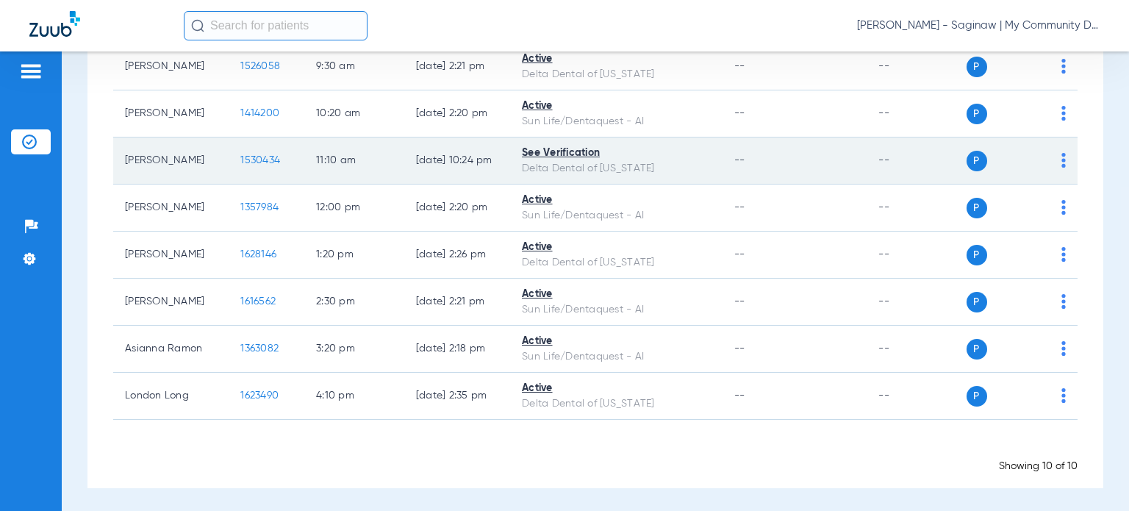
click at [247, 155] on span "1530434" at bounding box center [260, 160] width 40 height 10
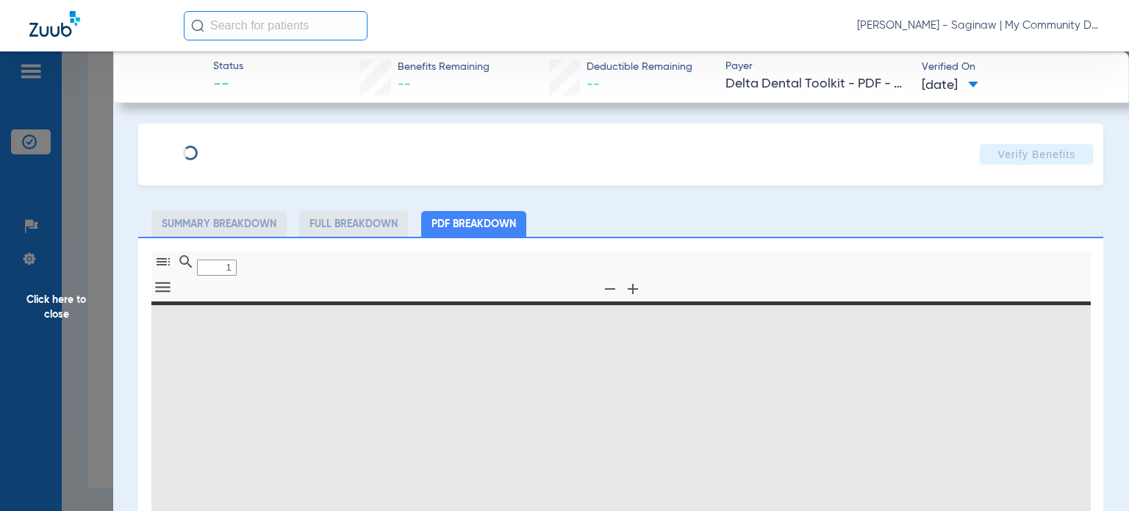
type input "0"
select select "page-width"
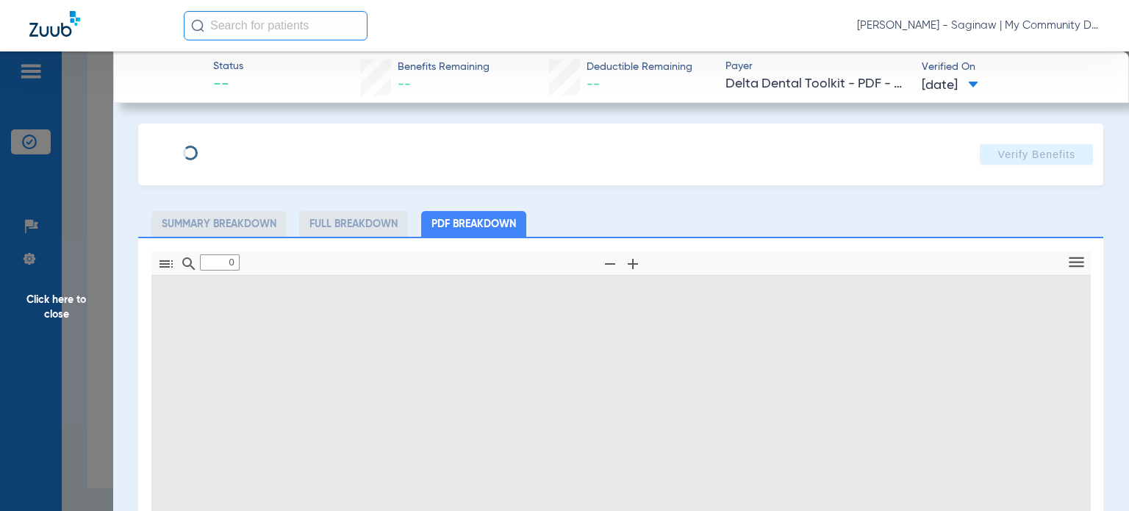
type input "1"
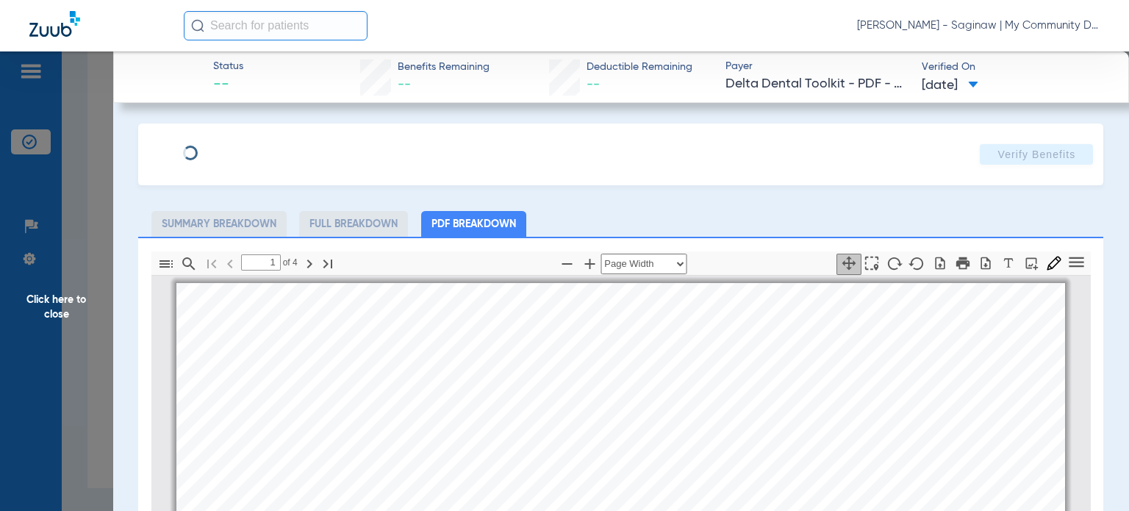
scroll to position [7, 0]
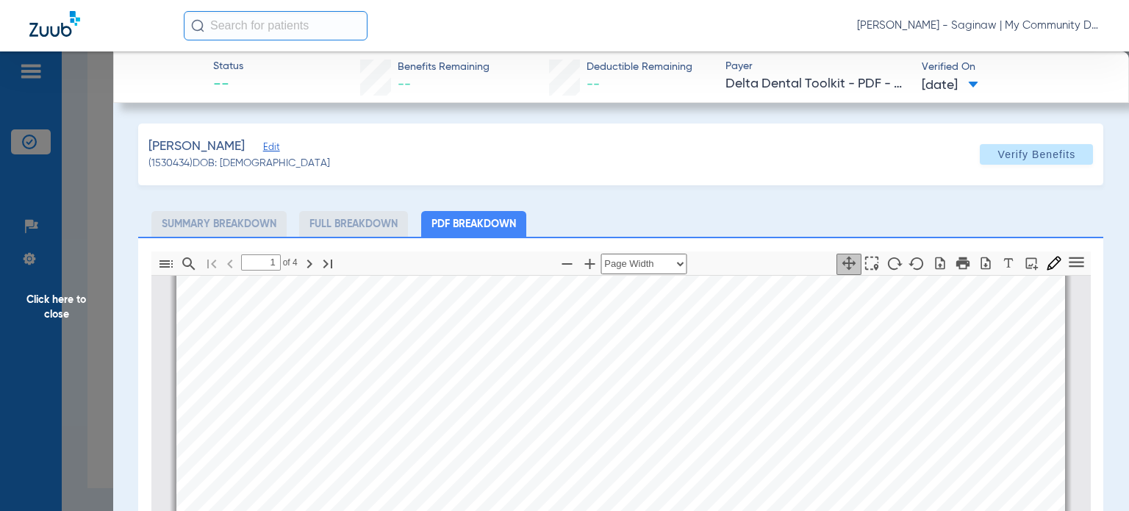
click at [85, 454] on span "Click here to close" at bounding box center [56, 306] width 113 height 511
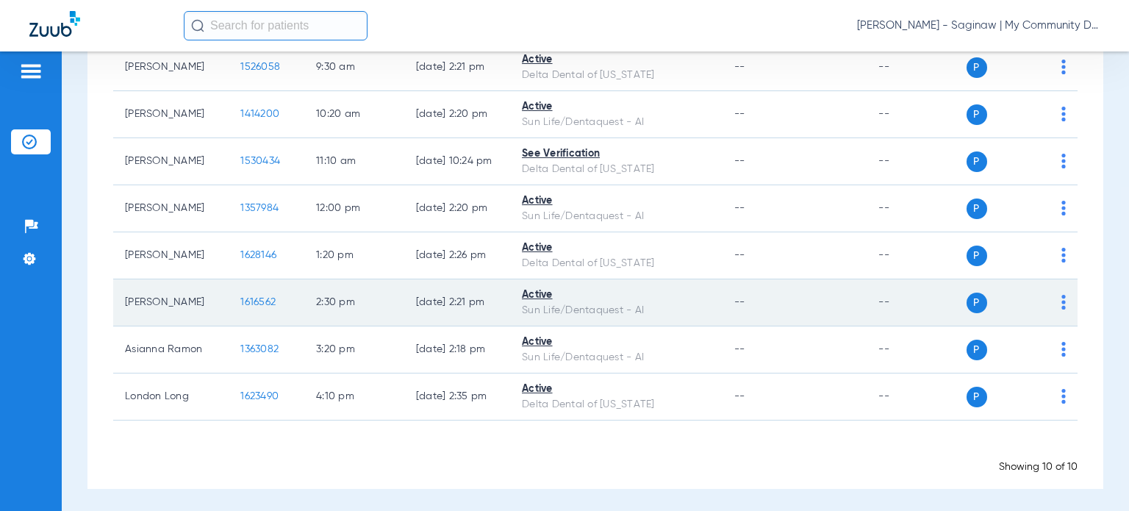
scroll to position [295, 0]
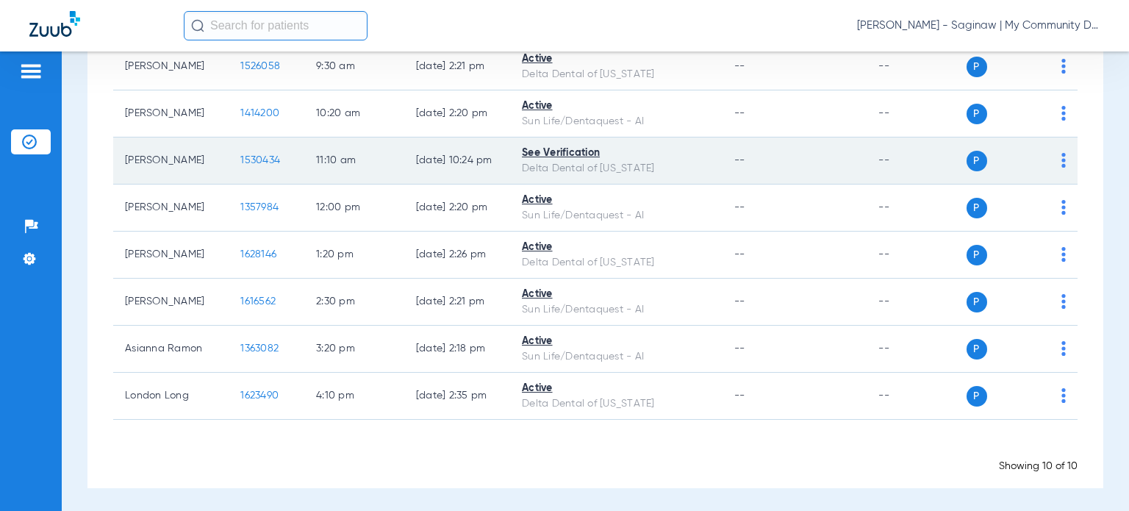
click at [1061, 155] on img at bounding box center [1063, 160] width 4 height 15
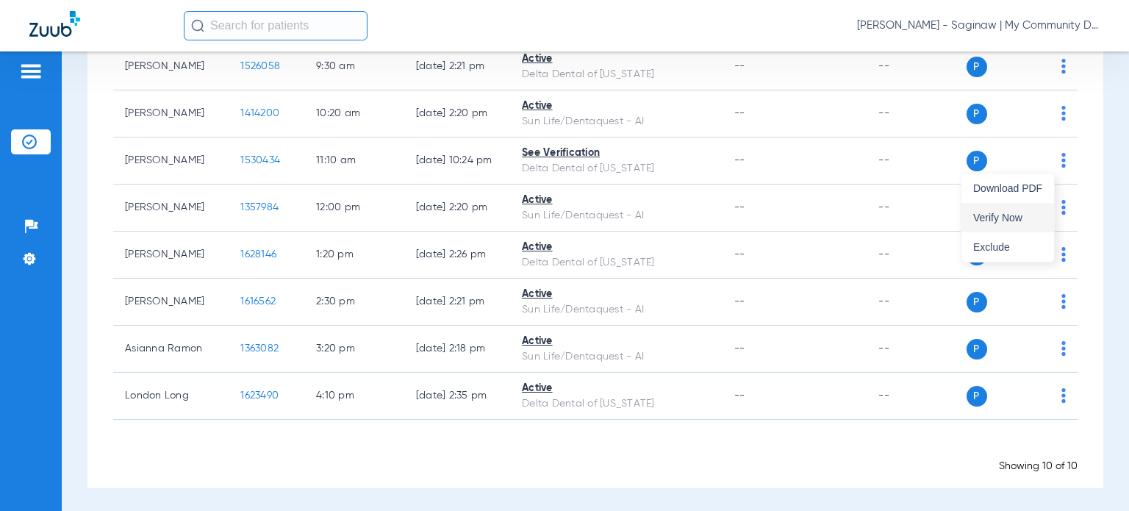
click at [997, 214] on span "Verify Now" at bounding box center [1007, 217] width 69 height 10
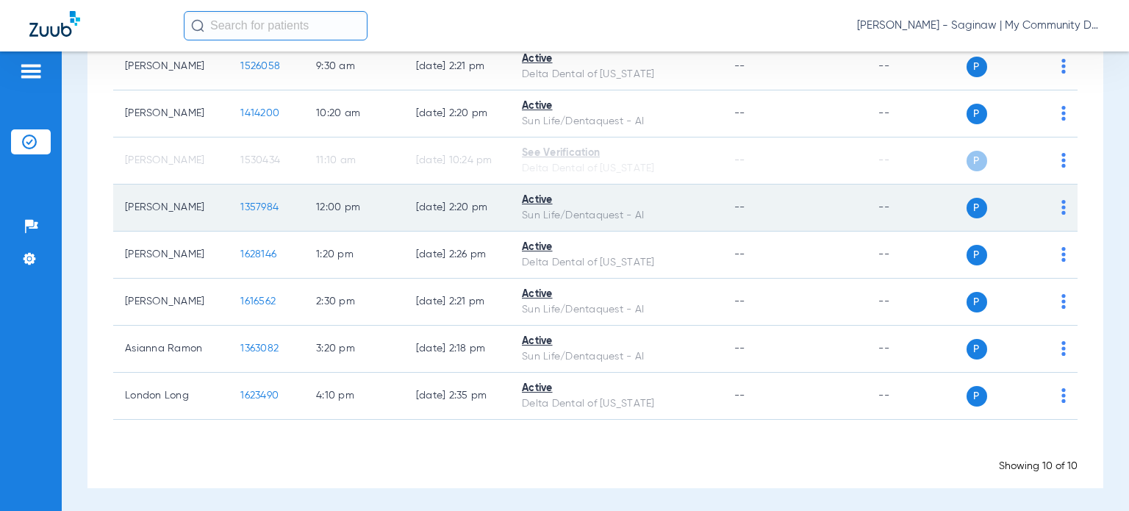
click at [248, 202] on span "1357984" at bounding box center [259, 207] width 38 height 10
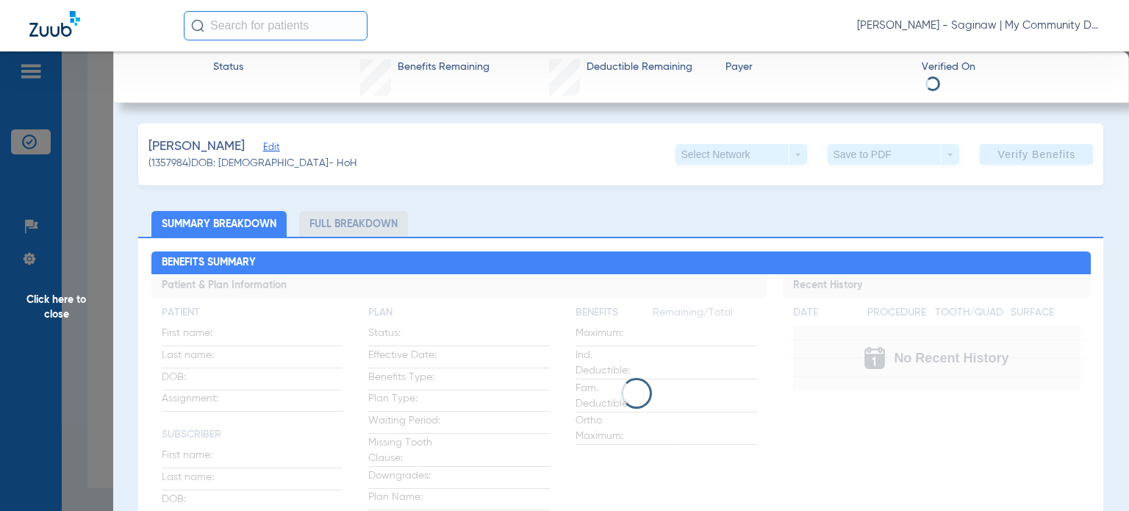
drag, startPoint x: 247, startPoint y: 201, endPoint x: 187, endPoint y: 173, distance: 66.4
click at [187, 173] on div "Roberts, Aaron Edit (1357984) DOB: 07/07/1968 - HoH Select Network arrow_drop_d…" at bounding box center [620, 154] width 965 height 62
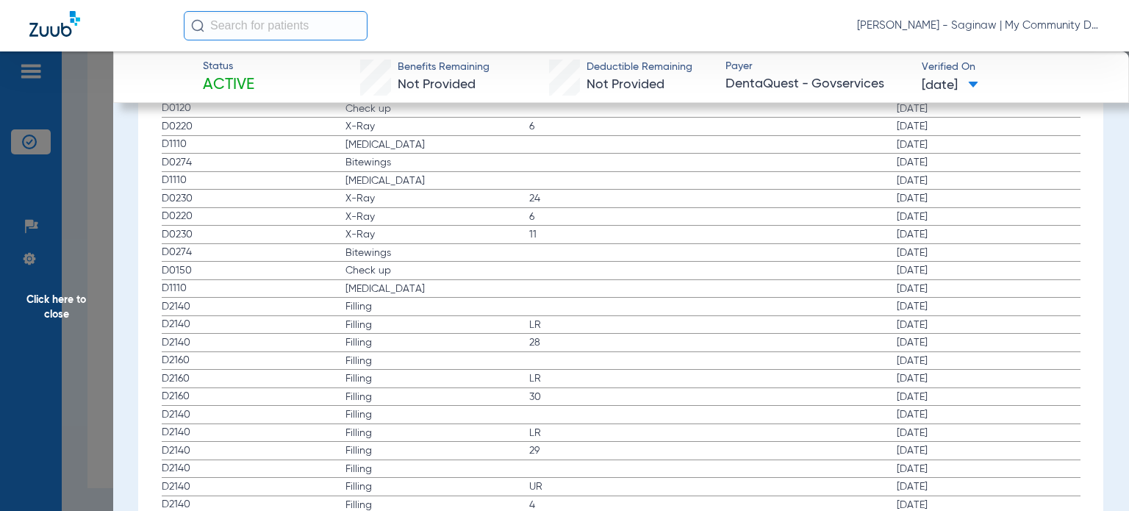
scroll to position [1544, 0]
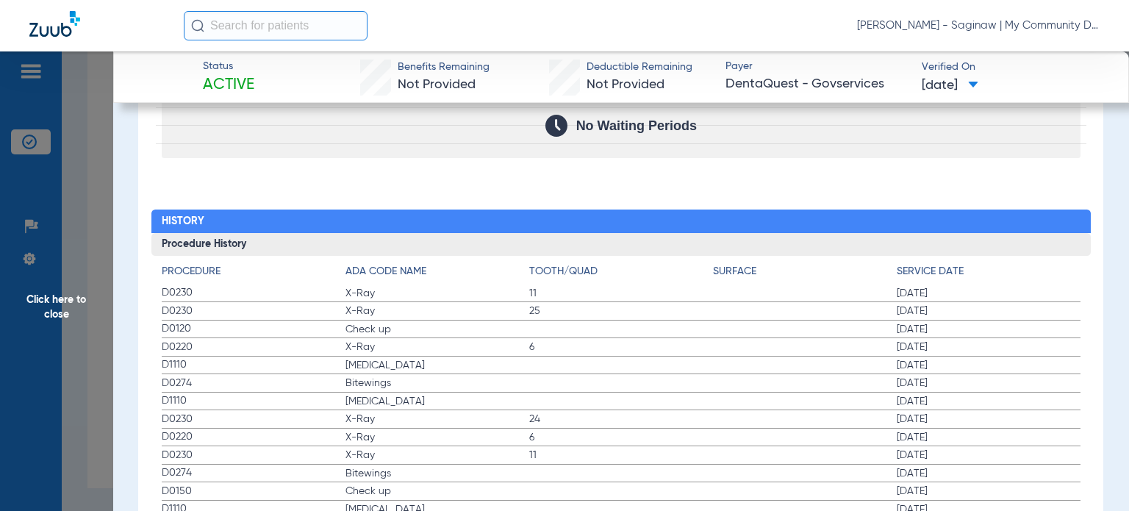
drag, startPoint x: 159, startPoint y: 284, endPoint x: 457, endPoint y: 390, distance: 316.9
click at [64, 405] on span "Click here to close" at bounding box center [56, 306] width 113 height 511
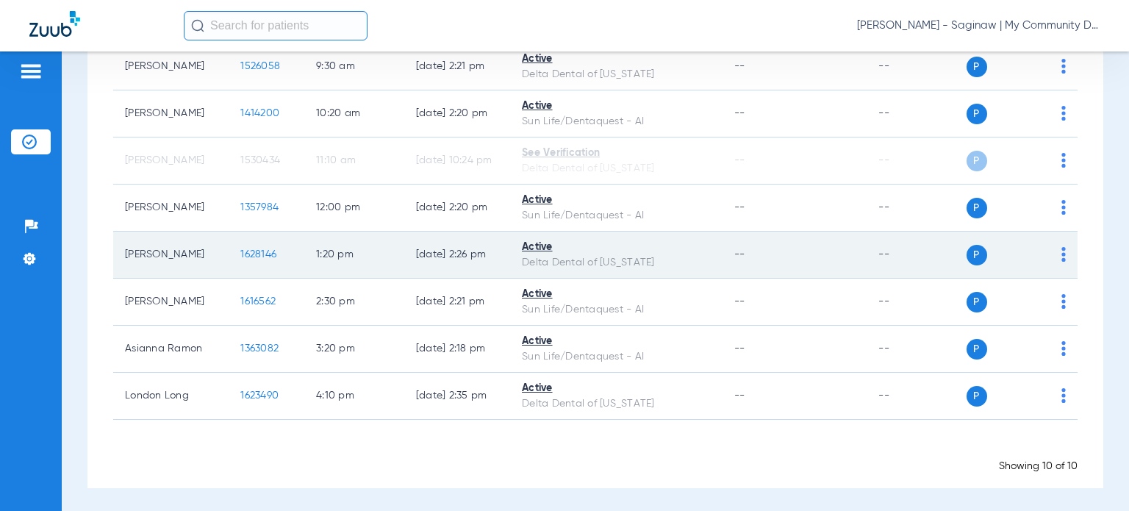
drag, startPoint x: 251, startPoint y: 243, endPoint x: 243, endPoint y: 251, distance: 11.4
click at [243, 249] on td "1628146" at bounding box center [267, 255] width 76 height 47
click at [242, 251] on span "1628146" at bounding box center [258, 254] width 36 height 10
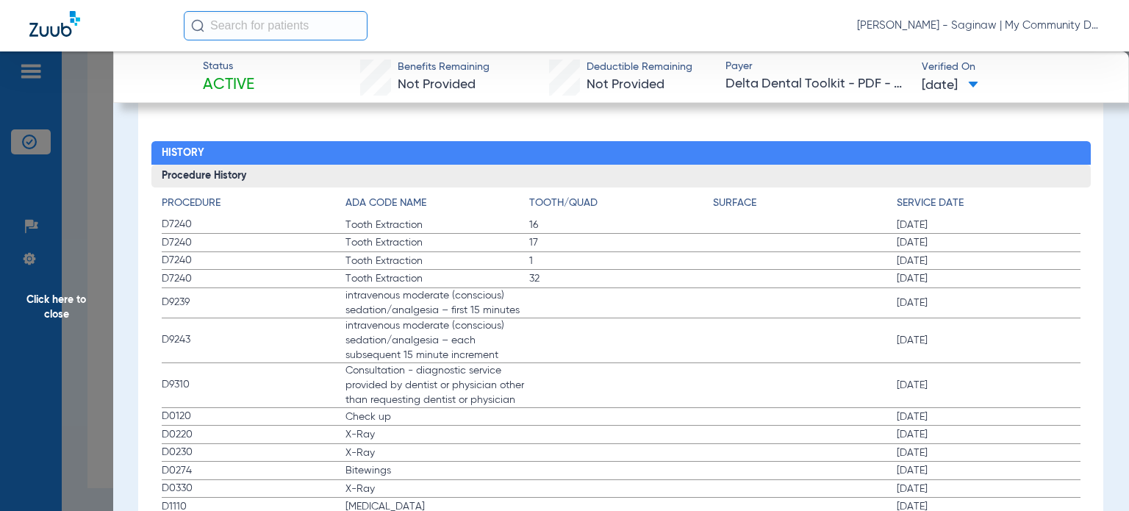
scroll to position [1764, 0]
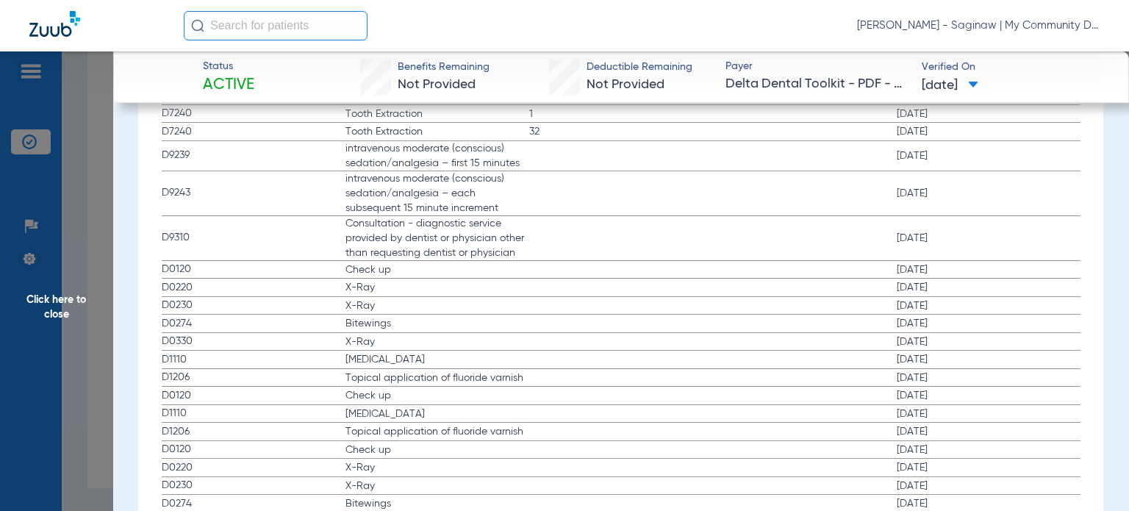
drag, startPoint x: 254, startPoint y: 267, endPoint x: 454, endPoint y: 337, distance: 211.8
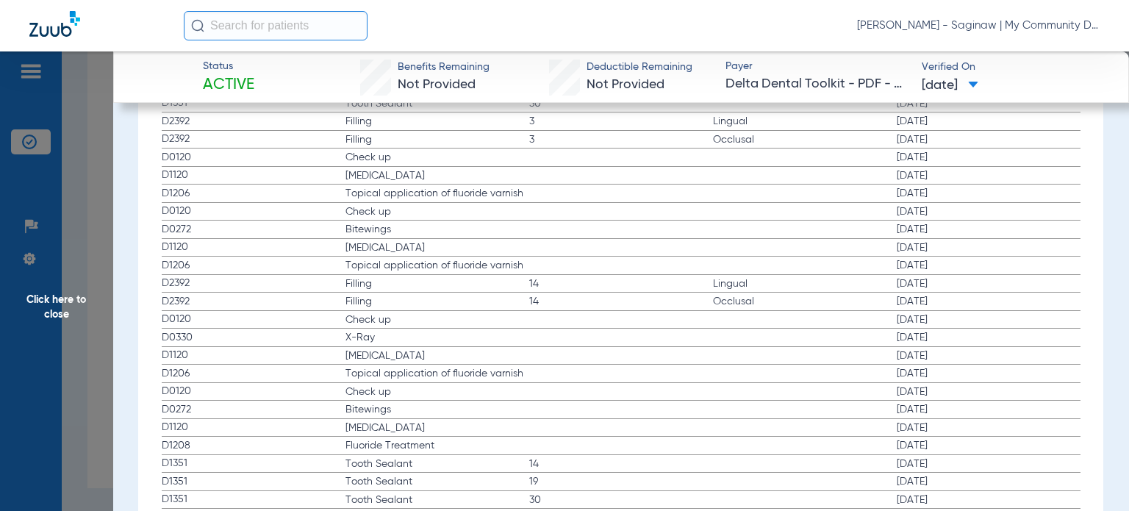
scroll to position [3014, 0]
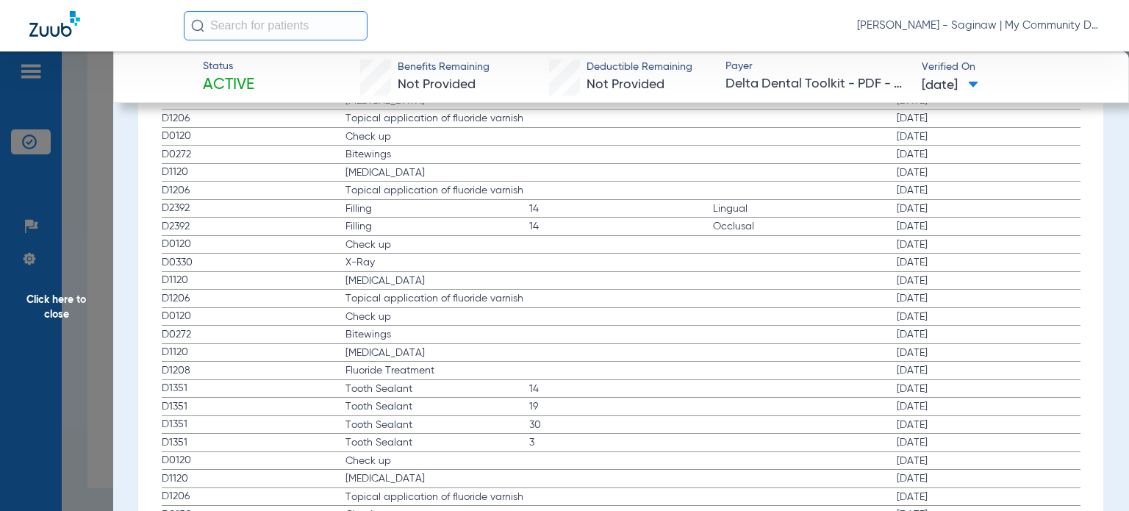
drag, startPoint x: 162, startPoint y: 240, endPoint x: 532, endPoint y: 285, distance: 372.5
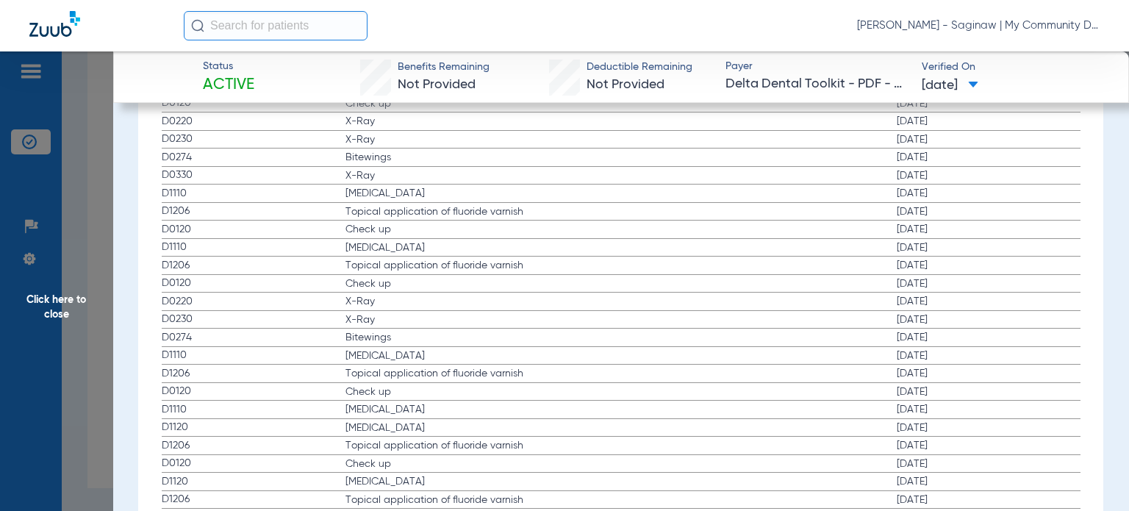
scroll to position [1911, 0]
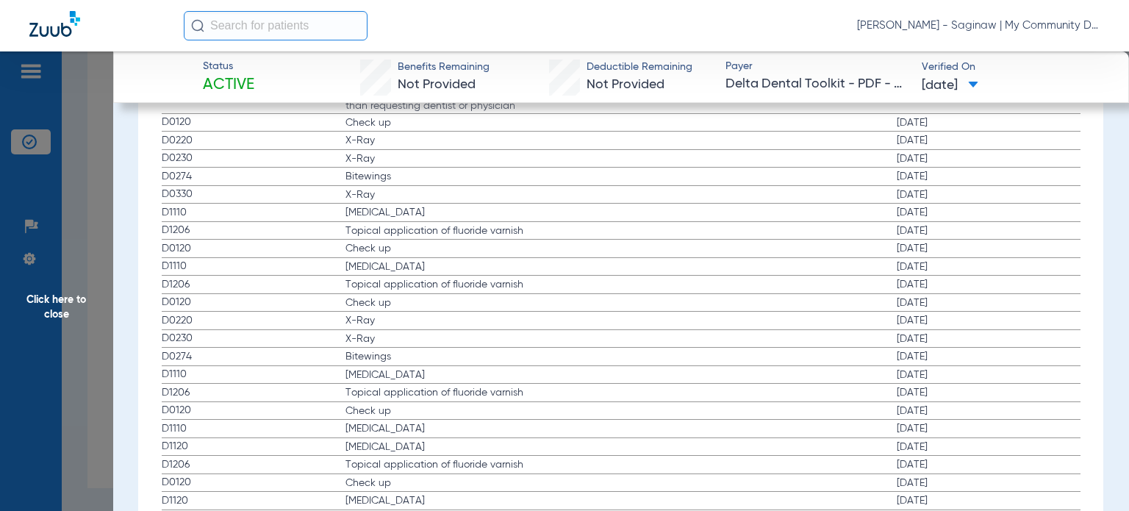
drag, startPoint x: 338, startPoint y: 188, endPoint x: 584, endPoint y: 195, distance: 245.6
click at [584, 195] on label "D0330 X-Ray 10/15/2024" at bounding box center [621, 195] width 919 height 18
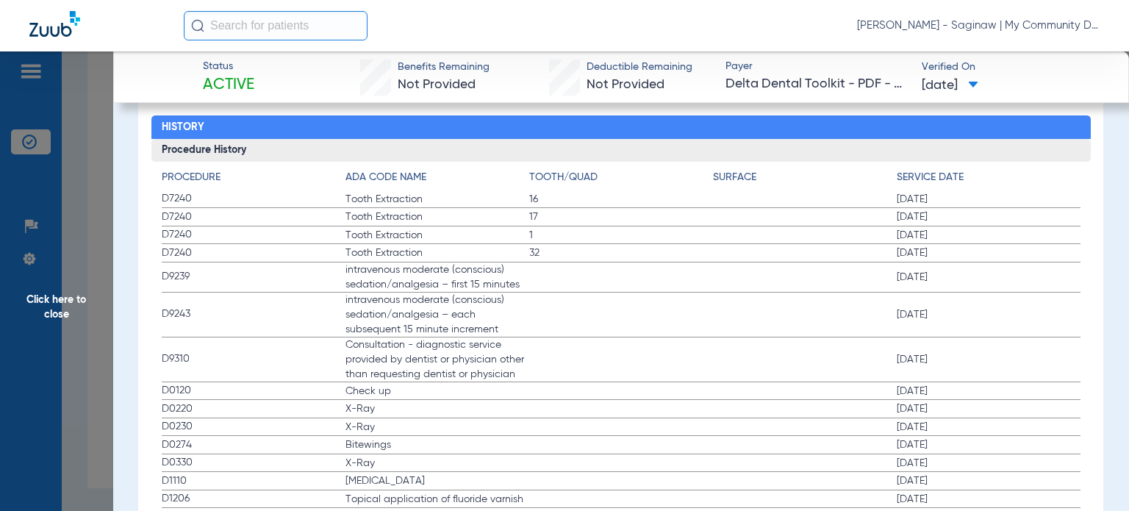
scroll to position [1617, 0]
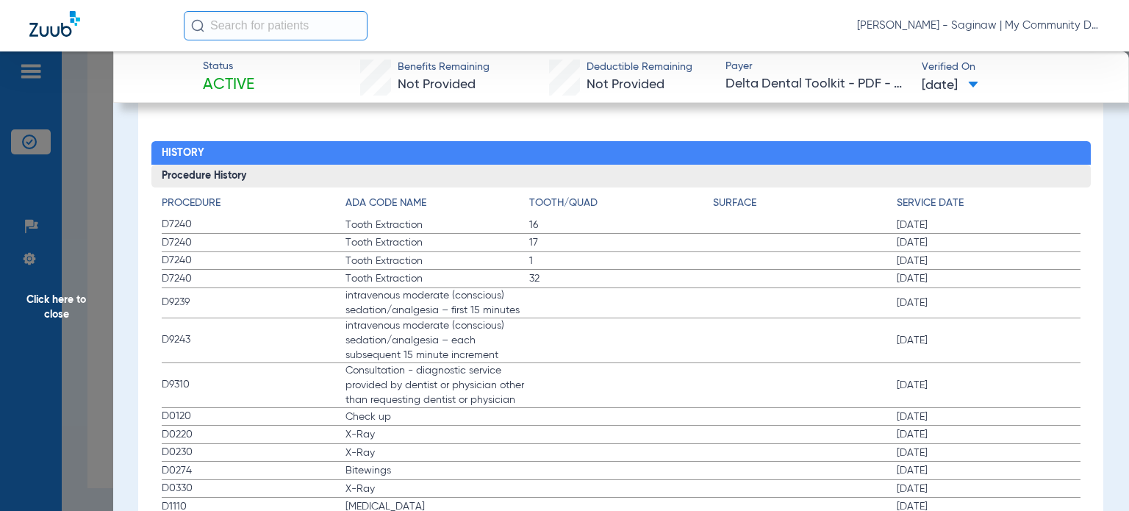
click at [98, 367] on span "Click here to close" at bounding box center [56, 306] width 113 height 511
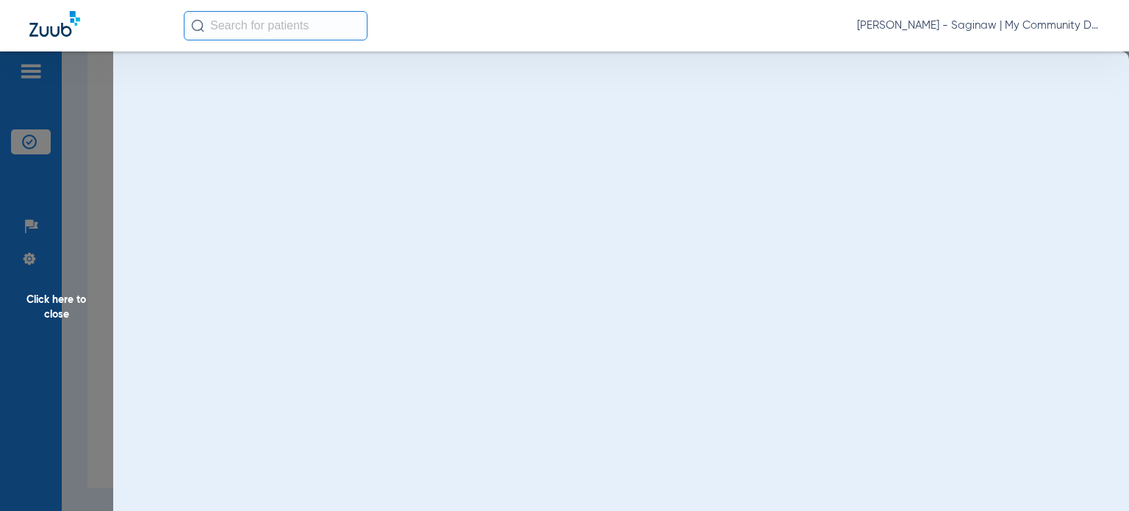
scroll to position [0, 0]
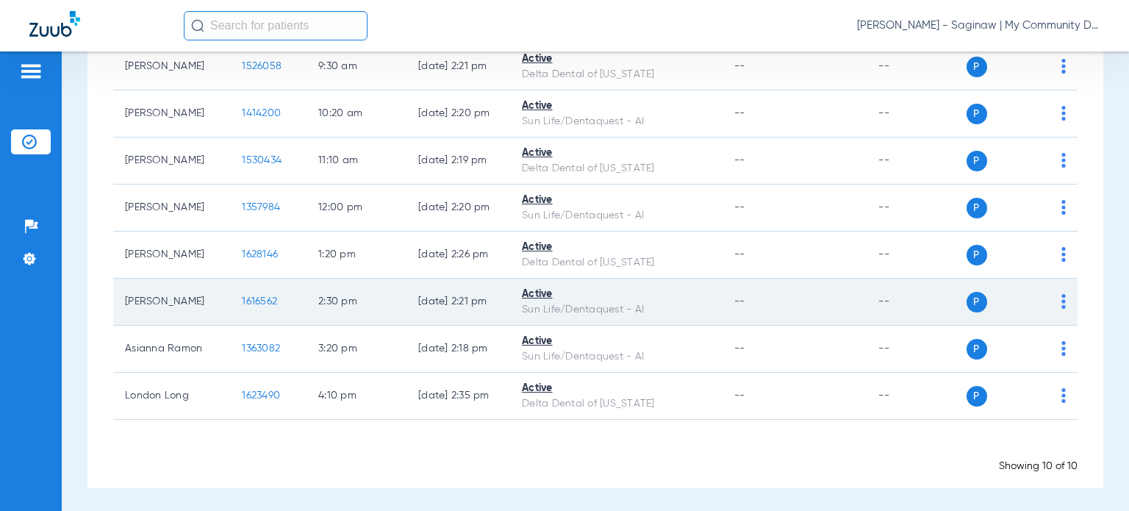
click at [250, 302] on span "1616562" at bounding box center [259, 301] width 35 height 10
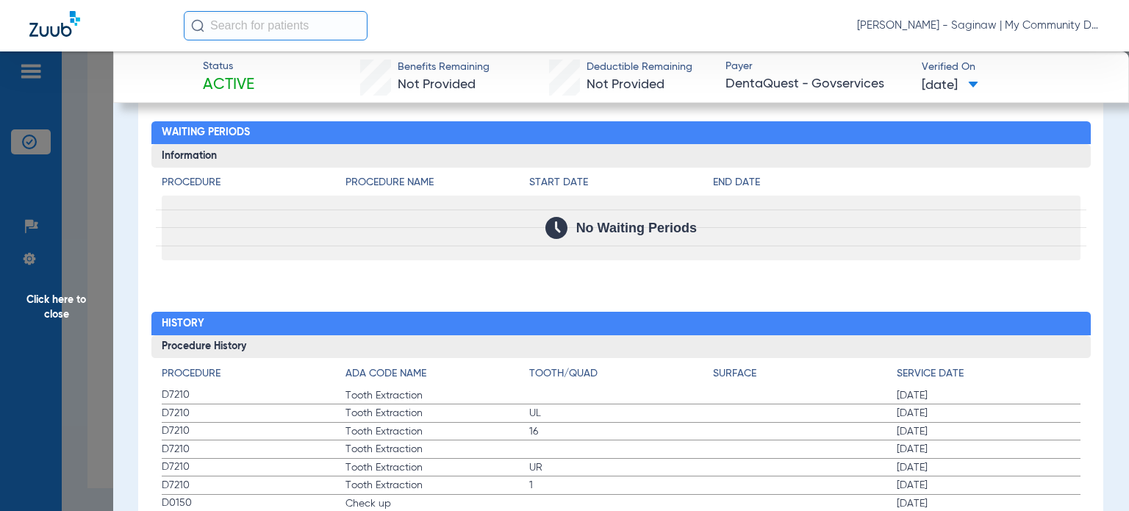
scroll to position [1523, 0]
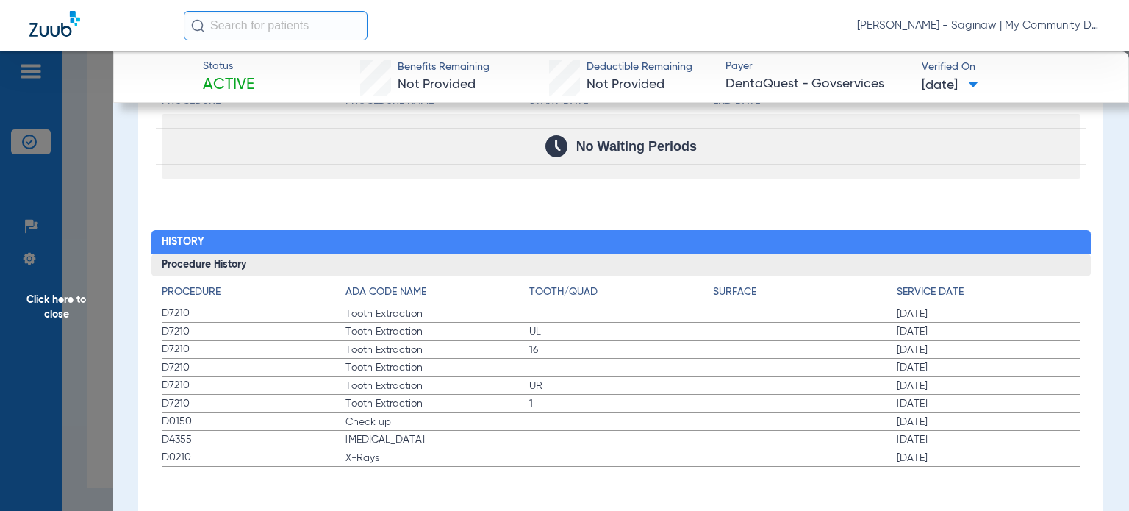
drag, startPoint x: 154, startPoint y: 423, endPoint x: 965, endPoint y: 454, distance: 812.1
click at [965, 454] on div "Procedure ADA Code Name Tooth/Quad Surface Service Date D7210 Tooth Extraction …" at bounding box center [620, 371] width 939 height 190
click at [109, 420] on span "Click here to close" at bounding box center [56, 306] width 113 height 511
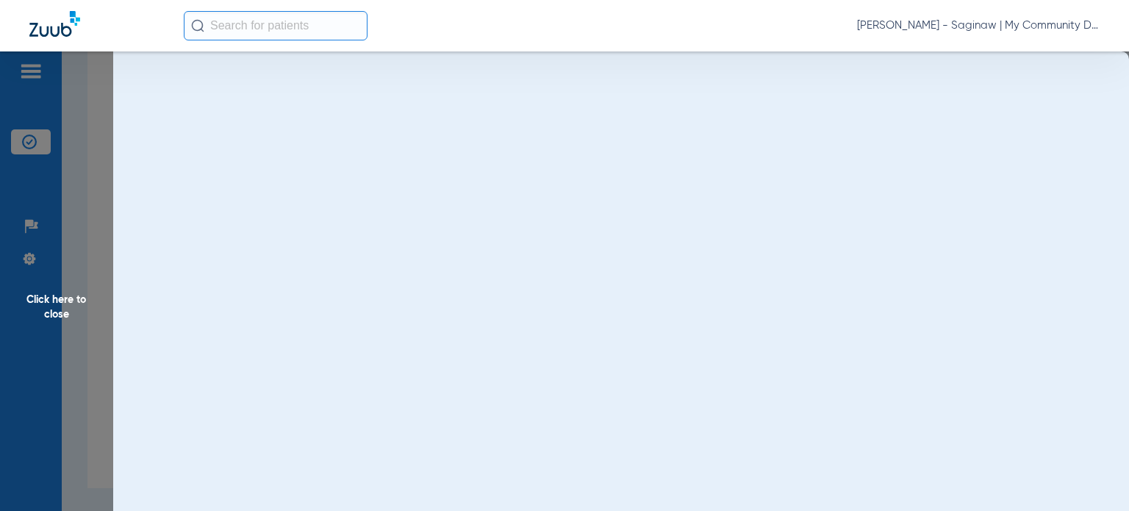
scroll to position [0, 0]
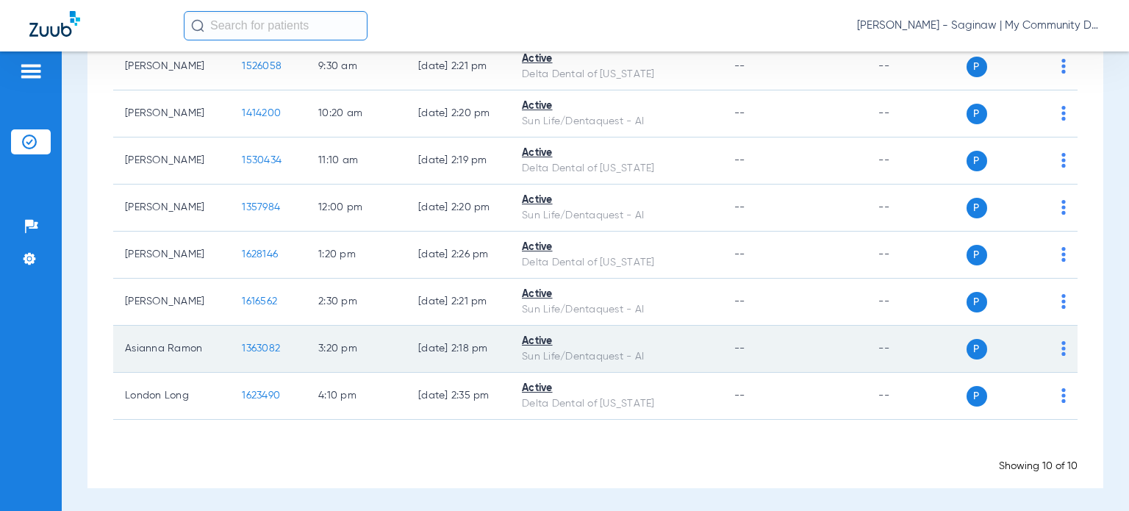
click at [253, 340] on td "1363082" at bounding box center [268, 349] width 76 height 47
click at [243, 347] on span "1363082" at bounding box center [261, 348] width 38 height 10
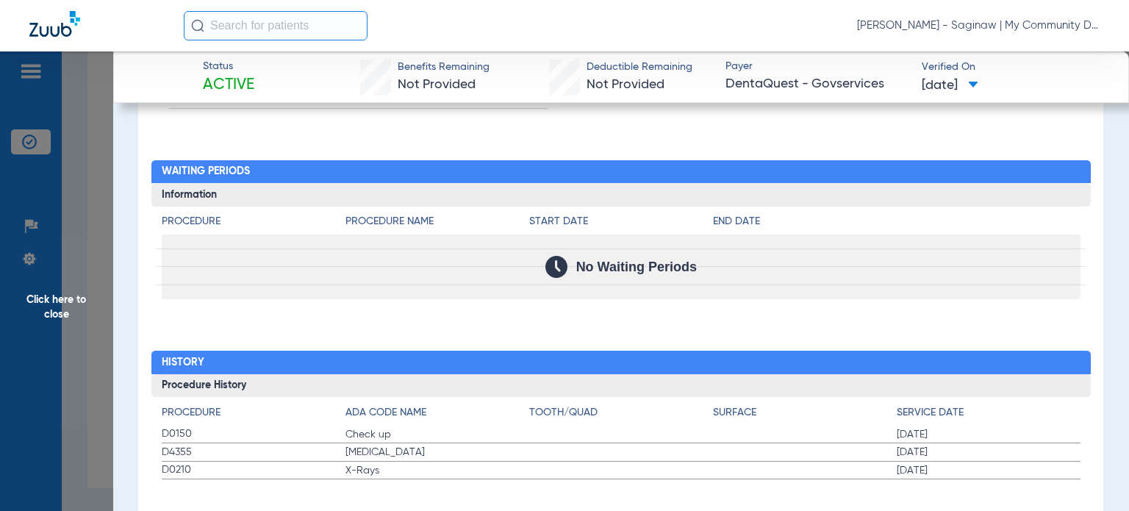
scroll to position [1416, 0]
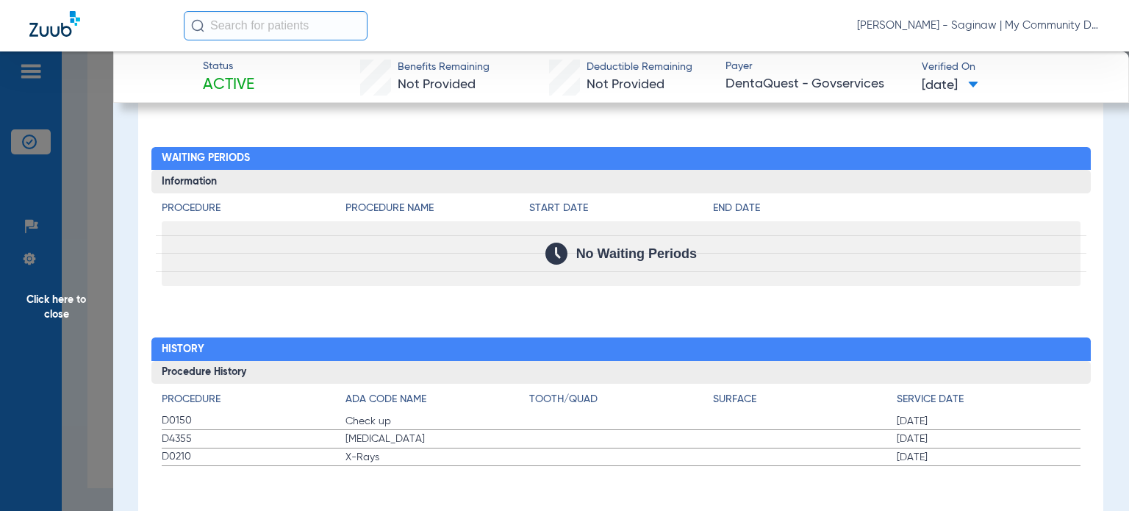
drag, startPoint x: 156, startPoint y: 418, endPoint x: 428, endPoint y: 472, distance: 277.2
click at [53, 406] on span "Click here to close" at bounding box center [56, 306] width 113 height 511
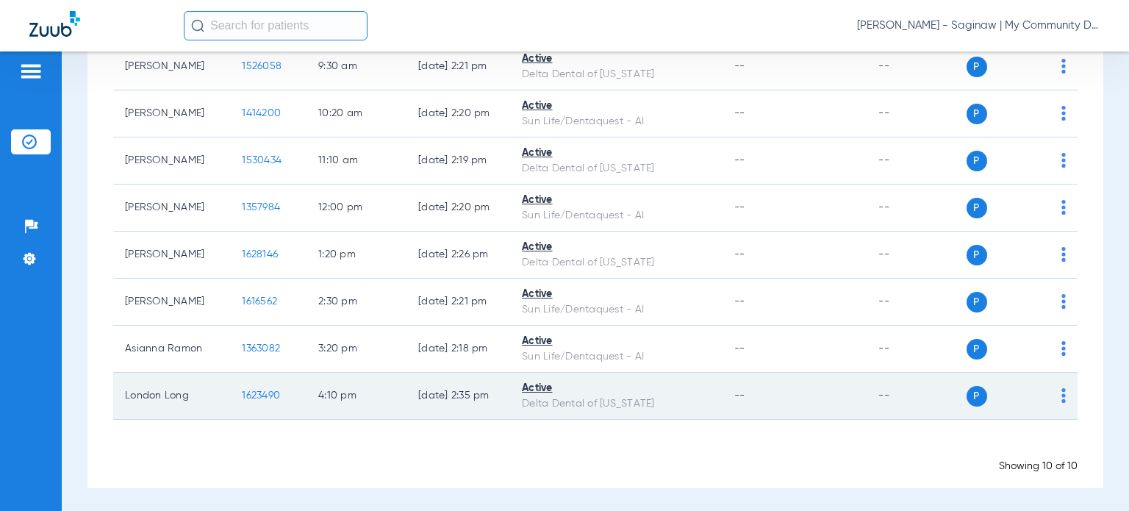
click at [247, 391] on span "1623490" at bounding box center [261, 395] width 38 height 10
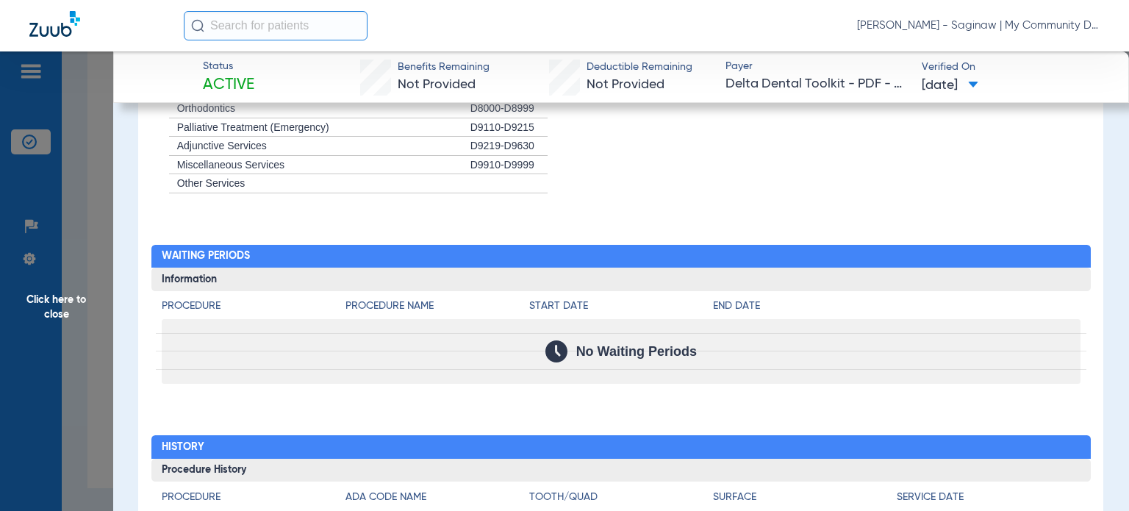
scroll to position [1420, 0]
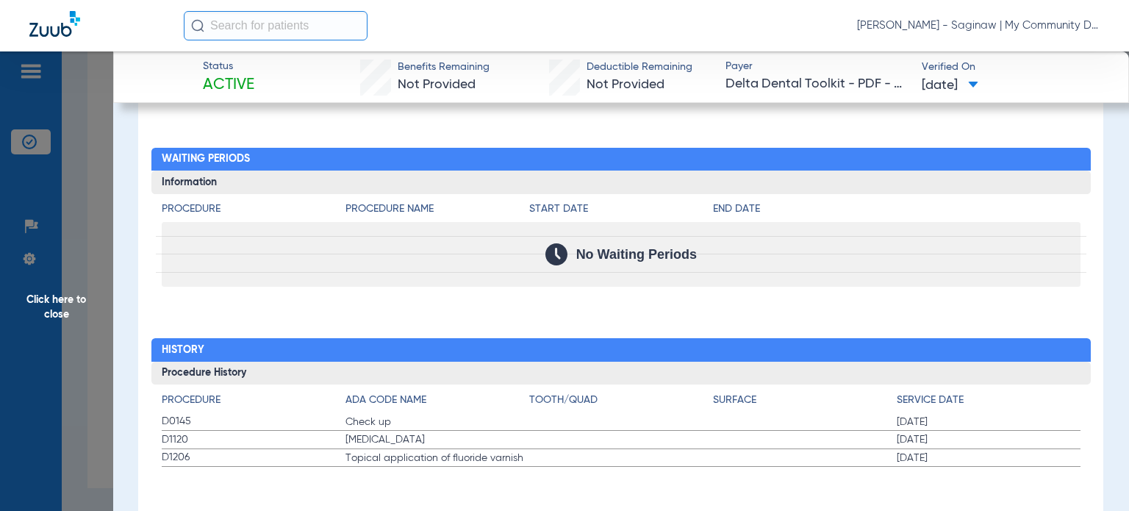
drag, startPoint x: 177, startPoint y: 420, endPoint x: 692, endPoint y: 454, distance: 515.6
click at [692, 454] on app-history-list "Procedure ADA Code Name Tooth/Quad Surface Service Date D0145 Check up 07/01/20…" at bounding box center [621, 430] width 919 height 75
click at [692, 454] on label "D1206 Topical application of fluoride varnish 07/01/2024" at bounding box center [621, 458] width 919 height 18
click at [76, 359] on span "Click here to close" at bounding box center [56, 306] width 113 height 511
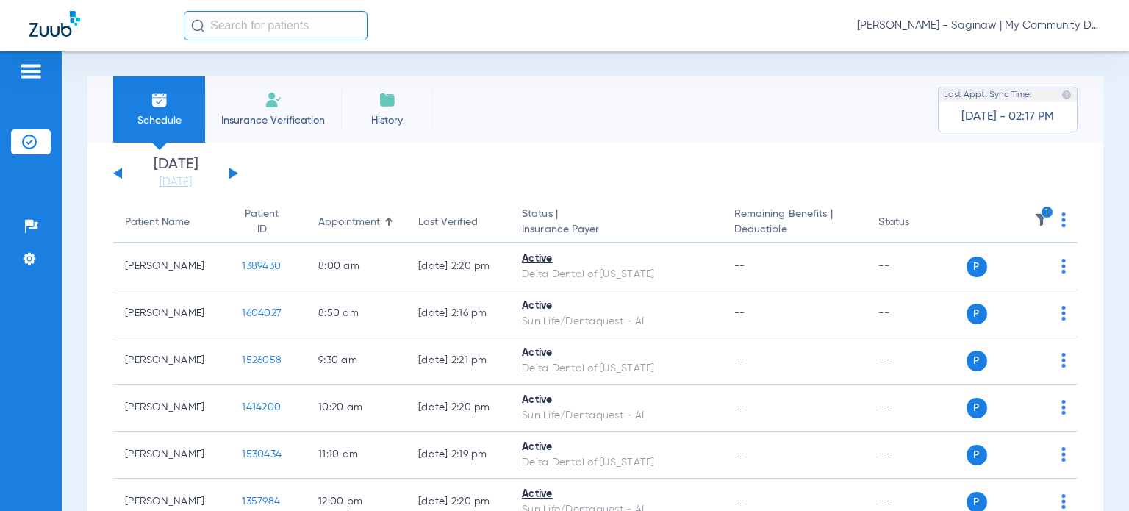
scroll to position [0, 0]
click at [1034, 220] on img at bounding box center [1041, 220] width 15 height 15
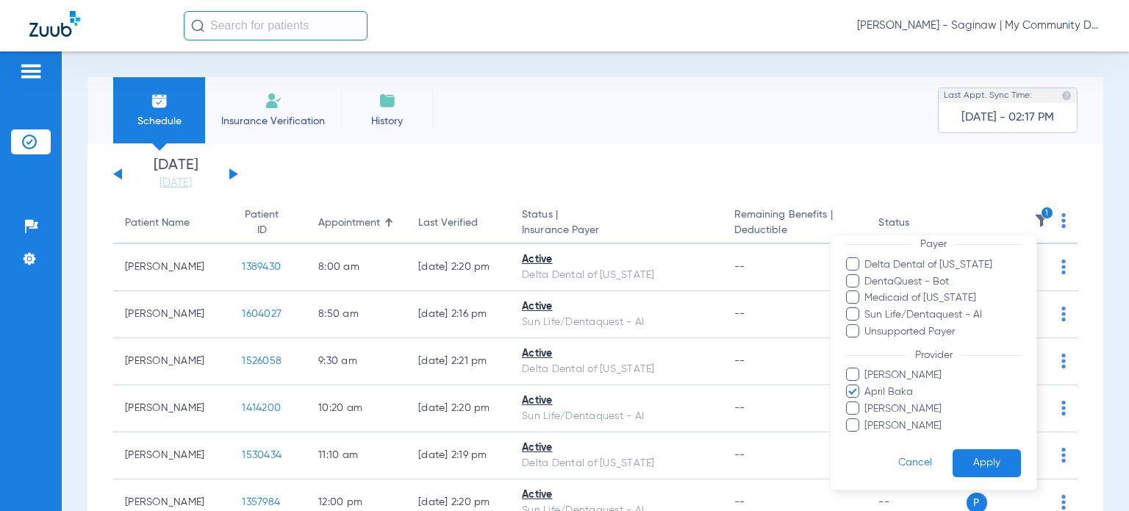
scroll to position [147, 0]
click at [882, 390] on span "April Baka" at bounding box center [942, 389] width 157 height 15
click at [867, 399] on input "April Baka" at bounding box center [867, 399] width 0 height 0
click at [888, 415] on span "Rebecca Fettig-Payne" at bounding box center [942, 422] width 157 height 15
click at [867, 432] on input "Rebecca Fettig-Payne" at bounding box center [867, 432] width 0 height 0
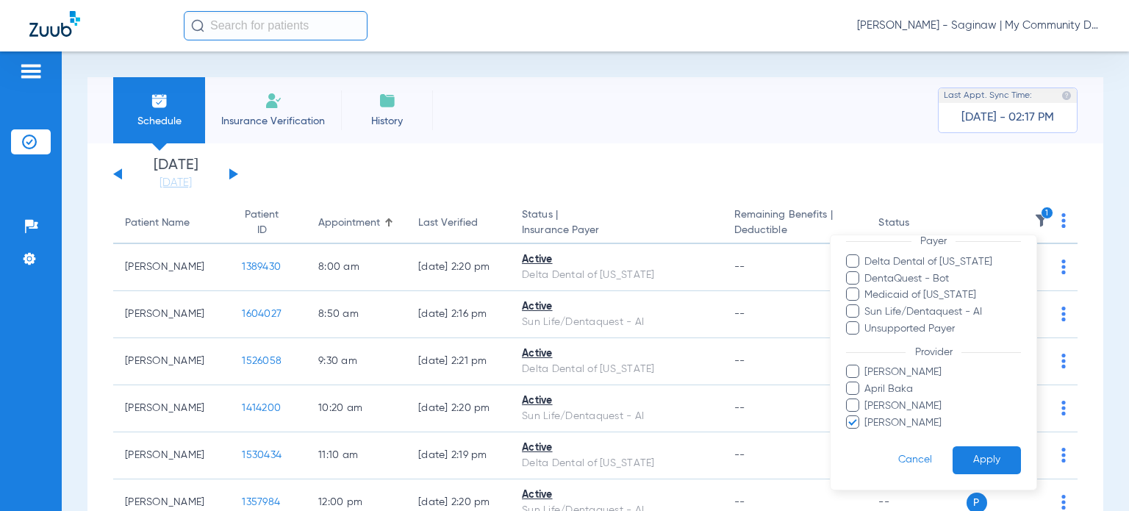
click at [927, 422] on span "Rebecca Fettig-Payne" at bounding box center [942, 422] width 157 height 15
click at [867, 432] on input "Rebecca Fettig-Payne" at bounding box center [867, 432] width 0 height 0
click at [883, 368] on span "Alicia Owens" at bounding box center [942, 372] width 157 height 15
click at [867, 382] on input "Alicia Owens" at bounding box center [867, 382] width 0 height 0
click at [961, 451] on button "Apply" at bounding box center [987, 459] width 68 height 29
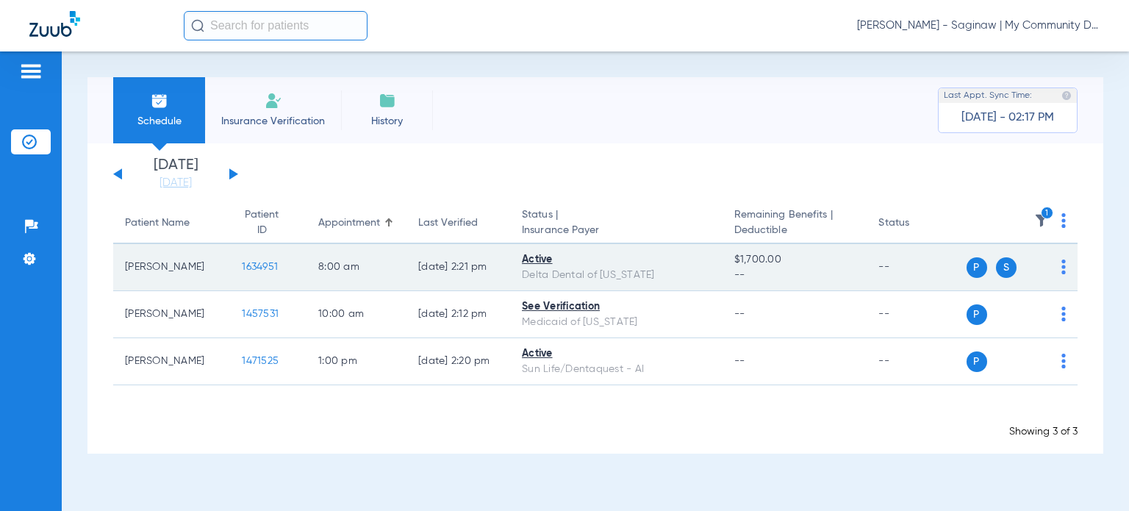
click at [244, 269] on span "1634951" at bounding box center [260, 267] width 36 height 10
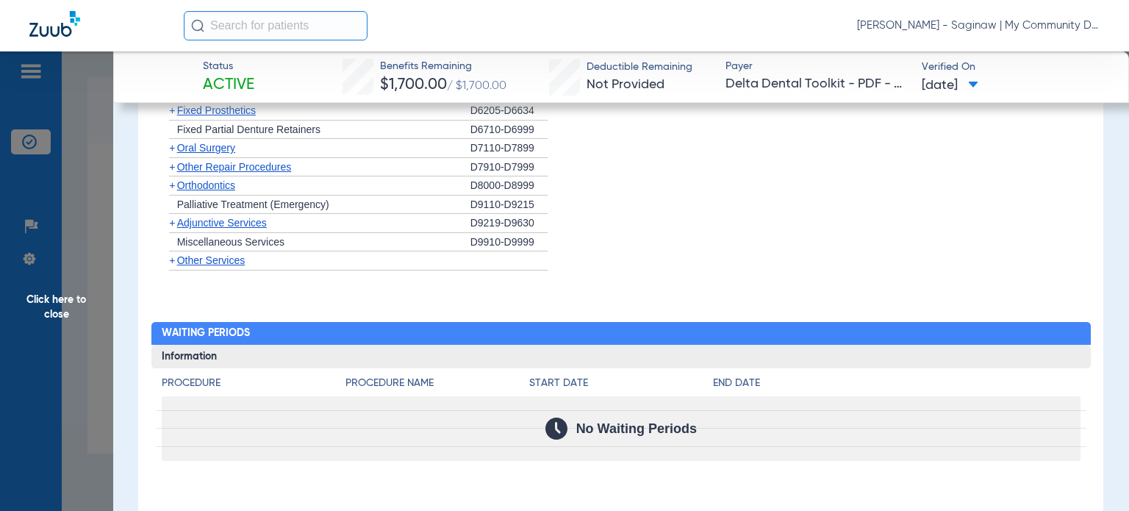
scroll to position [1764, 0]
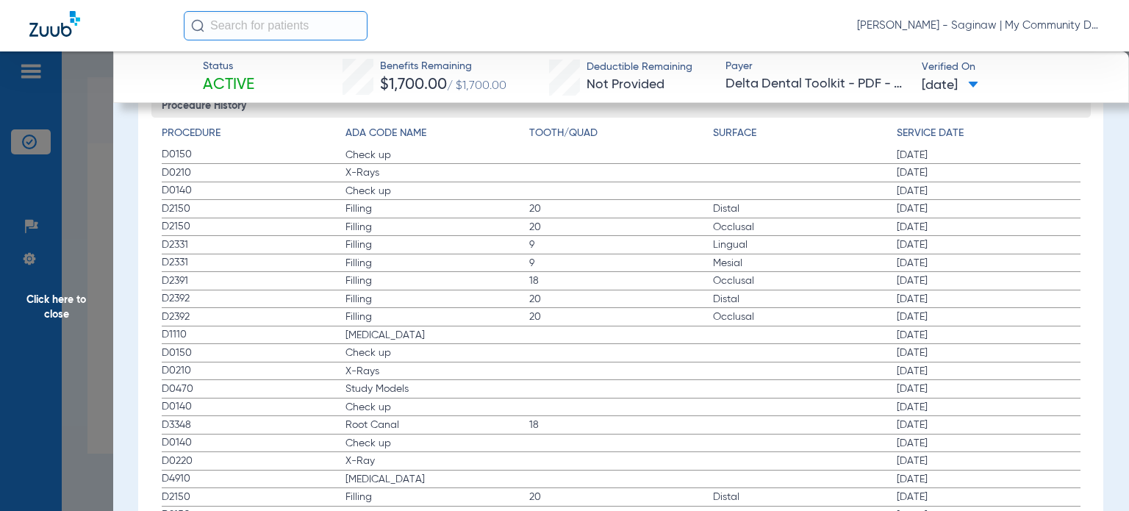
drag, startPoint x: 158, startPoint y: 149, endPoint x: 1064, endPoint y: 152, distance: 905.6
click at [1000, 169] on div "Procedure ADA Code Name Tooth/Quad Surface Service Date D0150 Check up 11/14/20…" at bounding box center [620, 501] width 939 height 767
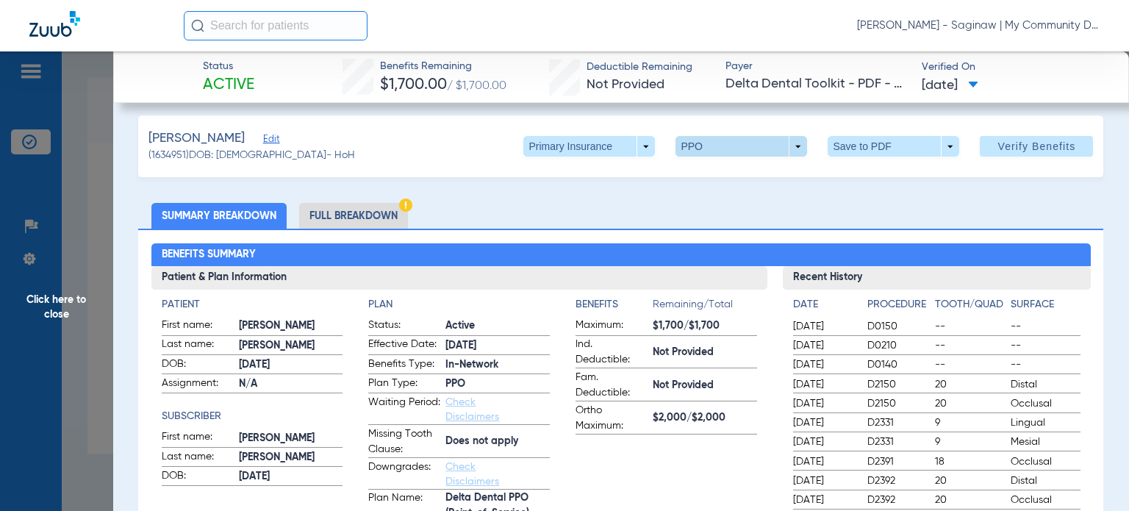
scroll to position [0, 0]
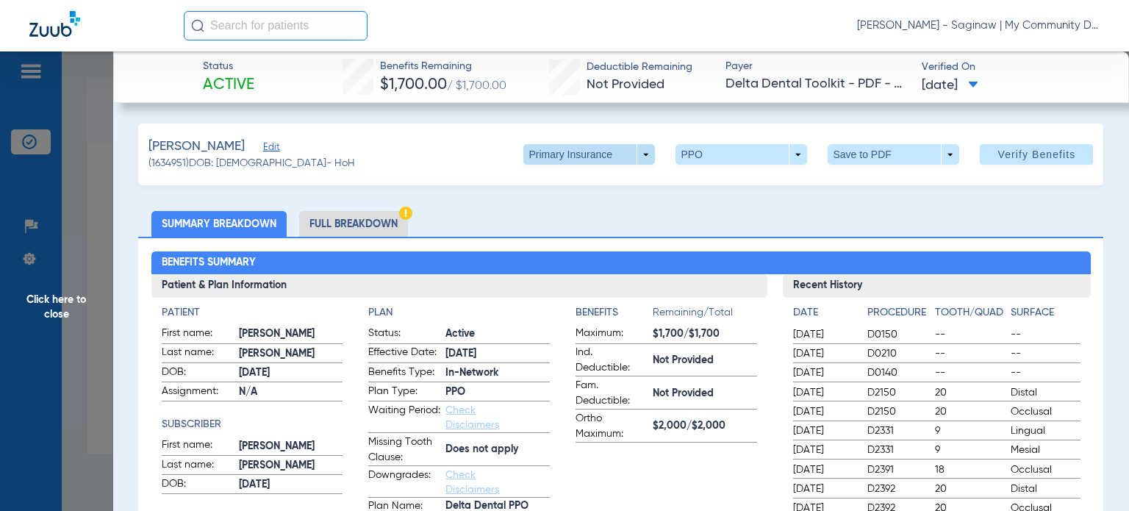
click at [590, 159] on span at bounding box center [589, 154] width 35 height 35
click at [570, 208] on span "Secondary Insurance" at bounding box center [574, 213] width 97 height 10
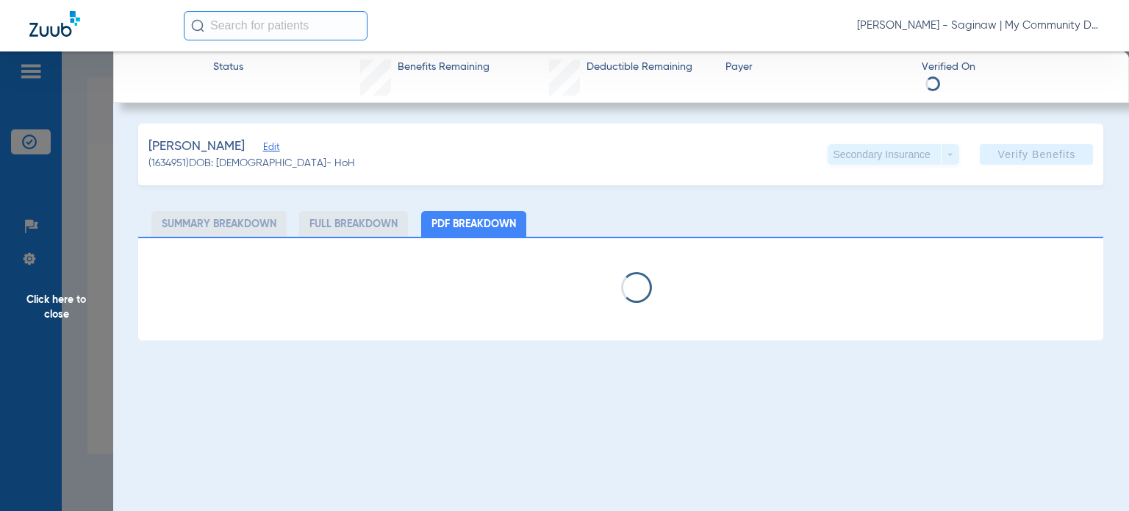
select select "page-width"
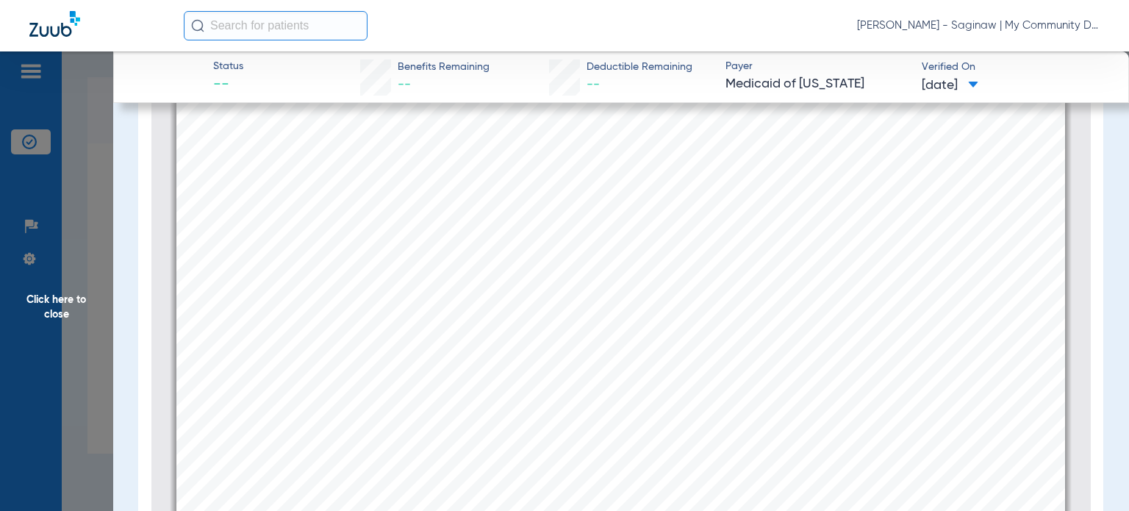
scroll to position [1772, 0]
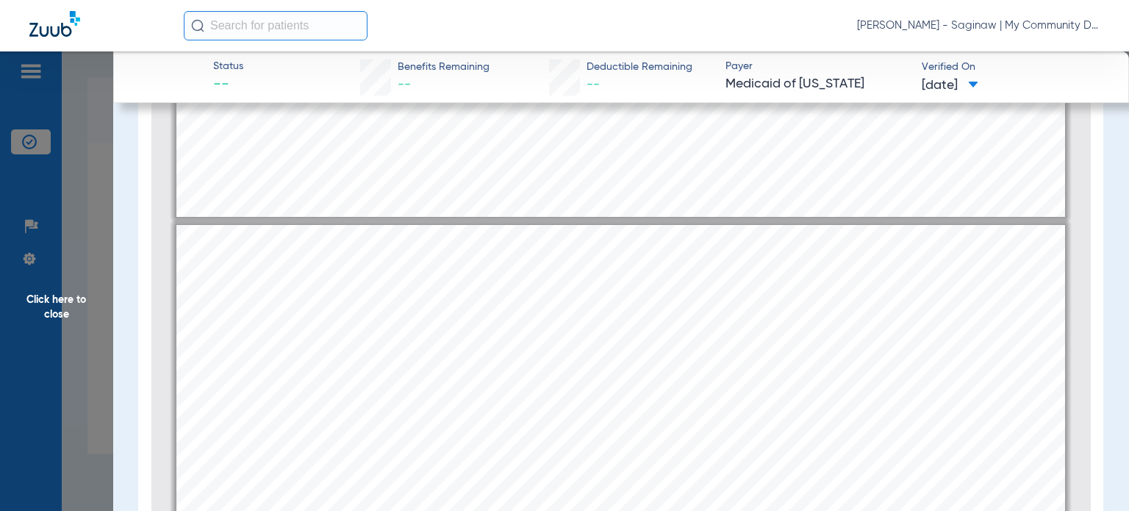
type input "1"
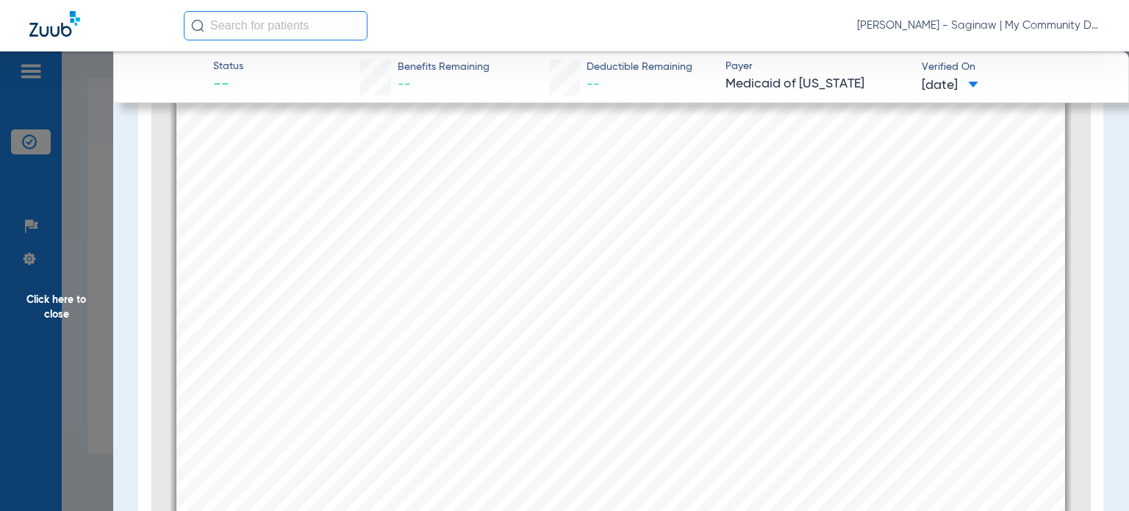
scroll to position [375, 0]
click at [90, 294] on span "Click here to close" at bounding box center [56, 306] width 113 height 511
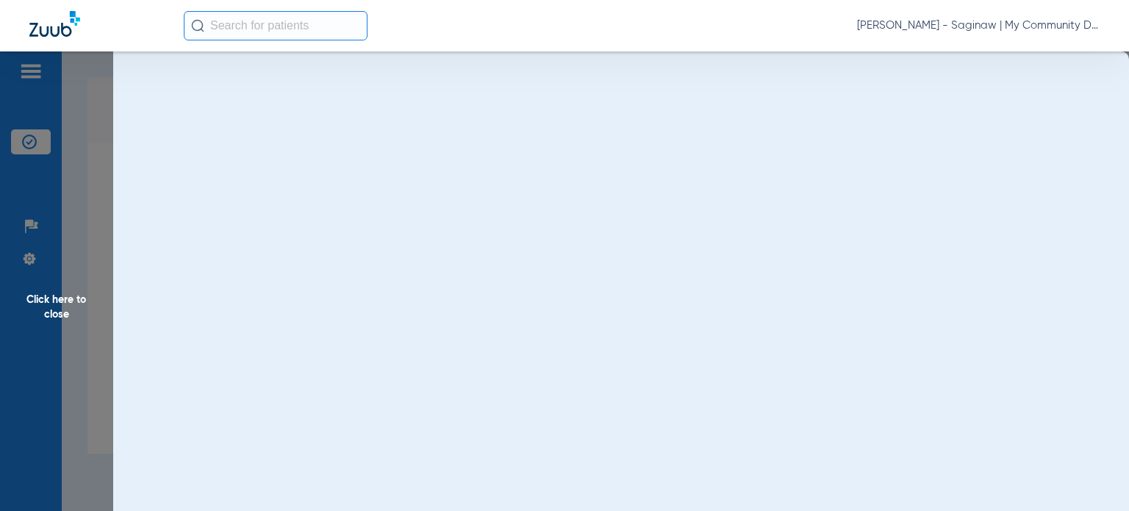
scroll to position [0, 0]
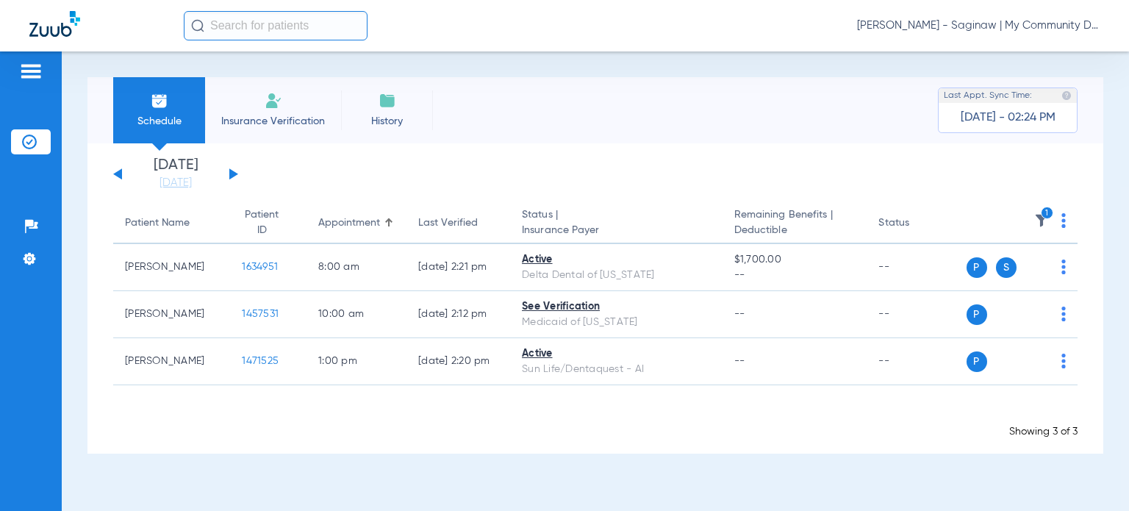
click at [1048, 212] on icon "1" at bounding box center [1047, 213] width 13 height 13
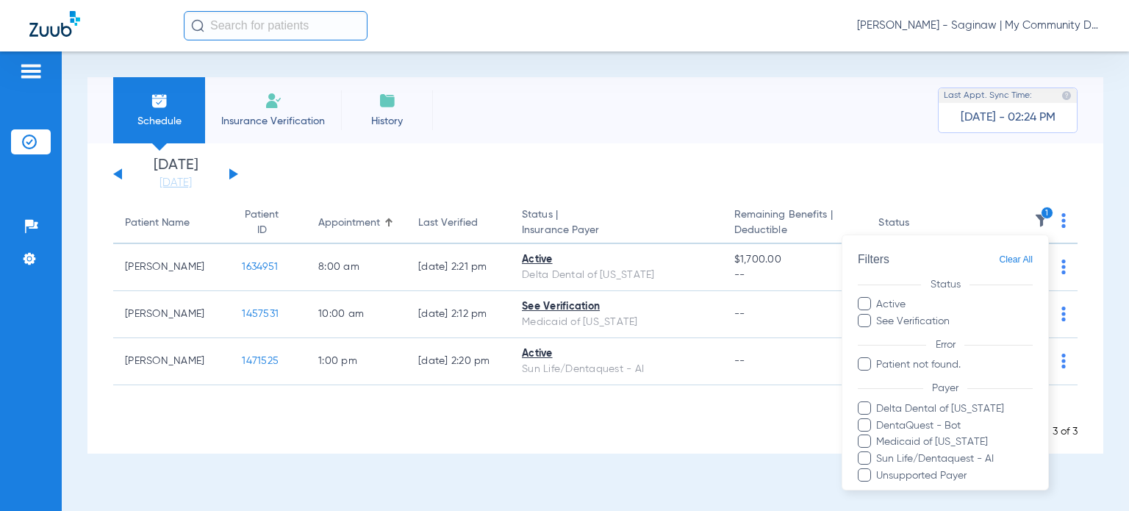
scroll to position [147, 0]
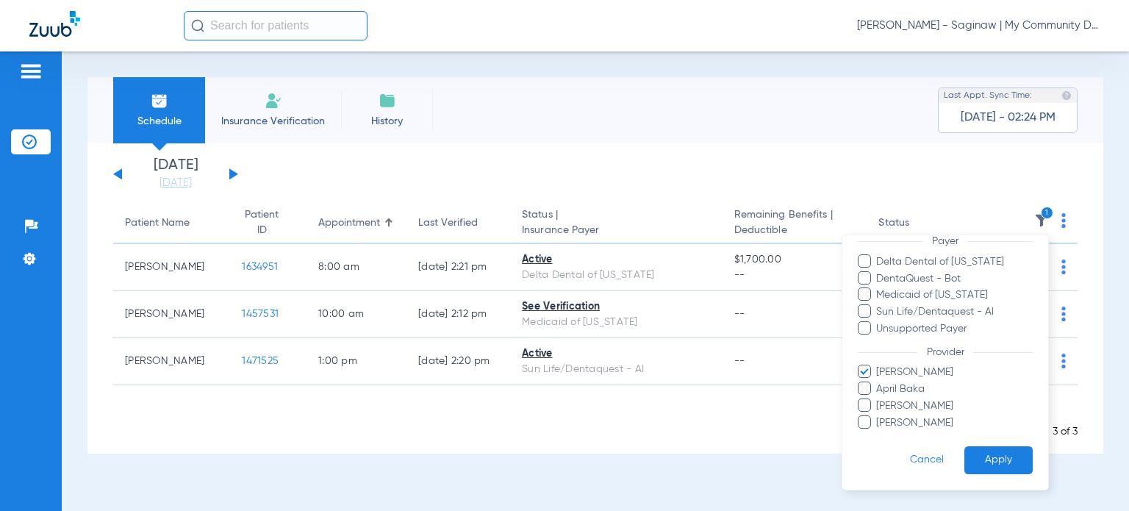
click at [900, 370] on span "Alicia Owens" at bounding box center [953, 372] width 157 height 15
click at [878, 382] on input "Alicia Owens" at bounding box center [878, 382] width 0 height 0
click at [914, 406] on span "Larry Buford" at bounding box center [953, 405] width 157 height 15
click at [878, 415] on input "Larry Buford" at bounding box center [878, 415] width 0 height 0
click at [983, 459] on button "Apply" at bounding box center [998, 459] width 68 height 29
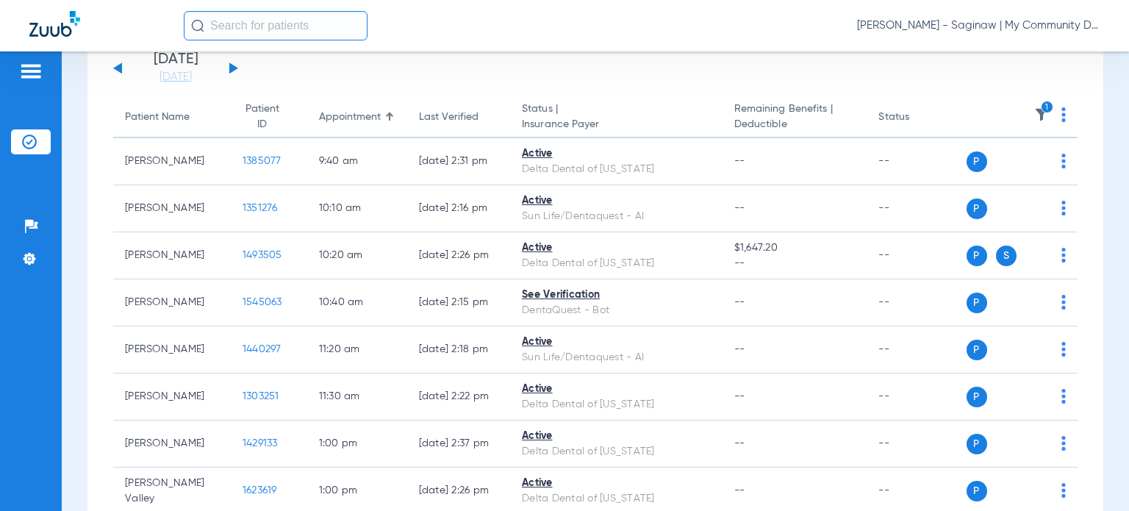
scroll to position [95, 0]
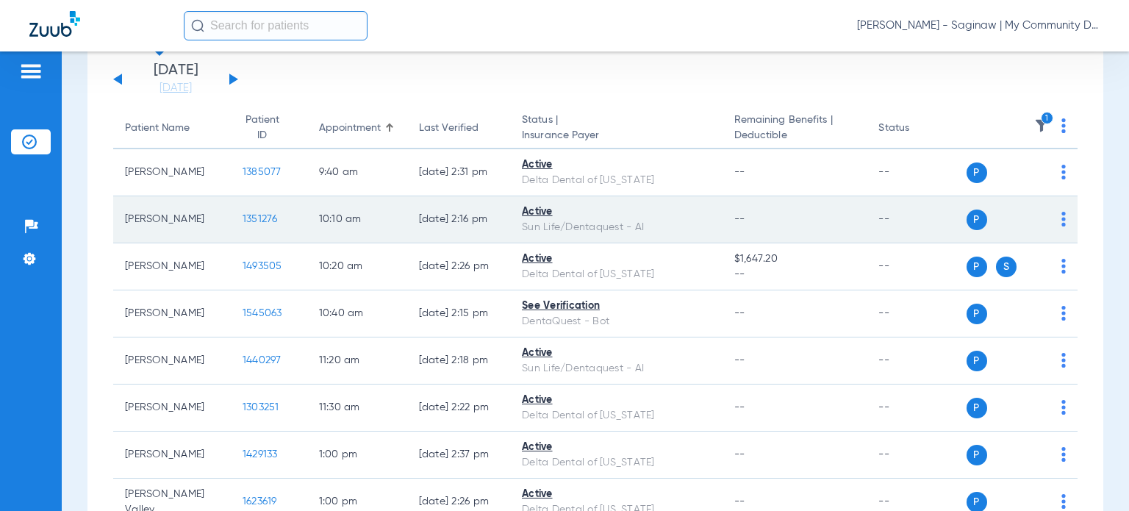
click at [247, 224] on span "1351276" at bounding box center [260, 219] width 35 height 10
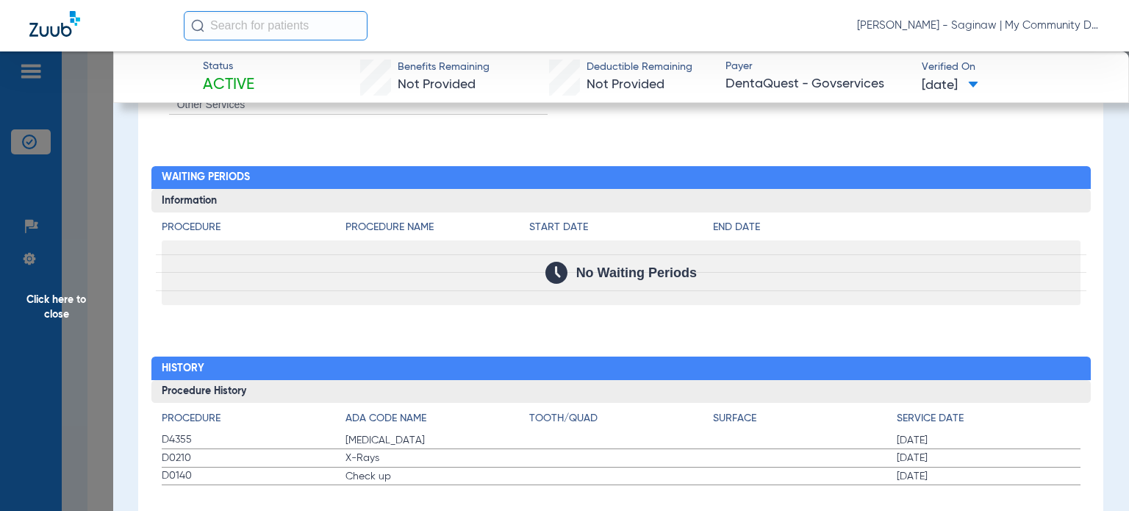
scroll to position [1416, 0]
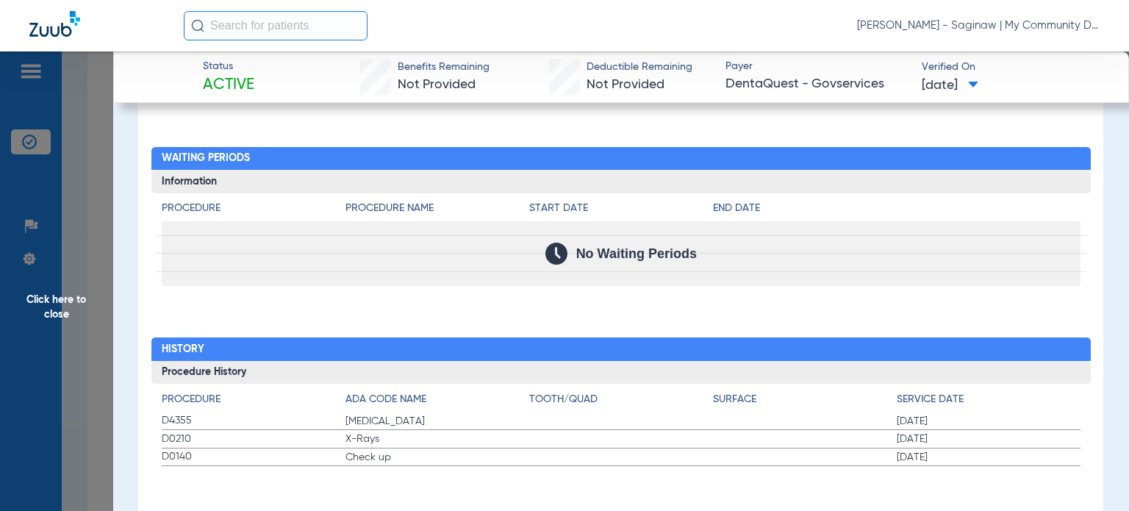
drag, startPoint x: 157, startPoint y: 422, endPoint x: 959, endPoint y: 455, distance: 801.9
click at [959, 455] on div "Procedure ADA Code Name Tooth/Quad Surface Service Date D4355 Teeth Cleaning 05…" at bounding box center [620, 425] width 939 height 82
click at [77, 367] on span "Click here to close" at bounding box center [56, 306] width 113 height 511
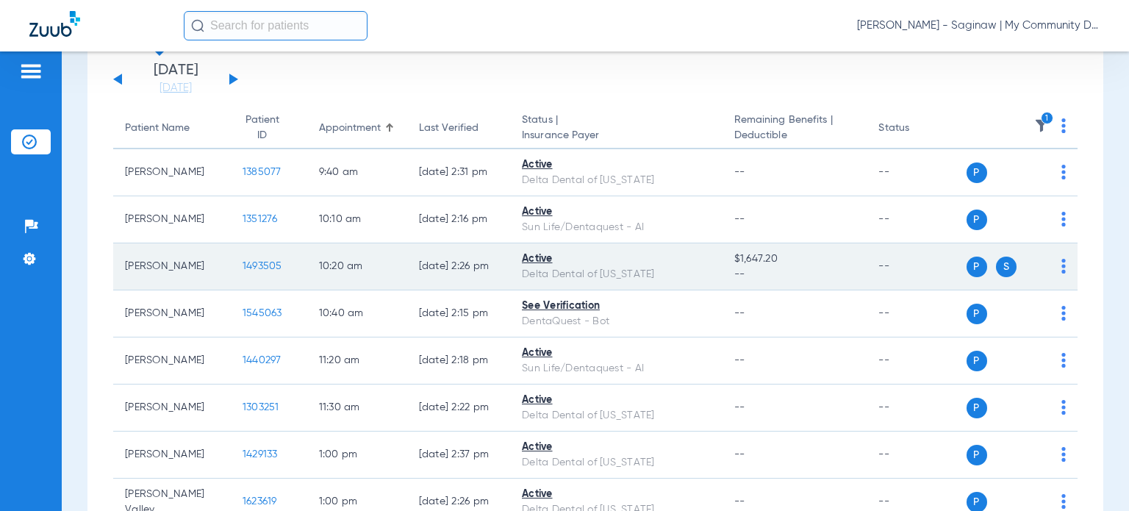
click at [243, 264] on span "1493505" at bounding box center [263, 266] width 40 height 10
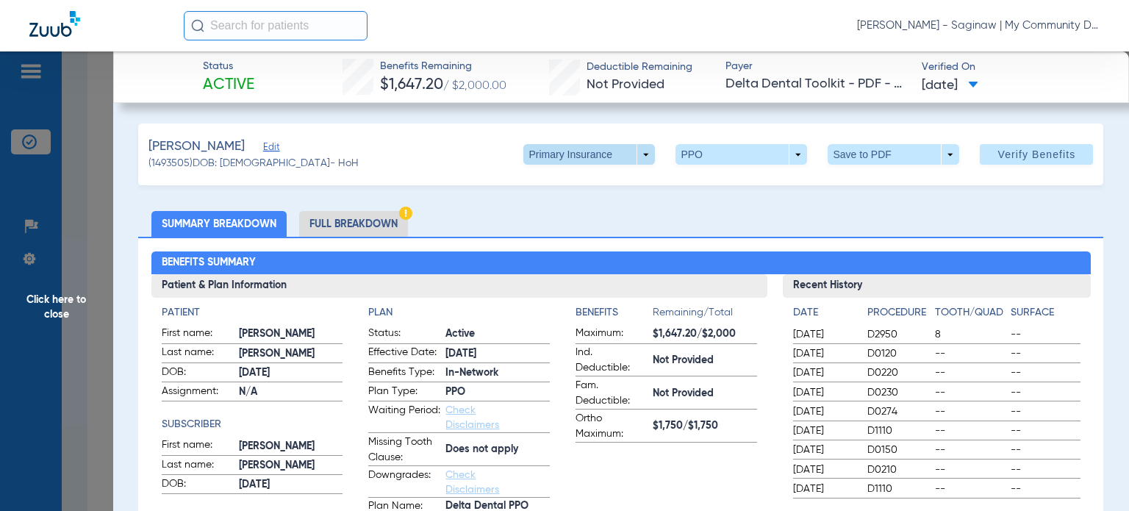
click at [626, 155] on span at bounding box center [589, 154] width 132 height 21
click at [556, 208] on span "Secondary Insurance" at bounding box center [574, 213] width 97 height 10
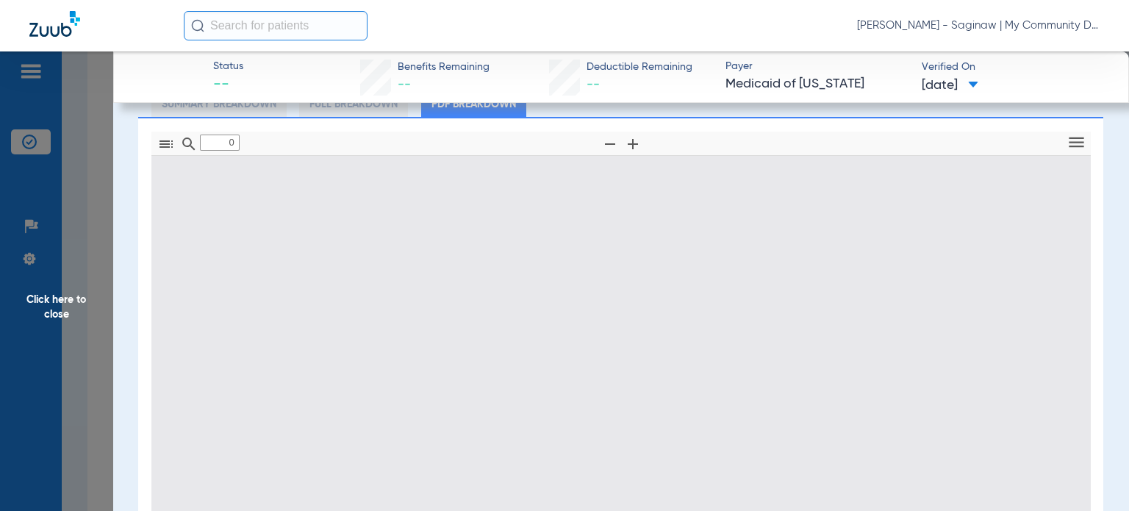
scroll to position [147, 0]
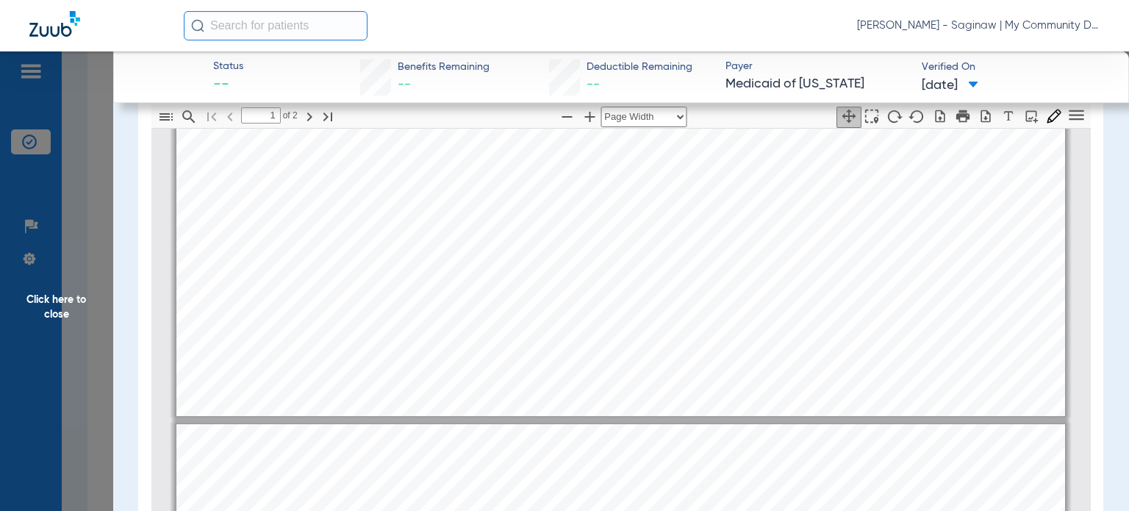
type input "2"
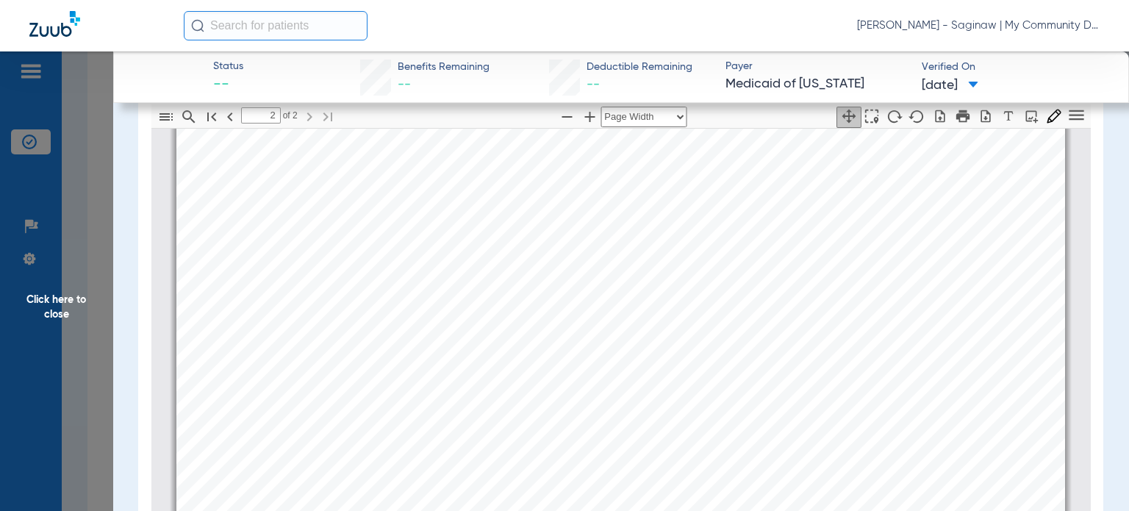
scroll to position [1551, 0]
click at [70, 315] on span "Click here to close" at bounding box center [56, 306] width 113 height 511
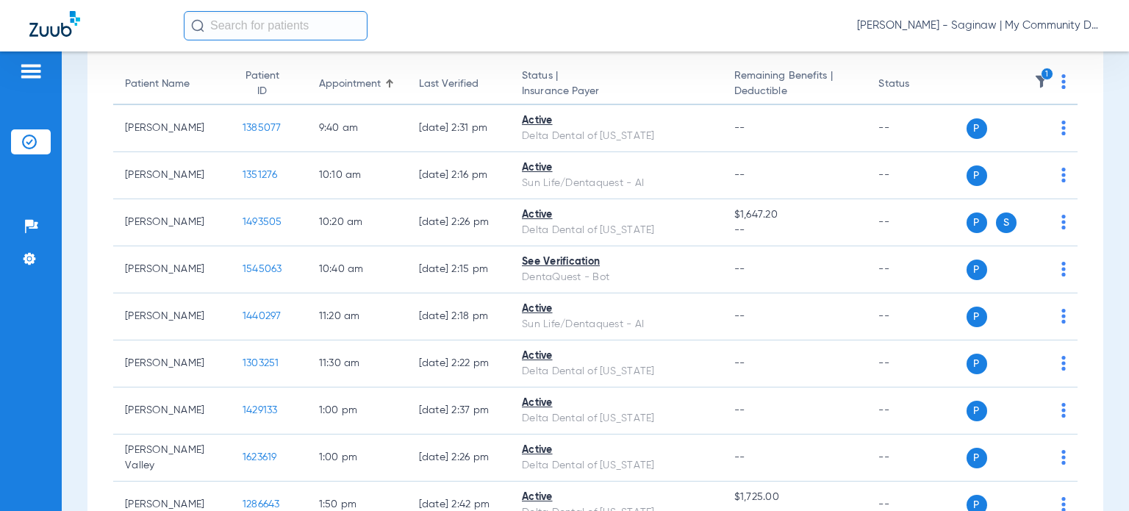
scroll to position [0, 0]
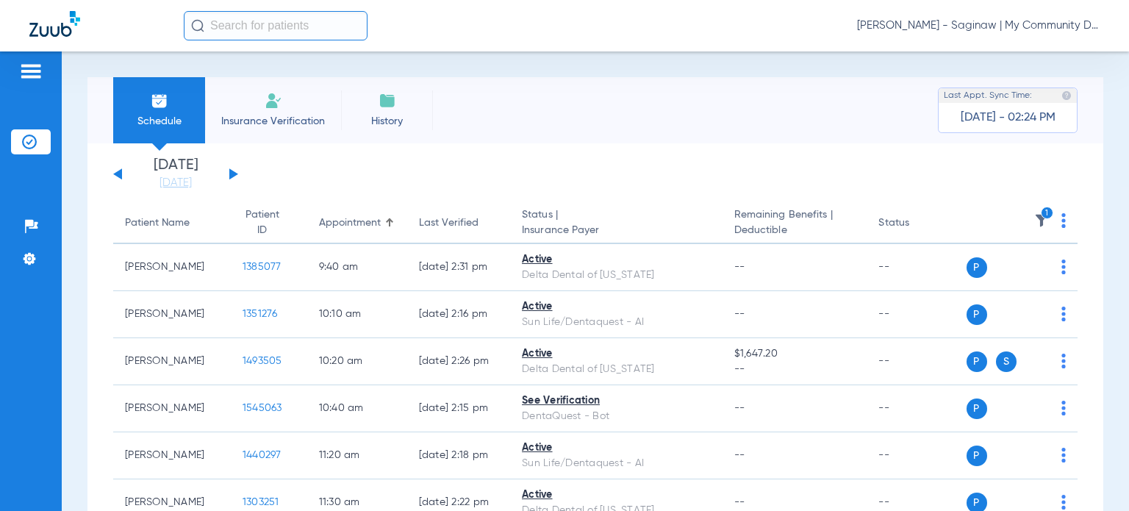
click at [1034, 217] on img at bounding box center [1041, 220] width 15 height 15
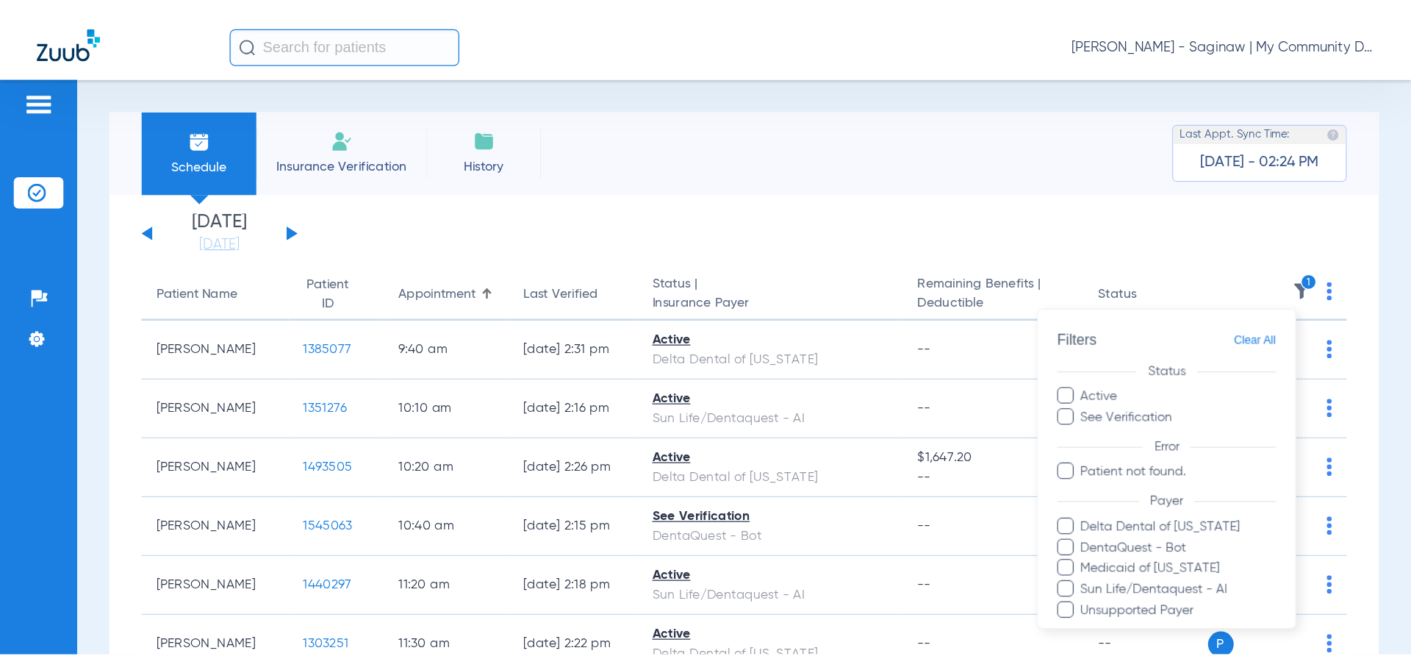
scroll to position [147, 0]
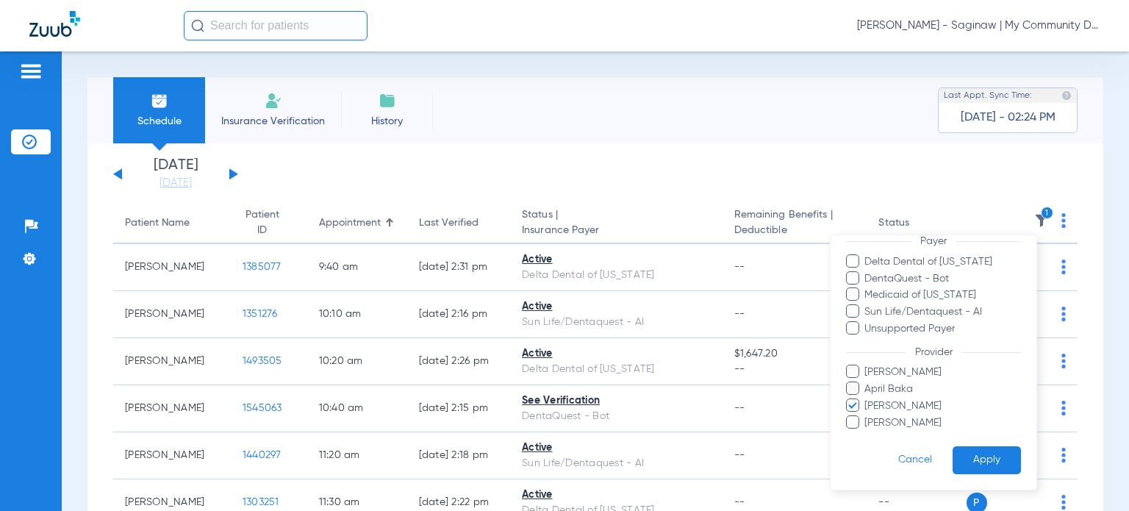
click at [892, 399] on span "Larry Buford" at bounding box center [942, 405] width 157 height 15
click at [867, 415] on input "Larry Buford" at bounding box center [867, 415] width 0 height 0
click at [957, 454] on button "Apply" at bounding box center [987, 459] width 68 height 29
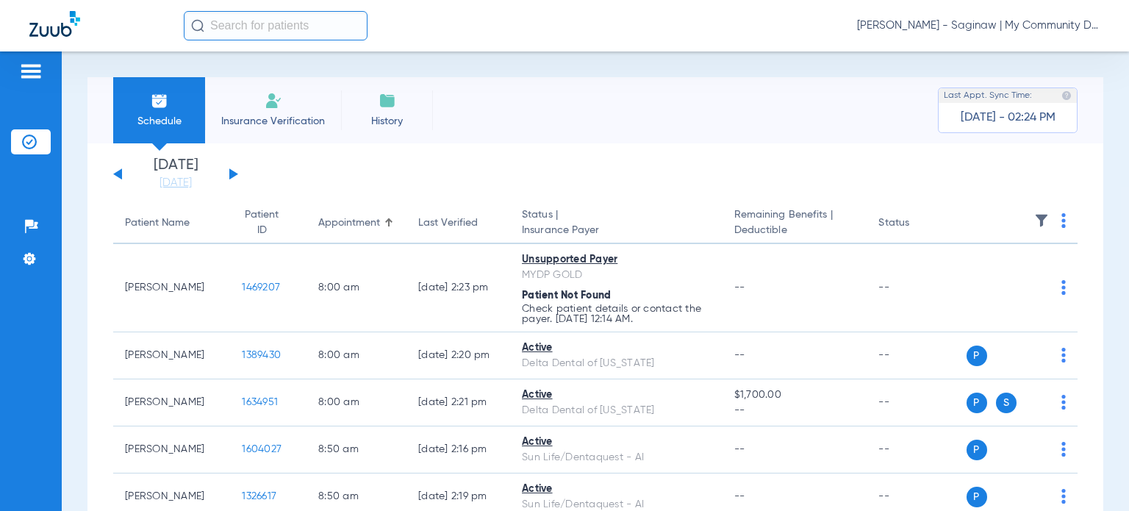
click at [232, 173] on button at bounding box center [233, 173] width 9 height 11
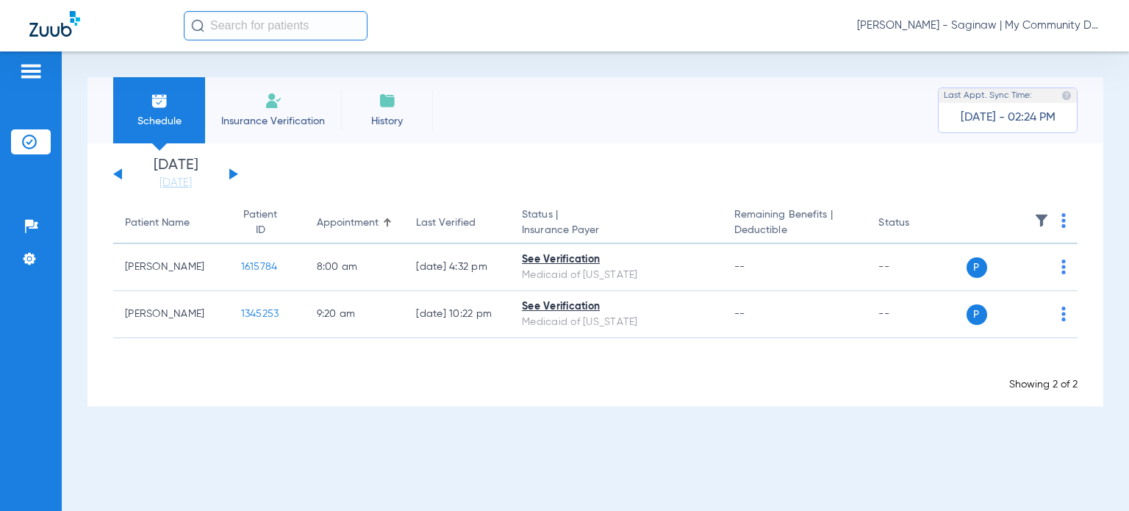
click at [1060, 221] on th at bounding box center [1023, 223] width 112 height 41
click at [1061, 221] on img at bounding box center [1063, 220] width 4 height 15
click at [1030, 270] on button "Verify All" at bounding box center [1009, 279] width 112 height 29
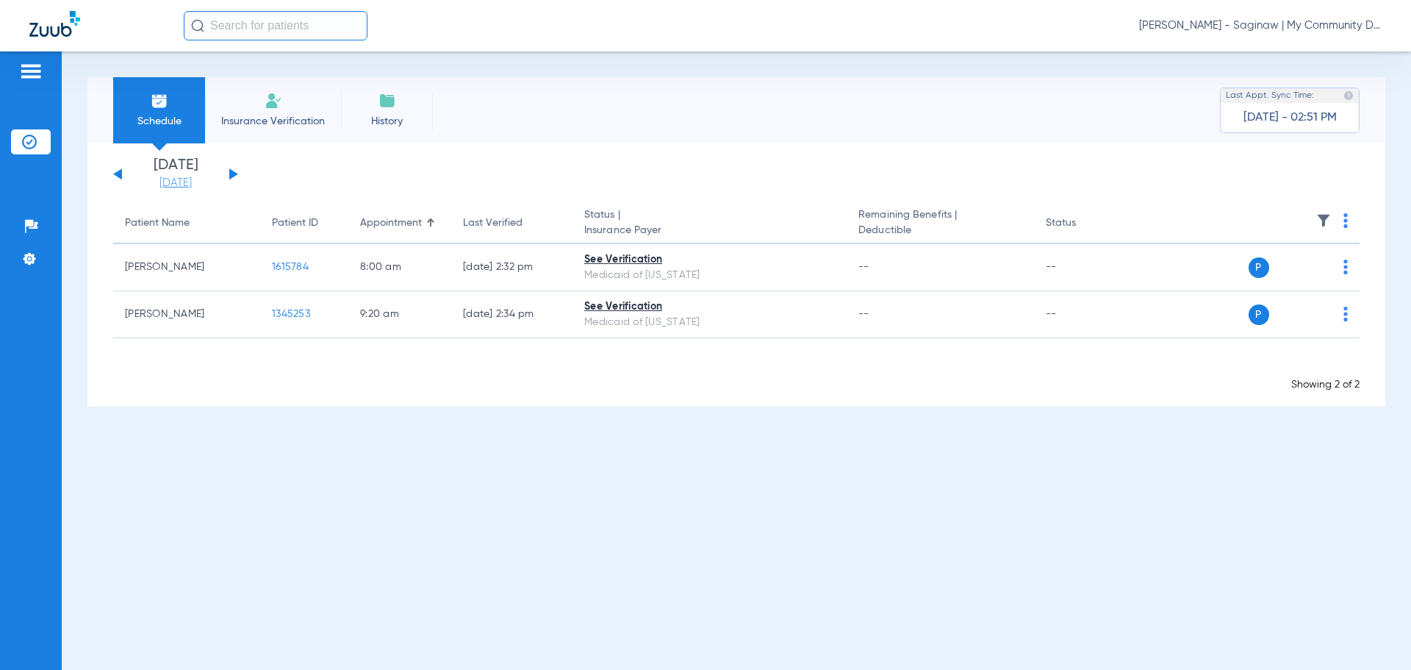
click at [177, 189] on link "08-22-2025" at bounding box center [176, 183] width 88 height 15
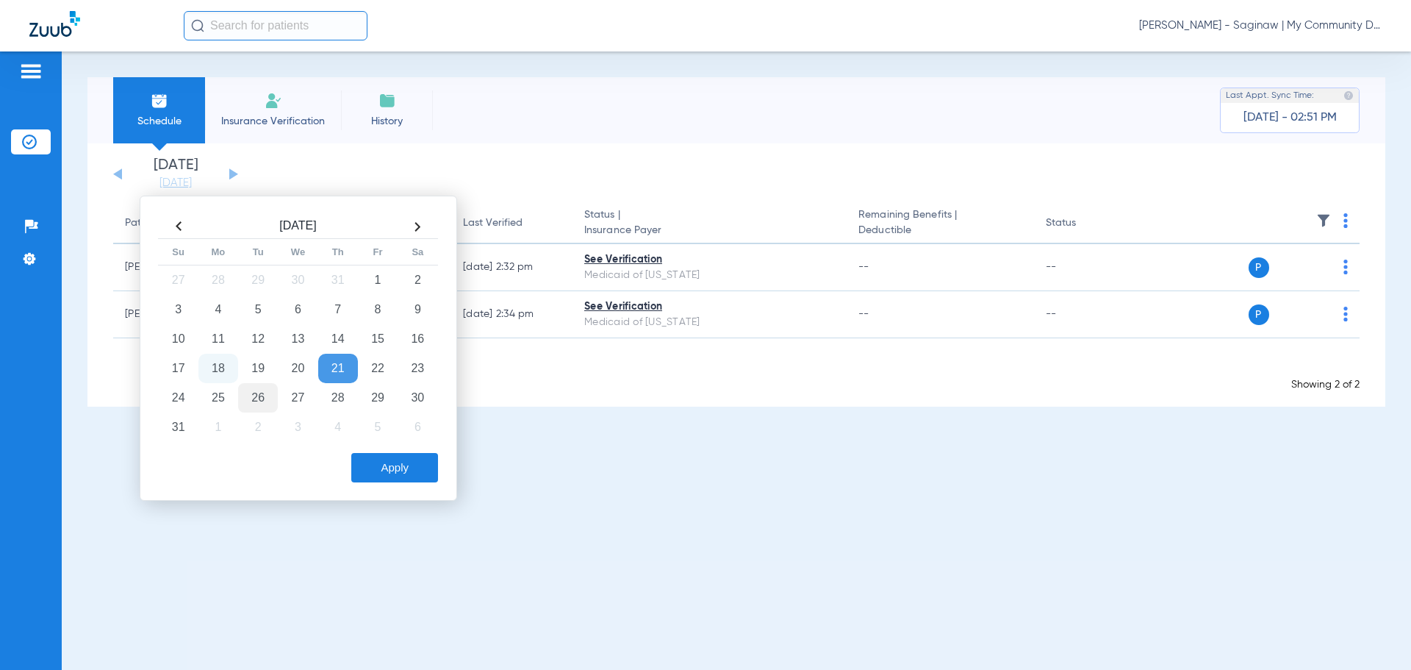
click at [261, 390] on td "26" at bounding box center [258, 397] width 40 height 29
click at [399, 483] on div "Aug 2025 Su Mo Tu We Th Fr Sa 27 28 29 30 31 1 2 3 4 5 6 7 8 9 10 11 12 13 14 1…" at bounding box center [299, 348] width 318 height 305
click at [397, 469] on button "Apply" at bounding box center [394, 467] width 87 height 29
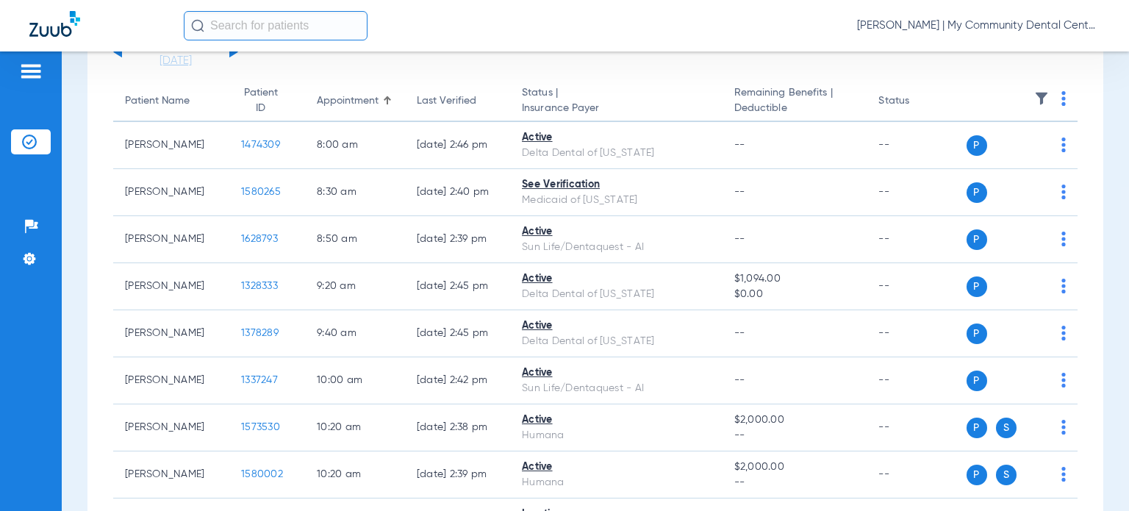
scroll to position [85, 0]
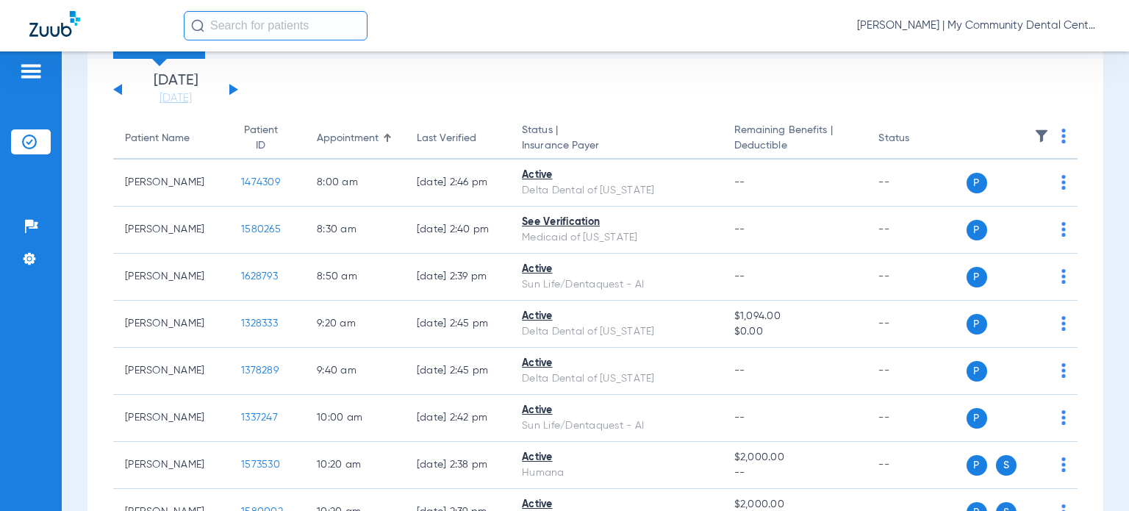
click at [1034, 129] on img at bounding box center [1041, 136] width 15 height 15
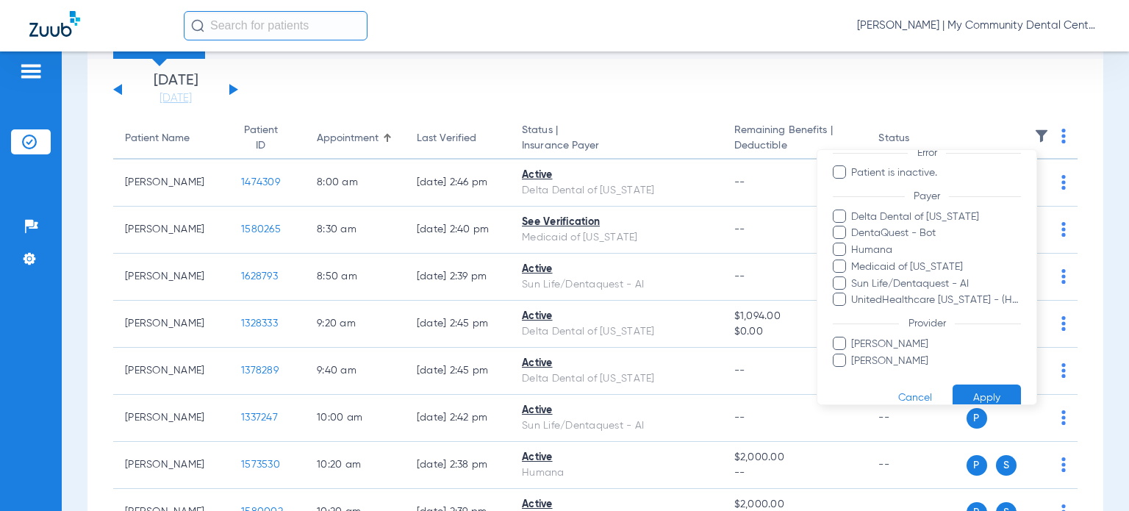
scroll to position [147, 0]
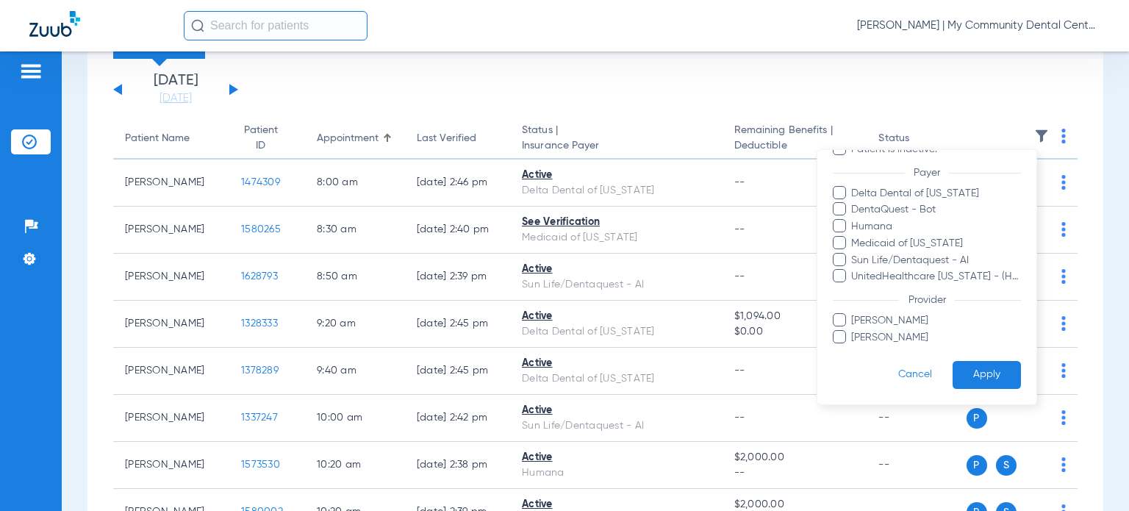
click at [889, 326] on span "[PERSON_NAME]" at bounding box center [936, 320] width 171 height 15
click at [854, 331] on input "[PERSON_NAME]" at bounding box center [854, 331] width 0 height 0
click at [975, 370] on button "Apply" at bounding box center [987, 375] width 68 height 29
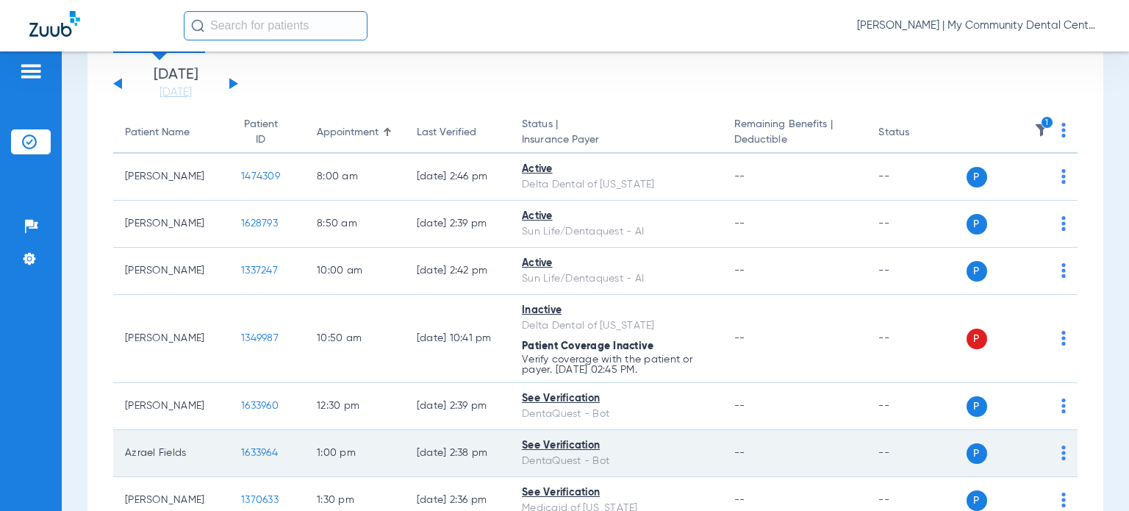
scroll to position [90, 0]
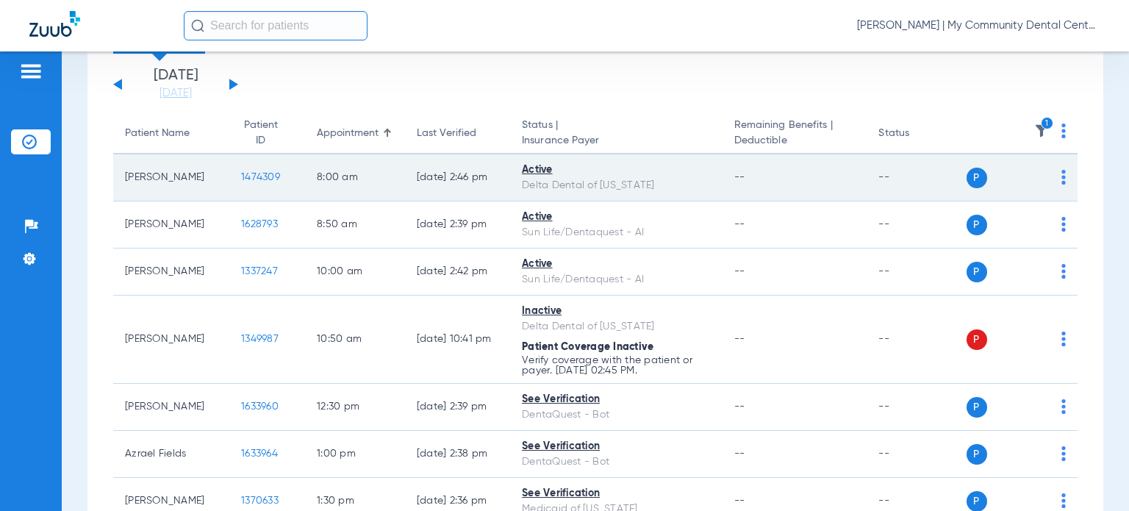
click at [253, 174] on span "1474309" at bounding box center [260, 177] width 39 height 10
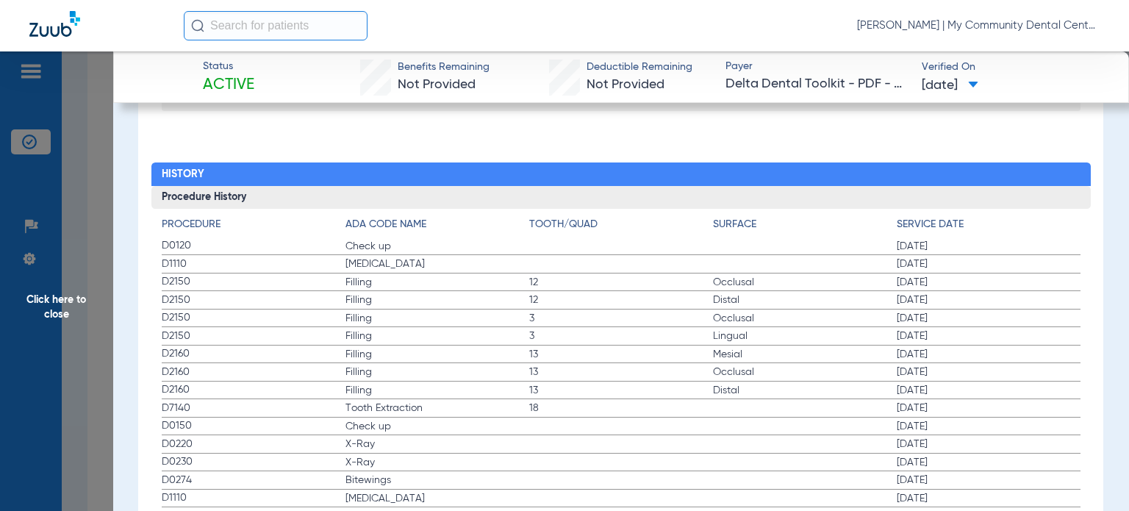
scroll to position [1617, 0]
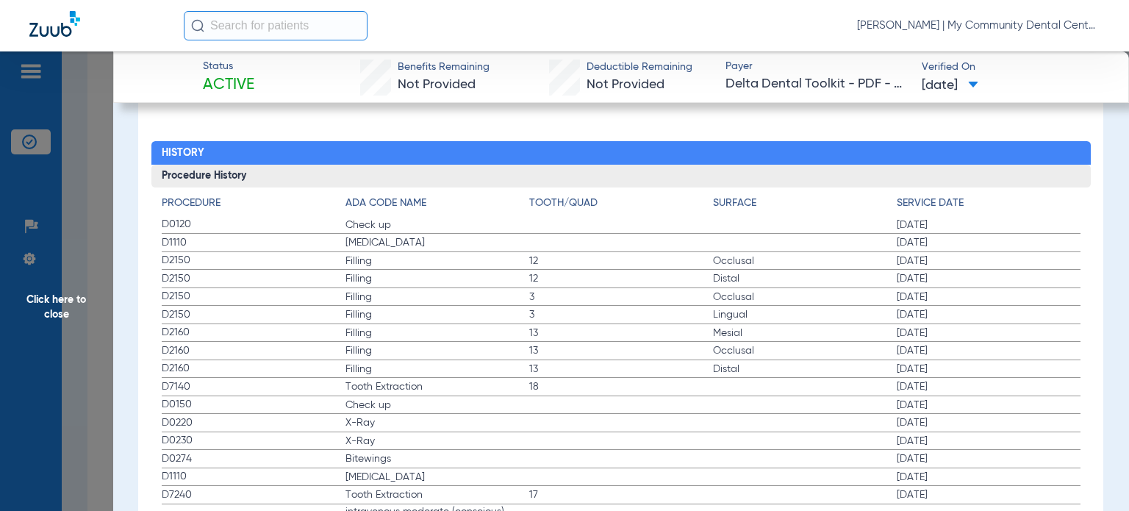
drag, startPoint x: 159, startPoint y: 226, endPoint x: 312, endPoint y: 248, distance: 154.5
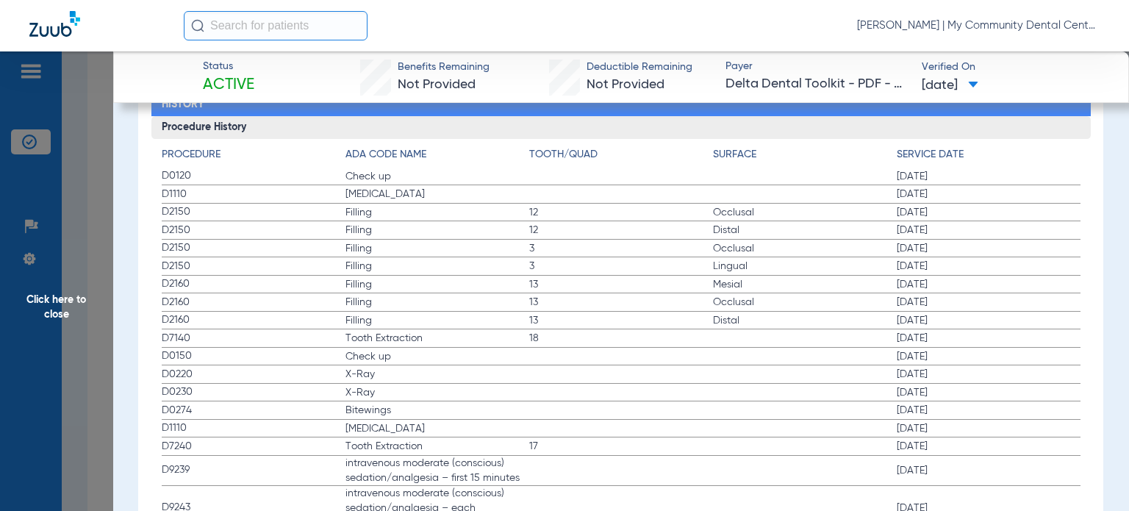
scroll to position [1691, 0]
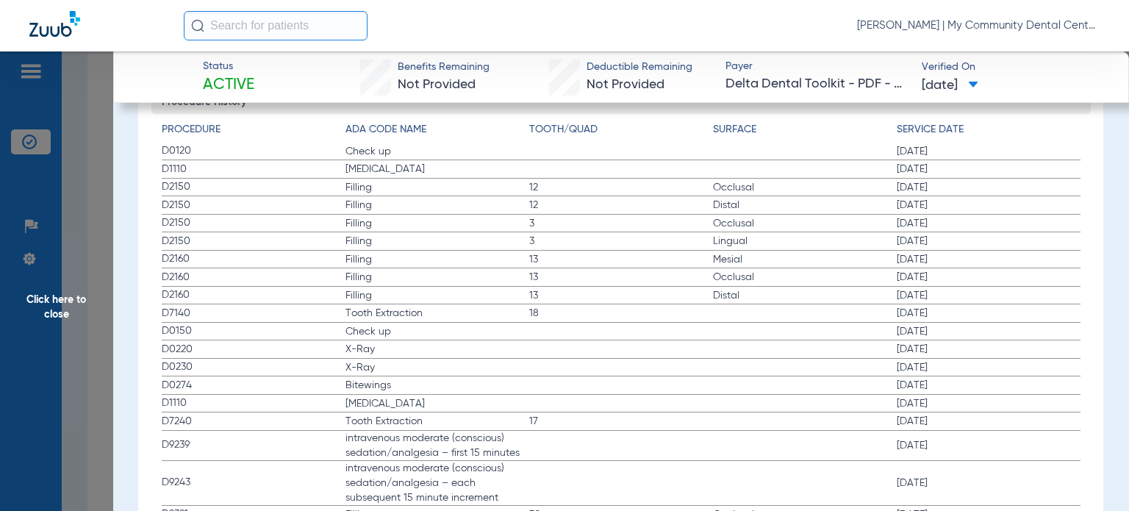
drag, startPoint x: 163, startPoint y: 324, endPoint x: 366, endPoint y: 388, distance: 212.7
click at [366, 388] on app-history-list "Procedure ADA Code Name Tooth/Quad Surface Service Date D0120 Check up [DATE] D…" at bounding box center [621, 485] width 919 height 726
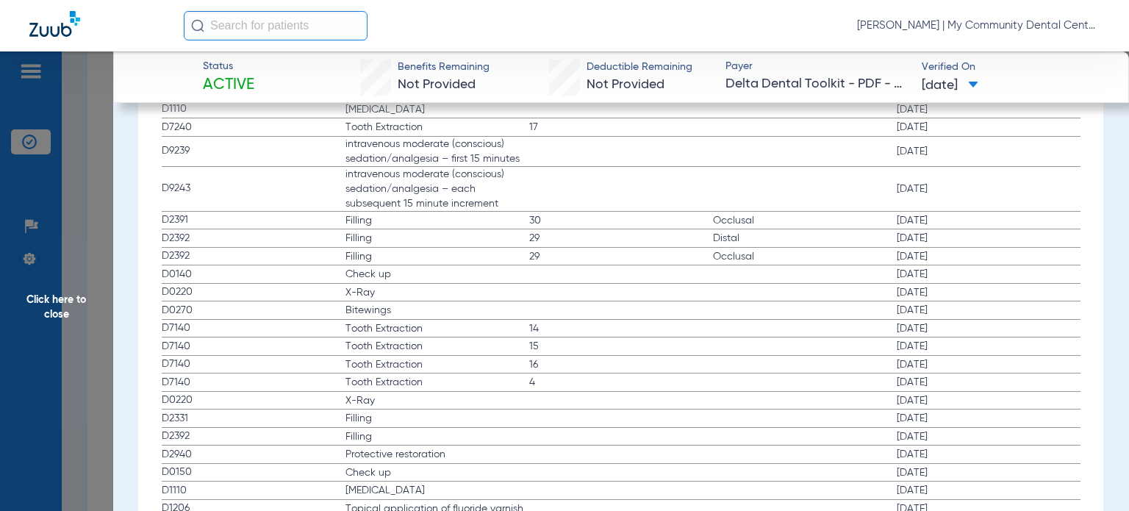
scroll to position [2058, 0]
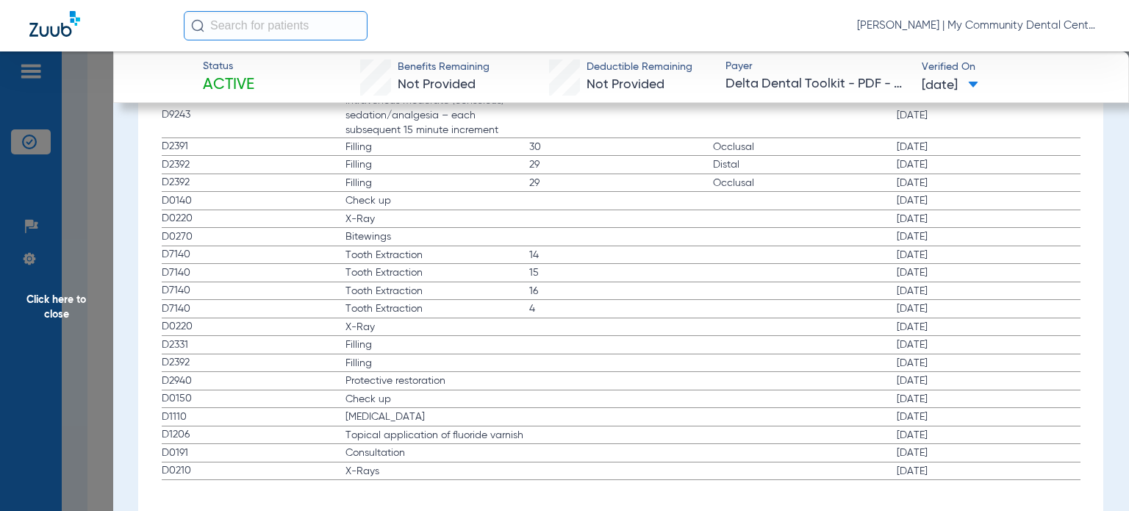
click at [90, 372] on span "Click here to close" at bounding box center [56, 306] width 113 height 511
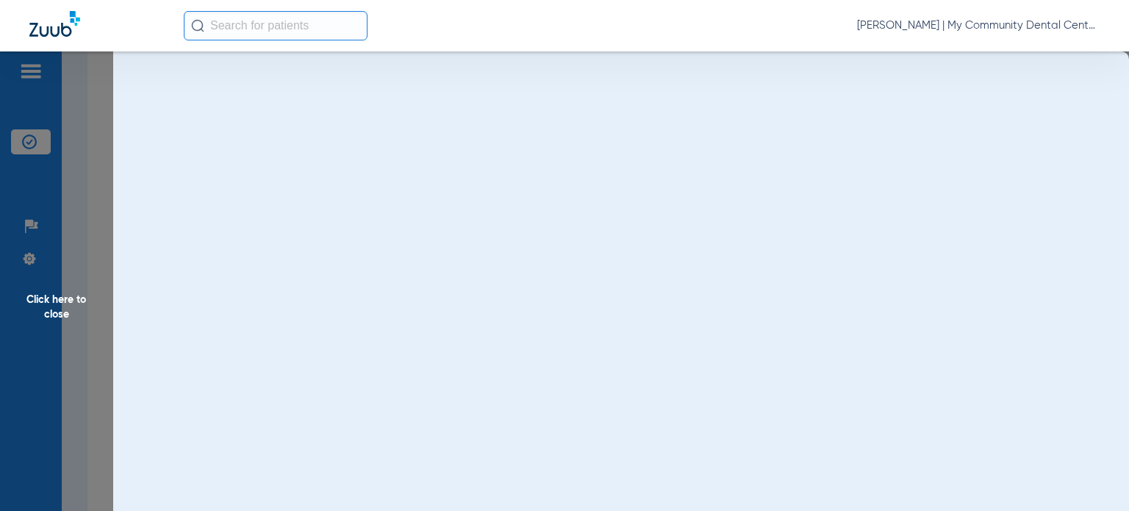
scroll to position [0, 0]
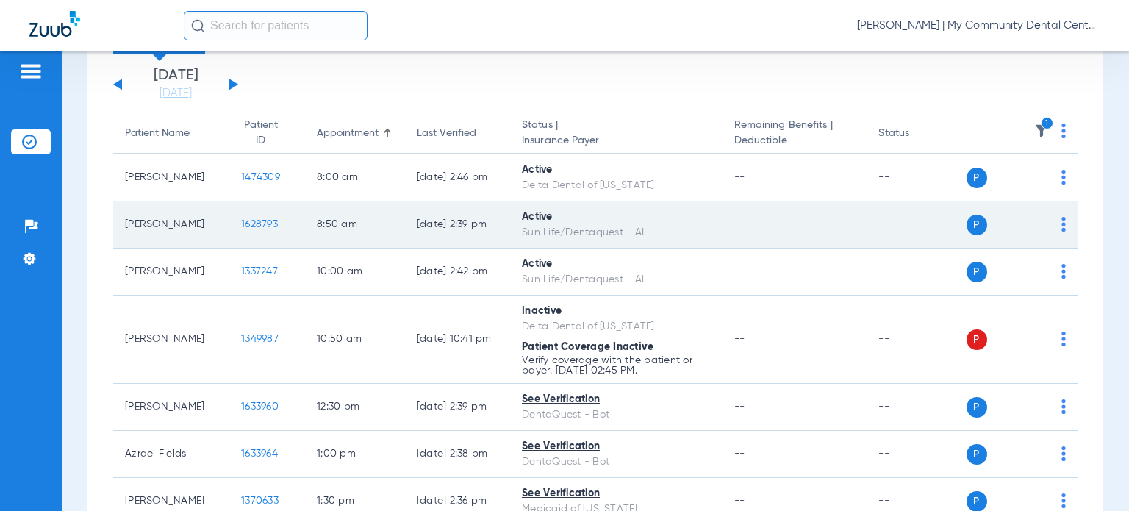
click at [241, 223] on span "1628793" at bounding box center [259, 224] width 37 height 10
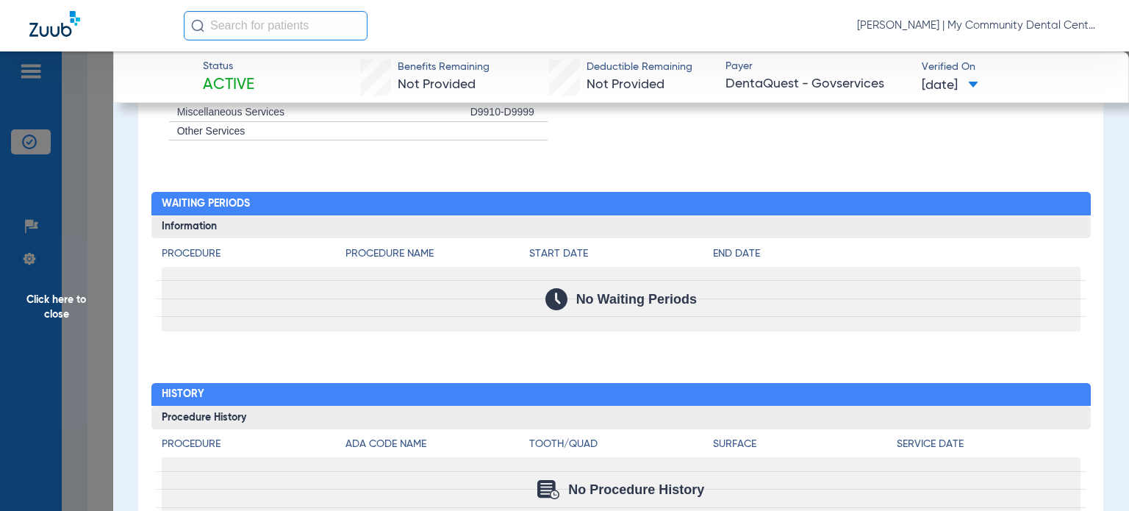
scroll to position [1434, 0]
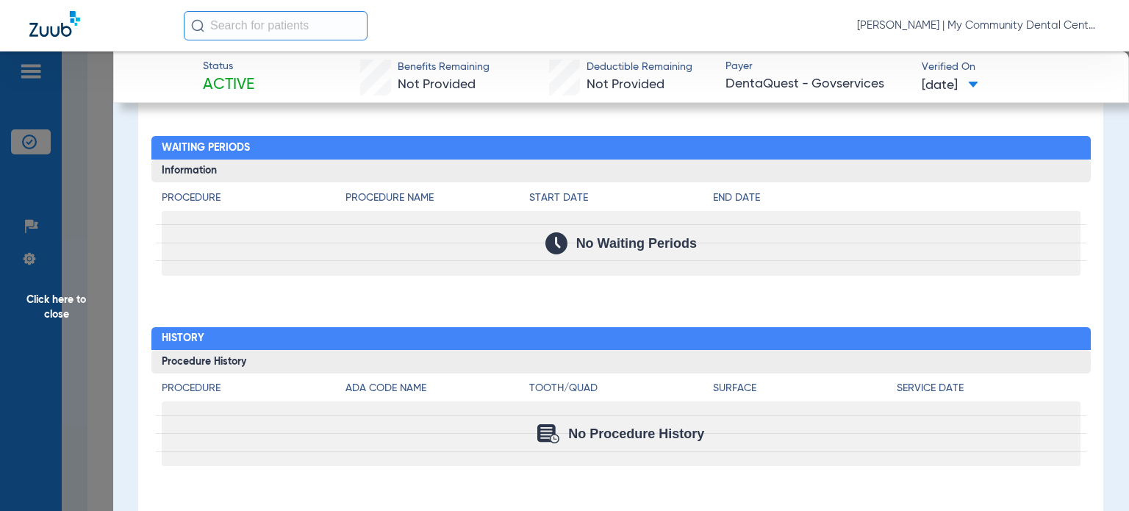
click at [65, 343] on span "Click here to close" at bounding box center [56, 306] width 113 height 511
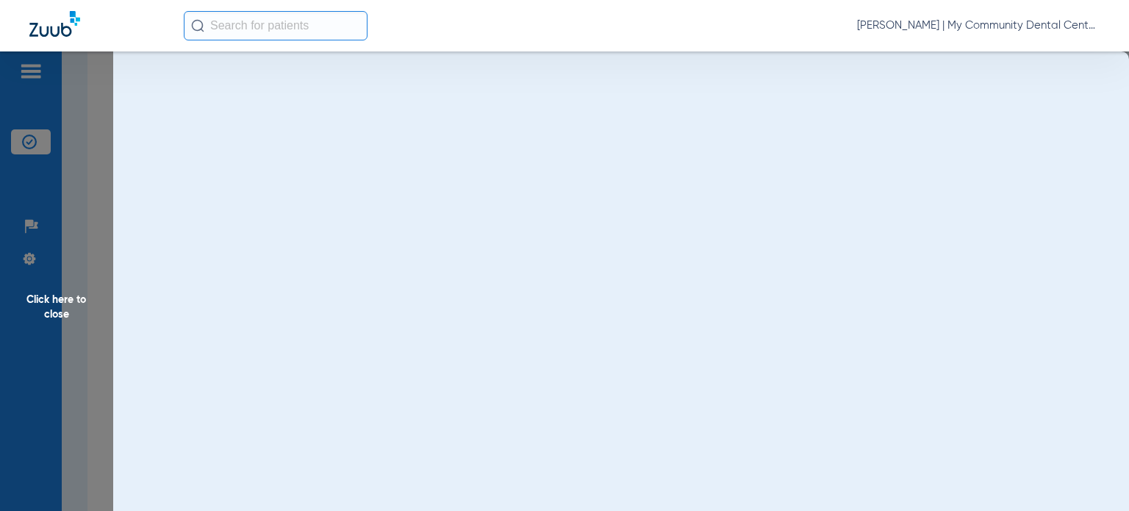
scroll to position [0, 0]
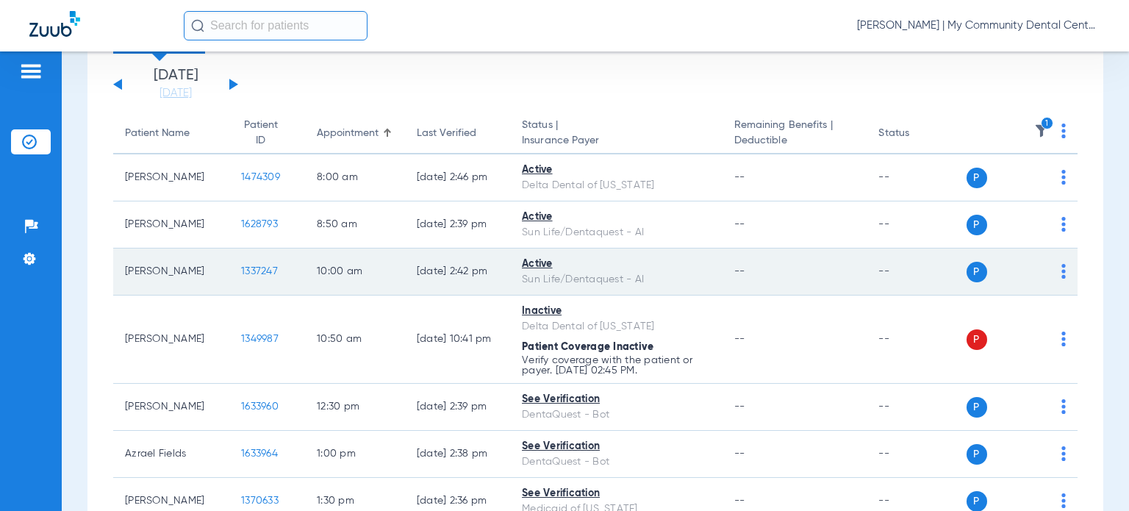
click at [248, 269] on span "1337247" at bounding box center [259, 271] width 37 height 10
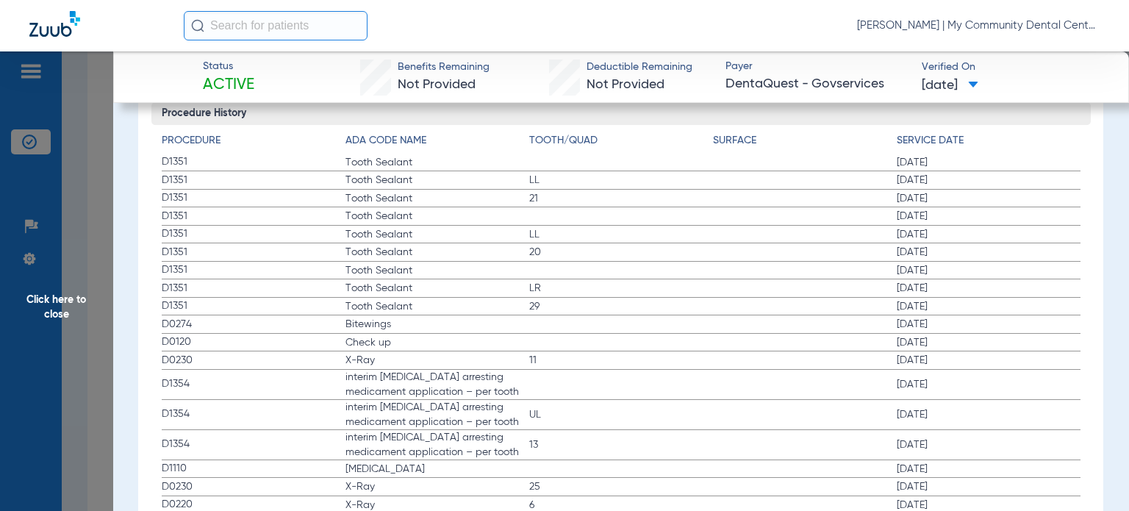
scroll to position [1764, 0]
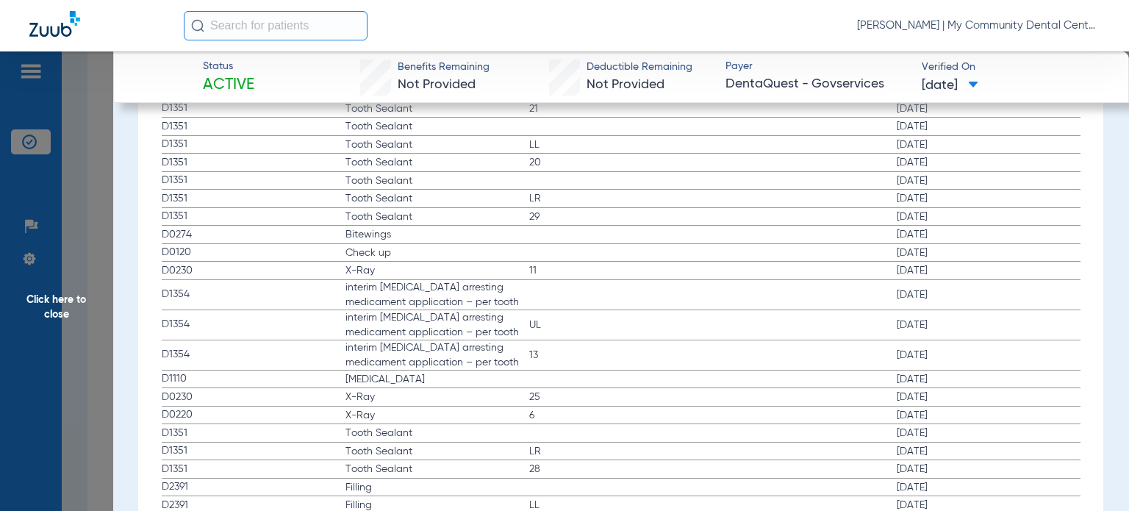
drag, startPoint x: 165, startPoint y: 233, endPoint x: 875, endPoint y: 278, distance: 712.2
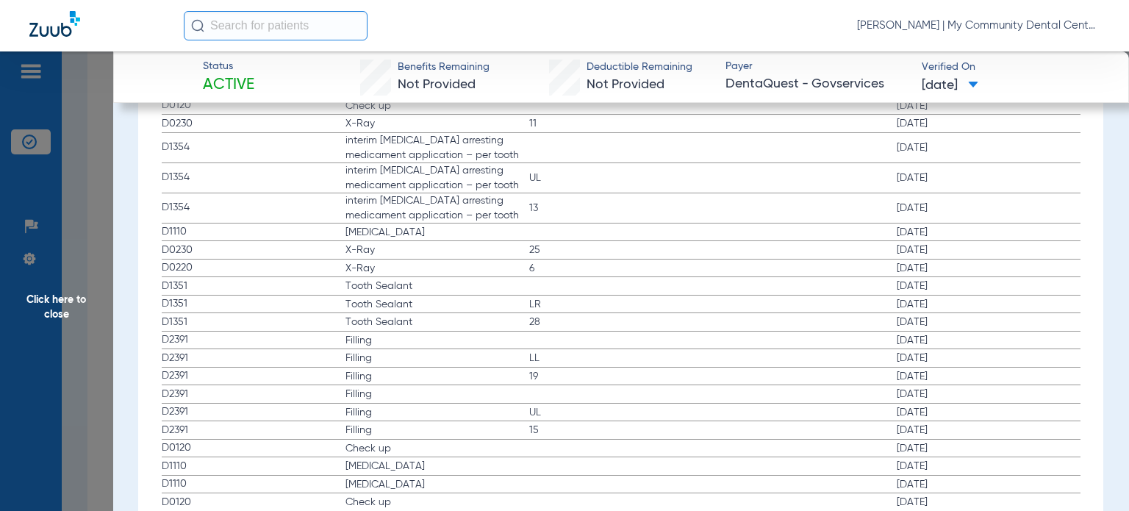
scroll to position [2058, 0]
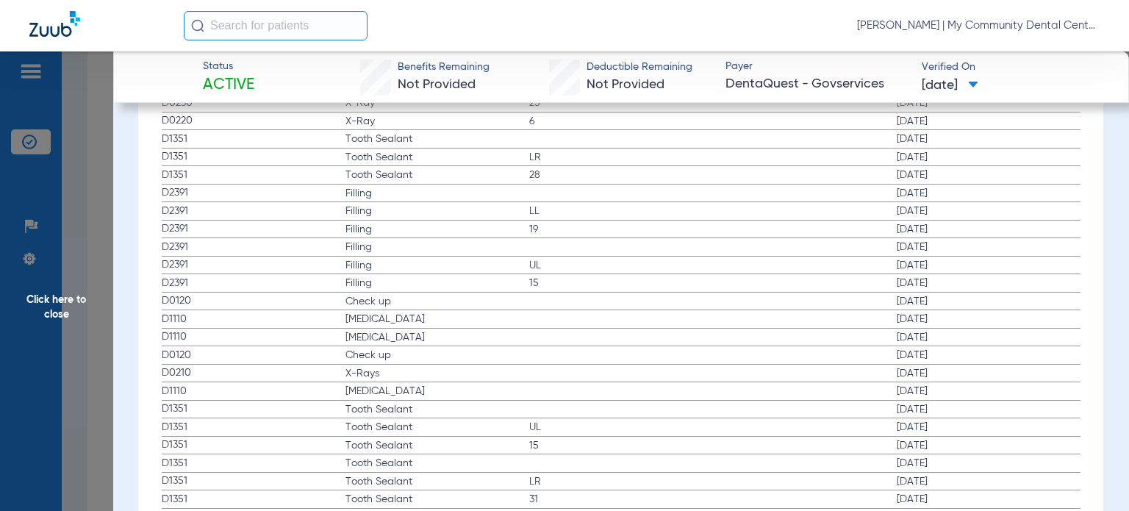
drag, startPoint x: 250, startPoint y: 366, endPoint x: 445, endPoint y: 390, distance: 196.3
click at [445, 390] on app-history-list "Procedure ADA Code Name Tooth/Quad Surface Service Date D1351 Tooth Sealant [DA…" at bounding box center [621, 471] width 919 height 1444
click at [63, 334] on span "Click here to close" at bounding box center [56, 306] width 113 height 511
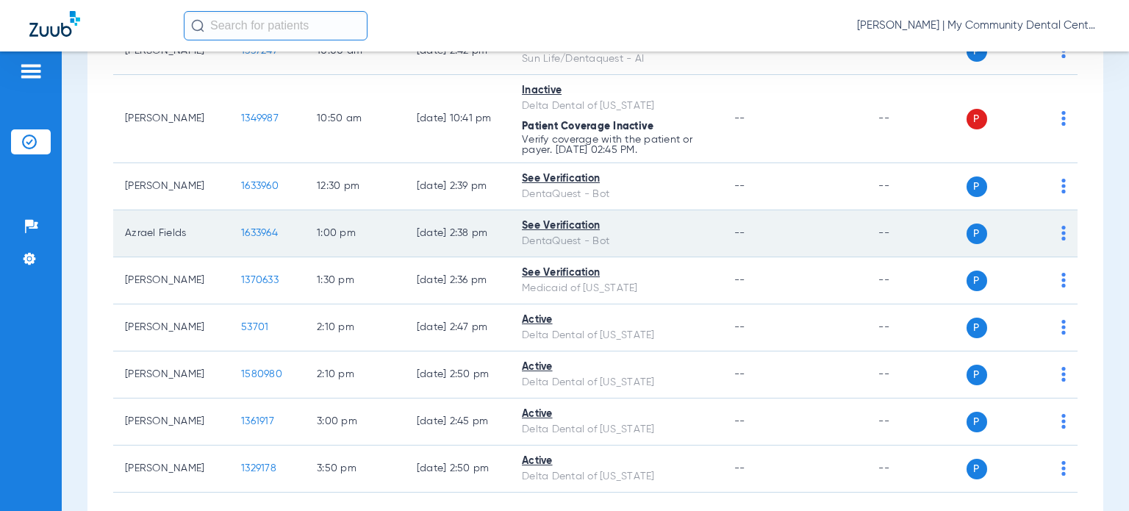
scroll to position [383, 0]
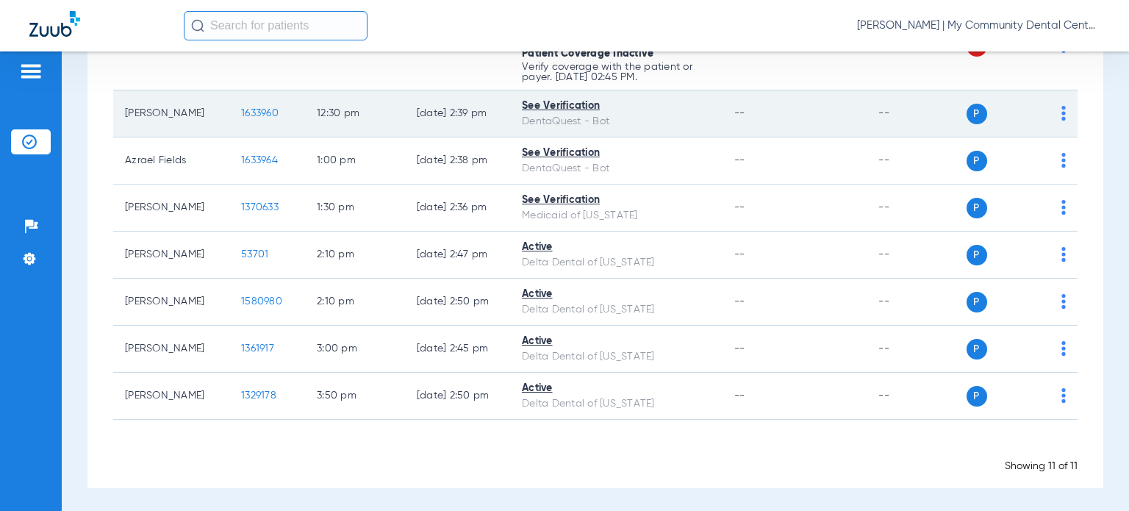
click at [246, 116] on span "1633960" at bounding box center [259, 113] width 37 height 10
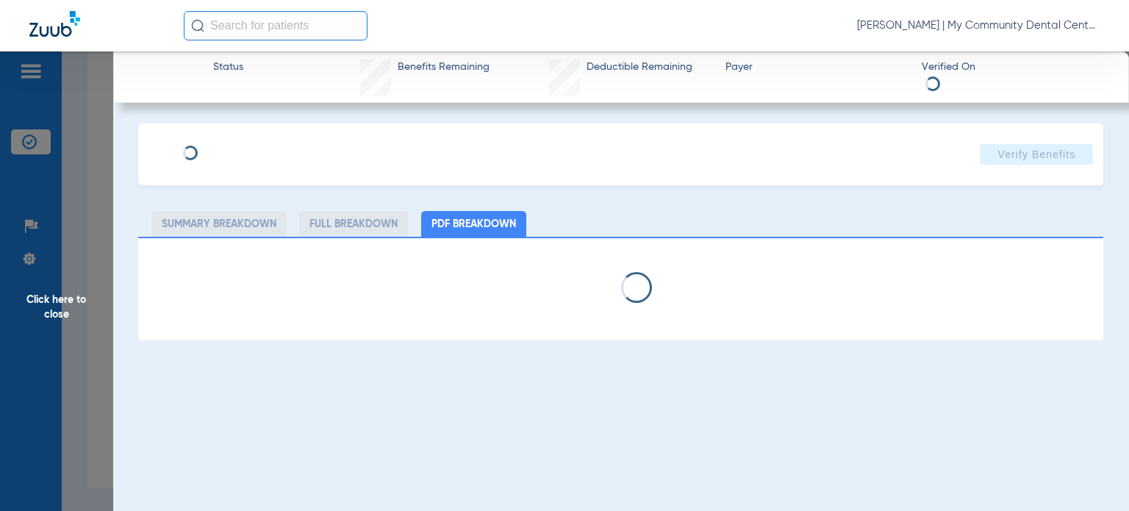
select select "page-width"
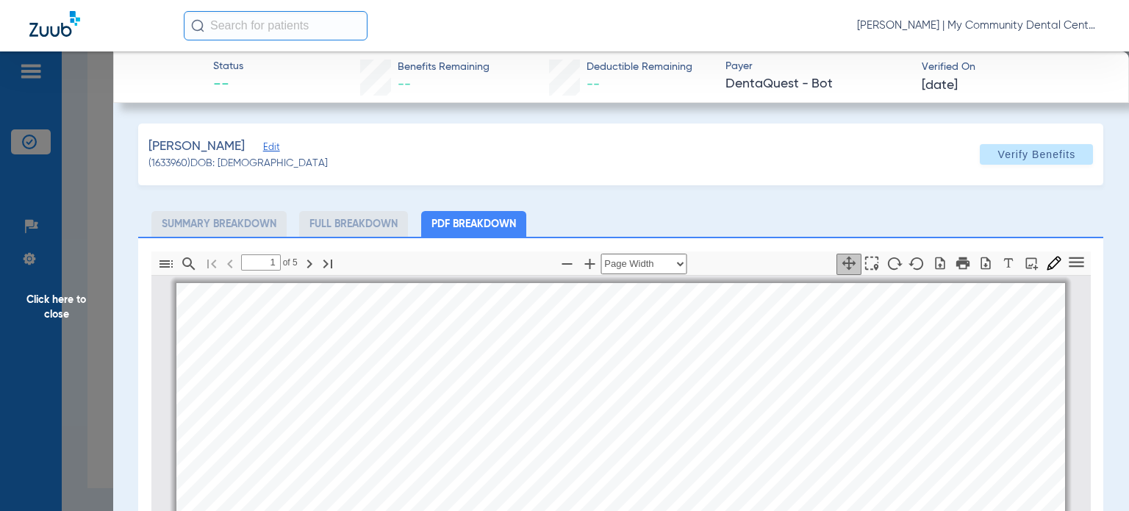
scroll to position [7, 0]
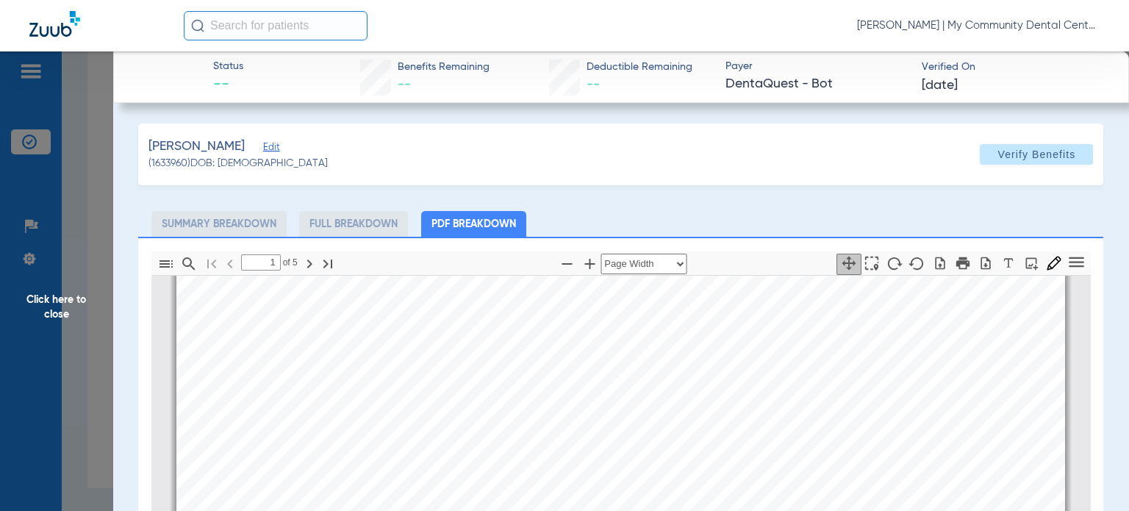
type input "2"
click at [87, 384] on span "Click here to close" at bounding box center [56, 306] width 113 height 511
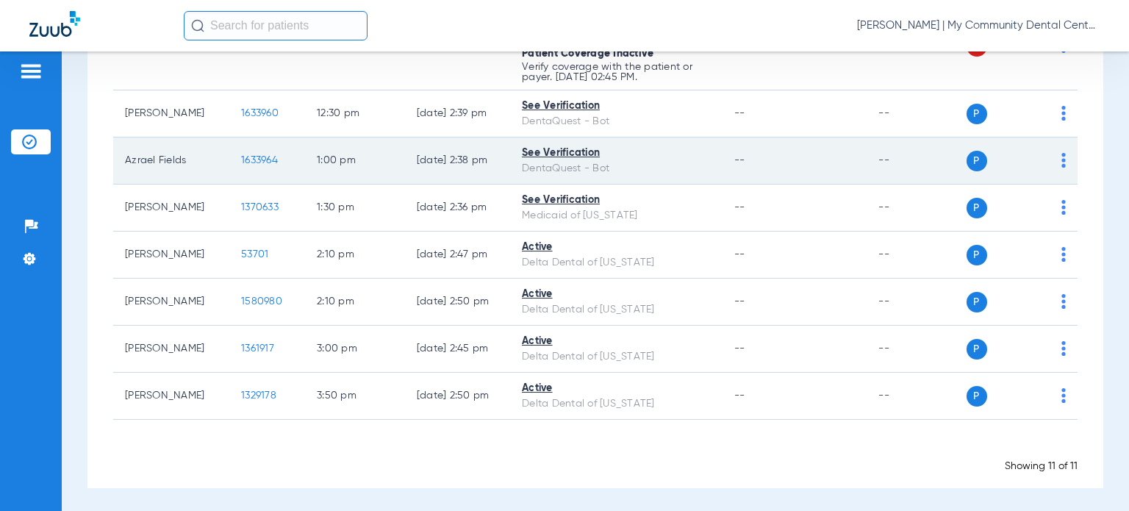
click at [242, 158] on span "1633964" at bounding box center [259, 160] width 37 height 10
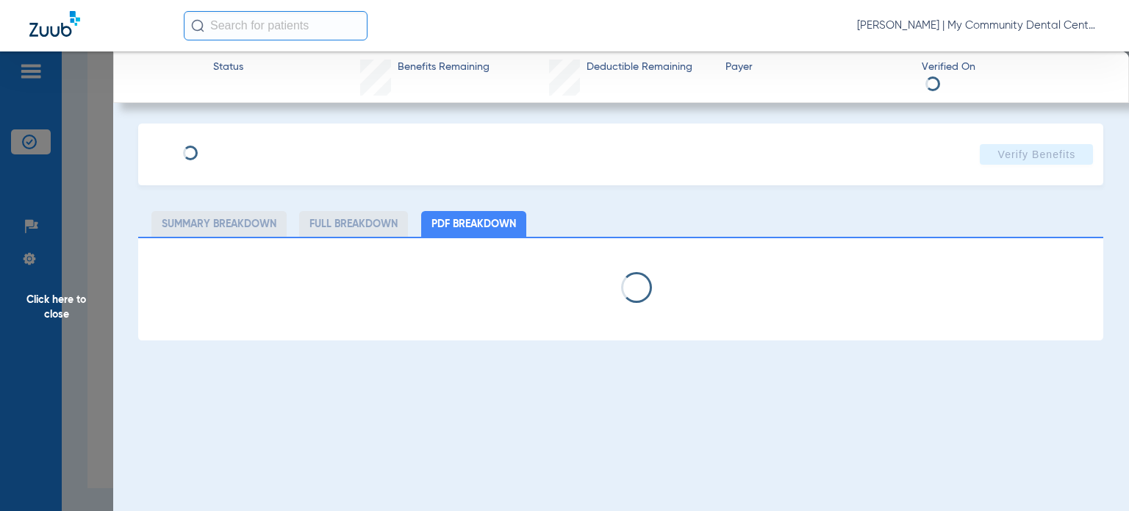
select select "page-width"
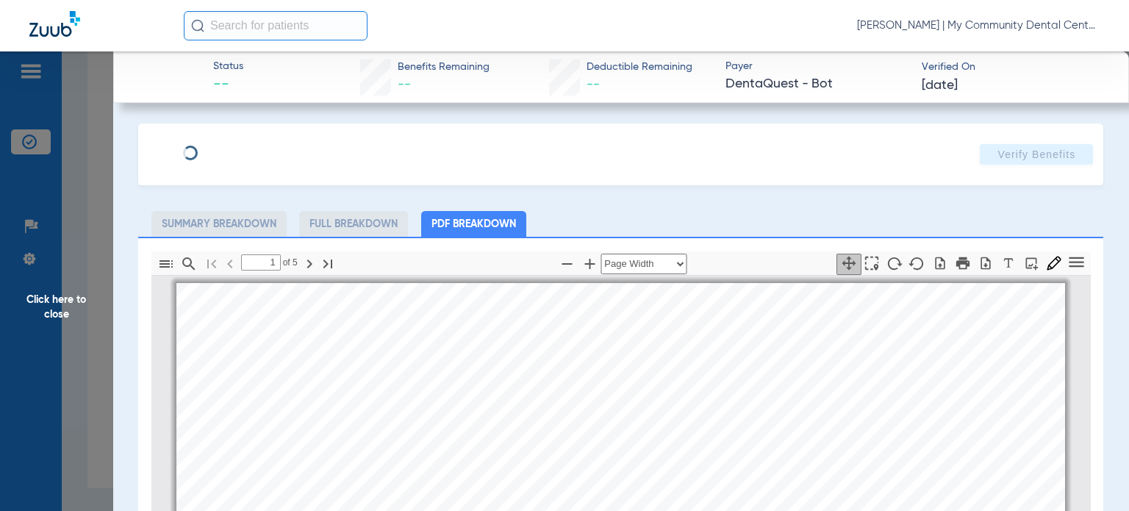
scroll to position [7, 0]
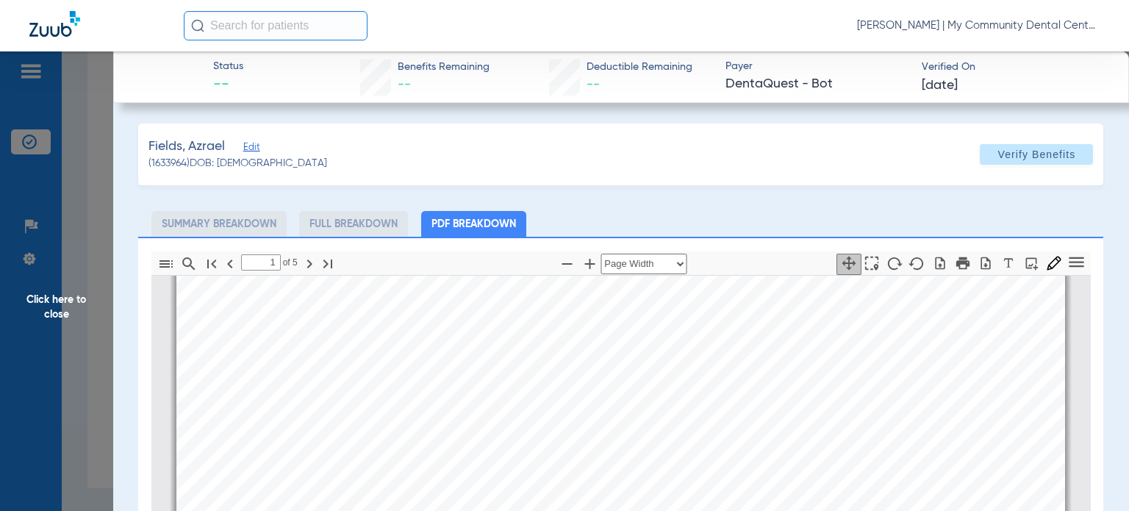
type input "2"
click at [111, 320] on span "Click here to close" at bounding box center [56, 306] width 113 height 511
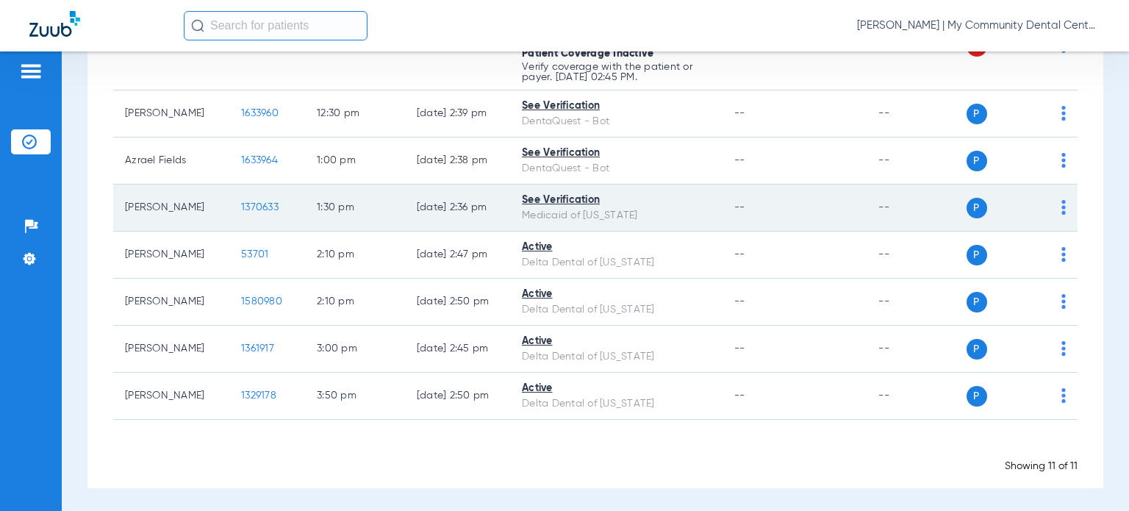
click at [243, 207] on td "1370633" at bounding box center [267, 208] width 76 height 47
click at [243, 208] on span "1370633" at bounding box center [259, 207] width 37 height 10
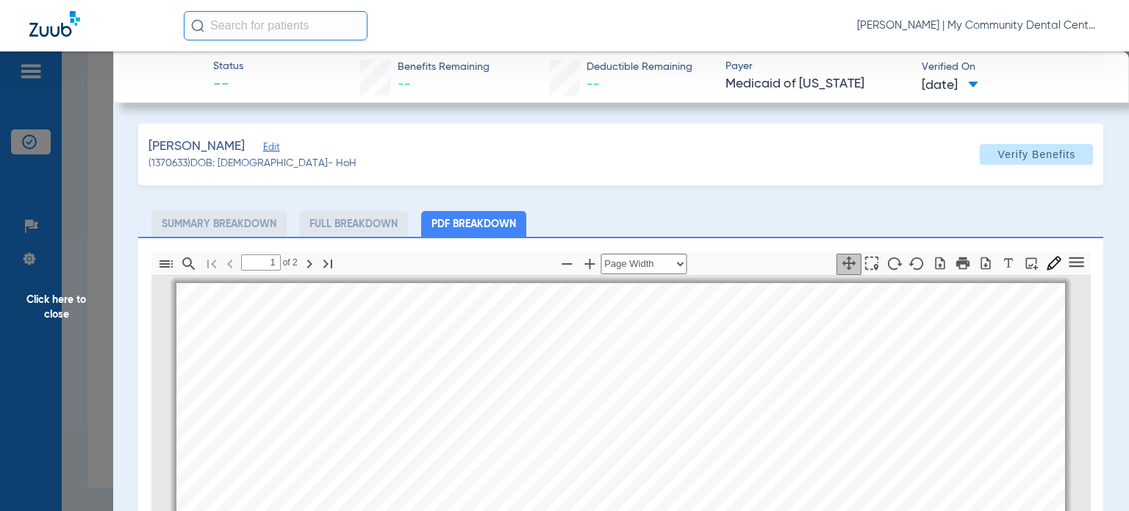
scroll to position [7, 0]
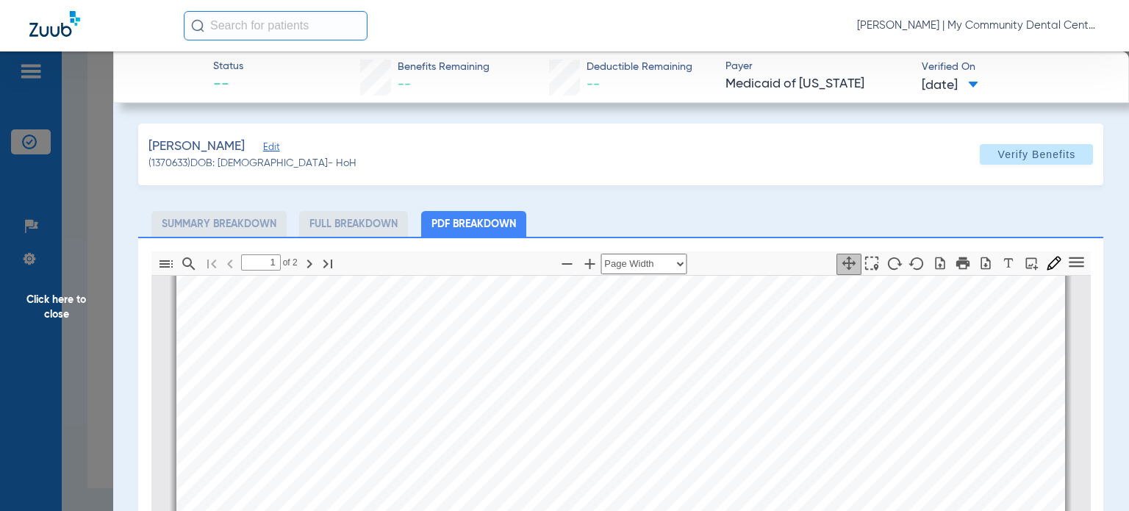
type input "2"
click at [78, 415] on span "Click here to close" at bounding box center [56, 306] width 113 height 511
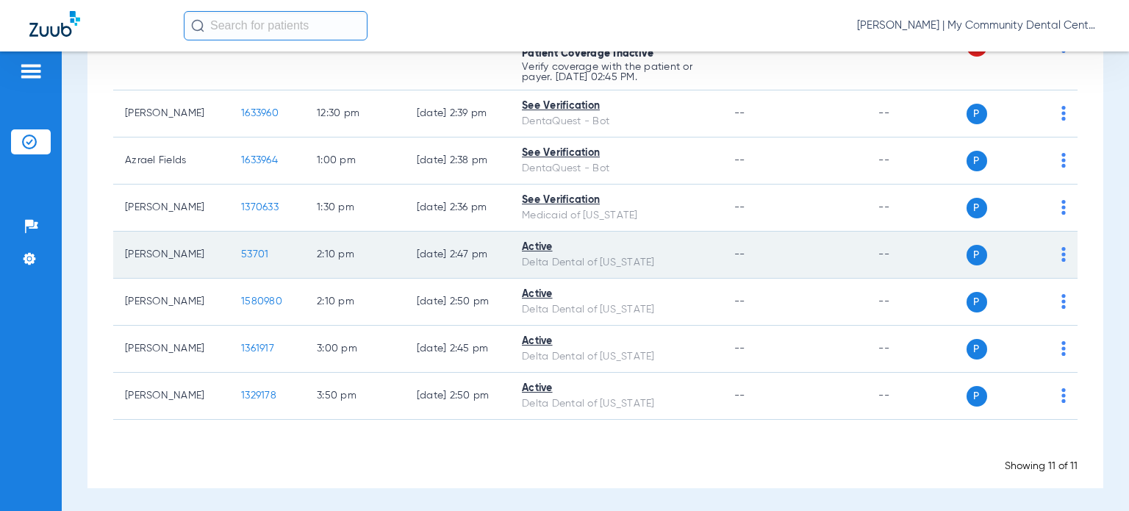
click at [241, 255] on span "53701" at bounding box center [254, 254] width 27 height 10
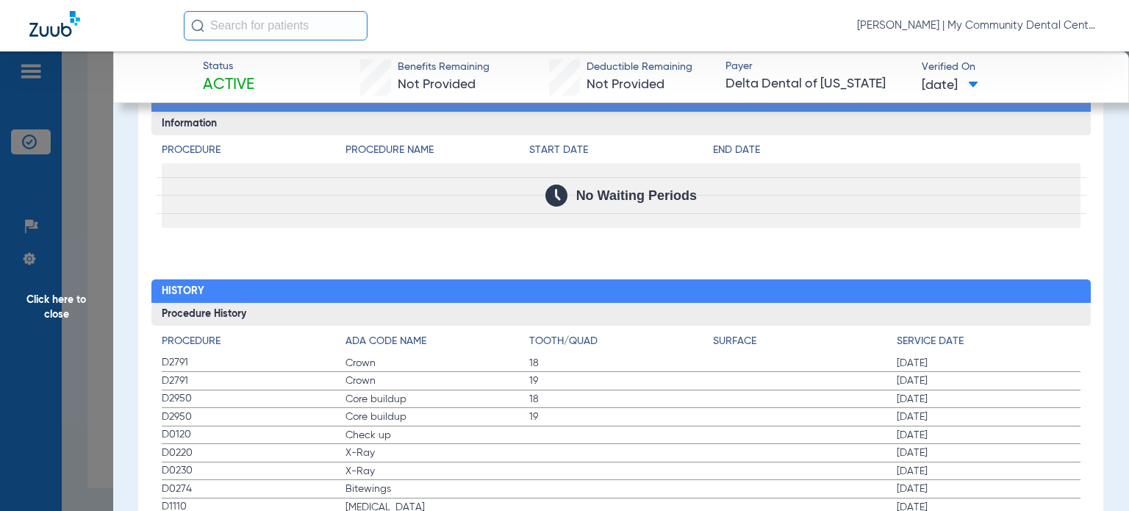
scroll to position [1547, 0]
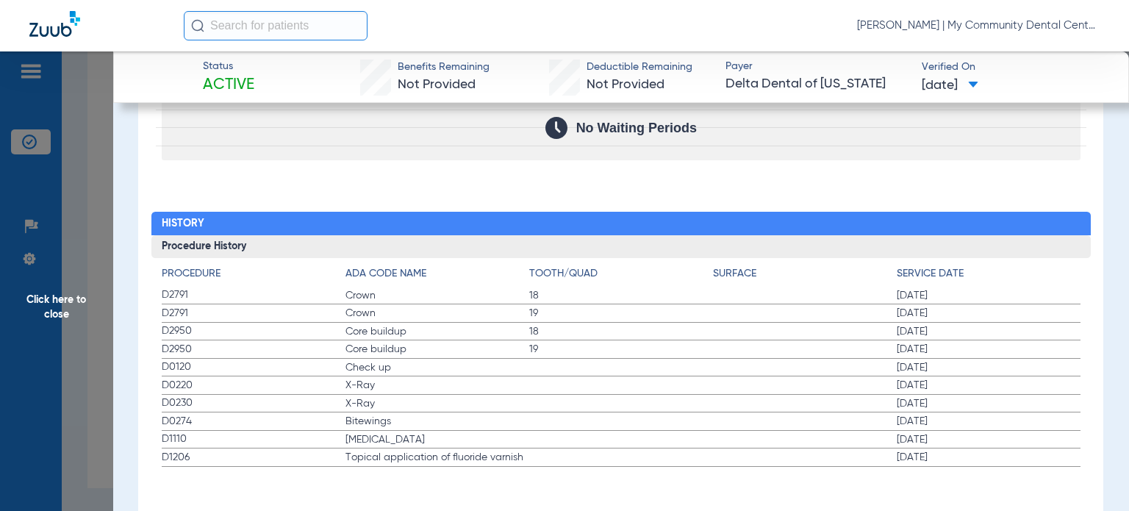
drag, startPoint x: 158, startPoint y: 365, endPoint x: 477, endPoint y: 464, distance: 334.1
click at [81, 432] on span "Click here to close" at bounding box center [56, 306] width 113 height 511
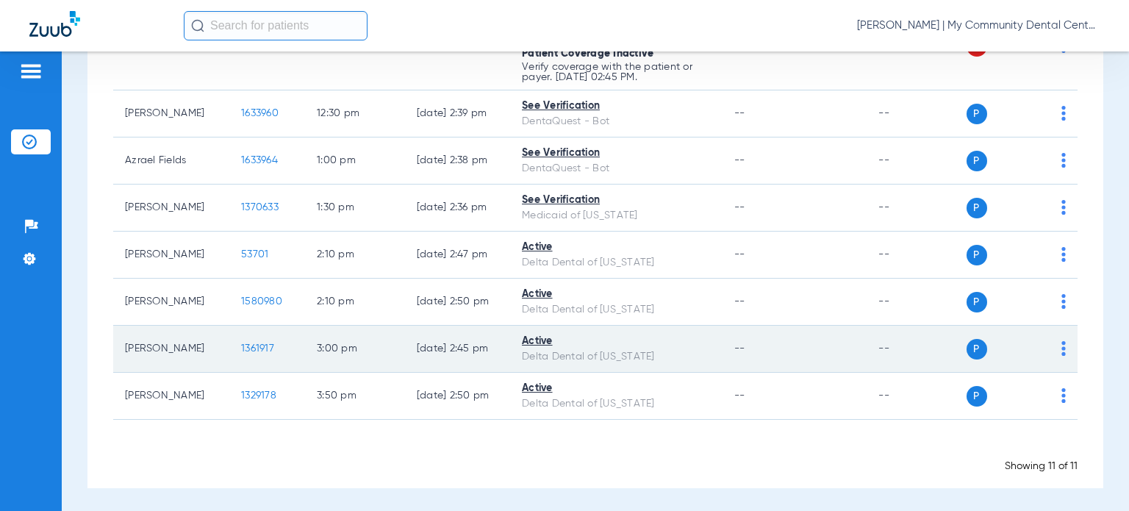
click at [248, 350] on span "1361917" at bounding box center [257, 348] width 33 height 10
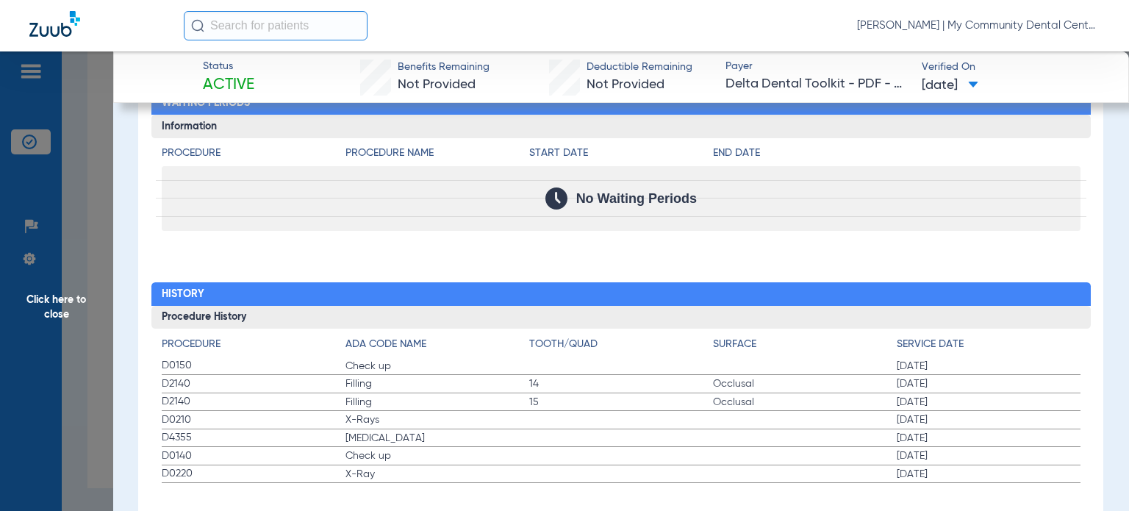
scroll to position [1493, 0]
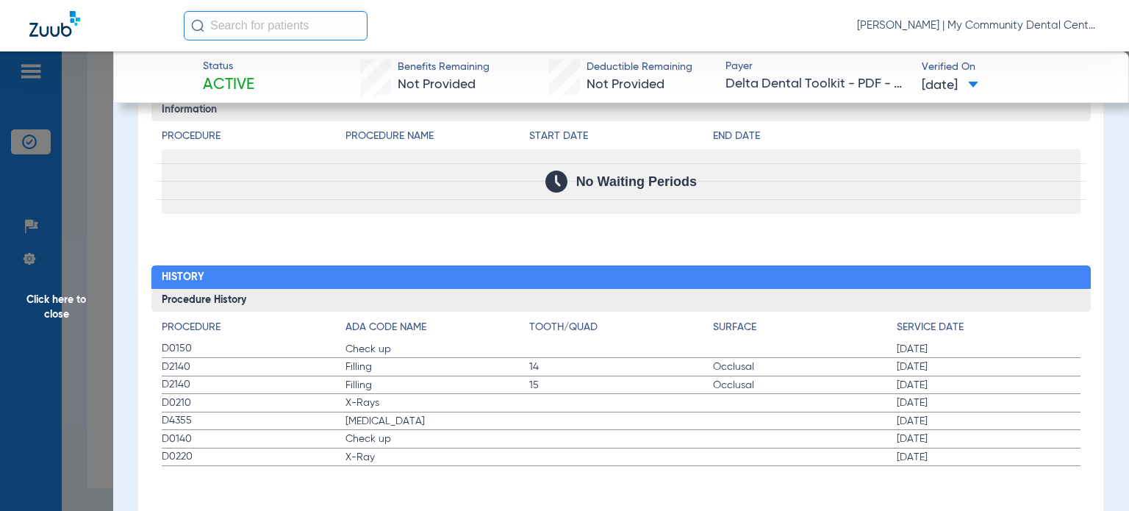
drag, startPoint x: 168, startPoint y: 340, endPoint x: 900, endPoint y: 429, distance: 737.4
click at [958, 451] on app-history-list "Procedure ADA Code Name Tooth/Quad Surface Service Date D0150 Check up [DATE] D…" at bounding box center [621, 393] width 919 height 147
click at [51, 451] on span "Click here to close" at bounding box center [56, 306] width 113 height 511
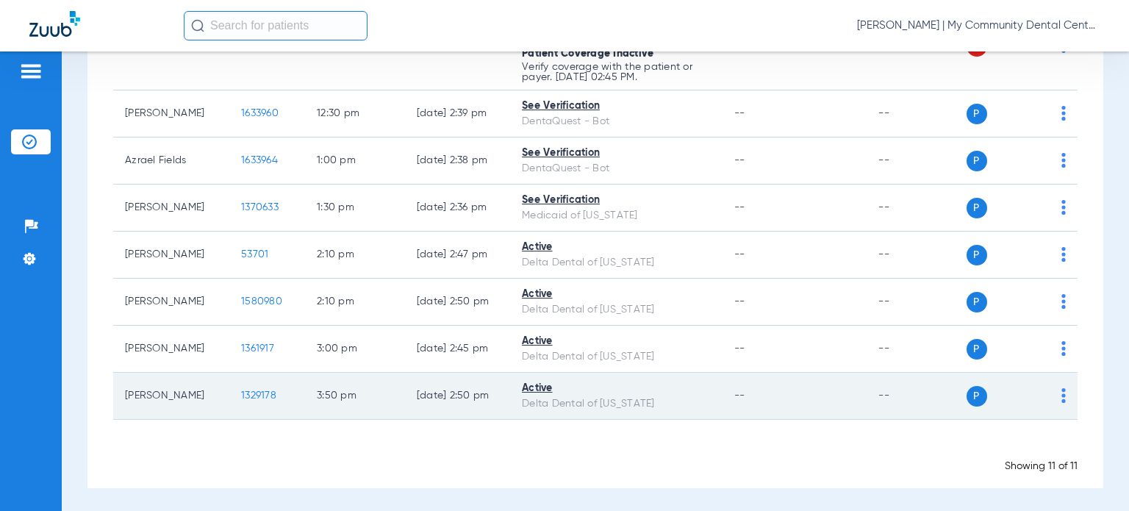
click at [241, 391] on span "1329178" at bounding box center [258, 395] width 35 height 10
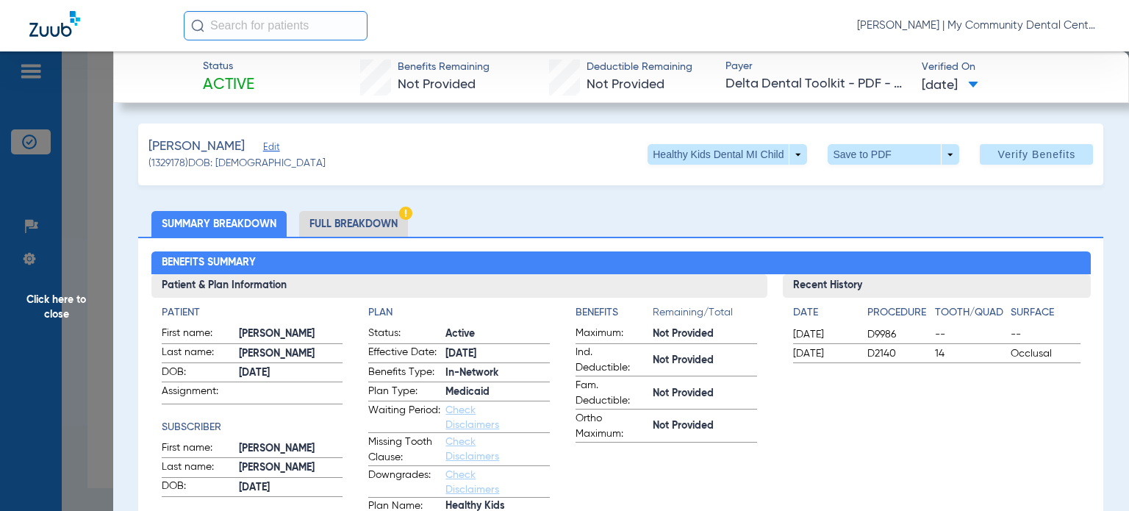
click at [62, 392] on span "Click here to close" at bounding box center [56, 306] width 113 height 511
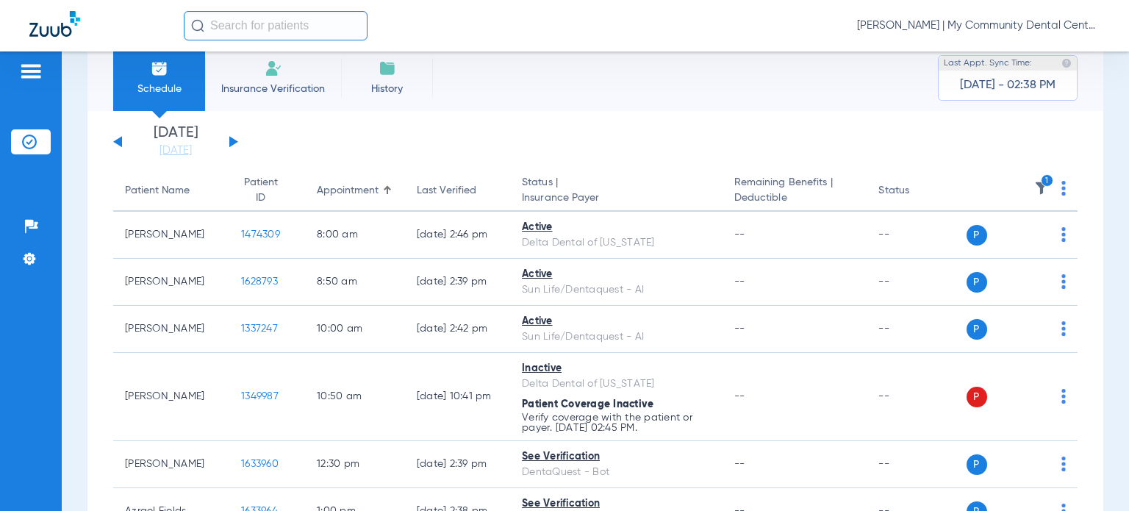
scroll to position [15, 0]
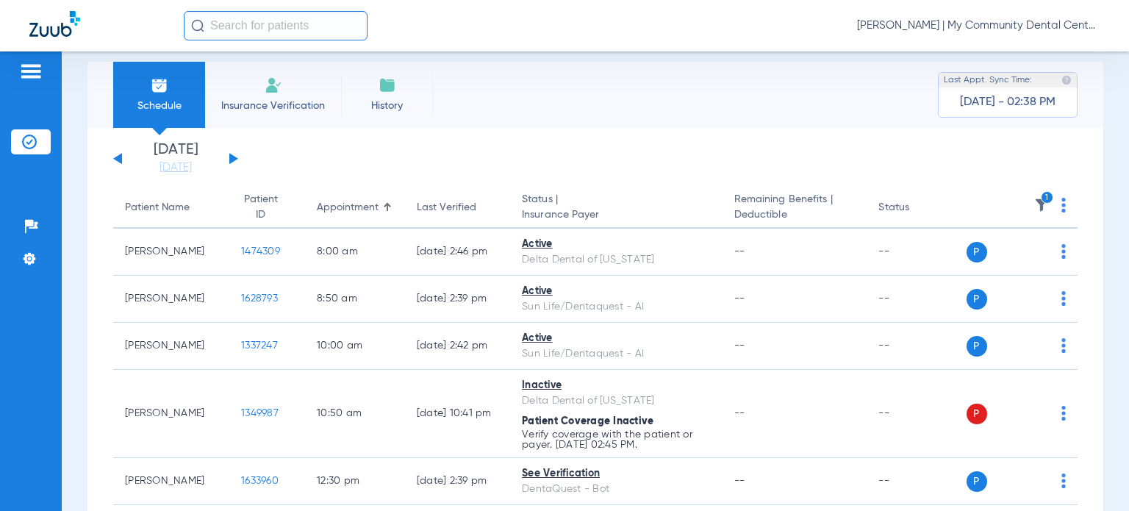
click at [1034, 210] on img at bounding box center [1041, 205] width 15 height 15
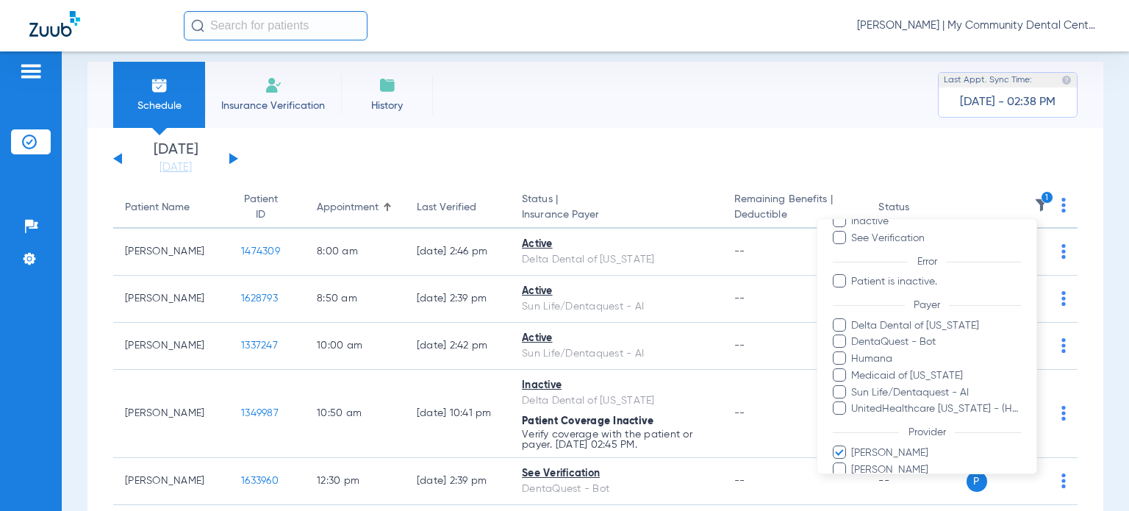
scroll to position [147, 0]
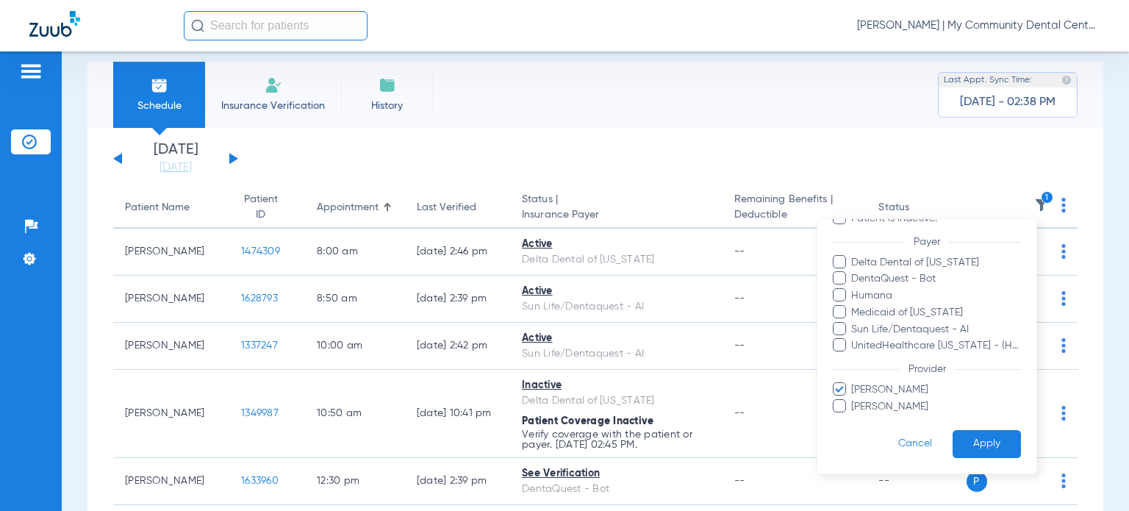
click at [875, 394] on span "[PERSON_NAME]" at bounding box center [936, 389] width 171 height 15
click at [854, 400] on input "[PERSON_NAME]" at bounding box center [854, 400] width 0 height 0
click at [876, 405] on span "[PERSON_NAME]" at bounding box center [936, 405] width 171 height 15
click at [854, 416] on input "[PERSON_NAME]" at bounding box center [854, 416] width 0 height 0
click at [970, 446] on button "Apply" at bounding box center [987, 443] width 68 height 29
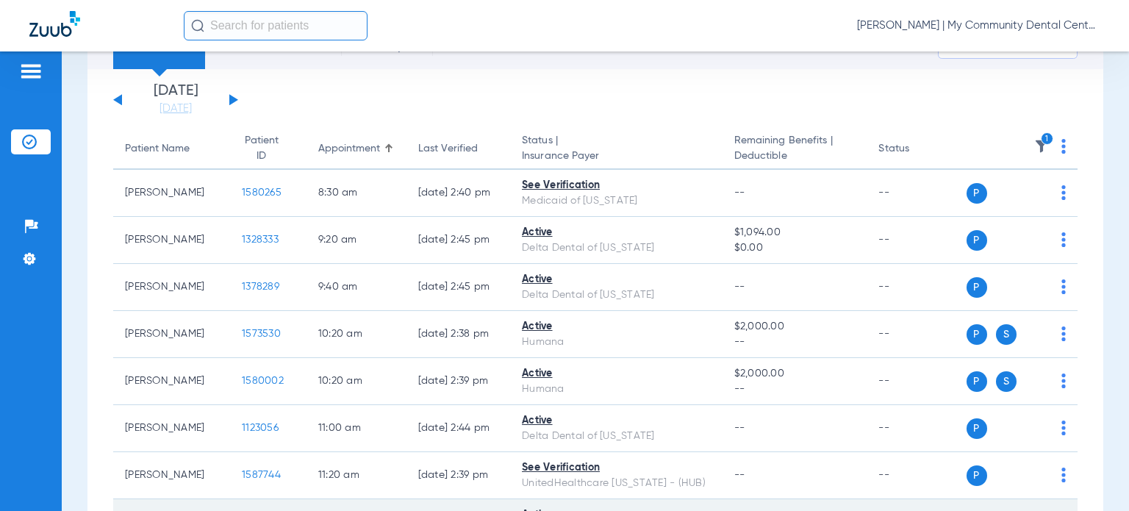
scroll to position [68, 0]
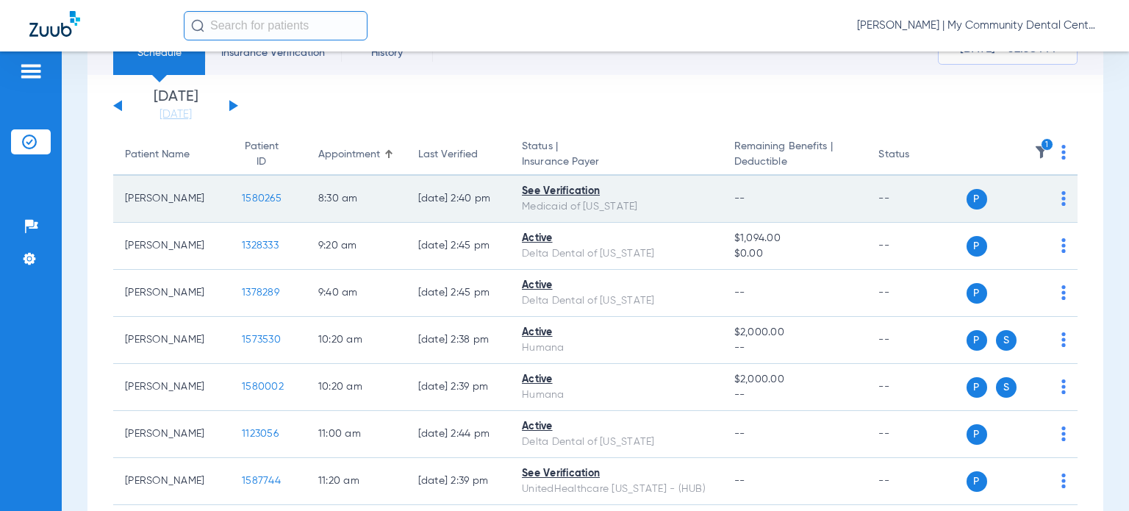
click at [242, 196] on span "1580265" at bounding box center [262, 198] width 40 height 10
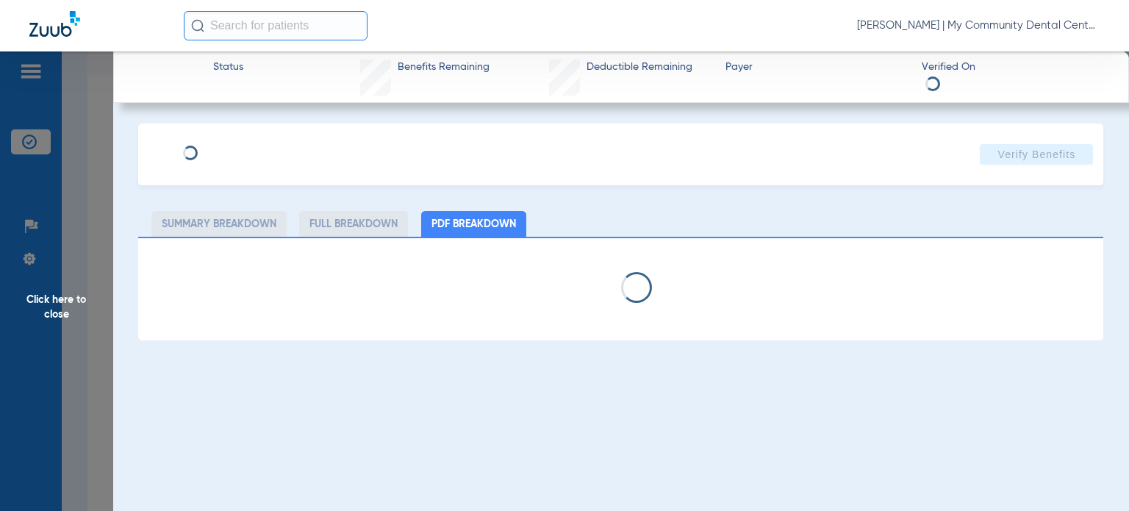
select select "page-width"
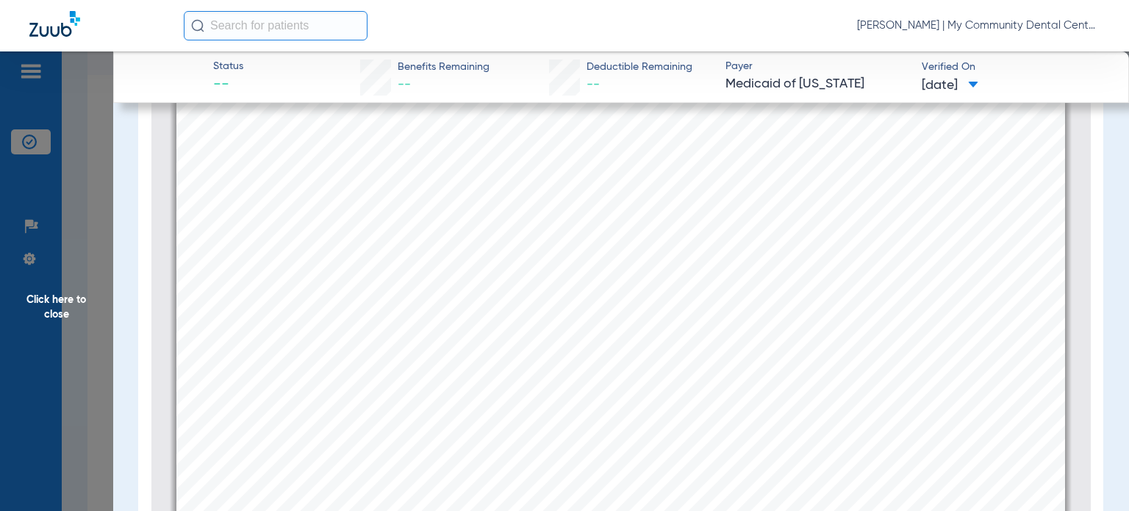
scroll to position [1551, 0]
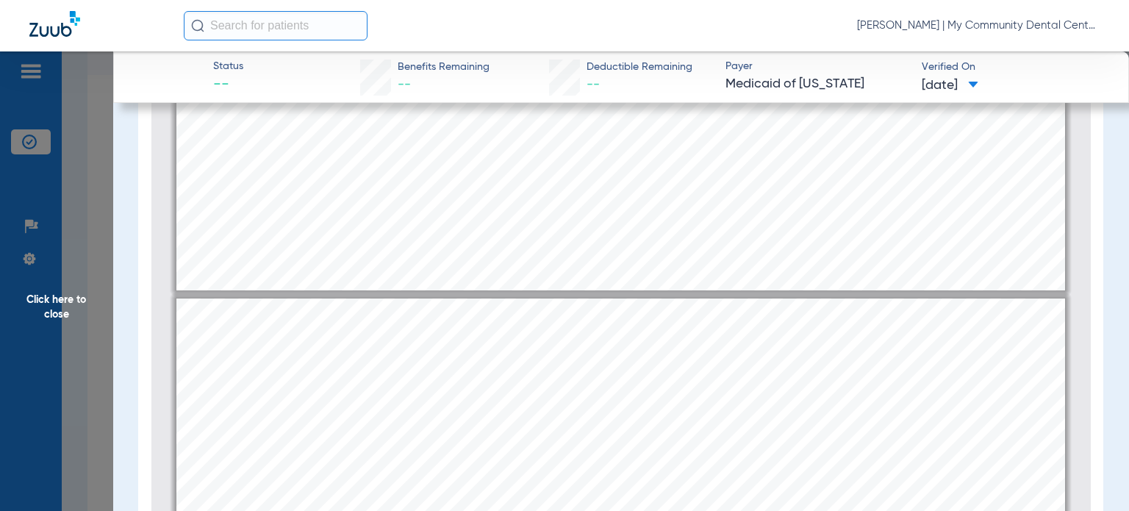
type input "1"
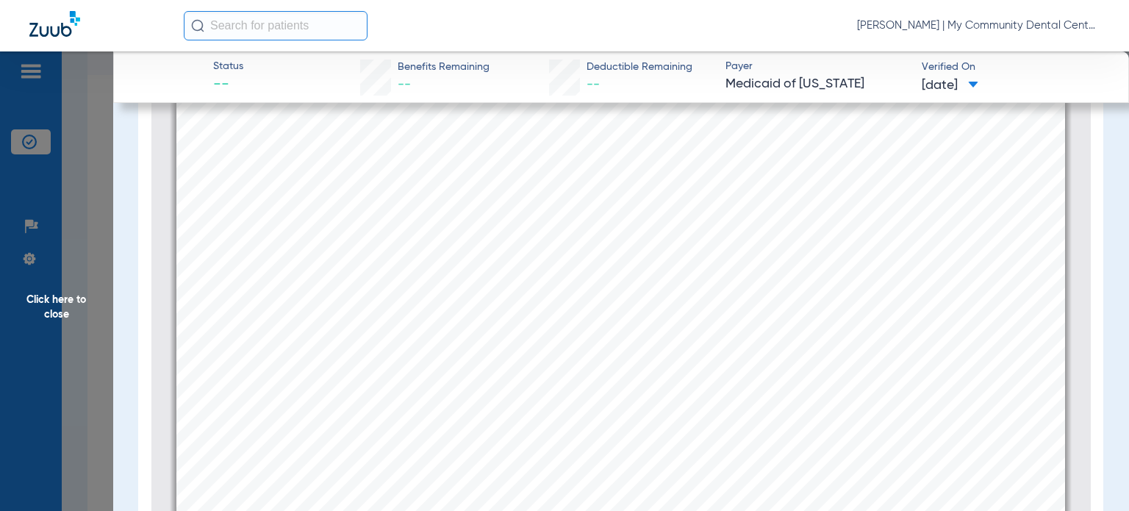
scroll to position [0, 0]
click at [101, 393] on span "Click here to close" at bounding box center [56, 306] width 113 height 511
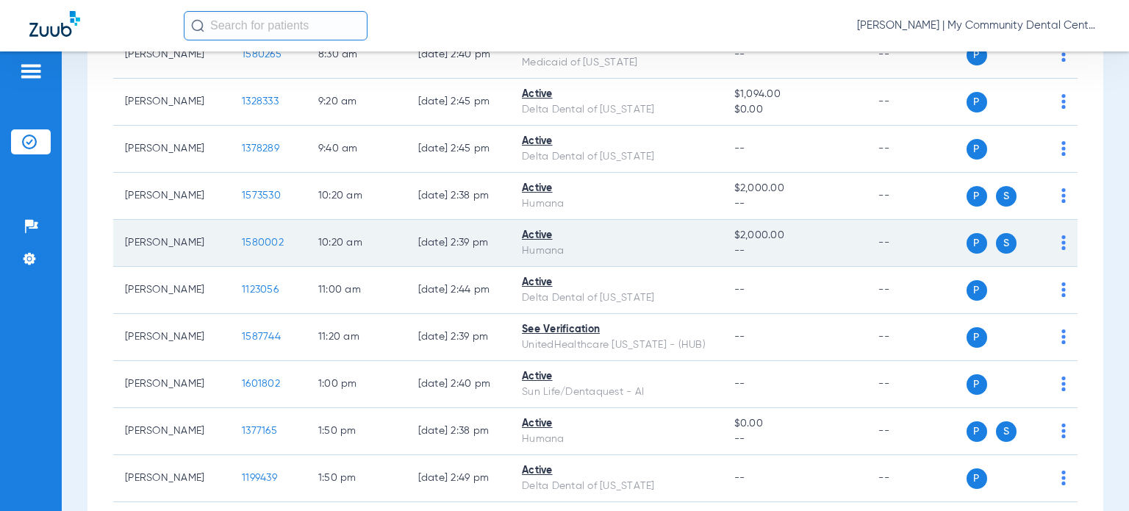
scroll to position [215, 0]
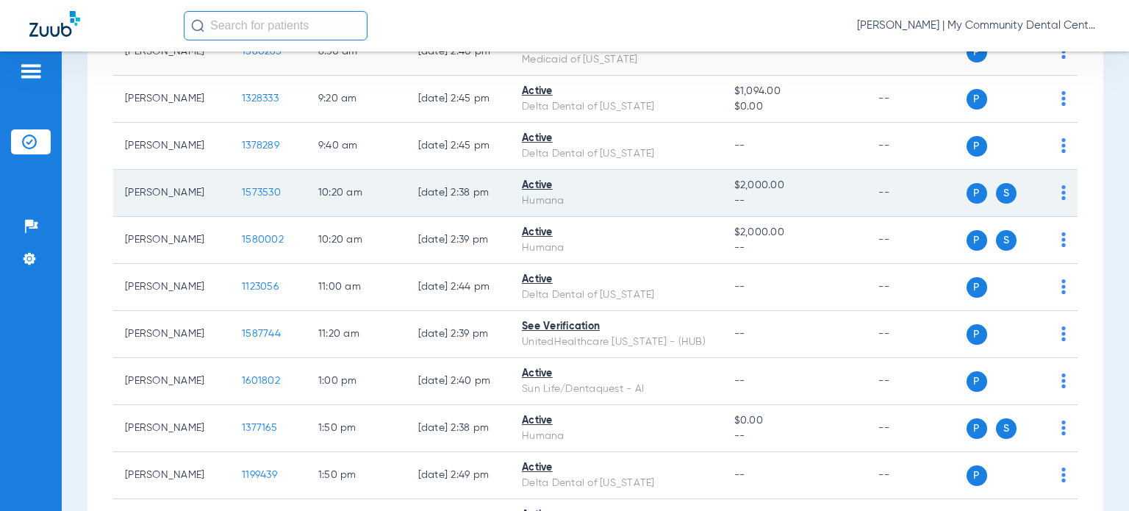
click at [243, 190] on span "1573530" at bounding box center [261, 192] width 39 height 10
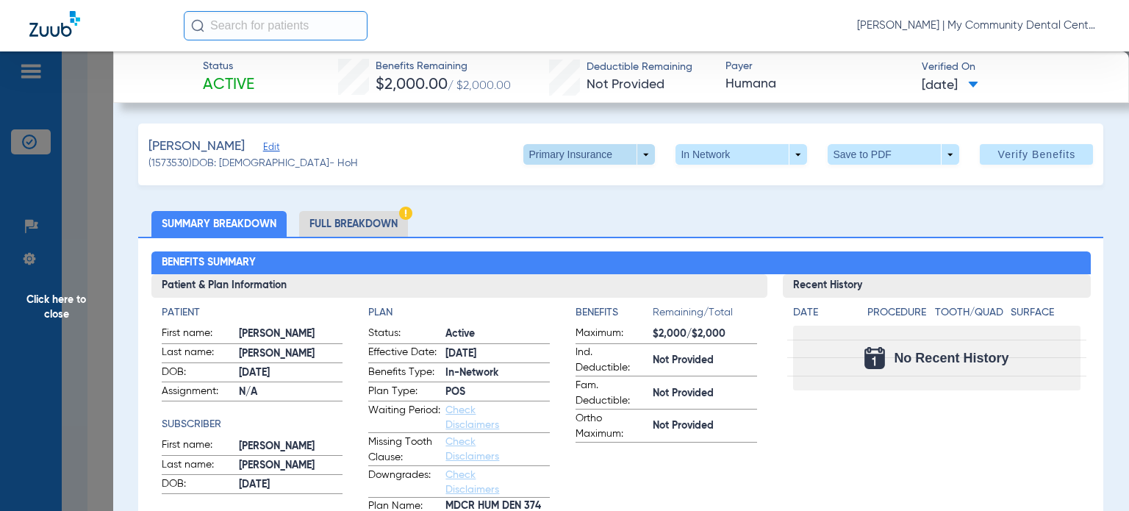
click at [609, 155] on span at bounding box center [589, 154] width 132 height 21
click at [579, 218] on span "Secondary Insurance" at bounding box center [574, 213] width 97 height 10
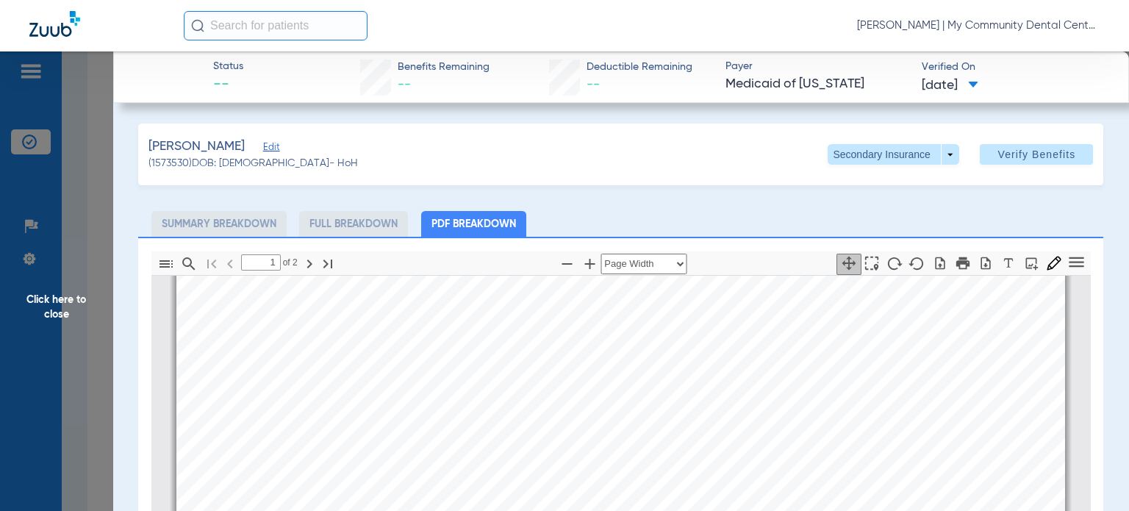
type input "2"
click at [56, 420] on span "Click here to close" at bounding box center [56, 306] width 113 height 511
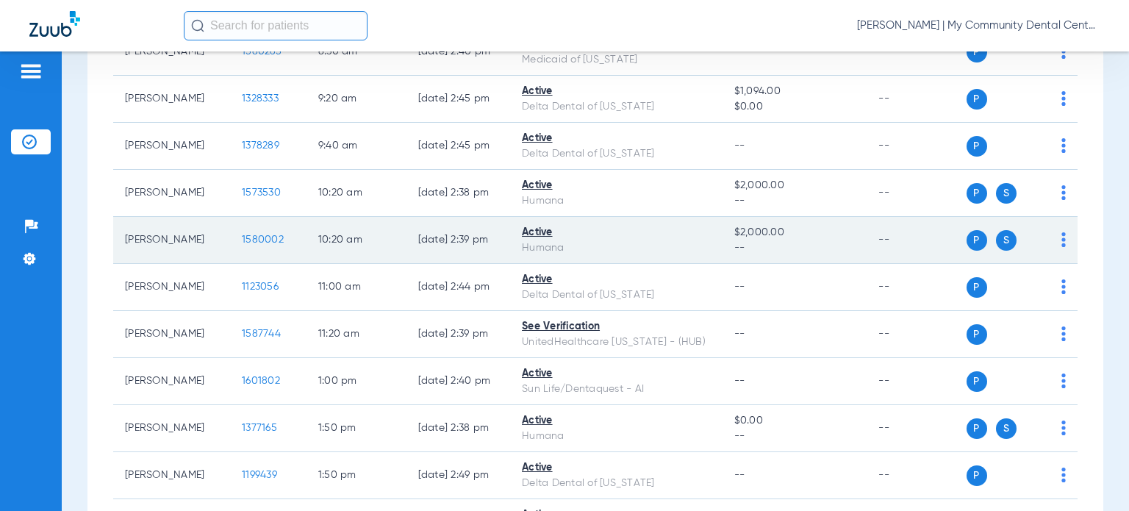
click at [243, 234] on span "1580002" at bounding box center [263, 239] width 42 height 10
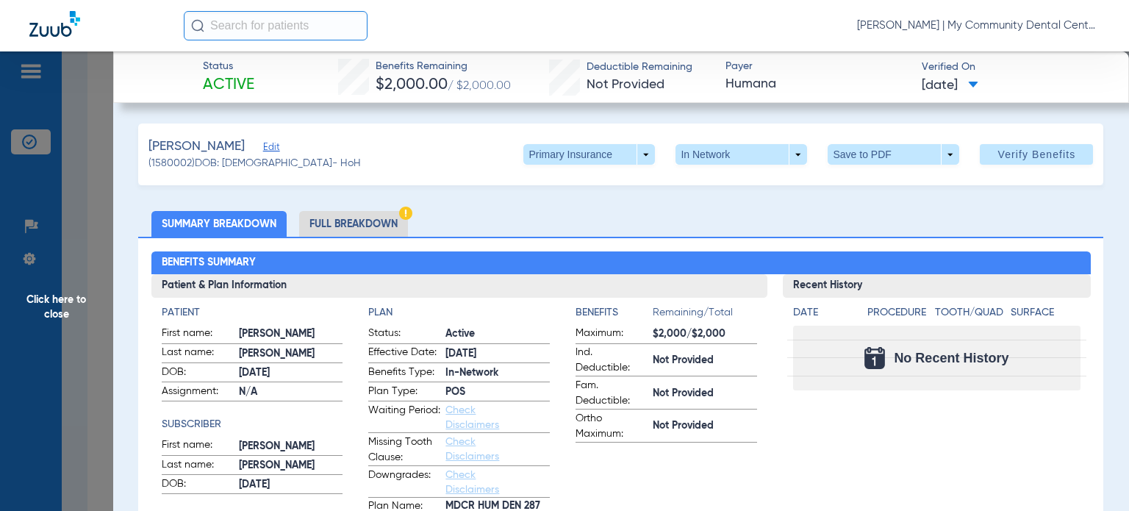
click at [724, 156] on span at bounding box center [741, 154] width 35 height 35
click at [604, 148] on div at bounding box center [564, 255] width 1129 height 511
click at [597, 153] on span at bounding box center [589, 154] width 132 height 21
click at [567, 214] on span "Secondary Insurance" at bounding box center [574, 213] width 97 height 10
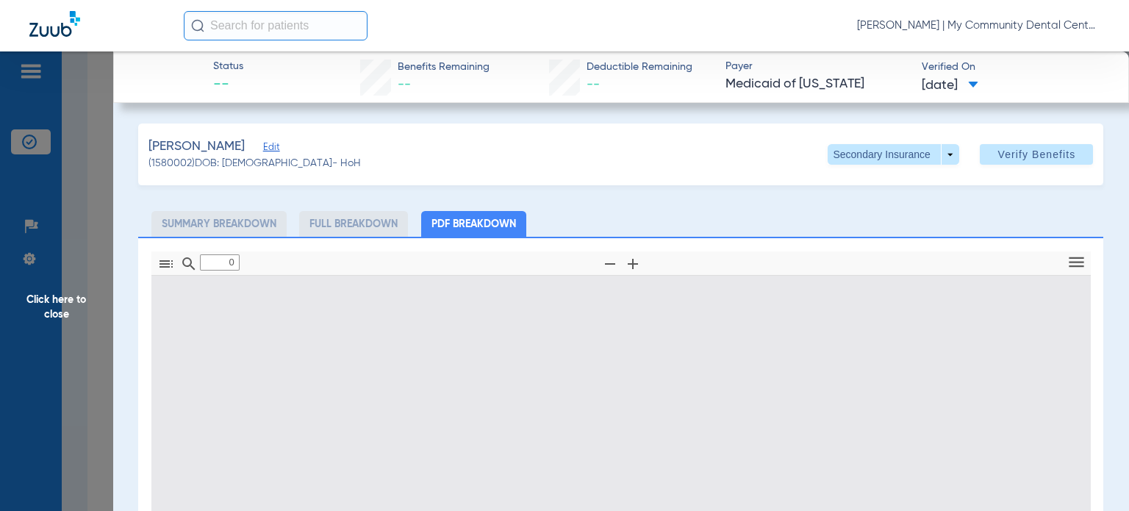
scroll to position [212, 0]
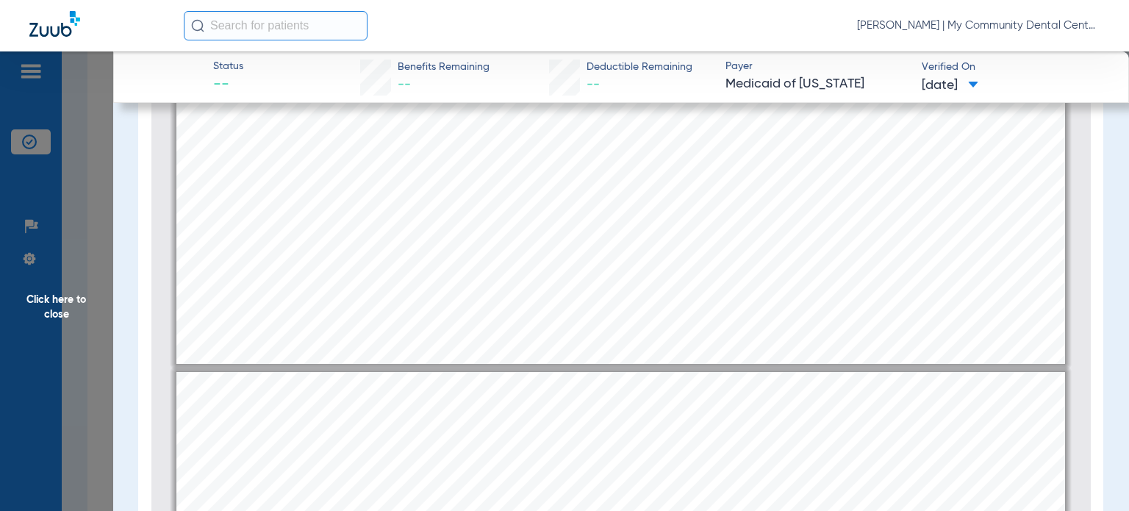
type input "2"
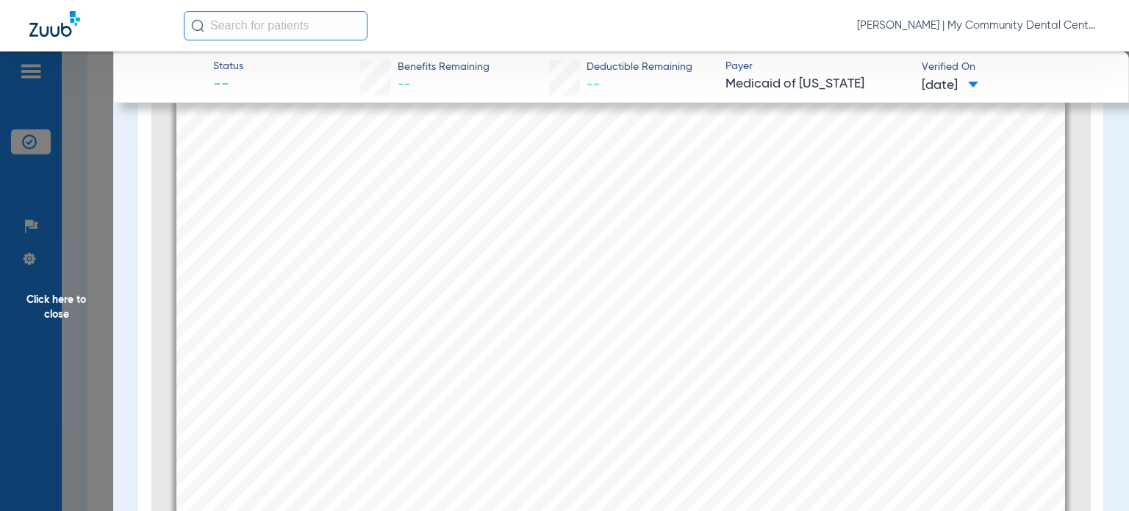
scroll to position [1772, 0]
click at [39, 336] on span "Click here to close" at bounding box center [56, 306] width 113 height 511
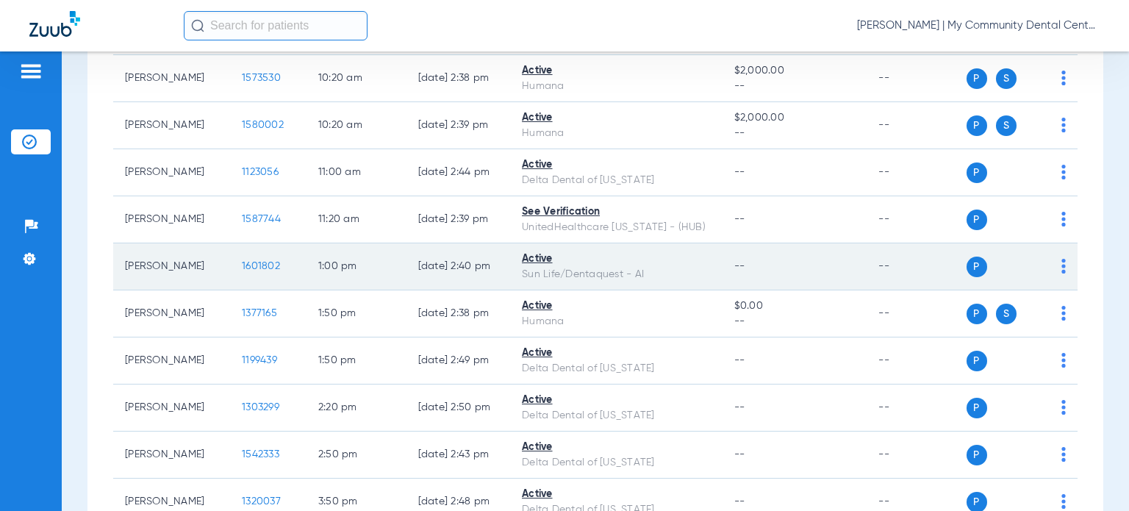
scroll to position [362, 0]
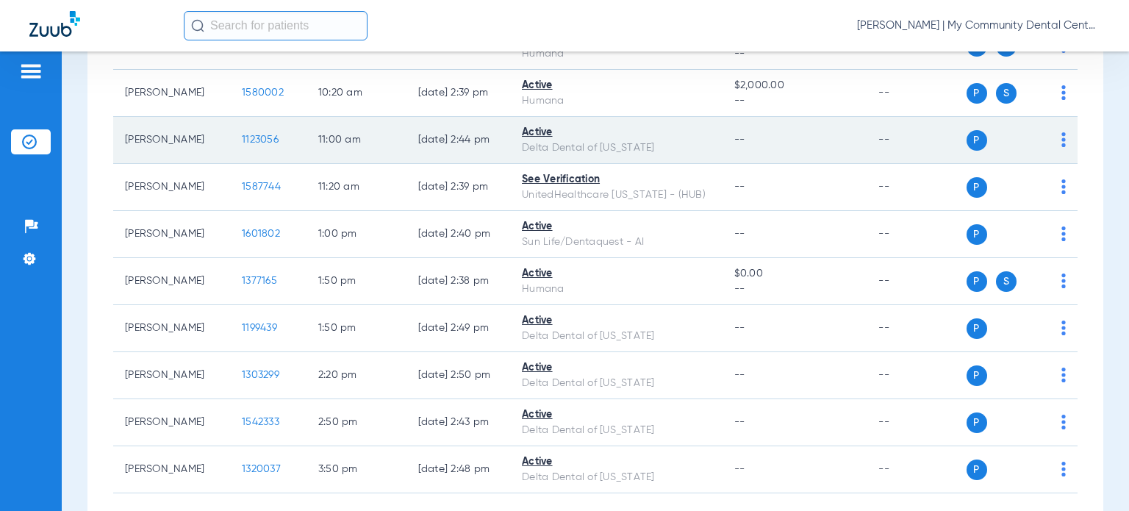
click at [245, 139] on span "1123056" at bounding box center [260, 140] width 37 height 10
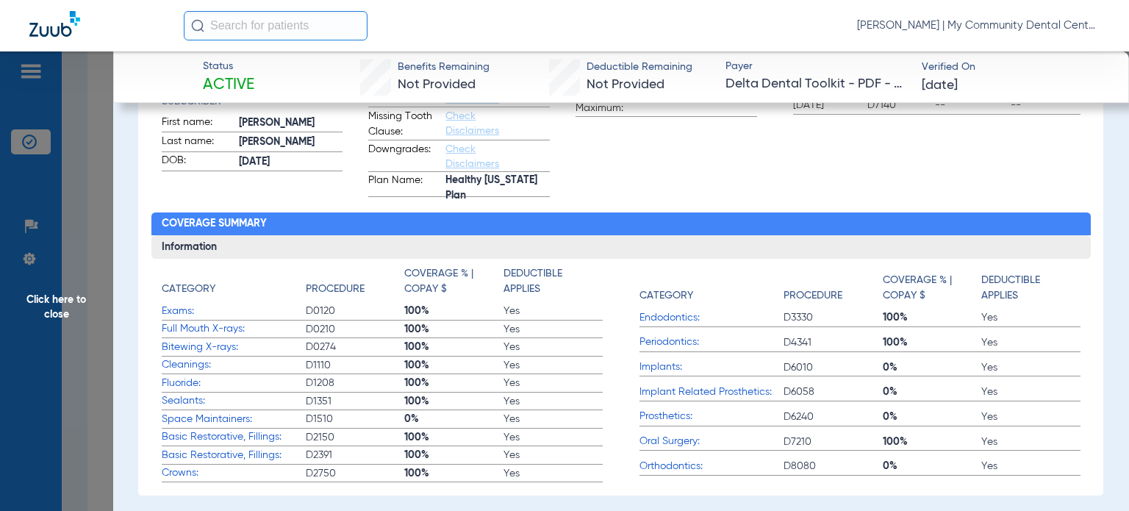
scroll to position [105, 0]
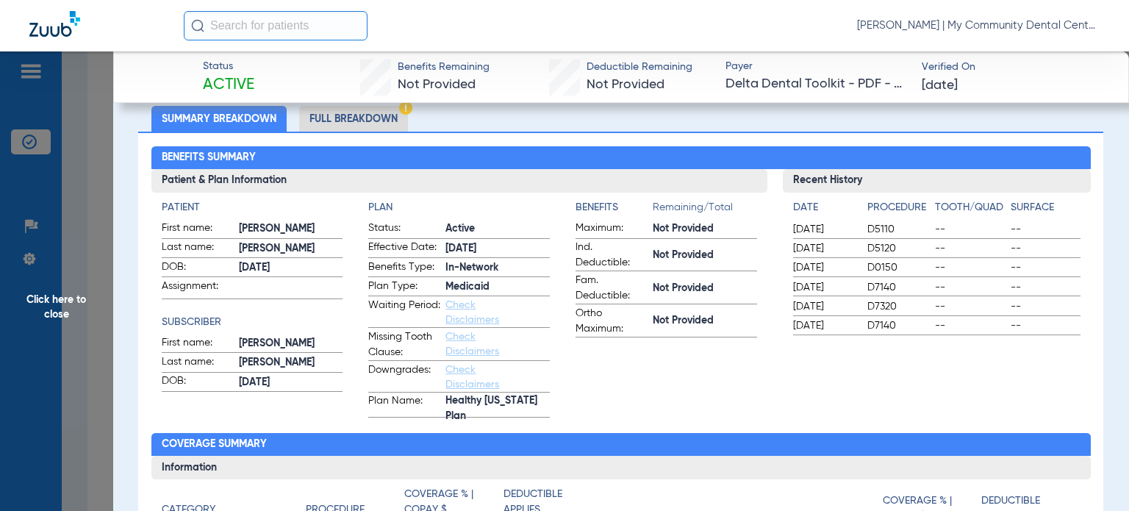
click at [365, 120] on li "Full Breakdown" at bounding box center [353, 119] width 109 height 26
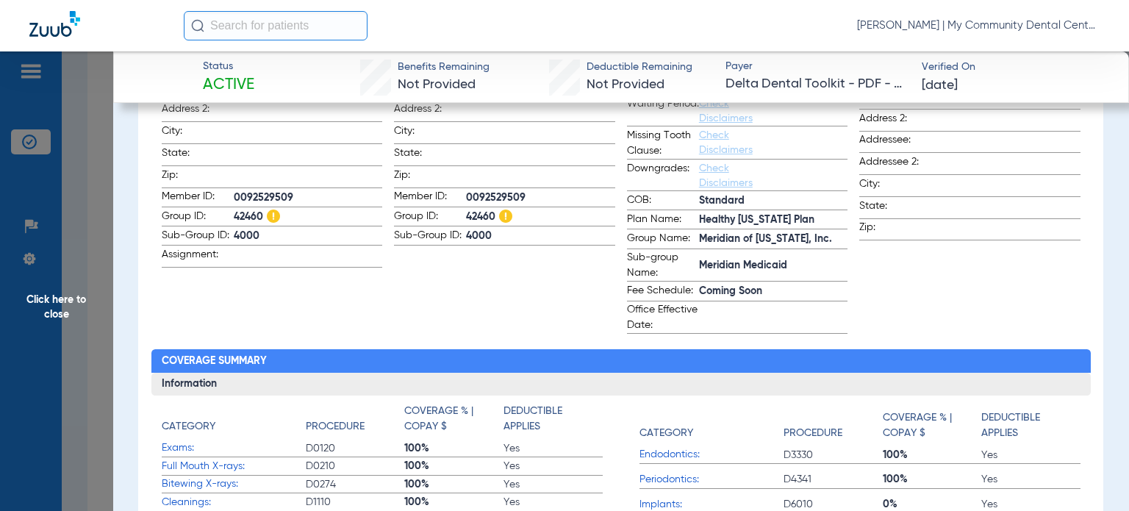
scroll to position [322, 0]
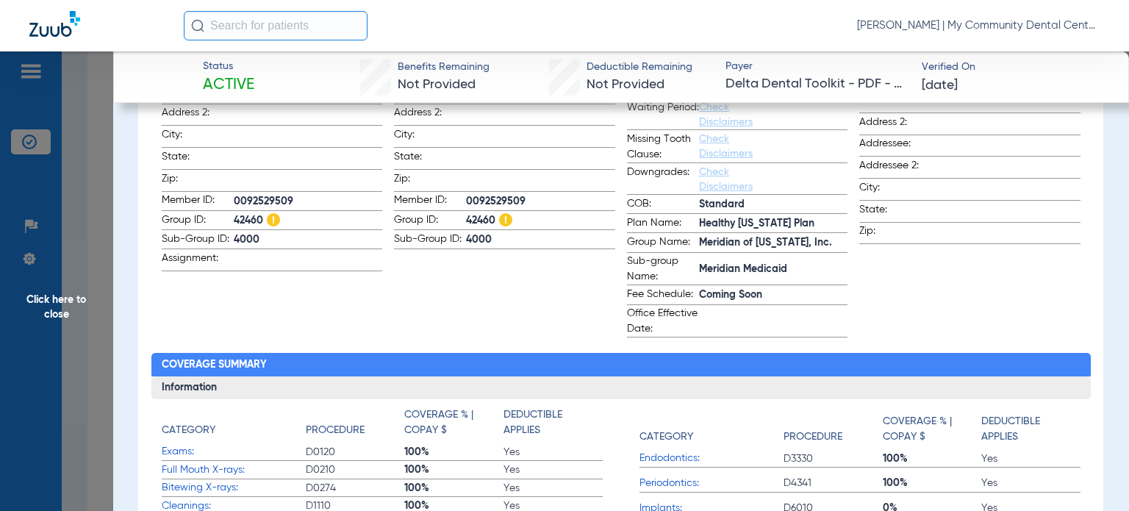
click at [84, 288] on span "Click here to close" at bounding box center [56, 306] width 113 height 511
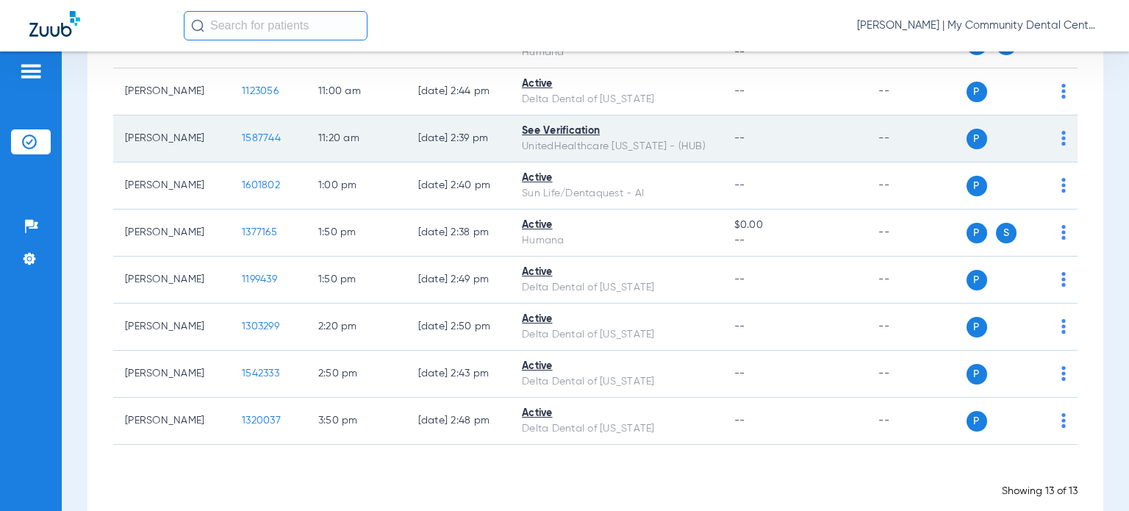
scroll to position [436, 0]
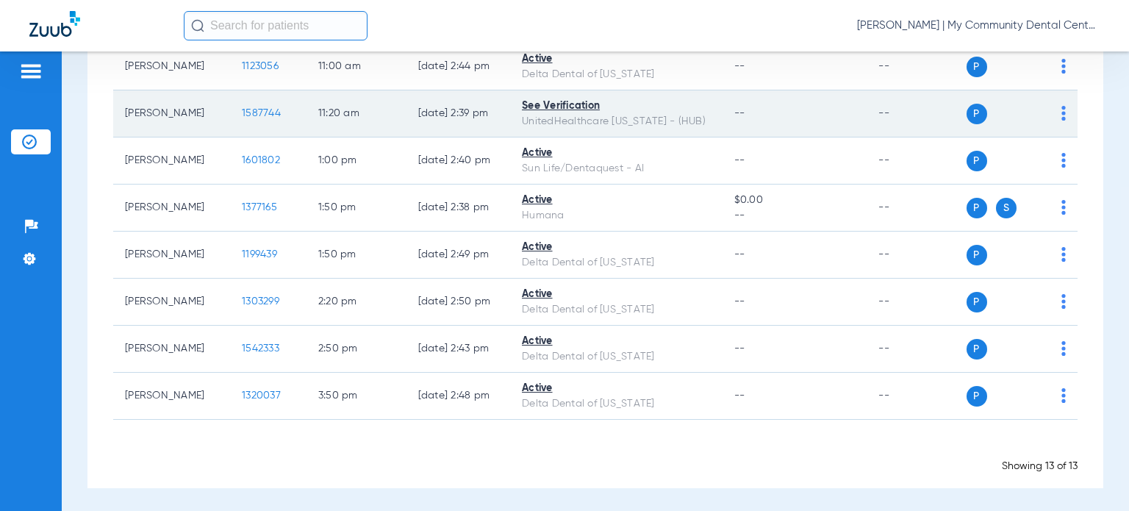
click at [242, 109] on span "1587744" at bounding box center [261, 113] width 39 height 10
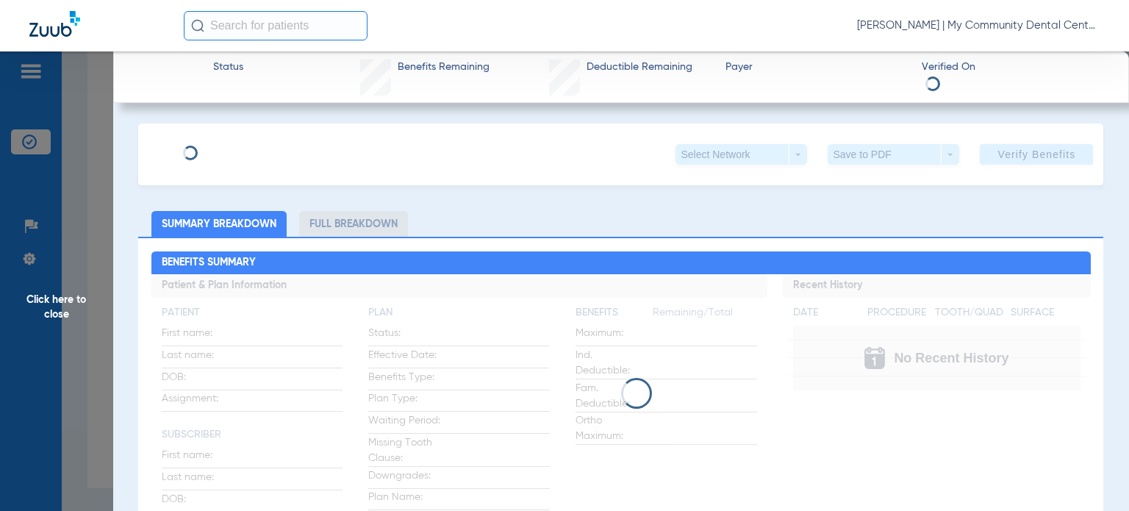
click at [113, 473] on app-side-panel-drawer "Click here to close Status Benefits Remaining Deductible Remaining Payer Verifi…" at bounding box center [113, 473] width 0 height 0
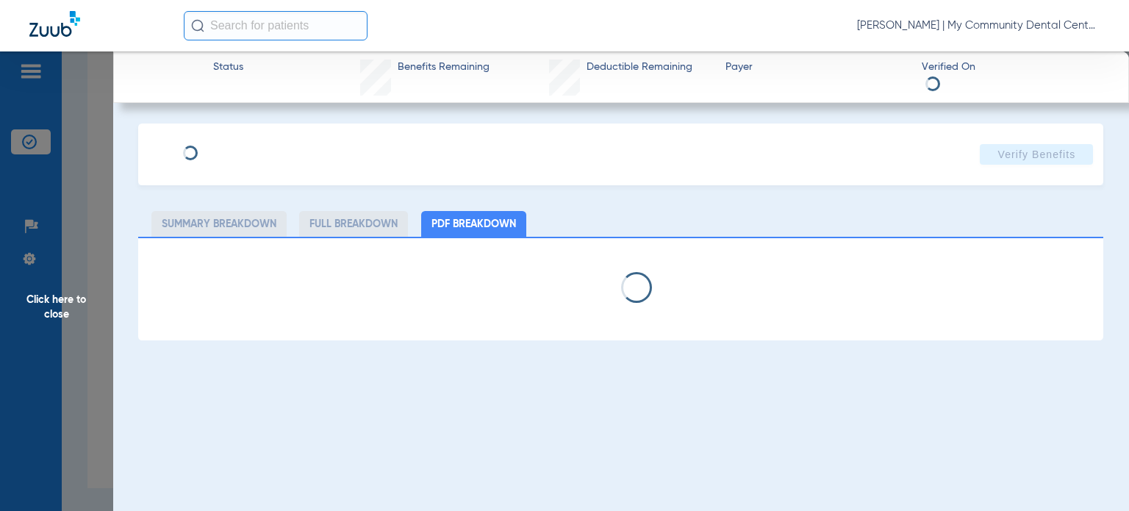
select select "page-width"
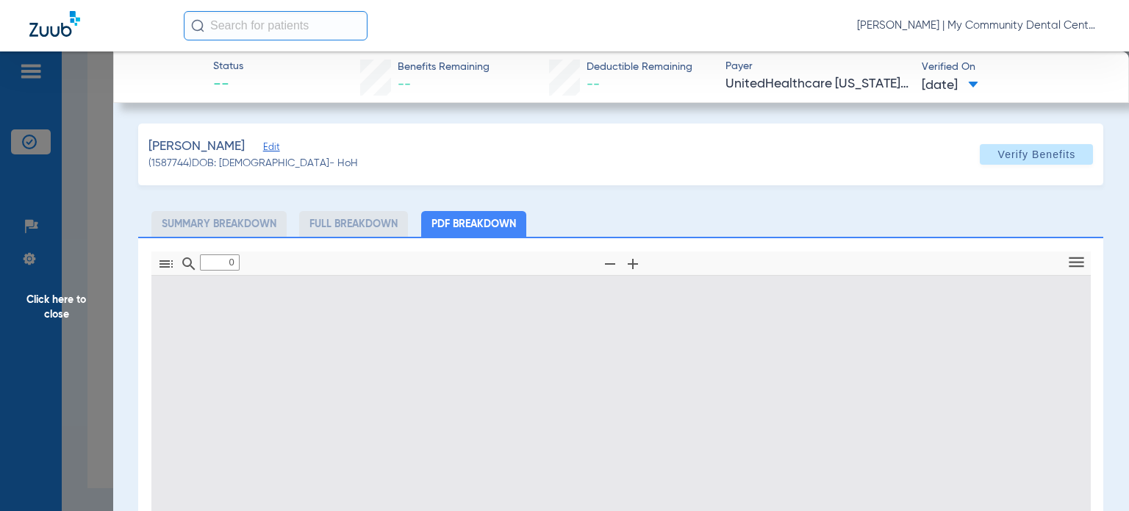
type input "1"
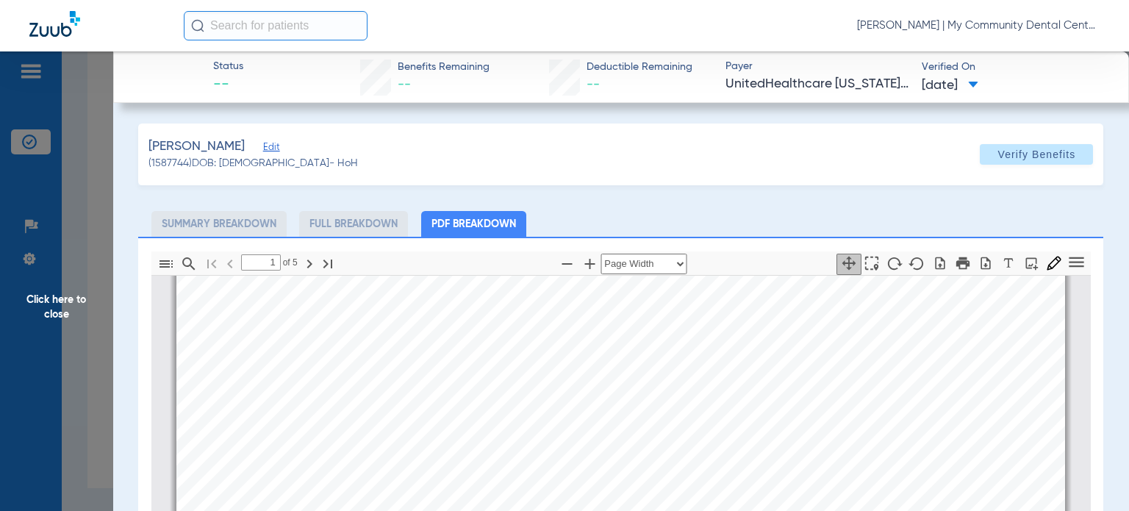
scroll to position [375, 0]
click at [120, 411] on app-member-insurance-verification-view "Status -- Benefits Remaining -- Deductible Remaining -- Payer UnitedHealthcare …" at bounding box center [621, 412] width 1016 height 723
click at [103, 415] on span "Click here to close" at bounding box center [56, 306] width 113 height 511
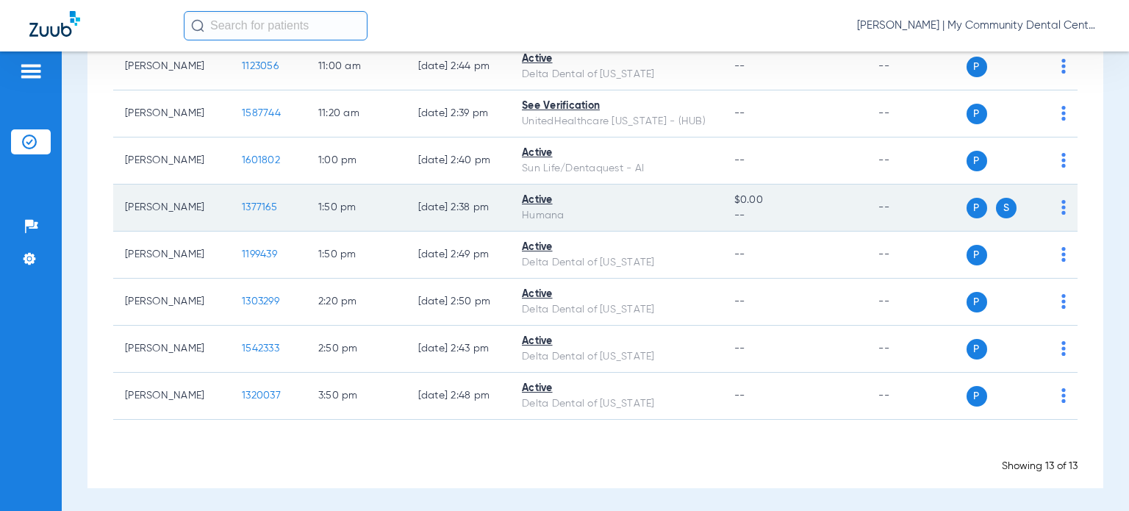
click at [242, 202] on span "1377165" at bounding box center [259, 207] width 35 height 10
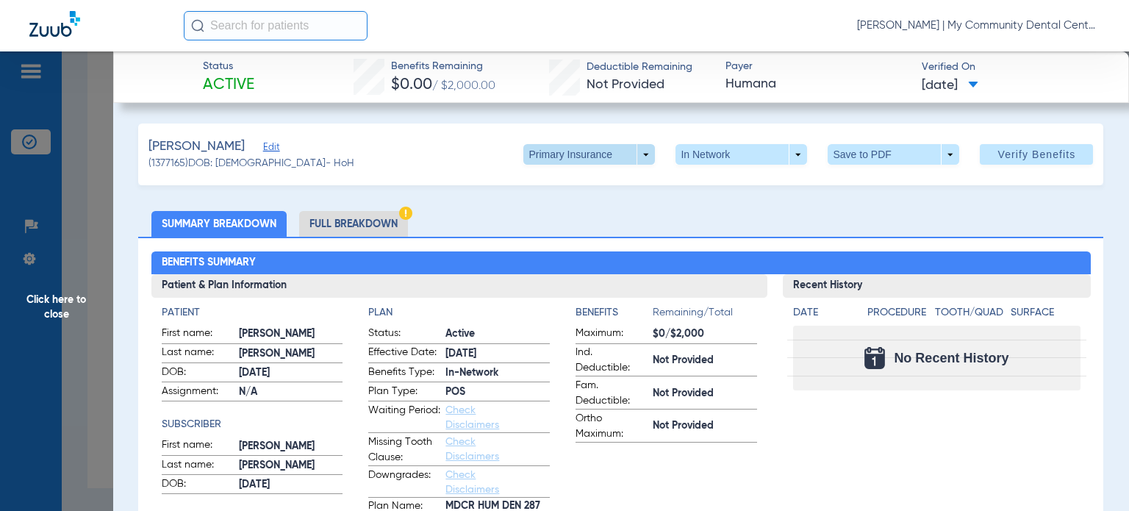
click at [572, 152] on span at bounding box center [589, 154] width 35 height 35
click at [565, 216] on span "Secondary Insurance" at bounding box center [574, 213] width 97 height 10
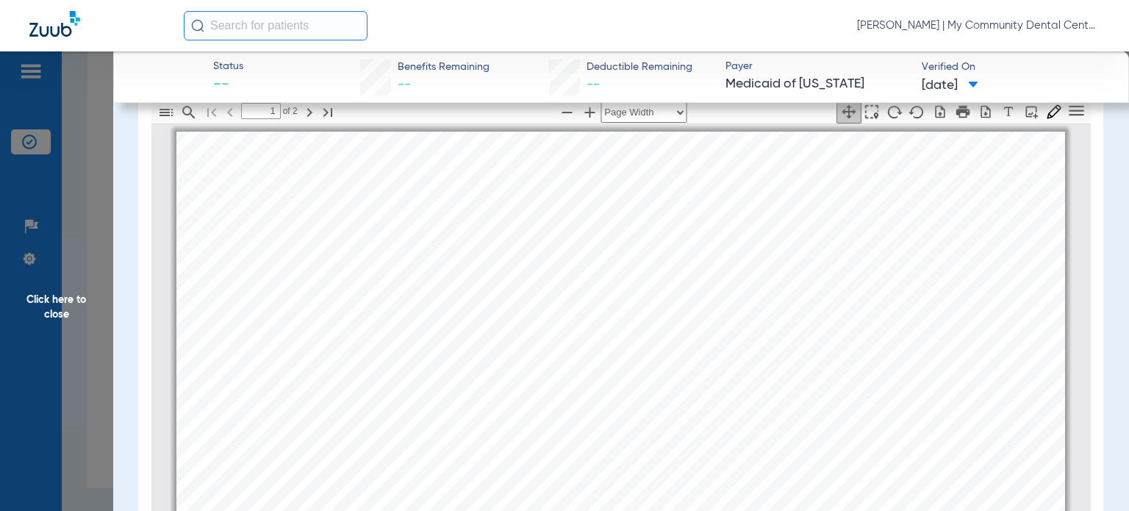
scroll to position [212, 0]
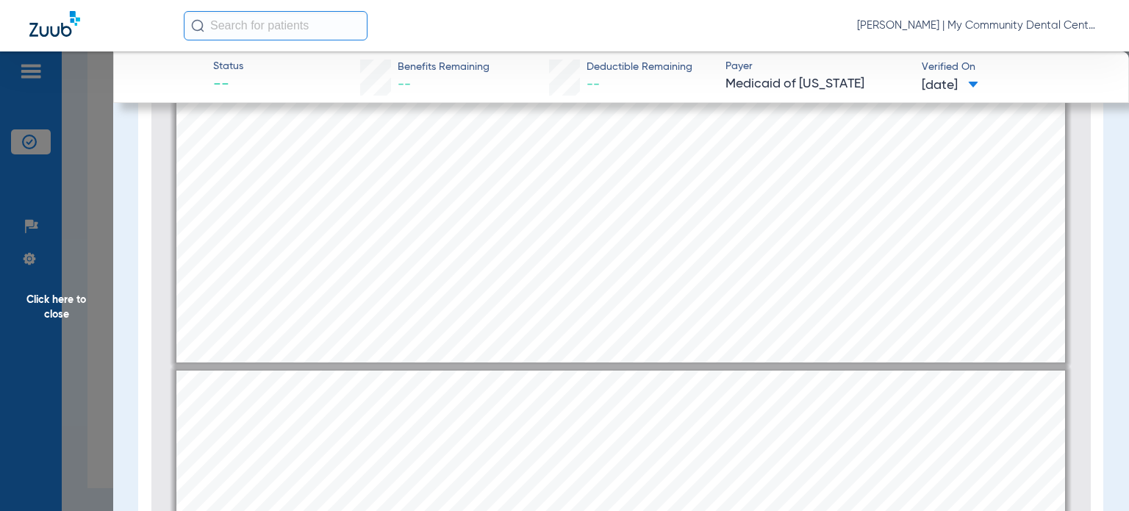
type input "2"
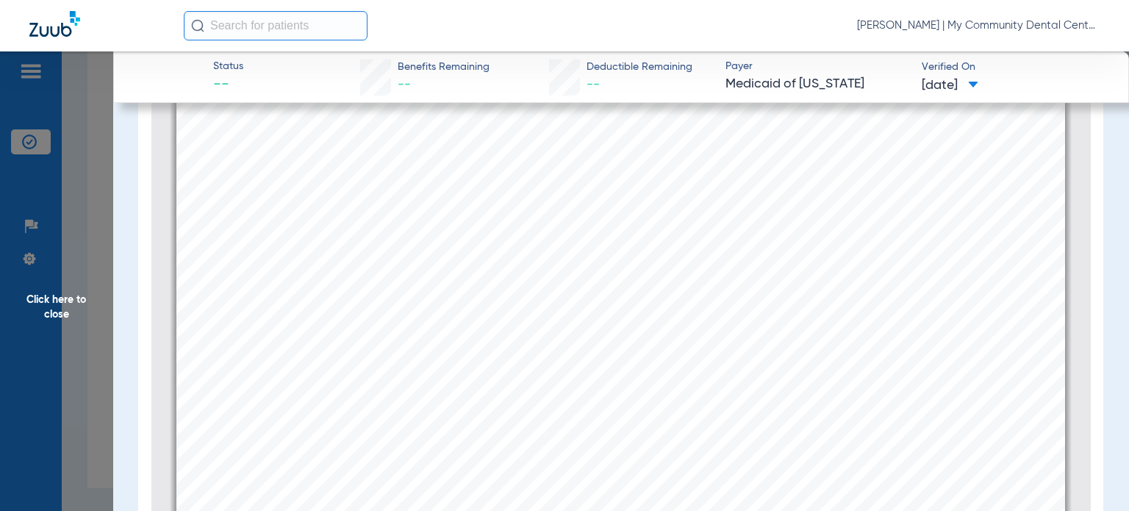
scroll to position [1698, 0]
click at [74, 331] on span "Click here to close" at bounding box center [56, 306] width 113 height 511
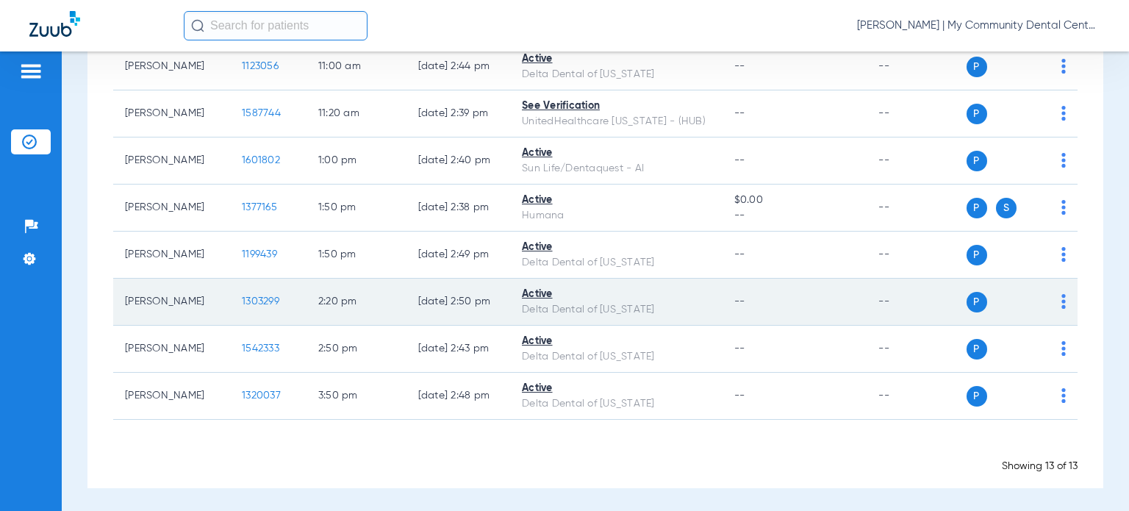
scroll to position [0, 0]
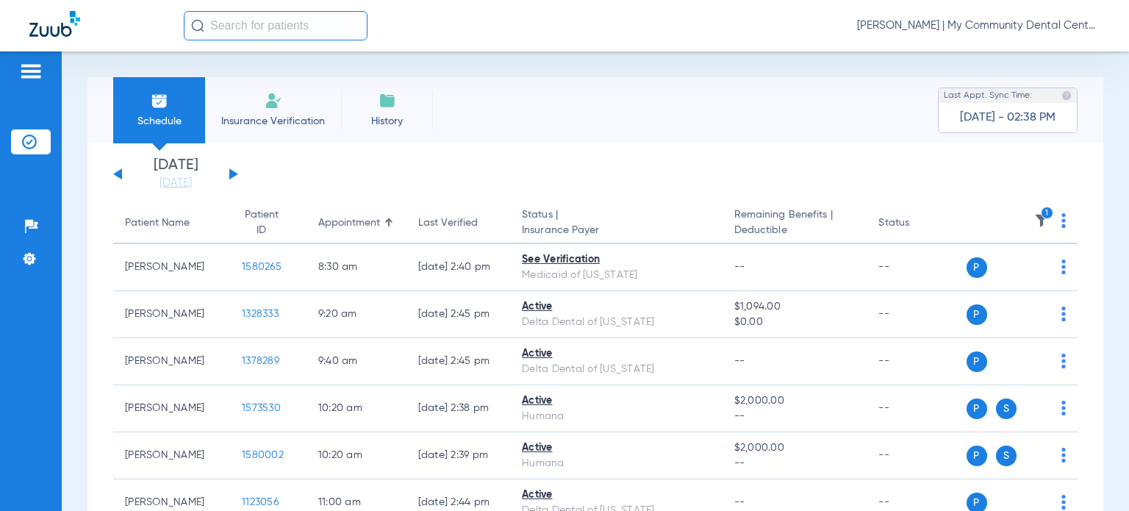
click at [1041, 211] on icon "1" at bounding box center [1047, 213] width 13 height 13
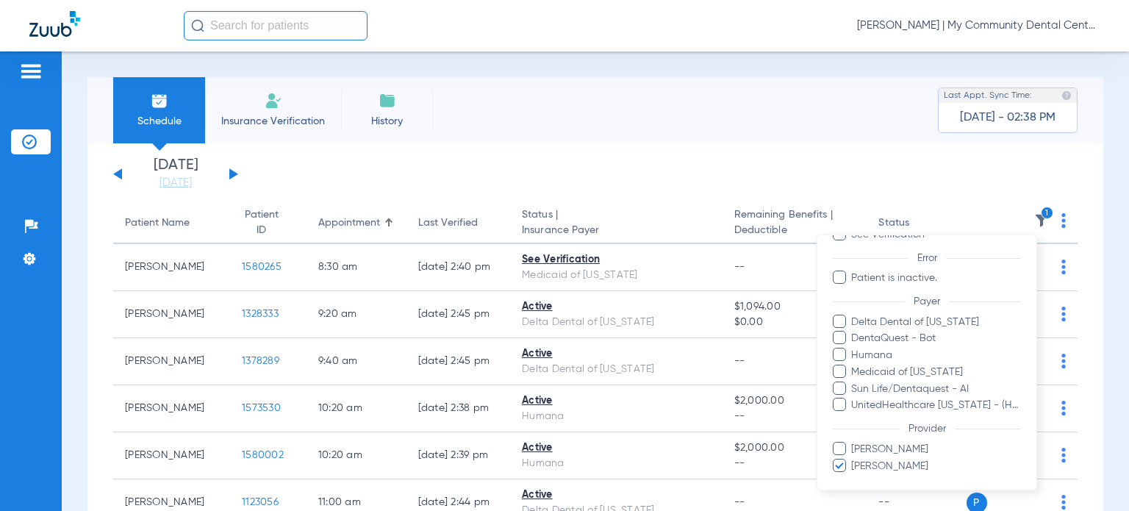
scroll to position [147, 0]
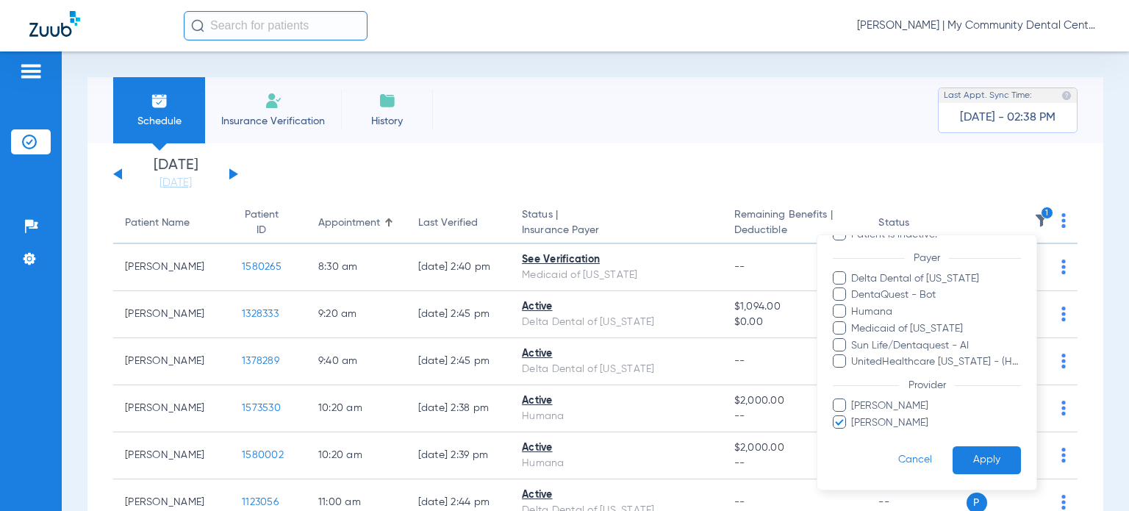
click at [906, 420] on span "[PERSON_NAME]" at bounding box center [936, 422] width 171 height 15
click at [854, 432] on input "[PERSON_NAME]" at bounding box center [854, 432] width 0 height 0
click at [959, 457] on button "Apply" at bounding box center [987, 459] width 68 height 29
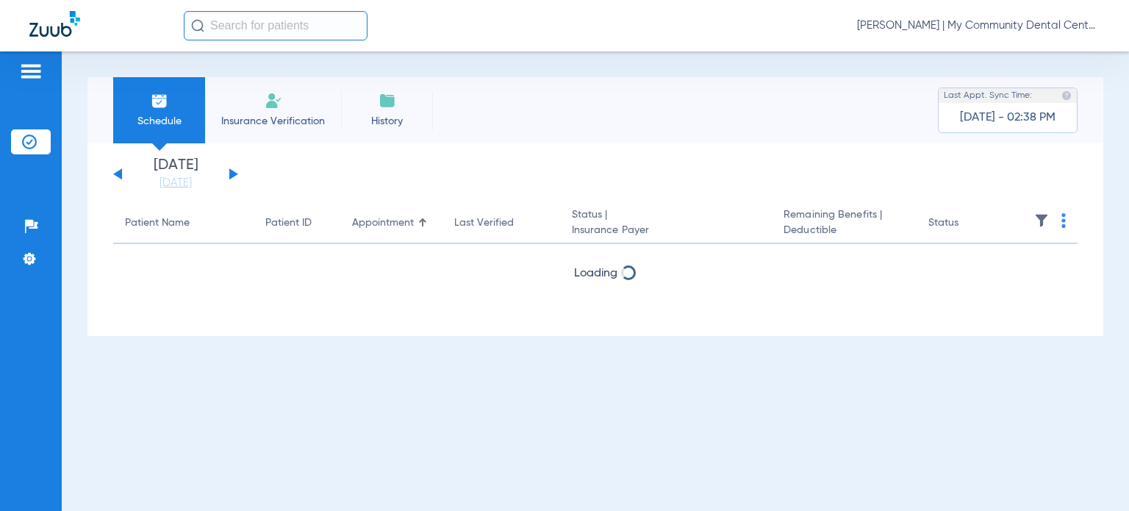
click at [234, 176] on button at bounding box center [233, 173] width 9 height 11
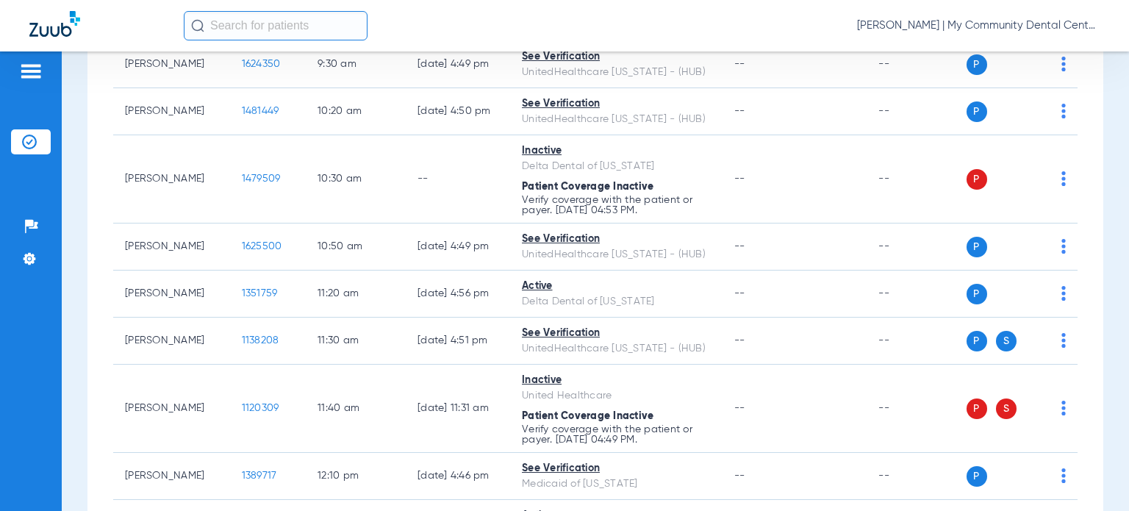
scroll to position [74, 0]
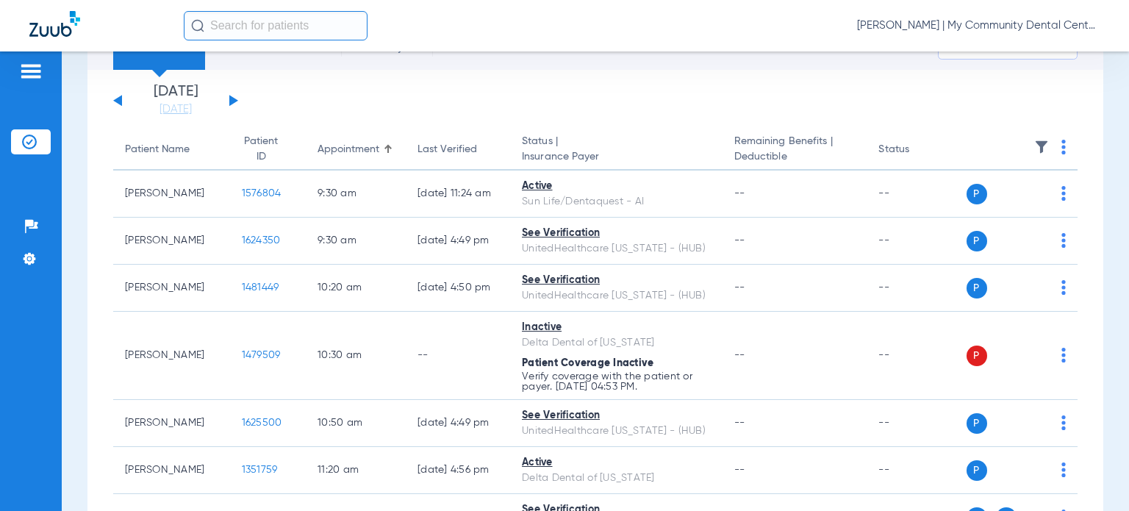
click at [1061, 149] on img at bounding box center [1063, 147] width 4 height 15
click at [1003, 205] on span "Verify All" at bounding box center [996, 206] width 92 height 10
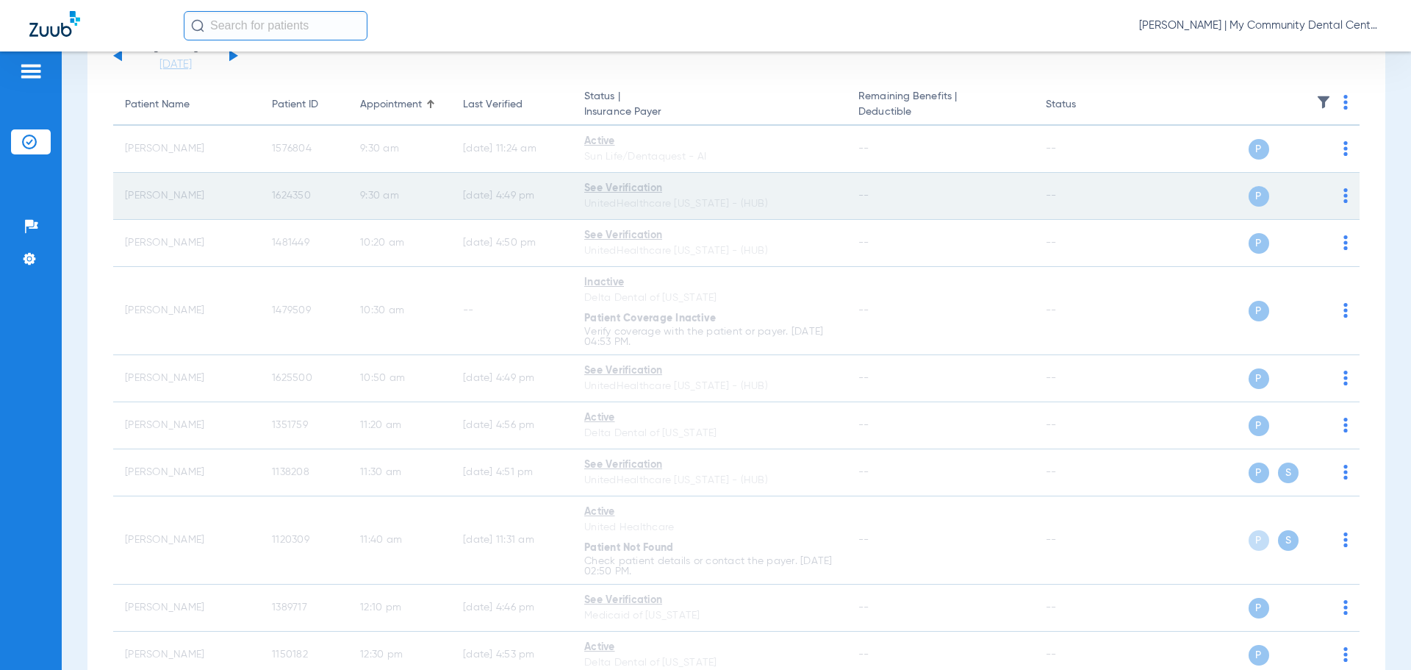
scroll to position [0, 0]
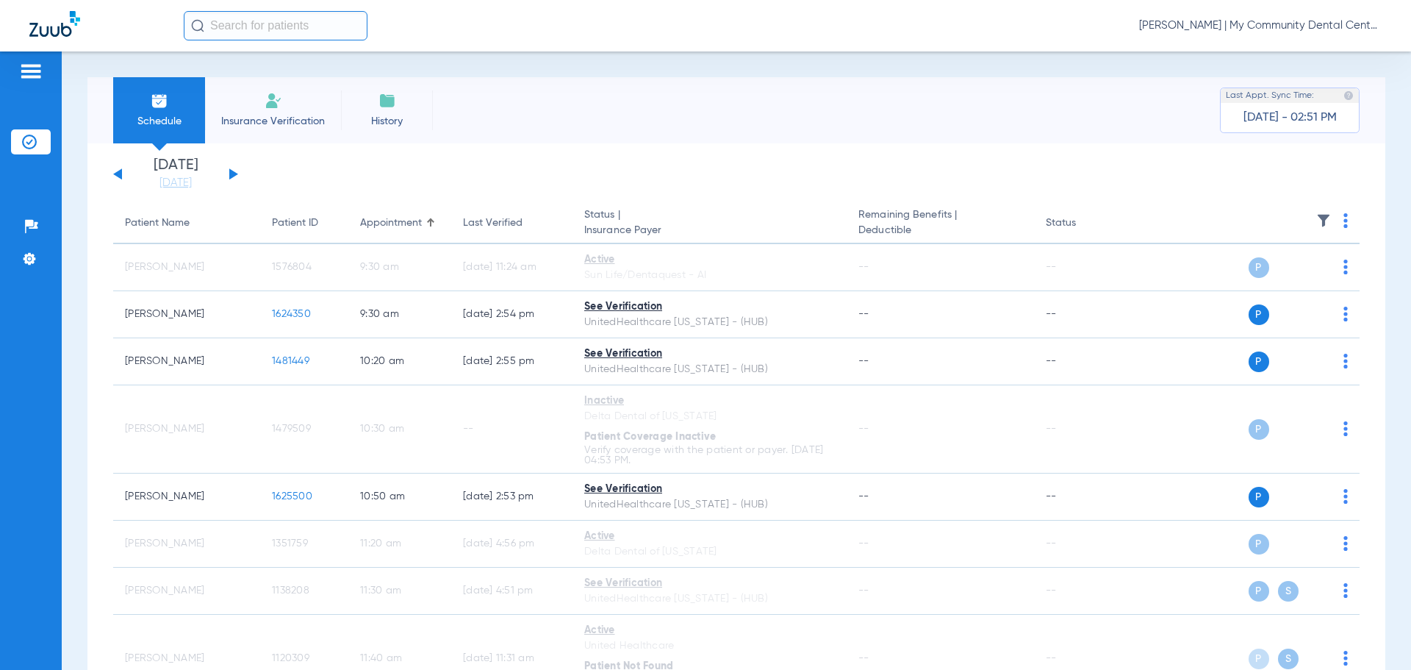
drag, startPoint x: 170, startPoint y: 185, endPoint x: 172, endPoint y: 200, distance: 14.9
click at [170, 186] on link "[DATE]" at bounding box center [176, 183] width 88 height 15
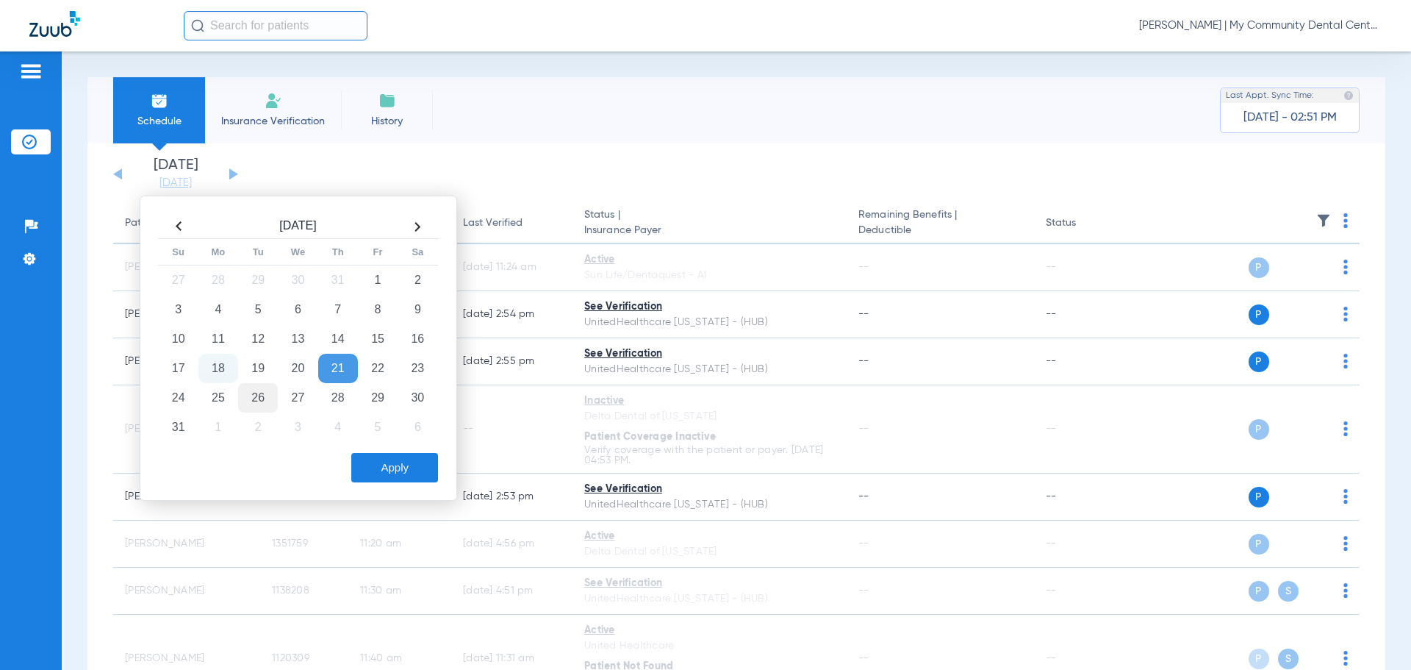
click at [264, 395] on td "26" at bounding box center [258, 397] width 40 height 29
click at [370, 468] on button "Apply" at bounding box center [394, 467] width 87 height 29
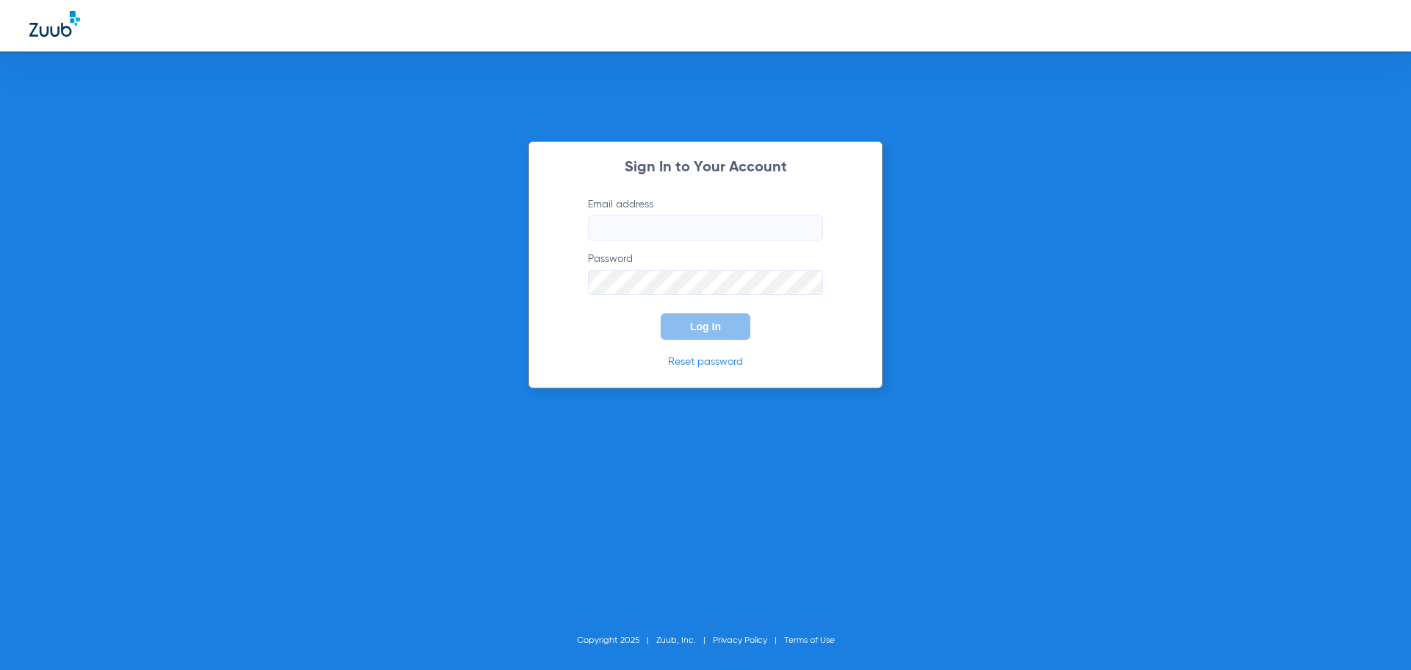
type input "[EMAIL_ADDRESS][DOMAIN_NAME]"
click at [269, 245] on div "Sign In to Your Account Email address [EMAIL_ADDRESS][DOMAIN_NAME] Password Log…" at bounding box center [705, 335] width 1411 height 670
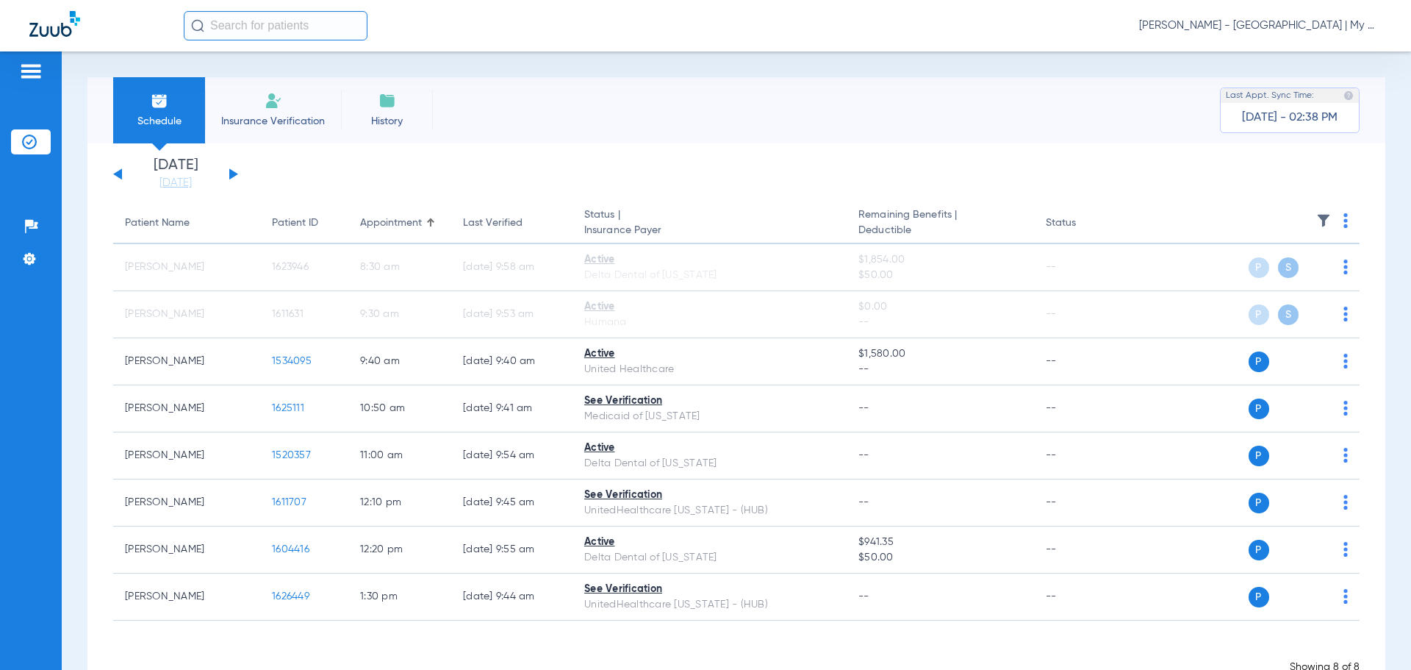
scroll to position [45, 0]
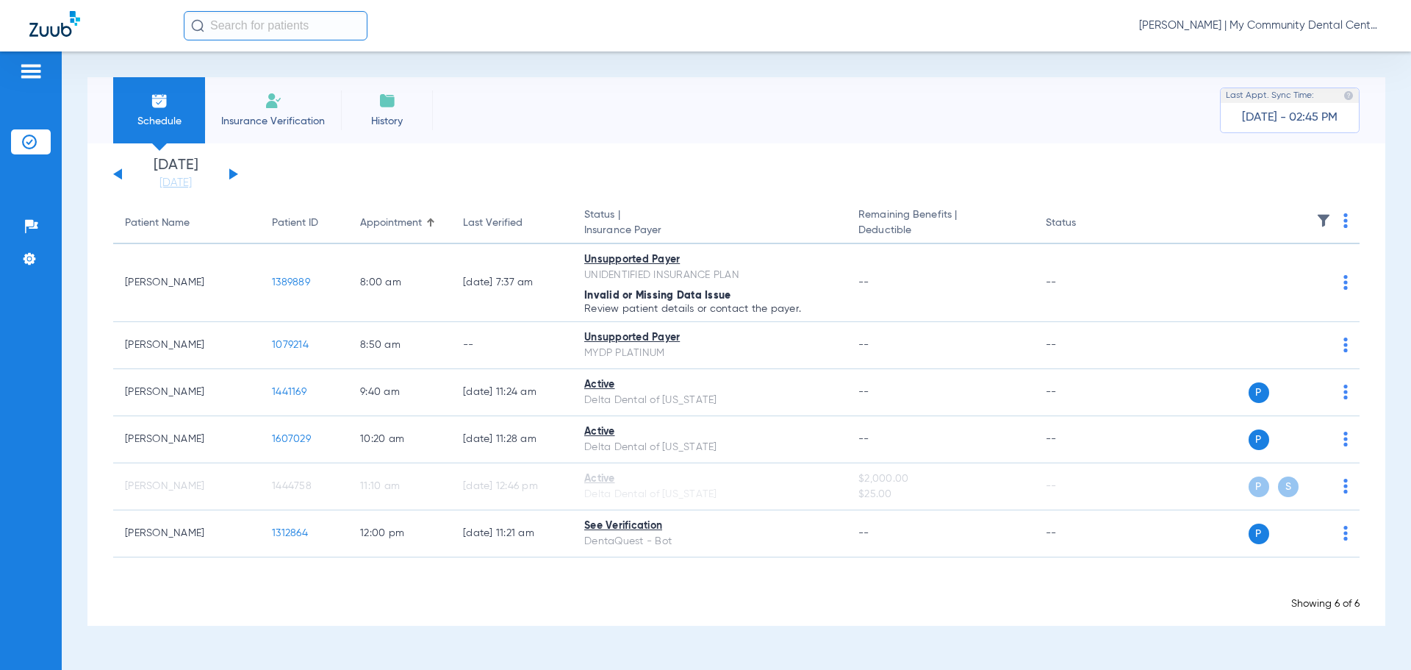
click at [179, 172] on li "[DATE]" at bounding box center [176, 174] width 88 height 32
click at [185, 183] on link "[DATE]" at bounding box center [176, 183] width 88 height 15
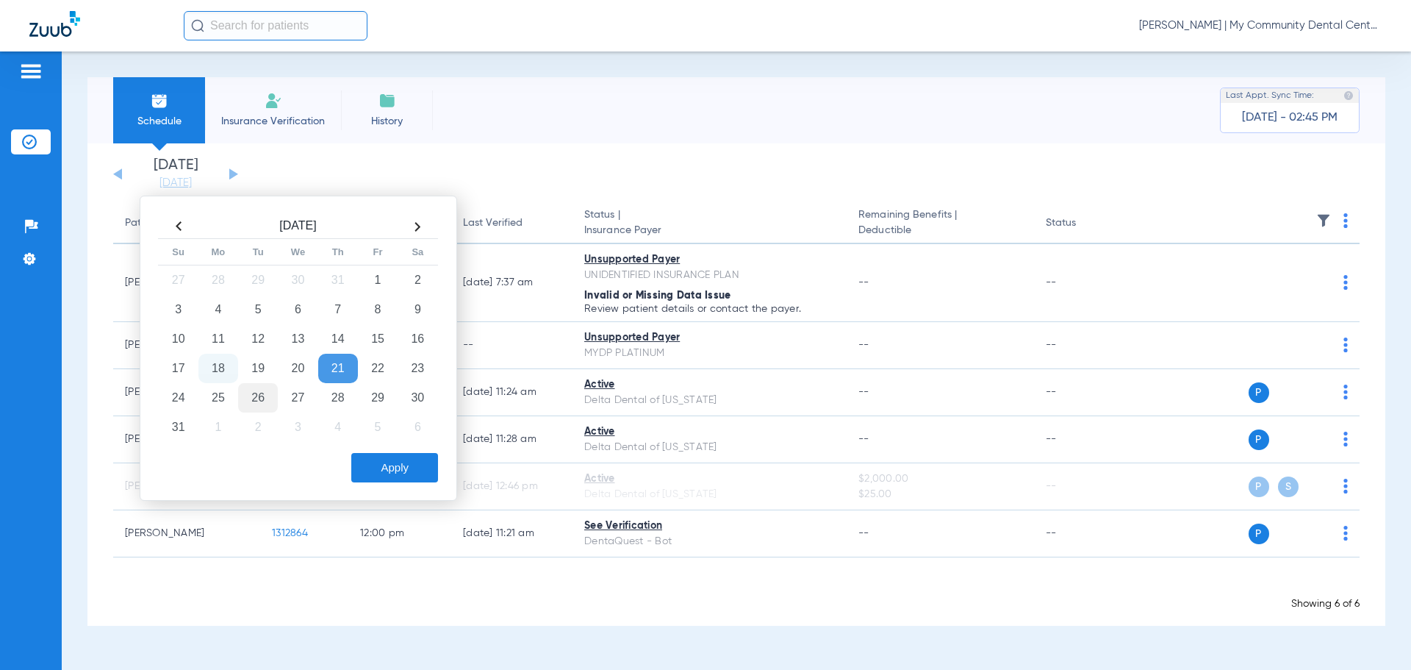
click at [256, 400] on td "26" at bounding box center [258, 397] width 40 height 29
click at [425, 481] on button "Apply" at bounding box center [394, 467] width 87 height 29
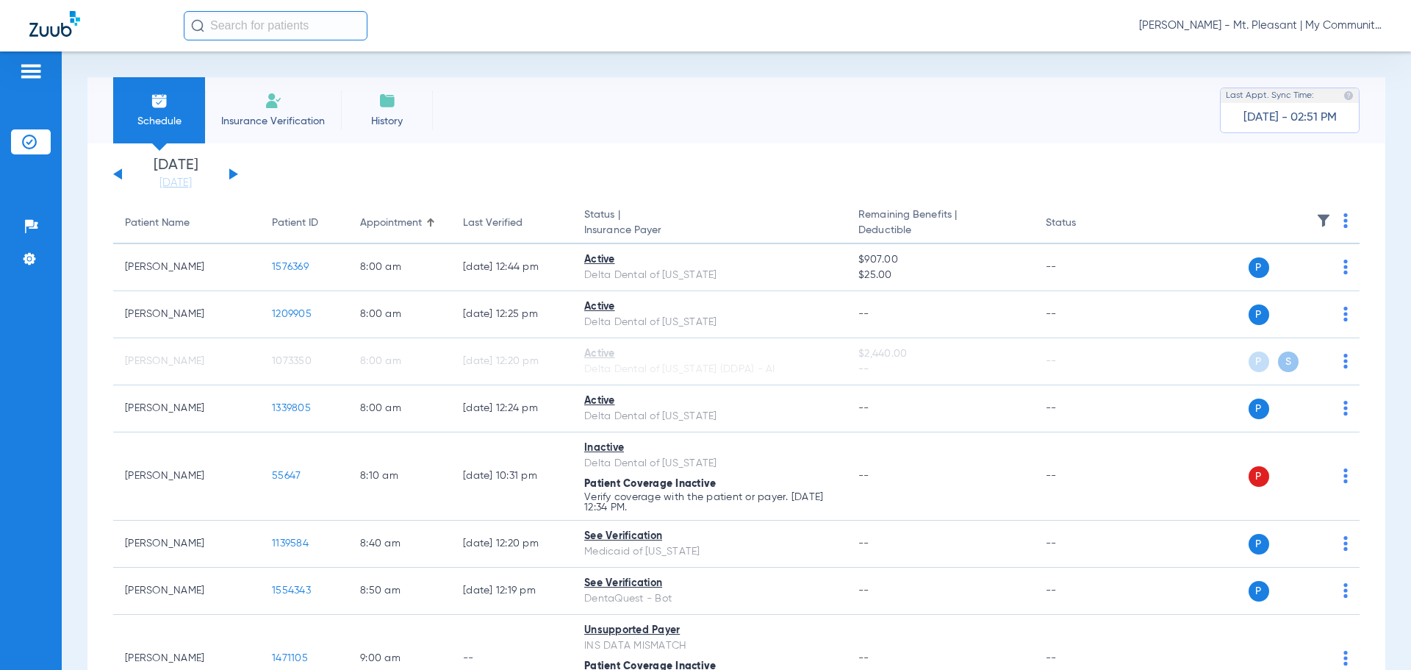
drag, startPoint x: 194, startPoint y: 187, endPoint x: 207, endPoint y: 225, distance: 40.5
click at [194, 187] on link "[DATE]" at bounding box center [176, 183] width 88 height 15
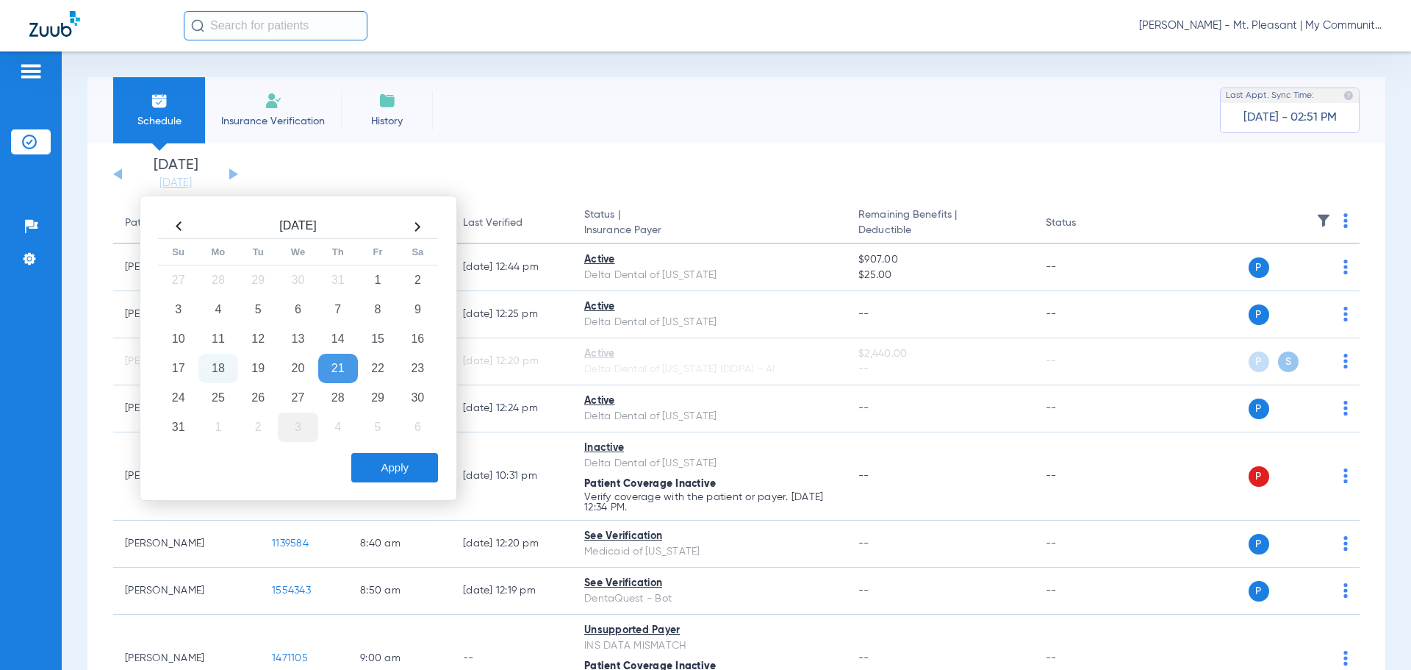
drag, startPoint x: 251, startPoint y: 399, endPoint x: 307, endPoint y: 429, distance: 62.5
click at [254, 399] on td "26" at bounding box center [258, 397] width 40 height 29
click at [376, 466] on button "Apply" at bounding box center [394, 467] width 87 height 29
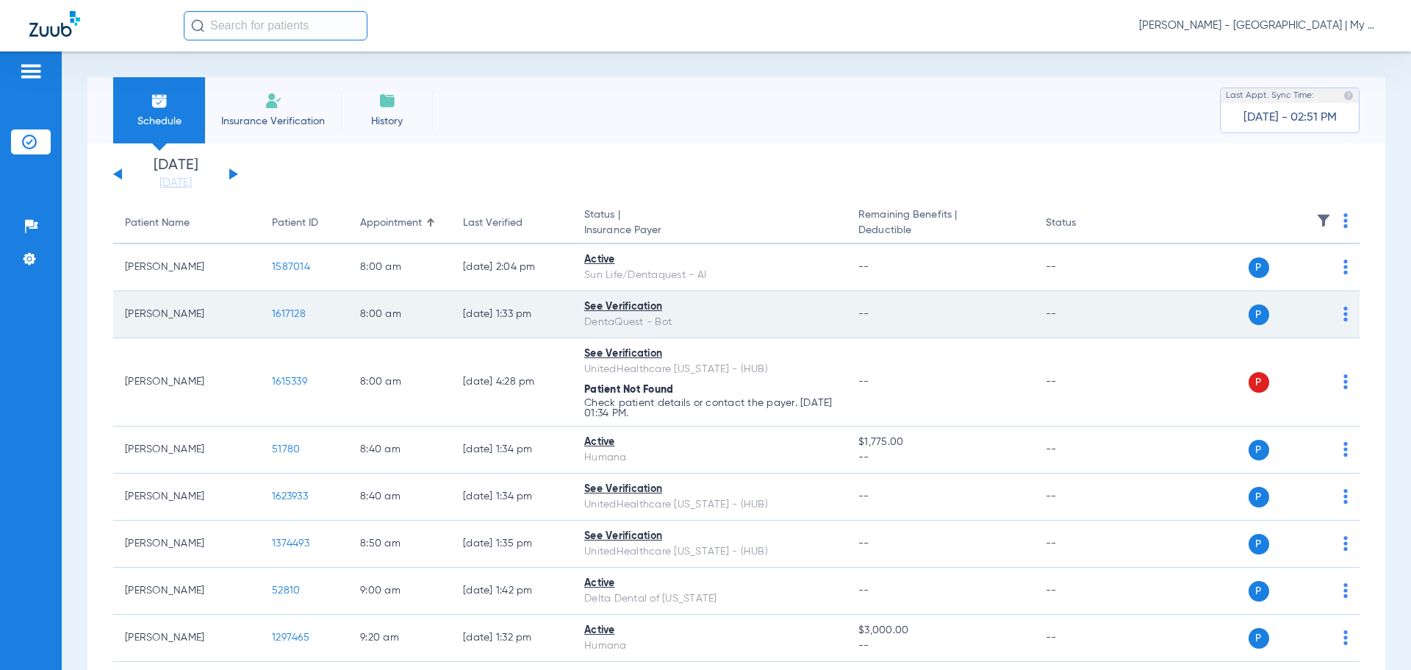
scroll to position [74, 0]
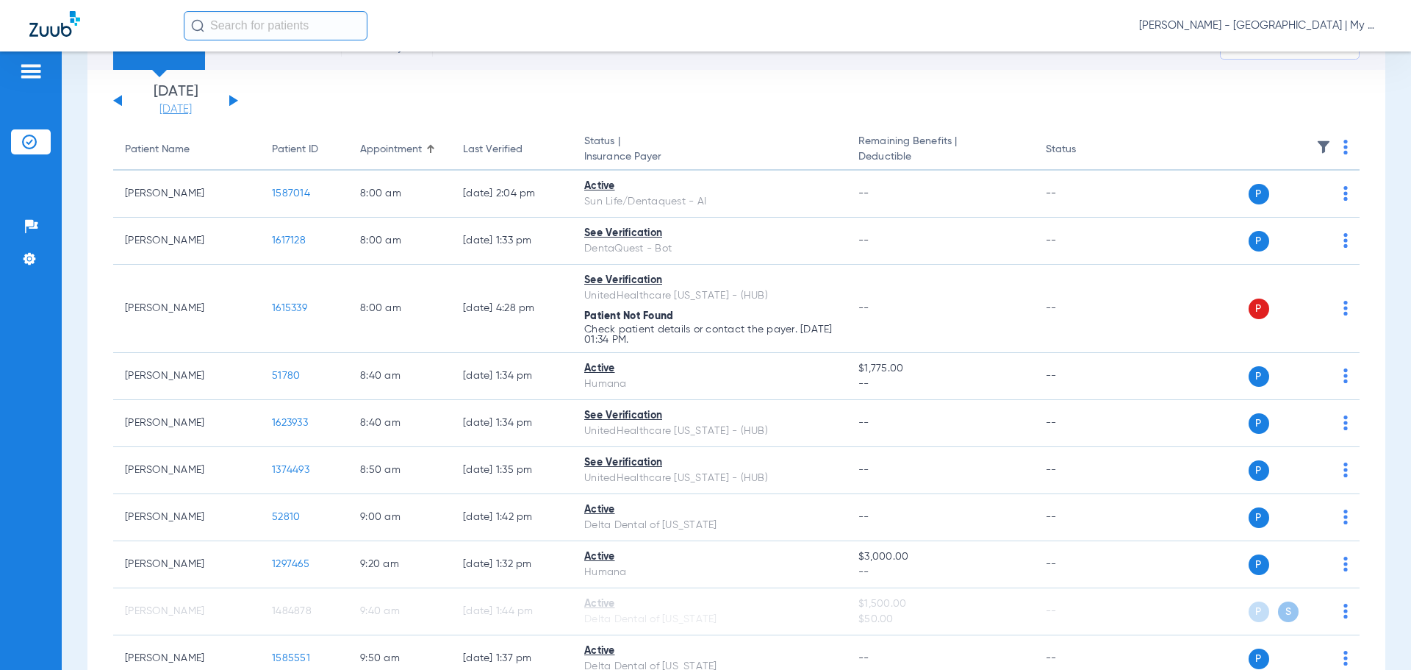
click at [182, 108] on link "[DATE]" at bounding box center [176, 109] width 88 height 15
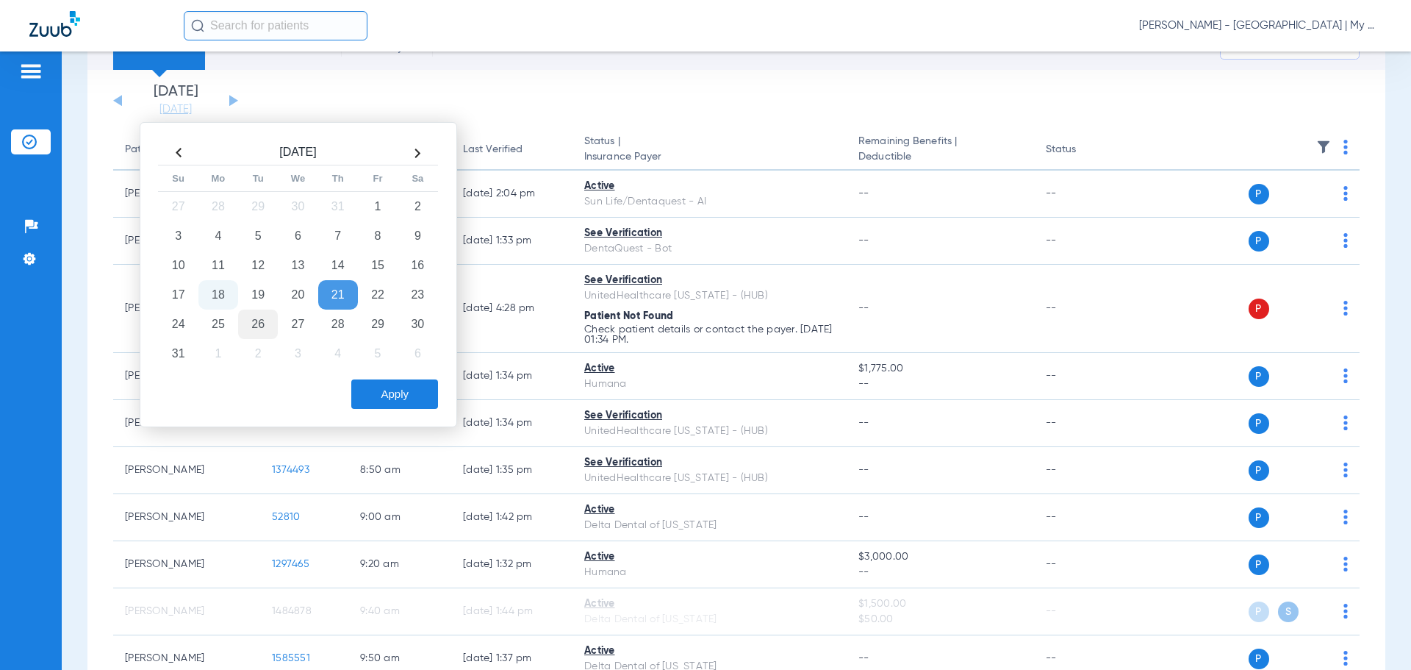
click at [251, 326] on td "26" at bounding box center [258, 323] width 40 height 29
click at [394, 395] on button "Apply" at bounding box center [394, 393] width 87 height 29
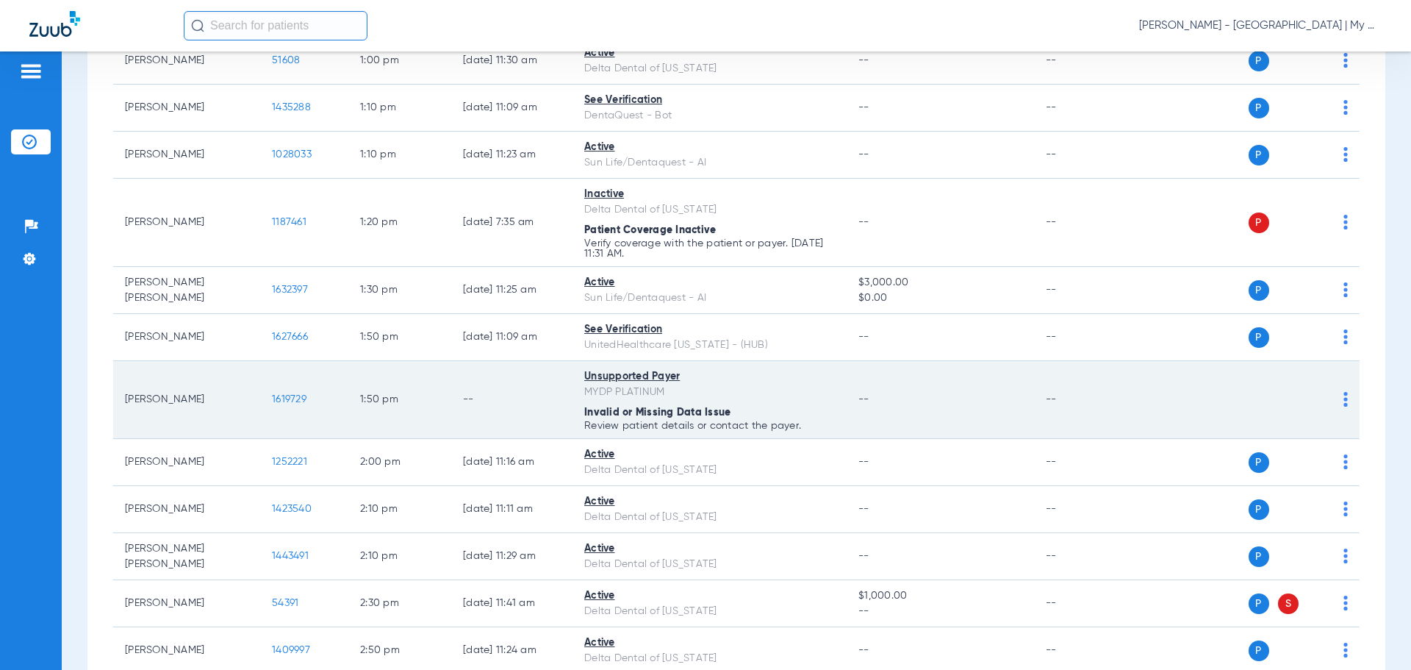
scroll to position [1737, 0]
